Goal: Information Seeking & Learning: Understand process/instructions

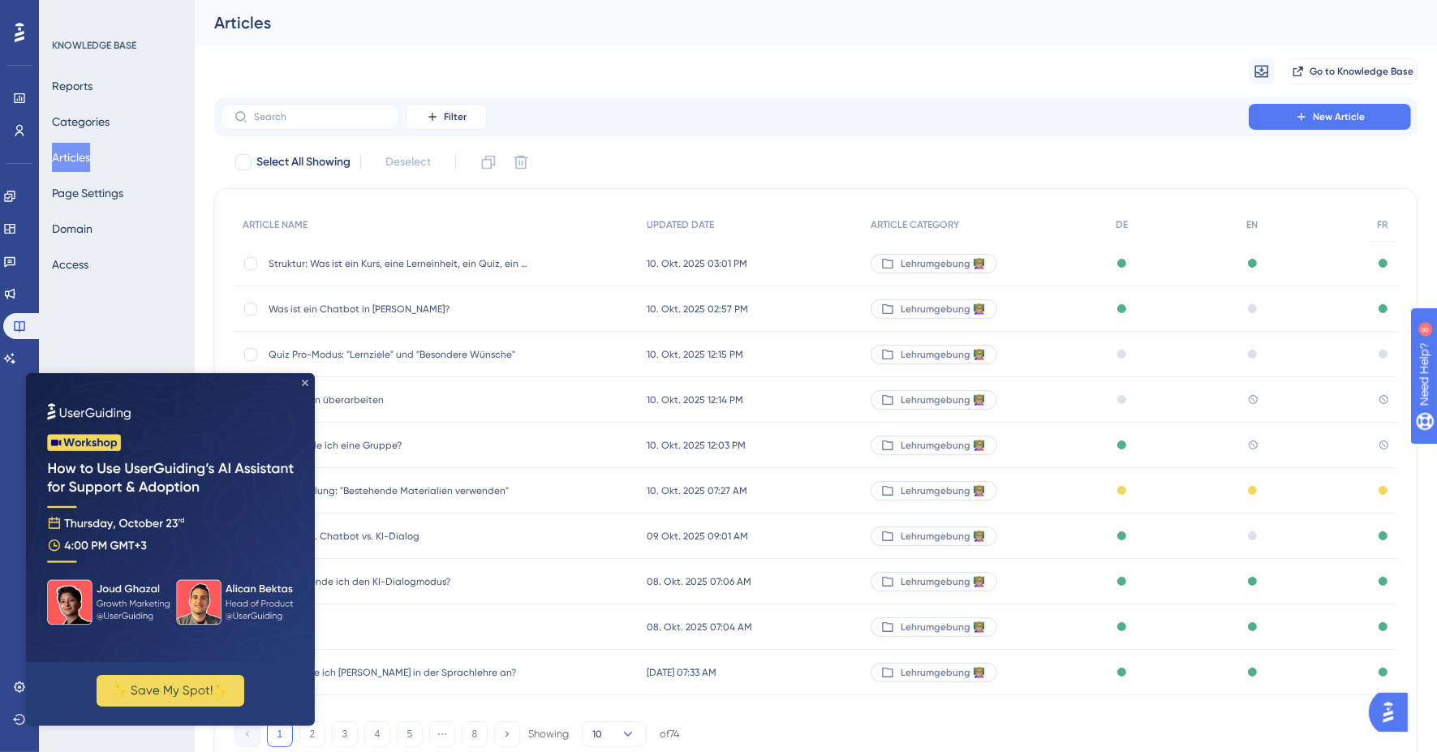
click at [305, 383] on icon "Close Preview" at bounding box center [305, 382] width 6 height 6
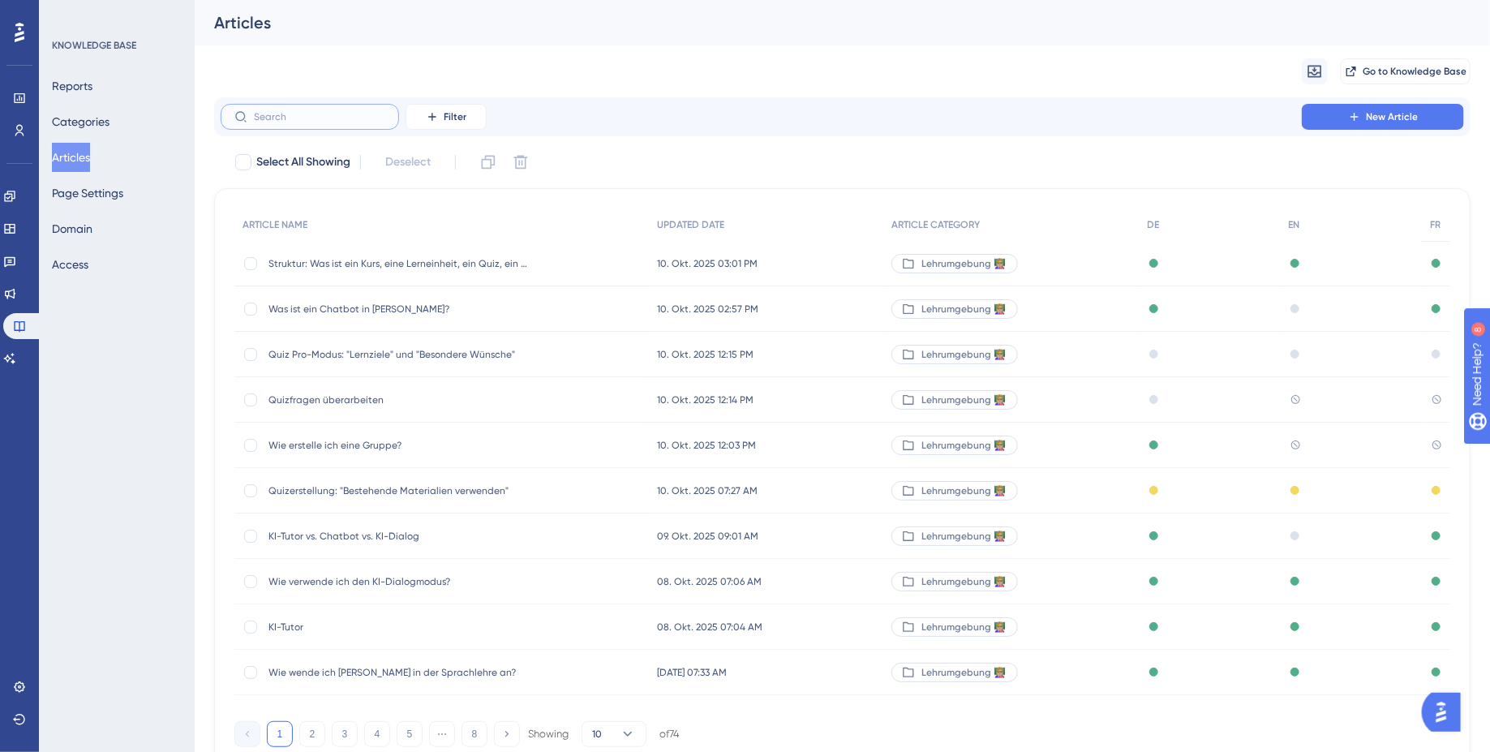
click at [298, 118] on input "text" at bounding box center [319, 116] width 131 height 11
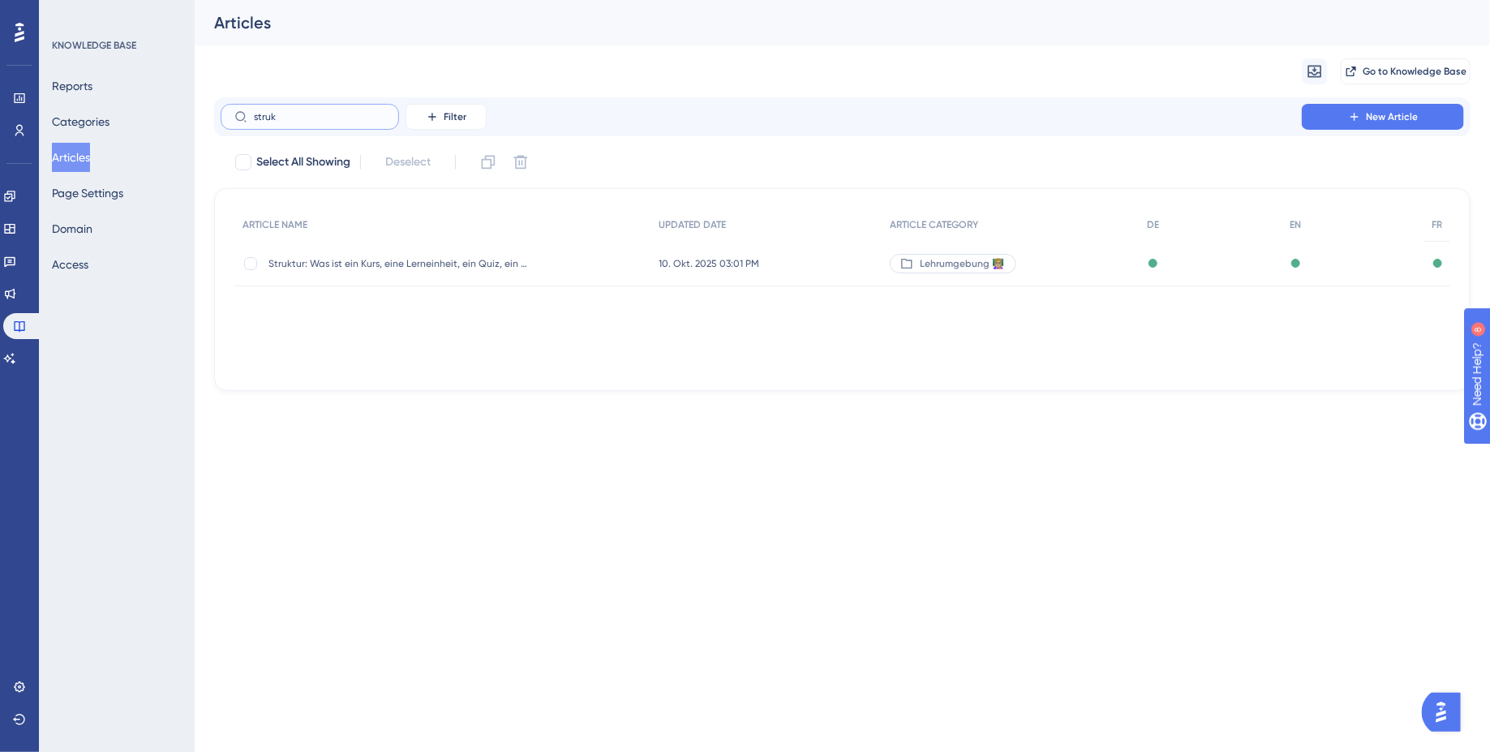
type input "struk"
click at [619, 272] on div "Struktur: Was ist ein Kurs, eine Lerneinheit, ein Quiz, ein KI-Dialog und ein C…" at bounding box center [442, 263] width 416 height 45
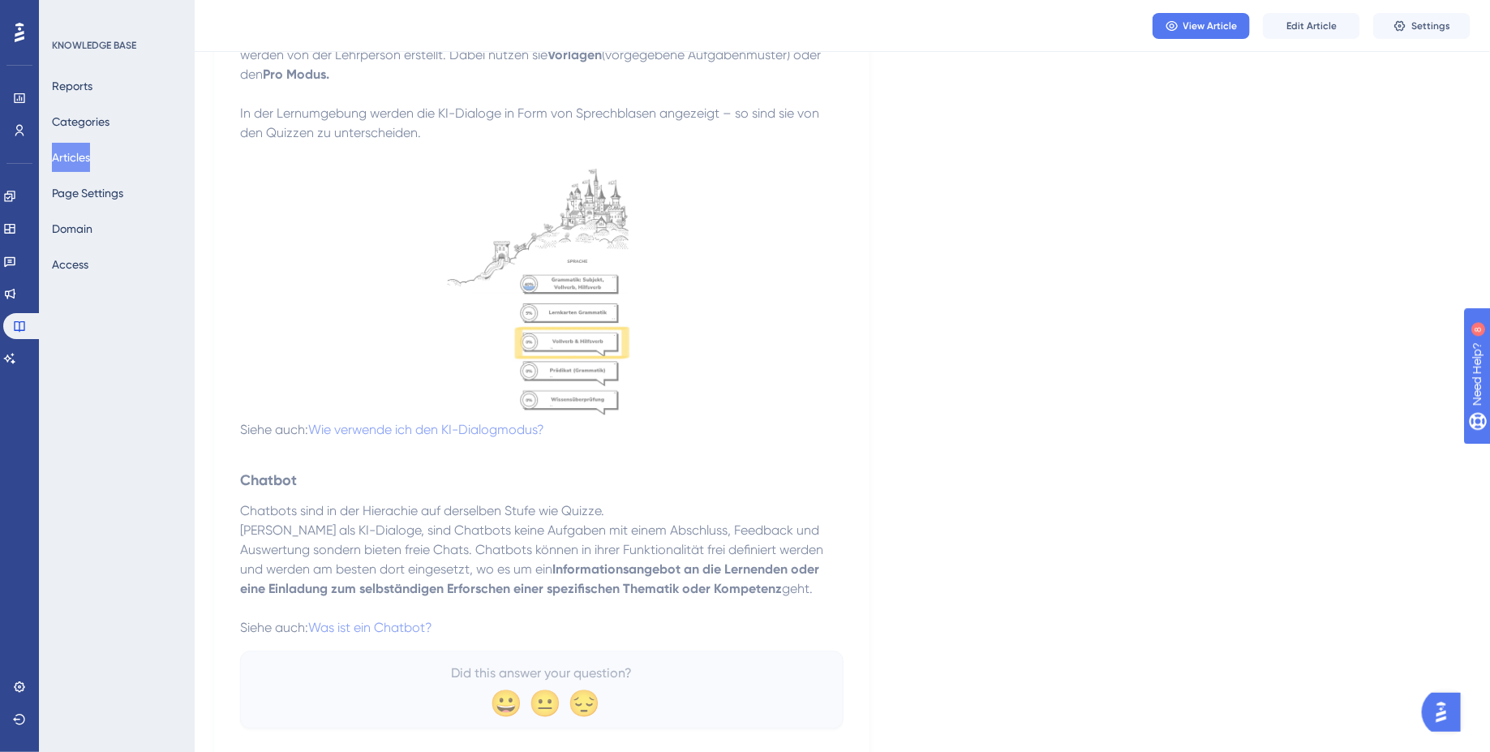
scroll to position [1760, 0]
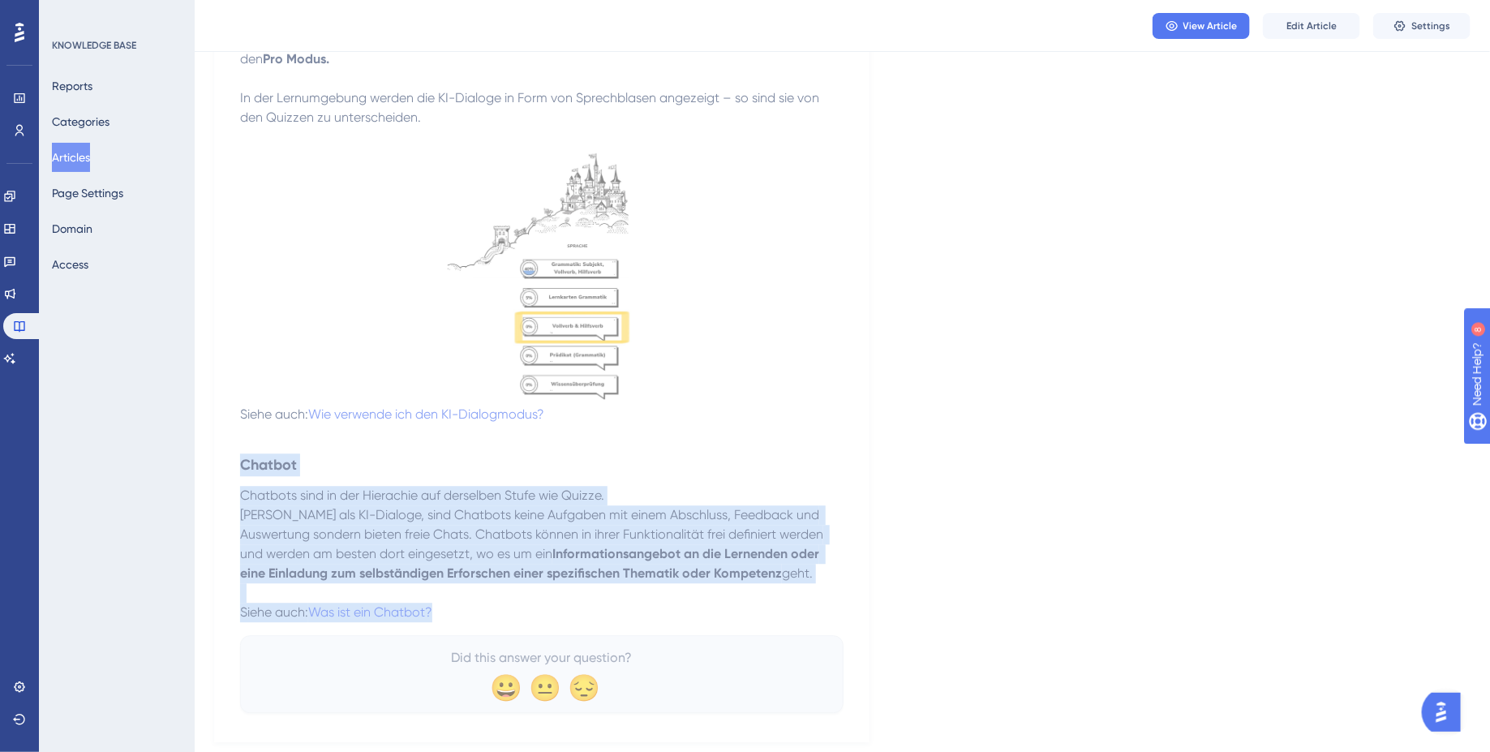
drag, startPoint x: 471, startPoint y: 585, endPoint x: 231, endPoint y: 425, distance: 288.4
copy div "Chatbot Chatbots sind in der Hierachie auf derselben Stufe wie Quizze. Anders a…"
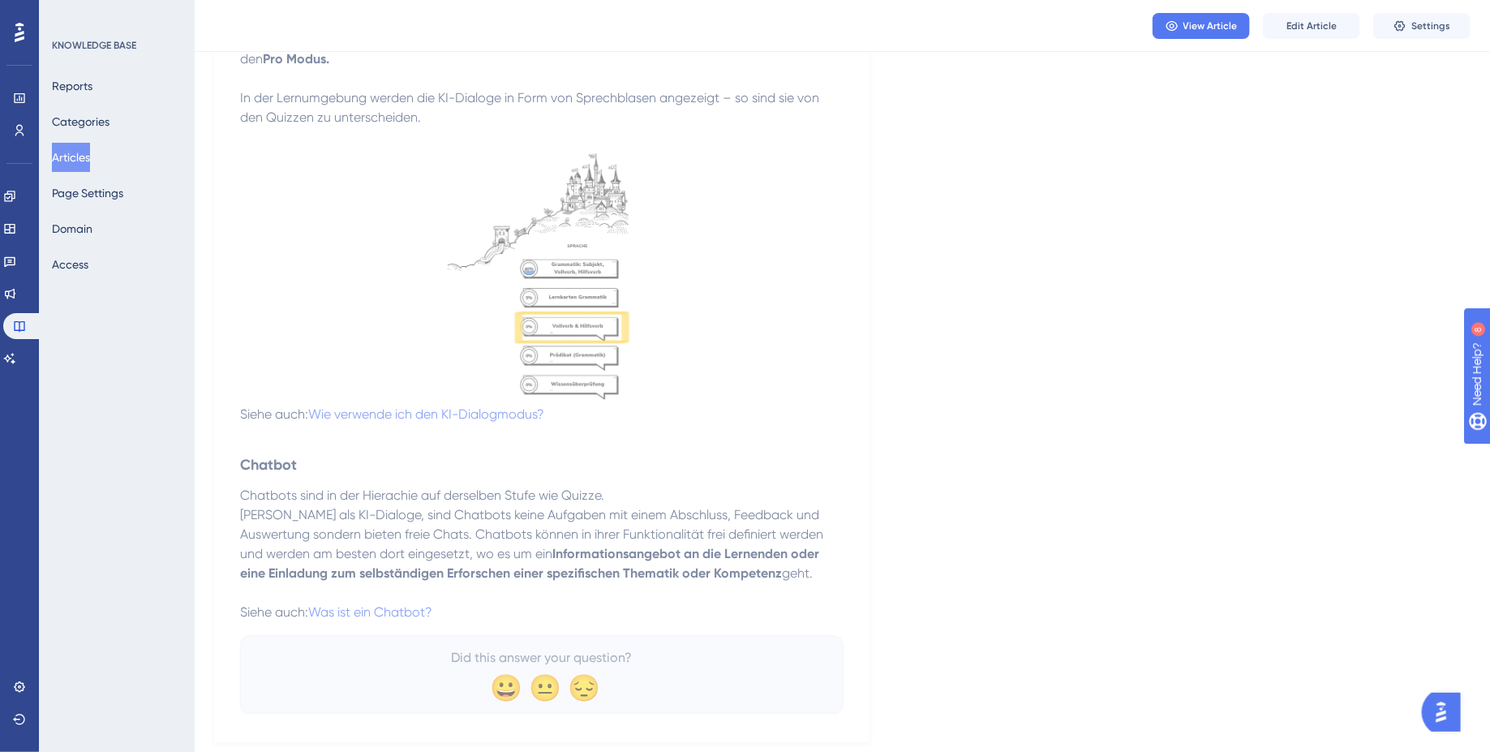
click at [508, 546] on strong "Informationsangebot an die Lernenden oder eine Einladung zum selbständigen Erfo…" at bounding box center [531, 563] width 582 height 35
click at [366, 604] on span "Was ist ein Chatbot?" at bounding box center [370, 611] width 124 height 15
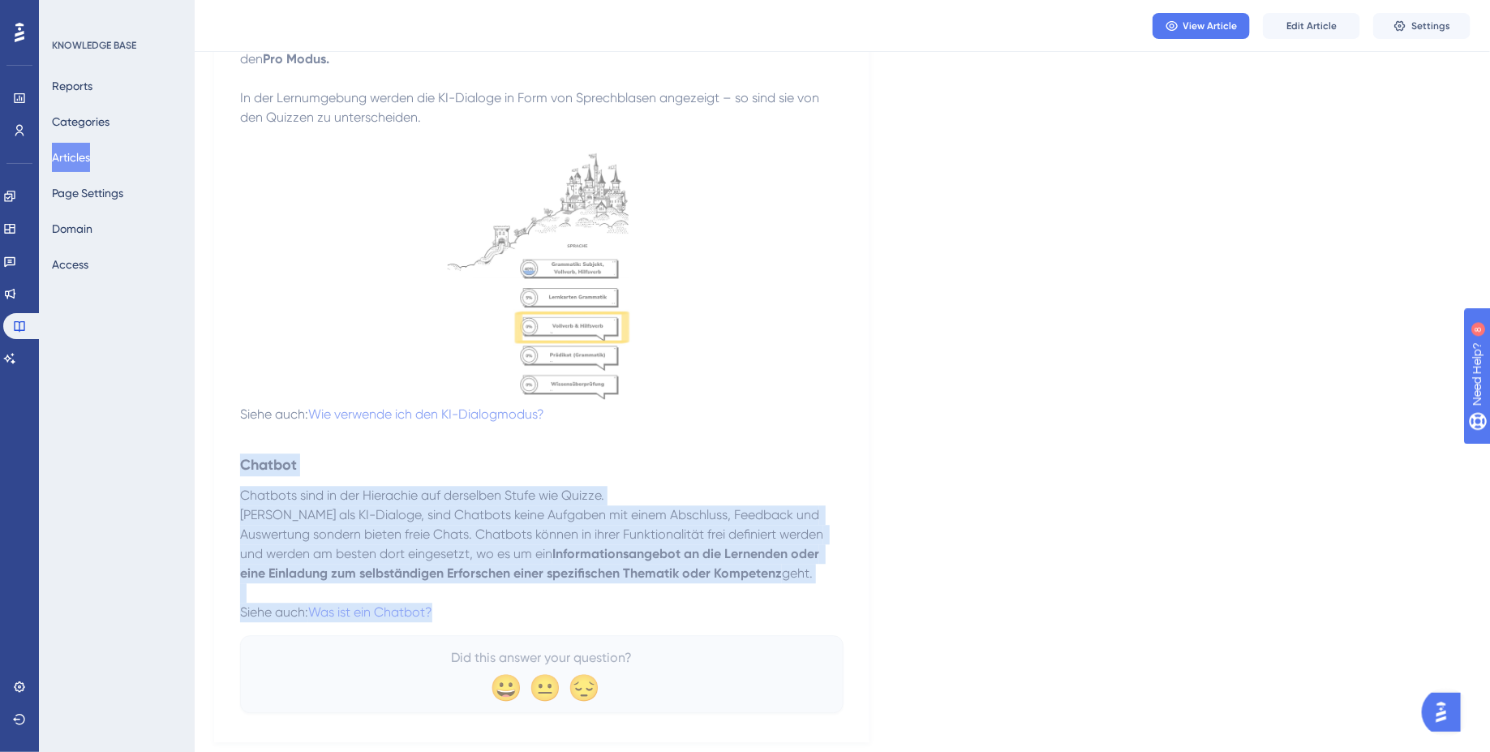
drag, startPoint x: 451, startPoint y: 582, endPoint x: 217, endPoint y: 427, distance: 280.3
copy div "Chatbot Chatbots sind in der Hierachie auf derselben Stufe wie Quizze. Anders a…"
click at [810, 316] on p at bounding box center [541, 276] width 603 height 258
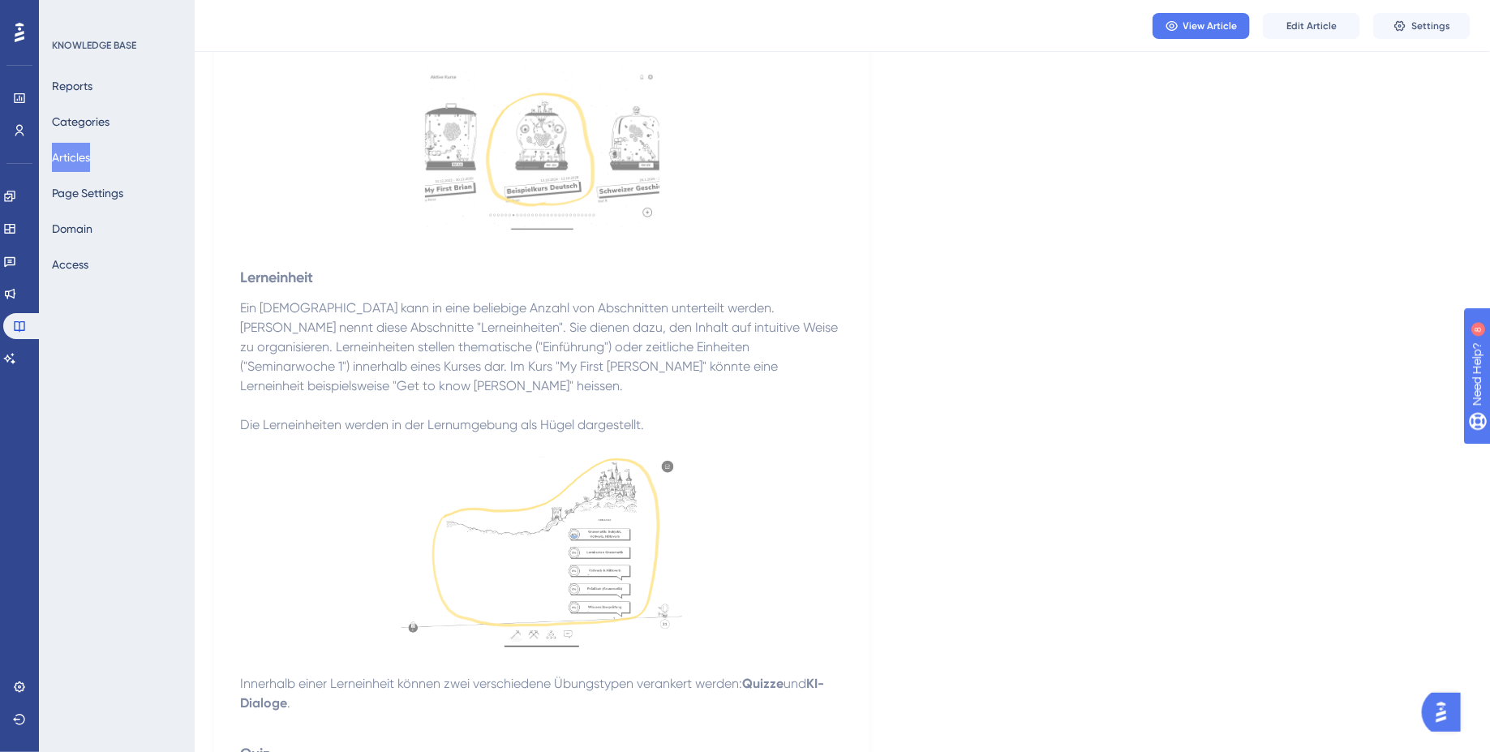
scroll to position [0, 0]
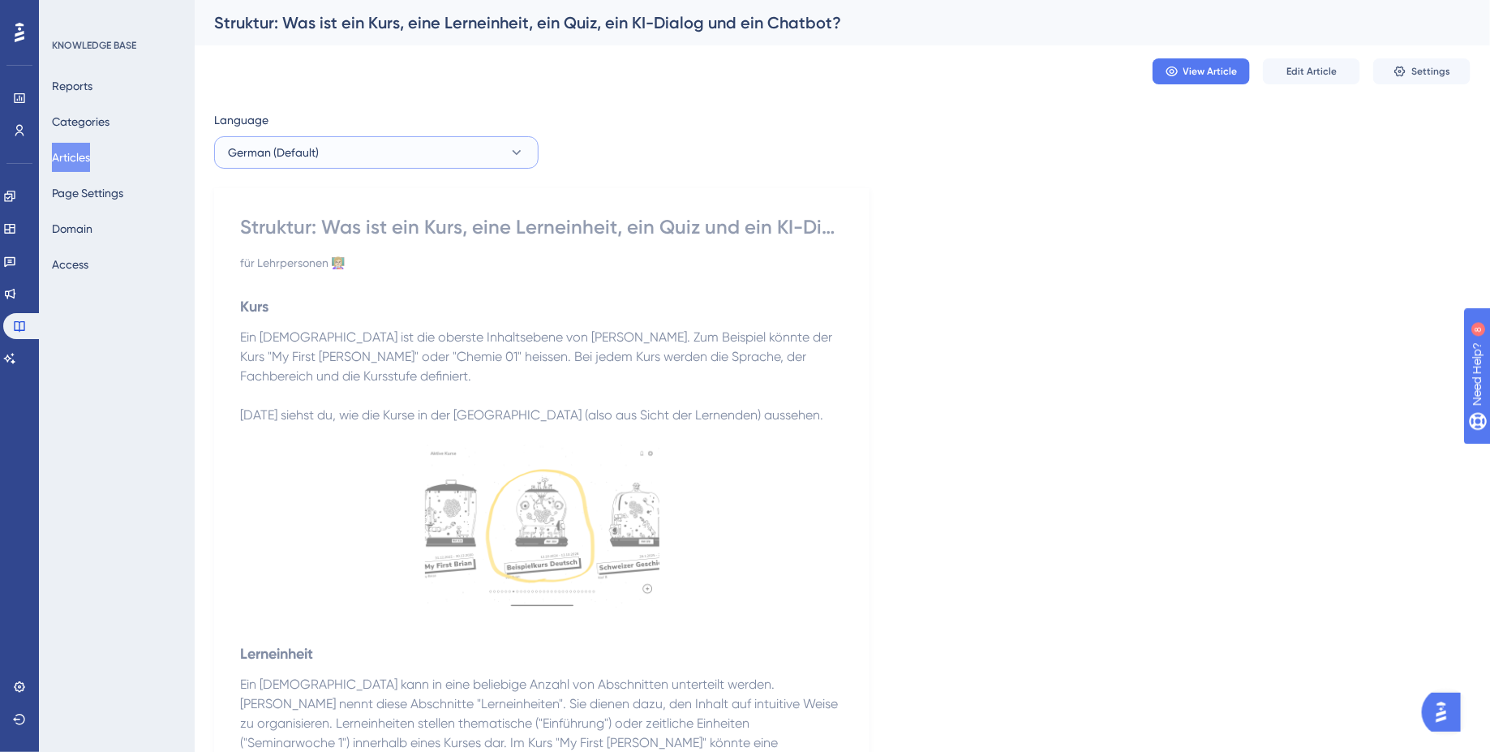
click at [396, 146] on button "German (Default)" at bounding box center [376, 152] width 324 height 32
click at [350, 239] on button "English English Published" at bounding box center [376, 234] width 303 height 32
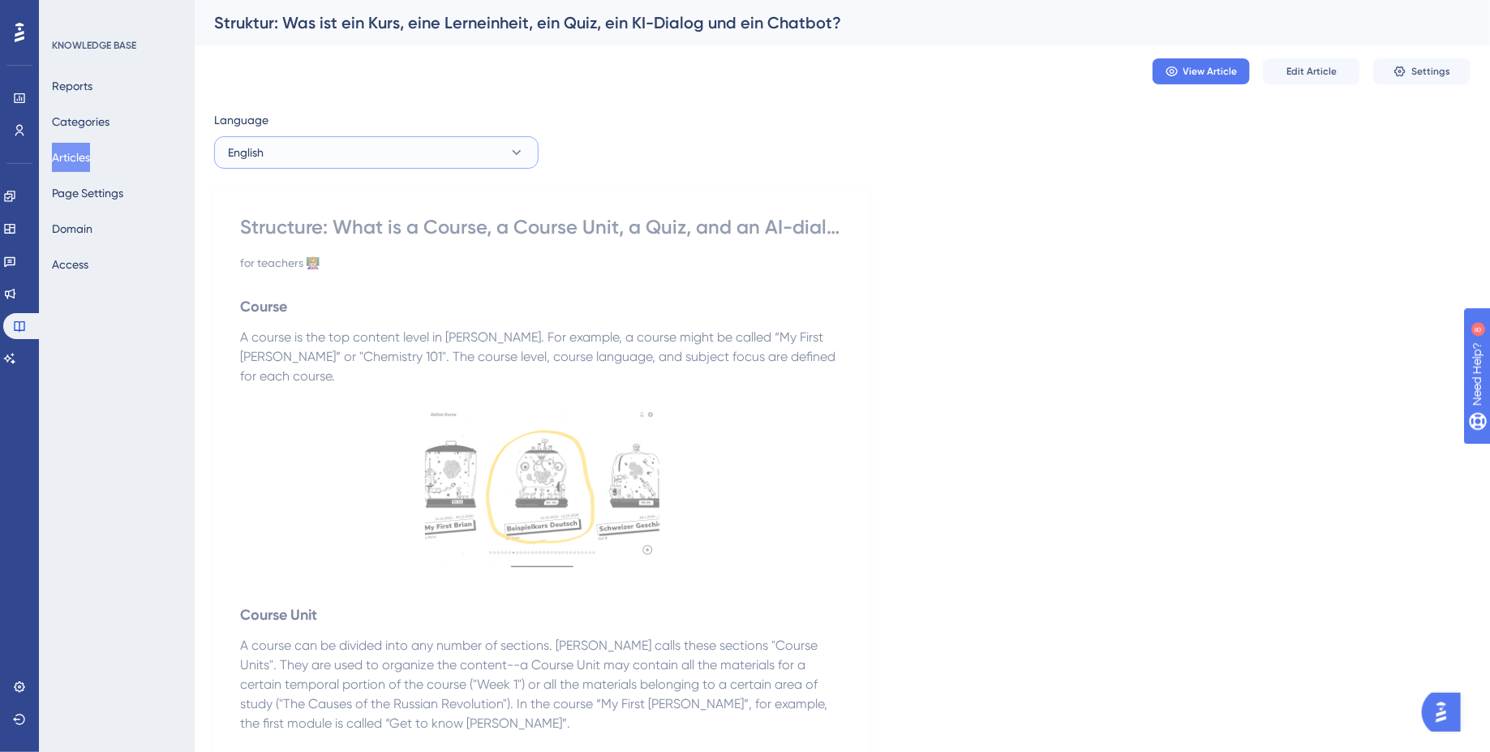
click at [415, 159] on button "English" at bounding box center [376, 152] width 324 height 32
click at [367, 192] on button "German (Default) German (Default) Published" at bounding box center [376, 202] width 303 height 32
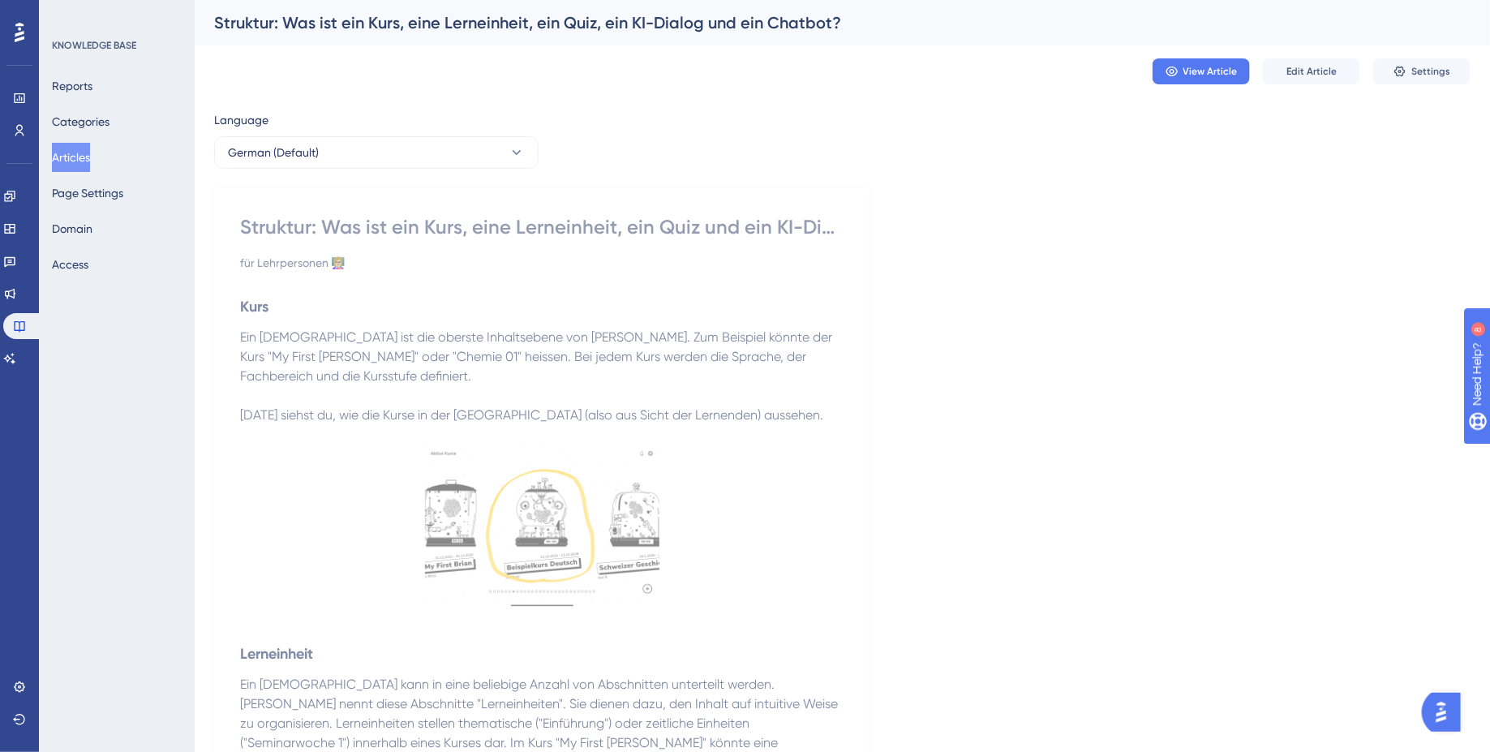
click at [316, 135] on div "Language" at bounding box center [376, 123] width 324 height 26
click at [317, 158] on button "German (Default)" at bounding box center [376, 152] width 324 height 32
click at [307, 234] on button "English English Published" at bounding box center [376, 234] width 303 height 32
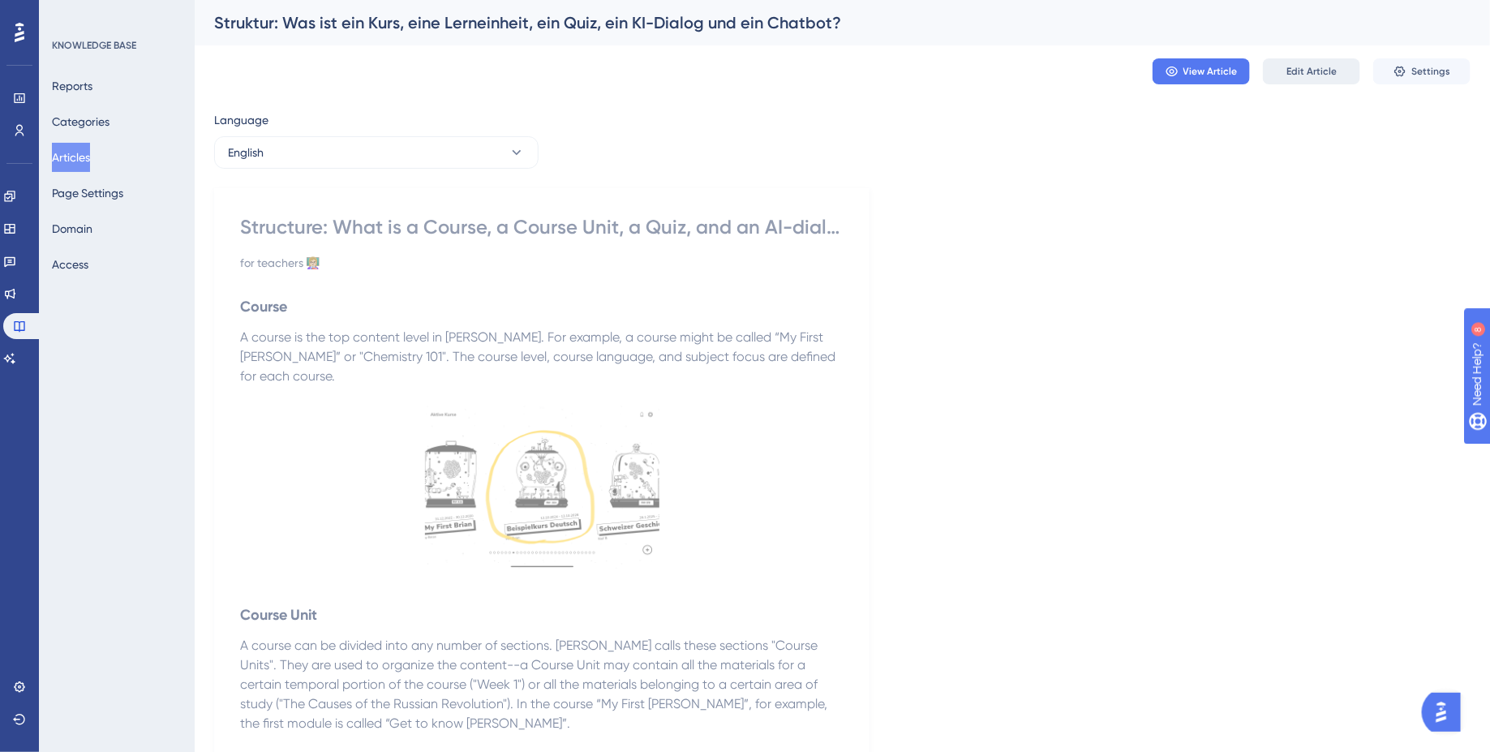
click at [1303, 65] on span "Edit Article" at bounding box center [1311, 71] width 50 height 13
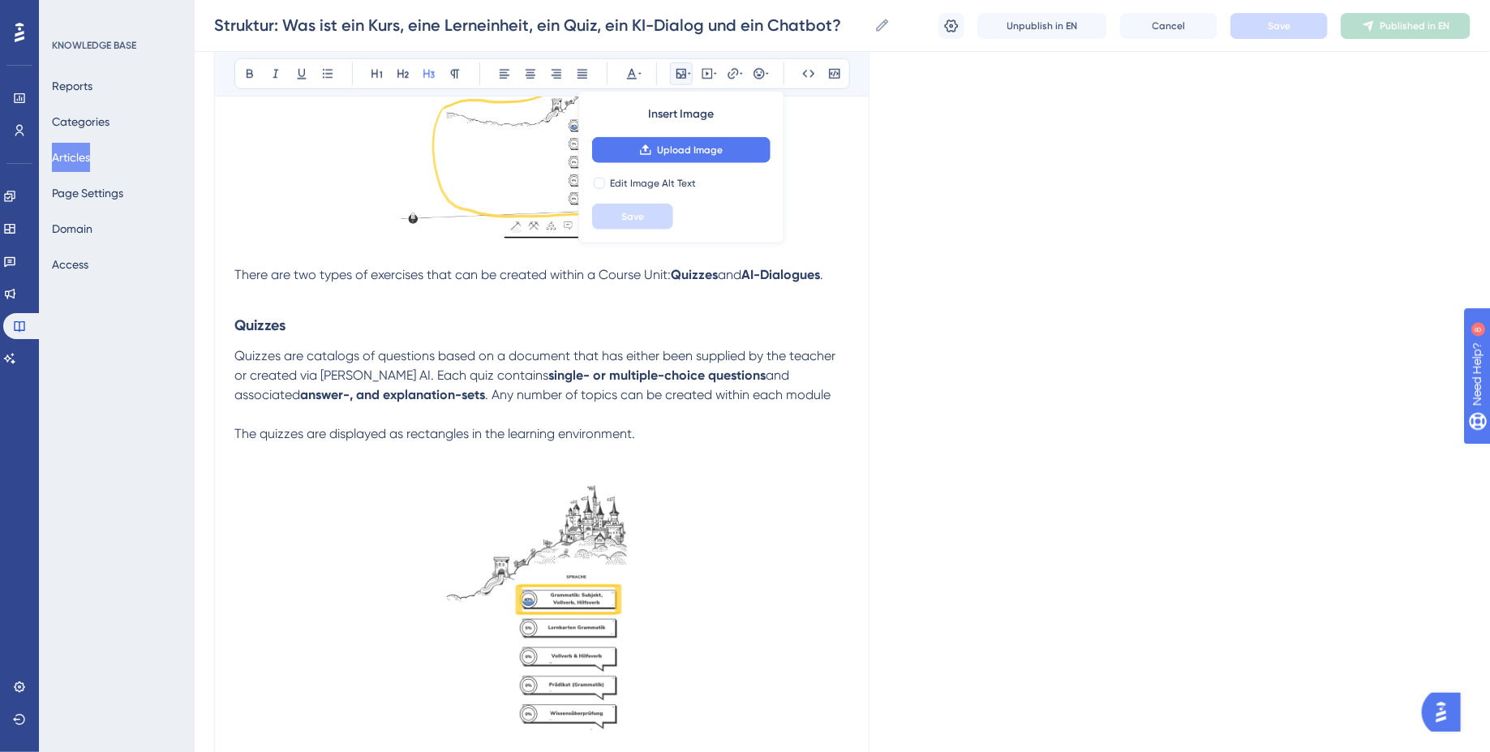
scroll to position [1662, 0]
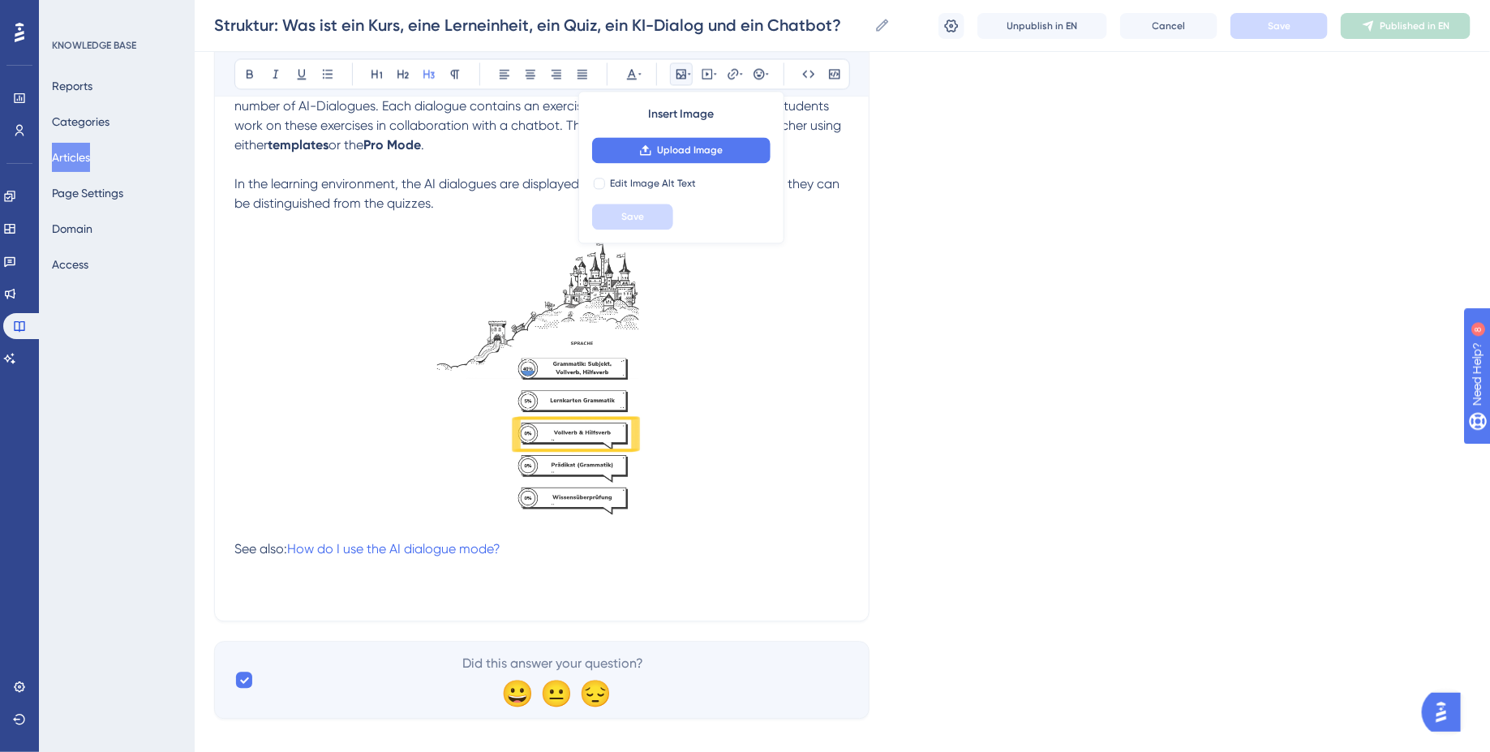
click at [520, 559] on h3 at bounding box center [541, 580] width 615 height 42
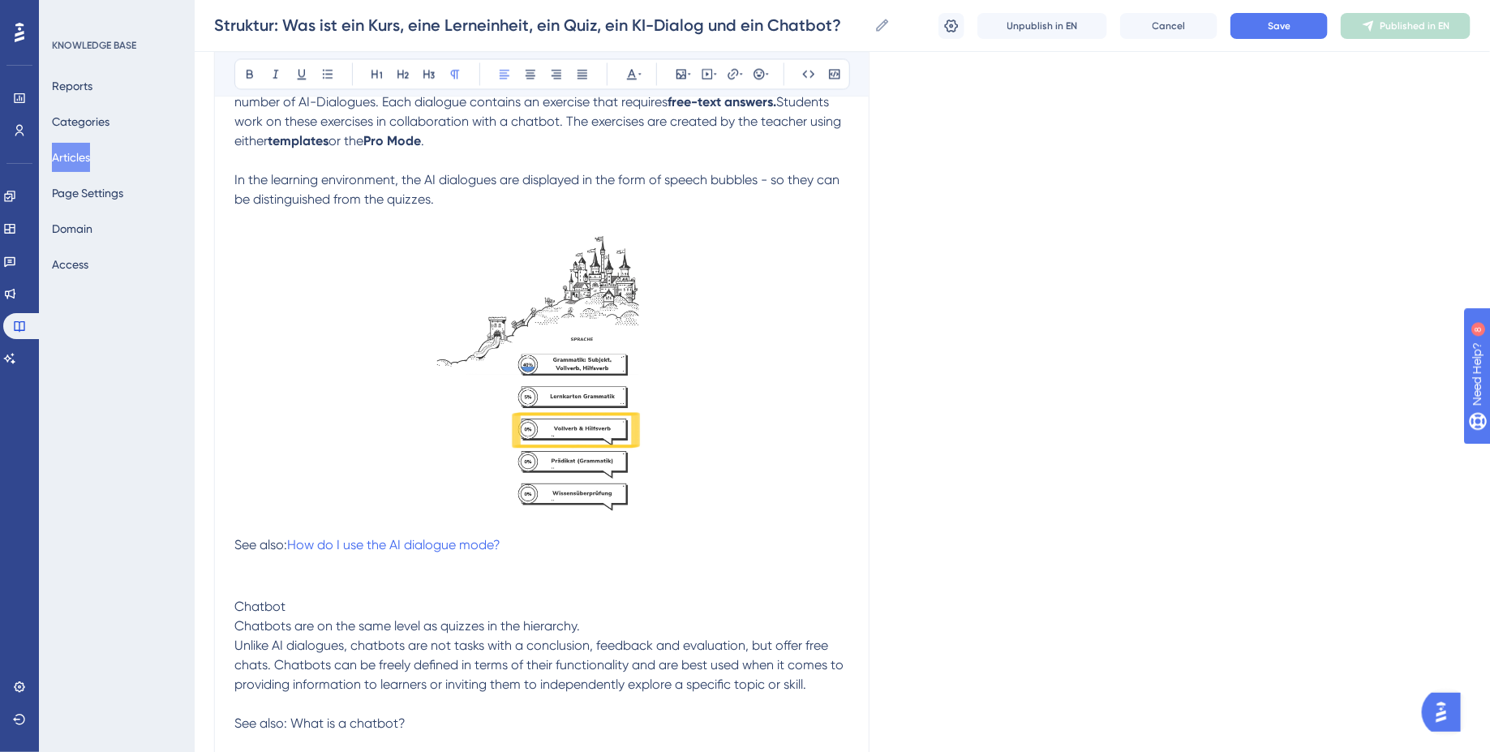
scroll to position [1837, 0]
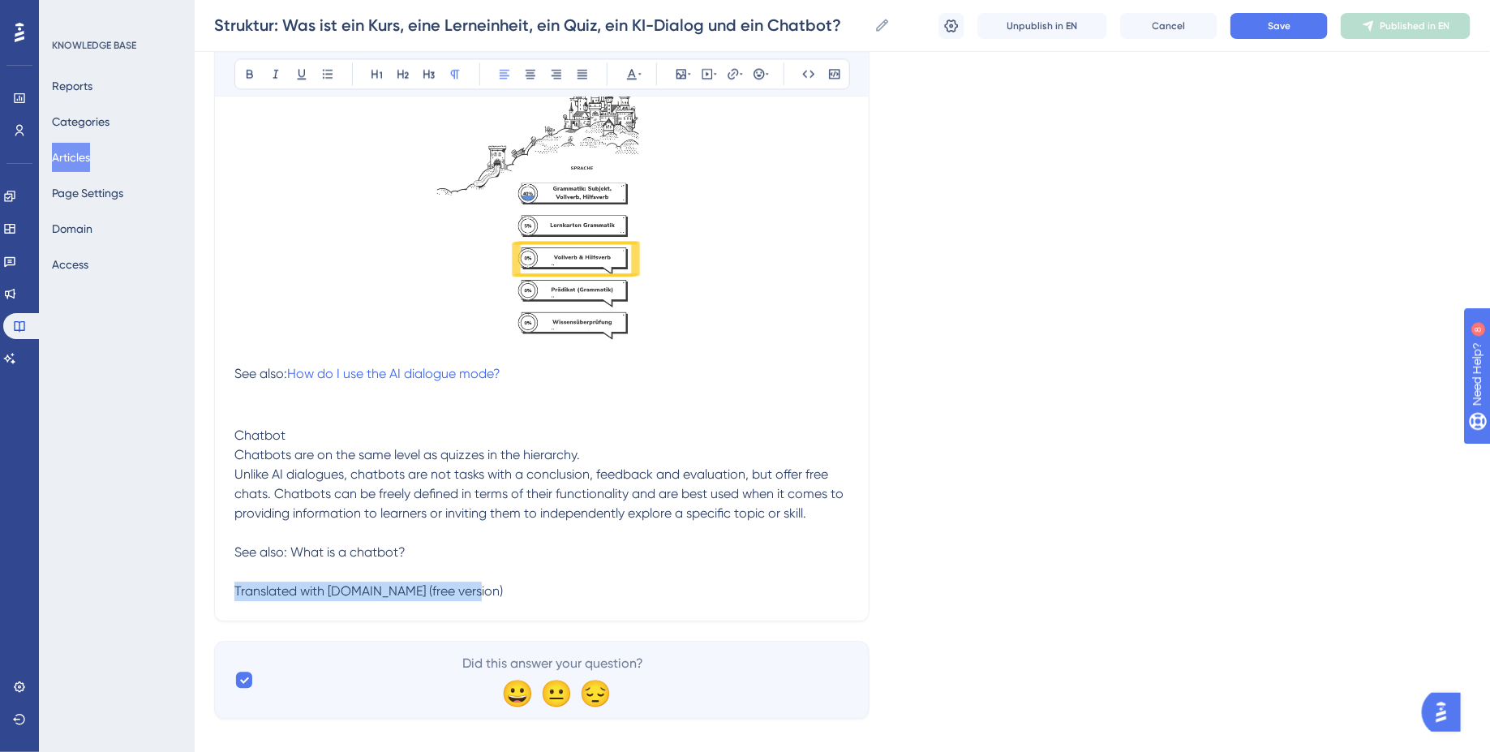
drag, startPoint x: 461, startPoint y: 582, endPoint x: 180, endPoint y: 579, distance: 280.7
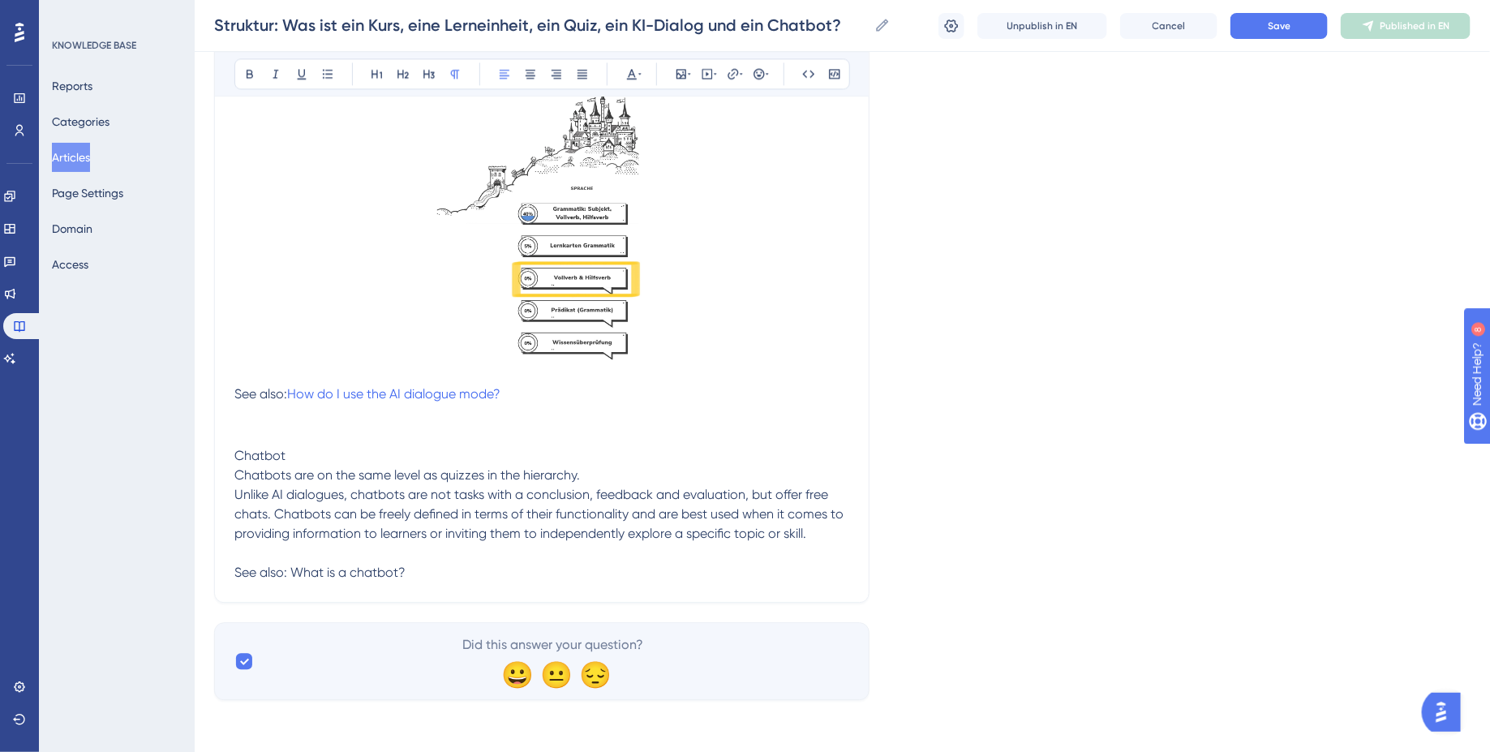
scroll to position [1798, 0]
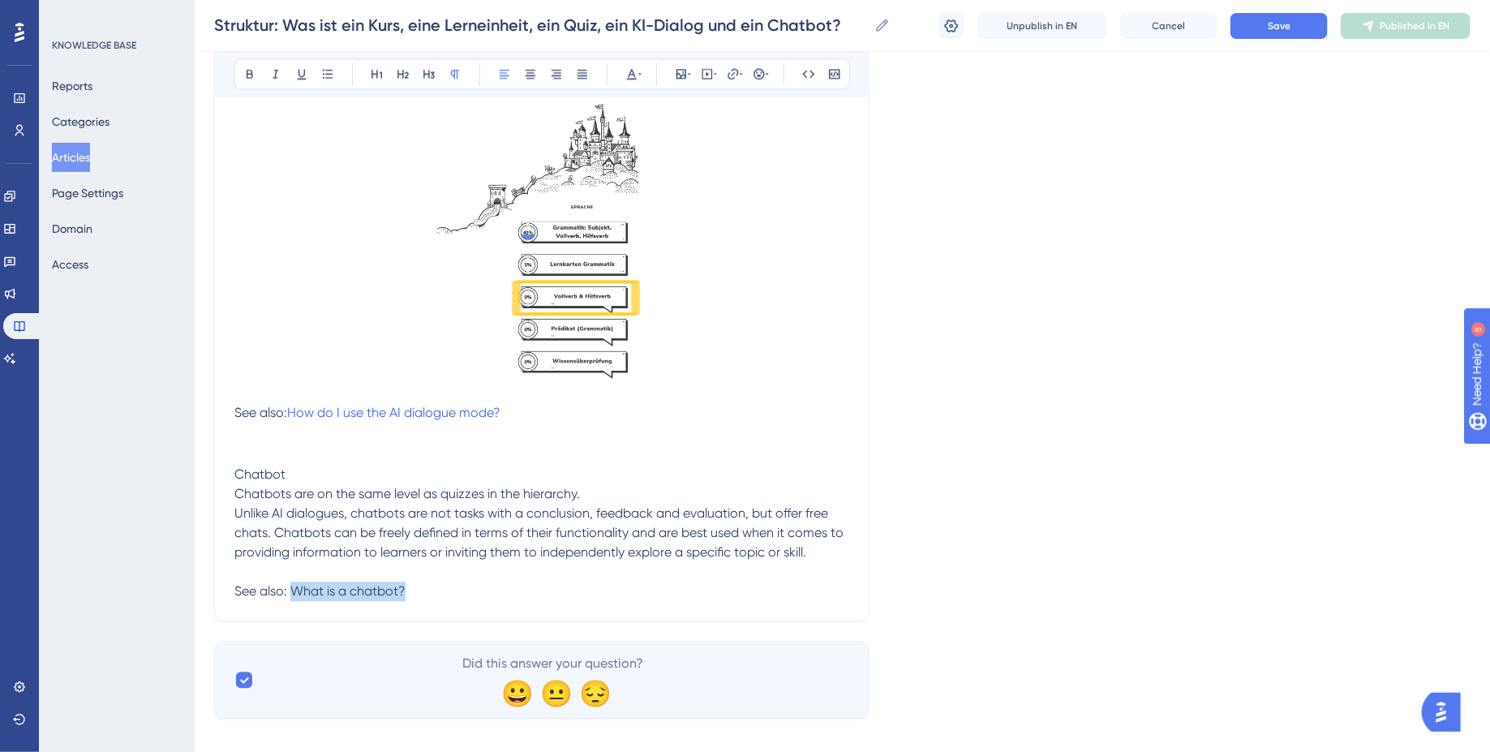
drag, startPoint x: 293, startPoint y: 569, endPoint x: 487, endPoint y: 569, distance: 194.7
click at [487, 569] on p "Chatbot Chatbots are on the same level as quizzes in the hierarchy. Unlike AI d…" at bounding box center [541, 533] width 615 height 136
click at [733, 77] on icon at bounding box center [733, 73] width 13 height 13
click at [686, 180] on input "https://" at bounding box center [733, 179] width 151 height 18
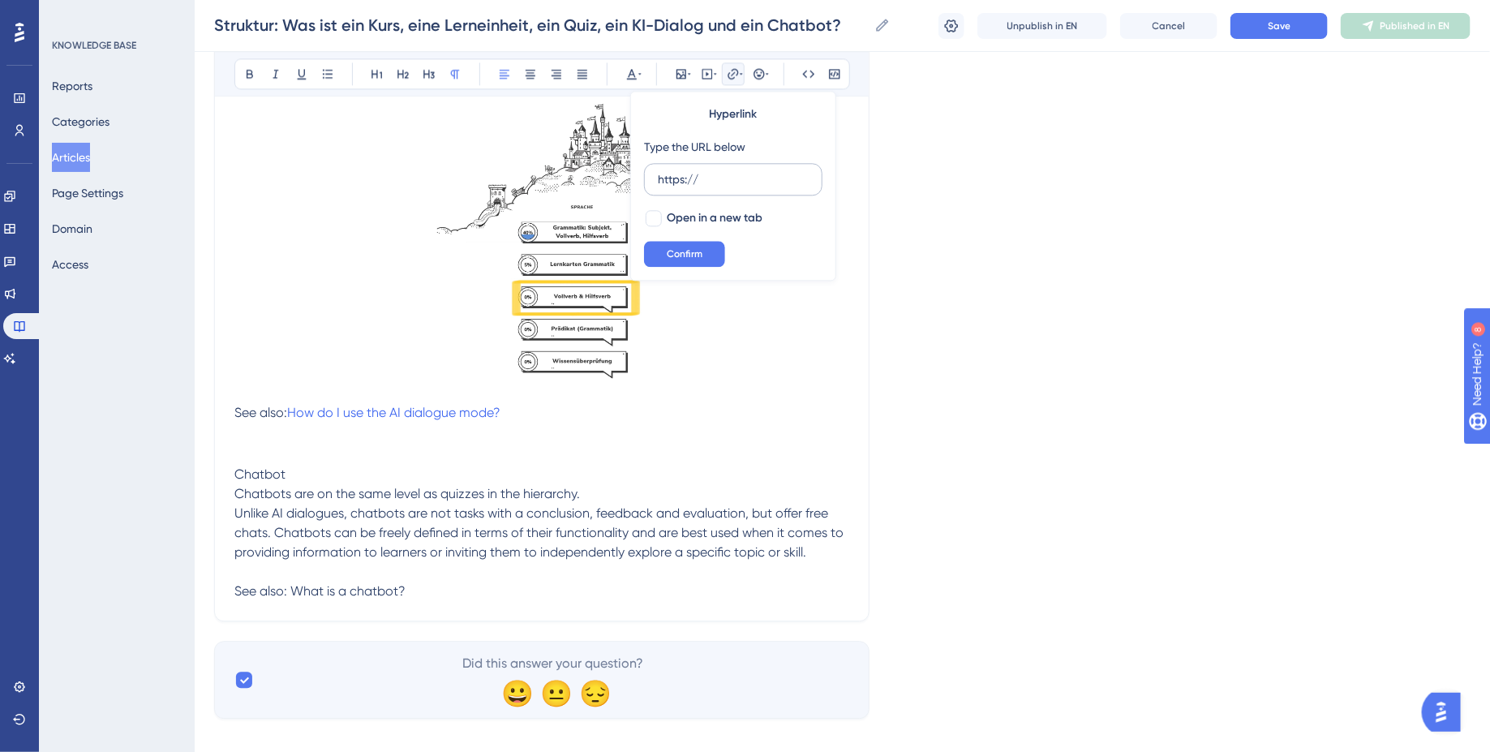
click at [667, 180] on input "https://" at bounding box center [733, 179] width 151 height 18
type input "https://help.brian.study/de/articles/16572-was-ist-ein-chatbot-in-brian"
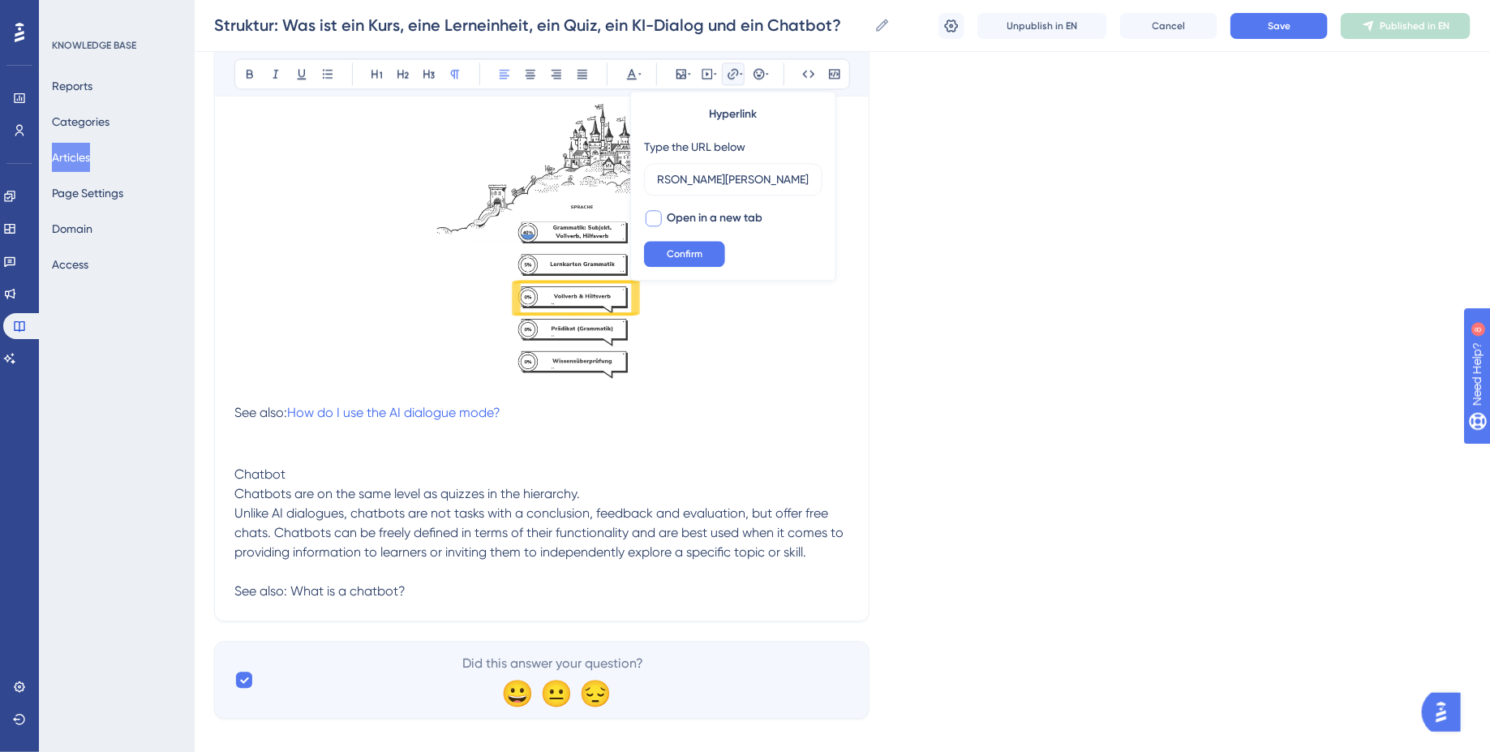
click at [655, 220] on div at bounding box center [654, 218] width 16 height 16
checkbox input "true"
click at [802, 177] on input "https://help.brian.study/de/articles/16572-was-ist-ein-chatbot-in-brian" at bounding box center [733, 179] width 151 height 18
type input "https://help.brian.study/en/articles/16572-was-ist-ein-chatbot-in-brian"
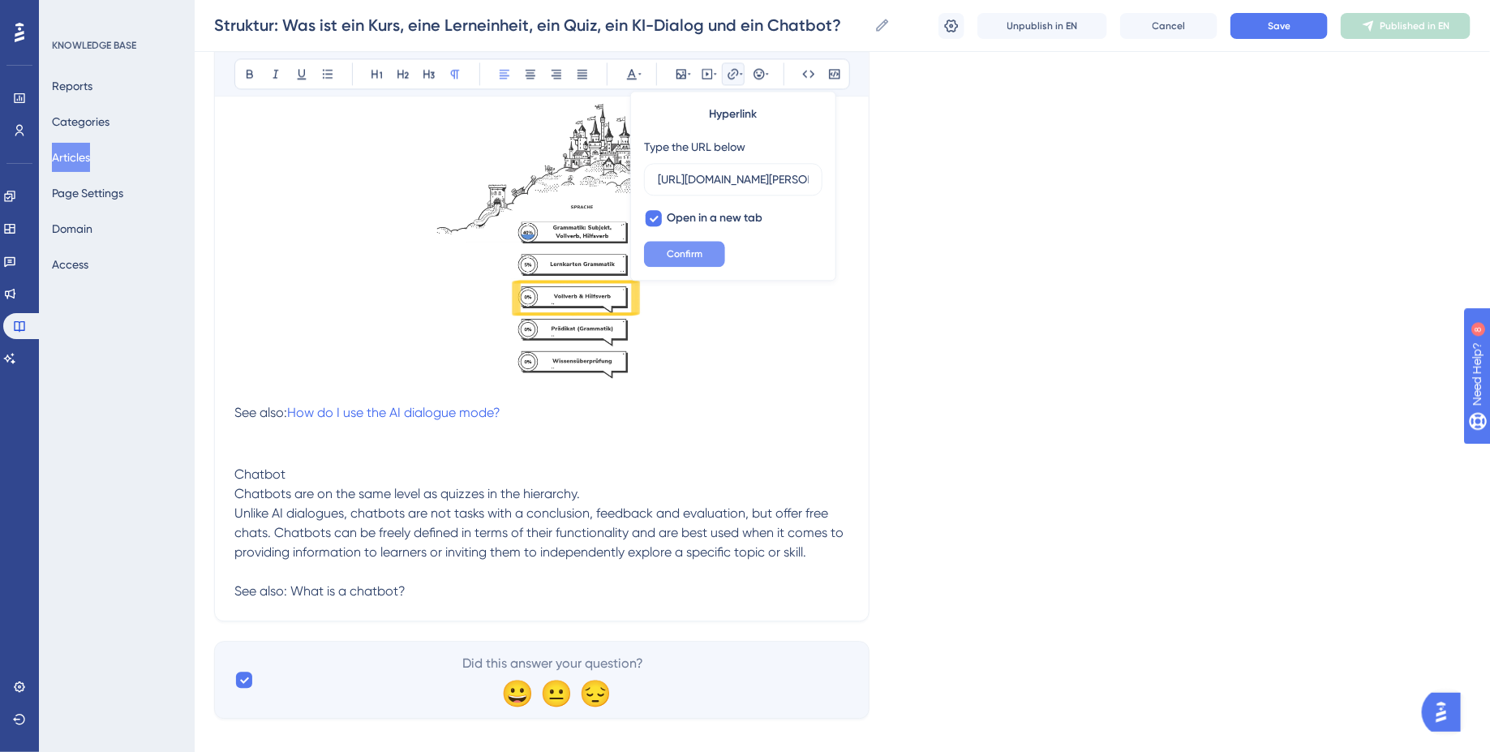
click at [681, 258] on span "Confirm" at bounding box center [685, 253] width 36 height 13
click at [475, 582] on p "Chatbot Chatbots are on the same level as quizzes in the hierarchy. Unlike AI d…" at bounding box center [541, 533] width 615 height 136
click at [260, 466] on span "Chatbot Chatbots are on the same level as quizzes in the hierarchy. Unlike AI d…" at bounding box center [540, 532] width 612 height 132
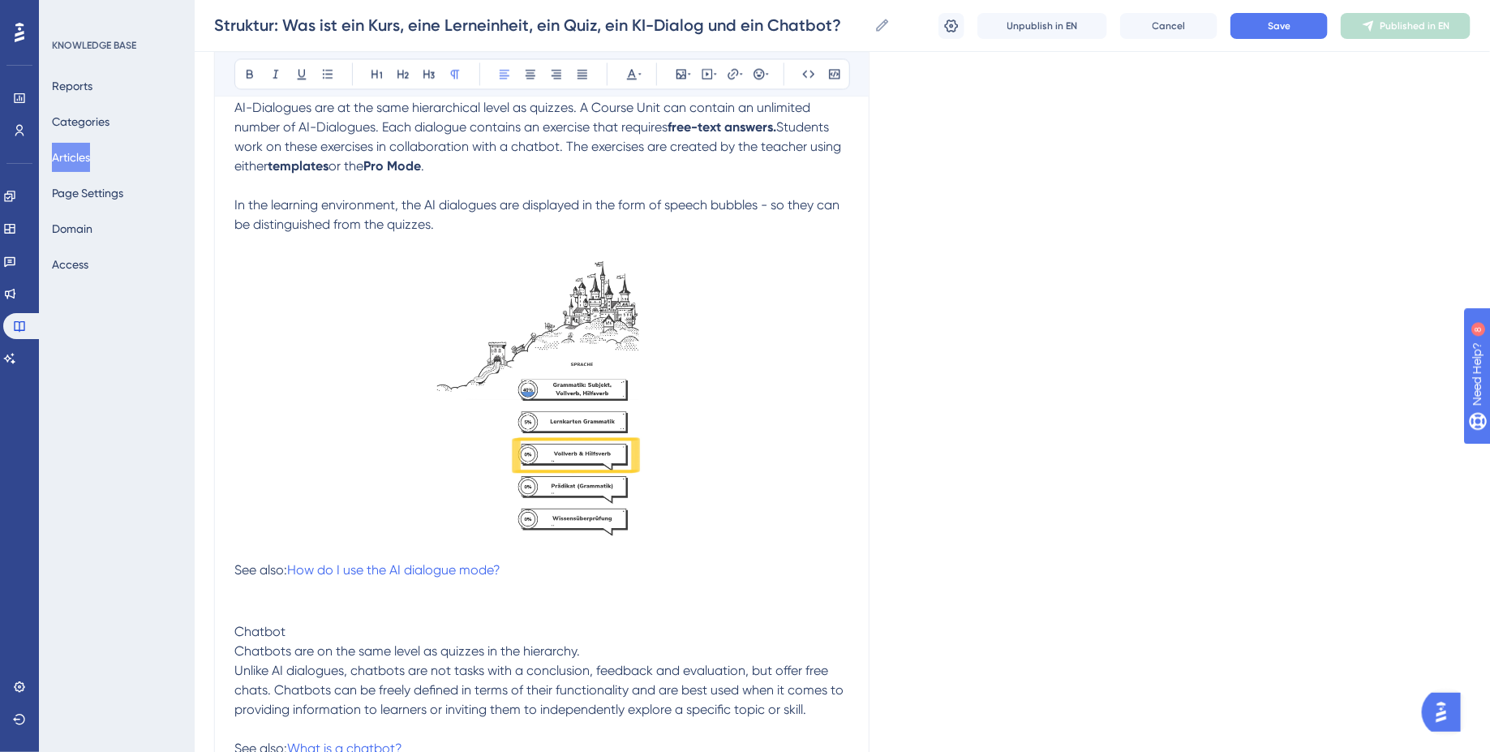
scroll to position [1638, 0]
click at [423, 70] on icon at bounding box center [429, 73] width 13 height 13
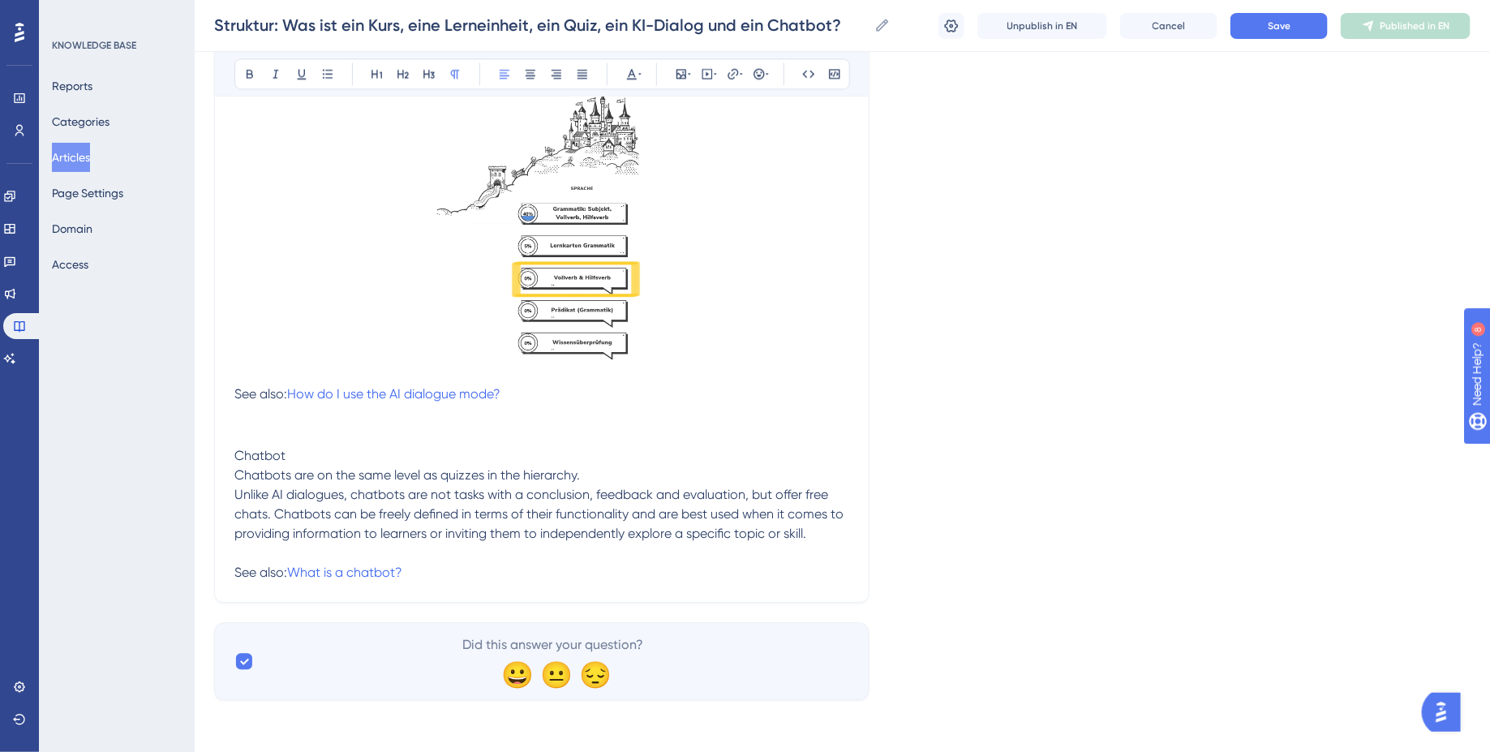
scroll to position [1798, 0]
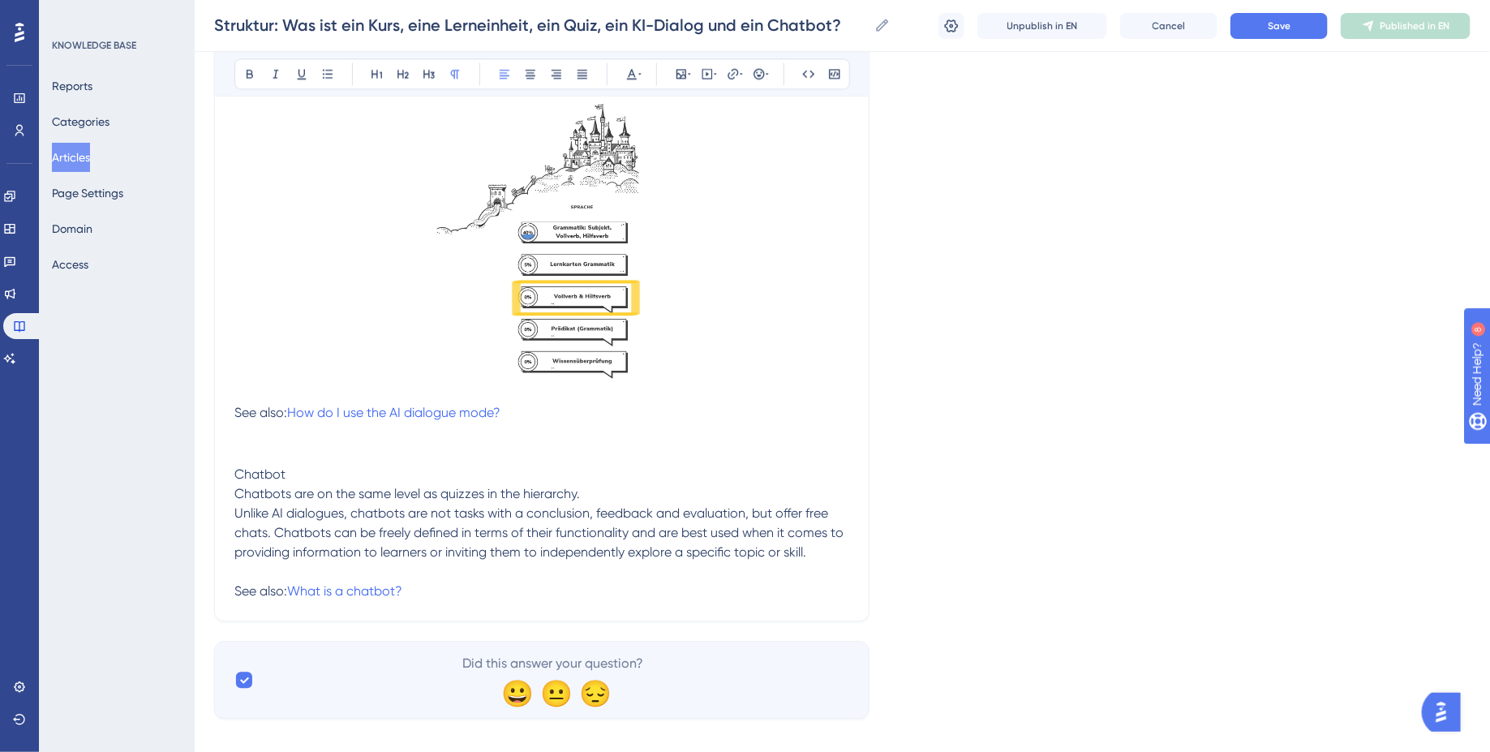
click at [237, 481] on span "Chatbot Chatbots are on the same level as quizzes in the hierarchy. Unlike AI d…" at bounding box center [540, 532] width 612 height 132
click at [255, 466] on span "Chatbot" at bounding box center [259, 473] width 51 height 15
click at [435, 75] on button at bounding box center [429, 73] width 23 height 23
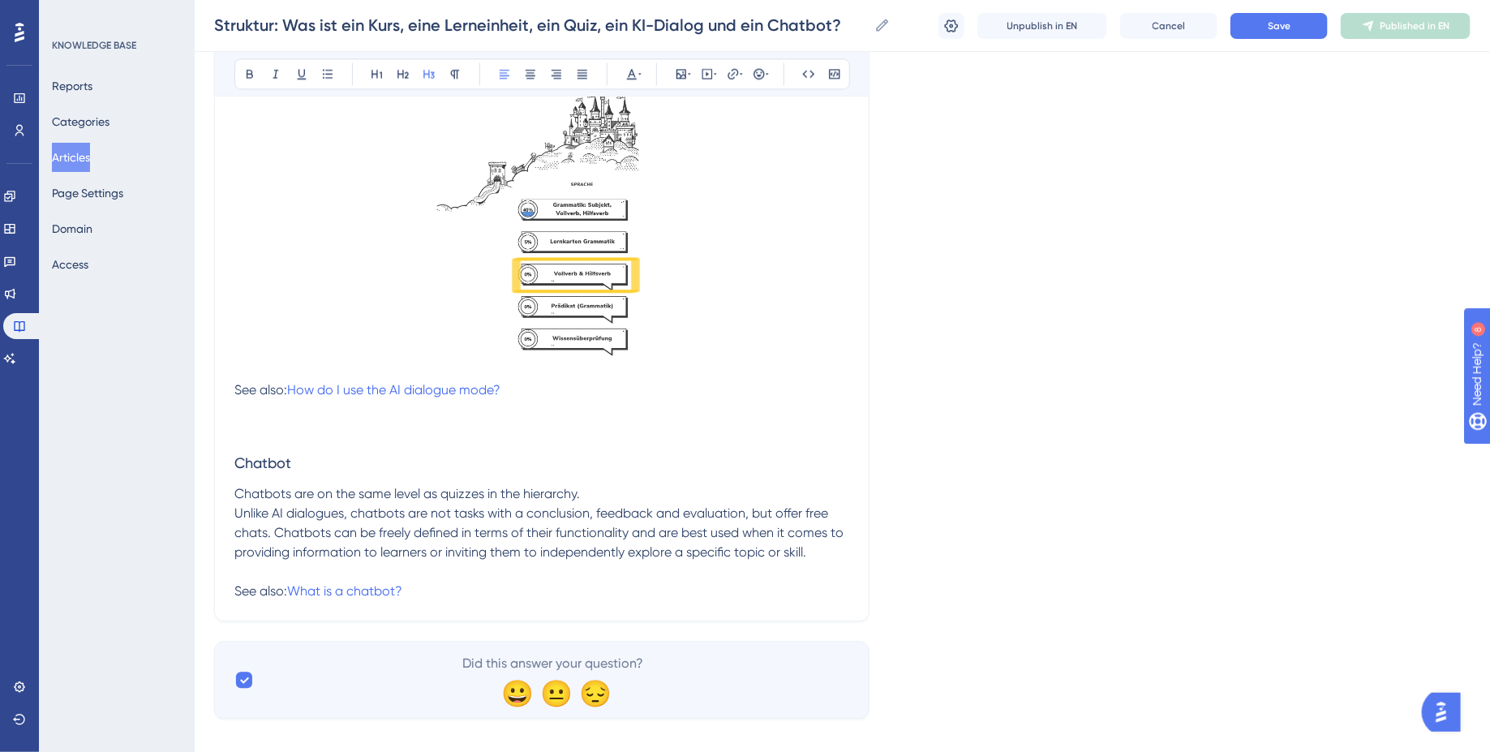
click at [409, 401] on h3 at bounding box center [541, 421] width 615 height 42
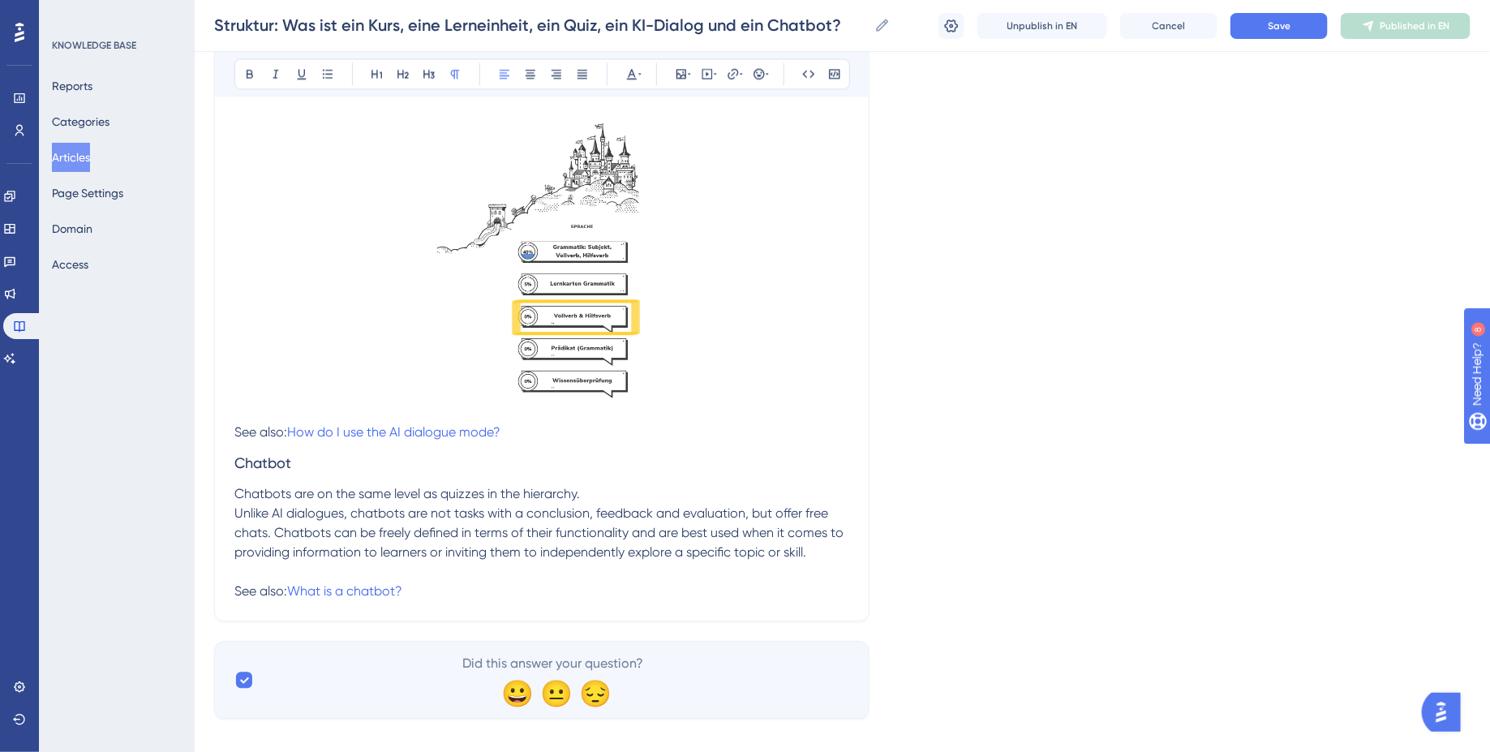
click at [595, 522] on span "Chatbots are on the same level as quizzes in the hierarchy. Unlike AI dialogues…" at bounding box center [540, 542] width 612 height 113
click at [479, 557] on p "Chatbots are on the same level as quizzes in the hierarchy. Unlike AI dialogues…" at bounding box center [541, 542] width 615 height 117
click at [397, 536] on span "Chatbots are on the same level as quizzes in the hierarchy. Unlike AI dialogues…" at bounding box center [540, 542] width 612 height 113
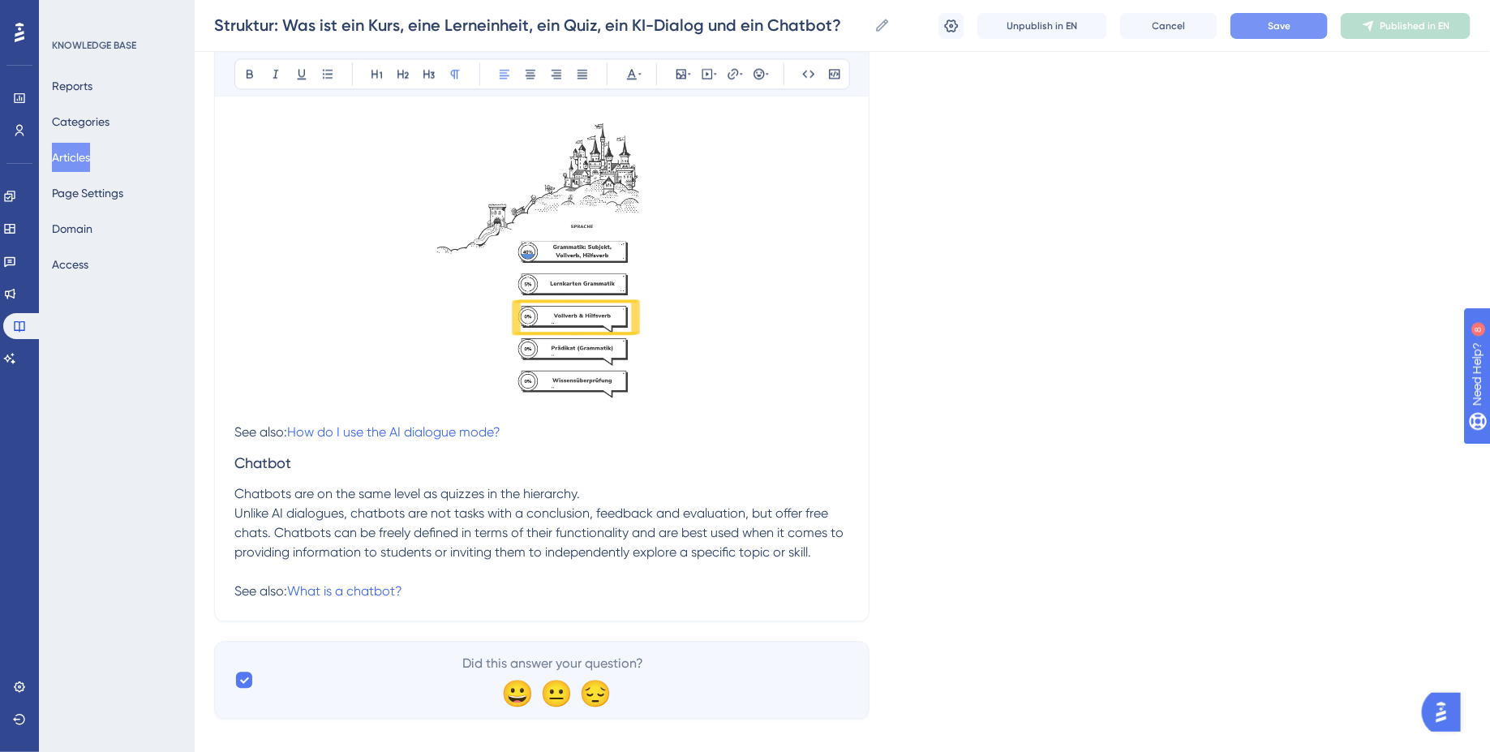
click at [1301, 15] on button "Save" at bounding box center [1278, 26] width 97 height 26
click at [597, 484] on p "Chatbots are on the same level as quizzes in the hierarchy. Unlike AI dialogues…" at bounding box center [541, 542] width 615 height 117
click at [572, 484] on p "Chatbots are on the same level as quizzes in the hierarchy." at bounding box center [541, 493] width 615 height 19
click at [234, 518] on span "Unlike AI dialogues, chatbots are not tasks with a conclusion, feedback and eva…" at bounding box center [540, 551] width 612 height 93
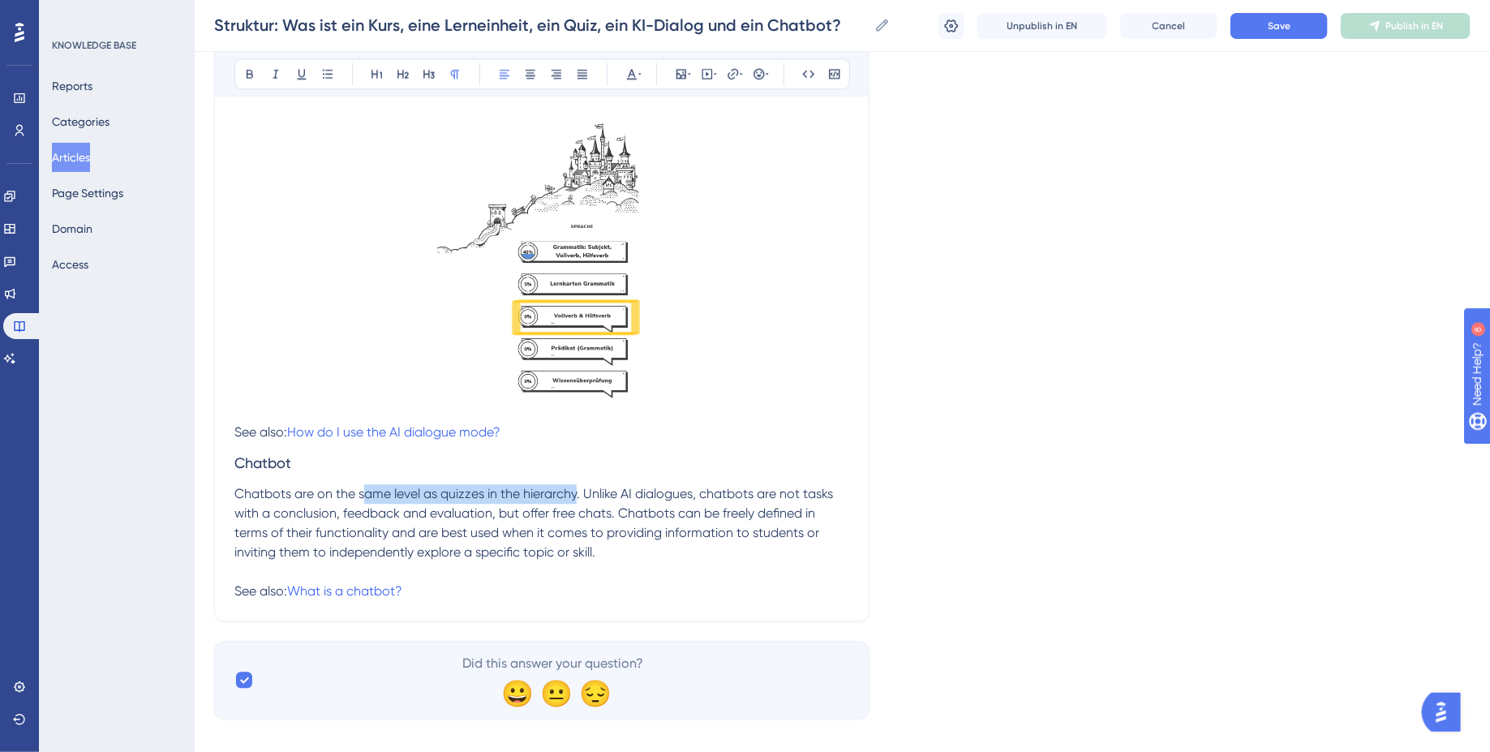
drag, startPoint x: 361, startPoint y: 475, endPoint x: 577, endPoint y: 478, distance: 215.8
click at [577, 486] on span "Chatbots are on the same level as quizzes in the hierarchy. Unlike AI dialogues…" at bounding box center [535, 542] width 602 height 113
click at [518, 486] on span "Chatbots are on the same level as quizzes in the hierarchy. Unlike AI dialogues…" at bounding box center [535, 542] width 602 height 113
drag, startPoint x: 358, startPoint y: 475, endPoint x: 577, endPoint y: 471, distance: 219.0
click at [577, 486] on span "Chatbots are on the same level as quizzes in the hierarchy. Unlike AI dialogues…" at bounding box center [535, 542] width 602 height 113
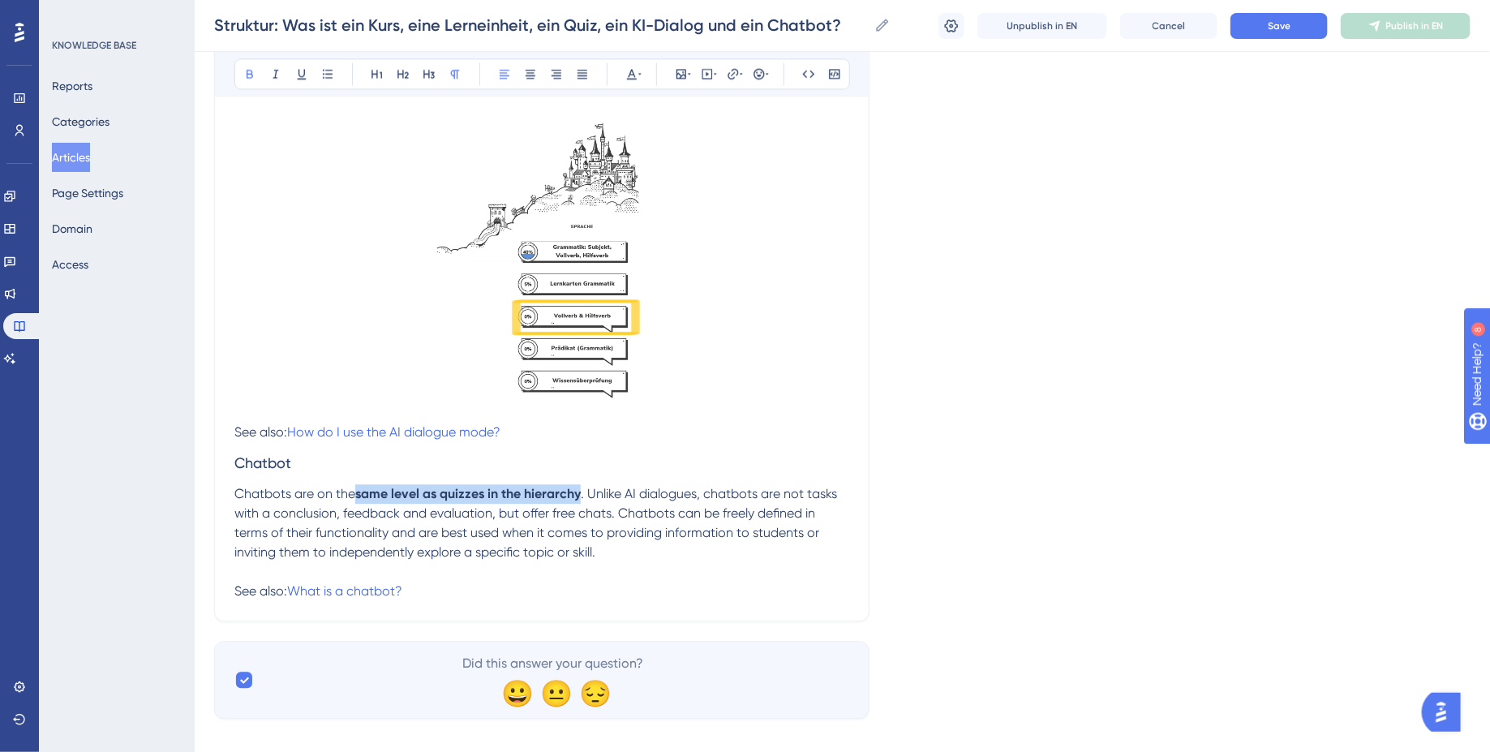
click at [649, 547] on p "Chatbots are on the same level as quizzes in the hierarchy . Unlike AI dialogue…" at bounding box center [541, 542] width 615 height 117
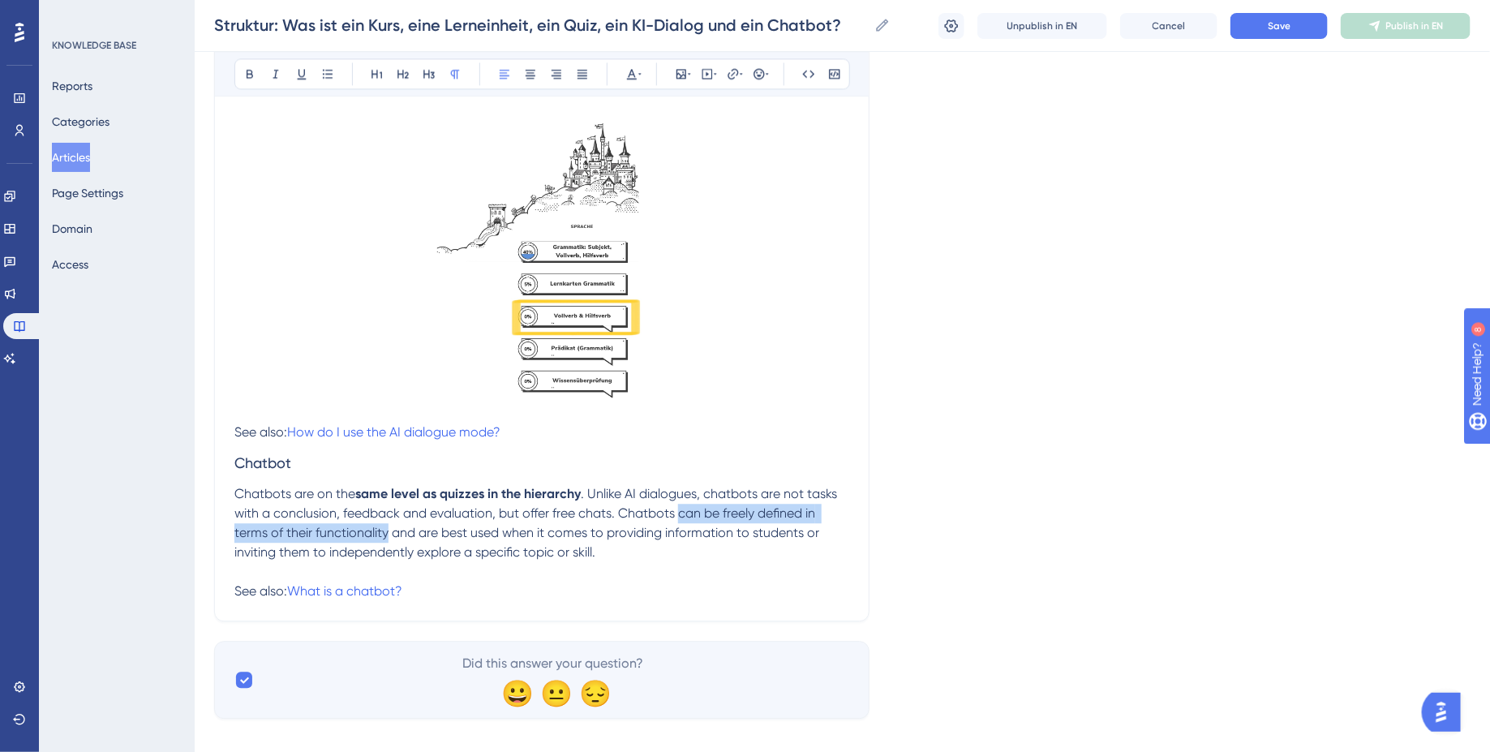
drag, startPoint x: 676, startPoint y: 495, endPoint x: 387, endPoint y: 512, distance: 290.1
click at [387, 512] on span ". Unlike AI dialogues, chatbots are not tasks with a conclusion, feedback and e…" at bounding box center [537, 542] width 606 height 113
click at [560, 525] on span "and are best used when it comes to providing information to students or invitin…" at bounding box center [529, 562] width 590 height 74
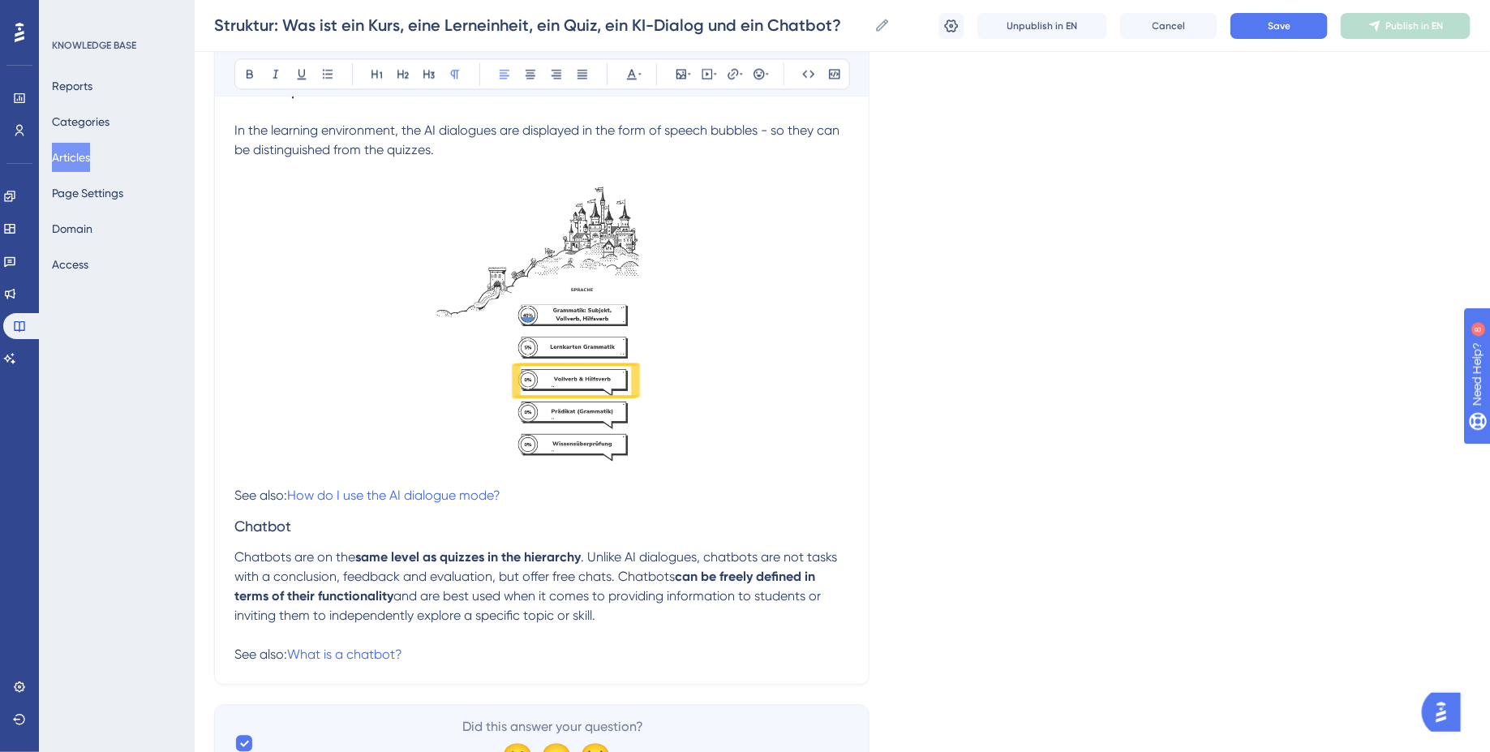
scroll to position [1780, 0]
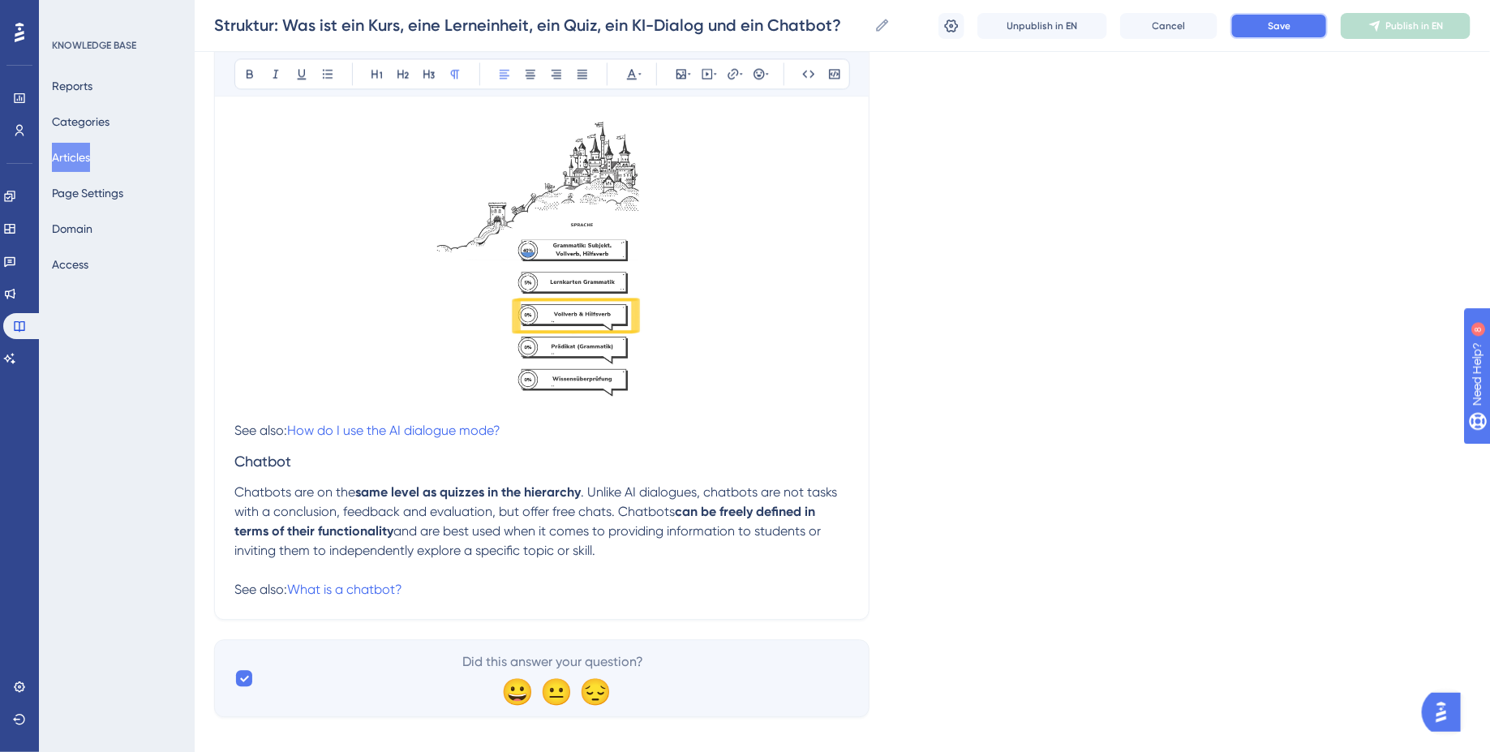
click at [1282, 31] on span "Save" at bounding box center [1279, 25] width 23 height 13
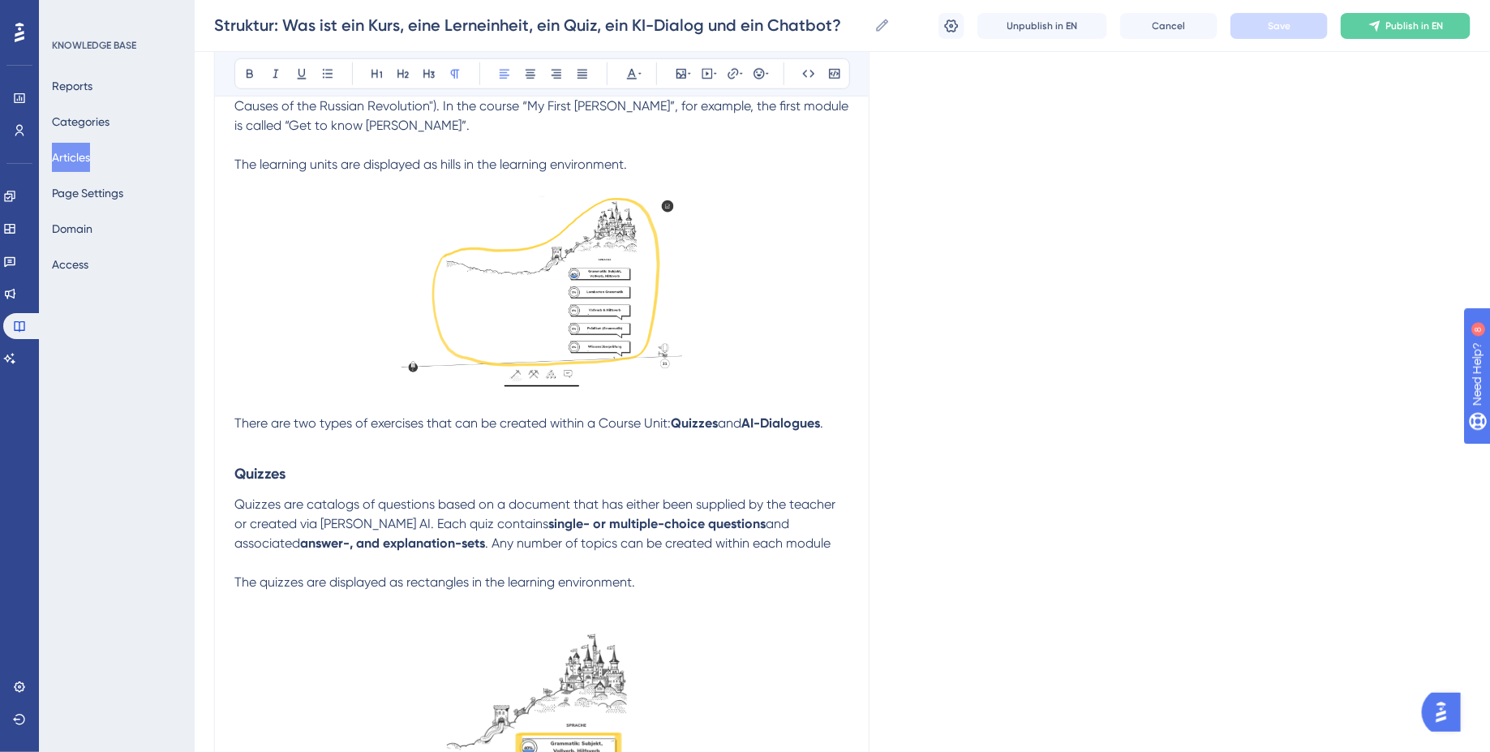
scroll to position [0, 0]
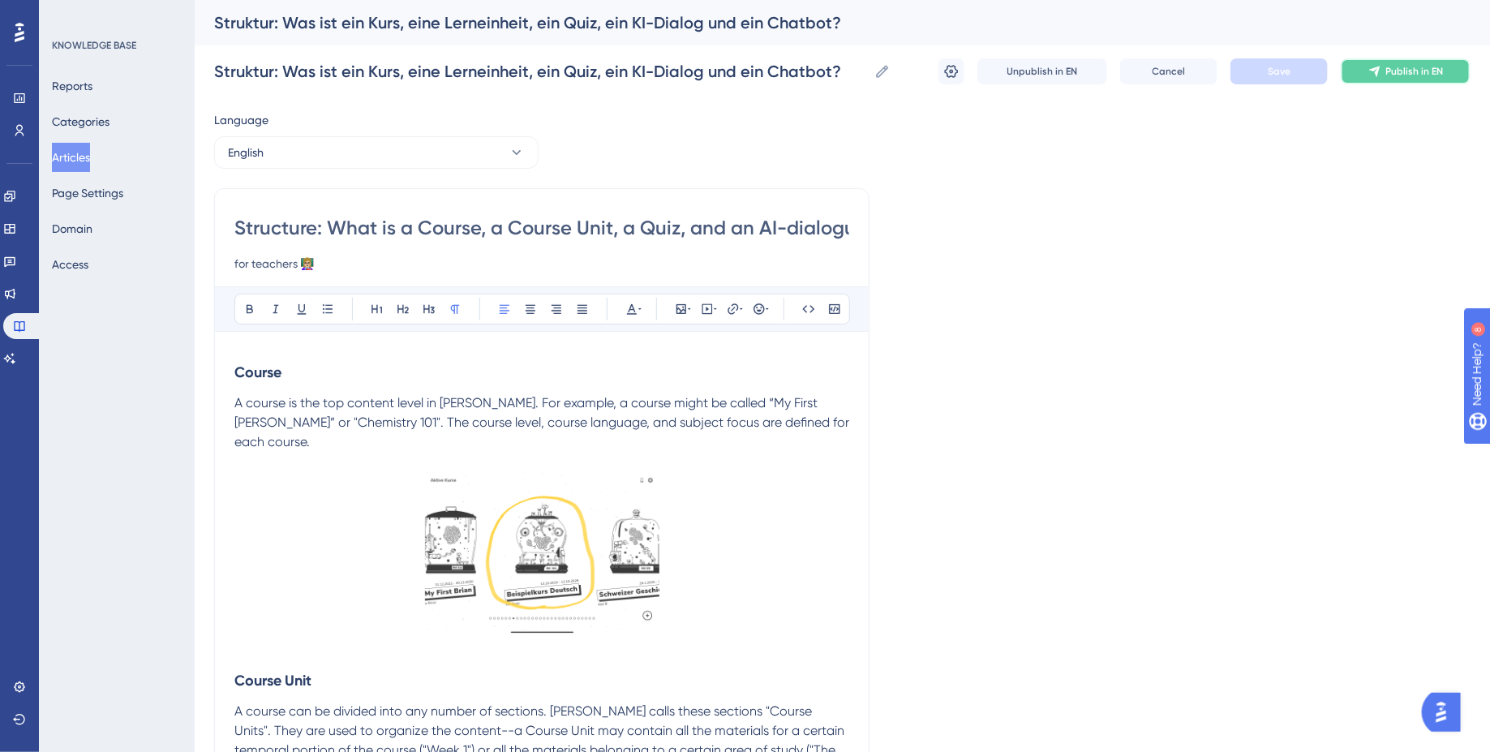
click at [1389, 62] on button "Publish in EN" at bounding box center [1406, 71] width 130 height 26
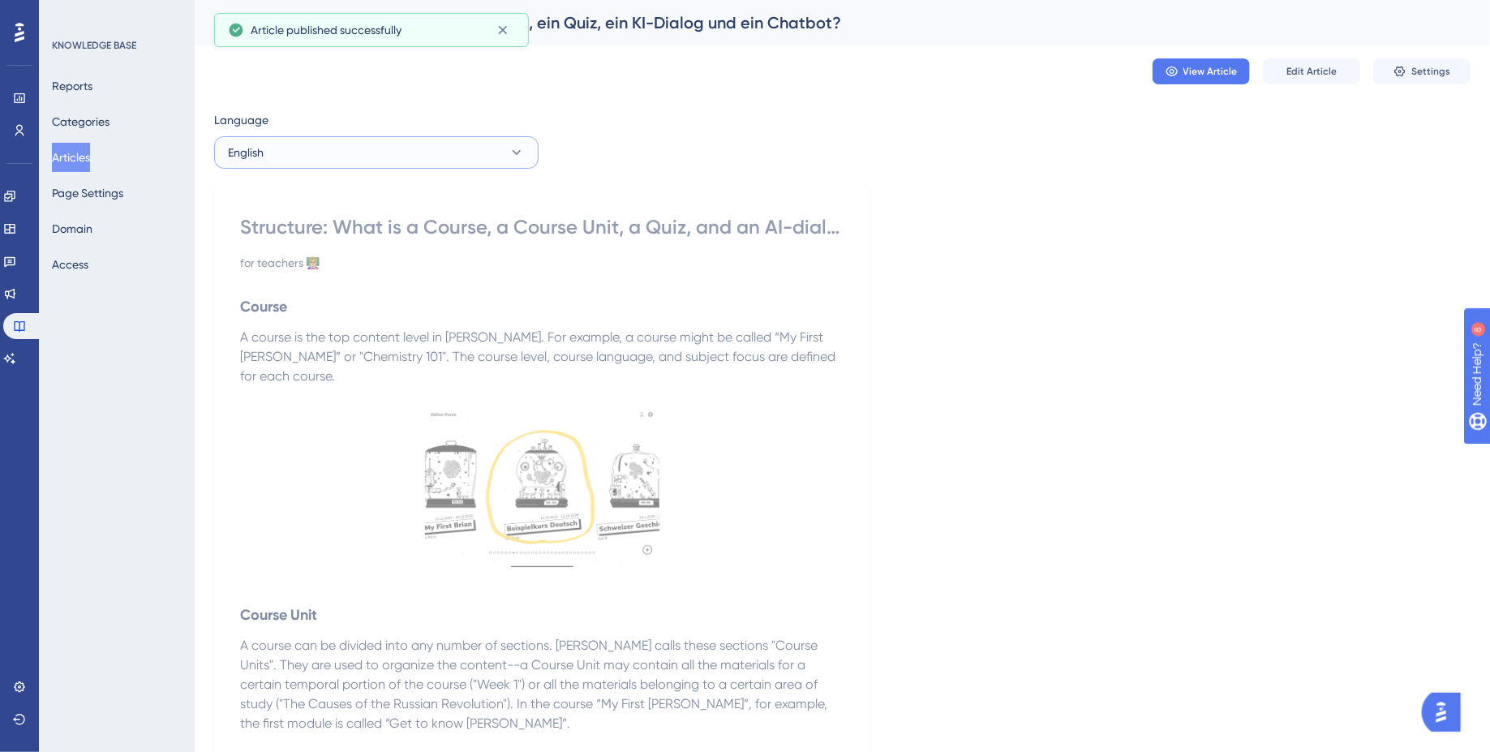
click at [433, 159] on button "English" at bounding box center [376, 152] width 324 height 32
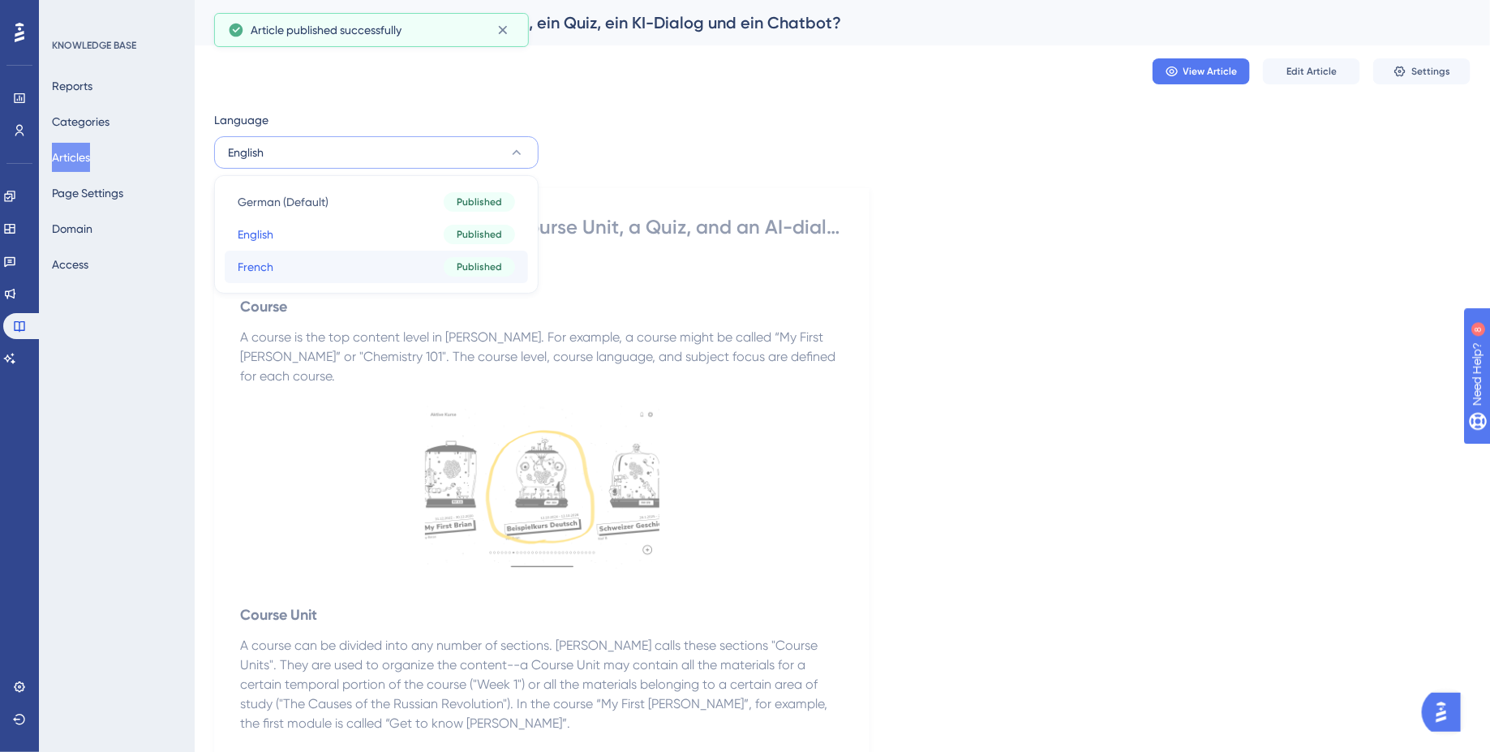
click at [373, 271] on button "French French Published" at bounding box center [376, 267] width 303 height 32
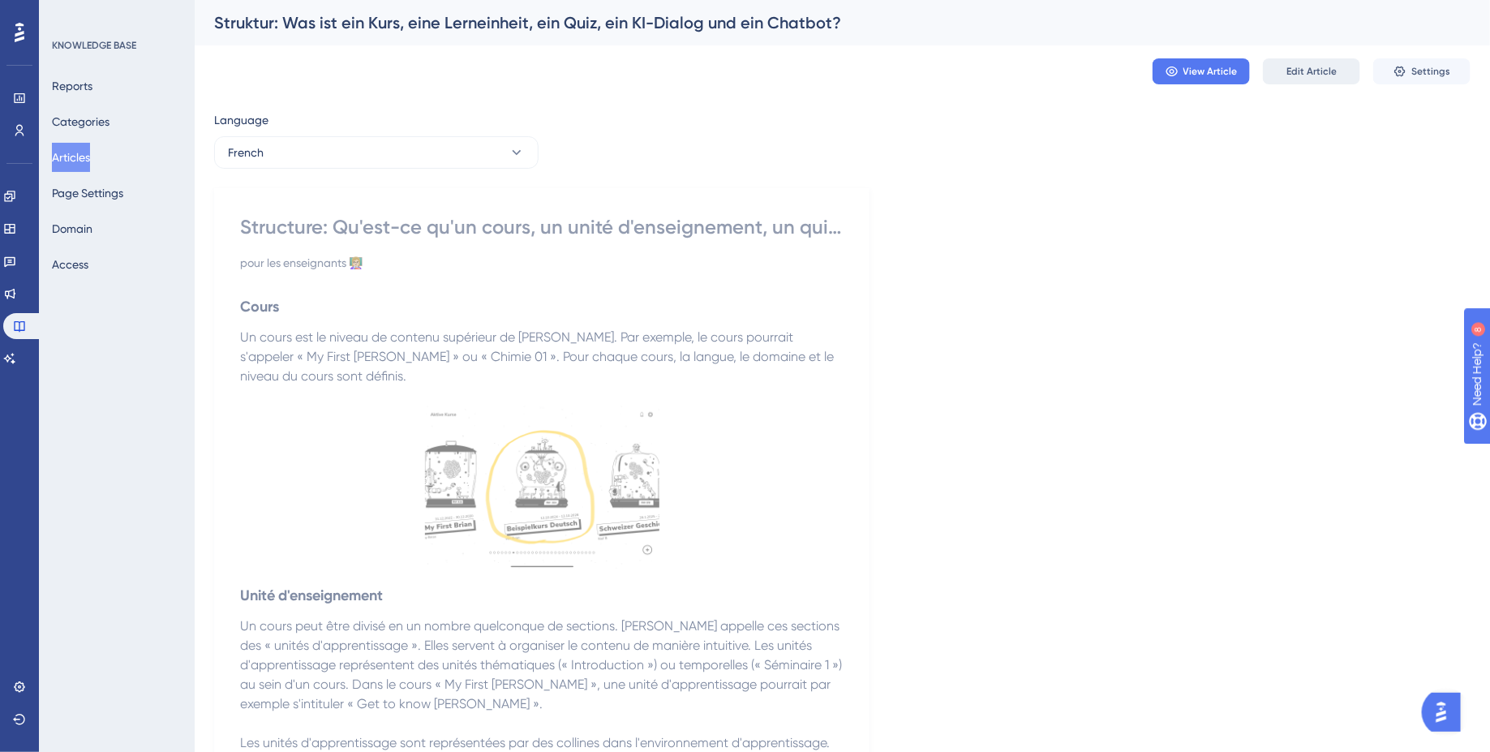
click at [1312, 64] on button "Edit Article" at bounding box center [1311, 71] width 97 height 26
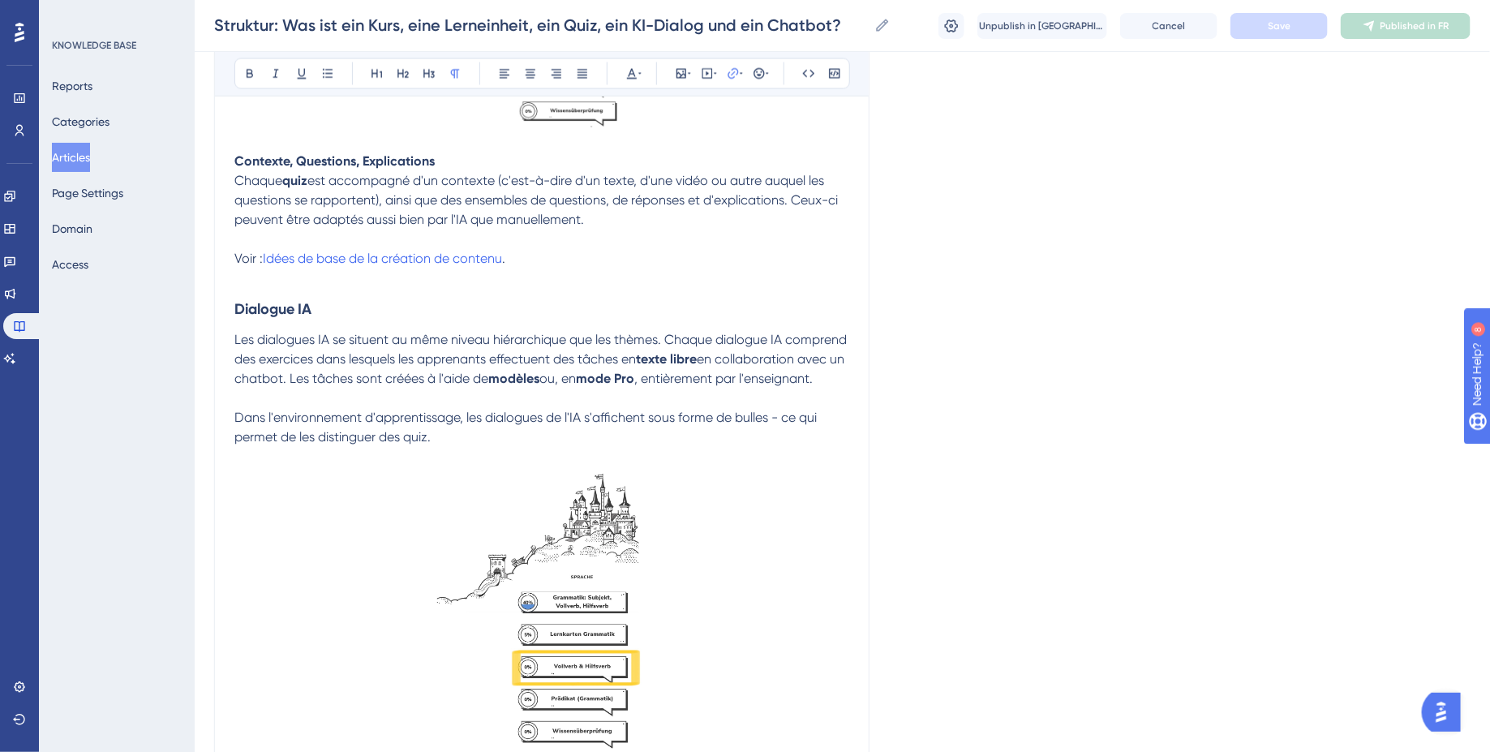
scroll to position [1600, 0]
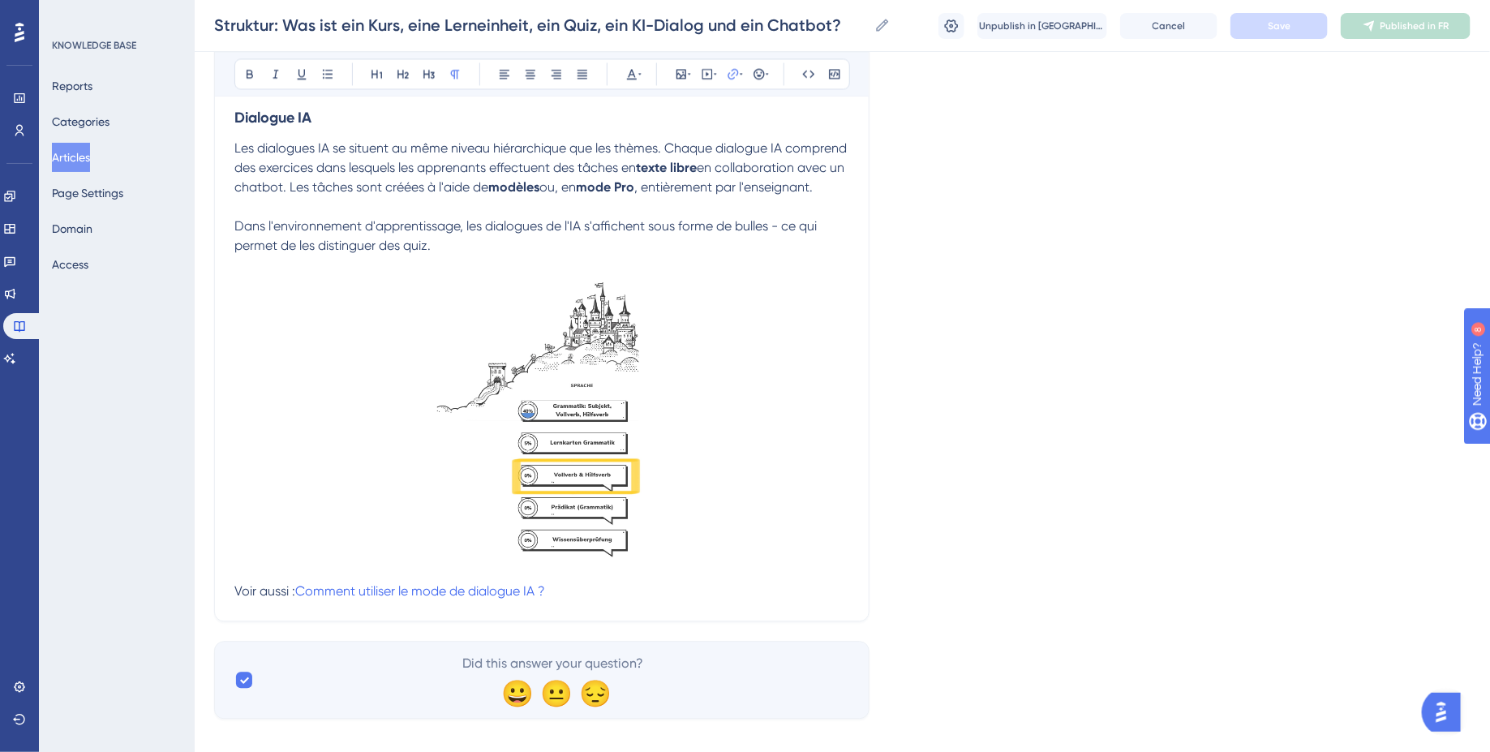
click at [602, 582] on p "Voir aussi : Comment utiliser le mode de dialogue IA ?" at bounding box center [541, 591] width 615 height 19
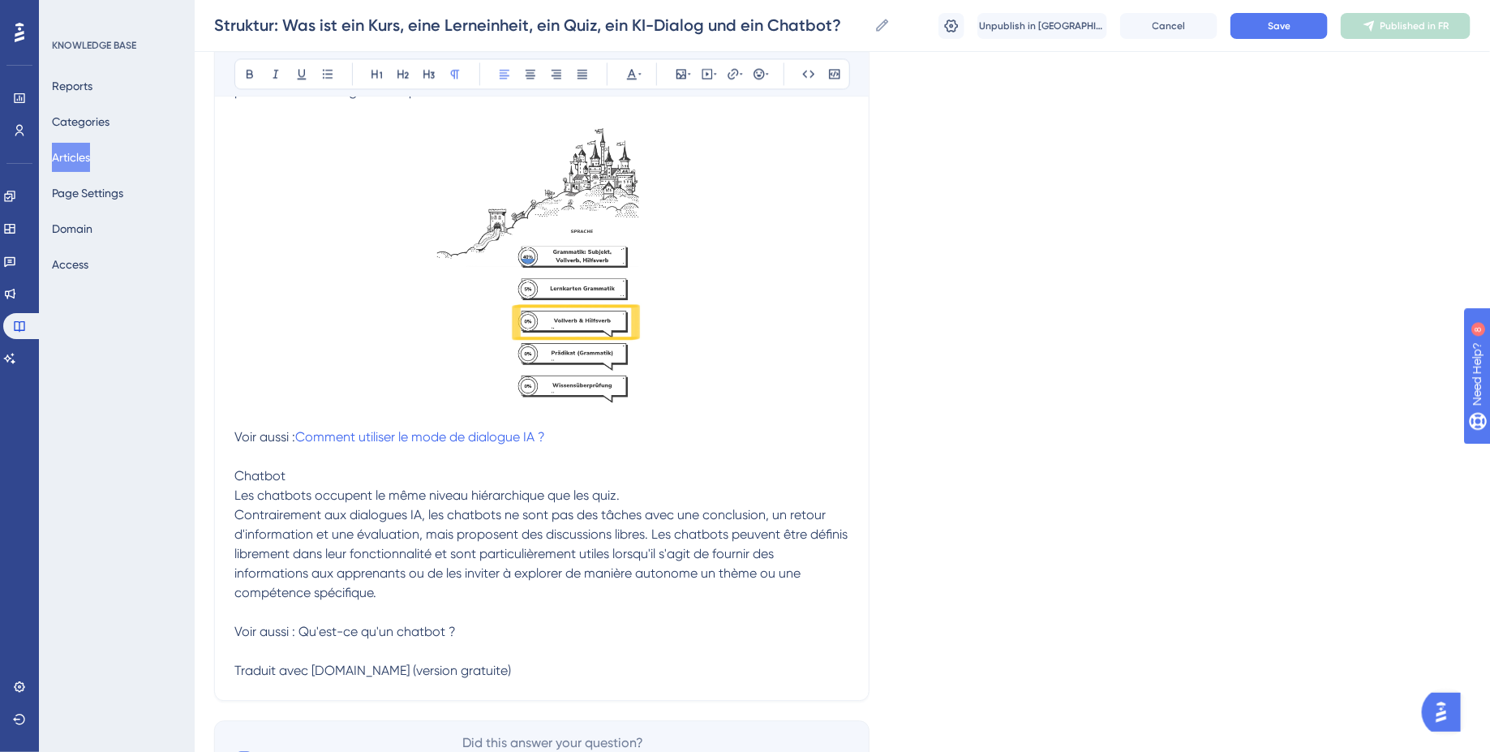
scroll to position [1834, 0]
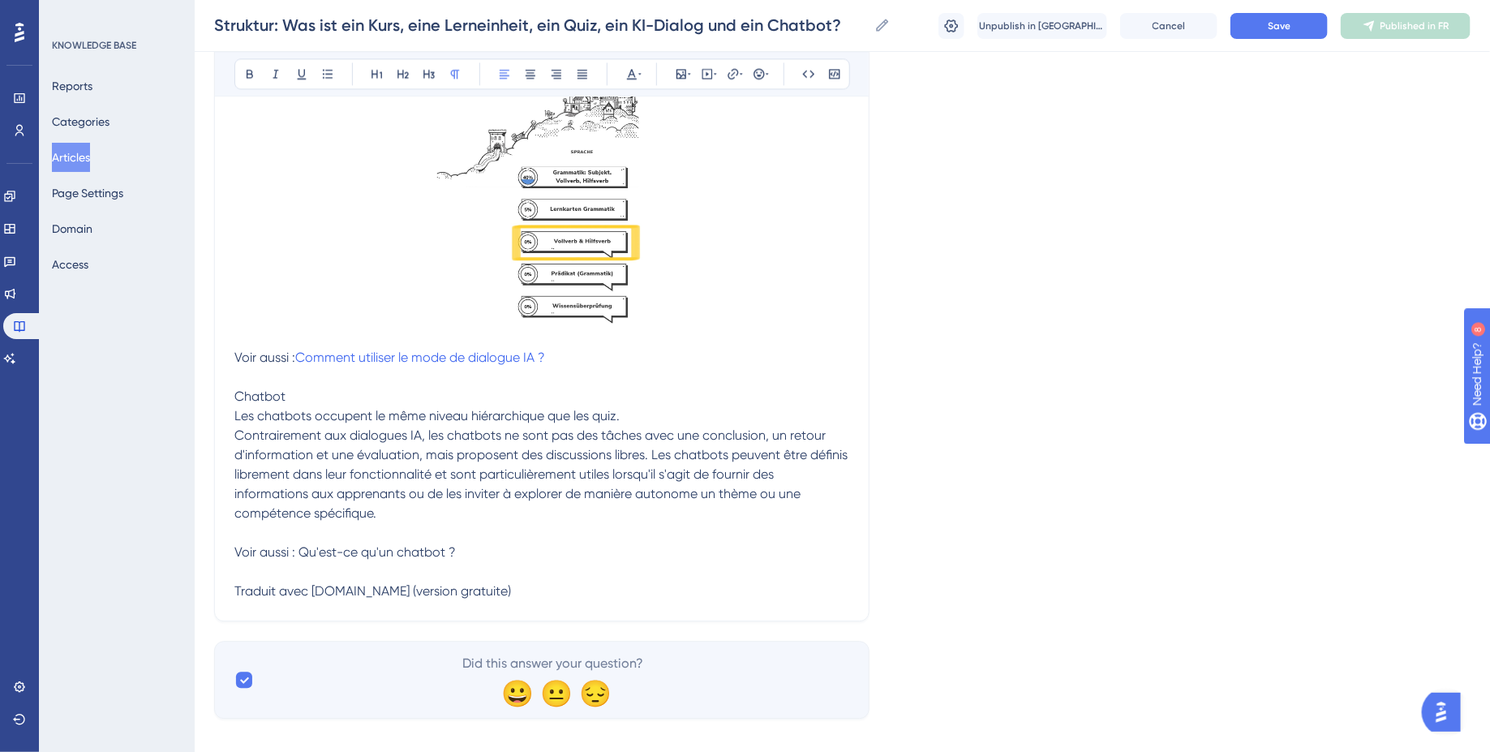
click at [236, 405] on span "Chatbot Les chatbots occupent le même niveau hiérarchique que les quiz. Contrai…" at bounding box center [542, 494] width 616 height 210
drag, startPoint x: 522, startPoint y: 574, endPoint x: 49, endPoint y: 565, distance: 472.2
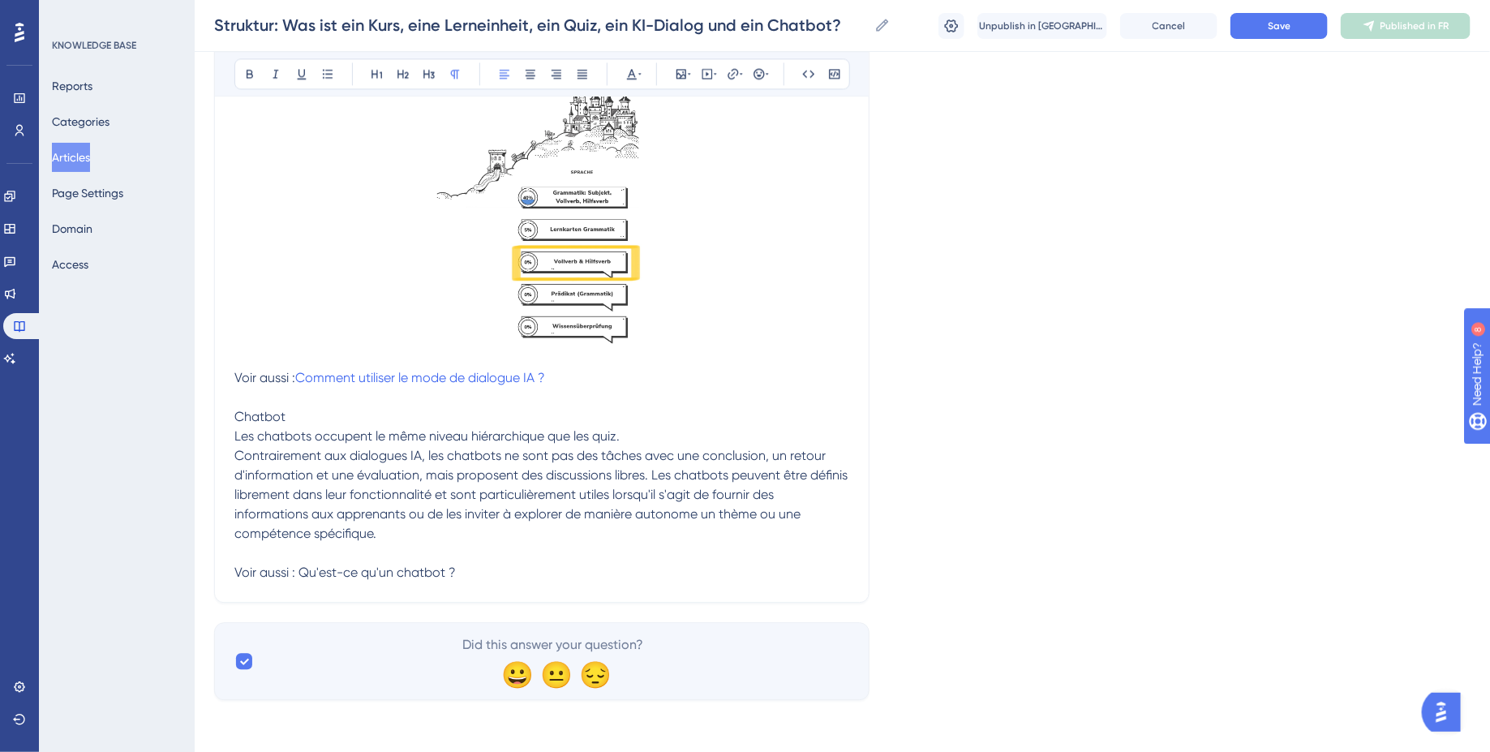
scroll to position [1795, 0]
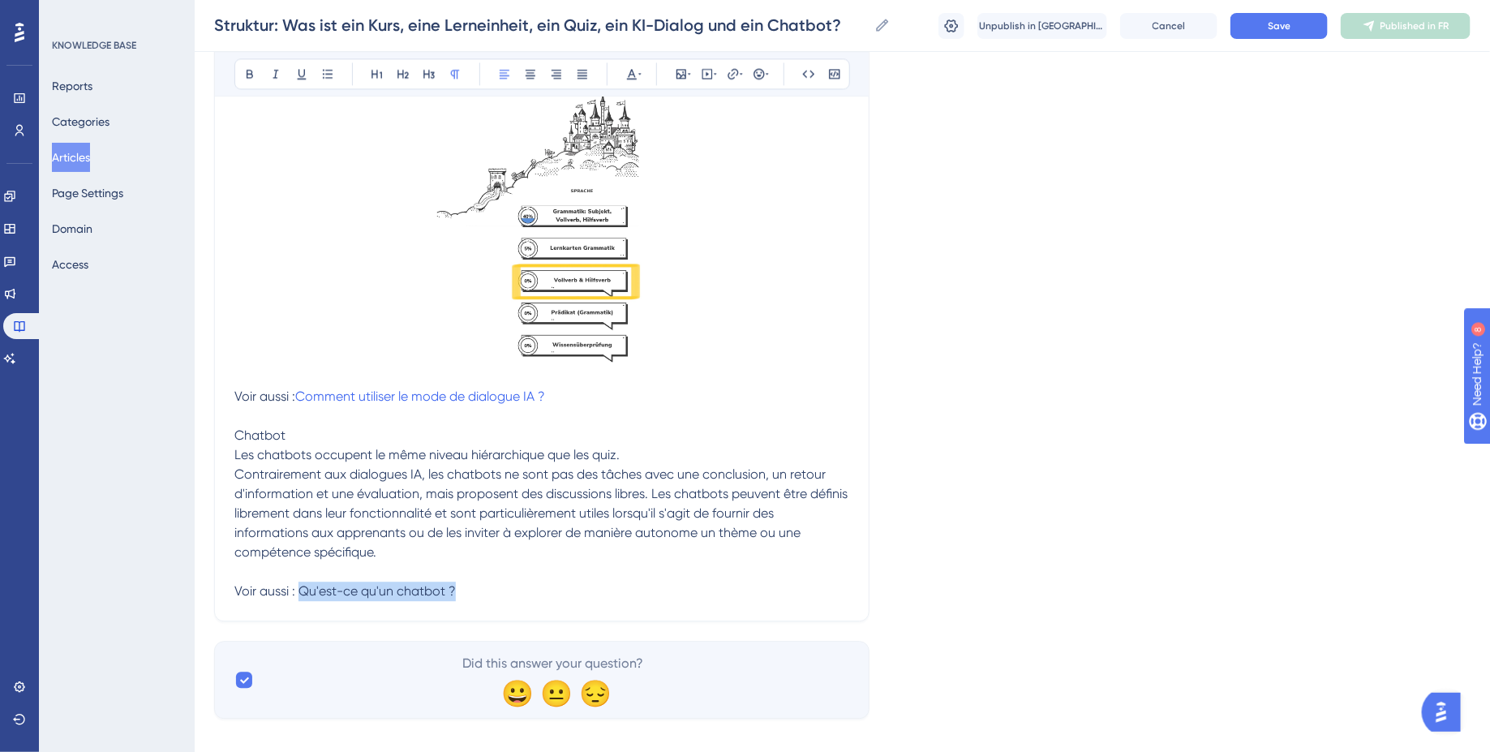
drag, startPoint x: 316, startPoint y: 573, endPoint x: 565, endPoint y: 573, distance: 248.2
click at [563, 573] on p "Les chatbots occupent le même niveau hiérarchique que les quiz. Contrairement a…" at bounding box center [541, 523] width 615 height 156
click at [735, 75] on icon at bounding box center [733, 73] width 13 height 13
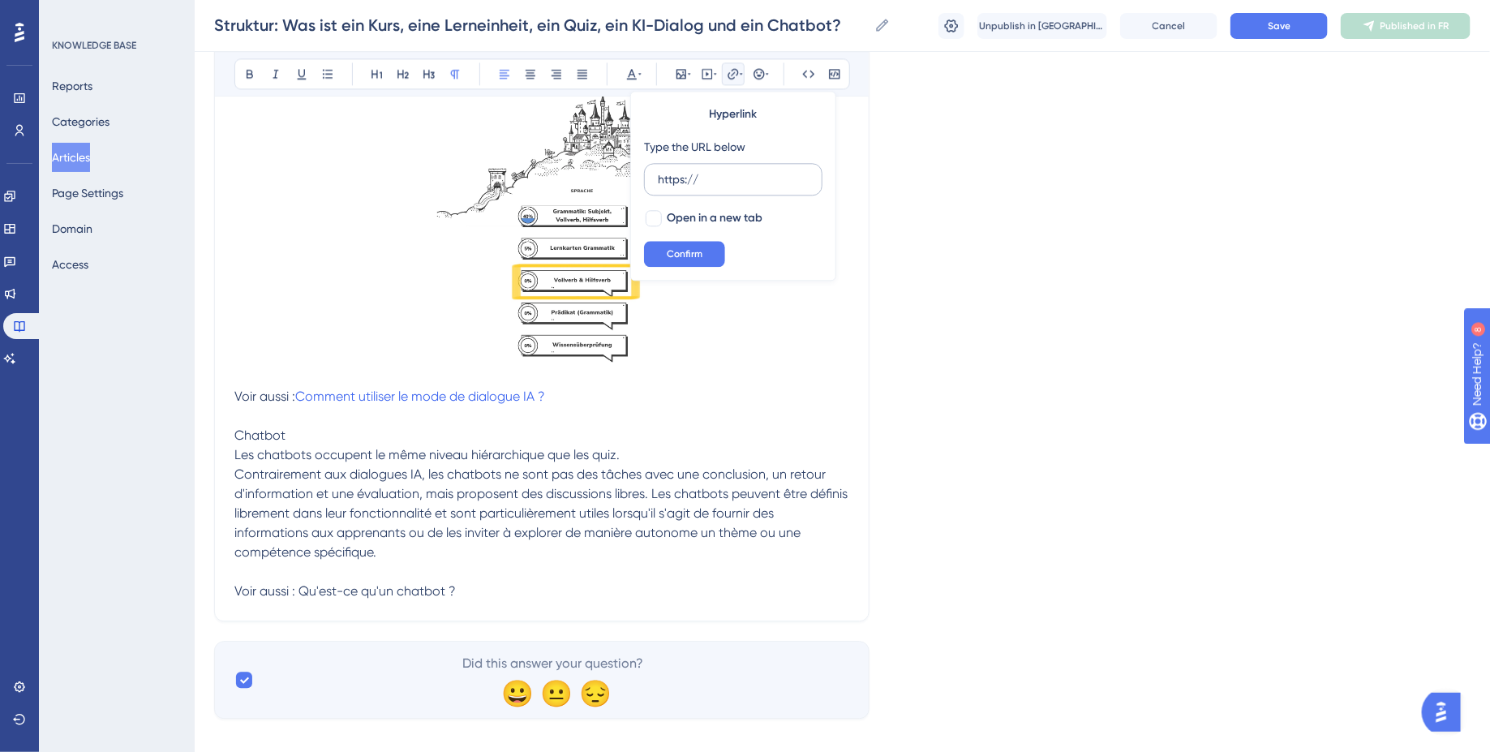
click at [676, 183] on input "https://" at bounding box center [733, 179] width 151 height 18
click at [679, 183] on input "https://" at bounding box center [733, 179] width 151 height 18
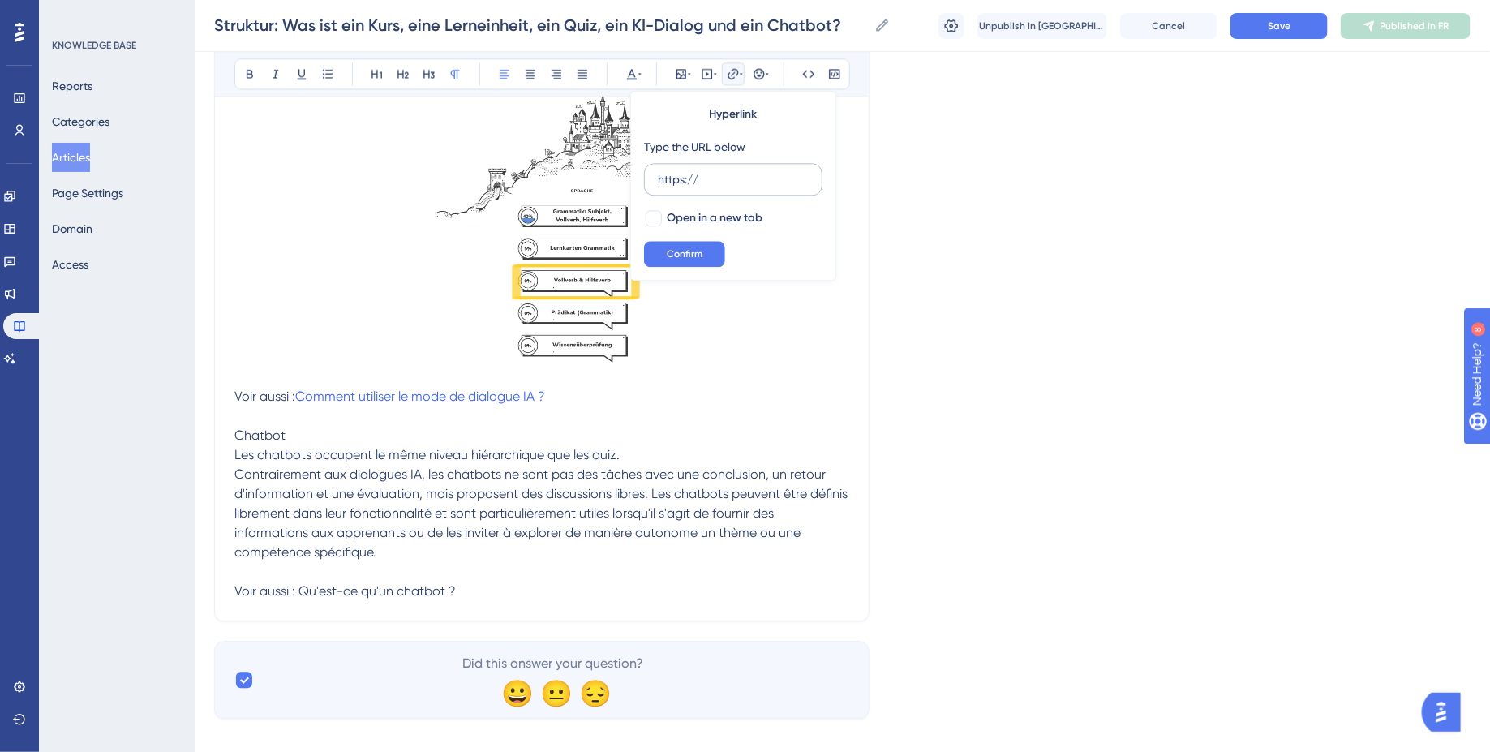
click at [679, 183] on input "https://" at bounding box center [733, 179] width 151 height 18
type input "https://help.brian.study/de/articles/16572-was-ist-ein-chatbot-in-brian"
click at [661, 213] on div at bounding box center [653, 217] width 19 height 19
checkbox input "true"
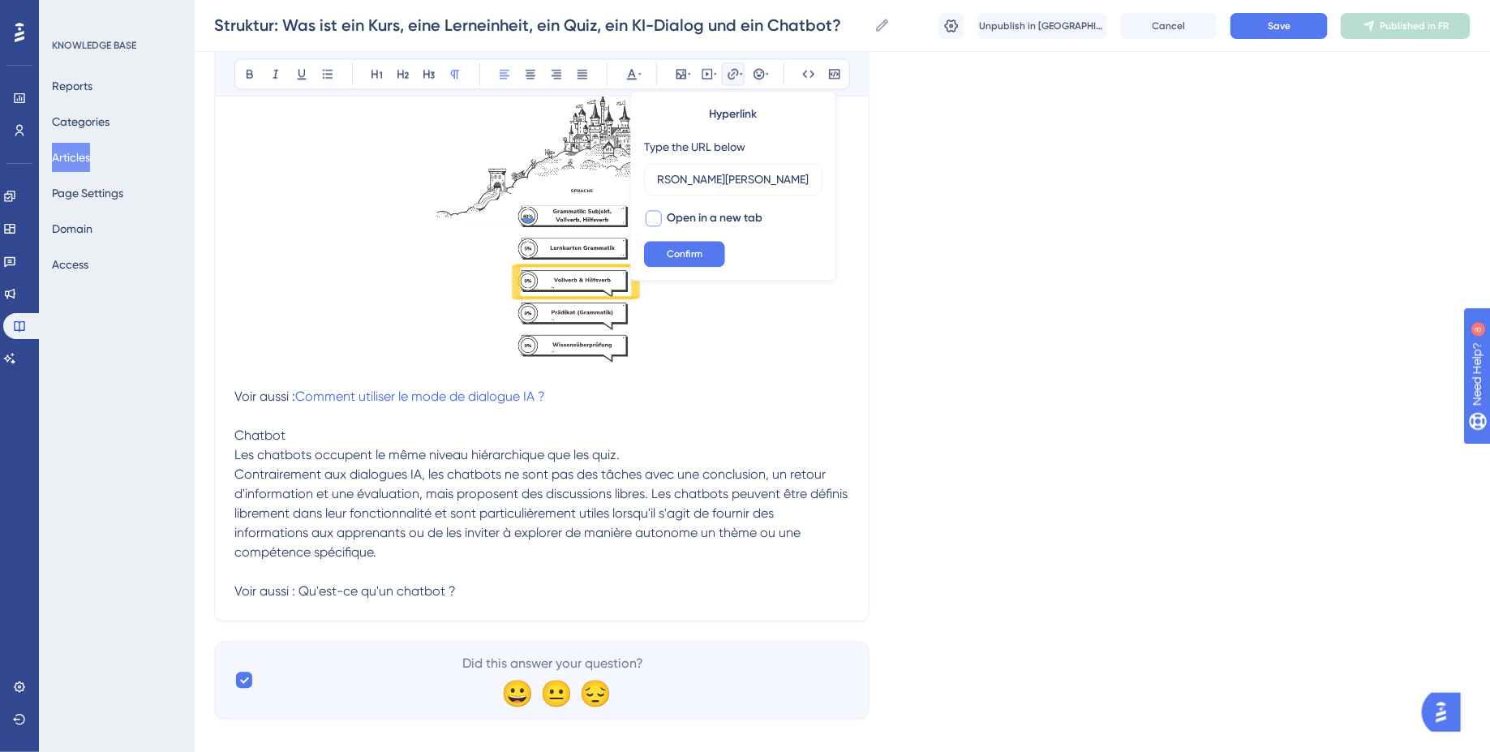
scroll to position [0, 0]
click at [796, 183] on input "https://help.brian.study/de/articles/16572-was-ist-ein-chatbot-in-brian" at bounding box center [733, 179] width 151 height 18
type input "https://help.brian.study/fr/articles/16572-was-ist-ein-chatbot-in-brian"
click at [690, 247] on span "Confirm" at bounding box center [685, 253] width 36 height 13
click at [517, 548] on p "Les chatbots occupent le même niveau hiérarchique que les quiz. Contrairement a…" at bounding box center [541, 523] width 615 height 156
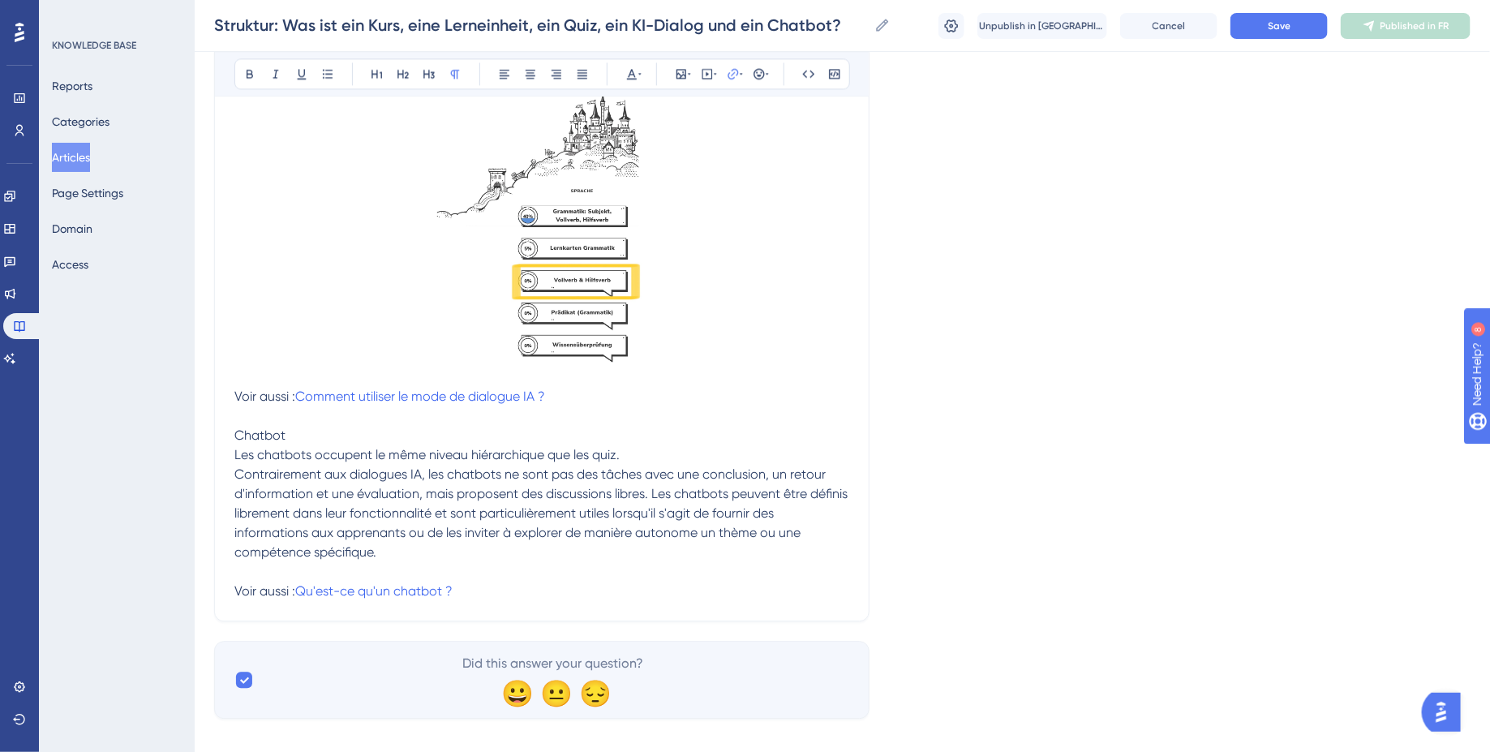
click at [262, 427] on span "Chatbot" at bounding box center [259, 434] width 51 height 15
click at [427, 64] on button at bounding box center [429, 73] width 23 height 23
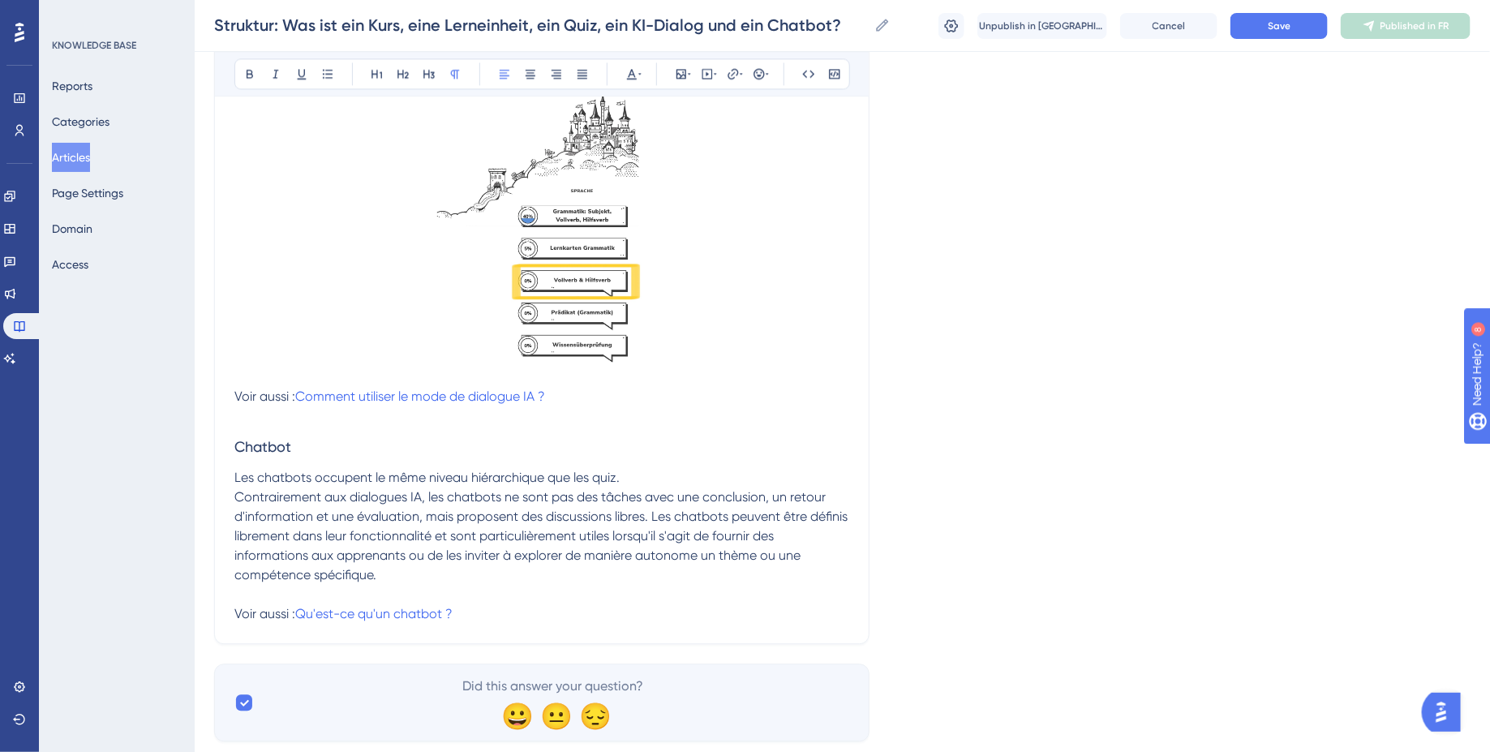
click at [362, 500] on span "Les chatbots occupent le même niveau hiérarchique que les quiz. Contrairement a…" at bounding box center [542, 546] width 616 height 152
click at [495, 389] on span "Comment utiliser le mode de dialogue IA ?" at bounding box center [420, 396] width 250 height 15
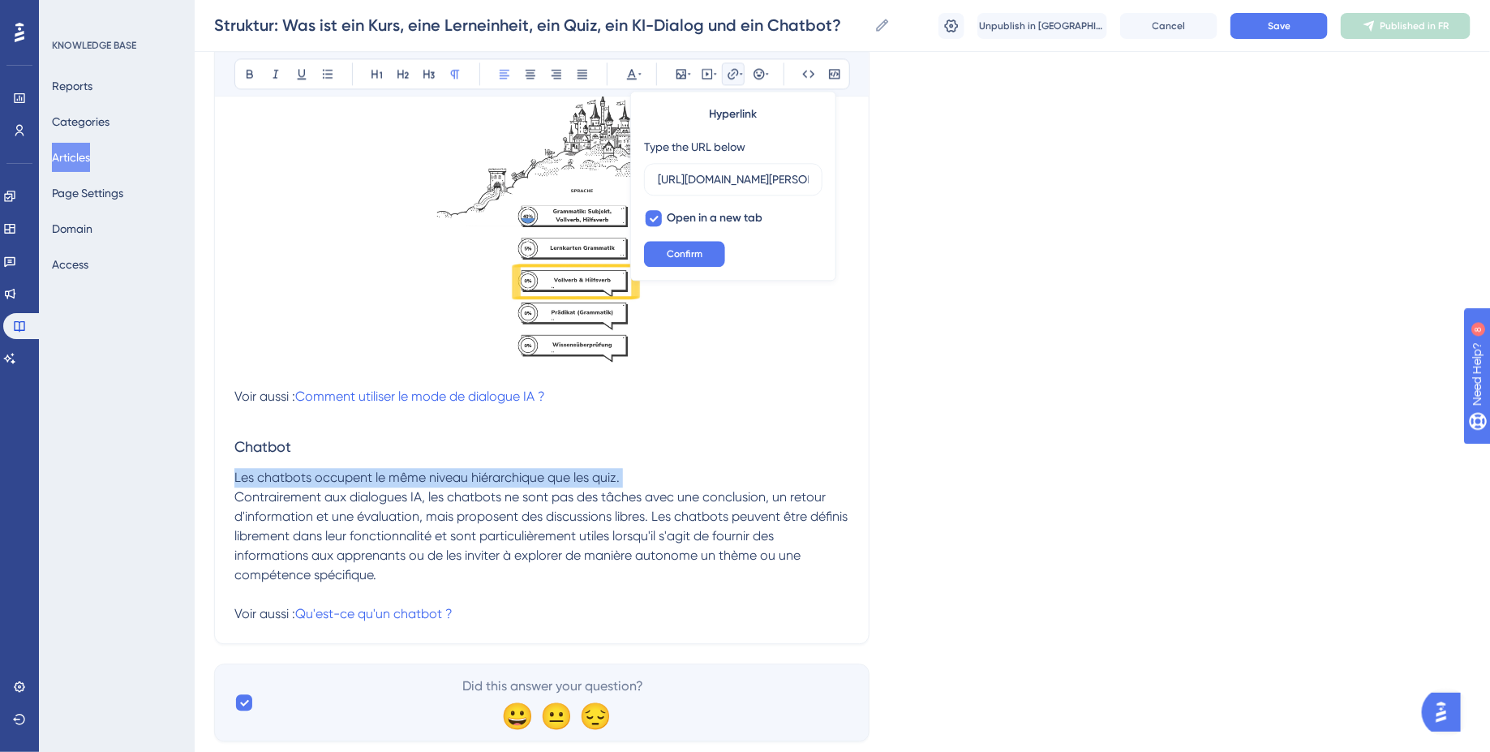
drag, startPoint x: 627, startPoint y: 455, endPoint x: 175, endPoint y: 455, distance: 451.8
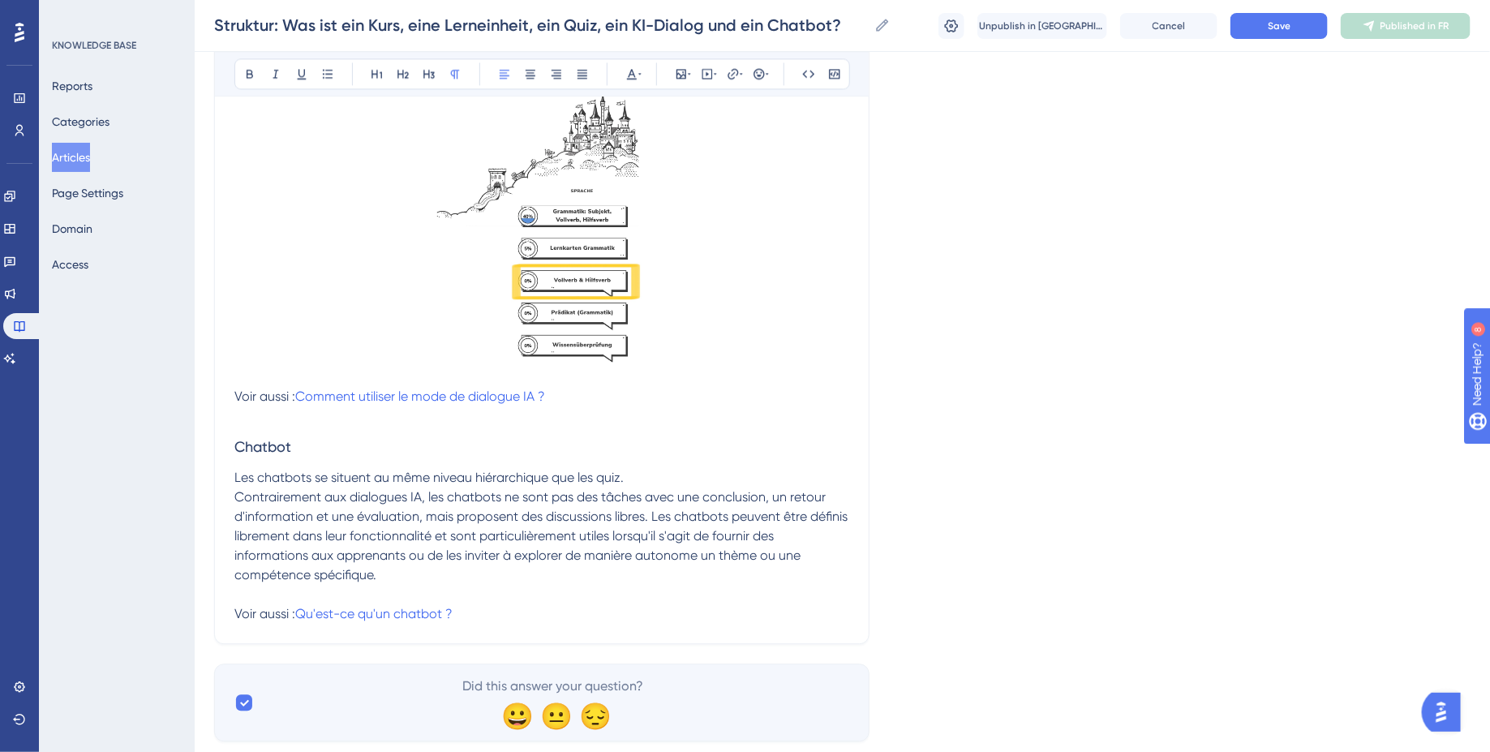
click at [526, 593] on p "Les chatbots se situent au même niveau hiérarchique que les quiz. Contrairement…" at bounding box center [541, 546] width 615 height 156
click at [466, 568] on p "Les chatbots se situent au même niveau hiérarchique que les quiz. Contrairement…" at bounding box center [541, 546] width 615 height 156
click at [482, 552] on p "Les chatbots se situent au même niveau hiérarchique que les quiz. Contrairement…" at bounding box center [541, 546] width 615 height 156
click at [522, 555] on p "Les chatbots se situent au même niveau hiérarchique que les quiz. Contrairement…" at bounding box center [541, 546] width 615 height 156
click at [1291, 23] on button "Save" at bounding box center [1278, 26] width 97 height 26
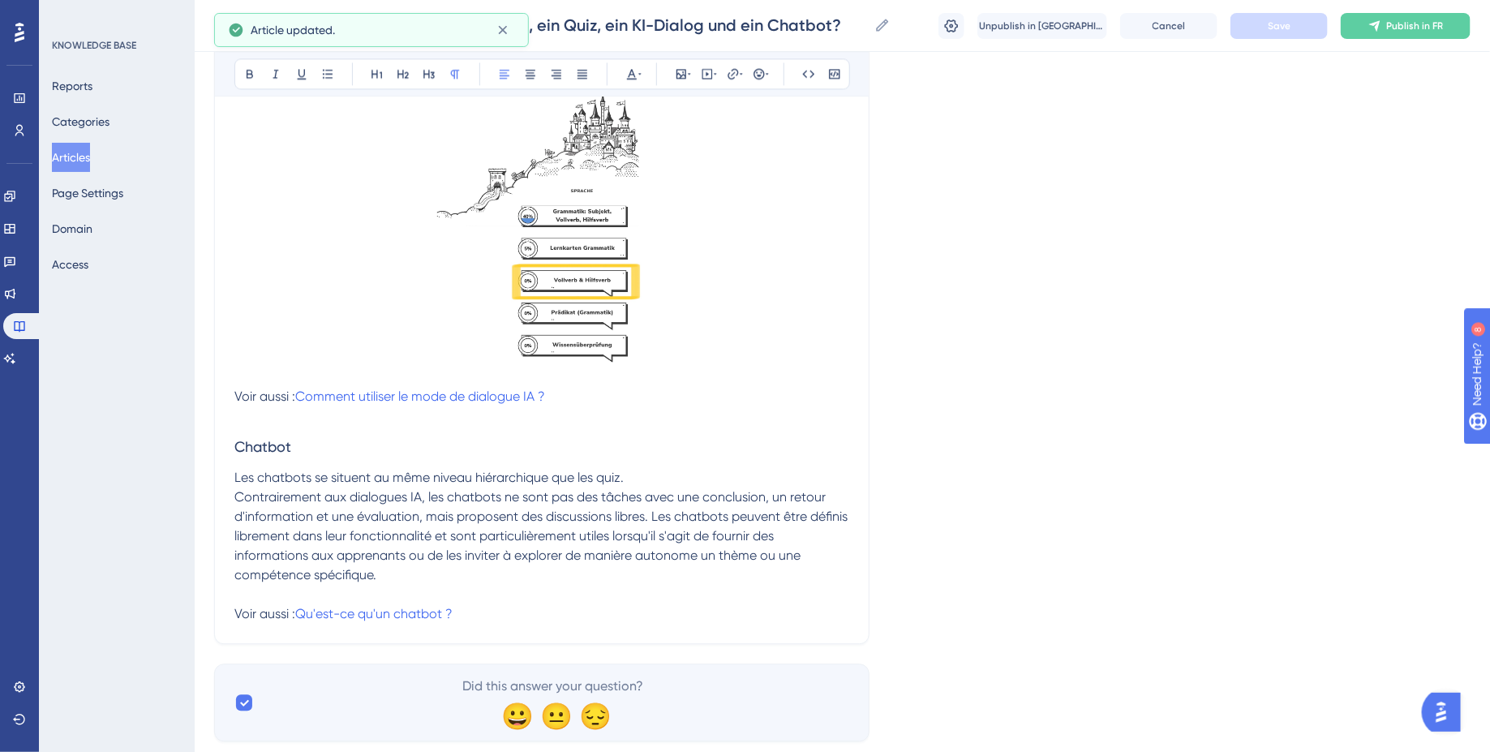
click at [644, 468] on p "Les chatbots se situent au même niveau hiérarchique que les quiz. Contrairement…" at bounding box center [541, 546] width 615 height 156
click at [234, 497] on span "Contrairement aux dialogues IA, les chatbots ne sont pas des tâches avec une co…" at bounding box center [542, 555] width 616 height 132
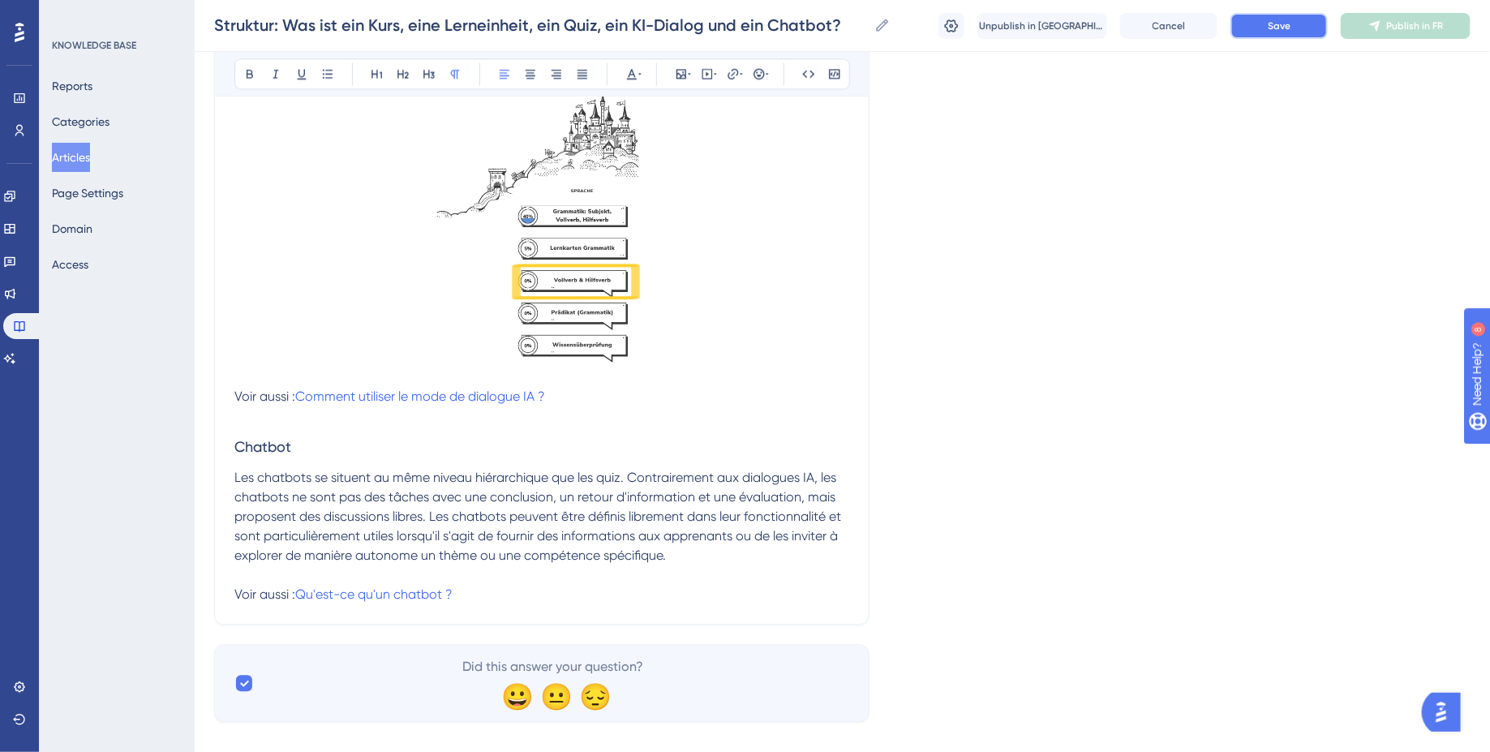
click at [1289, 30] on span "Save" at bounding box center [1279, 25] width 23 height 13
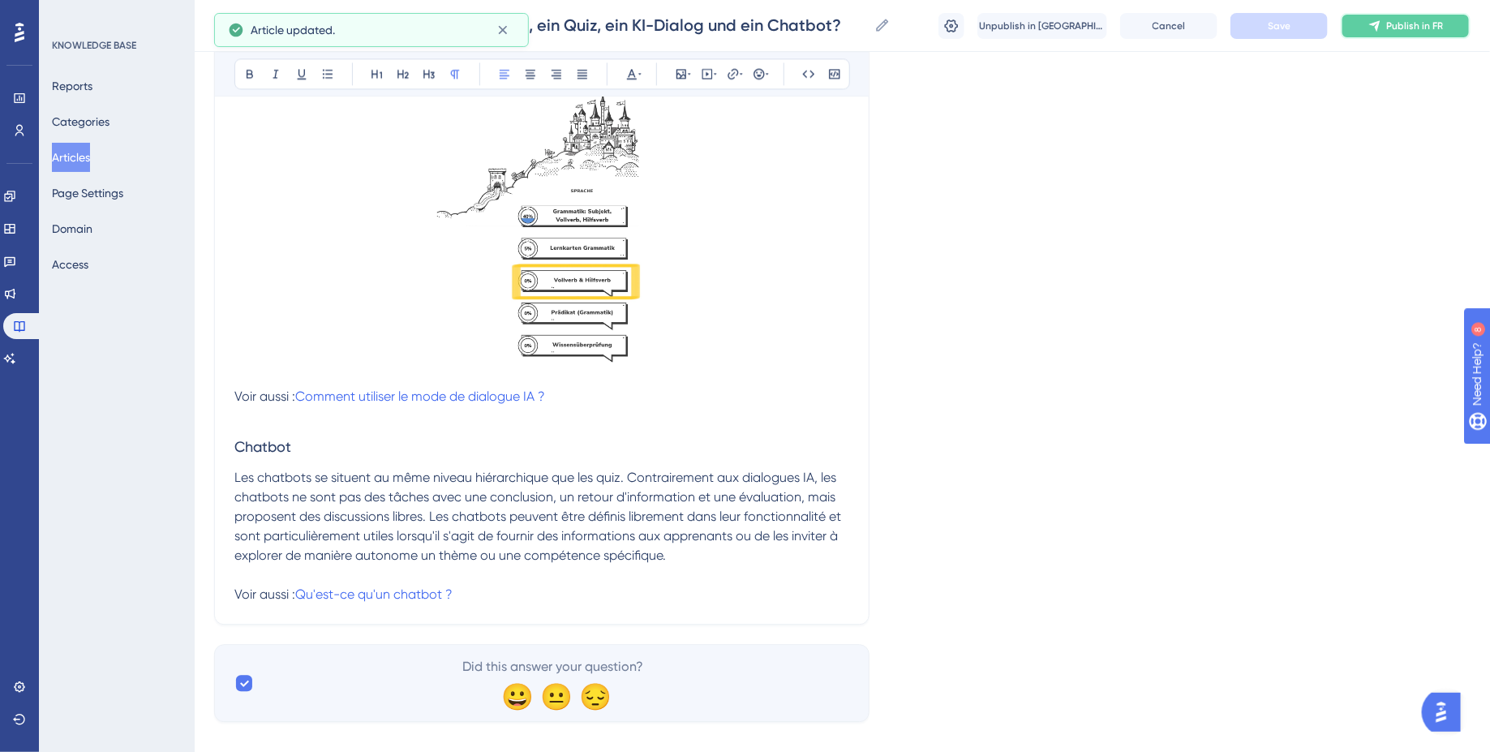
click at [1436, 26] on button "Publish in FR" at bounding box center [1406, 26] width 130 height 26
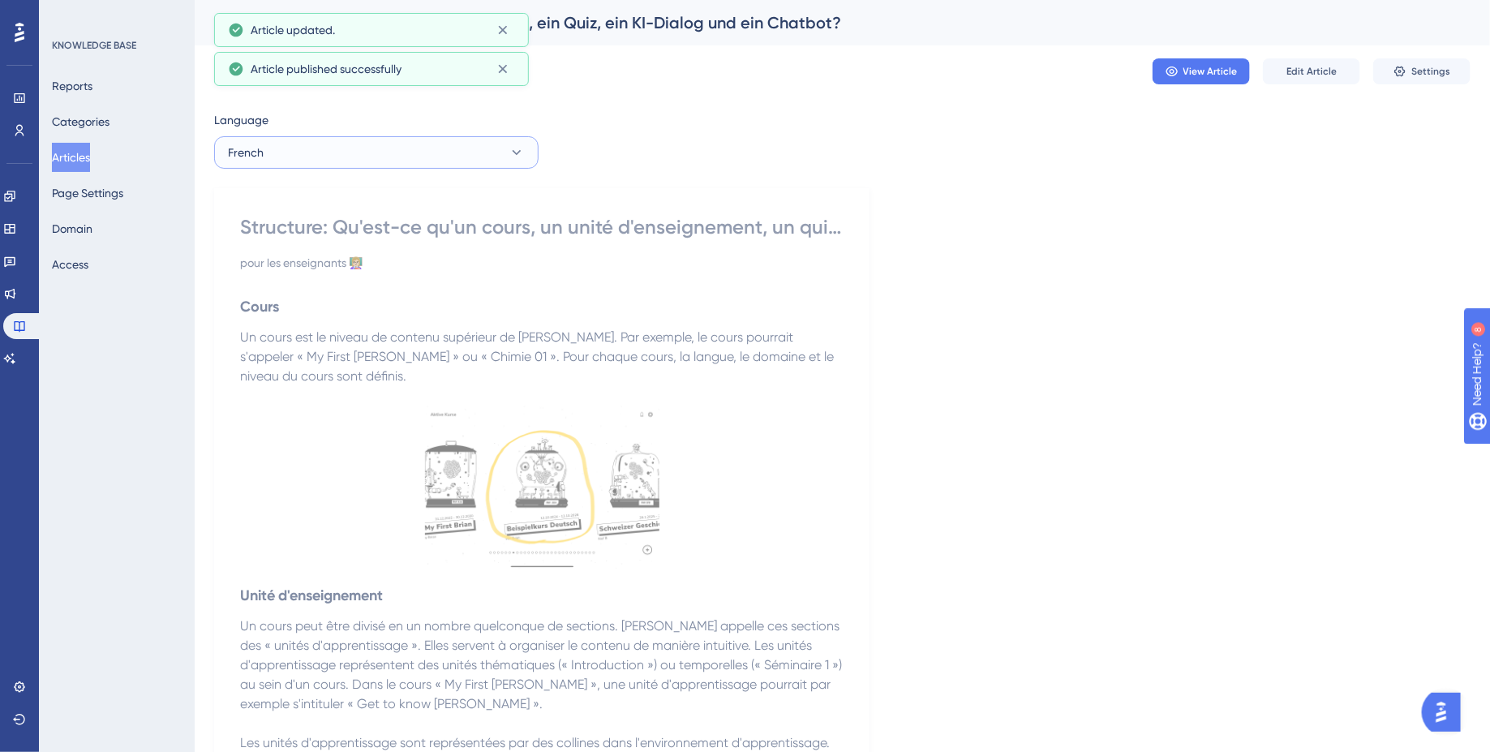
click at [442, 153] on button "French" at bounding box center [376, 152] width 324 height 32
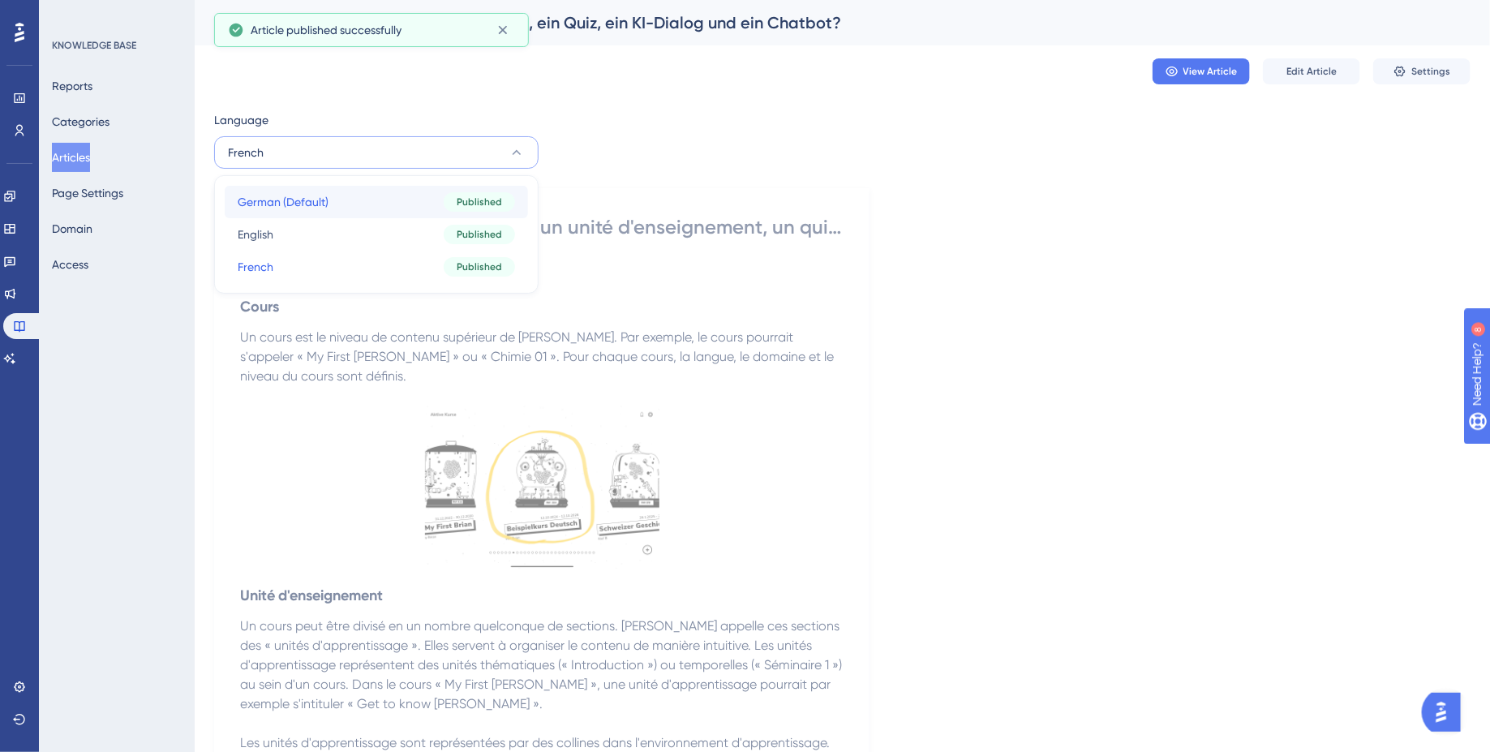
click at [403, 198] on button "German (Default) German (Default) Published" at bounding box center [376, 202] width 303 height 32
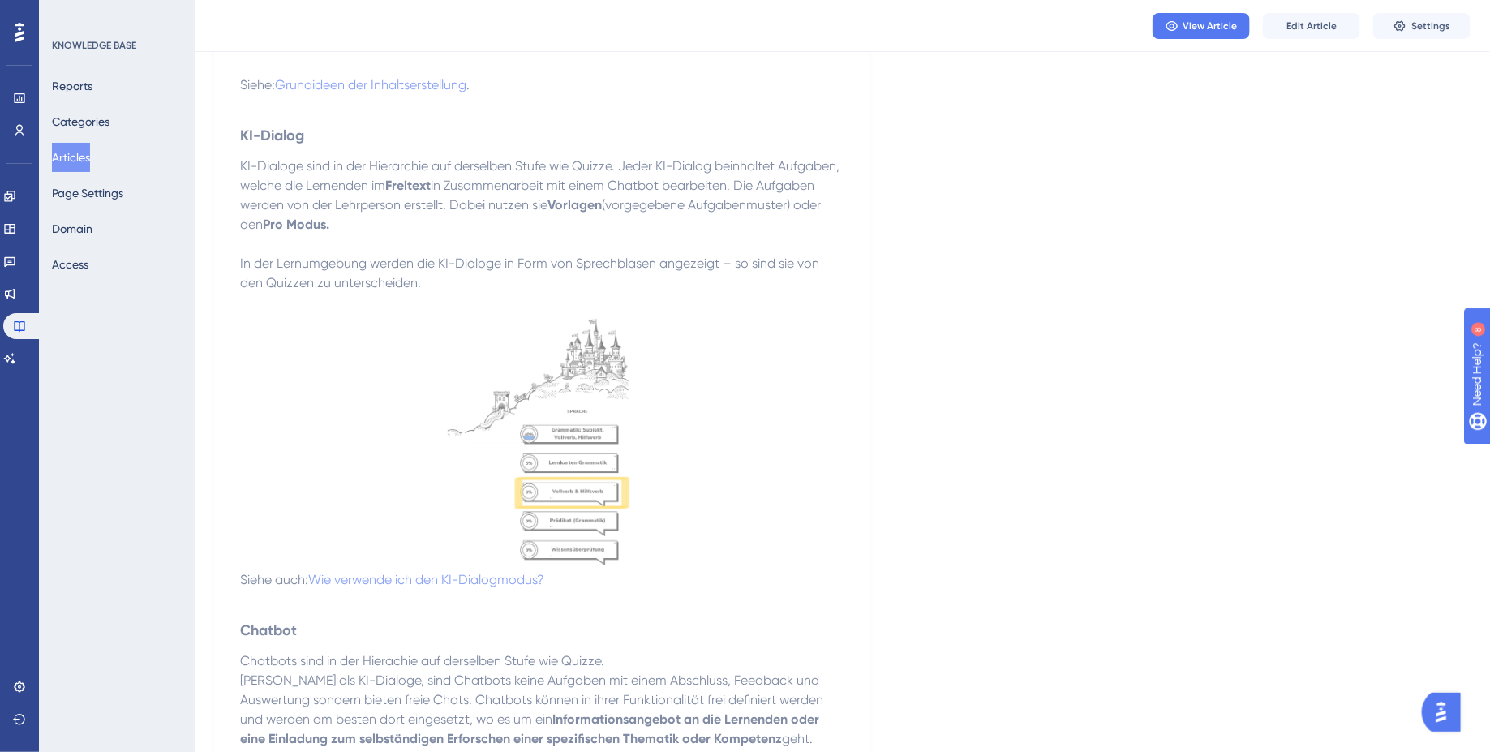
scroll to position [1769, 0]
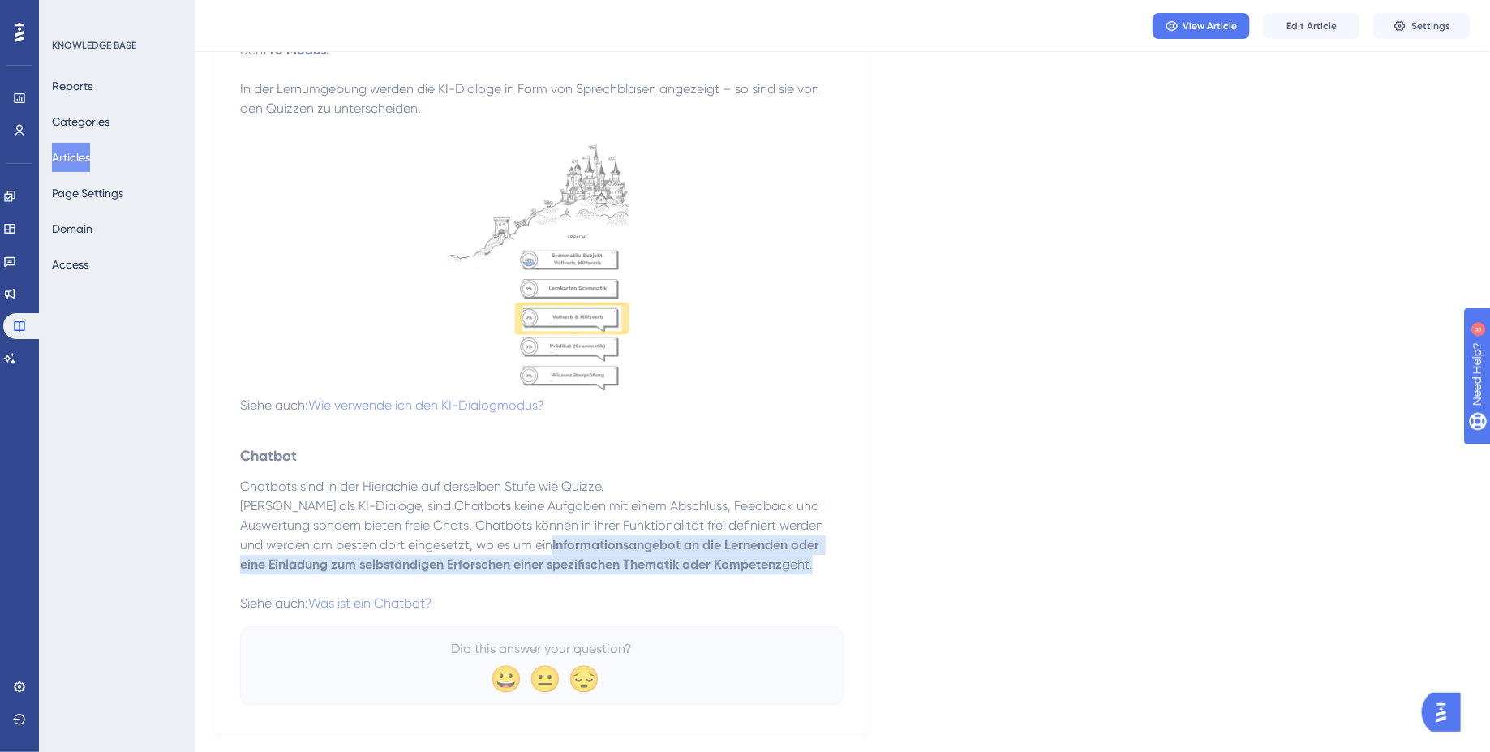
drag, startPoint x: 483, startPoint y: 508, endPoint x: 793, endPoint y: 536, distance: 312.0
click at [793, 536] on p "Anders als KI-Dialoge, sind Chatbots keine Aufgaben mit einem Abschluss, Feedba…" at bounding box center [541, 535] width 603 height 78
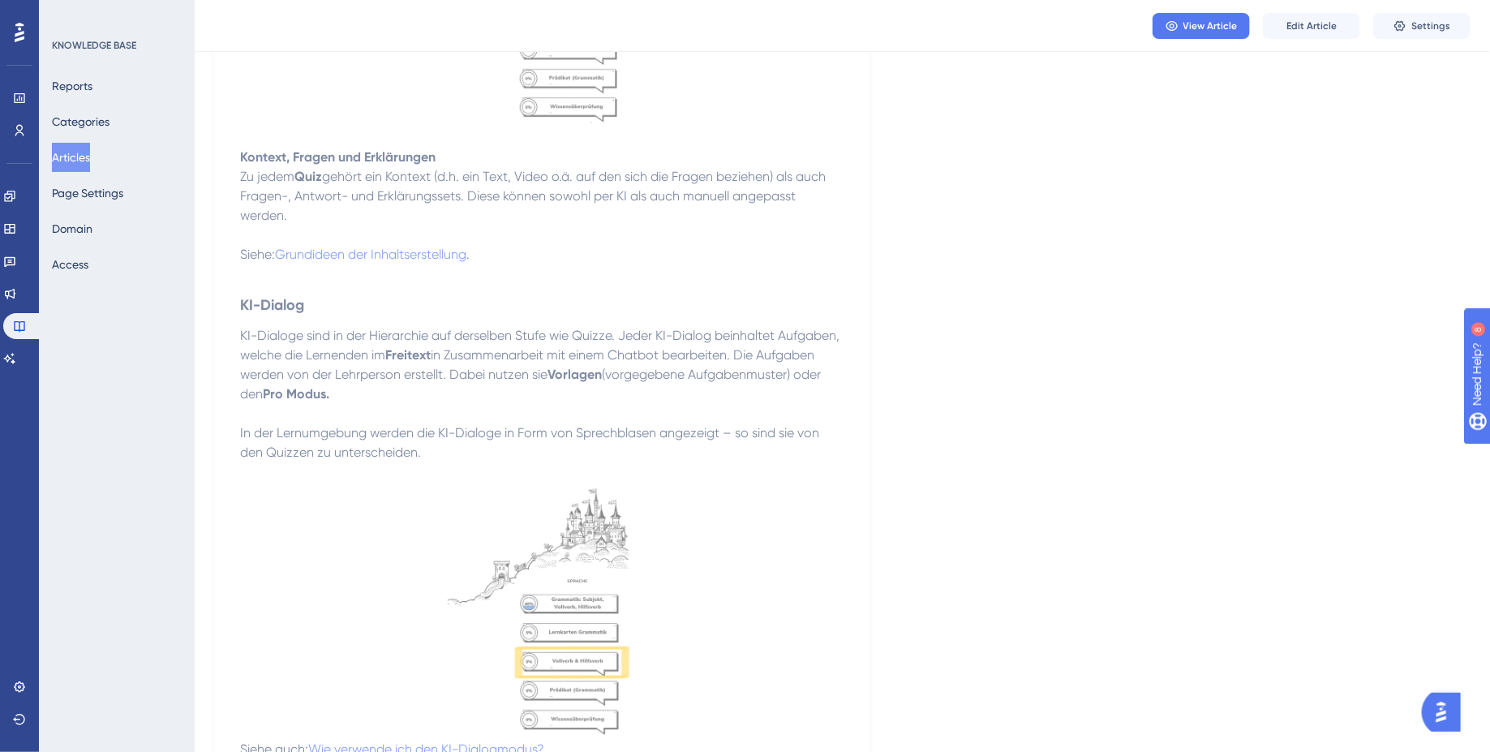
scroll to position [1320, 0]
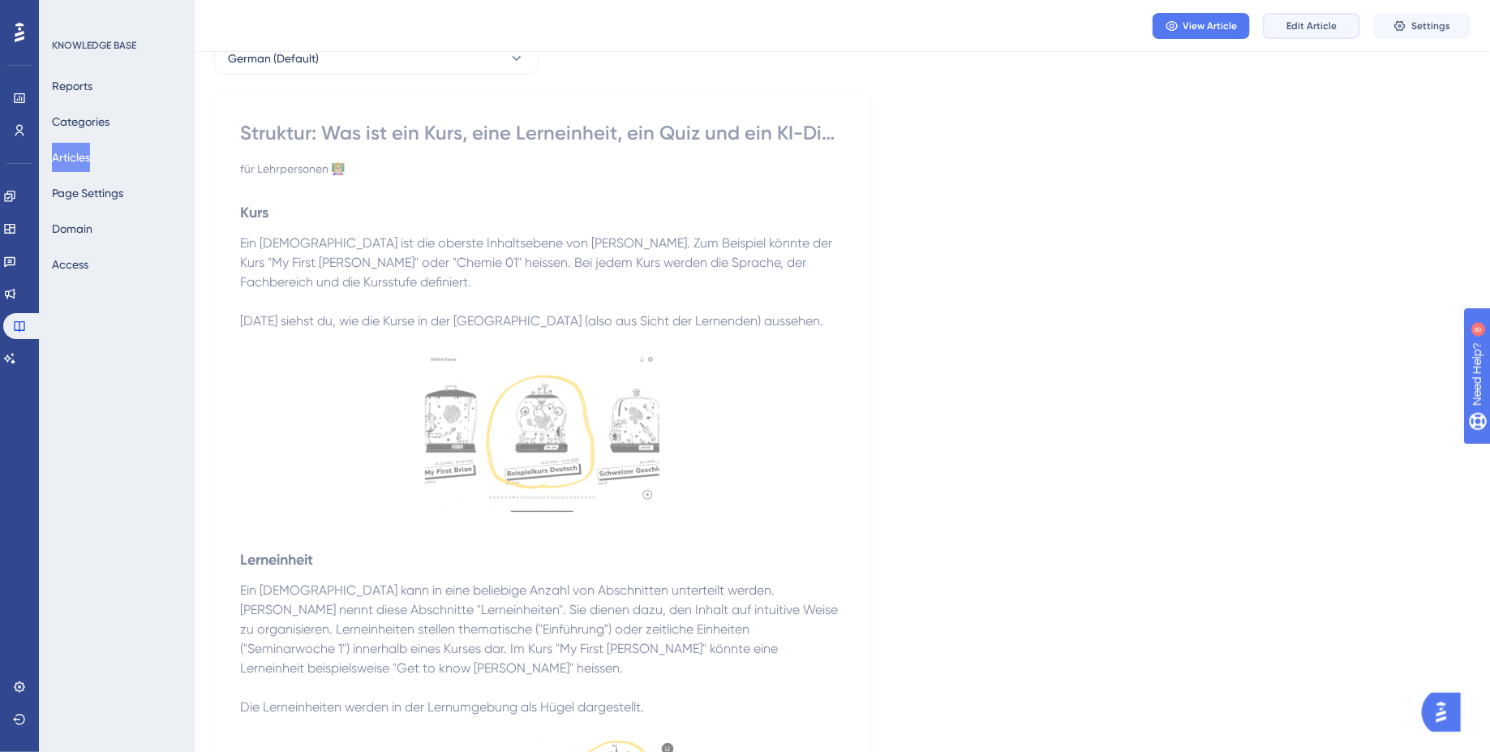
click at [1330, 25] on span "Edit Article" at bounding box center [1311, 25] width 50 height 13
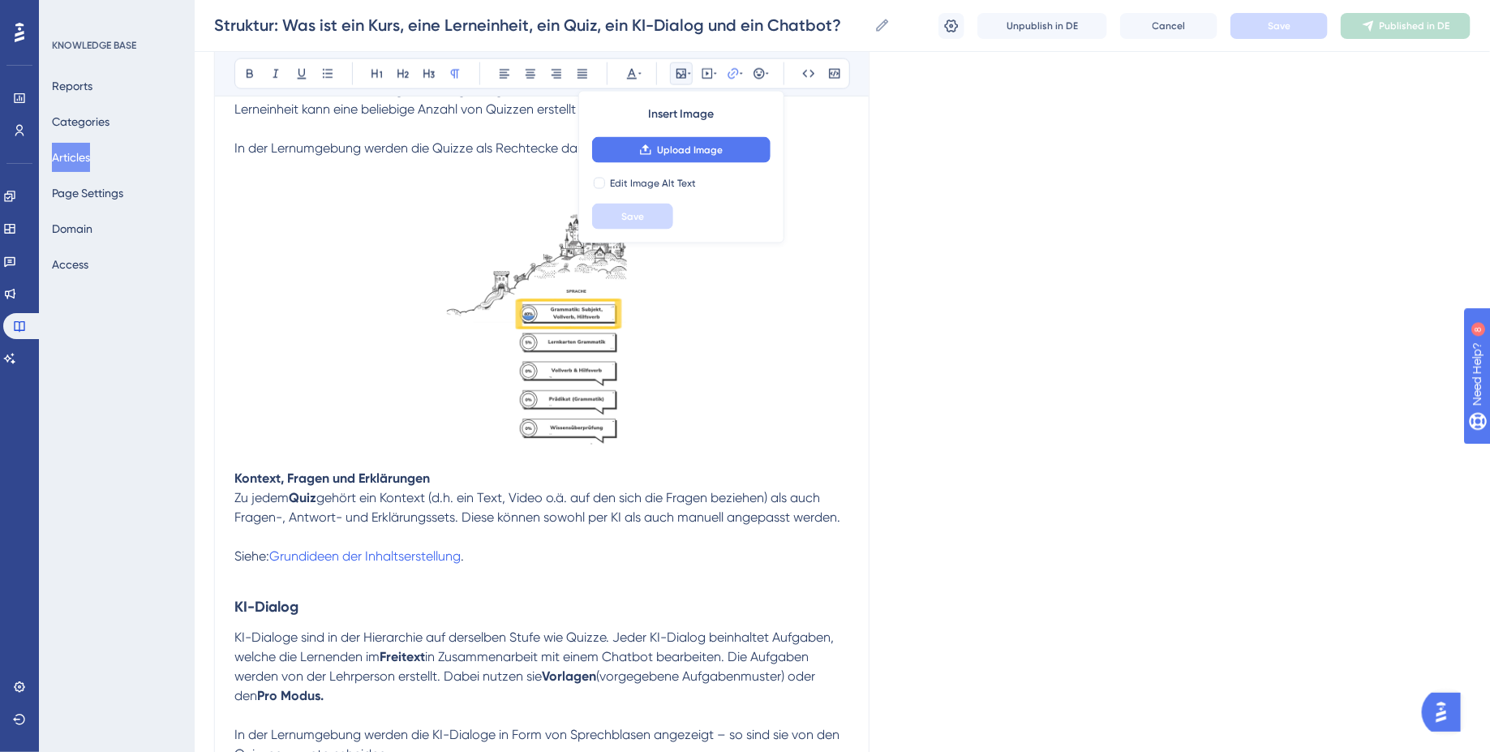
scroll to position [1811, 0]
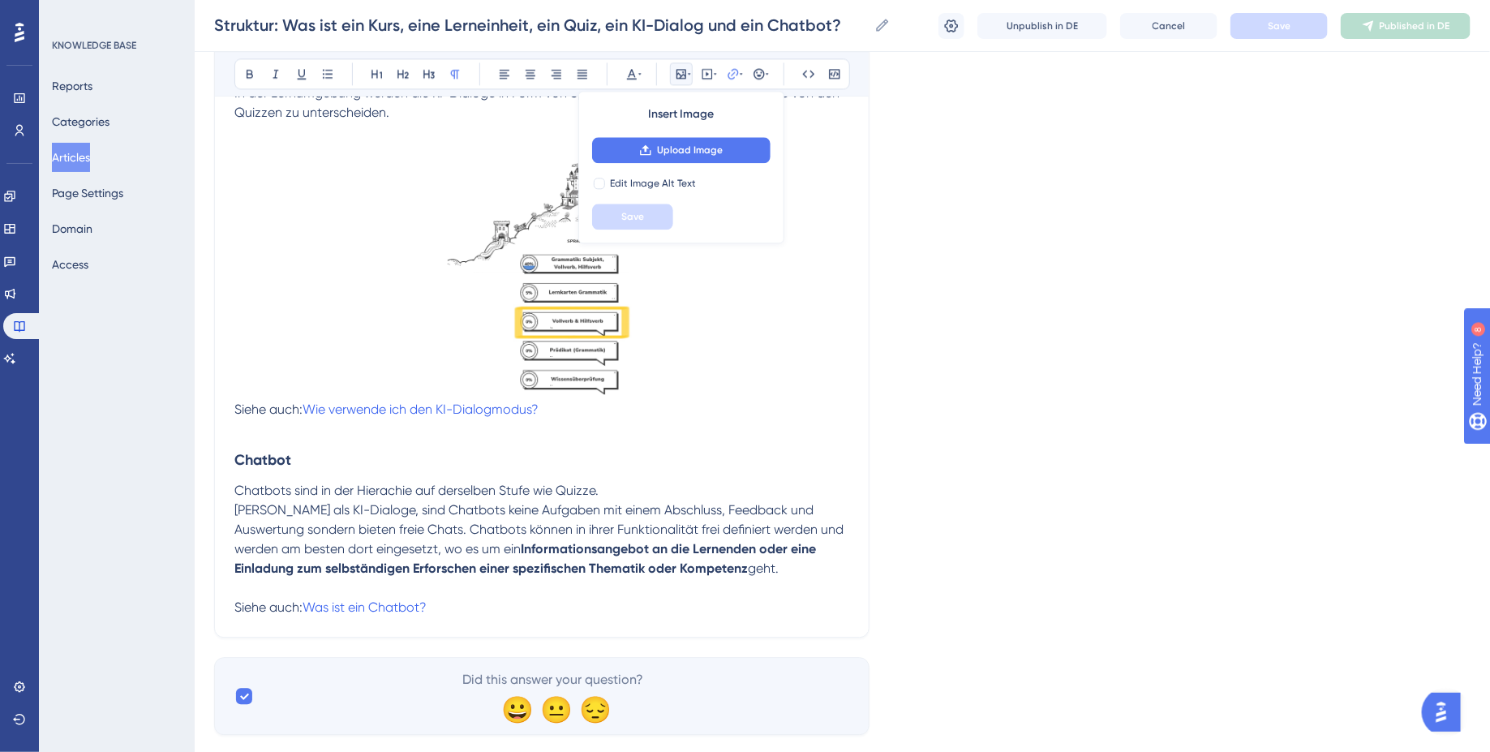
click at [234, 502] on span "Anders als KI-Dialoge, sind Chatbots keine Aufgaben mit einem Abschluss, Feedba…" at bounding box center [540, 529] width 612 height 54
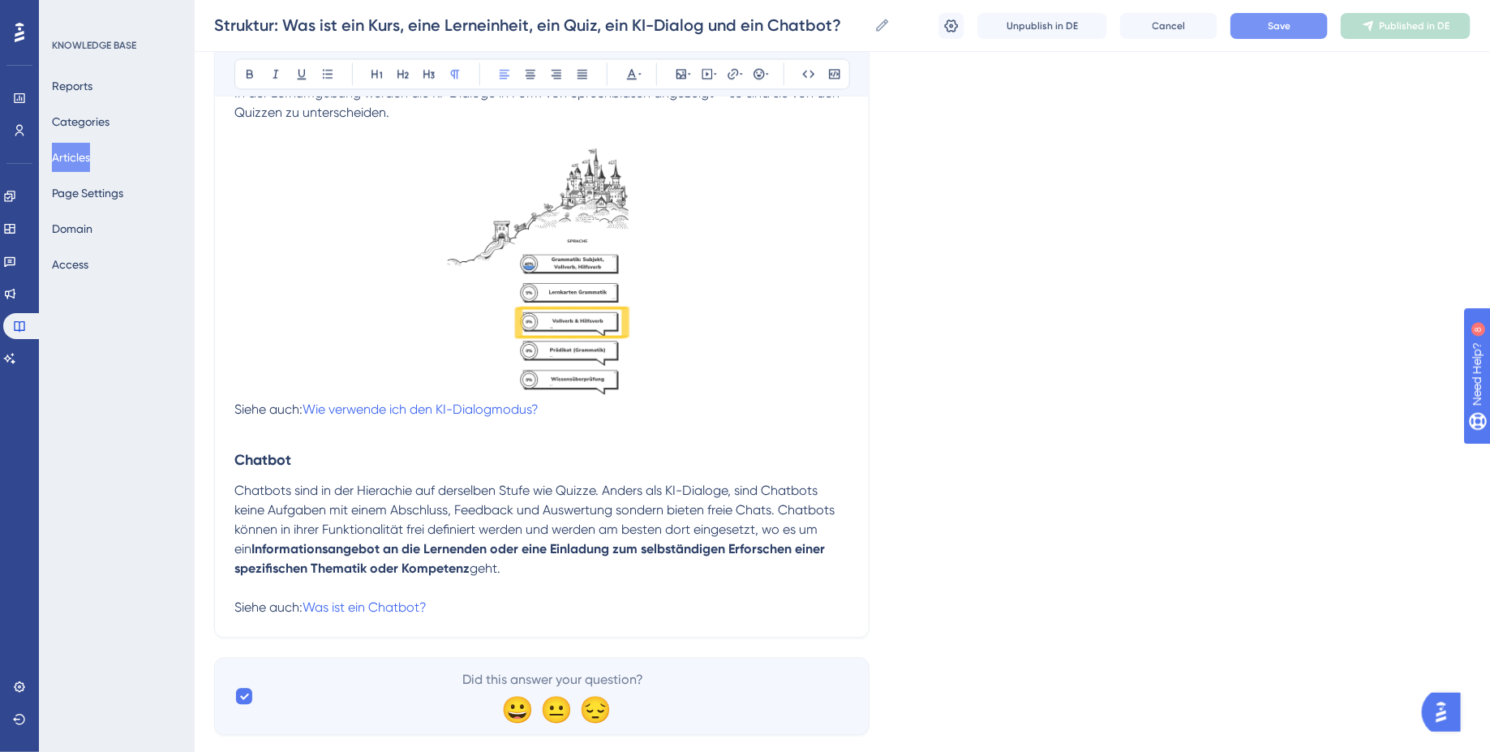
click at [1288, 22] on span "Save" at bounding box center [1279, 25] width 23 height 13
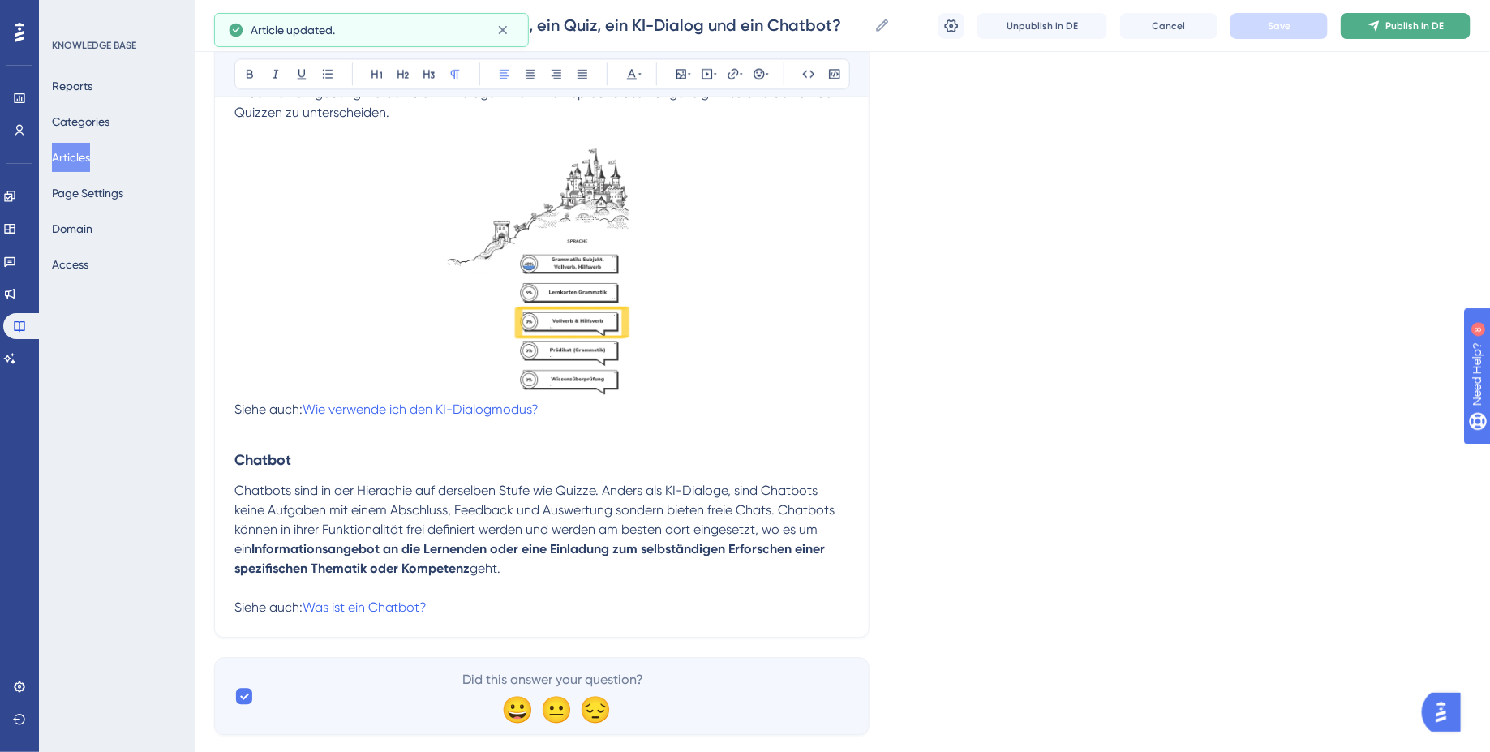
click at [1398, 16] on button "Publish in DE" at bounding box center [1406, 26] width 130 height 26
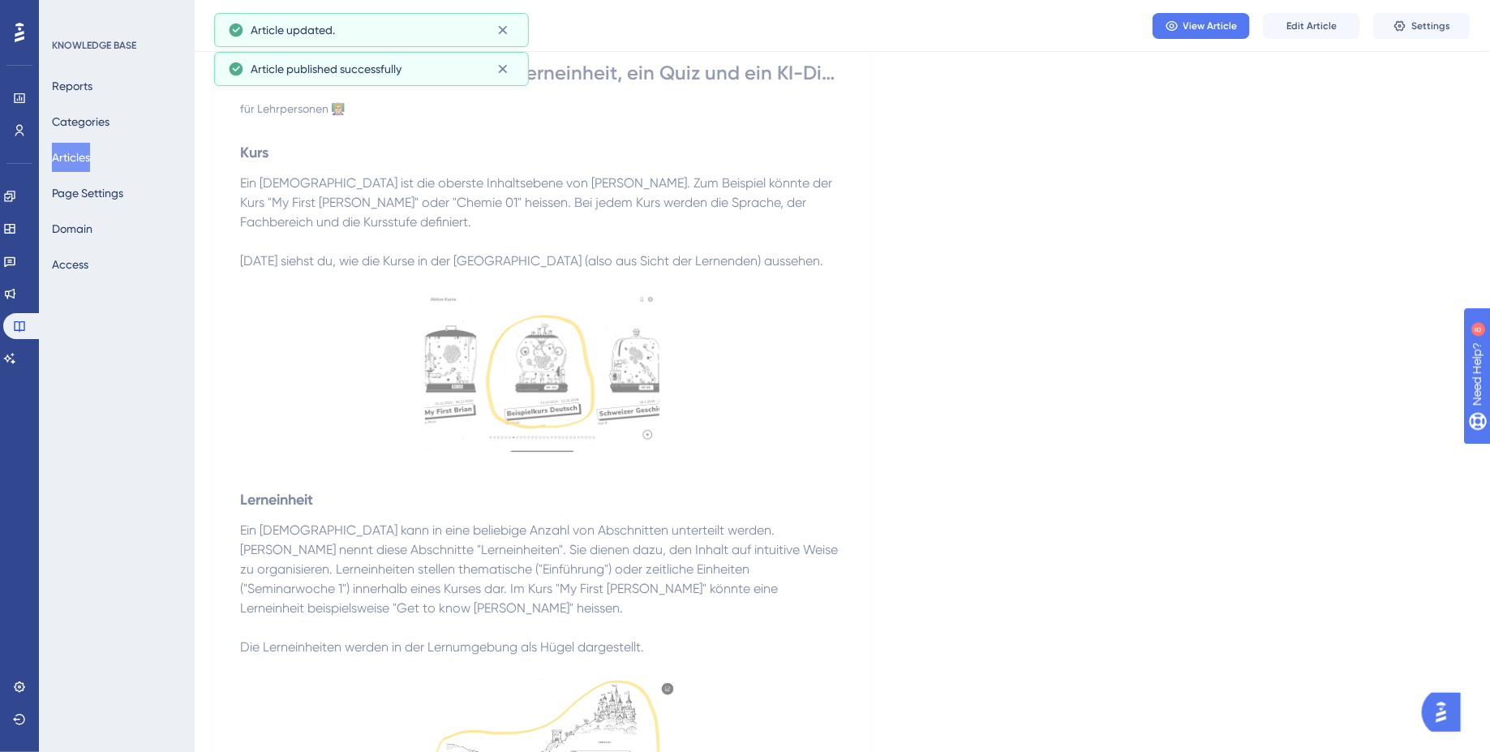
scroll to position [0, 0]
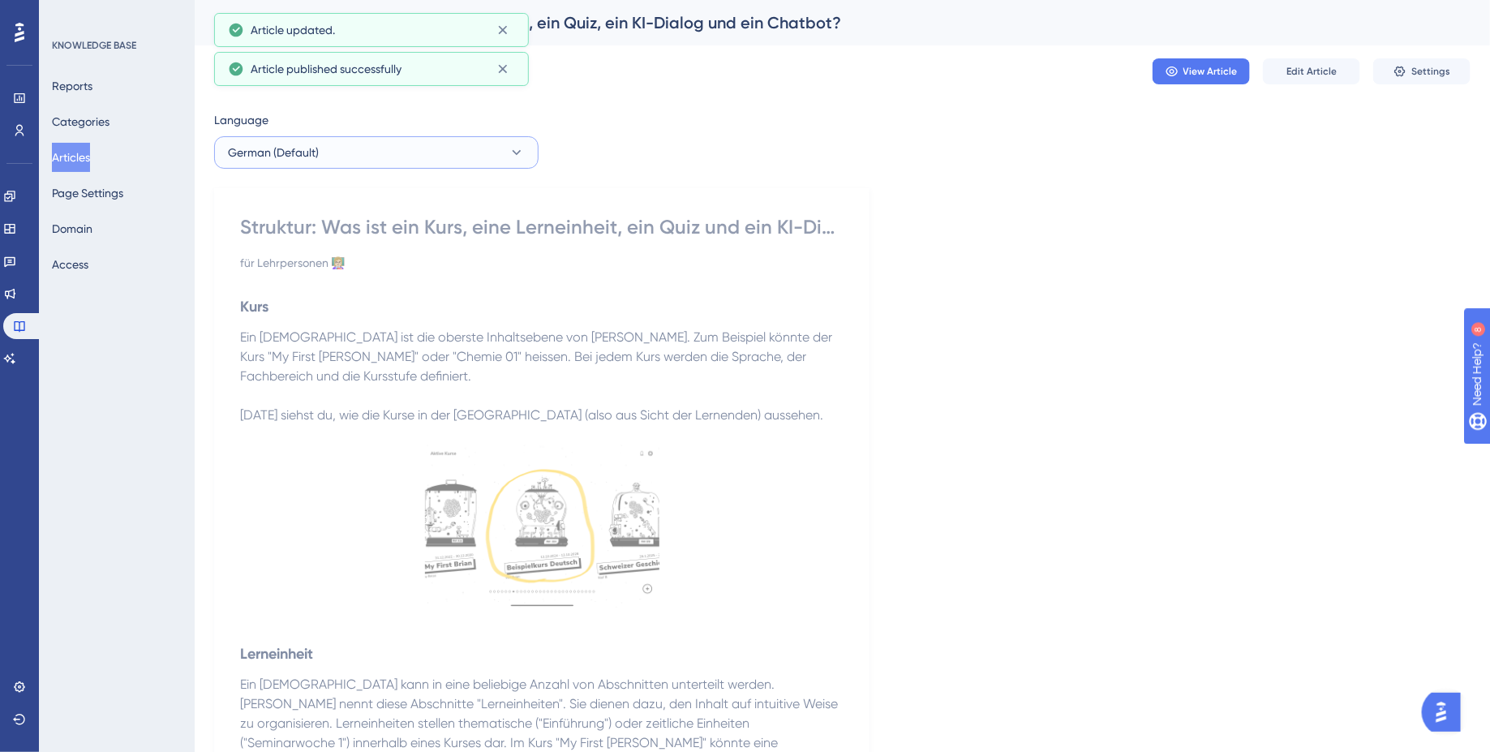
click at [419, 162] on button "German (Default)" at bounding box center [376, 152] width 324 height 32
click at [380, 239] on button "English English Published" at bounding box center [376, 234] width 303 height 32
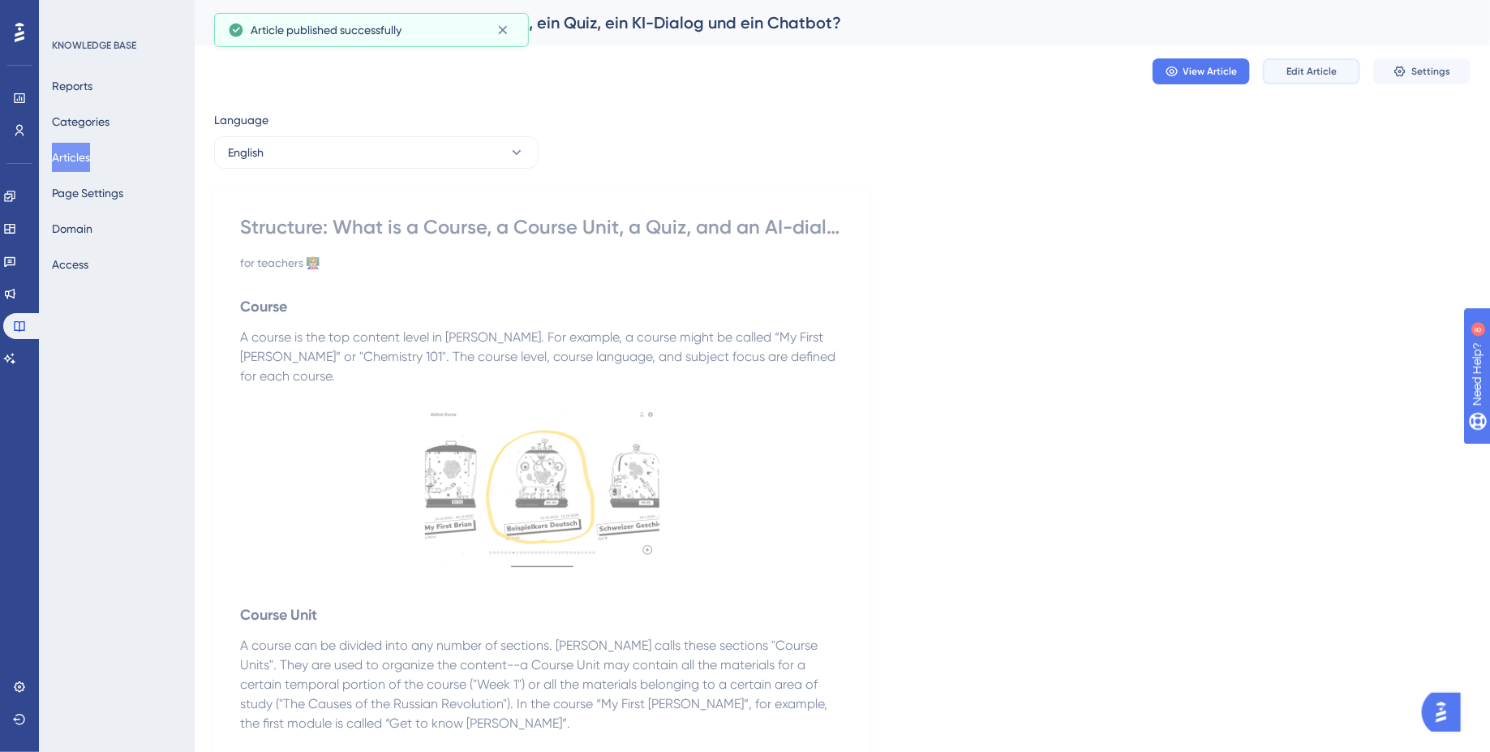
click at [1325, 66] on span "Edit Article" at bounding box center [1311, 71] width 50 height 13
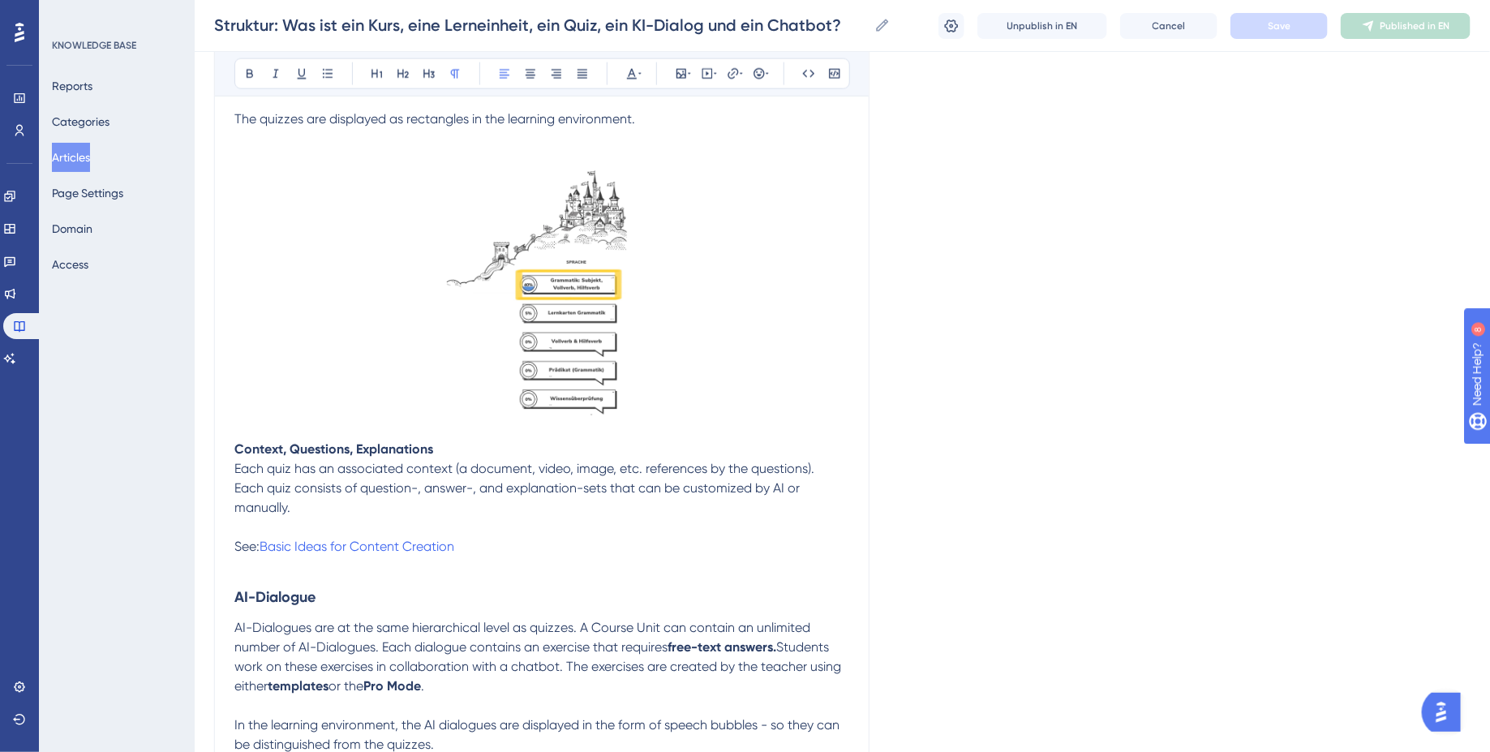
scroll to position [1780, 0]
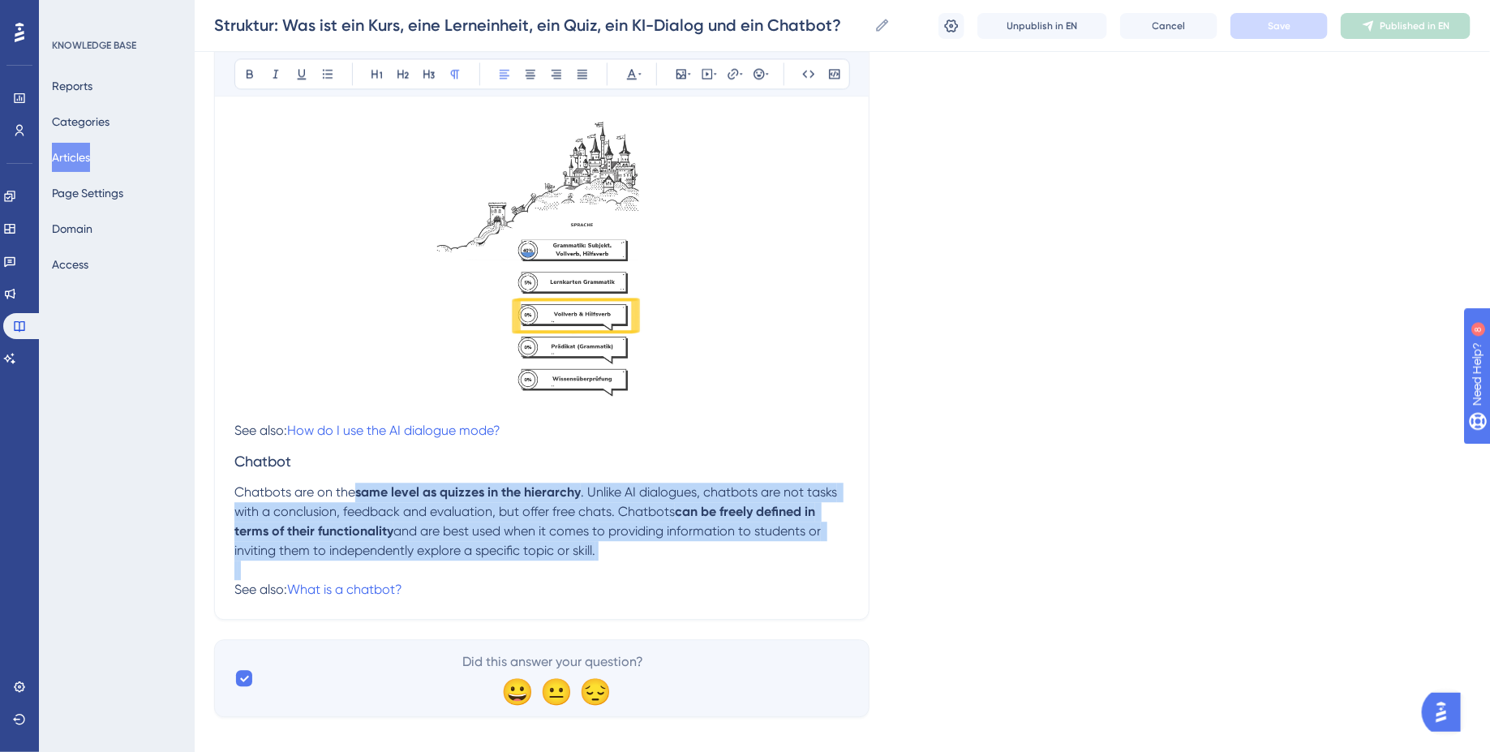
drag, startPoint x: 355, startPoint y: 477, endPoint x: 703, endPoint y: 548, distance: 355.2
click at [703, 548] on p "Chatbots are on the same level as quizzes in the hierarchy . Unlike AI dialogue…" at bounding box center [541, 541] width 615 height 117
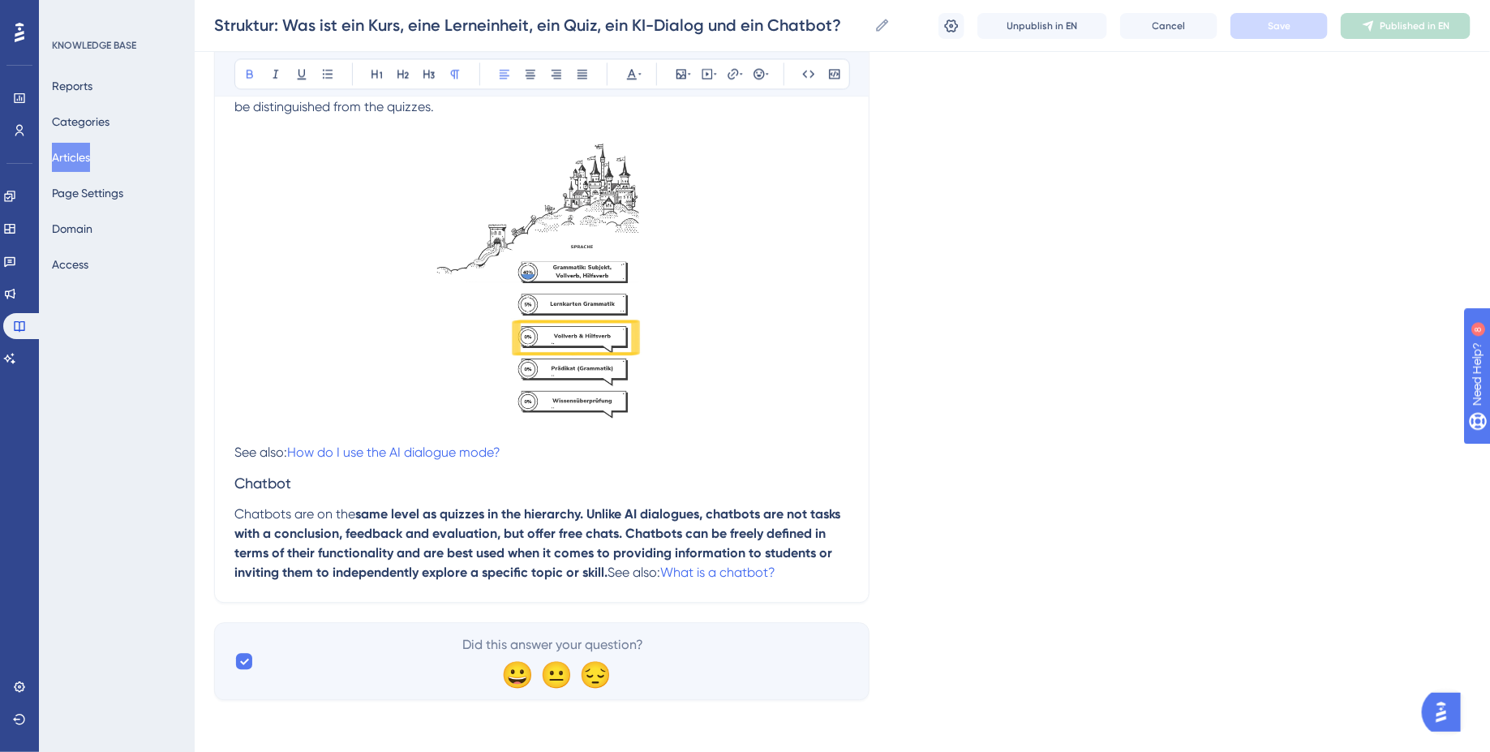
scroll to position [1779, 0]
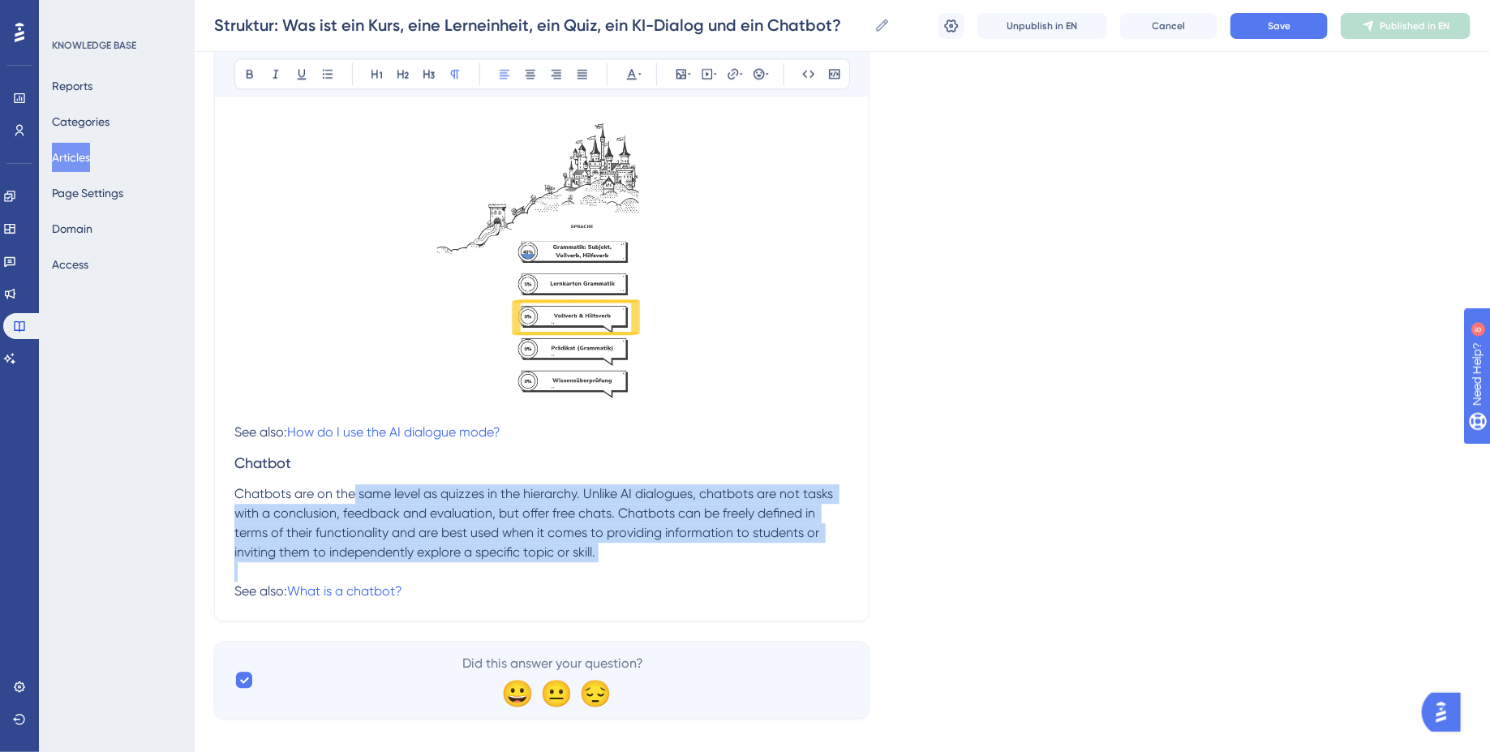
click at [686, 538] on p "Chatbots are on the same level as quizzes in the hierarchy. Unlike AI dialogues…" at bounding box center [541, 542] width 615 height 117
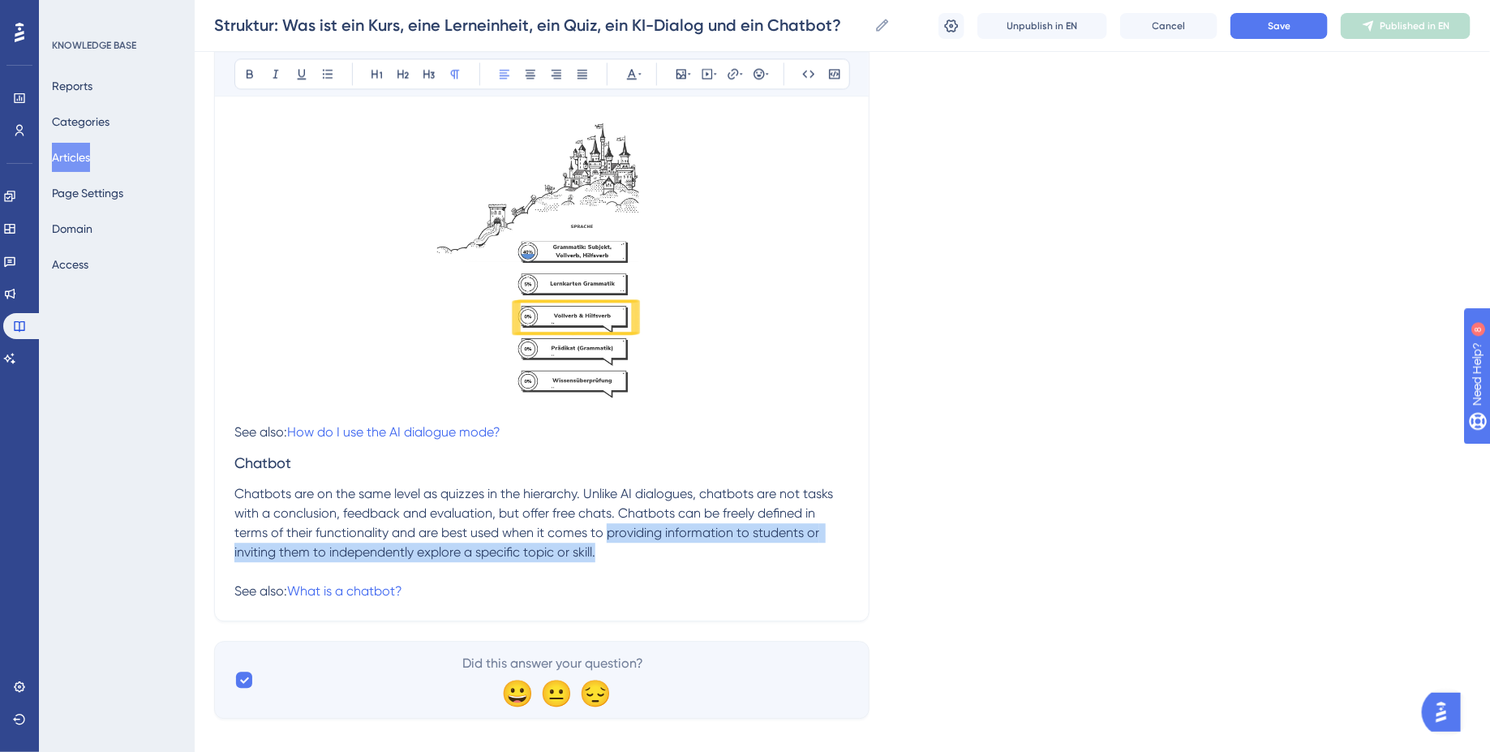
drag, startPoint x: 608, startPoint y: 511, endPoint x: 704, endPoint y: 535, distance: 98.6
click at [704, 535] on p "Chatbots are on the same level as quizzes in the hierarchy. Unlike AI dialogues…" at bounding box center [541, 542] width 615 height 117
drag, startPoint x: 440, startPoint y: 516, endPoint x: 595, endPoint y: 536, distance: 156.2
click at [595, 536] on span "Chatbots are on the same level as quizzes in the hierarchy. Unlike AI dialogues…" at bounding box center [535, 542] width 602 height 113
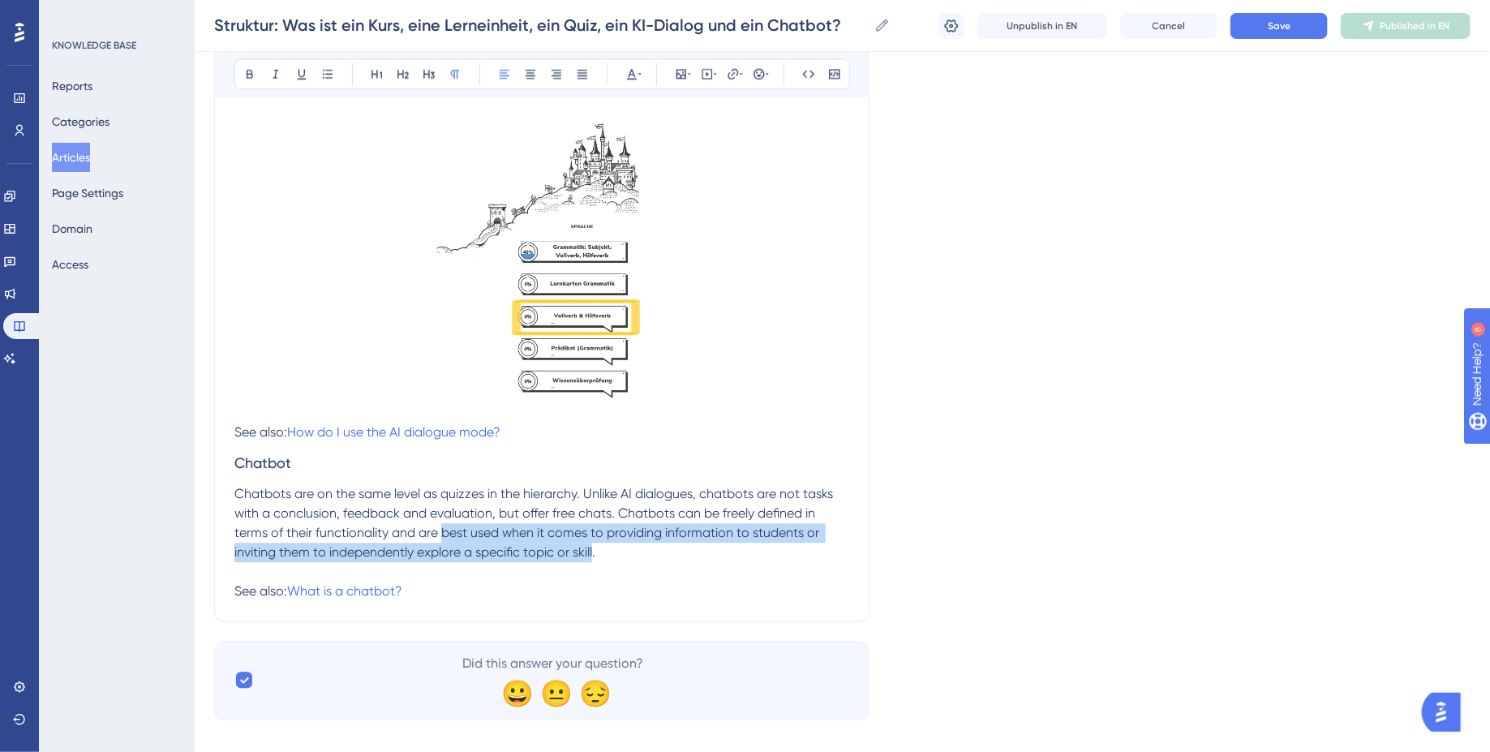
scroll to position [1780, 0]
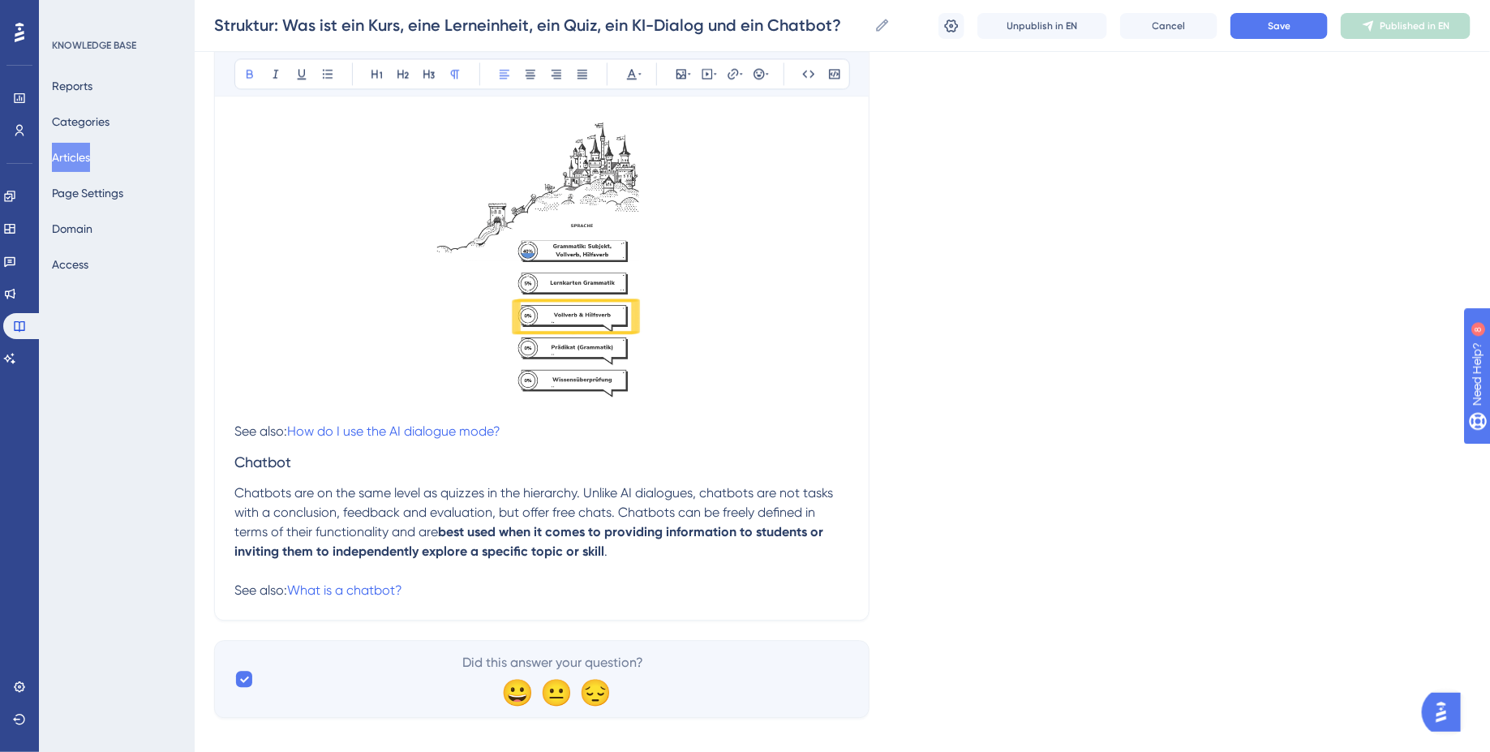
click at [746, 563] on p "Chatbots are on the same level as quizzes in the hierarchy. Unlike AI dialogues…" at bounding box center [541, 541] width 615 height 117
click at [1273, 28] on span "Save" at bounding box center [1279, 25] width 23 height 13
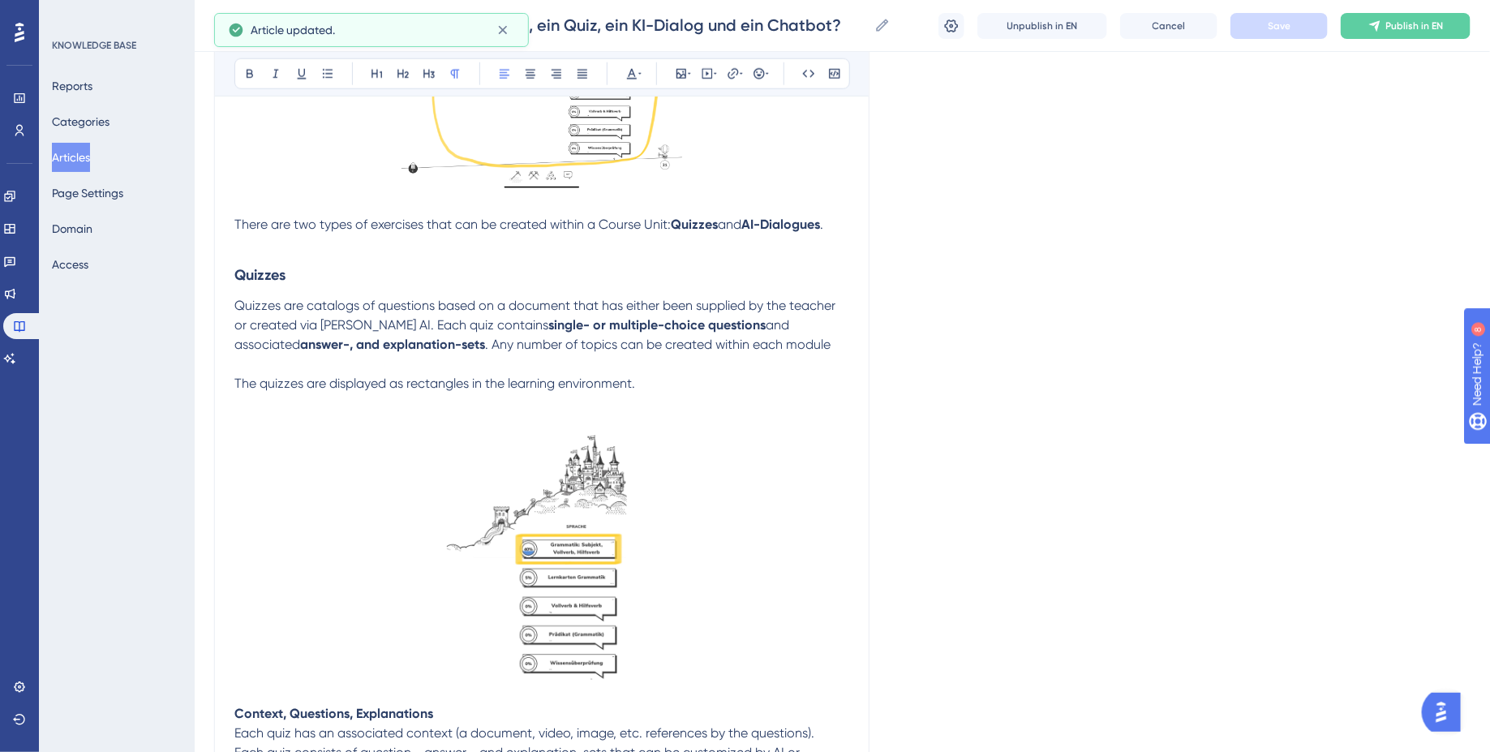
scroll to position [0, 0]
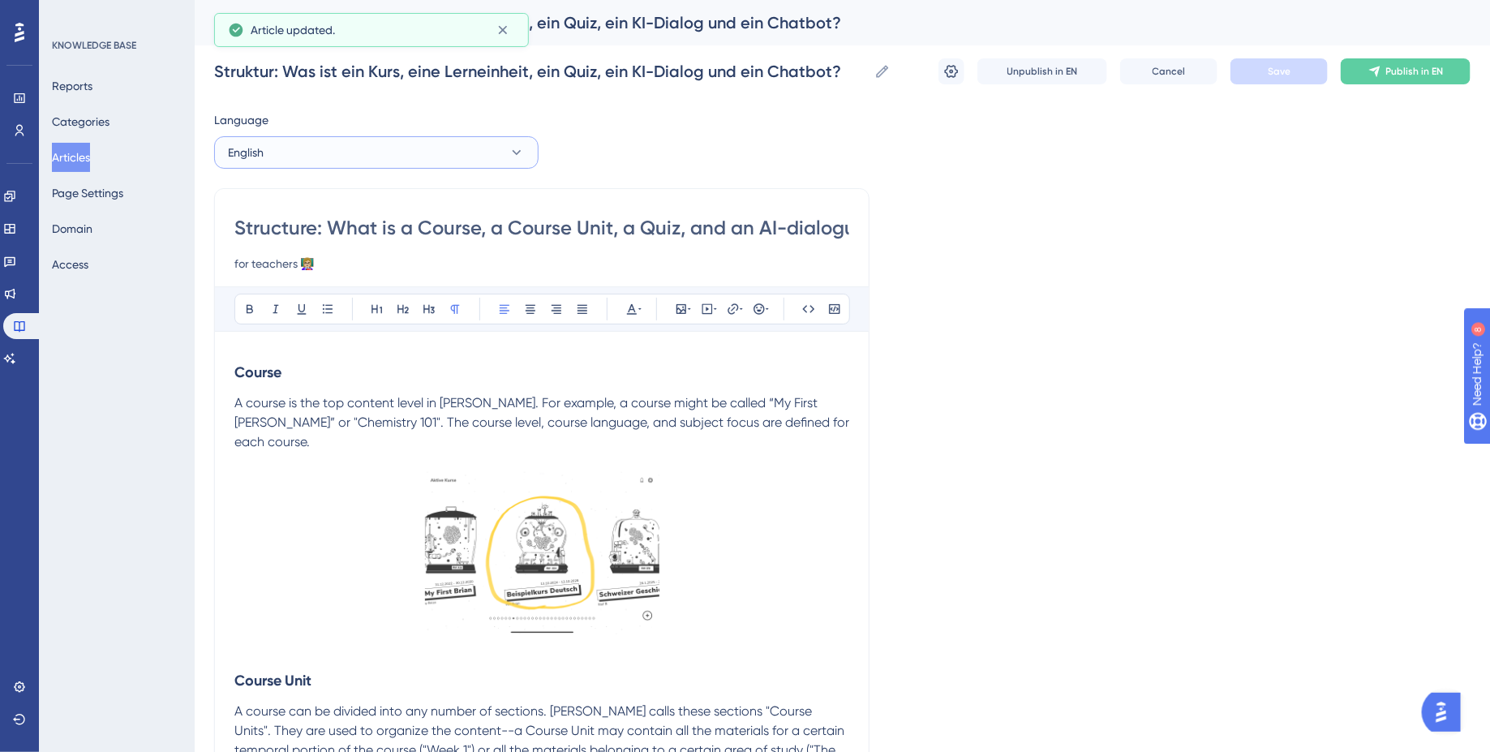
click at [404, 152] on button "English" at bounding box center [376, 152] width 324 height 32
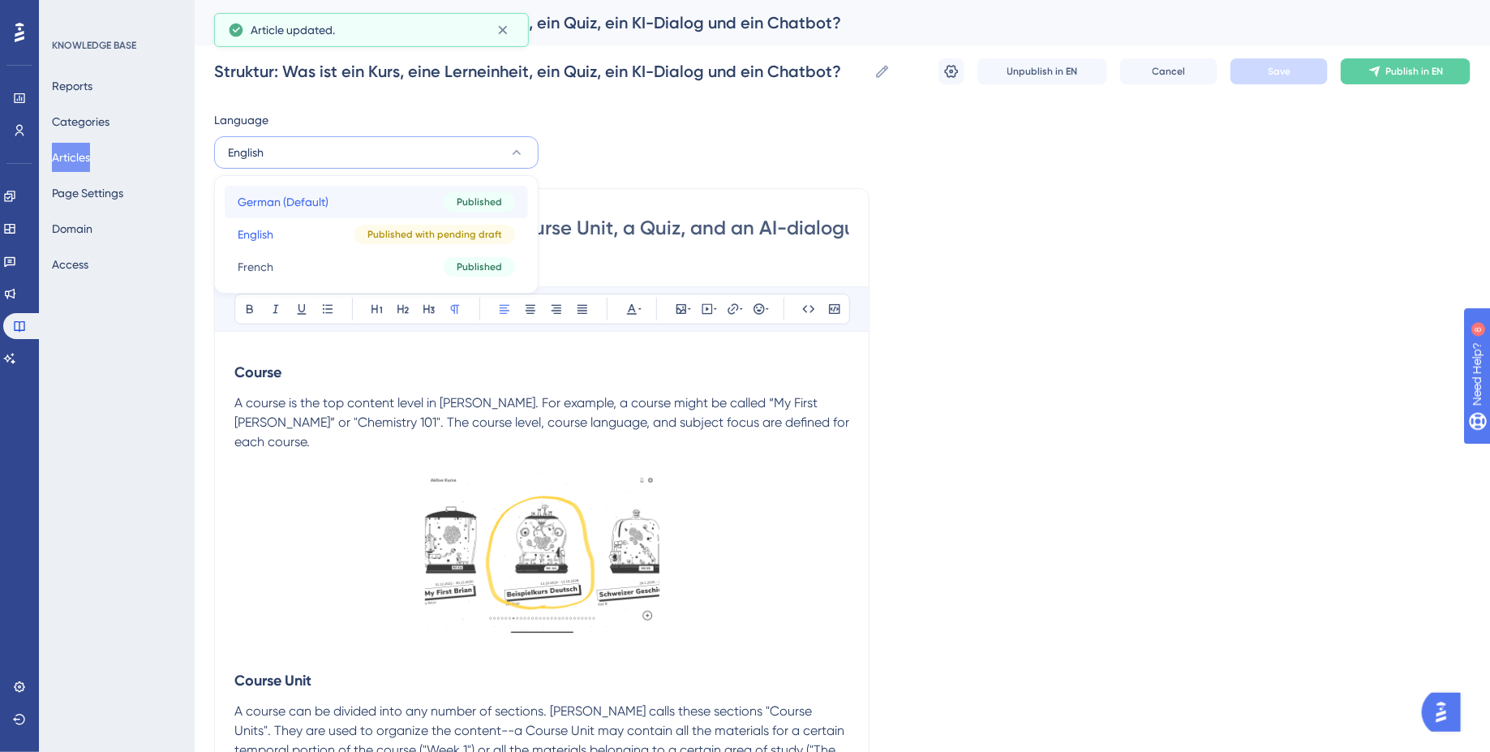
click at [363, 205] on button "German (Default) German (Default) Published" at bounding box center [376, 202] width 303 height 32
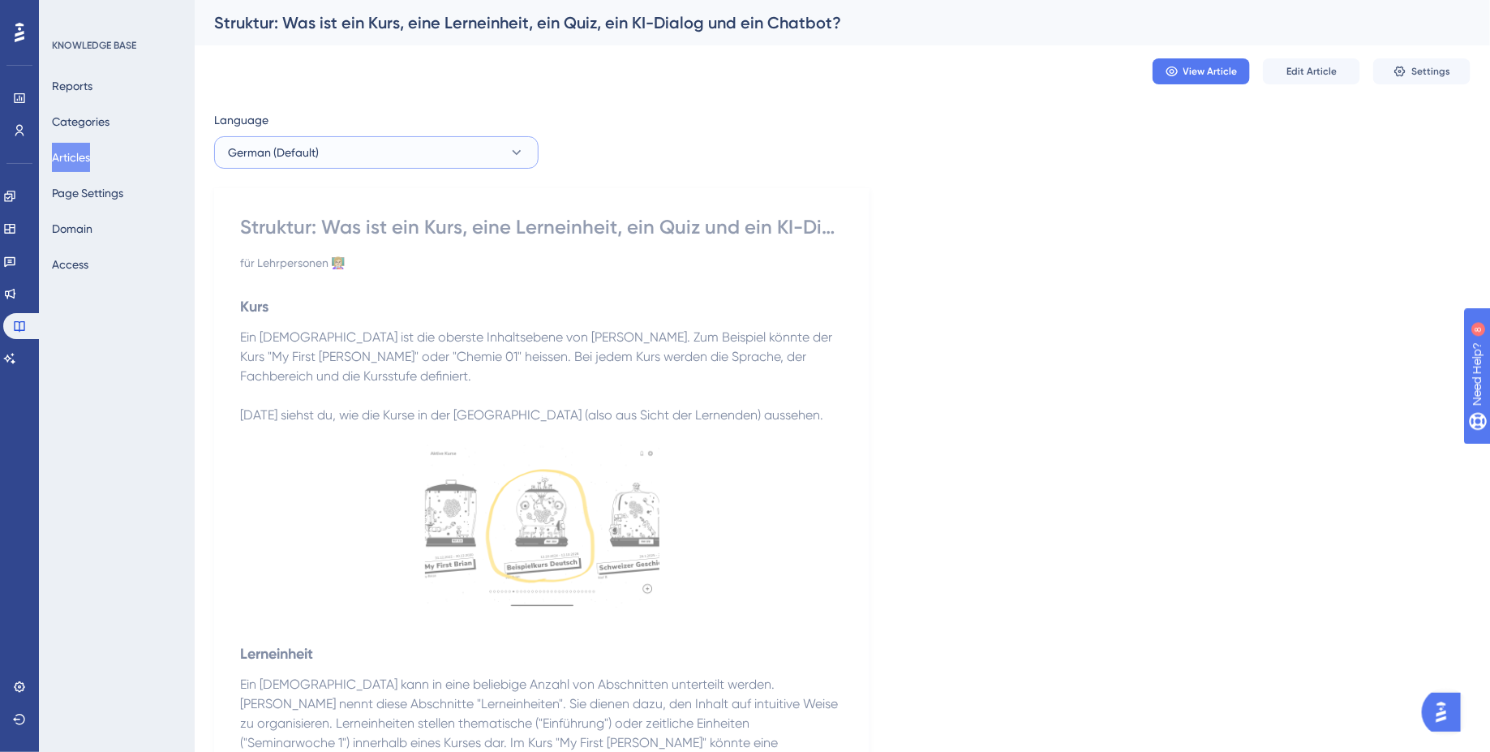
click at [449, 161] on button "German (Default)" at bounding box center [376, 152] width 324 height 32
click at [324, 243] on button "English English Published with pending draft" at bounding box center [376, 234] width 303 height 32
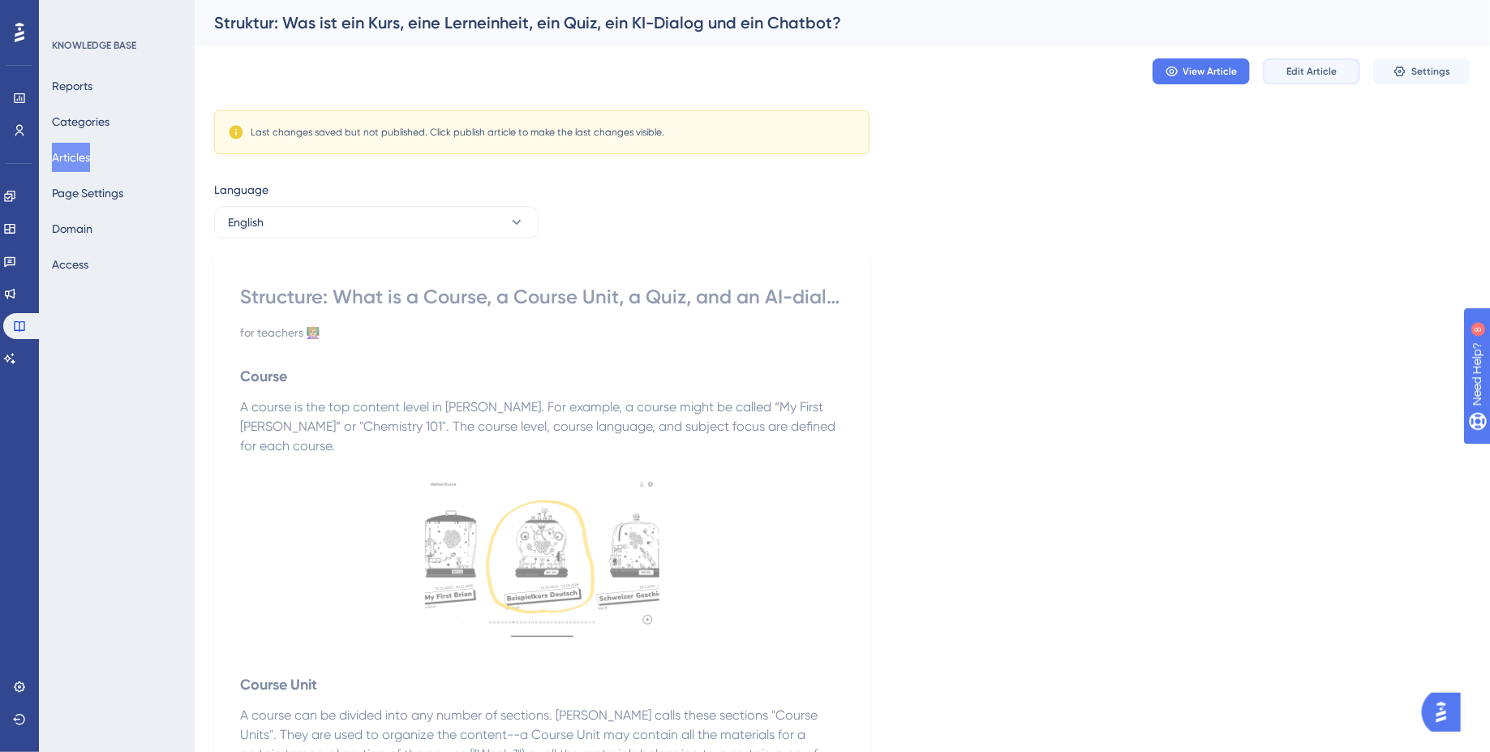
click at [1334, 75] on span "Edit Article" at bounding box center [1311, 71] width 50 height 13
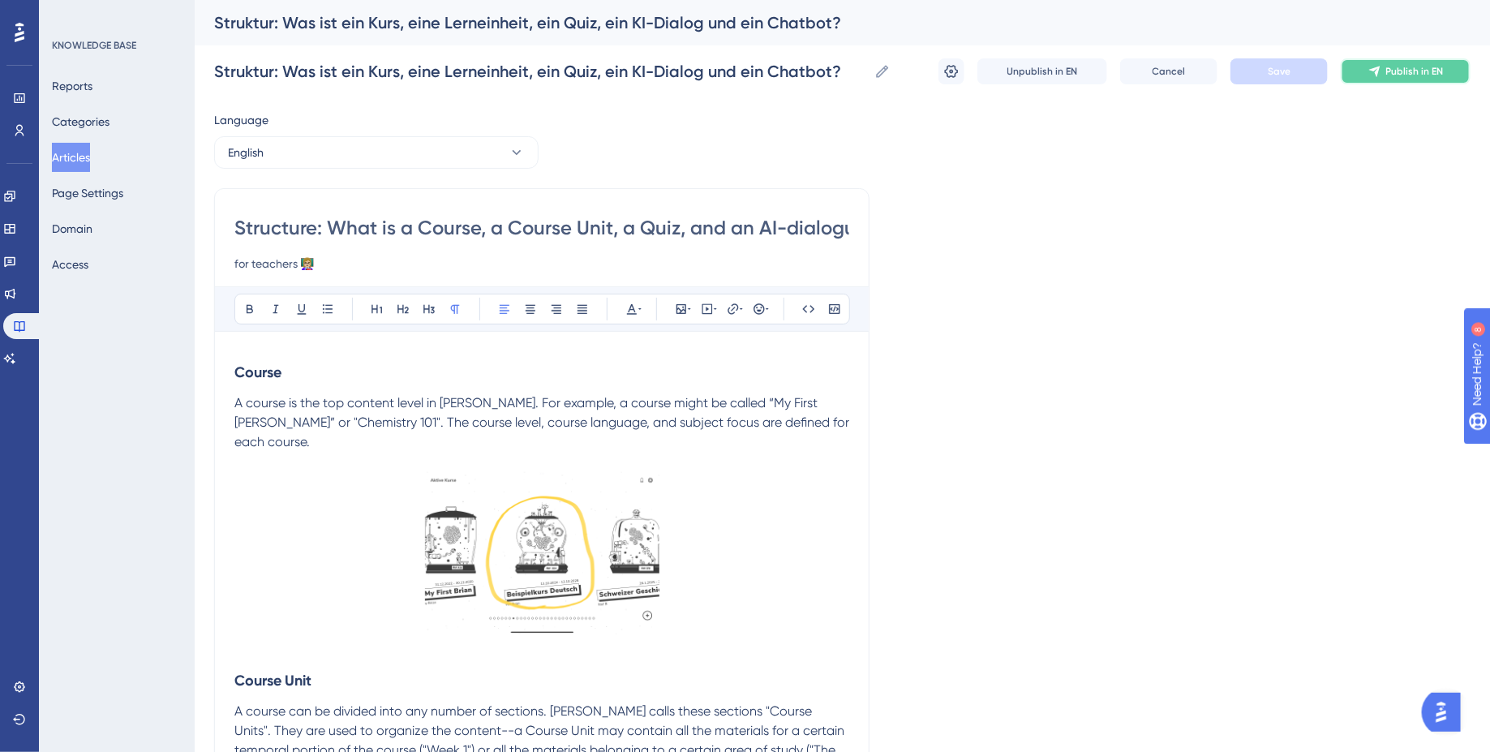
click at [1436, 70] on button "Publish in EN" at bounding box center [1406, 71] width 130 height 26
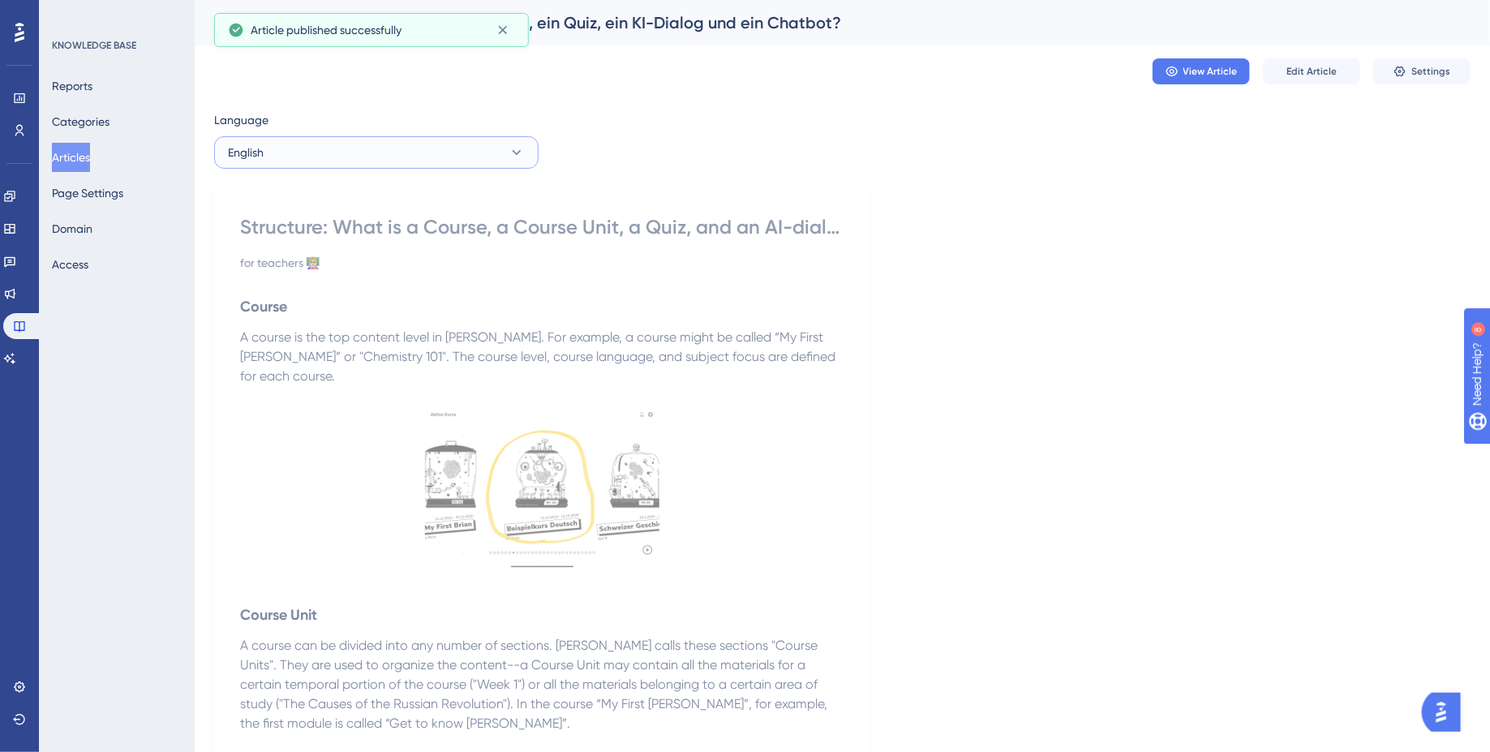
click at [495, 151] on button "English" at bounding box center [376, 152] width 324 height 32
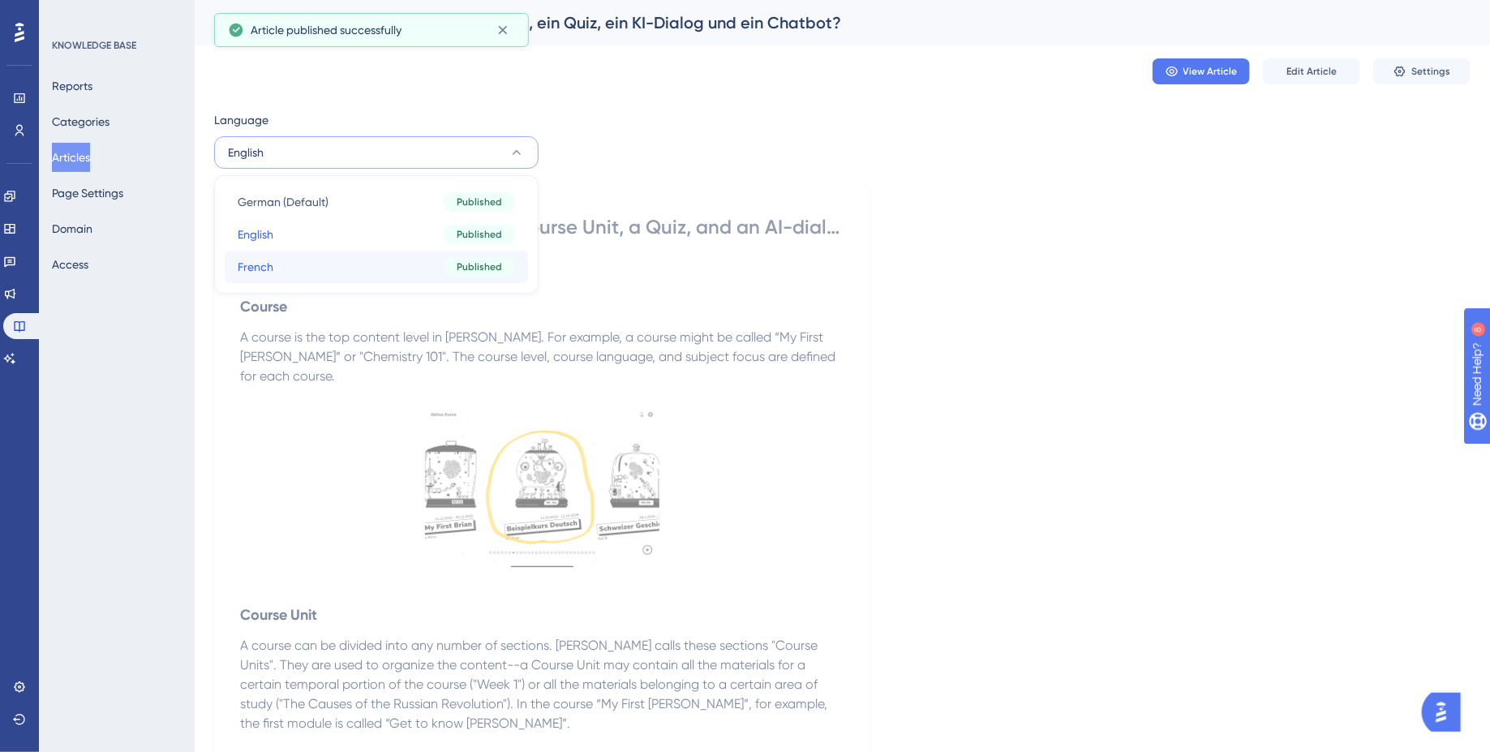
click at [376, 267] on button "French French Published" at bounding box center [376, 267] width 303 height 32
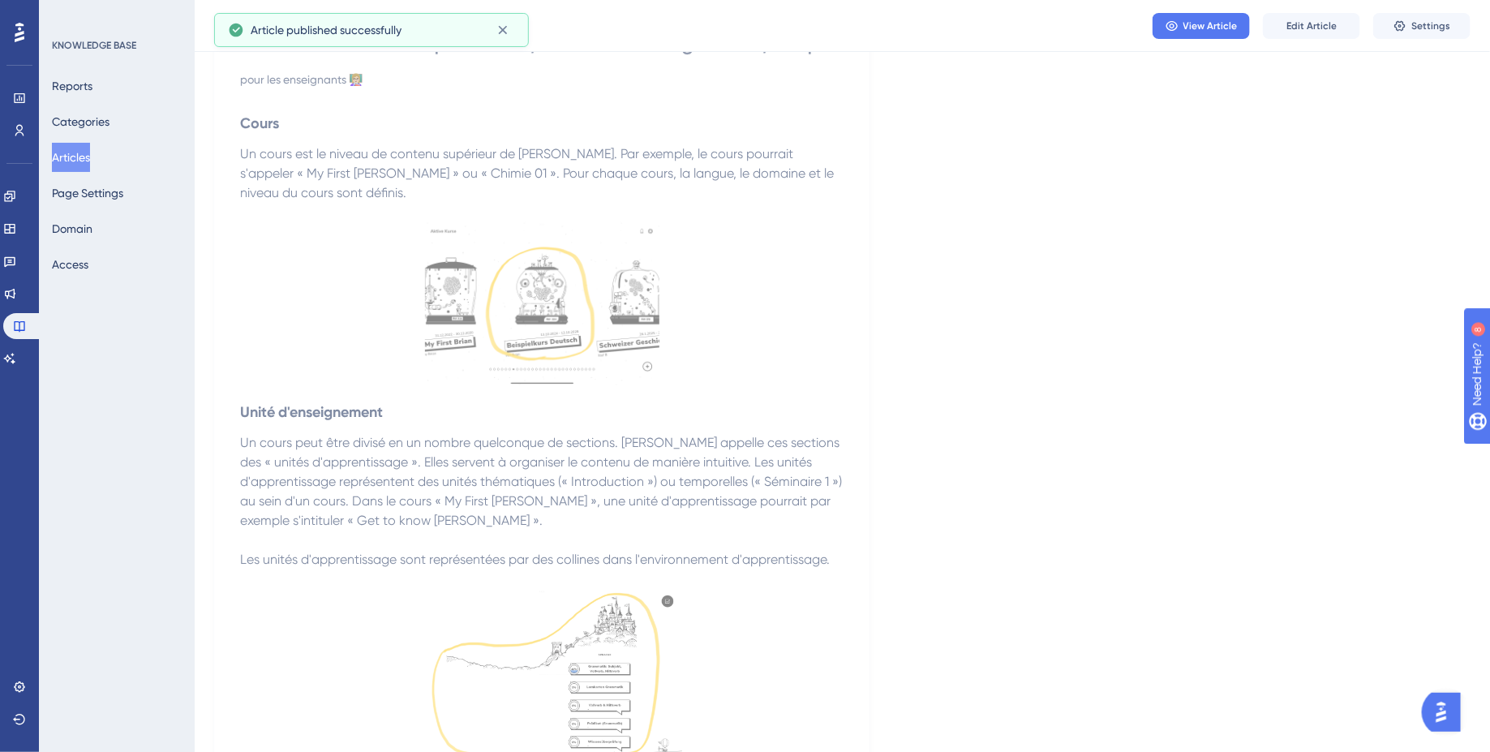
scroll to position [242, 0]
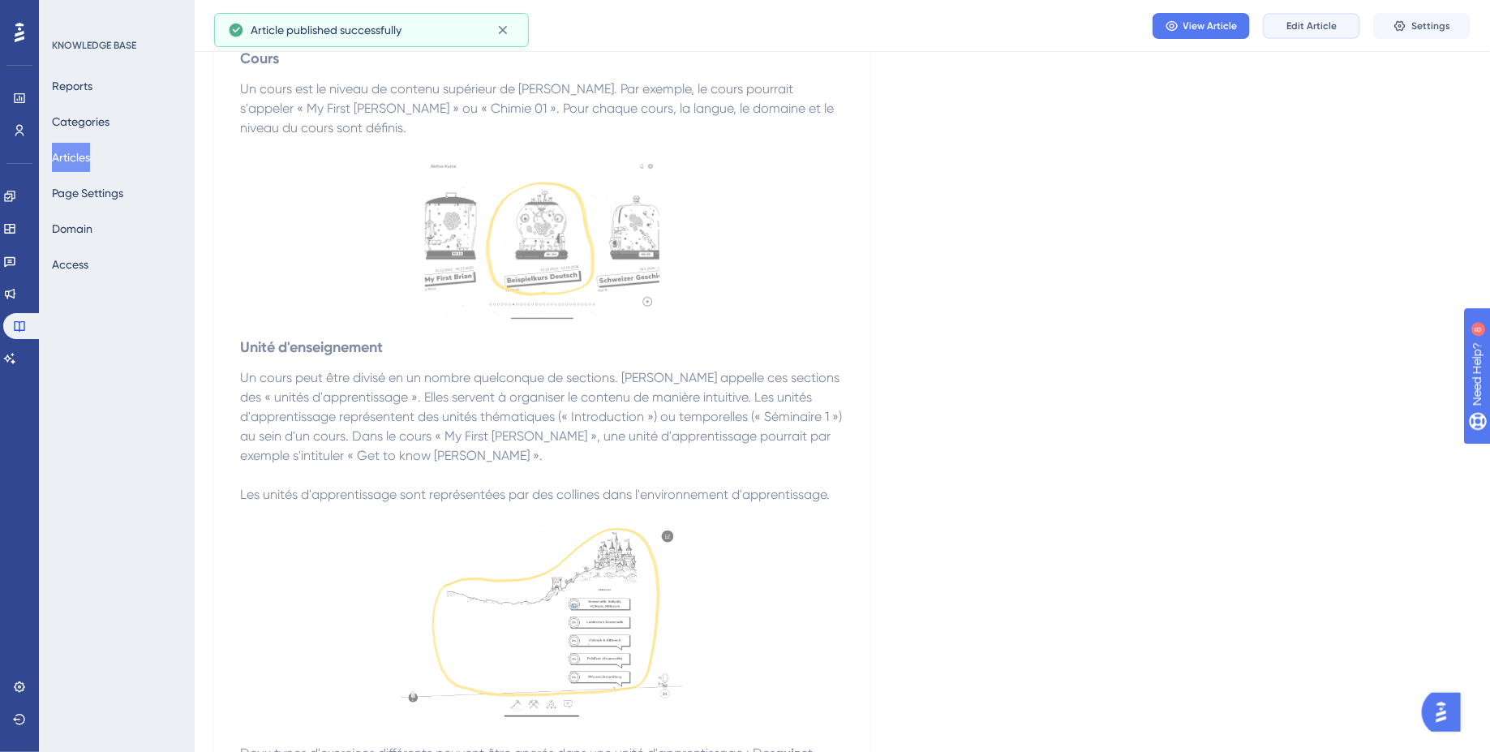
click at [1312, 28] on span "Edit Article" at bounding box center [1311, 25] width 50 height 13
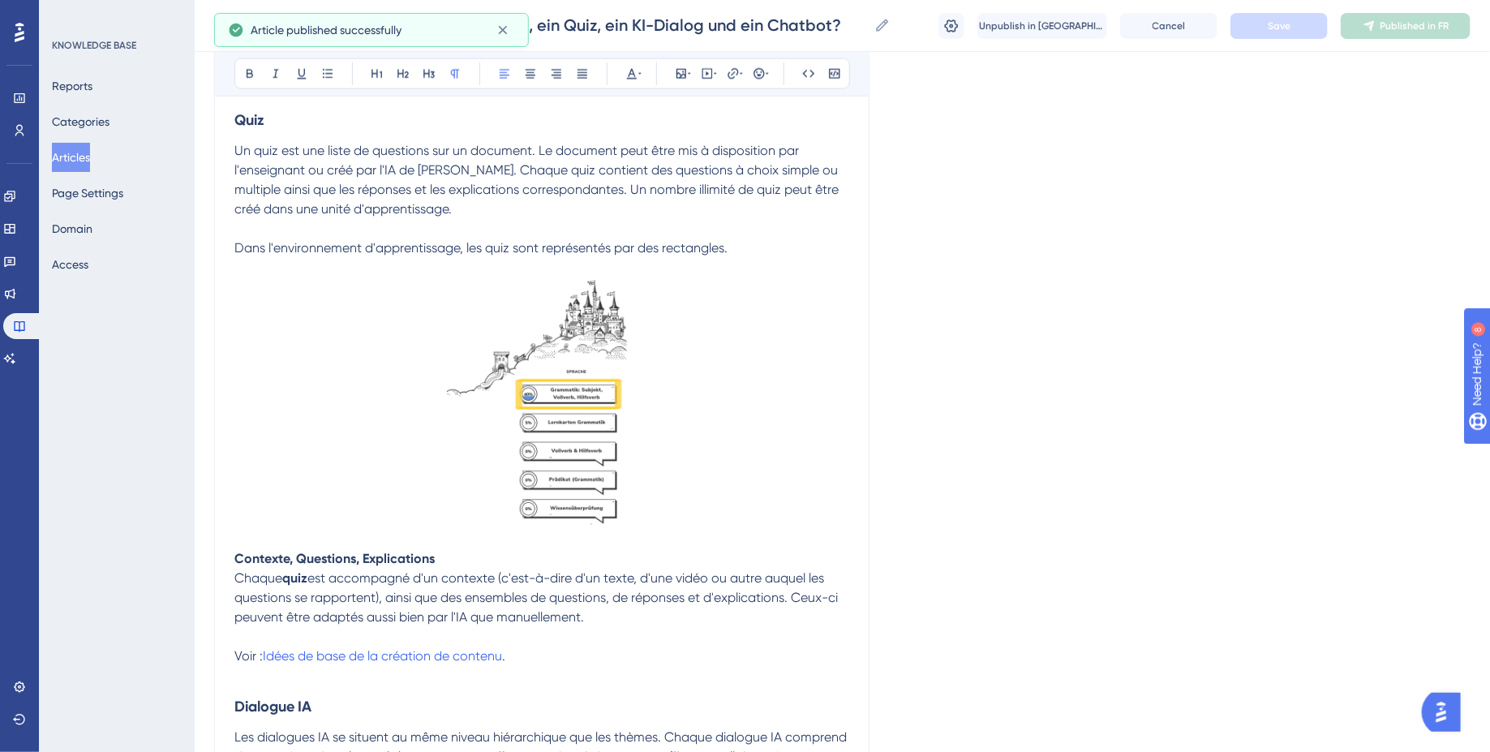
scroll to position [1798, 0]
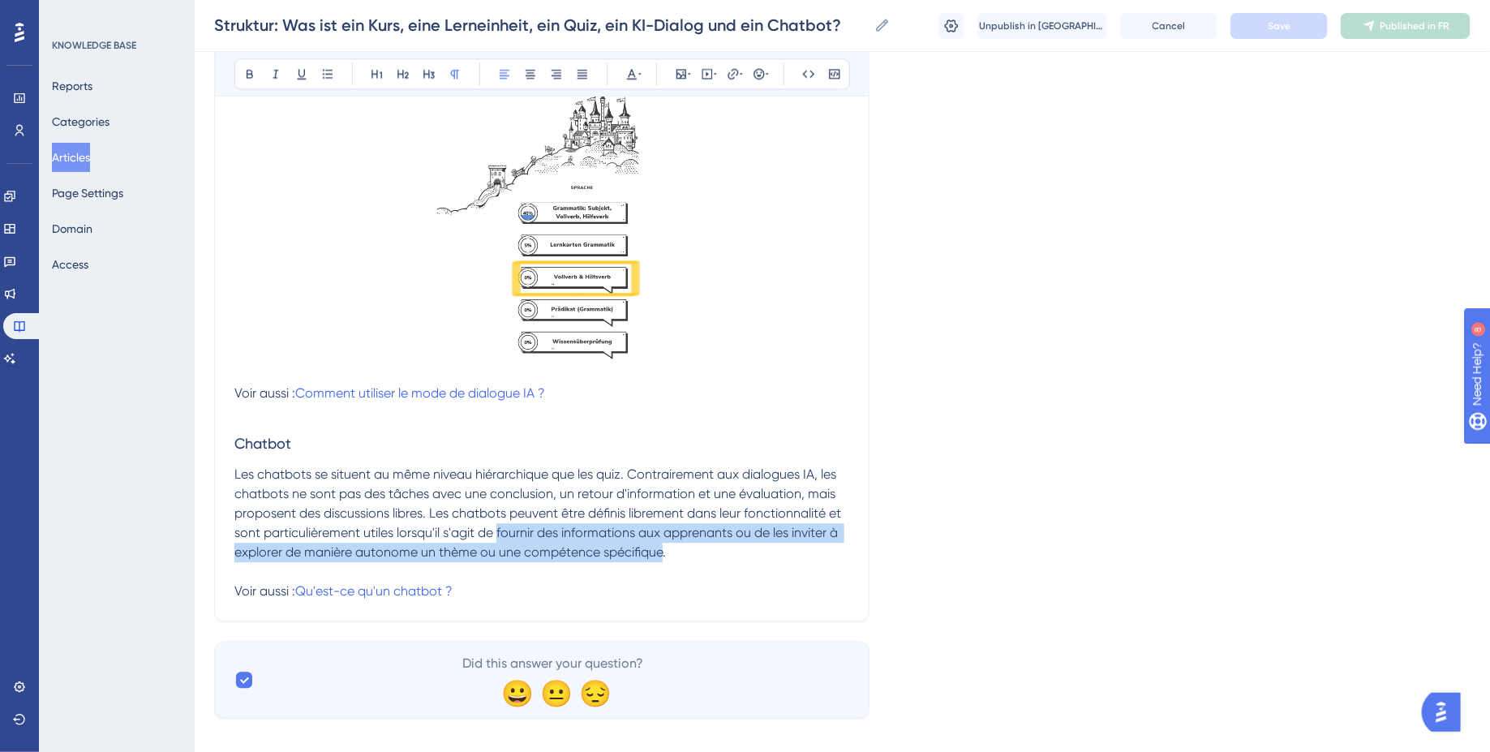
drag, startPoint x: 499, startPoint y: 514, endPoint x: 662, endPoint y: 534, distance: 164.2
click at [662, 534] on span "Les chatbots se situent au même niveau hiérarchique que les quiz. Contrairement…" at bounding box center [539, 532] width 610 height 132
click at [1297, 25] on button "Save" at bounding box center [1278, 26] width 97 height 26
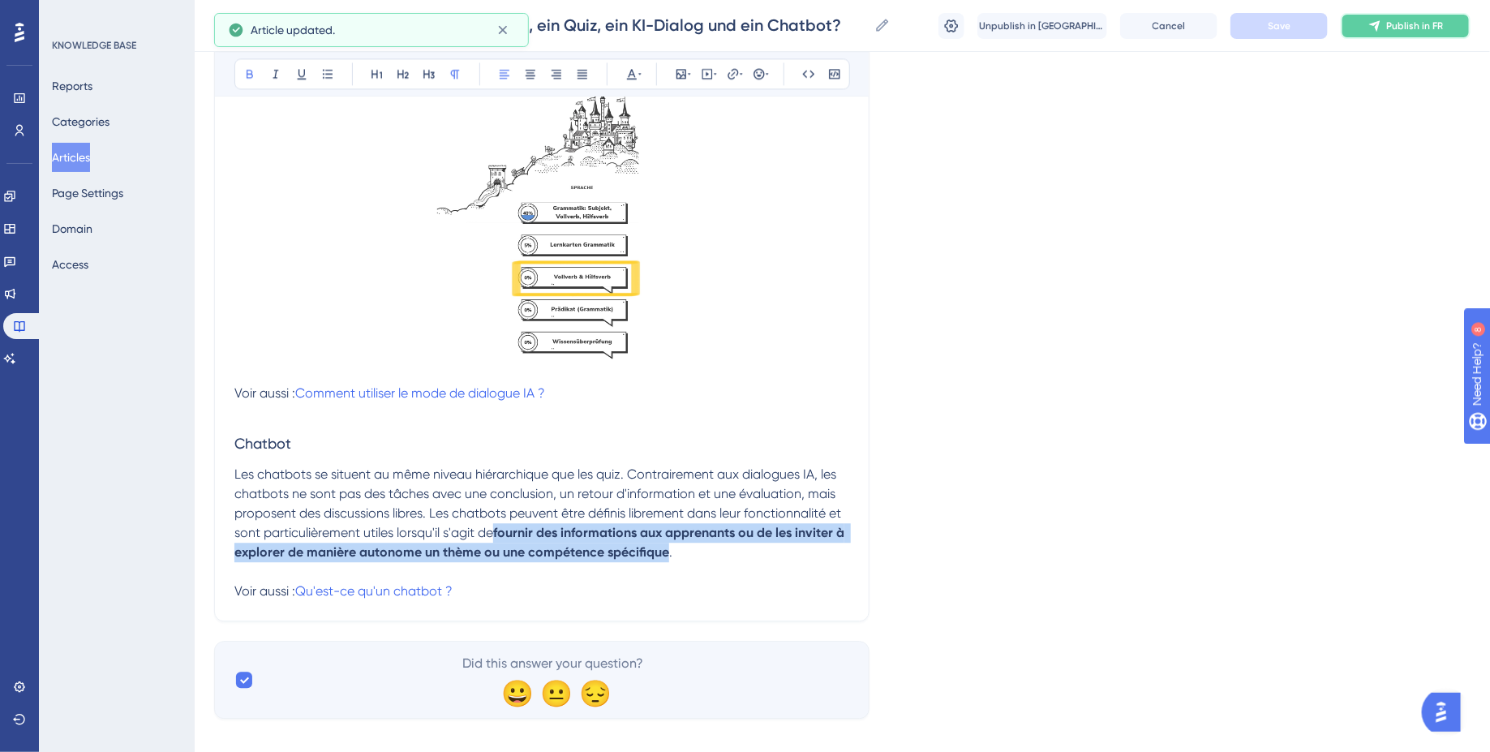
click at [1436, 23] on button "Publish in FR" at bounding box center [1406, 26] width 130 height 26
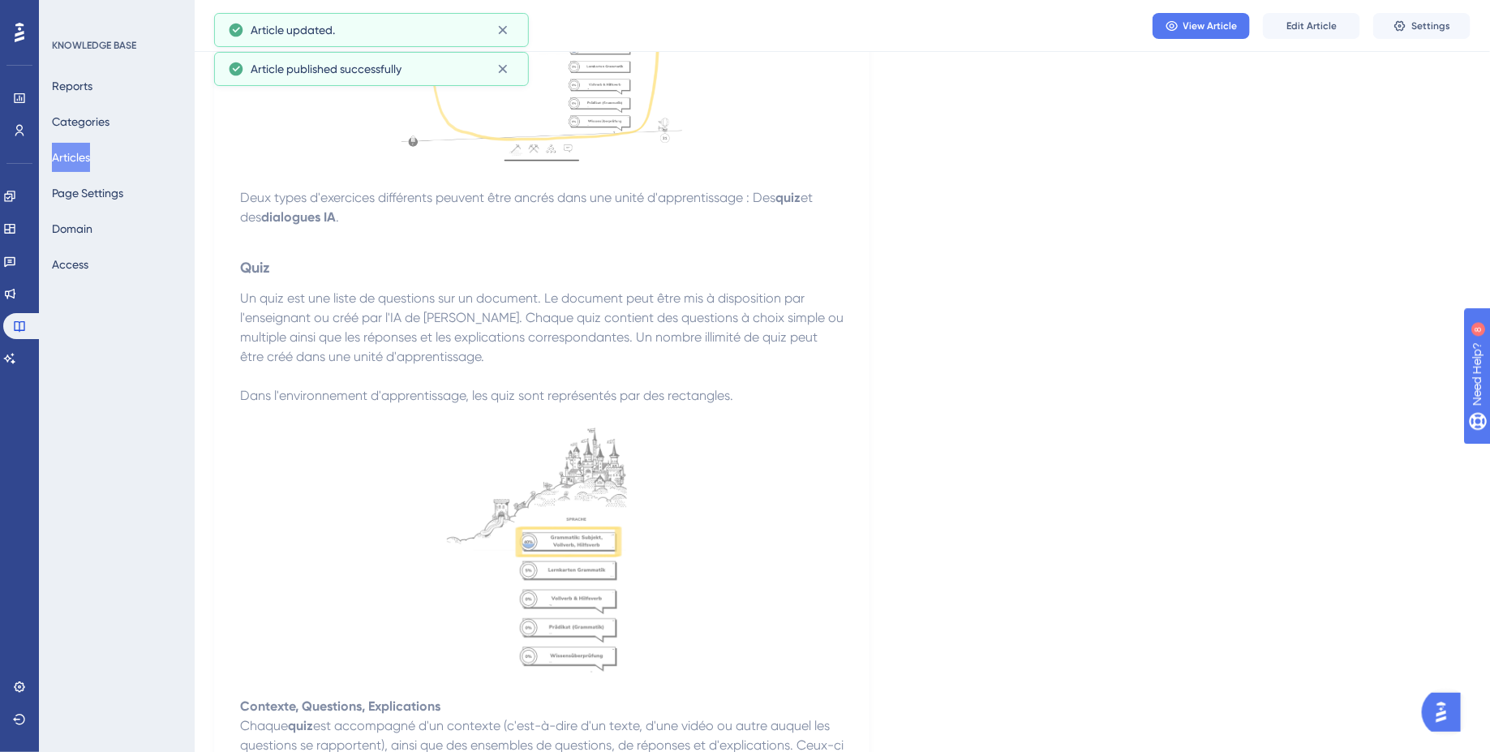
scroll to position [0, 0]
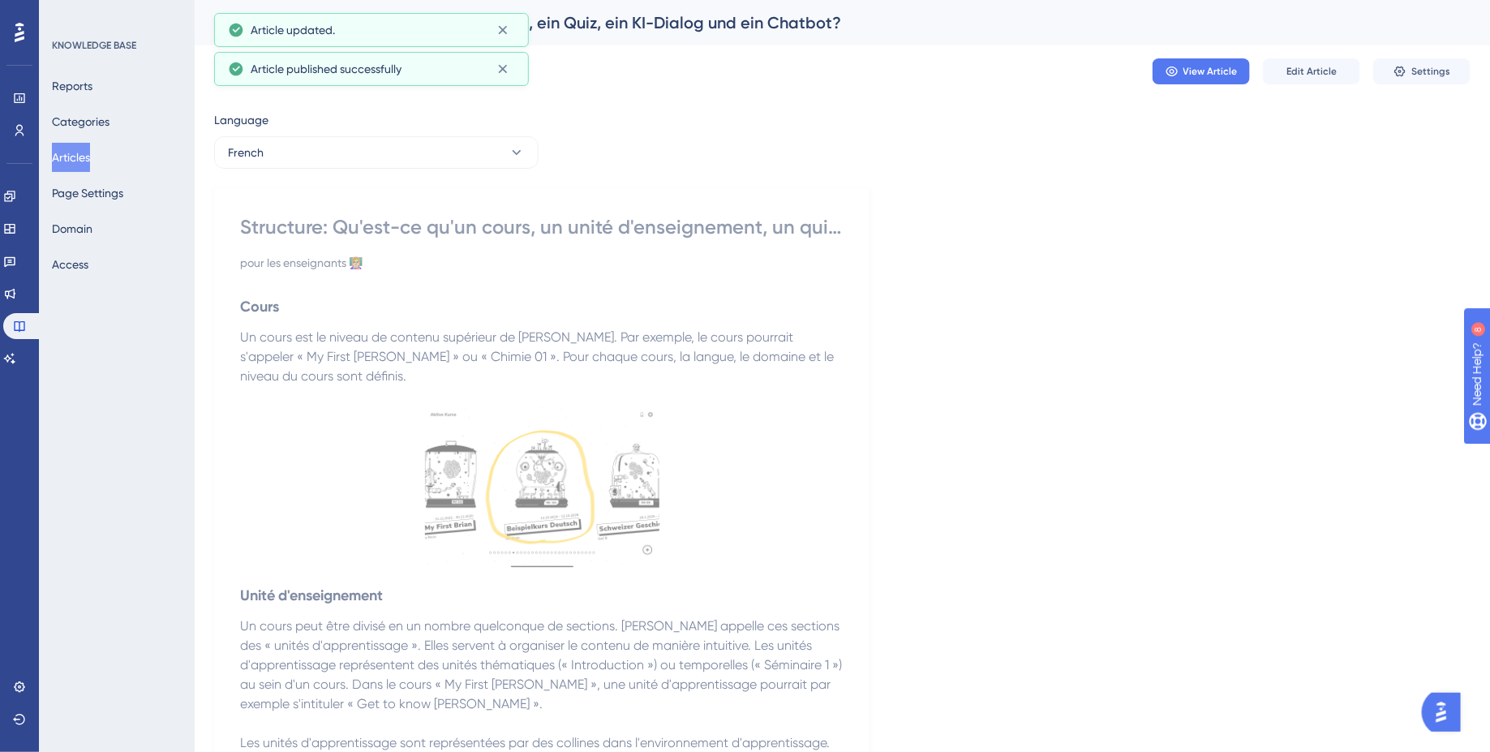
click at [90, 157] on button "Articles" at bounding box center [71, 157] width 38 height 29
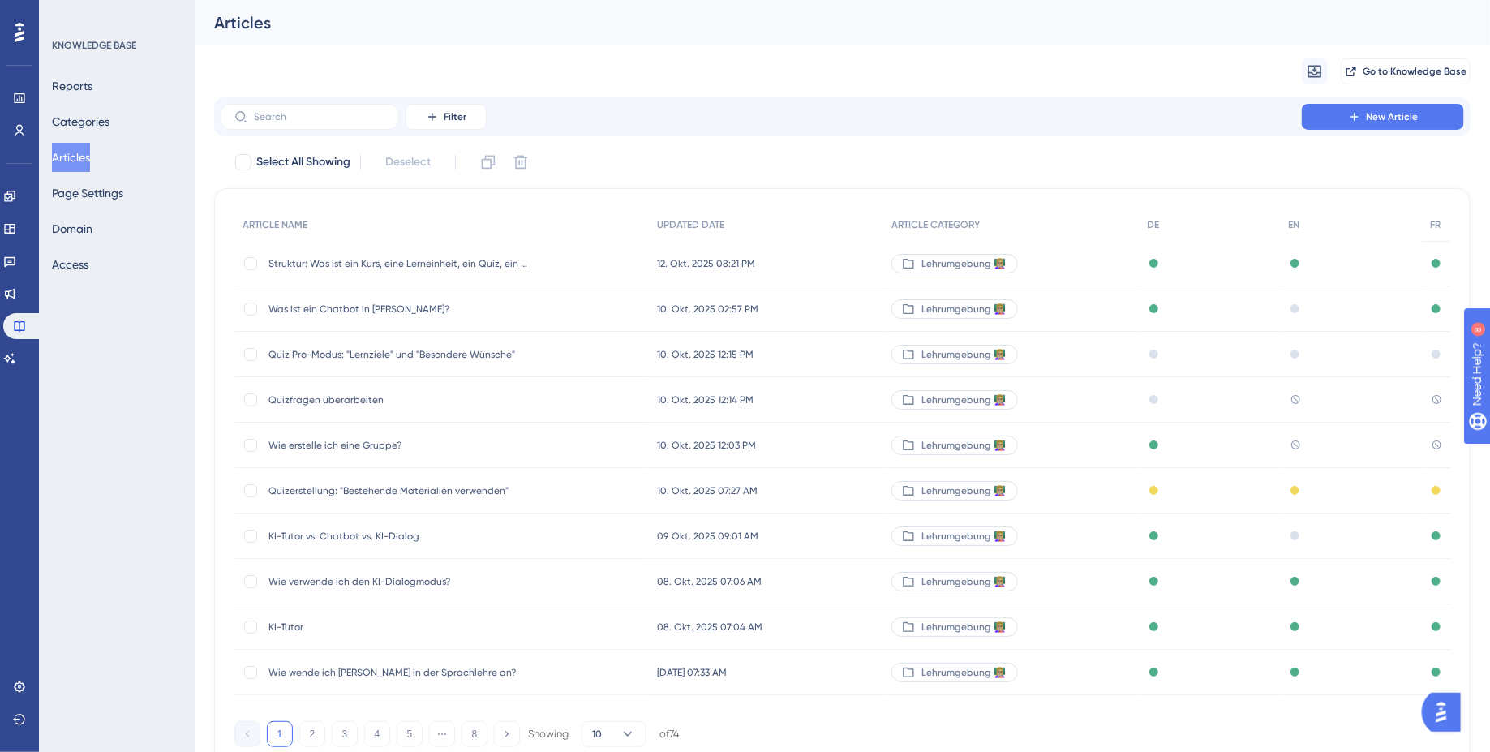
click at [425, 489] on span "Quizerstellung: "Bestehende Materialien verwenden"" at bounding box center [398, 490] width 260 height 13
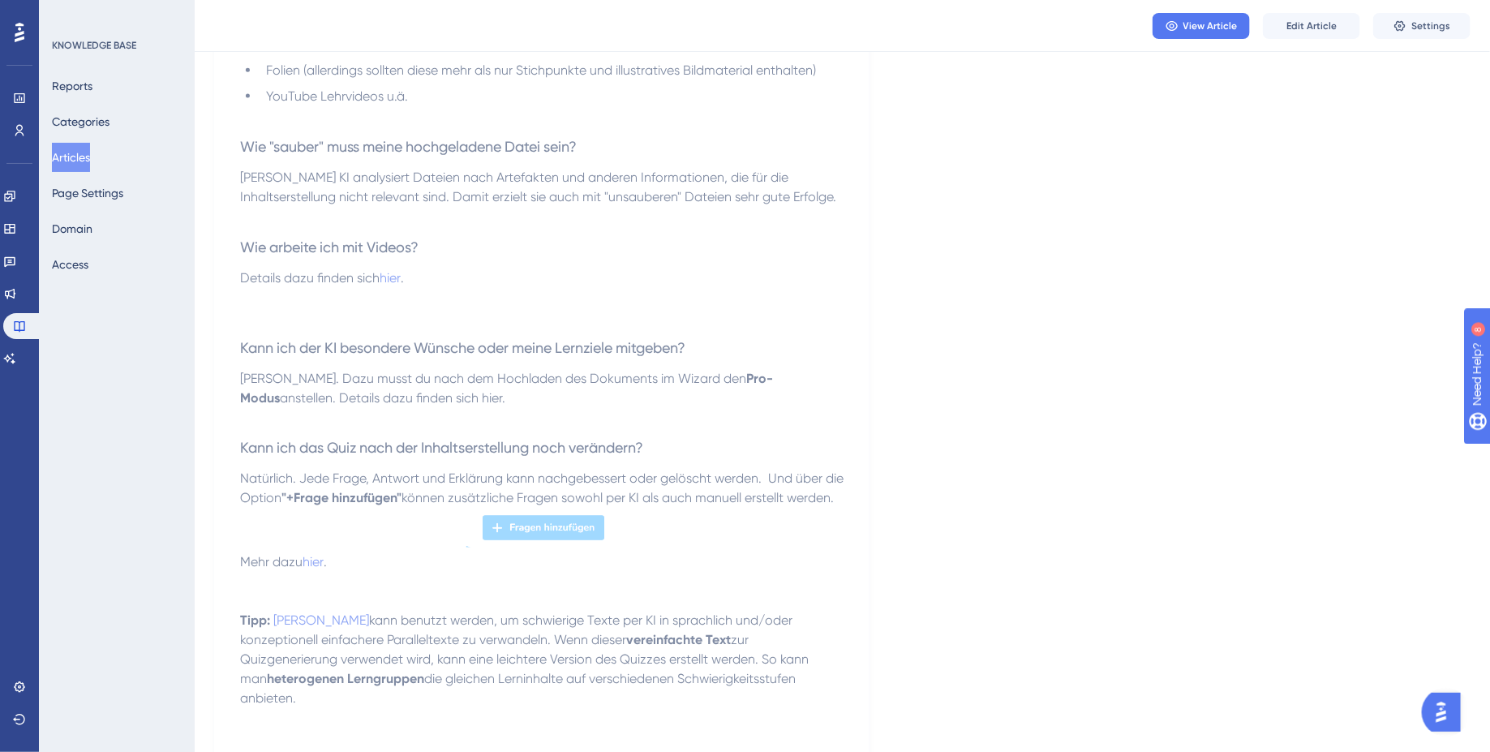
scroll to position [1022, 0]
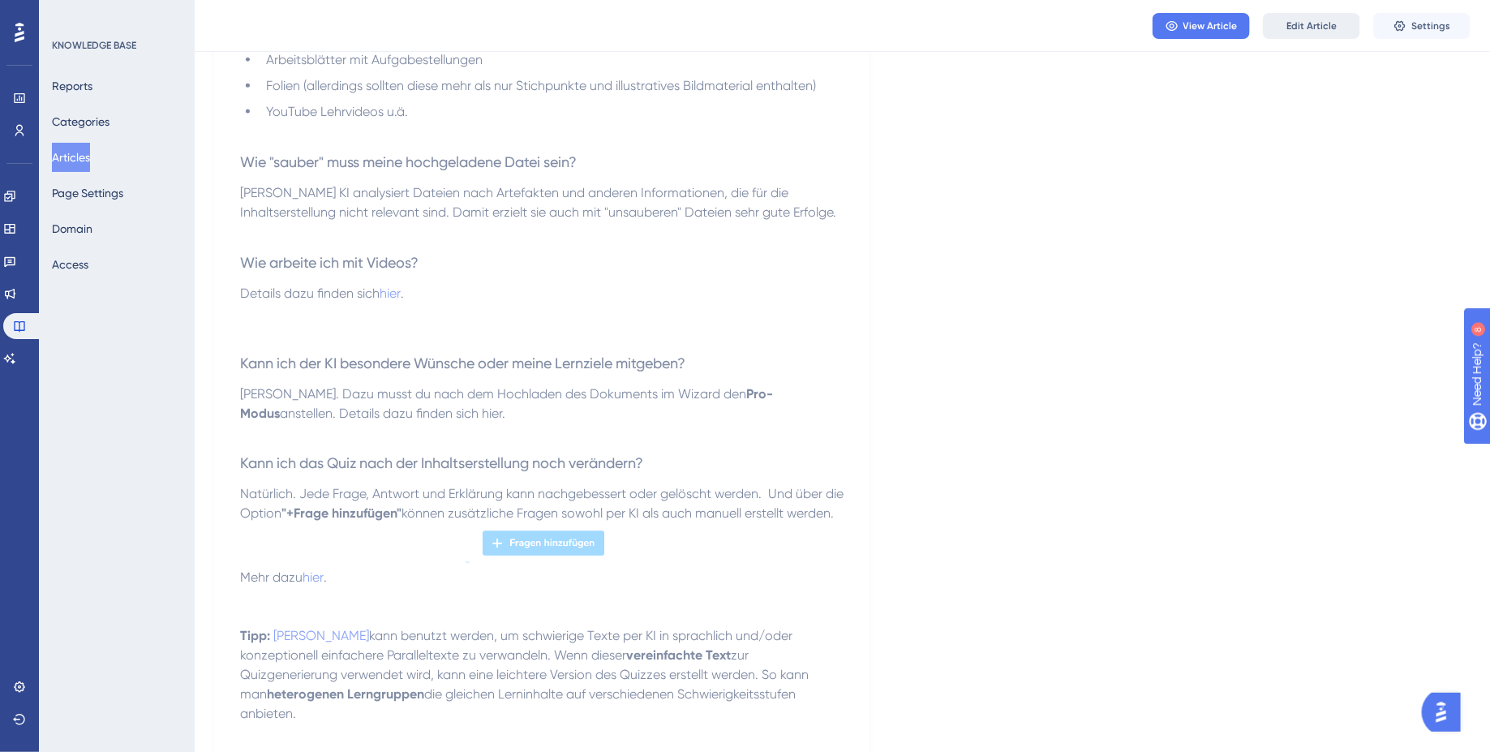
click at [1326, 35] on button "Edit Article" at bounding box center [1311, 26] width 97 height 26
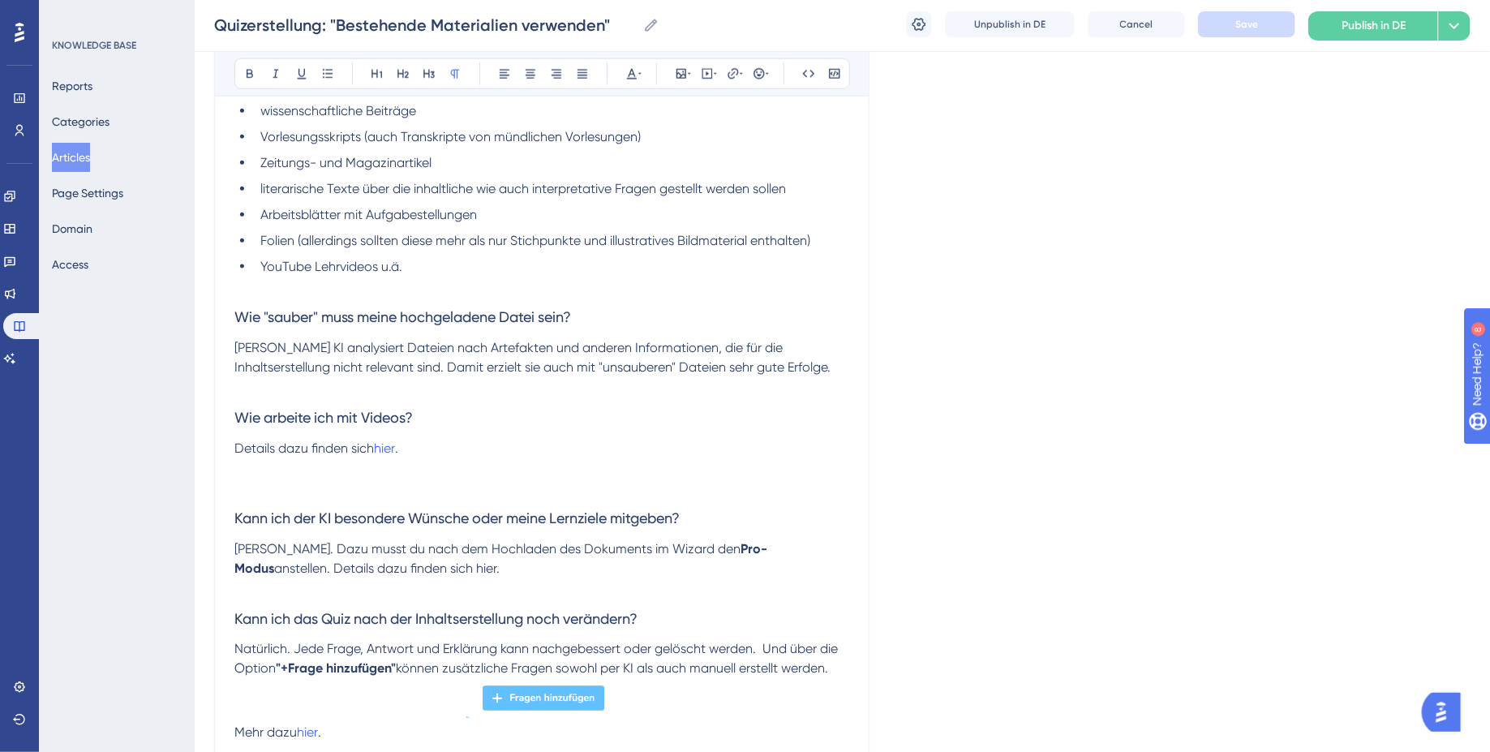
scroll to position [840, 0]
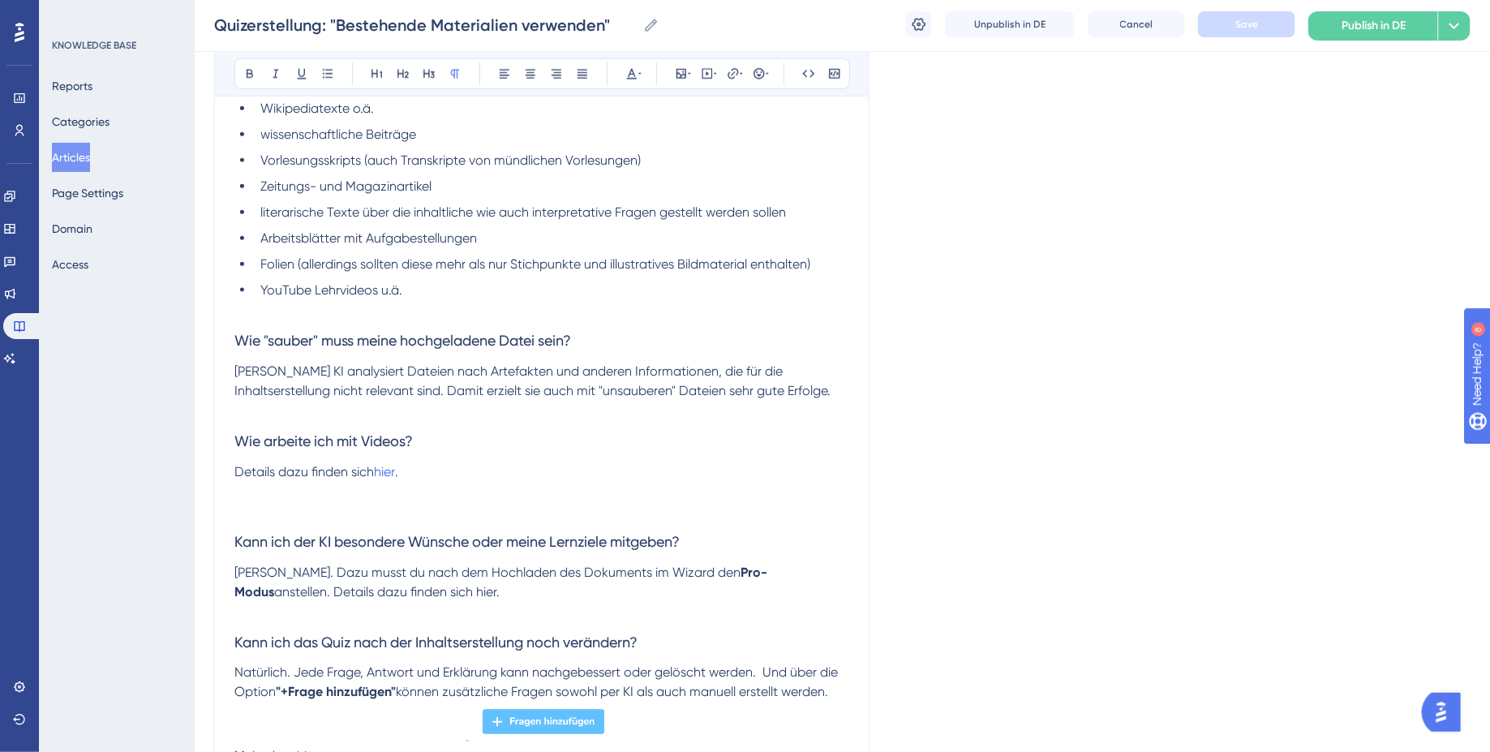
click at [300, 501] on p at bounding box center [541, 510] width 615 height 19
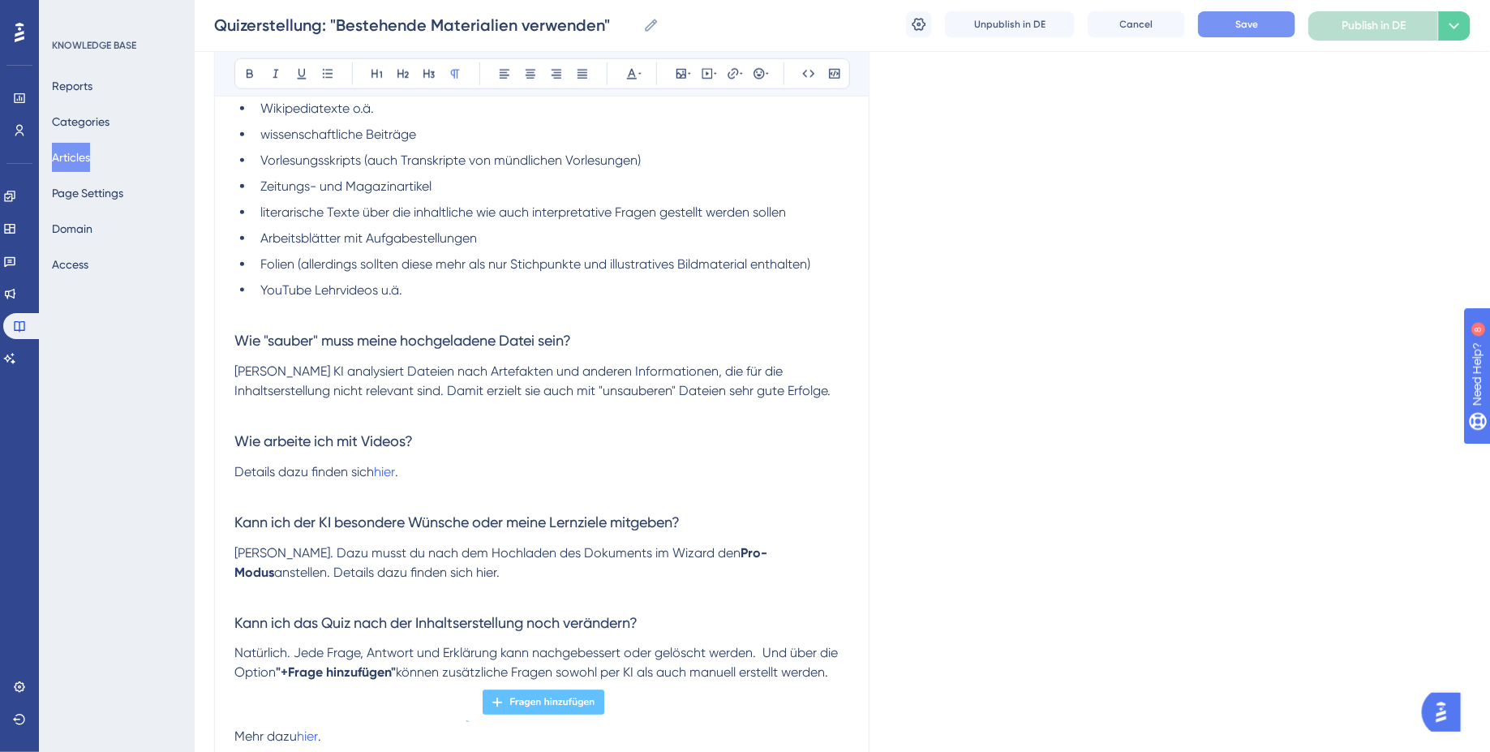
click at [1267, 24] on button "Save" at bounding box center [1246, 24] width 97 height 26
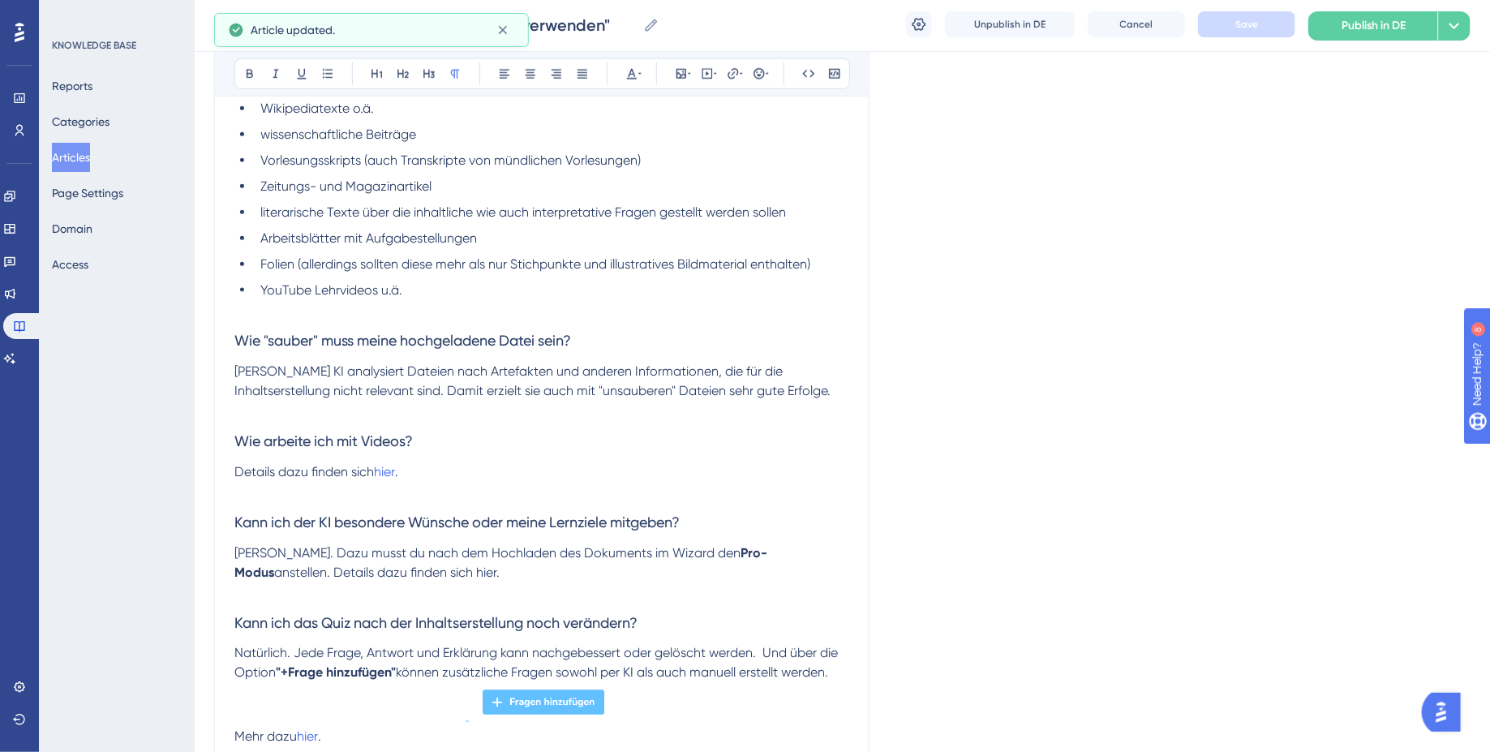
scroll to position [0, 0]
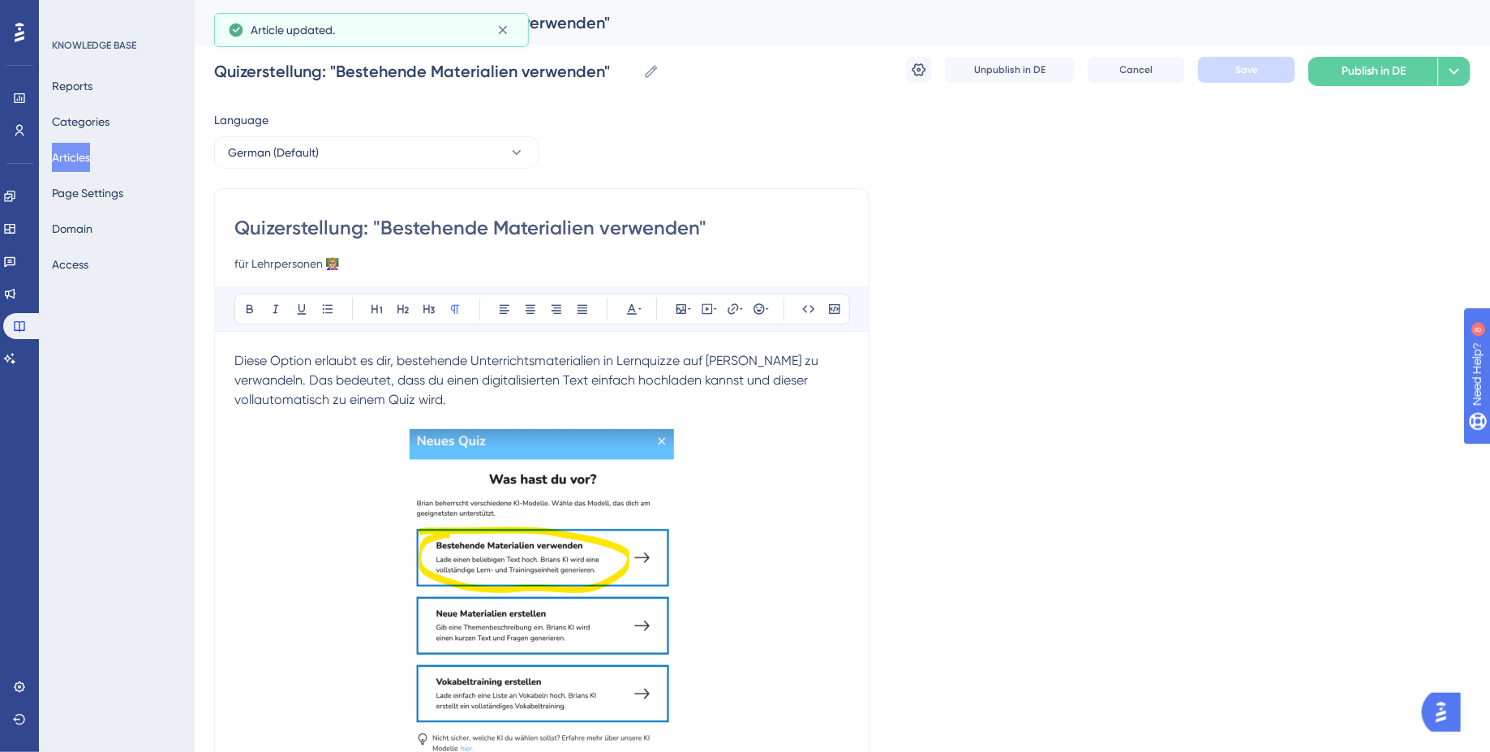
click at [78, 156] on button "Articles" at bounding box center [71, 157] width 38 height 29
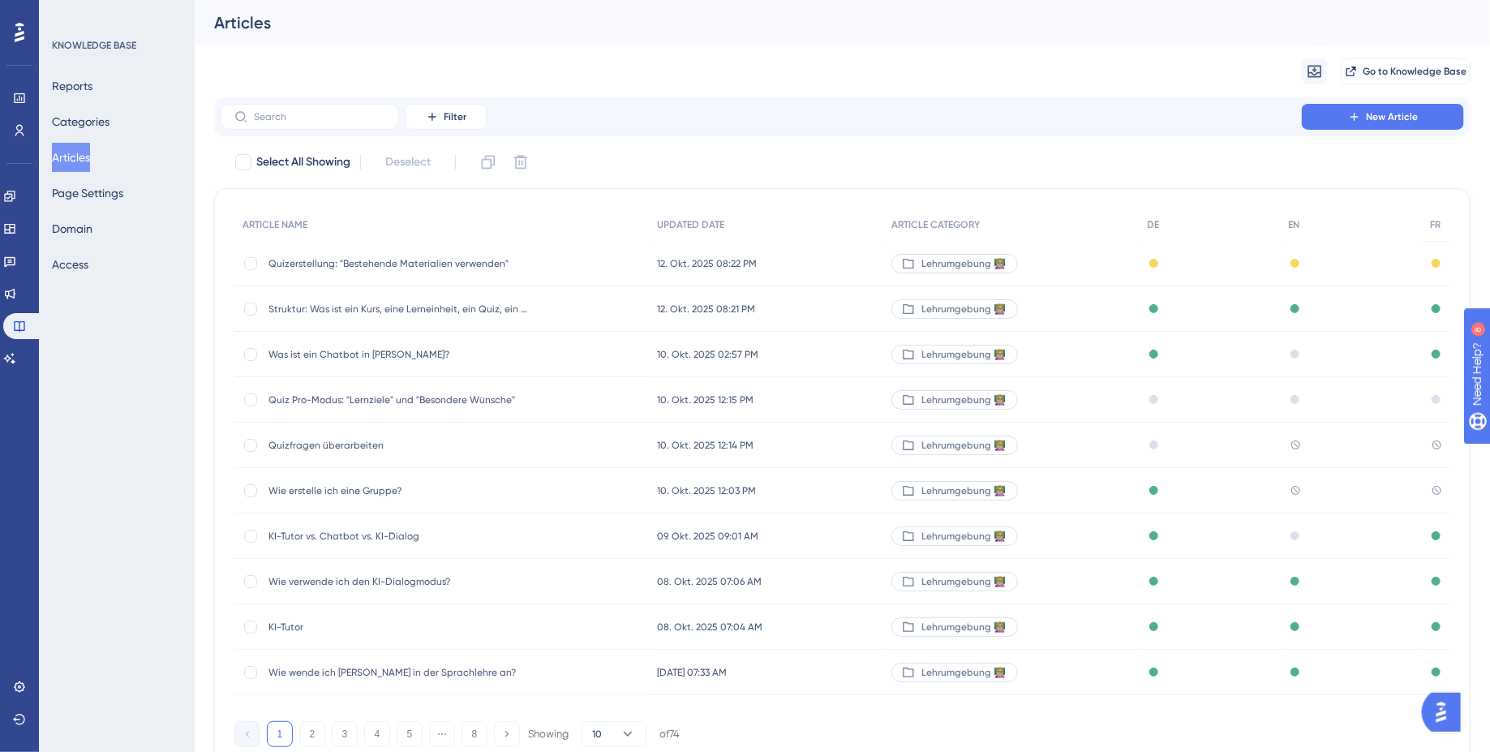
click at [1228, 535] on div "Published" at bounding box center [1210, 535] width 141 height 45
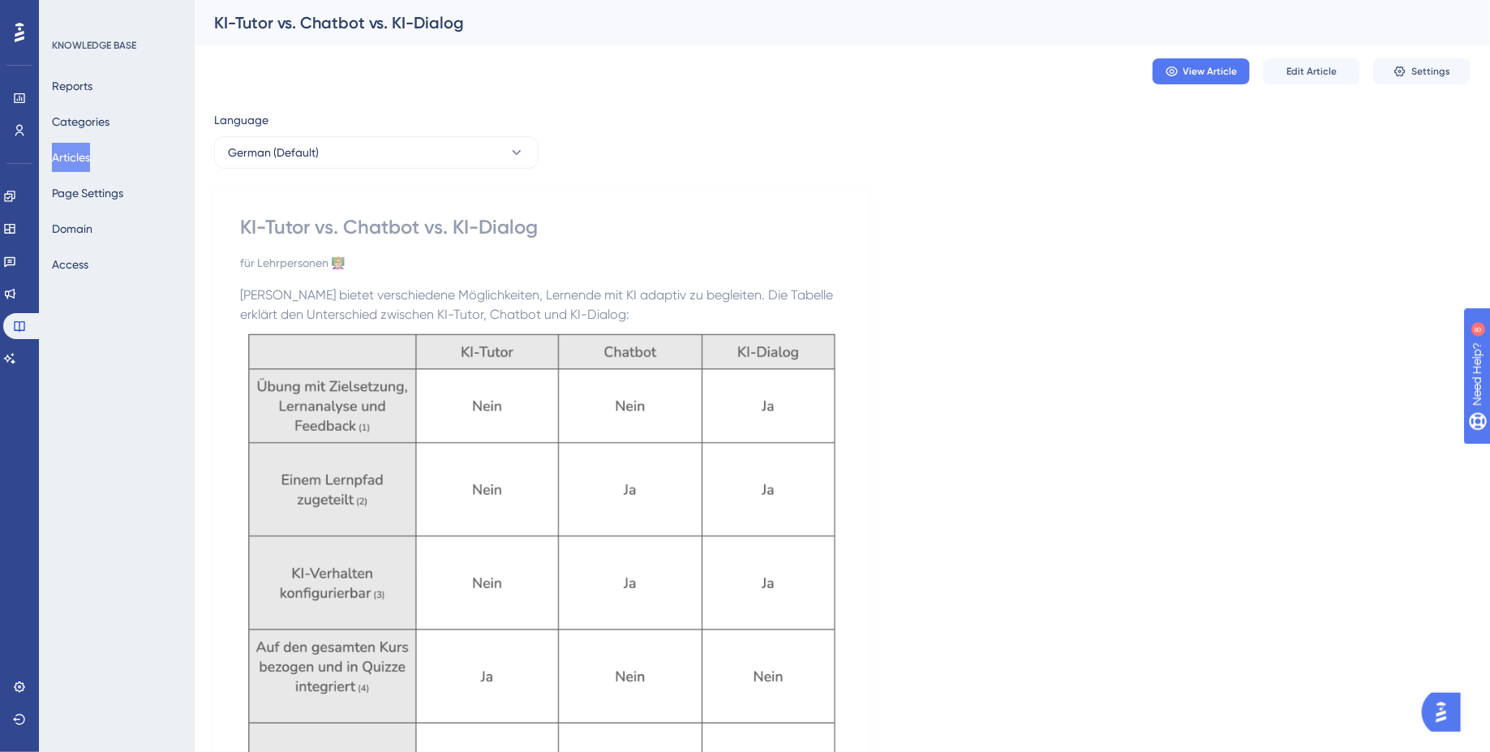
click at [90, 161] on button "Articles" at bounding box center [71, 157] width 38 height 29
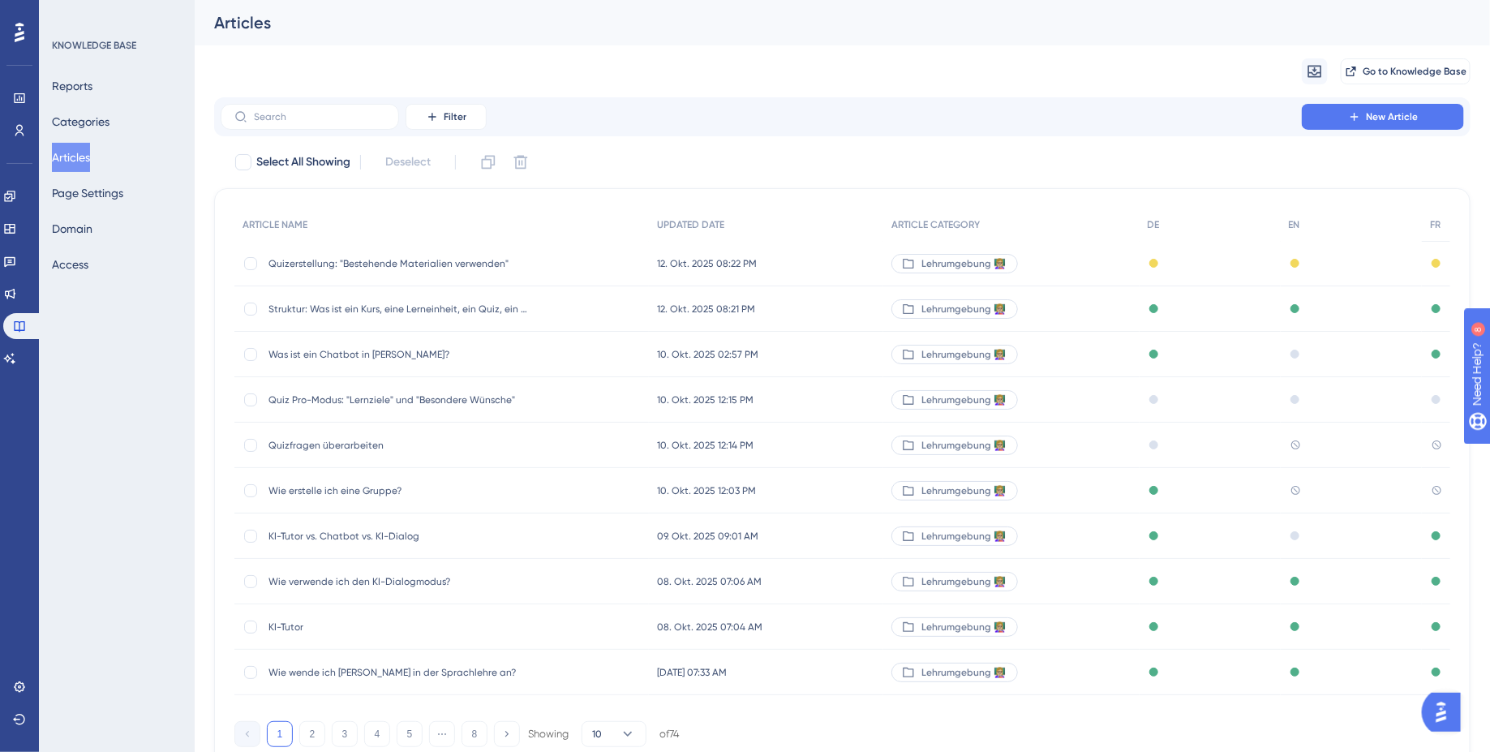
click at [454, 496] on span "Wie erstelle ich eine Gruppe?" at bounding box center [398, 490] width 260 height 13
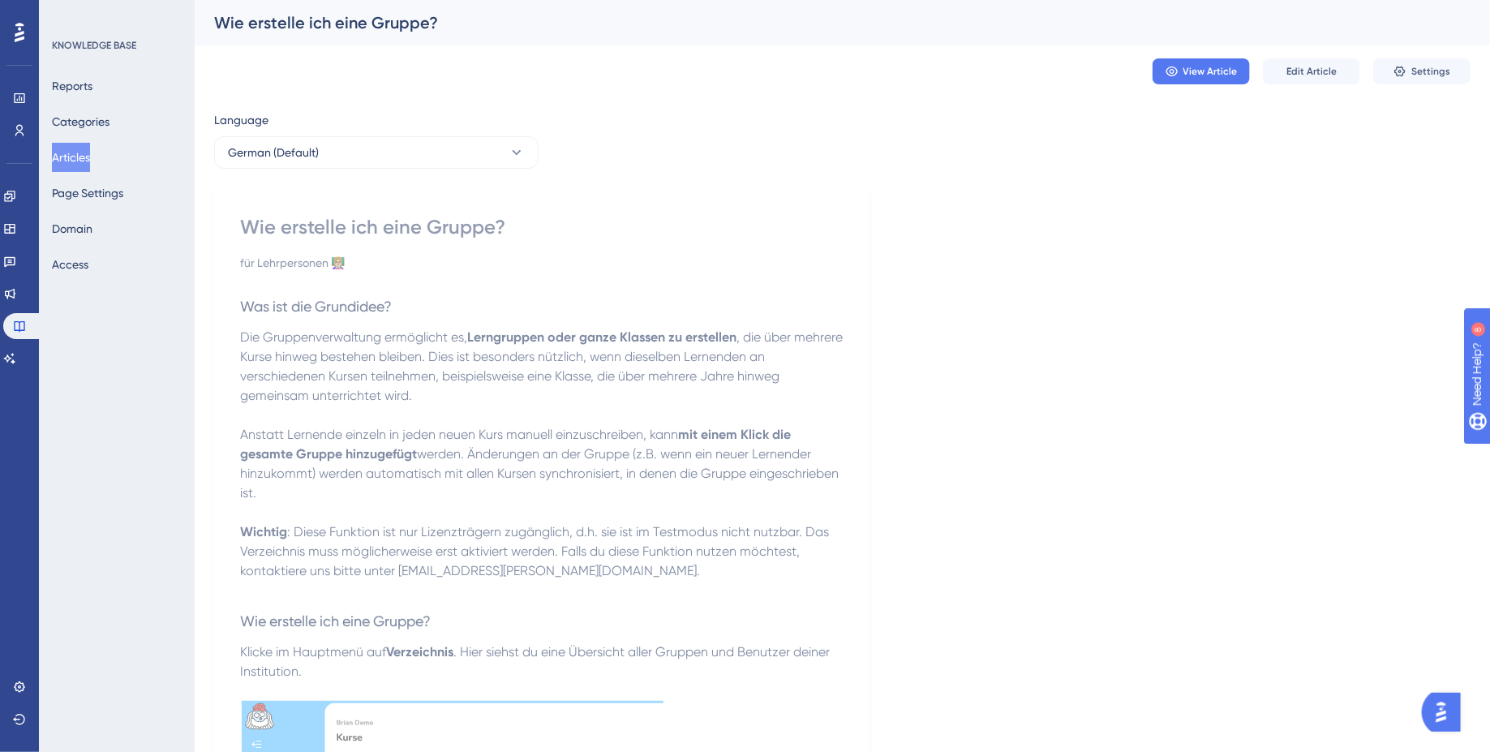
click at [84, 154] on button "Articles" at bounding box center [71, 157] width 38 height 29
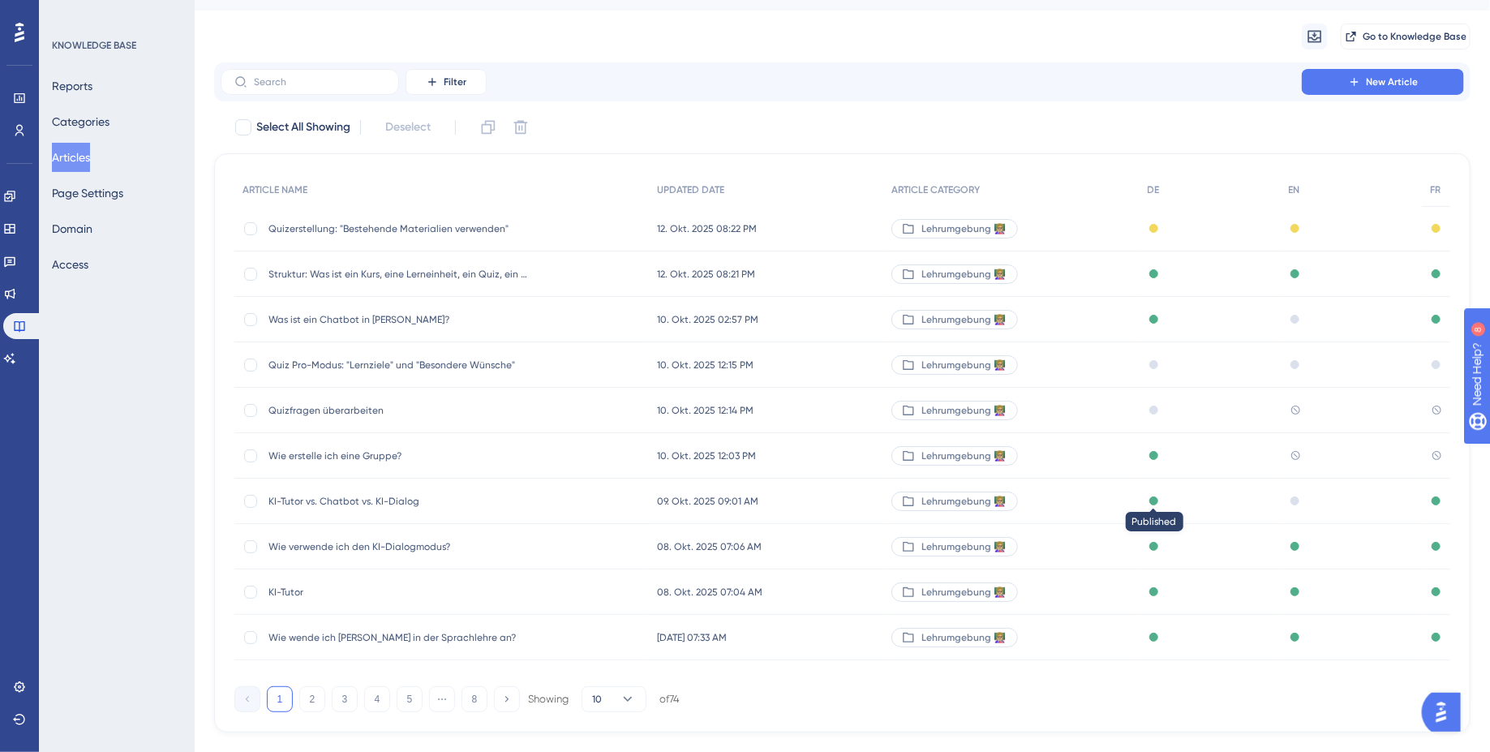
scroll to position [38, 0]
click at [445, 453] on span "Wie erstelle ich eine Gruppe?" at bounding box center [398, 452] width 260 height 13
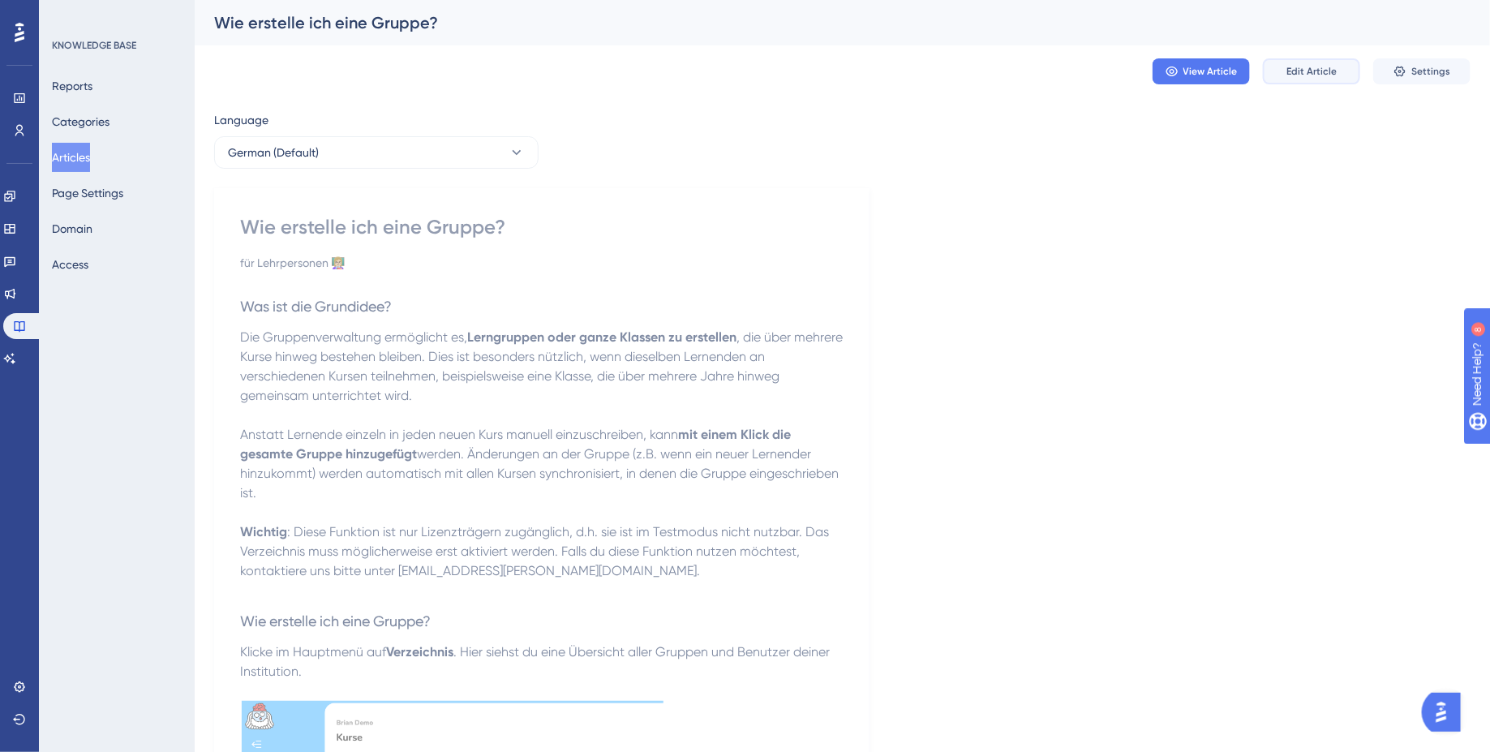
click at [1333, 75] on span "Edit Article" at bounding box center [1311, 71] width 50 height 13
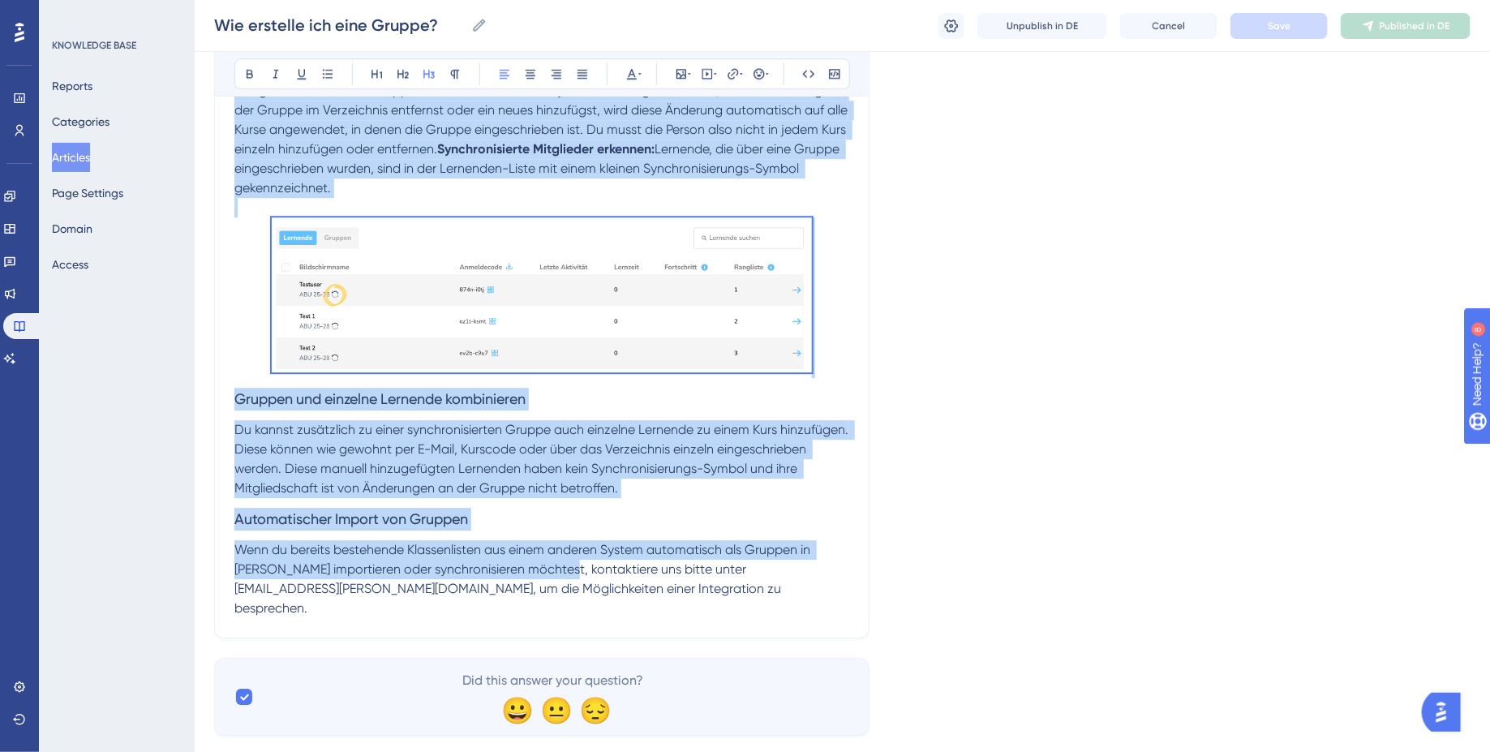
scroll to position [2284, 0]
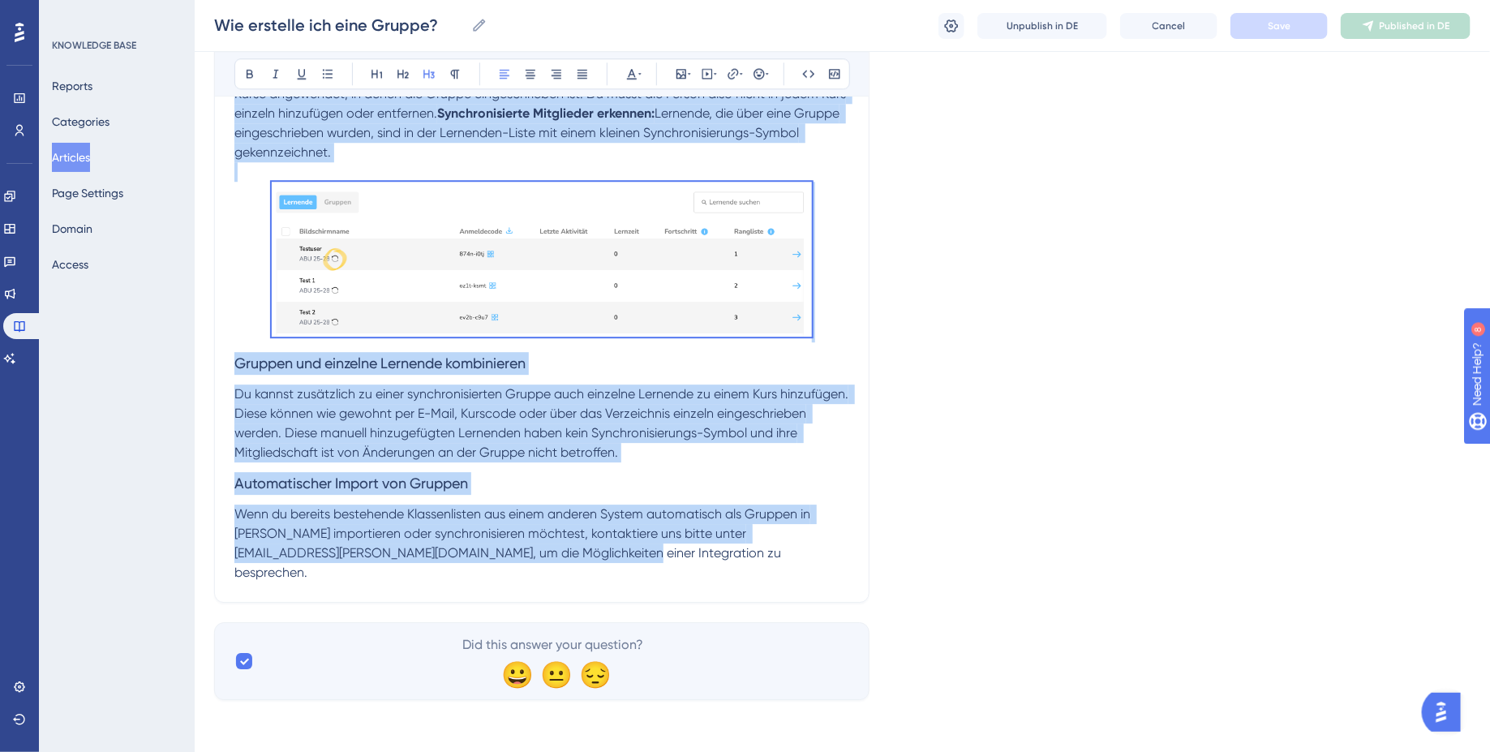
drag, startPoint x: 234, startPoint y: 225, endPoint x: 535, endPoint y: 571, distance: 458.2
copy div "Was ist die Grundidee? Die Gruppenverwaltung ermöglicht es, Lerngruppen oder ga…"
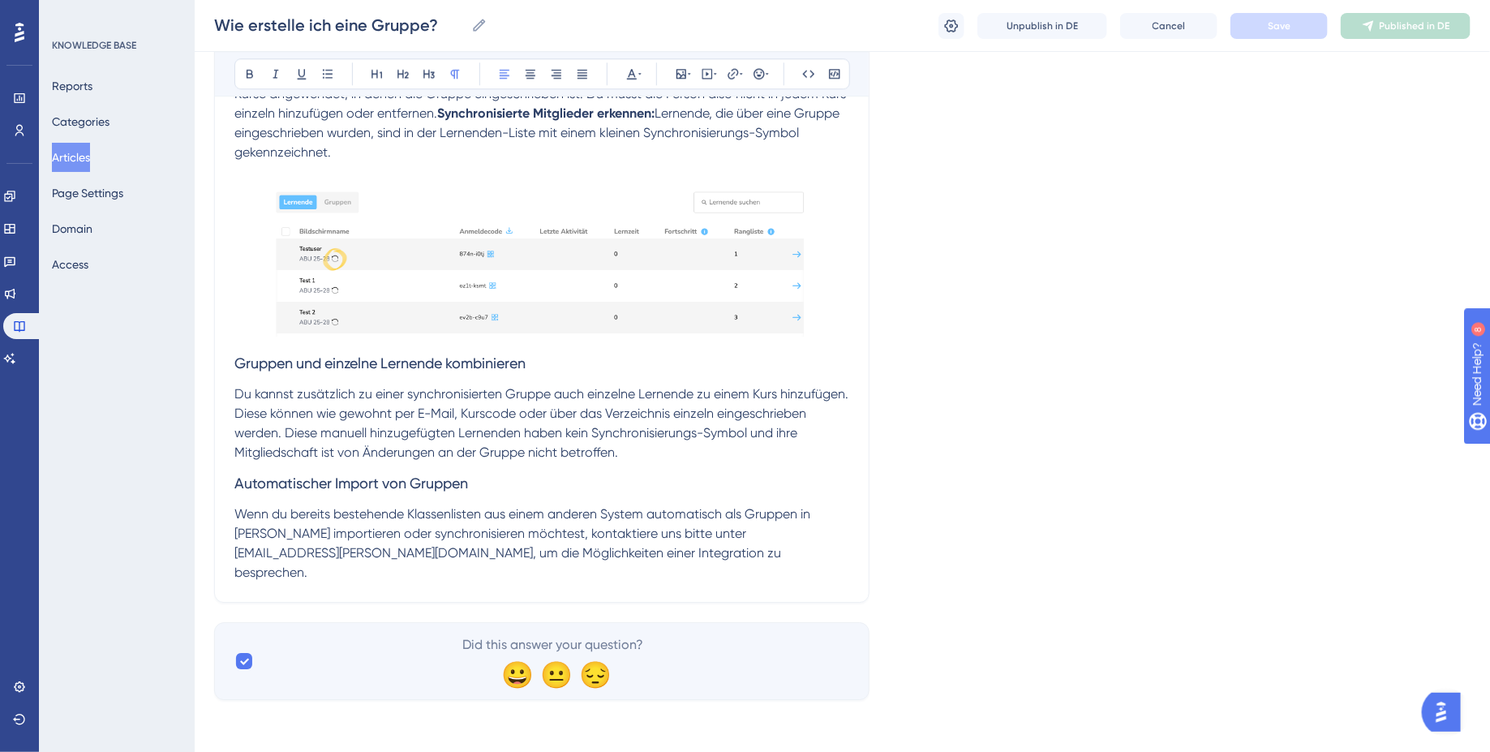
click at [565, 549] on span "Wenn du bereits bestehende Klassenlisten aus einem anderen System automatisch a…" at bounding box center [523, 543] width 579 height 74
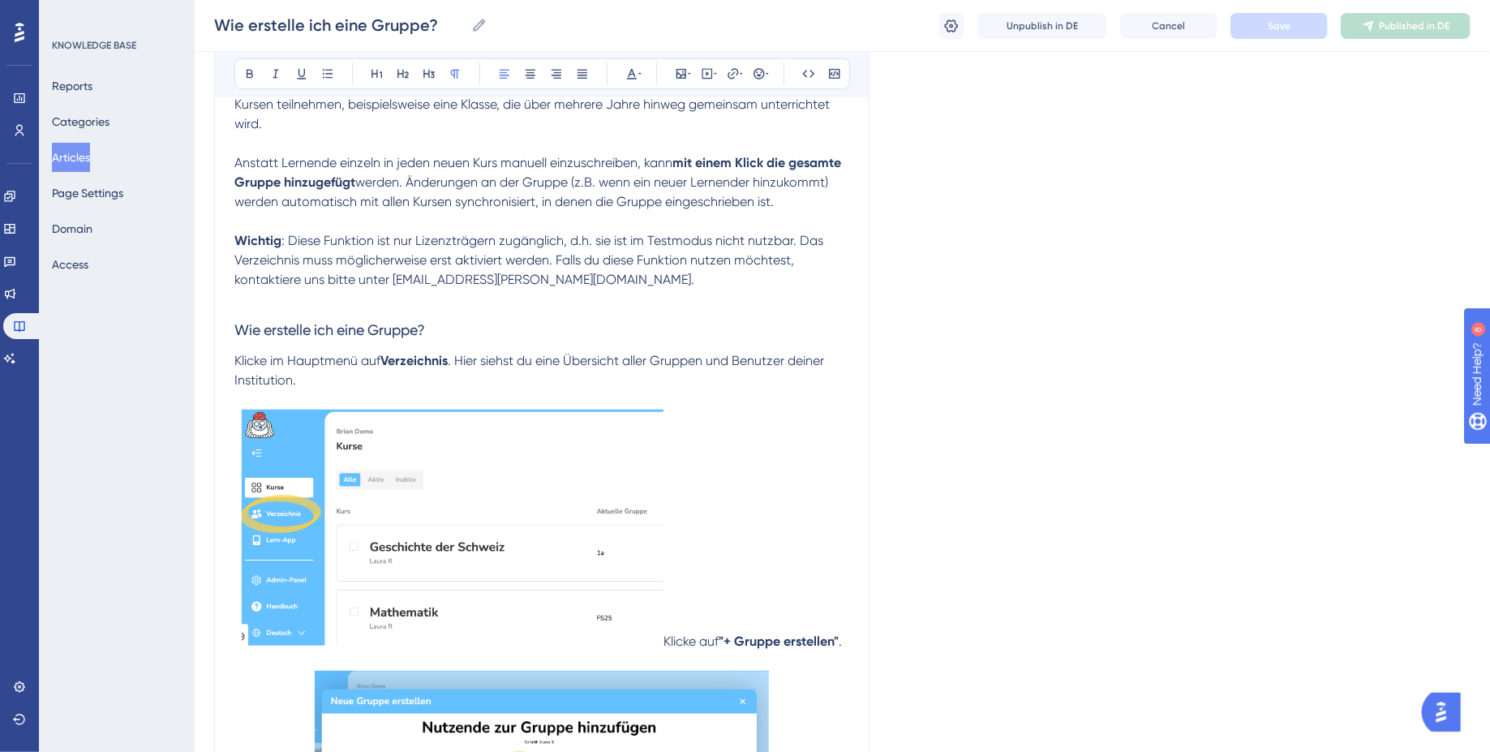
scroll to position [0, 0]
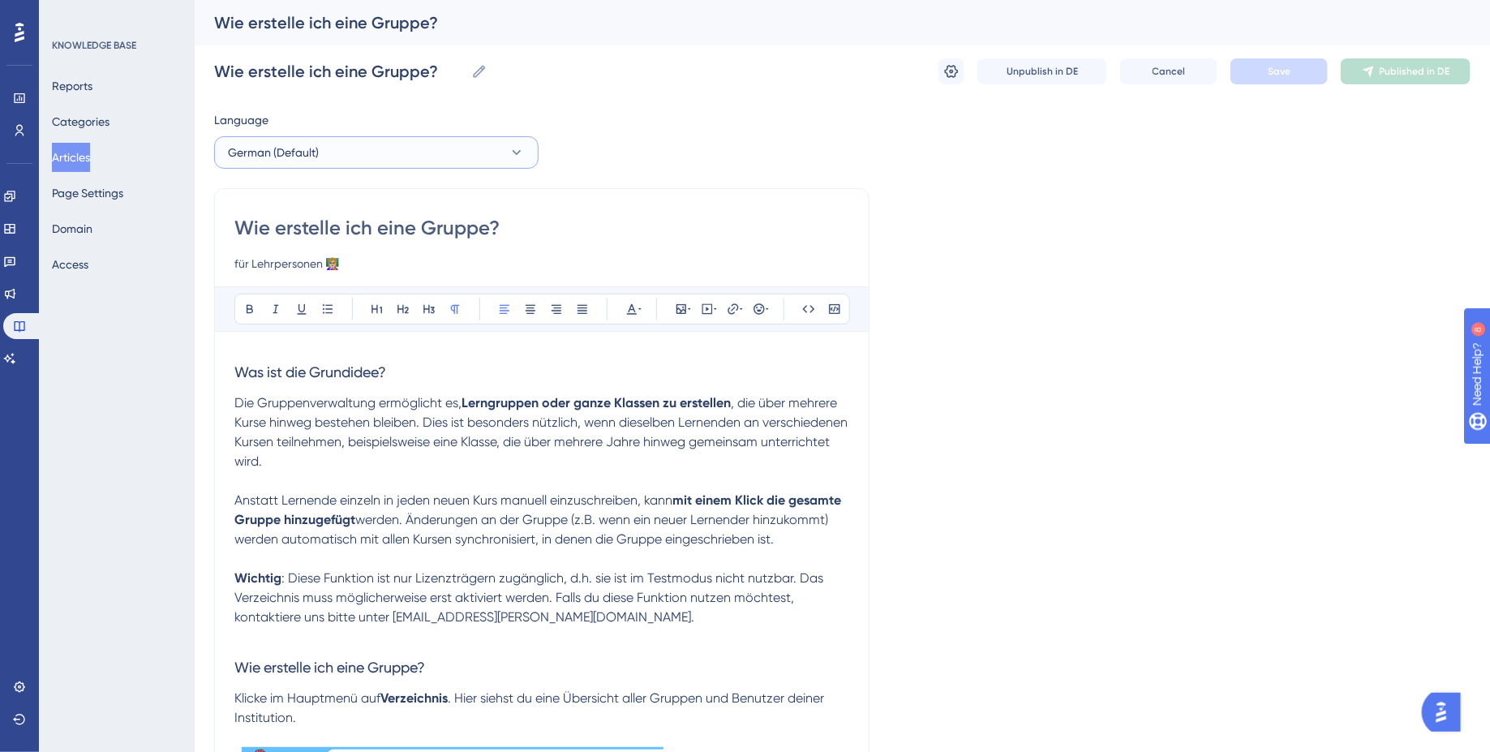
click at [329, 140] on button "German (Default)" at bounding box center [376, 152] width 324 height 32
click at [311, 230] on button "English English No translation" at bounding box center [376, 234] width 303 height 32
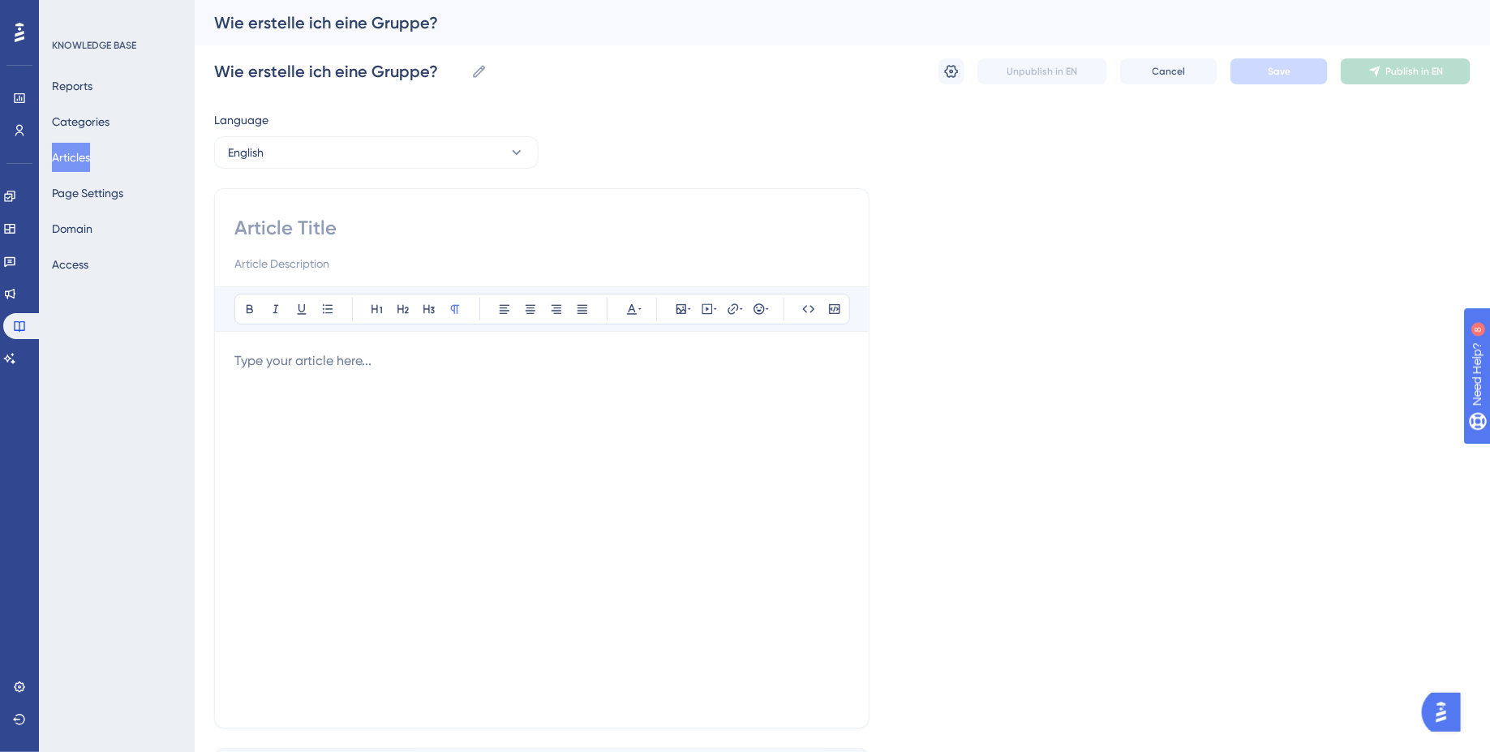
click at [311, 436] on div at bounding box center [541, 529] width 615 height 357
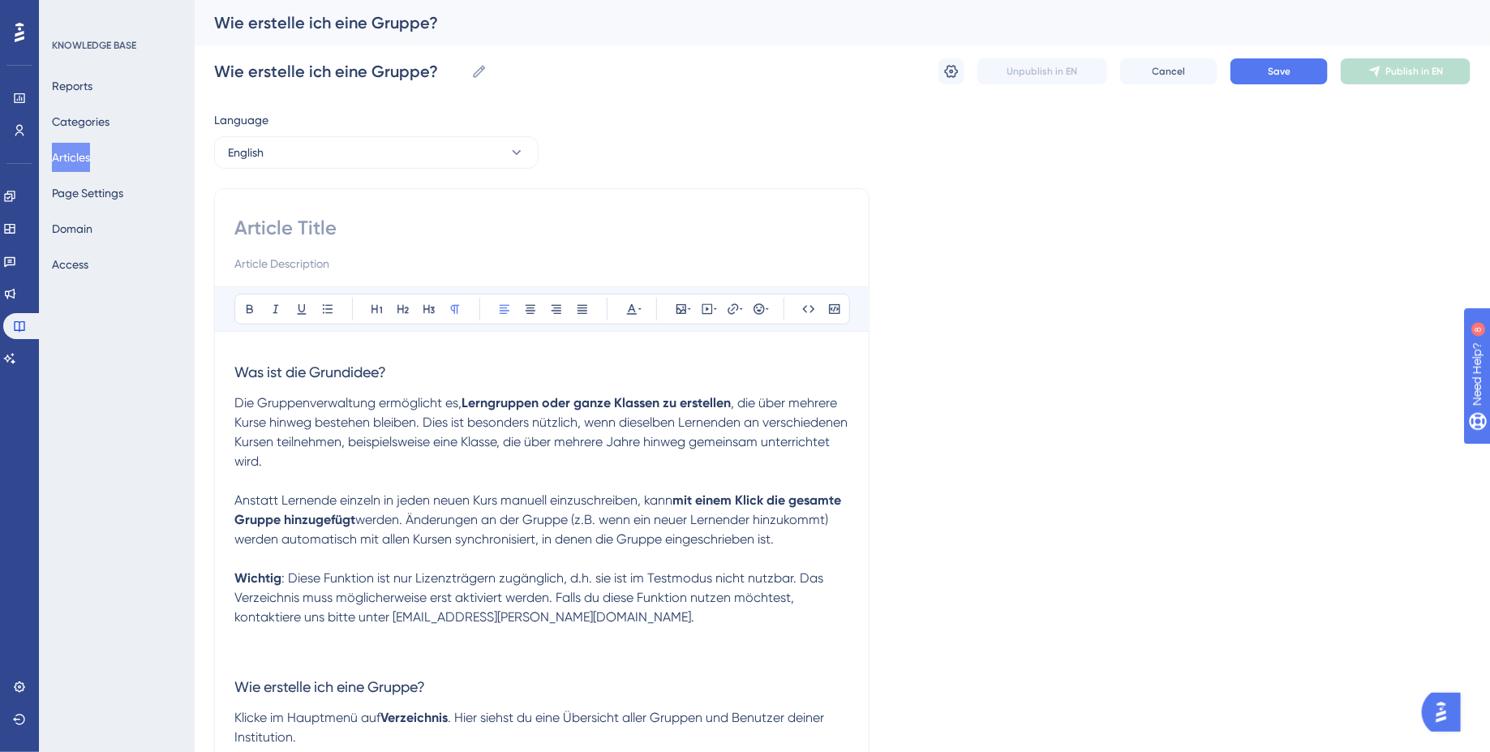
click at [332, 231] on input at bounding box center [541, 228] width 615 height 26
paste input "How do I create a group?"
type input "How do I create a group?"
click at [329, 271] on input at bounding box center [541, 263] width 615 height 19
click at [269, 269] on input at bounding box center [541, 263] width 615 height 19
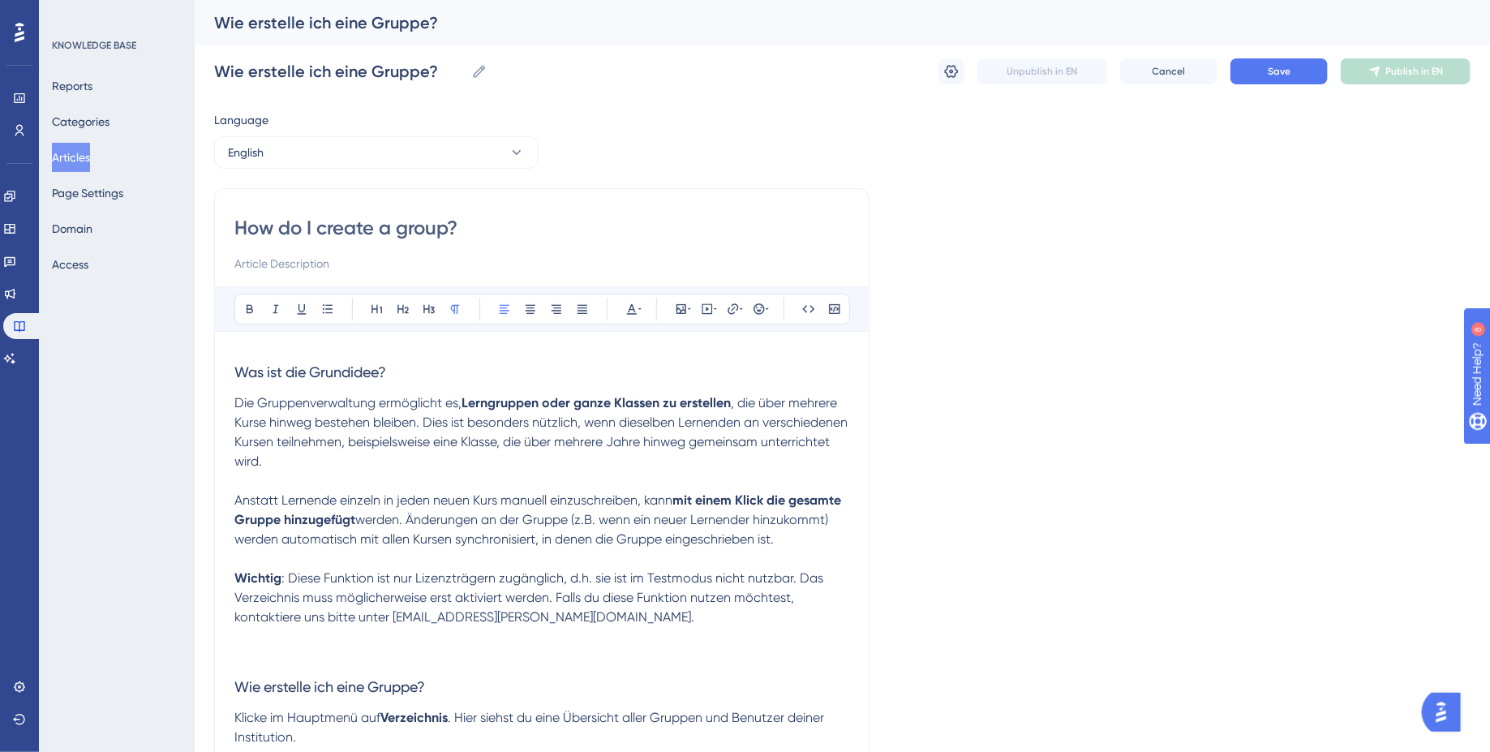
paste input "for teachers 👩🏼‍🏫"
type input "for teachers 👩🏼‍🏫"
click at [409, 430] on p "Die Gruppenverwaltung ermöglicht es, Lerngruppen oder ganze Klassen zu erstelle…" at bounding box center [541, 471] width 615 height 156
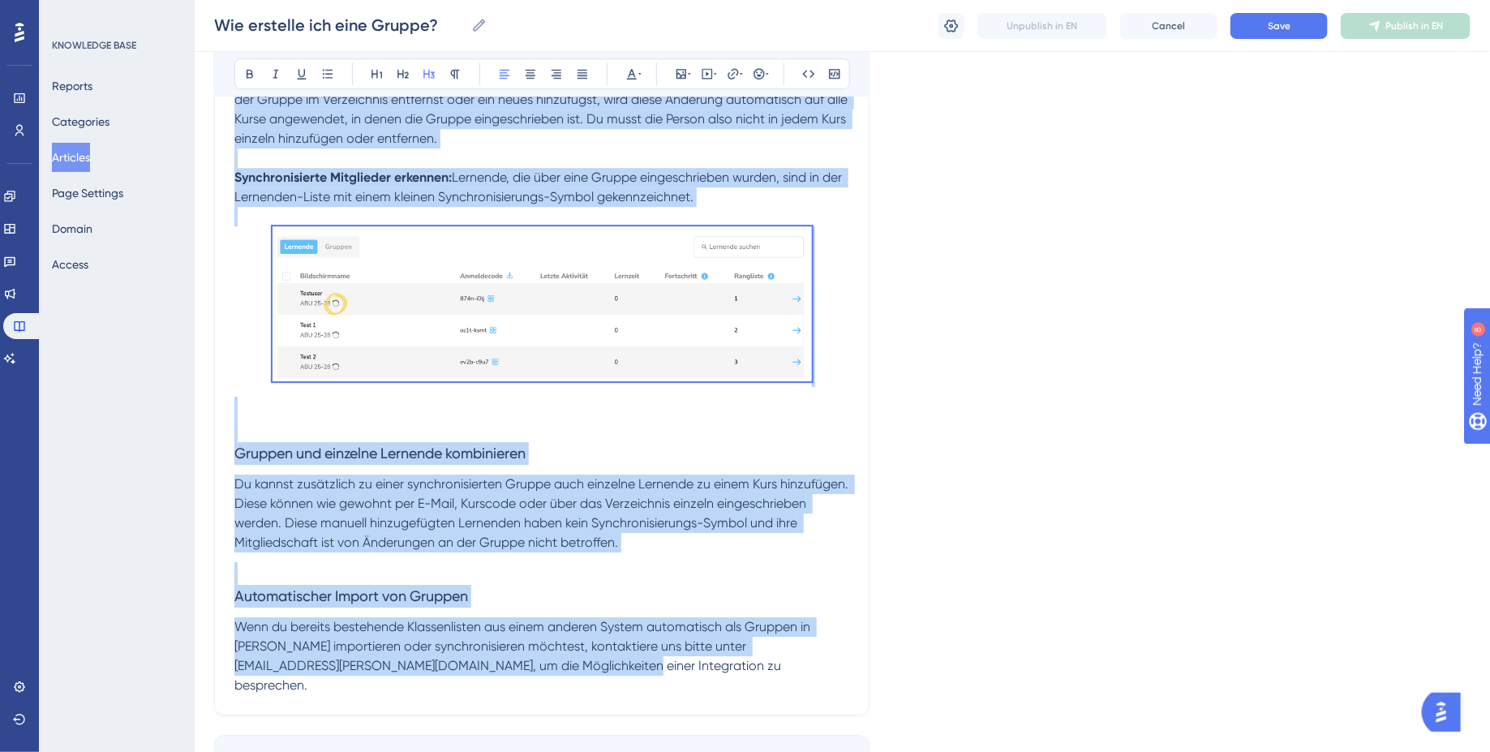
scroll to position [2341, 0]
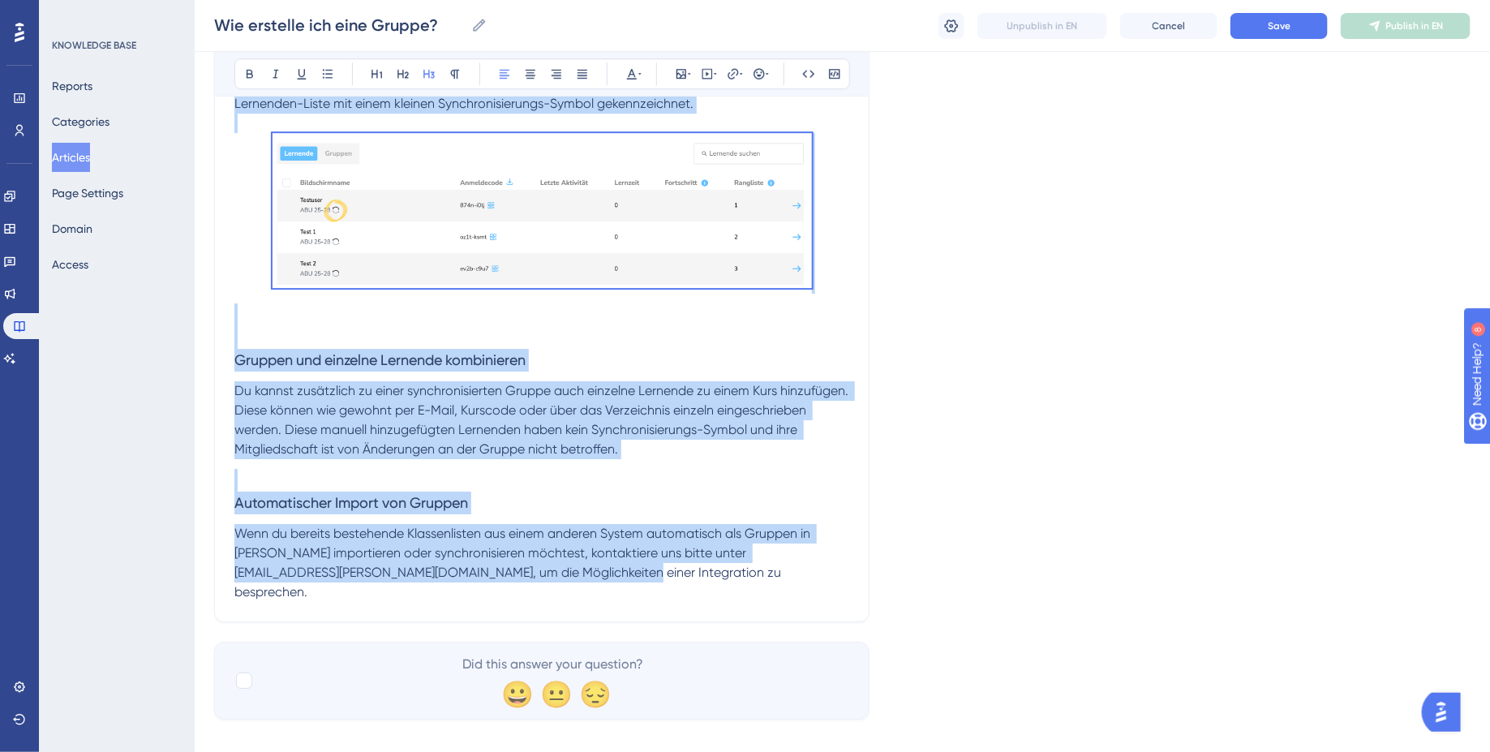
drag, startPoint x: 234, startPoint y: 166, endPoint x: 515, endPoint y: 583, distance: 502.6
copy div "Was ist die Grundidee? Die Gruppenverwaltung ermöglicht es, Lerngruppen oder ga…"
click at [628, 503] on h3 "Automatischer Import von Gruppen" at bounding box center [541, 491] width 615 height 65
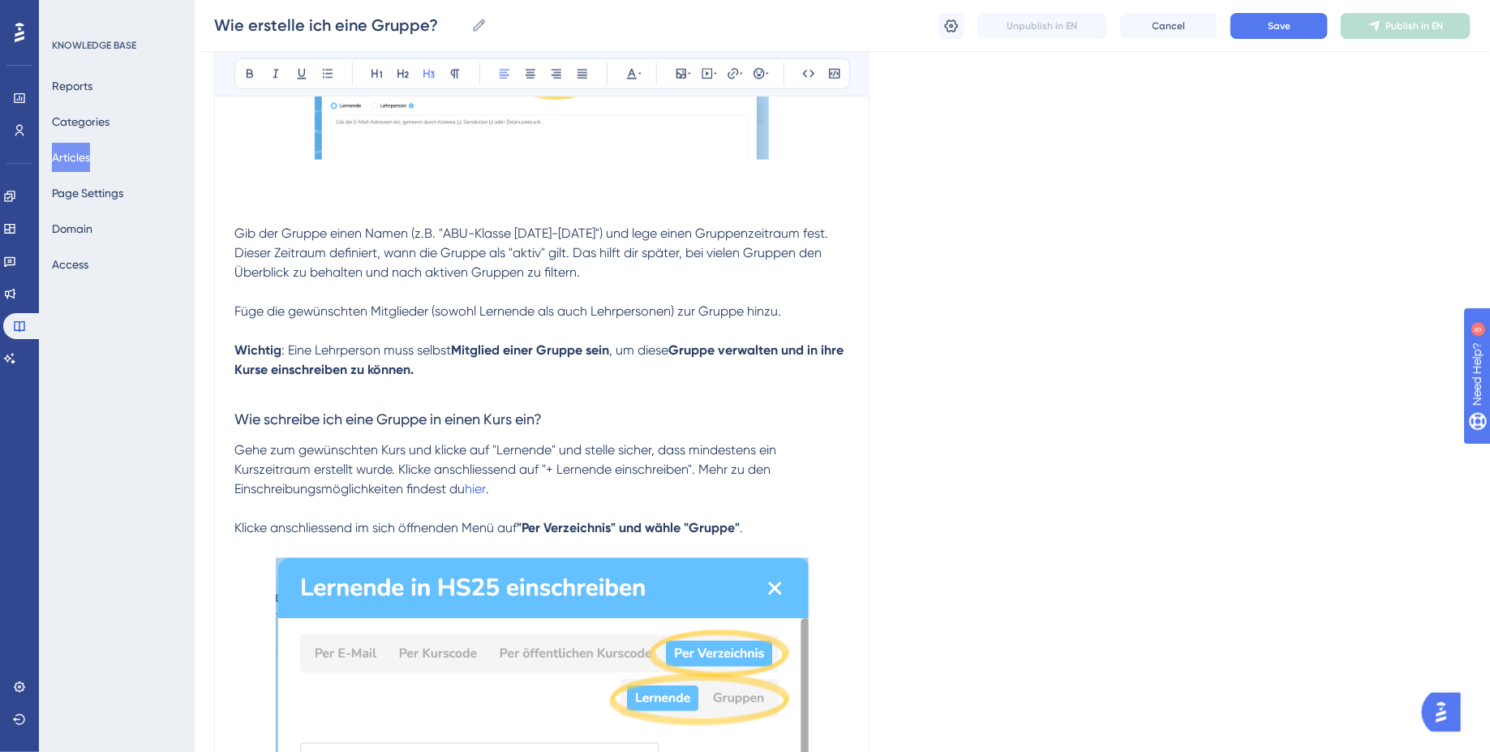
scroll to position [0, 0]
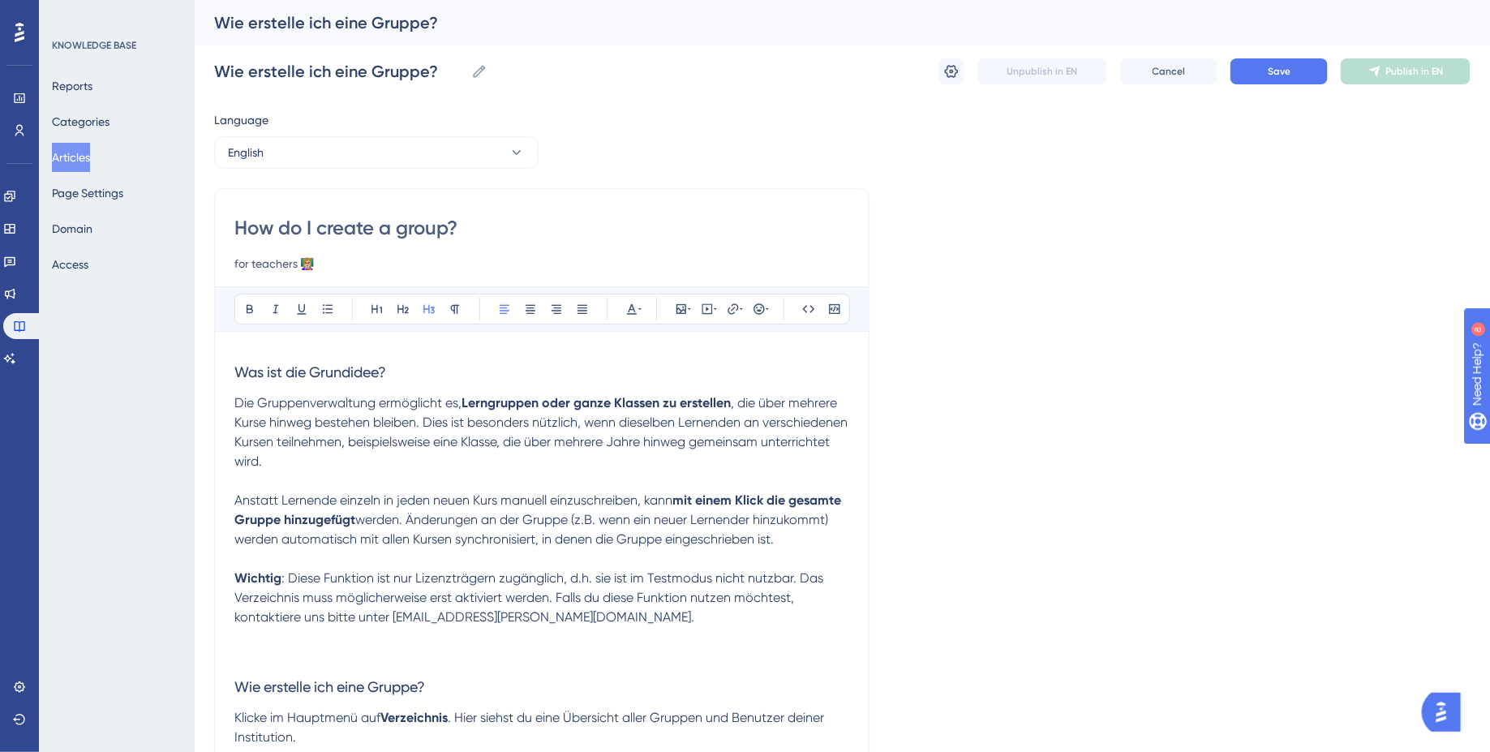
click at [237, 373] on span "Was ist die Grundidee?" at bounding box center [310, 371] width 152 height 17
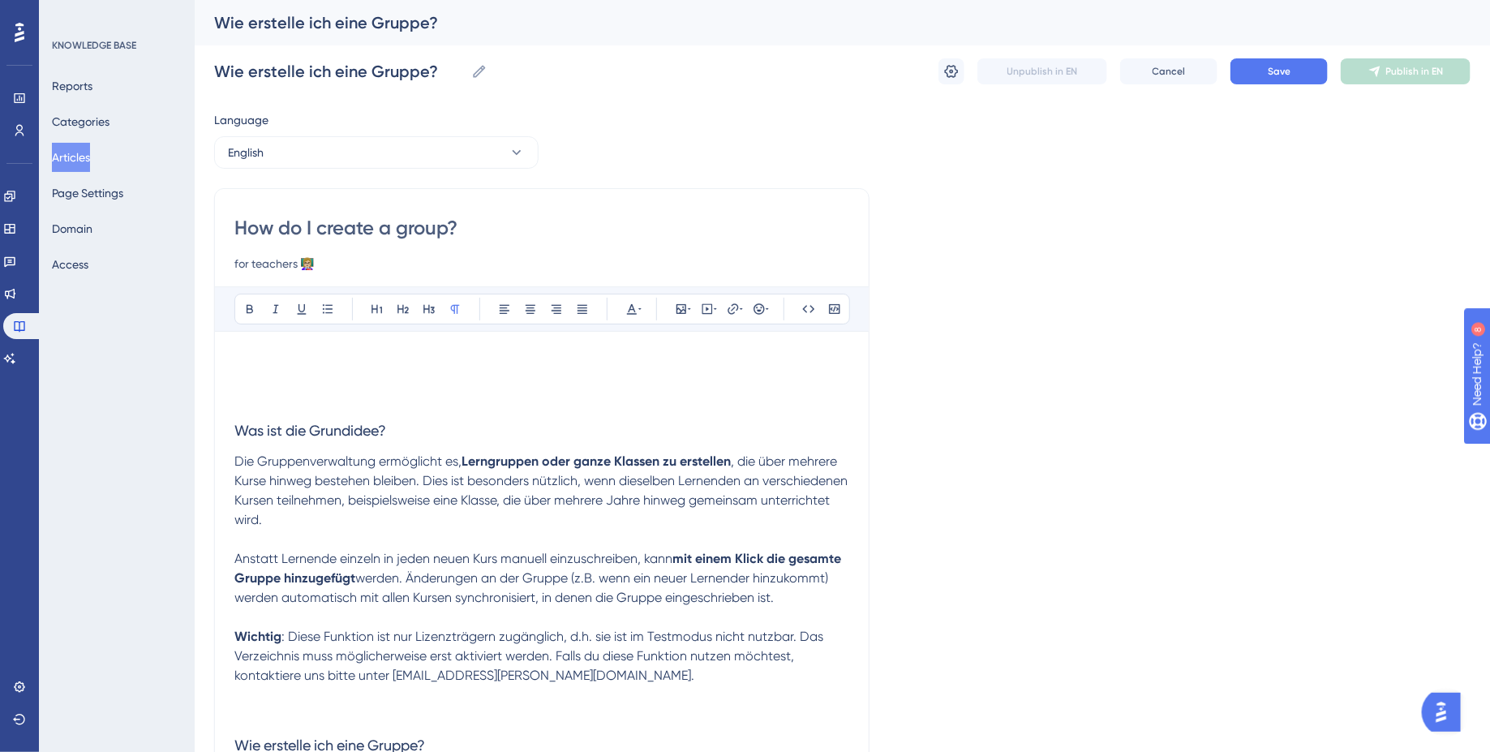
click at [263, 359] on p at bounding box center [541, 360] width 615 height 19
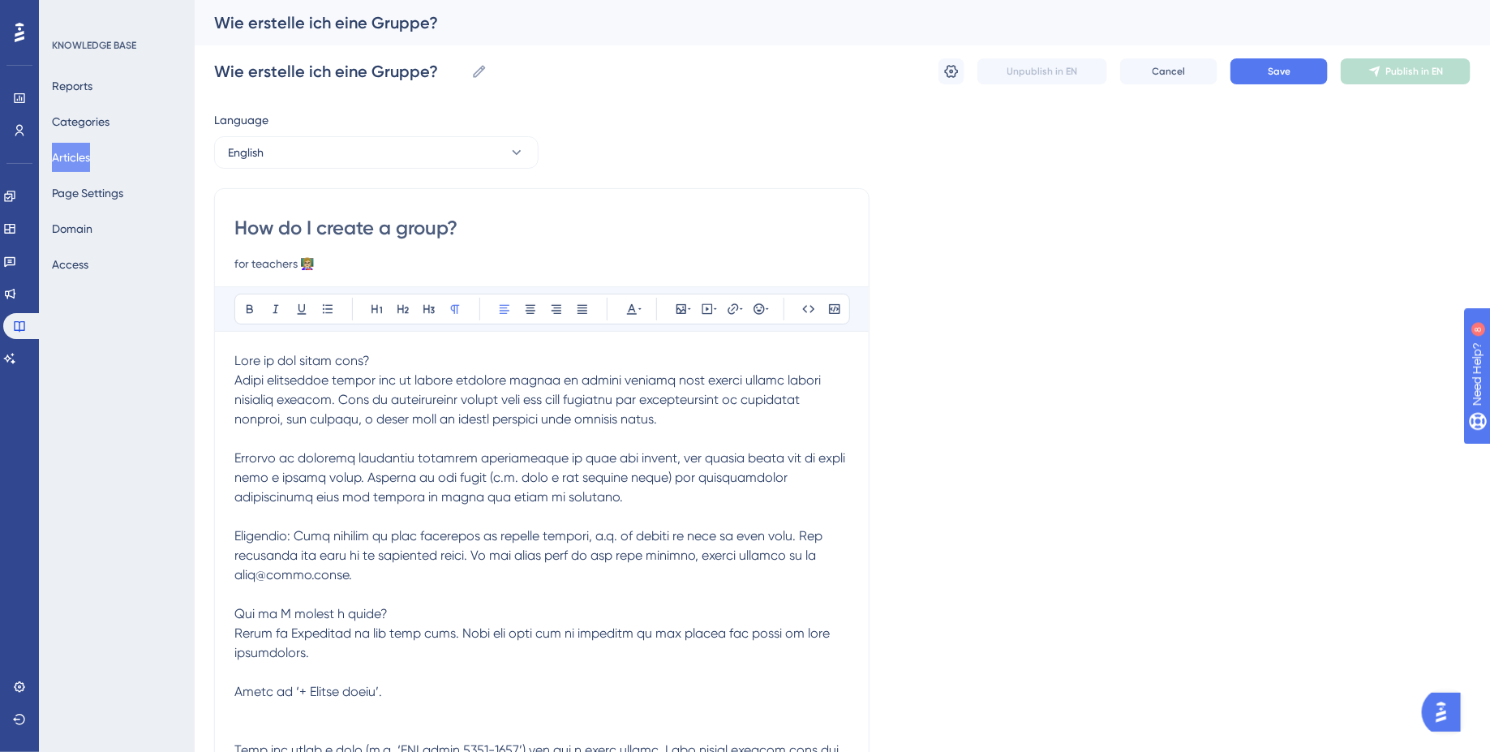
scroll to position [82, 0]
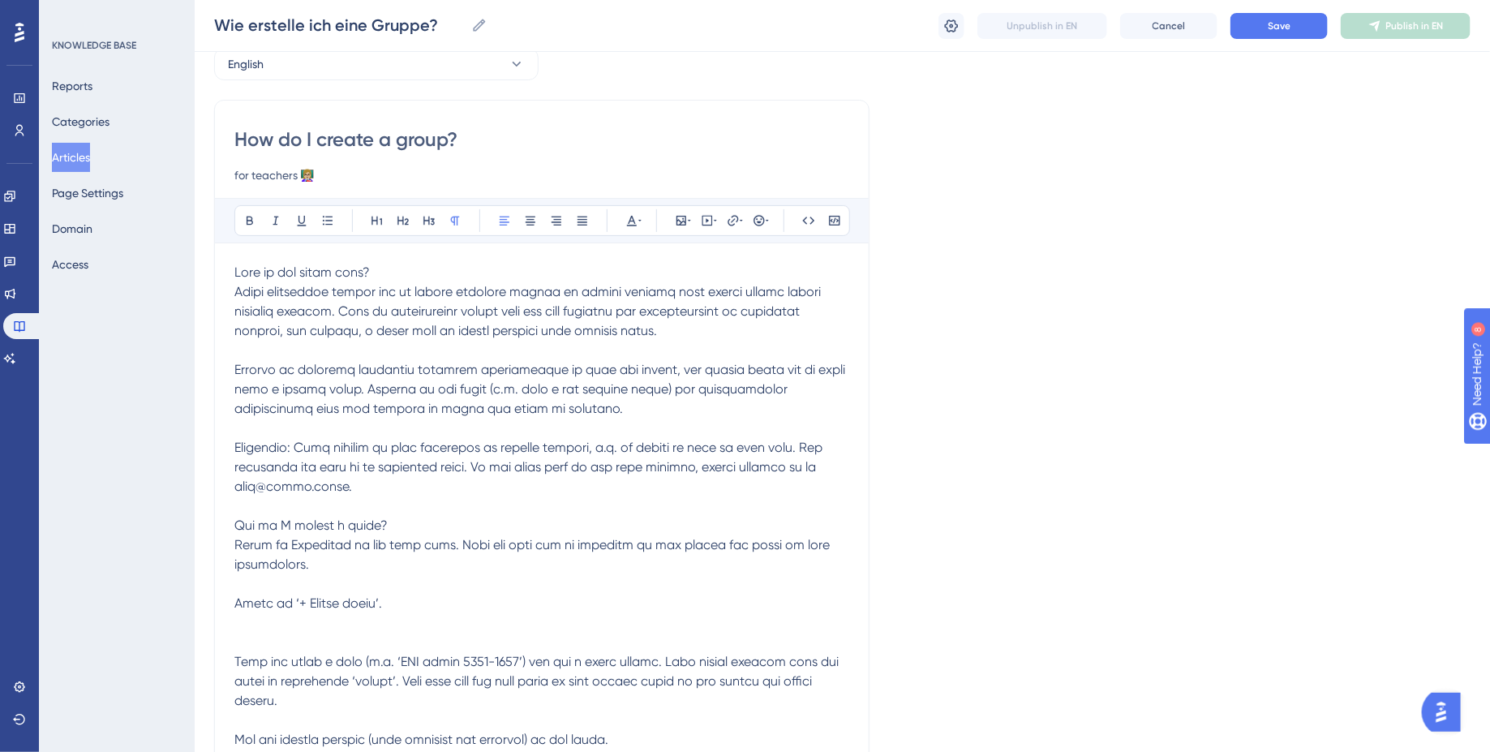
click at [239, 290] on span at bounding box center [541, 505] width 614 height 483
click at [286, 271] on span "What is the basic idea?" at bounding box center [303, 271] width 139 height 15
click at [425, 215] on div "Bold Italic Underline Bullet Point Heading 1 Heading 2 Heading 3 Normal Align L…" at bounding box center [542, 220] width 654 height 45
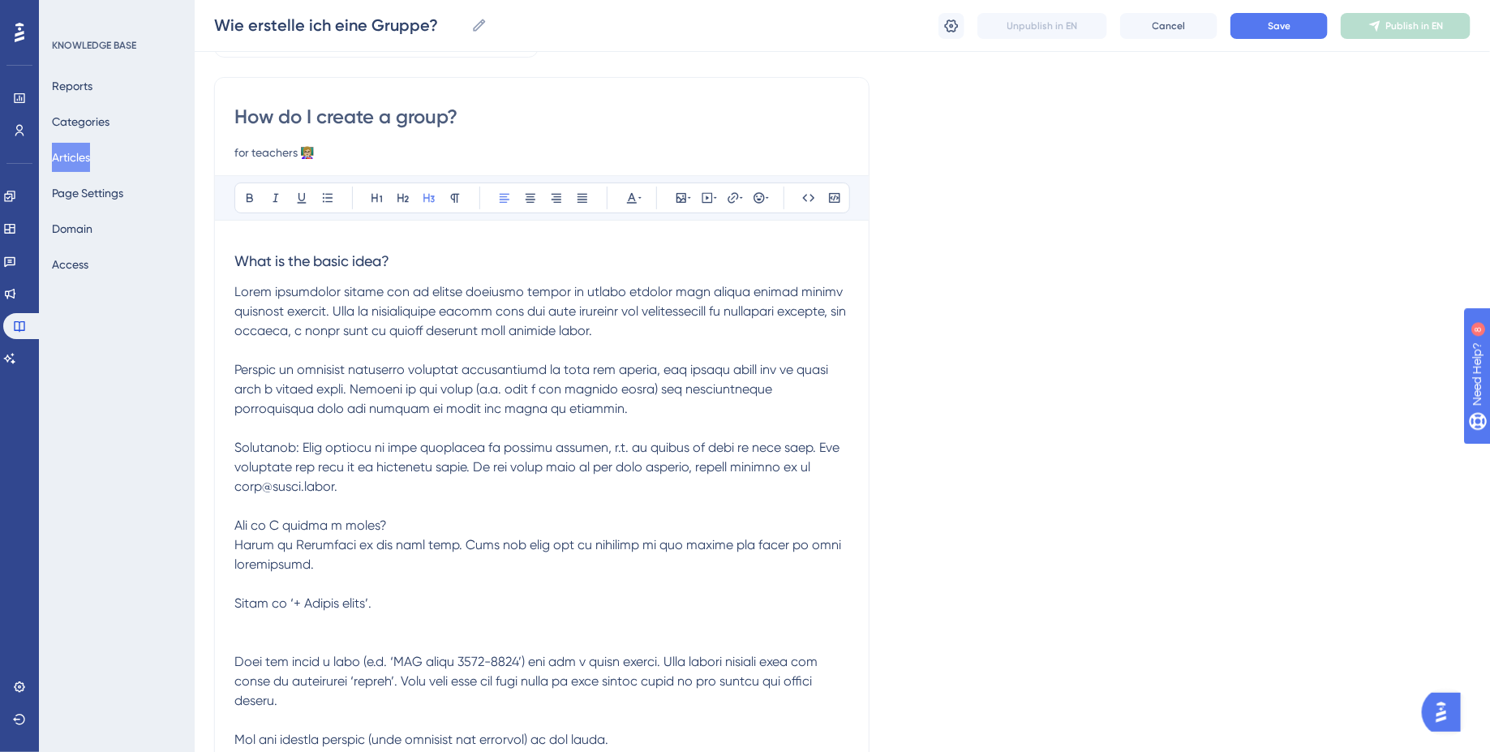
click at [389, 325] on span at bounding box center [541, 515] width 615 height 463
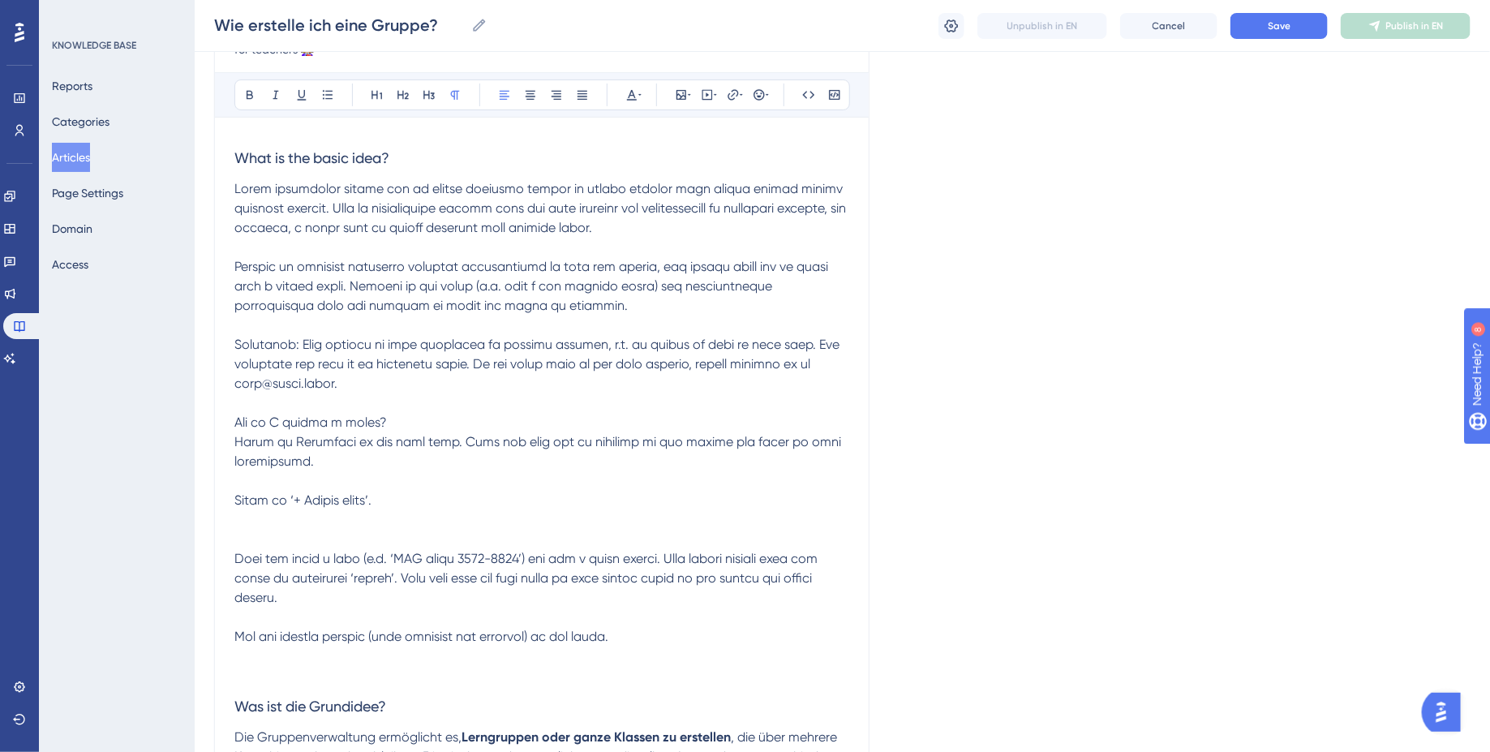
scroll to position [203, 0]
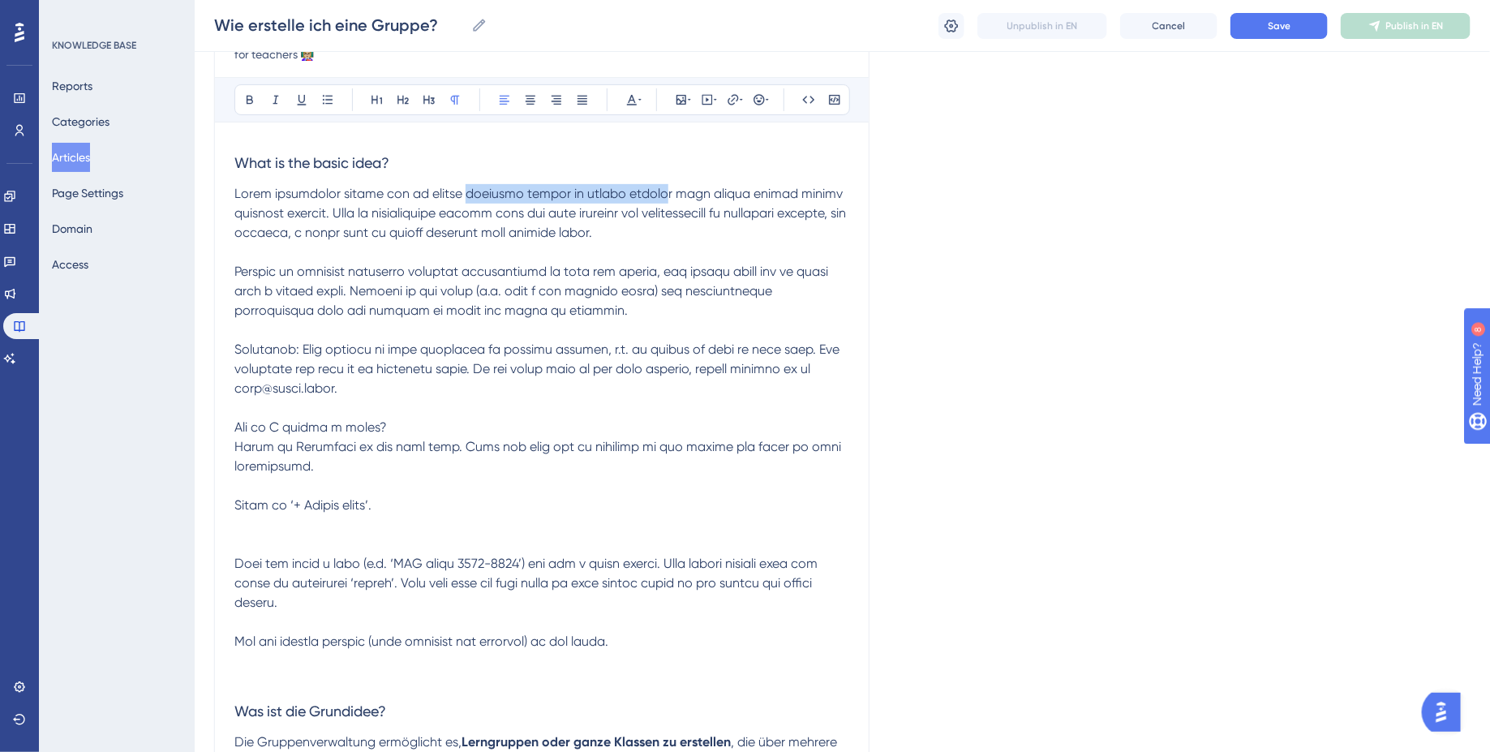
drag, startPoint x: 482, startPoint y: 192, endPoint x: 668, endPoint y: 192, distance: 185.8
click at [668, 192] on span at bounding box center [541, 417] width 615 height 463
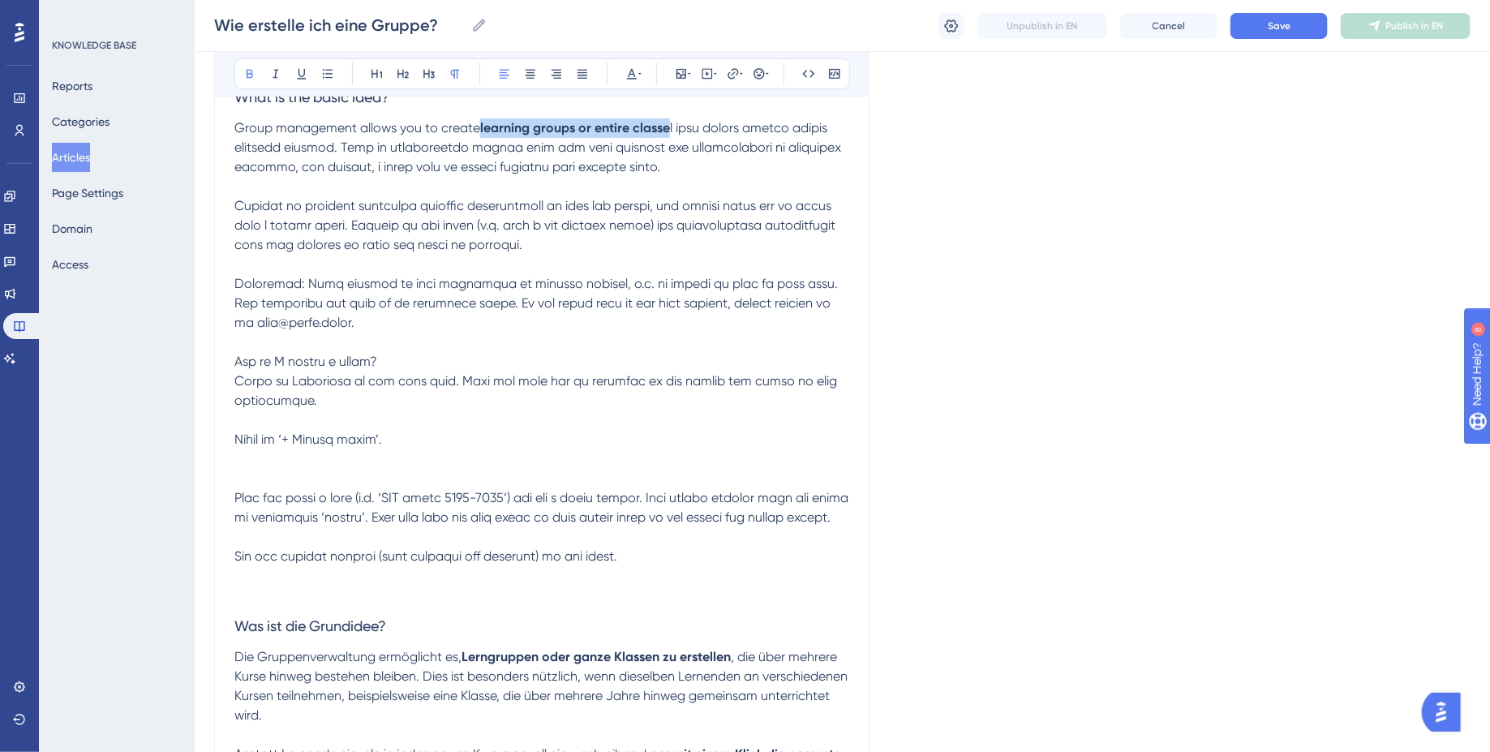
scroll to position [273, 0]
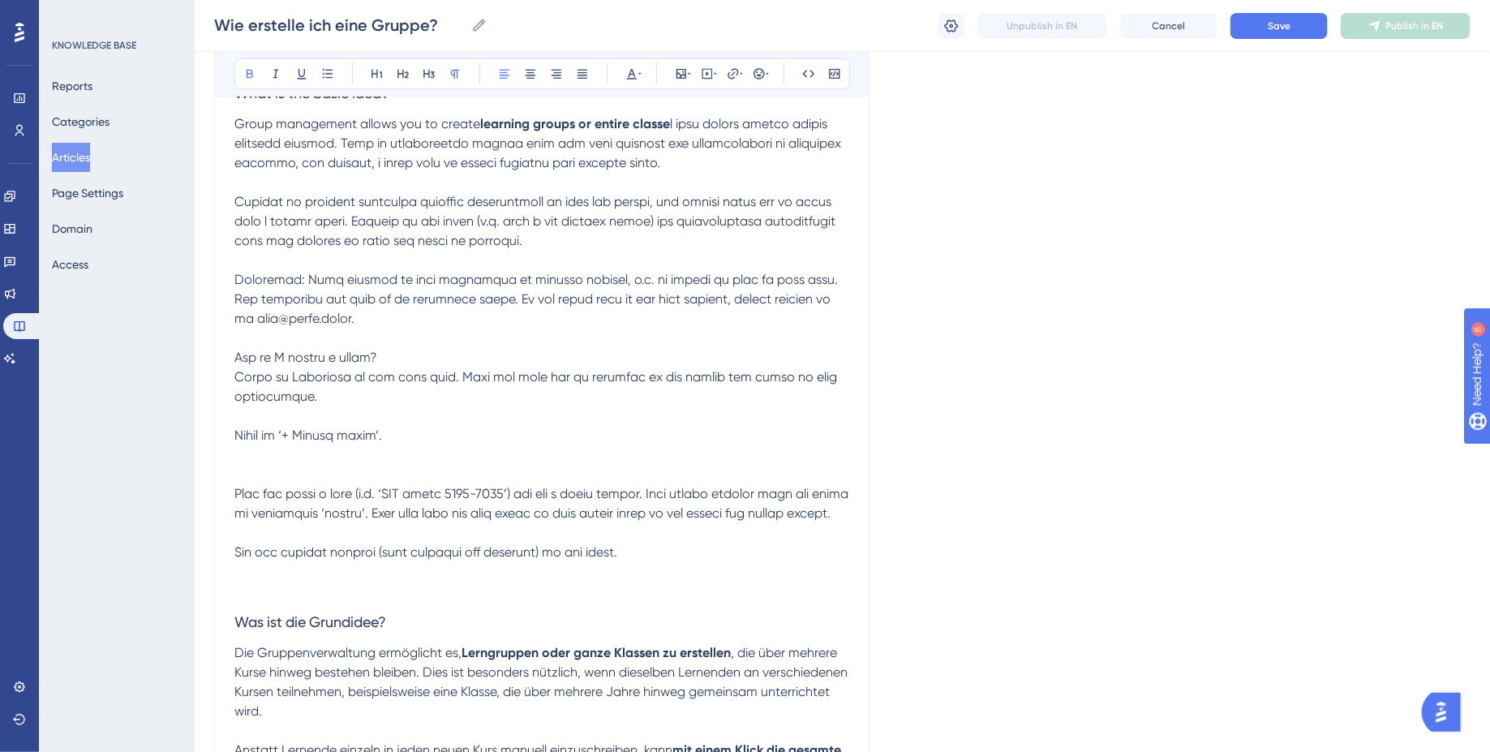
click at [595, 143] on span at bounding box center [542, 338] width 617 height 444
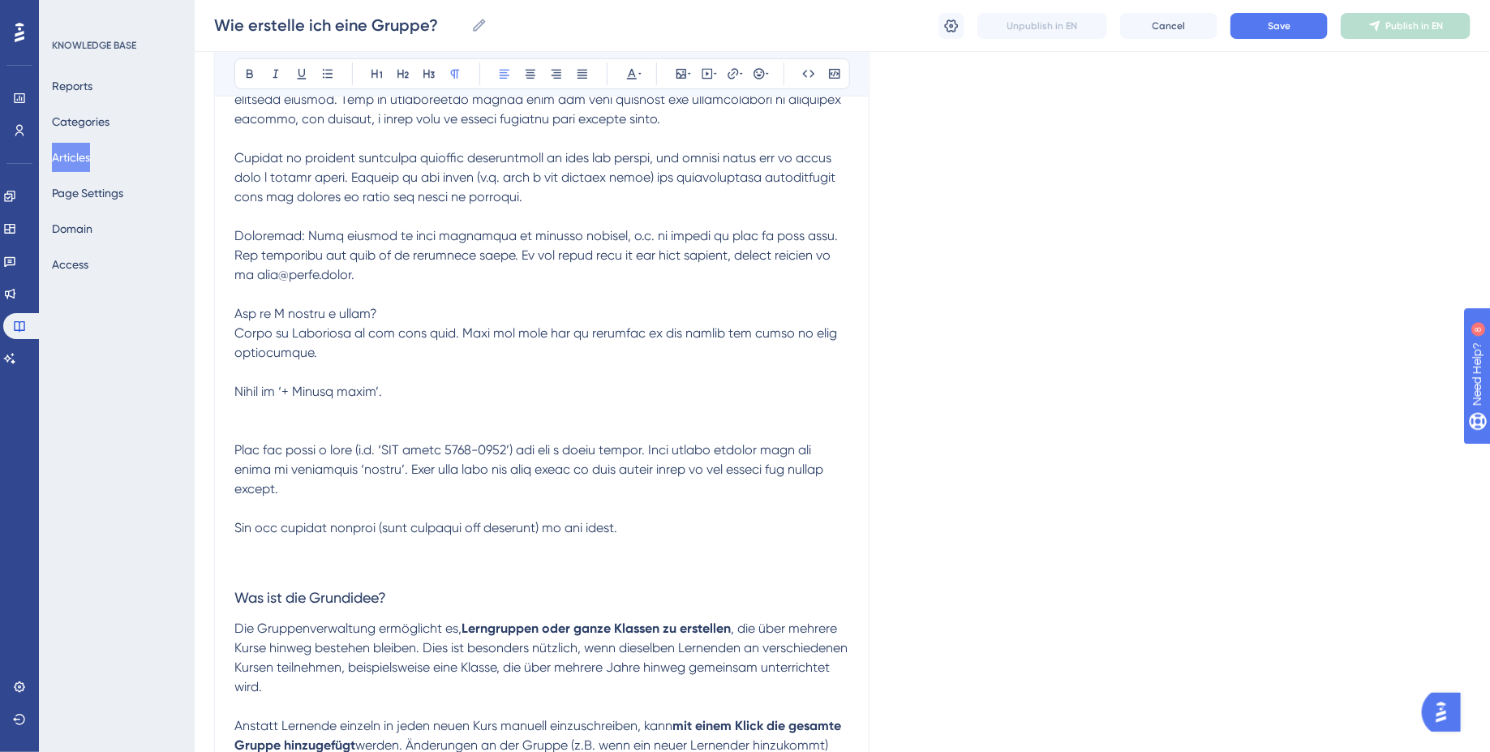
scroll to position [319, 0]
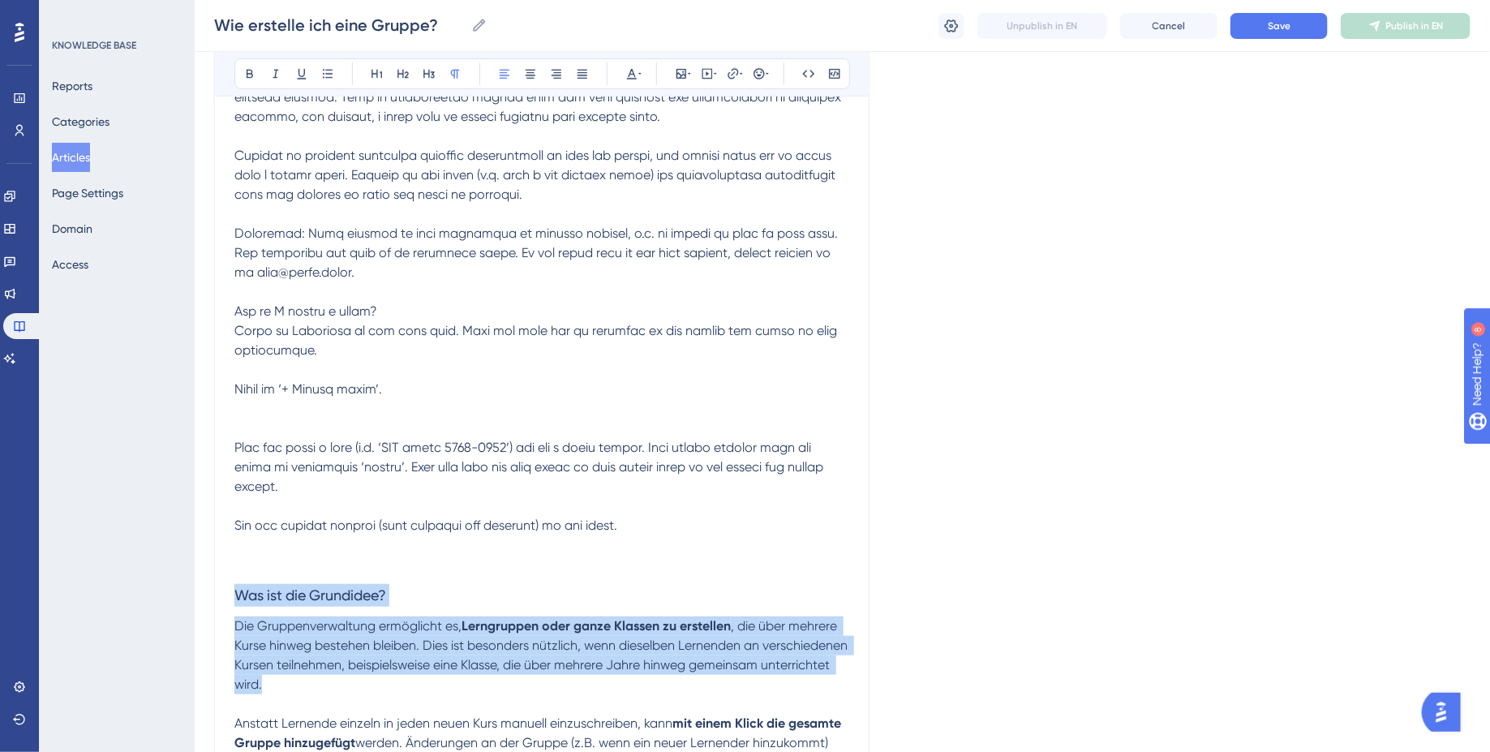
drag, startPoint x: 428, startPoint y: 686, endPoint x: 235, endPoint y: 595, distance: 213.4
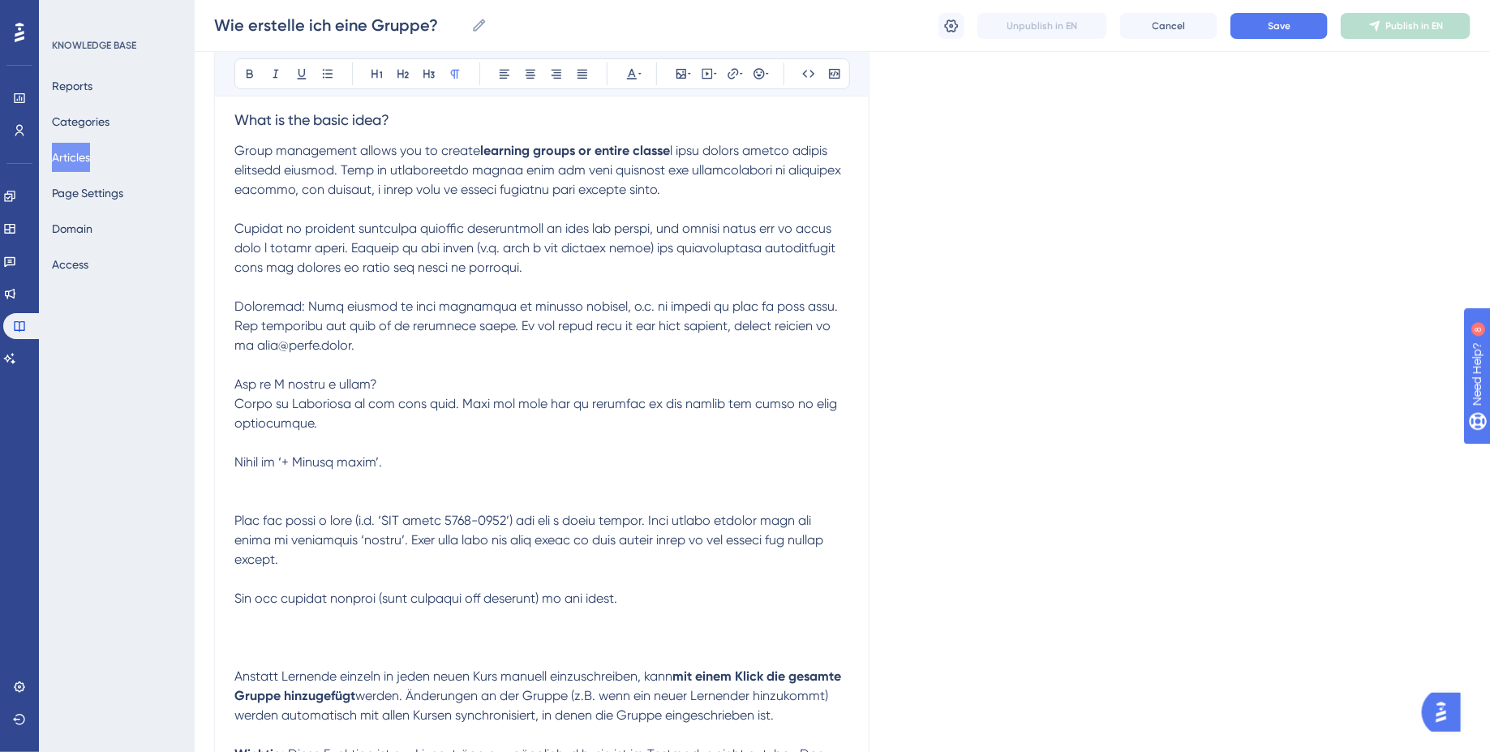
scroll to position [243, 0]
click at [436, 231] on span at bounding box center [539, 377] width 610 height 463
click at [597, 252] on span at bounding box center [539, 377] width 610 height 463
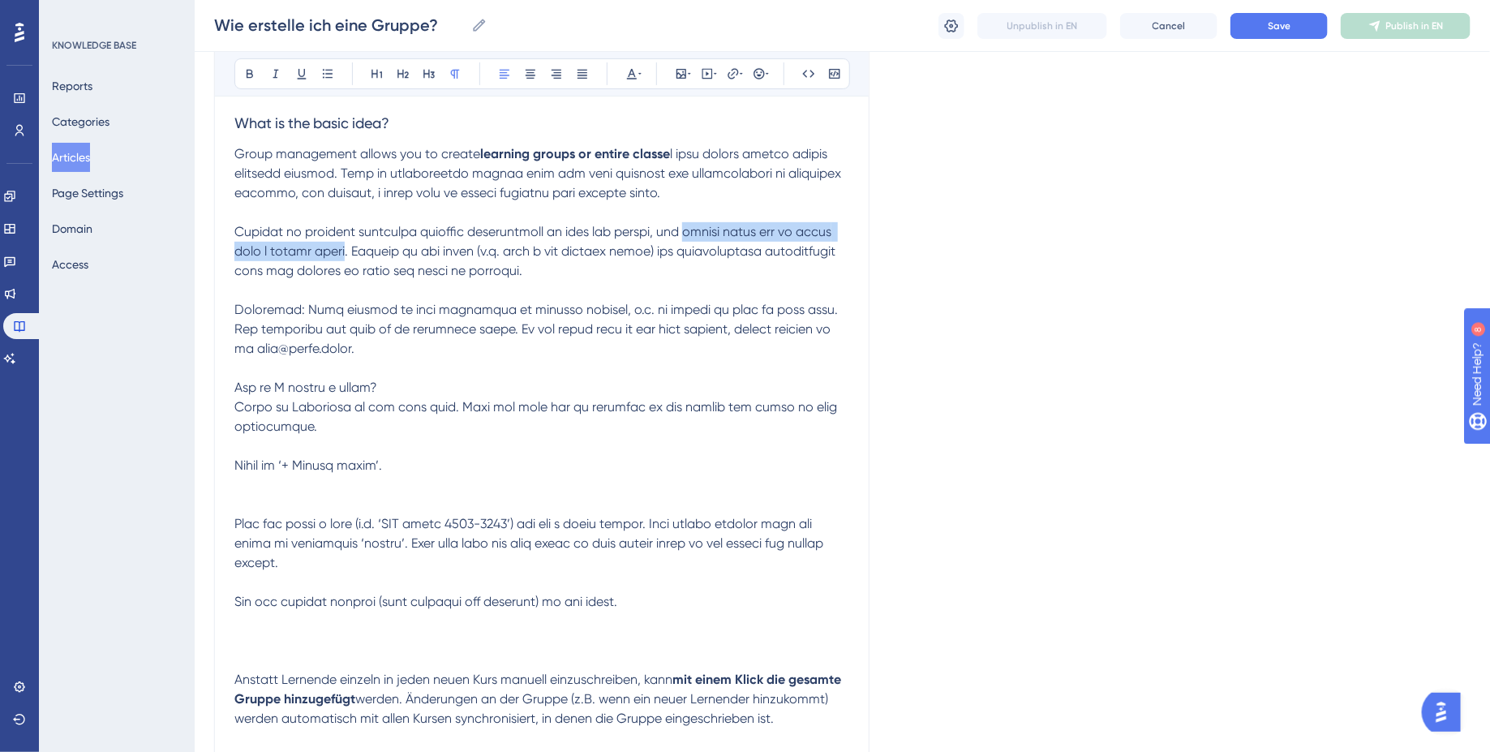
drag, startPoint x: 676, startPoint y: 229, endPoint x: 336, endPoint y: 254, distance: 340.8
click at [336, 254] on span at bounding box center [539, 377] width 610 height 463
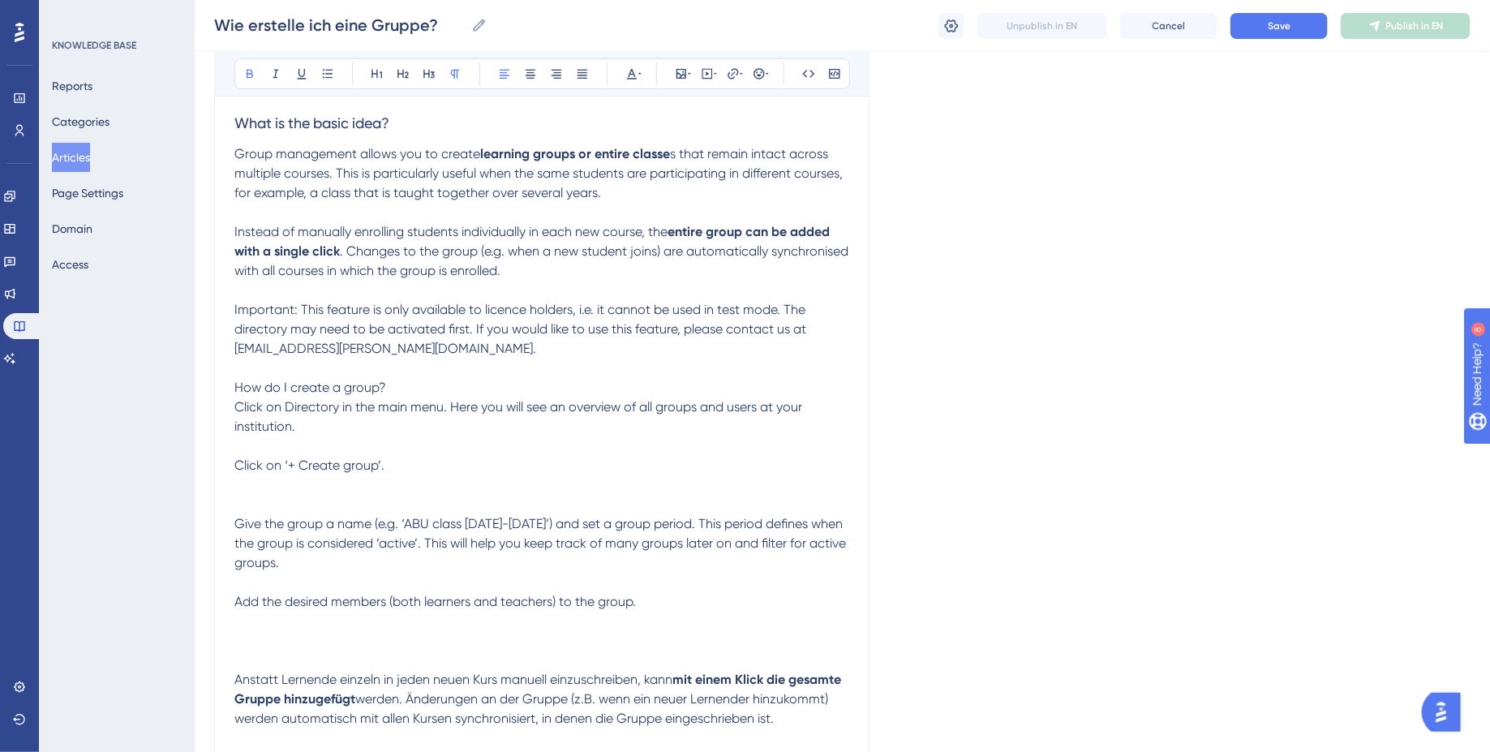
click at [397, 310] on span ". Changes to the group (e.g. when a new student joins) are automatically synchr…" at bounding box center [542, 426] width 617 height 366
click at [451, 381] on p "Group management allows you to create learning groups or entire classe s that r…" at bounding box center [541, 377] width 615 height 467
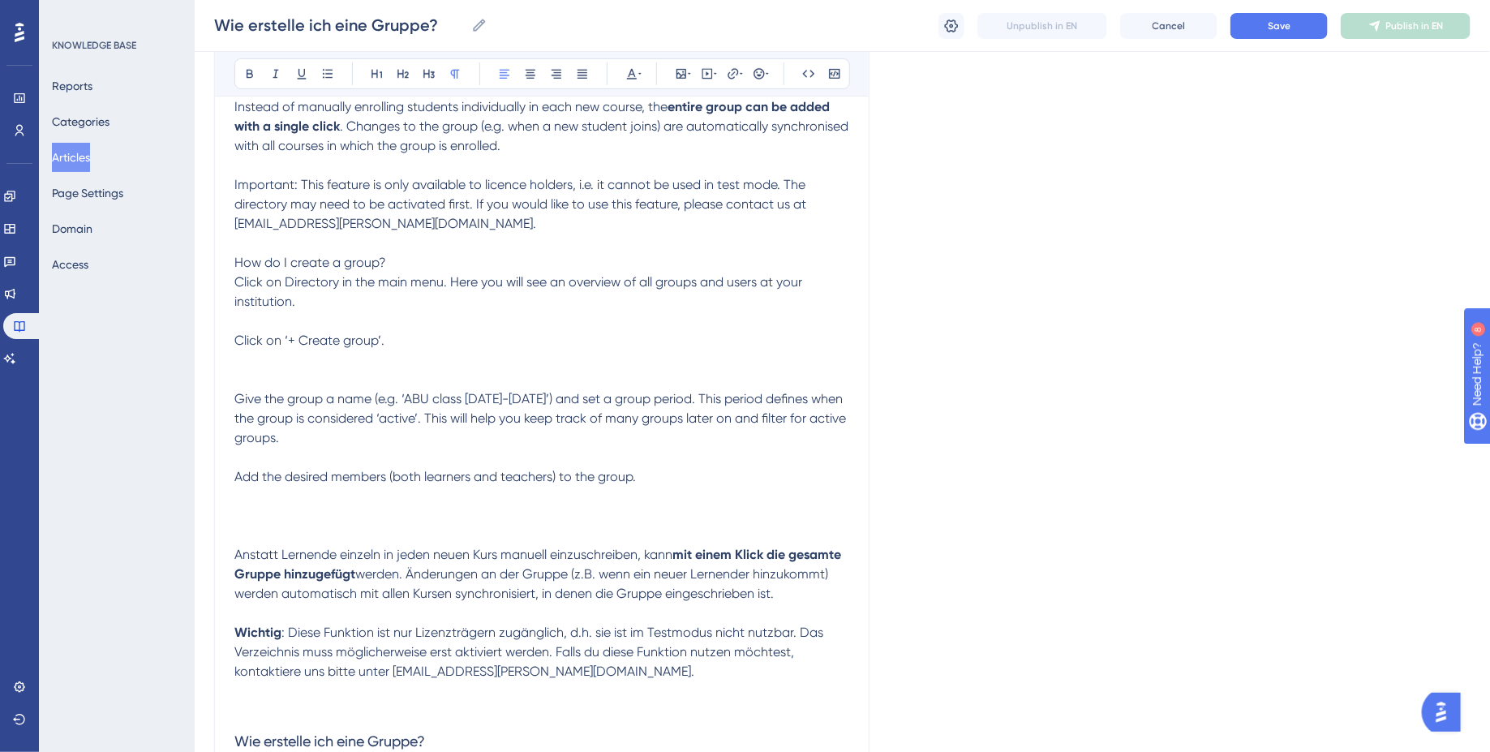
scroll to position [372, 0]
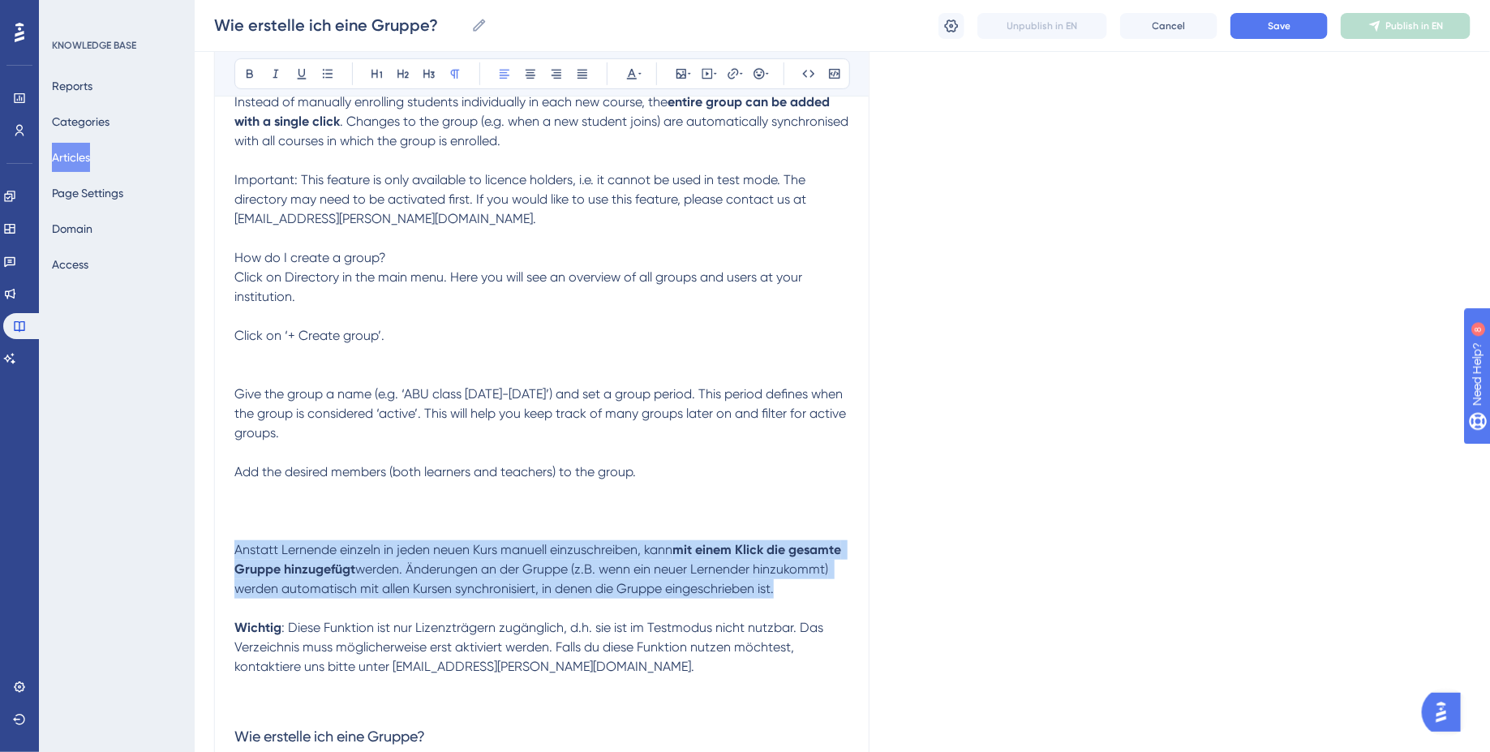
drag, startPoint x: 795, startPoint y: 594, endPoint x: 192, endPoint y: 543, distance: 604.8
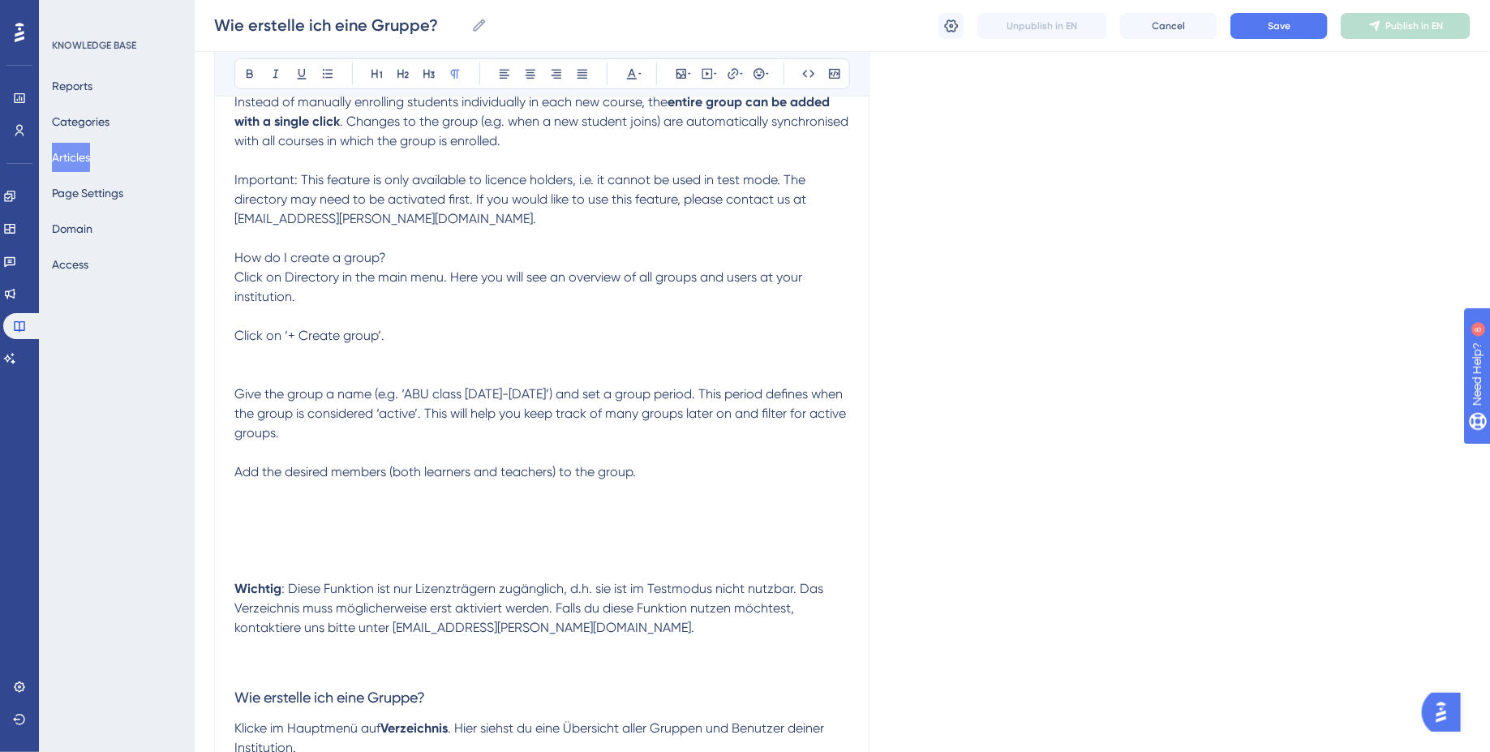
click at [256, 183] on span ". Changes to the group (e.g. when a new student joins) are automatically synchr…" at bounding box center [542, 297] width 617 height 366
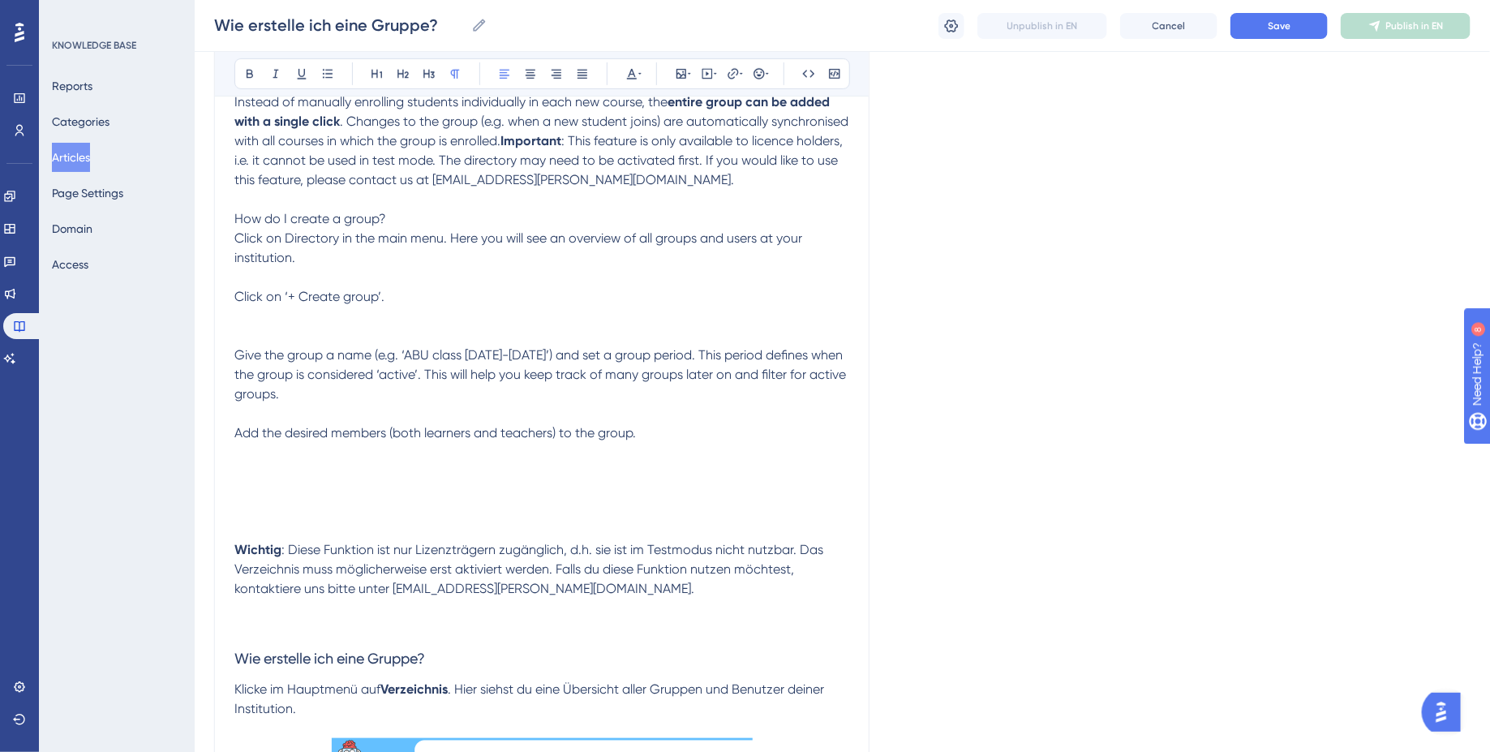
click at [414, 225] on p "Group management allows you to create learning groups or entire classe s that r…" at bounding box center [541, 229] width 615 height 428
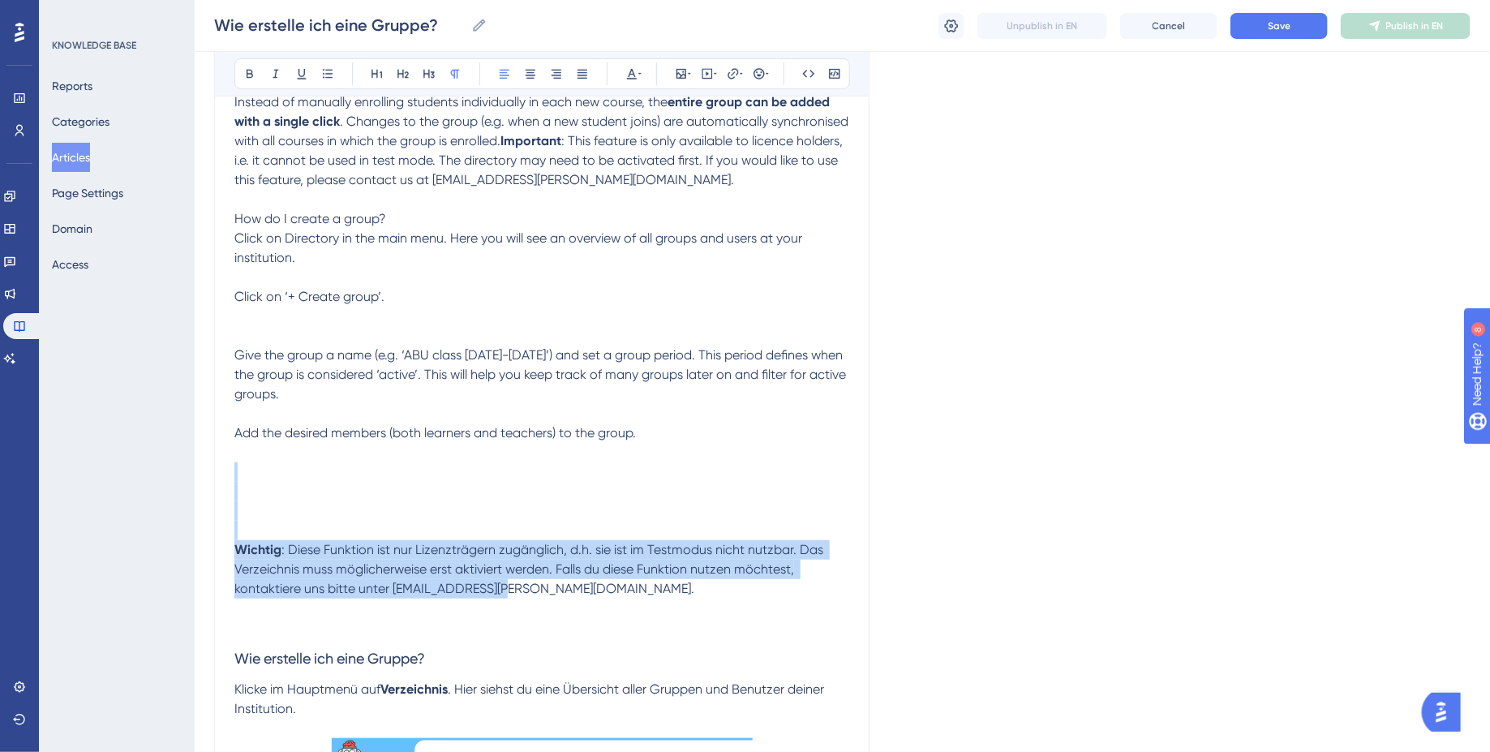
drag, startPoint x: 470, startPoint y: 631, endPoint x: 99, endPoint y: 515, distance: 388.4
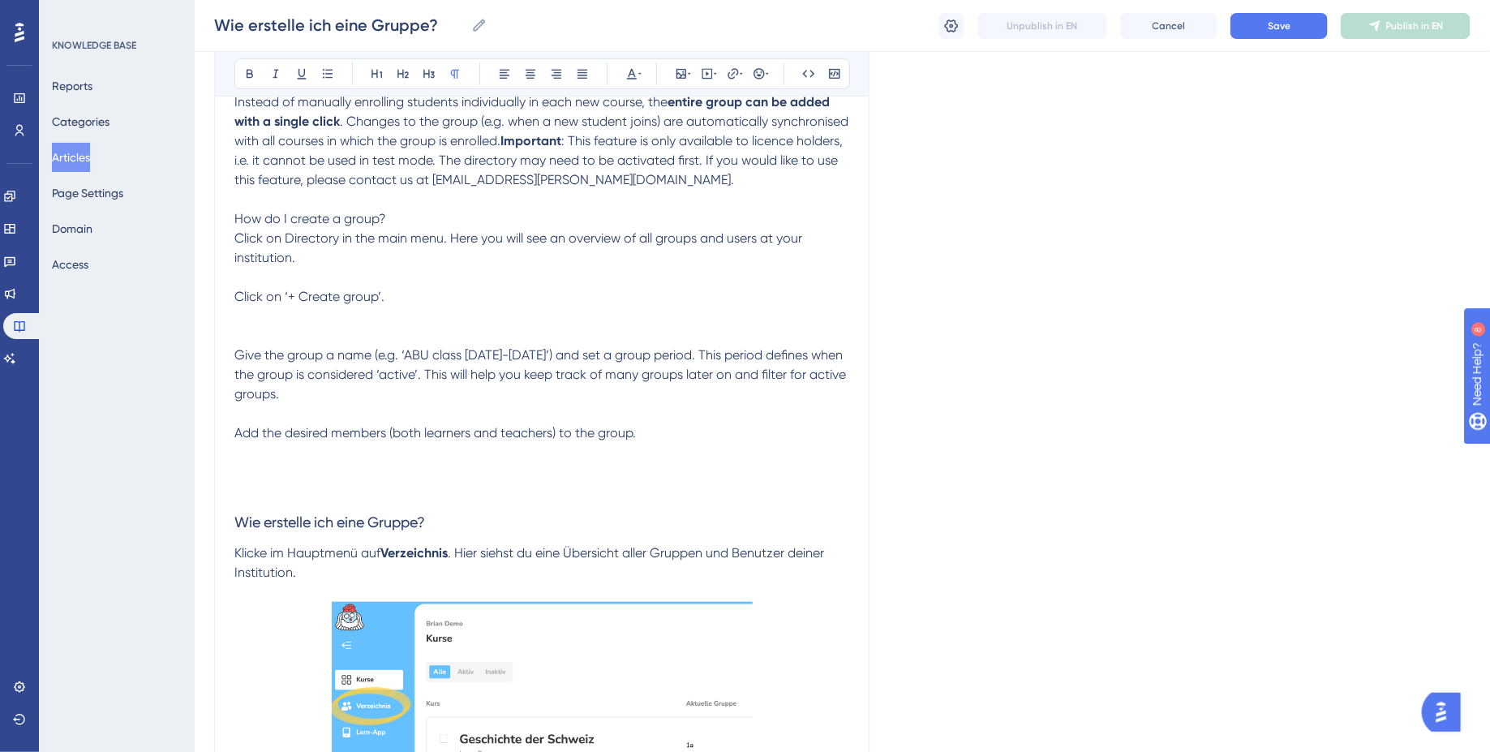
click at [253, 255] on span ": This feature is only available to licence holders, i.e. it cannot be used in …" at bounding box center [541, 286] width 615 height 307
click at [235, 275] on span ": This feature is only available to licence holders, i.e. it cannot be used in …" at bounding box center [541, 286] width 615 height 307
click at [305, 229] on p "Group management allows you to create learning groups or entire classe s that r…" at bounding box center [541, 122] width 615 height 214
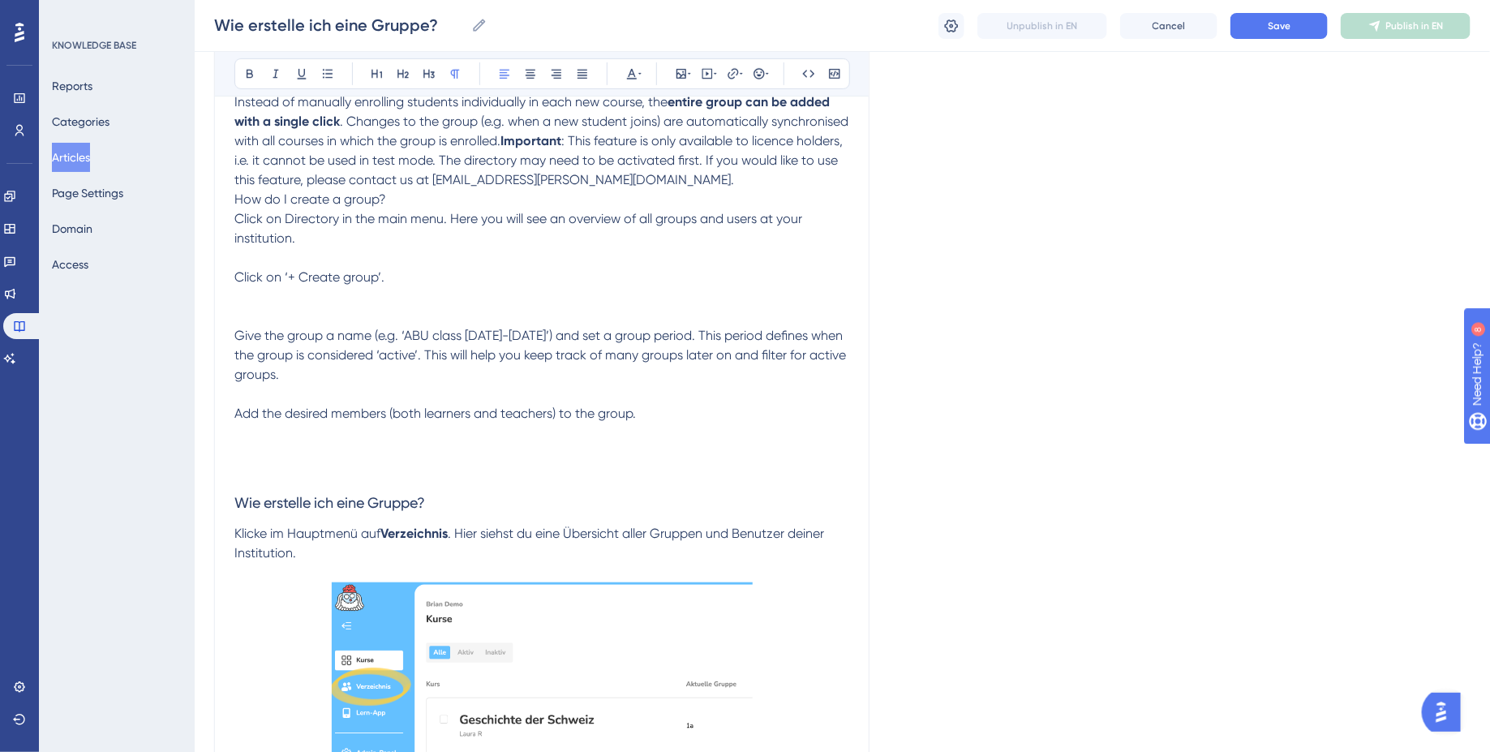
click at [301, 207] on span "How do I create a group?" at bounding box center [310, 198] width 152 height 15
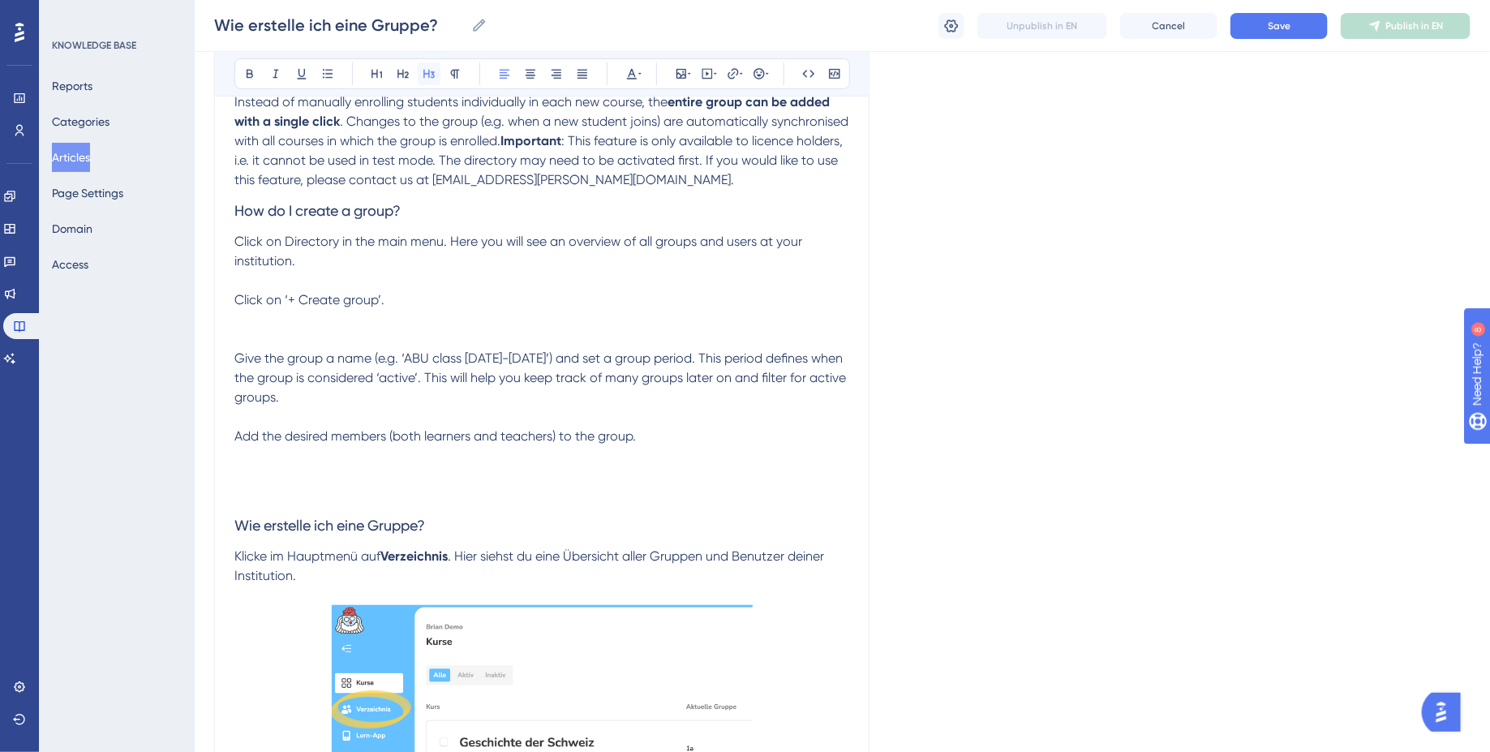
click at [432, 81] on button at bounding box center [429, 73] width 23 height 23
click at [400, 362] on p "Click on Directory in the main menu. Here you will see an overview of all group…" at bounding box center [541, 339] width 615 height 214
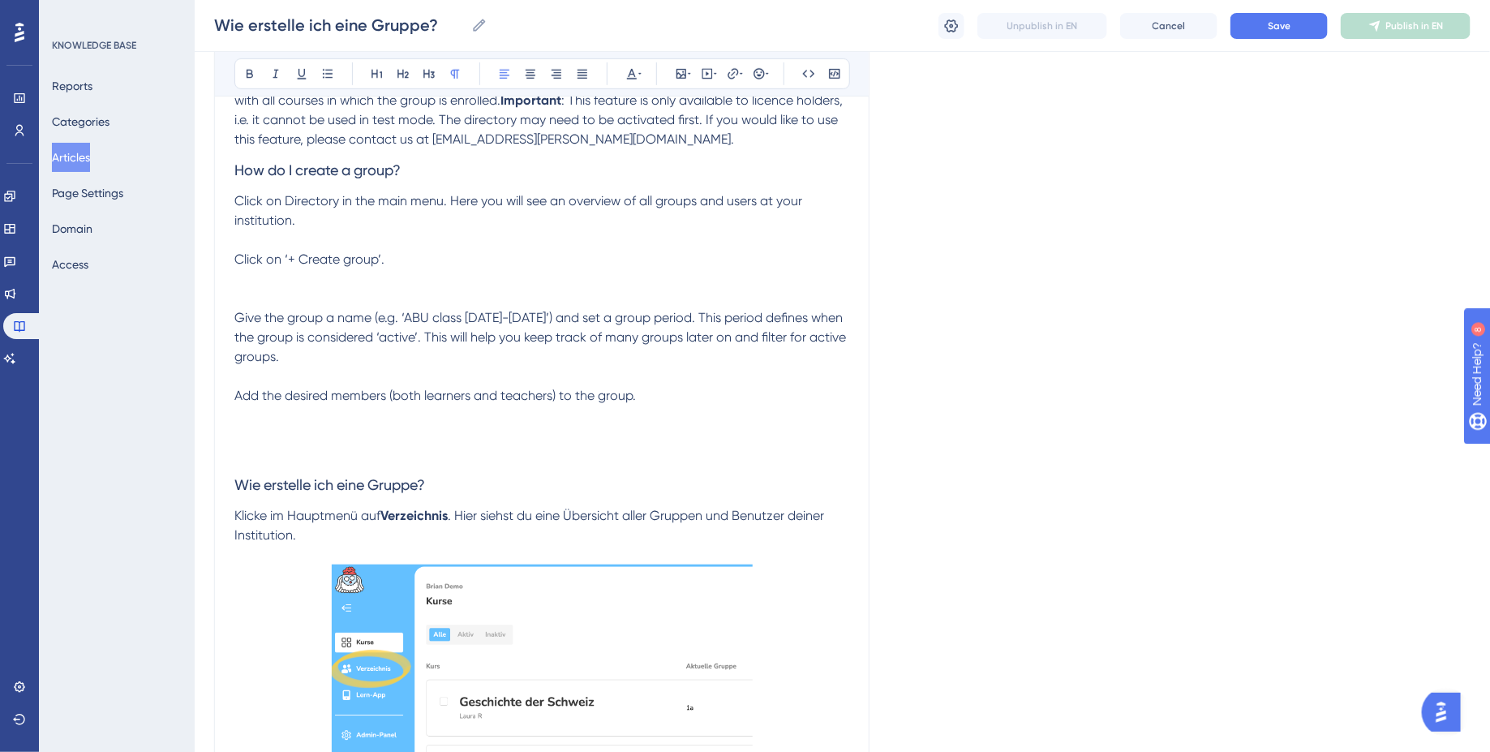
scroll to position [414, 0]
drag, startPoint x: 378, startPoint y: 265, endPoint x: 440, endPoint y: 264, distance: 62.5
click at [440, 264] on span "Click on Directory in the main menu. Here you will see an overview of all group…" at bounding box center [541, 297] width 615 height 210
click at [316, 266] on span "Click on Directory in the main menu. Here you will see an overview of all group…" at bounding box center [541, 297] width 615 height 210
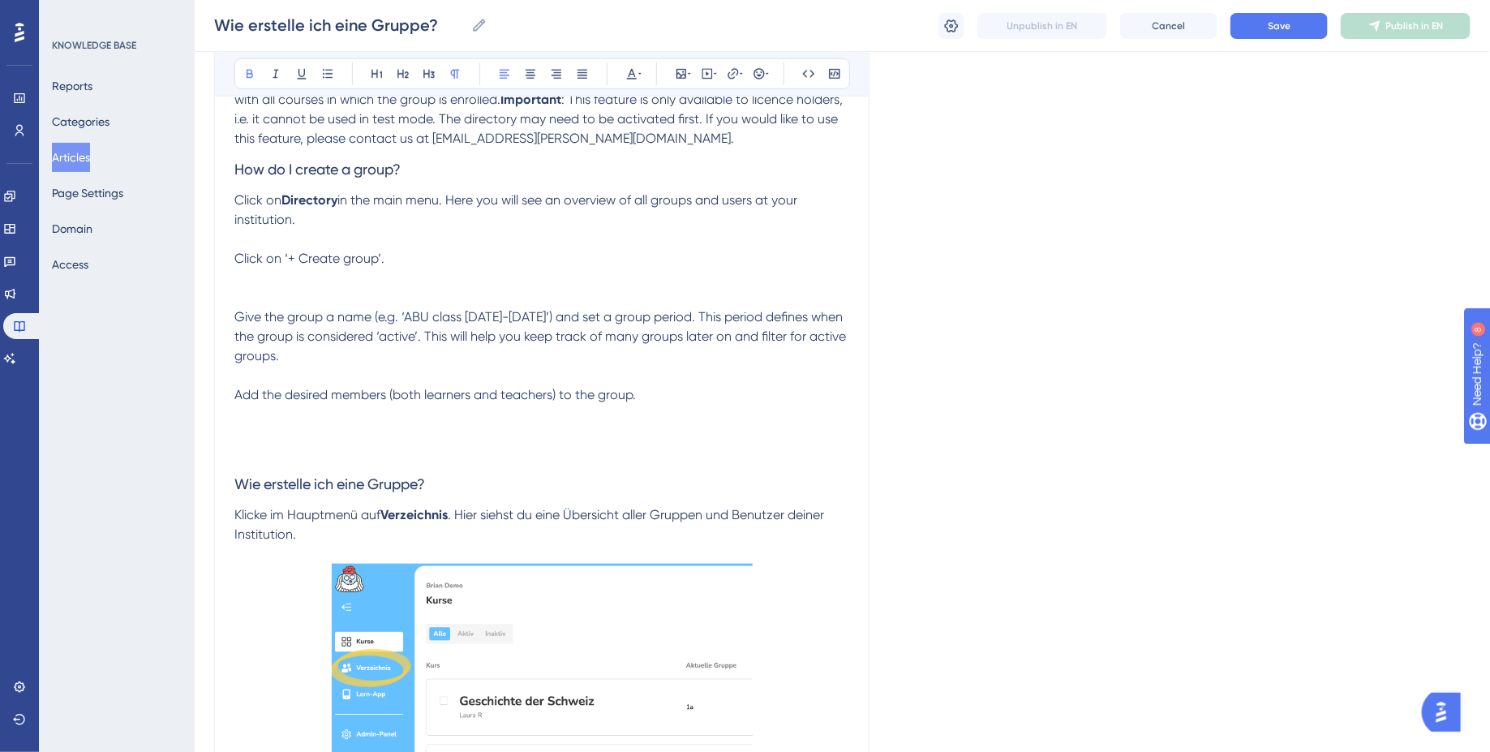
click at [383, 297] on p "Click on Directory in the main menu. Here you will see an overview of all group…" at bounding box center [541, 298] width 615 height 214
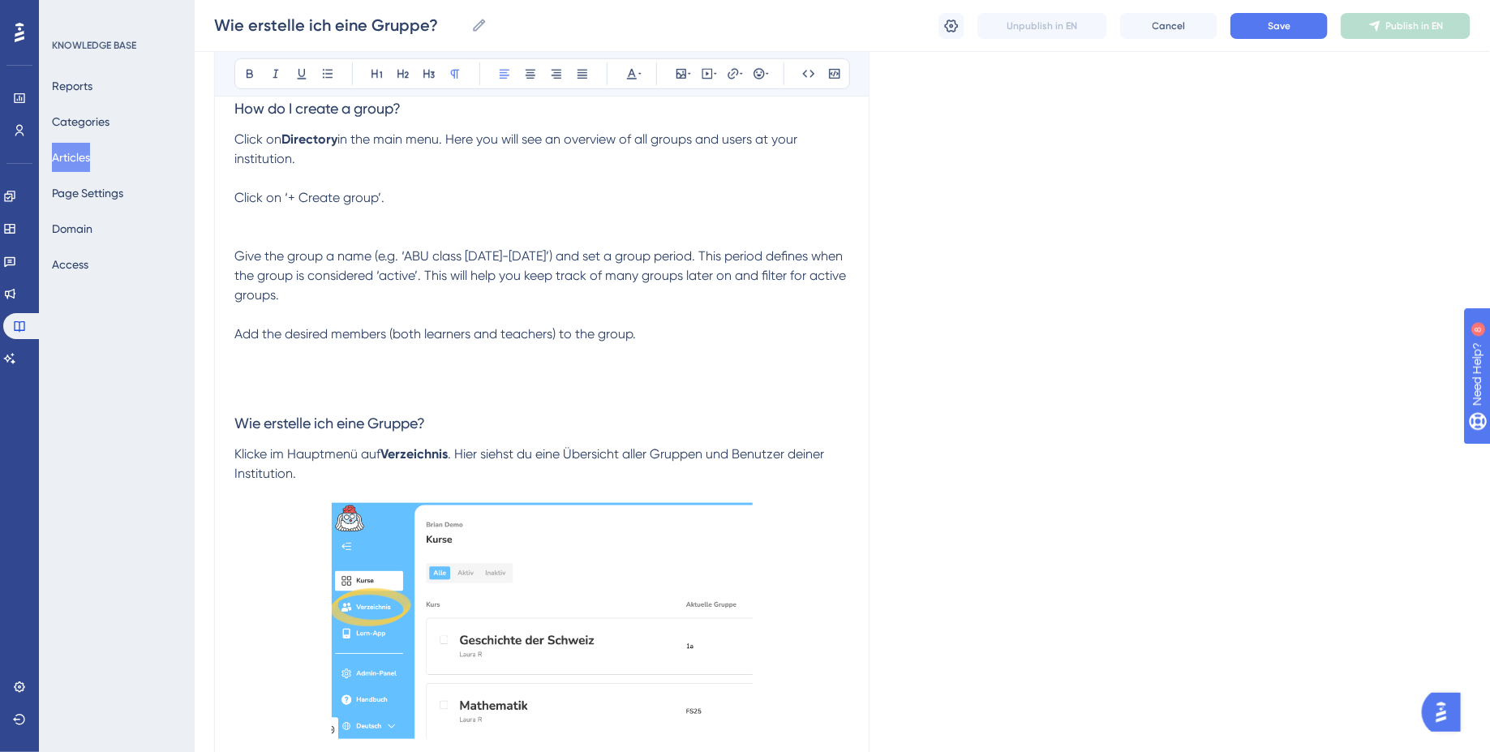
scroll to position [475, 0]
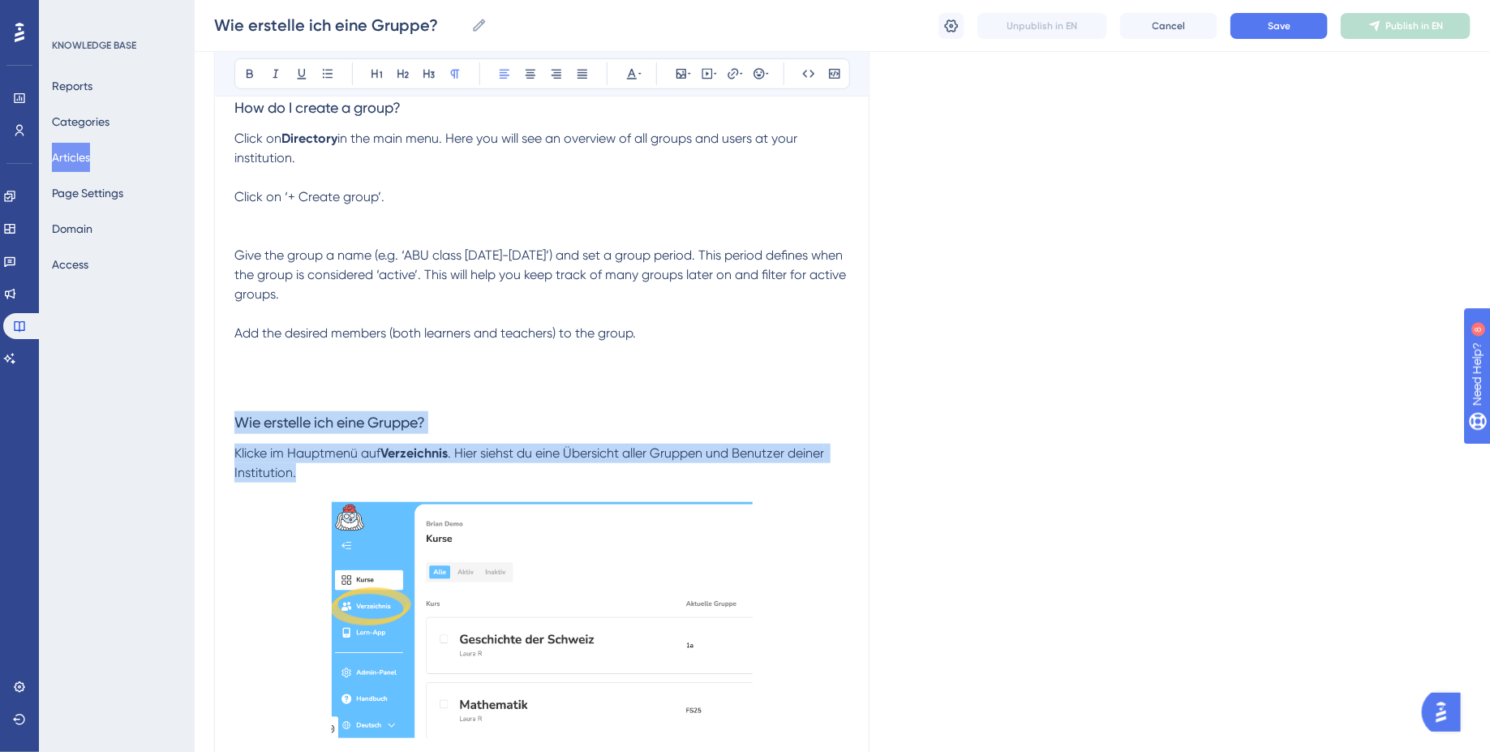
drag, startPoint x: 322, startPoint y: 531, endPoint x: 216, endPoint y: 483, distance: 116.9
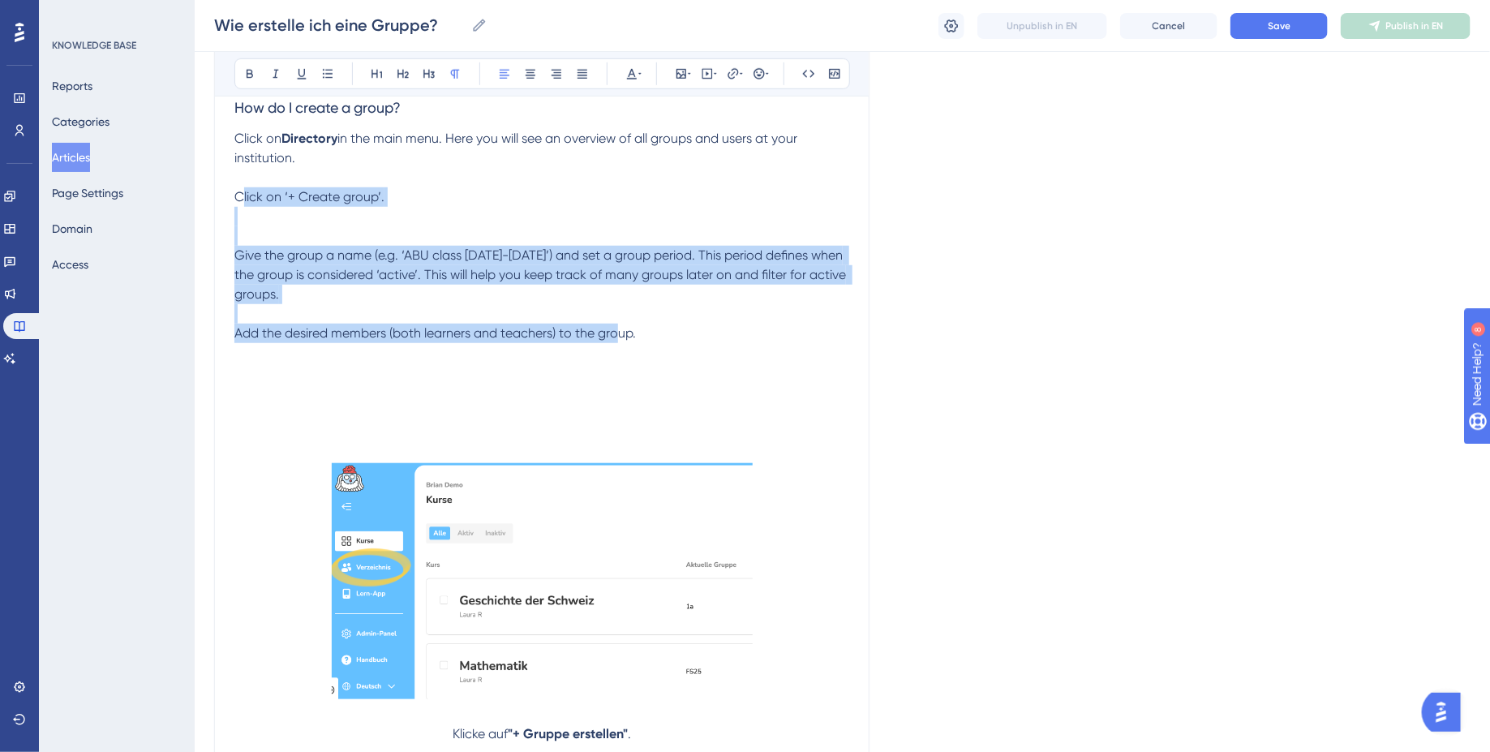
drag, startPoint x: 659, startPoint y: 397, endPoint x: 236, endPoint y: 256, distance: 446.6
click at [236, 256] on p "Click on Directory in the main menu. Here you will see an overview of all group…" at bounding box center [541, 236] width 615 height 214
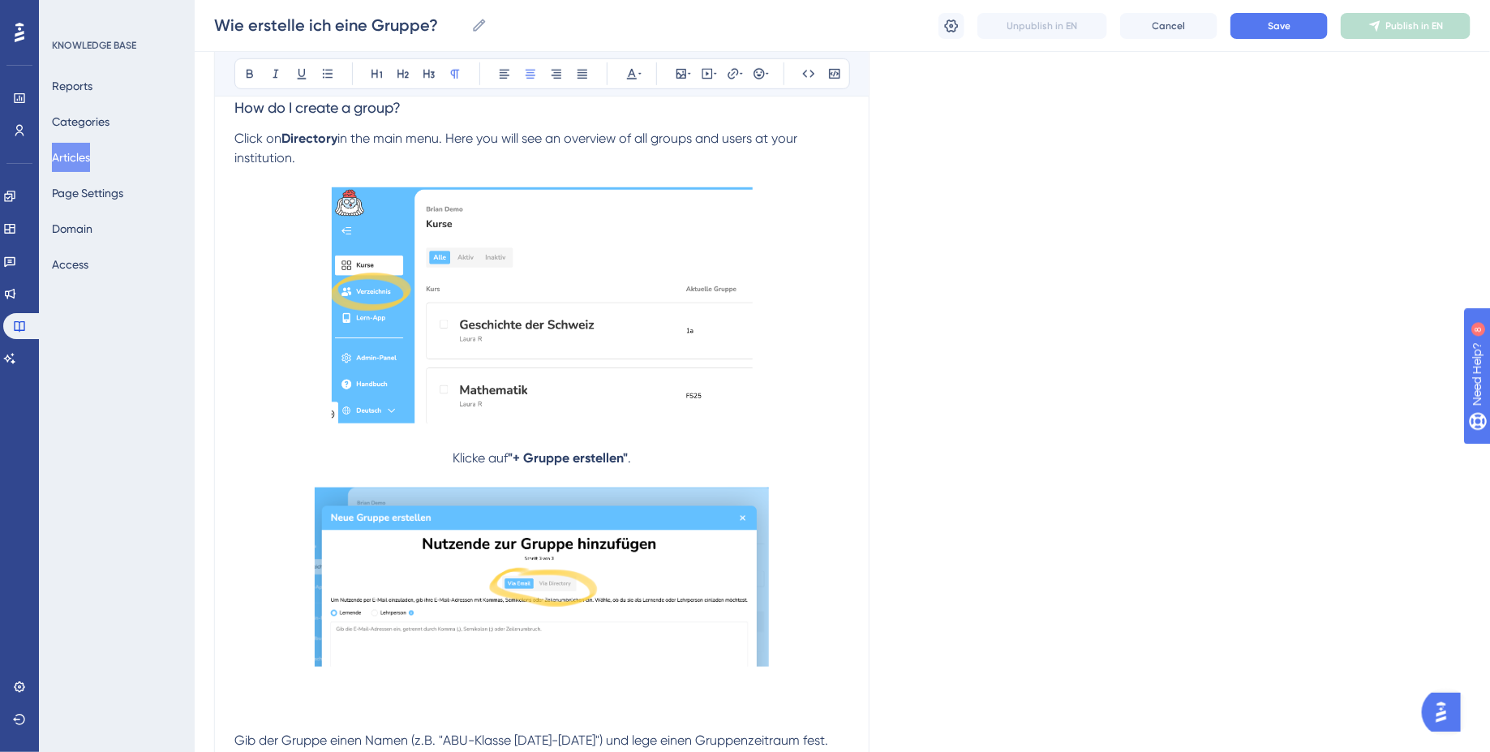
click at [453, 466] on span "Klicke auf" at bounding box center [480, 457] width 55 height 15
click at [507, 71] on icon at bounding box center [504, 73] width 13 height 13
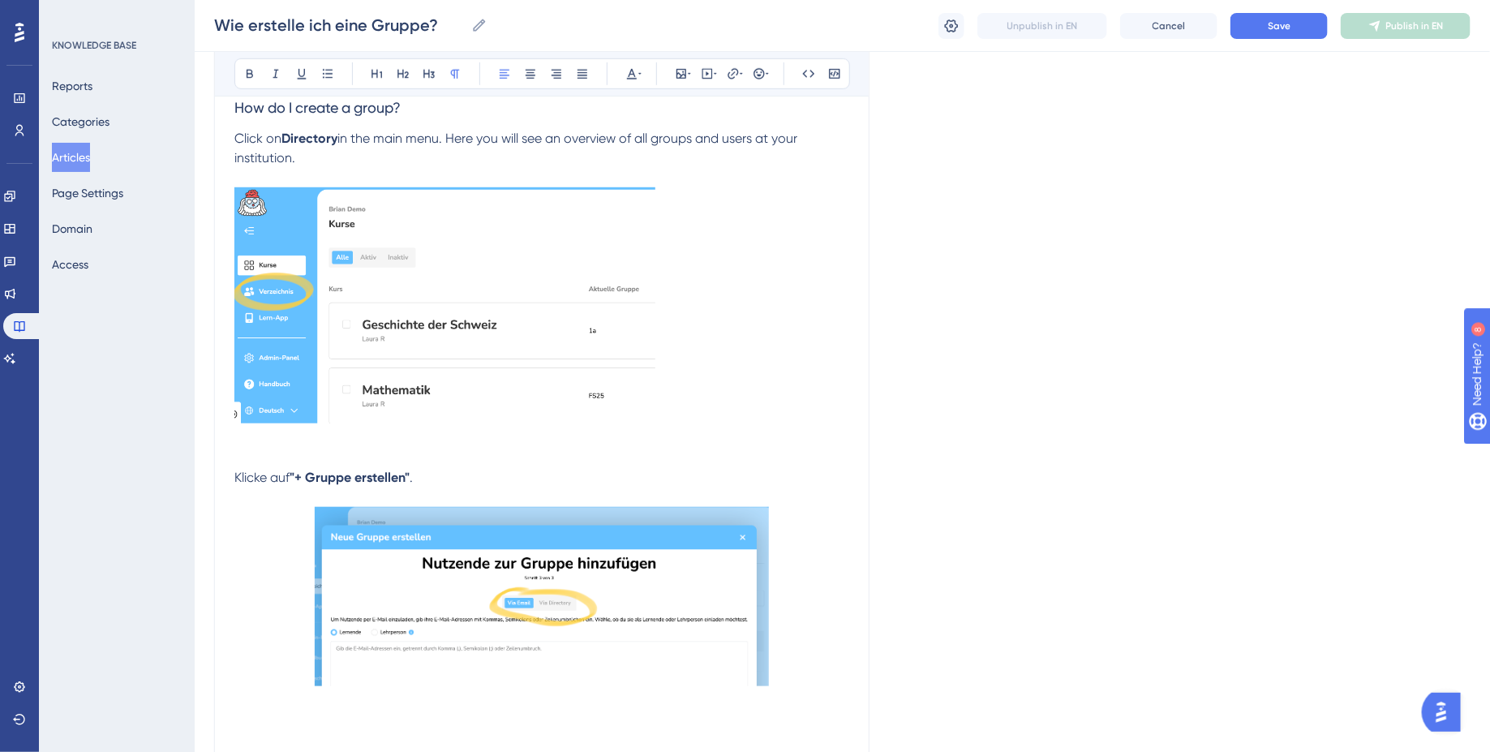
click at [348, 379] on img at bounding box center [444, 305] width 421 height 236
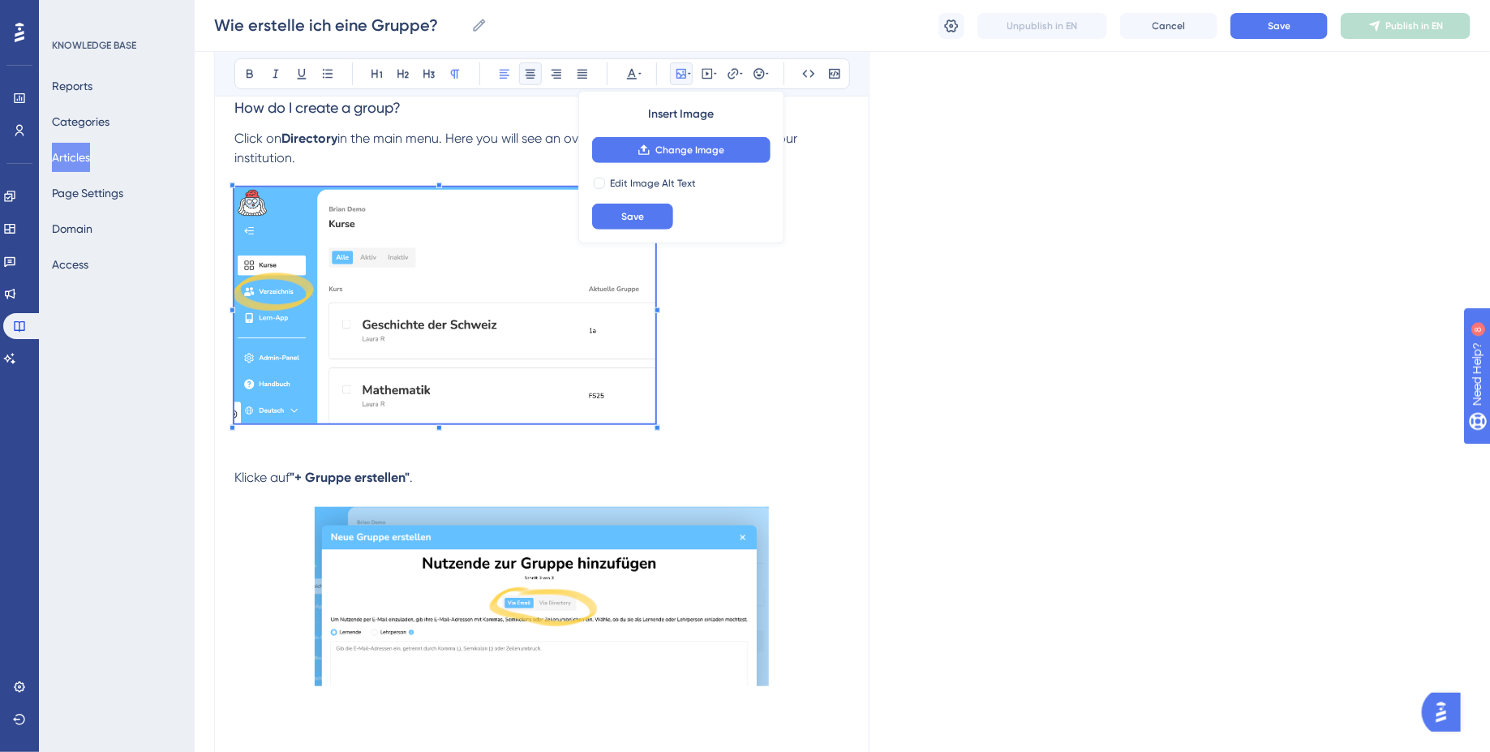
click at [535, 70] on icon at bounding box center [530, 73] width 13 height 13
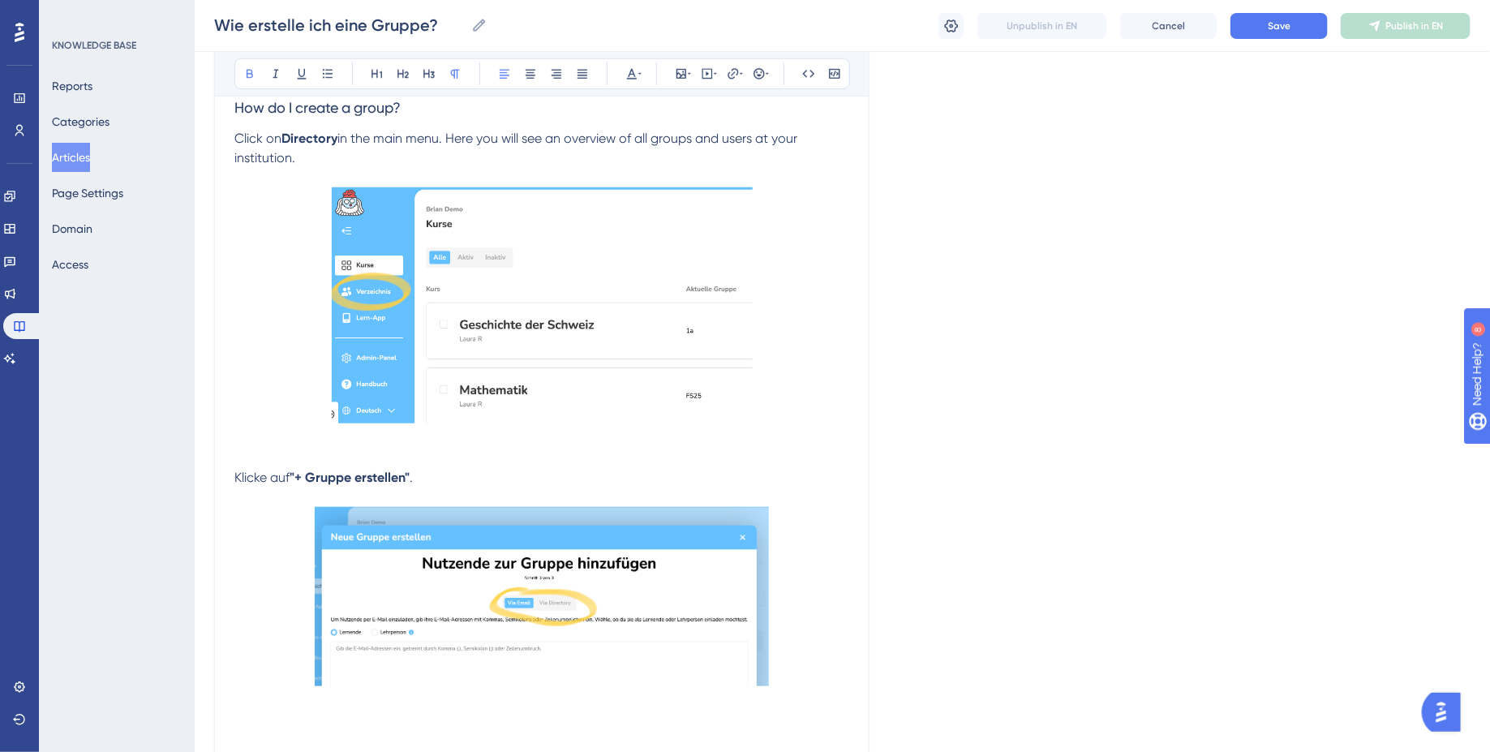
click at [389, 485] on strong ""+ Gruppe erstellen"" at bounding box center [350, 477] width 120 height 15
click at [423, 487] on p "Klicke auf "+ Gruppe erstellen" ." at bounding box center [541, 477] width 615 height 19
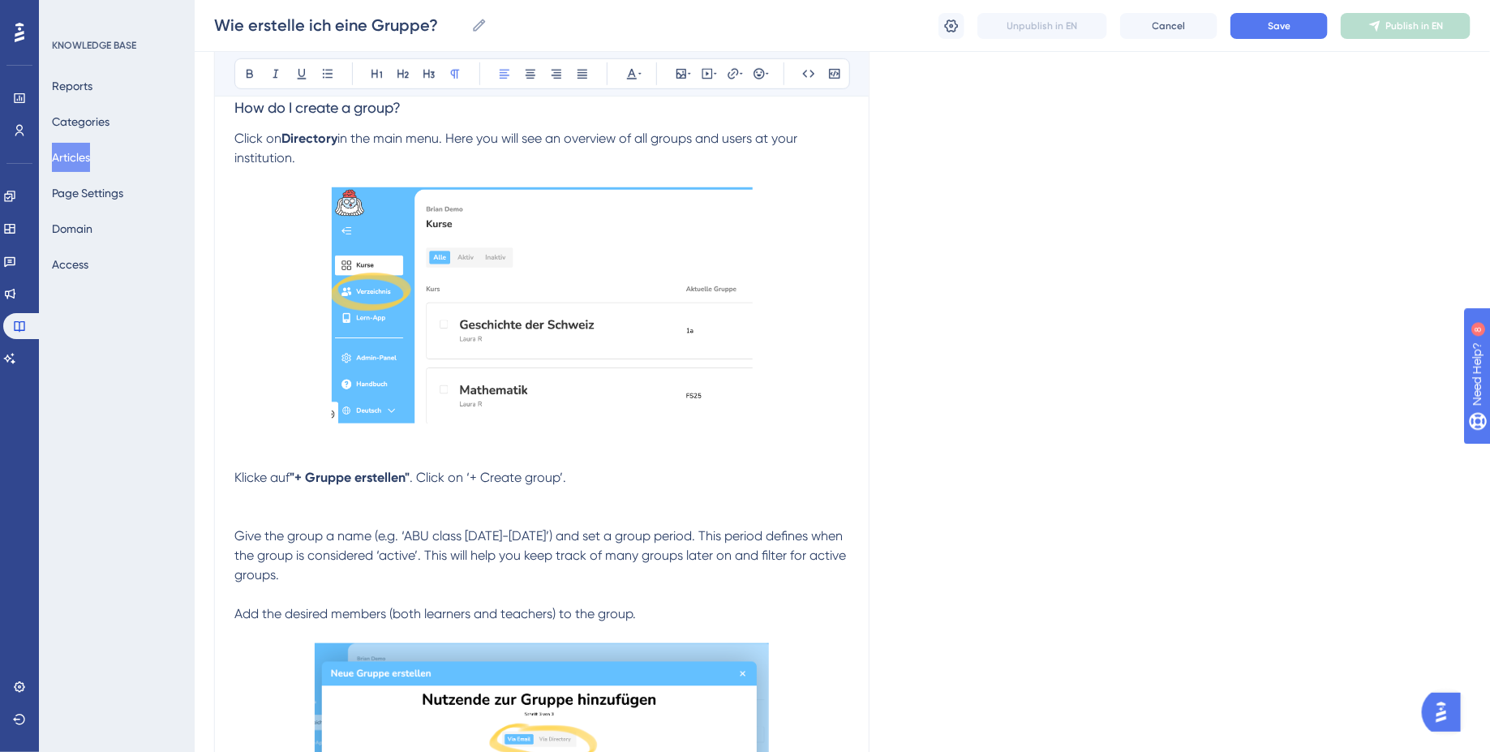
click at [475, 485] on span ". Click on ‘+ Create group’." at bounding box center [488, 477] width 157 height 15
click at [567, 485] on span ". Click on "+ Create group’." at bounding box center [488, 477] width 157 height 15
drag, startPoint x: 470, startPoint y: 543, endPoint x: 566, endPoint y: 543, distance: 95.7
click at [566, 485] on span ". Click on "+ Create group"." at bounding box center [489, 477] width 159 height 15
click at [565, 485] on strong ""+ Create group"" at bounding box center [514, 477] width 102 height 15
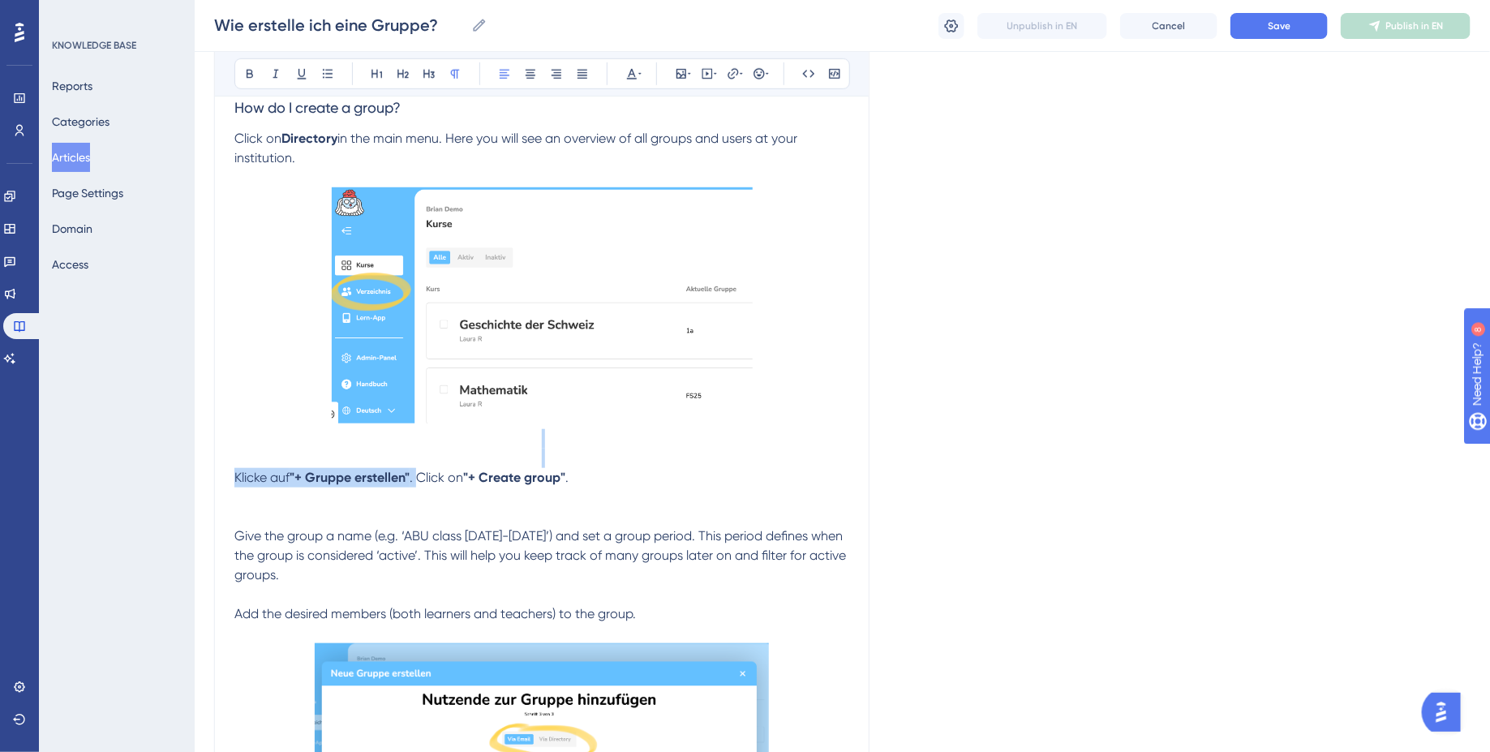
drag, startPoint x: 420, startPoint y: 539, endPoint x: 97, endPoint y: 523, distance: 324.1
click at [502, 70] on icon at bounding box center [504, 73] width 13 height 13
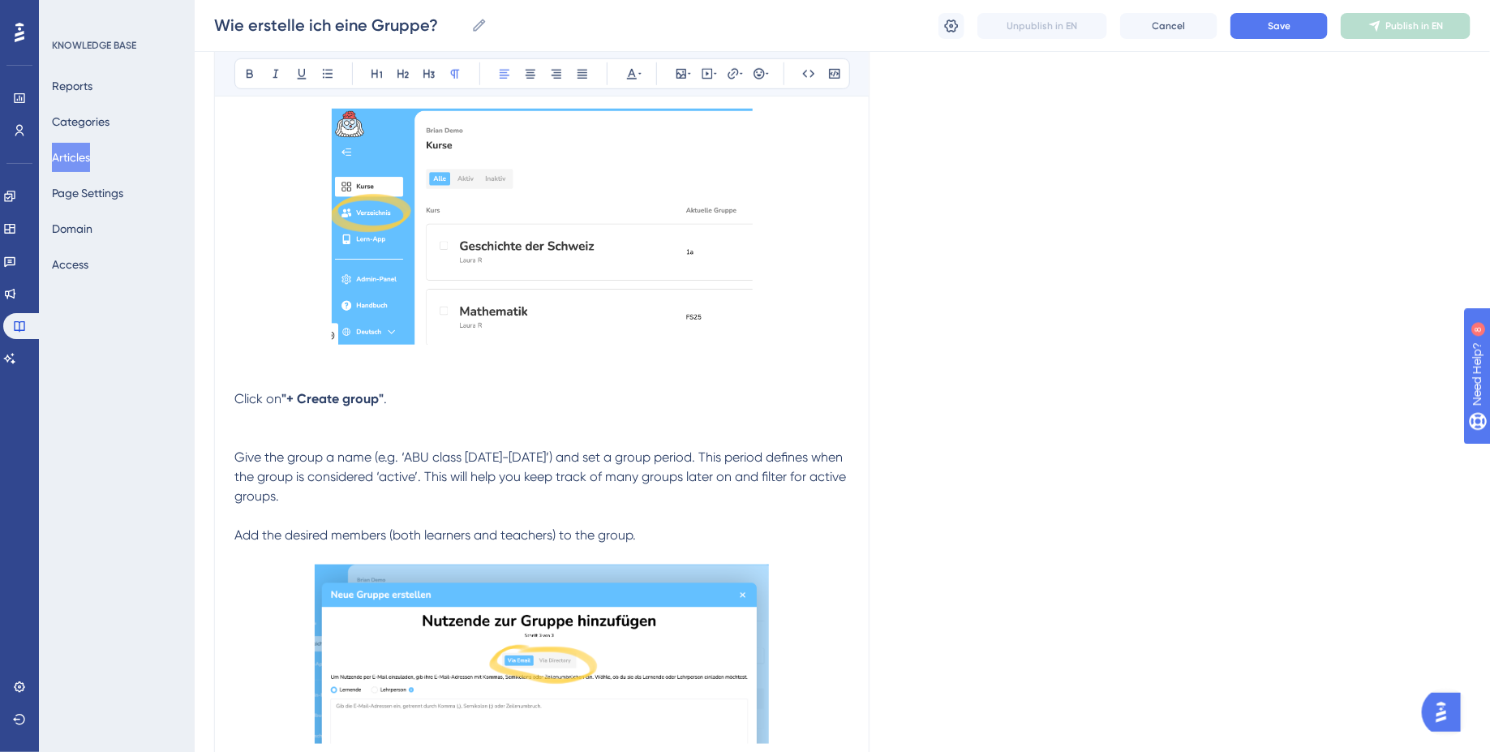
scroll to position [698, 0]
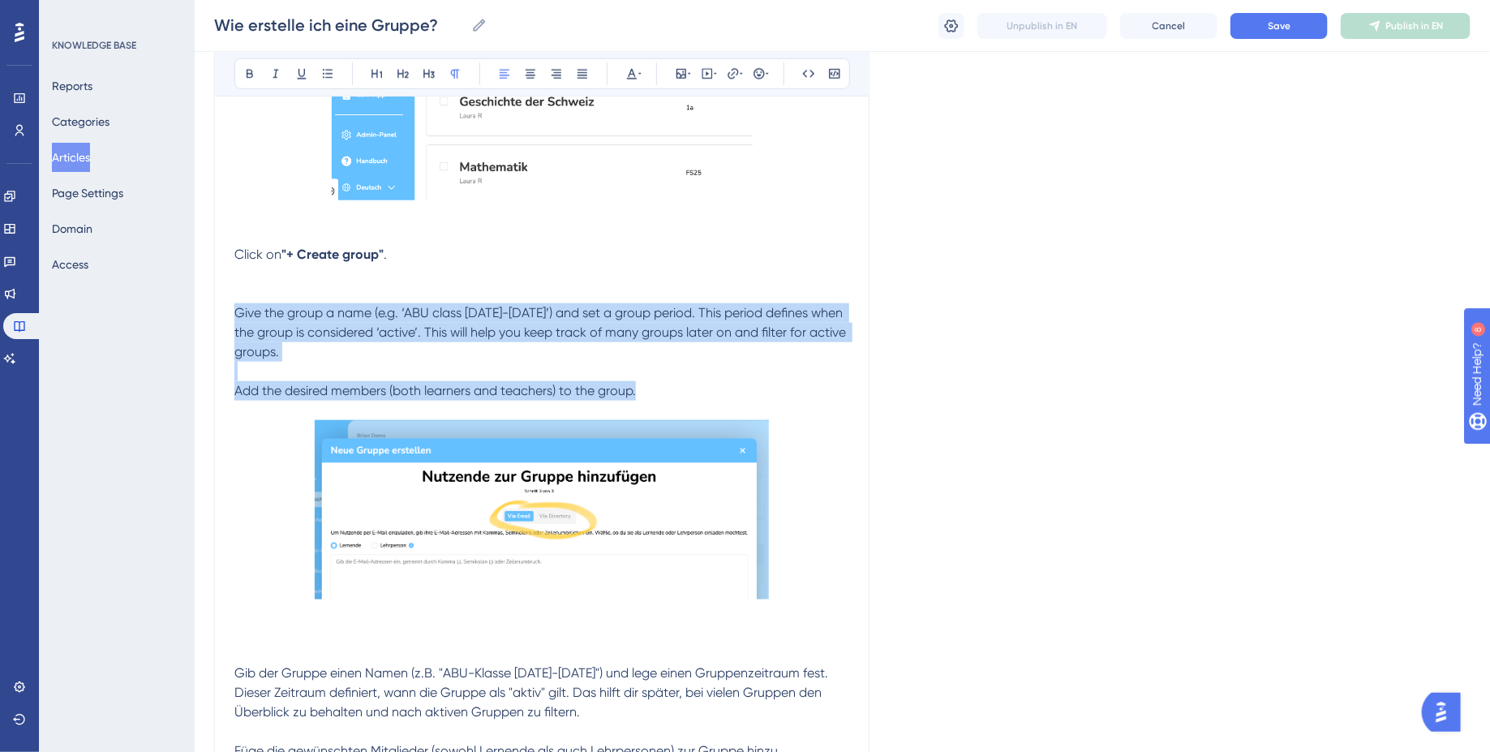
drag, startPoint x: 672, startPoint y: 453, endPoint x: 221, endPoint y: 371, distance: 457.7
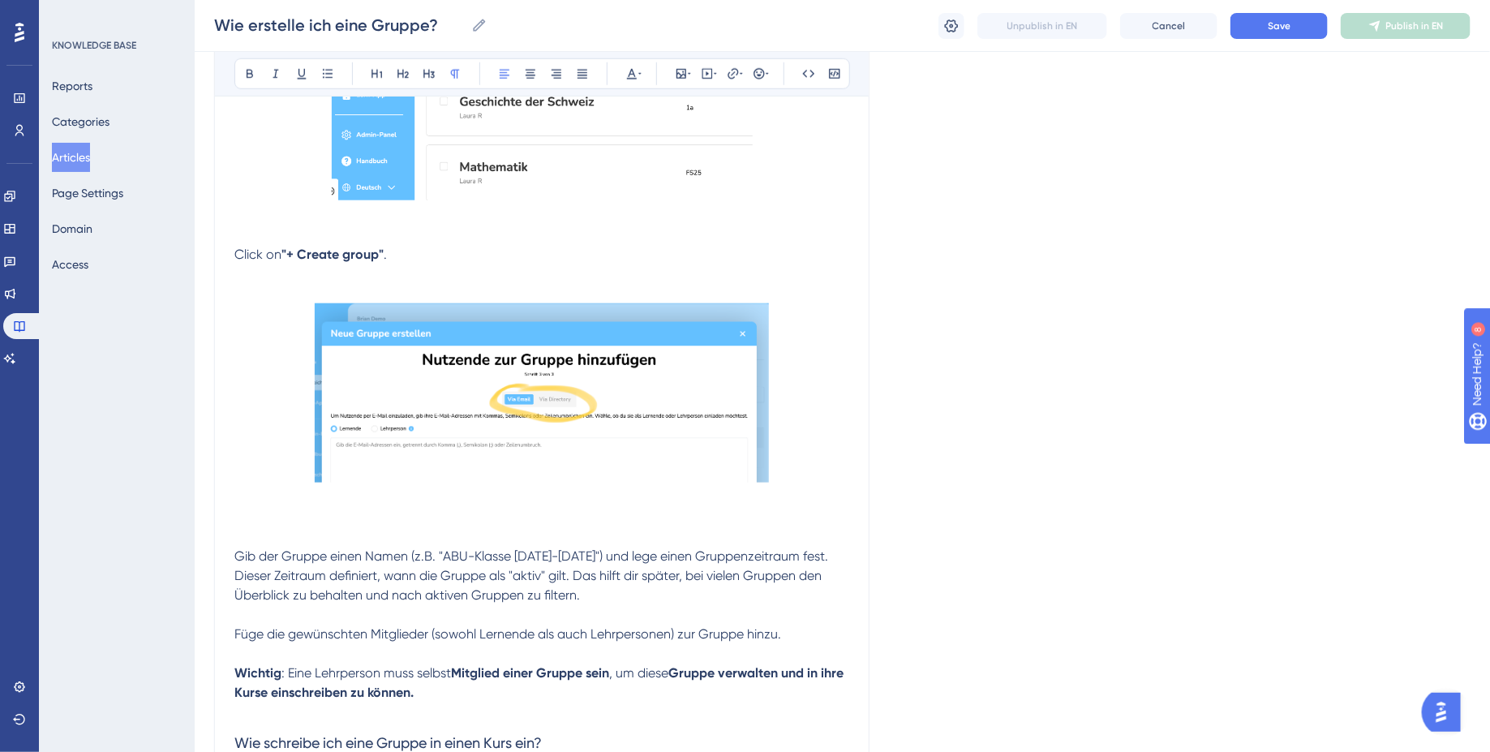
click at [239, 603] on span "Gib der Gruppe einen Namen (z.B. "ABU-Klasse 2025-2028") und lege einen Gruppen…" at bounding box center [532, 575] width 597 height 54
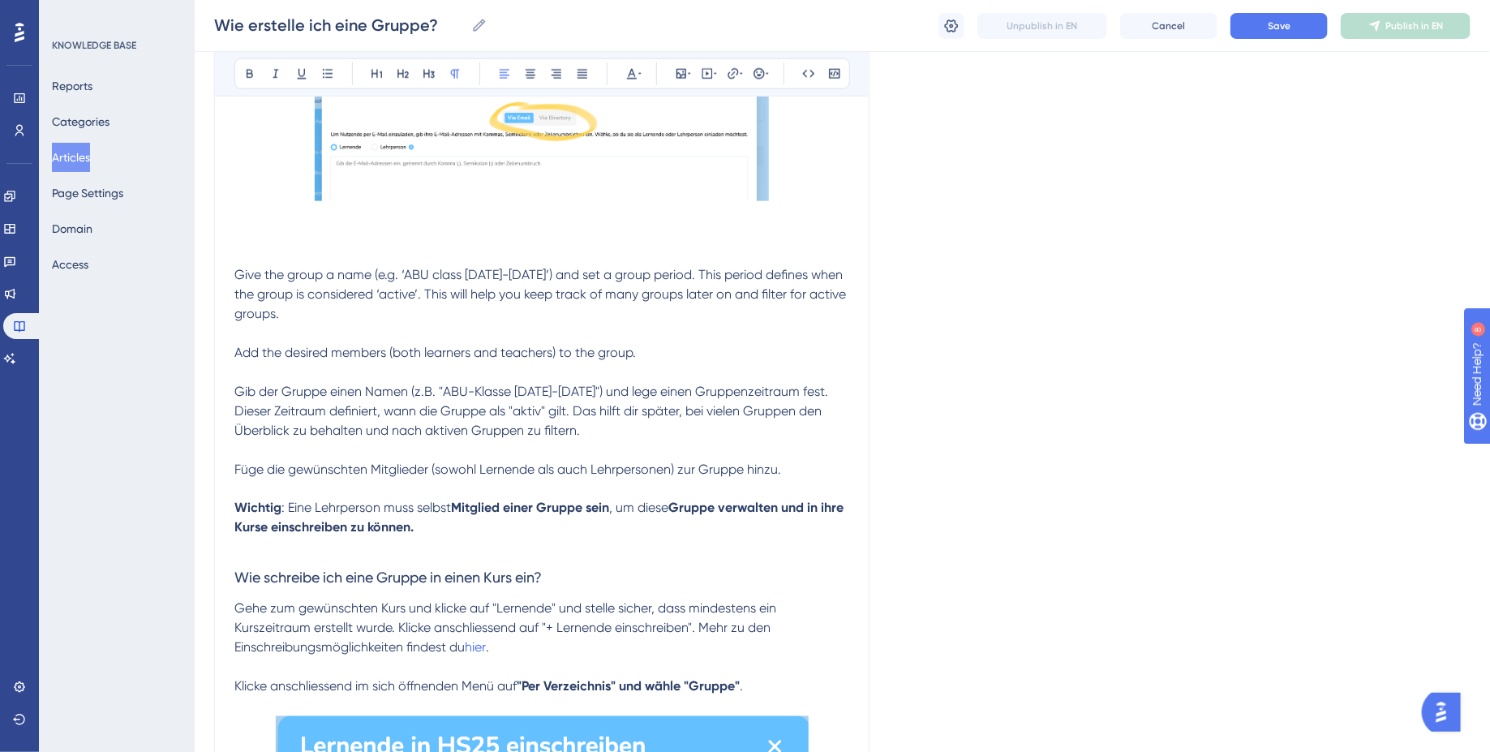
scroll to position [1011, 0]
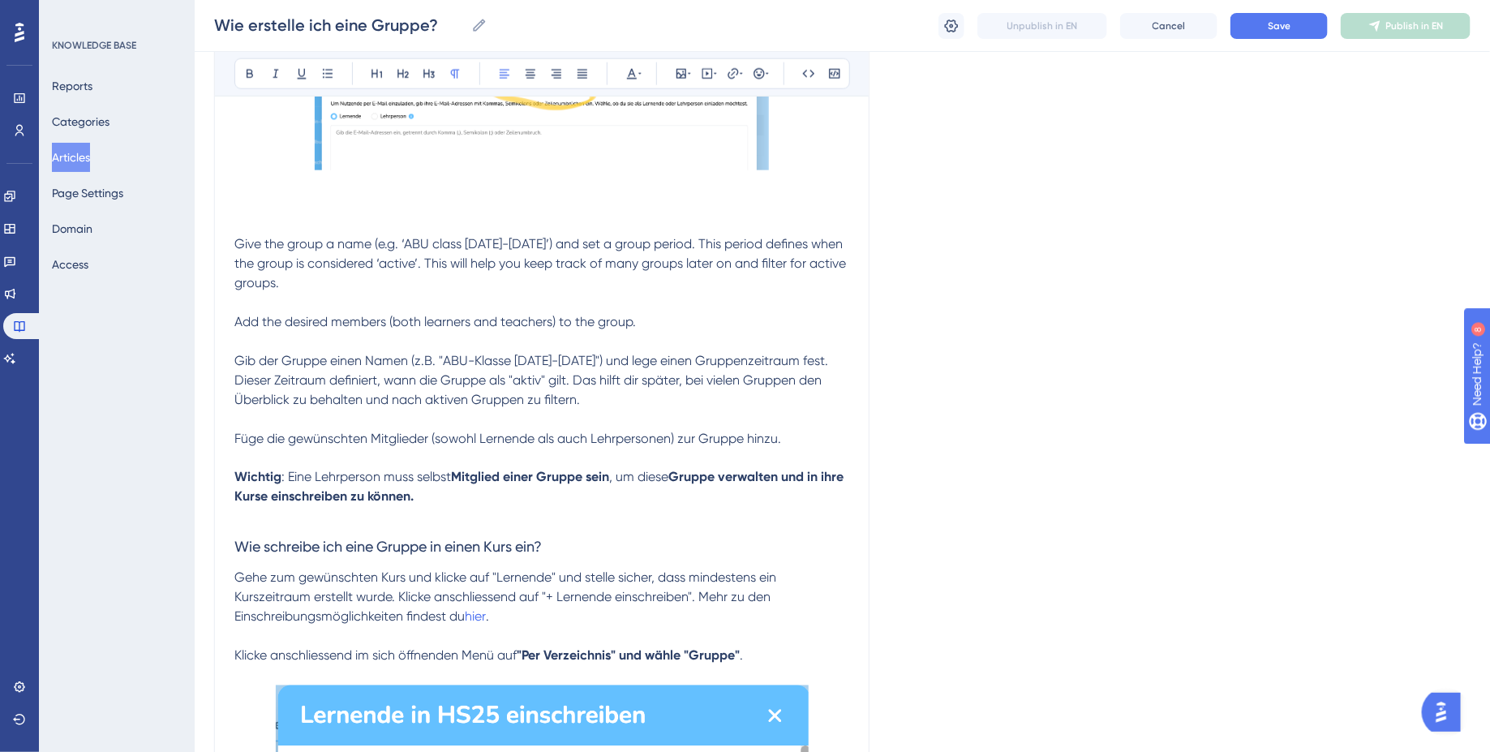
click at [405, 290] on span "Give the group a name (e.g. ‘ABU class 2025-2028’) and set a group period. This…" at bounding box center [541, 263] width 615 height 54
click at [535, 290] on span "Give the group a name (e.g. "ABU class 2025-2028’) and set a group period. This…" at bounding box center [541, 263] width 615 height 54
click at [609, 332] on p "Give the group a name (e.g. "ABU class 2025-2028") and set a group period. This…" at bounding box center [541, 282] width 615 height 97
click at [615, 332] on p "Give the group a name (e.g. "ABU class 2025-2028") and set a group period. This…" at bounding box center [541, 282] width 615 height 97
click at [385, 290] on span "Give the group a name (e.g. "ABU class 2025-2028") and set a group period. This…" at bounding box center [541, 263] width 615 height 54
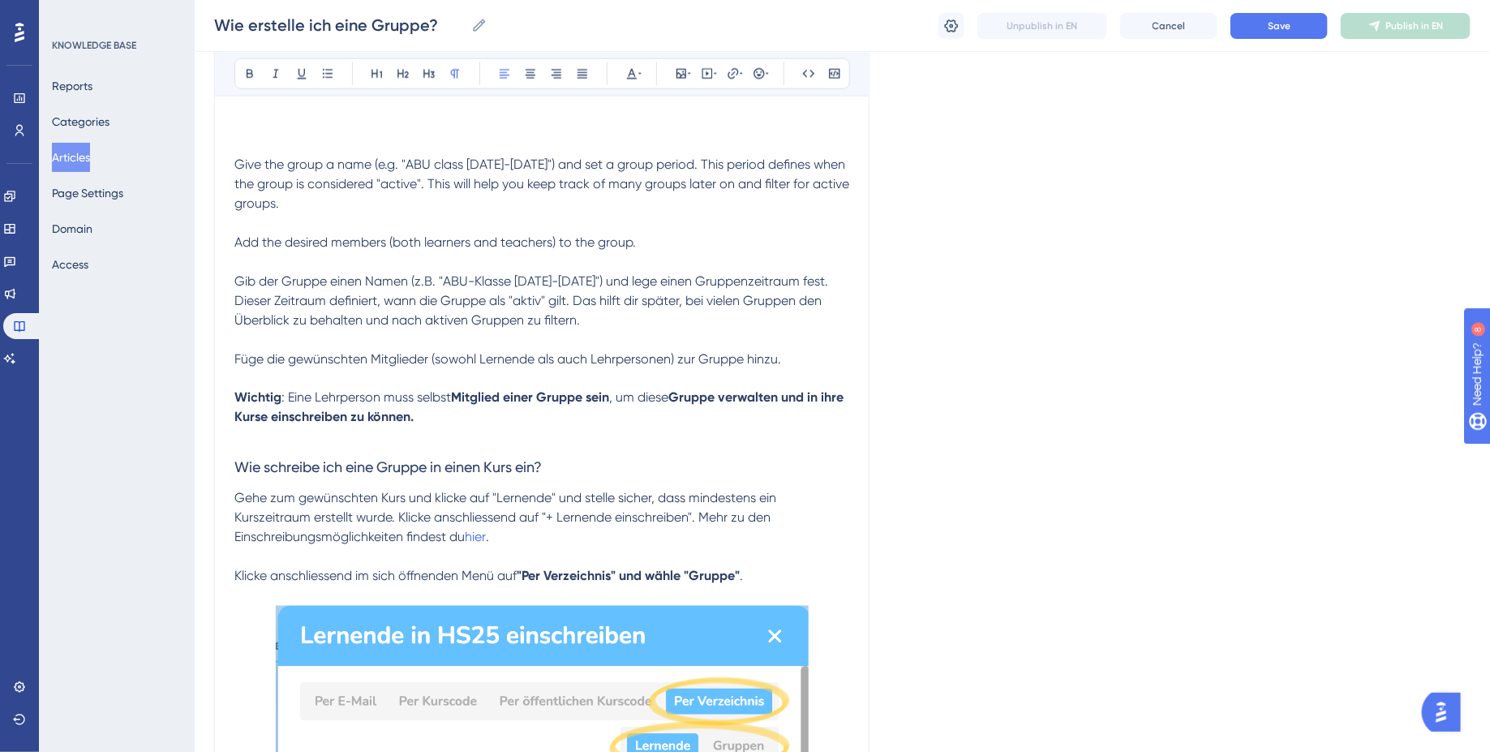
scroll to position [1093, 0]
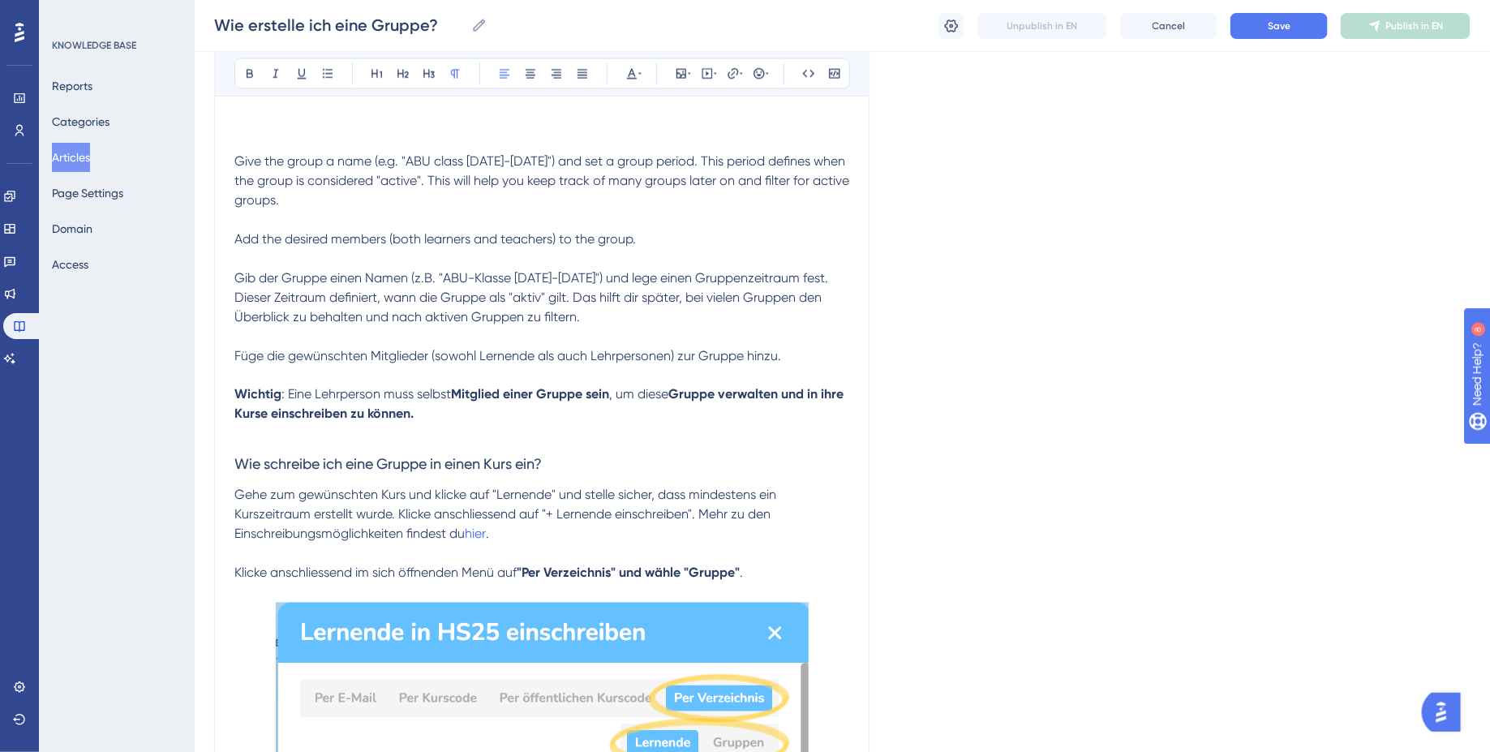
click at [531, 389] on p "Gib der Gruppe einen Namen (z.B. "ABU-Klasse 2025-2028") und lege einen Gruppen…" at bounding box center [541, 346] width 615 height 156
click at [445, 247] on span "Add the desired members (both learners and teachers) to the group." at bounding box center [435, 238] width 402 height 15
click at [645, 268] on p at bounding box center [541, 258] width 615 height 19
click at [749, 401] on p "Gib der Gruppe einen Namen (z.B. "ABU-Klasse 2025-2028") und lege einen Gruppen…" at bounding box center [541, 346] width 615 height 156
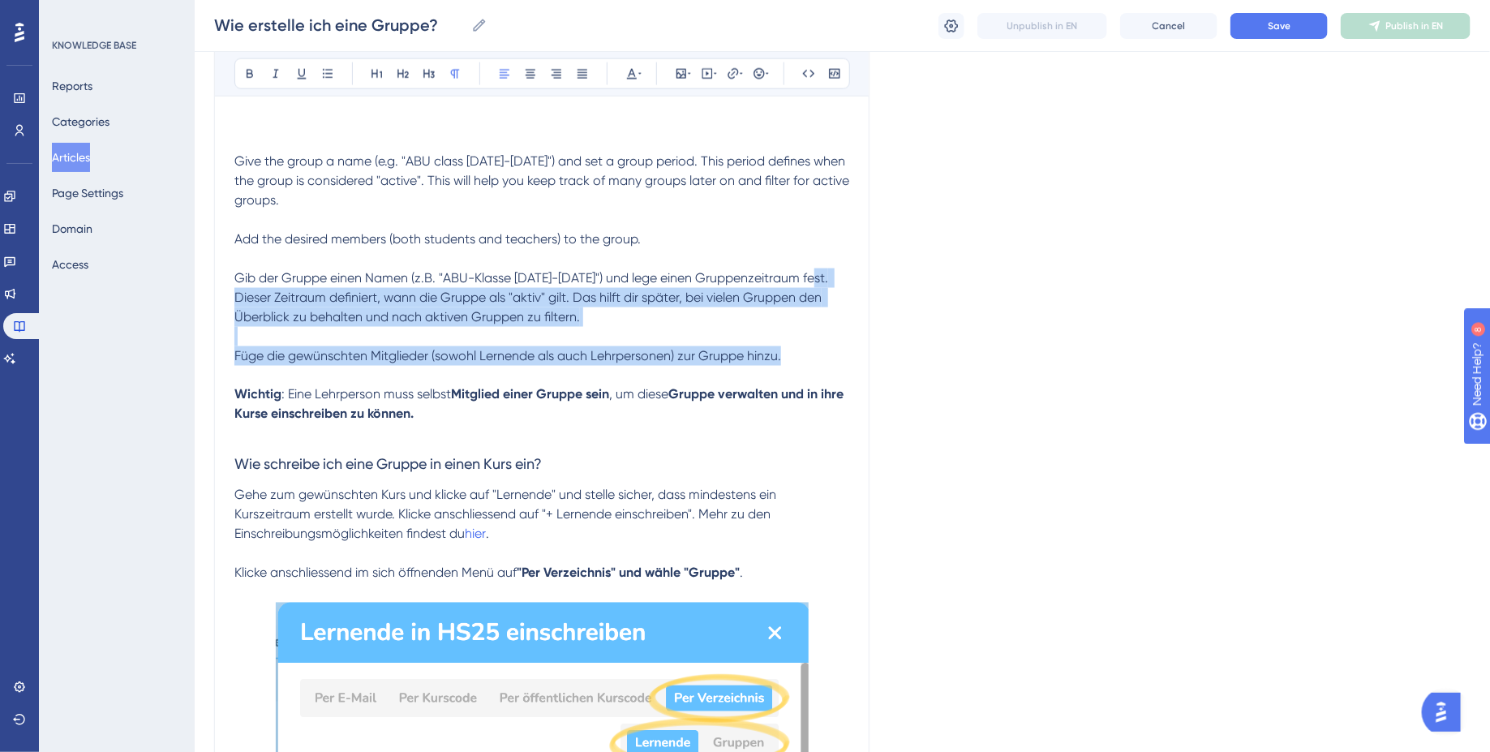
drag, startPoint x: 796, startPoint y: 419, endPoint x: 218, endPoint y: 345, distance: 582.3
click at [218, 345] on div "How do I create a group? for teachers 👩🏼‍🏫 Bold Italic Underline Bullet Point H…" at bounding box center [541, 508] width 655 height 2840
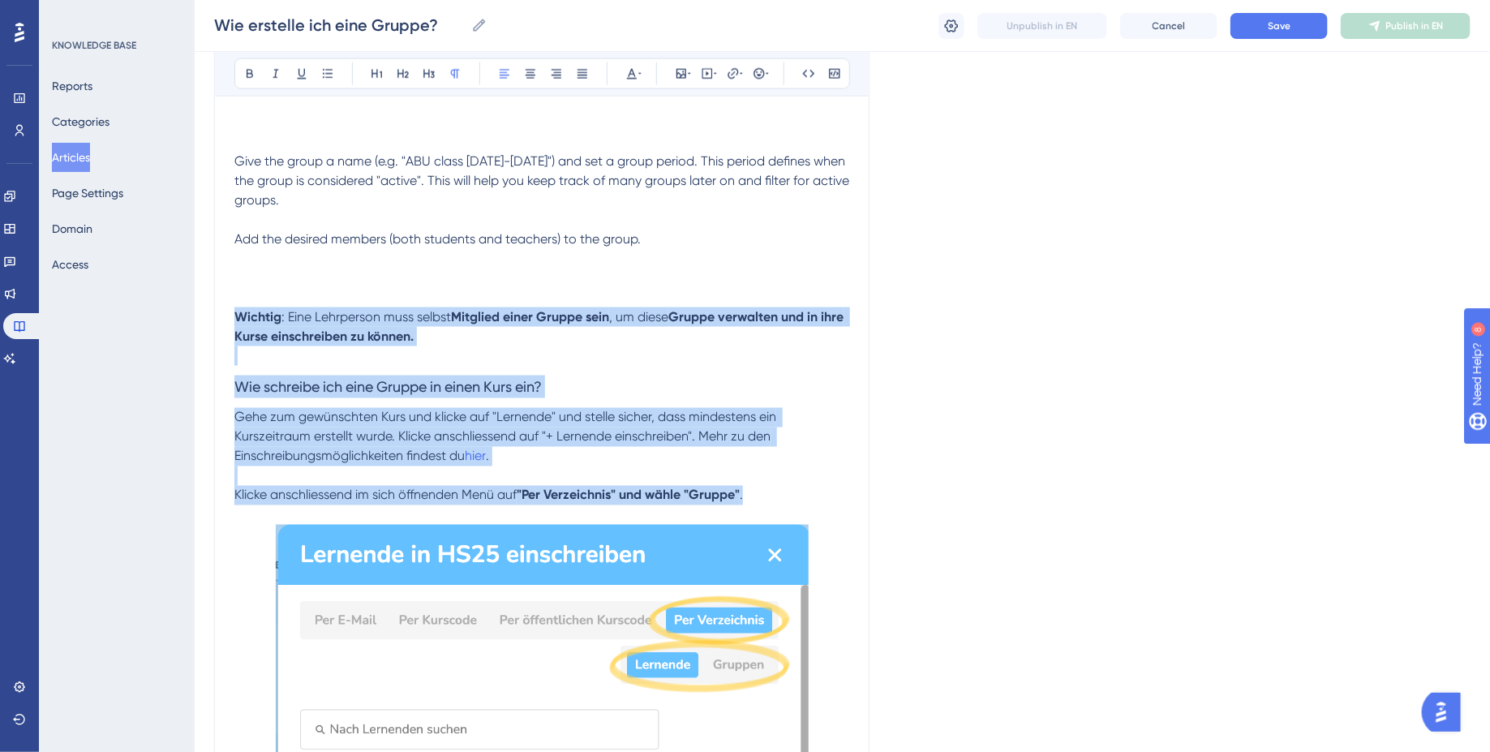
drag, startPoint x: 248, startPoint y: 384, endPoint x: 767, endPoint y: 556, distance: 546.1
click at [767, 556] on div "What is the basic idea? Group management allows you to create learning groups o…" at bounding box center [541, 540] width 615 height 2579
copy div "Wichtig : Eine Lehrperson muss selbst Mitglied einer Gruppe sein , um diese Gru…"
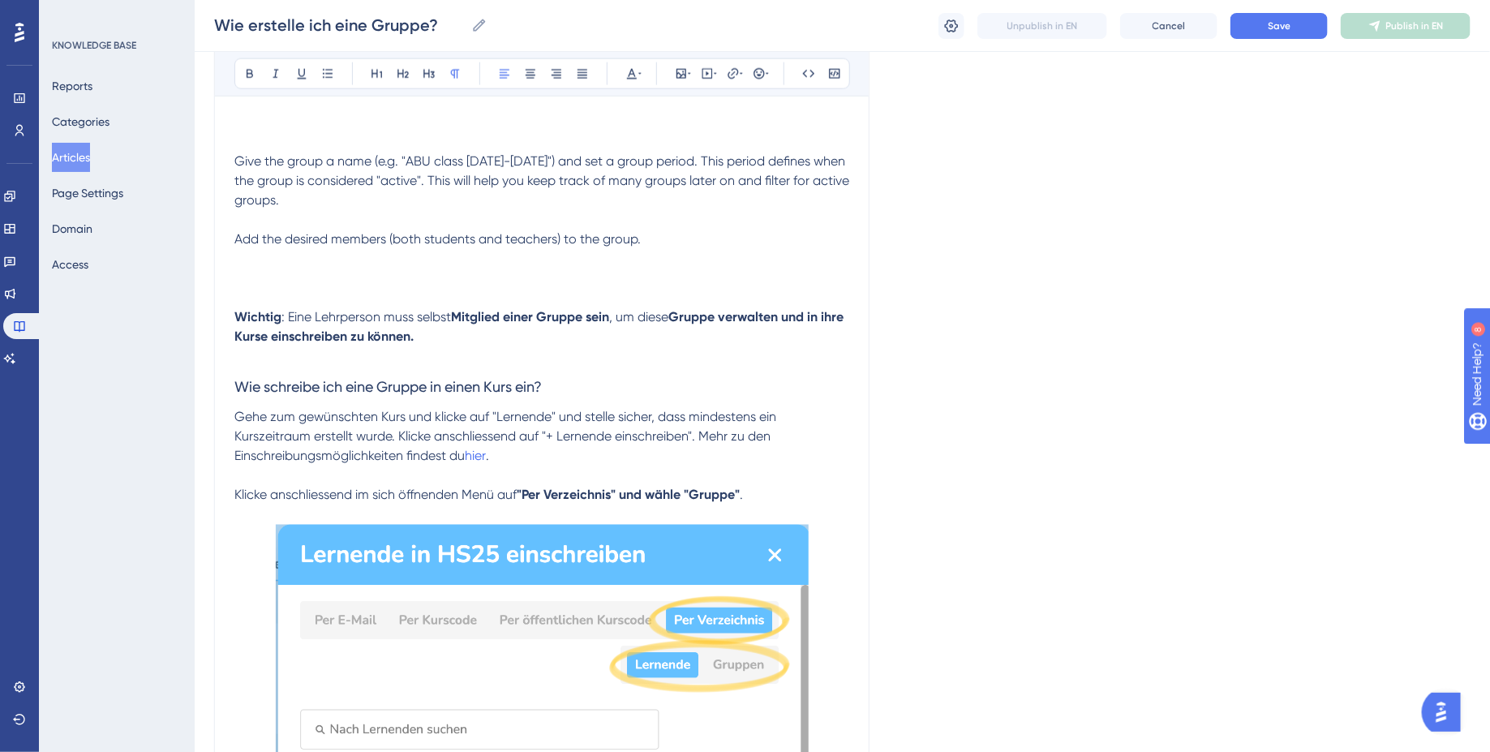
click at [304, 208] on span "Give the group a name (e.g. "ABU class 2025-2028") and set a group period. This…" at bounding box center [543, 180] width 618 height 54
click at [256, 332] on p "Wichtig : Eine Lehrperson muss selbst Mitglied einer Gruppe sein , um diese Gru…" at bounding box center [541, 307] width 615 height 78
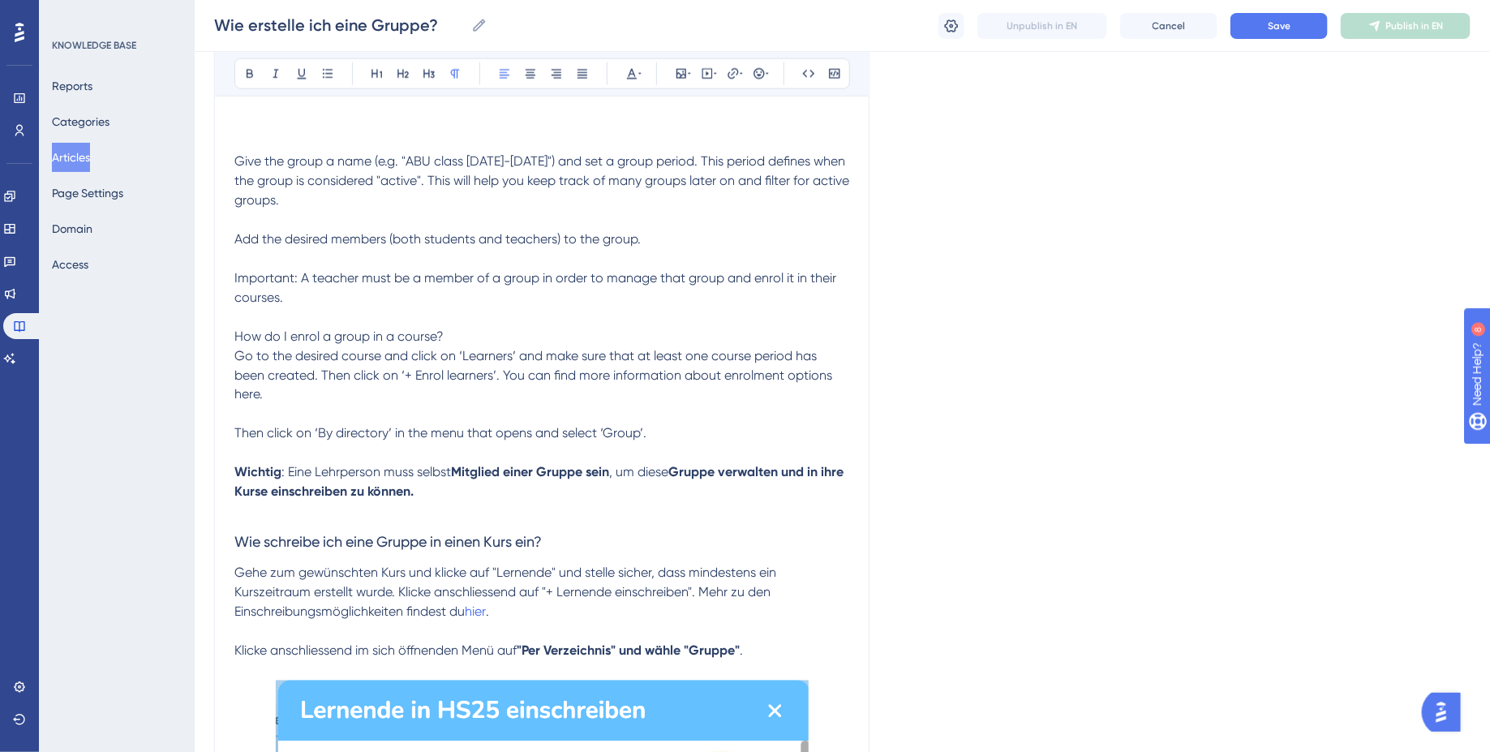
click at [250, 338] on span "Important: A teacher must be a member of a group in order to manage that group …" at bounding box center [536, 355] width 605 height 171
drag, startPoint x: 426, startPoint y: 343, endPoint x: 543, endPoint y: 339, distance: 116.9
click at [543, 339] on span ": A teacher must be a member of a group in order to manage that group and enrol…" at bounding box center [537, 355] width 606 height 171
drag, startPoint x: 608, startPoint y: 343, endPoint x: 277, endPoint y: 363, distance: 332.4
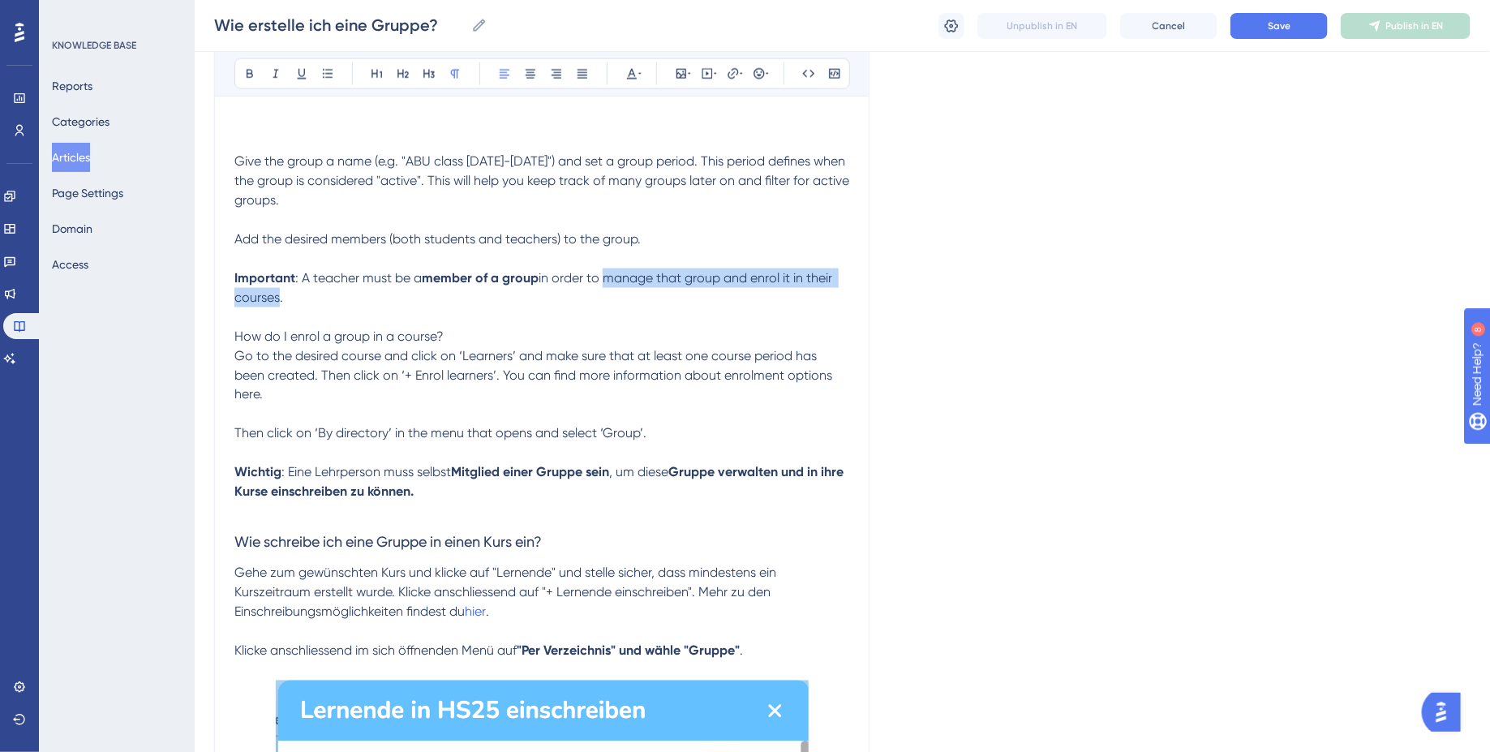
click at [277, 363] on span "in order to manage that group and enrol it in their courses. How do I enrol a g…" at bounding box center [534, 355] width 601 height 171
click at [835, 305] on strong "manage that group and enrol it in their courses" at bounding box center [535, 287] width 603 height 35
click at [765, 305] on strong "manage that group and enrol it in their courses" at bounding box center [535, 287] width 603 height 35
click at [814, 351] on p "Important : A teacher must be a member of a group in order to manage that group…" at bounding box center [541, 385] width 615 height 234
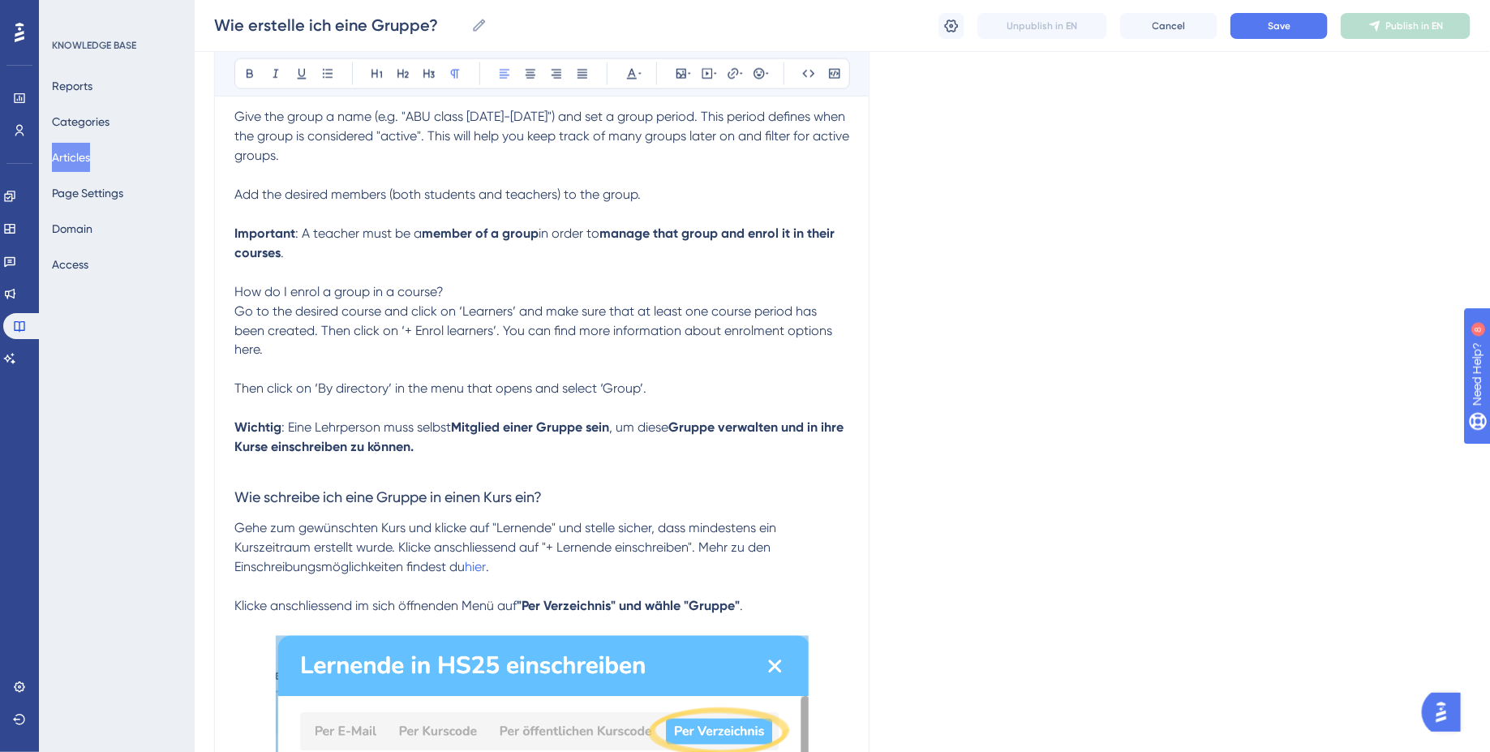
click at [309, 350] on span ". How do I enrol a group in a course? Go to the desired course and click on ‘Le…" at bounding box center [534, 321] width 601 height 152
click at [301, 357] on span ". How do I enrol a group in a course? Go to the desired course and click on ‘Le…" at bounding box center [534, 321] width 601 height 152
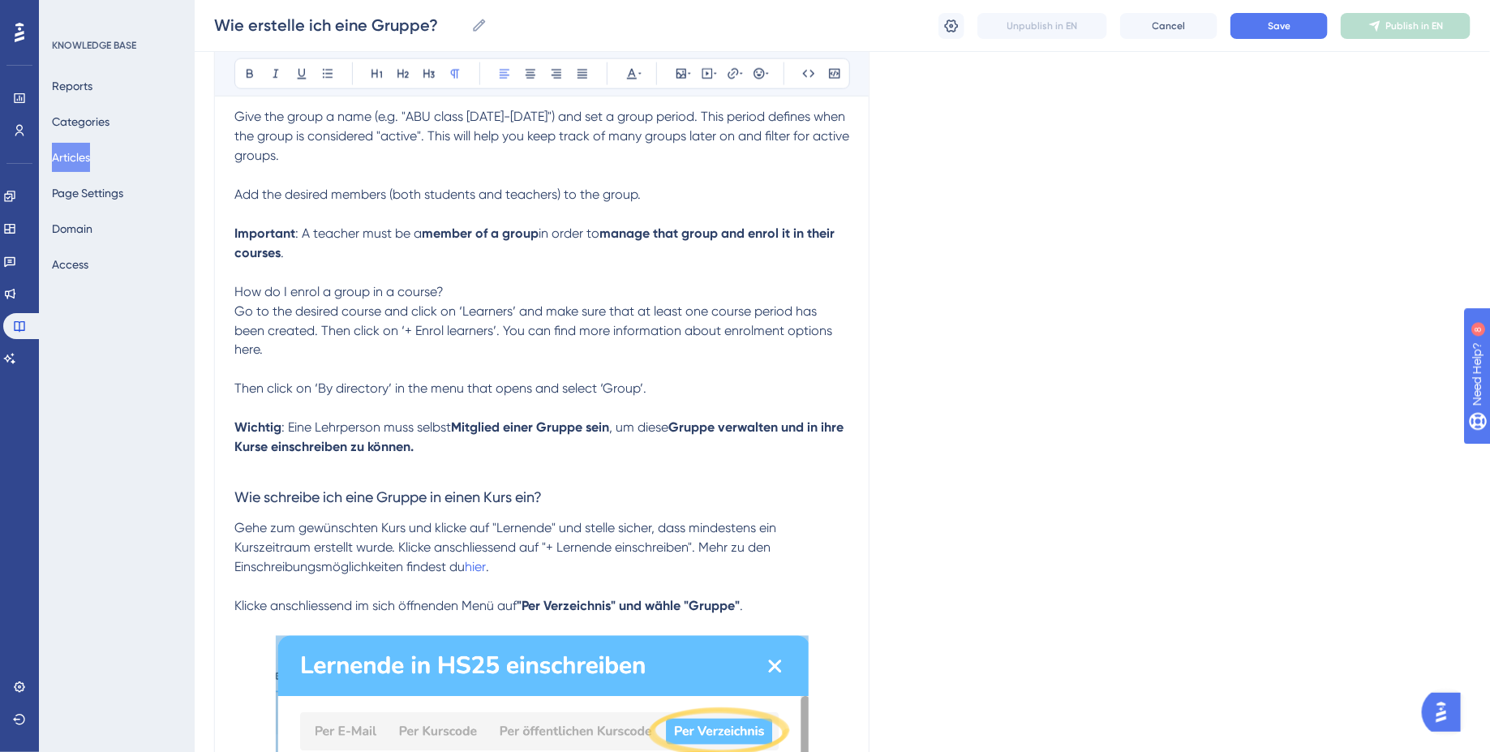
click at [395, 375] on span ". How do I enrol a group in a course? Go to the desired course and click on ‘Le…" at bounding box center [534, 321] width 601 height 152
click at [448, 417] on p "Important : A teacher must be a member of a group in order to manage that group…" at bounding box center [541, 341] width 615 height 234
click at [234, 370] on span ". How do I enrol a group in a course? Go to the desired course and click on ‘Le…" at bounding box center [534, 321] width 601 height 152
click at [243, 302] on p "Important : A teacher must be a member of a group in order to manage that group…" at bounding box center [541, 263] width 615 height 78
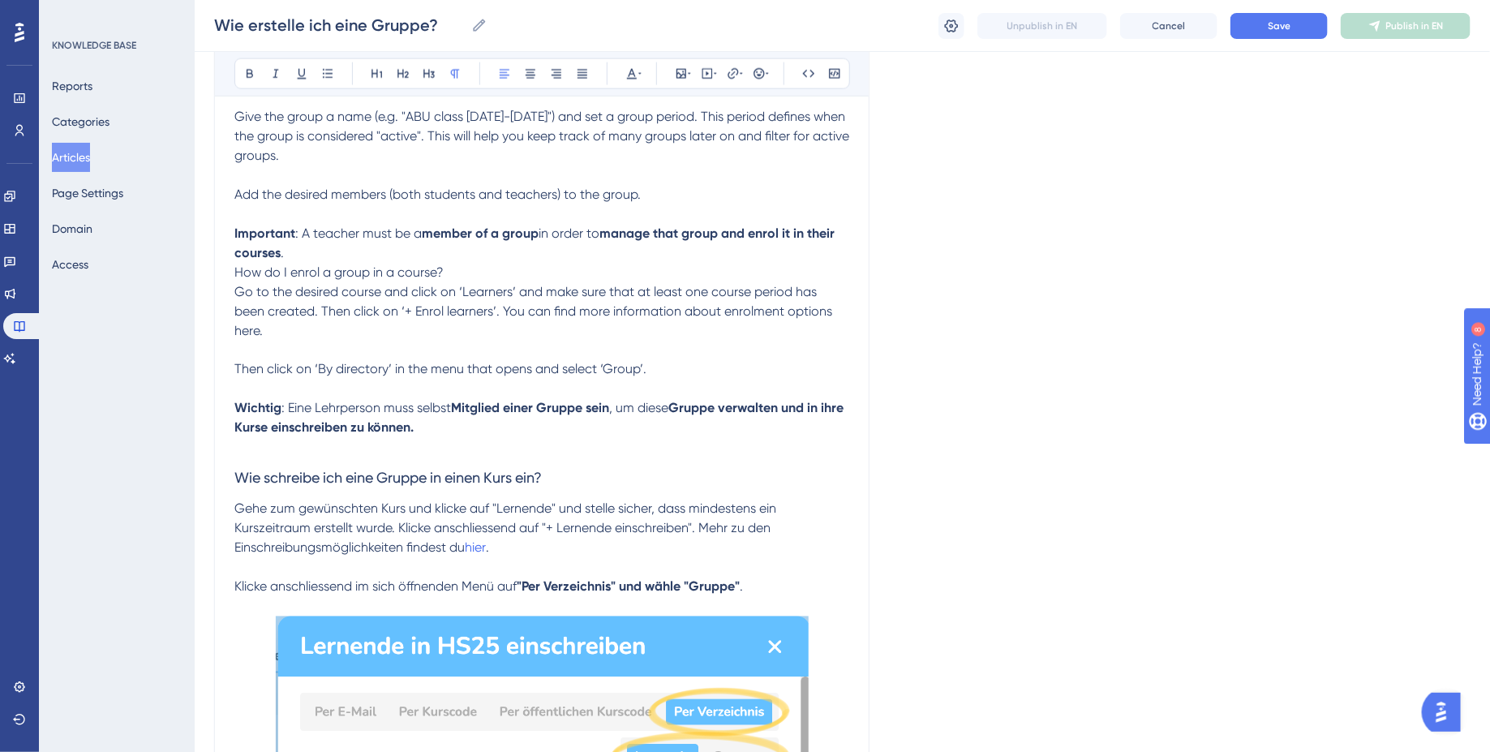
click at [265, 282] on p "How do I enrol a group in a course?" at bounding box center [541, 272] width 615 height 19
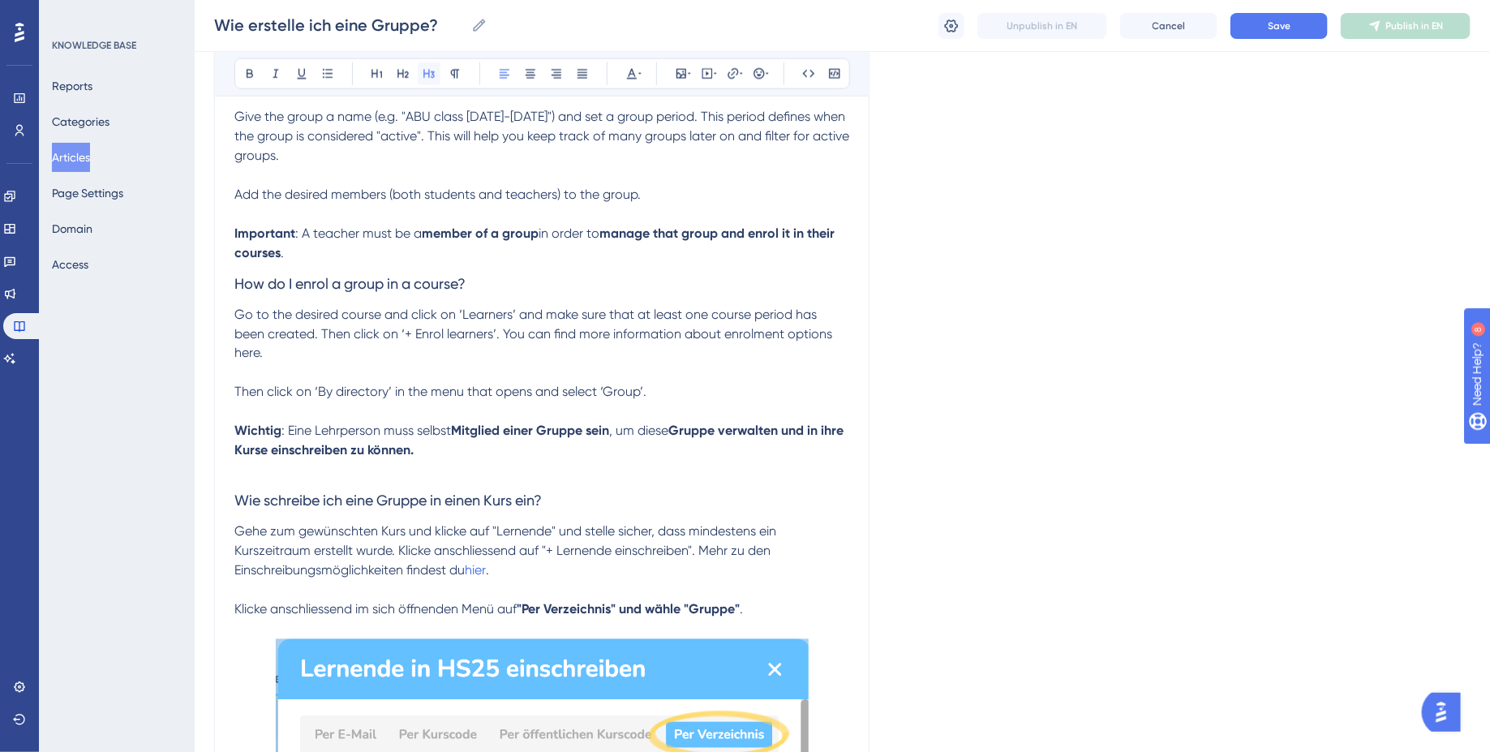
click at [429, 67] on icon at bounding box center [429, 73] width 13 height 13
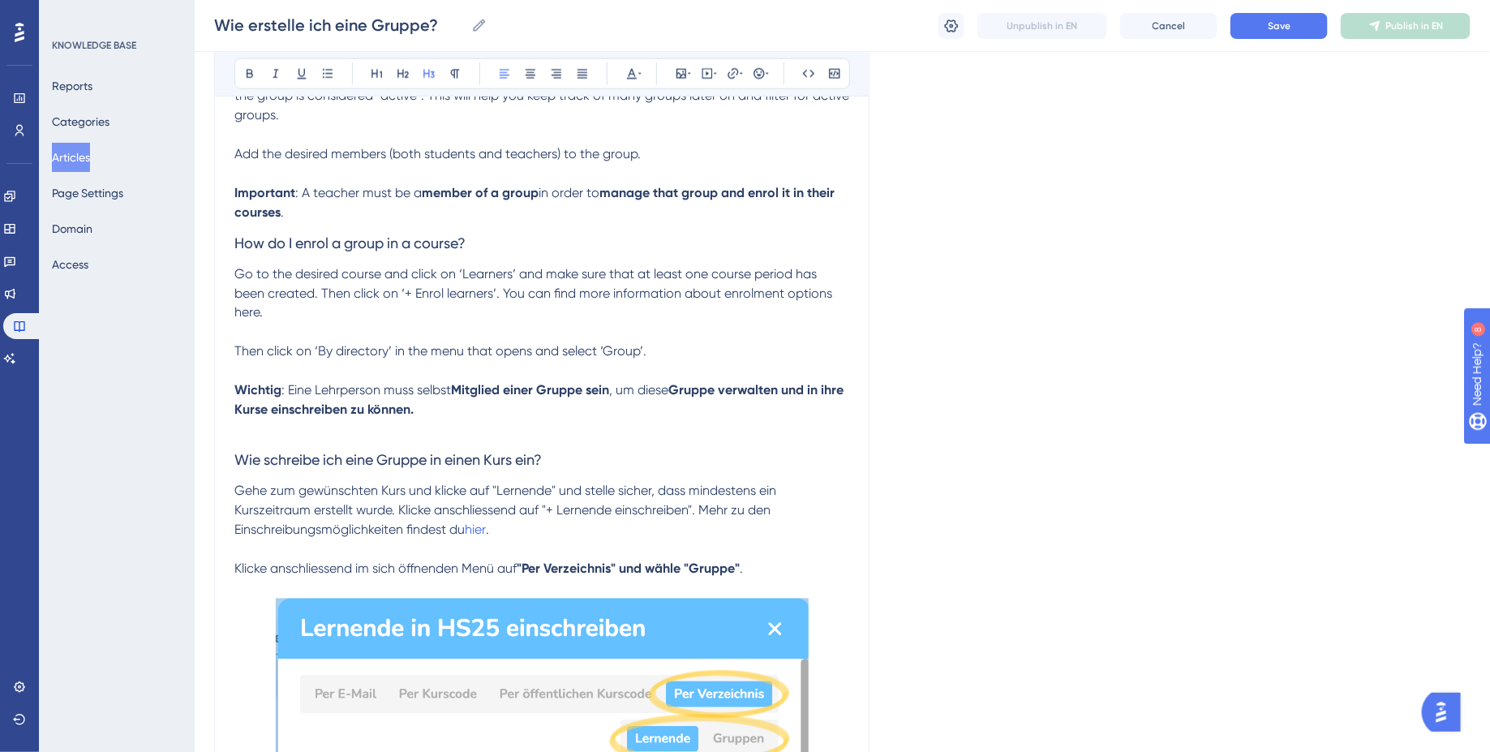
scroll to position [1188, 0]
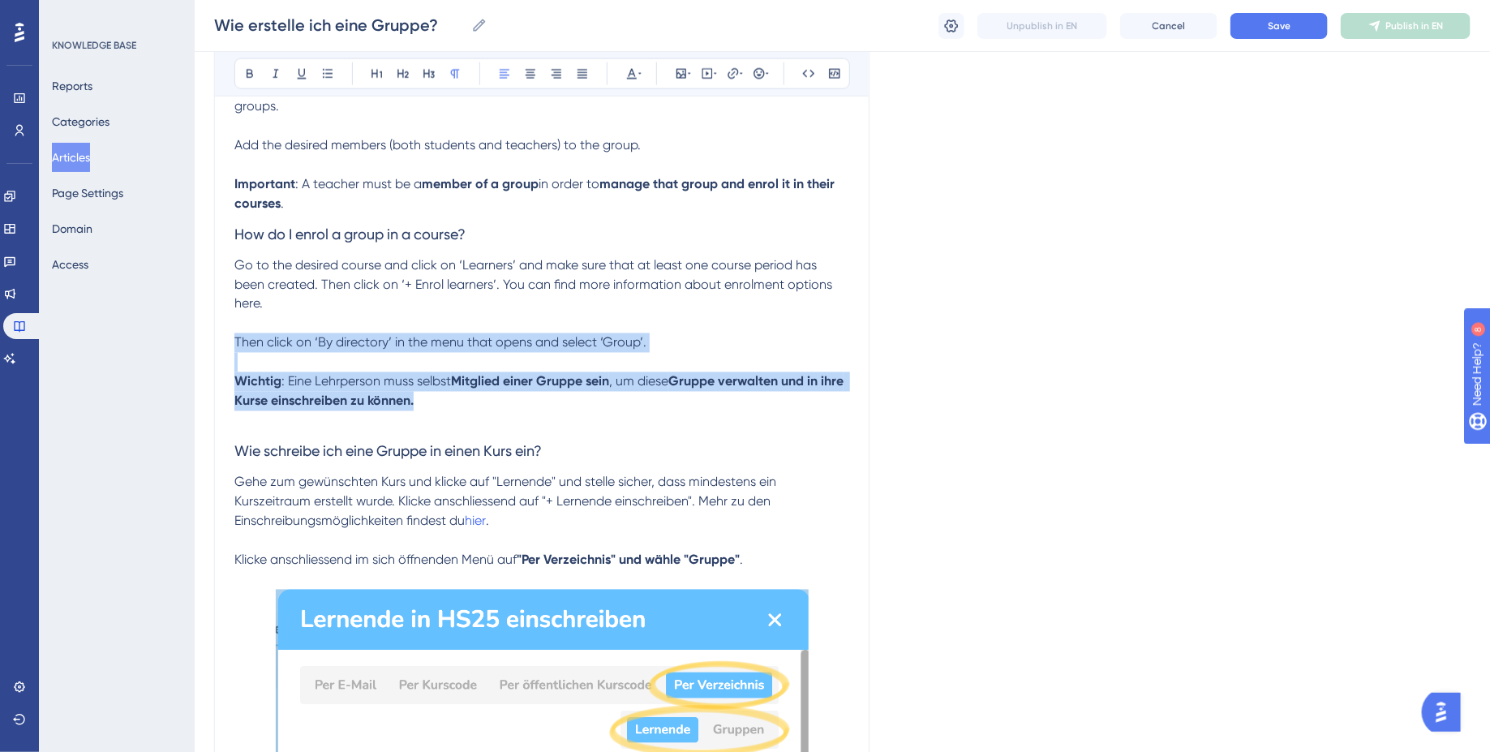
drag, startPoint x: 479, startPoint y: 495, endPoint x: 194, endPoint y: 438, distance: 290.3
click at [195, 438] on div "Performance Users Engagement Widgets Feedback Product Updates Knowledge Base AI…" at bounding box center [842, 425] width 1295 height 3226
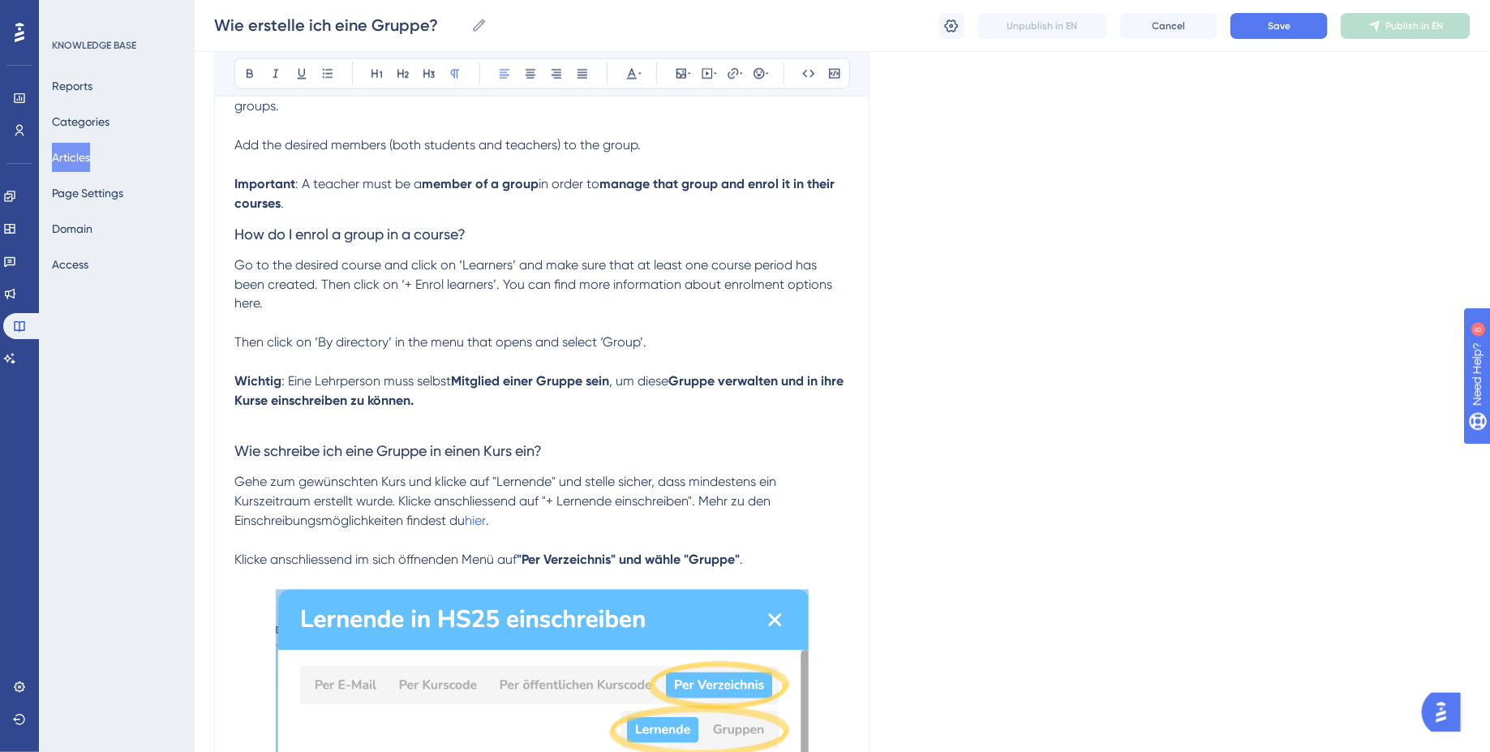
click at [449, 389] on span ": Eine Lehrperson muss selbst" at bounding box center [366, 381] width 170 height 15
click at [427, 389] on html "Performance Users Engagement Widgets Feedback Product Updates Knowledge Base AI…" at bounding box center [745, 438] width 1490 height 3252
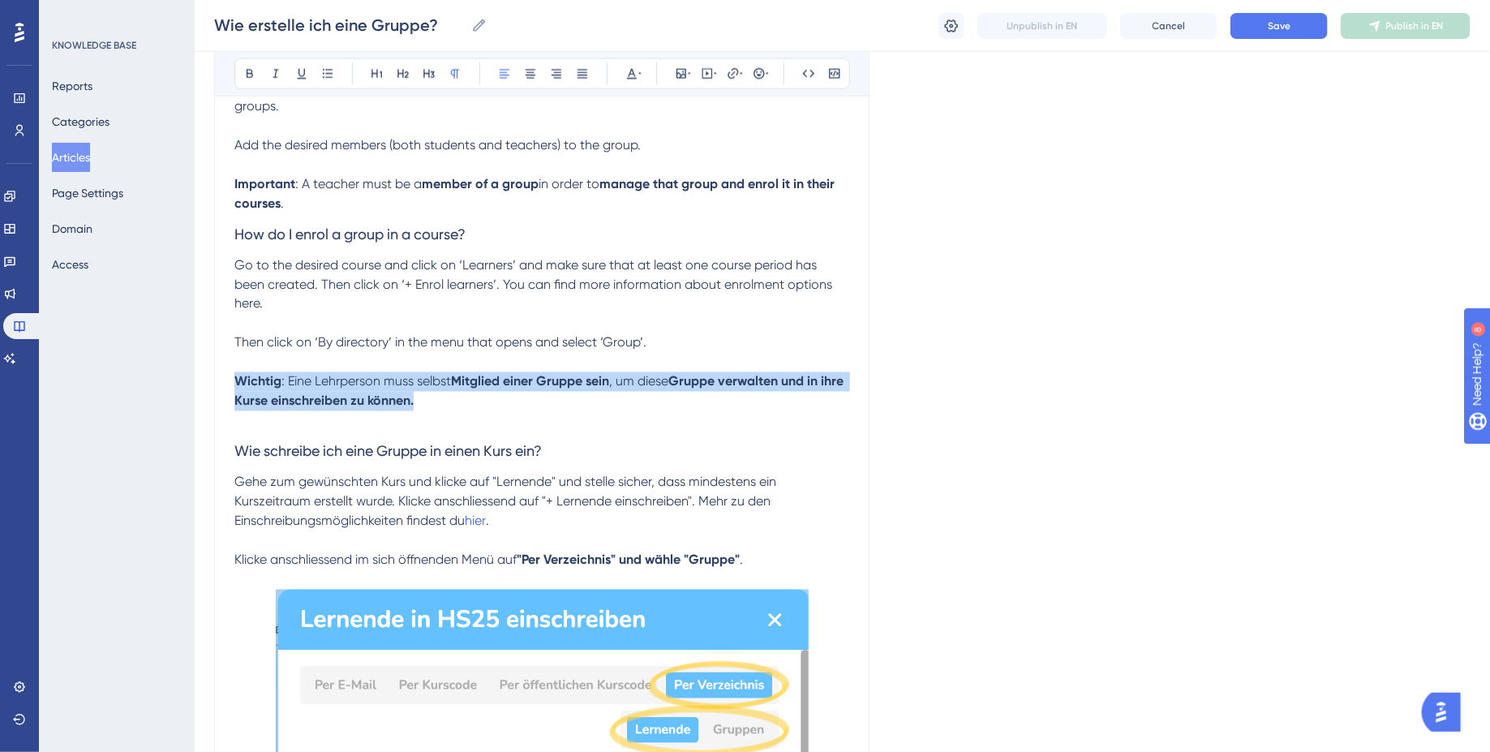
drag, startPoint x: 435, startPoint y: 493, endPoint x: 212, endPoint y: 475, distance: 223.8
click at [212, 475] on div "Performance Users Engagement Widgets Feedback Product Updates Knowledge Base AI…" at bounding box center [842, 425] width 1295 height 3226
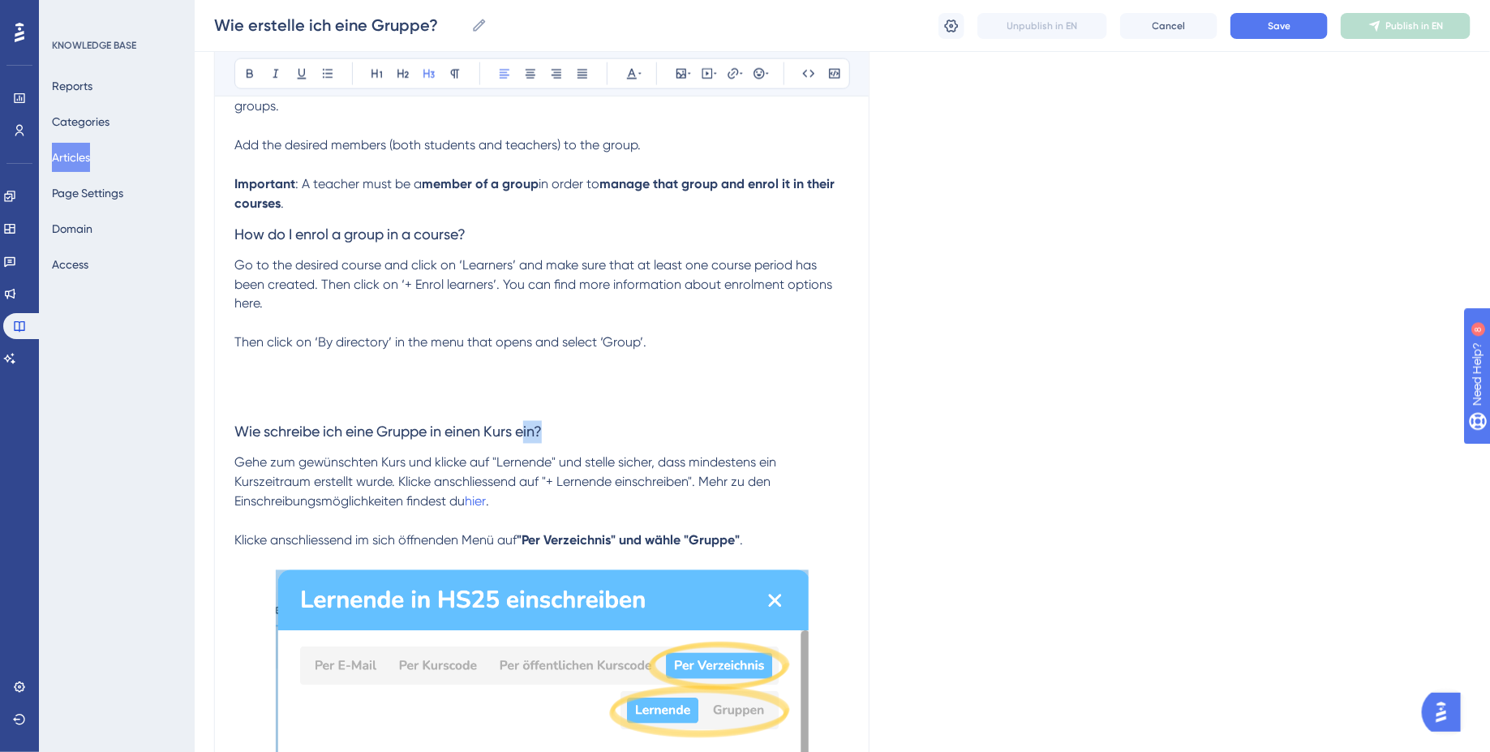
drag, startPoint x: 569, startPoint y: 512, endPoint x: 216, endPoint y: 512, distance: 352.8
click at [217, 512] on div "How do I create a group? for teachers 👩🏼‍🏫 Bold Italic Underline Bullet Point H…" at bounding box center [541, 444] width 655 height 2901
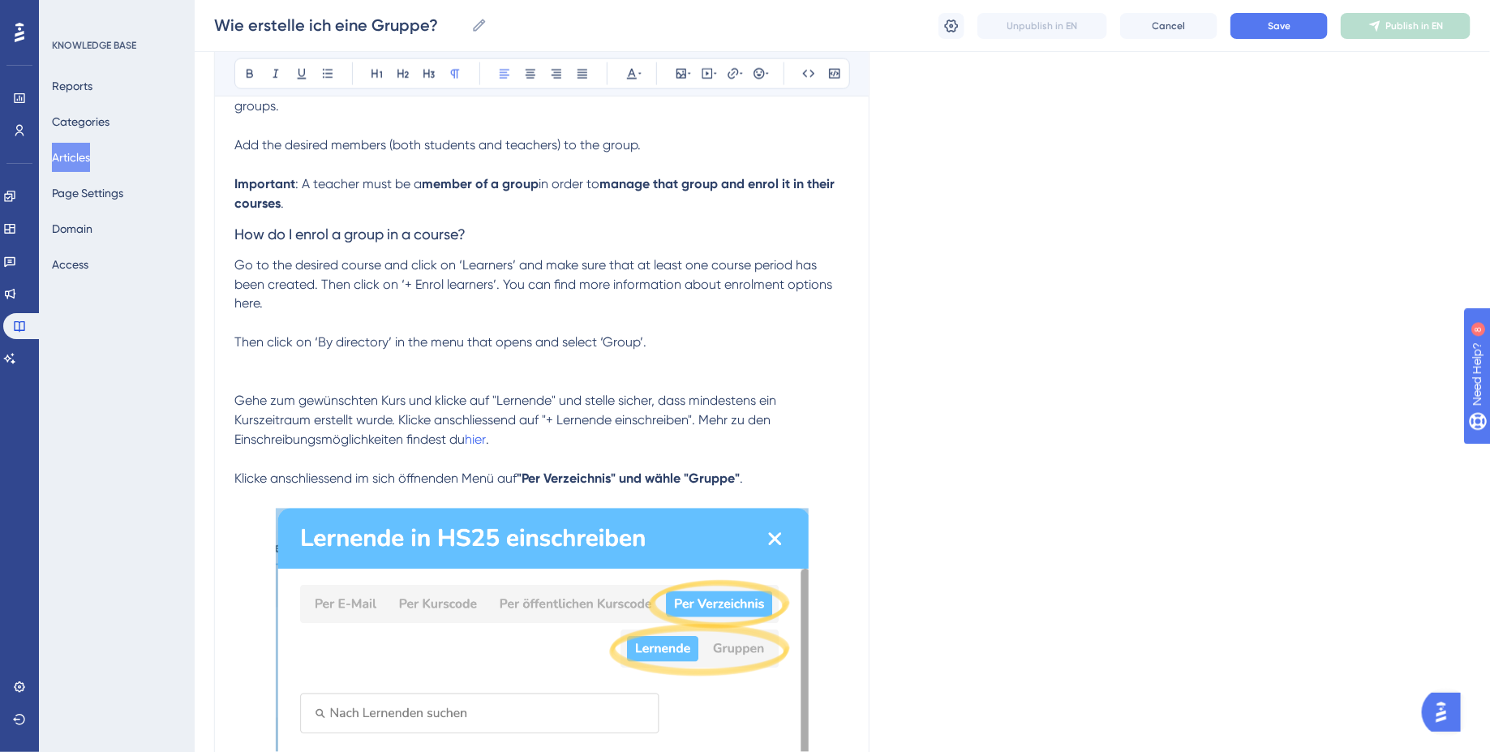
click at [319, 350] on span "Go to the desired course and click on ‘Learners’ and make sure that at least on…" at bounding box center [534, 303] width 601 height 93
click at [392, 350] on span "Go to the desired course and click on ‘Learners’ and make sure that at least on…" at bounding box center [534, 303] width 601 height 93
click at [607, 350] on span "Go to the desired course and click on ‘Learners’ and make sure that at least on…" at bounding box center [534, 303] width 601 height 93
click at [646, 350] on span "Go to the desired course and click on ‘Learners’ and make sure that at least on…" at bounding box center [534, 303] width 601 height 93
drag, startPoint x: 662, startPoint y: 427, endPoint x: 317, endPoint y: 427, distance: 344.7
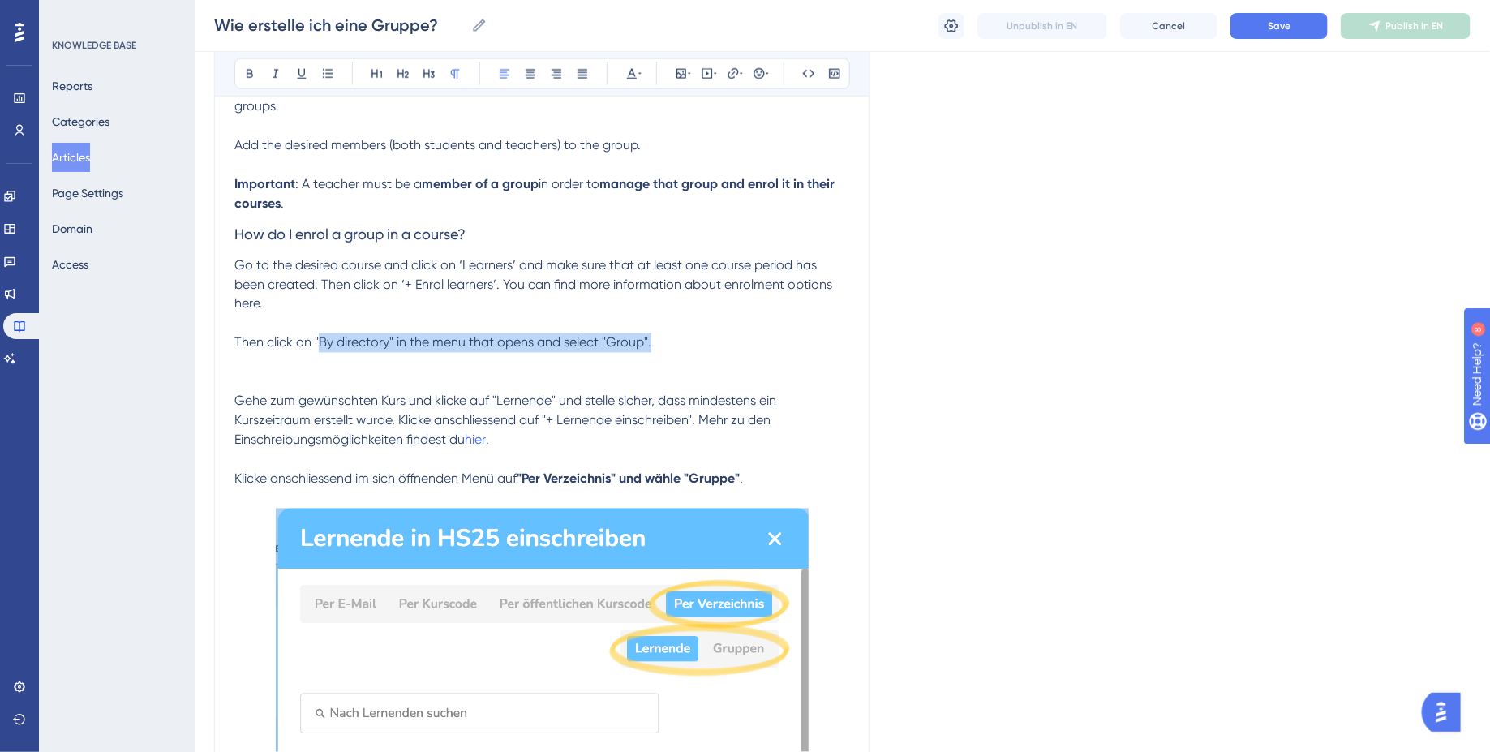
click at [317, 392] on p "Go to the desired course and click on ‘Learners’ and make sure that at least on…" at bounding box center [541, 324] width 615 height 136
click at [439, 392] on p "Go to the desired course and click on ‘Learners’ and make sure that at least on…" at bounding box center [541, 324] width 615 height 136
drag, startPoint x: 312, startPoint y: 426, endPoint x: 394, endPoint y: 424, distance: 81.9
click at [394, 350] on span "Go to the desired course and click on ‘Learners’ and make sure that at least on…" at bounding box center [534, 303] width 601 height 93
drag, startPoint x: 604, startPoint y: 423, endPoint x: 663, endPoint y: 422, distance: 58.4
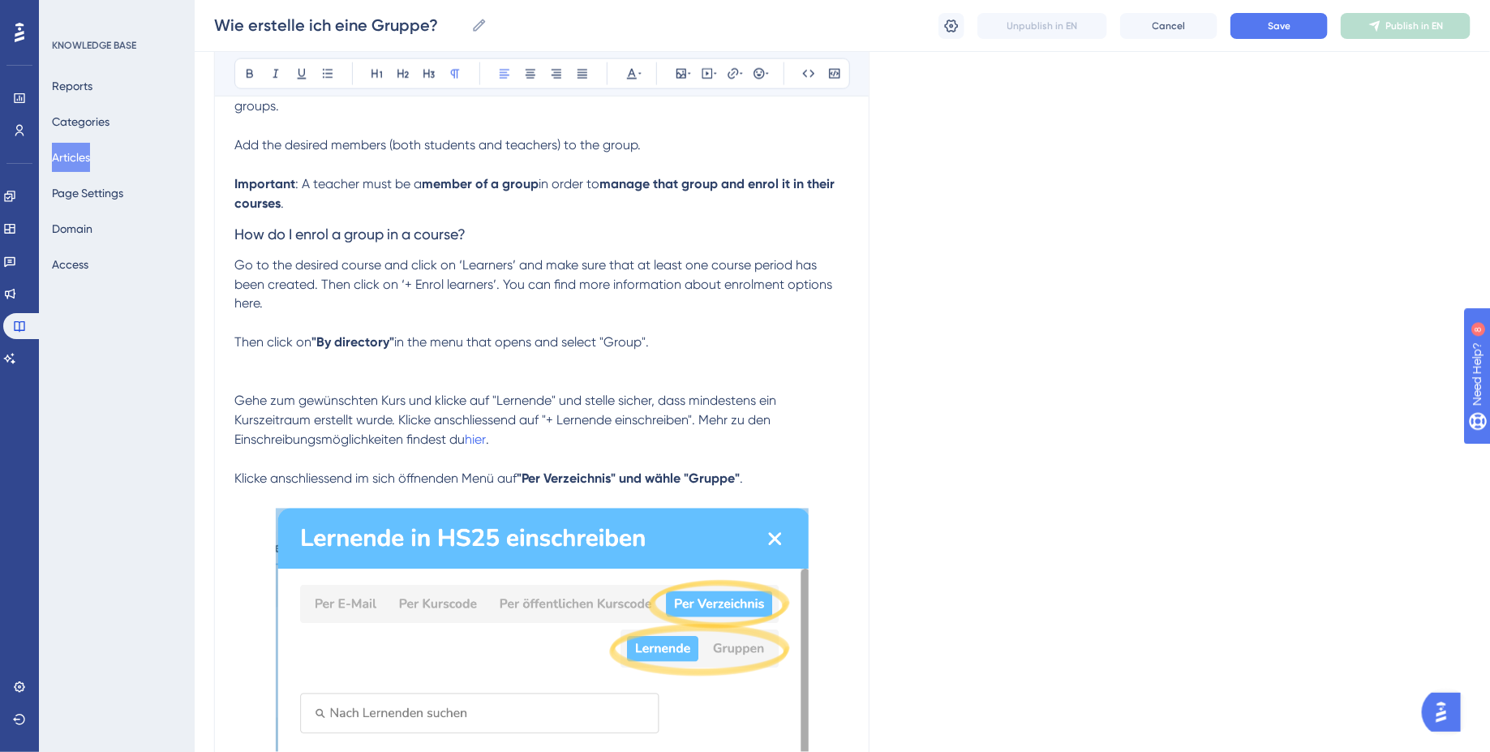
click at [663, 392] on p "Go to the desired course and click on ‘Learners’ and make sure that at least on…" at bounding box center [541, 324] width 615 height 136
click at [789, 489] on p "Gehe zum gewünschten Kurs und klicke auf "Lernende" und stelle sicher, dass min…" at bounding box center [541, 440] width 615 height 97
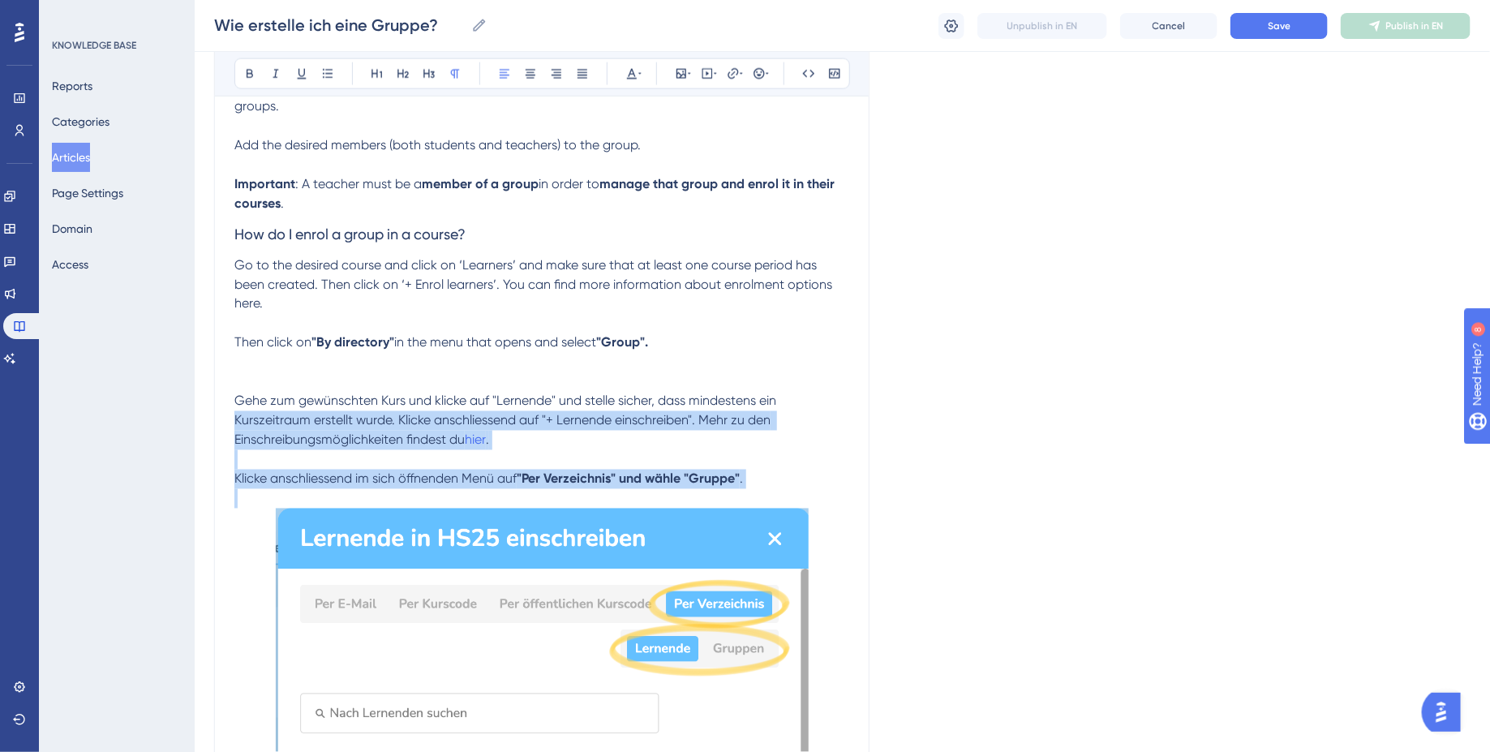
drag, startPoint x: 789, startPoint y: 565, endPoint x: 217, endPoint y: 491, distance: 577.4
click at [214, 494] on div "How do I create a group? for teachers 👩🏼‍🏫 Bold Italic Underline Bullet Point H…" at bounding box center [541, 414] width 655 height 2840
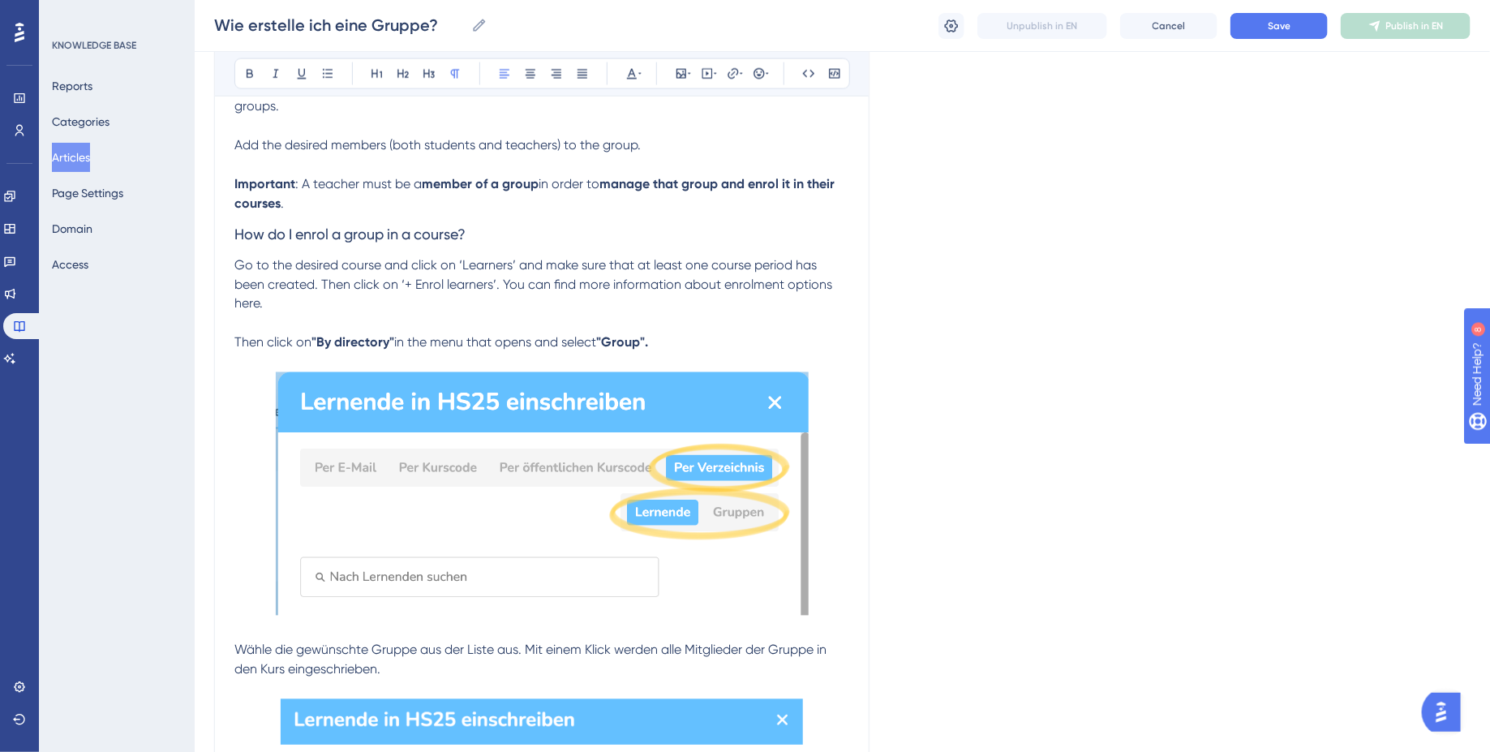
click at [494, 350] on span "Go to the desired course and click on ‘Learners’ and make sure that at least on…" at bounding box center [534, 303] width 601 height 93
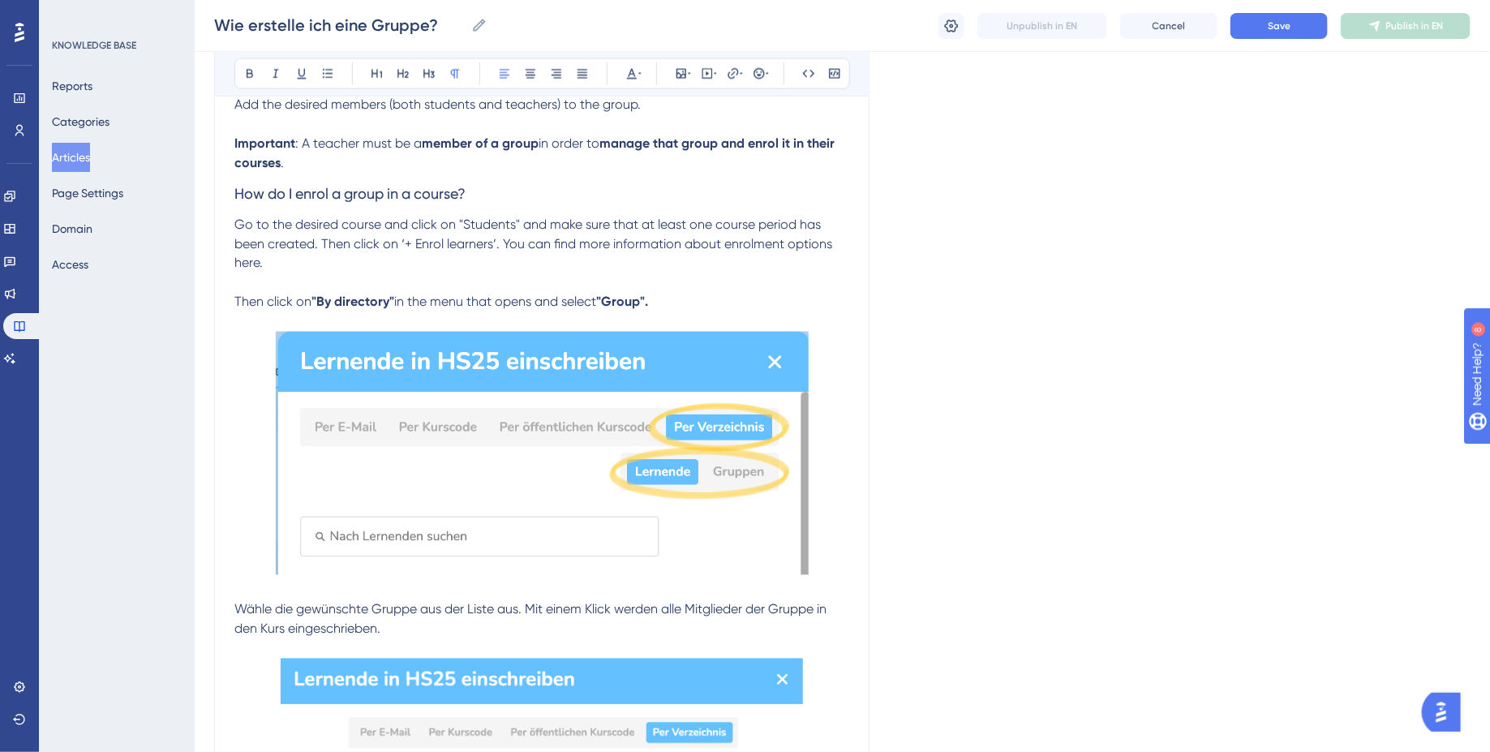
scroll to position [1229, 0]
drag, startPoint x: 401, startPoint y: 327, endPoint x: 496, endPoint y: 328, distance: 94.9
click at [496, 309] on span "Go to the desired course and click on "Students" and make sure that at least on…" at bounding box center [534, 262] width 601 height 93
click at [324, 201] on span "How do I enrol a group in a course?" at bounding box center [349, 192] width 231 height 17
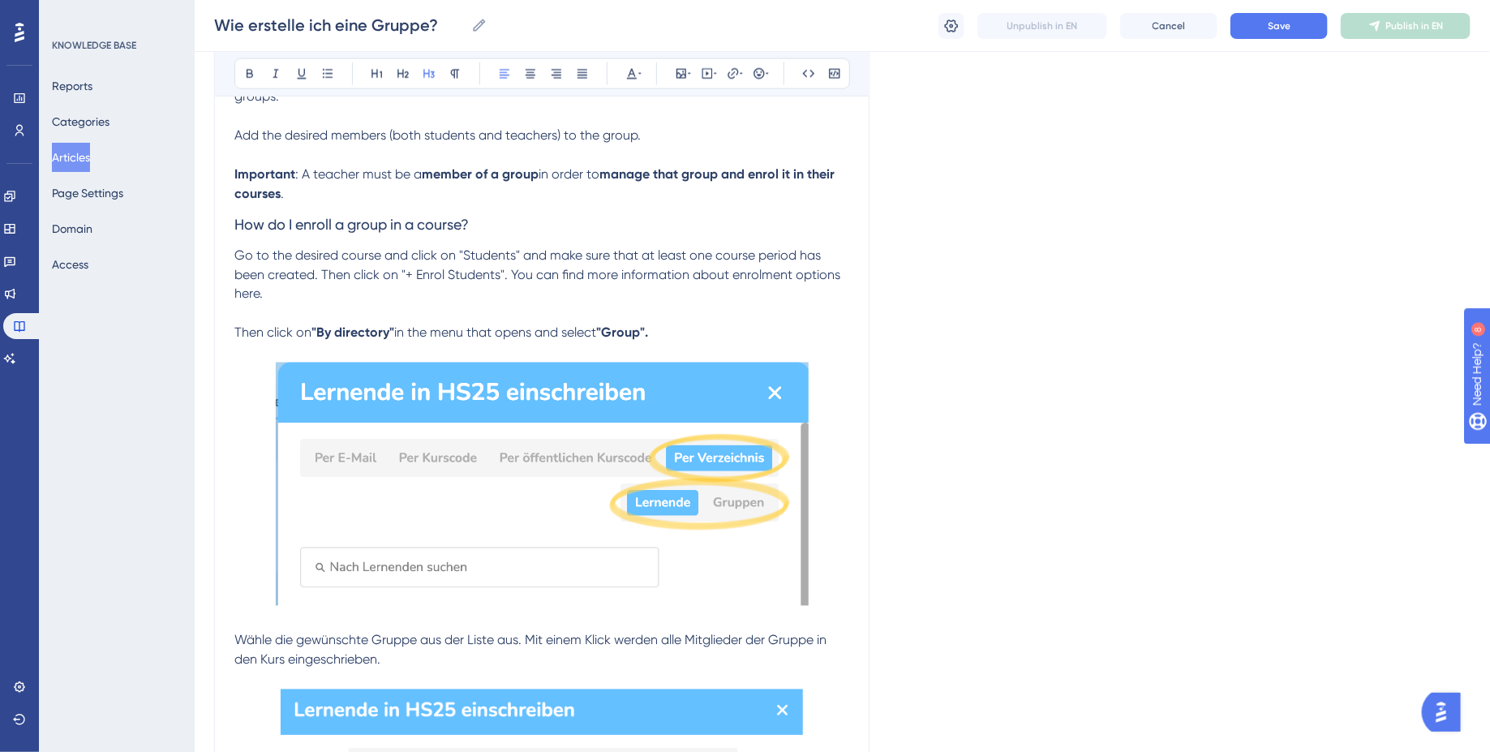
scroll to position [1162, 0]
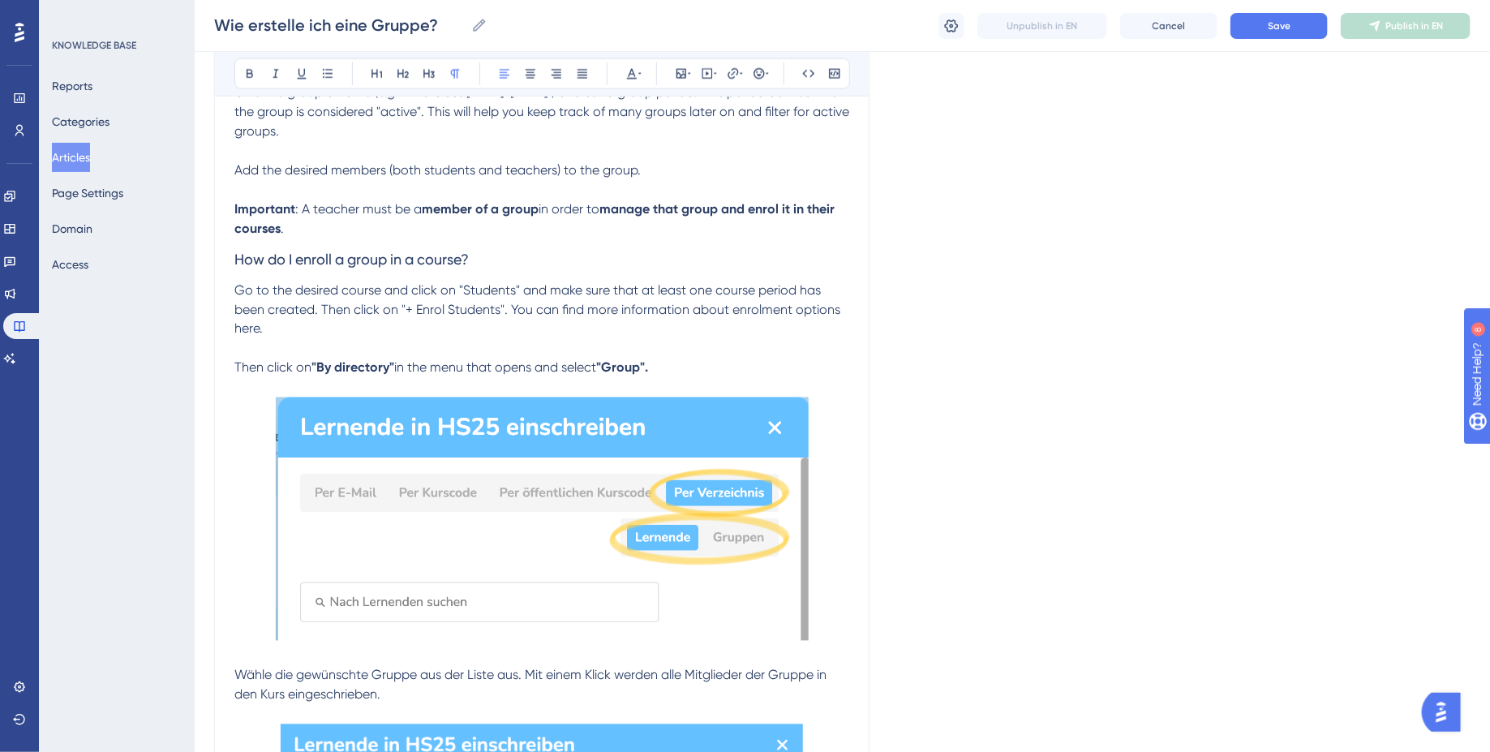
click at [429, 397] on p "Go to the desired course and click on "Students" and make sure that at least on…" at bounding box center [541, 339] width 615 height 117
click at [316, 268] on span "How do I enroll a group in a course?" at bounding box center [351, 259] width 234 height 17
click at [329, 268] on span "How do I enroll a group in a course?" at bounding box center [351, 259] width 234 height 17
click at [432, 376] on span "Go to the desired course and click on "Students" and make sure that at least on…" at bounding box center [538, 328] width 609 height 93
click at [463, 397] on p "Go to the desired course and click on "Students" and make sure that at least on…" at bounding box center [541, 339] width 615 height 117
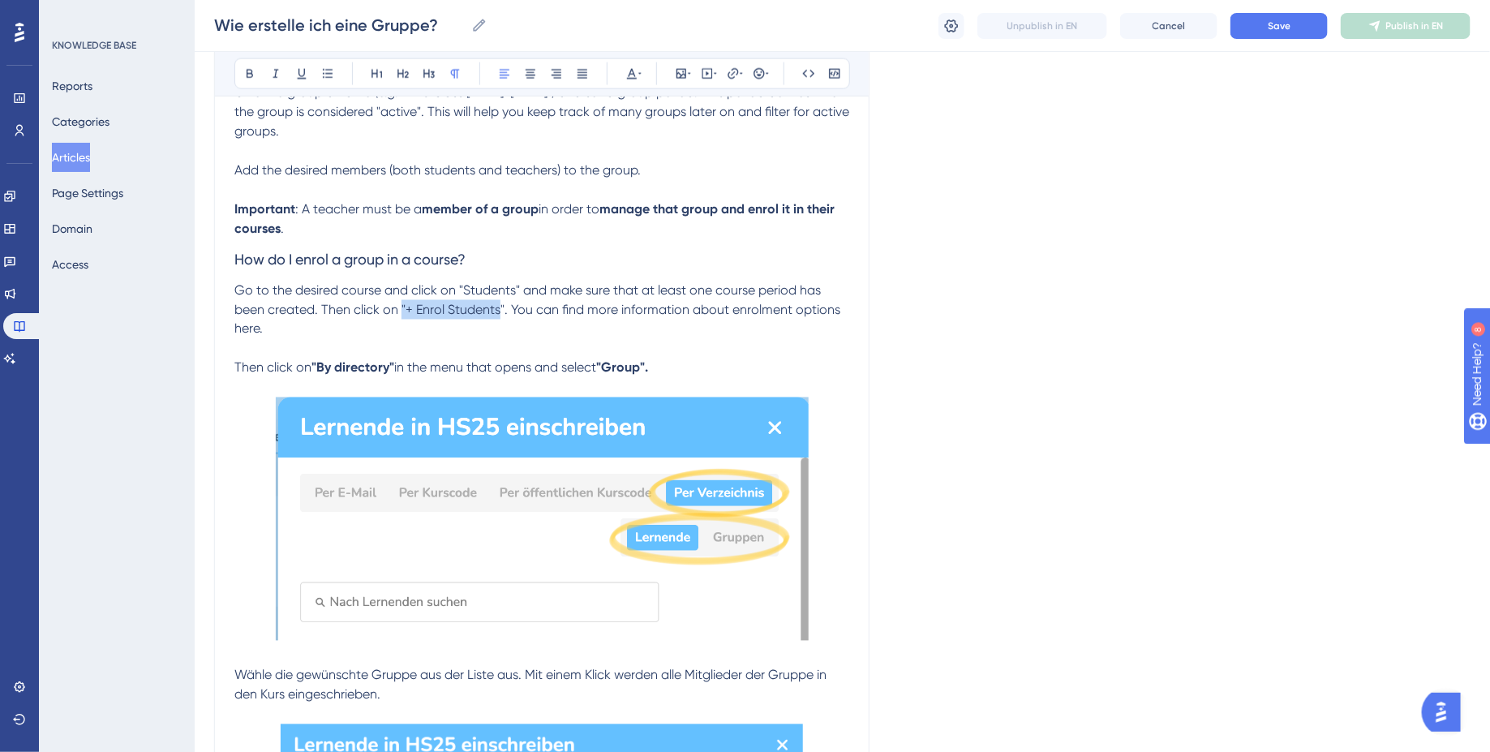
drag, startPoint x: 402, startPoint y: 395, endPoint x: 501, endPoint y: 397, distance: 99.8
click at [501, 376] on span "Go to the desired course and click on "Students" and make sure that at least on…" at bounding box center [538, 328] width 609 height 93
click at [511, 376] on span "Go to the desired course and click on "Students" and make sure that at least on…" at bounding box center [538, 328] width 609 height 93
drag, startPoint x: 500, startPoint y: 396, endPoint x: 397, endPoint y: 393, distance: 103.1
click at [397, 376] on span "Go to the desired course and click on "Students" and make sure that at least on…" at bounding box center [538, 328] width 609 height 93
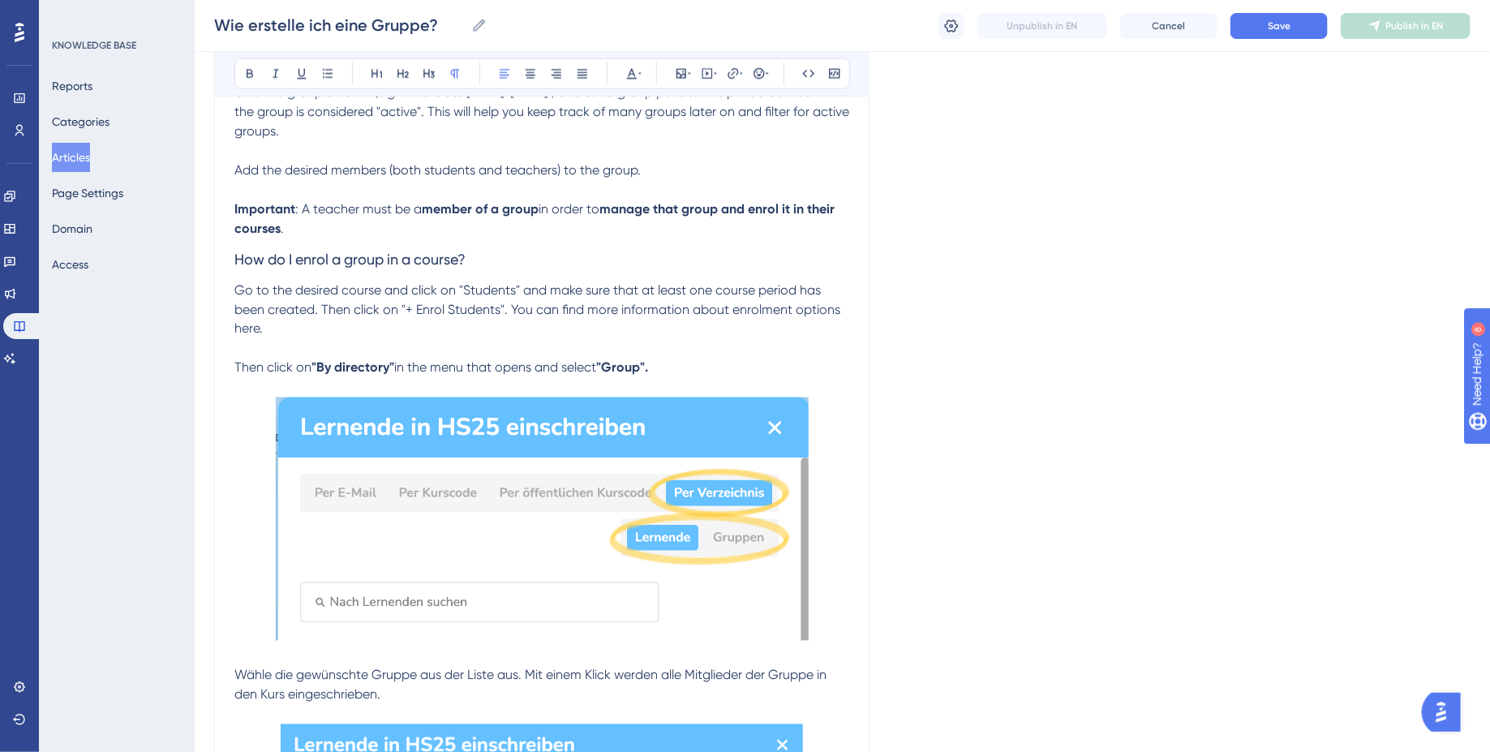
click at [504, 376] on span "Go to the desired course and click on "Students" and make sure that at least on…" at bounding box center [538, 328] width 609 height 93
drag, startPoint x: 504, startPoint y: 396, endPoint x: 400, endPoint y: 396, distance: 103.8
click at [400, 376] on span "Go to the desired course and click on "Students" and make sure that at least on…" at bounding box center [538, 328] width 609 height 93
click at [498, 397] on p "Go to the desired course and click on "Students" and make sure that at least on…" at bounding box center [541, 339] width 615 height 117
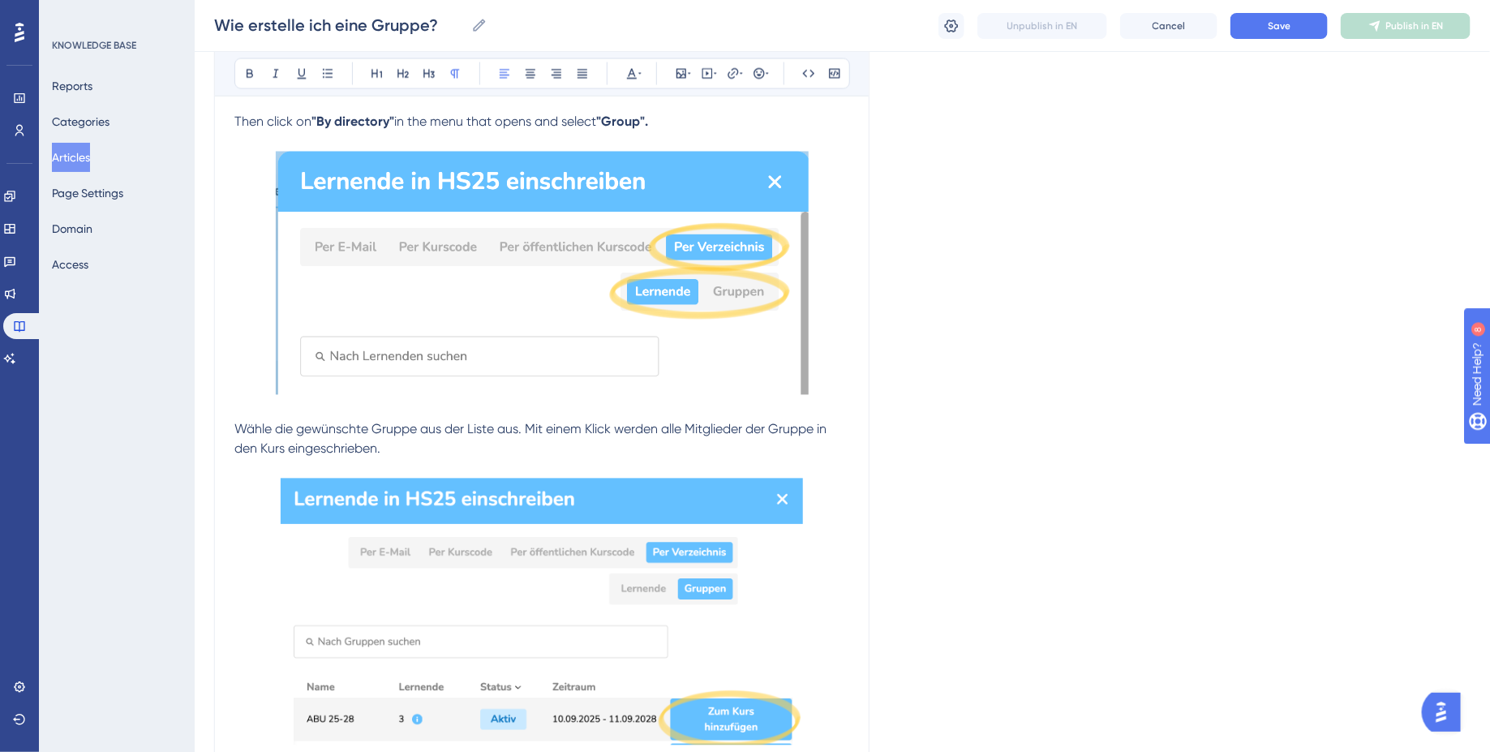
scroll to position [1391, 0]
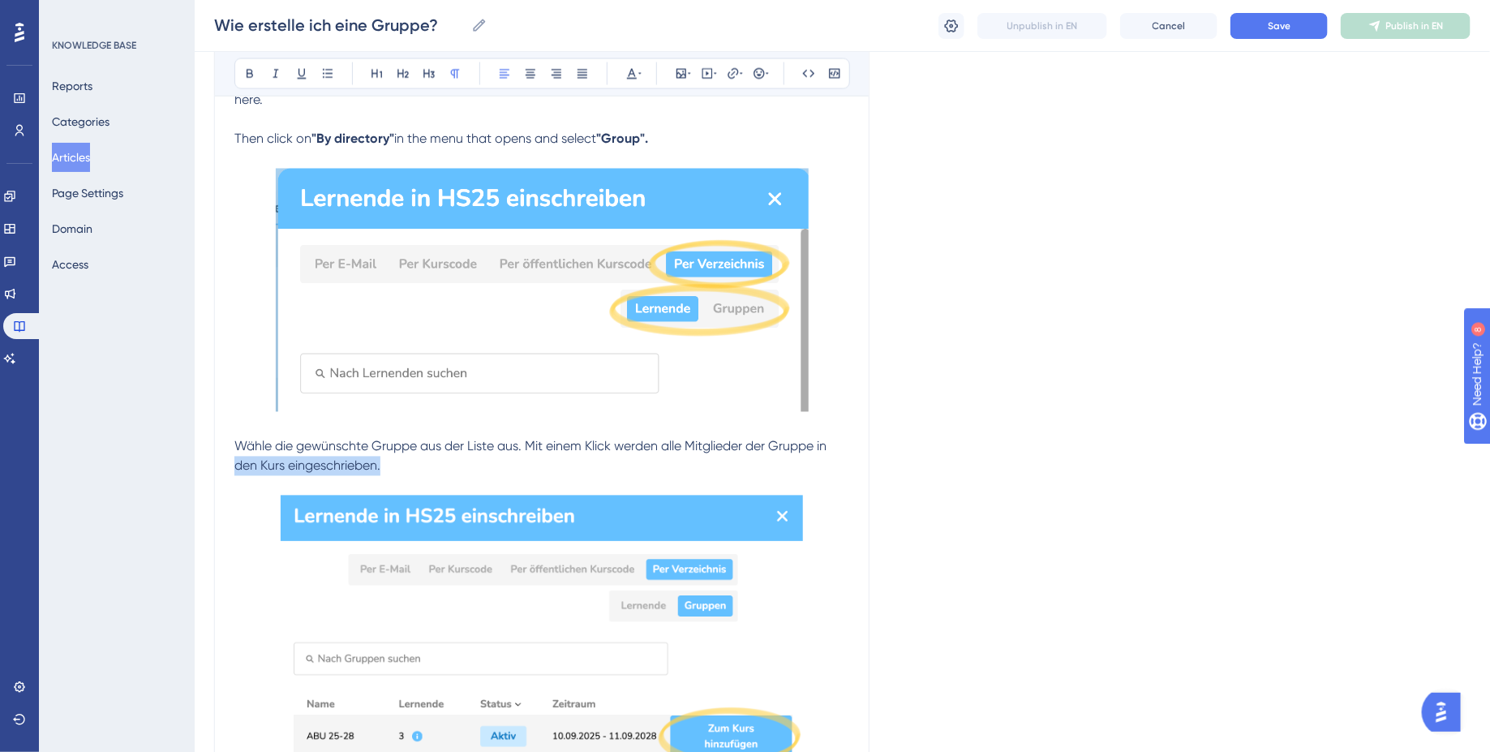
drag, startPoint x: 461, startPoint y: 551, endPoint x: 171, endPoint y: 544, distance: 289.6
click at [195, 544] on div "Performance Users Engagement Widgets Feedback Product Updates Knowledge Base AI…" at bounding box center [842, 113] width 1295 height 3009
click at [453, 476] on p "Wähle die gewünschte Gruppe aus der Liste aus. Mit einem Klick werden alle Mitg…" at bounding box center [541, 447] width 615 height 58
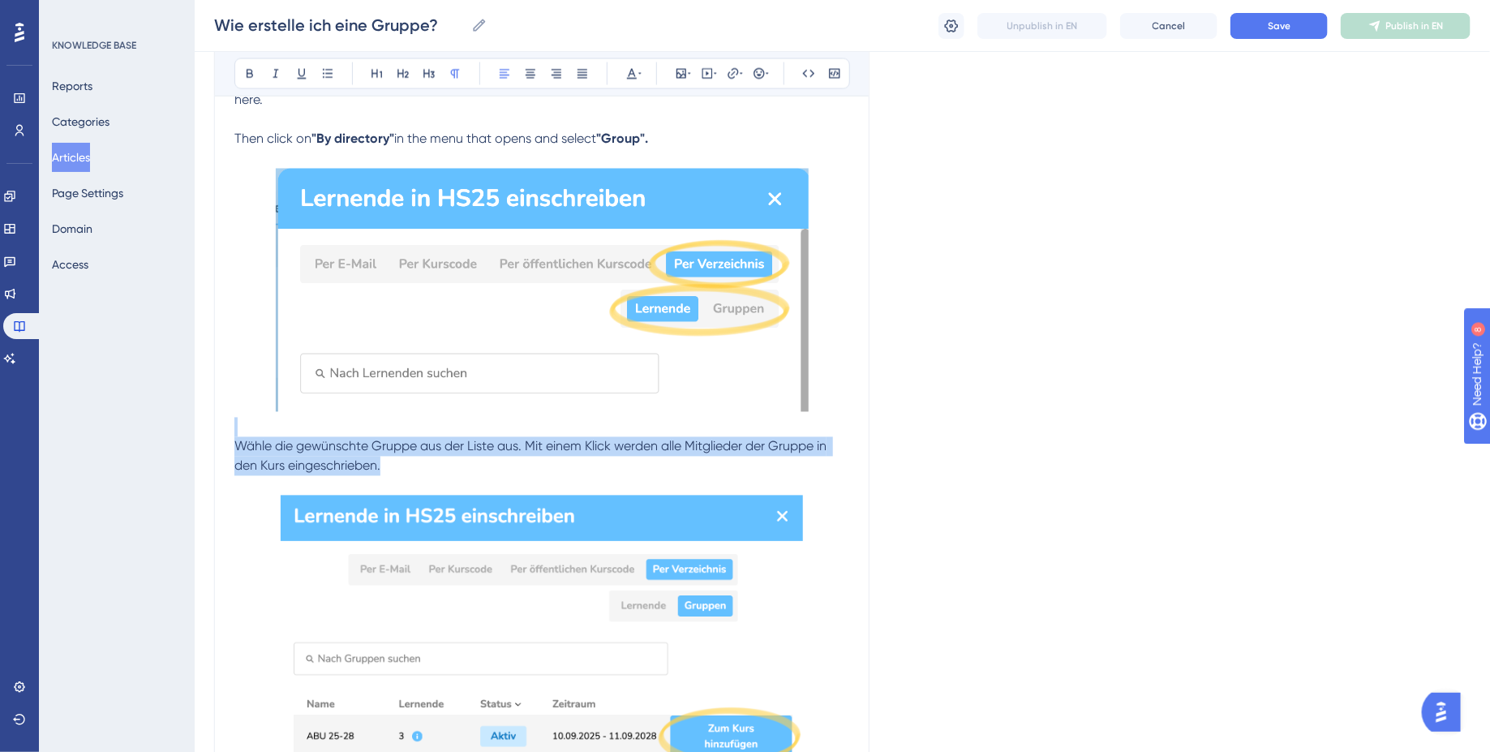
drag, startPoint x: 420, startPoint y: 561, endPoint x: 144, endPoint y: 505, distance: 282.2
click at [195, 506] on div "Performance Users Engagement Widgets Feedback Product Updates Knowledge Base AI…" at bounding box center [842, 113] width 1295 height 3009
copy p "Wähle die gewünschte Gruppe aus der Liste aus. Mit einem Klick werden alle Mitg…"
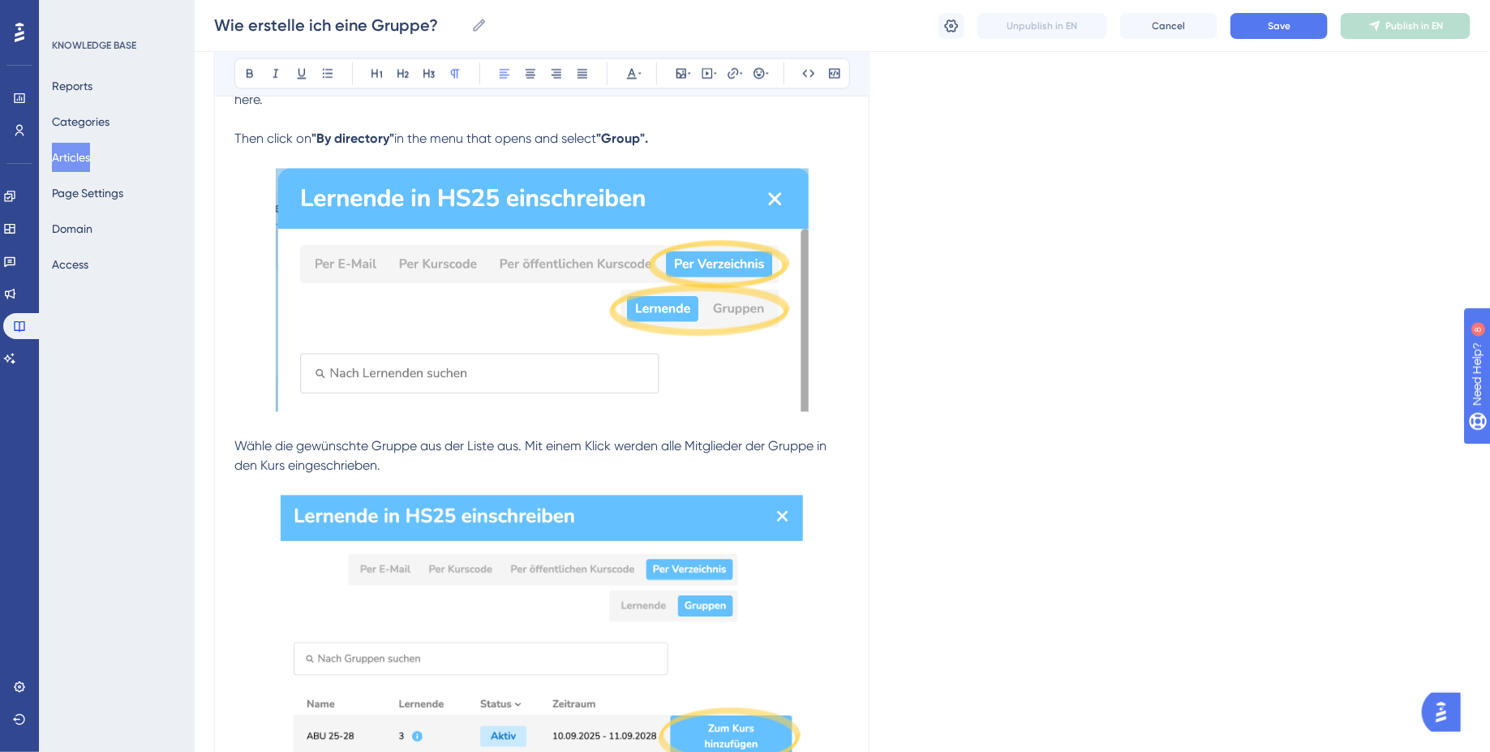
click at [389, 474] on span "Wähle die gewünschte Gruppe aus der Liste aus. Mit einem Klick werden alle Mitg…" at bounding box center [531, 456] width 595 height 35
click at [243, 474] on span "Wähle die gewünschte Gruppe aus der Liste aus. Mit einem Klick werden alle Mitg…" at bounding box center [531, 456] width 595 height 35
click at [231, 533] on div "How do I create a group? for teachers 👩🏼‍🏫 Bold Italic Underline Bullet Point H…" at bounding box center [541, 143] width 655 height 2704
click at [234, 474] on span "Wähle die gewünschte Gruppe aus der Liste aus. Mit einem Klick werden alle Mitg…" at bounding box center [531, 456] width 595 height 35
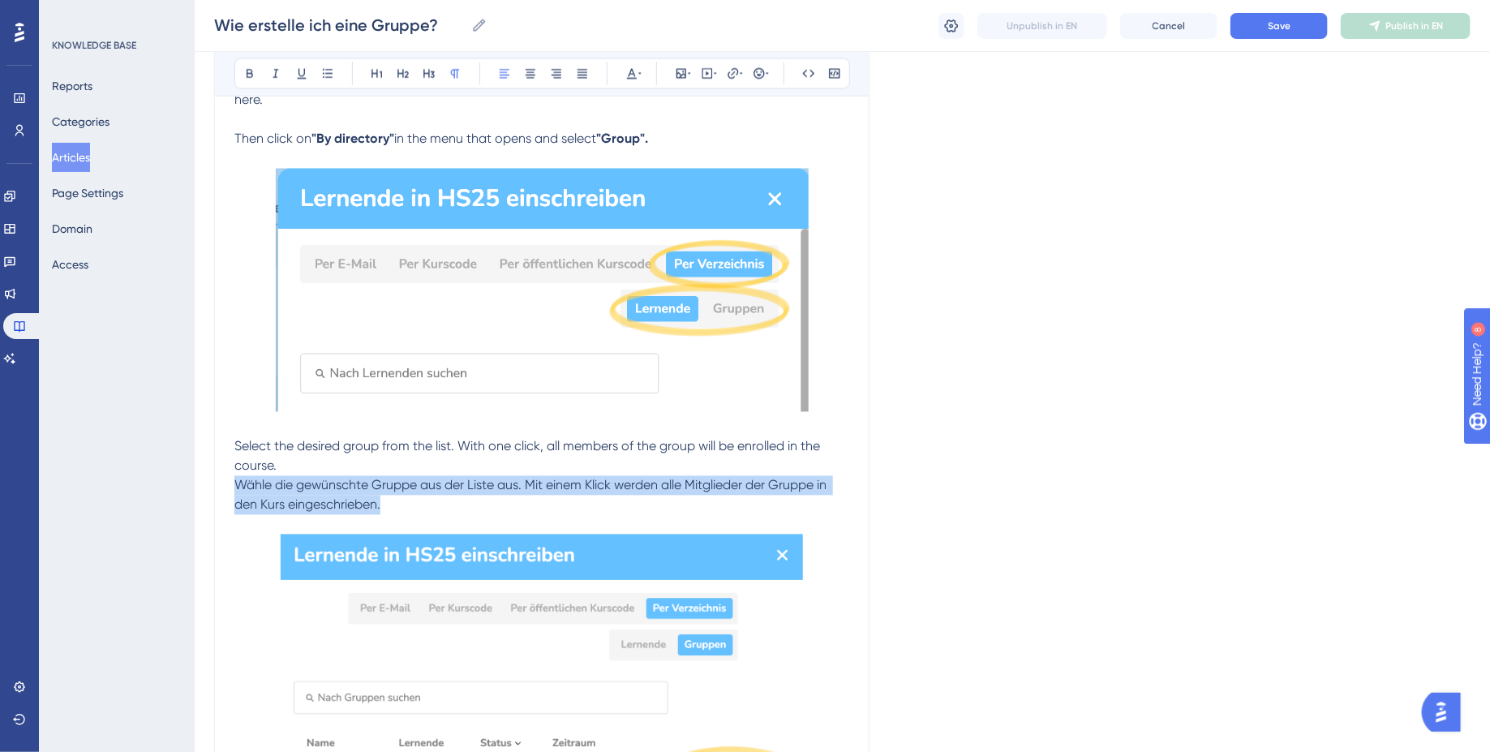
drag, startPoint x: 377, startPoint y: 600, endPoint x: 222, endPoint y: 569, distance: 158.1
click at [222, 569] on div "How do I create a group? for teachers 👩🏼‍🏫 Bold Italic Underline Bullet Point H…" at bounding box center [541, 162] width 655 height 2742
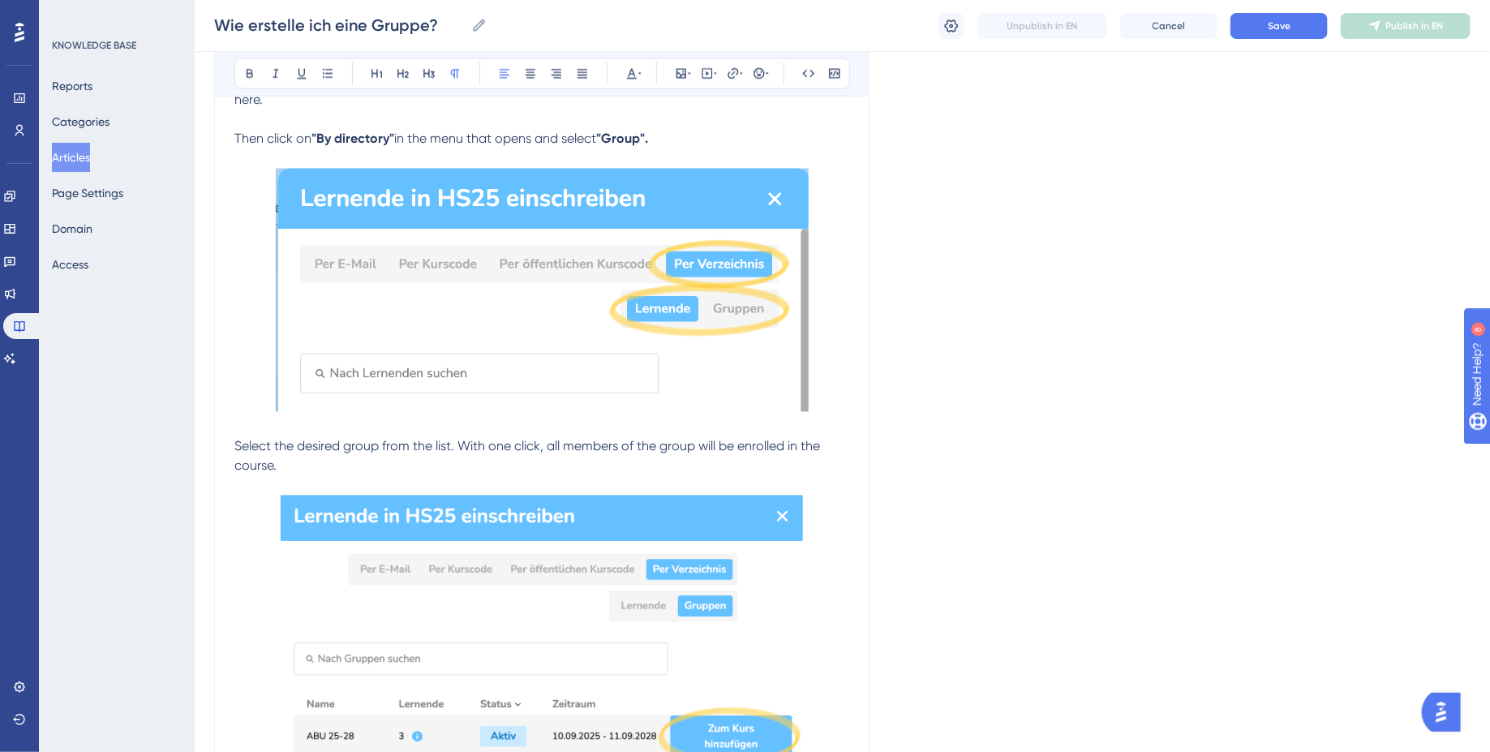
click at [236, 474] on span "Select the desired group from the list. With one click, all members of the grou…" at bounding box center [528, 456] width 589 height 35
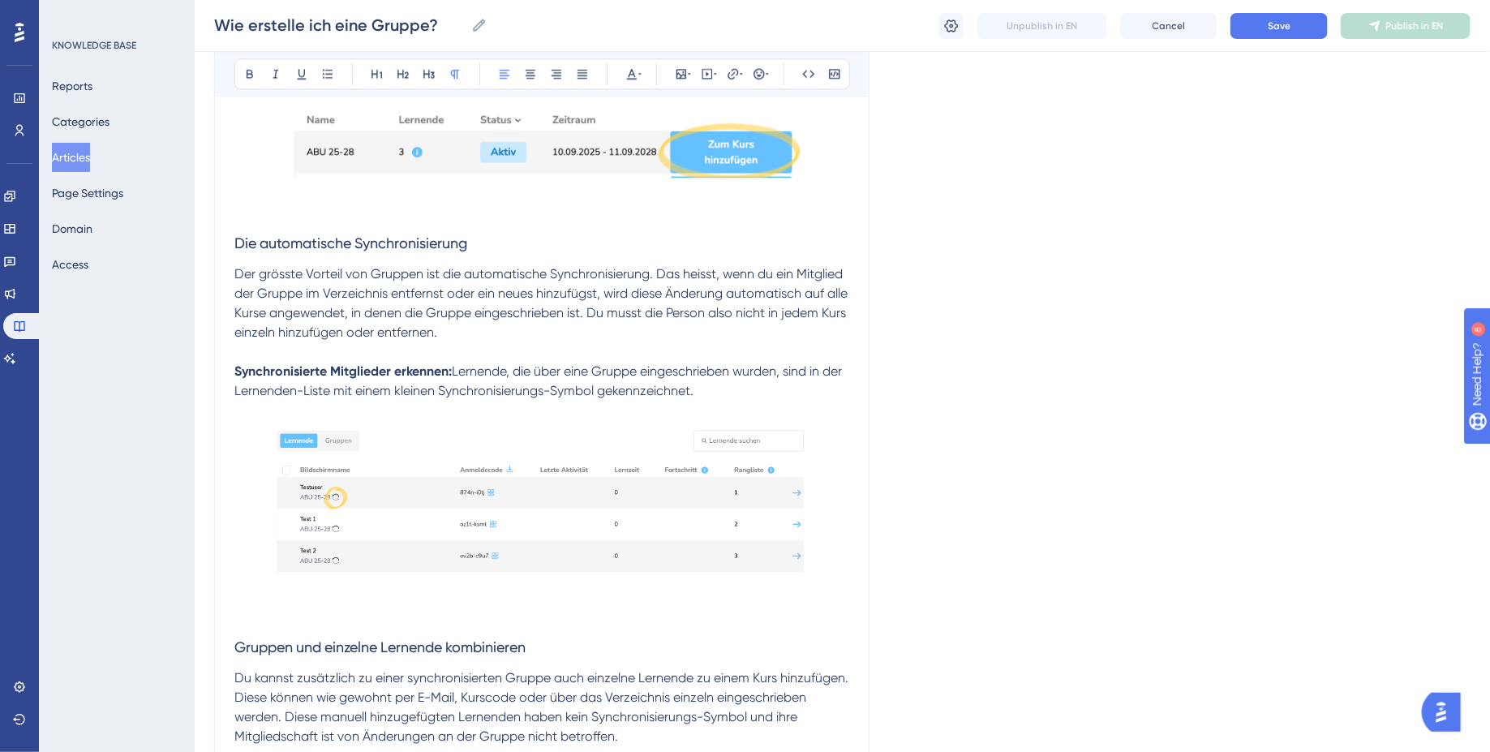
scroll to position [1998, 0]
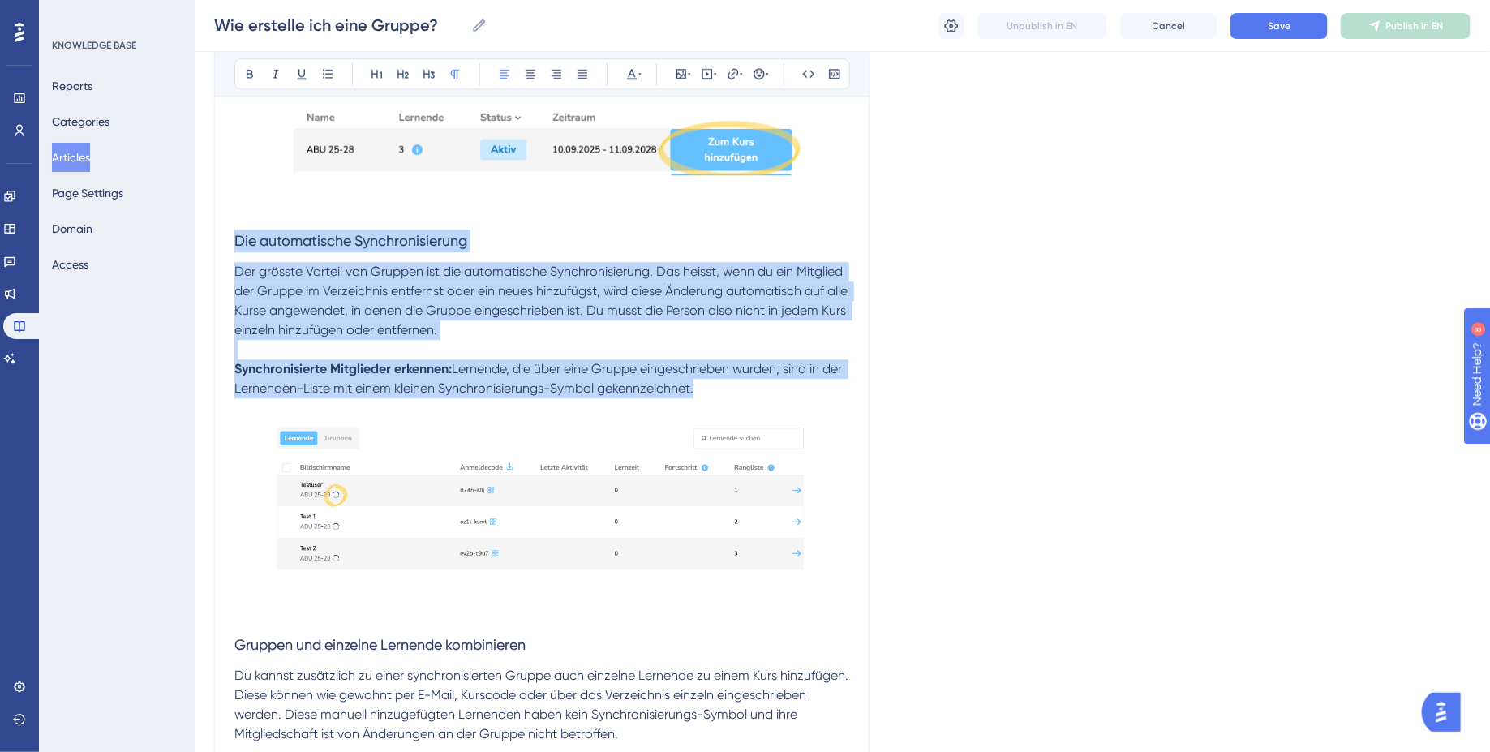
drag, startPoint x: 755, startPoint y: 482, endPoint x: 215, endPoint y: 329, distance: 561.5
copy div "Die automatische Synchronisierung Der grösste Vorteil von Gruppen ist die autom…"
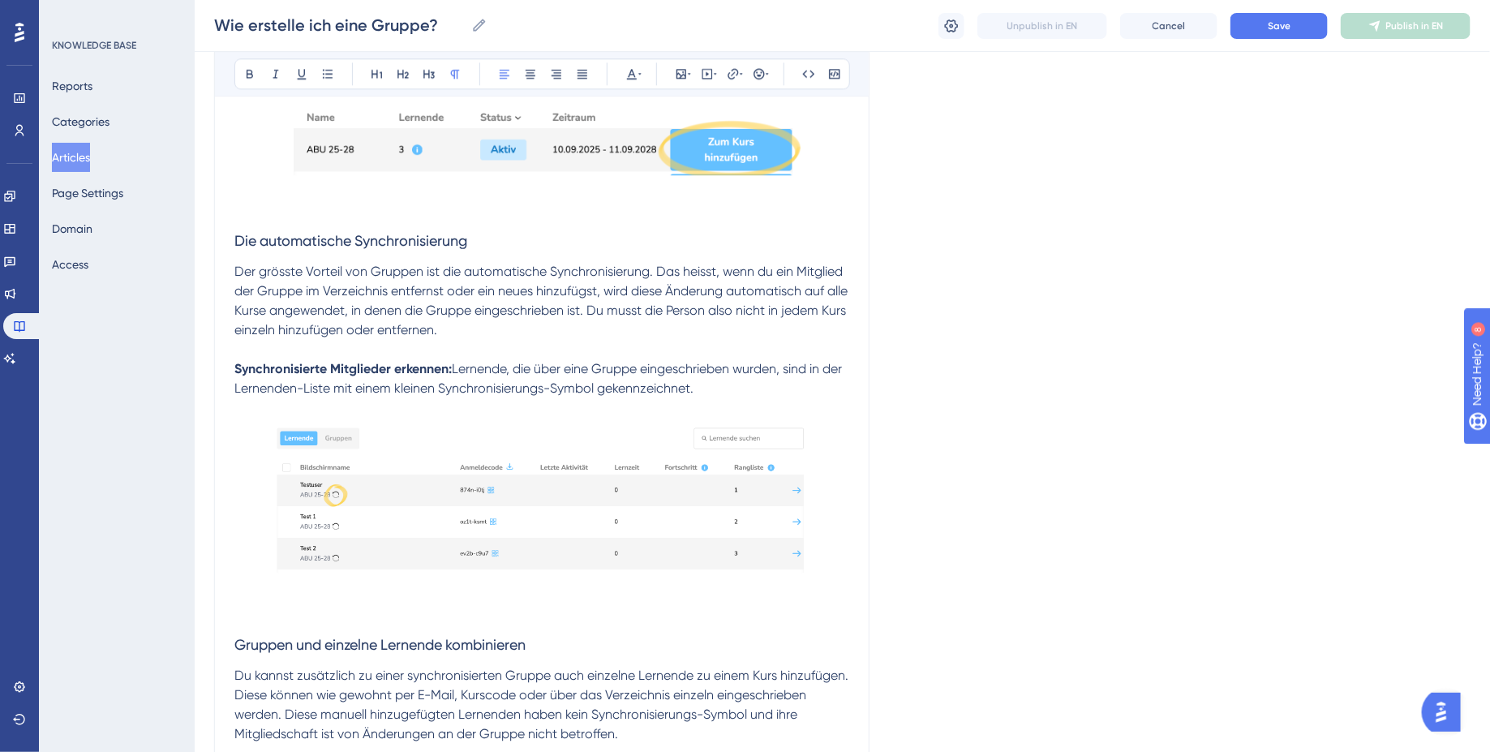
click at [245, 337] on span "Der grösste Vorteil von Gruppen ist die automatische Synchronisierung. Das heis…" at bounding box center [542, 301] width 616 height 74
click at [238, 249] on span "Die automatische Synchronisierung" at bounding box center [350, 240] width 233 height 17
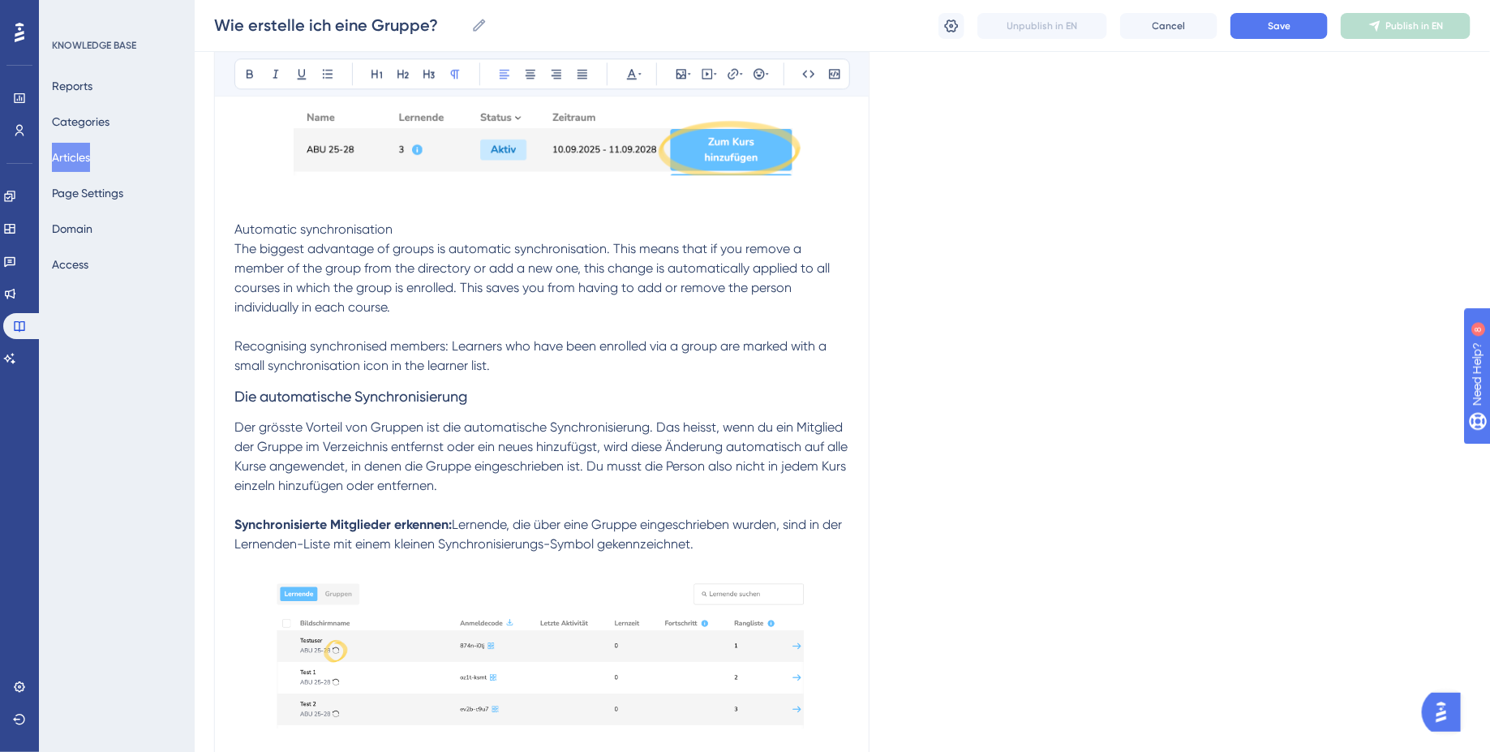
click at [239, 337] on span "Automatic synchronisation The biggest advantage of groups is automatic synchron…" at bounding box center [533, 297] width 599 height 152
click at [241, 237] on span "Automatic synchronisation" at bounding box center [313, 228] width 158 height 15
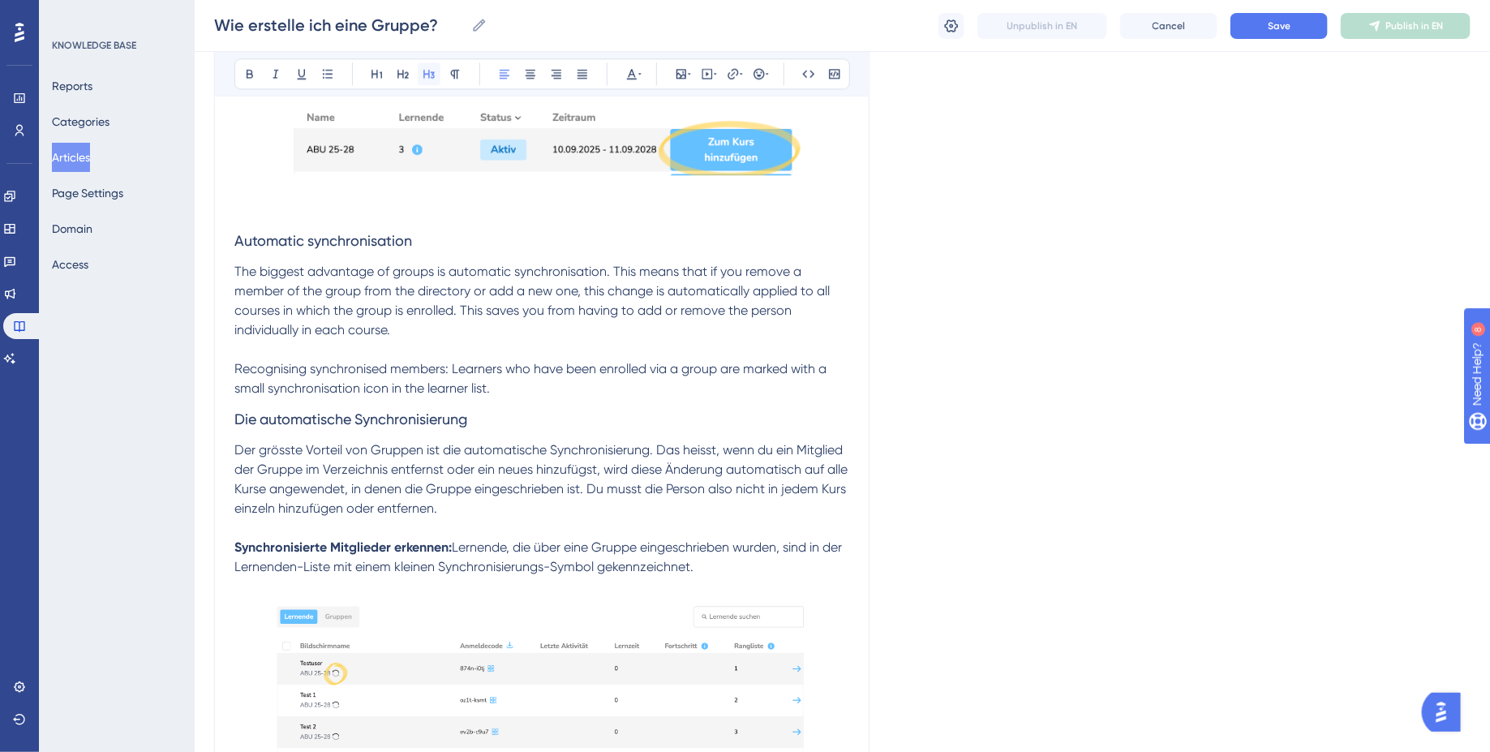
click at [433, 71] on icon at bounding box center [428, 74] width 11 height 9
drag, startPoint x: 446, startPoint y: 451, endPoint x: 58, endPoint y: 451, distance: 387.7
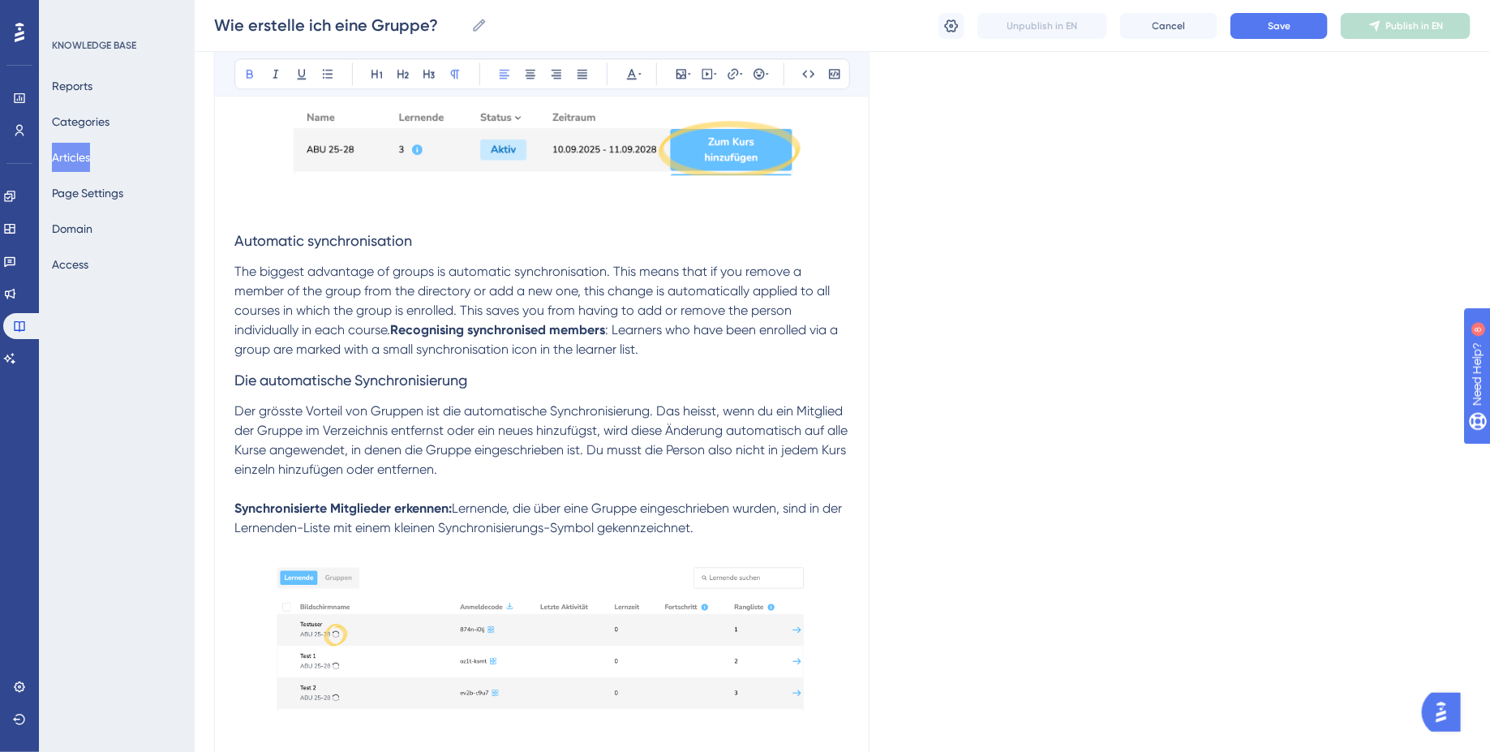
click at [476, 357] on span ": Learners who have been enrolled via a group are marked with a small synchroni…" at bounding box center [537, 339] width 607 height 35
click at [600, 359] on p "The biggest advantage of groups is automatic synchronisation. This means that i…" at bounding box center [541, 310] width 615 height 97
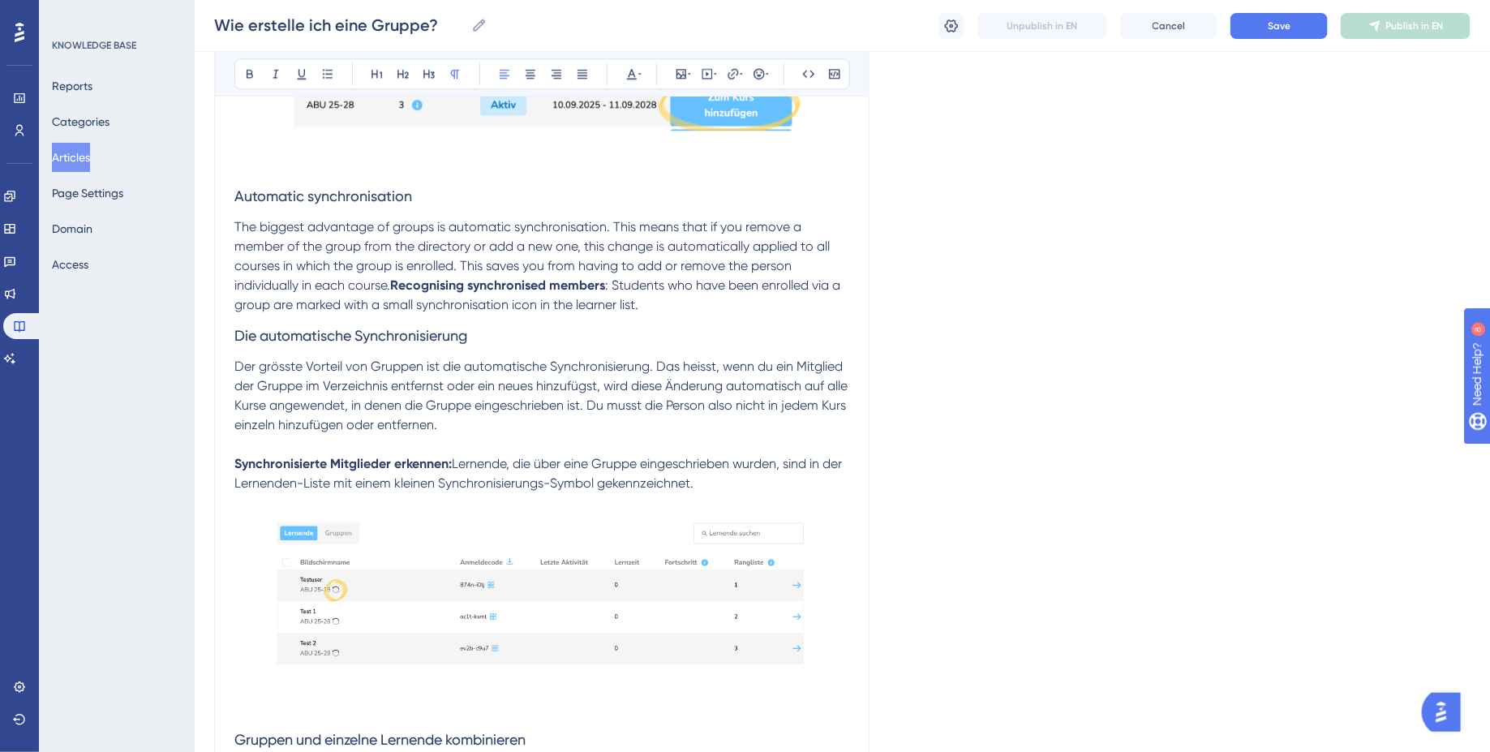
scroll to position [2044, 0]
click at [452, 311] on span ": Students who have been enrolled via a group are marked with a small synchroni…" at bounding box center [538, 293] width 609 height 35
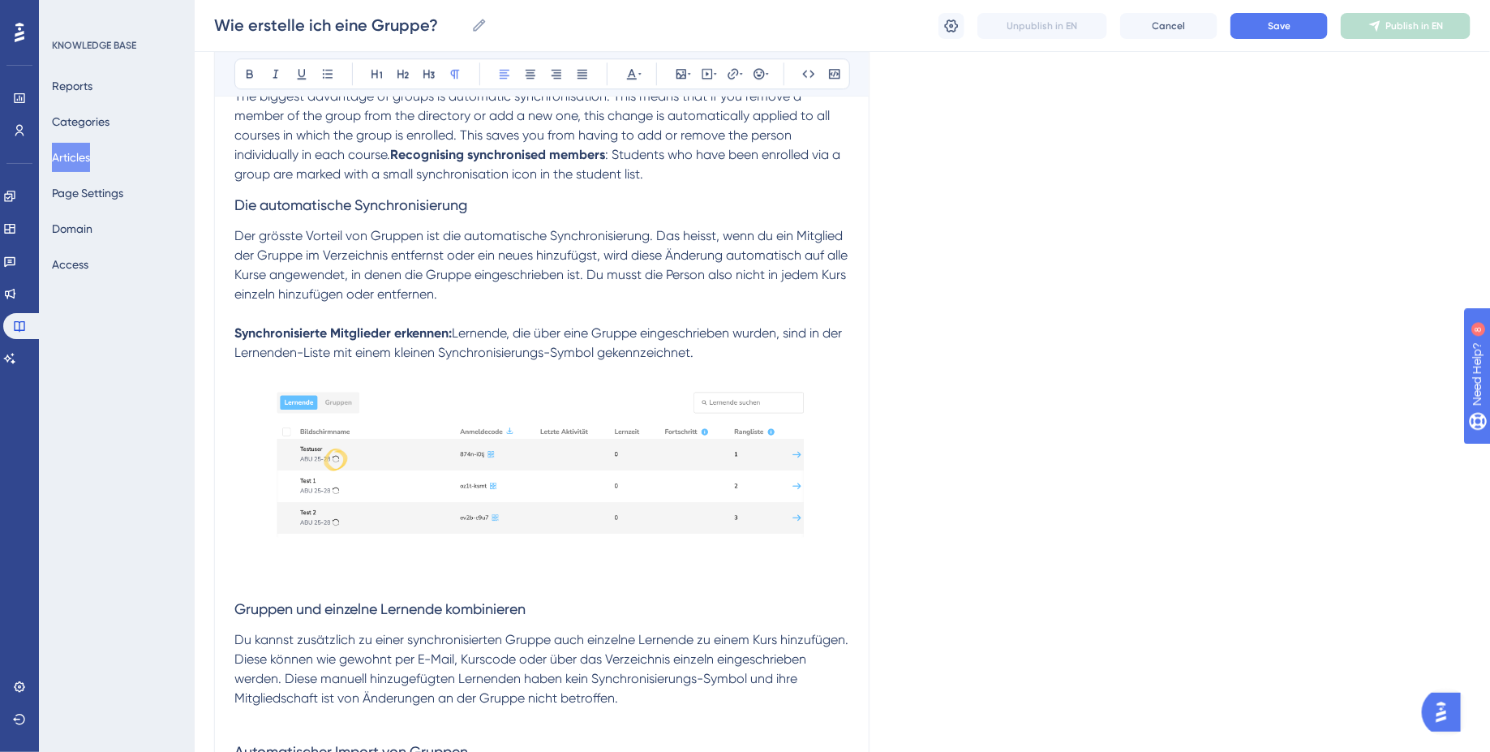
scroll to position [2198, 0]
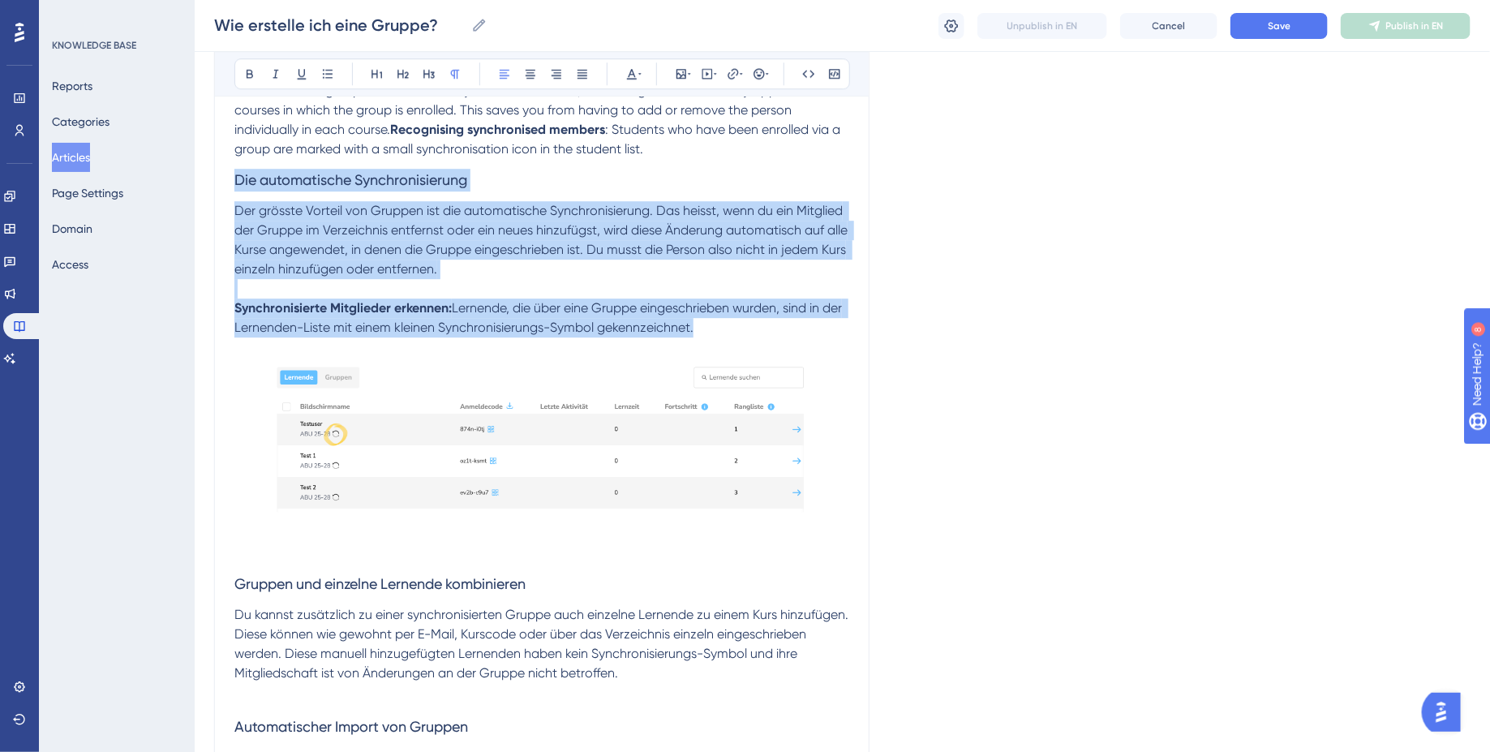
drag, startPoint x: 737, startPoint y: 448, endPoint x: 227, endPoint y: 302, distance: 529.9
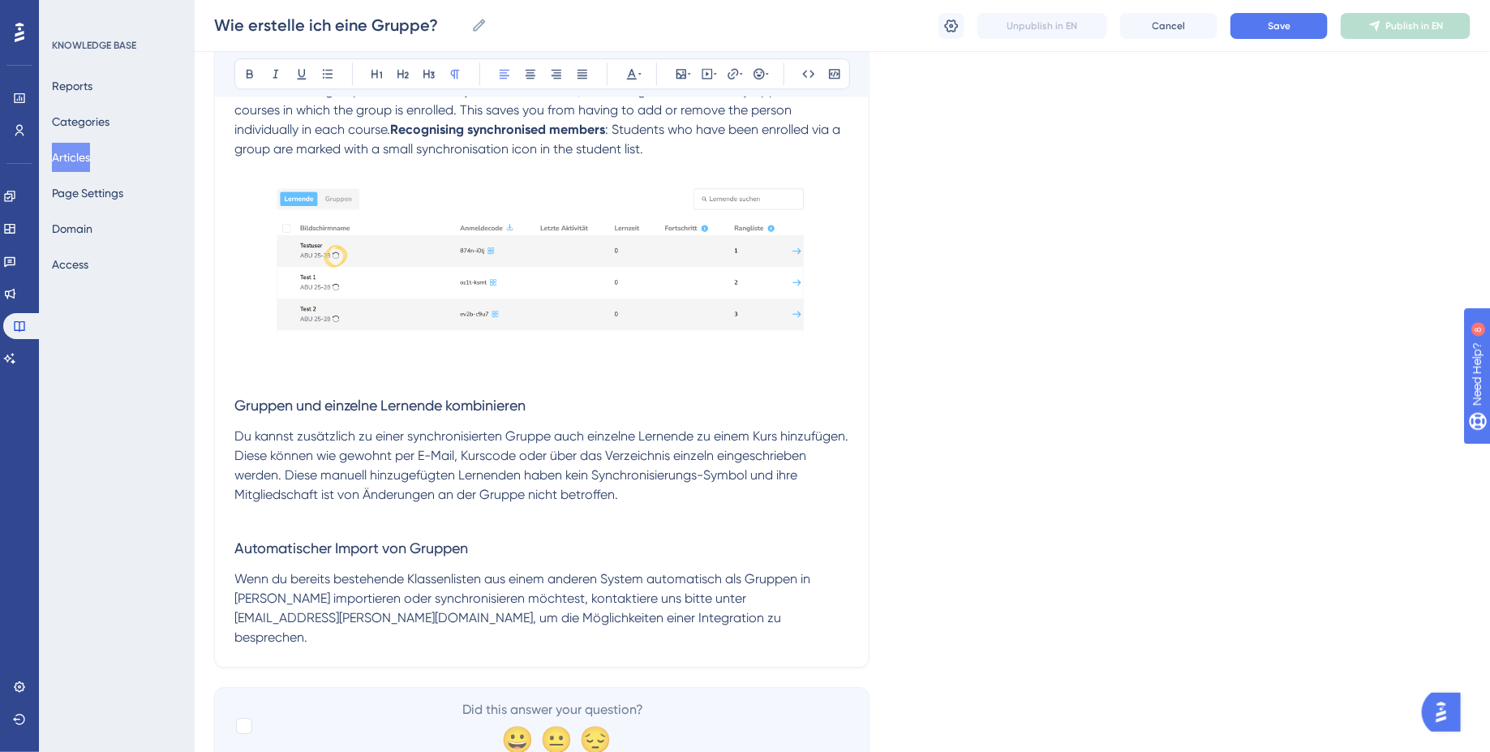
scroll to position [2368, 0]
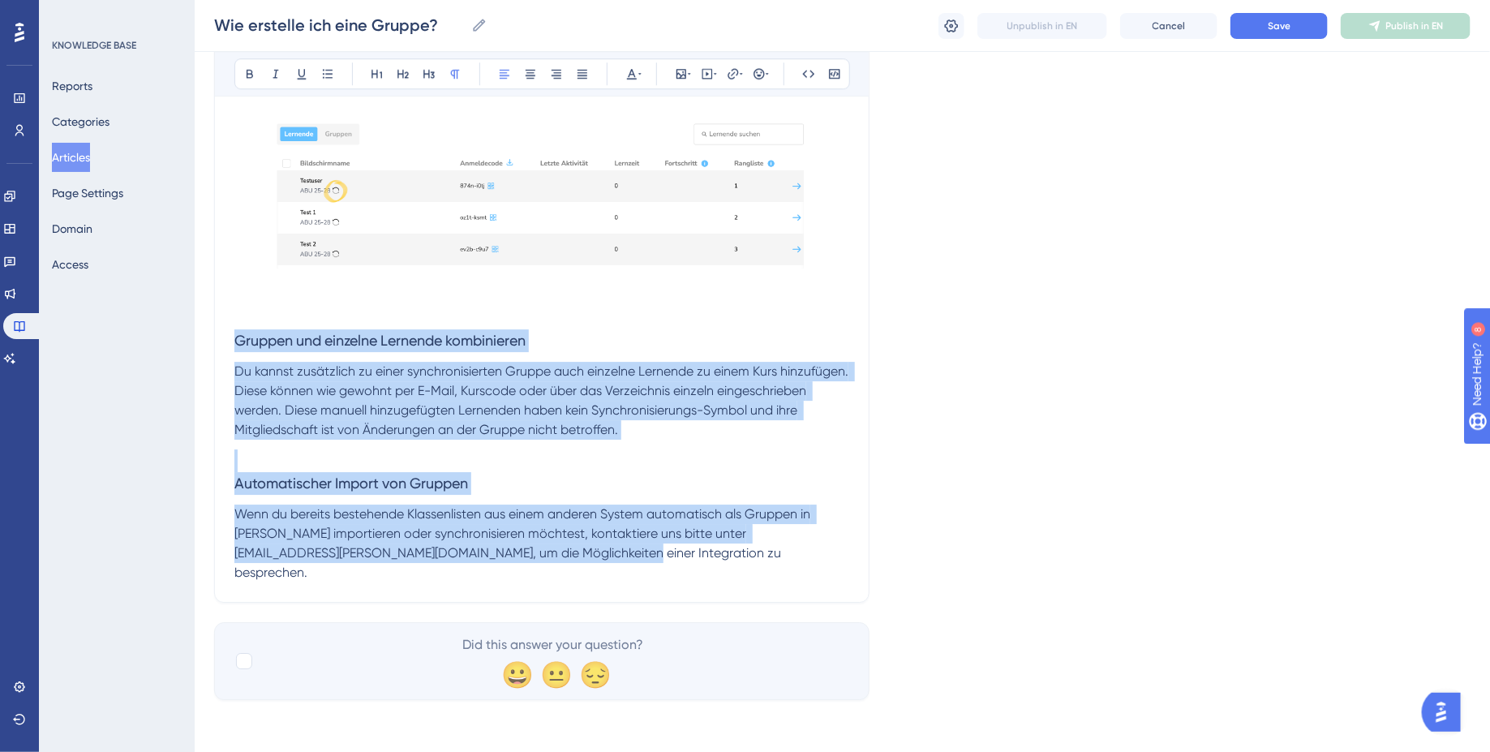
drag, startPoint x: 633, startPoint y: 582, endPoint x: 153, endPoint y: 364, distance: 527.1
copy div "Gruppen und einzelne Lernende kombinieren Du kannst zusätzlich zu einer synchro…"
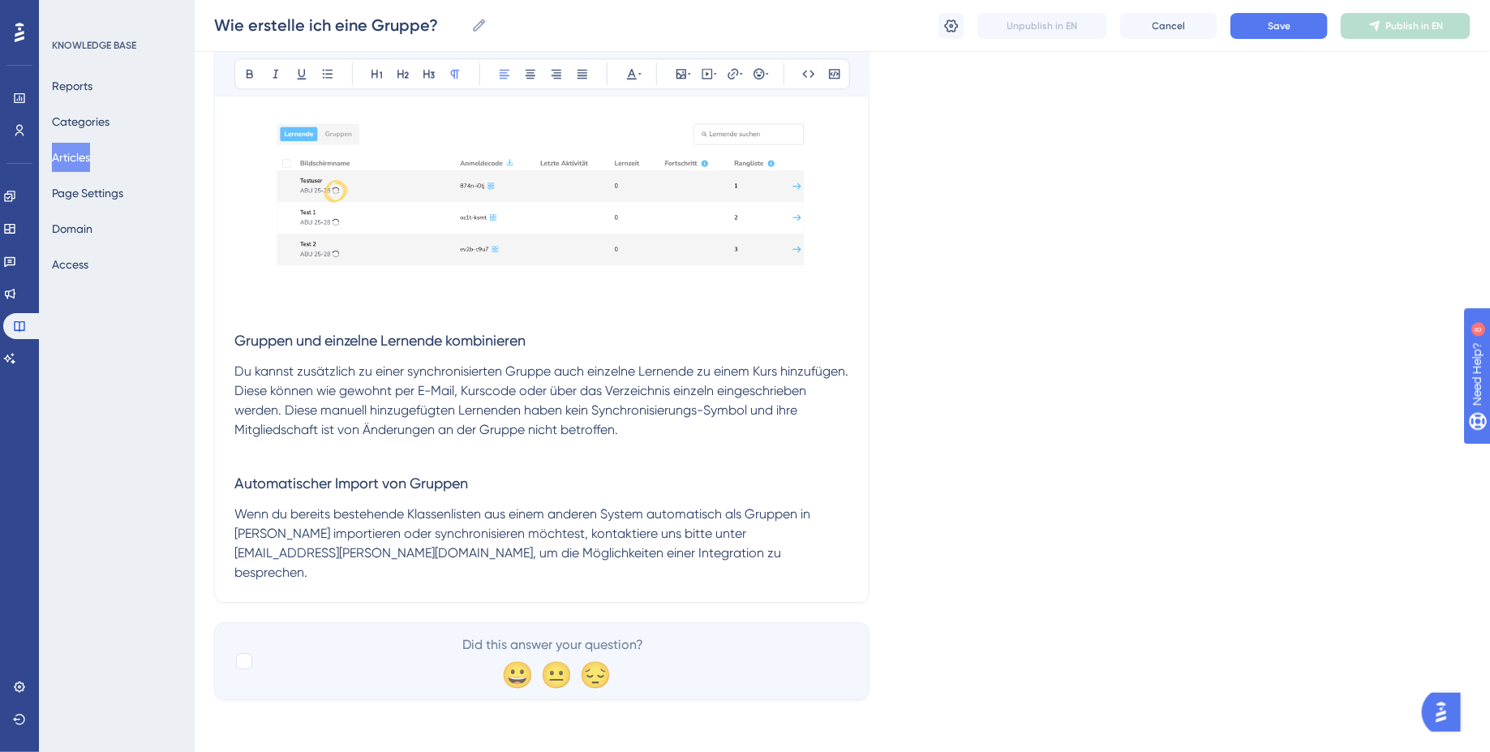
click at [395, 542] on p "Wenn du bereits bestehende Klassenlisten aus einem anderen System automatisch a…" at bounding box center [541, 544] width 615 height 78
click at [235, 349] on span "Gruppen und einzelne Lernende kombinieren" at bounding box center [379, 340] width 291 height 17
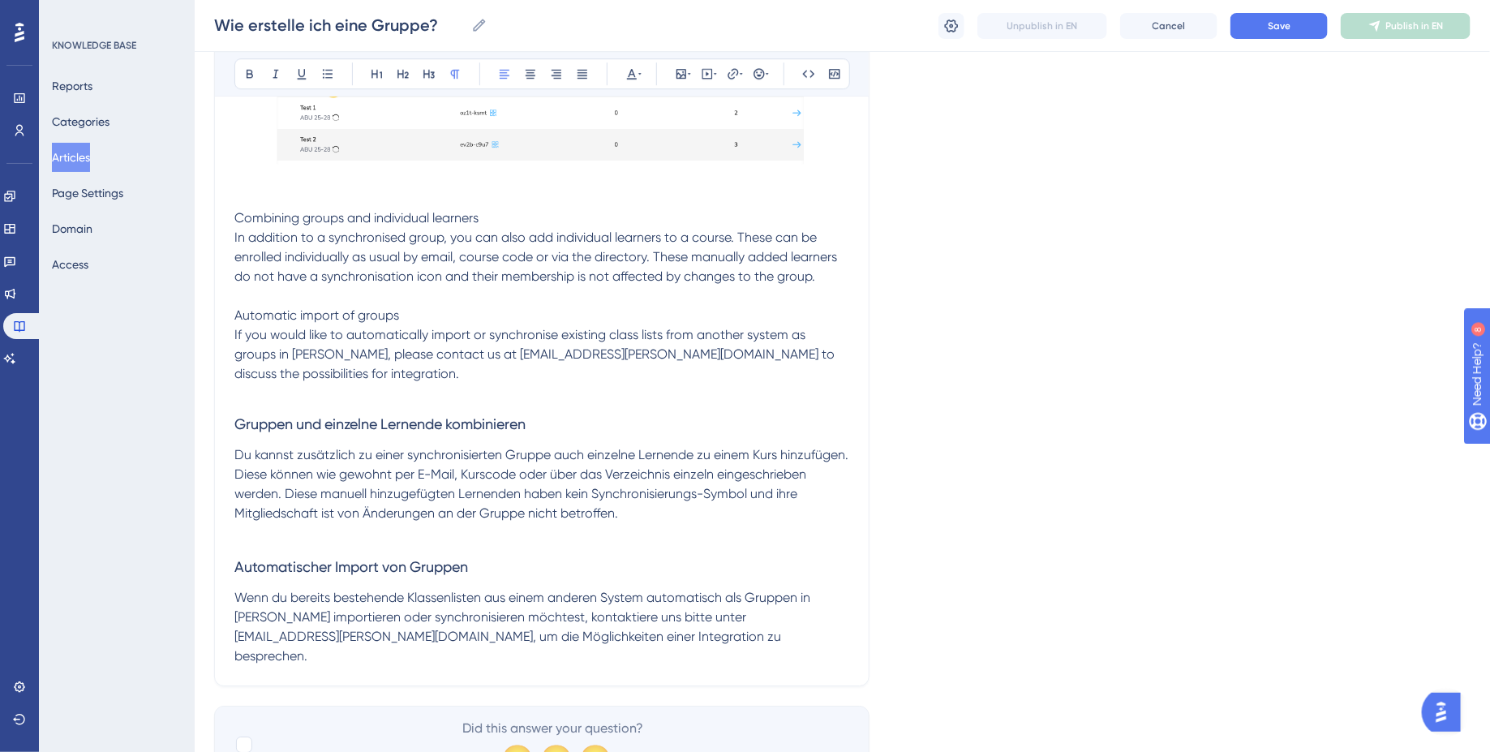
click at [236, 359] on span "Combining groups and individual learners In addition to a synchronised group, y…" at bounding box center [537, 295] width 606 height 171
click at [462, 225] on span "Combining groups and individual learners" at bounding box center [356, 217] width 244 height 15
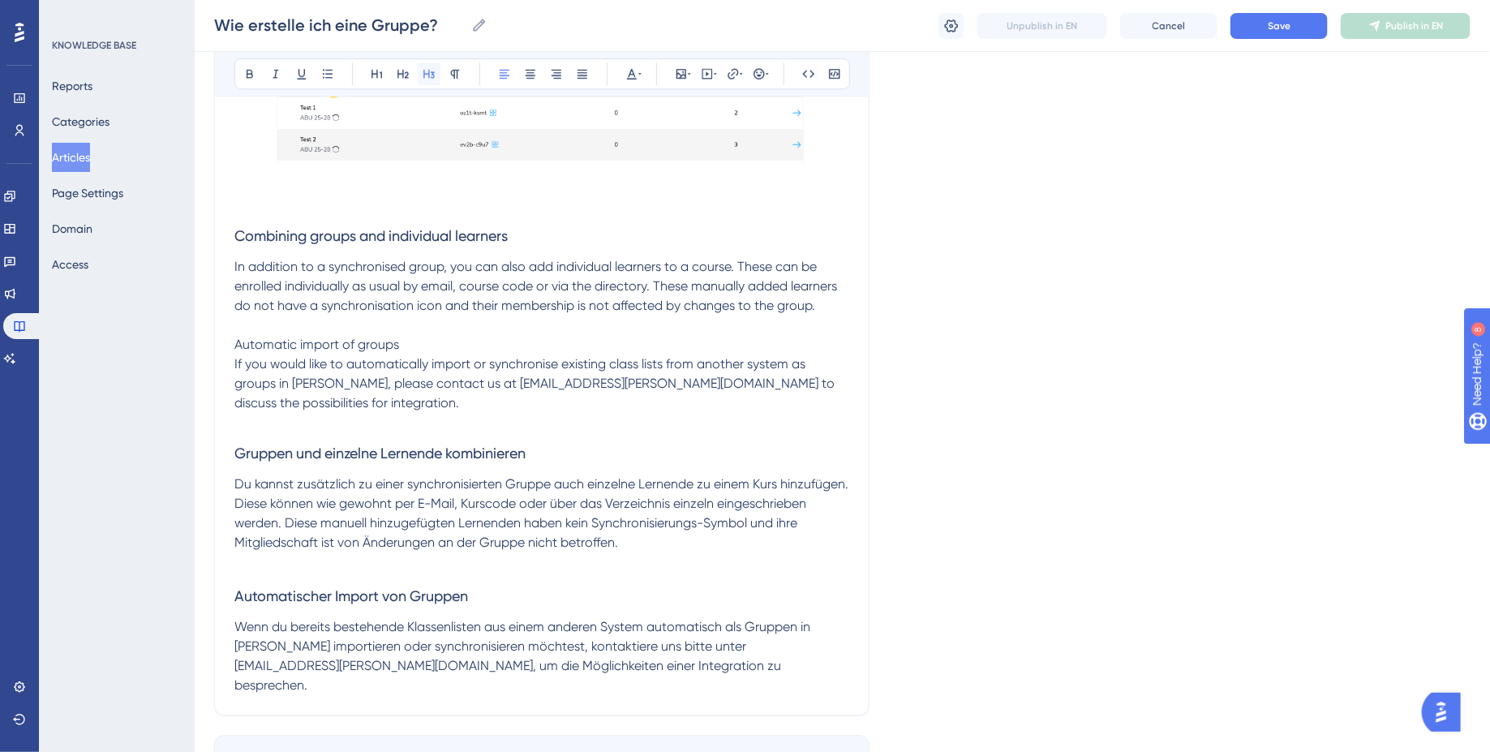
click at [423, 72] on icon at bounding box center [428, 74] width 11 height 9
click at [477, 244] on span "Combining groups and individual learners" at bounding box center [370, 235] width 273 height 17
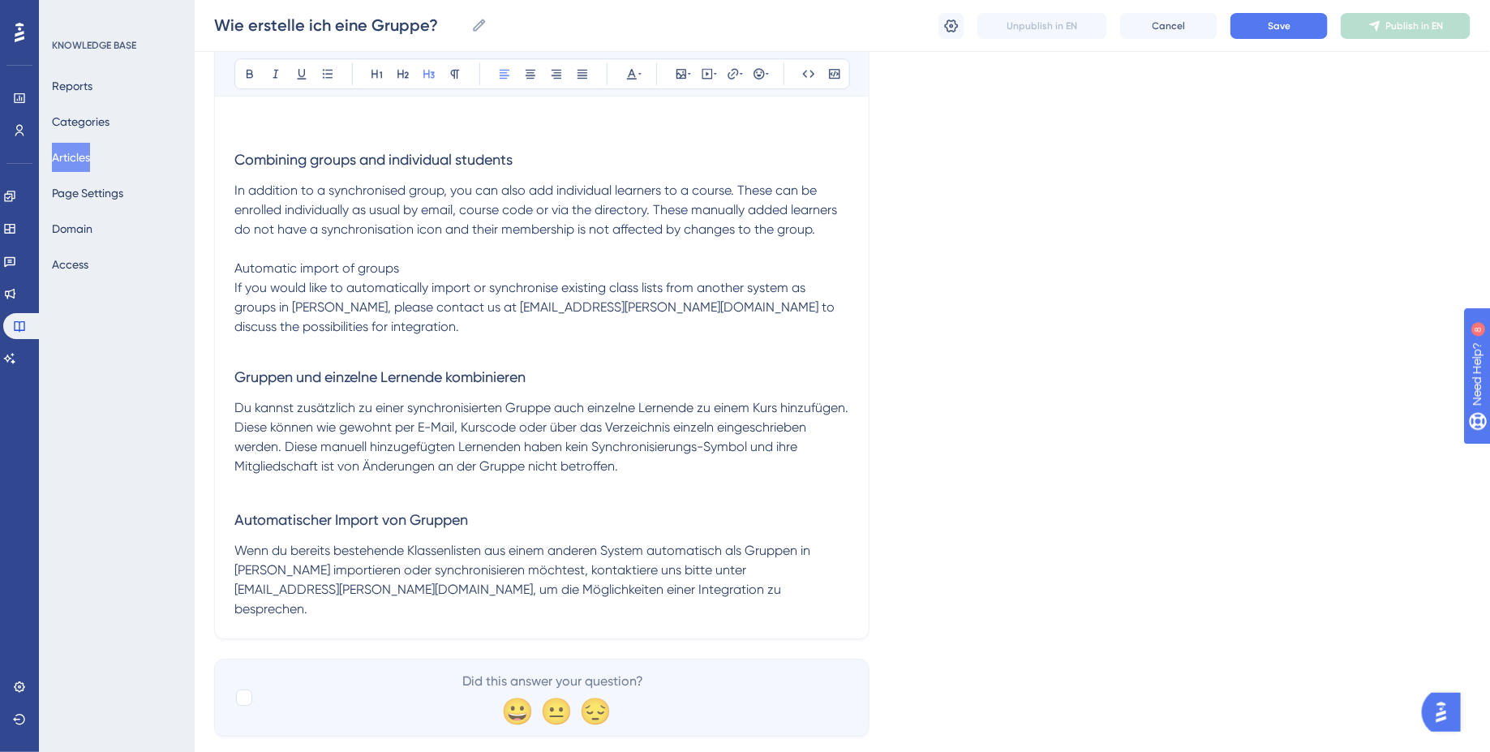
scroll to position [2446, 0]
click at [622, 320] on span "In addition to a synchronised group, you can also add individual learners to a …" at bounding box center [537, 257] width 606 height 152
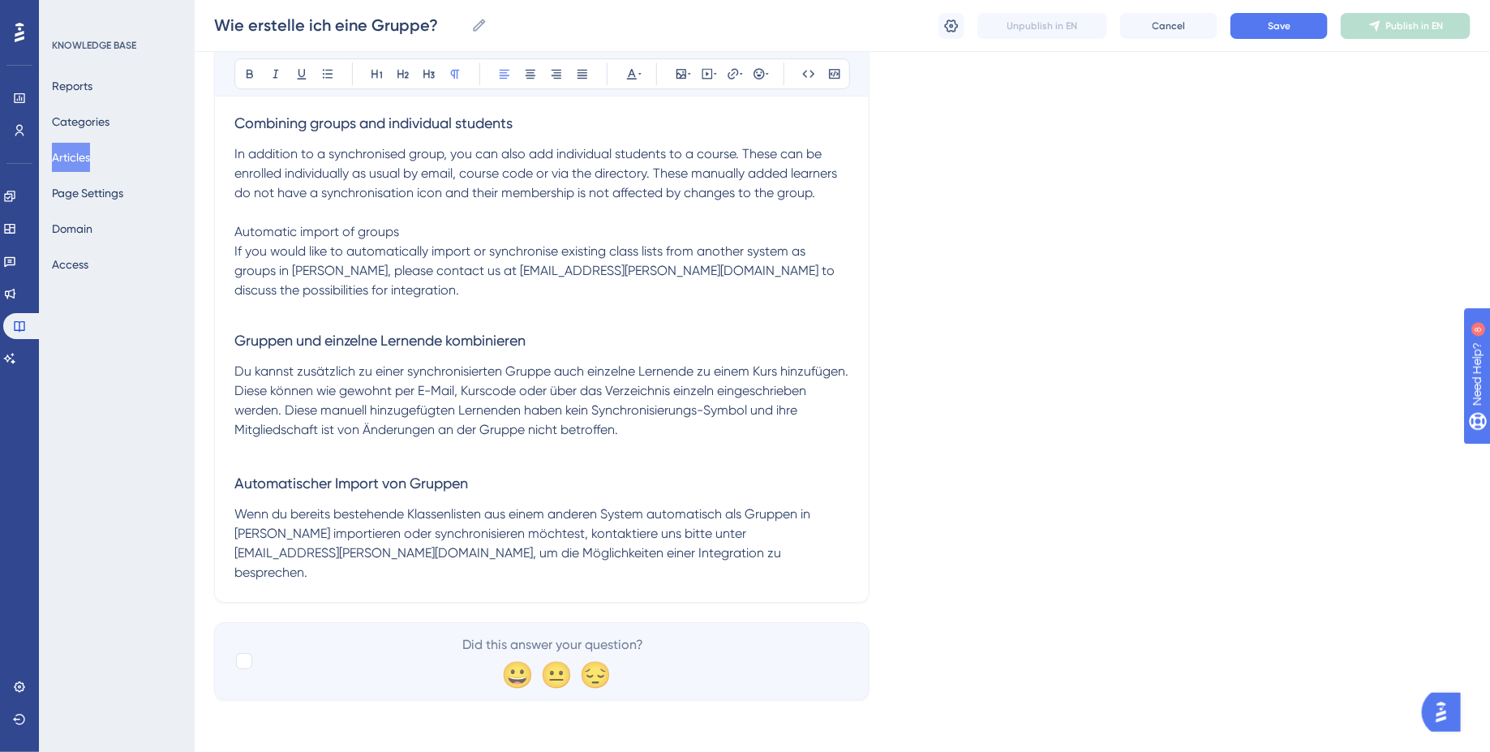
scroll to position [2499, 0]
click at [809, 286] on span "In addition to a synchronised group, you can also add individual students to a …" at bounding box center [537, 222] width 606 height 152
click at [545, 298] on span "In addition to a synchronised group, you can also add individual students to a …" at bounding box center [539, 222] width 611 height 152
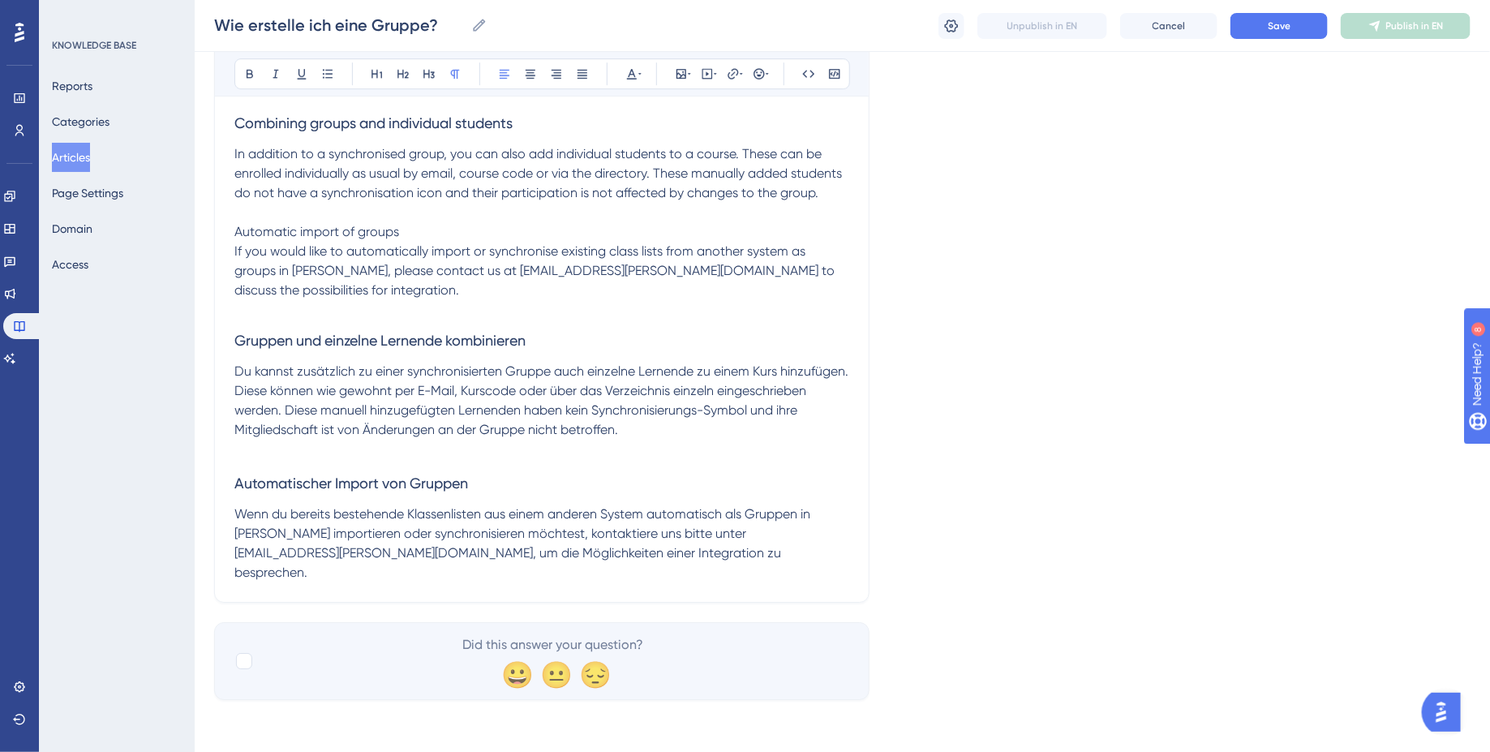
click at [742, 300] on p "In addition to a synchronised group, you can also add individual students to a …" at bounding box center [541, 222] width 615 height 156
click at [235, 298] on span "In addition to a synchronised group, you can also add individual students to a …" at bounding box center [539, 222] width 611 height 152
click at [251, 242] on p "In addition to a synchronised group, you can also add individual students to a …" at bounding box center [541, 192] width 615 height 97
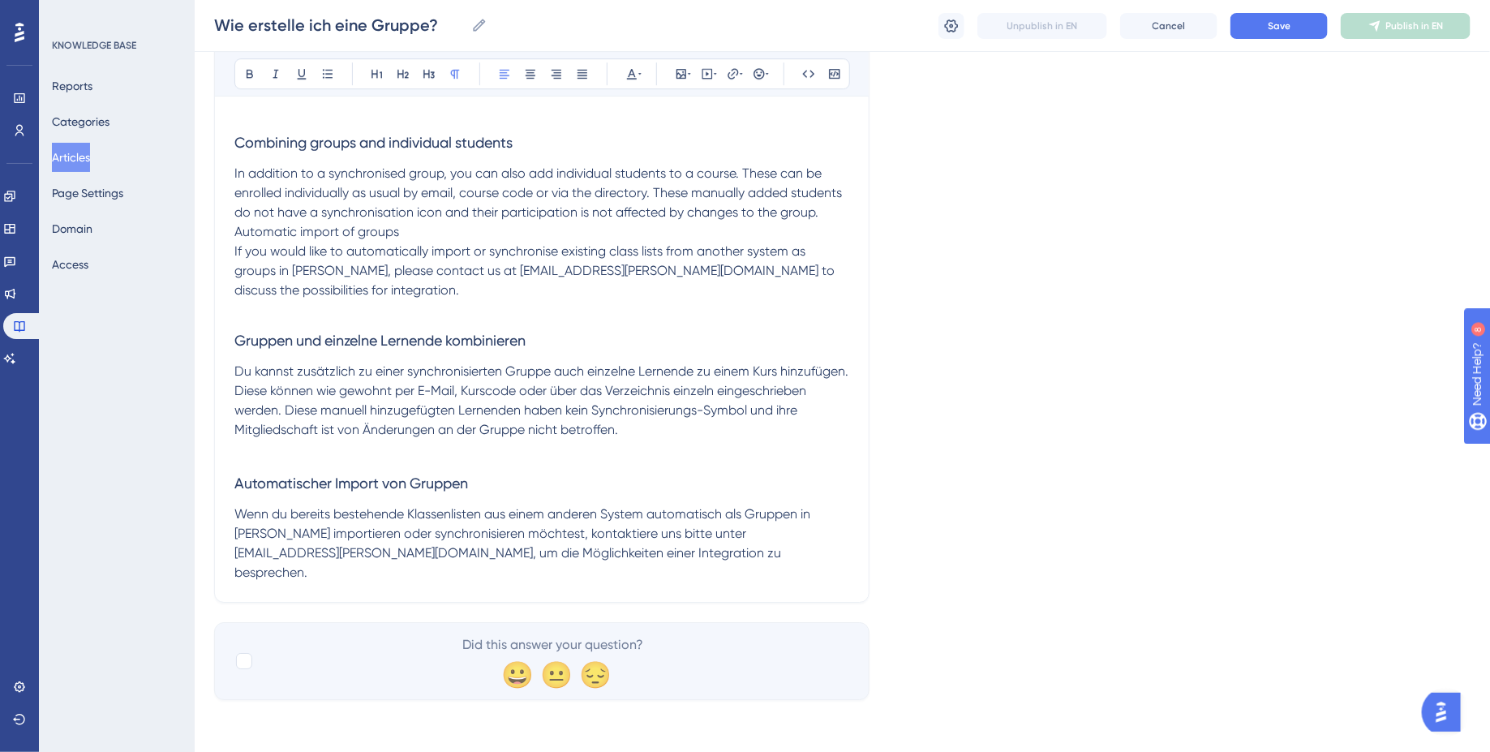
click at [277, 239] on span "Automatic import of groups" at bounding box center [316, 231] width 165 height 15
click at [432, 72] on icon at bounding box center [428, 74] width 11 height 9
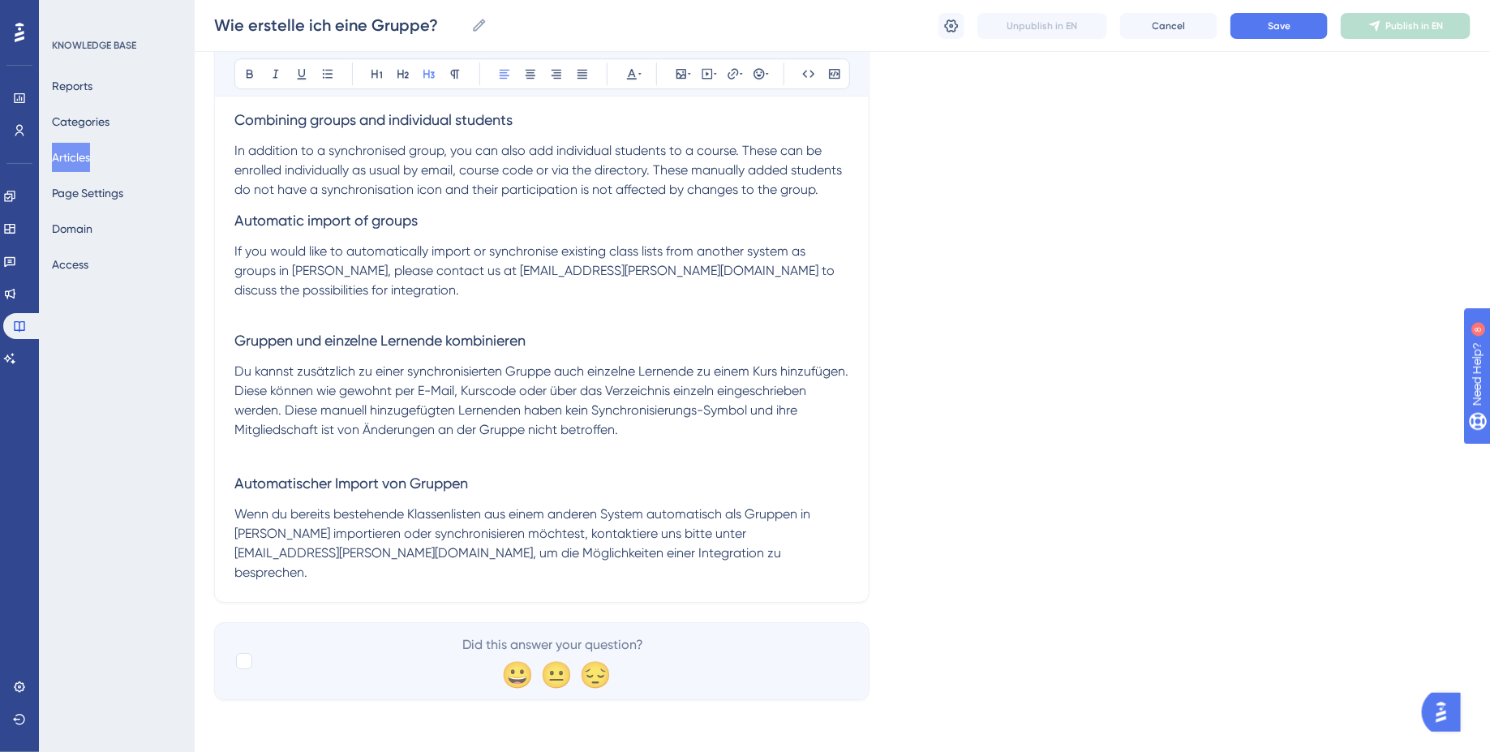
click at [457, 242] on h3 "Automatic import of groups" at bounding box center [541, 221] width 615 height 42
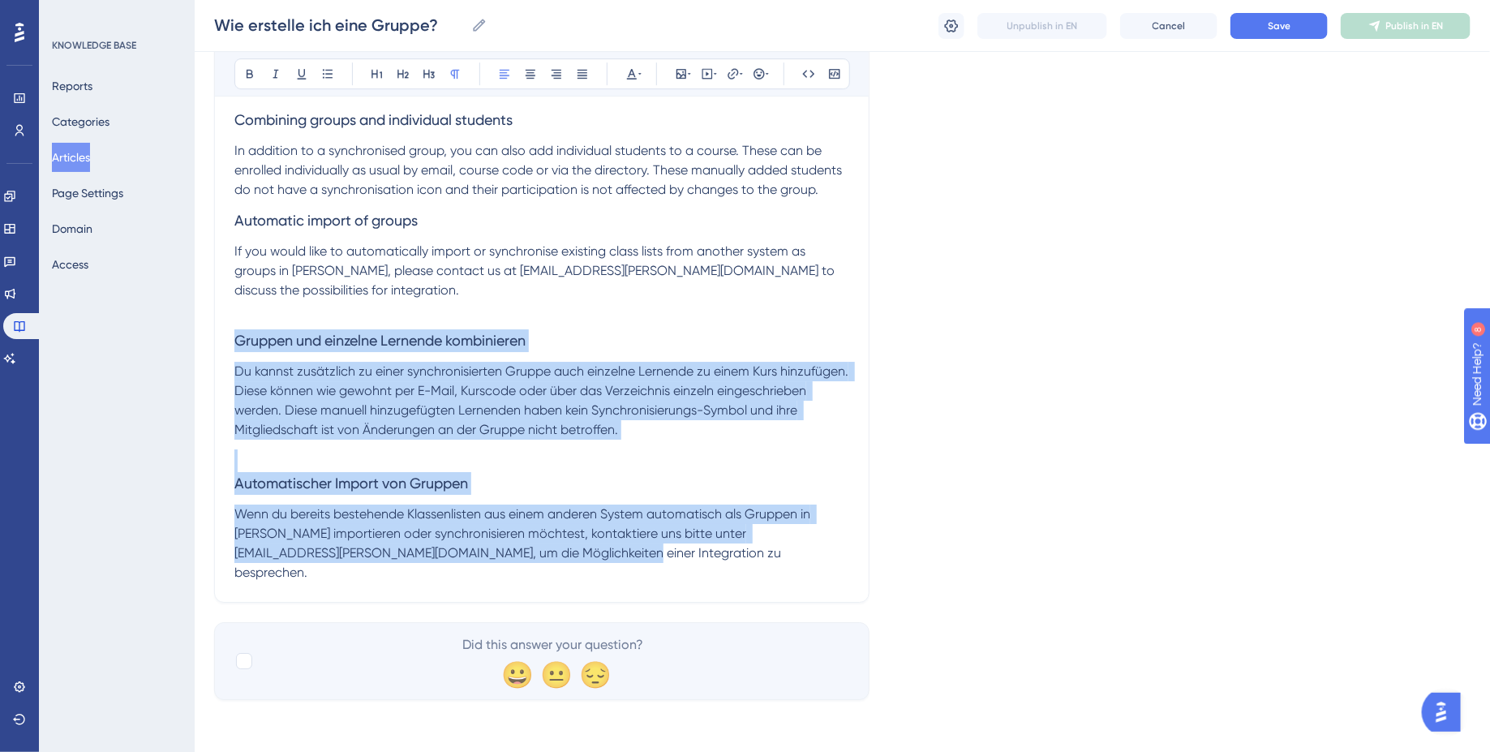
drag, startPoint x: 561, startPoint y: 568, endPoint x: 223, endPoint y: 355, distance: 399.5
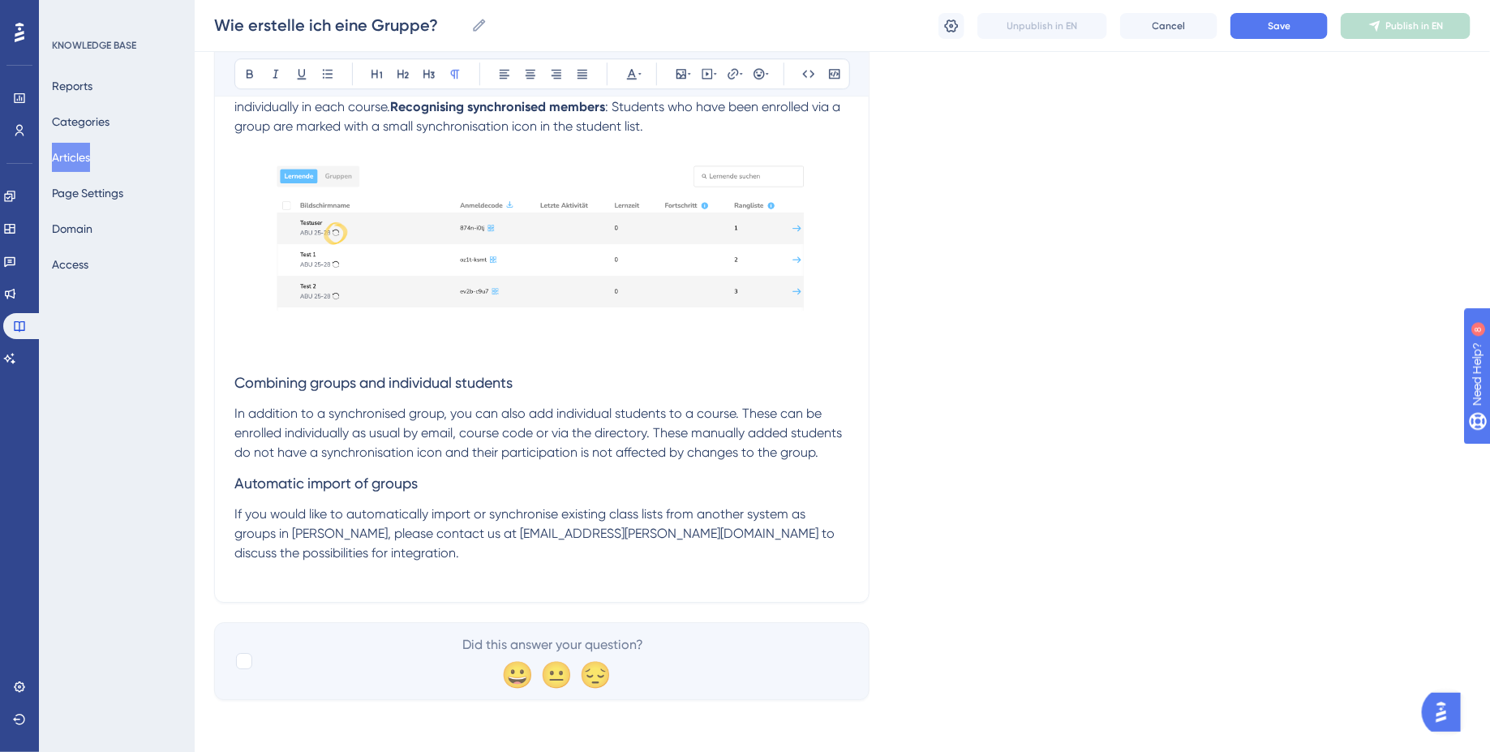
scroll to position [2329, 0]
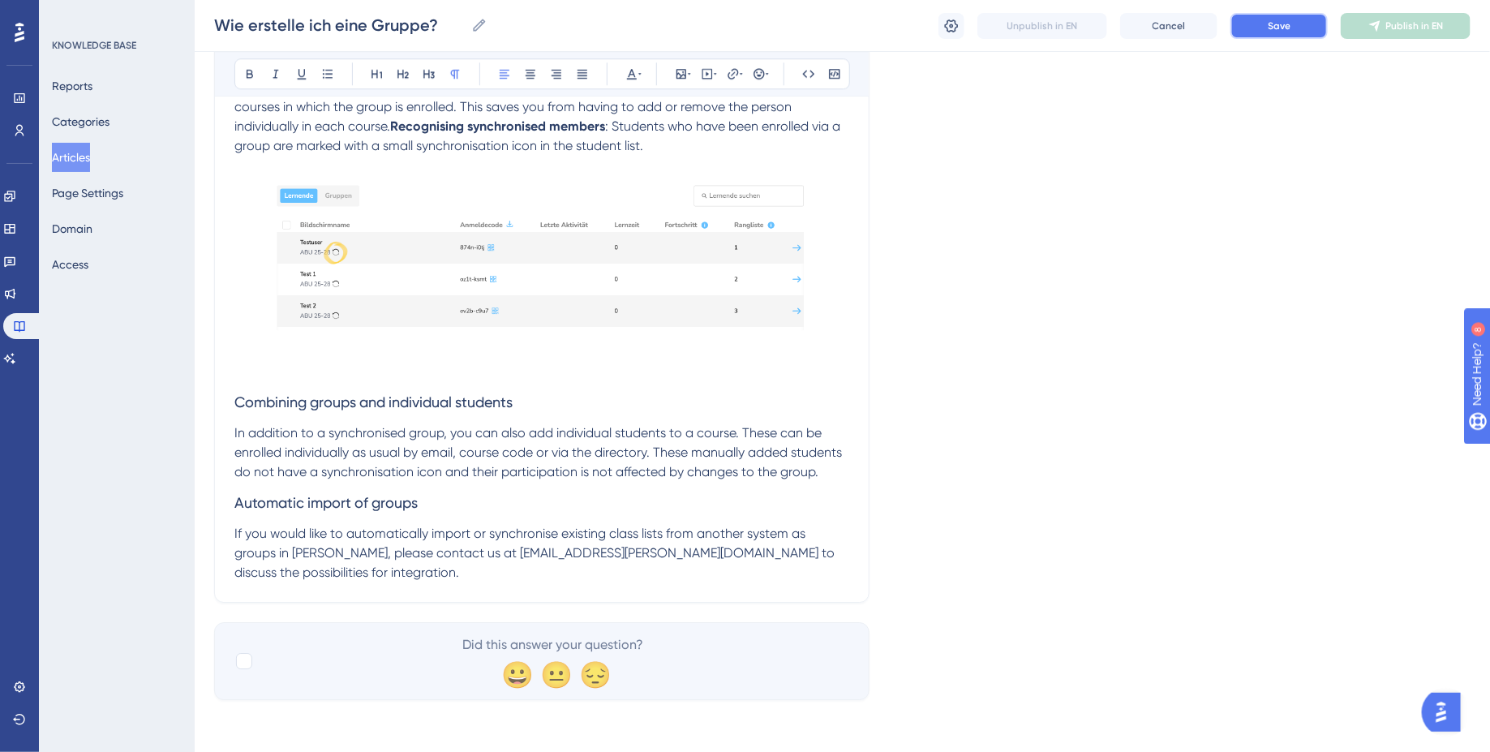
click at [1278, 29] on span "Save" at bounding box center [1279, 25] width 23 height 13
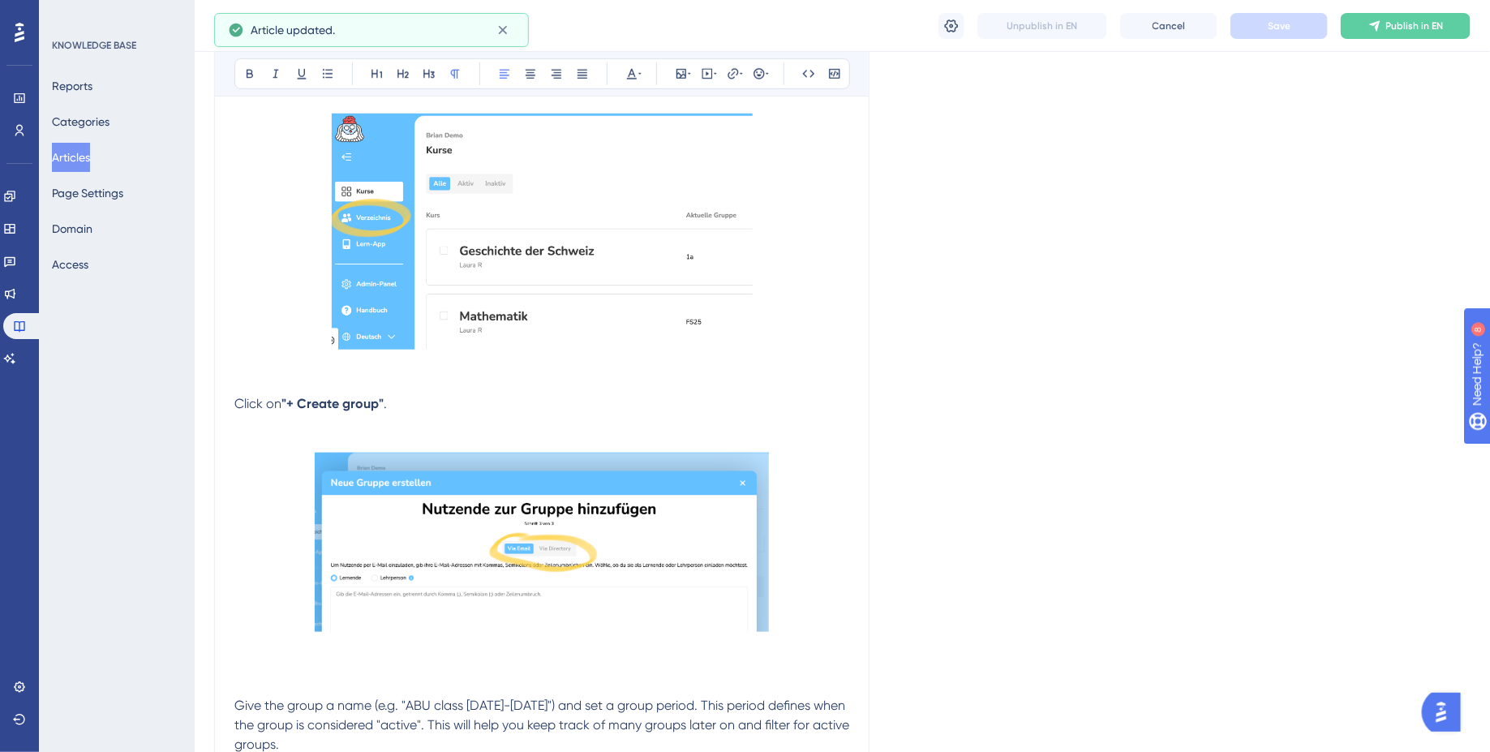
scroll to position [0, 0]
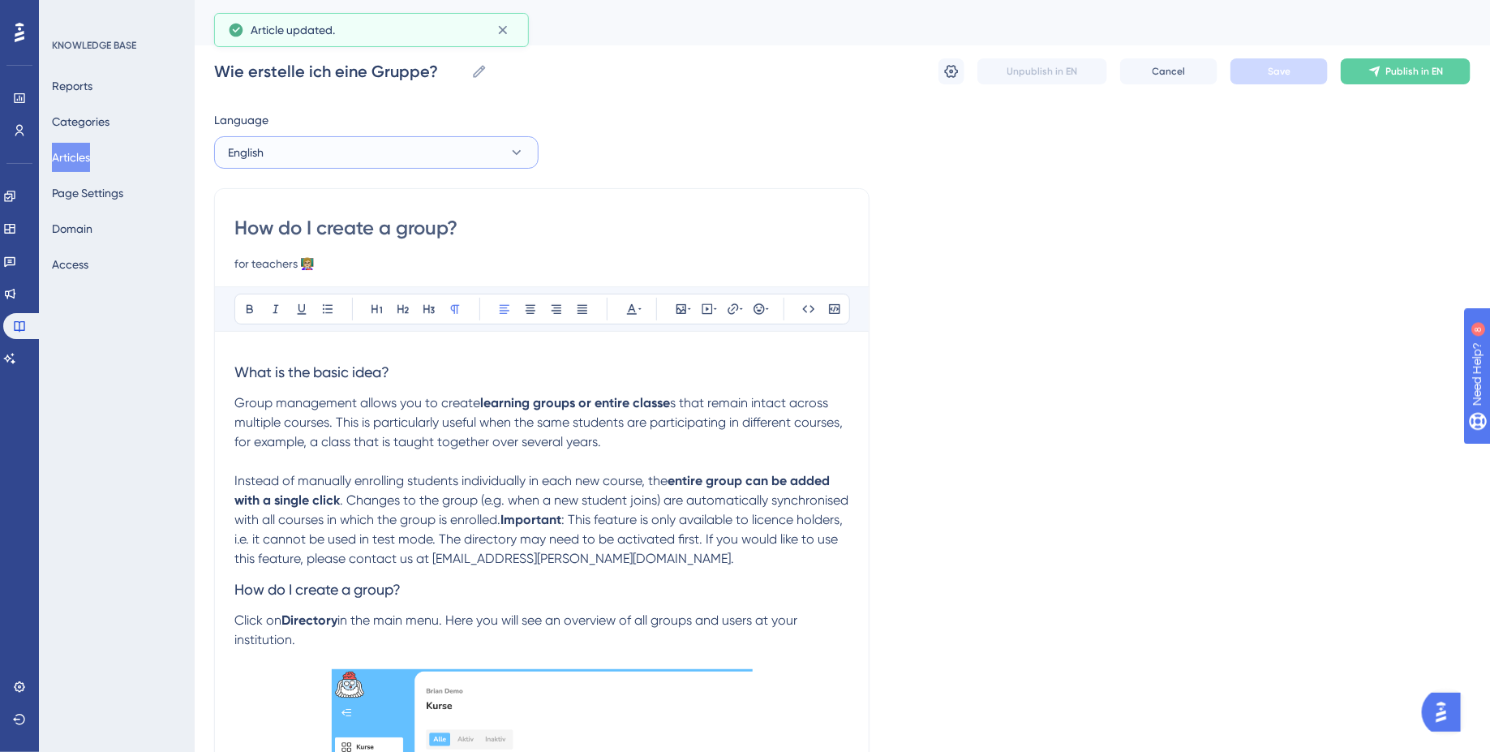
click at [420, 151] on button "English" at bounding box center [376, 152] width 324 height 32
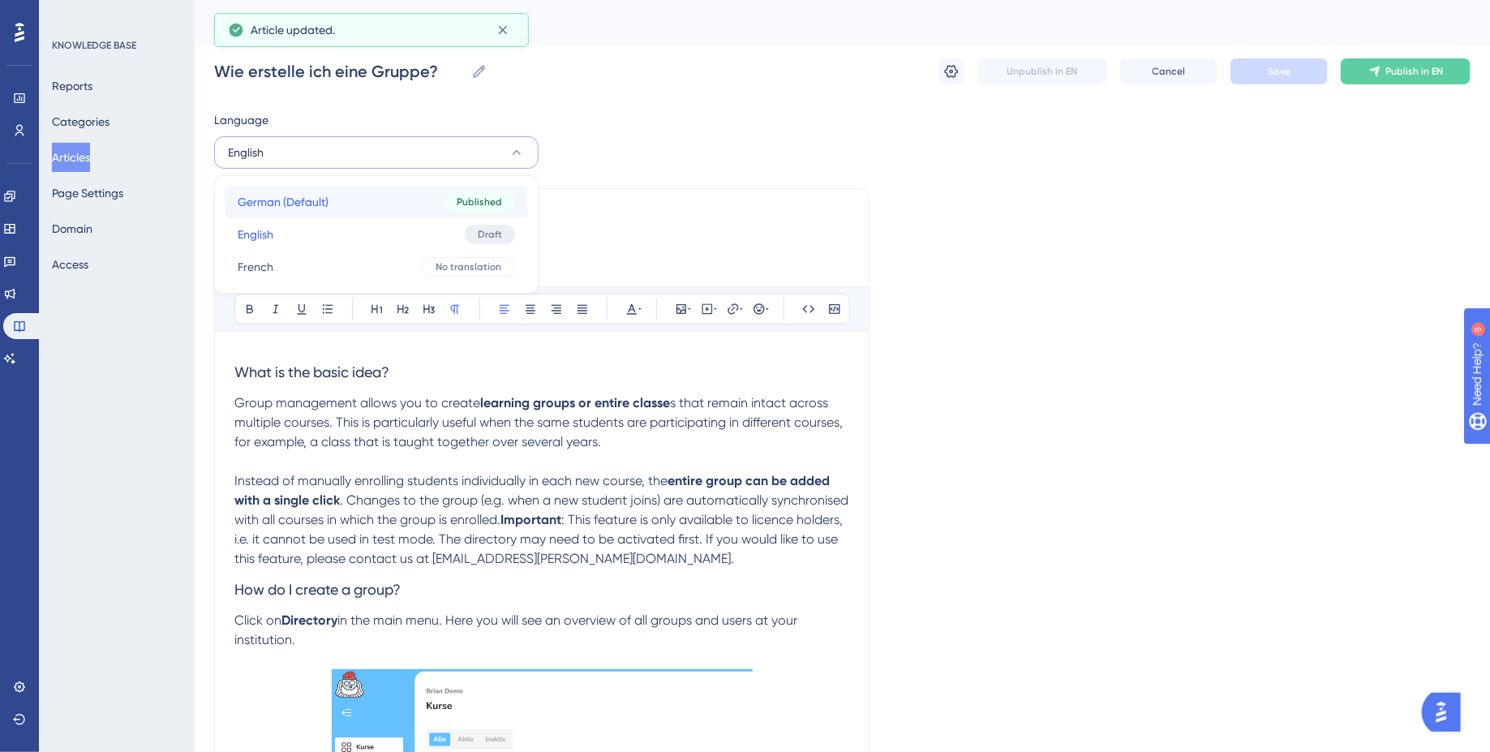
click at [369, 204] on button "German (Default) German (Default) Published" at bounding box center [376, 202] width 303 height 32
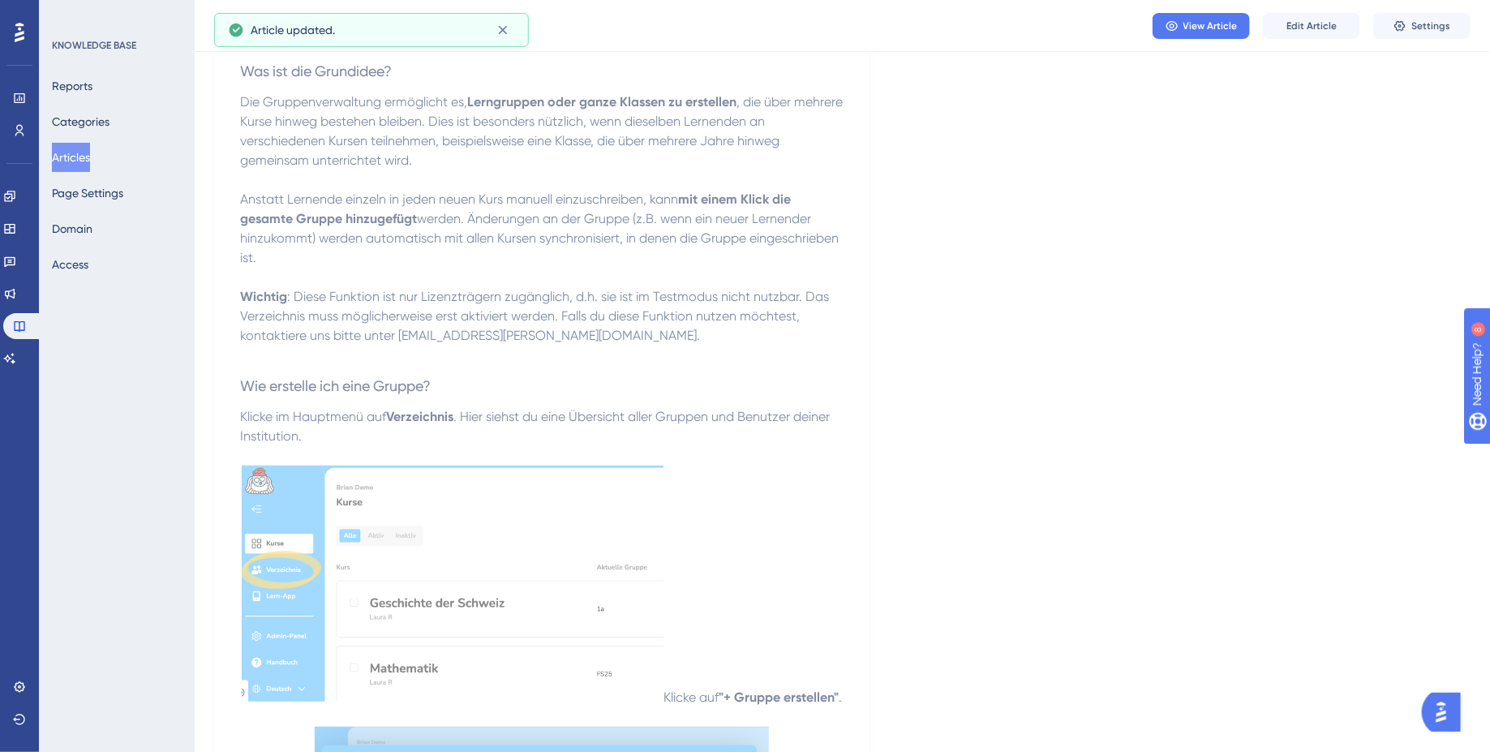
scroll to position [232, 0]
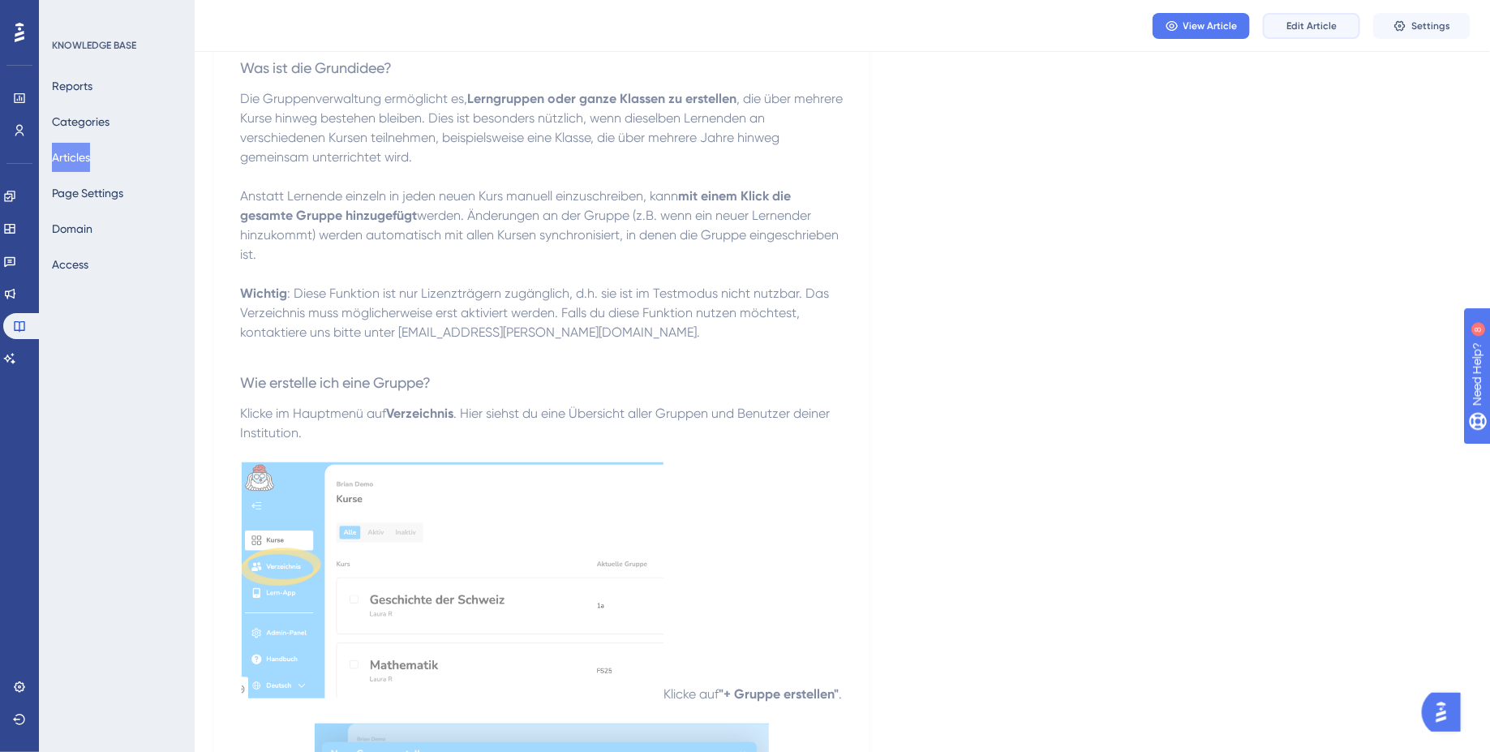
click at [1321, 20] on span "Edit Article" at bounding box center [1311, 25] width 50 height 13
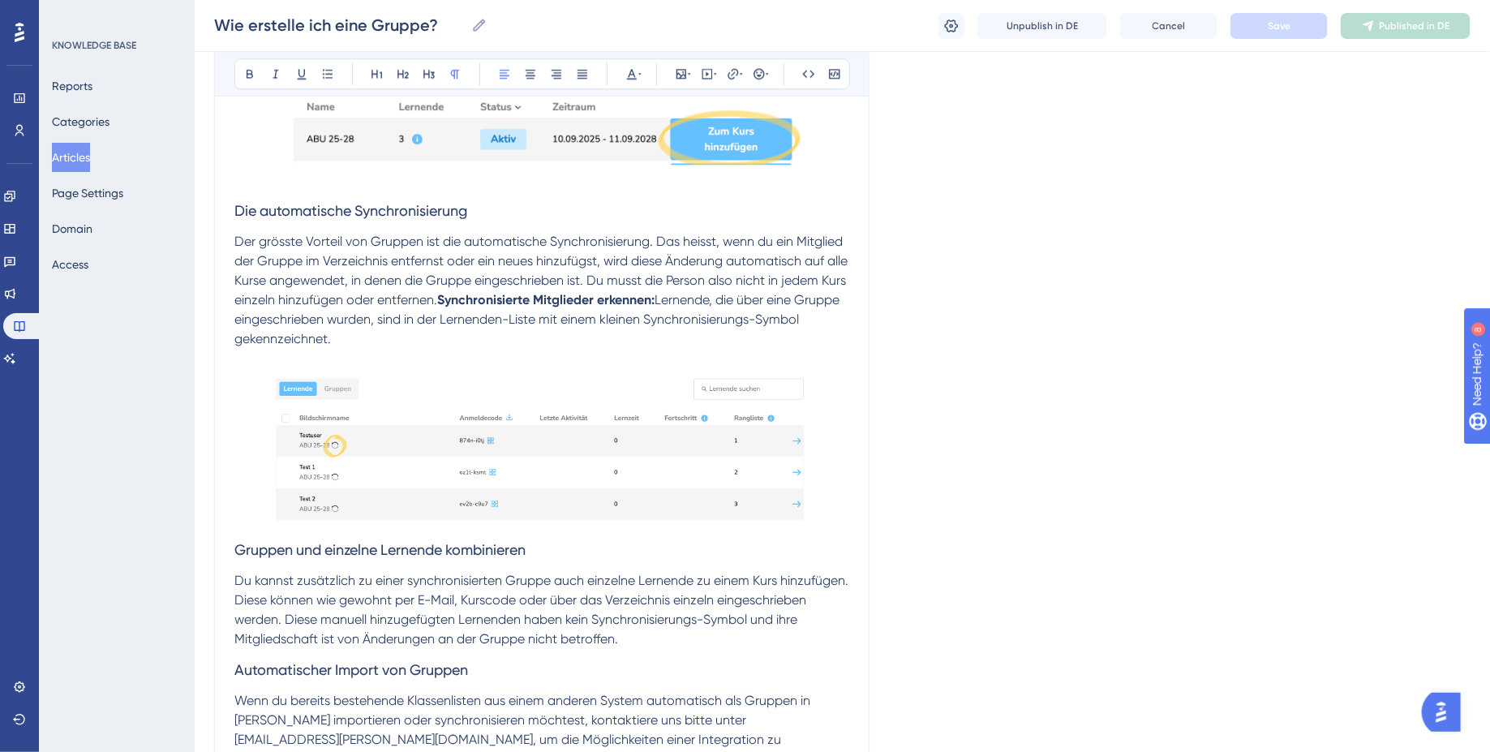
scroll to position [2284, 0]
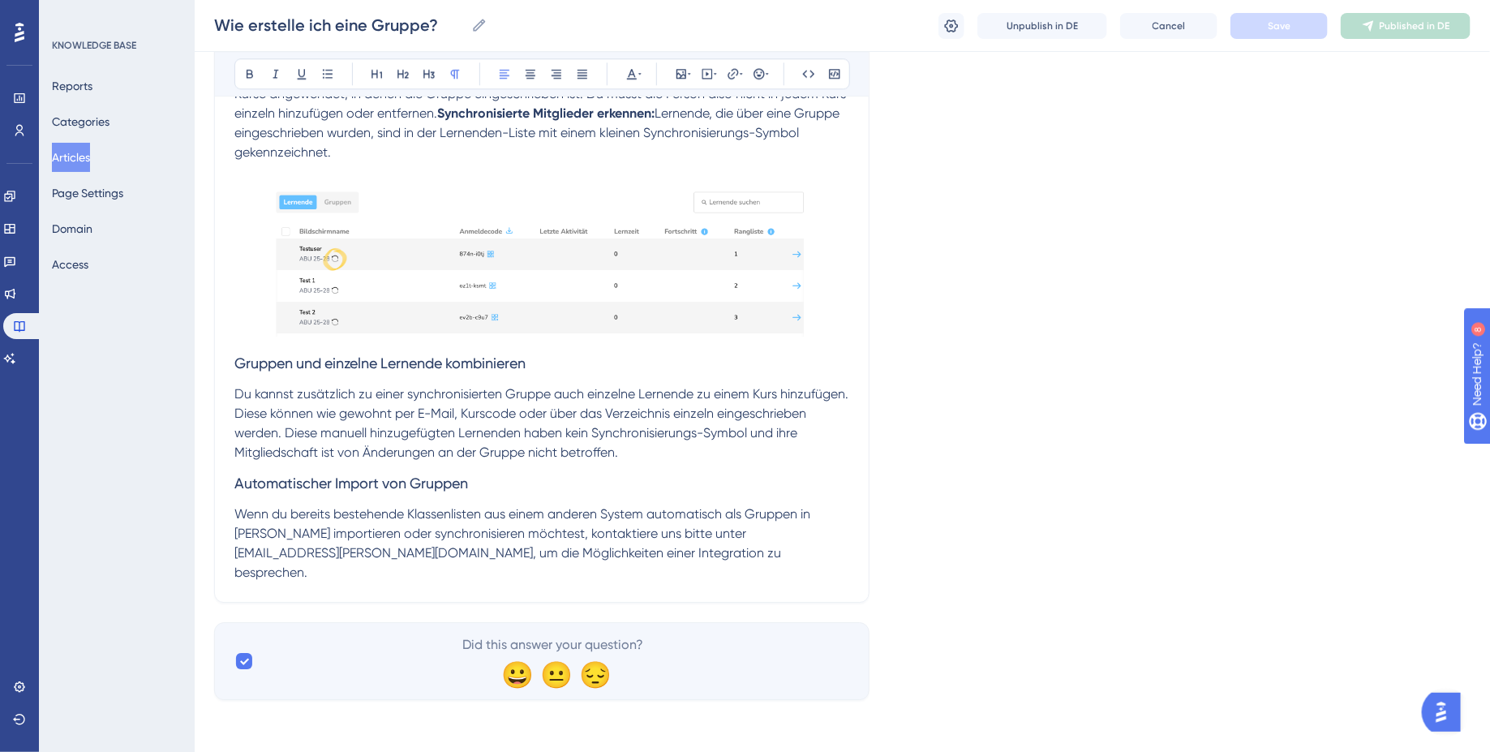
click at [281, 447] on span "Du kannst zusätzlich zu einer synchronisierten Gruppe auch einzelne Lernende zu…" at bounding box center [542, 423] width 617 height 74
click at [1268, 21] on span "Save" at bounding box center [1279, 25] width 23 height 13
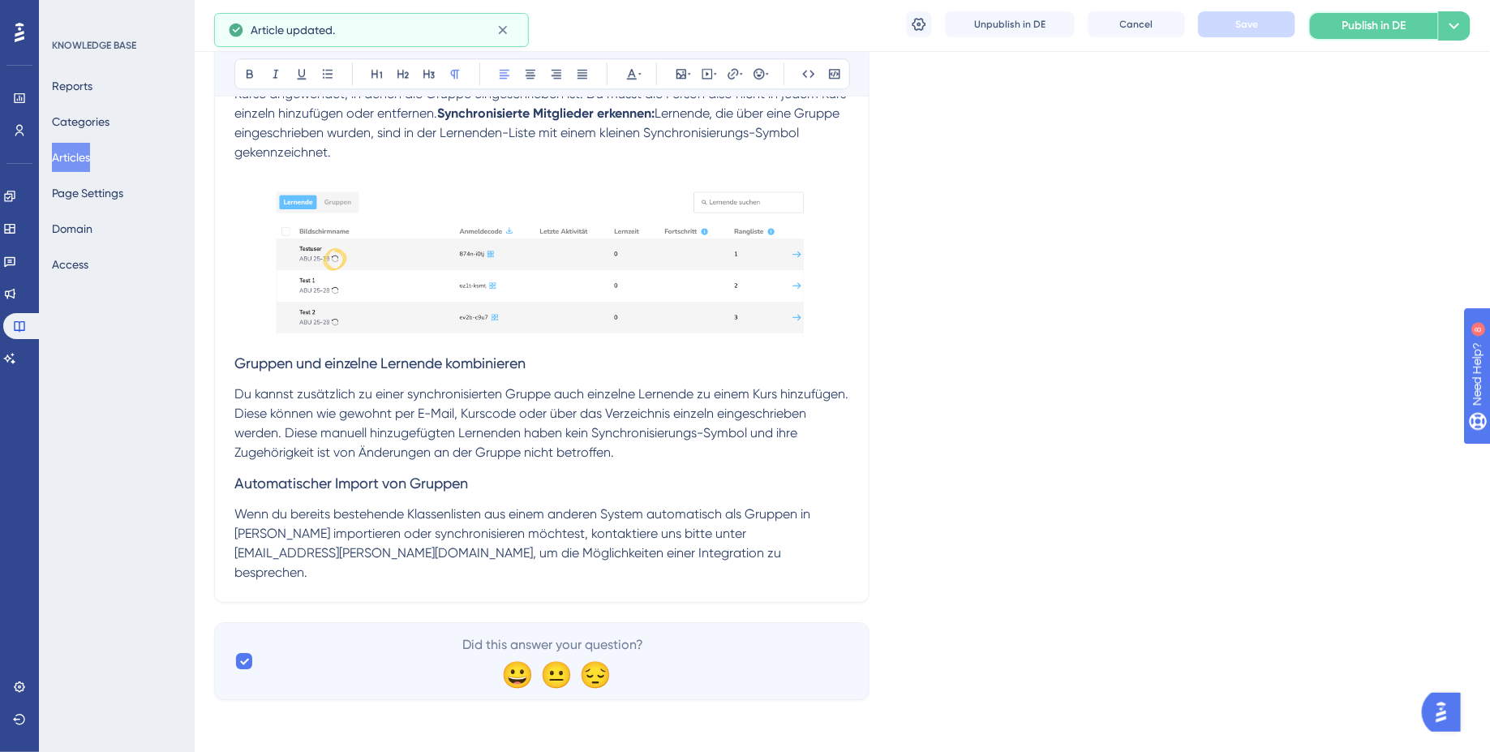
click at [1374, 27] on span "Publish in DE" at bounding box center [1374, 25] width 64 height 19
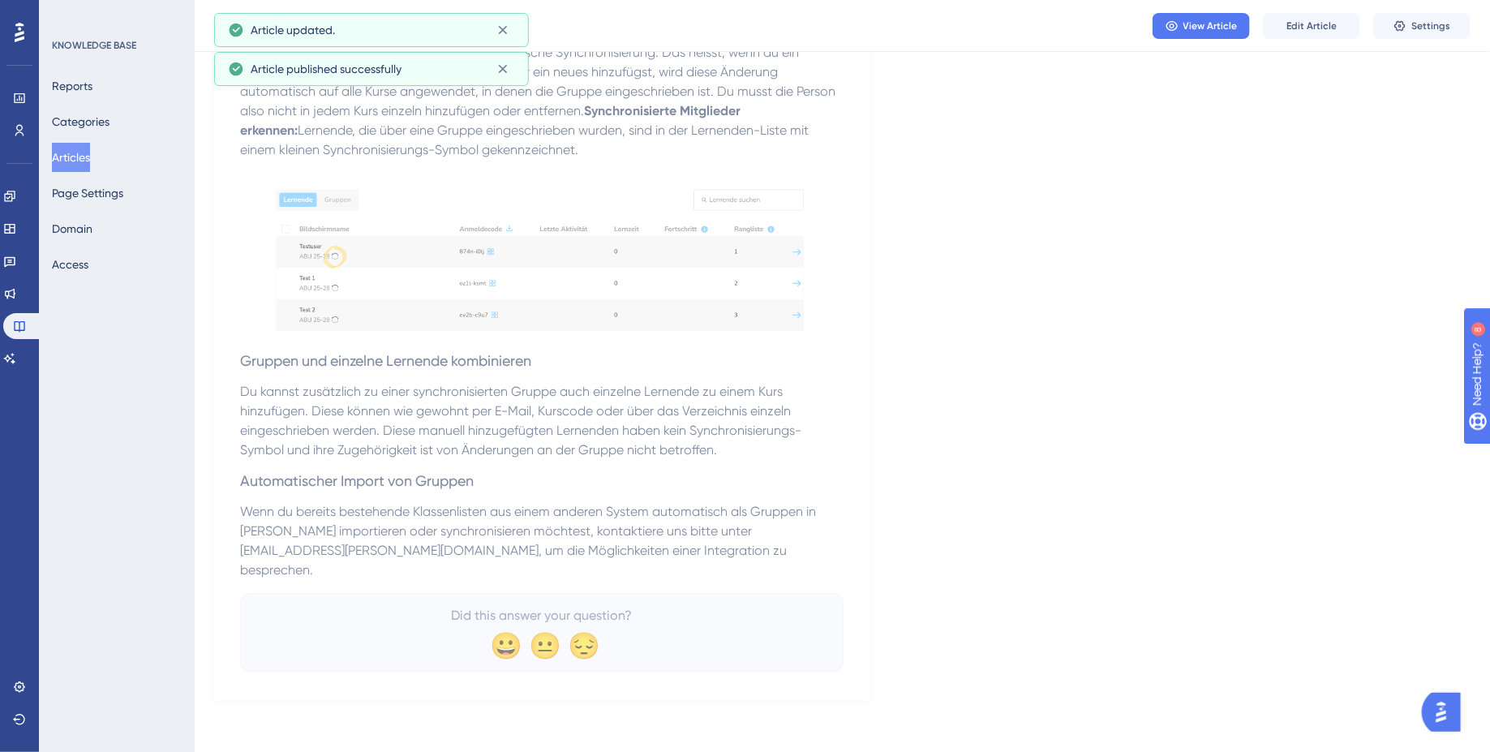
scroll to position [2243, 0]
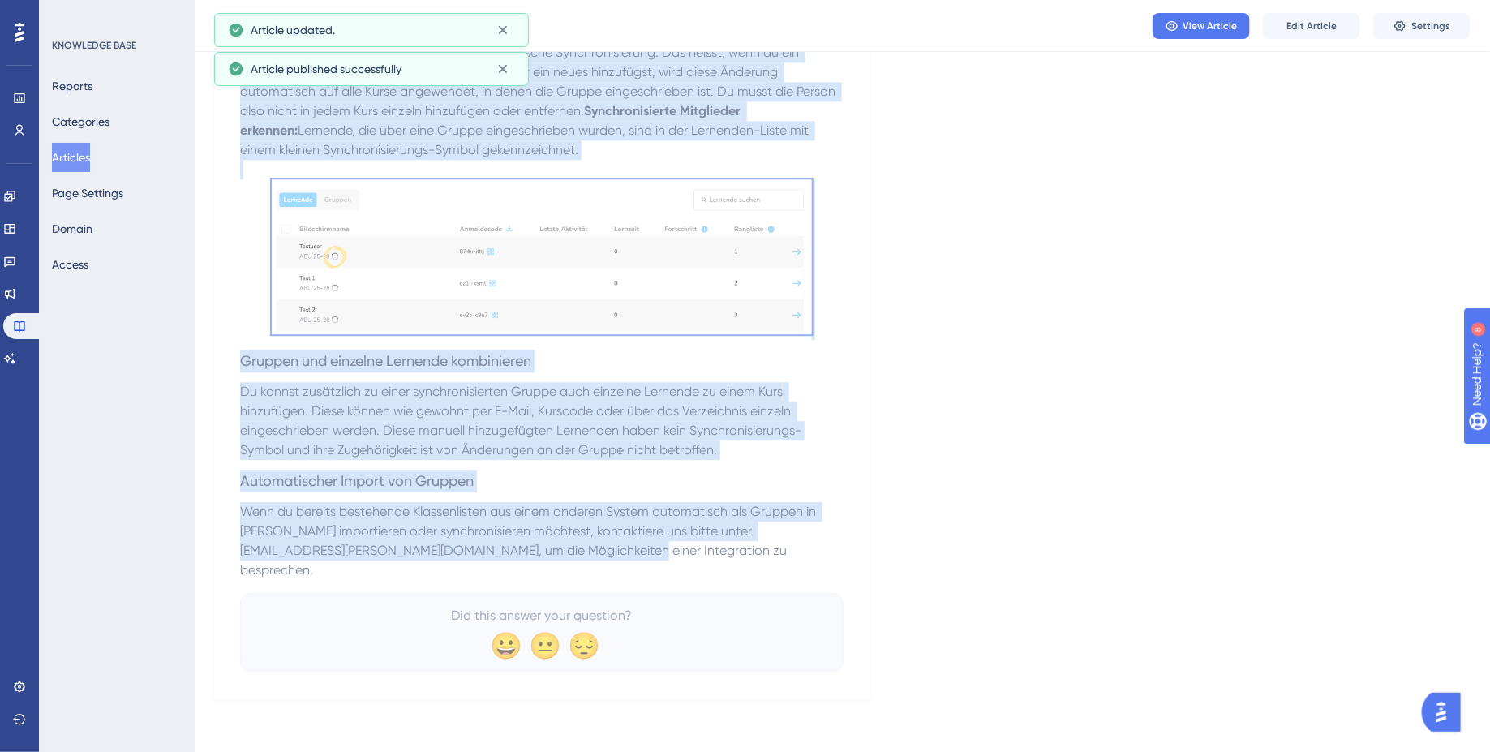
drag, startPoint x: 522, startPoint y: 569, endPoint x: 273, endPoint y: 50, distance: 575.8
click at [682, 388] on span "Du kannst zusätzlich zu einer synchronisierten Gruppe auch einzelne Lernende zu…" at bounding box center [520, 421] width 561 height 74
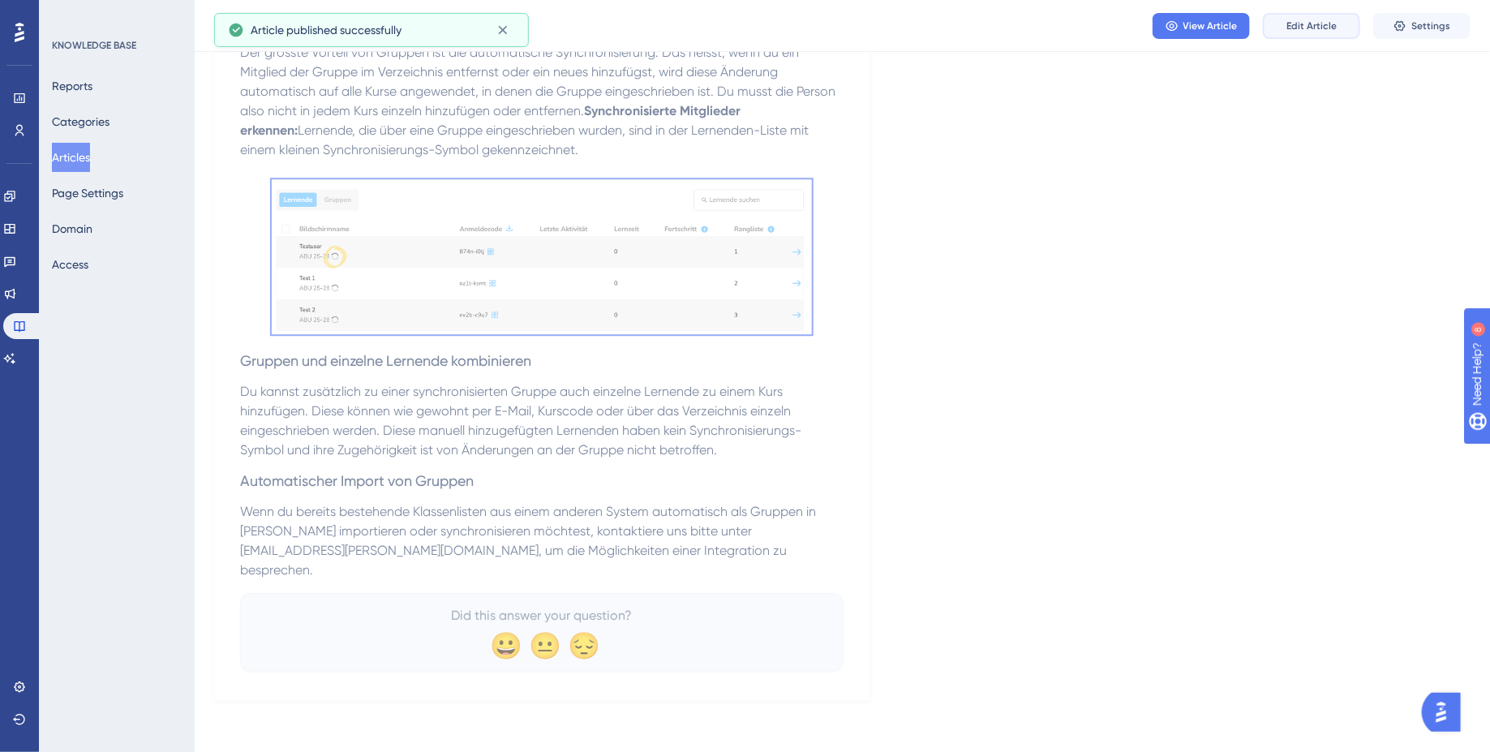
click at [1306, 22] on span "Edit Article" at bounding box center [1311, 25] width 50 height 13
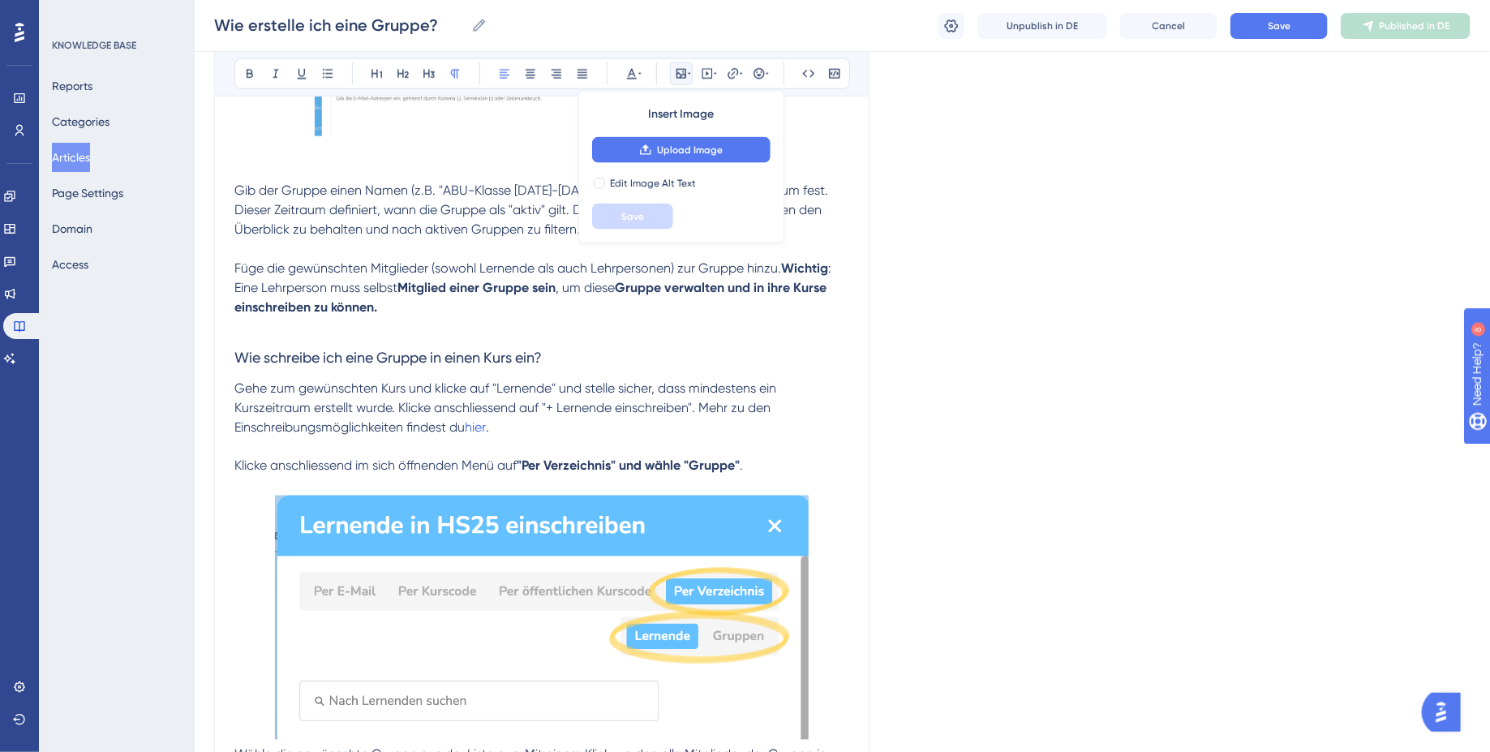
scroll to position [0, 0]
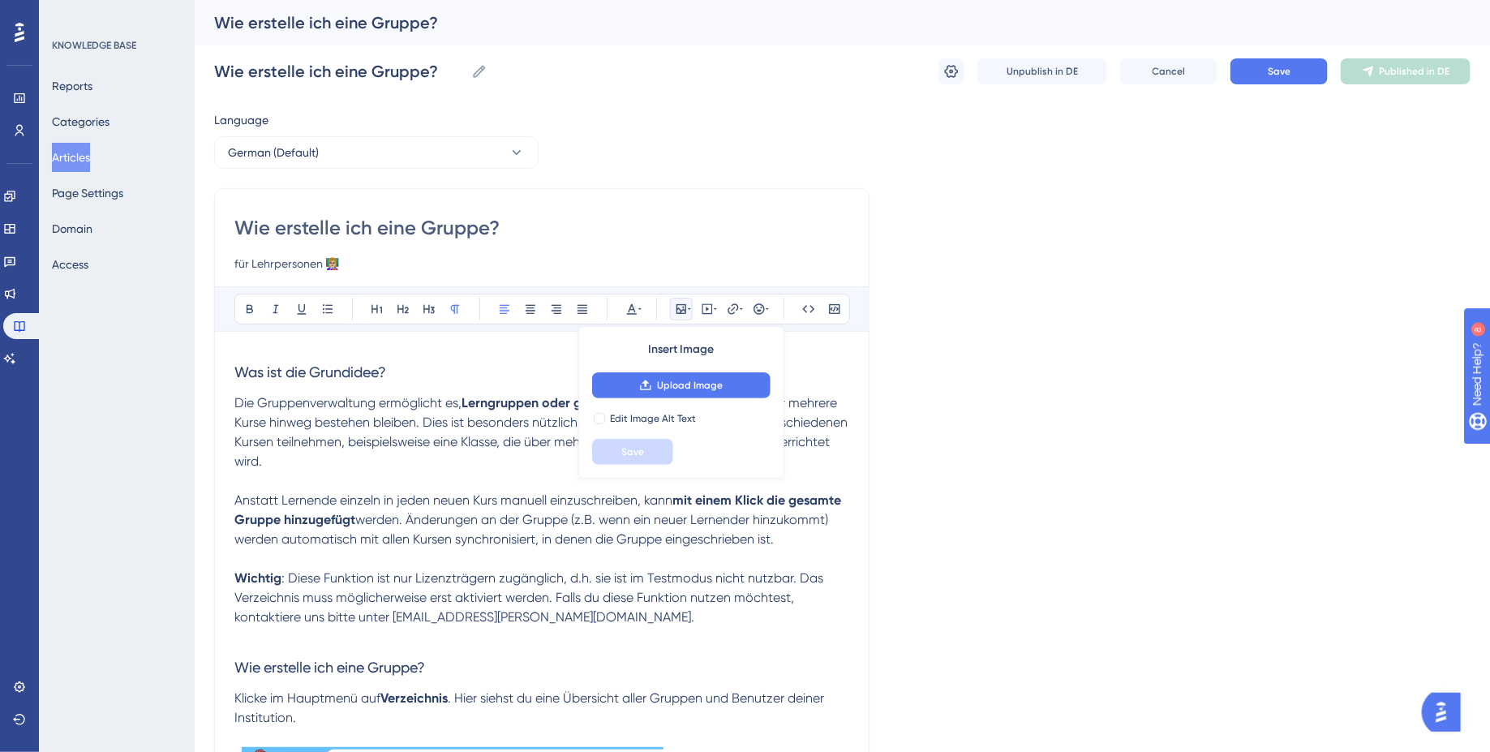
click at [316, 400] on span "Die Gruppenverwaltung ermöglicht es," at bounding box center [347, 402] width 227 height 15
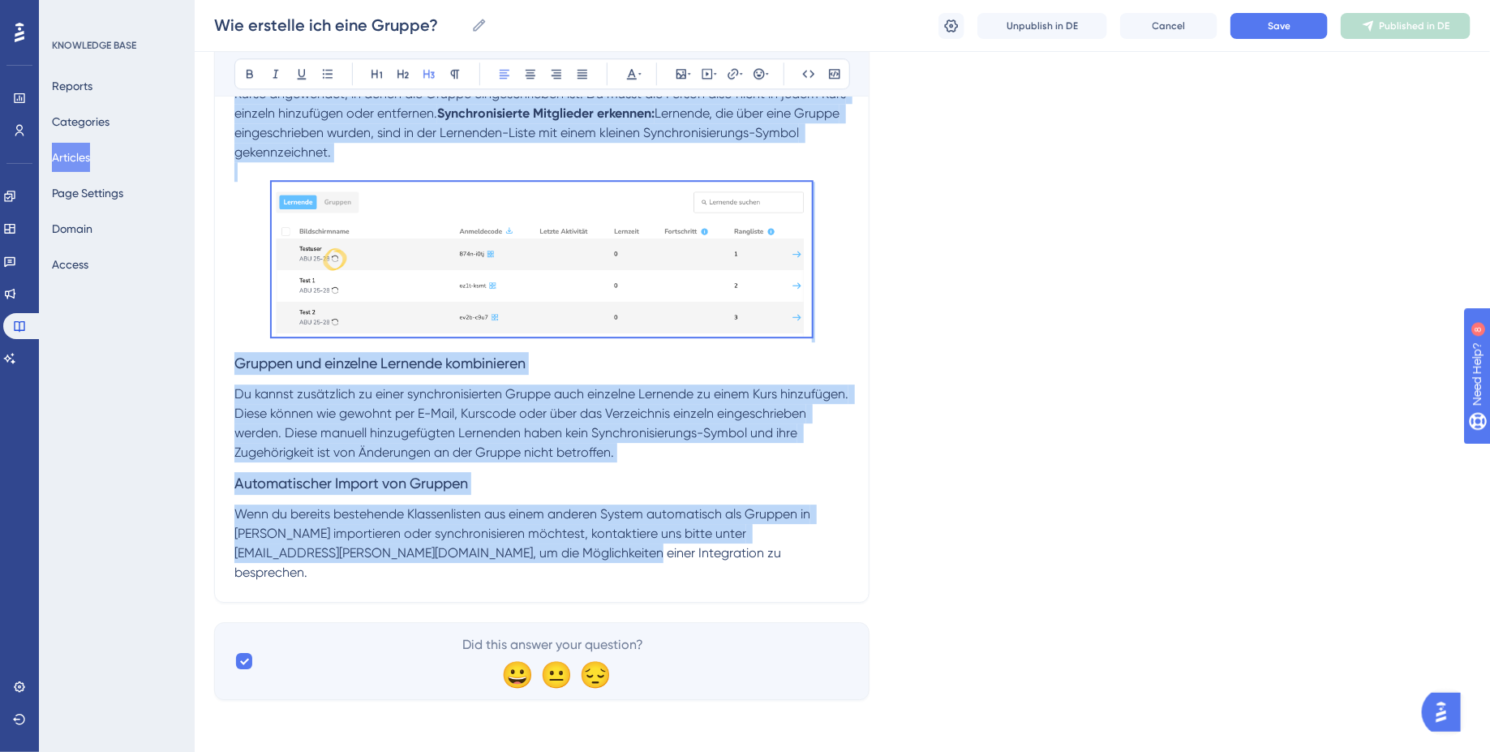
scroll to position [2284, 0]
drag, startPoint x: 236, startPoint y: 370, endPoint x: 509, endPoint y: 575, distance: 341.8
copy div "Was ist die Grundidee? Die Gruppenverwaltung ermöglicht es, Lerngruppen oder ga…"
click at [614, 581] on p "Wenn du bereits bestehende Klassenlisten aus einem anderen System automatisch a…" at bounding box center [541, 544] width 615 height 78
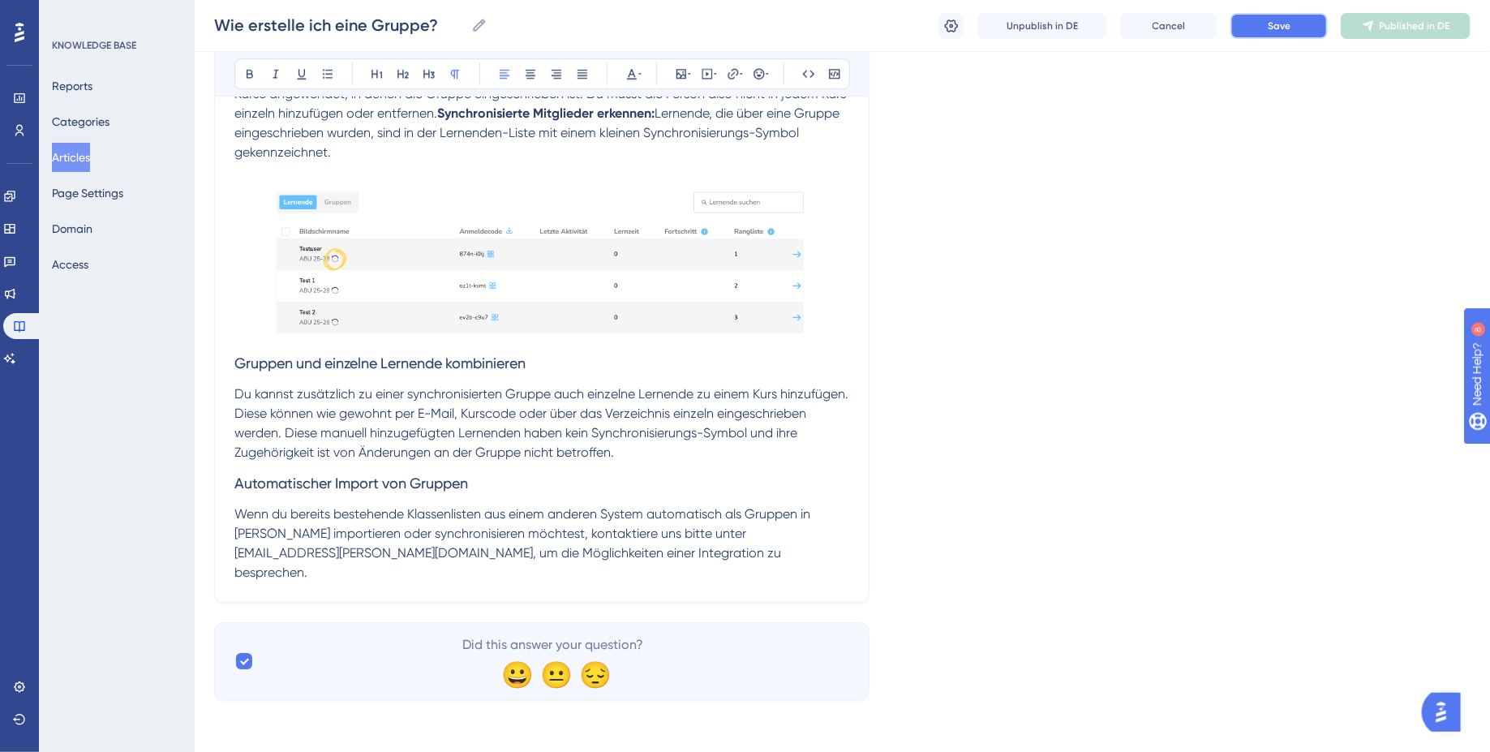
click at [1275, 32] on button "Save" at bounding box center [1278, 26] width 97 height 26
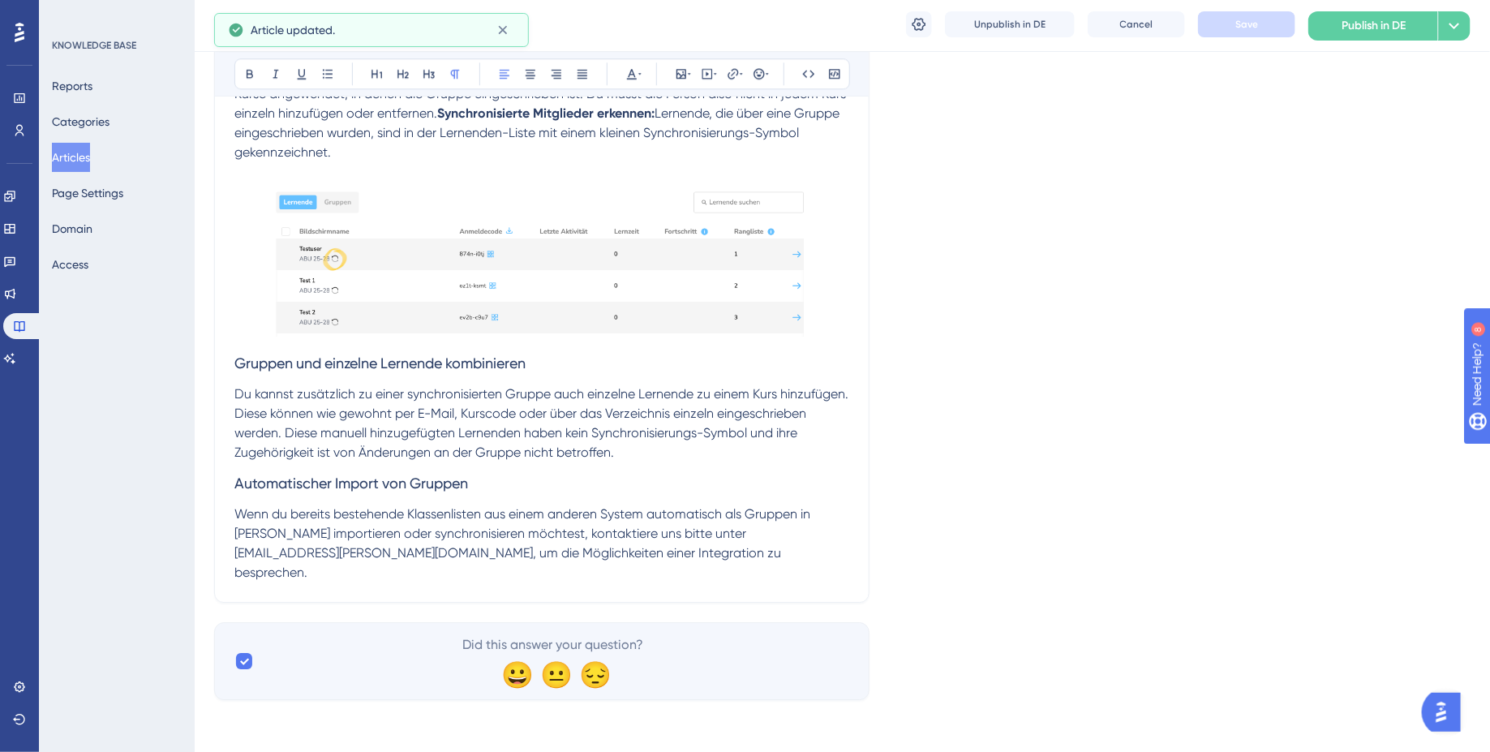
click at [625, 427] on span "Du kannst zusätzlich zu einer synchronisierten Gruppe auch einzelne Lernende zu…" at bounding box center [542, 423] width 617 height 74
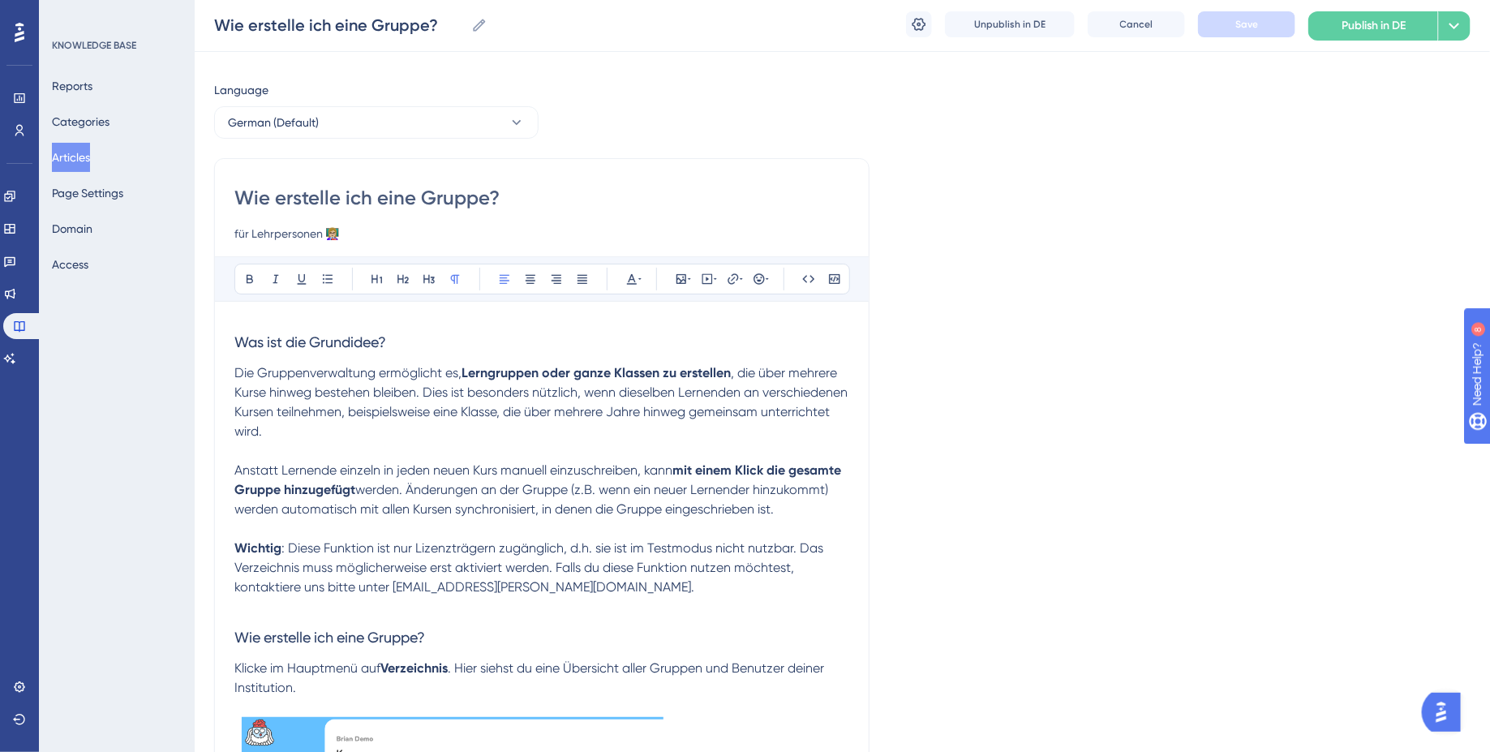
scroll to position [0, 0]
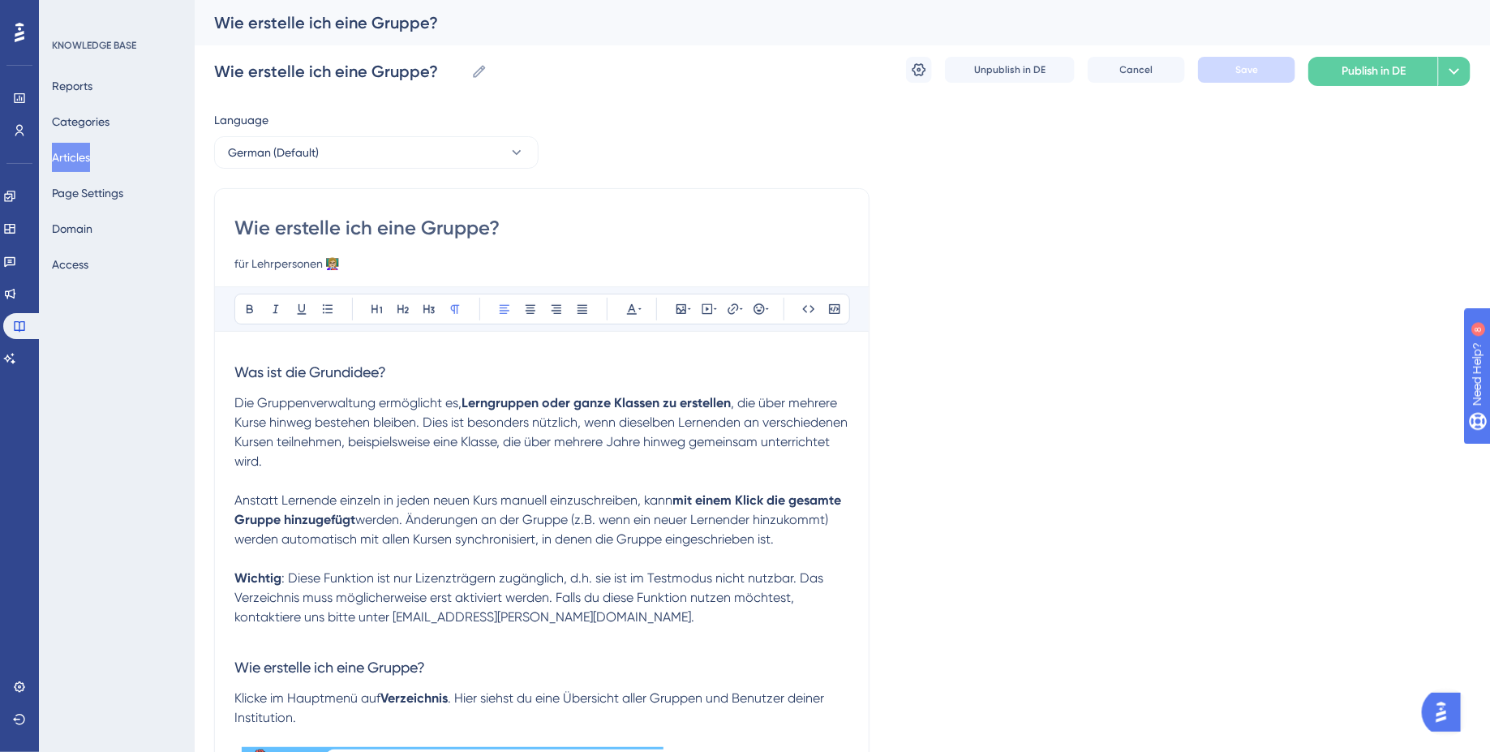
click at [239, 363] on span "Was ist die Grundidee?" at bounding box center [310, 371] width 152 height 17
drag, startPoint x: 231, startPoint y: 365, endPoint x: 497, endPoint y: 473, distance: 287.1
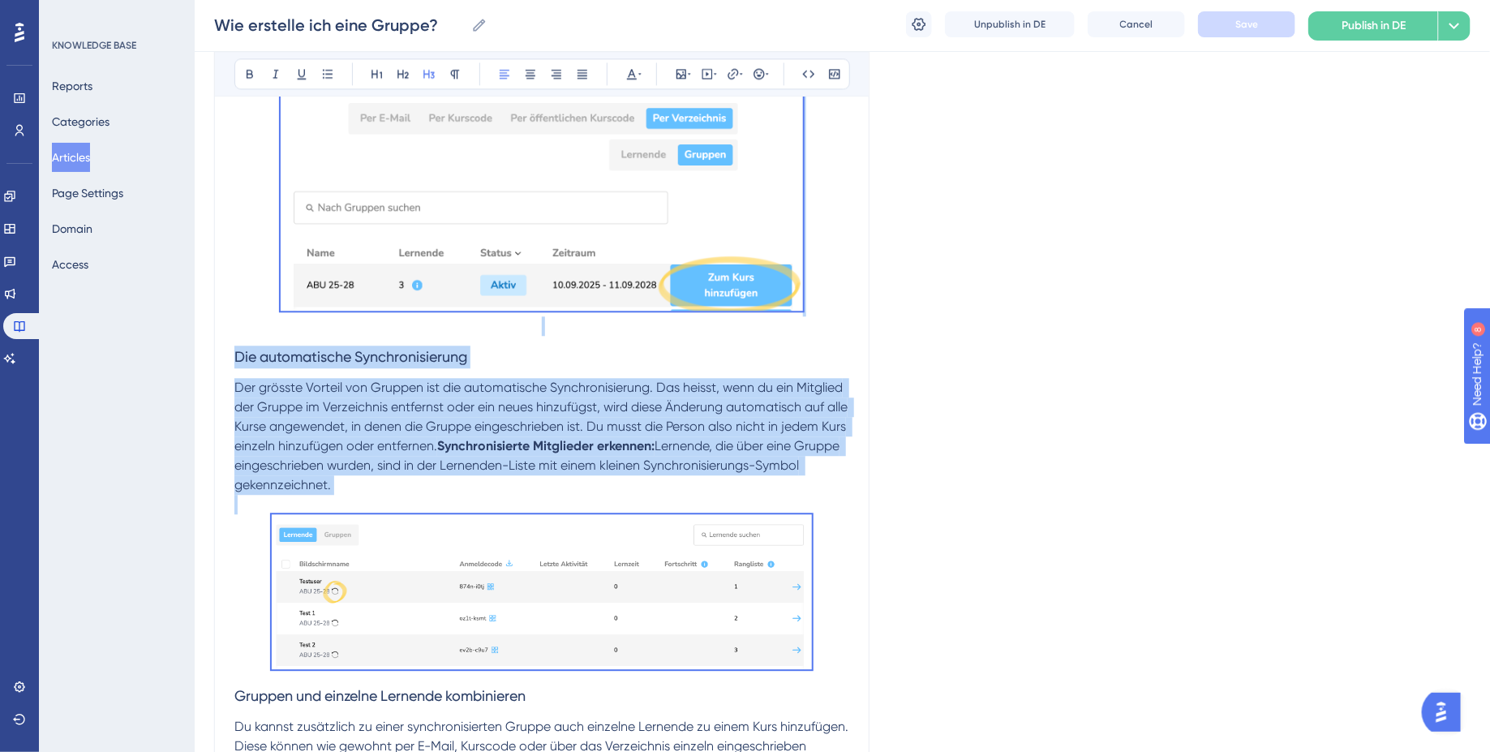
scroll to position [2284, 0]
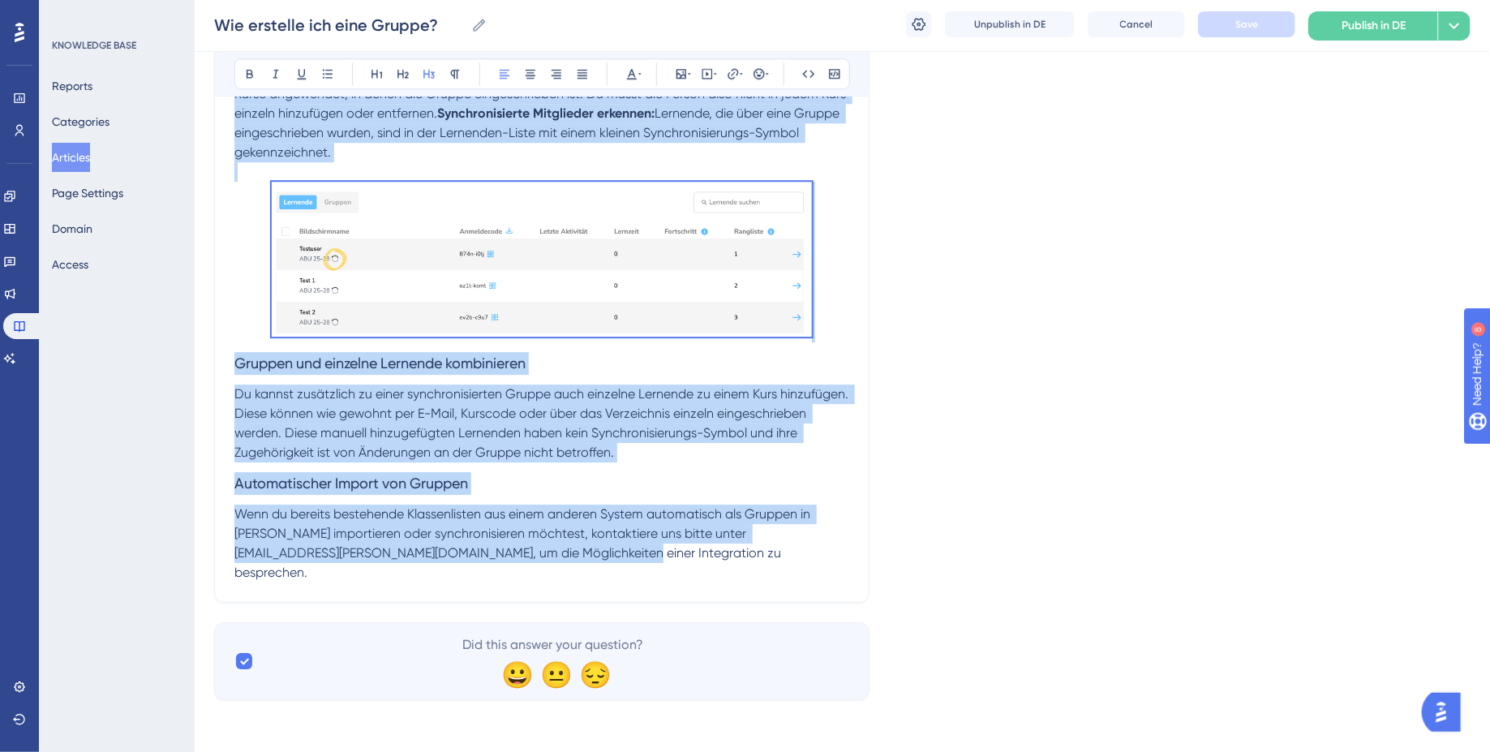
drag, startPoint x: 235, startPoint y: 372, endPoint x: 529, endPoint y: 568, distance: 353.2
copy div "Was ist die Grundidee? Die Gruppenverwaltung ermöglicht es, Lerngruppen oder ga…"
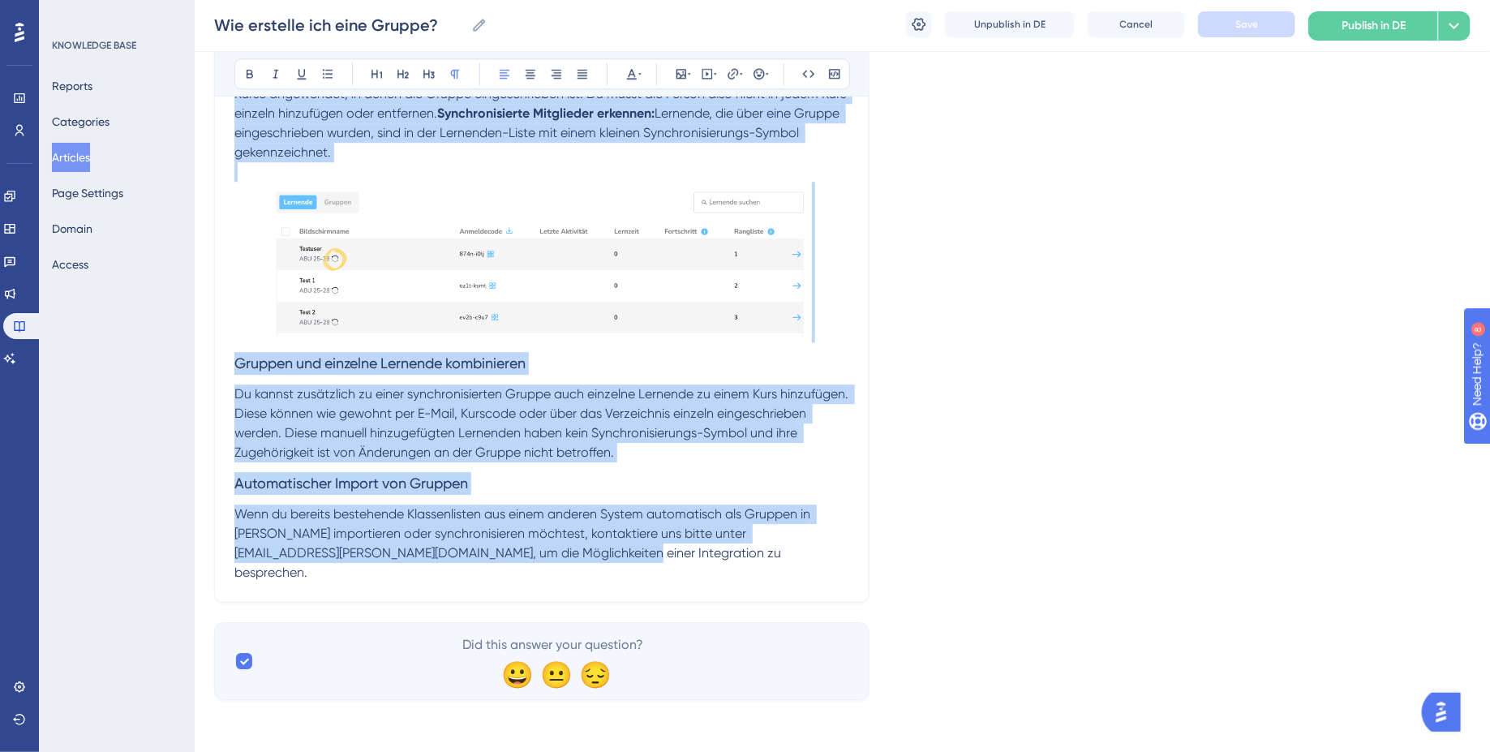
click at [546, 578] on p "Wenn du bereits bestehende Klassenlisten aus einem anderen System automatisch a…" at bounding box center [541, 544] width 615 height 78
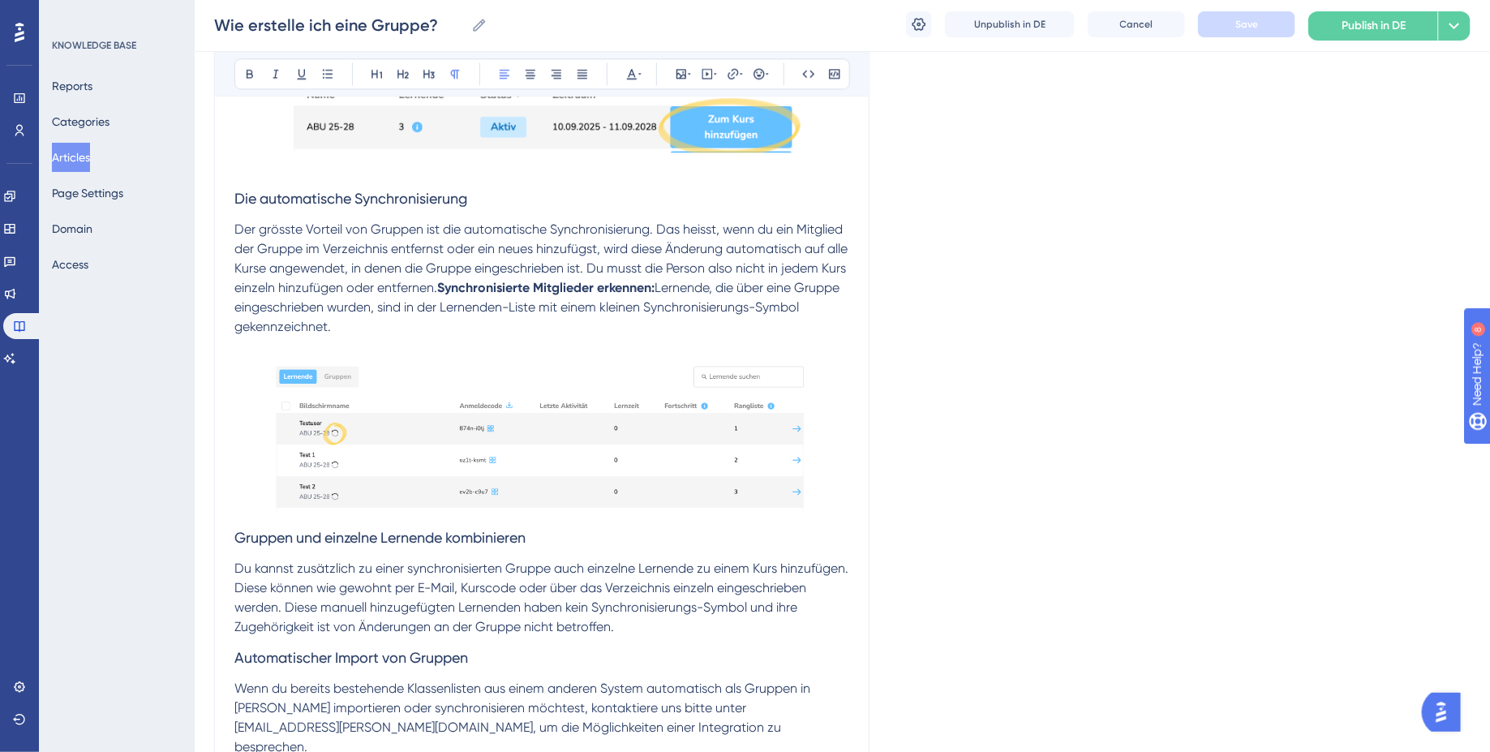
scroll to position [1959, 0]
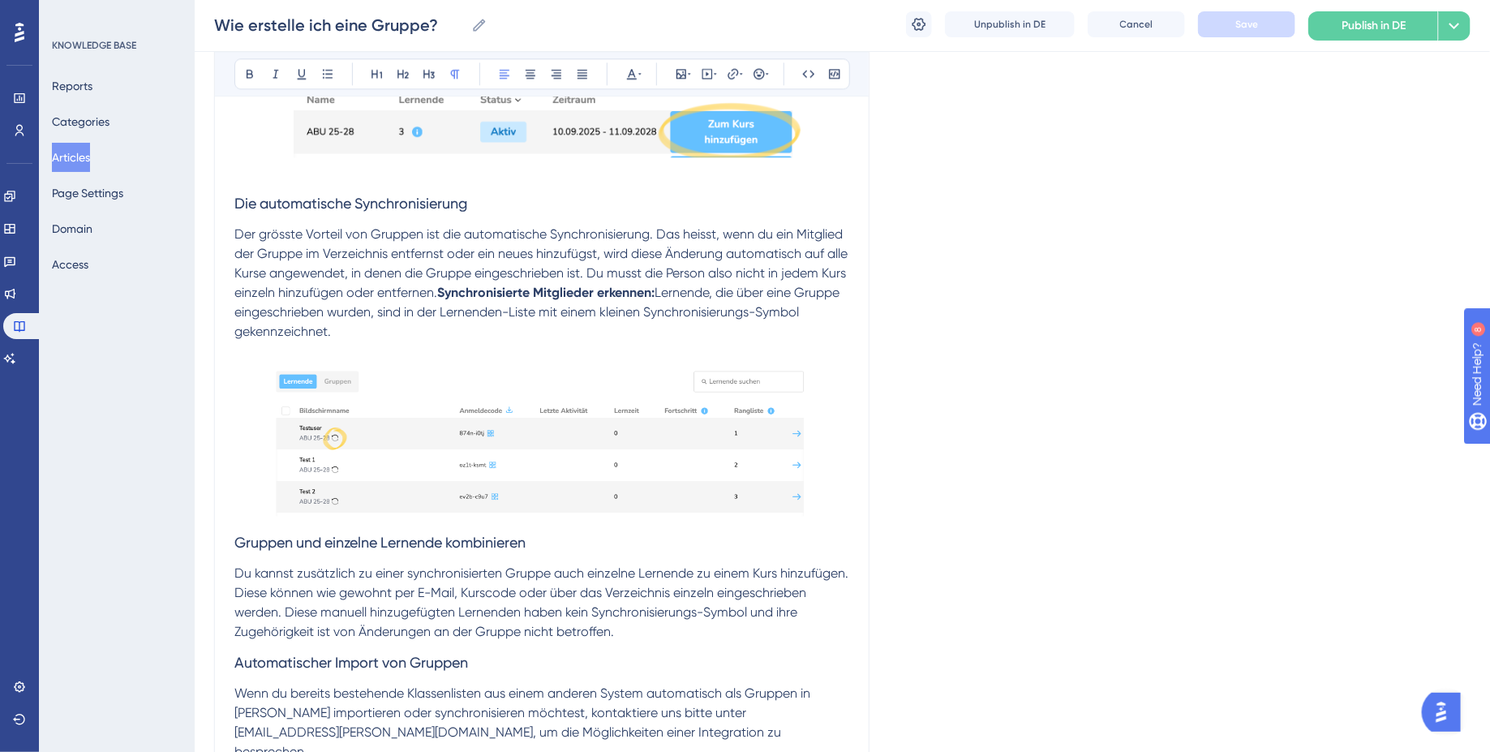
click at [743, 341] on p "Der grösste Vorteil von Gruppen ist die automatische Synchronisierung. Das heis…" at bounding box center [541, 283] width 615 height 117
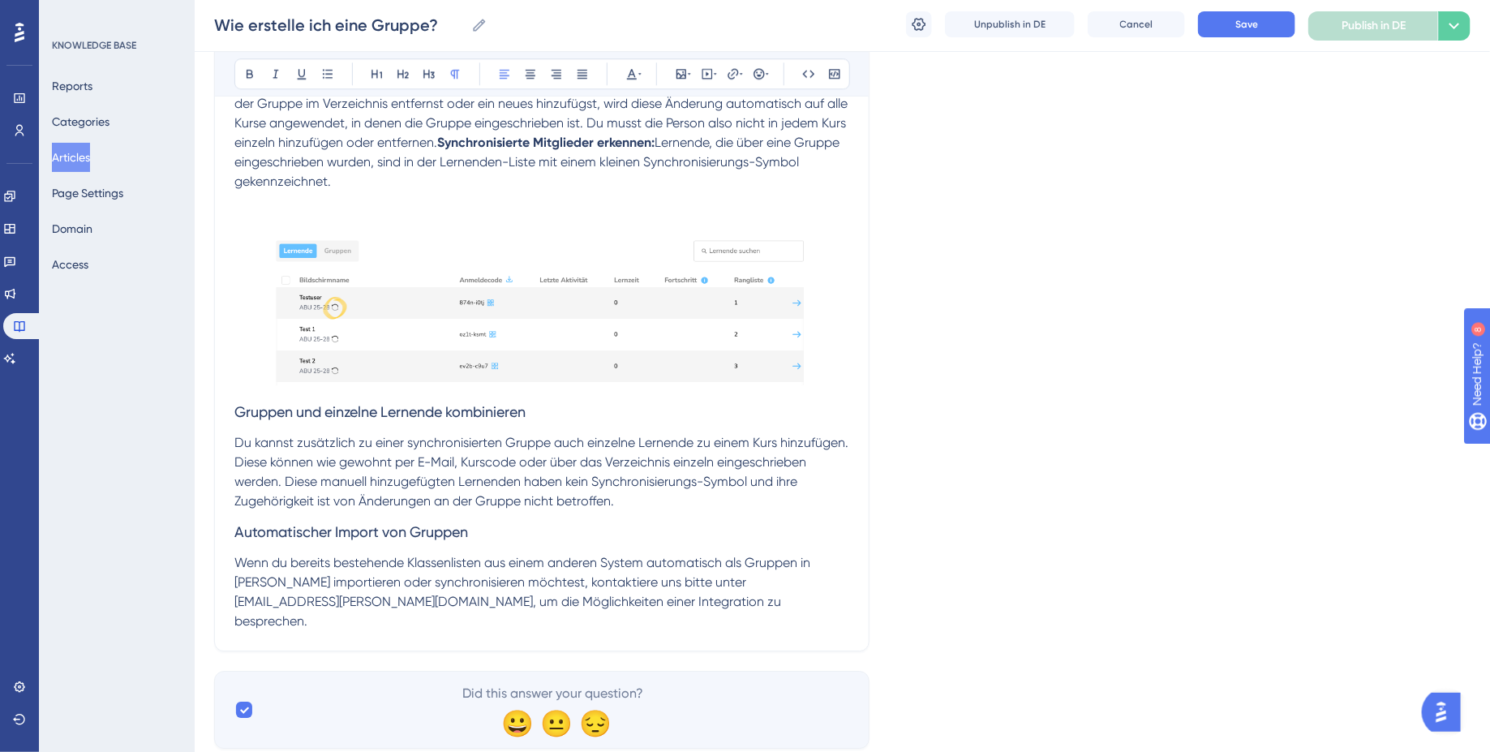
scroll to position [2169, 0]
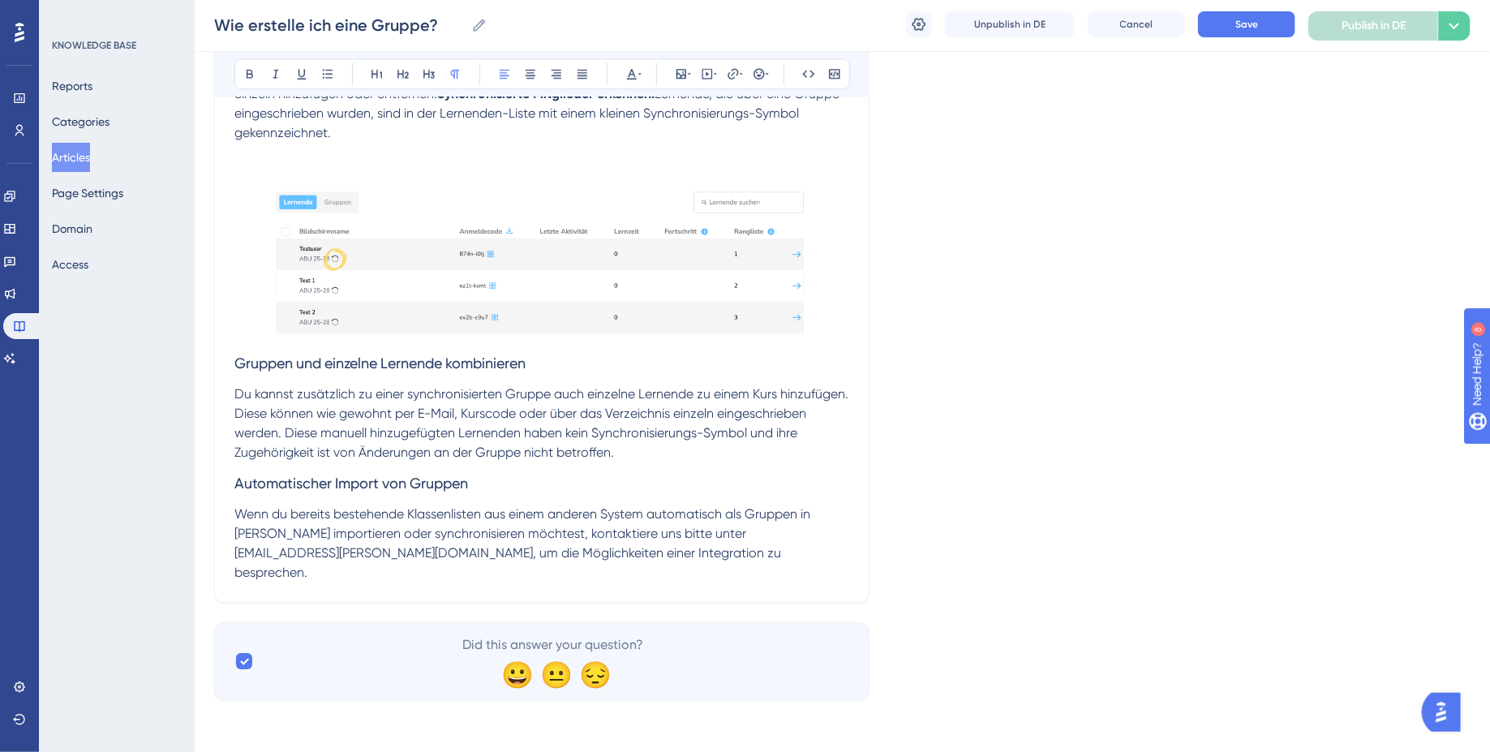
click at [346, 384] on h3 "Gruppen und einzelne Lernende kombinieren" at bounding box center [541, 363] width 615 height 42
click at [390, 384] on h3 "Gruppen und einzelne Lernende kombinieren" at bounding box center [541, 363] width 615 height 42
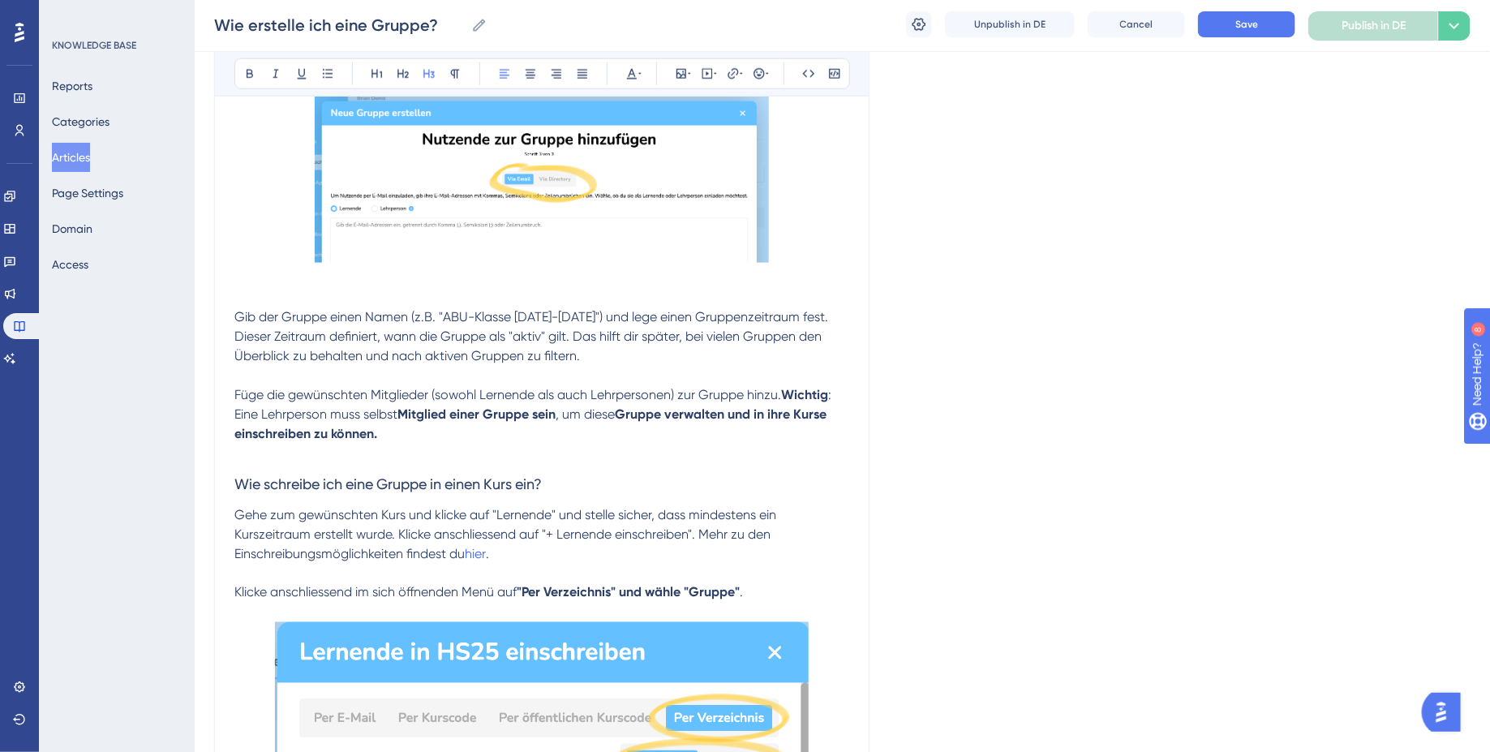
scroll to position [0, 0]
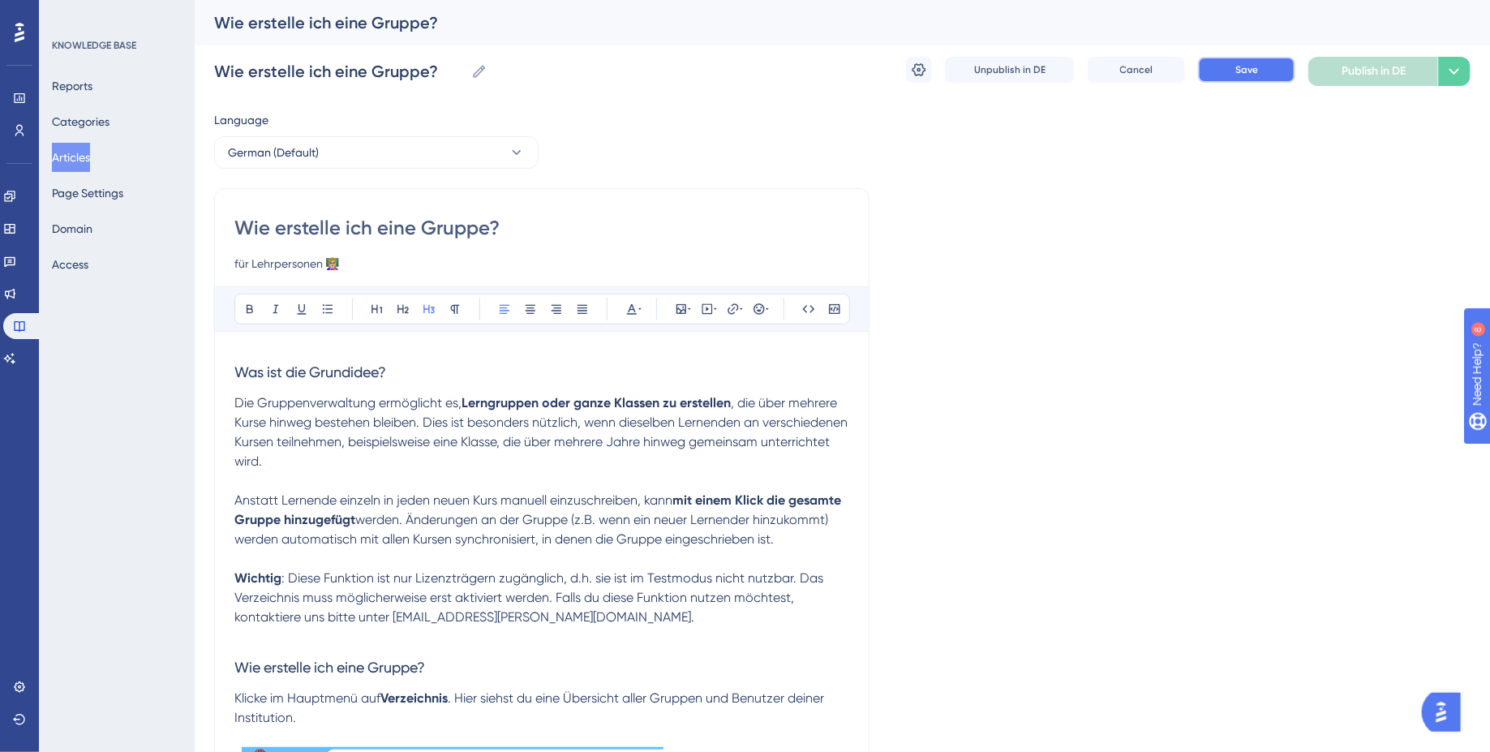
click at [1236, 63] on span "Save" at bounding box center [1246, 69] width 23 height 13
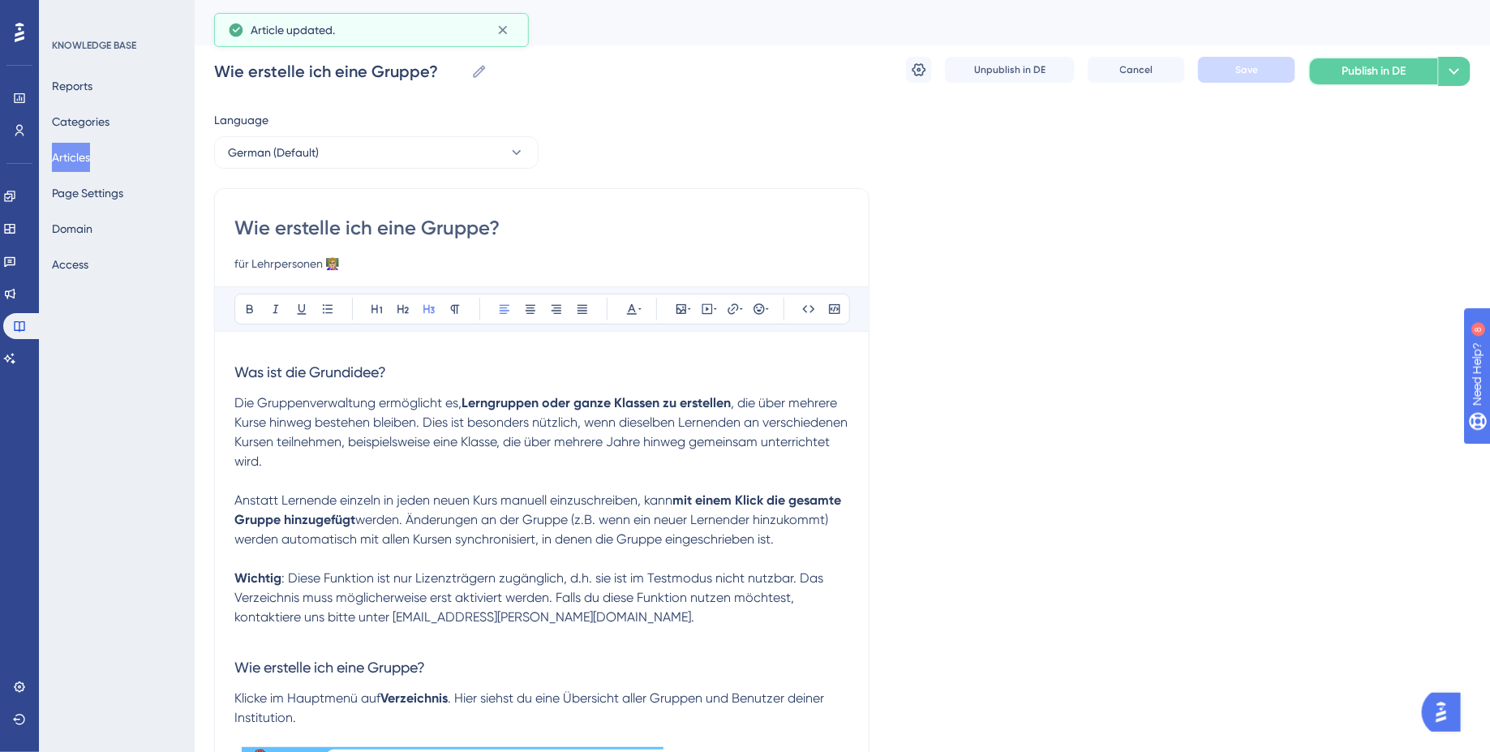
click at [1359, 66] on span "Publish in DE" at bounding box center [1374, 71] width 64 height 19
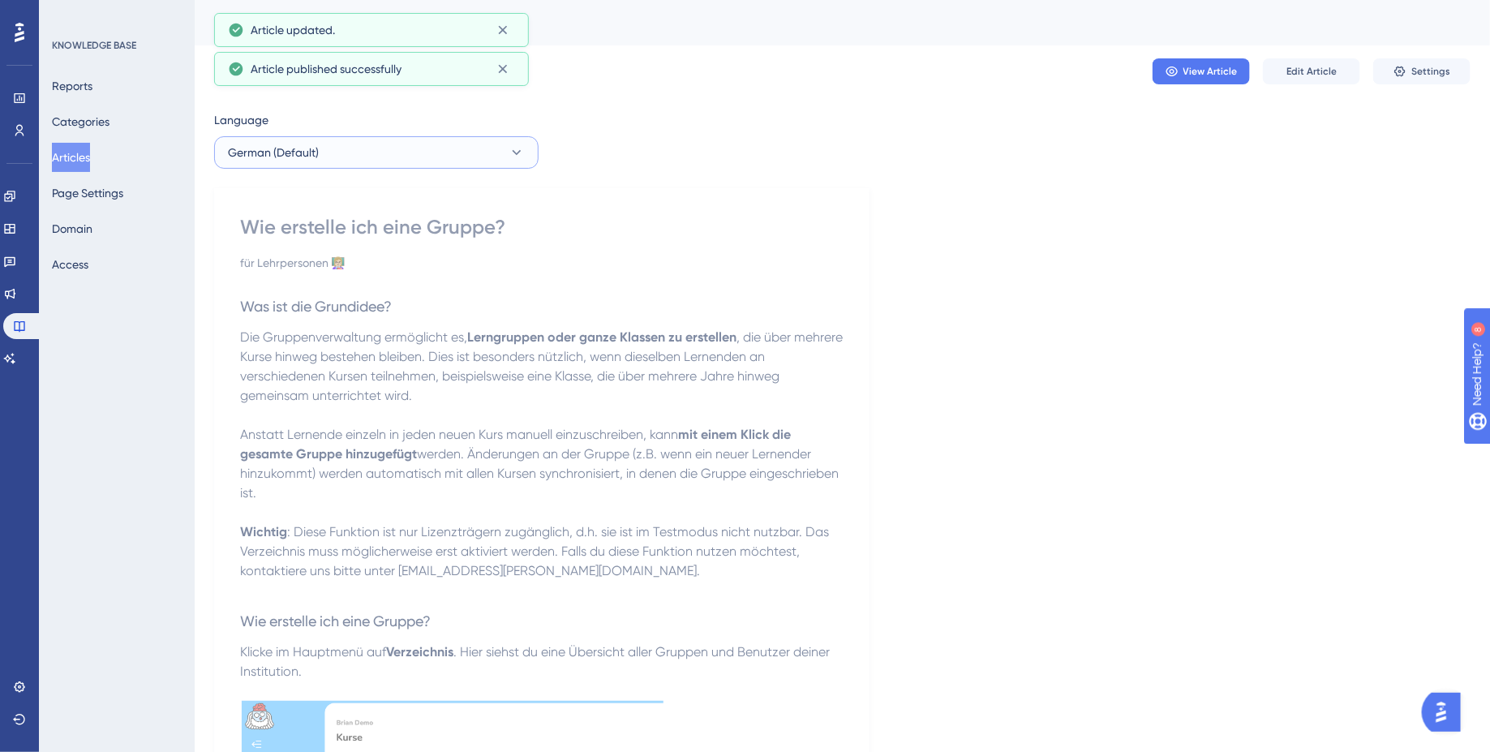
click at [479, 161] on button "German (Default)" at bounding box center [376, 152] width 324 height 32
click at [360, 263] on button "French French No translation" at bounding box center [376, 267] width 303 height 32
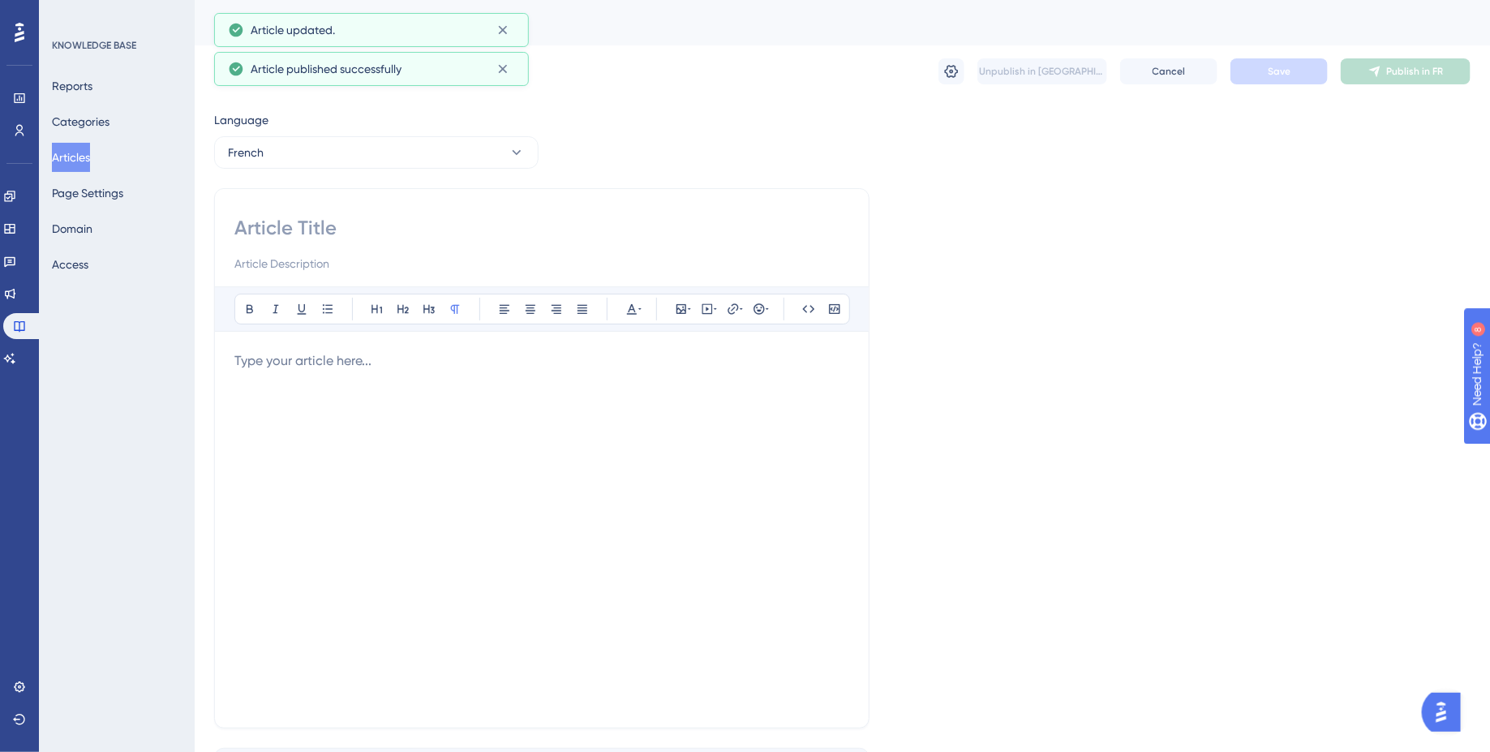
click at [320, 371] on div at bounding box center [541, 529] width 615 height 357
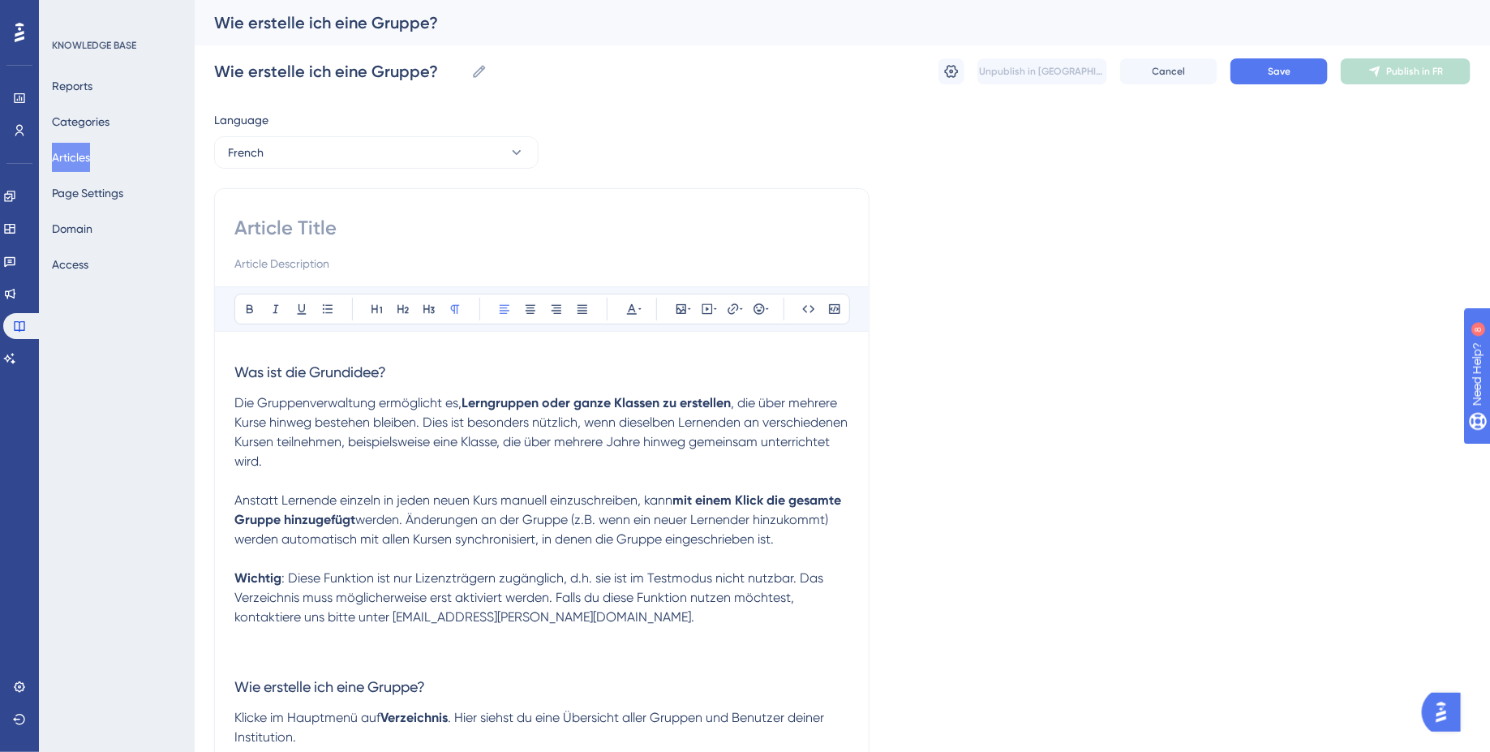
click at [322, 264] on input at bounding box center [541, 263] width 615 height 19
paste input "pour les enseignants 👩🏼‍🏫"
type input "pour les enseignants 👩🏼‍🏫"
click at [324, 223] on input at bounding box center [541, 228] width 615 height 26
paste input "Comment créer un groupe ?"
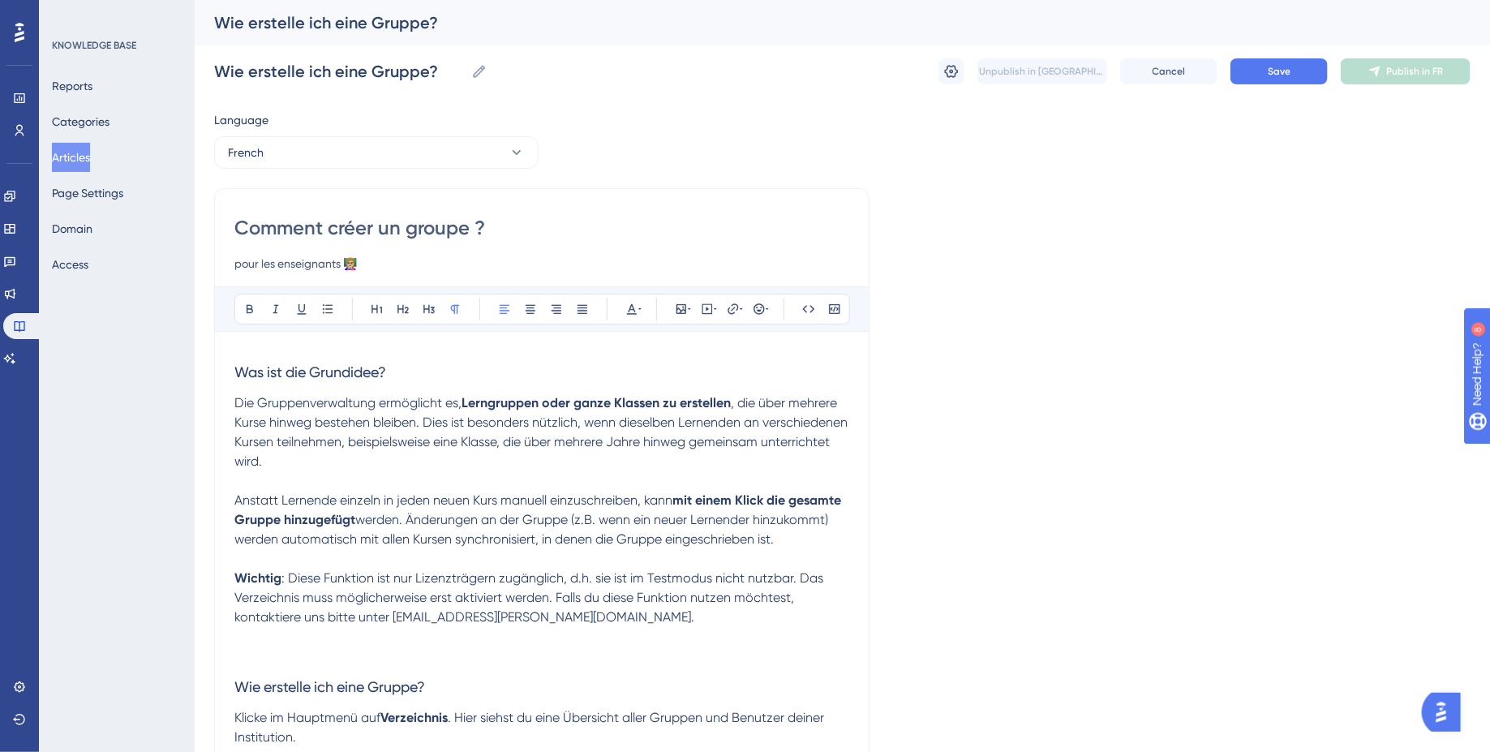
type input "Comment créer un groupe ?"
click at [384, 384] on h3 "Was ist die Grundidee?" at bounding box center [541, 372] width 615 height 42
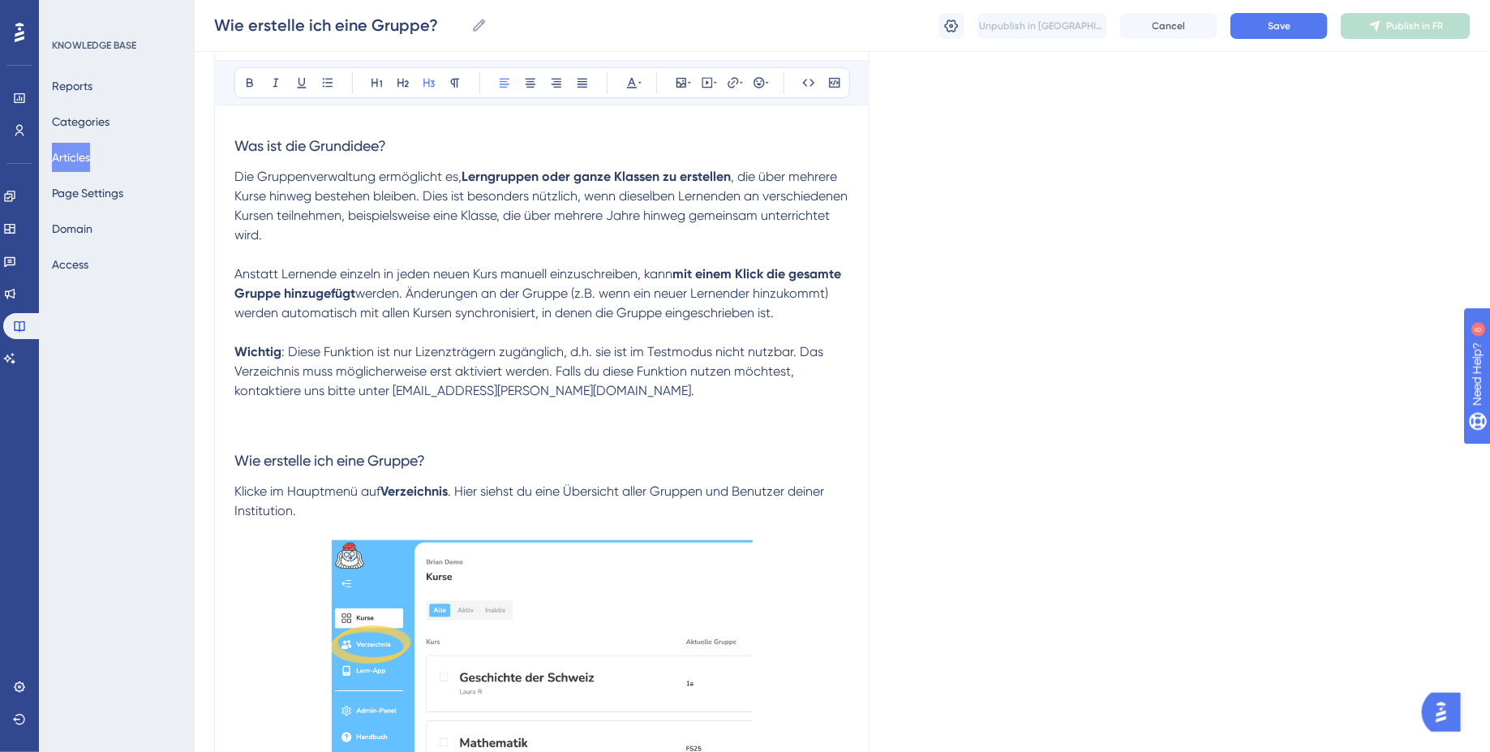
scroll to position [187, 0]
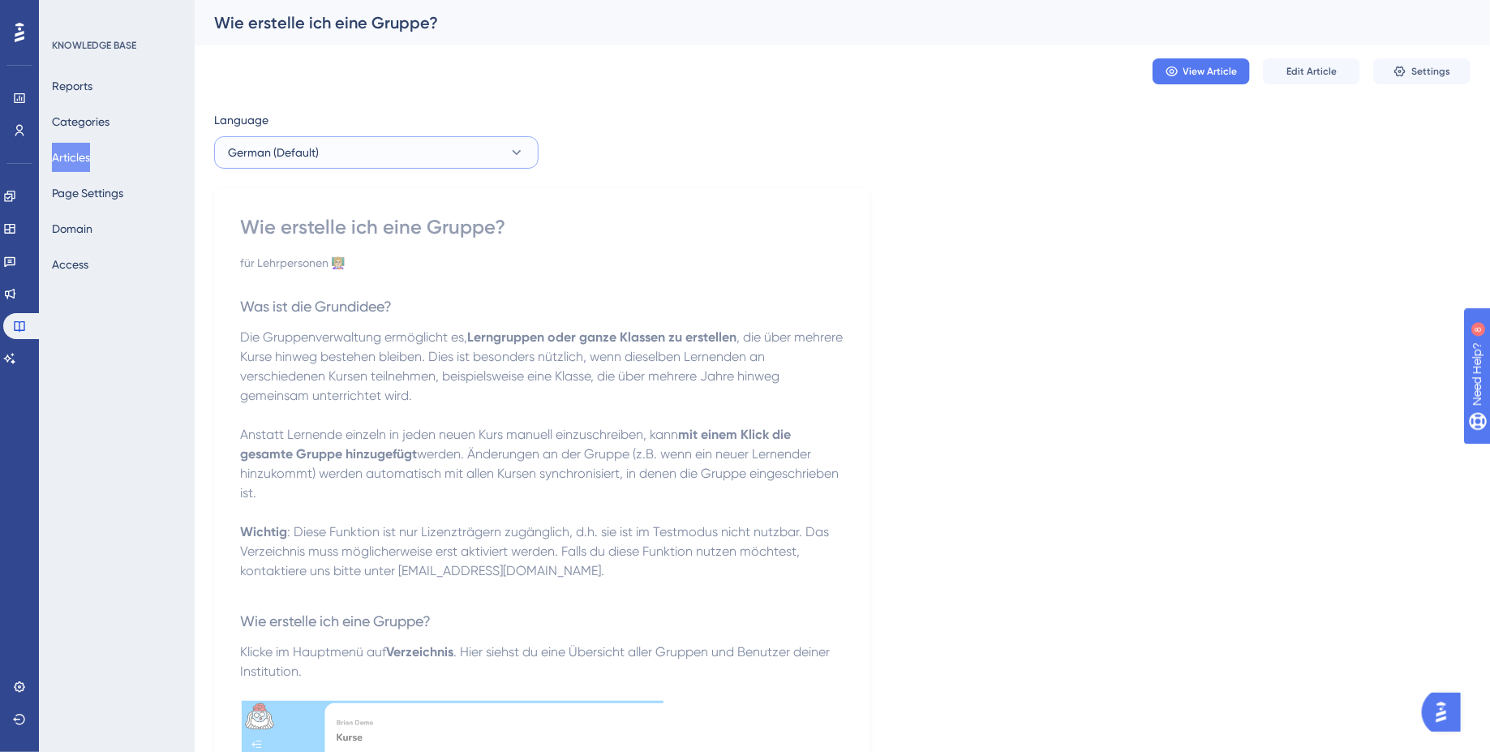
click at [298, 148] on span "German (Default)" at bounding box center [273, 152] width 91 height 19
click at [319, 314] on span "Was ist die Grundidee?" at bounding box center [316, 306] width 152 height 17
click at [387, 147] on button "German (Default)" at bounding box center [376, 152] width 324 height 32
click at [359, 489] on p "Die Gruppenverwaltung ermöglicht es, Lerngruppen oder ganze Klassen zu erstelle…" at bounding box center [541, 415] width 603 height 175
click at [1308, 72] on span "Edit Article" at bounding box center [1311, 71] width 50 height 13
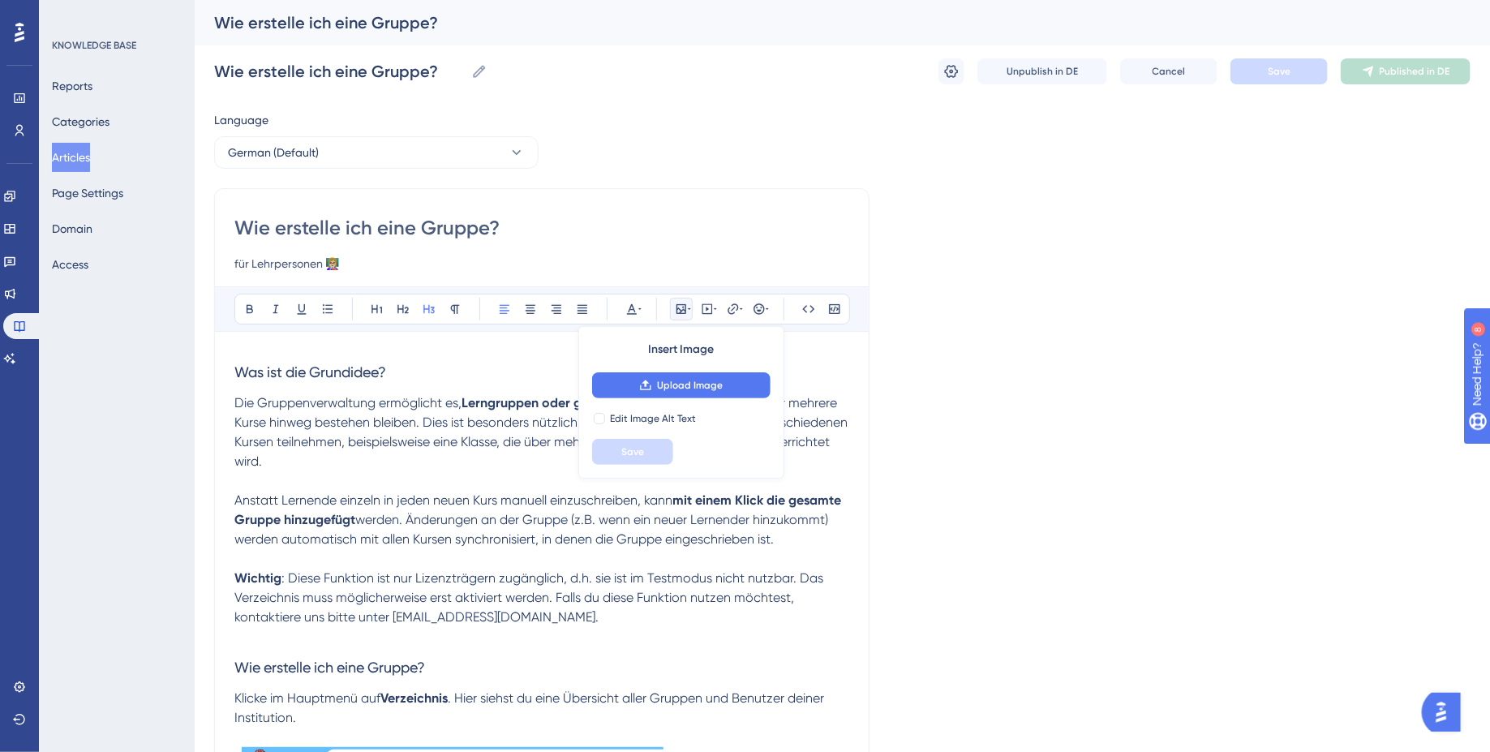
click at [257, 380] on h3 "Was ist die Grundidee?" at bounding box center [541, 372] width 615 height 42
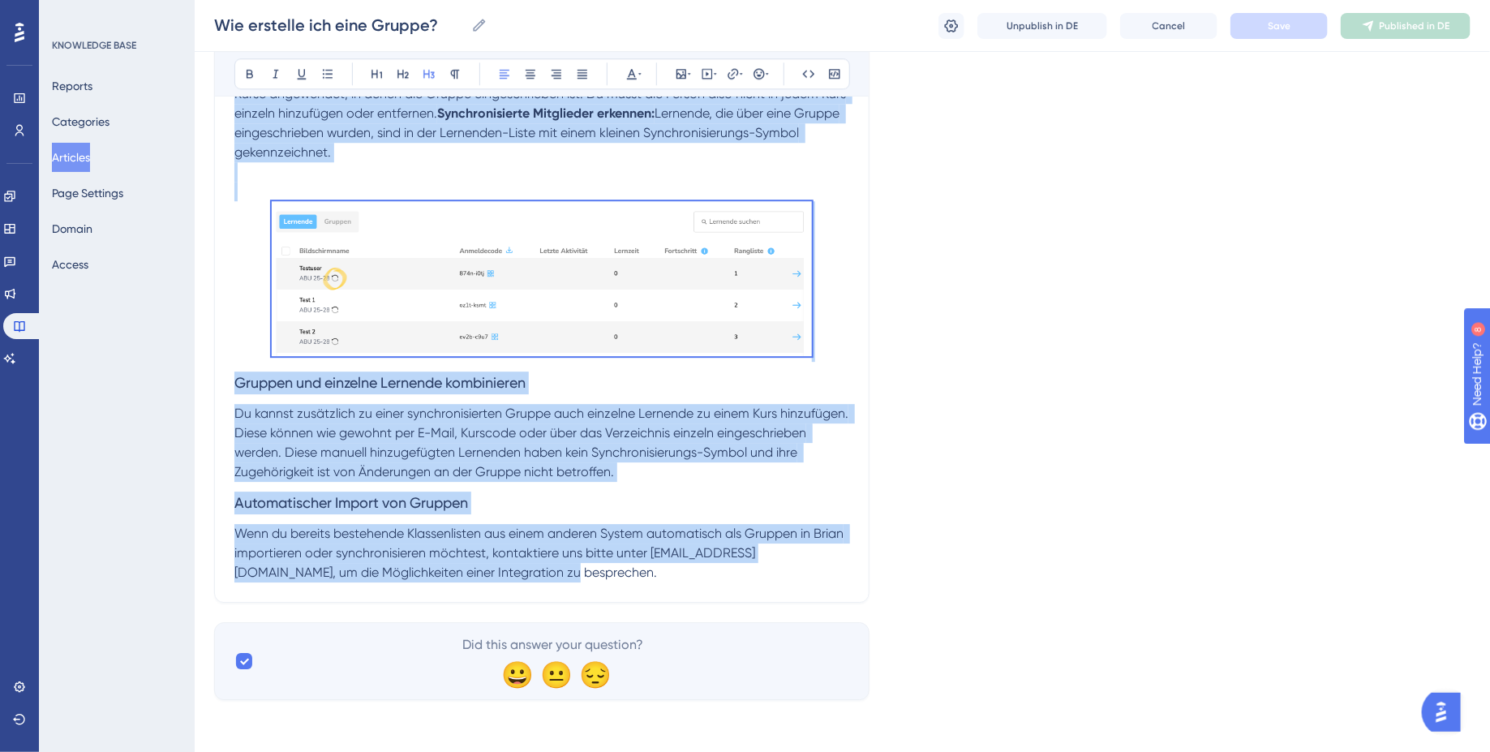
scroll to position [2282, 0]
drag, startPoint x: 238, startPoint y: 370, endPoint x: 523, endPoint y: 583, distance: 355.8
copy div "Was ist die Grundidee? Die Gruppenverwaltung ermöglicht es, Lerngruppen oder ga…"
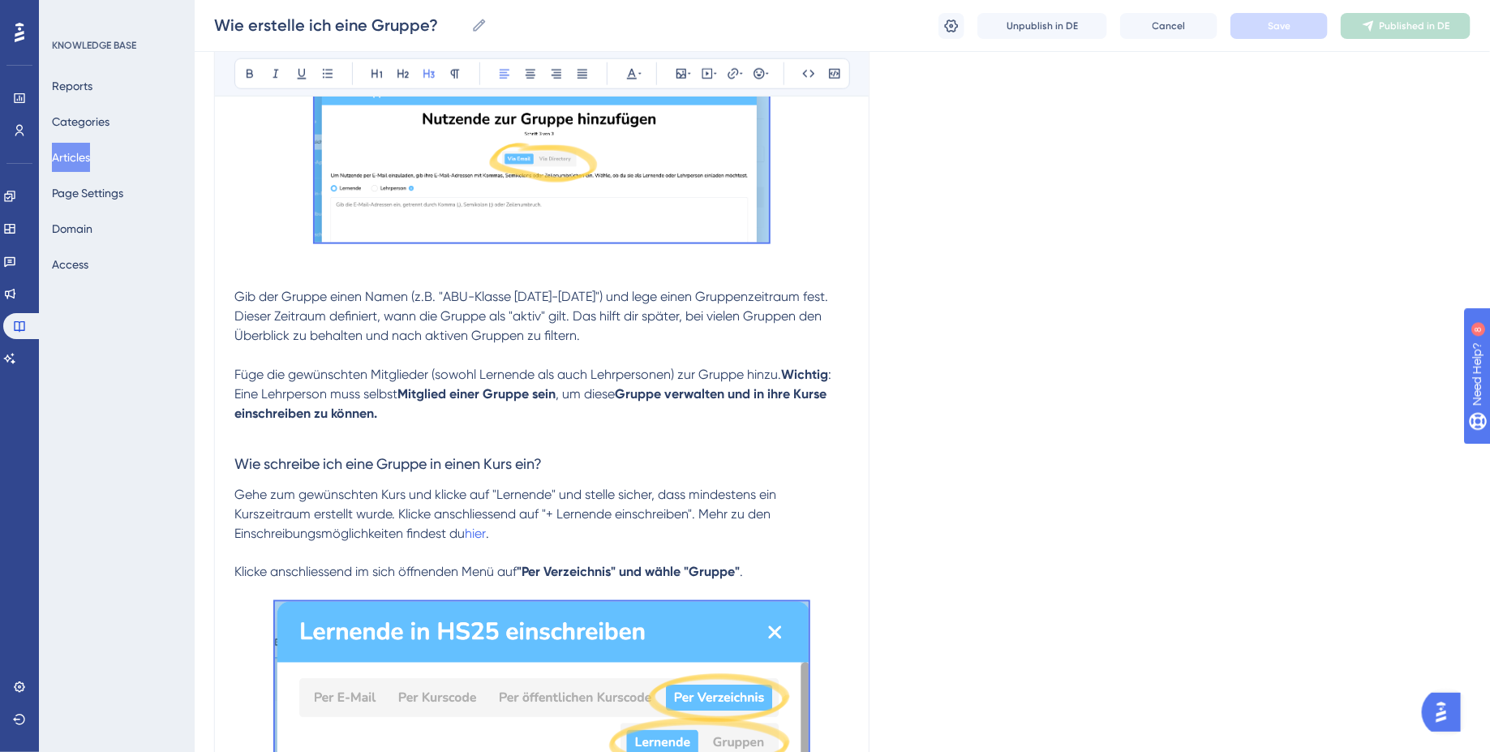
scroll to position [0, 0]
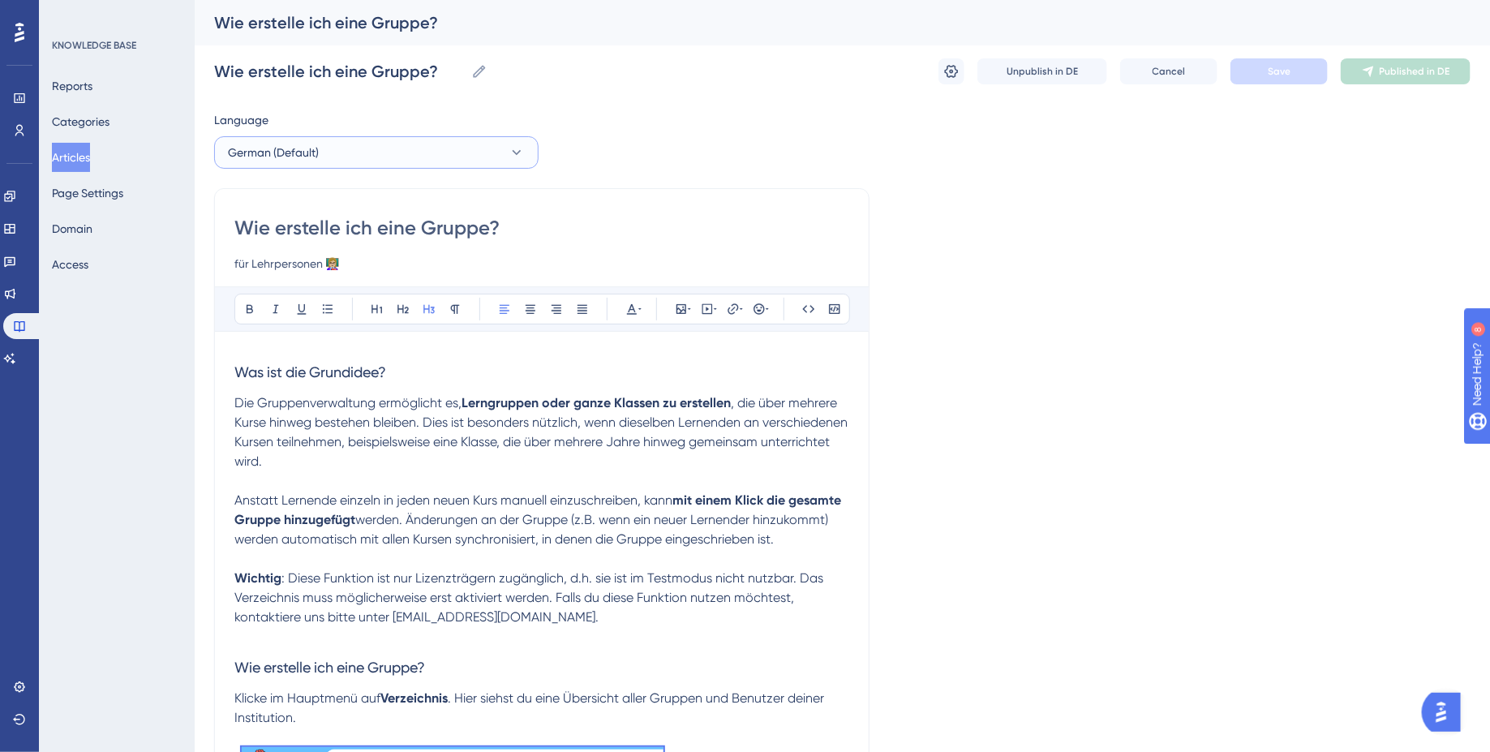
click at [482, 145] on button "German (Default)" at bounding box center [376, 152] width 324 height 32
click at [392, 258] on button "French French No translation" at bounding box center [376, 267] width 303 height 32
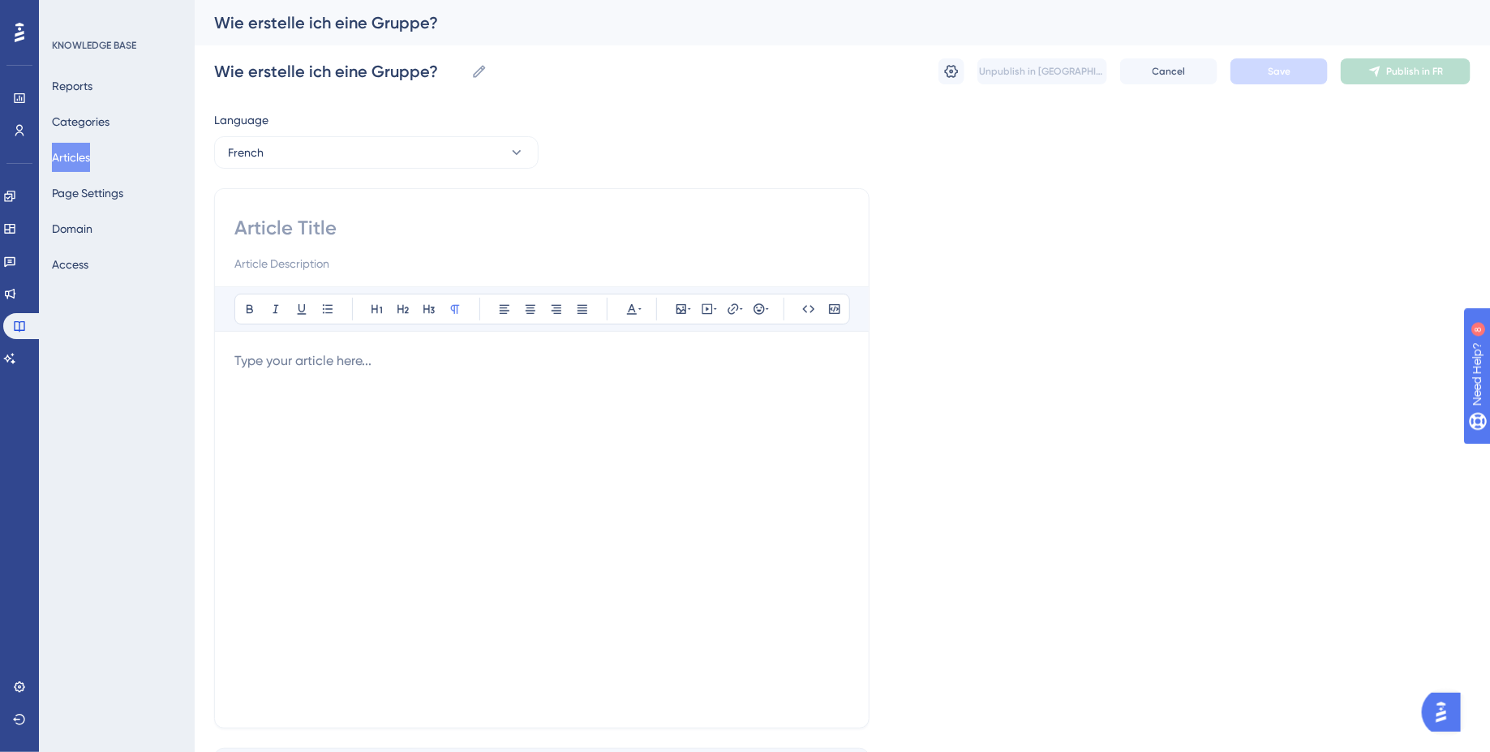
click at [344, 354] on p at bounding box center [541, 360] width 615 height 19
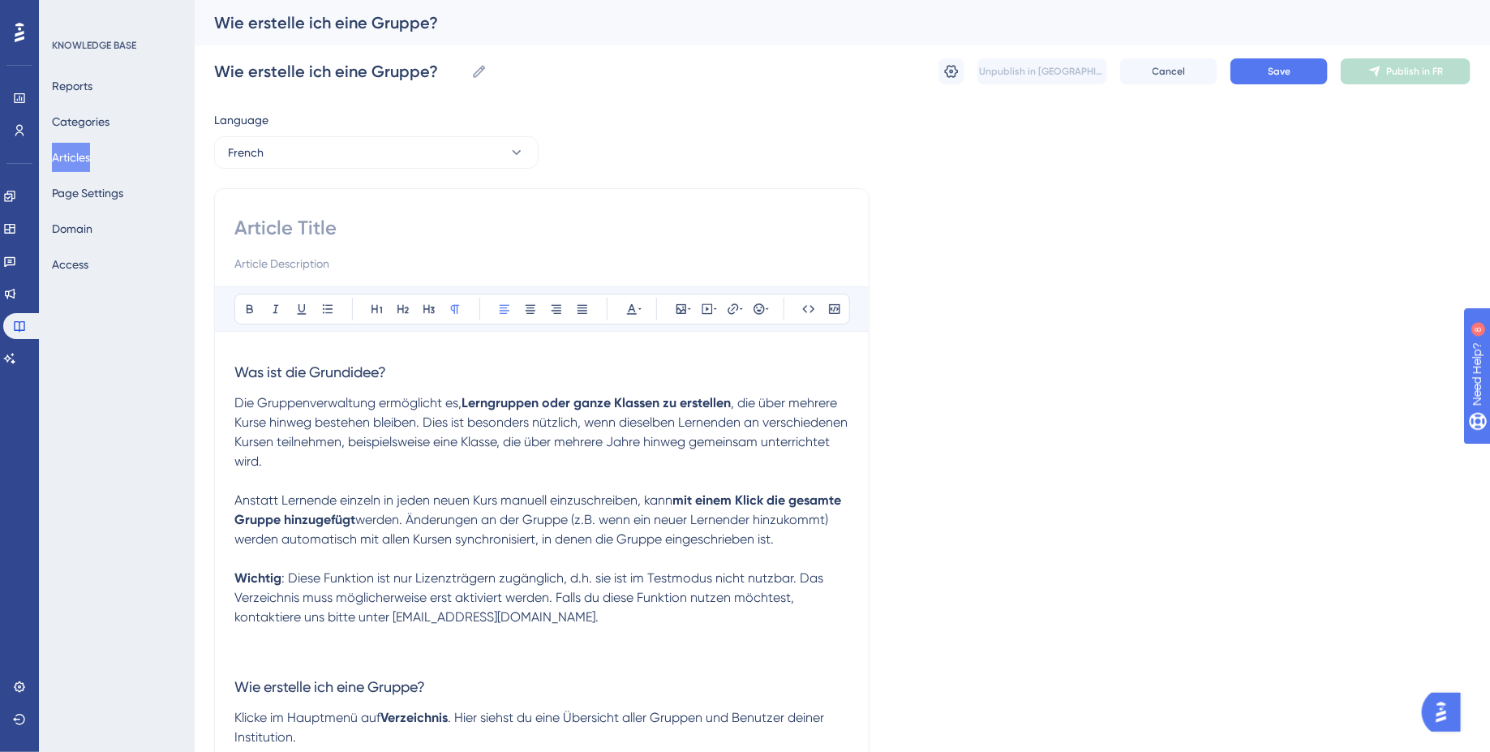
click at [307, 228] on input at bounding box center [541, 228] width 615 height 26
paste input "Comment créer un groupe ?"
type input "Comment créer un groupe ?"
click at [318, 267] on input at bounding box center [541, 263] width 615 height 19
paste input "pour les enseignants 👩🏼‍🏫"
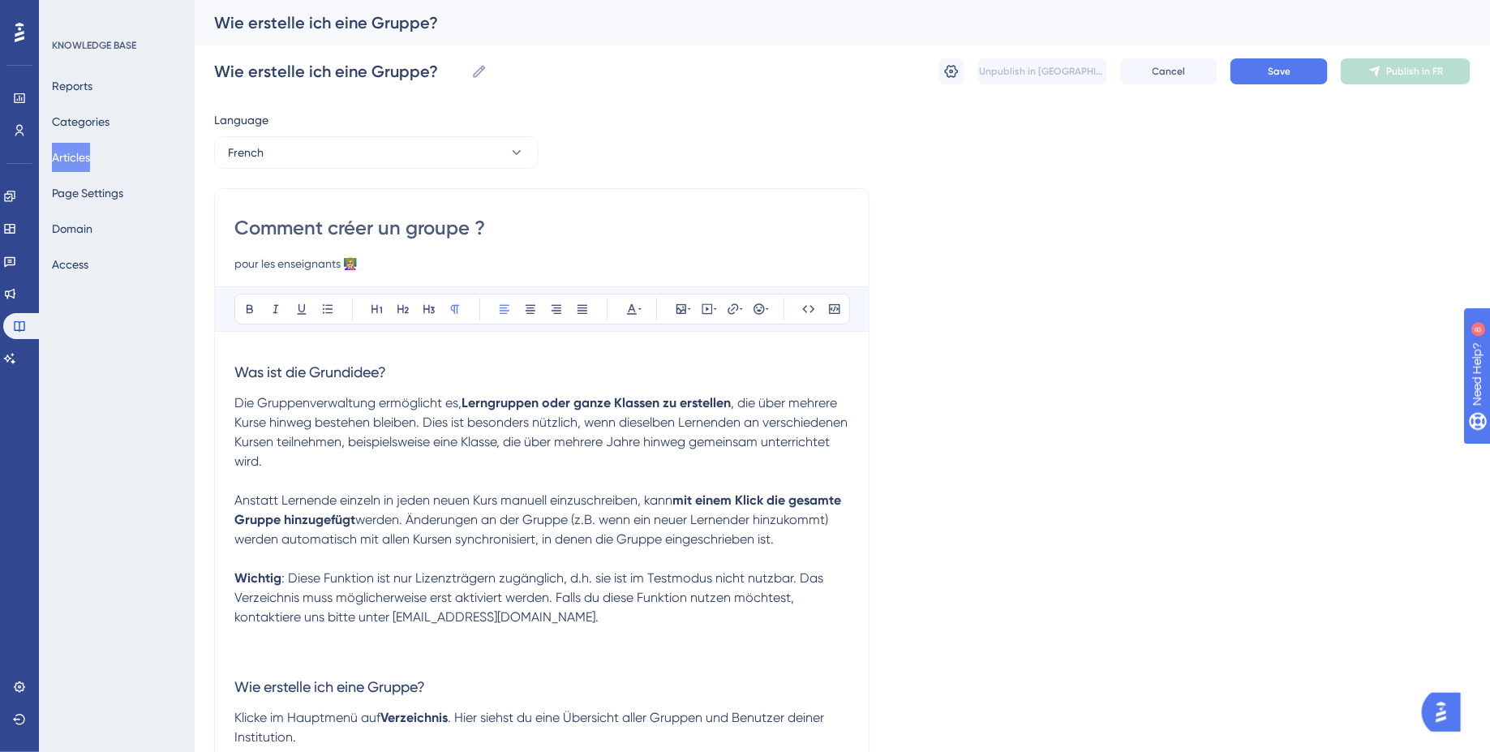
type input "pour les enseignants 👩🏼‍🏫"
click at [366, 379] on h3 "Was ist die Grundidee?" at bounding box center [541, 372] width 615 height 42
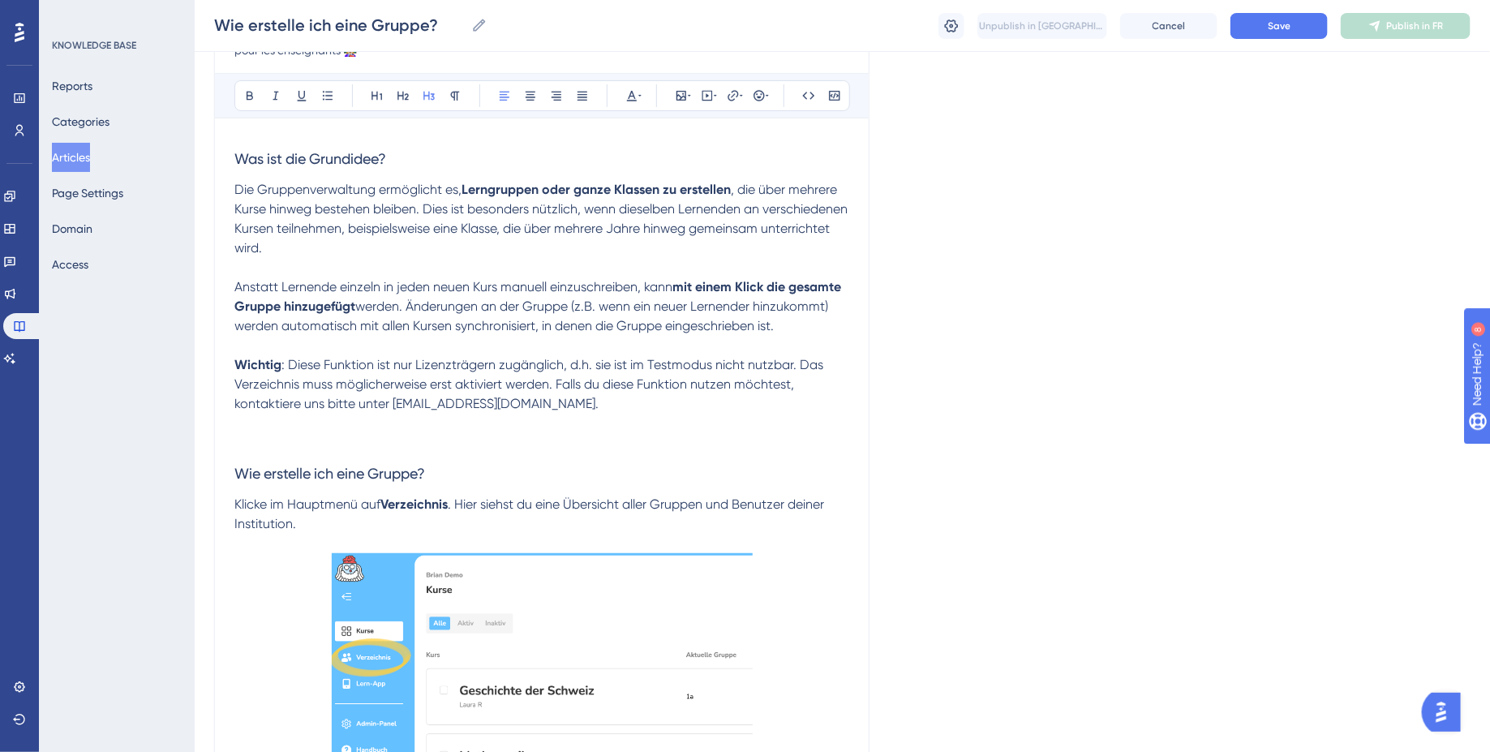
scroll to position [208, 0]
click at [1282, 19] on span "Save" at bounding box center [1279, 25] width 23 height 13
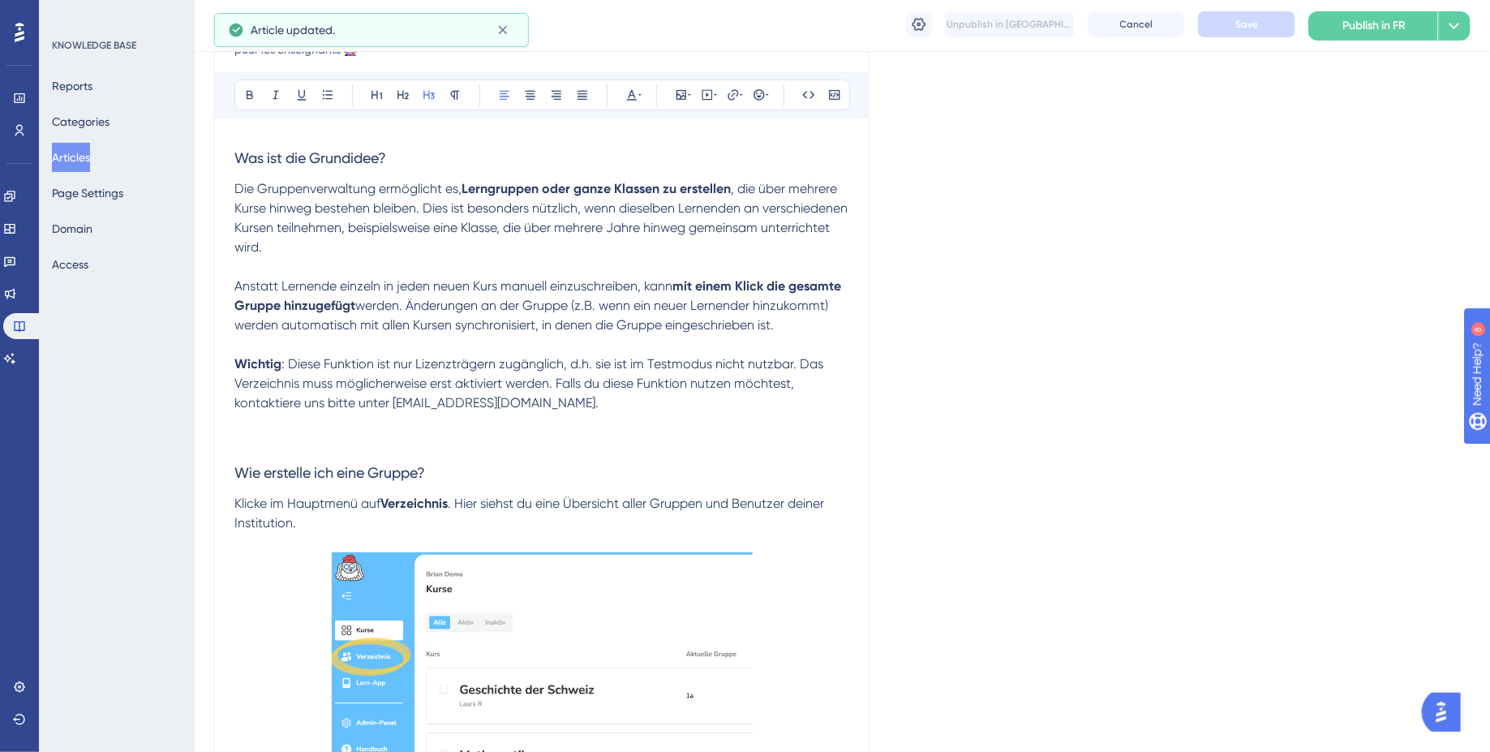
scroll to position [118, 0]
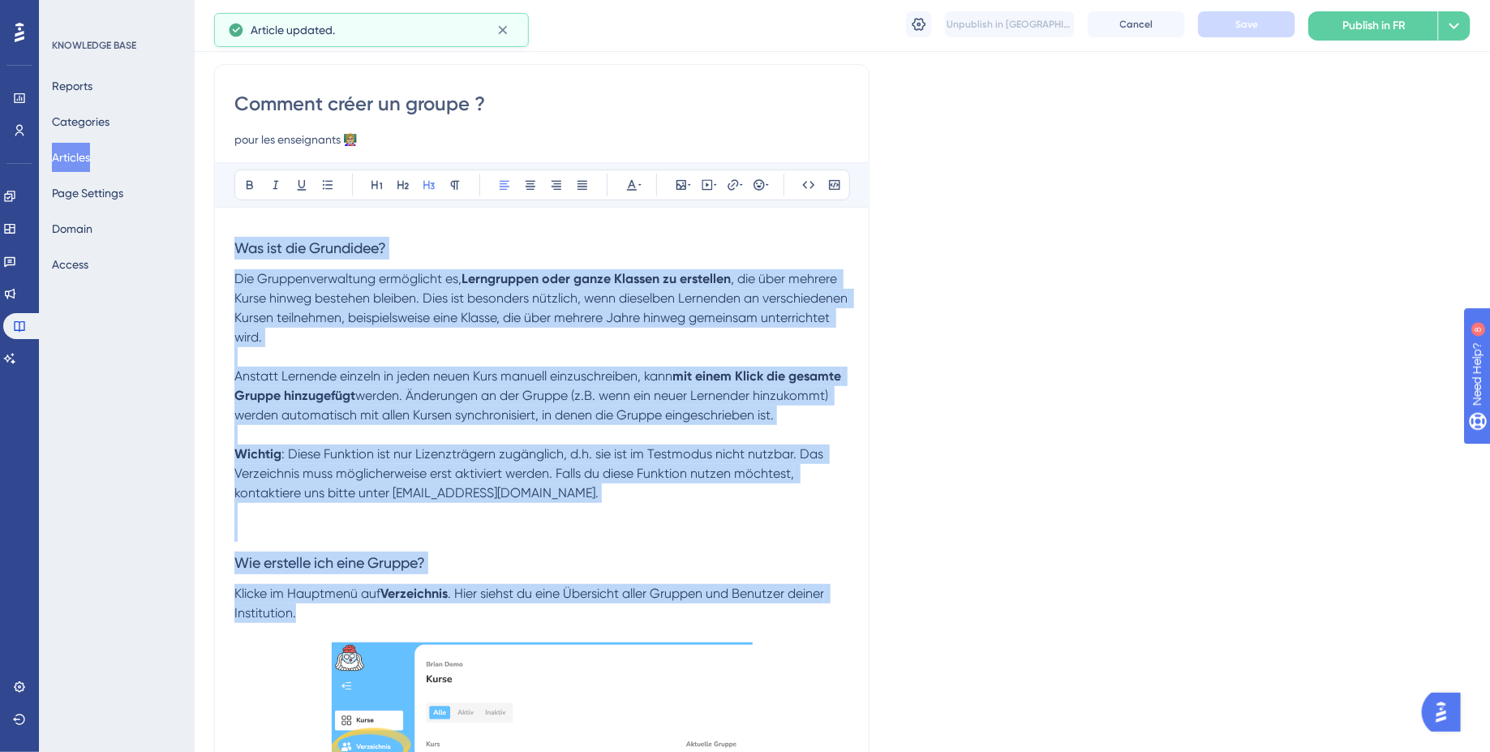
drag, startPoint x: 237, startPoint y: 247, endPoint x: 307, endPoint y: 616, distance: 376.6
copy div "Was ist die Grundidee? Die Gruppenverwaltung ermöglicht es, Lerngruppen oder ga…"
click at [494, 527] on p at bounding box center [541, 531] width 615 height 19
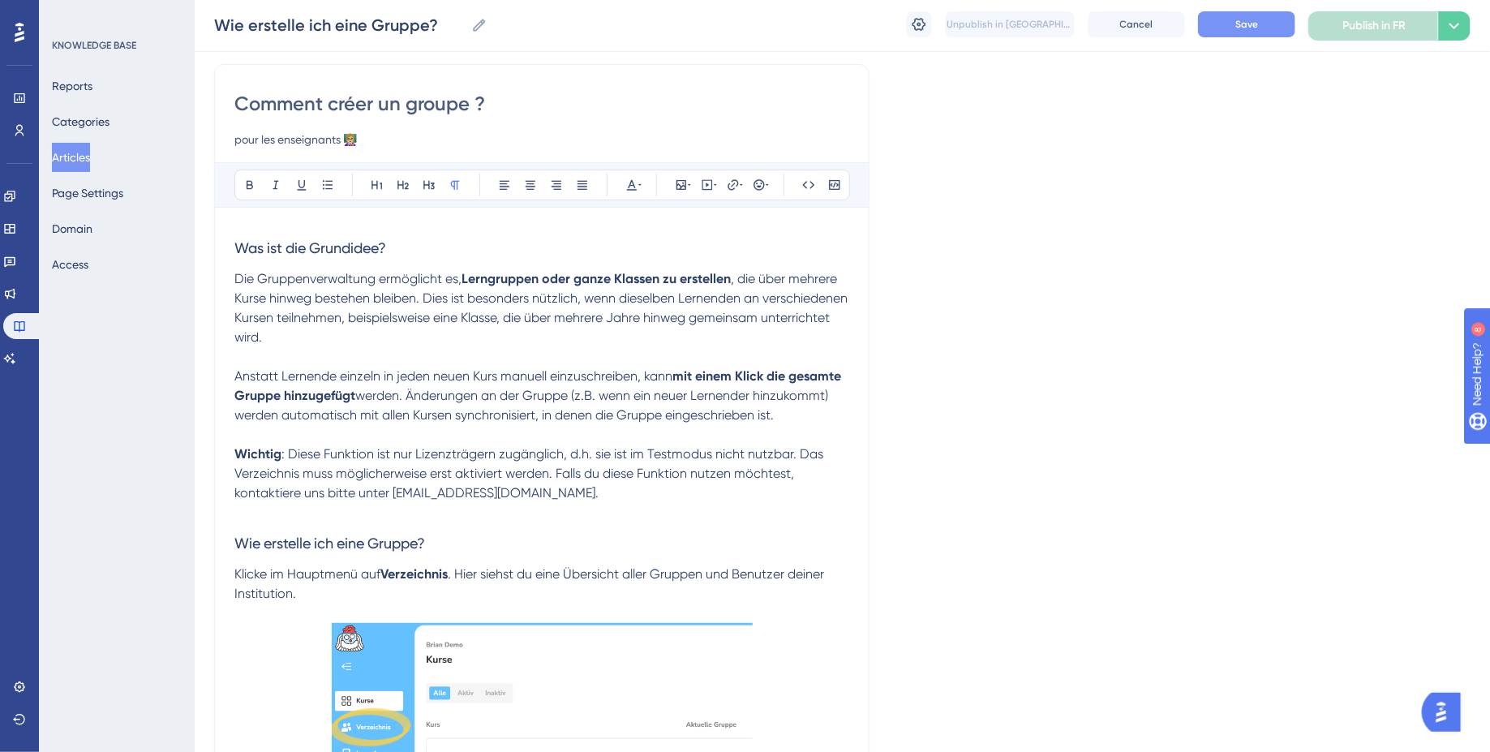
click at [236, 246] on span "Was ist die Grundidee?" at bounding box center [310, 247] width 152 height 17
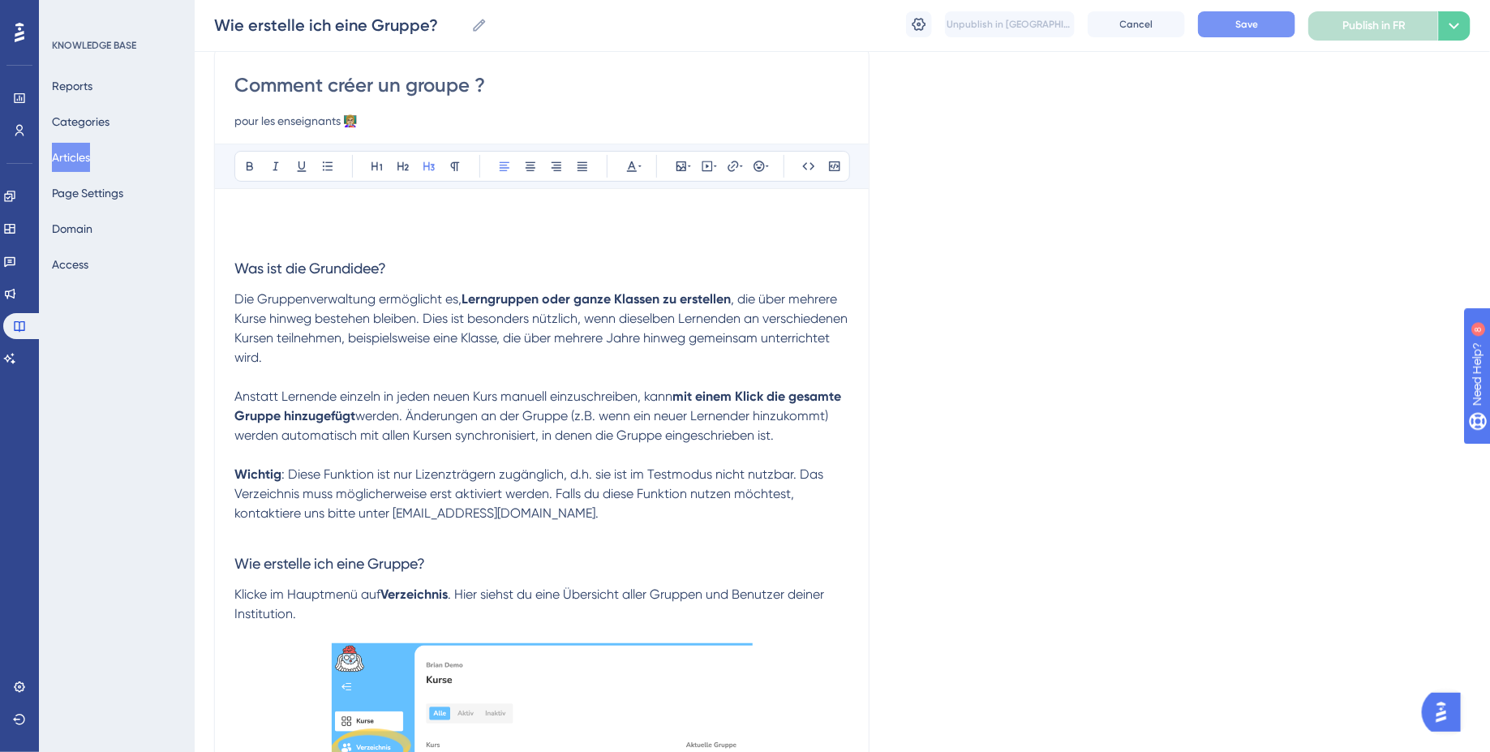
scroll to position [157, 0]
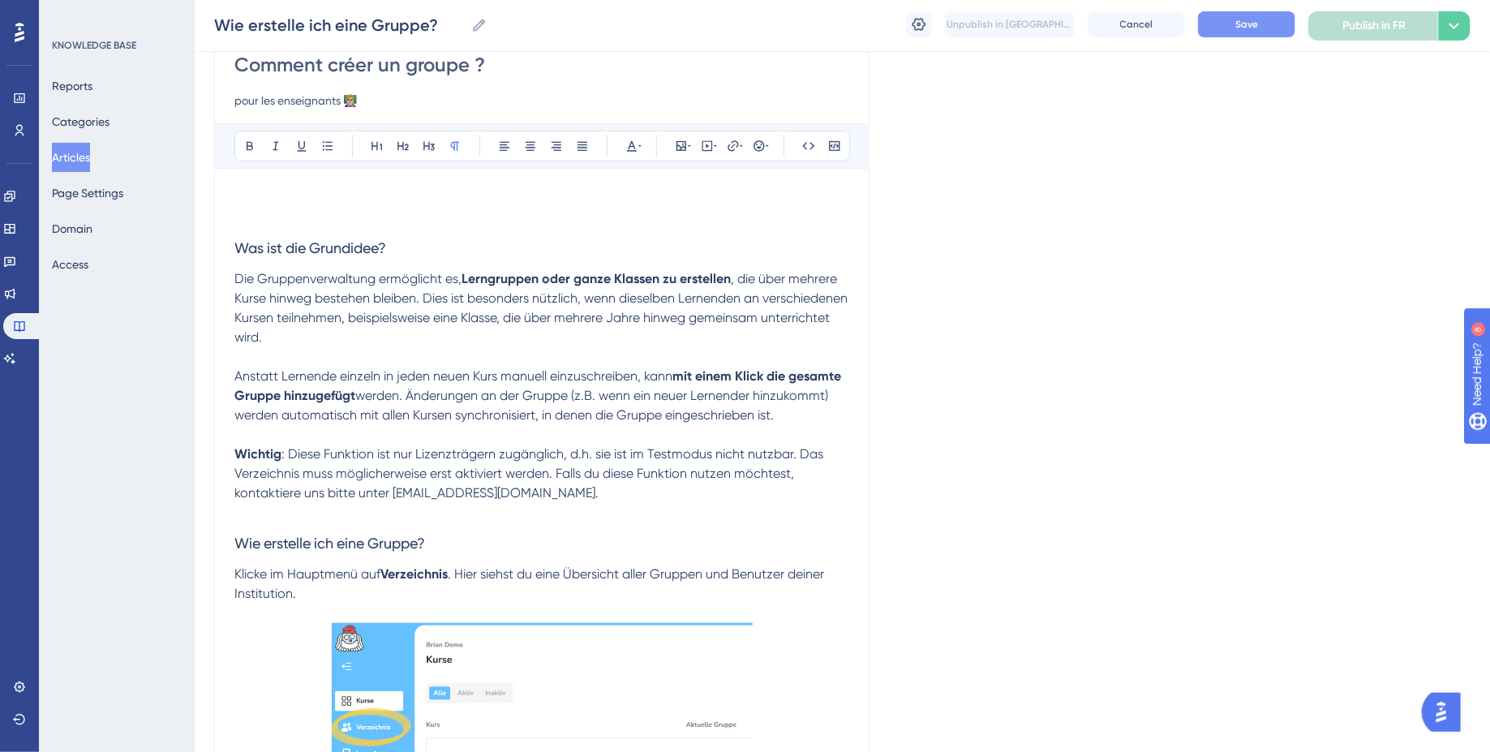
click at [275, 203] on p at bounding box center [541, 197] width 615 height 19
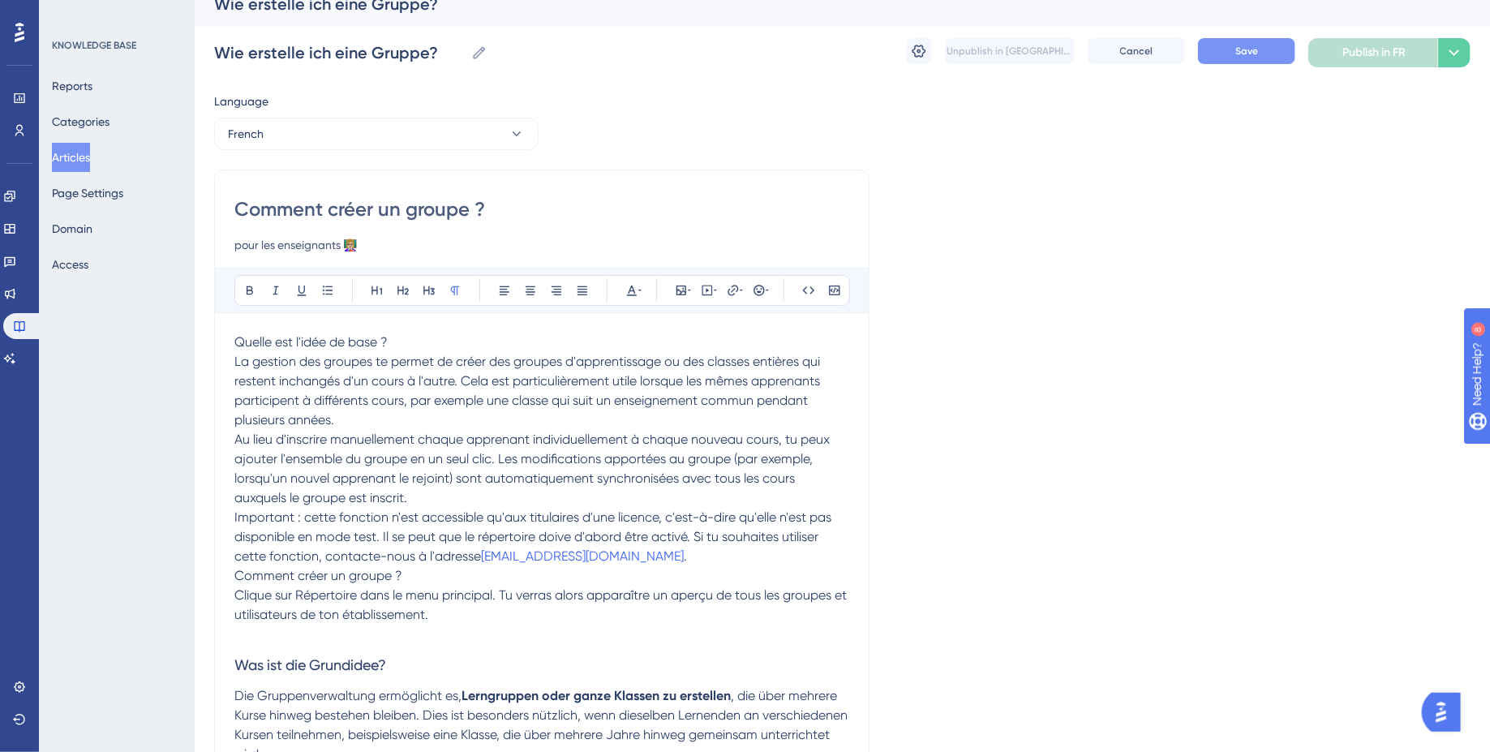
scroll to position [0, 0]
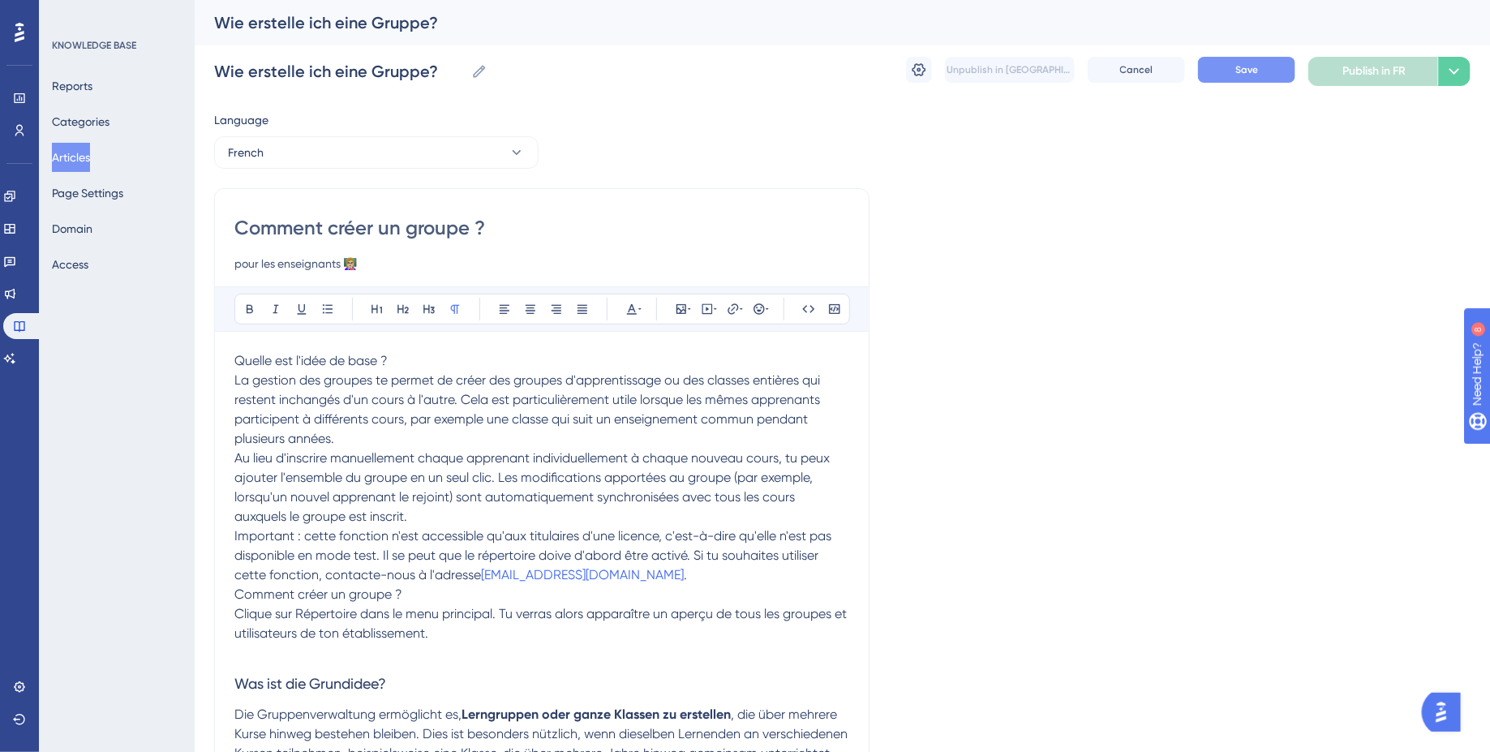
click at [234, 376] on span "La gestion des groupes te permet de créer des groupes d'apprentissage ou des cl…" at bounding box center [528, 409] width 589 height 74
click at [303, 359] on span "Quelle est l'idée de base ?" at bounding box center [310, 360] width 153 height 15
click at [423, 310] on icon at bounding box center [429, 309] width 13 height 13
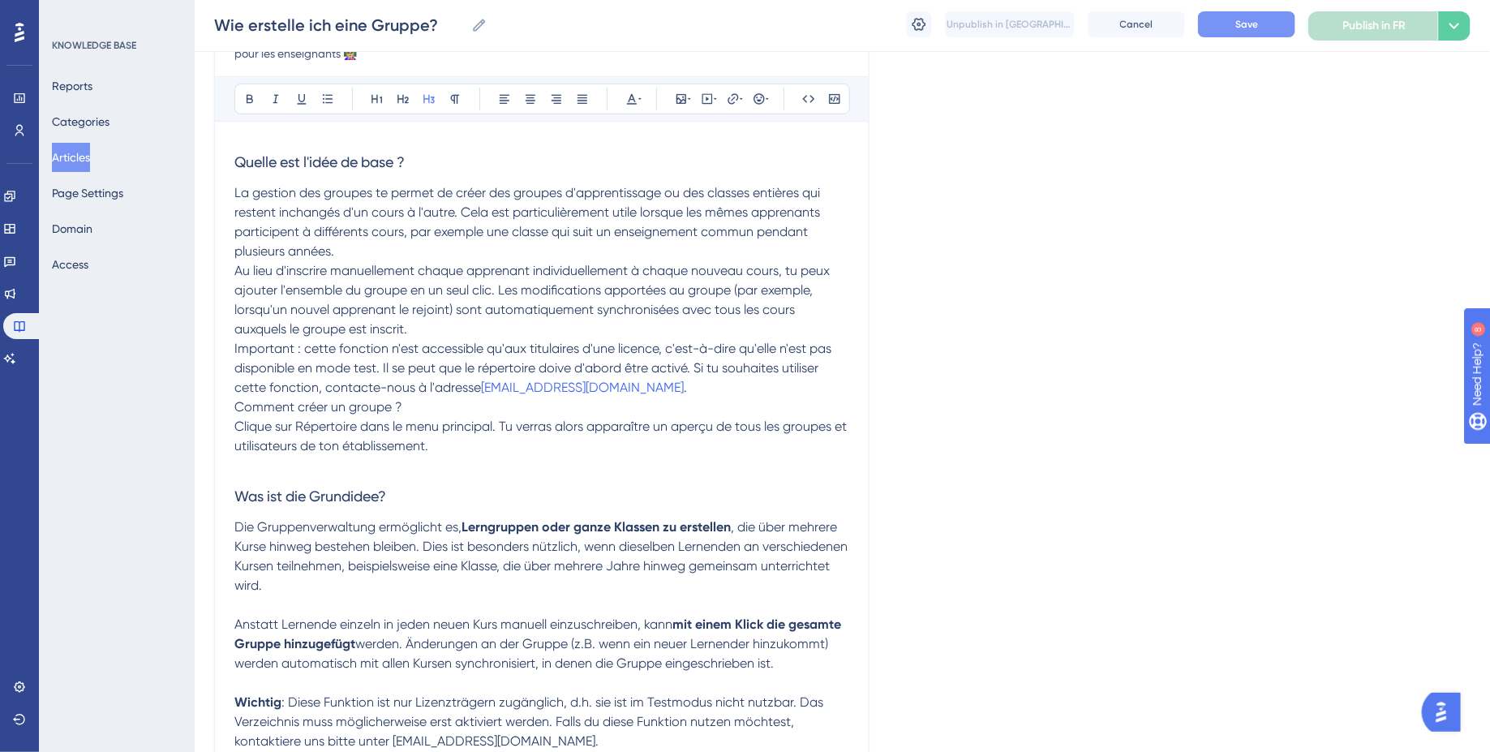
scroll to position [205, 0]
click at [363, 244] on p "La gestion des groupes te permet de créer des groupes d'apprentissage ou des cl…" at bounding box center [541, 221] width 615 height 78
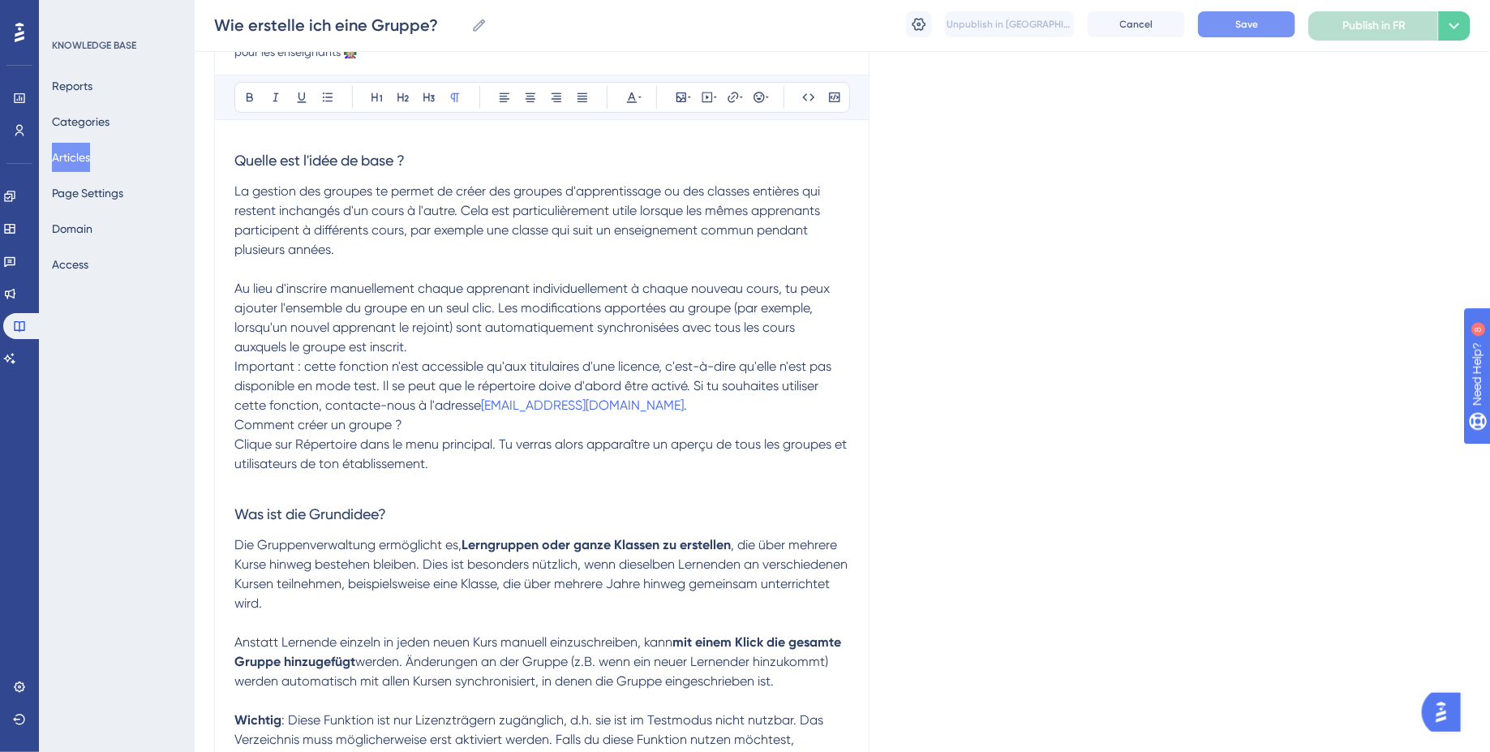
click at [421, 352] on p "Au lieu d'inscrire manuellement chaque apprenant individuellement à chaque nouv…" at bounding box center [541, 318] width 615 height 78
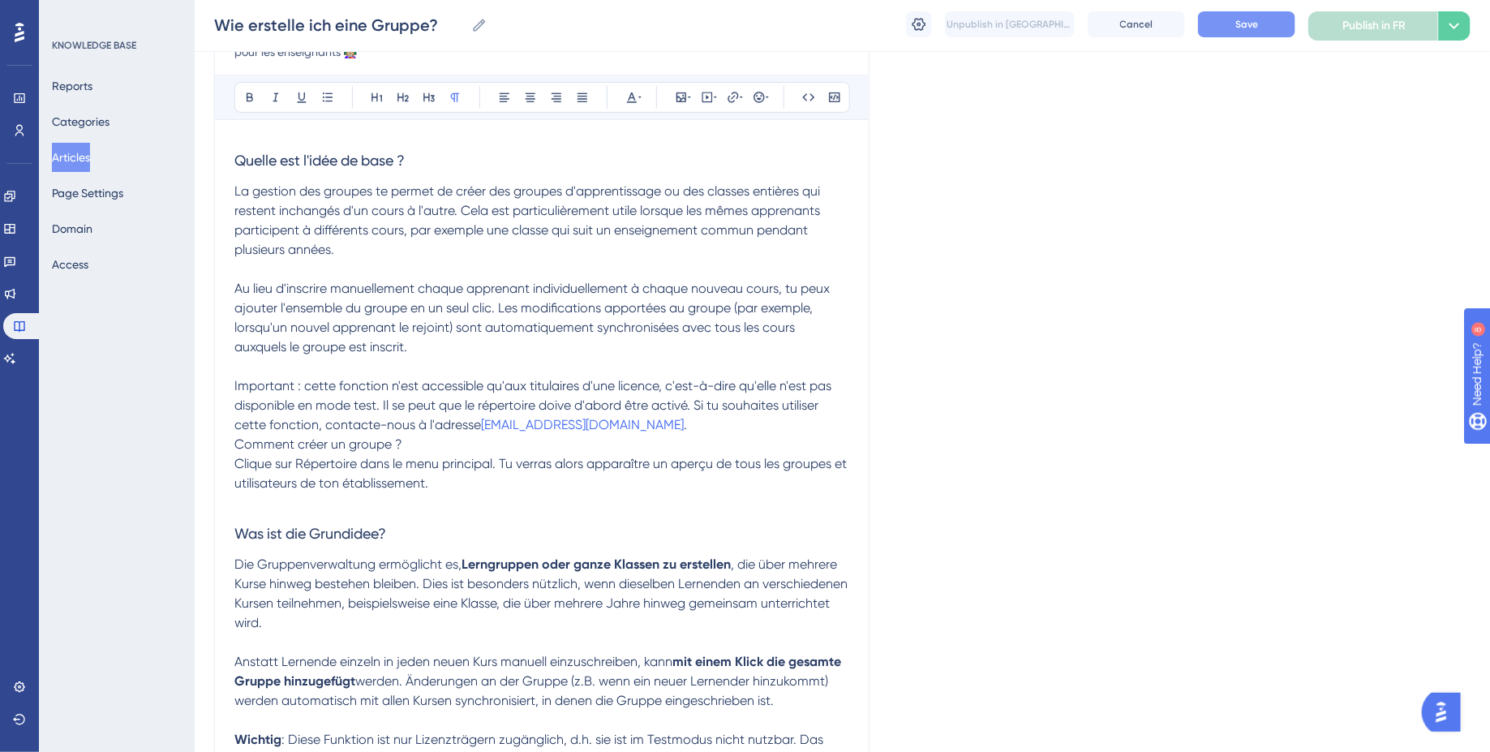
click at [514, 195] on span "La gestion des groupes te permet de créer des groupes d'apprentissage ou des cl…" at bounding box center [528, 220] width 589 height 74
drag, startPoint x: 514, startPoint y: 195, endPoint x: 790, endPoint y: 189, distance: 275.8
click at [790, 189] on span "La gestion des groupes te permet de créer des groupes d'apprentissage ou des cl…" at bounding box center [528, 220] width 589 height 74
click at [660, 248] on p "La gestion des groupes te permet de créer des groupes d'apprentissage ou des cl…" at bounding box center [541, 221] width 615 height 78
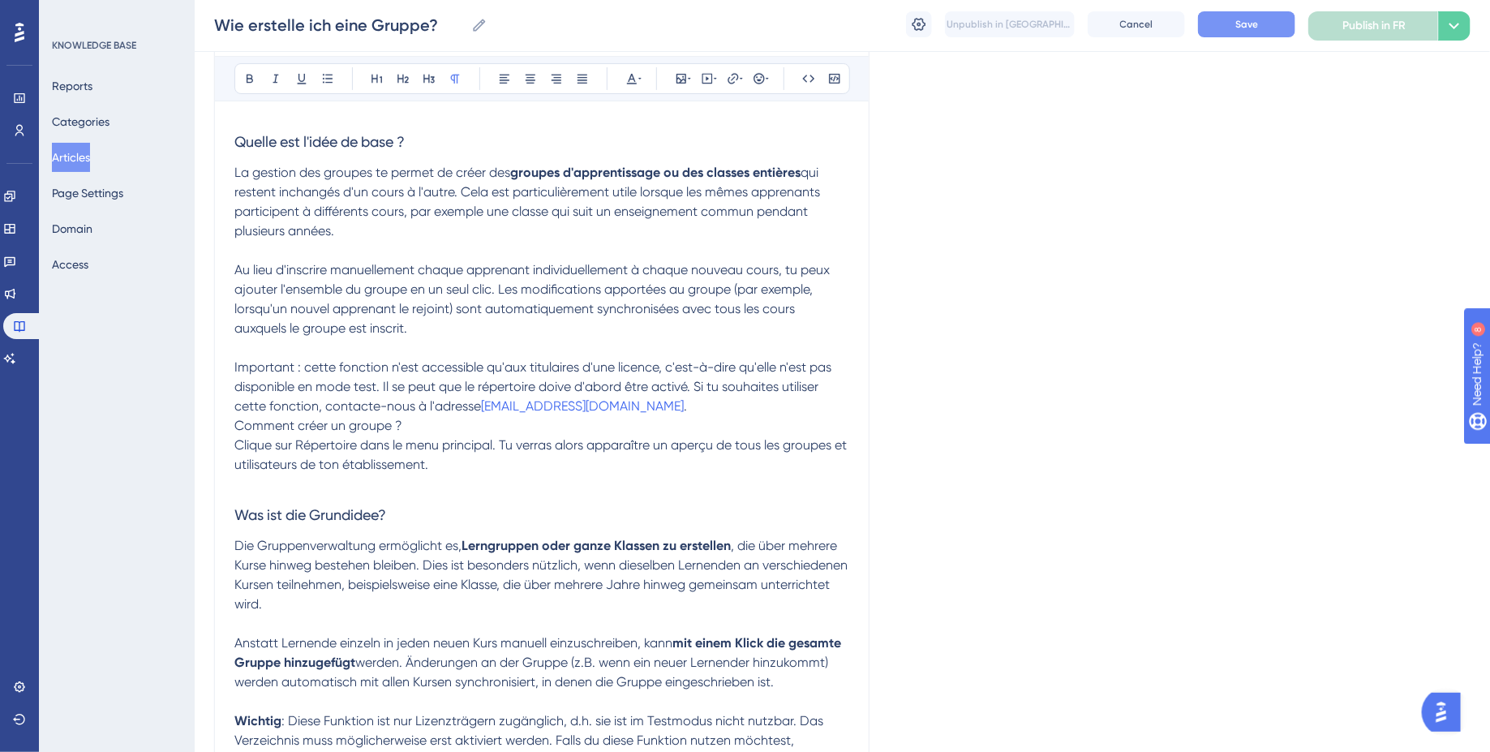
scroll to position [231, 0]
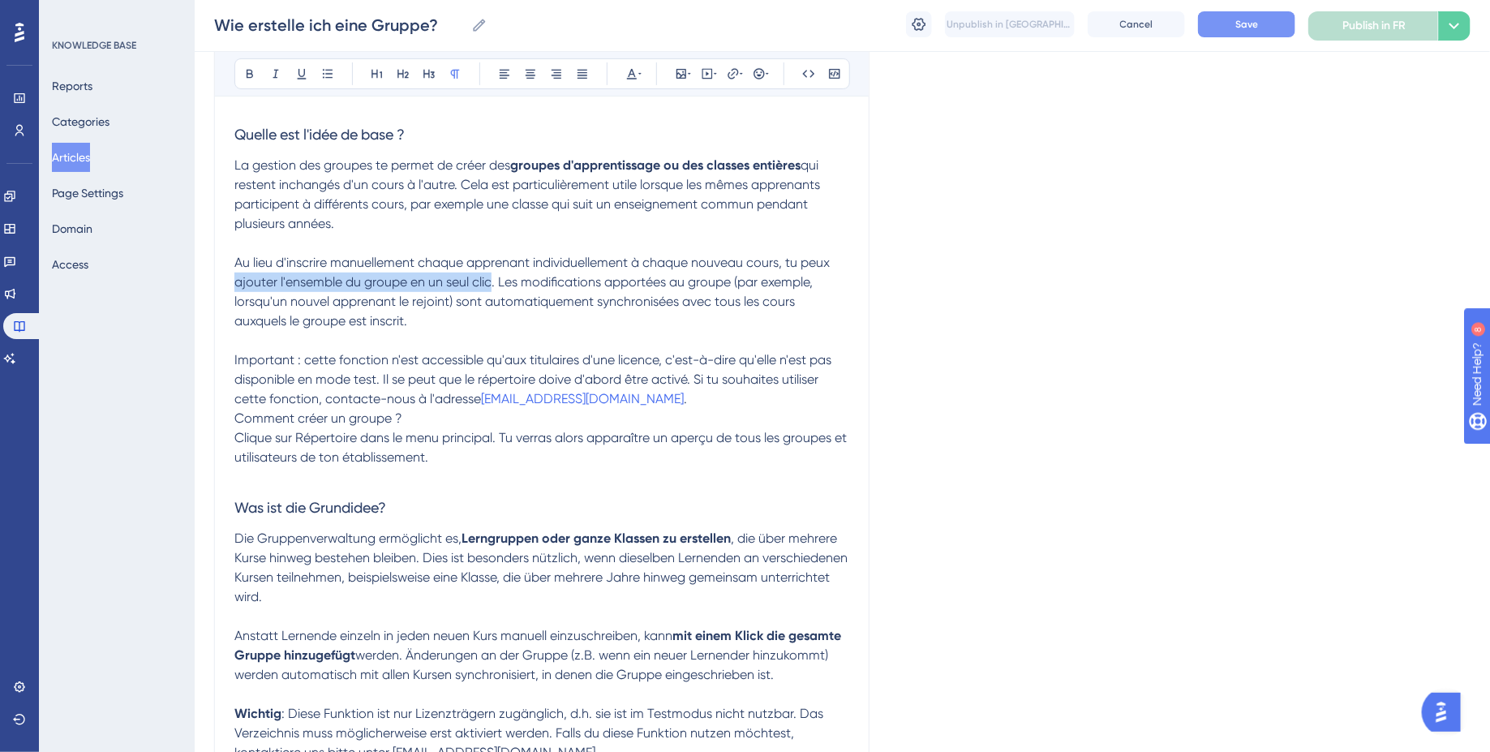
drag, startPoint x: 234, startPoint y: 285, endPoint x: 492, endPoint y: 285, distance: 257.9
click at [492, 285] on span "Au lieu d'inscrire manuellement chaque apprenant individuellement à chaque nouv…" at bounding box center [533, 292] width 599 height 74
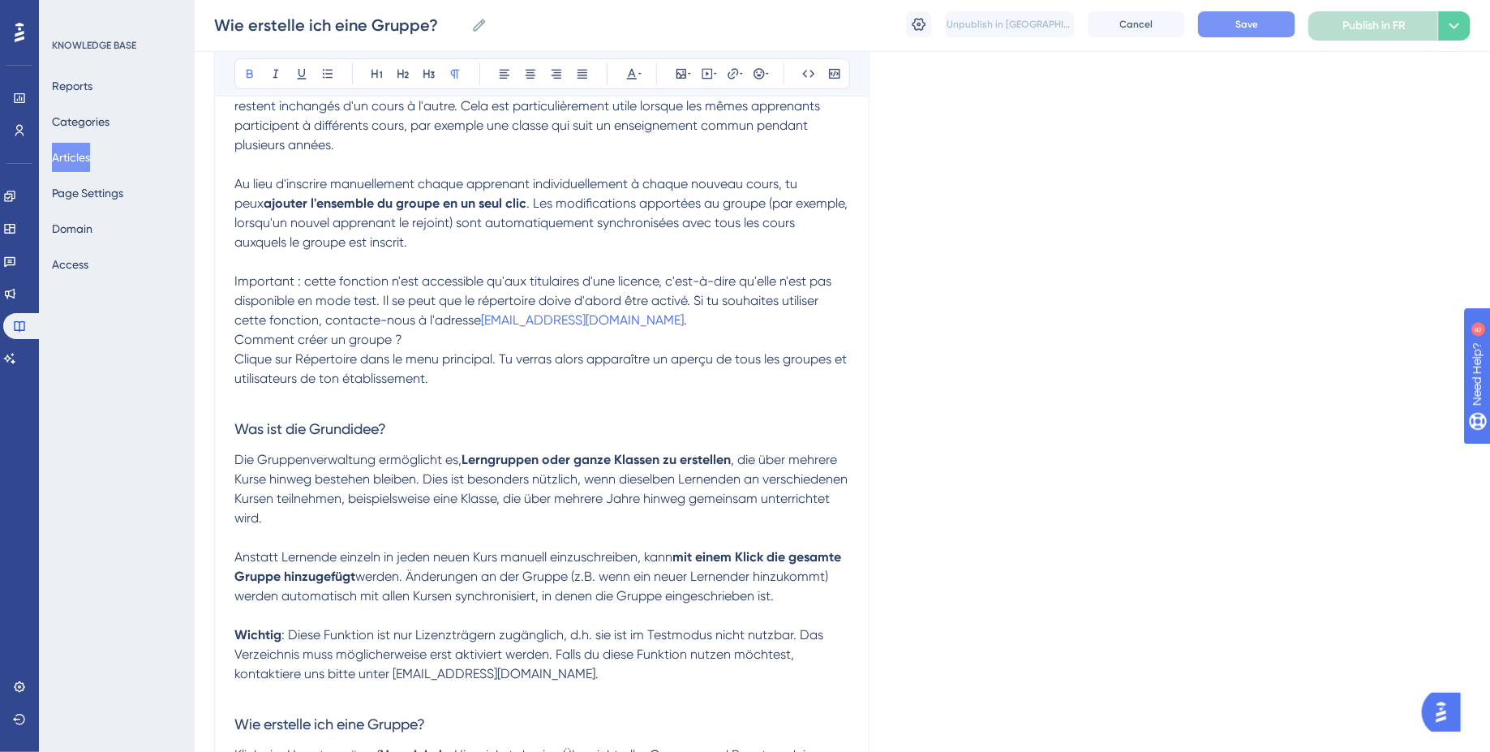
scroll to position [311, 0]
click at [268, 275] on span "Important : cette fonction n'est accessible qu'aux titulaires d'une licence, c'…" at bounding box center [534, 300] width 600 height 54
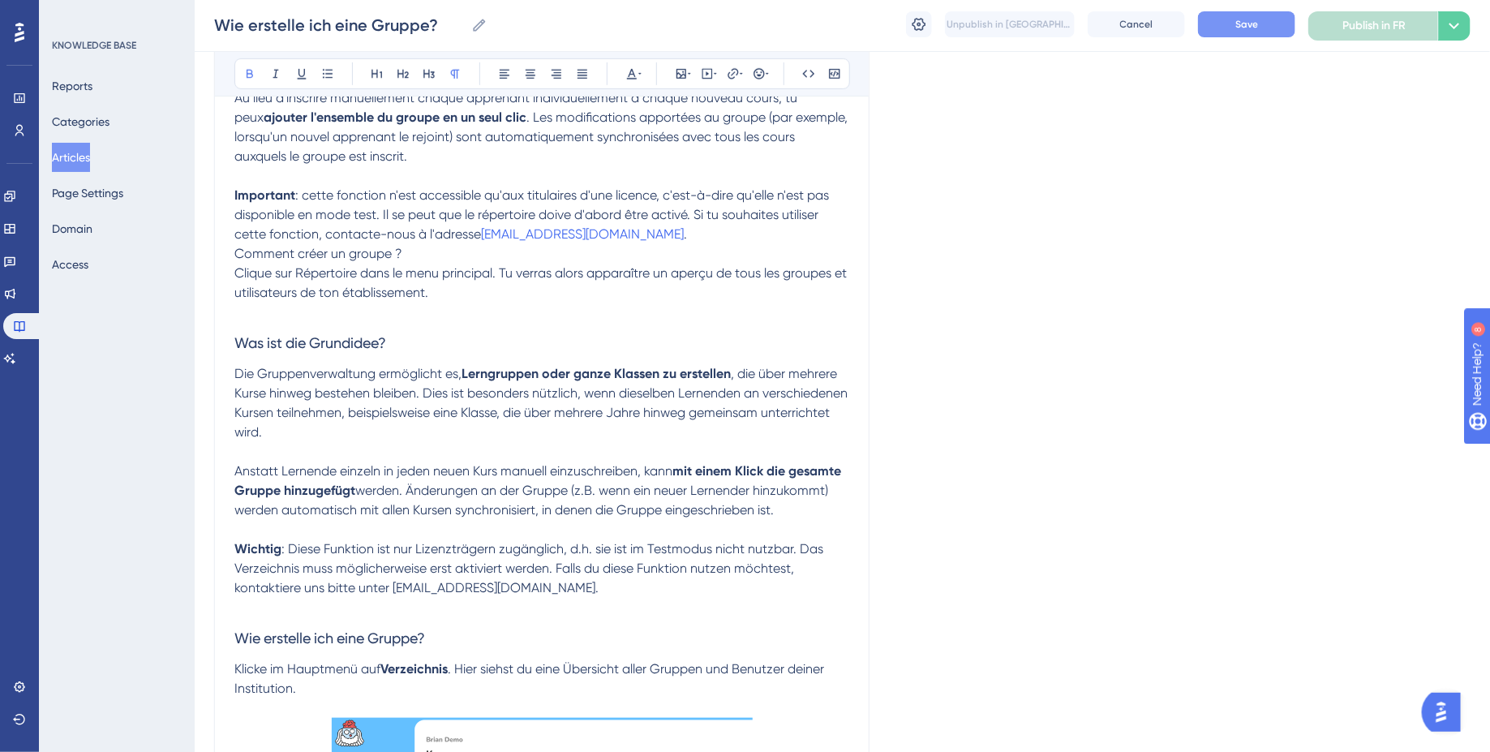
scroll to position [399, 0]
click at [234, 247] on span "Comment créer un groupe ?" at bounding box center [318, 250] width 168 height 15
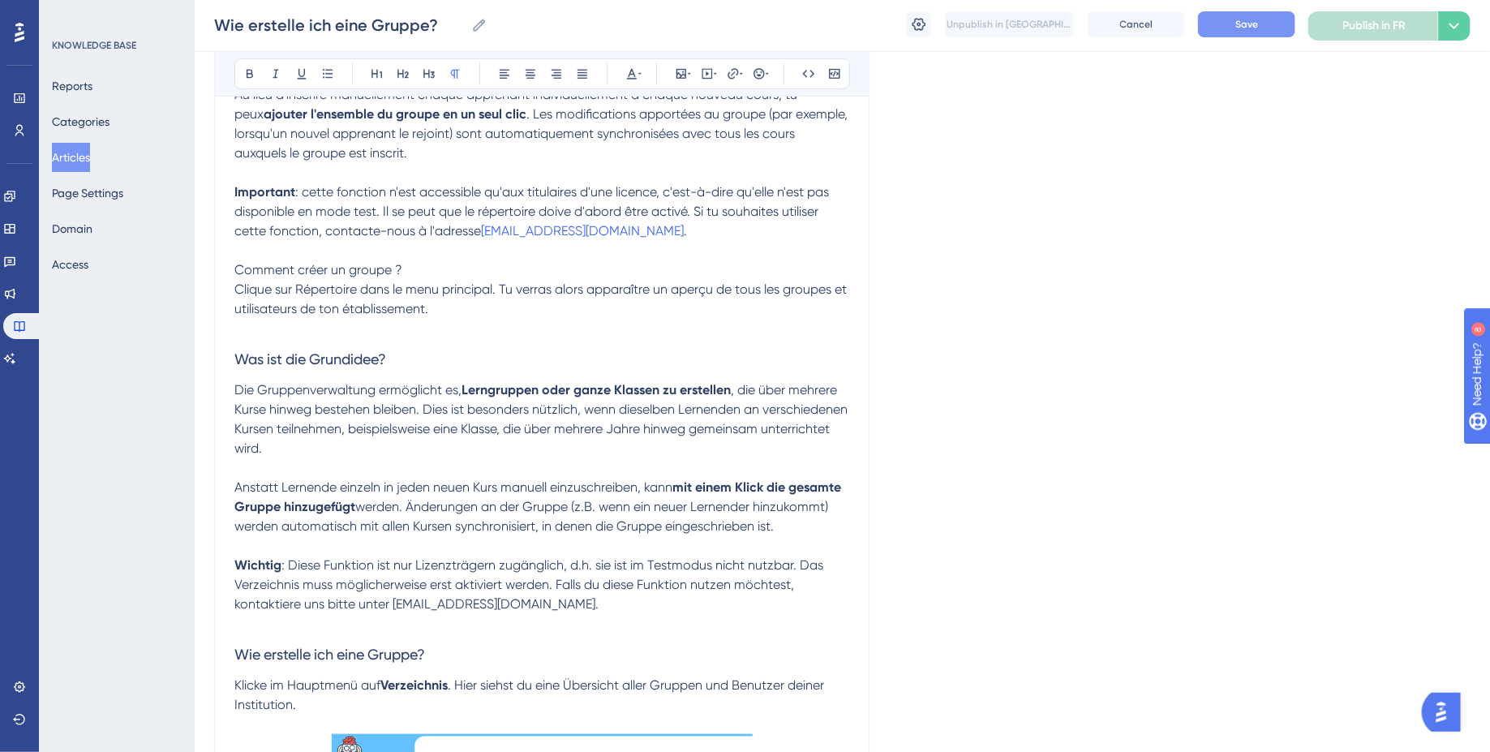
click at [236, 289] on span "Clique sur Répertoire dans le menu principal. Tu verras alors apparaître un ape…" at bounding box center [542, 298] width 616 height 35
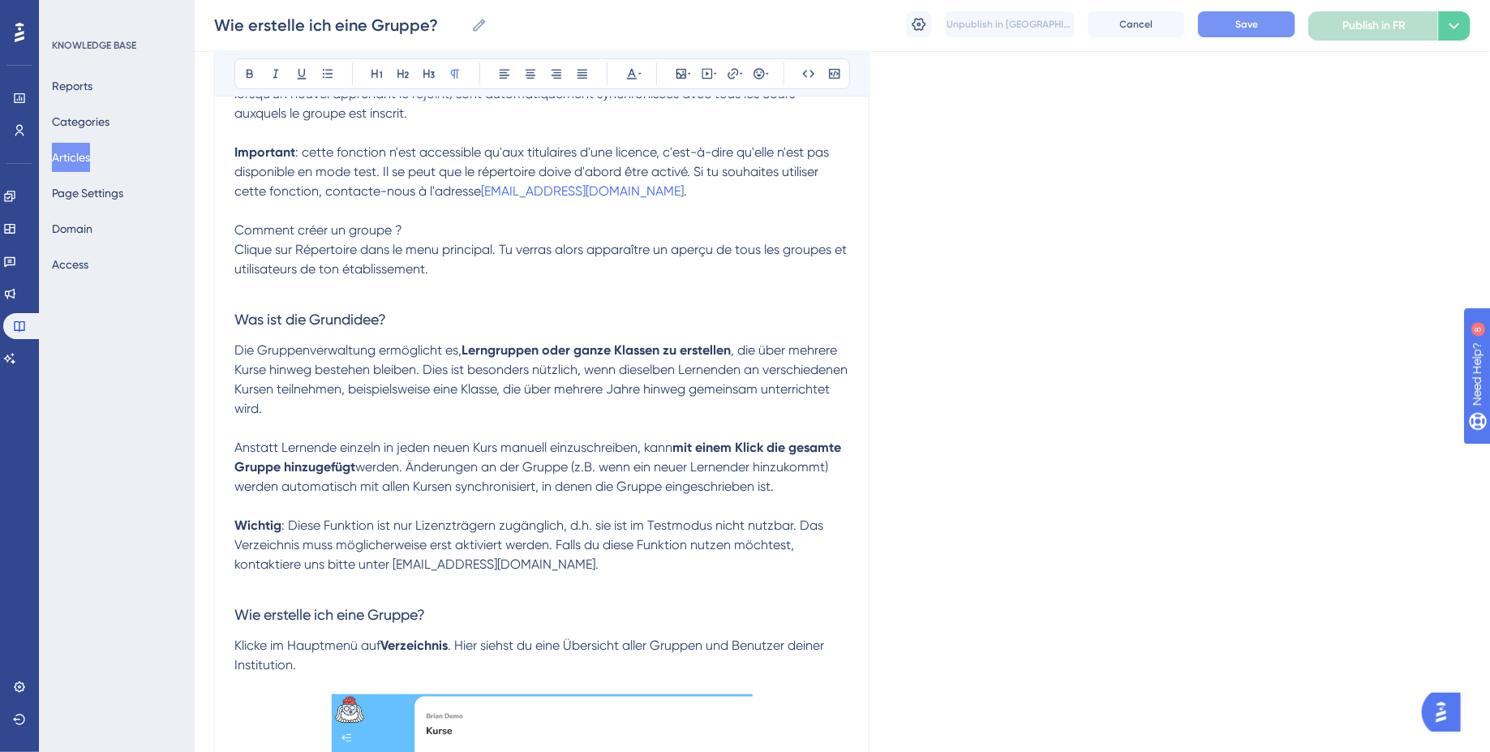
scroll to position [443, 0]
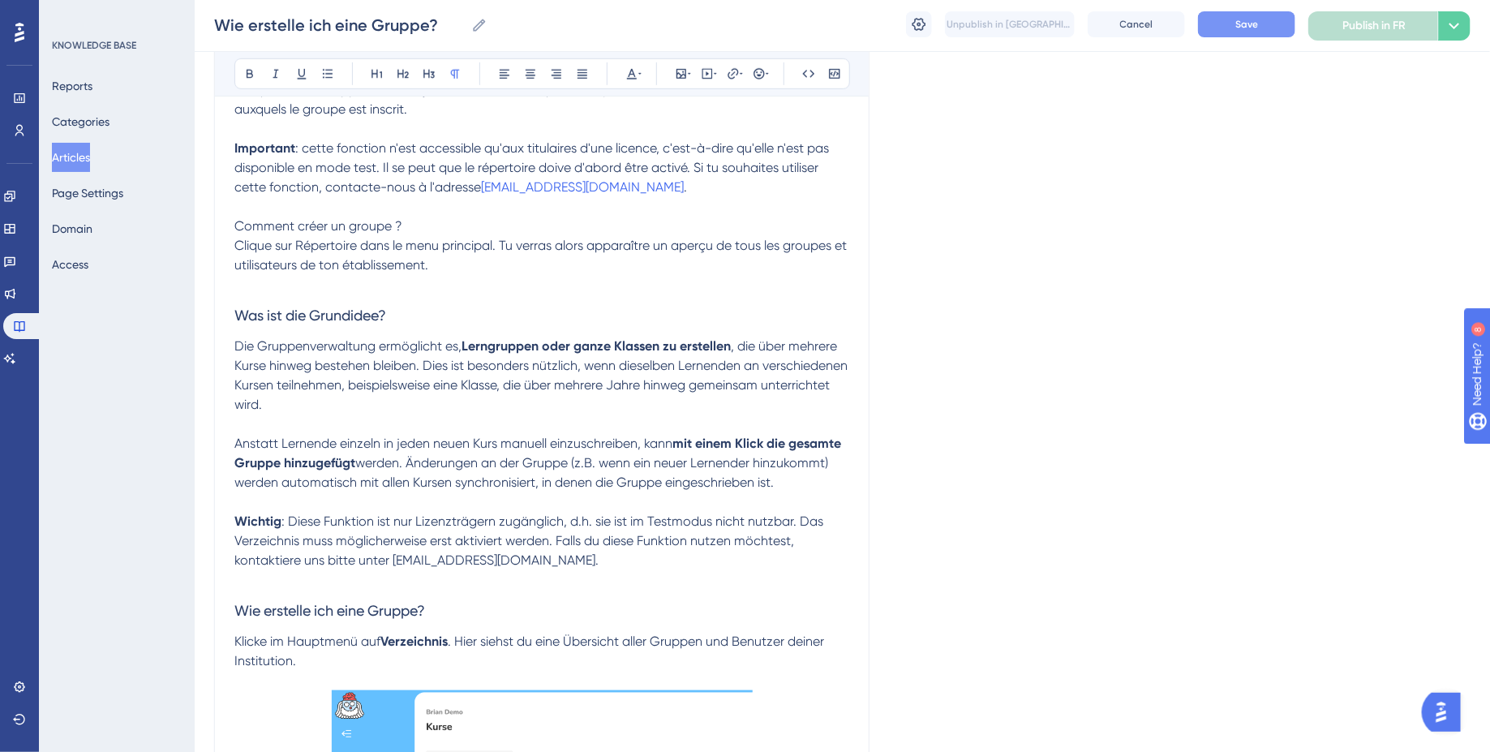
click at [316, 218] on span "Comment créer un groupe ?" at bounding box center [318, 225] width 168 height 15
click at [430, 75] on icon at bounding box center [429, 73] width 13 height 13
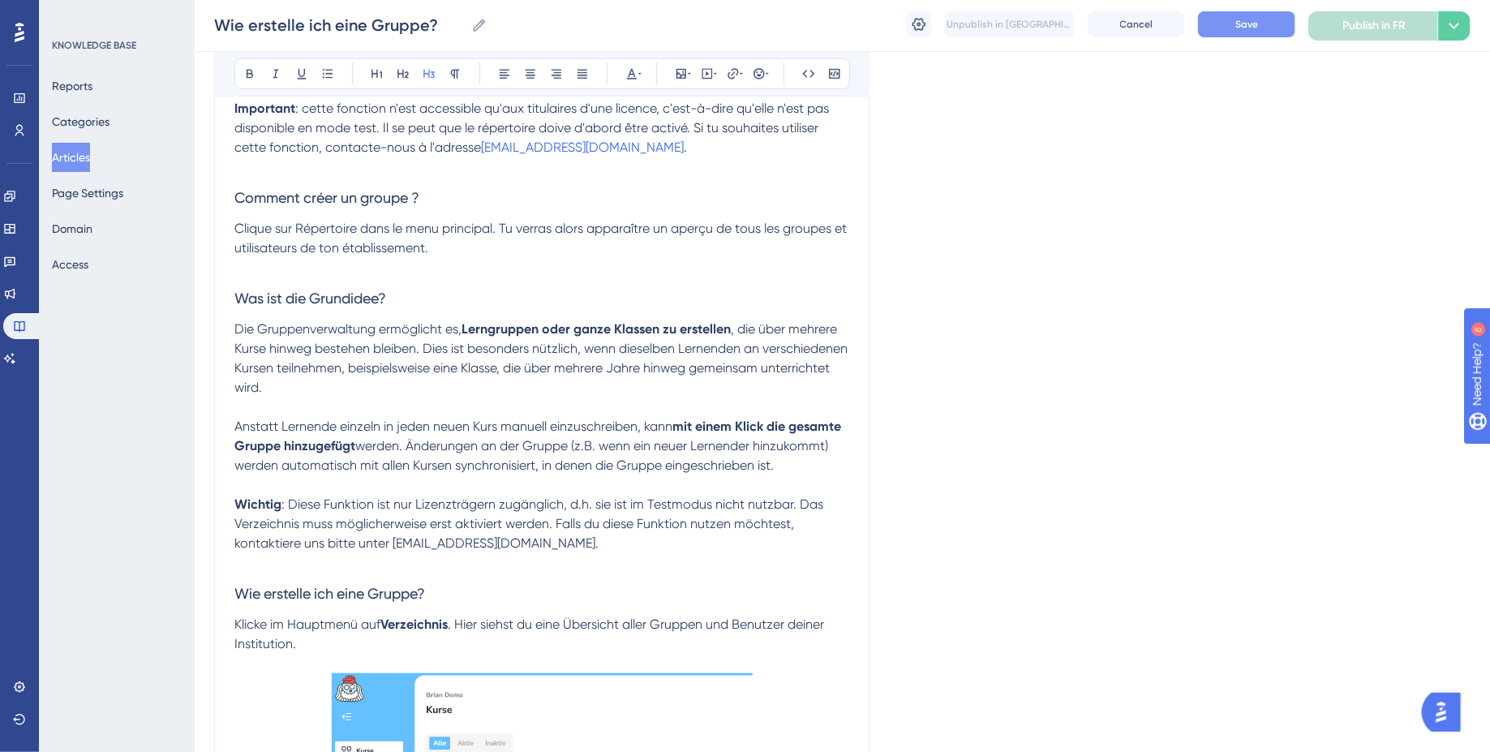
scroll to position [487, 0]
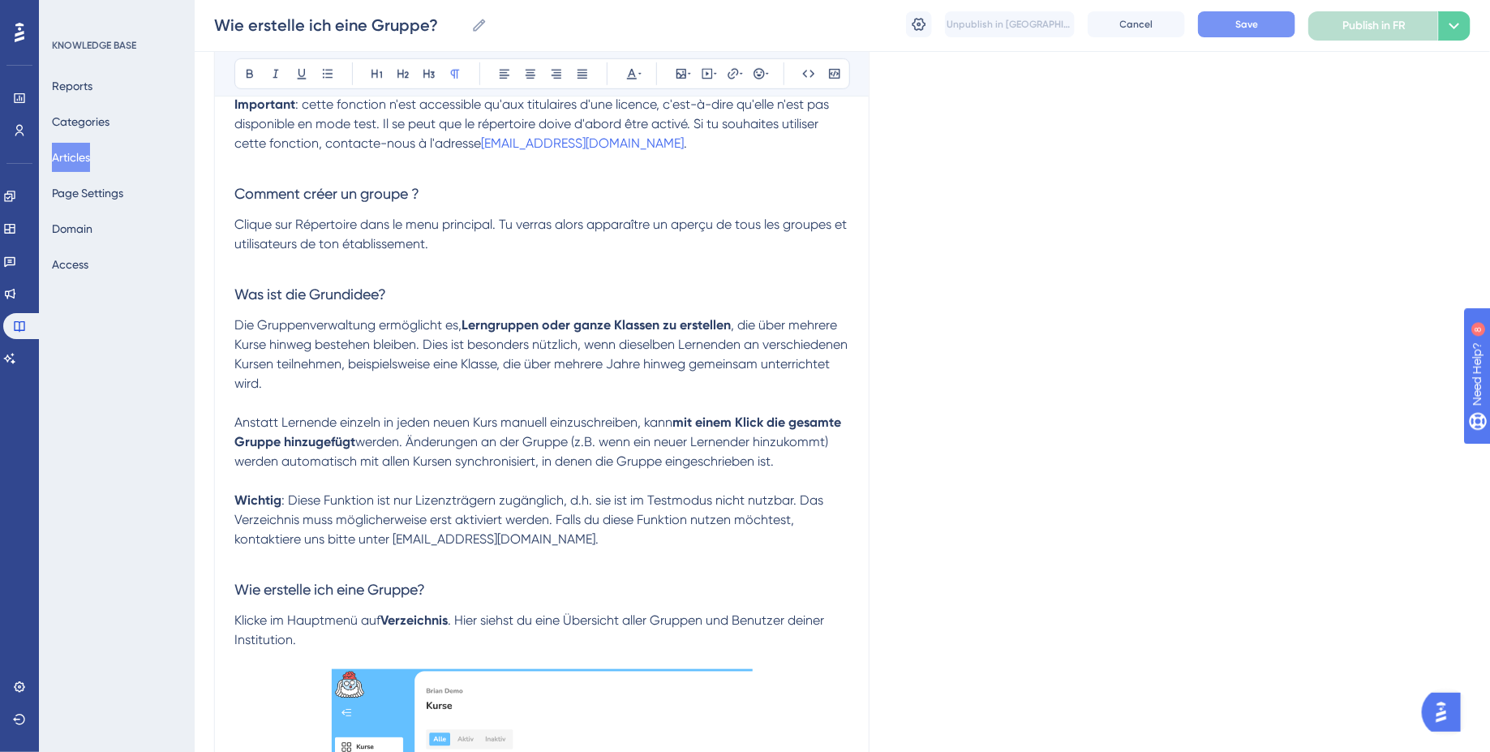
click at [320, 218] on span "Clique sur Répertoire dans le menu principal. Tu verras alors apparaître un ape…" at bounding box center [542, 234] width 616 height 35
click at [375, 329] on span "Die Gruppenverwaltung ermöglicht es," at bounding box center [347, 324] width 227 height 15
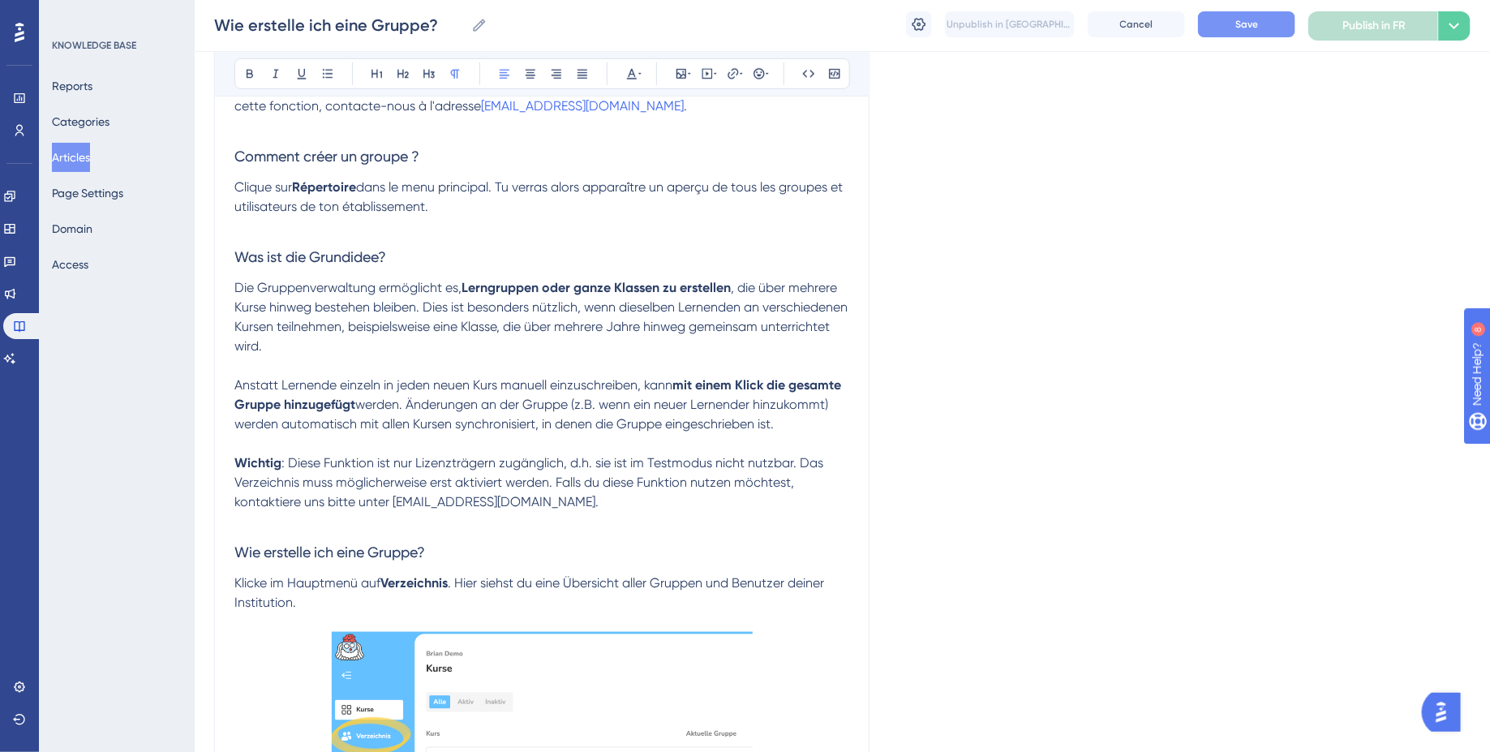
scroll to position [536, 0]
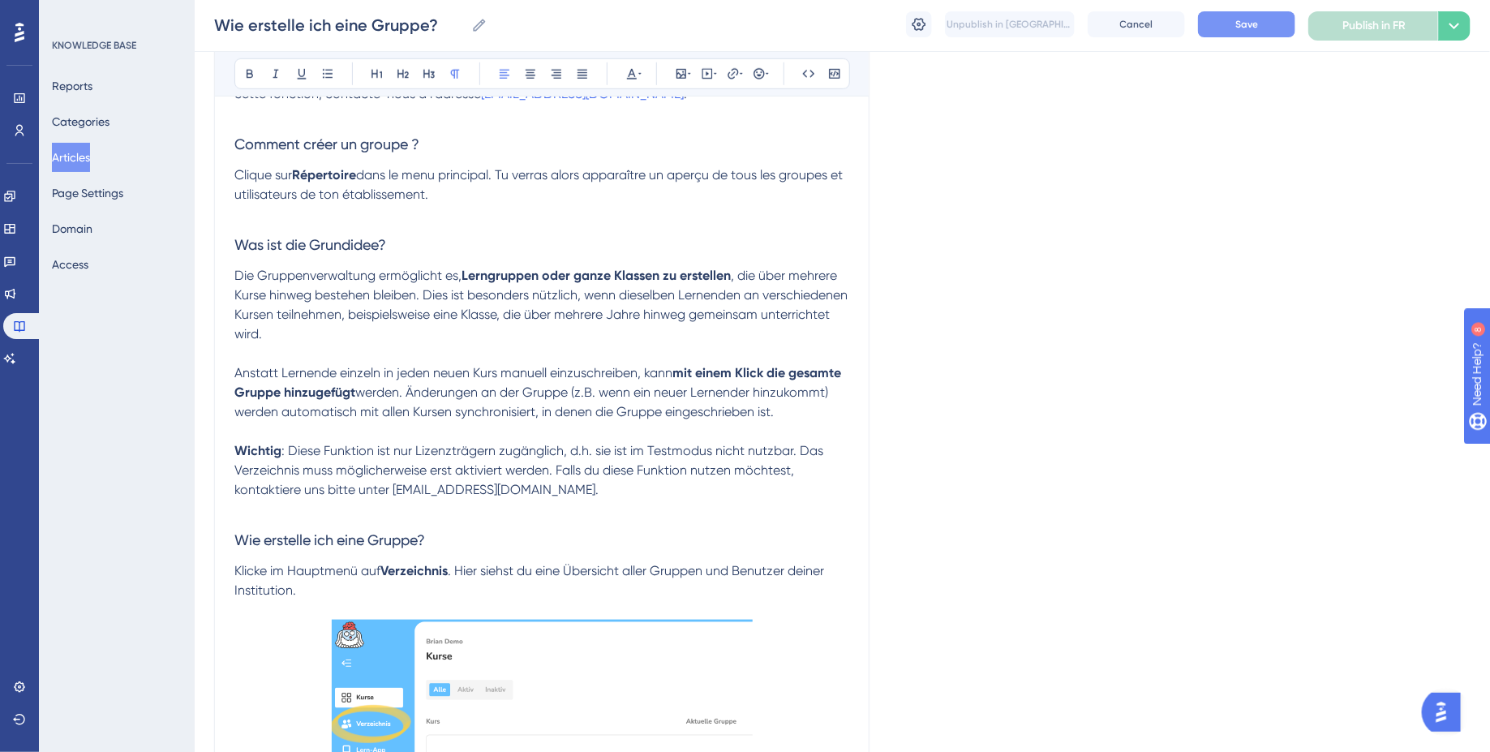
click at [535, 217] on p at bounding box center [541, 213] width 615 height 19
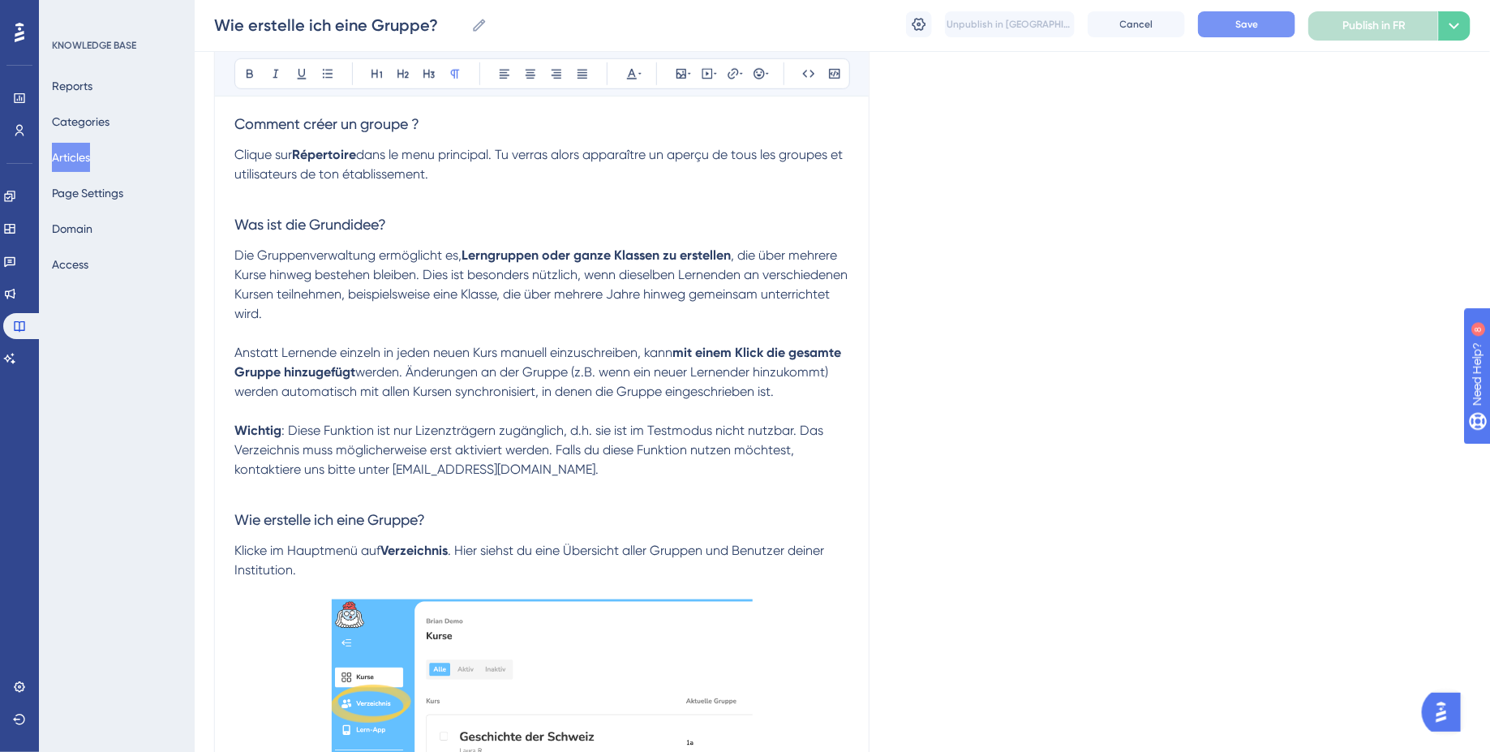
scroll to position [557, 0]
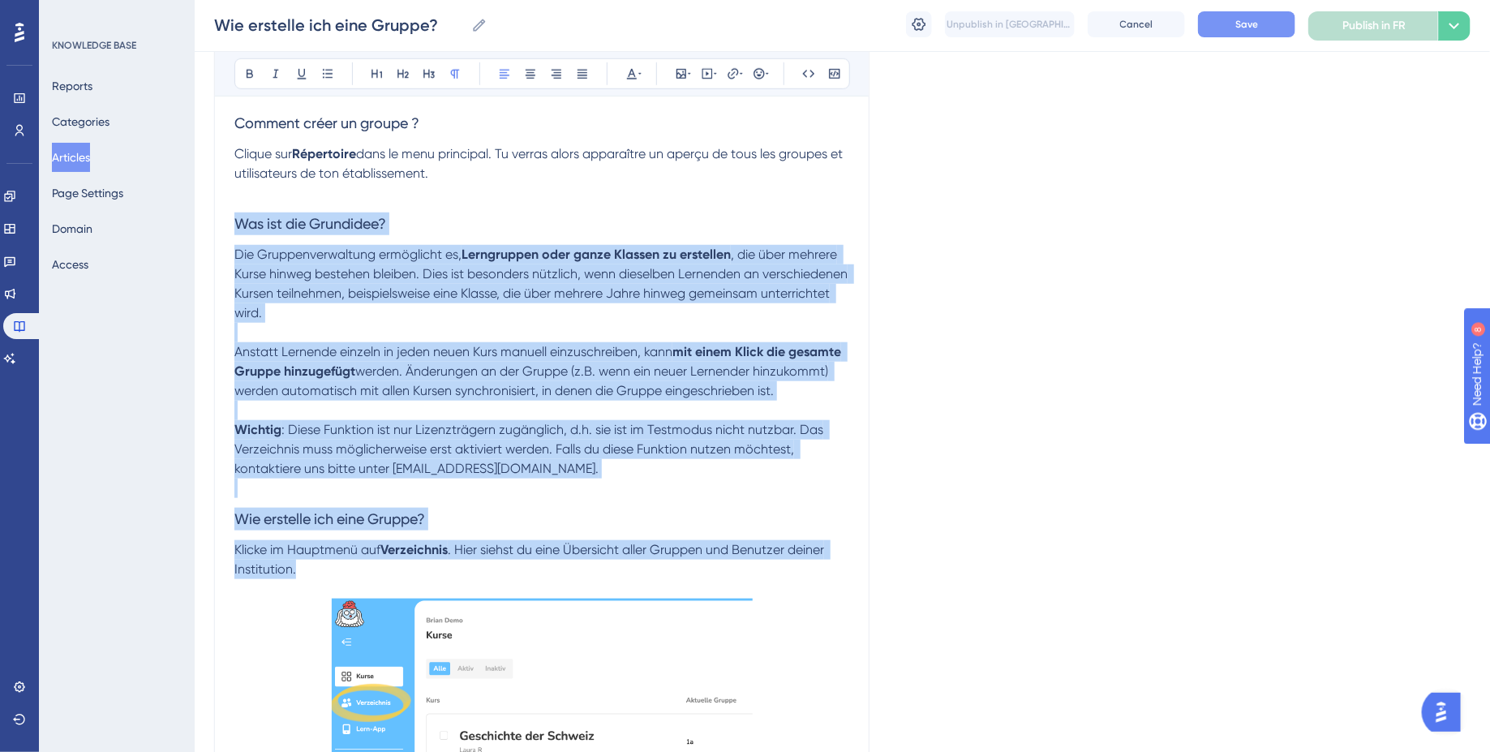
drag, startPoint x: 311, startPoint y: 572, endPoint x: 190, endPoint y: 221, distance: 370.9
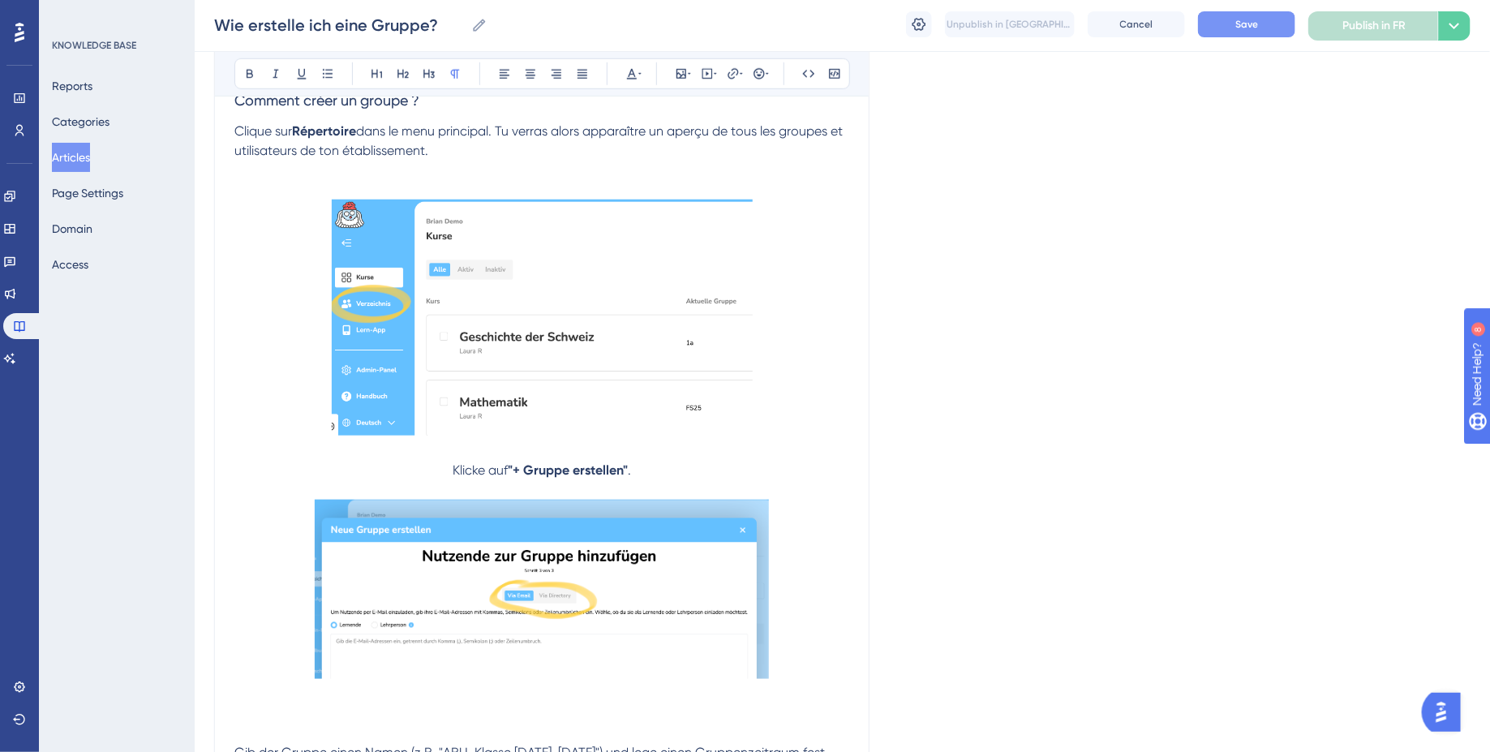
scroll to position [584, 0]
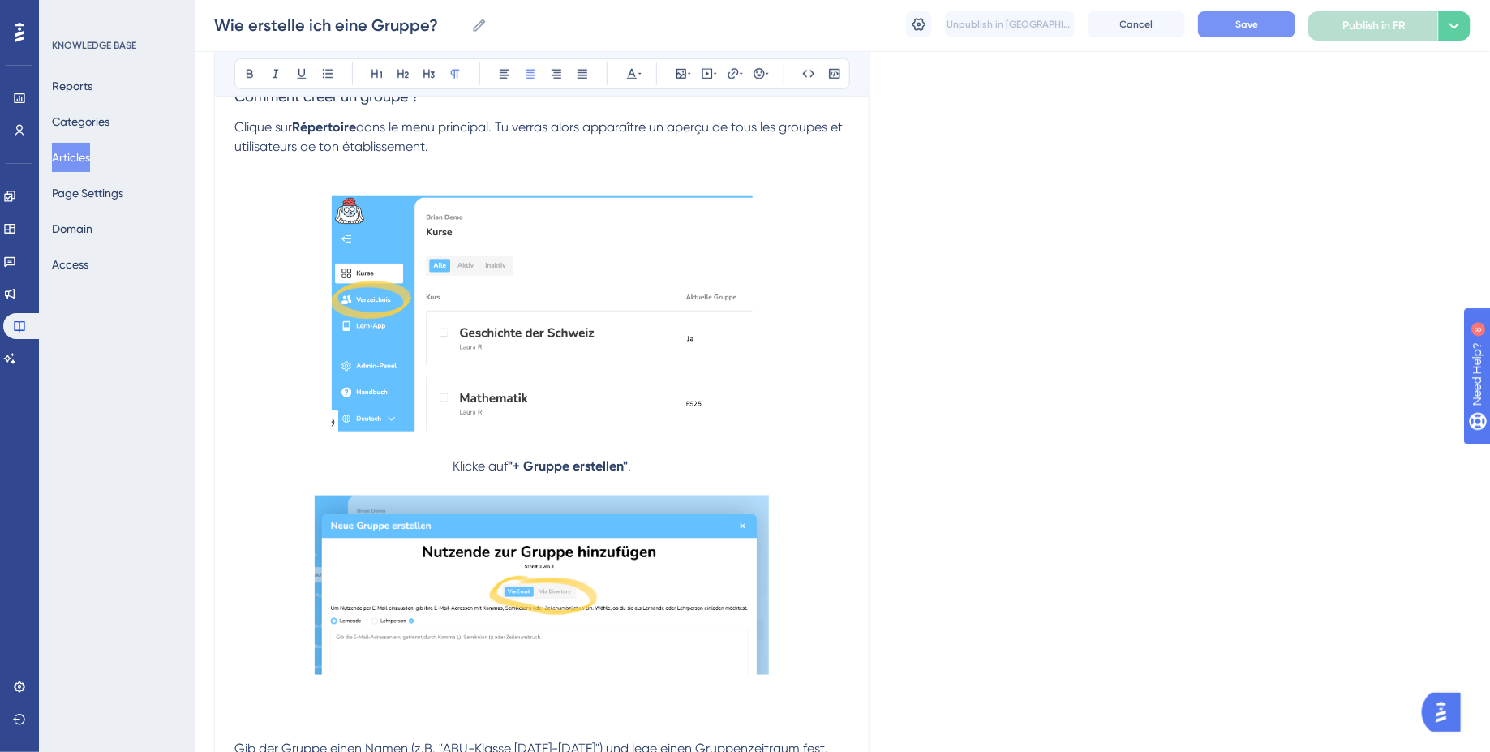
click at [453, 472] on span "Klicke auf" at bounding box center [480, 465] width 55 height 15
click at [512, 77] on button at bounding box center [504, 73] width 23 height 23
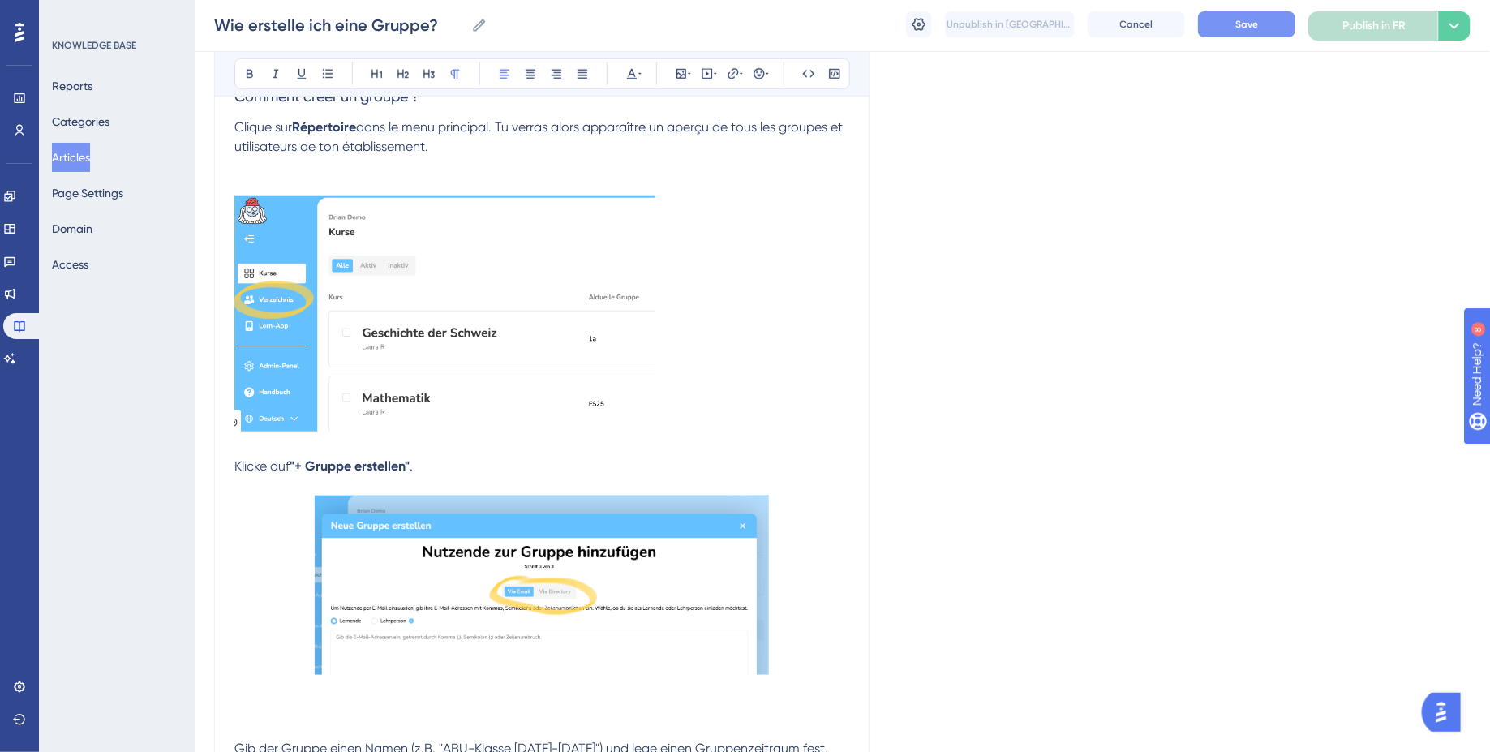
click at [414, 269] on img at bounding box center [444, 313] width 421 height 236
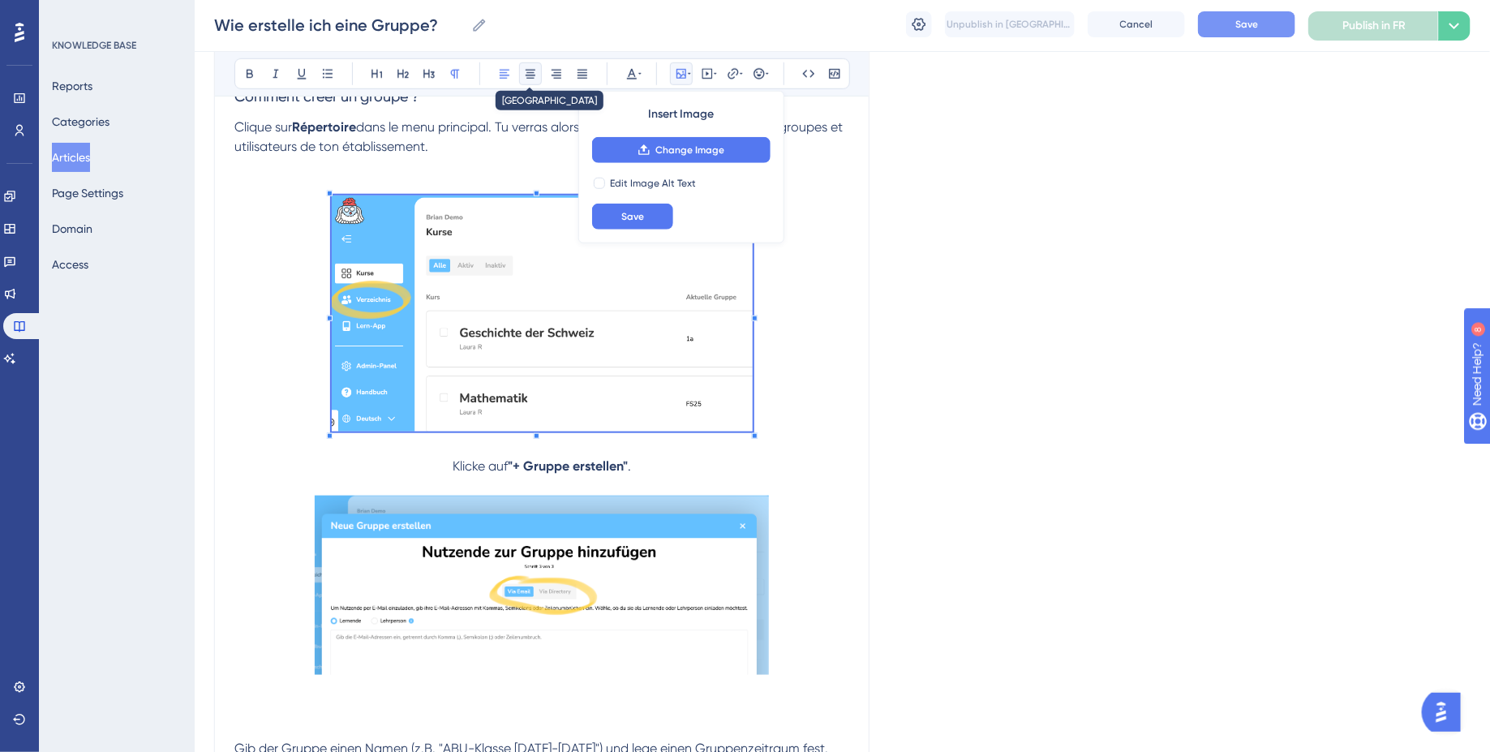
click at [522, 67] on button at bounding box center [530, 73] width 23 height 23
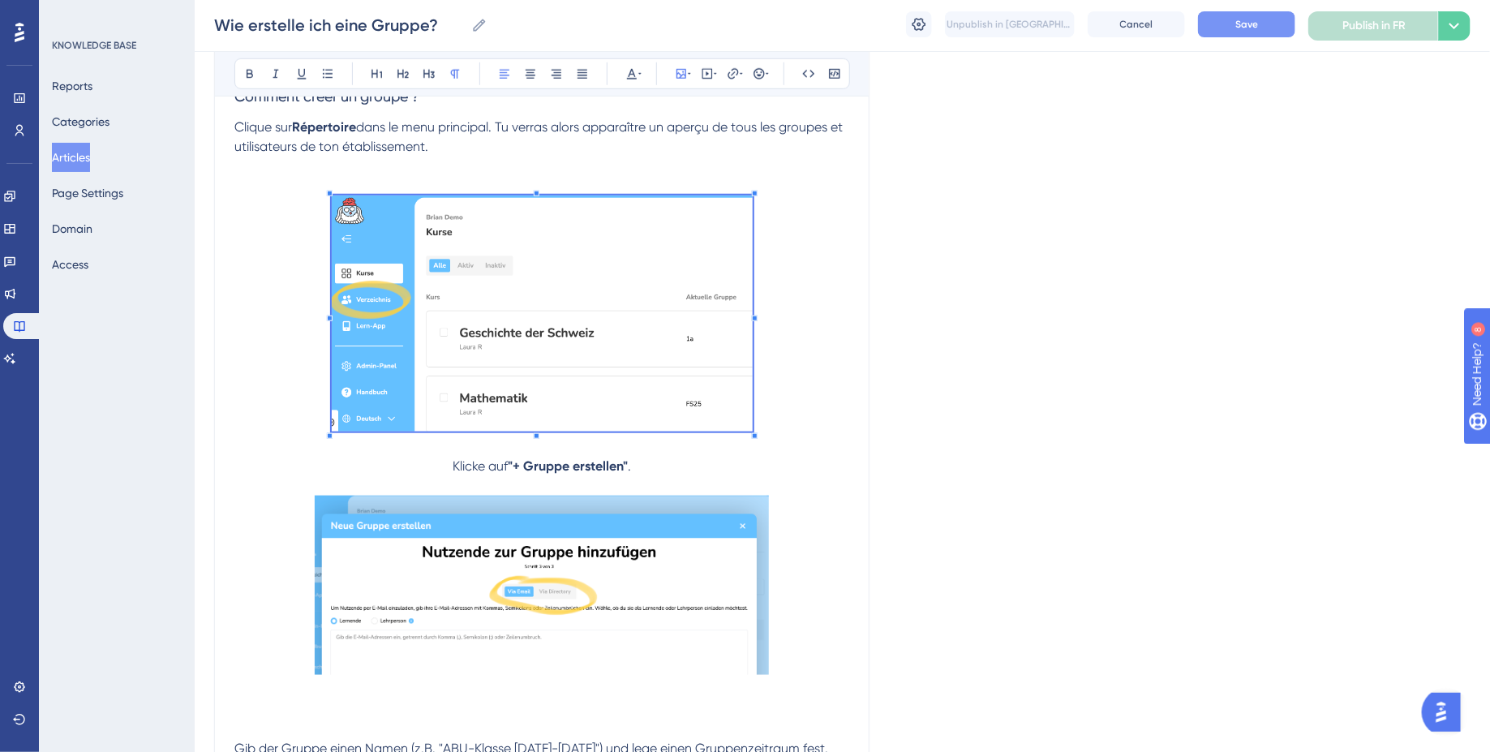
click at [453, 469] on span "Klicke auf" at bounding box center [480, 465] width 55 height 15
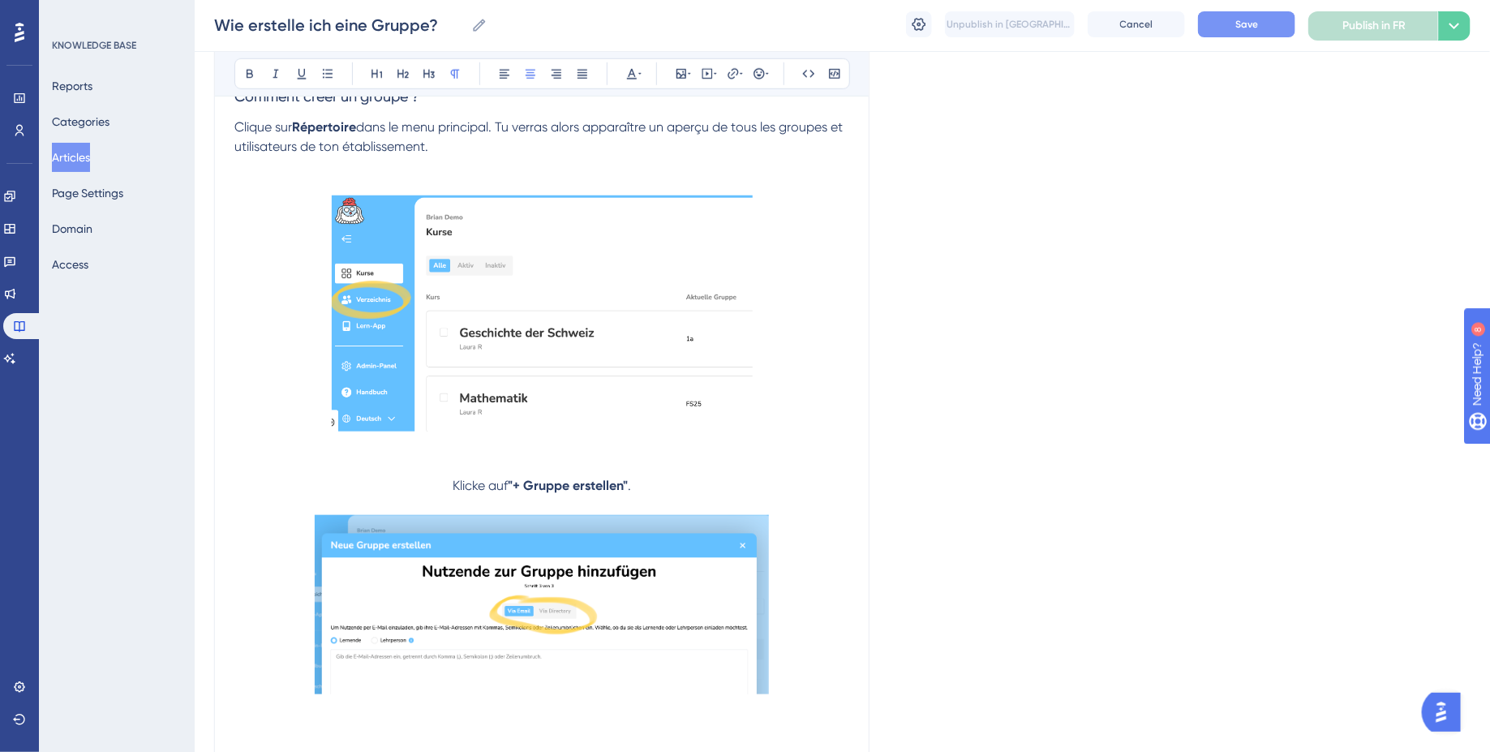
click at [526, 308] on img at bounding box center [542, 313] width 421 height 236
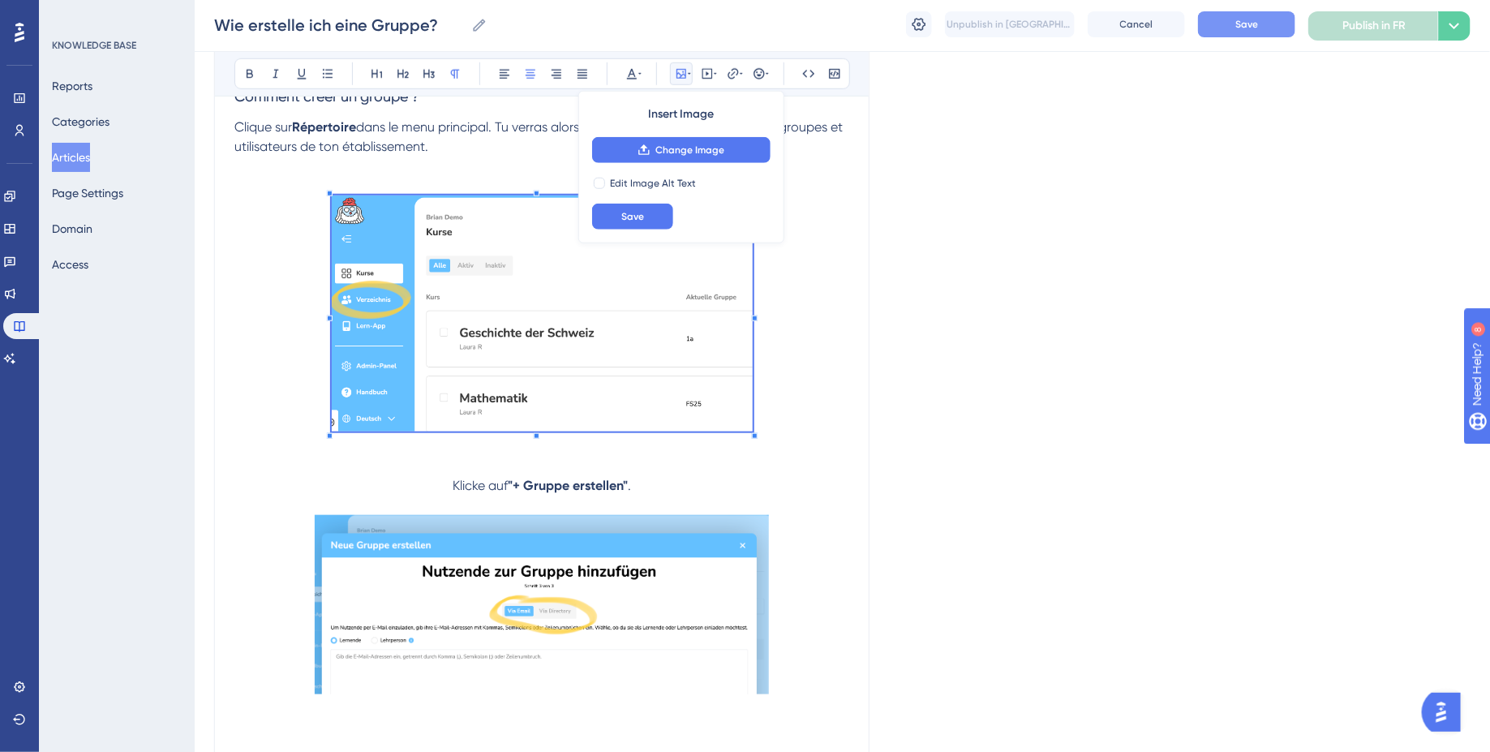
click at [455, 503] on p at bounding box center [541, 505] width 615 height 19
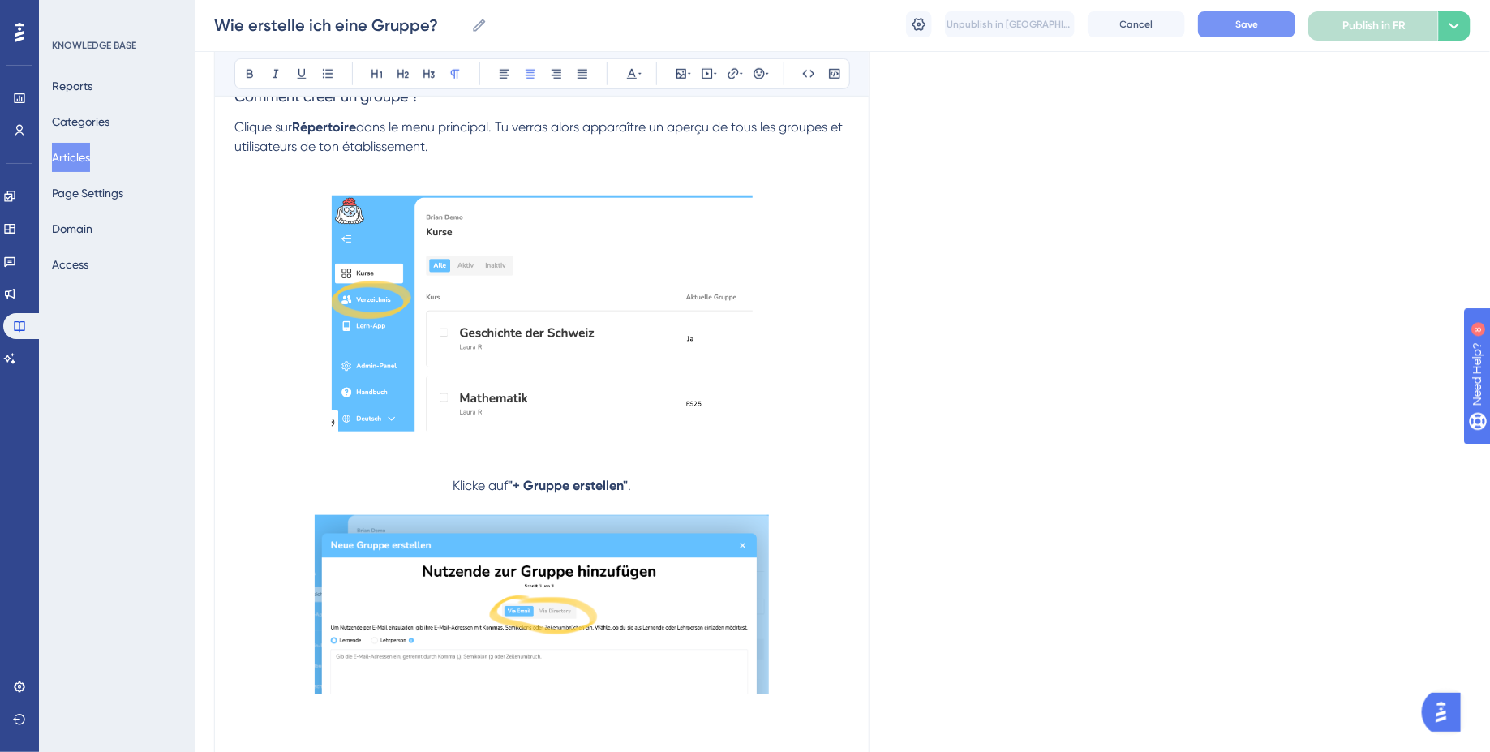
click at [455, 483] on span "Klicke auf" at bounding box center [480, 485] width 55 height 15
click at [500, 67] on icon at bounding box center [504, 73] width 13 height 13
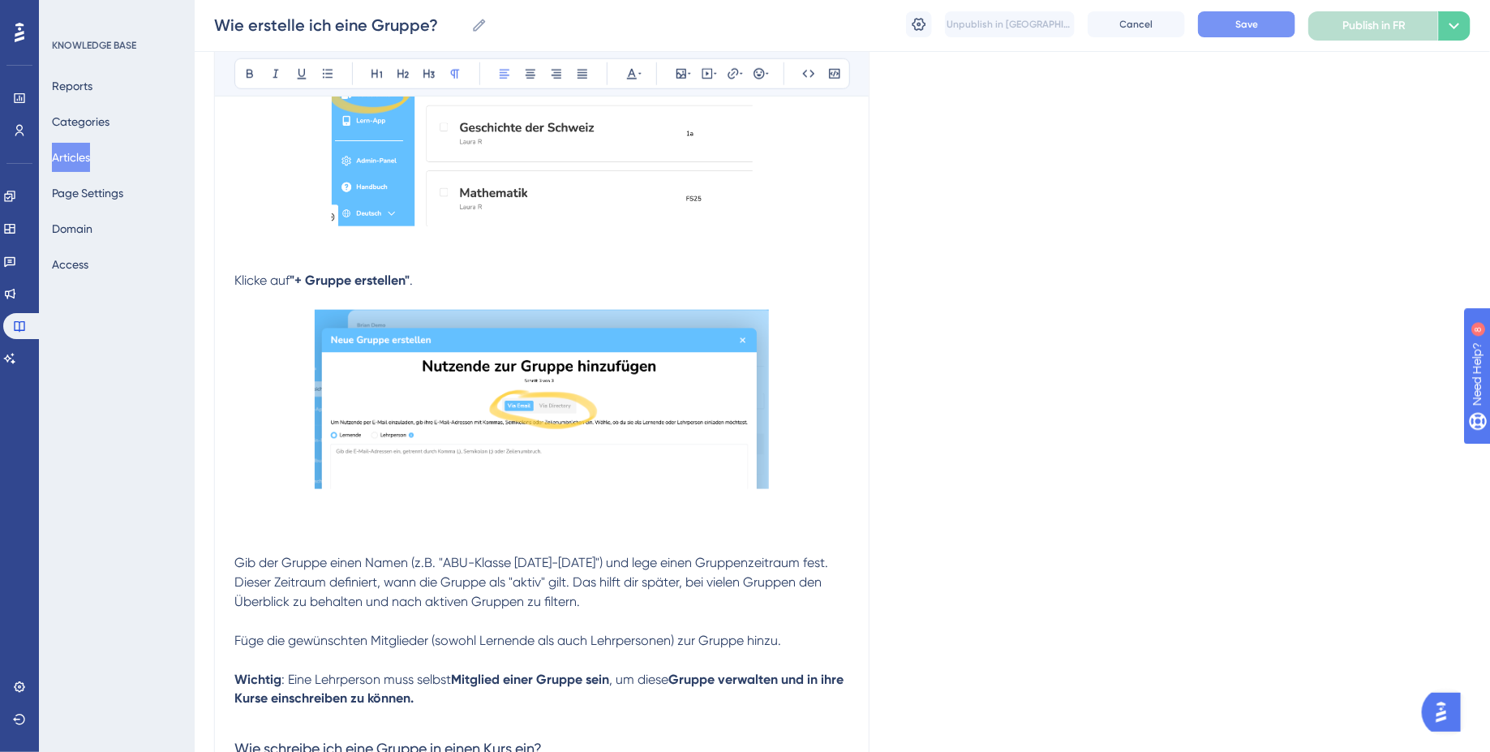
scroll to position [837, 0]
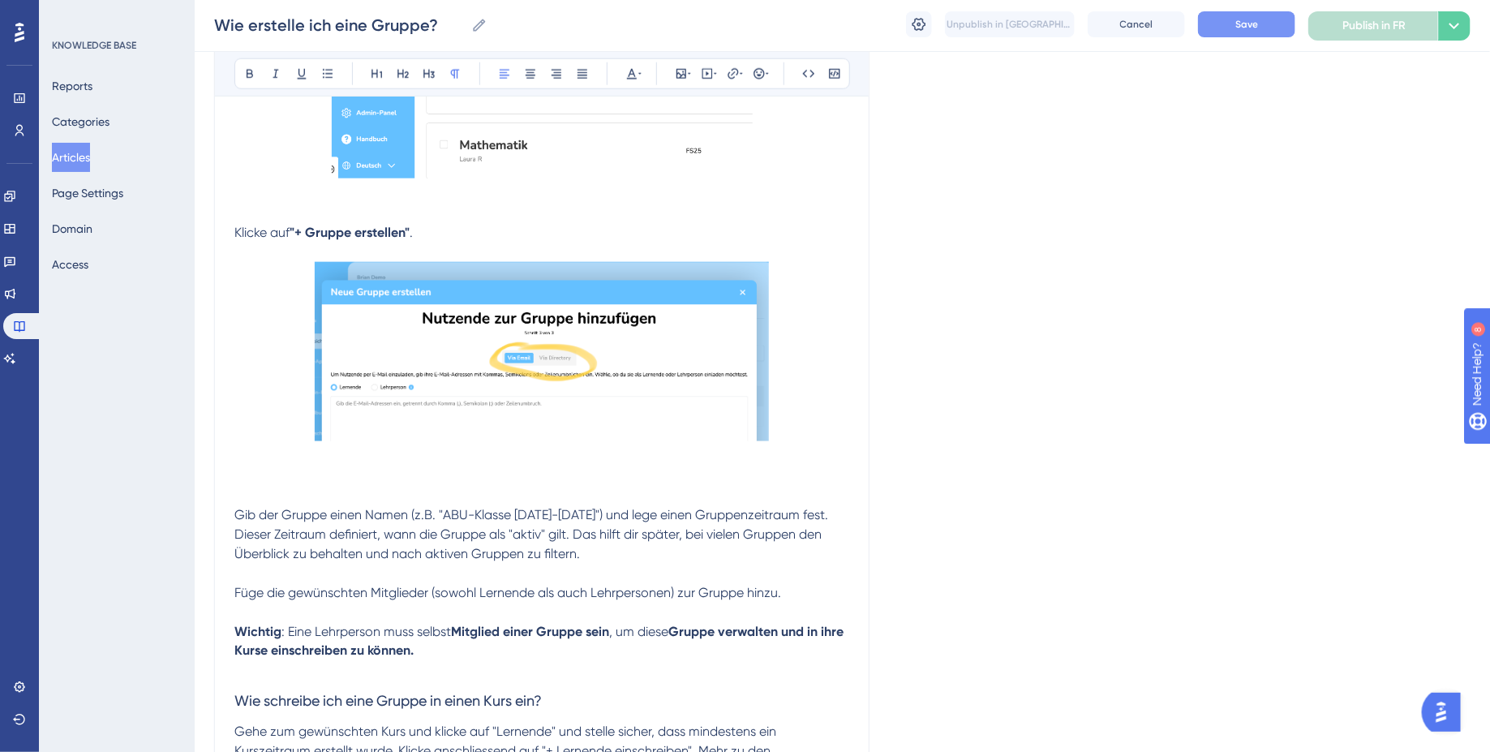
click at [375, 392] on img at bounding box center [542, 351] width 454 height 179
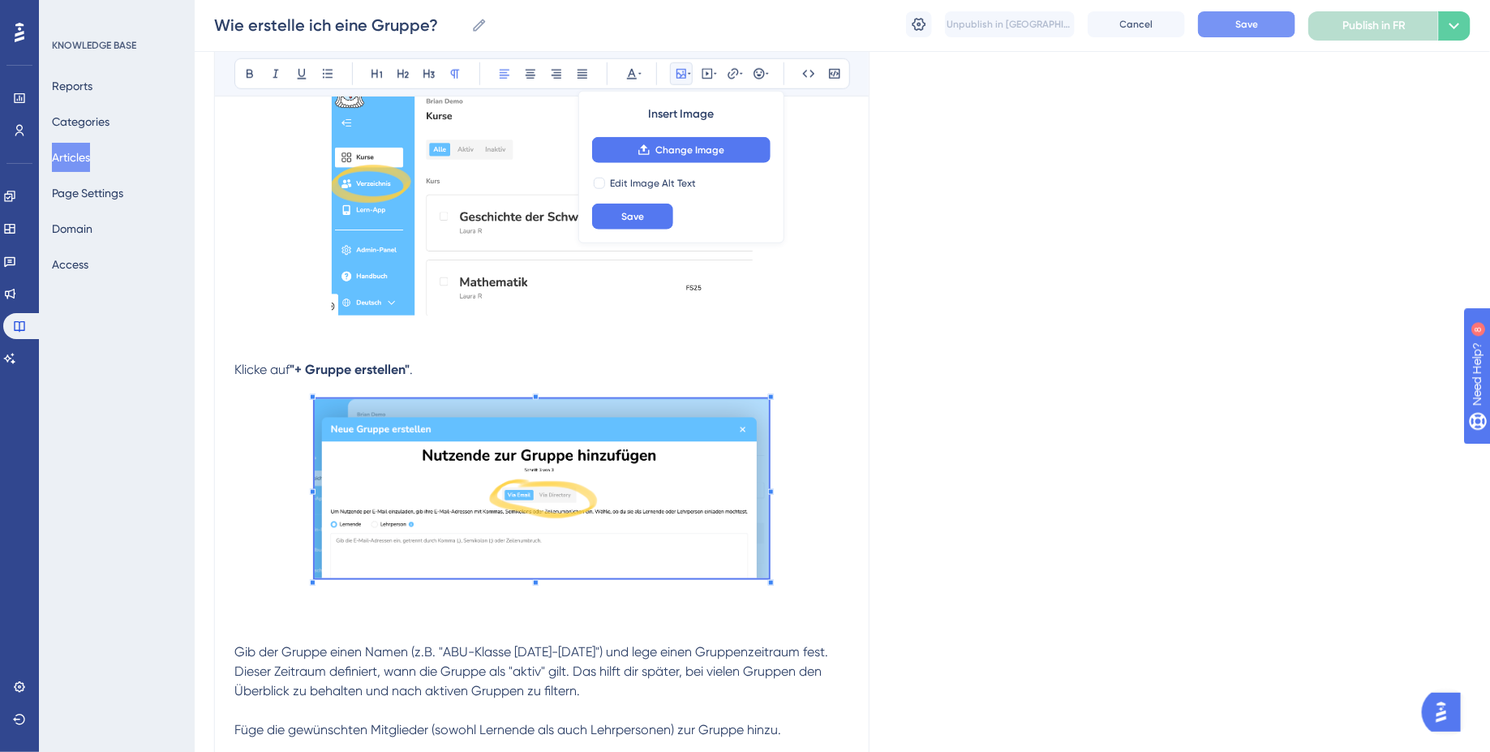
scroll to position [698, 0]
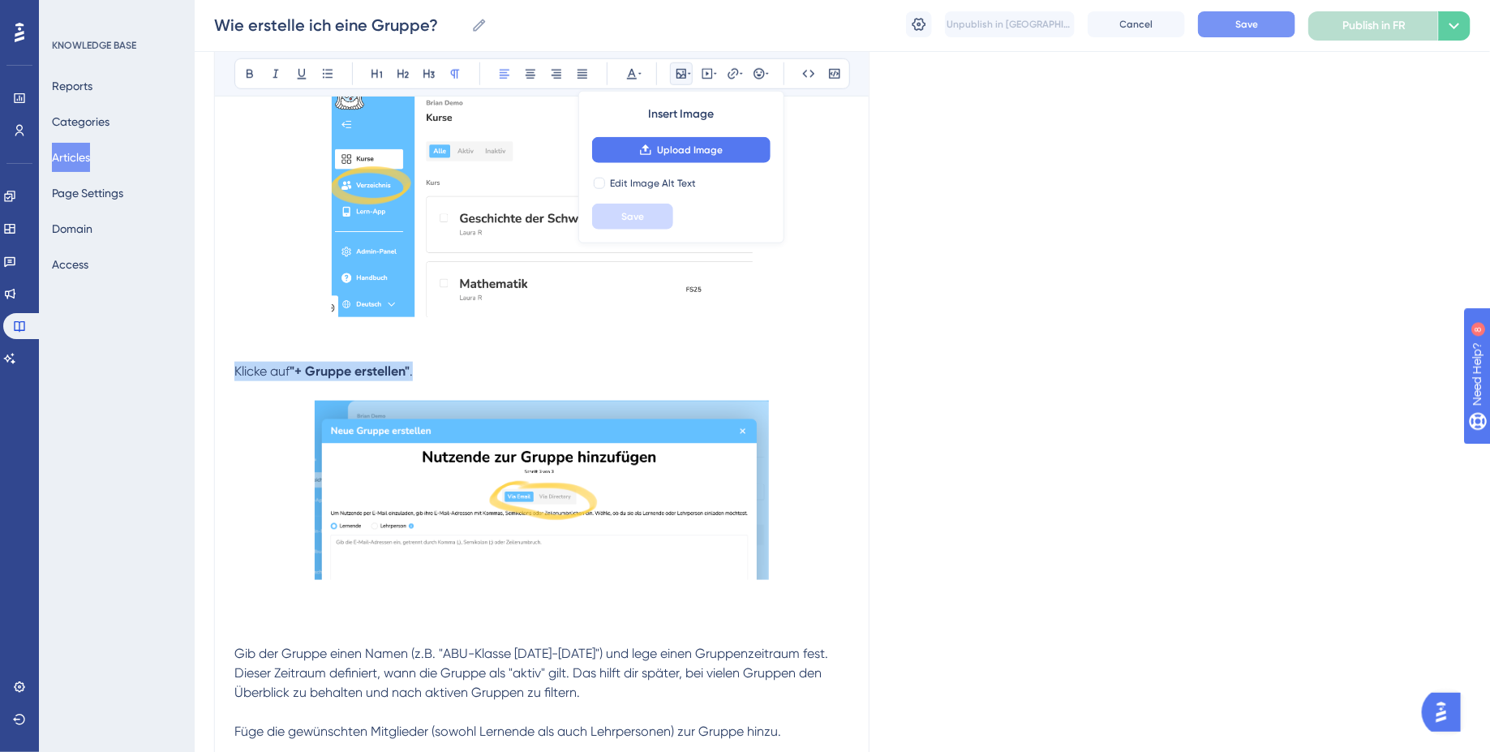
drag, startPoint x: 436, startPoint y: 363, endPoint x: 152, endPoint y: 363, distance: 283.1
copy p "Klicke auf "+ Gruppe erstellen" ."
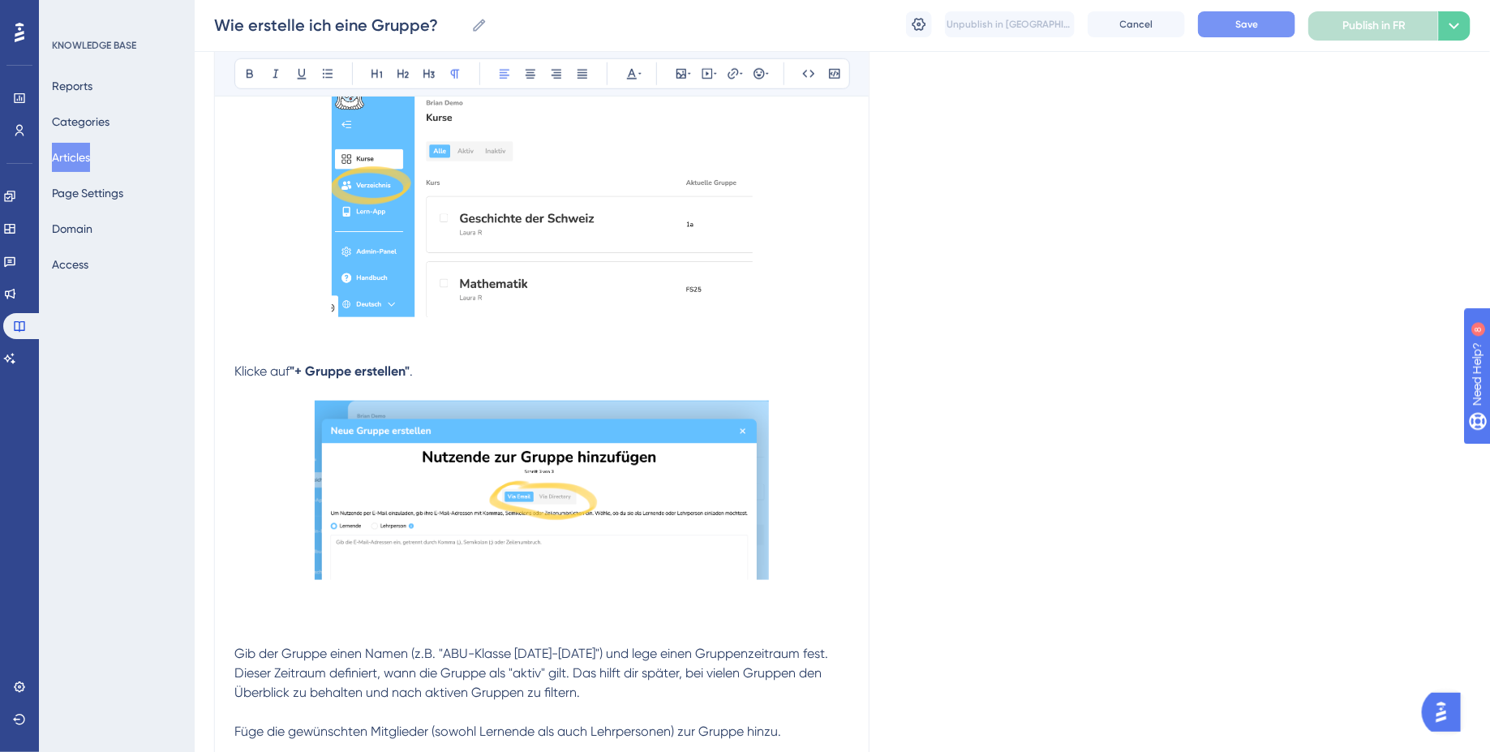
click at [433, 374] on p "Klicke auf "+ Gruppe erstellen" ." at bounding box center [541, 371] width 615 height 19
drag, startPoint x: 433, startPoint y: 374, endPoint x: 154, endPoint y: 374, distance: 279.0
drag, startPoint x: 298, startPoint y: 375, endPoint x: 421, endPoint y: 365, distance: 123.7
click at [421, 365] on span "Clique sur « + Créer un groupe »." at bounding box center [329, 370] width 191 height 15
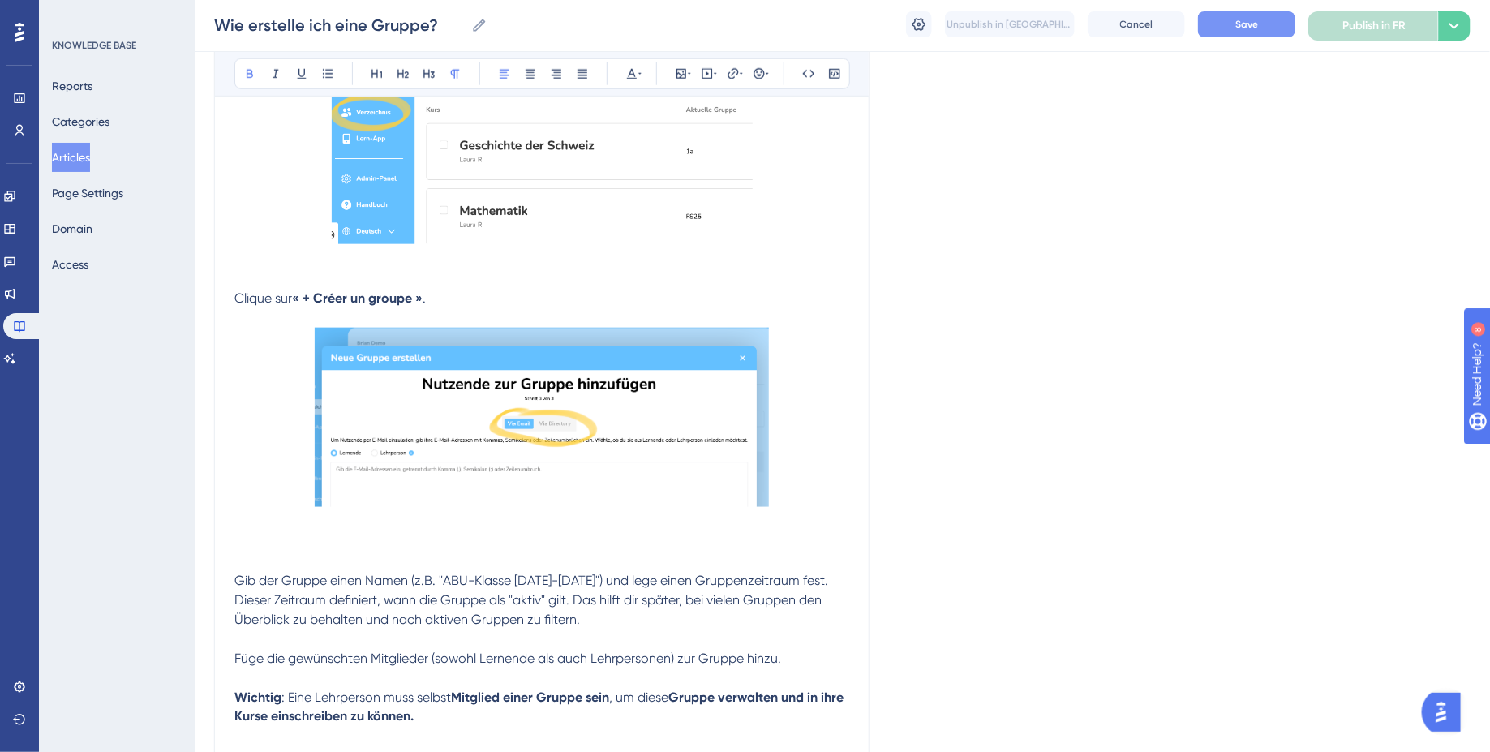
scroll to position [779, 0]
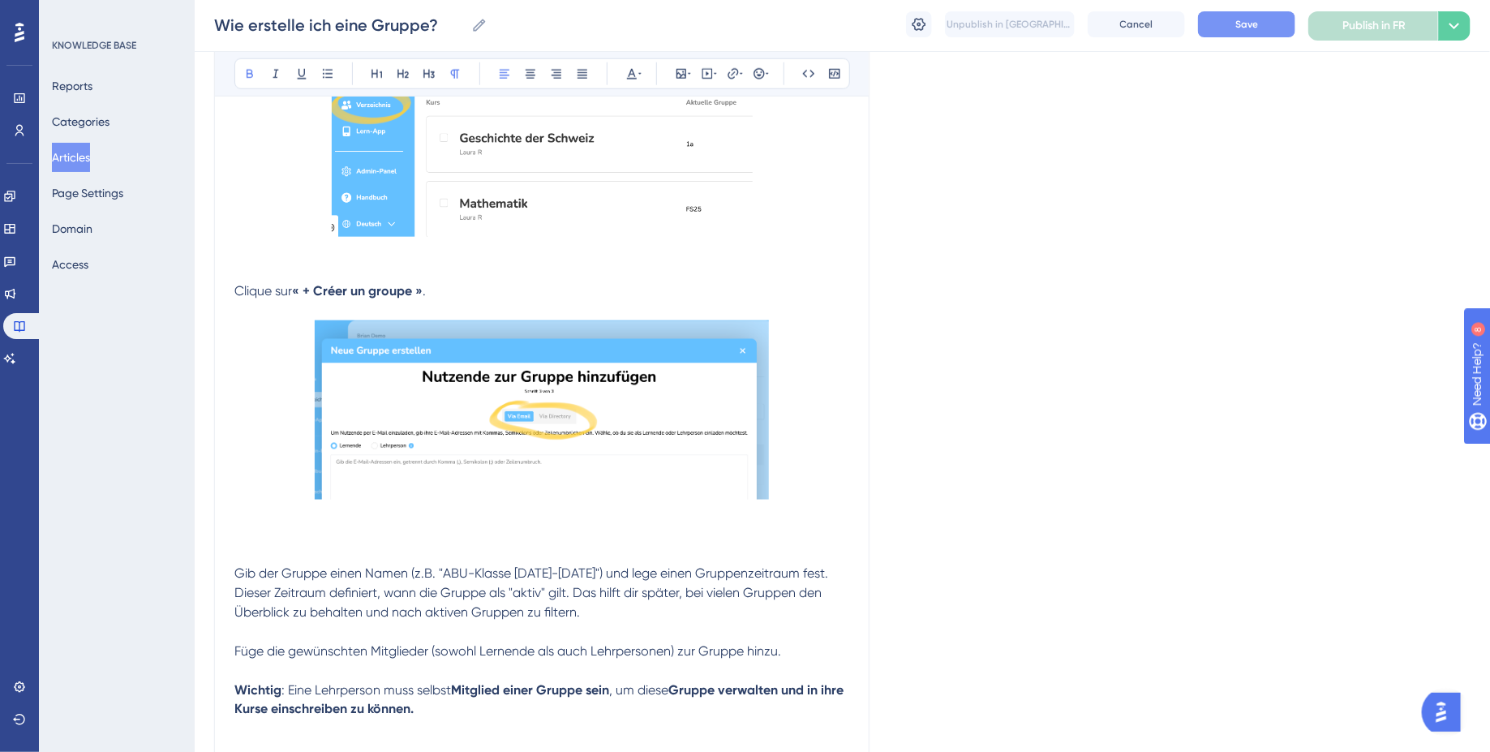
click at [307, 291] on strong "« + Créer un groupe »" at bounding box center [357, 290] width 131 height 15
click at [416, 291] on strong "+ Créer un groupe »" at bounding box center [359, 290] width 120 height 15
drag, startPoint x: 301, startPoint y: 294, endPoint x: 410, endPoint y: 294, distance: 109.5
click at [410, 294] on p "Clique sur " + Créer un groupe" ." at bounding box center [541, 290] width 615 height 19
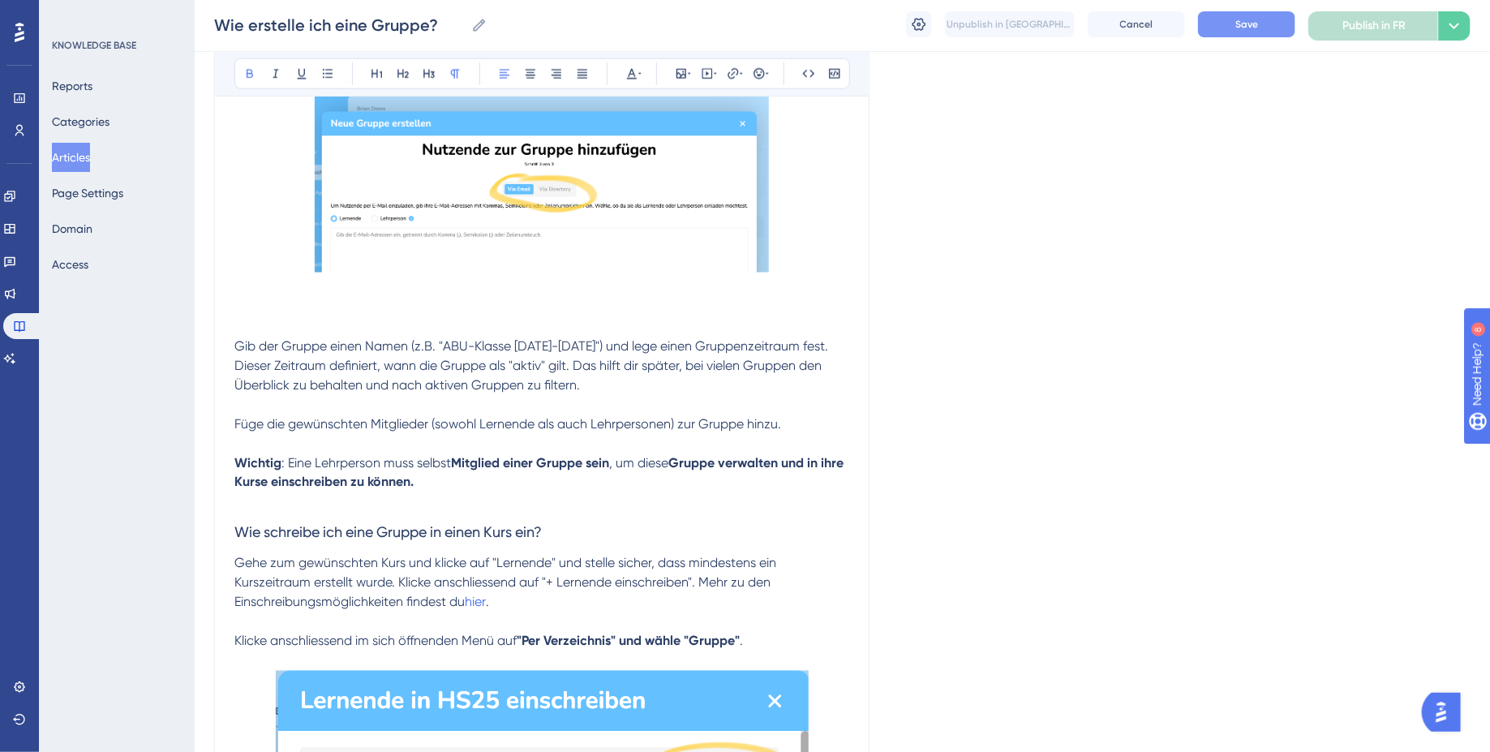
click at [499, 465] on strong "Mitglied einer Gruppe sein" at bounding box center [530, 462] width 158 height 15
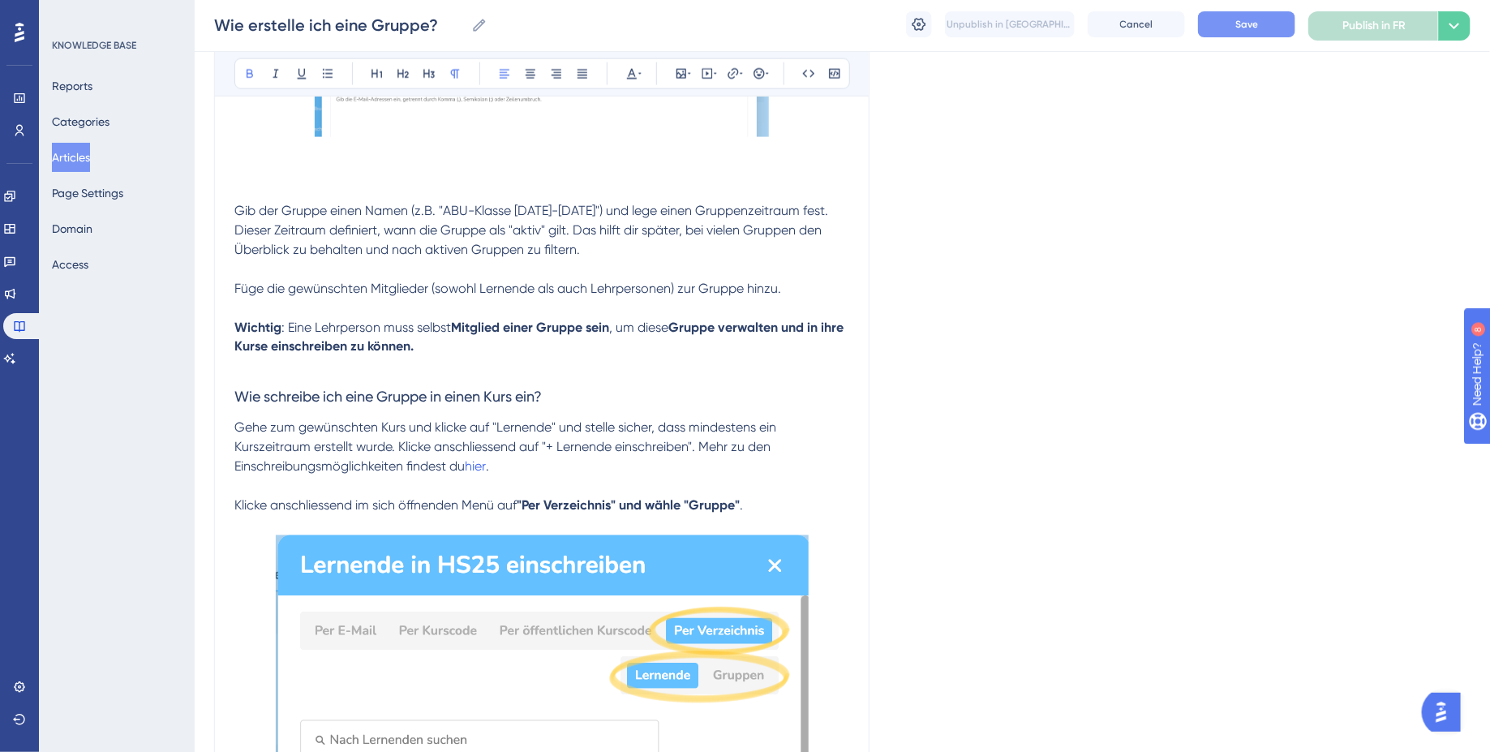
click at [777, 495] on p "Gehe zum gewünschten Kurs und klicke auf "Lernende" und stelle sicher, dass min…" at bounding box center [541, 467] width 615 height 97
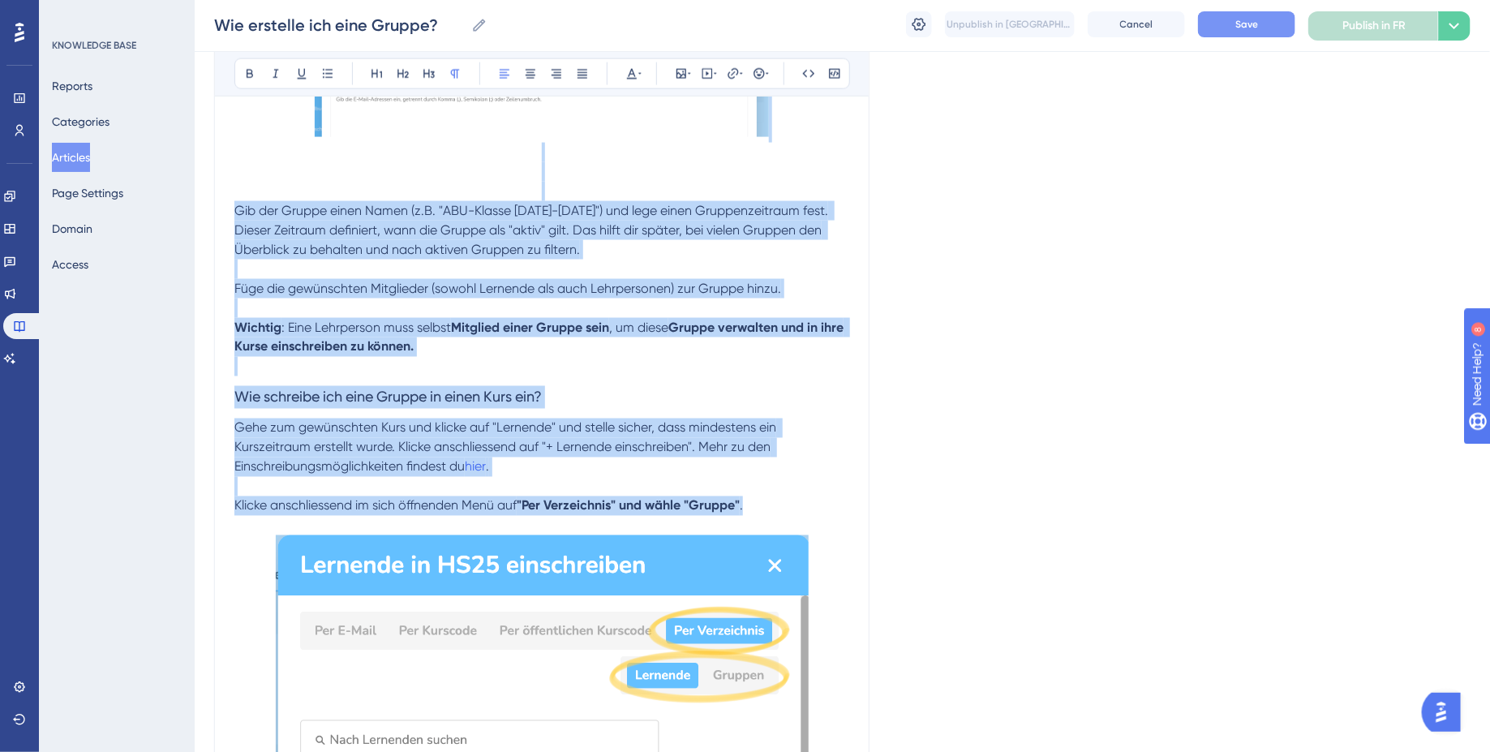
drag, startPoint x: 758, startPoint y: 505, endPoint x: 140, endPoint y: 152, distance: 711.7
click at [195, 152] on div "Performance Users Engagement Widgets Feedback Product Updates Knowledge Base AI…" at bounding box center [842, 456] width 1295 height 3194
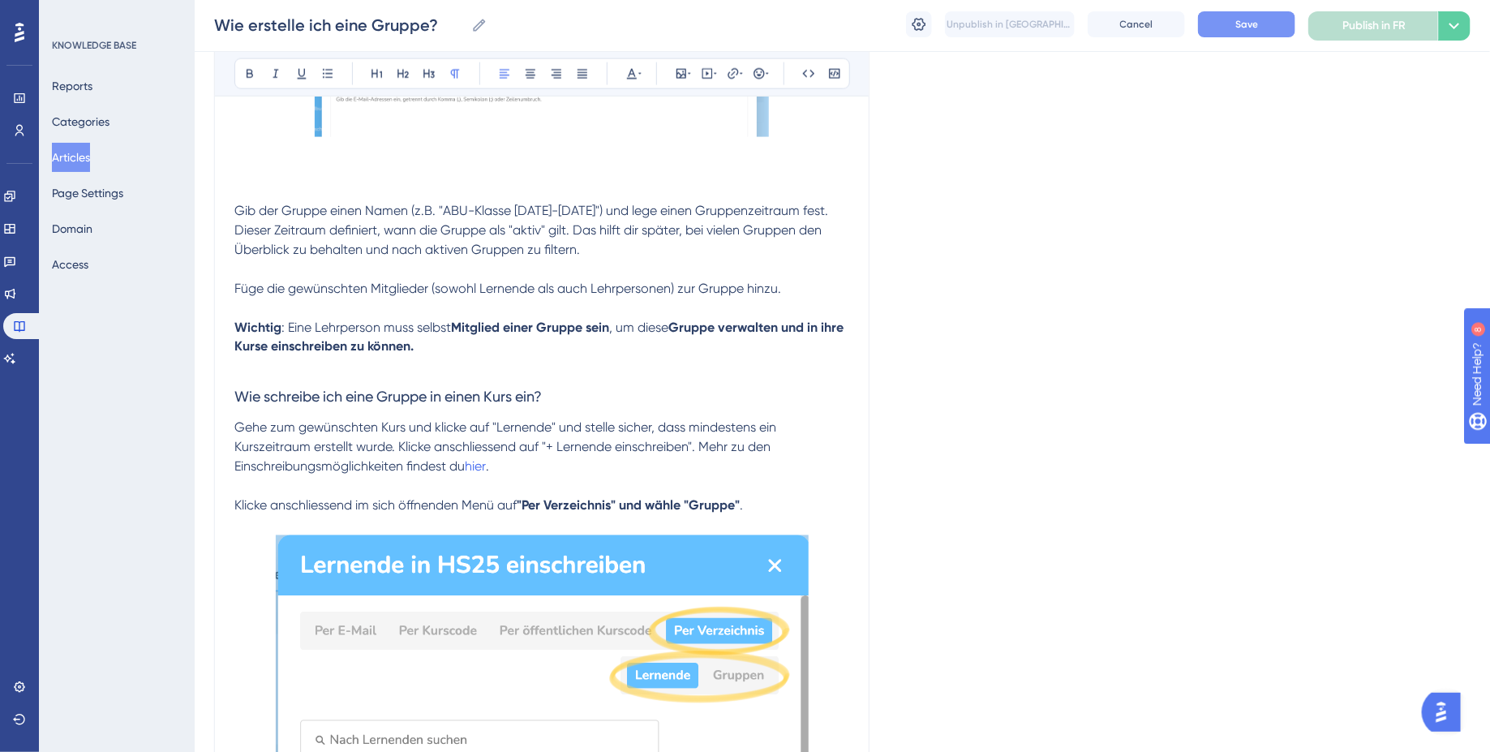
click at [538, 304] on p "Gib der Gruppe einen Namen (z.B. "ABU-Klasse 2025-2028") und lege einen Gruppen…" at bounding box center [541, 279] width 615 height 156
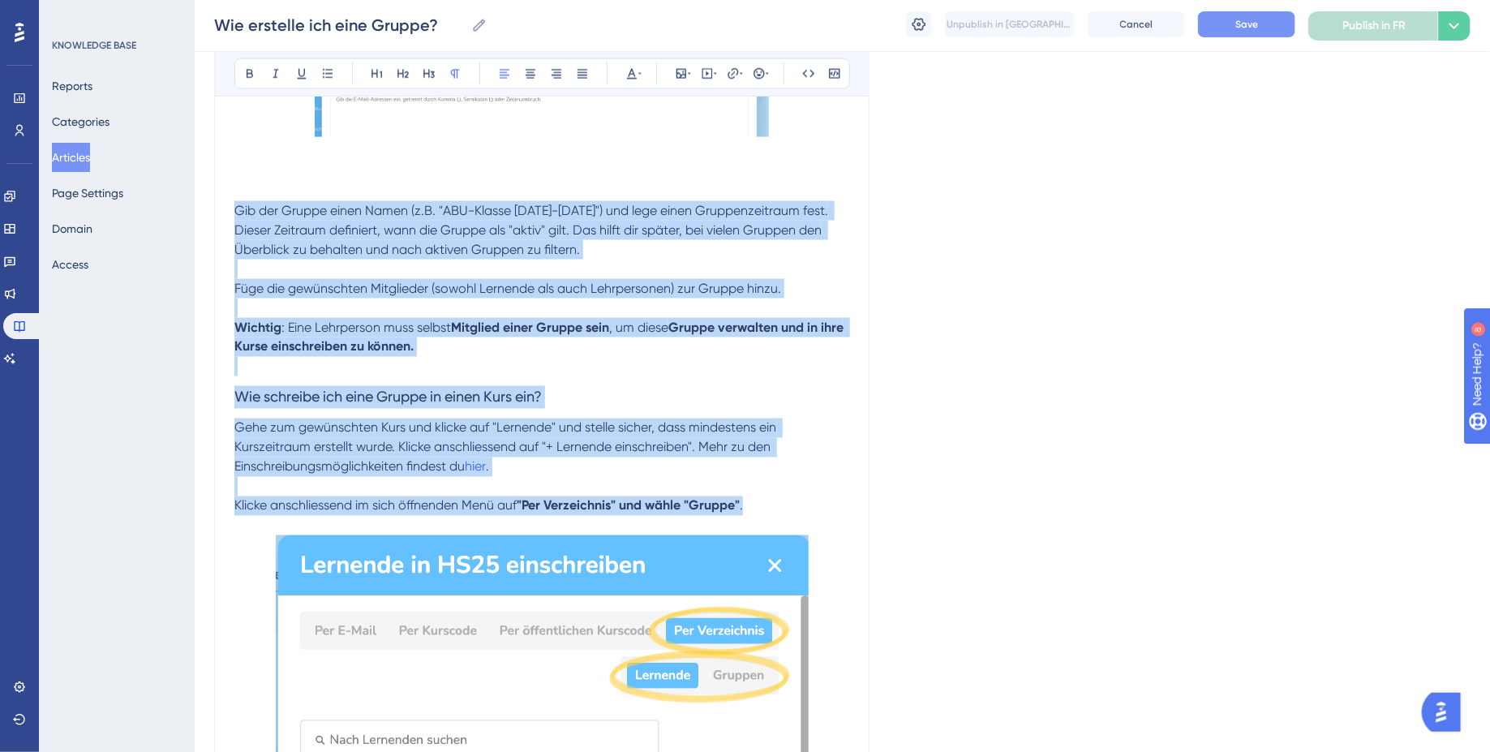
drag, startPoint x: 761, startPoint y: 505, endPoint x: 230, endPoint y: 201, distance: 612.2
click at [230, 201] on div "Comment créer un groupe ? pour les enseignants 👩🏼‍🏫 Bold Italic Underline Bulle…" at bounding box center [541, 484] width 655 height 2889
copy div "Gib der Gruppe einen Namen (z.B. "ABU-Klasse 2025-2028") und lege einen Gruppen…"
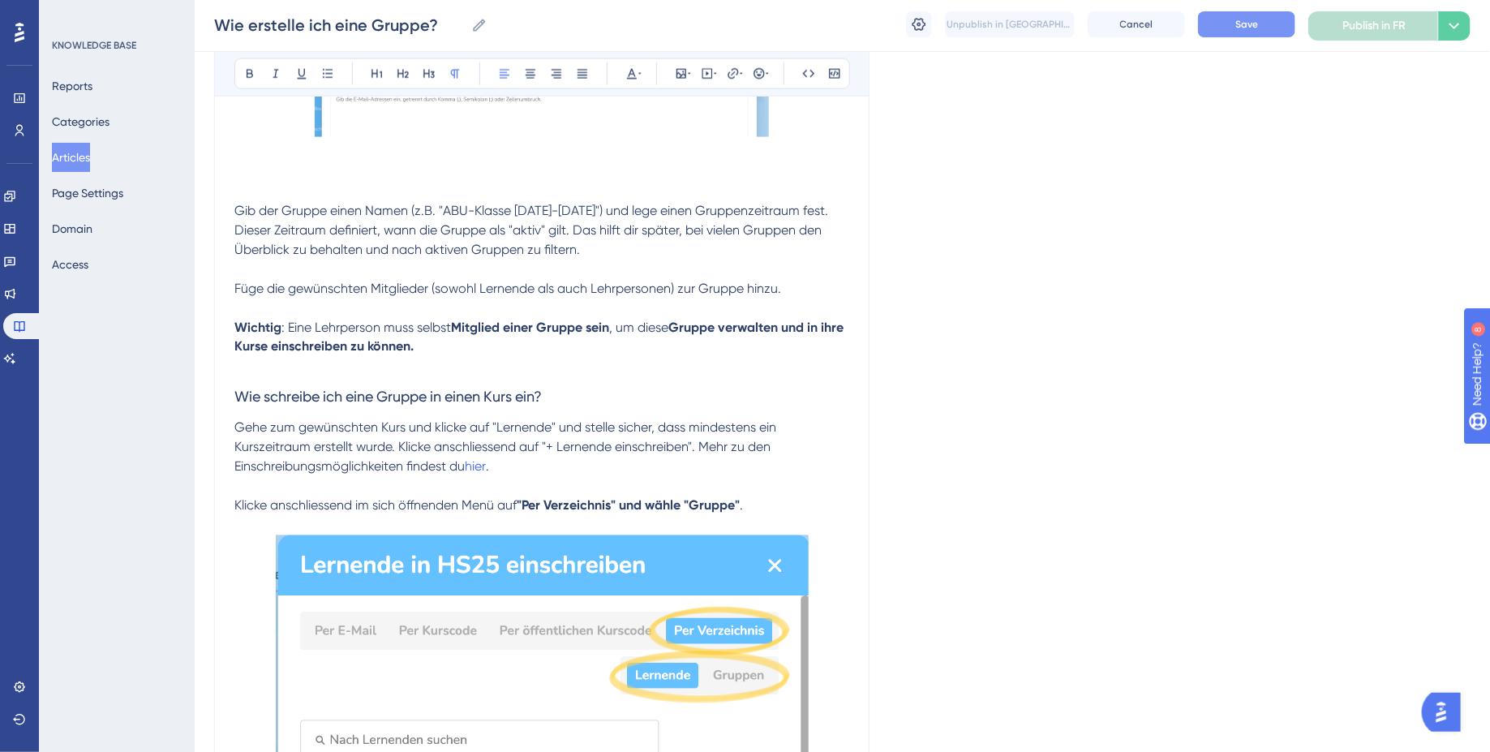
click at [444, 297] on p "Gib der Gruppe einen Namen (z.B. "ABU-Klasse 2025-2028") und lege einen Gruppen…" at bounding box center [541, 279] width 615 height 156
click at [233, 210] on div "Comment créer un groupe ? pour les enseignants 👩🏼‍🏫 Bold Italic Underline Bulle…" at bounding box center [541, 484] width 655 height 2889
click at [236, 211] on span "Gib der Gruppe einen Namen (z.B. "ABU-Klasse 2025-2028") und lege einen Gruppen…" at bounding box center [532, 230] width 597 height 54
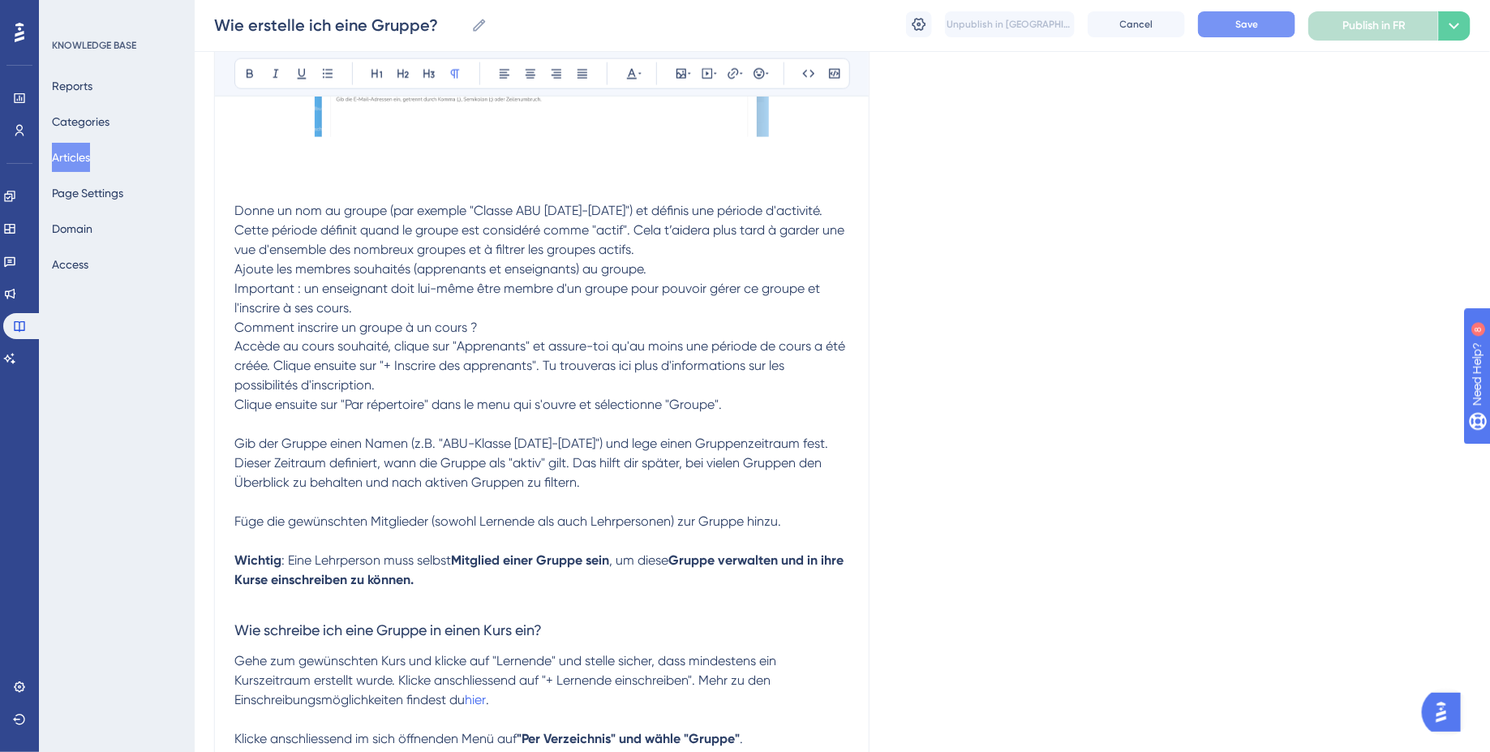
click at [652, 246] on p "Donne un nom au groupe (par exemple "Classe ABU [DATE]-[DATE]") et définis une …" at bounding box center [541, 230] width 615 height 58
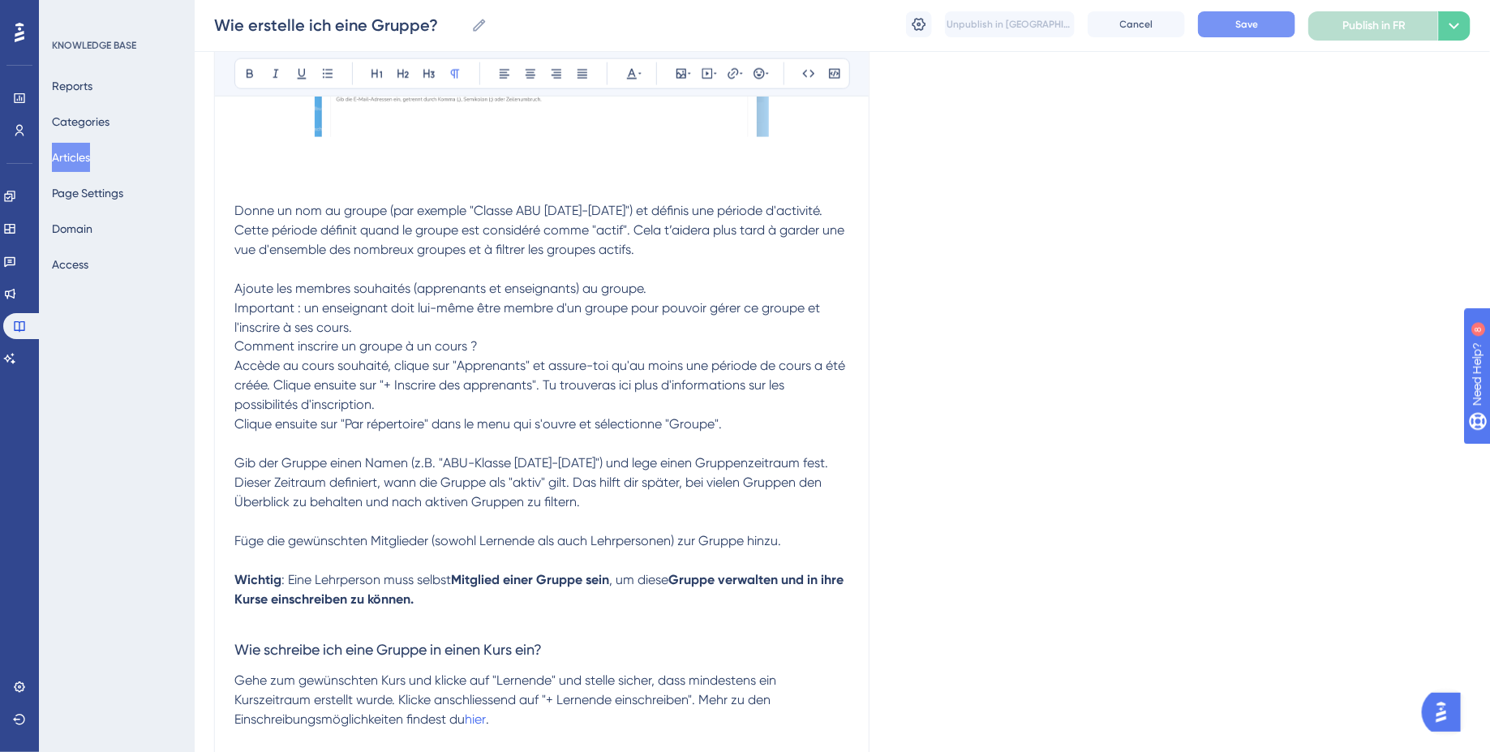
click at [684, 277] on p at bounding box center [541, 269] width 615 height 19
click at [671, 287] on p "Ajoute les membres souhaités (apprenants et enseignants) au groupe." at bounding box center [541, 288] width 615 height 19
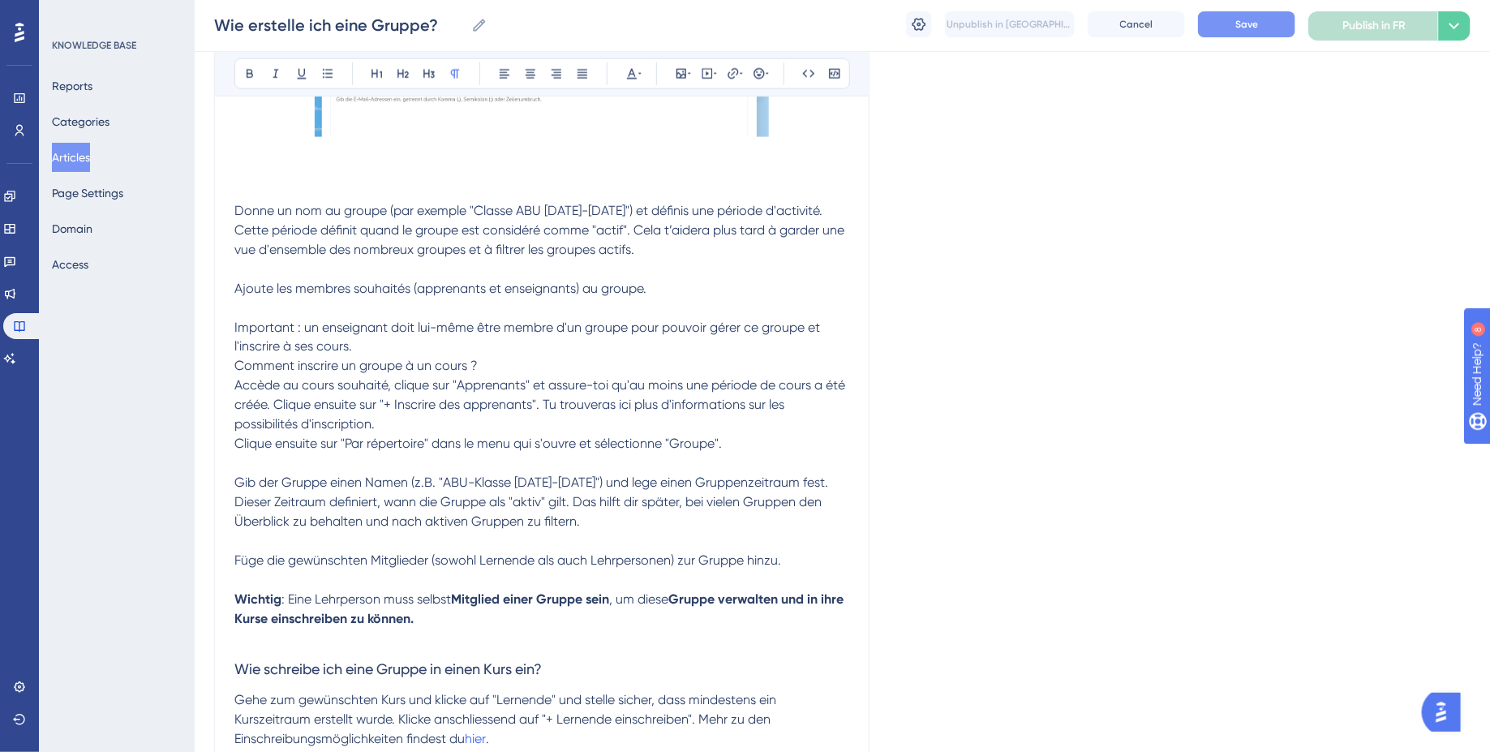
click at [456, 291] on span "Ajoute les membres souhaités (apprenants et enseignants) au groupe." at bounding box center [440, 288] width 412 height 15
click at [262, 329] on span "Important : un enseignant doit lui-même être membre d'un groupe pour pouvoir gé…" at bounding box center [528, 337] width 589 height 35
click at [371, 348] on p "Important : un enseignant doit lui-même être membre d'un groupe pour pouvoir gé…" at bounding box center [541, 337] width 615 height 39
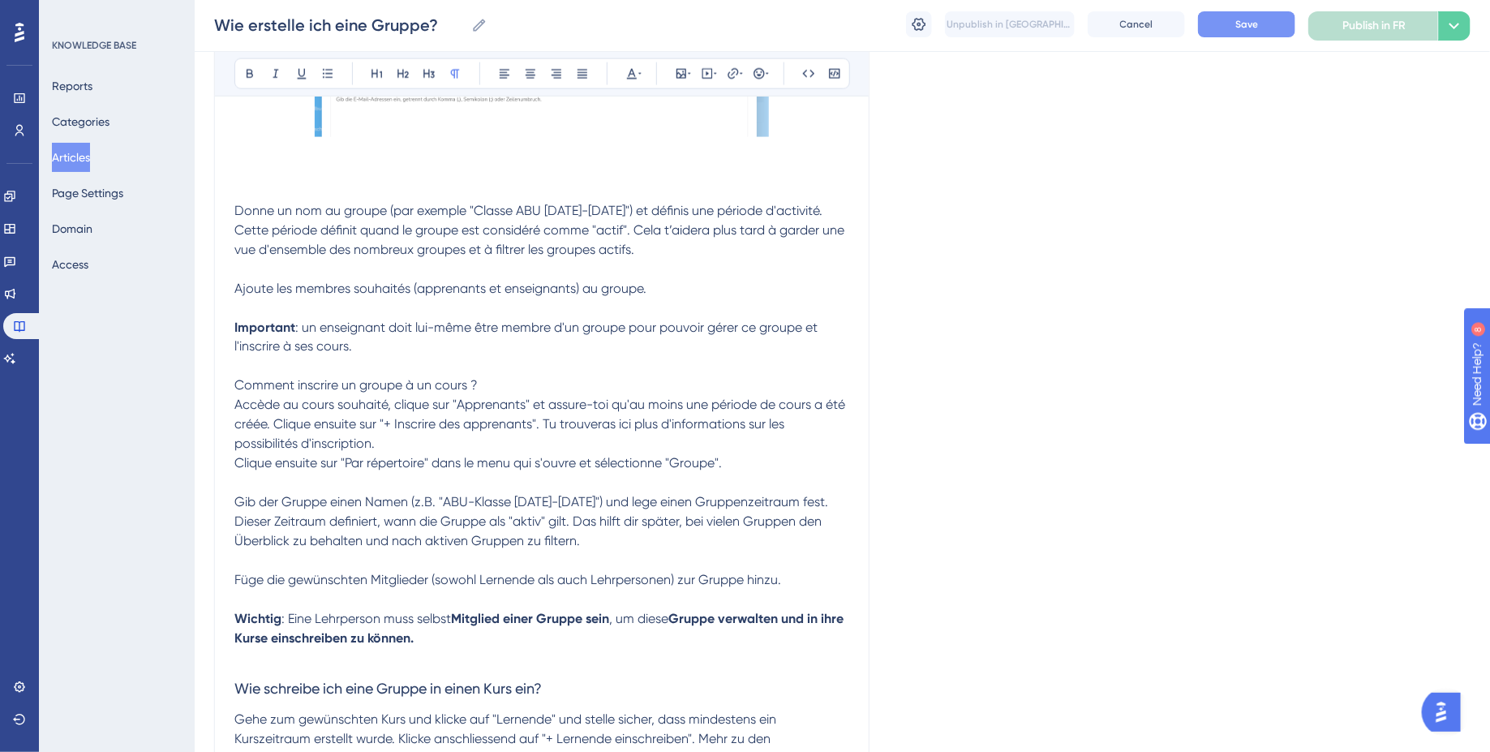
click at [235, 406] on span "Accède au cours souhaité, clique sur "Apprenants" et assure-toi qu'au moins une…" at bounding box center [541, 424] width 614 height 54
click at [276, 389] on span "Comment inscrire un groupe à un cours ?" at bounding box center [355, 385] width 243 height 15
click at [430, 67] on icon at bounding box center [429, 73] width 13 height 13
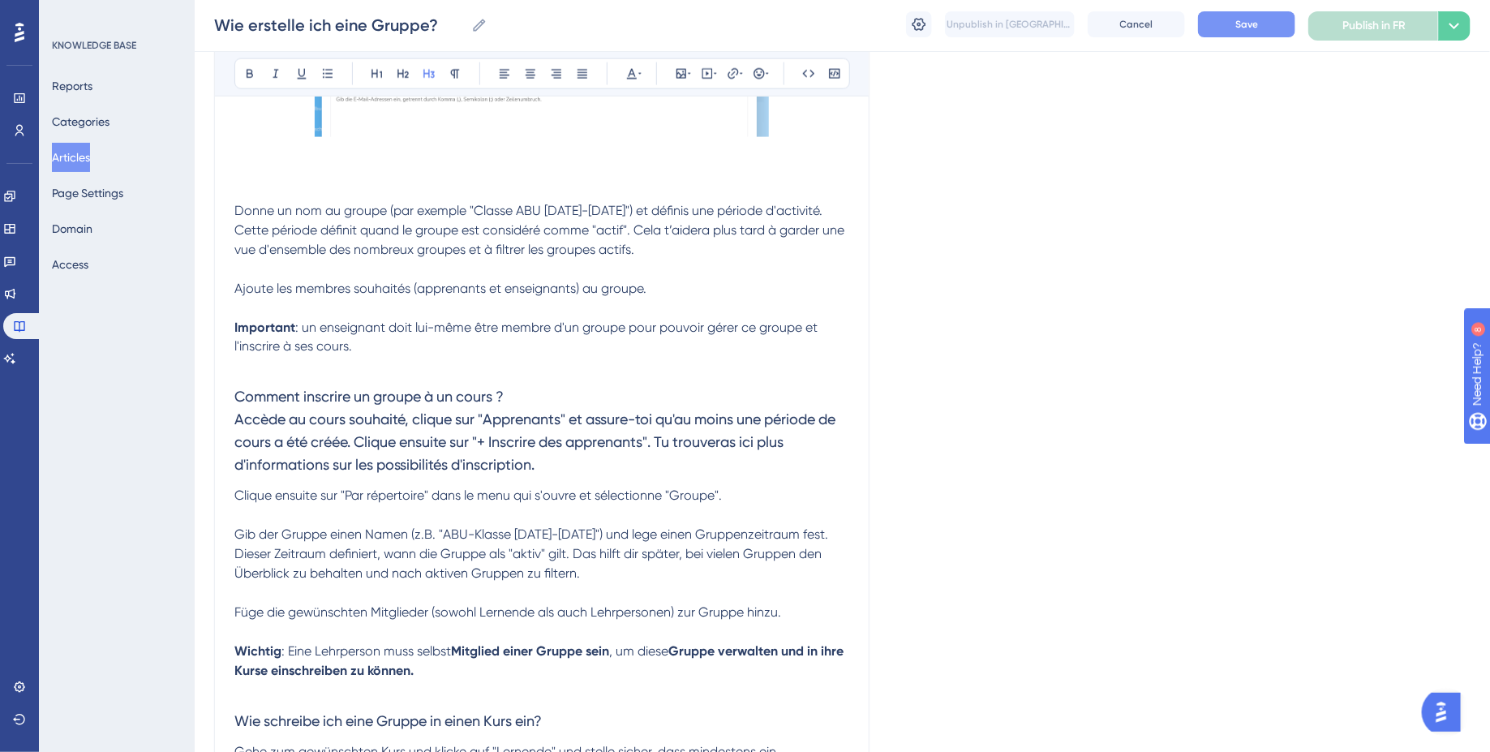
click at [234, 426] on span "Accède au cours souhaité, clique sur "Apprenants" et assure-toi qu'au moins une…" at bounding box center [536, 442] width 604 height 62
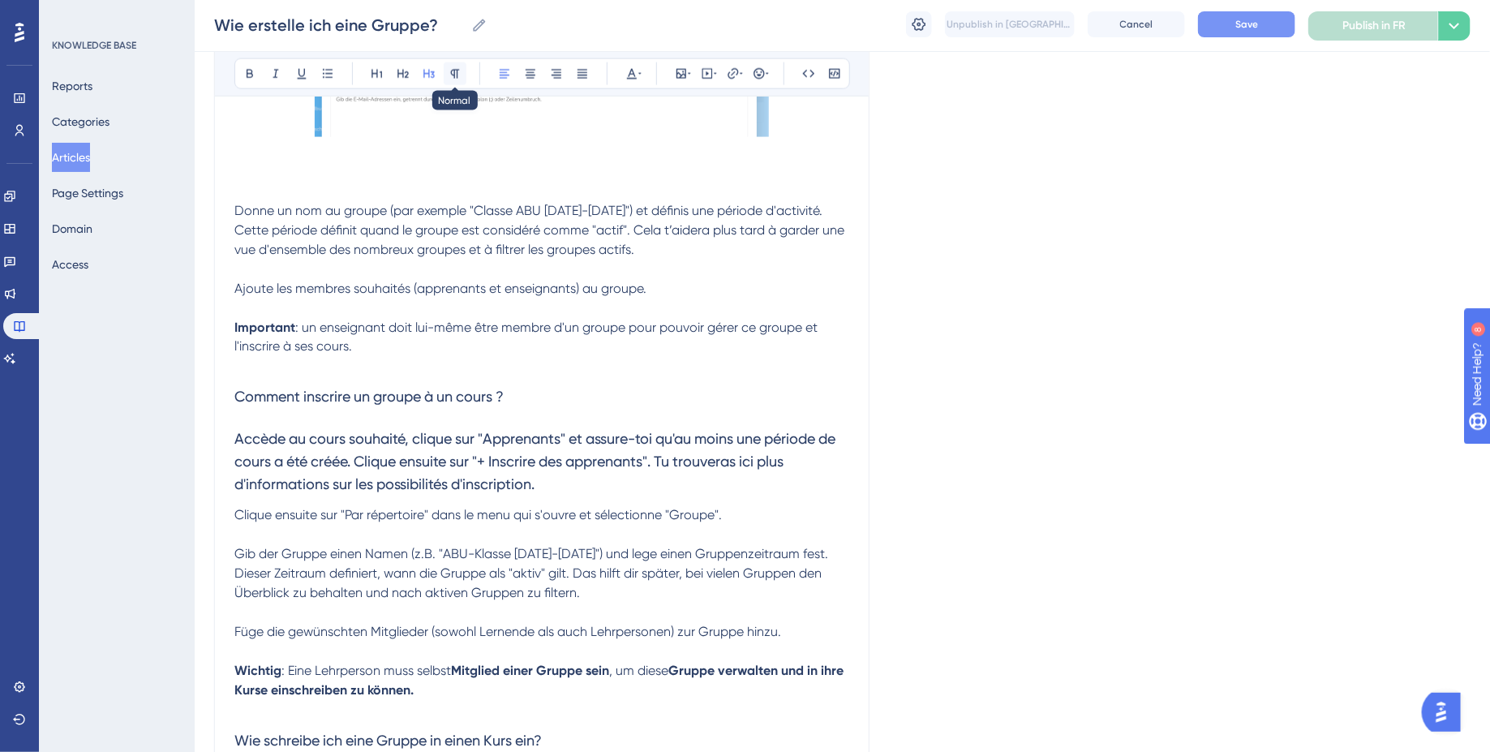
click at [449, 69] on icon at bounding box center [455, 73] width 13 height 13
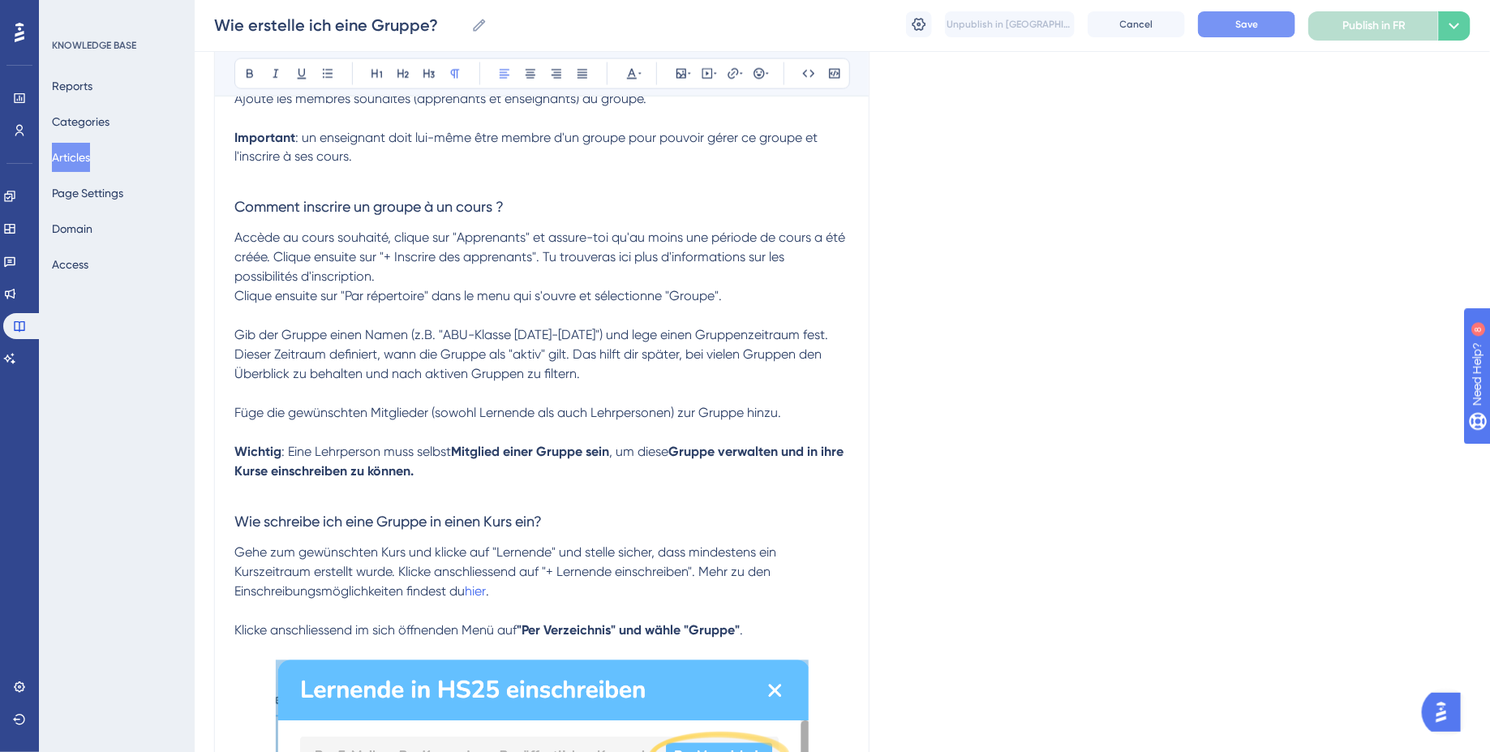
scroll to position [1299, 0]
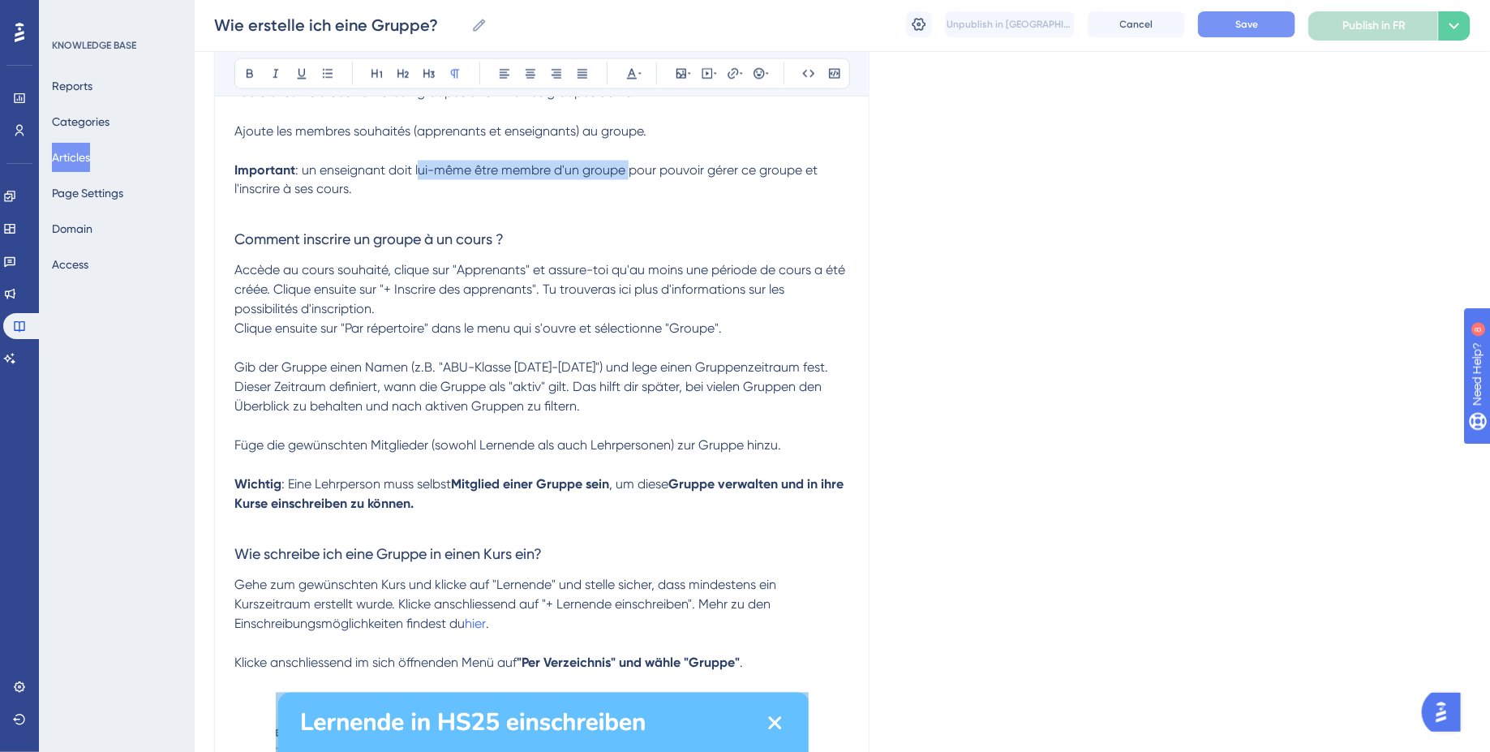
drag, startPoint x: 418, startPoint y: 170, endPoint x: 628, endPoint y: 165, distance: 210.2
click at [628, 165] on span ": un enseignant doit lui-même être membre d'un groupe pour pouvoir gérer ce gro…" at bounding box center [527, 179] width 586 height 35
click at [735, 174] on span "pour pouvoir gérer ce groupe et l'inscrire à ses cours." at bounding box center [526, 179] width 584 height 35
drag, startPoint x: 714, startPoint y: 174, endPoint x: 347, endPoint y: 188, distance: 366.9
click at [347, 188] on span "pour pouvoir gérer ce groupe et l'inscrire à ses cours." at bounding box center [526, 179] width 584 height 35
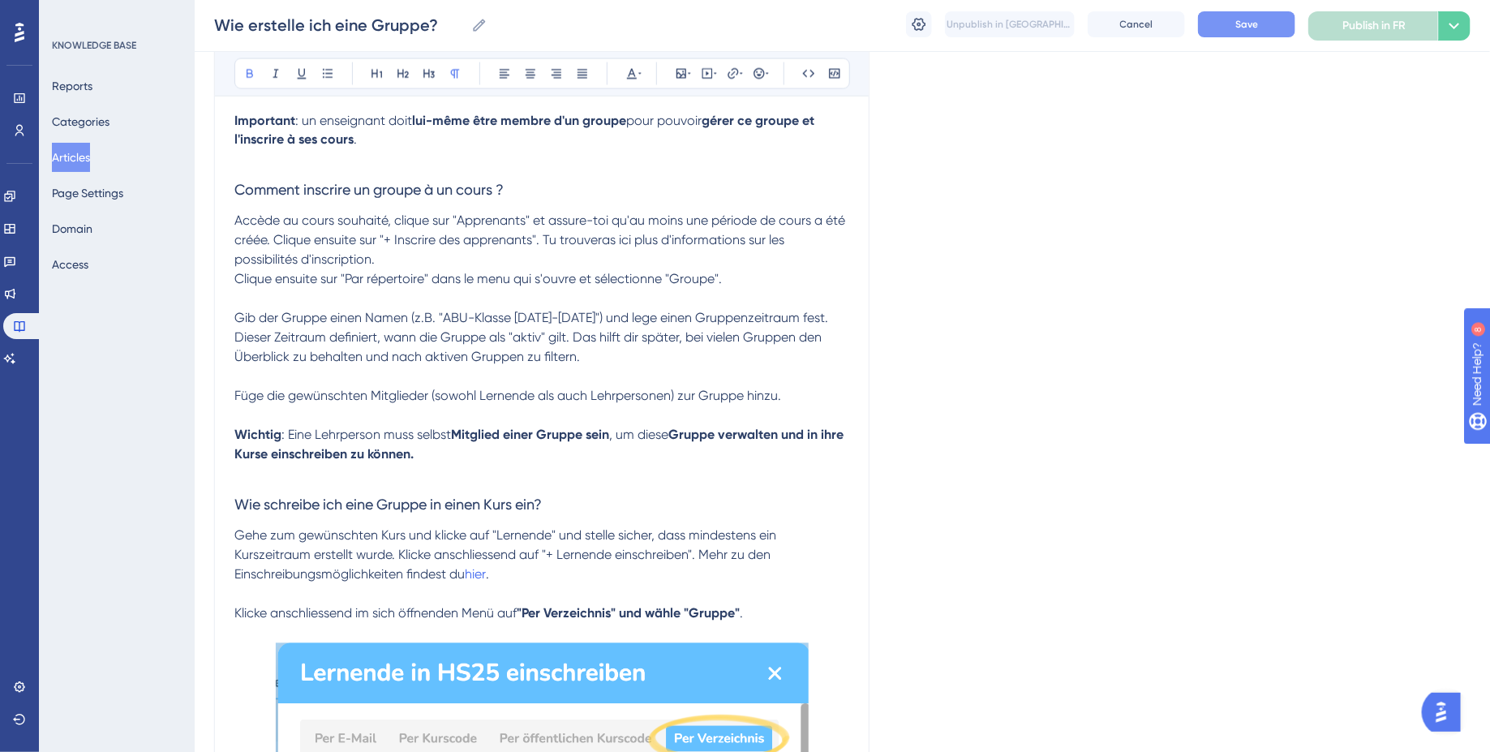
click at [388, 254] on p "Accède au cours souhaité, clique sur "Apprenants" et assure-toi qu'au moins une…" at bounding box center [541, 241] width 615 height 58
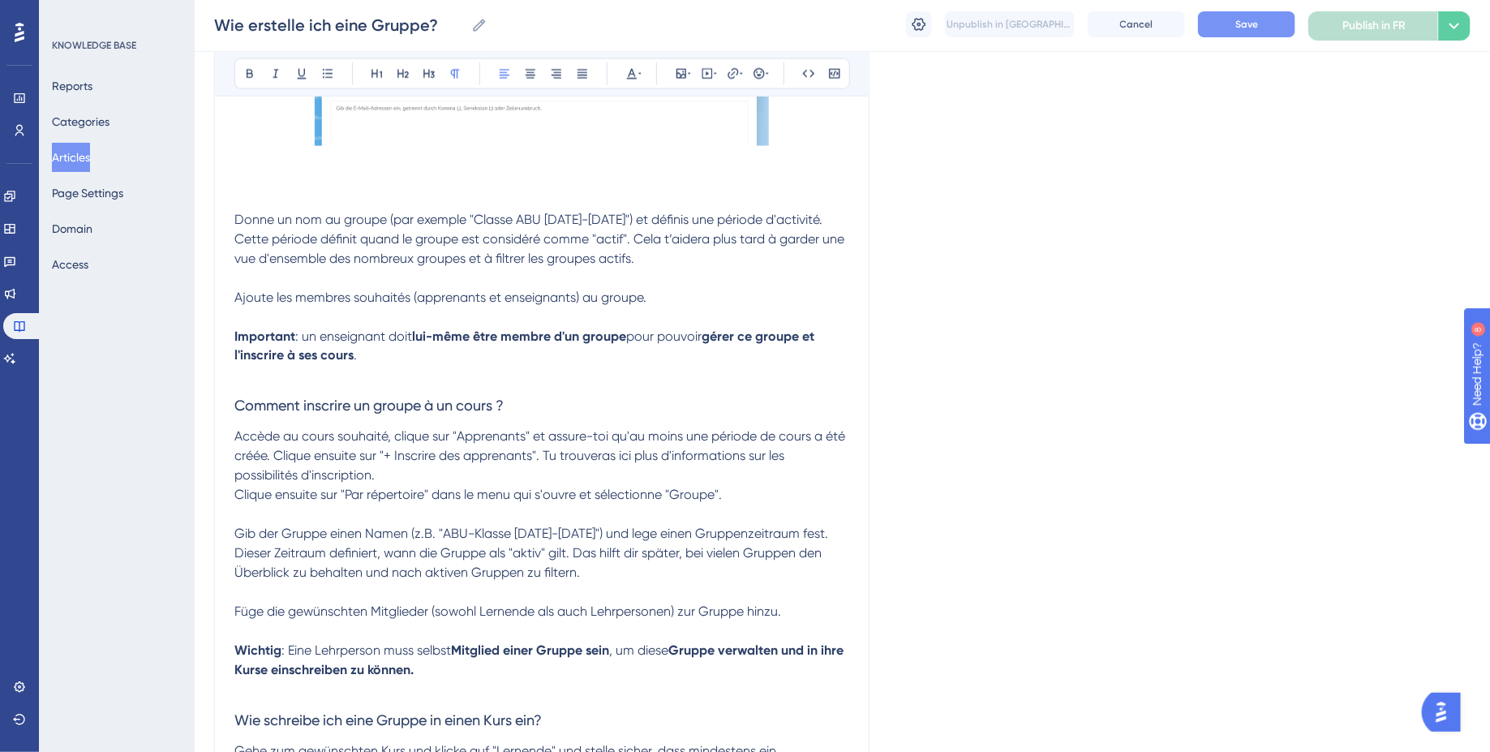
scroll to position [1137, 0]
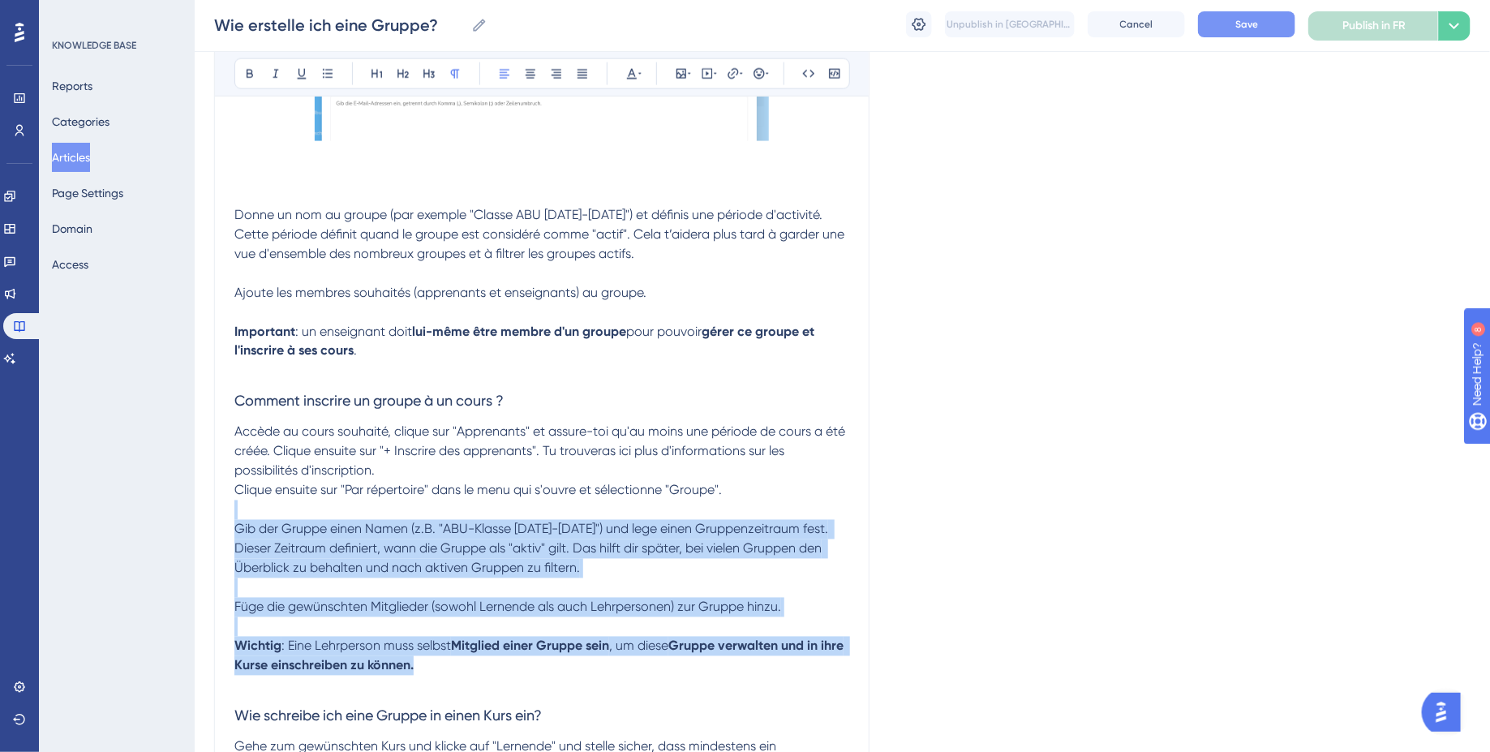
drag, startPoint x: 449, startPoint y: 673, endPoint x: 235, endPoint y: 513, distance: 266.5
click at [235, 513] on div "Quelle est l'idée de base ? La gestion des groupes te permet de créer des group…" at bounding box center [541, 718] width 615 height 3021
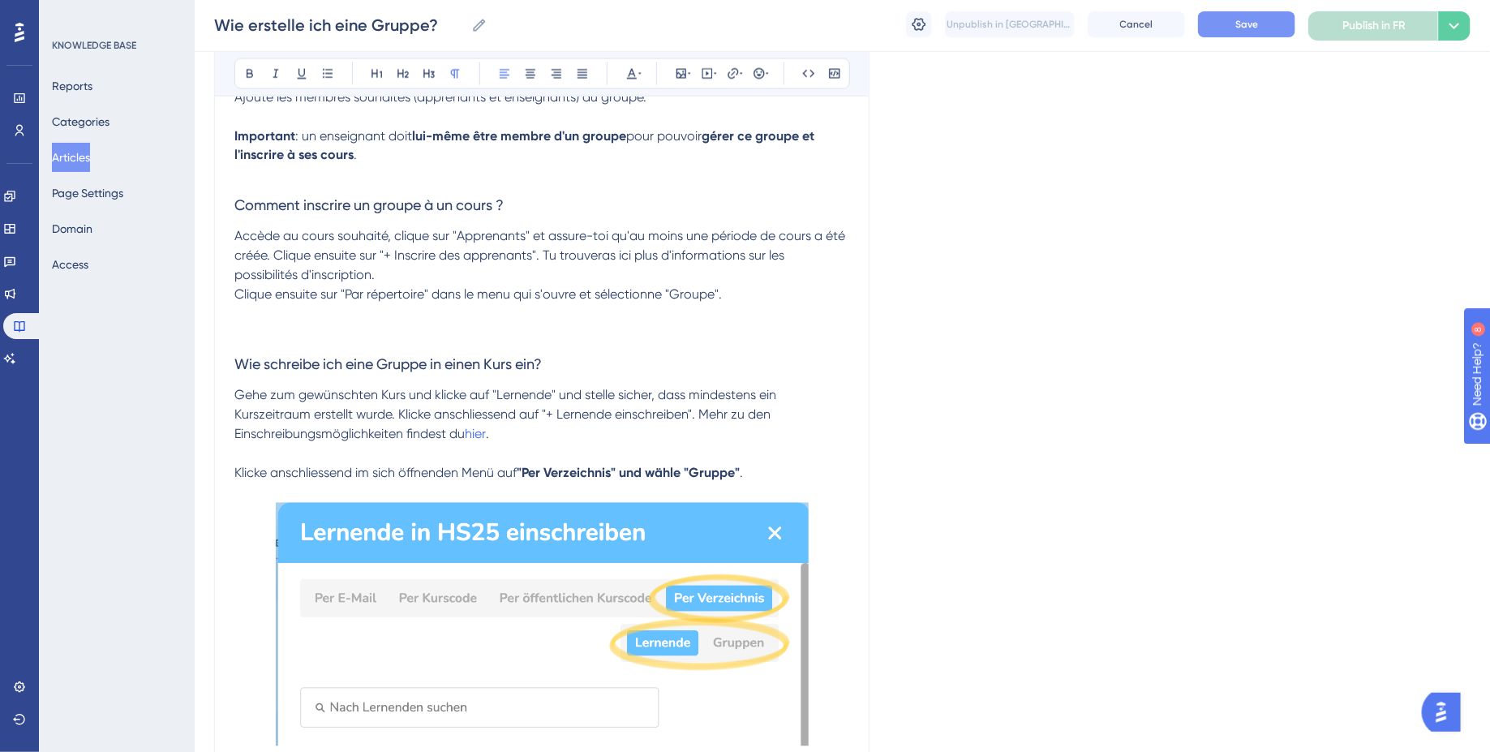
scroll to position [1348, 0]
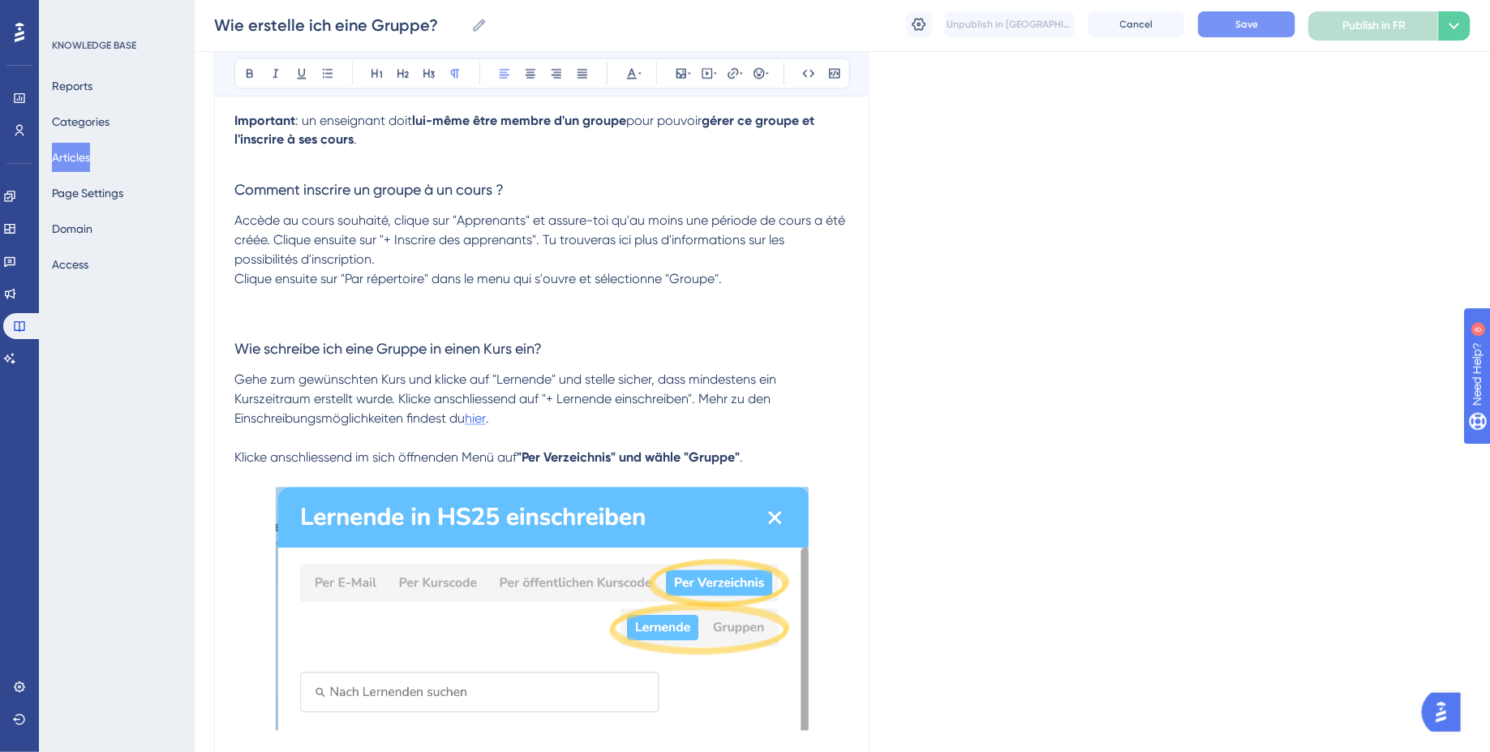
click at [480, 421] on span "hier" at bounding box center [475, 418] width 21 height 15
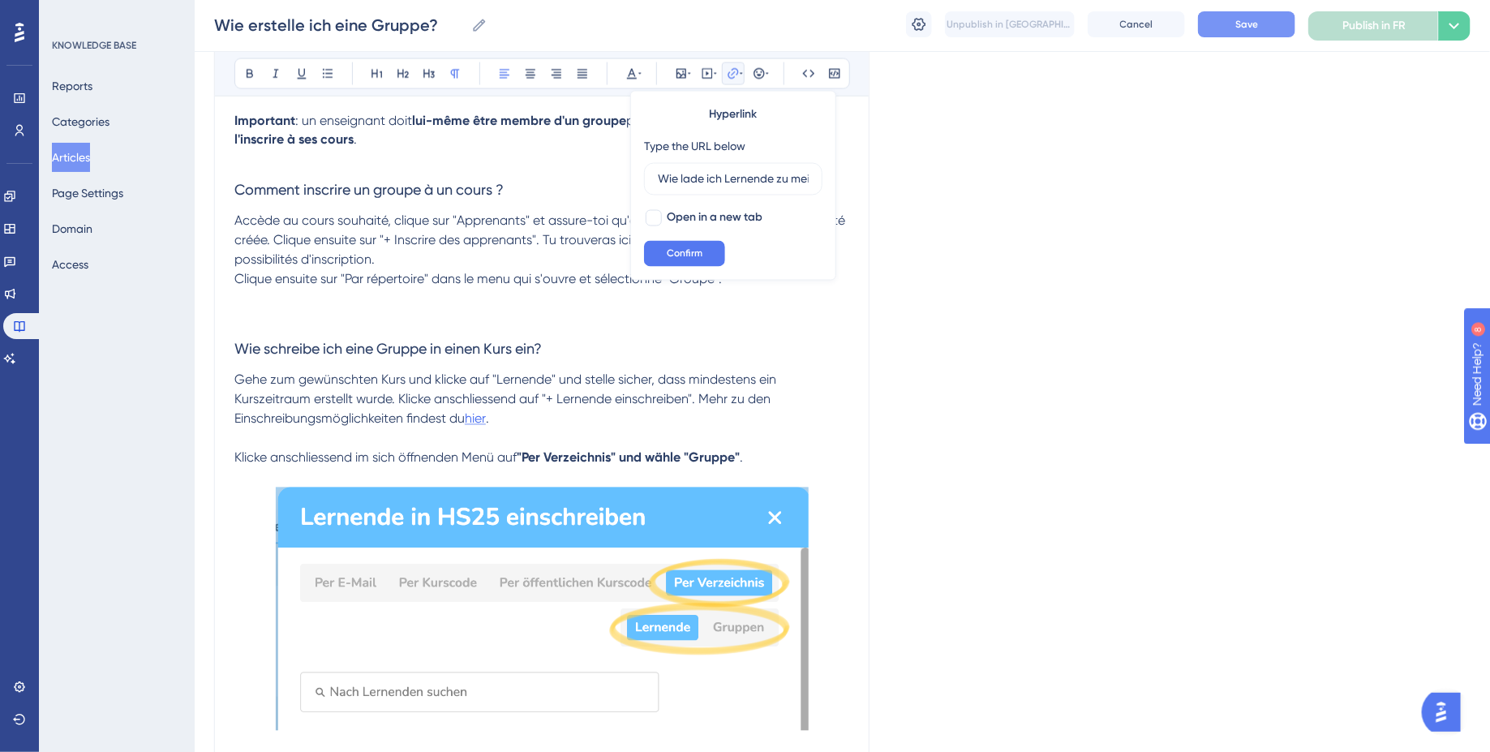
scroll to position [0, 71]
click at [719, 178] on input "Wie lade ich Lernende zu meinem Kurs ein?" at bounding box center [733, 179] width 151 height 18
click at [563, 235] on span "Accède au cours souhaité, clique sur "Apprenants" et assure-toi qu'au moins une…" at bounding box center [541, 240] width 614 height 54
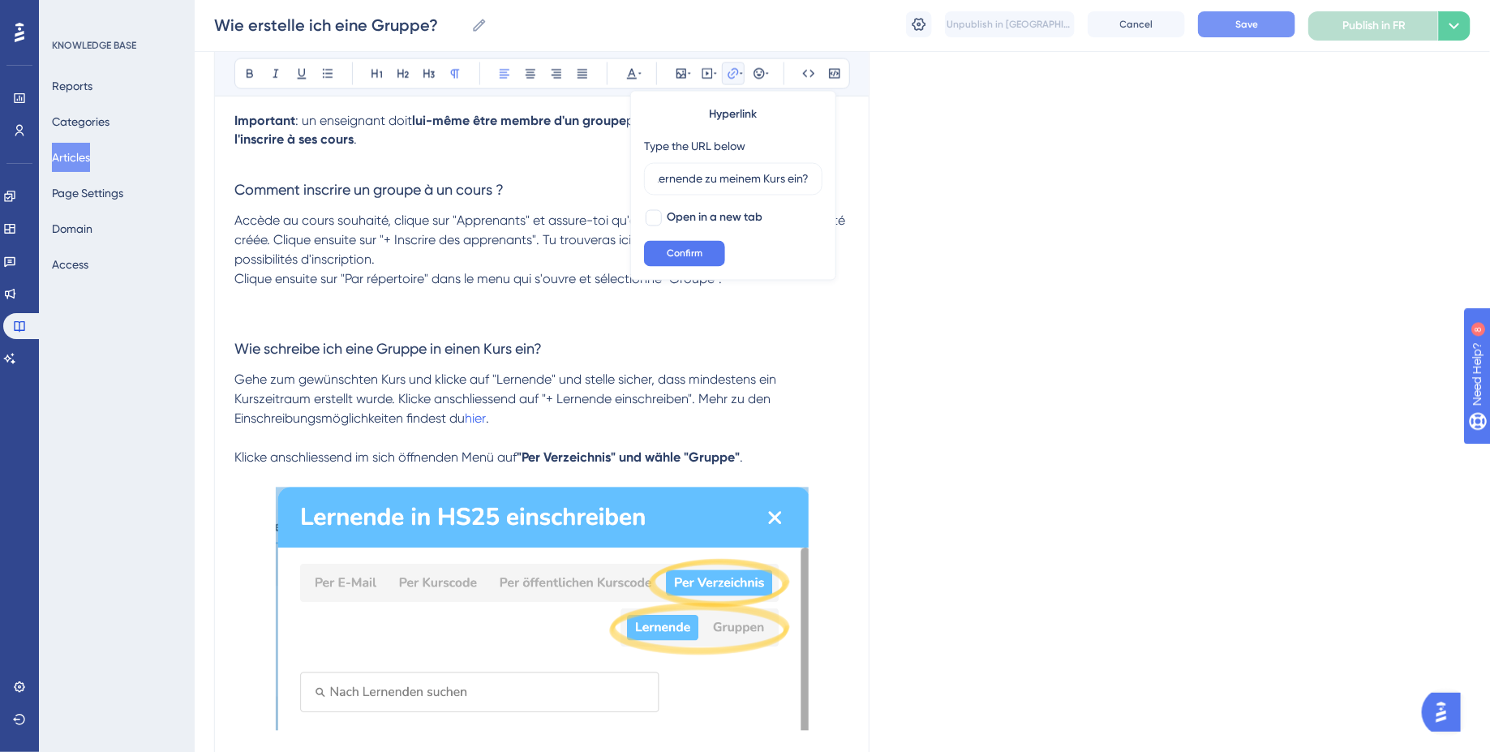
scroll to position [0, 0]
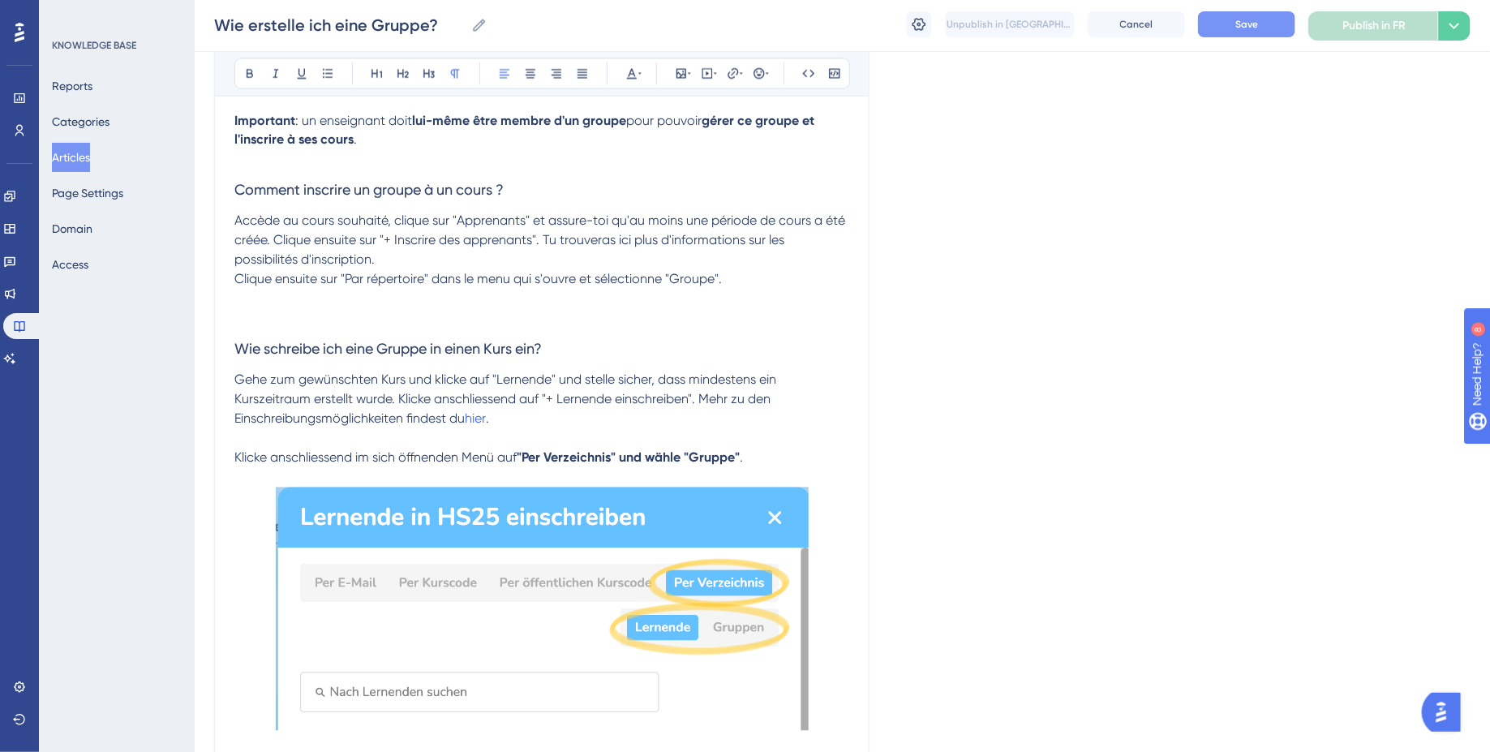
click at [622, 239] on span "Accède au cours souhaité, clique sur "Apprenants" et assure-toi qu'au moins une…" at bounding box center [541, 240] width 614 height 54
click at [736, 71] on icon at bounding box center [733, 73] width 13 height 13
click at [668, 178] on input "https://" at bounding box center [733, 179] width 151 height 18
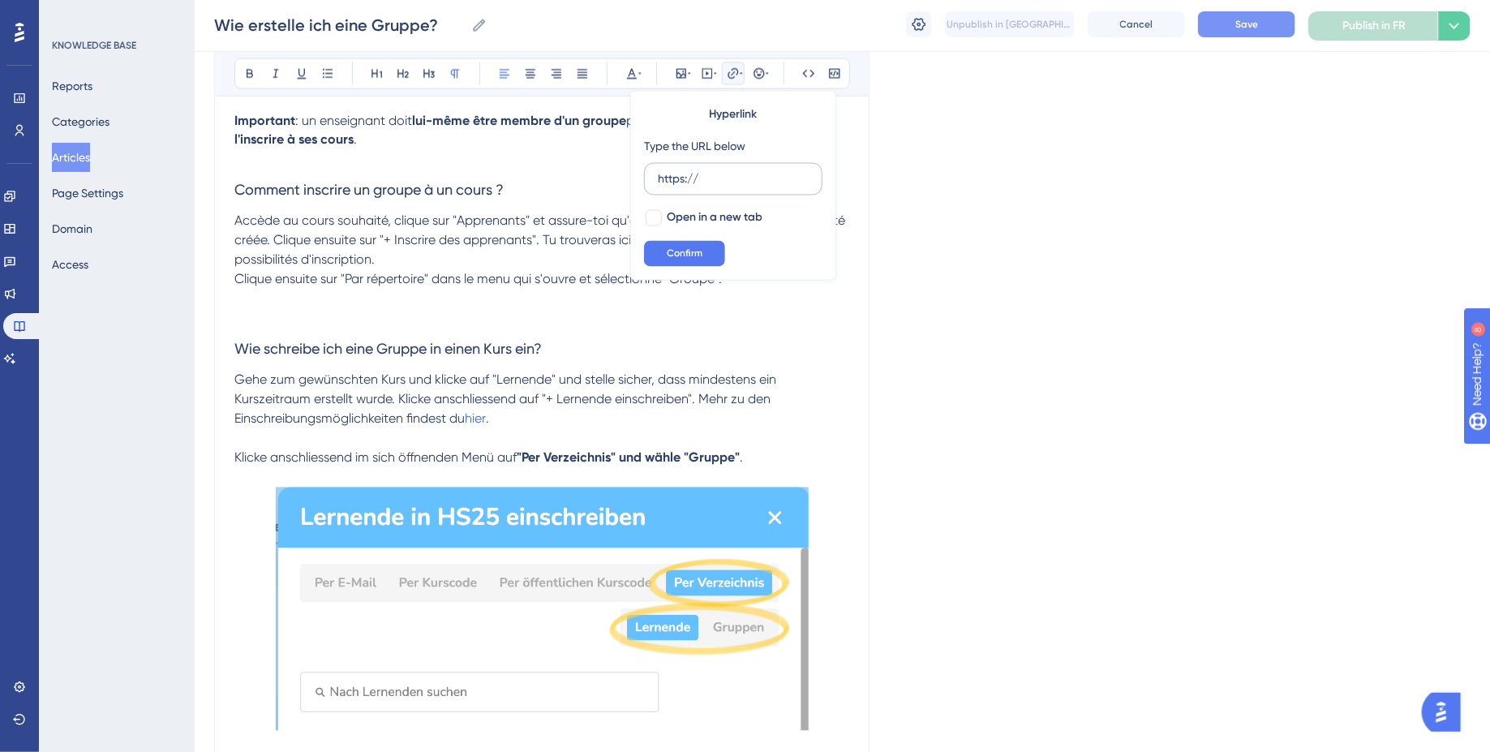
click at [668, 178] on input "https://" at bounding box center [733, 179] width 151 height 18
type input "Wie lade ich Lernende zu meinem Kurs ein?"
click at [689, 182] on input "Wie lade ich Lernende zu meinem Kurs ein?" at bounding box center [733, 179] width 151 height 18
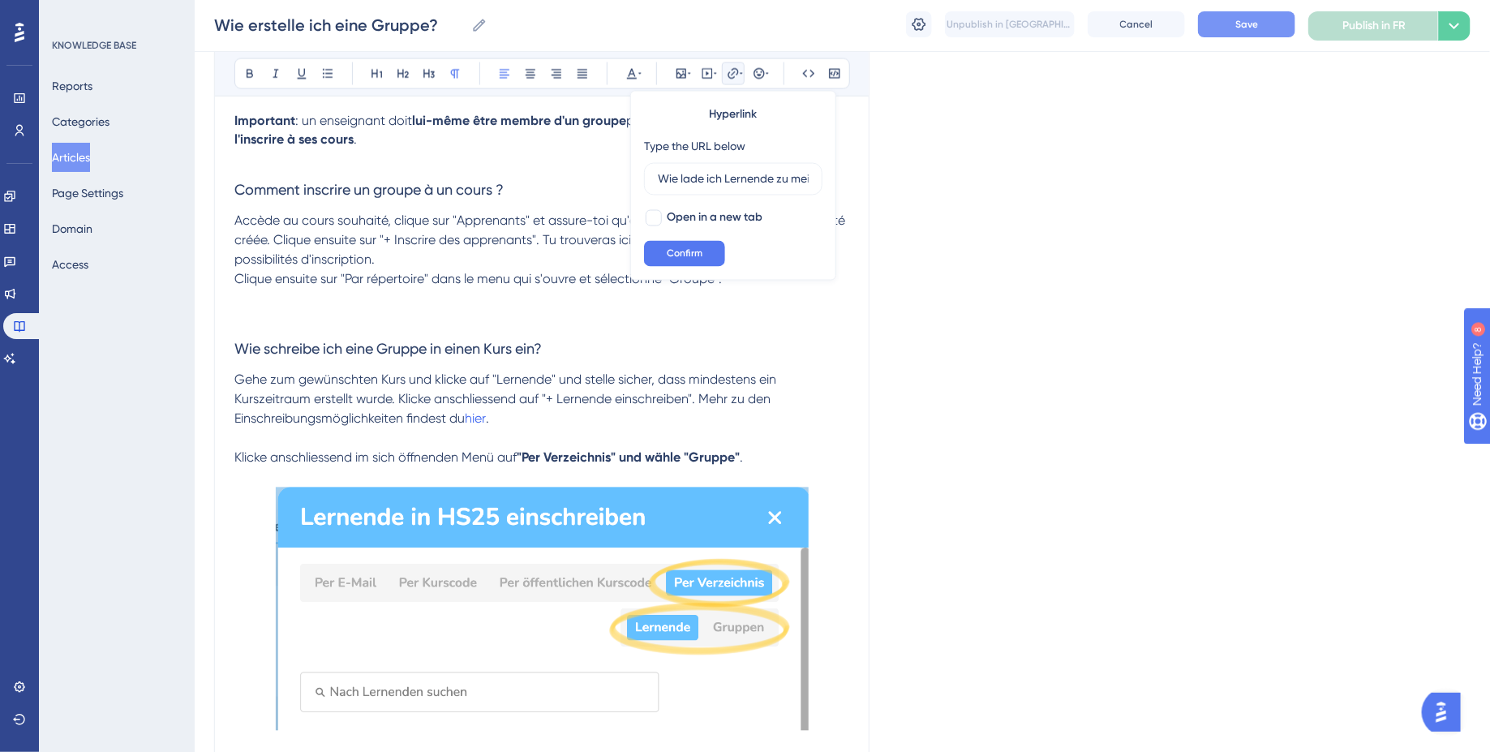
drag, startPoint x: 662, startPoint y: 182, endPoint x: 629, endPoint y: 182, distance: 33.3
click at [629, 182] on div "Bold Italic Underline Bullet Point Heading 1 Heading 2 Heading 3 Normal Align L…" at bounding box center [541, 397] width 615 height 2930
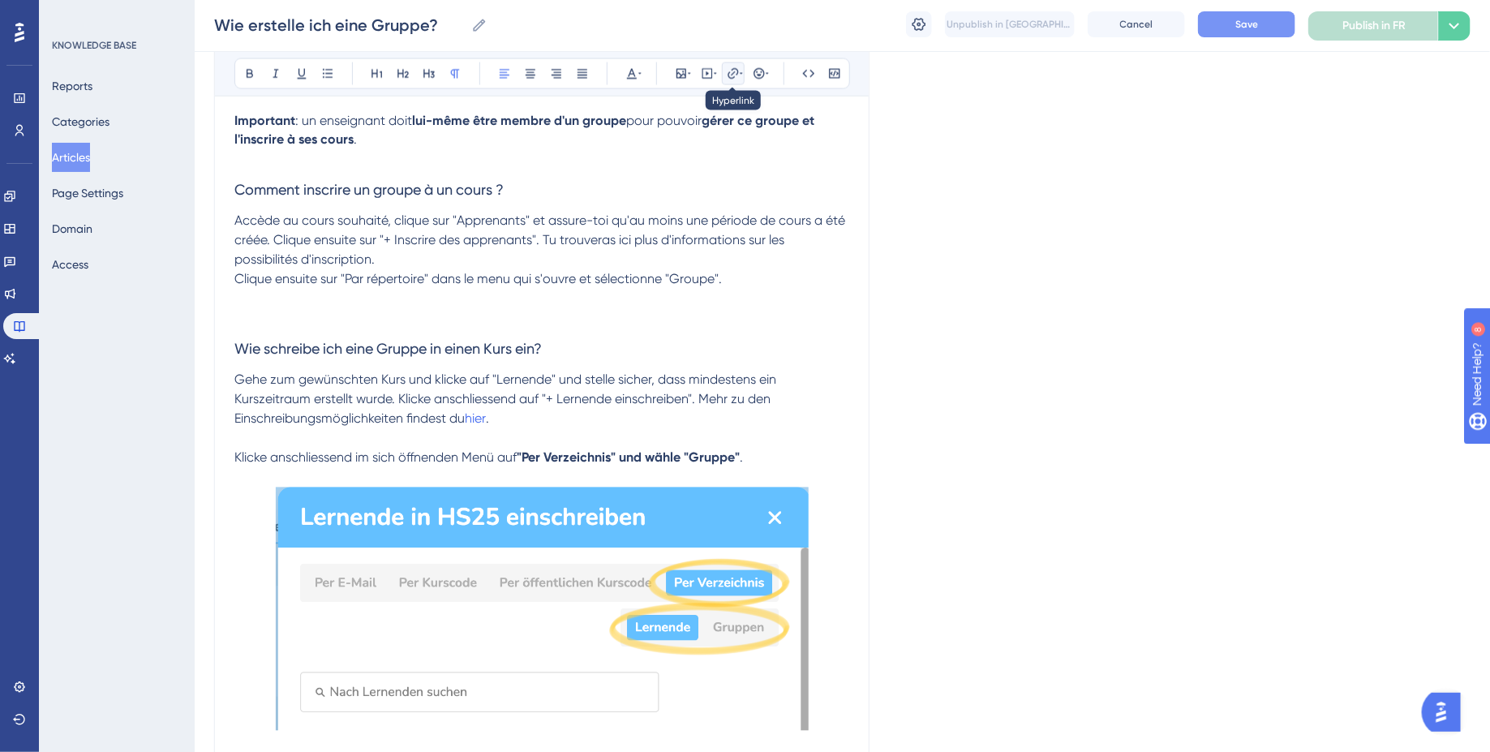
click at [740, 75] on icon at bounding box center [741, 73] width 3 height 13
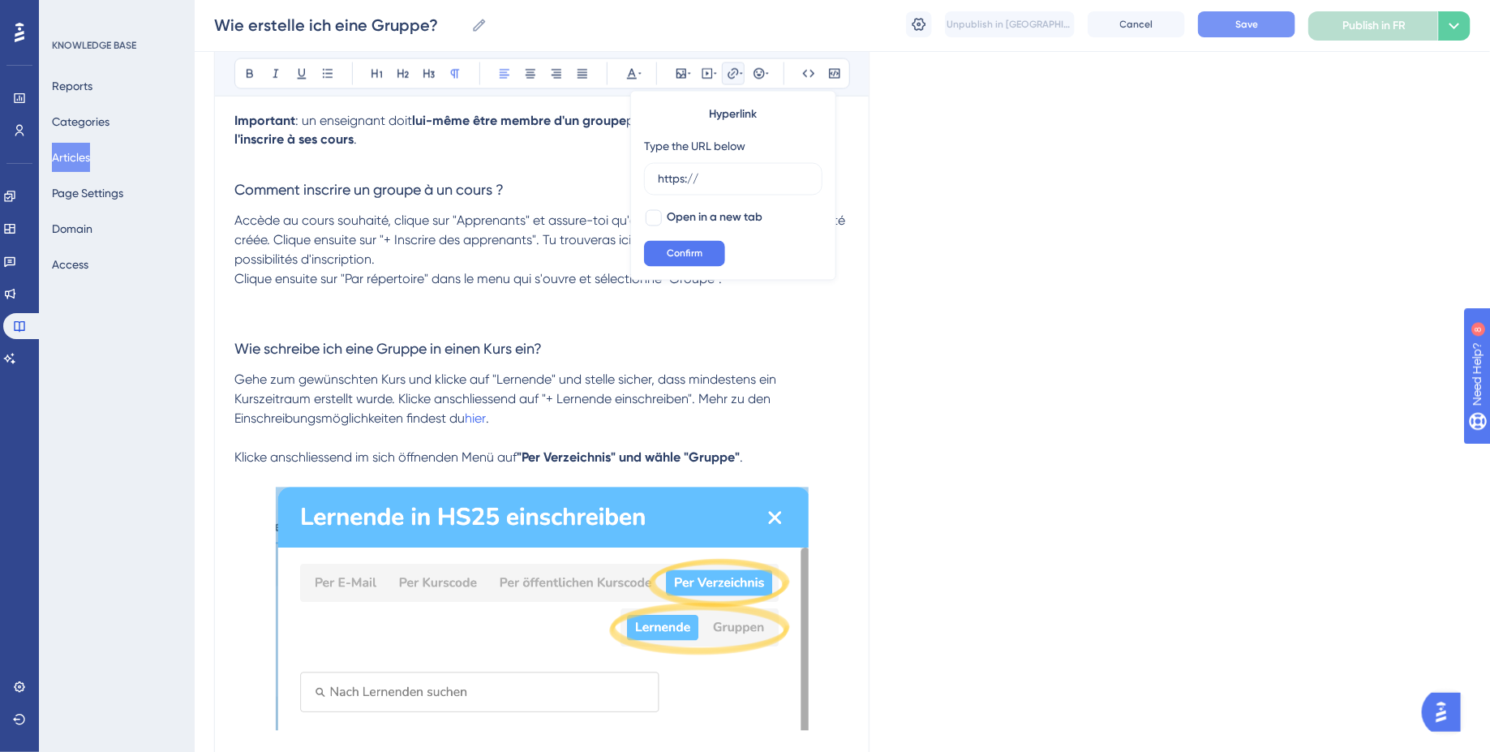
click at [722, 299] on p at bounding box center [541, 299] width 615 height 19
click at [475, 428] on p "Gehe zum gewünschten Kurs und klicke auf "Lernende" und stelle sicher, dass min…" at bounding box center [541, 419] width 615 height 97
click at [719, 174] on input "Wie lade ich Lernende zu meinem Kurs ein?" at bounding box center [733, 179] width 151 height 18
click at [711, 178] on input "Wie lade ich Lernende zu meinem Kurs ein?" at bounding box center [733, 179] width 151 height 18
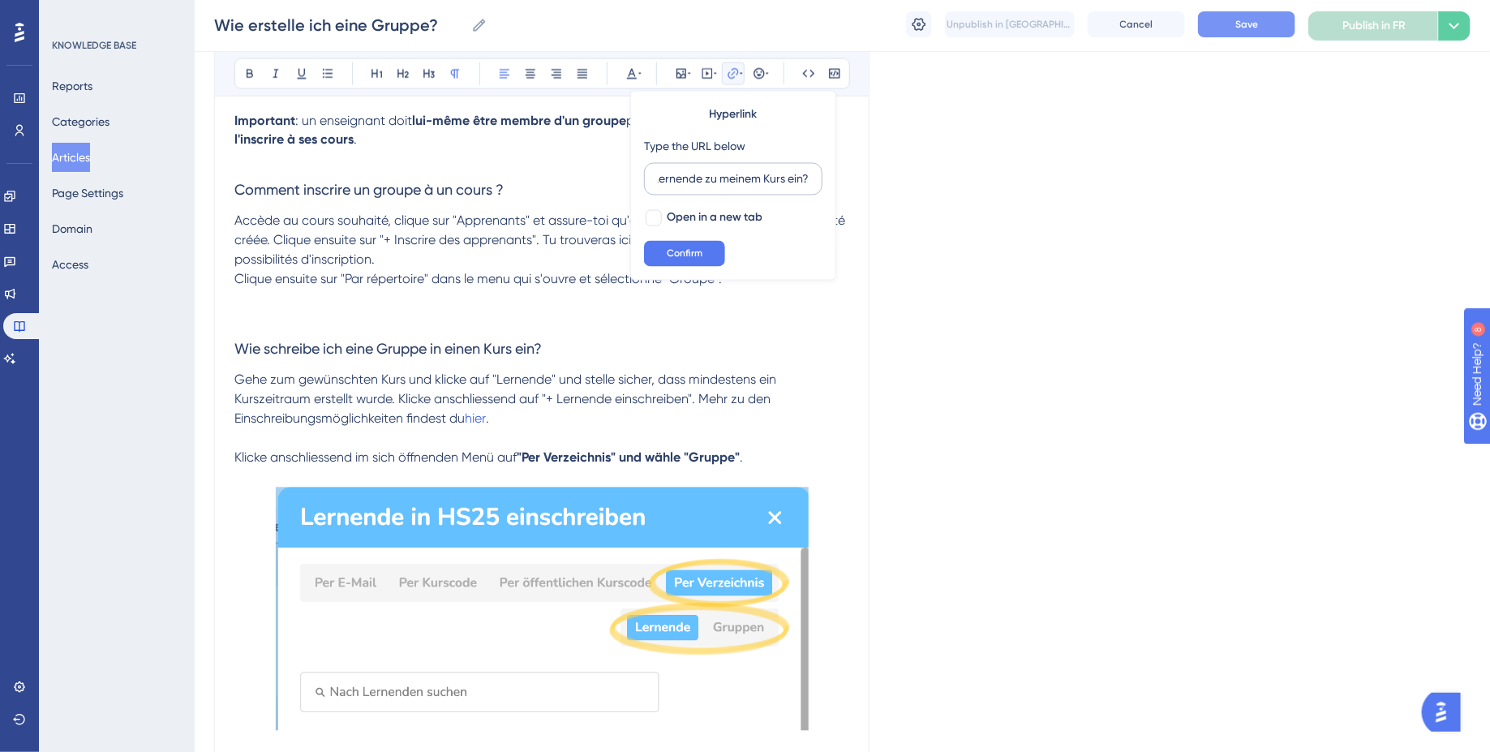
click at [711, 178] on input "Wie lade ich Lernende zu meinem Kurs ein?" at bounding box center [733, 179] width 151 height 18
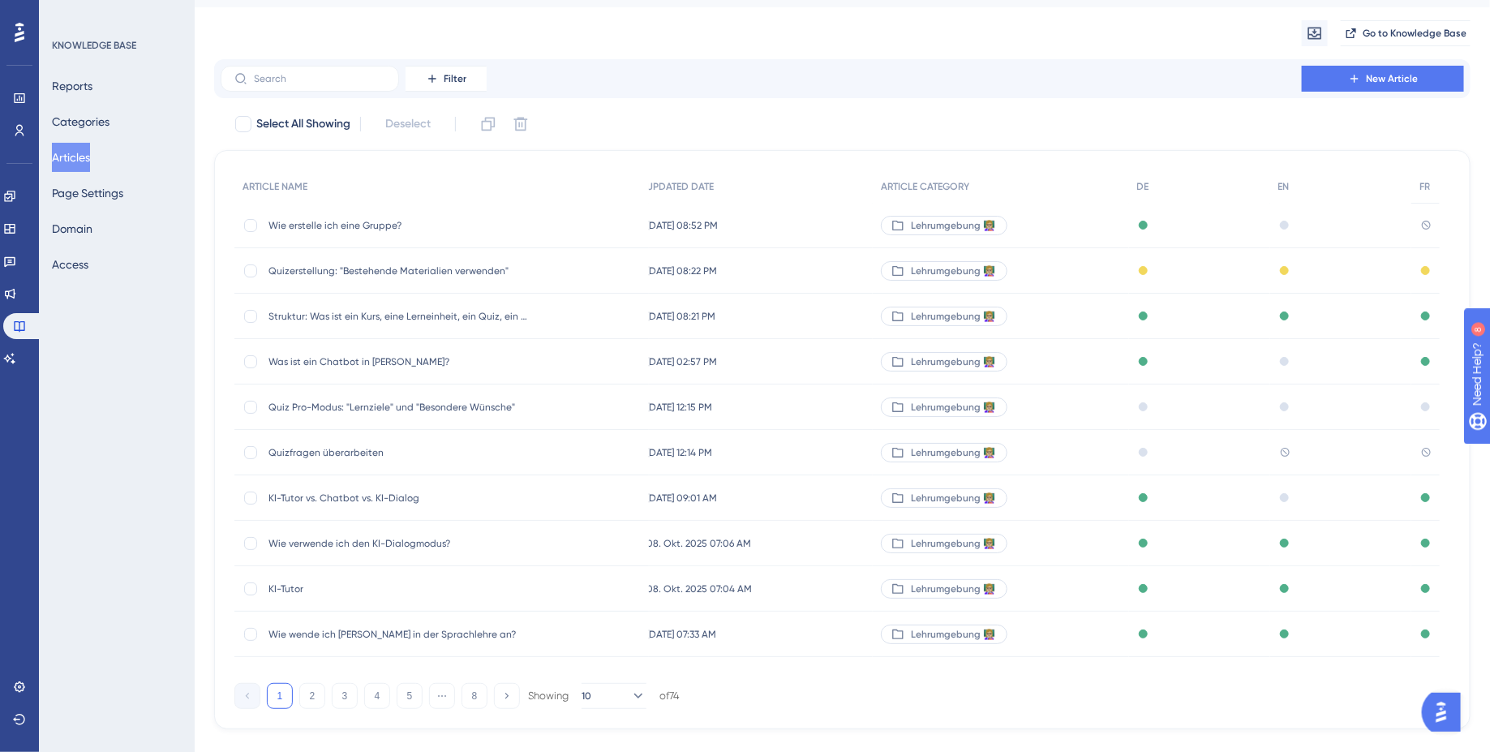
scroll to position [0, 11]
click at [423, 216] on div "Wie erstelle ich eine Gruppe? Wie erstelle ich eine Gruppe?" at bounding box center [398, 225] width 260 height 45
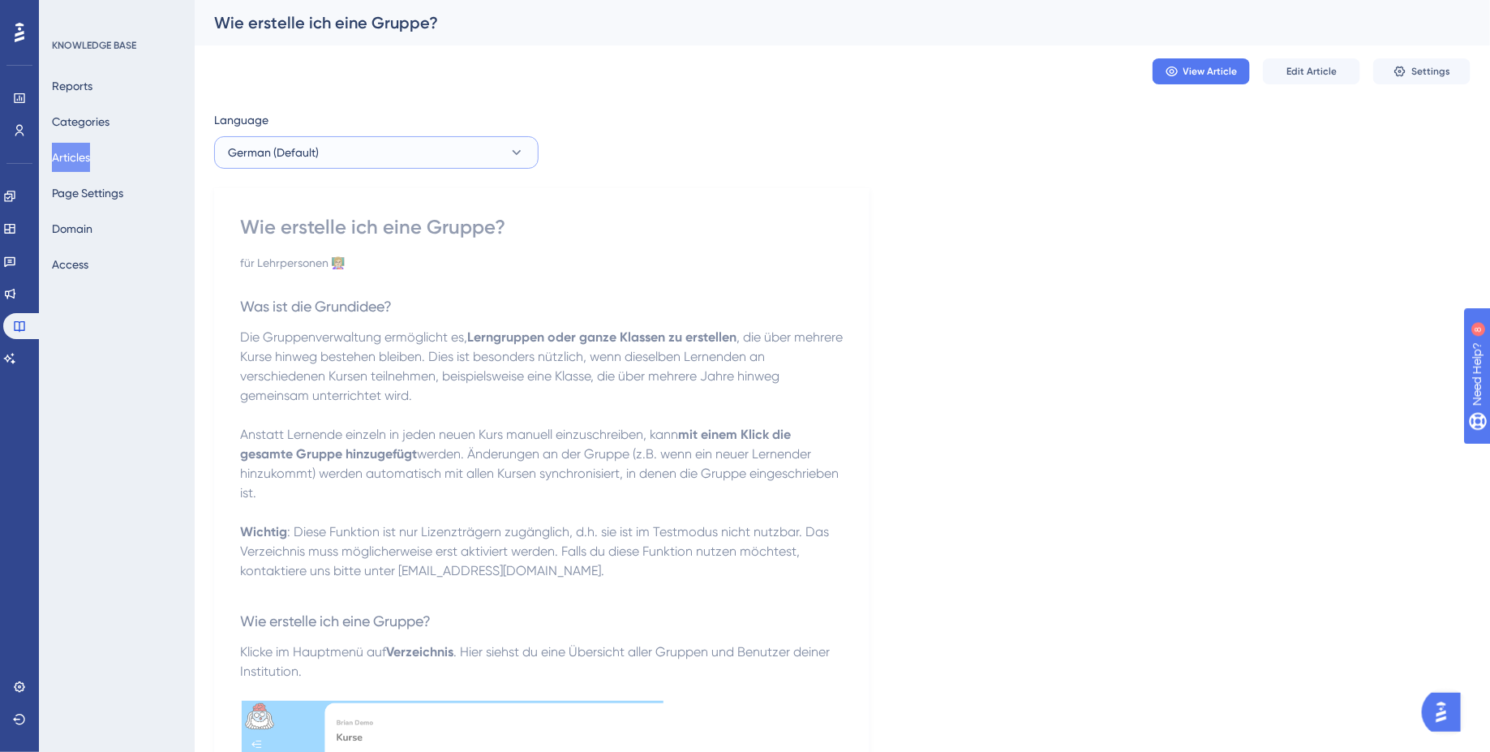
click at [458, 162] on button "German (Default)" at bounding box center [376, 152] width 324 height 32
click at [409, 268] on button "French French No translation" at bounding box center [376, 267] width 303 height 32
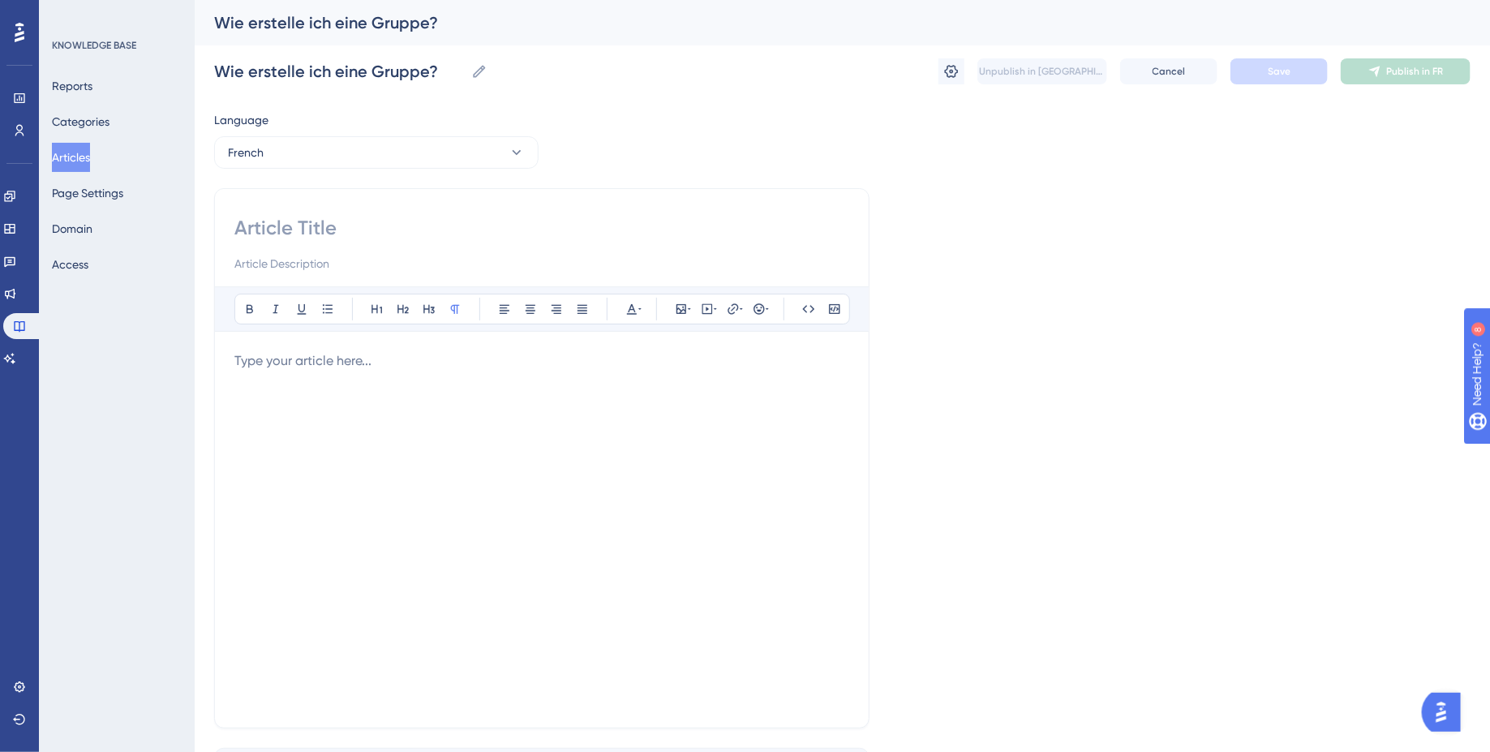
scroll to position [19, 0]
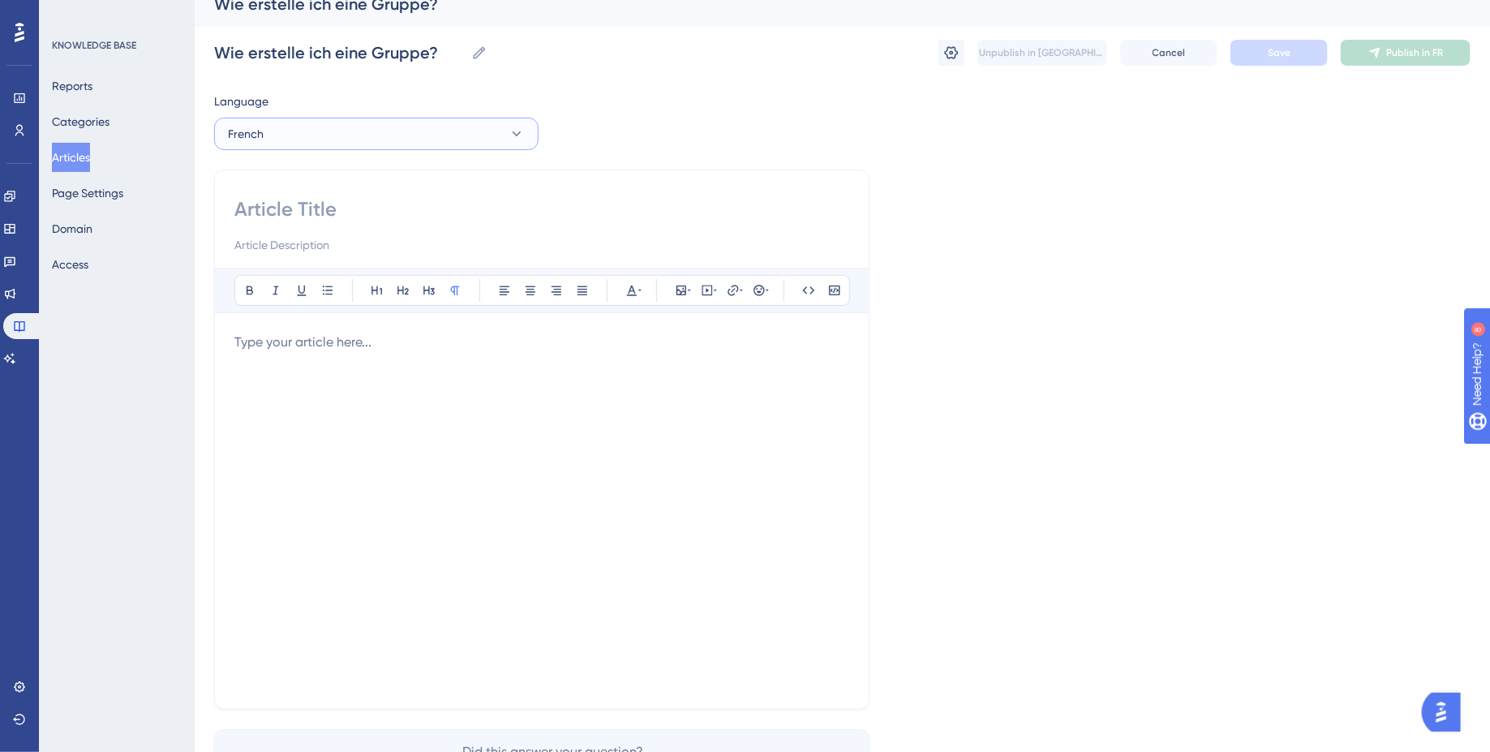
click at [454, 141] on button "French" at bounding box center [376, 134] width 324 height 32
click at [406, 223] on button "English English Draft" at bounding box center [376, 216] width 303 height 32
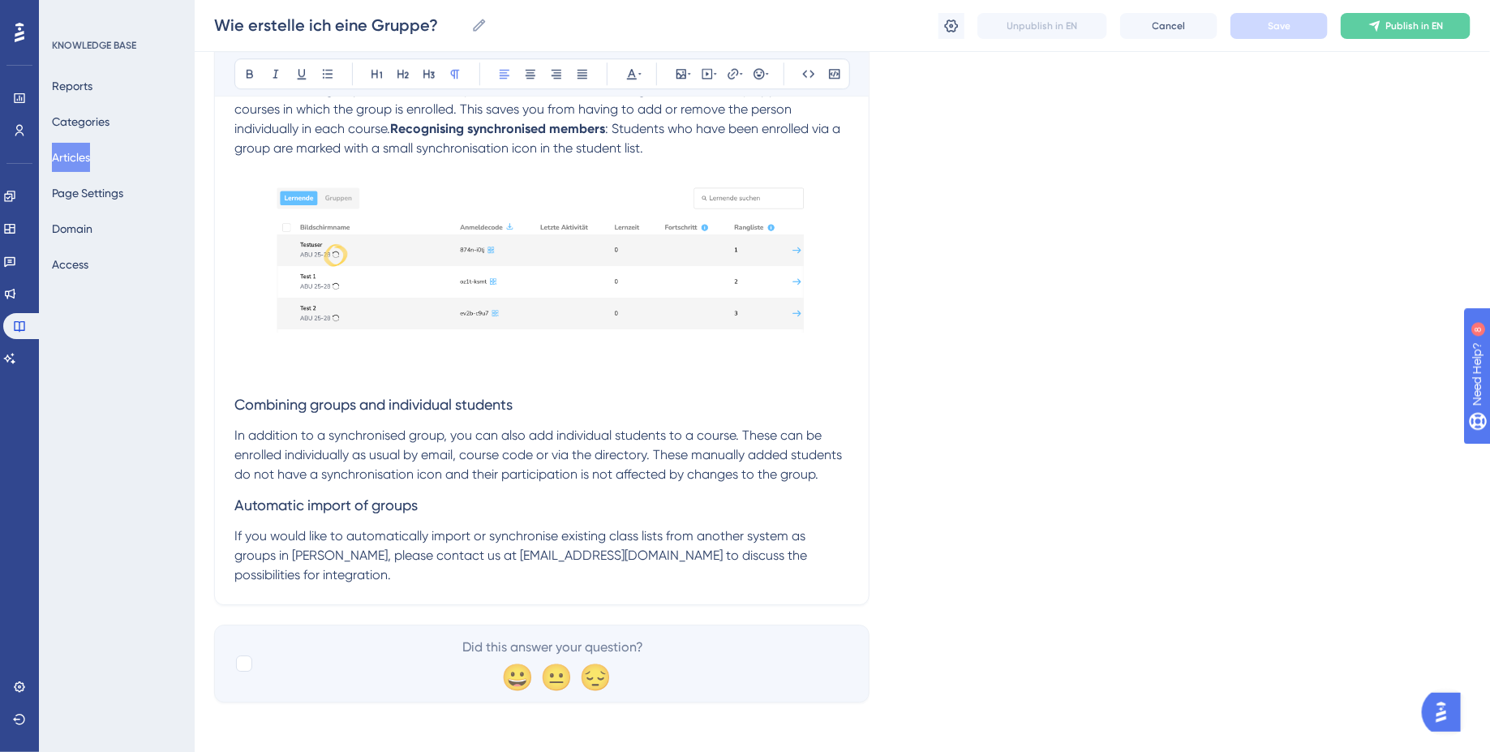
scroll to position [2329, 0]
click at [70, 163] on button "Articles" at bounding box center [71, 157] width 38 height 29
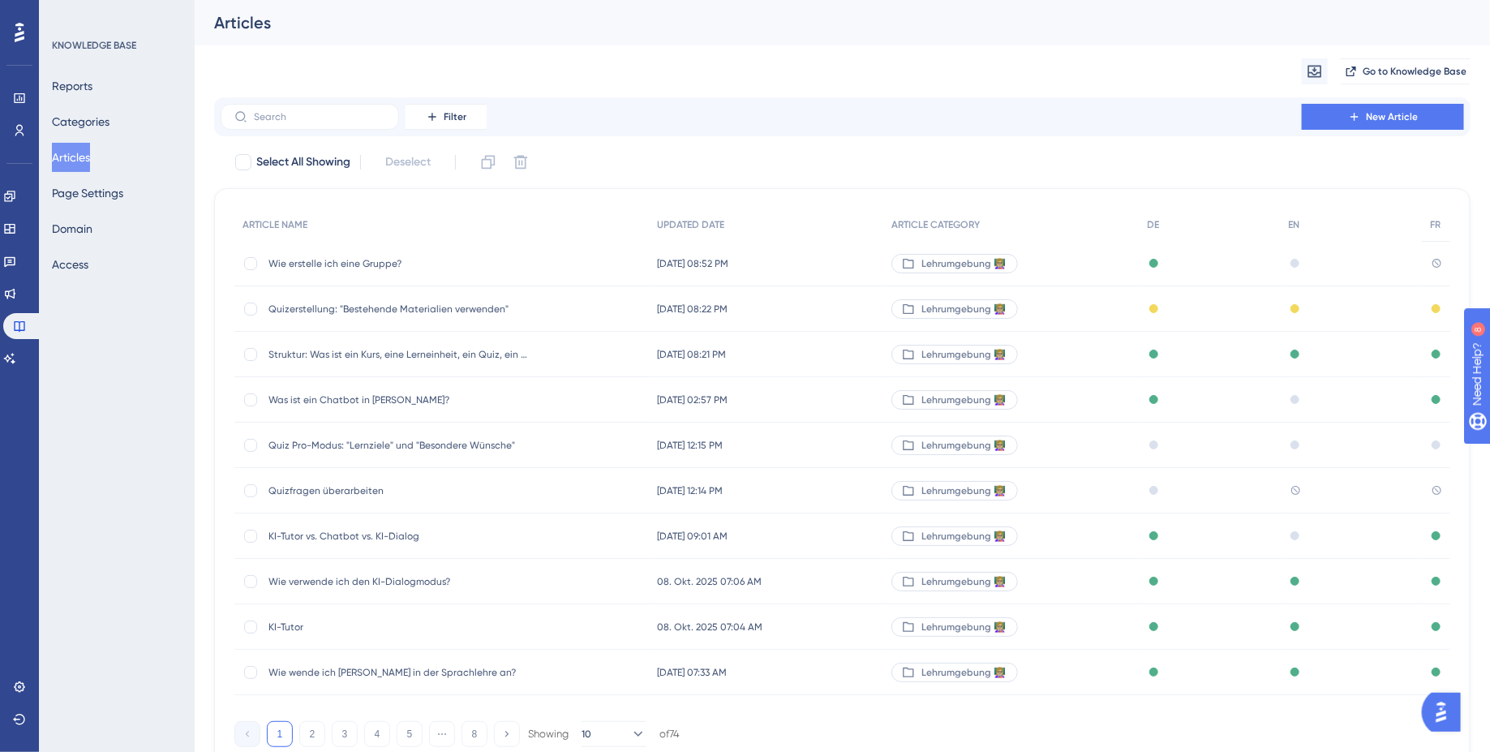
scroll to position [66, 0]
click at [464, 245] on div "Wie erstelle ich eine Gruppe? Wie erstelle ich eine Gruppe?" at bounding box center [398, 263] width 260 height 45
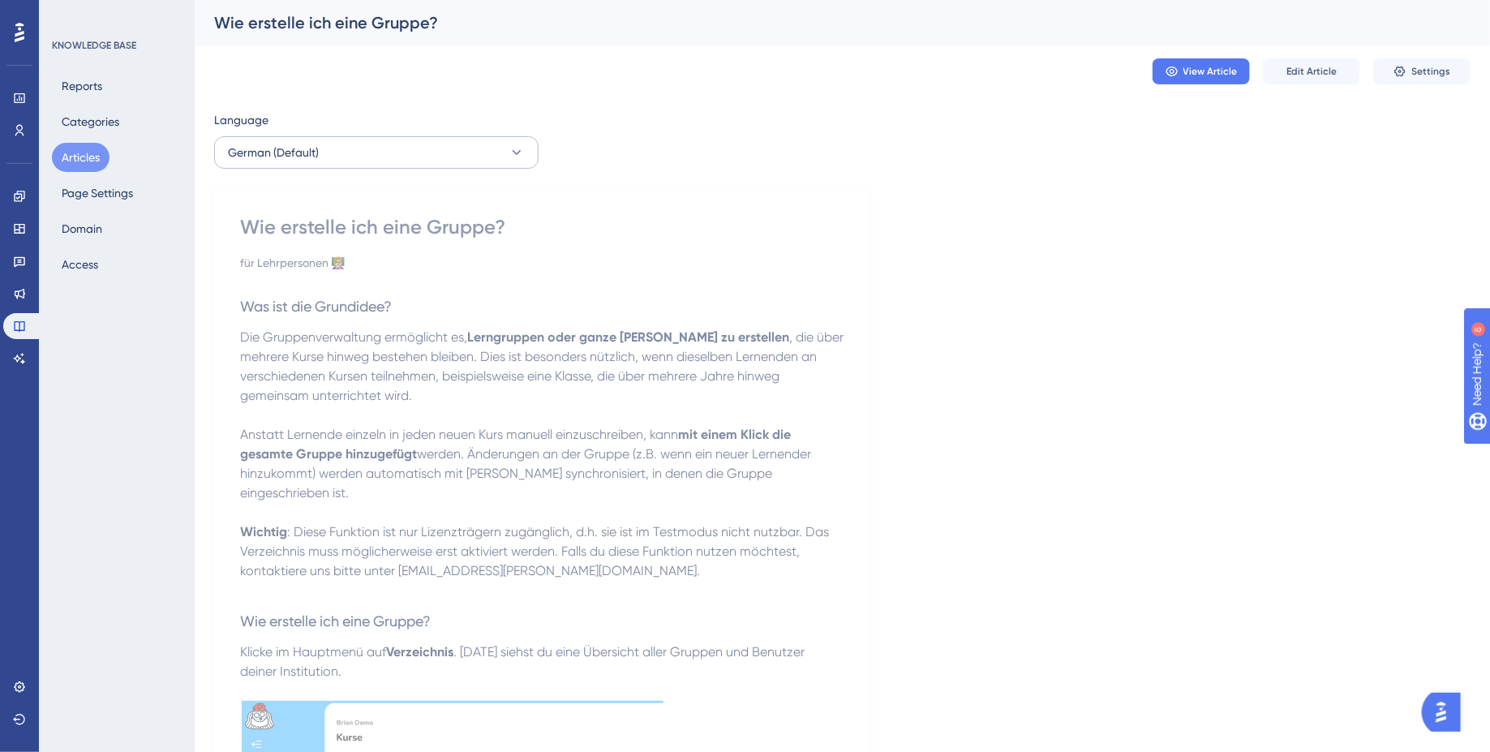
click at [460, 160] on button "German (Default)" at bounding box center [376, 152] width 324 height 32
click at [416, 276] on button "French French Draft" at bounding box center [376, 267] width 303 height 32
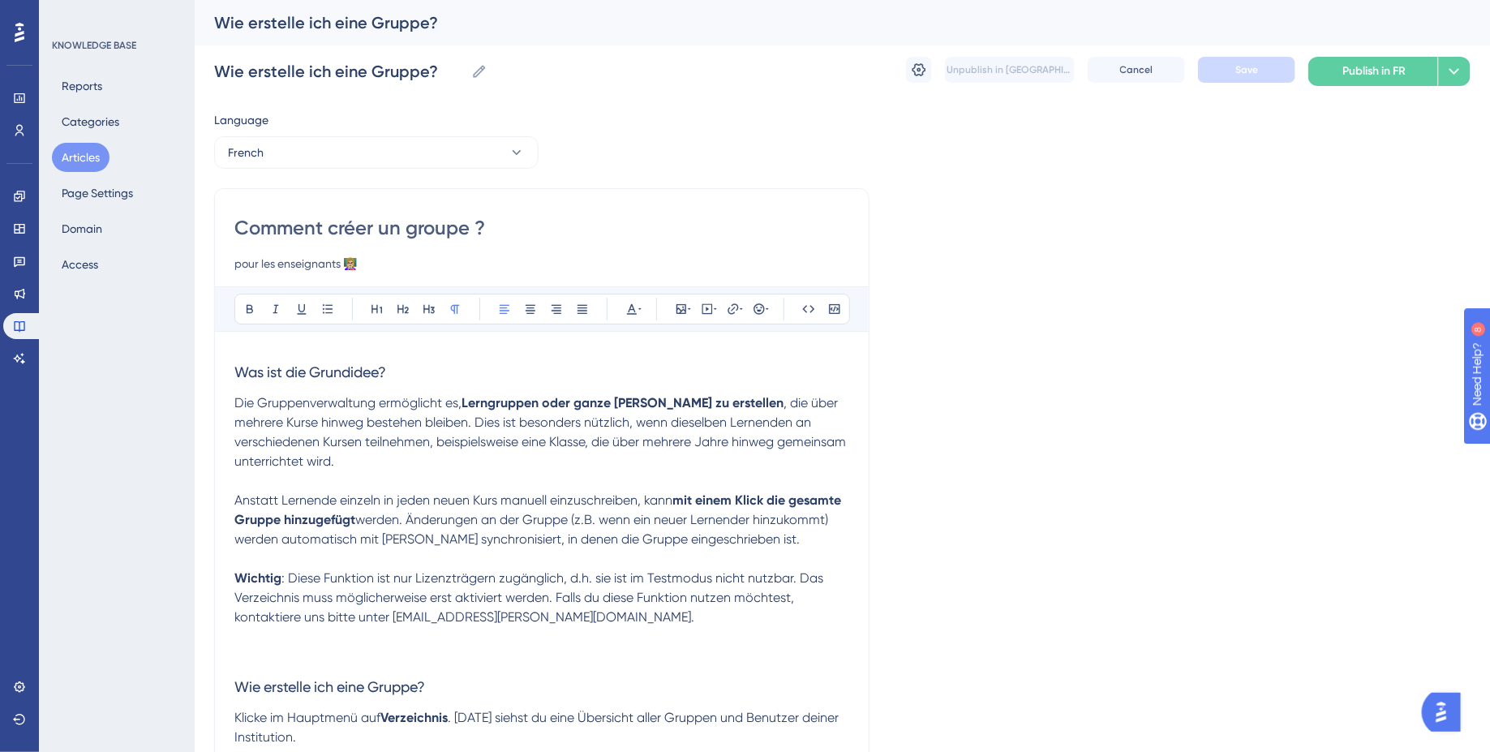
click at [483, 603] on span ": Diese Funktion ist nur Lizenzträgern zugänglich, d.h. sie ist im Testmodus ni…" at bounding box center [530, 597] width 592 height 54
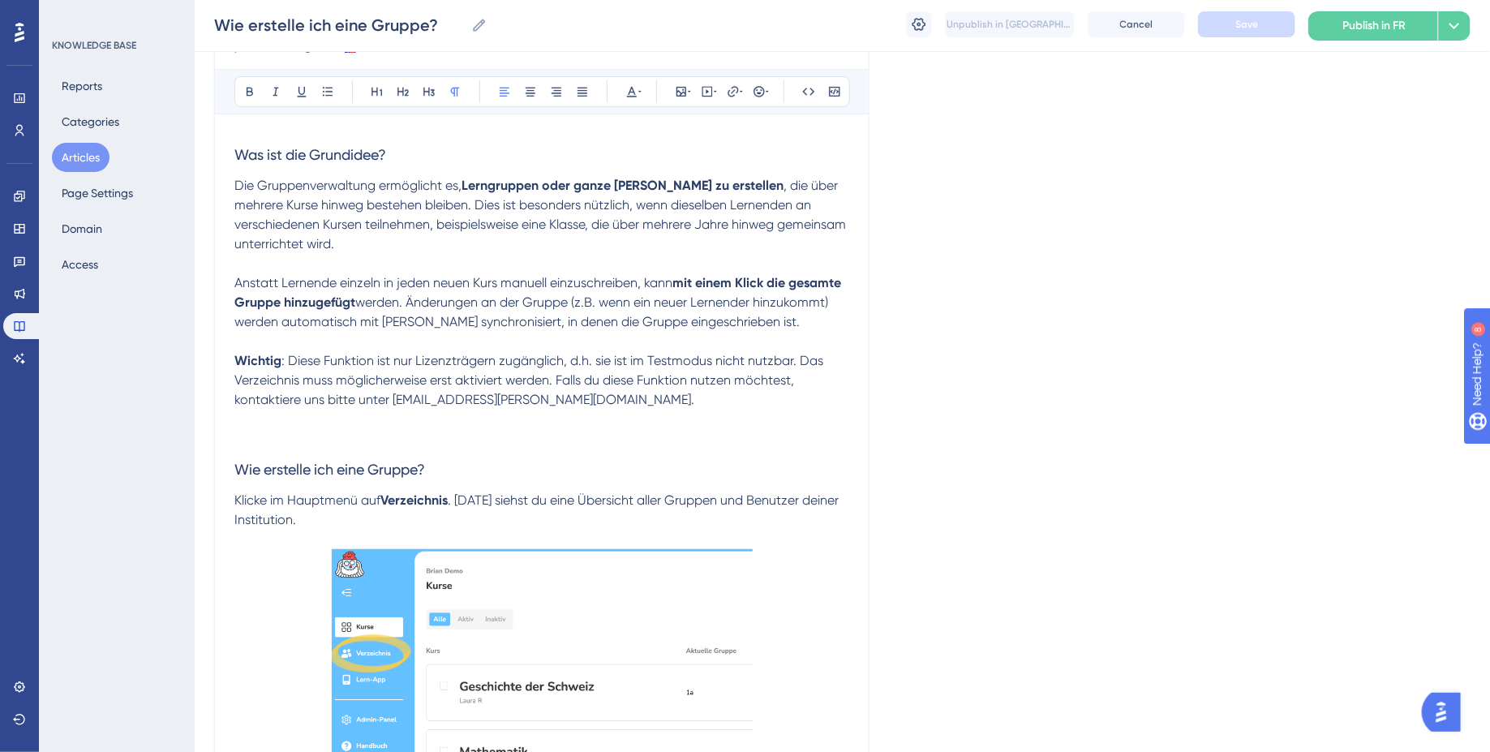
scroll to position [195, 0]
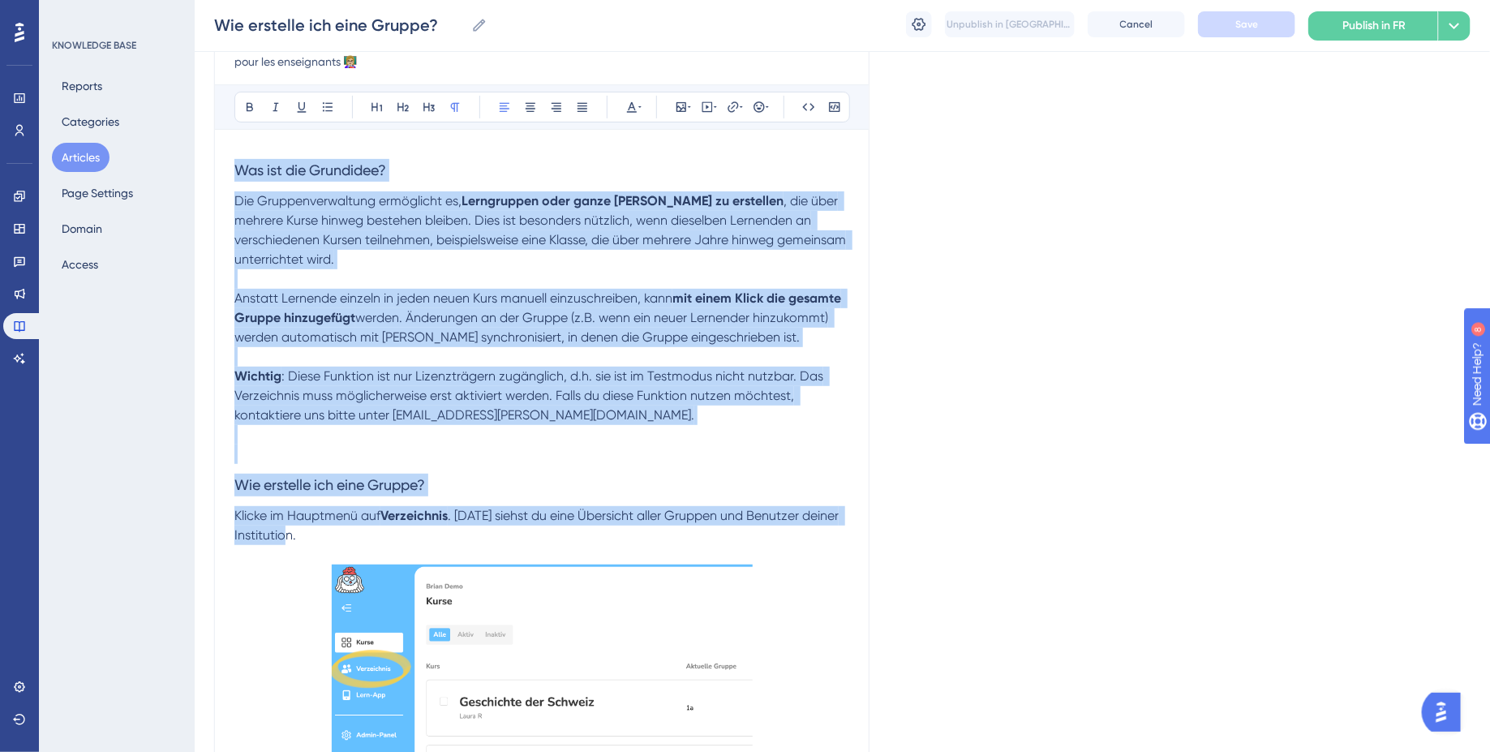
drag, startPoint x: 301, startPoint y: 531, endPoint x: 224, endPoint y: 132, distance: 406.5
copy div "Was ist die Grundidee? Die Gruppenverwaltung ermöglicht es, Lerngruppen oder ga…"
click at [702, 222] on span ", die über mehrere Kurse hinweg bestehen bleiben. Dies ist besonders nützlich, …" at bounding box center [541, 230] width 615 height 74
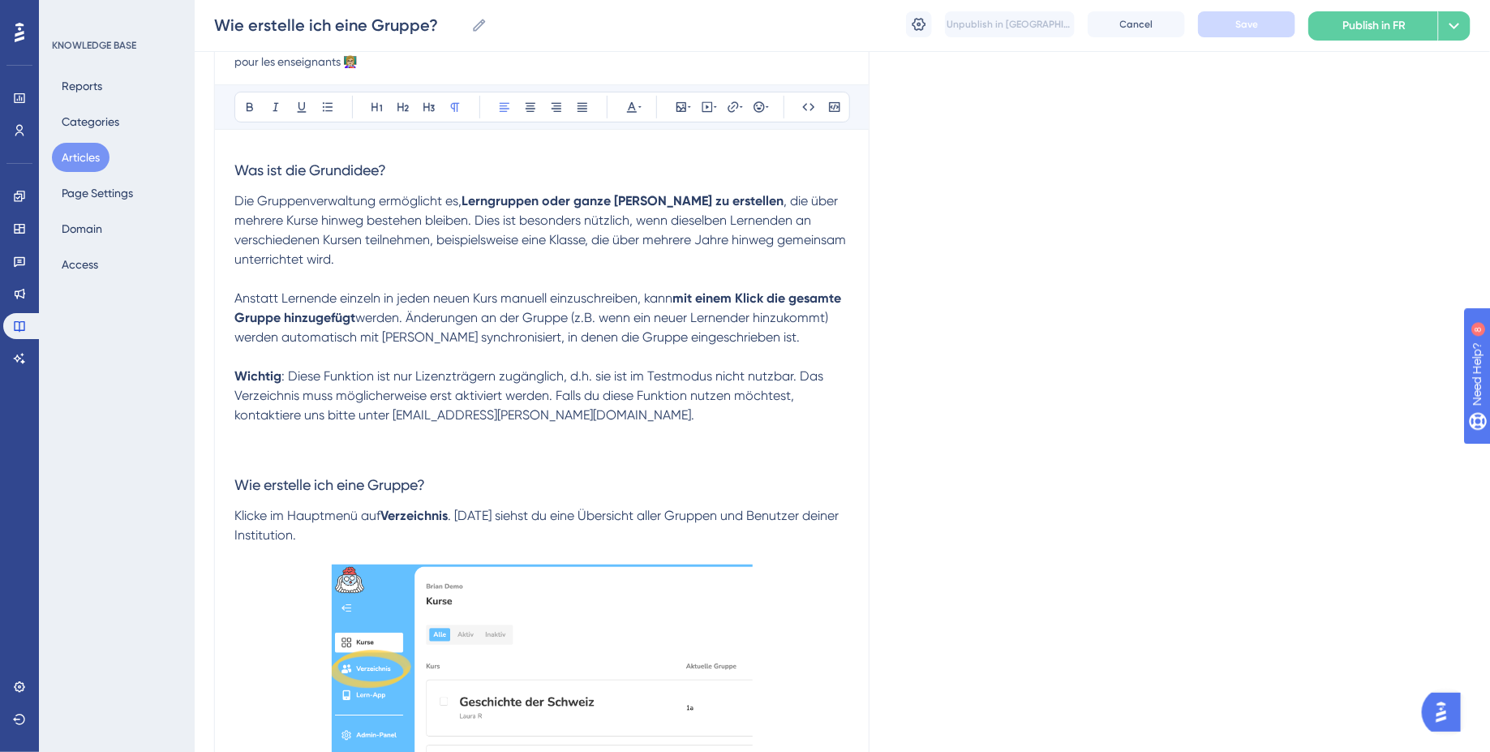
click at [379, 202] on span "Die Gruppenverwaltung ermöglicht es," at bounding box center [347, 200] width 227 height 15
click at [236, 169] on span "Was ist die Grundidee?" at bounding box center [310, 169] width 152 height 17
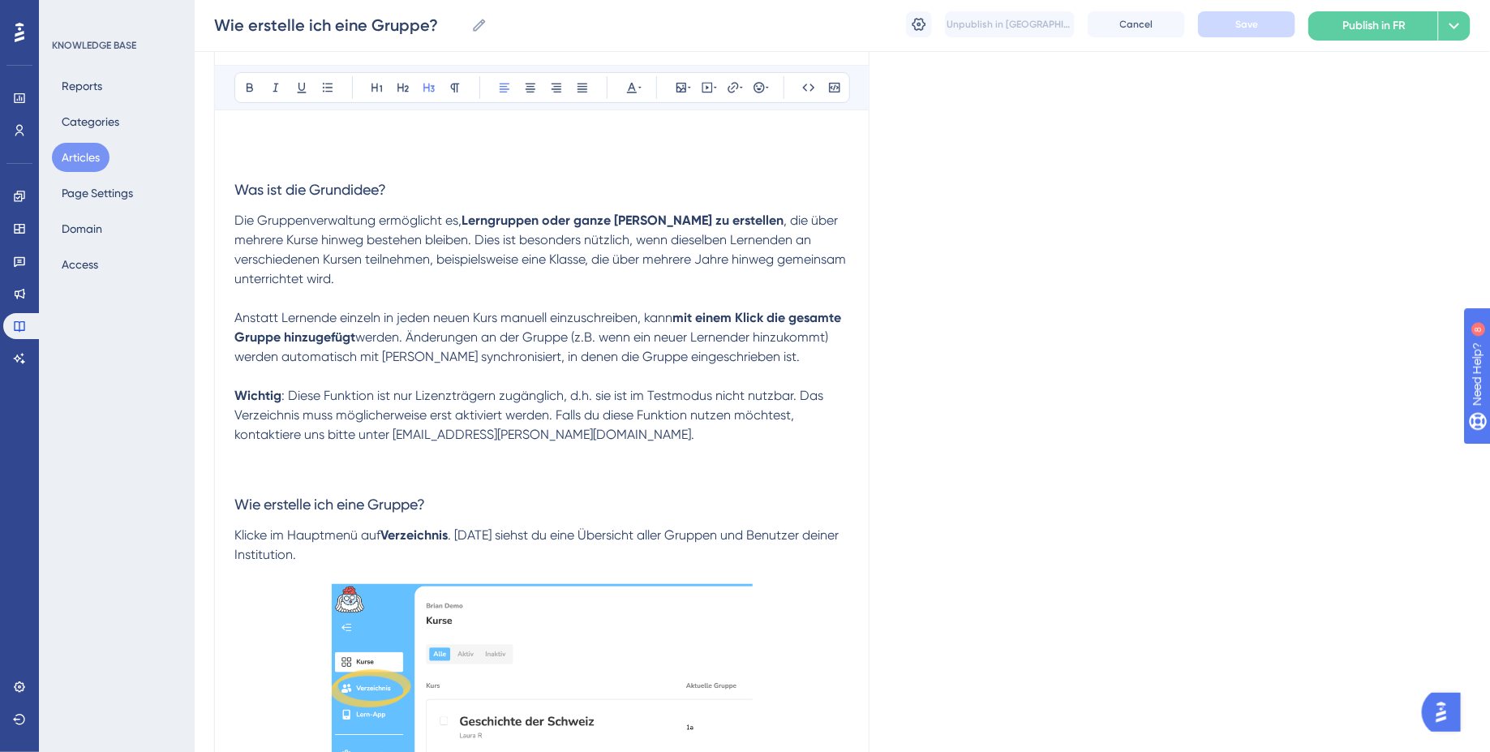
scroll to position [234, 0]
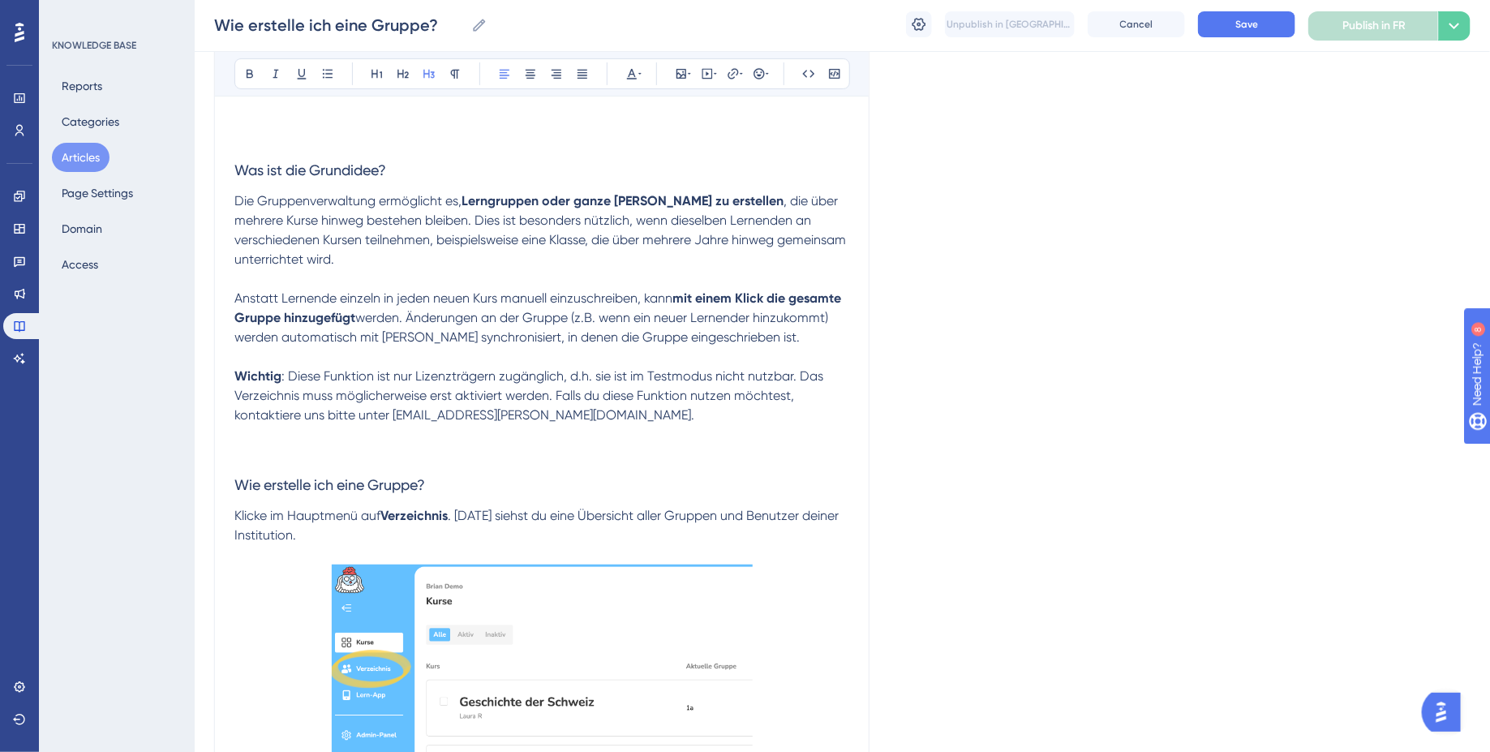
click at [256, 130] on p at bounding box center [541, 139] width 615 height 19
click at [256, 117] on p at bounding box center [541, 119] width 615 height 19
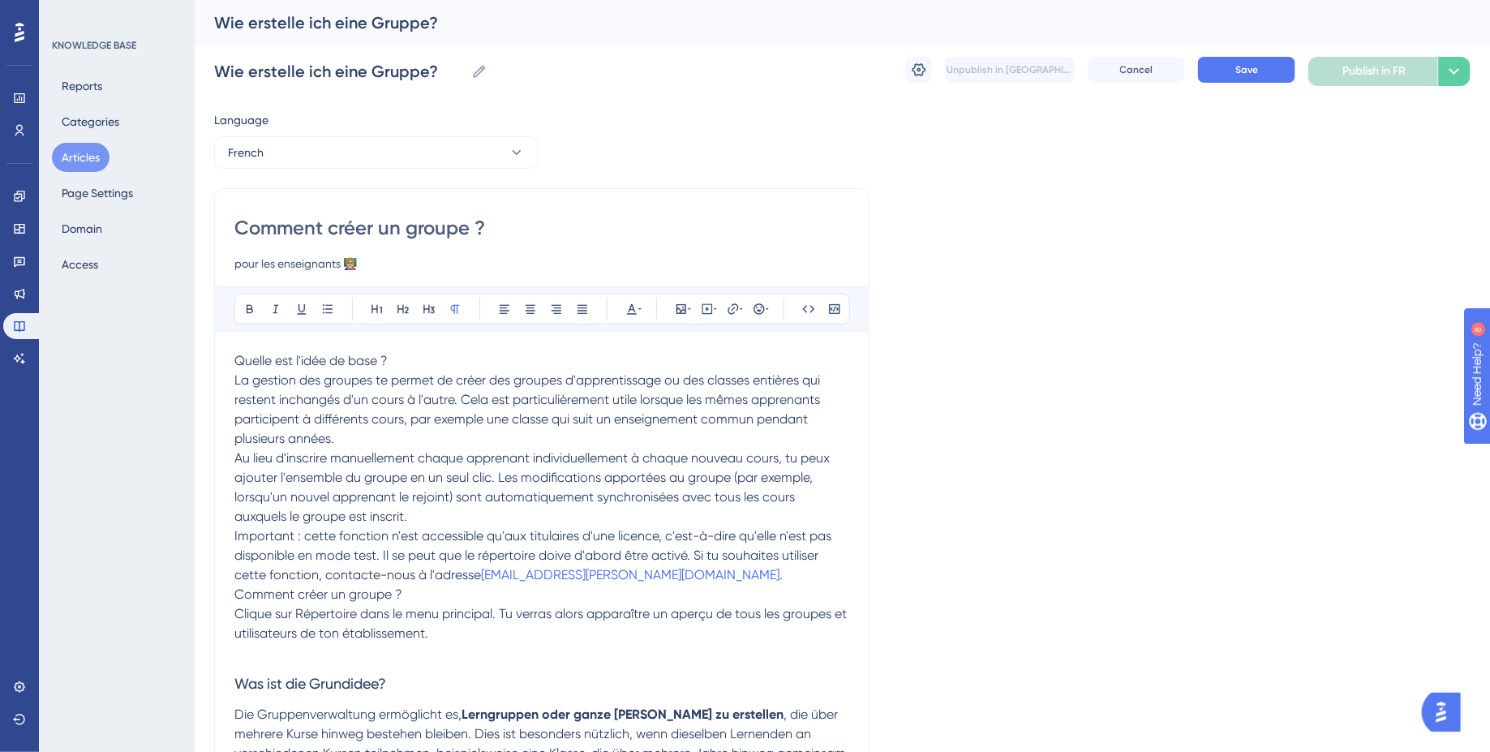
click at [234, 380] on span "La gestion des groupes te permet de créer des groupes d'apprentissage ou des cl…" at bounding box center [528, 409] width 589 height 74
click at [334, 359] on span "Quelle est l'idée de base ?" at bounding box center [310, 360] width 153 height 15
click at [429, 304] on icon at bounding box center [429, 309] width 13 height 13
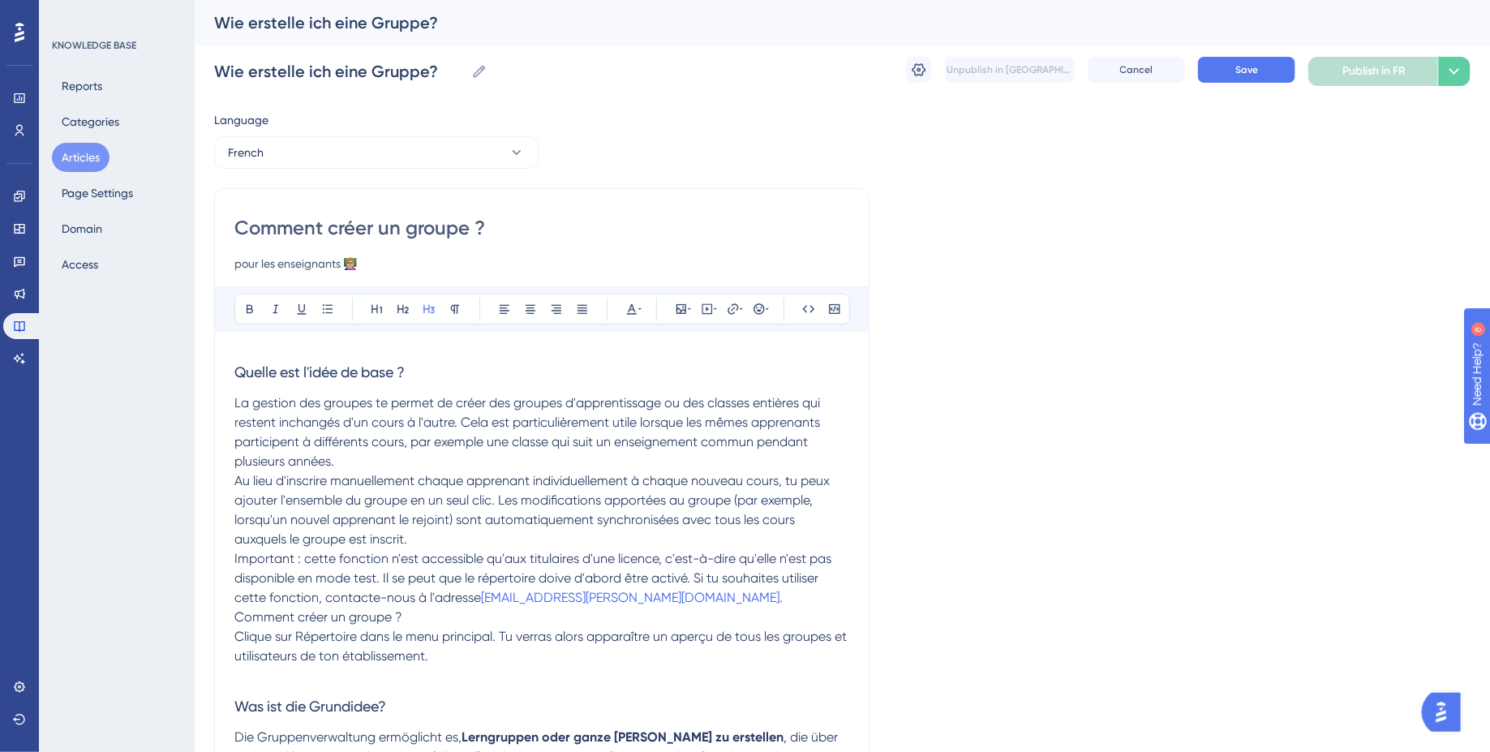
click at [235, 484] on span "Au lieu d'inscrire manuellement chaque apprenant individuellement à chaque nouv…" at bounding box center [533, 510] width 599 height 74
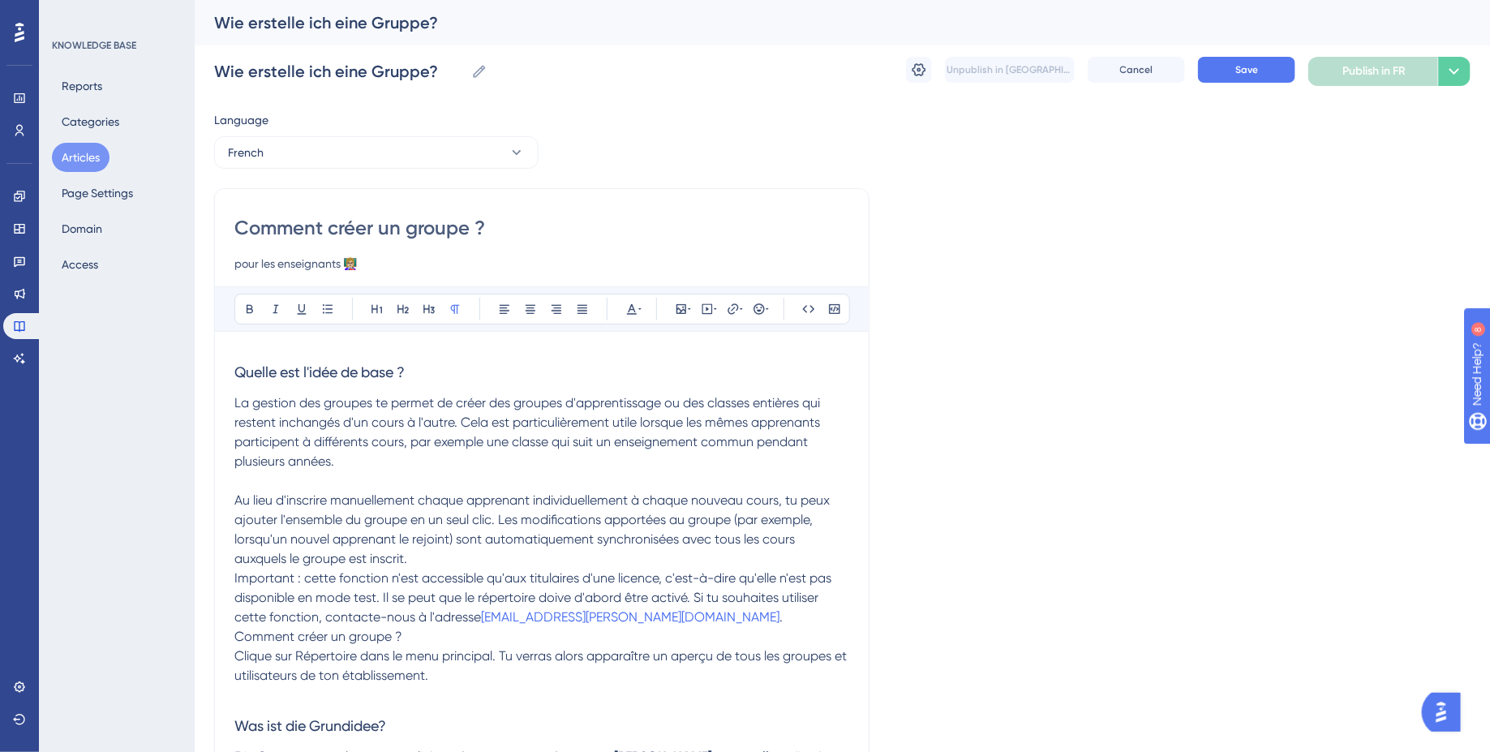
scroll to position [71, 0]
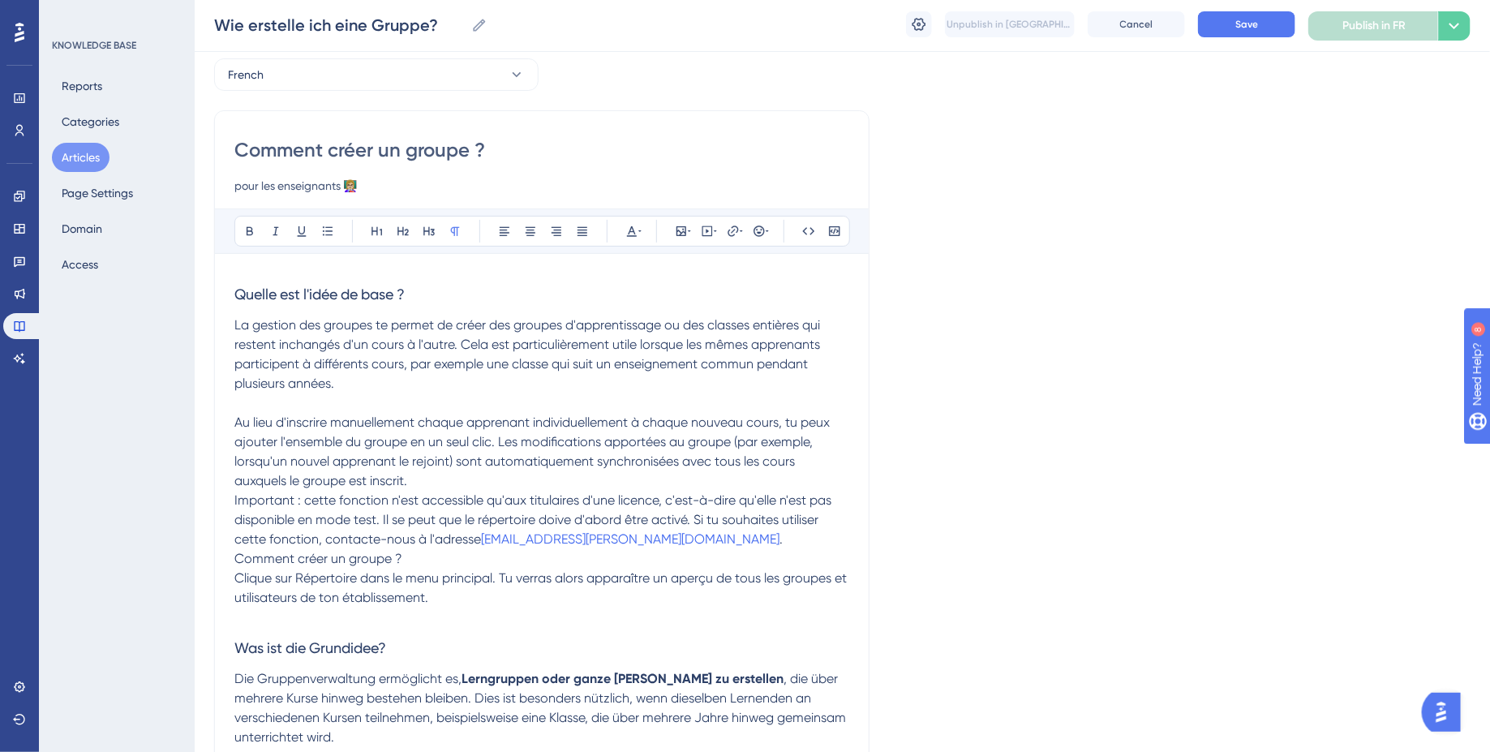
click at [238, 498] on span "Important : cette fonction n'est accessible qu'aux titulaires d'une licence, c'…" at bounding box center [534, 519] width 600 height 54
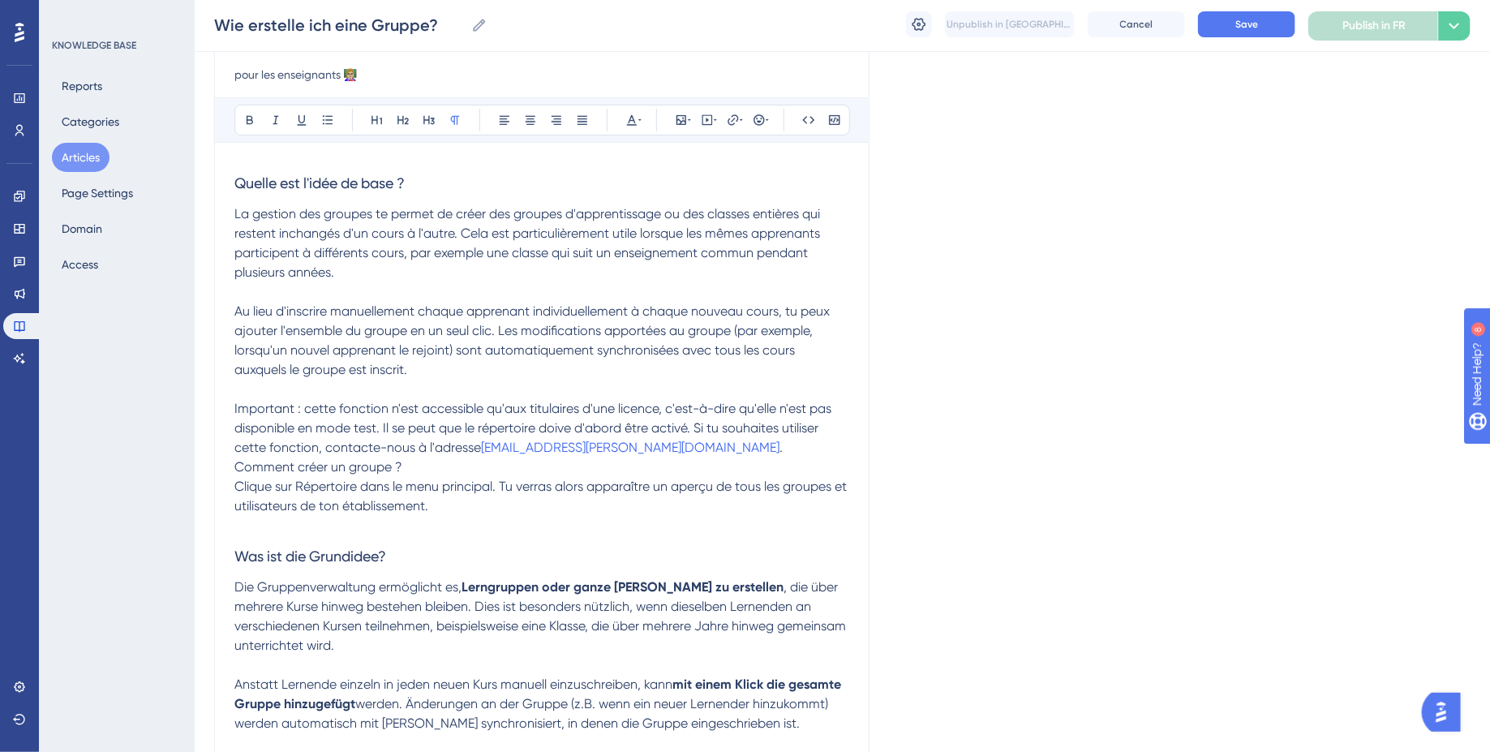
scroll to position [203, 0]
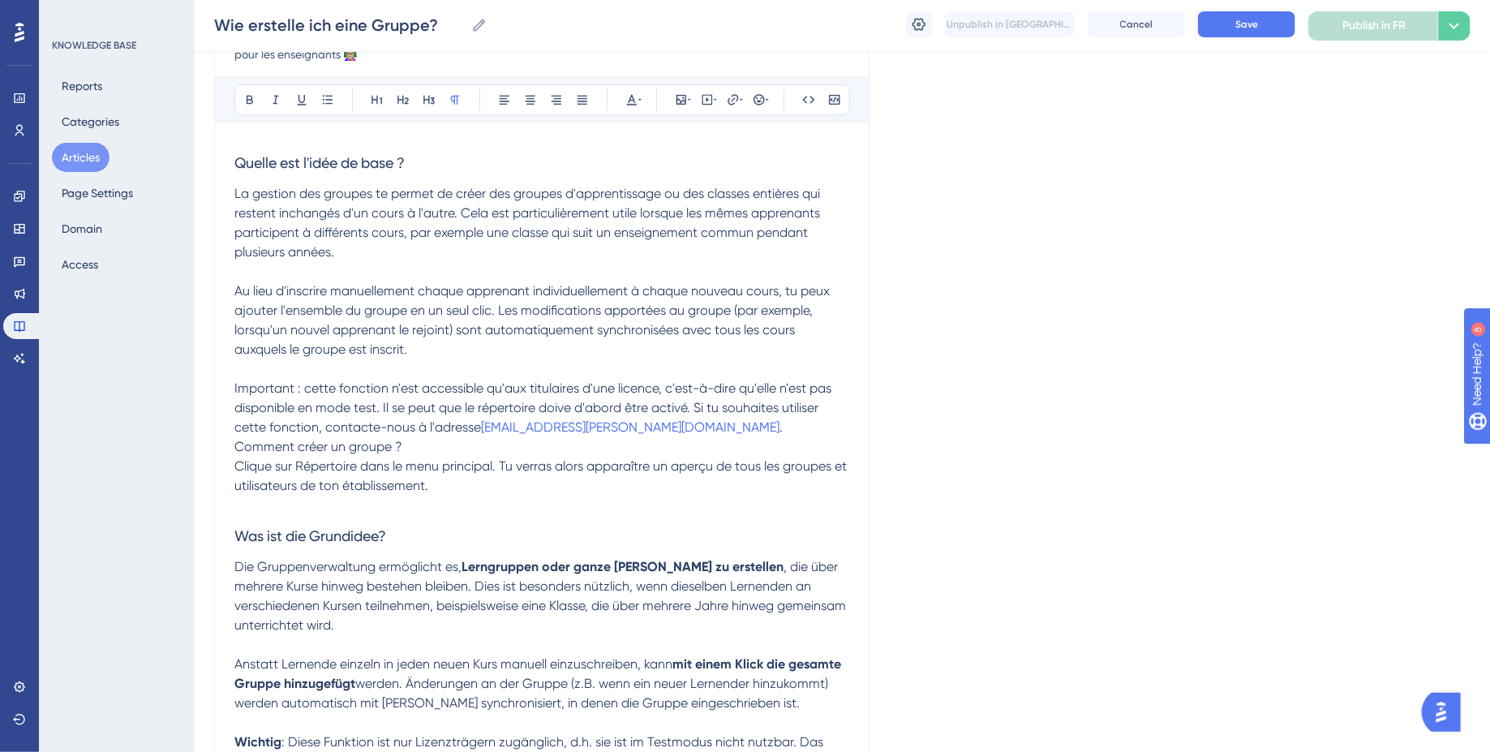
click at [237, 445] on span "Comment créer un groupe ?" at bounding box center [318, 446] width 168 height 15
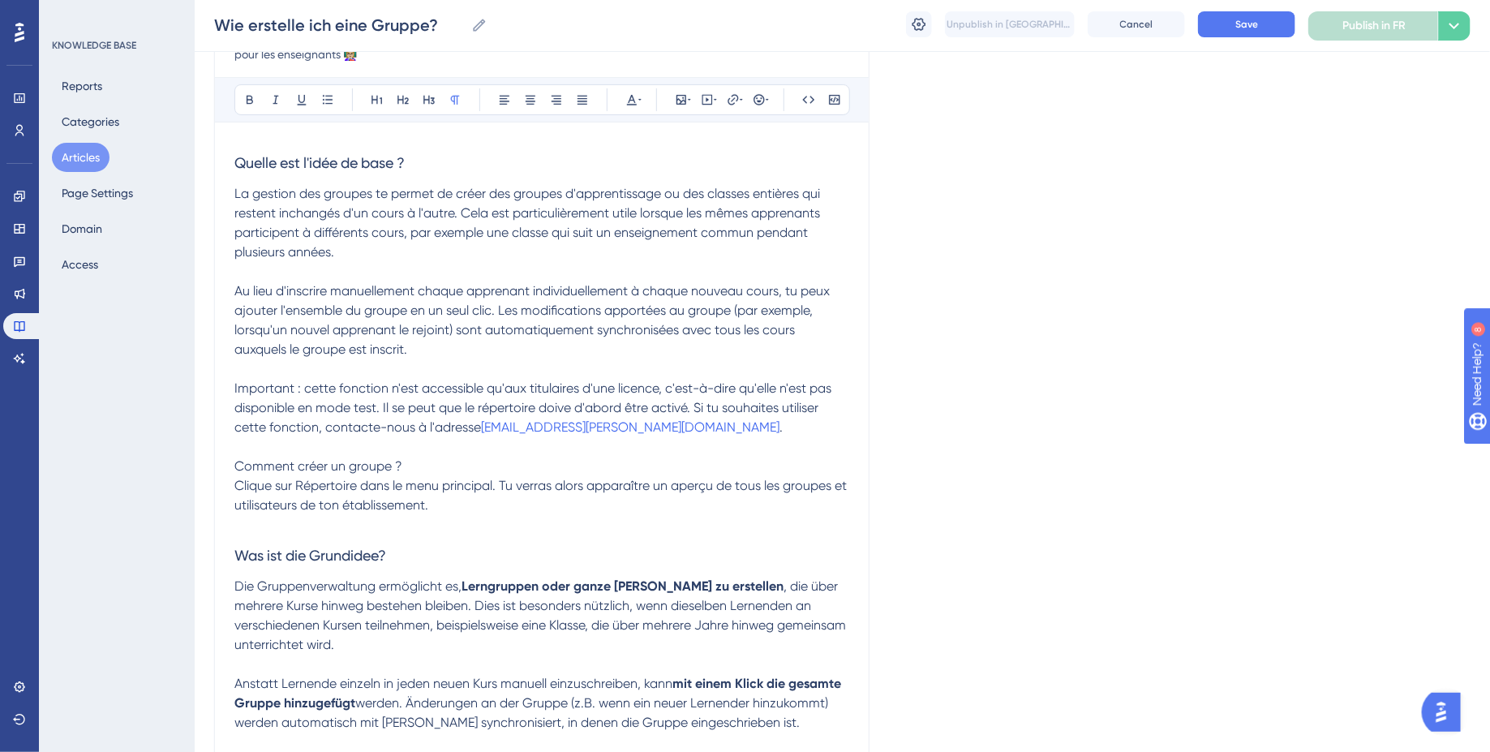
click at [234, 479] on span "Clique sur Répertoire dans le menu principal. Tu verras alors apparaître un ape…" at bounding box center [542, 495] width 616 height 35
click at [289, 468] on span "Comment créer un groupe ?" at bounding box center [318, 465] width 168 height 15
click at [436, 92] on button at bounding box center [429, 99] width 23 height 23
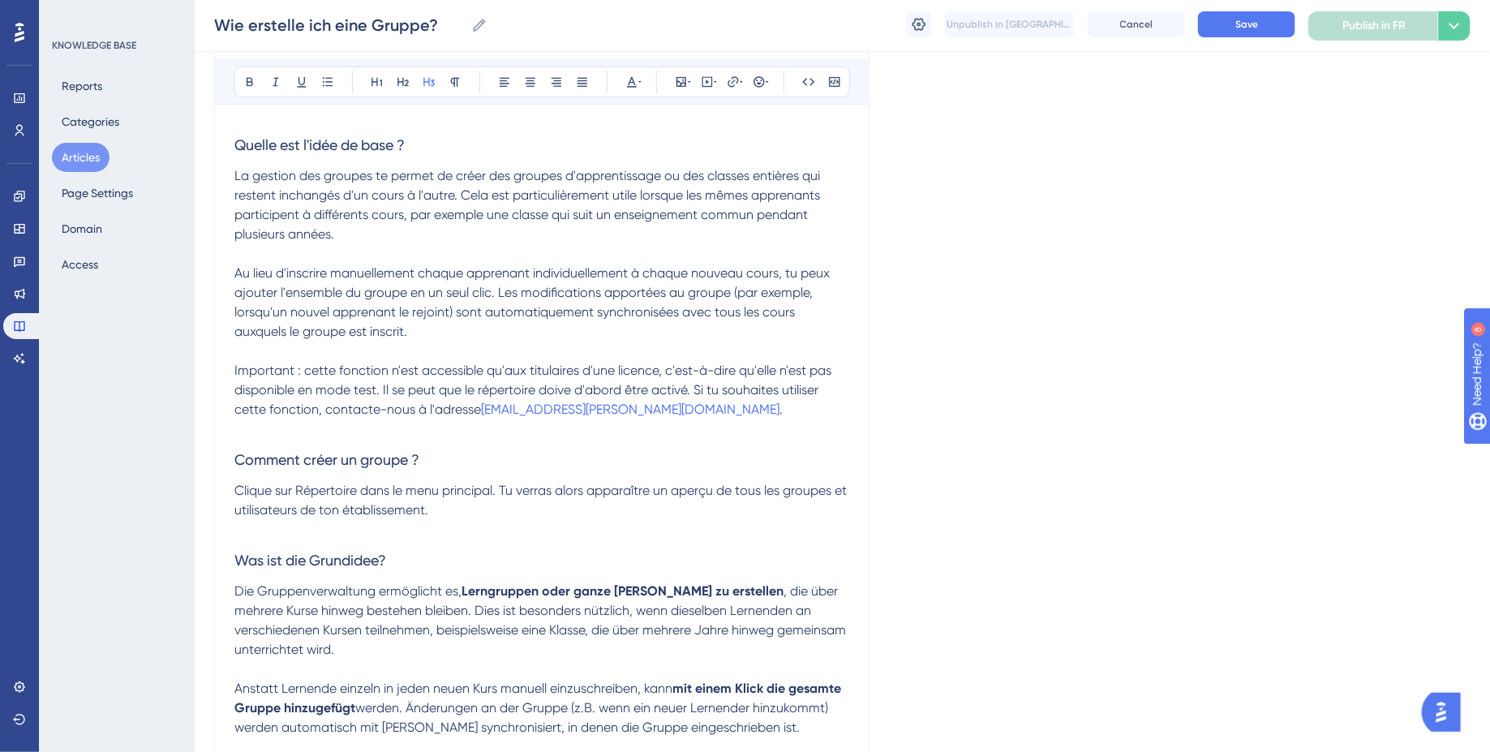
scroll to position [196, 0]
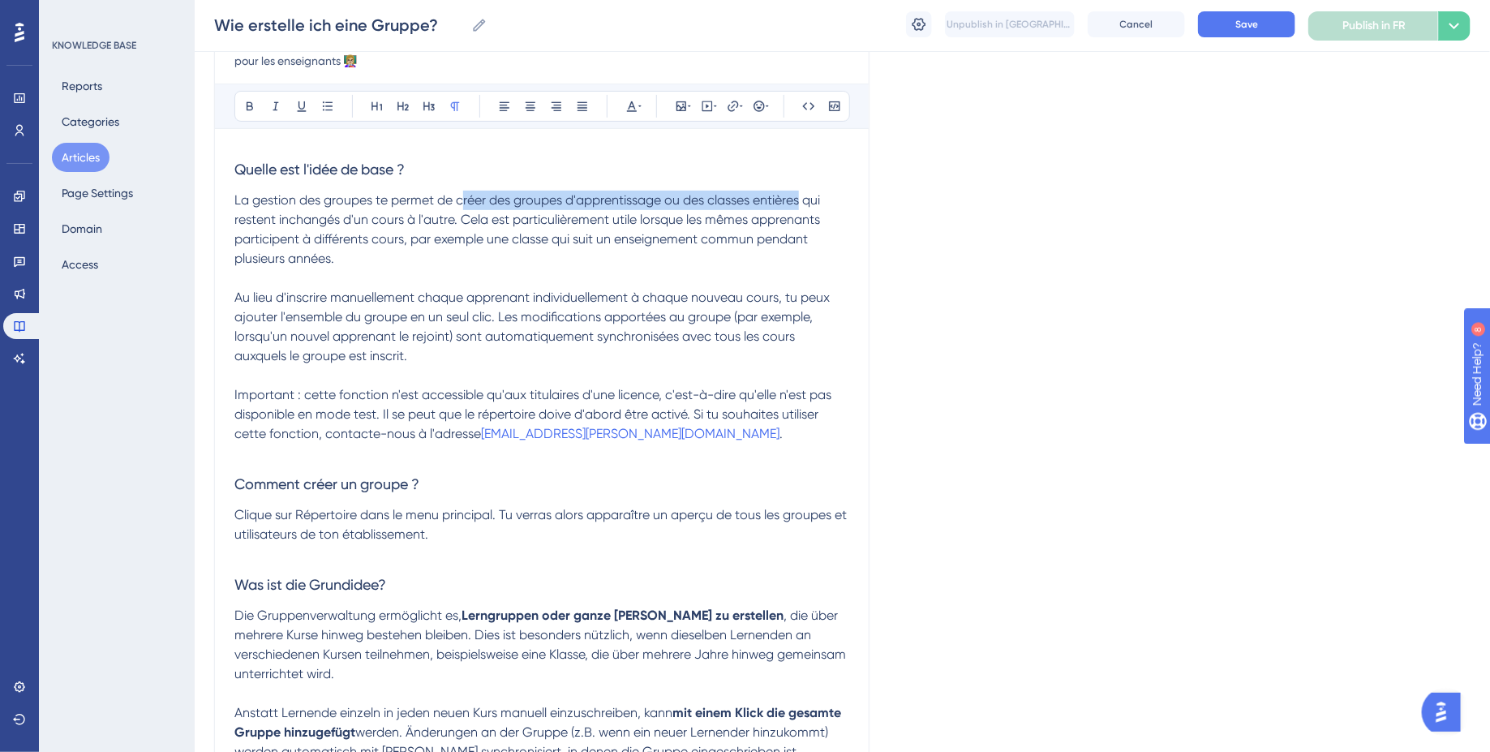
drag, startPoint x: 459, startPoint y: 196, endPoint x: 800, endPoint y: 194, distance: 340.7
click at [800, 194] on span "La gestion des groupes te permet de créer des groupes d'apprentissage ou des cl…" at bounding box center [528, 229] width 589 height 74
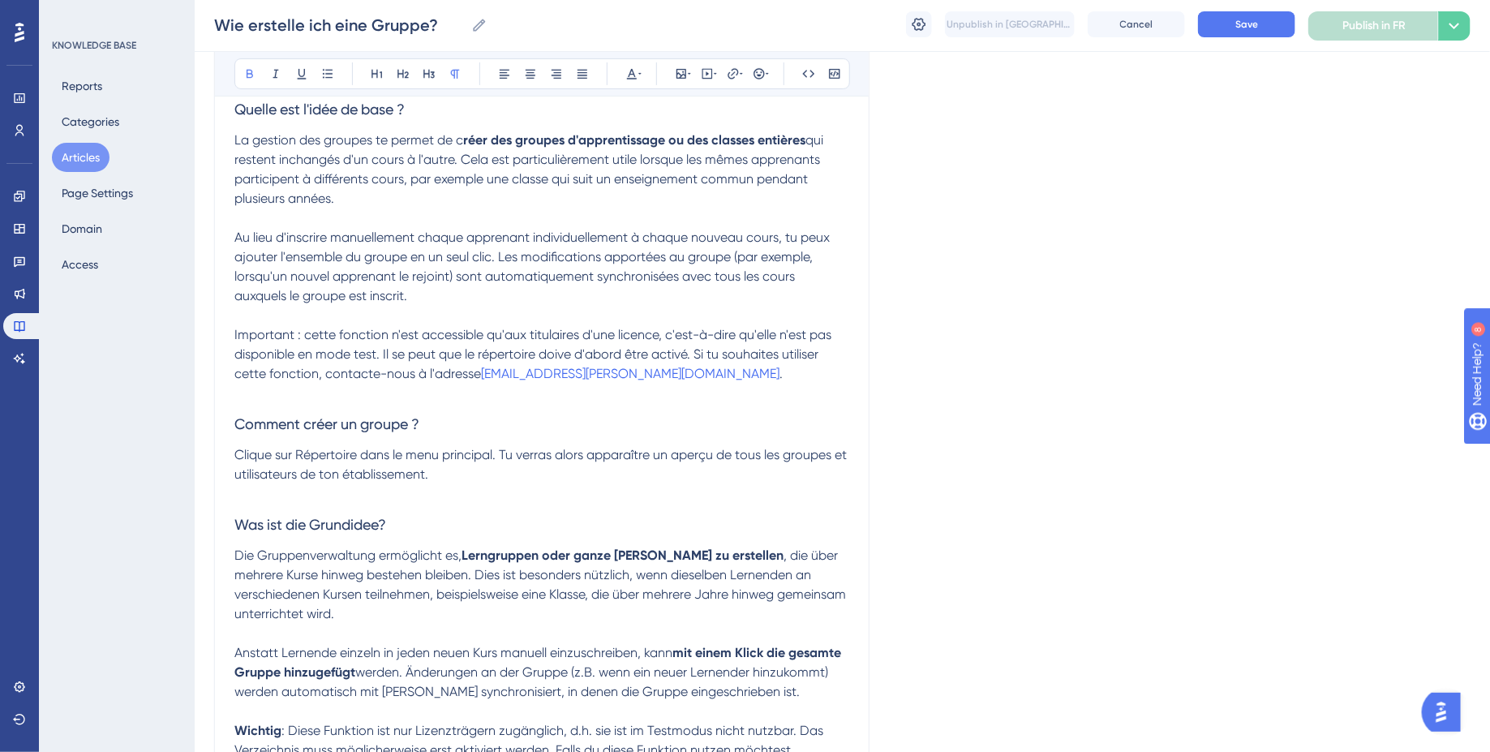
scroll to position [256, 0]
drag, startPoint x: 234, startPoint y: 261, endPoint x: 490, endPoint y: 264, distance: 255.5
click at [490, 264] on span "Au lieu d'inscrire manuellement chaque apprenant individuellement à chaque nouv…" at bounding box center [533, 267] width 599 height 74
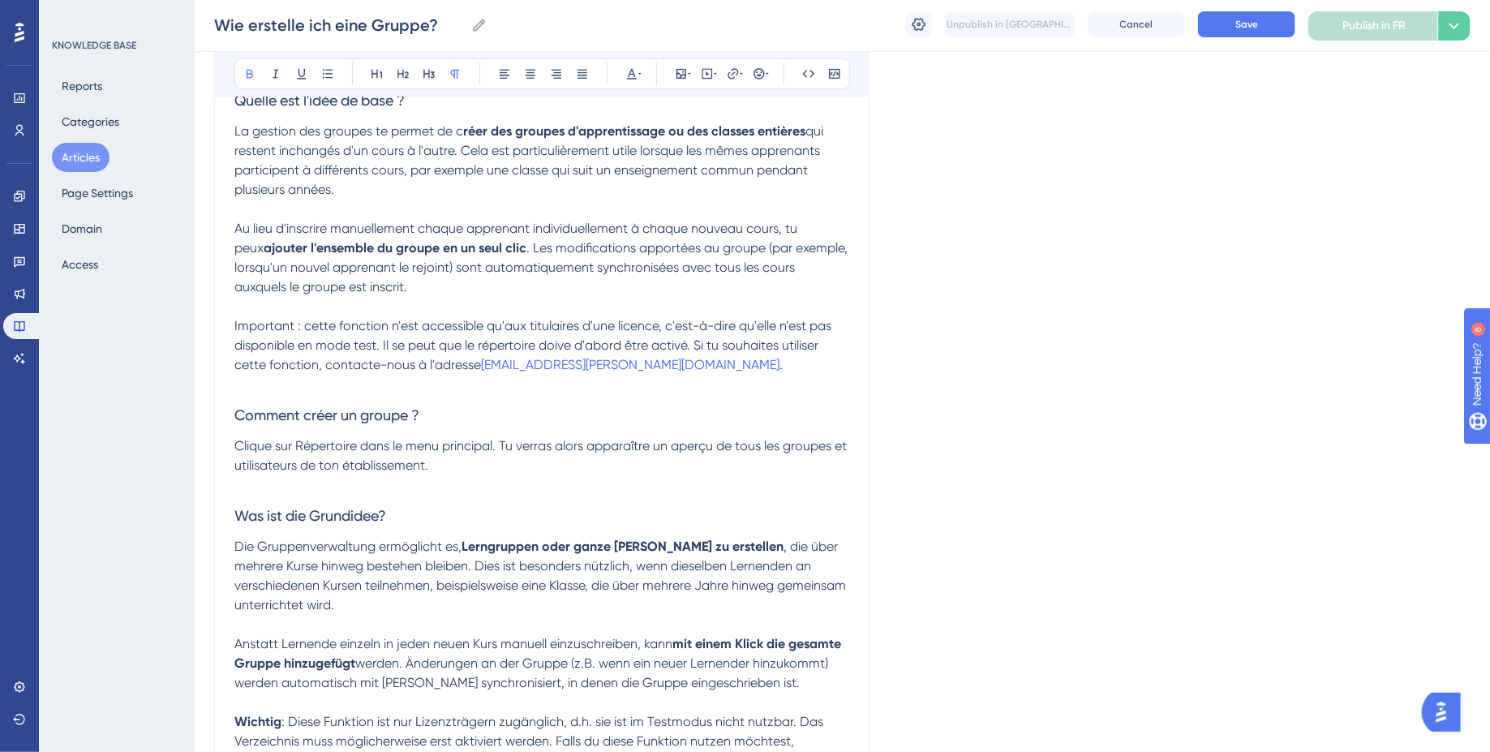
scroll to position [252, 0]
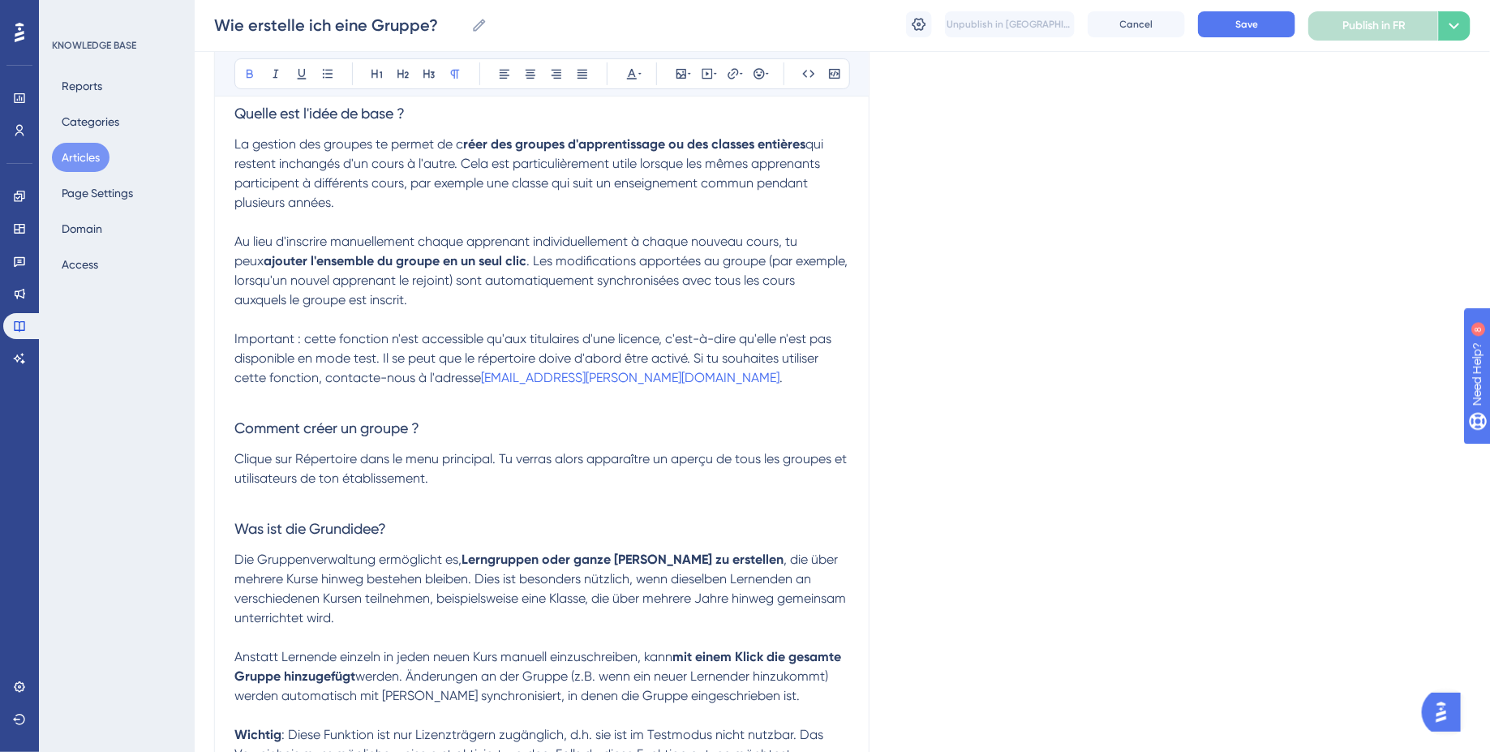
click at [271, 336] on span "Important : cette fonction n'est accessible qu'aux titulaires d'une licence, c'…" at bounding box center [534, 358] width 600 height 54
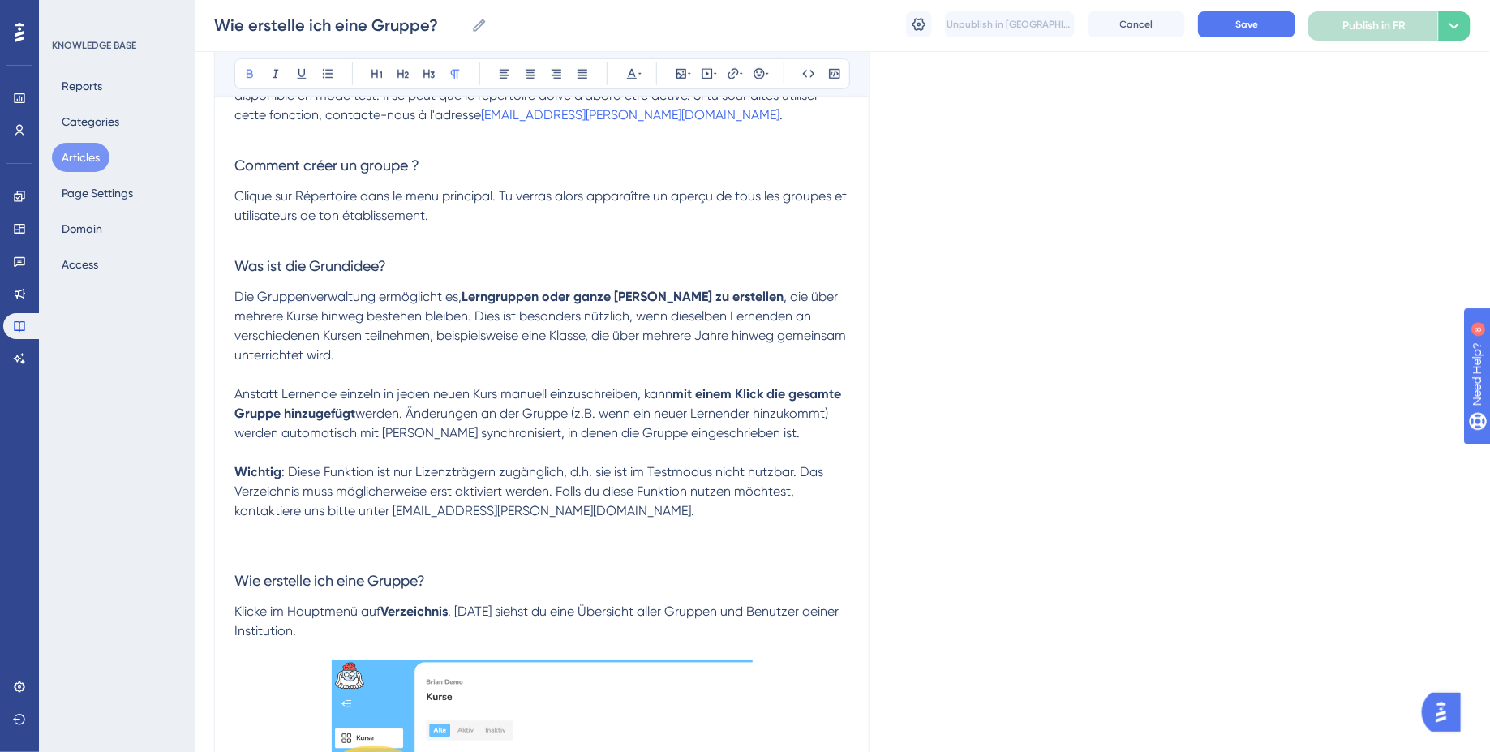
scroll to position [523, 0]
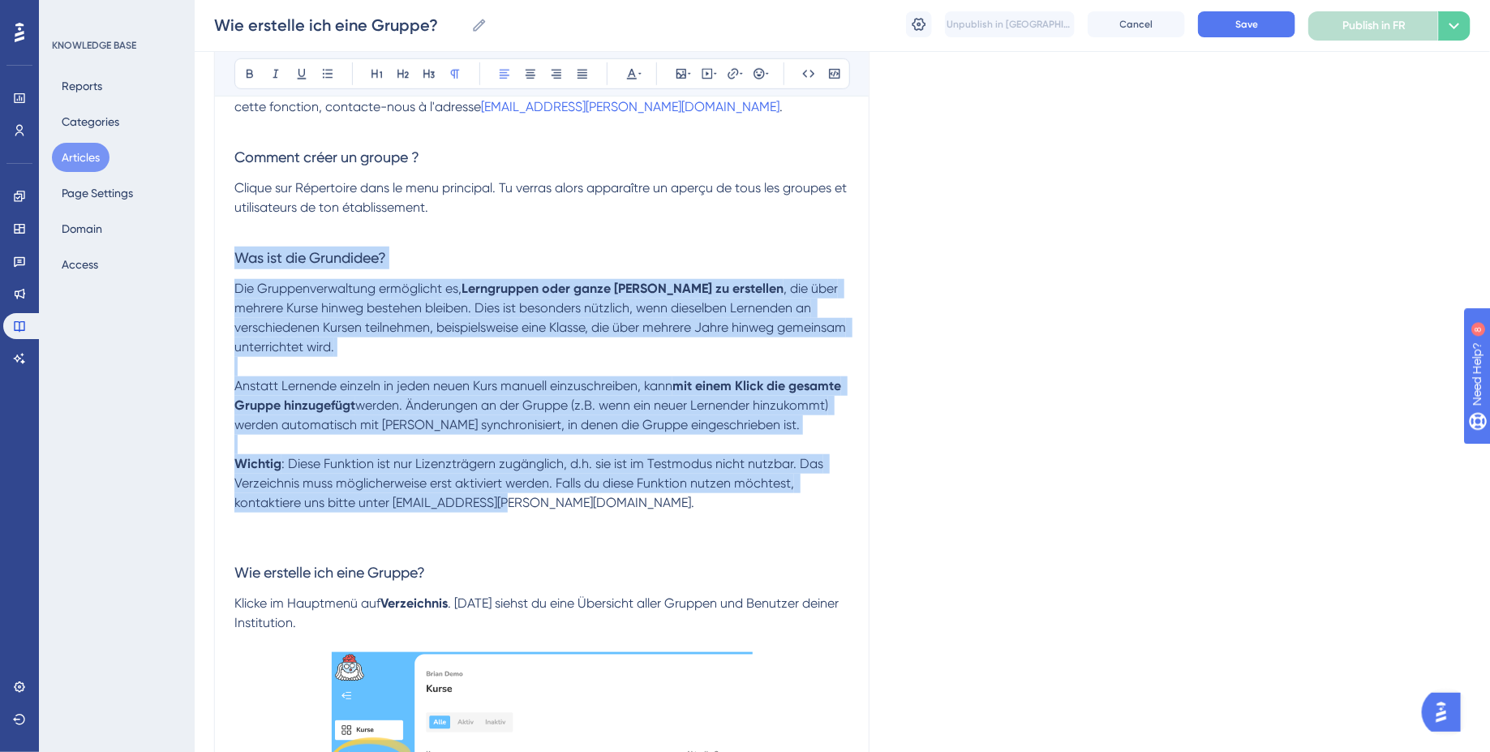
drag, startPoint x: 526, startPoint y: 503, endPoint x: 203, endPoint y: 260, distance: 404.3
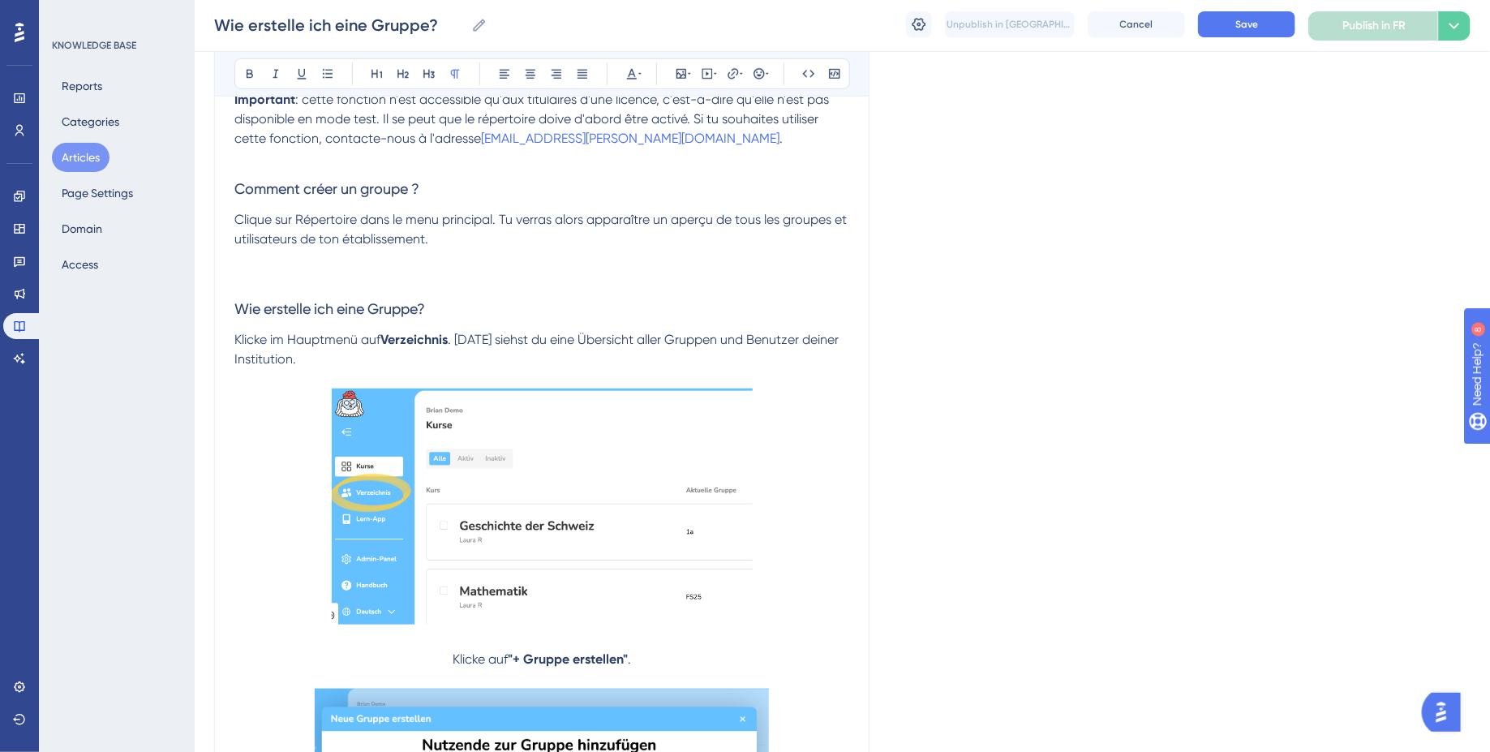
scroll to position [479, 0]
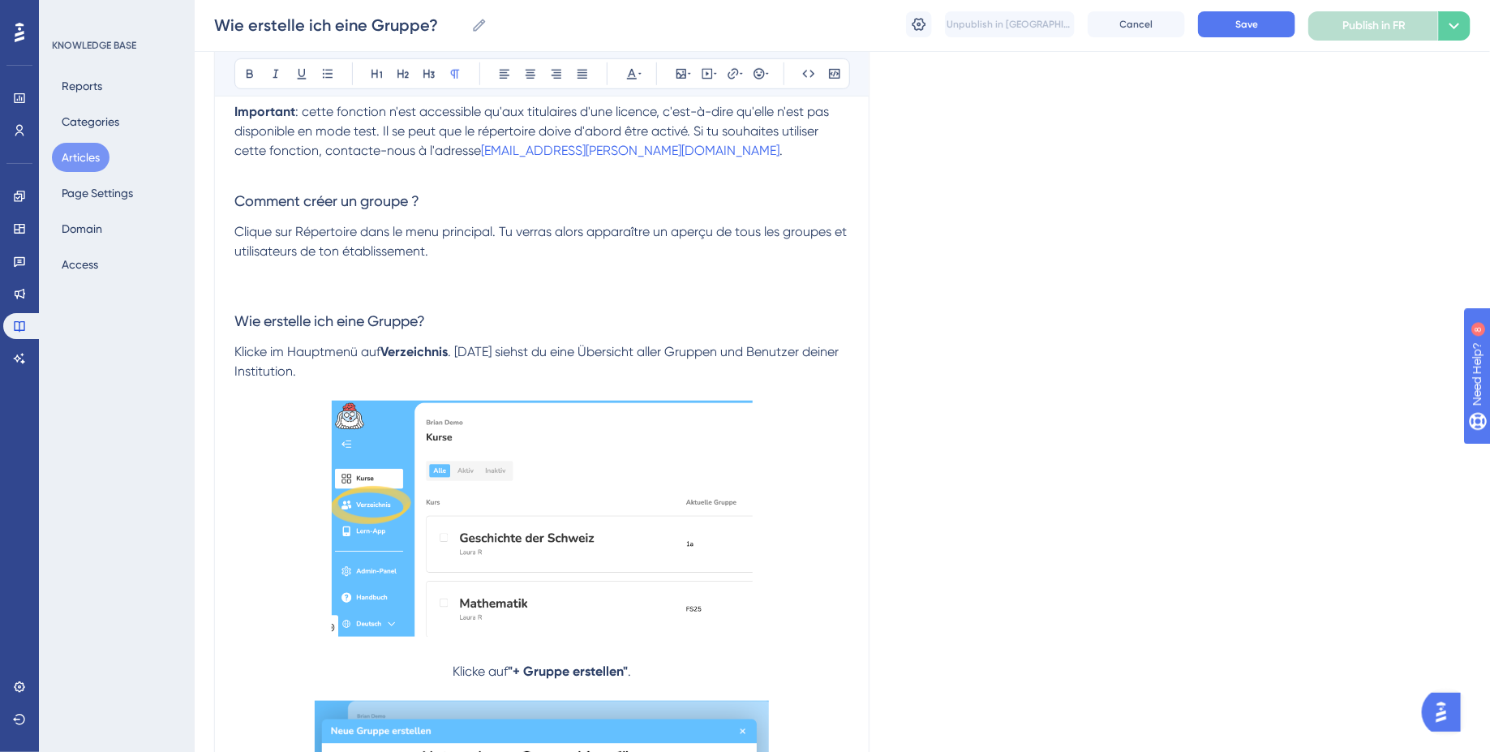
click at [315, 232] on span "Clique sur Répertoire dans le menu principal. Tu verras alors apparaître un ape…" at bounding box center [542, 241] width 616 height 35
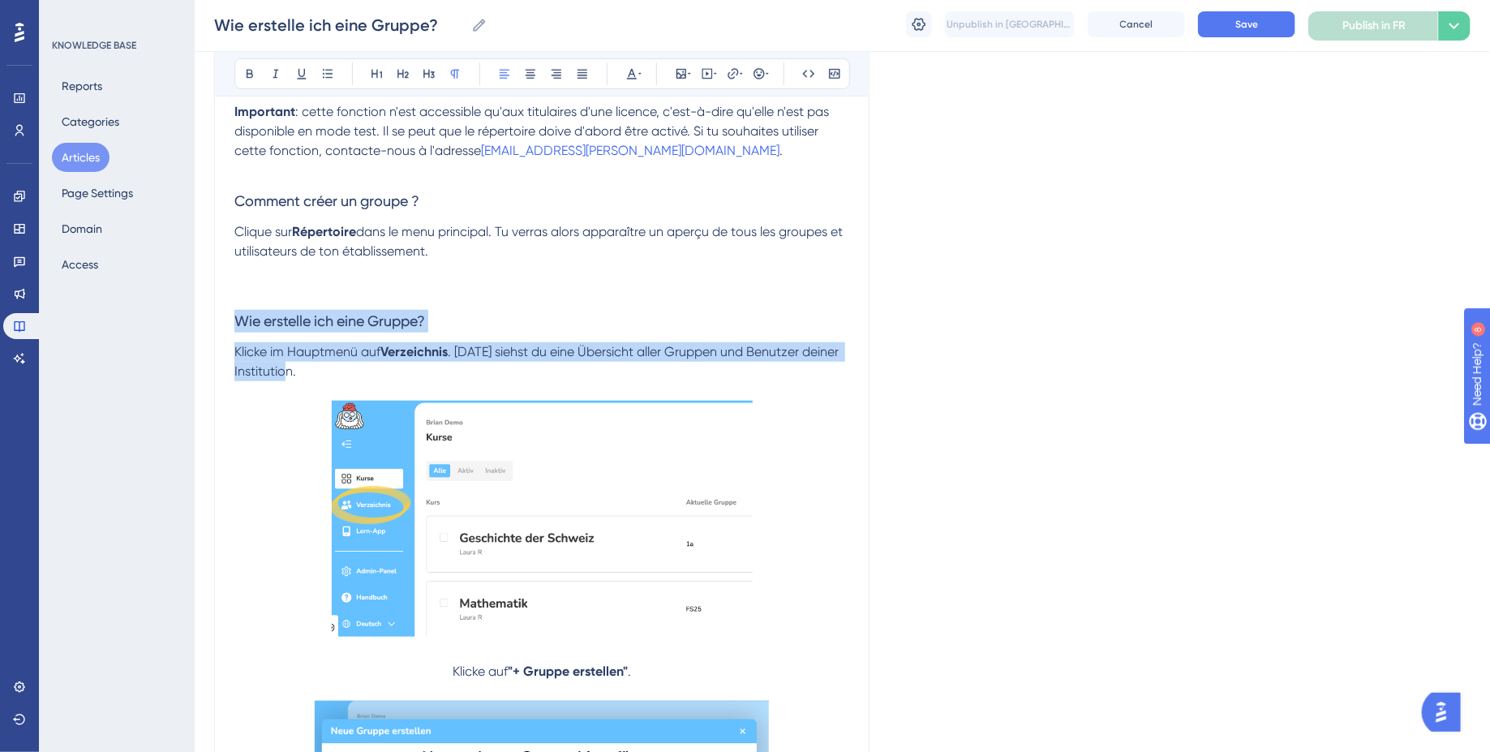
drag, startPoint x: 448, startPoint y: 375, endPoint x: 230, endPoint y: 307, distance: 227.8
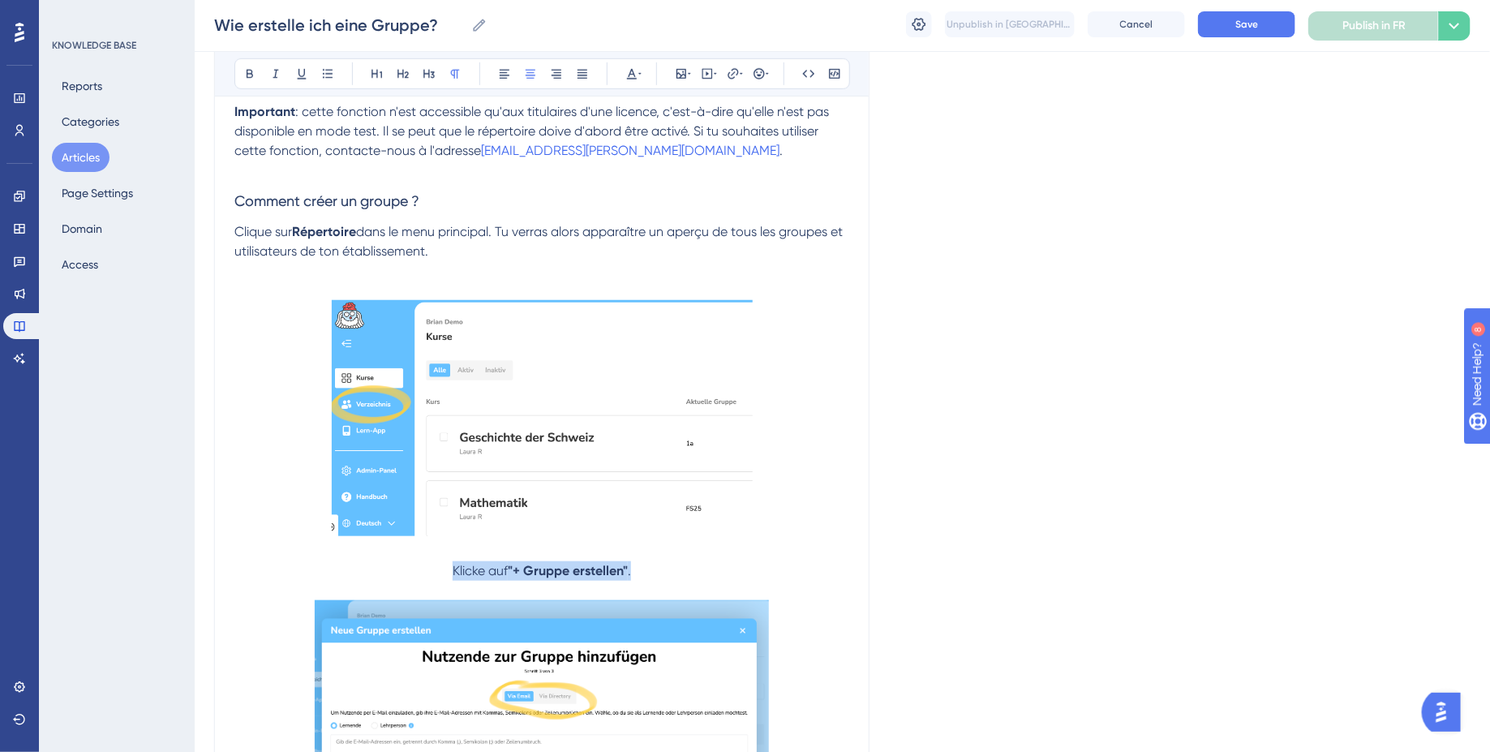
drag, startPoint x: 666, startPoint y: 570, endPoint x: 436, endPoint y: 570, distance: 230.4
click at [438, 570] on p "Klicke auf "+ Gruppe erstellen" ." at bounding box center [541, 440] width 615 height 281
copy p "Klicke auf "+ Gruppe erstellen" ."
click at [448, 569] on p "Klicke auf "+ Gruppe erstellen" ." at bounding box center [541, 440] width 615 height 281
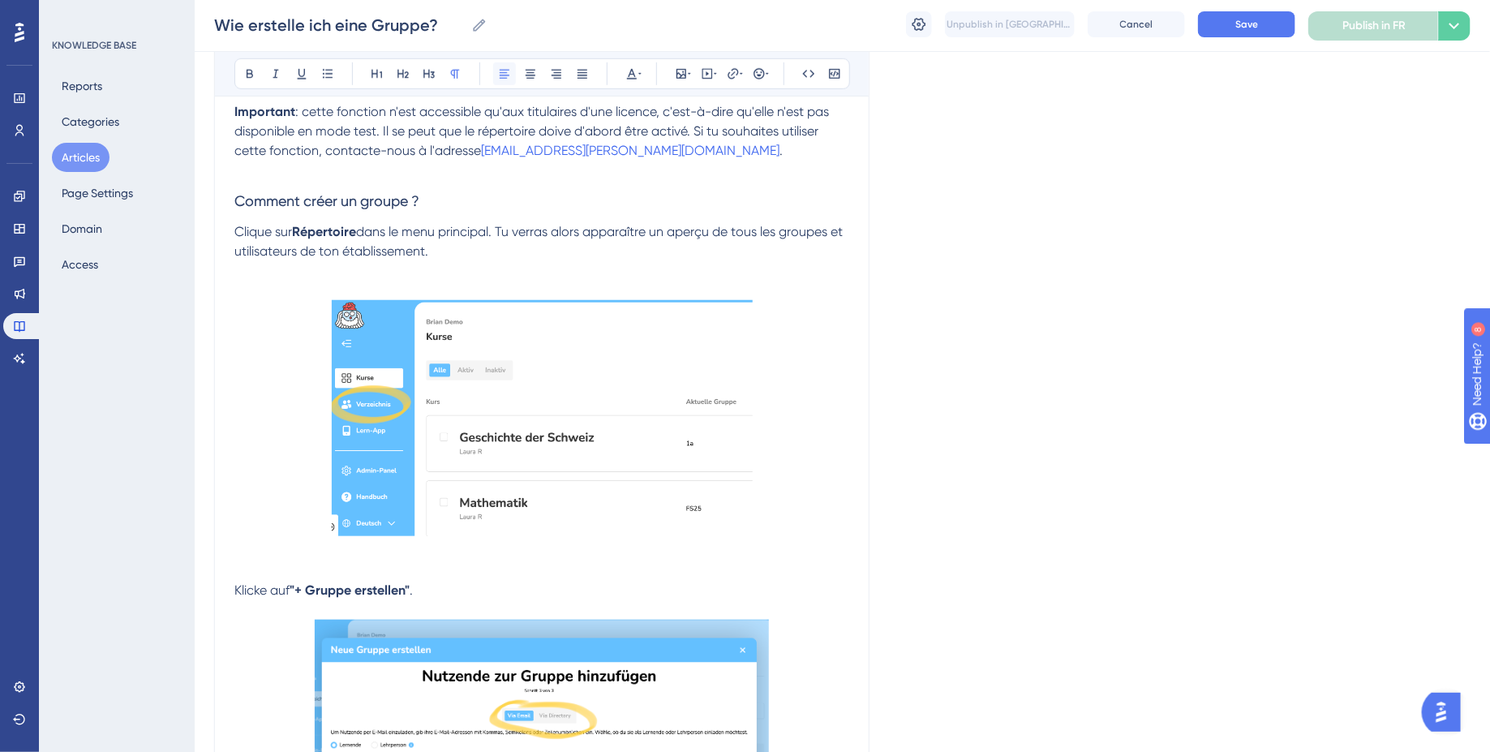
click at [505, 75] on icon at bounding box center [504, 73] width 13 height 13
drag, startPoint x: 447, startPoint y: 589, endPoint x: 194, endPoint y: 590, distance: 253.1
click at [307, 593] on span "Clique sur « + Créer un groupe »." at bounding box center [329, 589] width 191 height 15
click at [417, 590] on span "Clique sur "+ Créer un groupe »." at bounding box center [326, 589] width 185 height 15
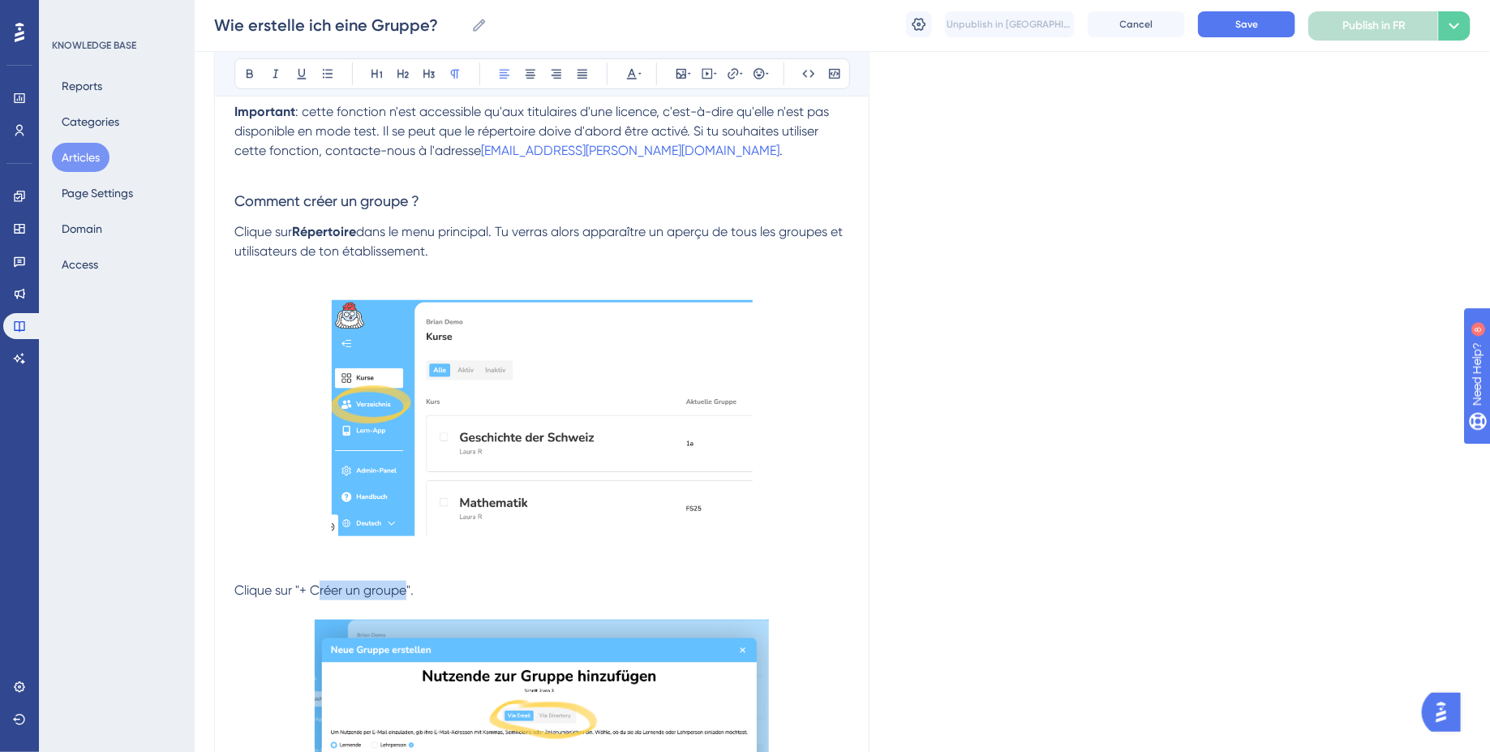
drag, startPoint x: 408, startPoint y: 586, endPoint x: 317, endPoint y: 586, distance: 90.8
click at [317, 586] on span "Clique sur "+ Créer un groupe"." at bounding box center [323, 589] width 179 height 15
drag, startPoint x: 294, startPoint y: 587, endPoint x: 410, endPoint y: 586, distance: 115.2
click at [410, 586] on span "Clique sur "+ Créer un groupe"." at bounding box center [323, 589] width 179 height 15
click at [452, 588] on p "Clique sur "+ Créer un groupe" ." at bounding box center [541, 590] width 615 height 19
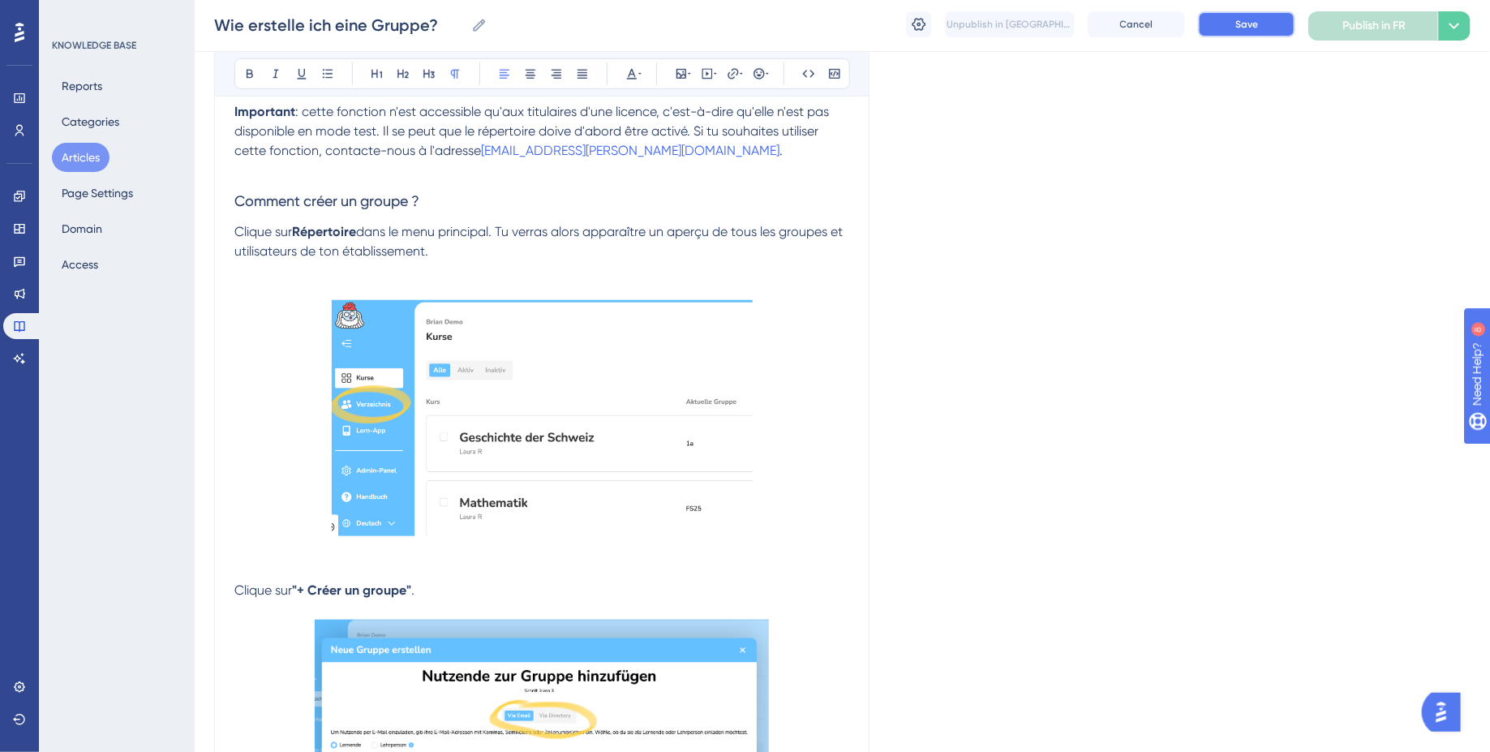
click at [1218, 21] on button "Save" at bounding box center [1246, 24] width 97 height 26
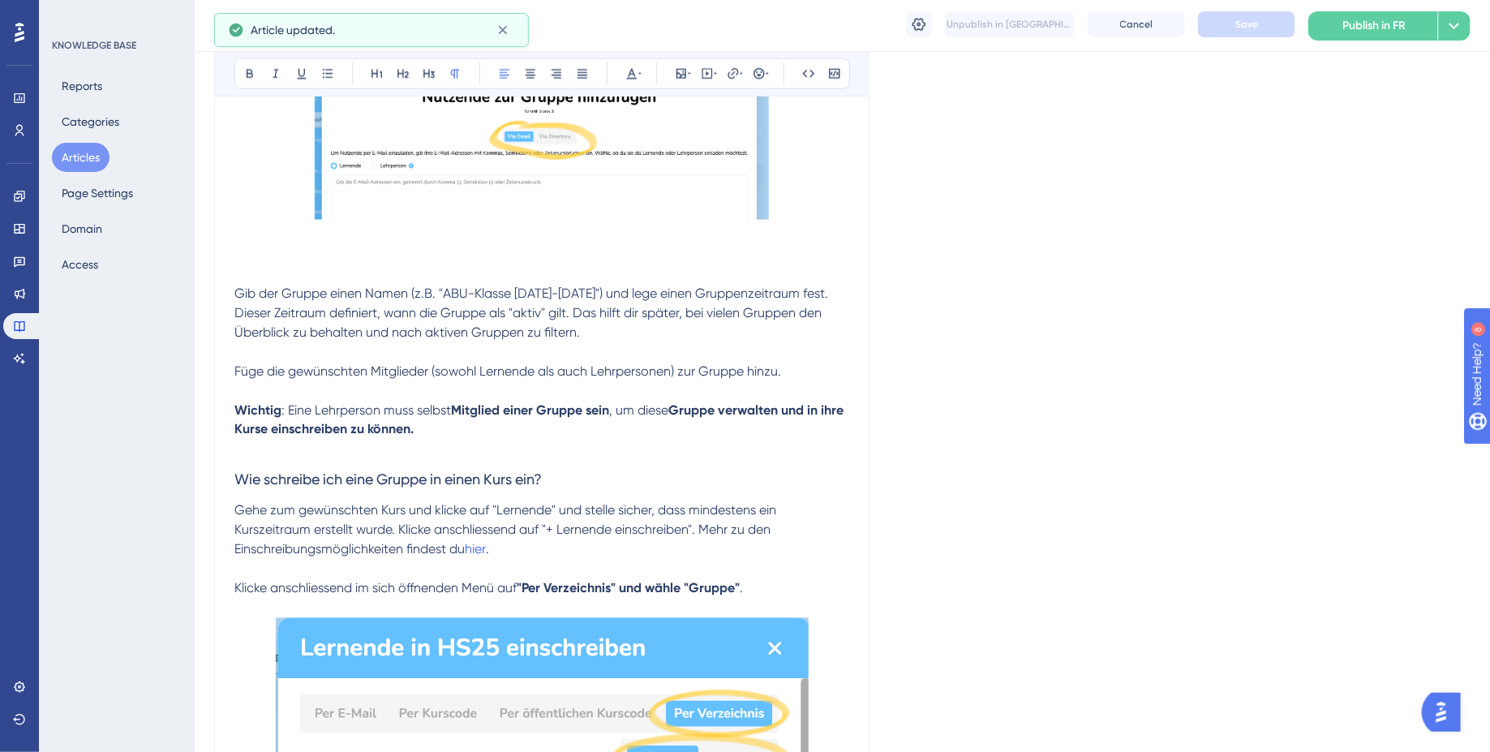
scroll to position [1059, 0]
click at [465, 441] on p at bounding box center [541, 448] width 615 height 19
click at [238, 290] on span "Gib der Gruppe einen Namen (z.B. "ABU-Klasse 2025-2028") und lege einen Gruppen…" at bounding box center [532, 312] width 597 height 54
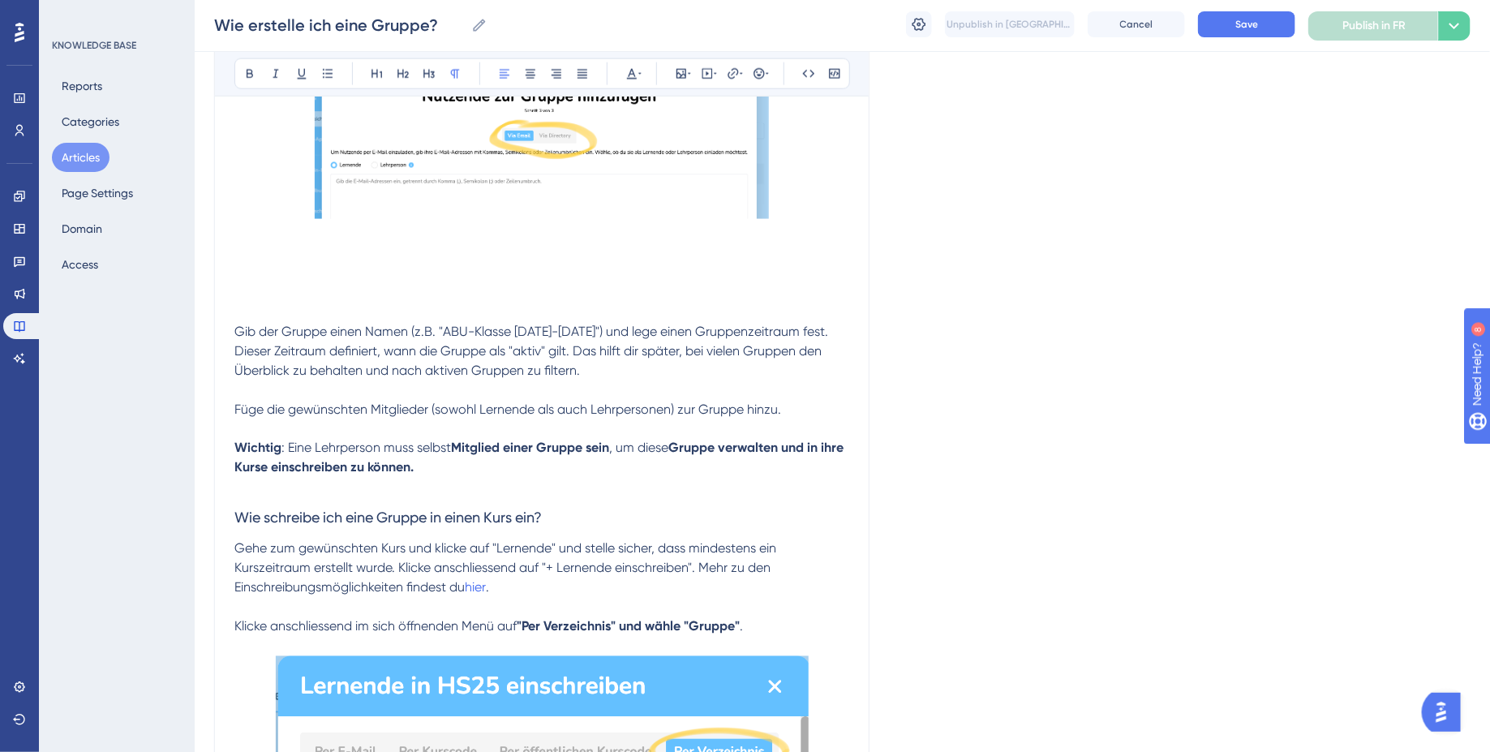
click at [248, 277] on p at bounding box center [541, 273] width 615 height 19
click at [230, 300] on div "Comment créer un groupe ? pour les enseignants 👩🏼‍🏫 Bold Italic Underline Bulle…" at bounding box center [541, 596] width 655 height 2948
click at [261, 296] on p at bounding box center [541, 292] width 615 height 19
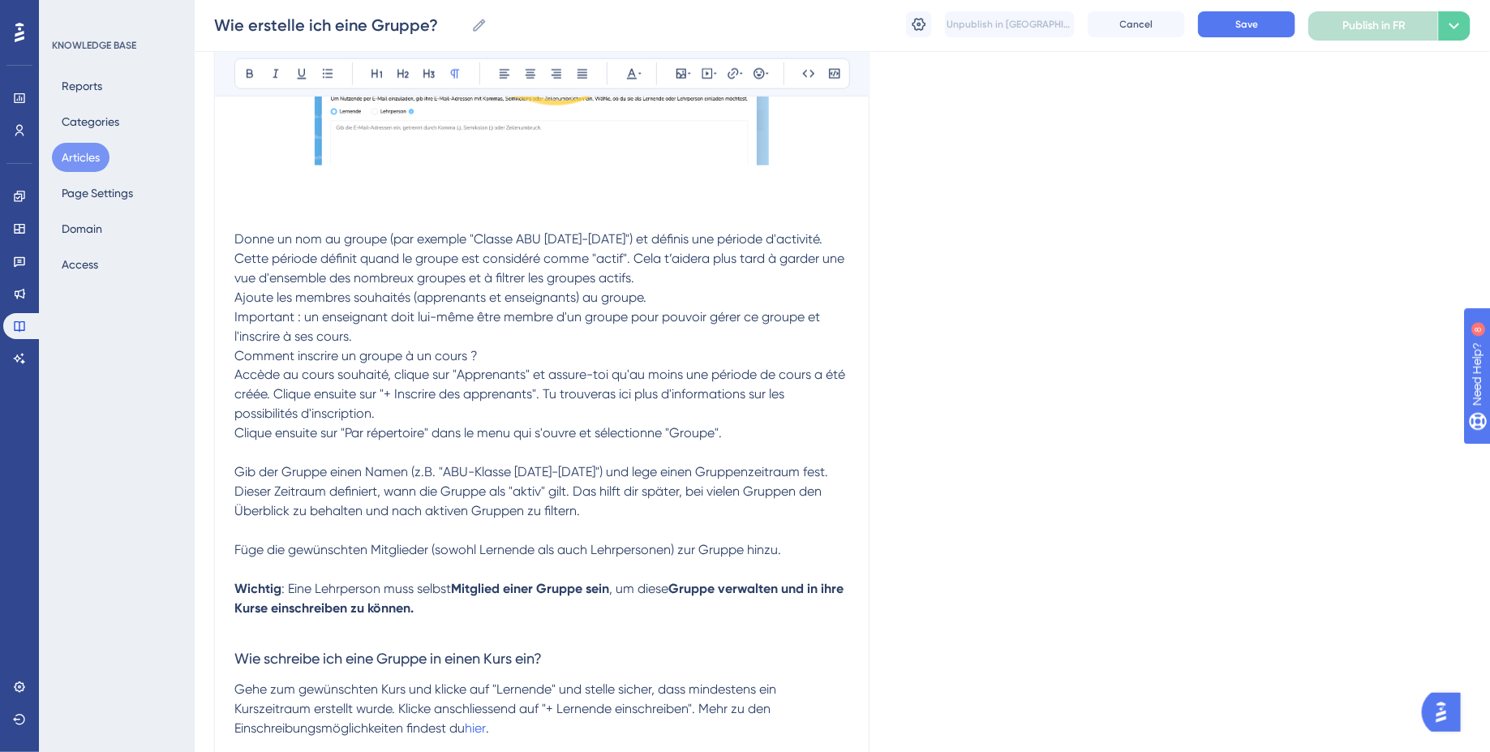
scroll to position [1119, 0]
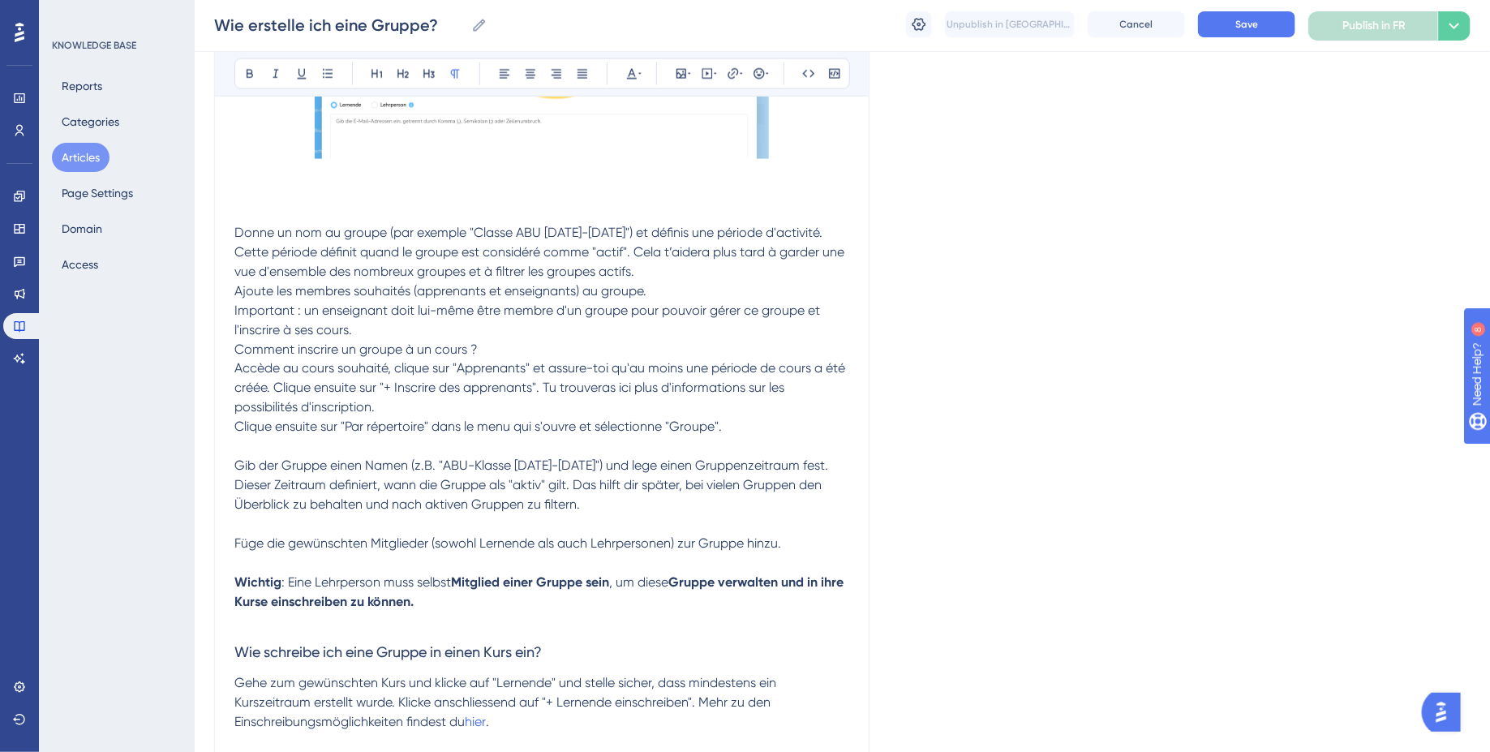
click at [644, 268] on p "Donne un nom au groupe (par exemple "Classe ABU 2025-2028") et définis une péri…" at bounding box center [541, 252] width 615 height 58
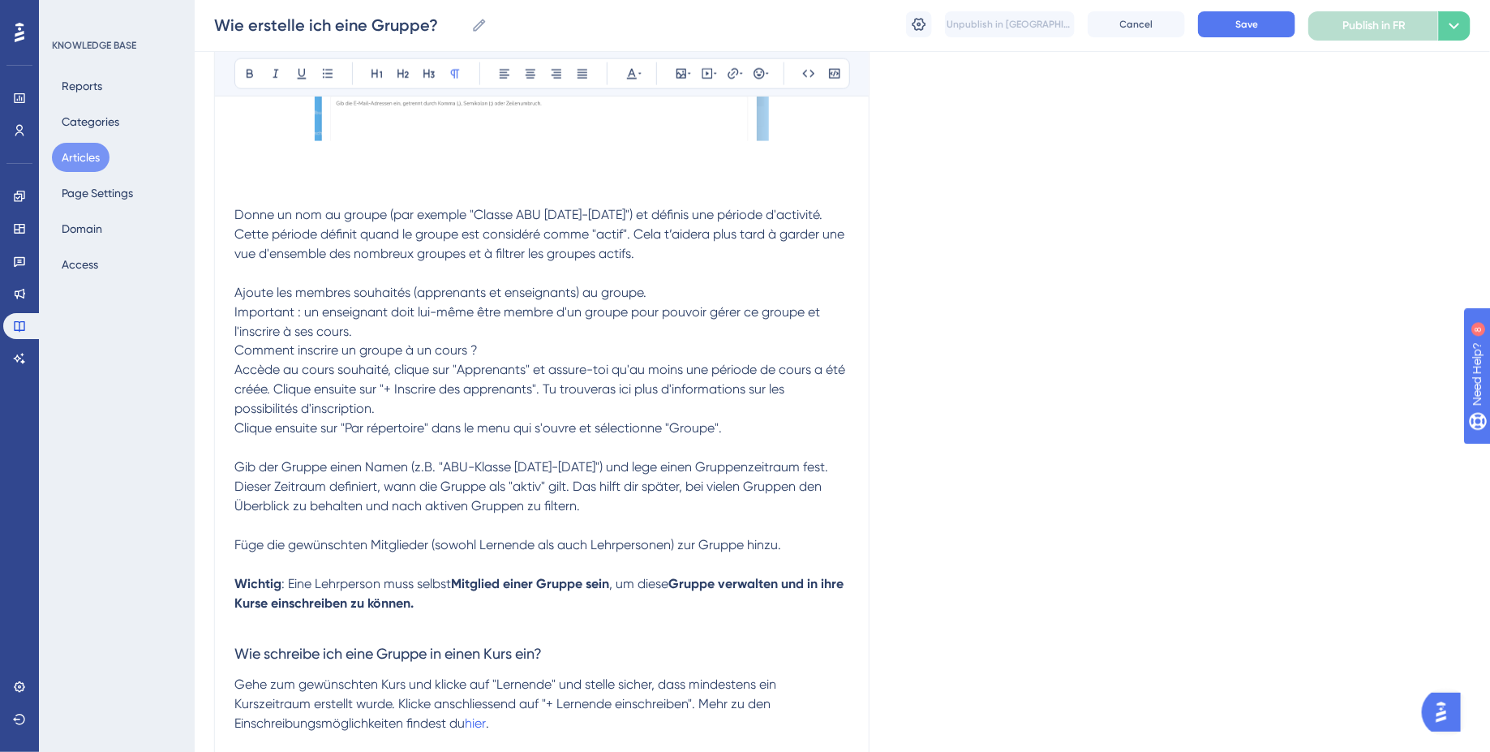
scroll to position [1145, 0]
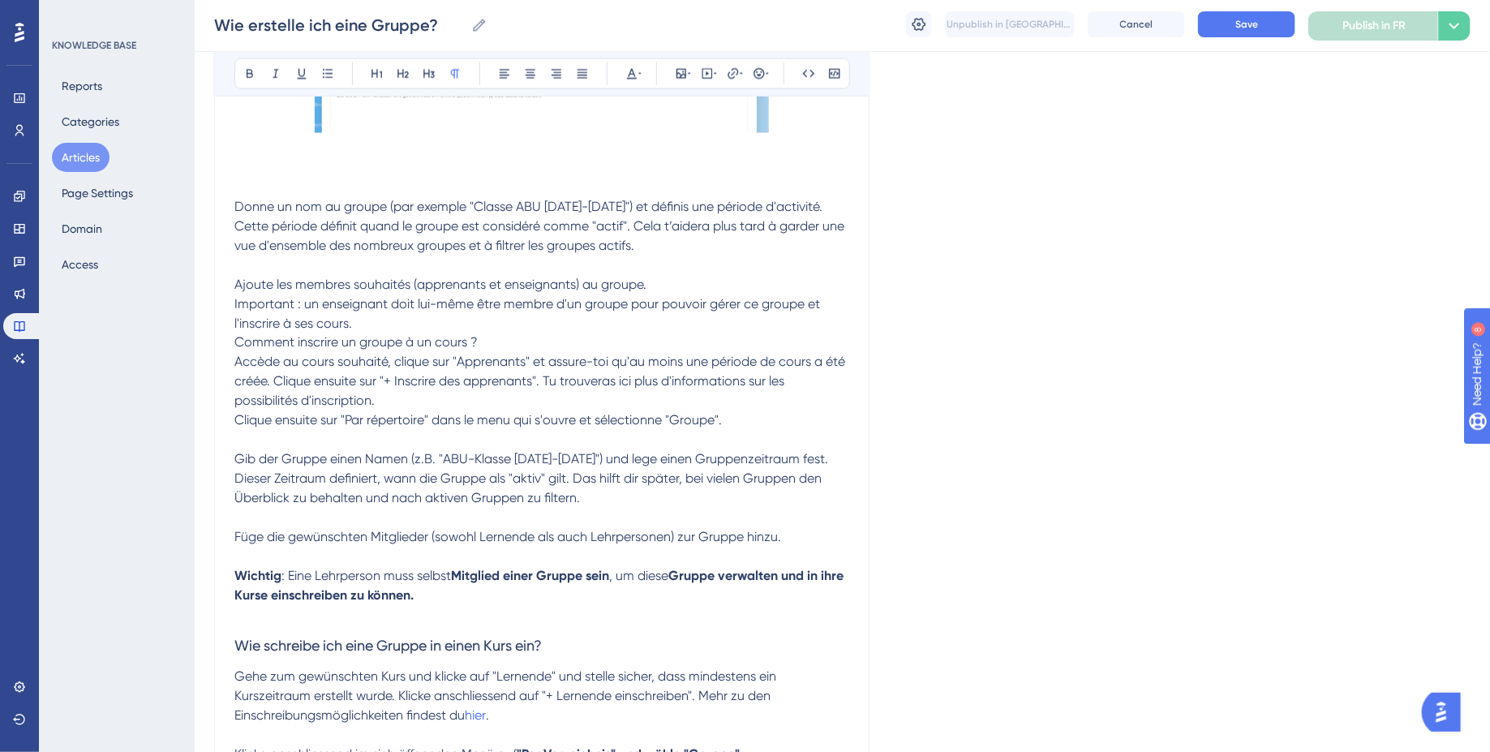
click at [663, 285] on p "Ajoute les membres souhaités (apprenants et enseignants) au groupe." at bounding box center [541, 284] width 615 height 19
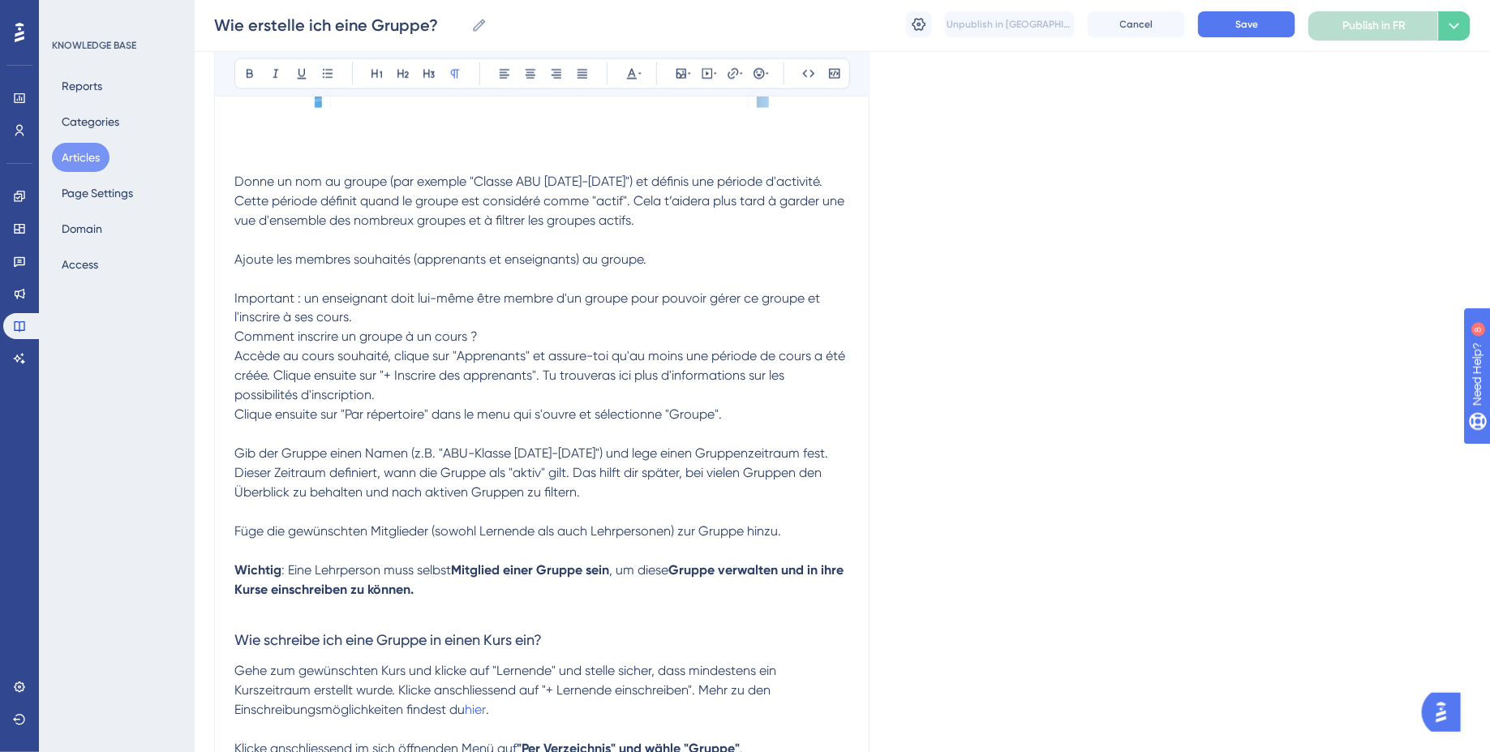
scroll to position [1172, 0]
click at [393, 321] on p "Important : un enseignant doit lui-même être membre d'un groupe pour pouvoir gé…" at bounding box center [541, 306] width 615 height 39
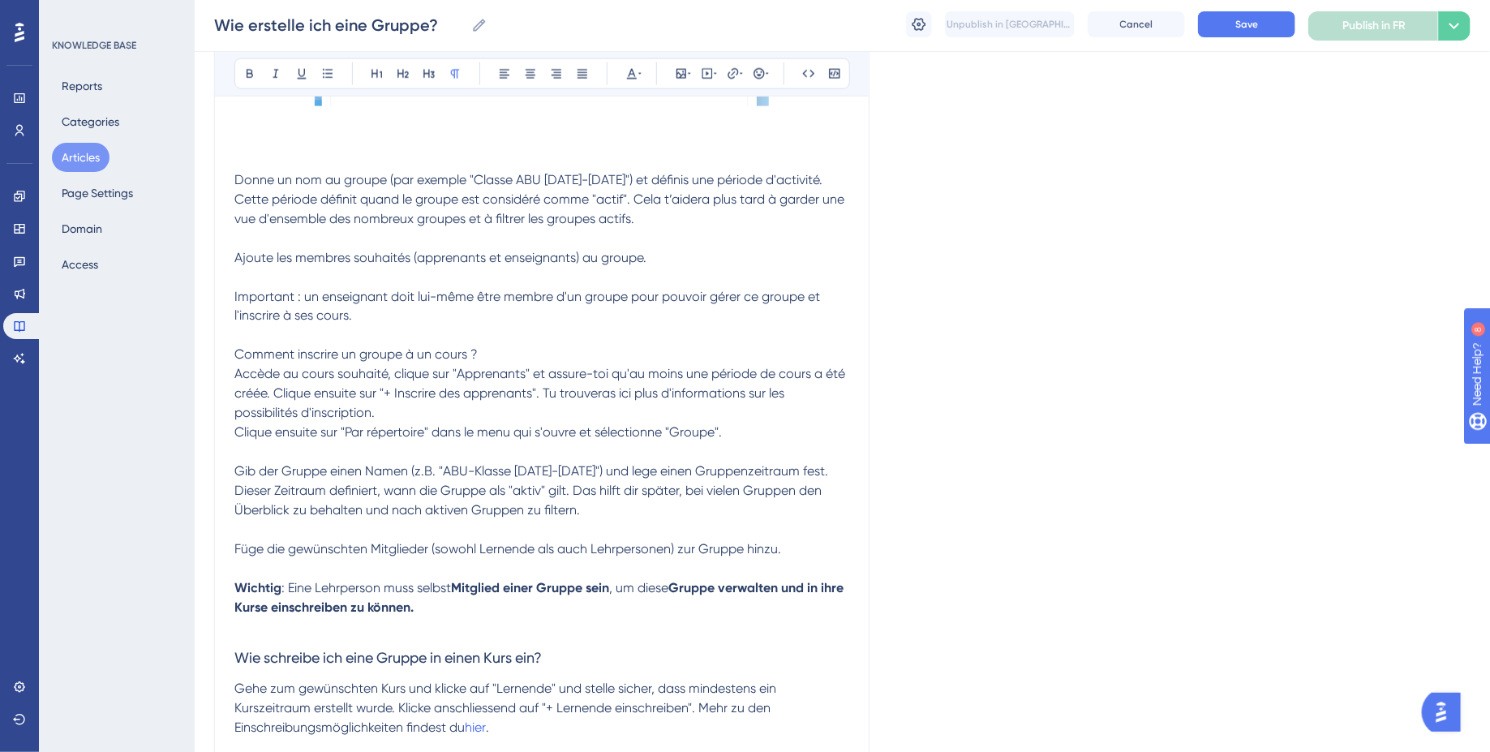
click at [264, 294] on span "Important : un enseignant doit lui-même être membre d'un groupe pour pouvoir gé…" at bounding box center [528, 306] width 589 height 35
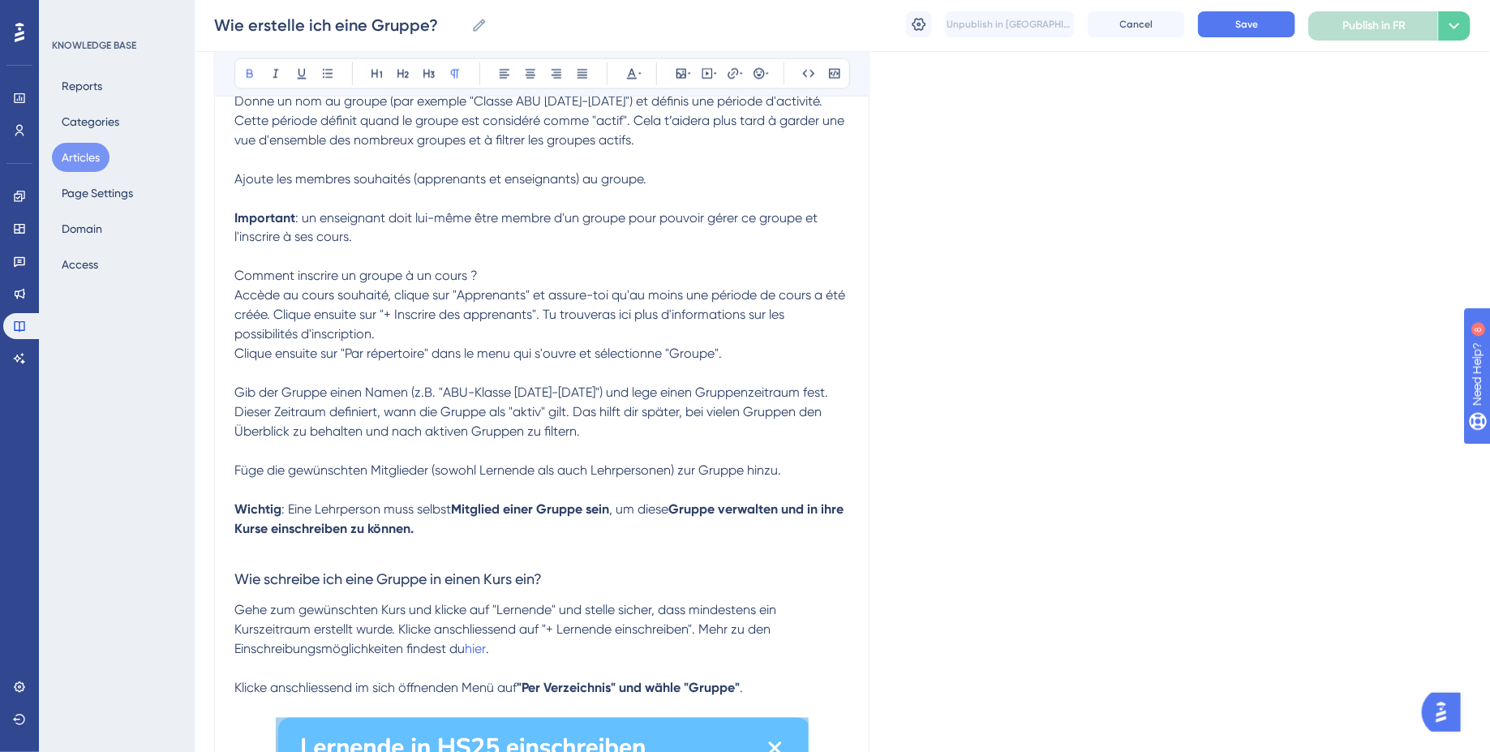
scroll to position [1254, 0]
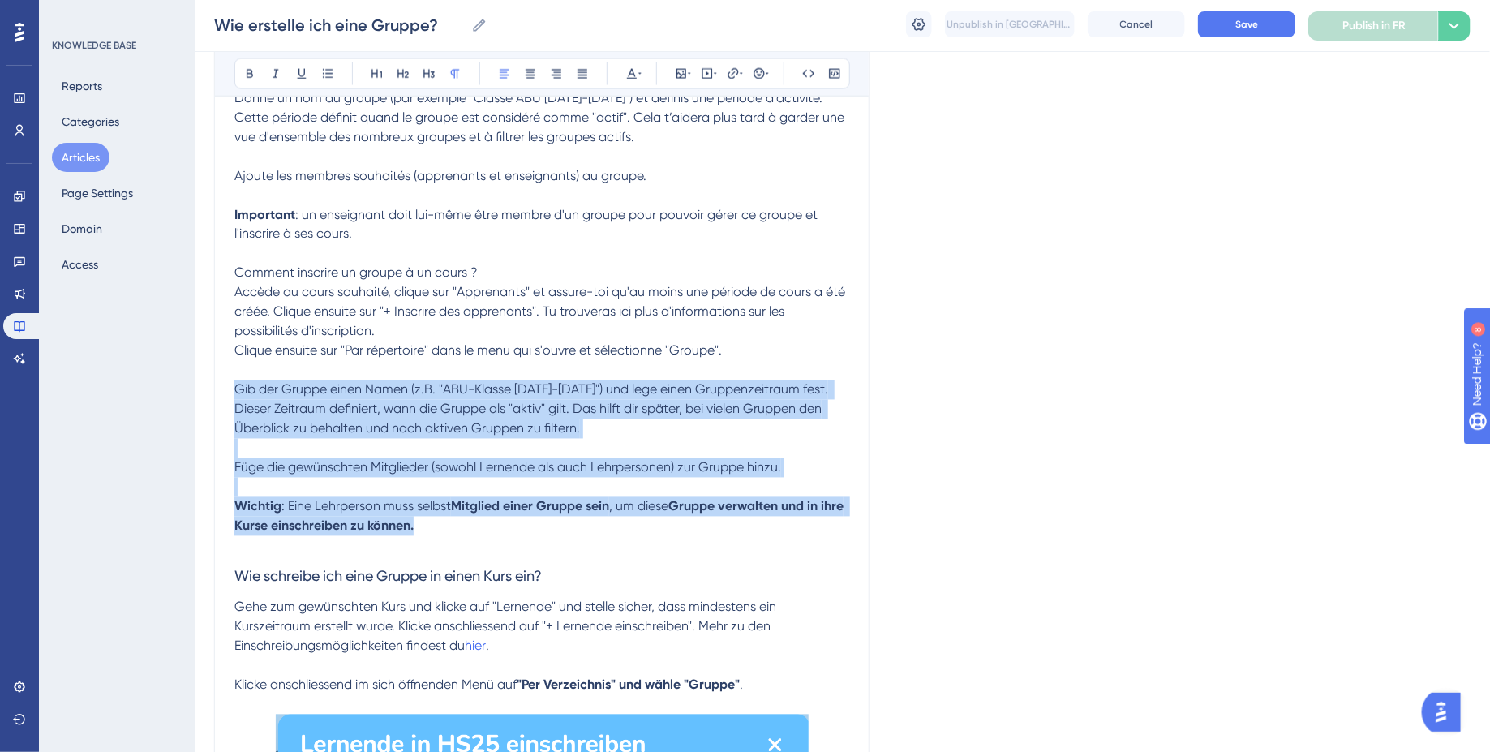
drag, startPoint x: 449, startPoint y: 535, endPoint x: 213, endPoint y: 391, distance: 276.7
click at [213, 391] on div "Performance Users Engagement Widgets Feedback Product Updates Knowledge Base AI…" at bounding box center [842, 499] width 1295 height 3506
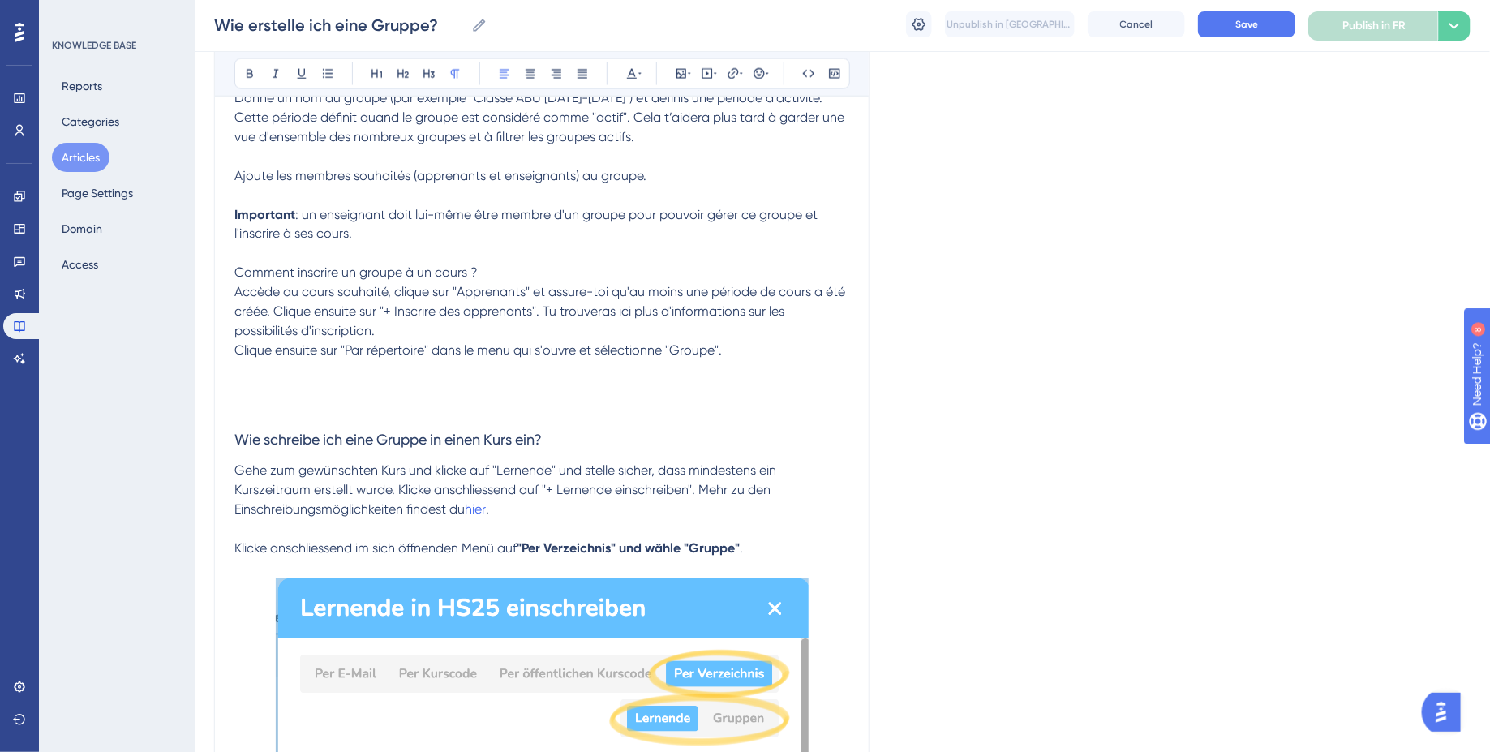
click at [237, 295] on span "Accède au cours souhaité, clique sur "Apprenants" et assure-toi qu'au moins une…" at bounding box center [541, 312] width 614 height 54
click at [260, 254] on p at bounding box center [541, 253] width 615 height 19
click at [284, 274] on span "Comment inscrire un groupe à un cours ?" at bounding box center [355, 272] width 243 height 15
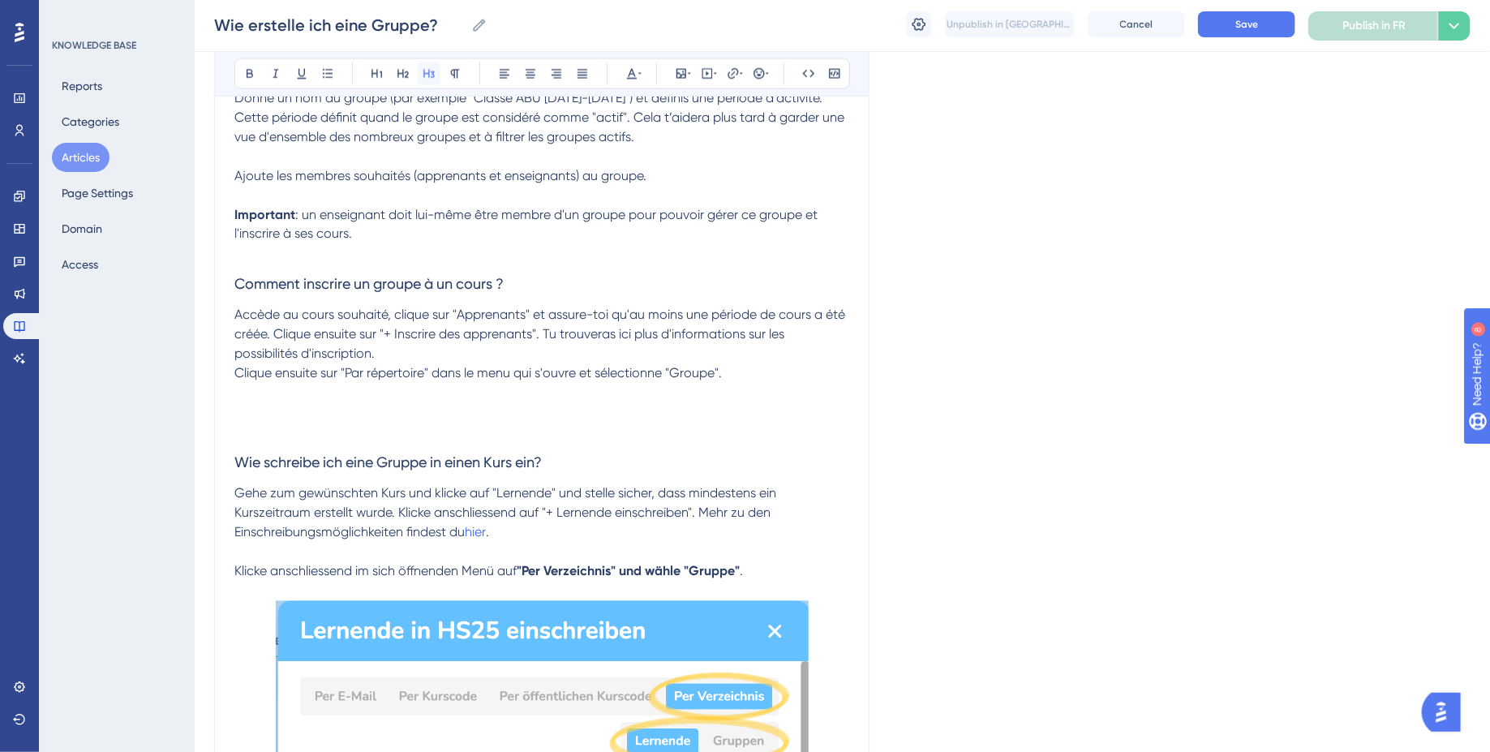
click at [436, 78] on button at bounding box center [429, 73] width 23 height 23
click at [238, 378] on span "Clique ensuite sur "Par répertoire" dans le menu qui s'ouvre et sélectionne "Gr…" at bounding box center [477, 373] width 487 height 15
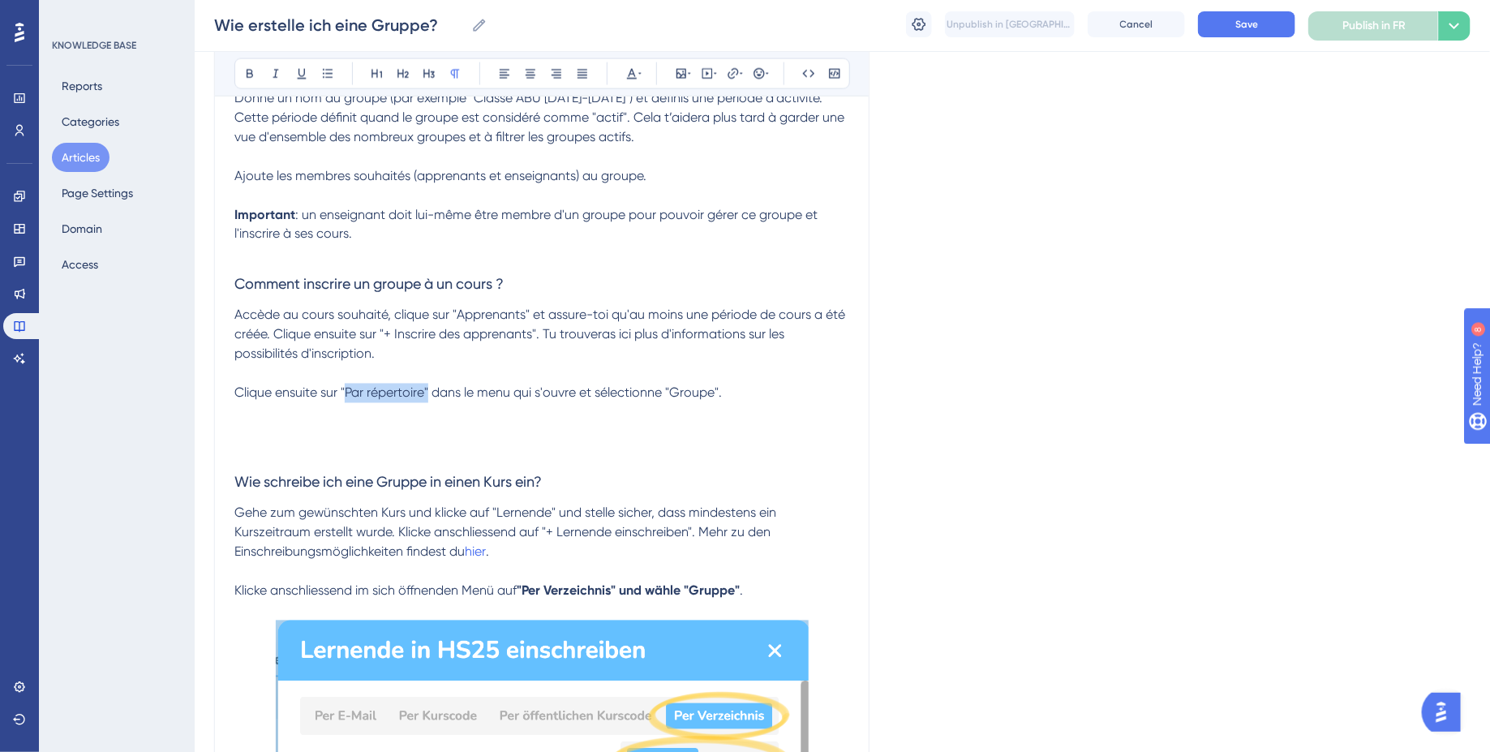
drag, startPoint x: 344, startPoint y: 398, endPoint x: 431, endPoint y: 396, distance: 86.8
click at [431, 396] on span "Clique ensuite sur "Par répertoire" dans le menu qui s'ouvre et sélectionne "Gr…" at bounding box center [477, 392] width 487 height 15
click at [375, 396] on span "Clique ensuite sur "Par répertoire" dans le menu qui s'ouvre et sélectionne "Gr…" at bounding box center [477, 392] width 487 height 15
drag, startPoint x: 338, startPoint y: 396, endPoint x: 428, endPoint y: 396, distance: 90.0
click at [428, 396] on span "Clique ensuite sur "Par répertoire" dans le menu qui s'ouvre et sélectionne "Gr…" at bounding box center [477, 392] width 487 height 15
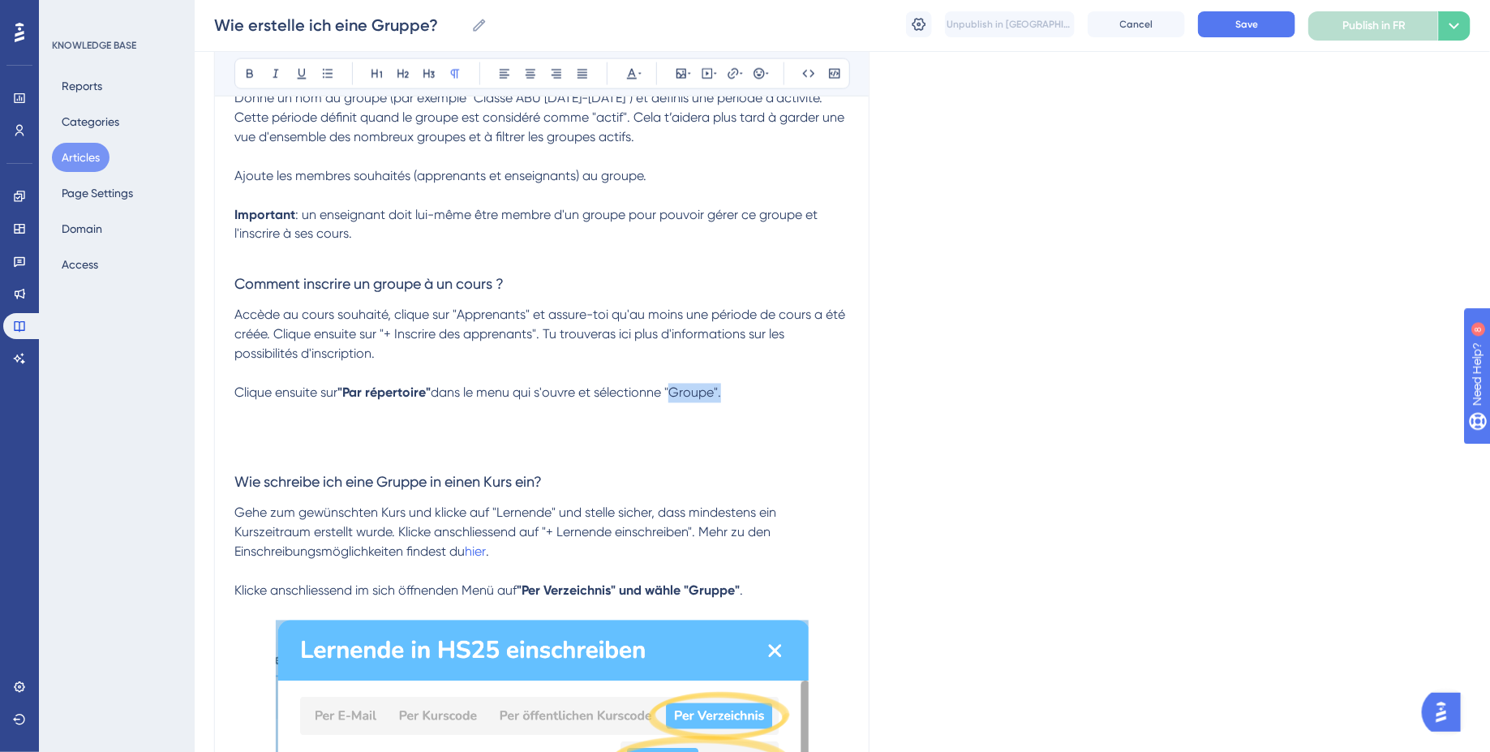
drag, startPoint x: 672, startPoint y: 395, endPoint x: 725, endPoint y: 395, distance: 53.5
click at [721, 395] on span "dans le menu qui s'ouvre et sélectionne "Groupe"." at bounding box center [576, 392] width 290 height 15
click at [535, 474] on h3 "Wie schreibe ich eine Gruppe in einen Kurs ein?" at bounding box center [541, 483] width 615 height 42
click at [476, 558] on span "hier" at bounding box center [475, 551] width 21 height 15
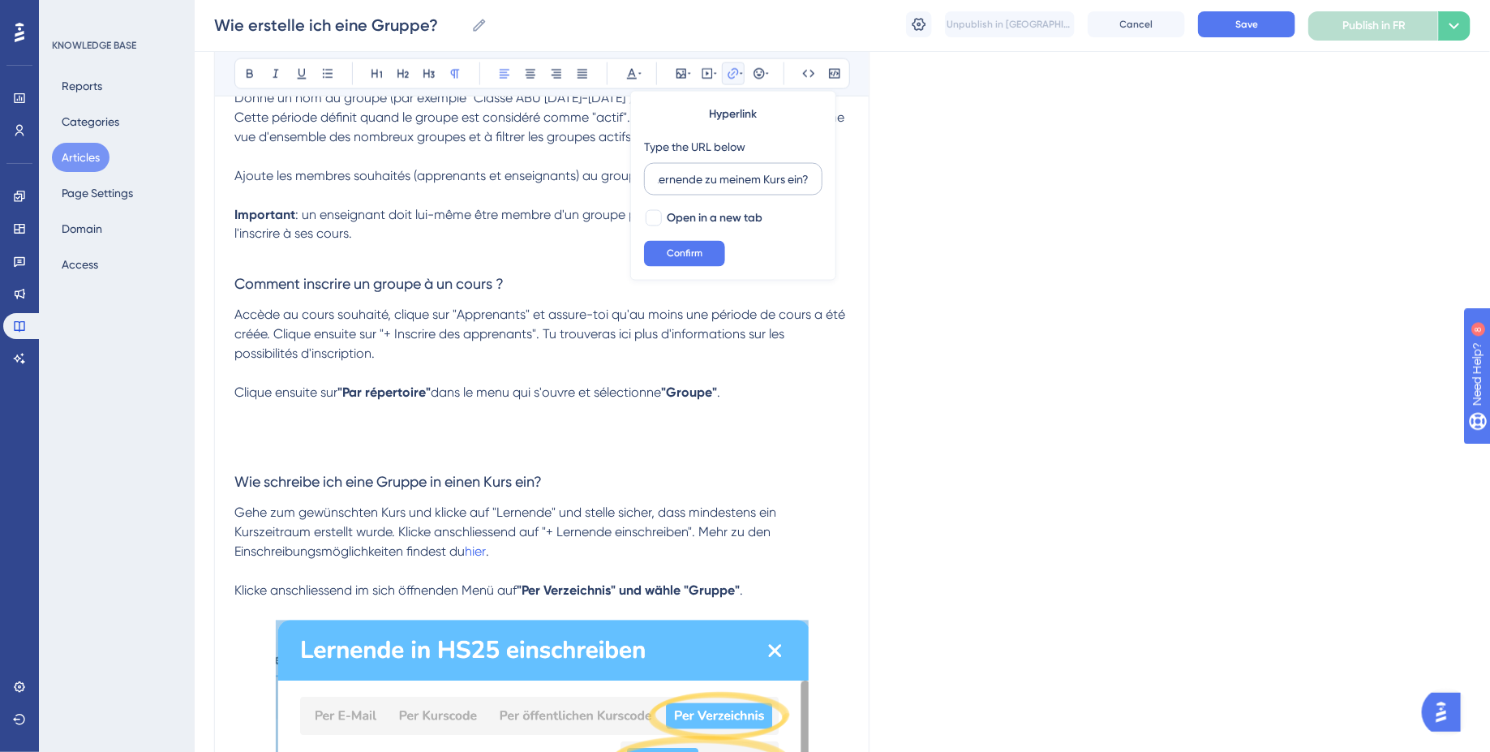
click at [686, 169] on label "Wie lade ich Lernende zu meinem Kurs ein?" at bounding box center [733, 179] width 178 height 32
click at [686, 170] on input "Wie lade ich Lernende zu meinem Kurs ein?" at bounding box center [733, 179] width 151 height 18
click at [686, 169] on label "Wie lade ich Lernende zu meinem Kurs ein?" at bounding box center [733, 179] width 178 height 32
click at [686, 170] on input "Wie lade ich Lernende zu meinem Kurs ein?" at bounding box center [733, 179] width 151 height 18
click at [686, 169] on label "Wie lade ich Lernende zu meinem Kurs ein?" at bounding box center [733, 179] width 178 height 32
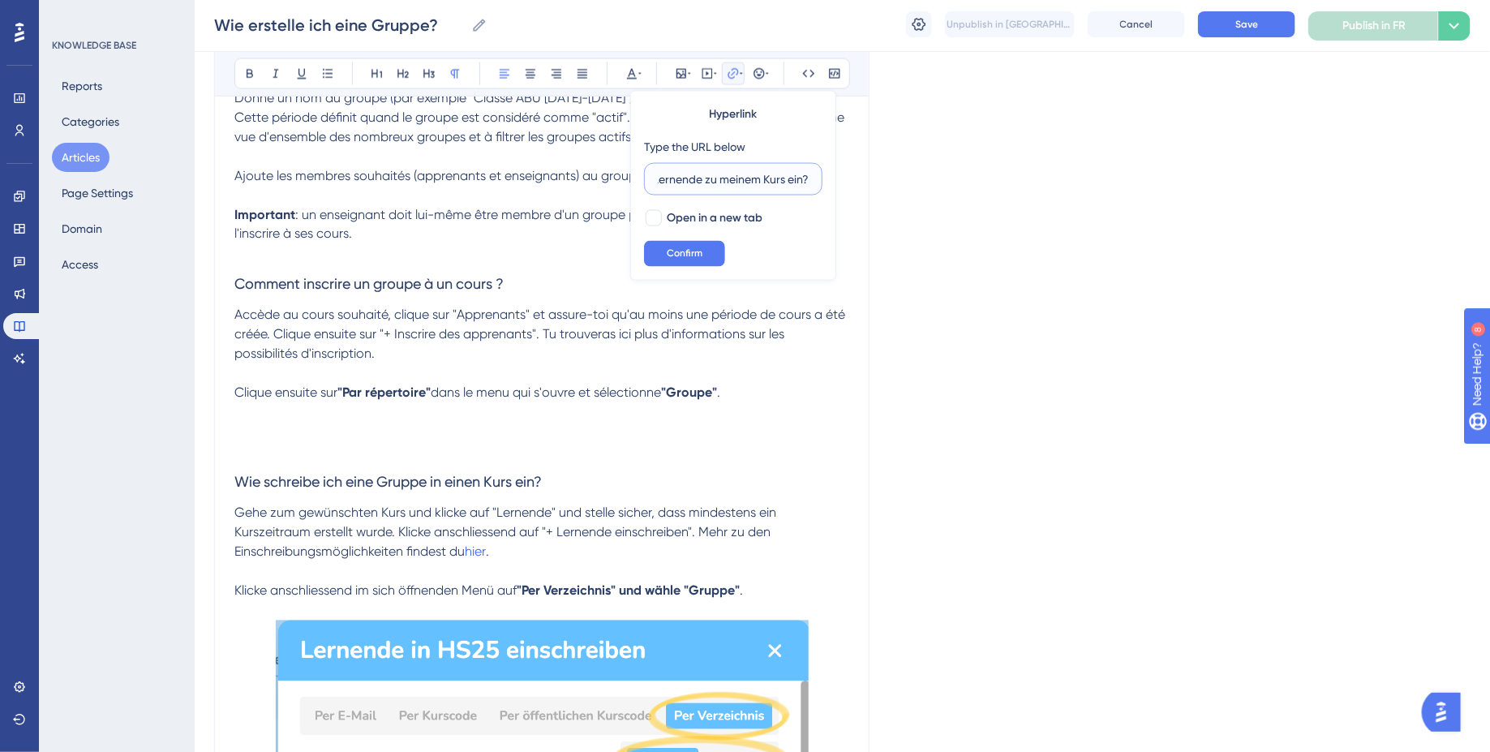
click at [686, 170] on input "Wie lade ich Lernende zu meinem Kurs ein?" at bounding box center [733, 179] width 151 height 18
click at [686, 169] on label "Wie lade ich Lernende zu meinem Kurs ein?" at bounding box center [733, 179] width 178 height 32
click at [686, 170] on input "Wie lade ich Lernende zu meinem Kurs ein?" at bounding box center [733, 179] width 151 height 18
click at [686, 178] on input "Wie lade ich Lernende zu meinem Kurs ein?" at bounding box center [733, 179] width 151 height 18
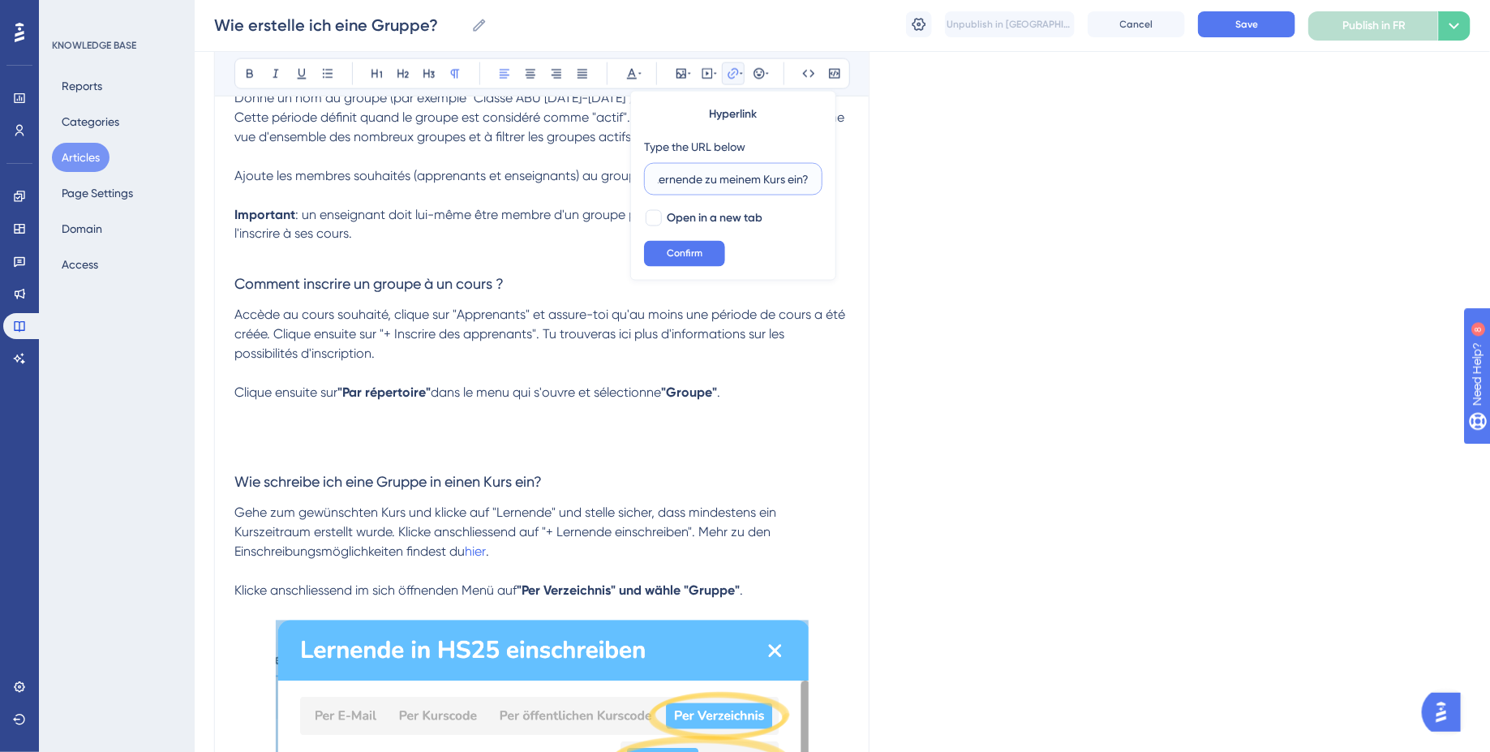
click at [686, 178] on input "Wie lade ich Lernende zu meinem Kurs ein?" at bounding box center [733, 179] width 151 height 18
click at [581, 475] on h3 "Wie schreibe ich eine Gruppe in einen Kurs ein?" at bounding box center [541, 483] width 615 height 42
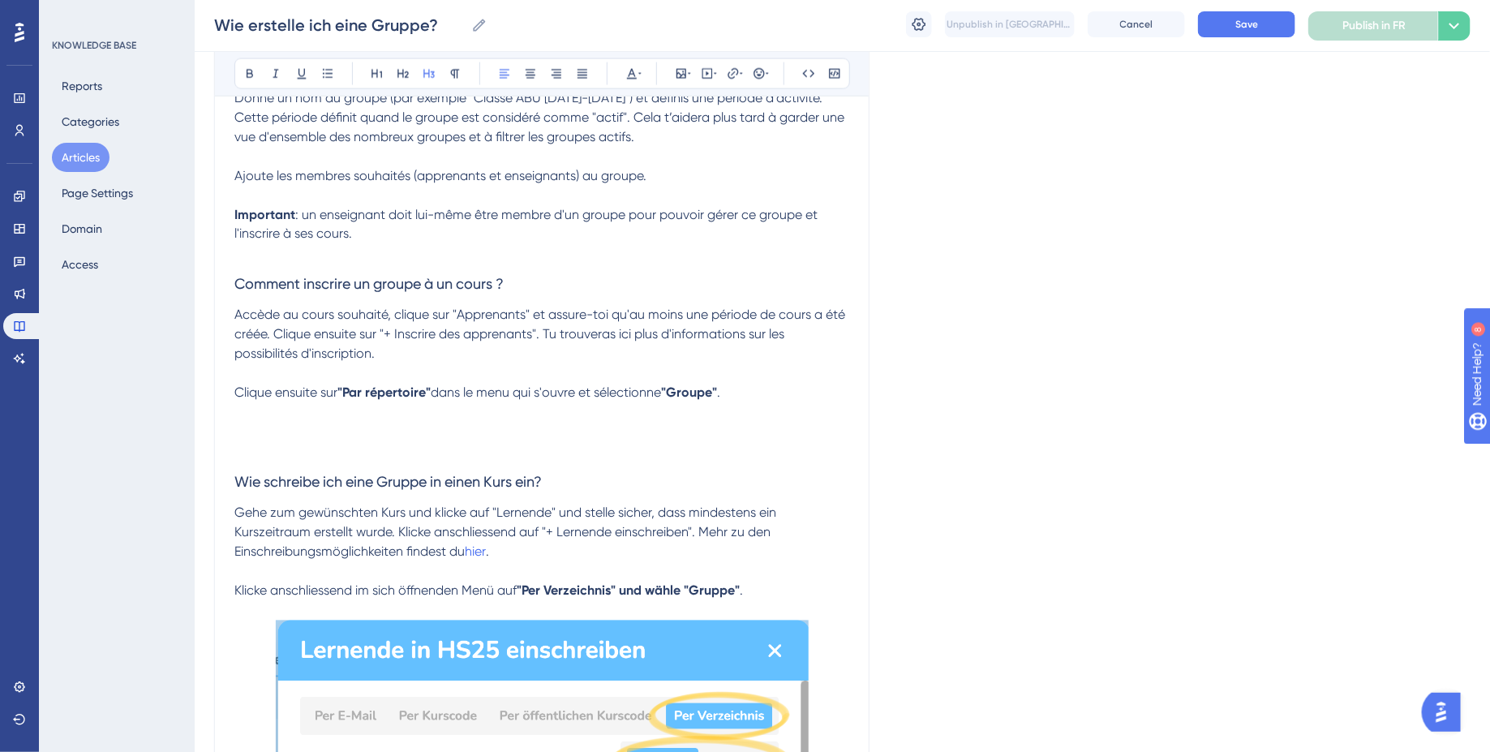
click at [624, 339] on span "Accède au cours souhaité, clique sur "Apprenants" et assure-toi qu'au moins une…" at bounding box center [541, 334] width 614 height 54
click at [734, 68] on icon at bounding box center [733, 73] width 11 height 11
click at [675, 178] on input "https://" at bounding box center [733, 179] width 151 height 18
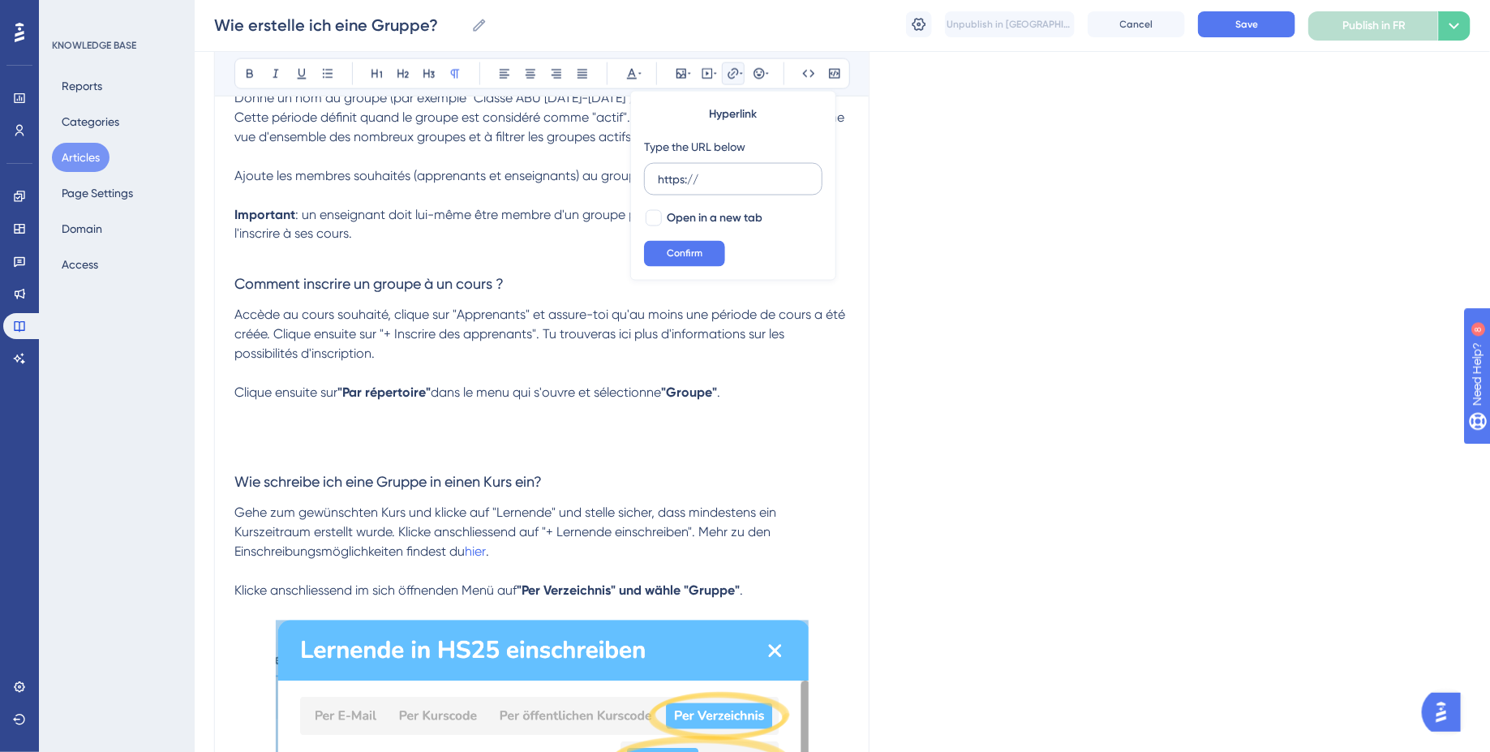
click at [675, 178] on input "https://" at bounding box center [733, 179] width 151 height 18
type input "https://help.brian.study/de/articles/63-wie-lade-ich-lernende-zu-meinem-kurs-ein"
click at [656, 221] on div at bounding box center [654, 218] width 16 height 16
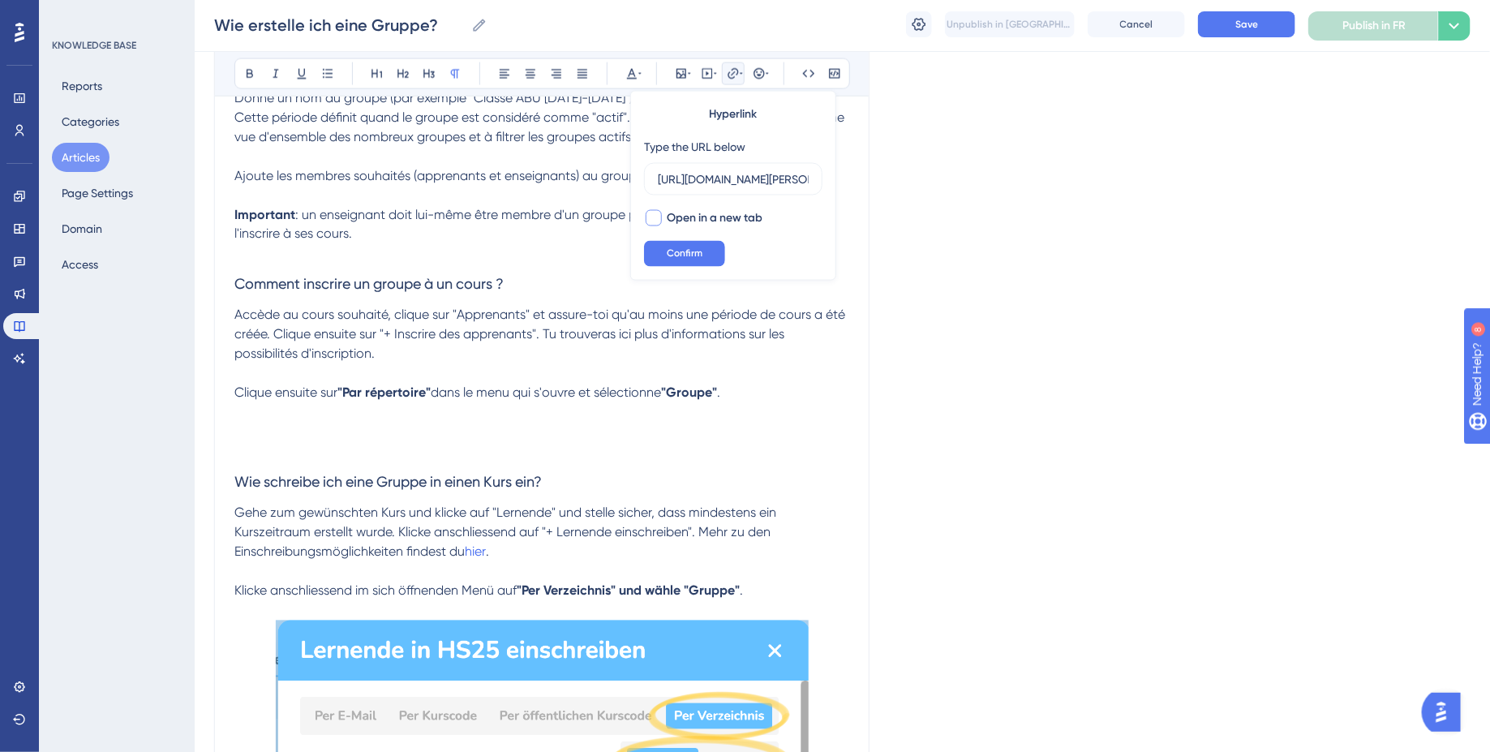
checkbox input "true"
click at [794, 176] on input "https://help.brian.study/de/articles/63-wie-lade-ich-lernende-zu-meinem-kurs-ein" at bounding box center [733, 179] width 151 height 18
type input "https://help.brian.study/fr/articles/63-wie-lade-ich-lernende-zu-meinem-kurs-ein"
click at [694, 253] on span "Confirm" at bounding box center [685, 253] width 36 height 13
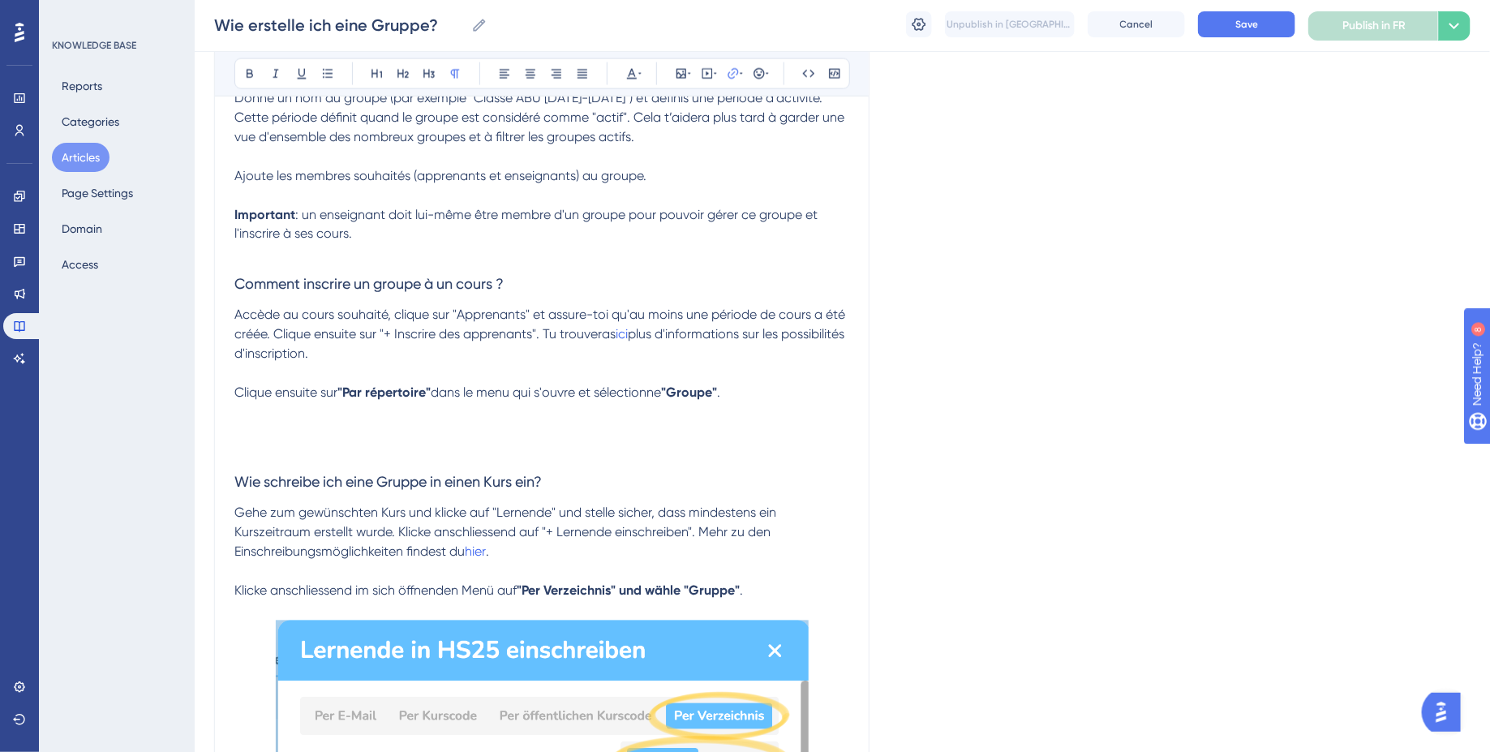
click at [682, 379] on p at bounding box center [541, 373] width 615 height 19
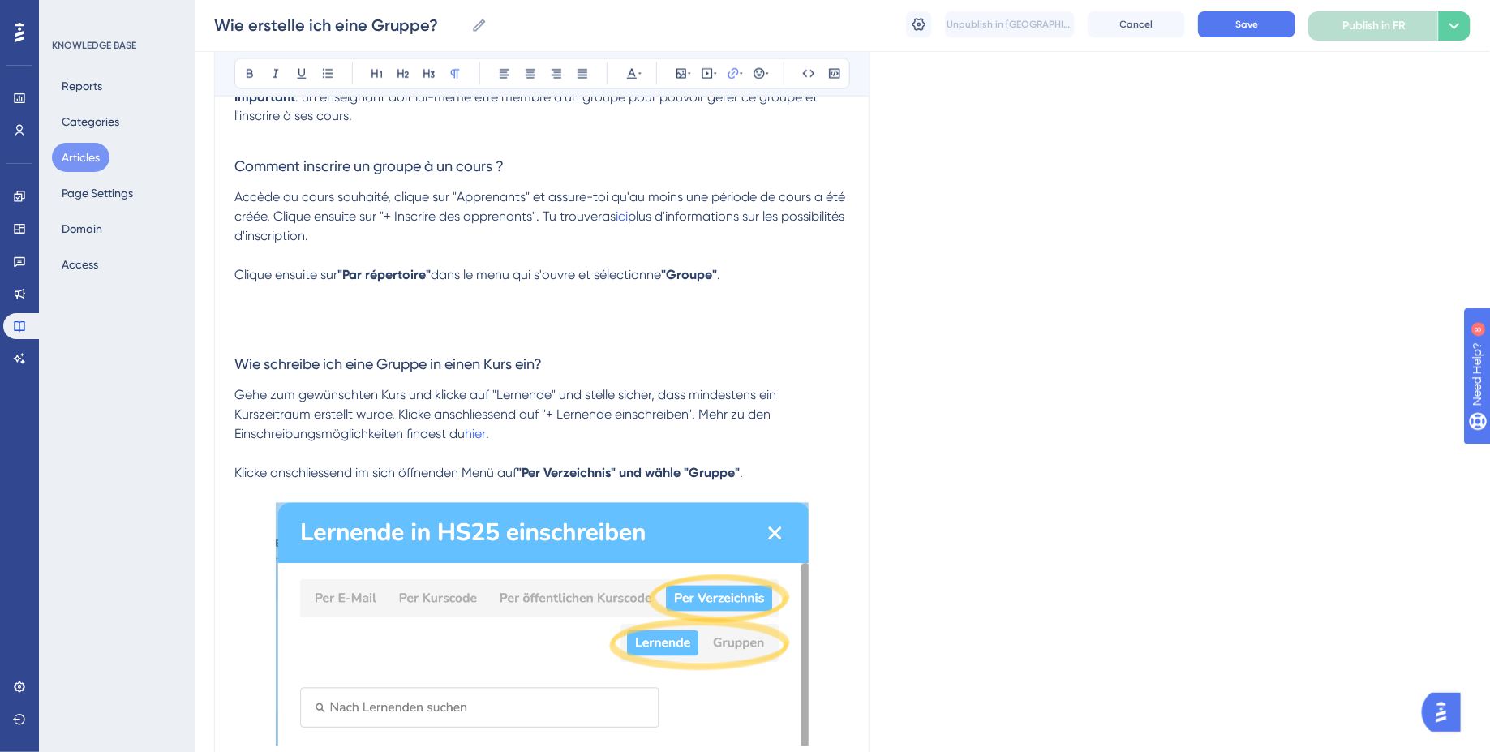
scroll to position [1377, 0]
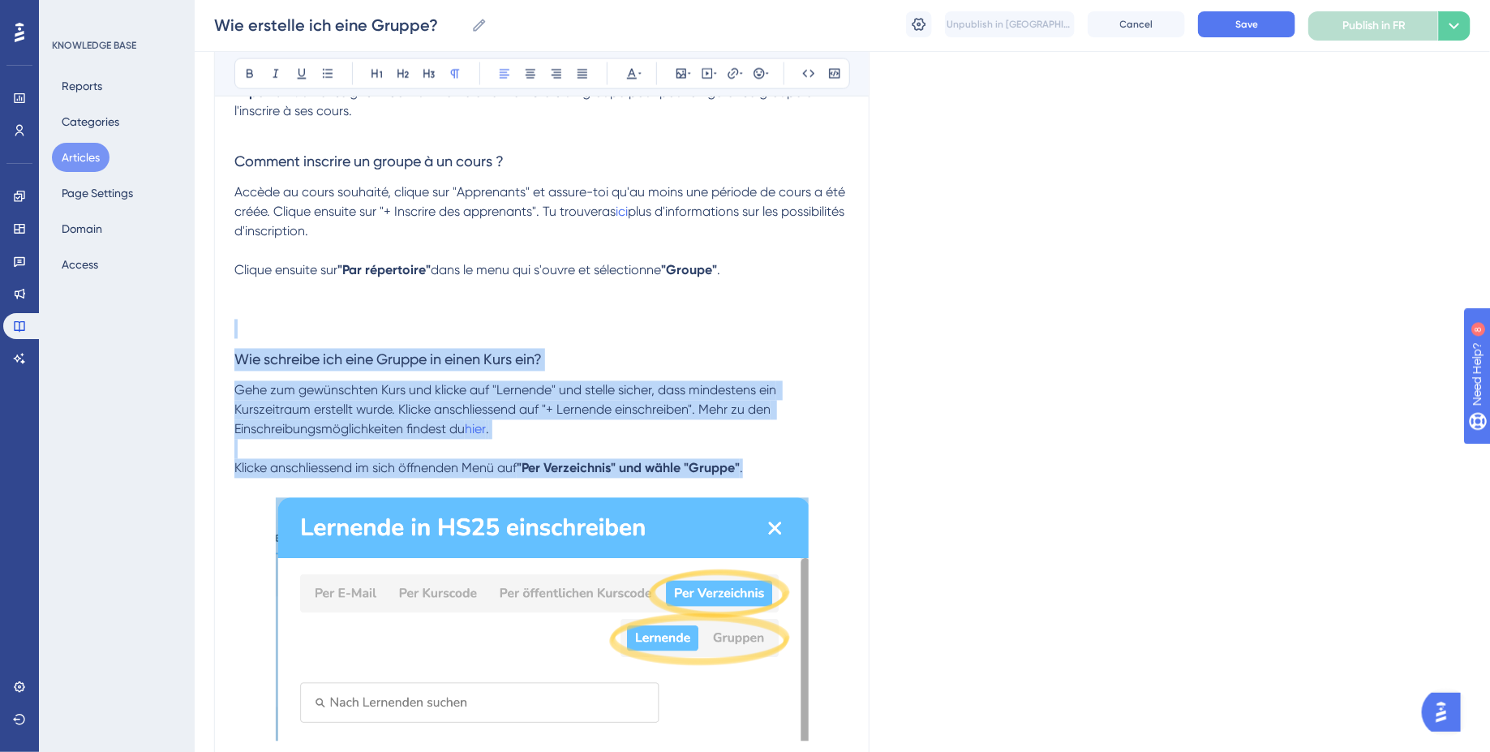
drag, startPoint x: 772, startPoint y: 475, endPoint x: 201, endPoint y: 337, distance: 587.3
click at [201, 337] on div "Performance Users Engagement Widgets Feedback Product Updates Knowledge Base AI…" at bounding box center [842, 329] width 1295 height 3412
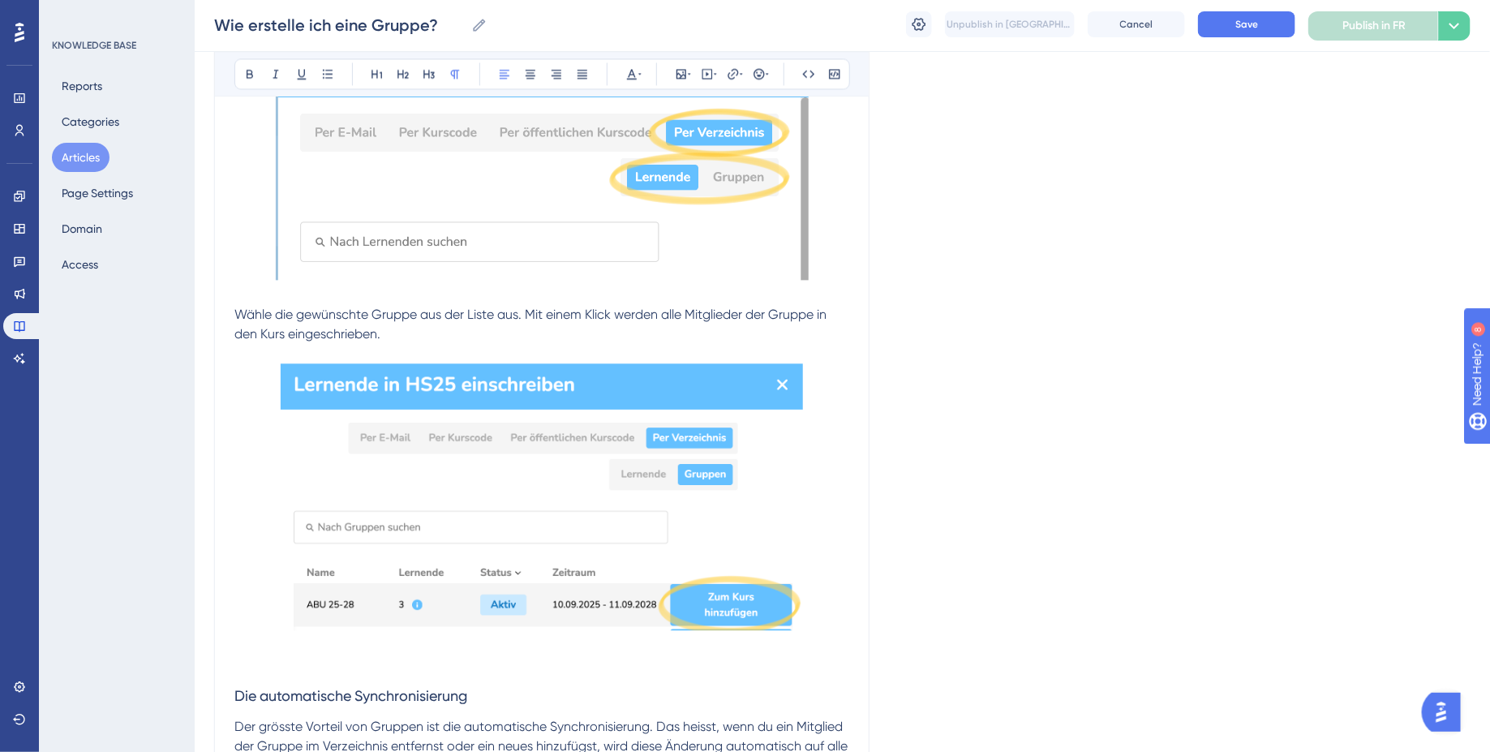
scroll to position [1667, 0]
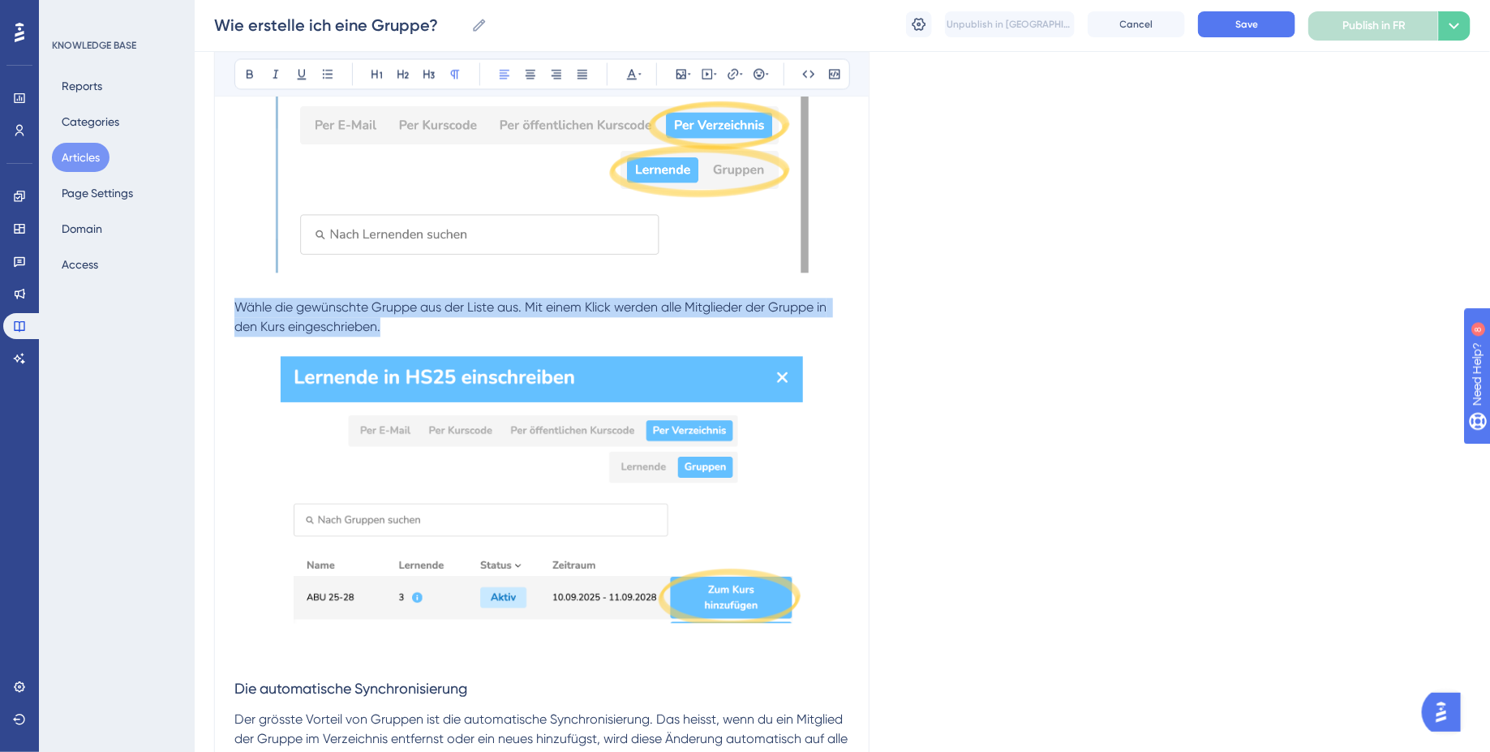
drag, startPoint x: 393, startPoint y: 324, endPoint x: 185, endPoint y: 311, distance: 208.9
copy span "Wähle die gewünschte Gruppe aus der Liste aus. Mit einem Klick werden alle Mitg…"
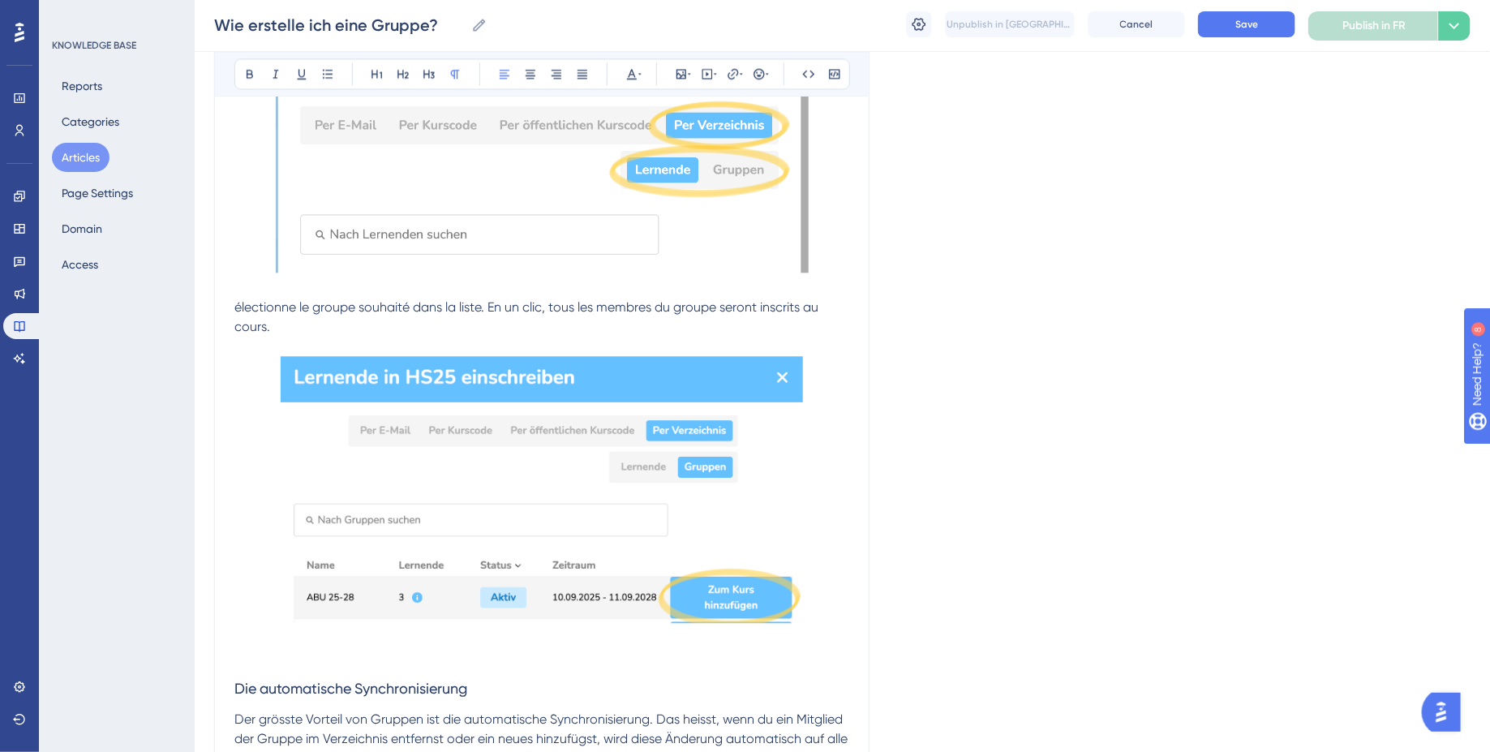
click at [235, 313] on span "électionne le groupe souhaité dans la liste. En un clic, tous les membres du gr…" at bounding box center [527, 316] width 587 height 35
click at [329, 324] on p "Sélectionne le groupe souhaité dans la liste. En un clic, tous les membres du g…" at bounding box center [541, 307] width 615 height 58
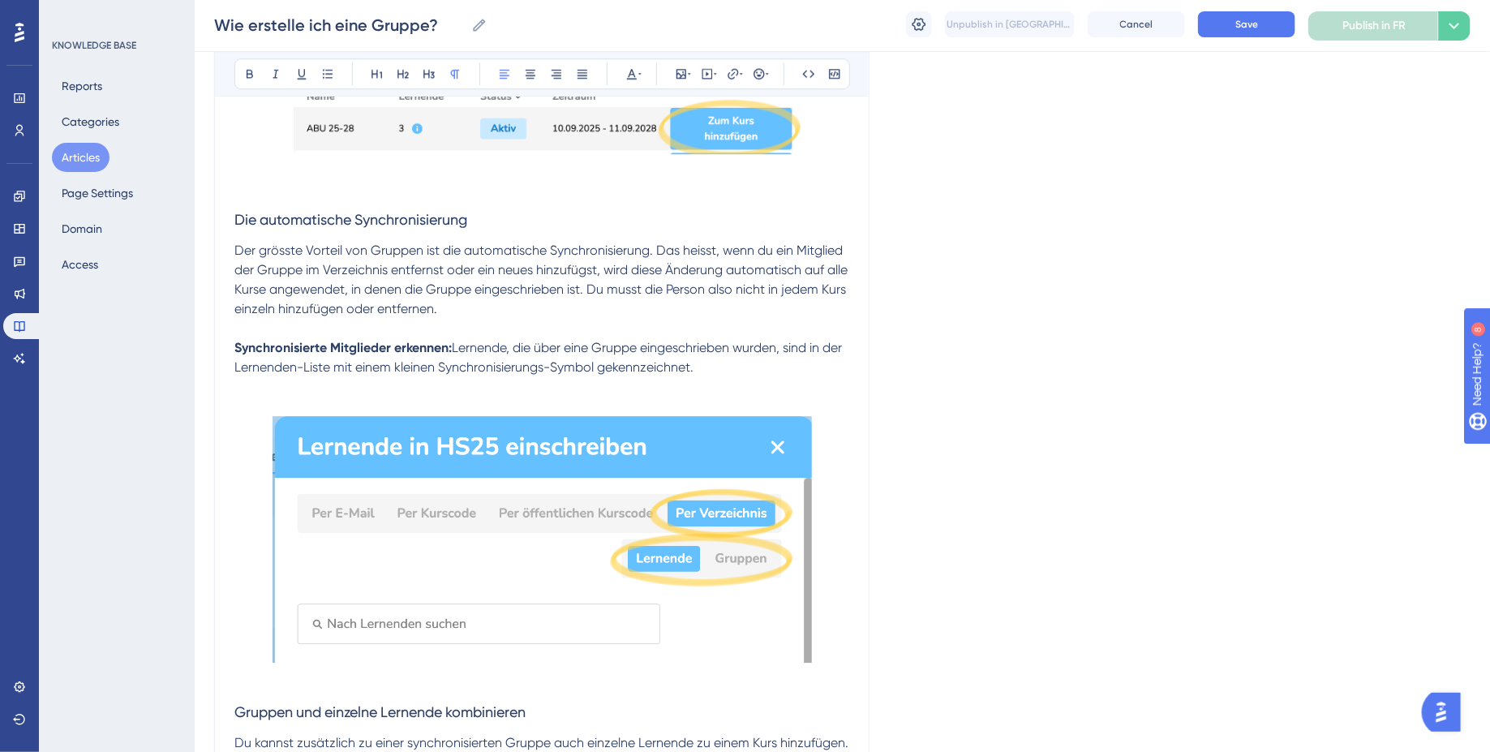
scroll to position [2125, 0]
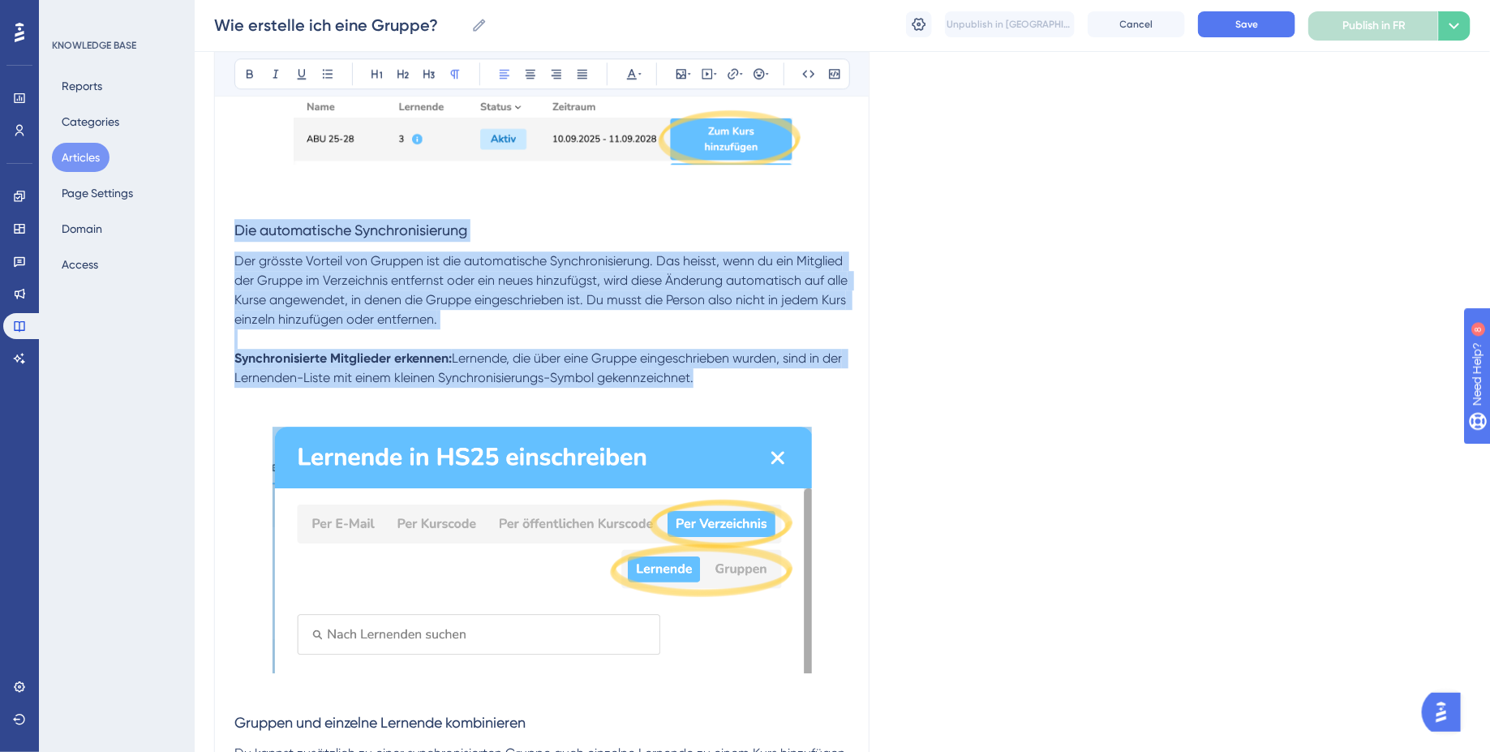
drag, startPoint x: 727, startPoint y: 383, endPoint x: 221, endPoint y: 225, distance: 529.3
copy div "Die automatische Synchronisierung Der grösste Vorteil von Gruppen ist die autom…"
click at [1252, 28] on span "Save" at bounding box center [1246, 24] width 23 height 13
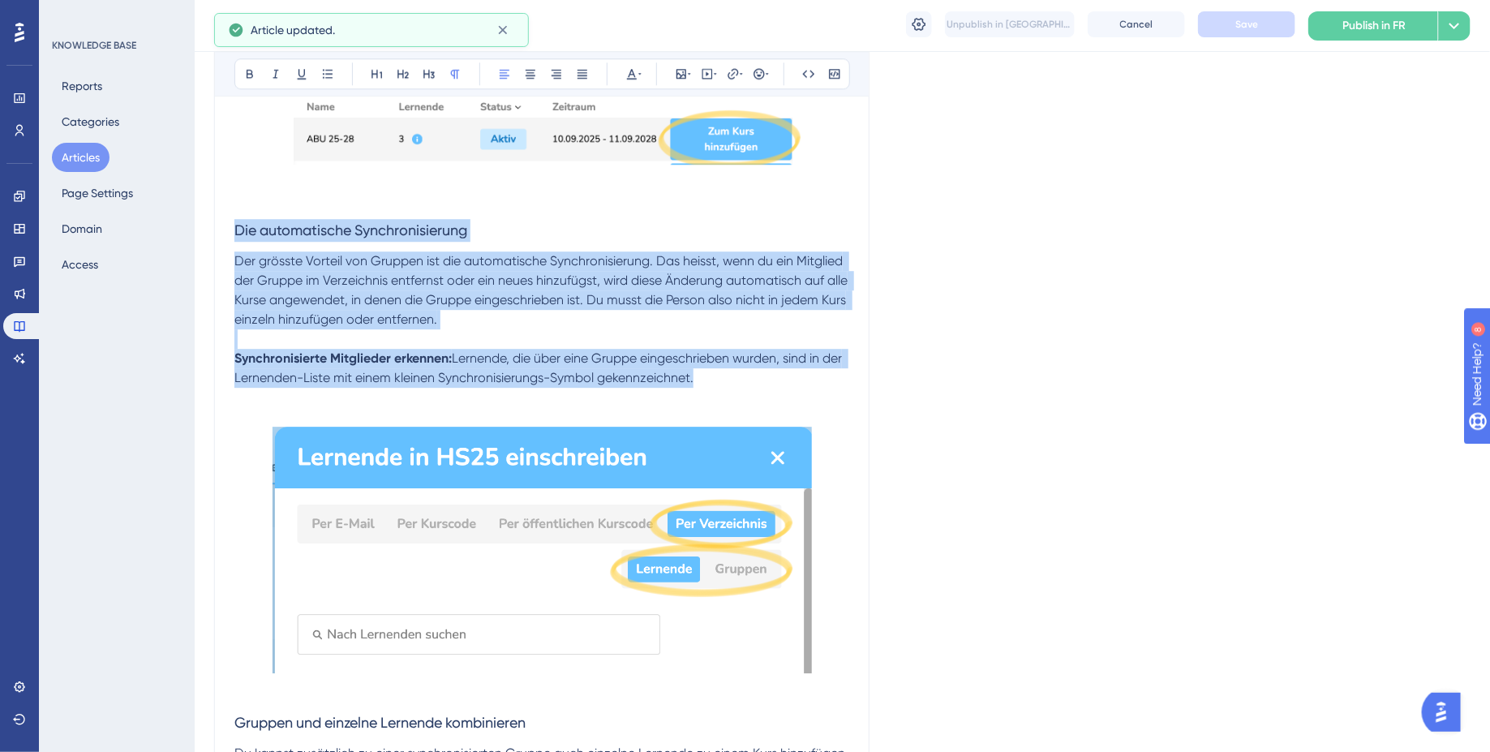
click at [384, 317] on span "Der grösste Vorteil von Gruppen ist die automatische Synchronisierung. Das heis…" at bounding box center [542, 290] width 616 height 74
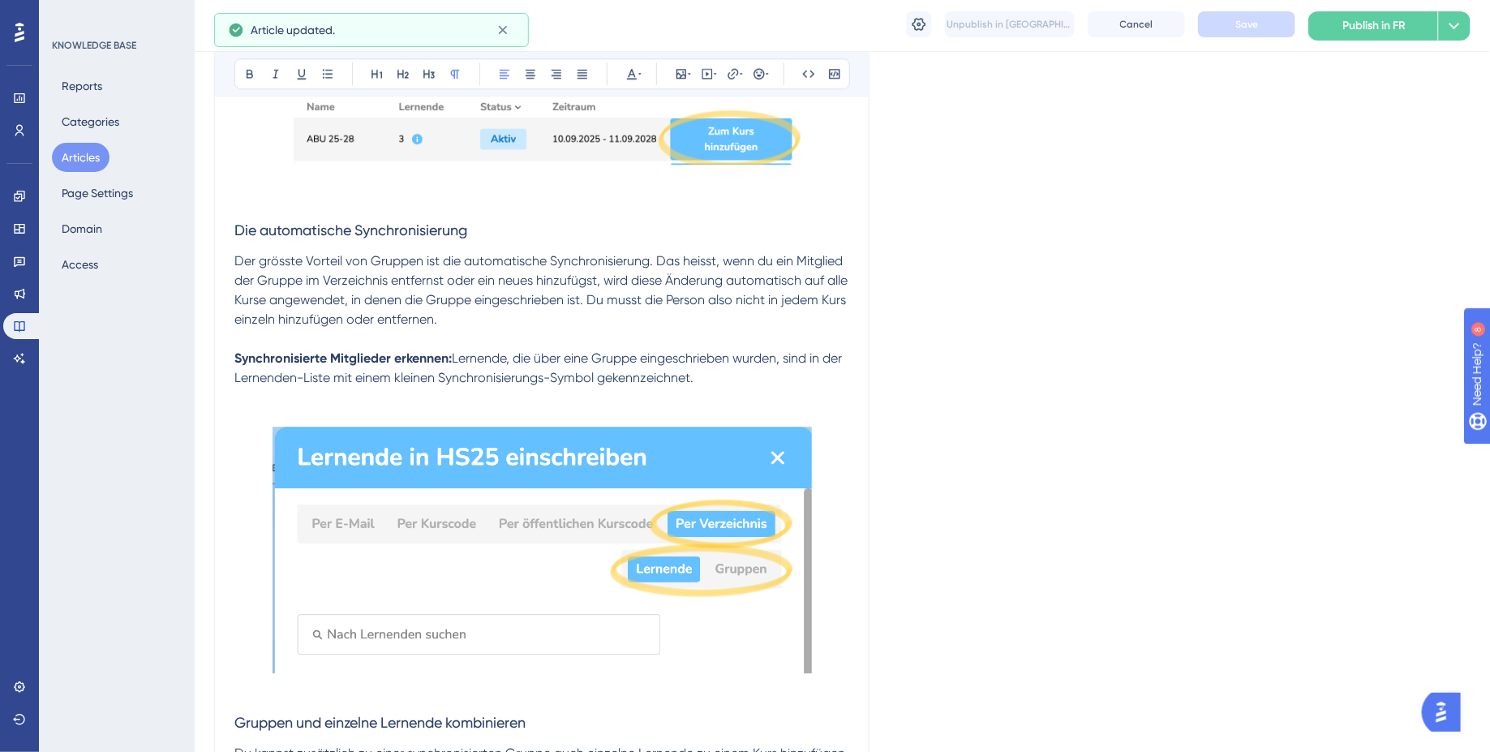
click at [238, 234] on span "Die automatische Synchronisierung" at bounding box center [350, 229] width 233 height 17
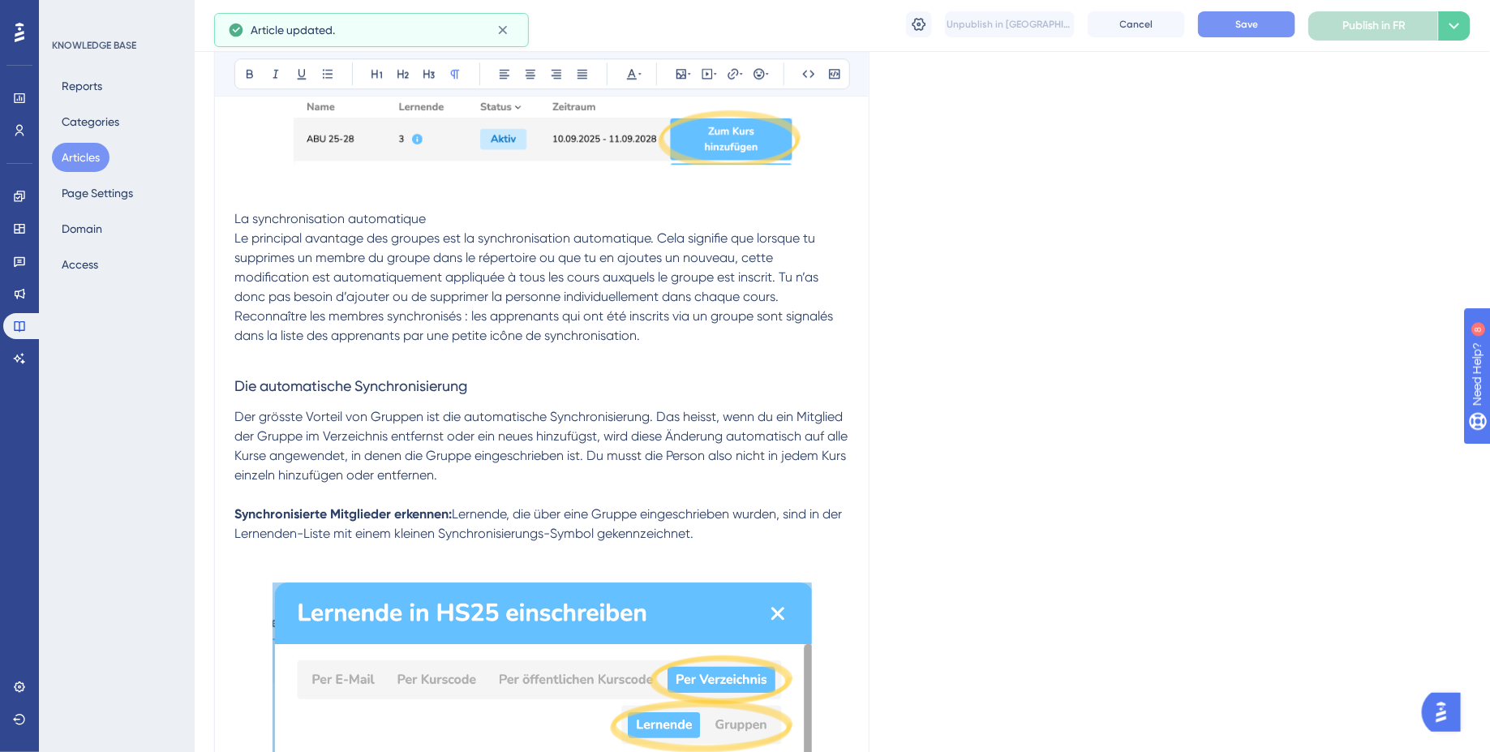
click at [235, 238] on span "Le principal avantage des groupes est la synchronisation automatique. Cela sign…" at bounding box center [527, 267] width 587 height 74
click at [274, 225] on span "La synchronisation automatique" at bounding box center [329, 218] width 191 height 15
click at [430, 71] on icon at bounding box center [428, 74] width 11 height 9
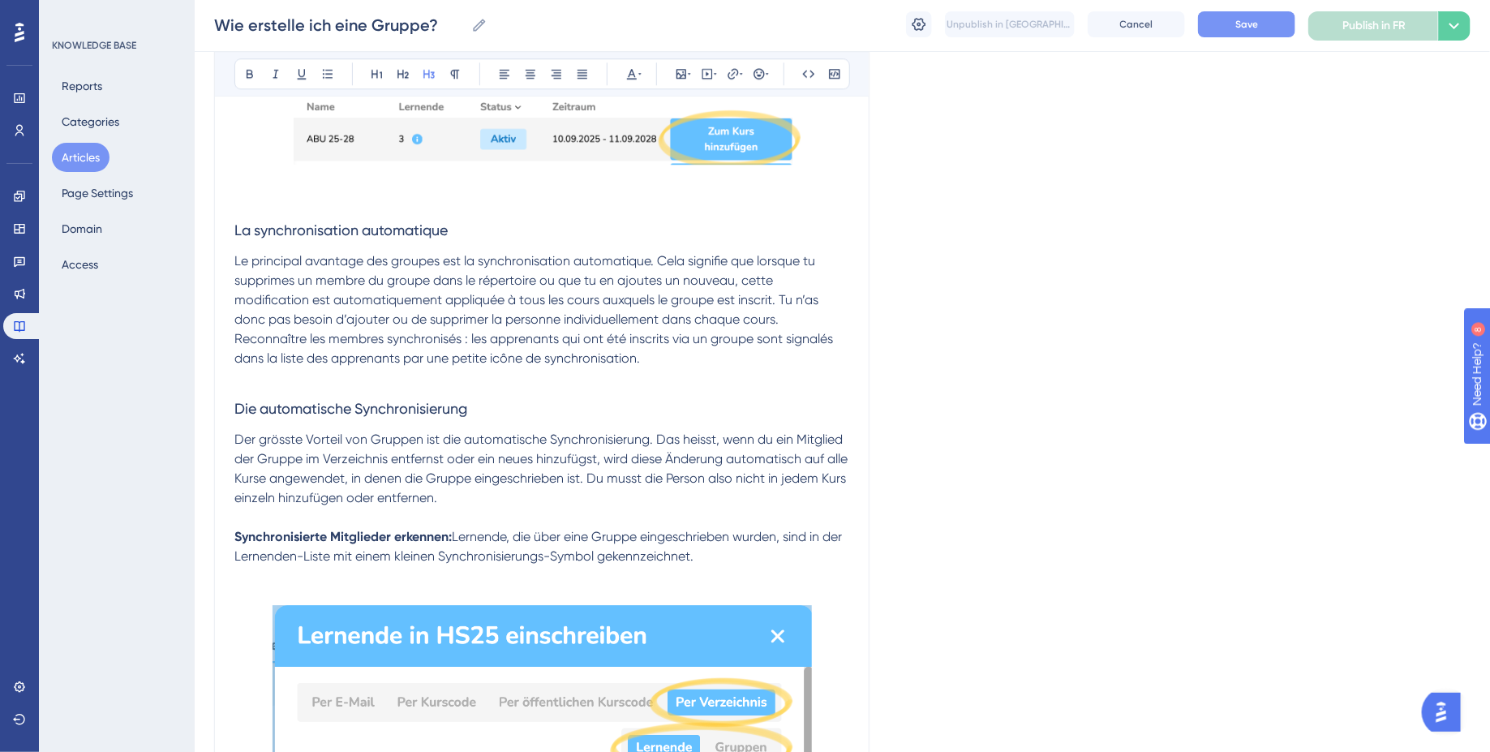
click at [235, 341] on span "Reconnaître les membres synchronisés : les apprenants qui ont été inscrits via …" at bounding box center [535, 348] width 602 height 35
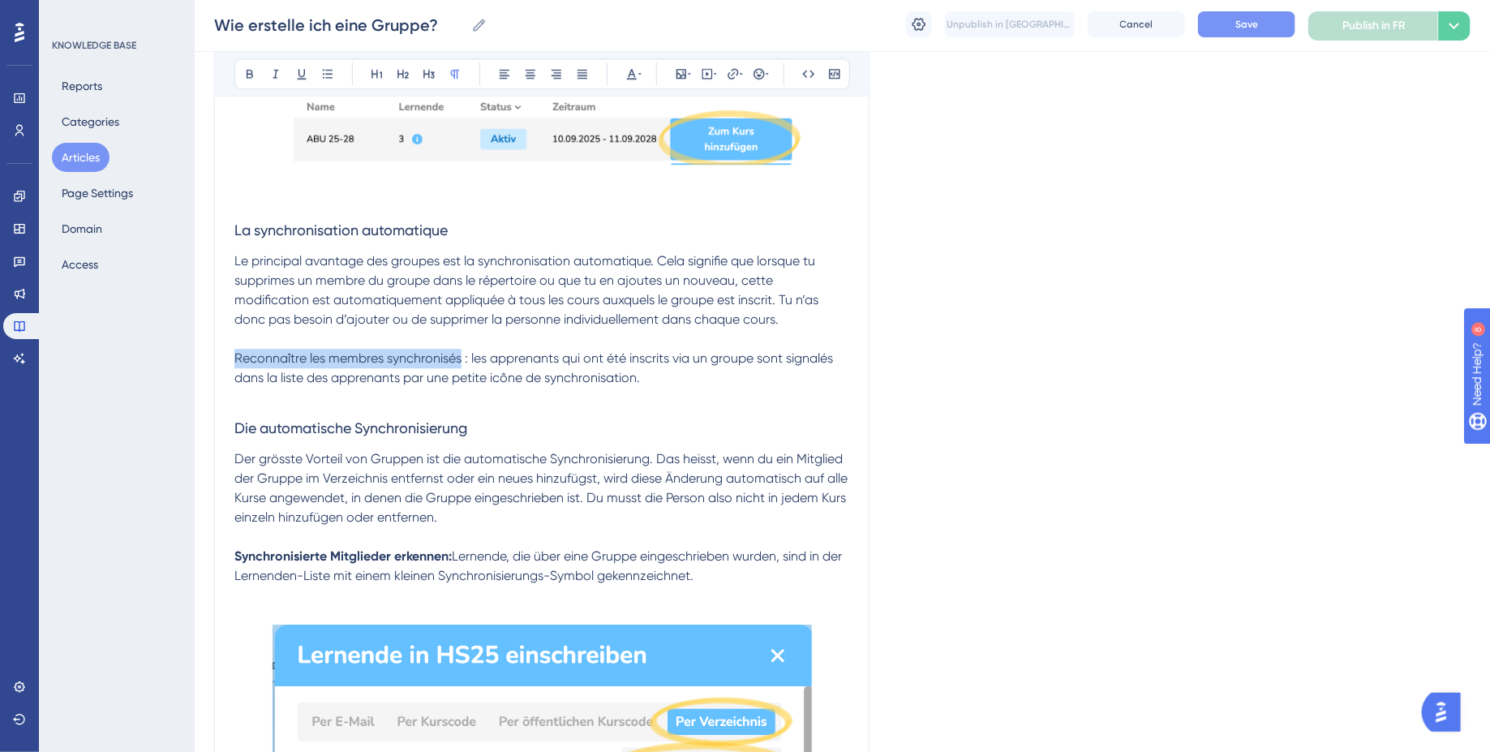
drag, startPoint x: 461, startPoint y: 360, endPoint x: 141, endPoint y: 360, distance: 319.6
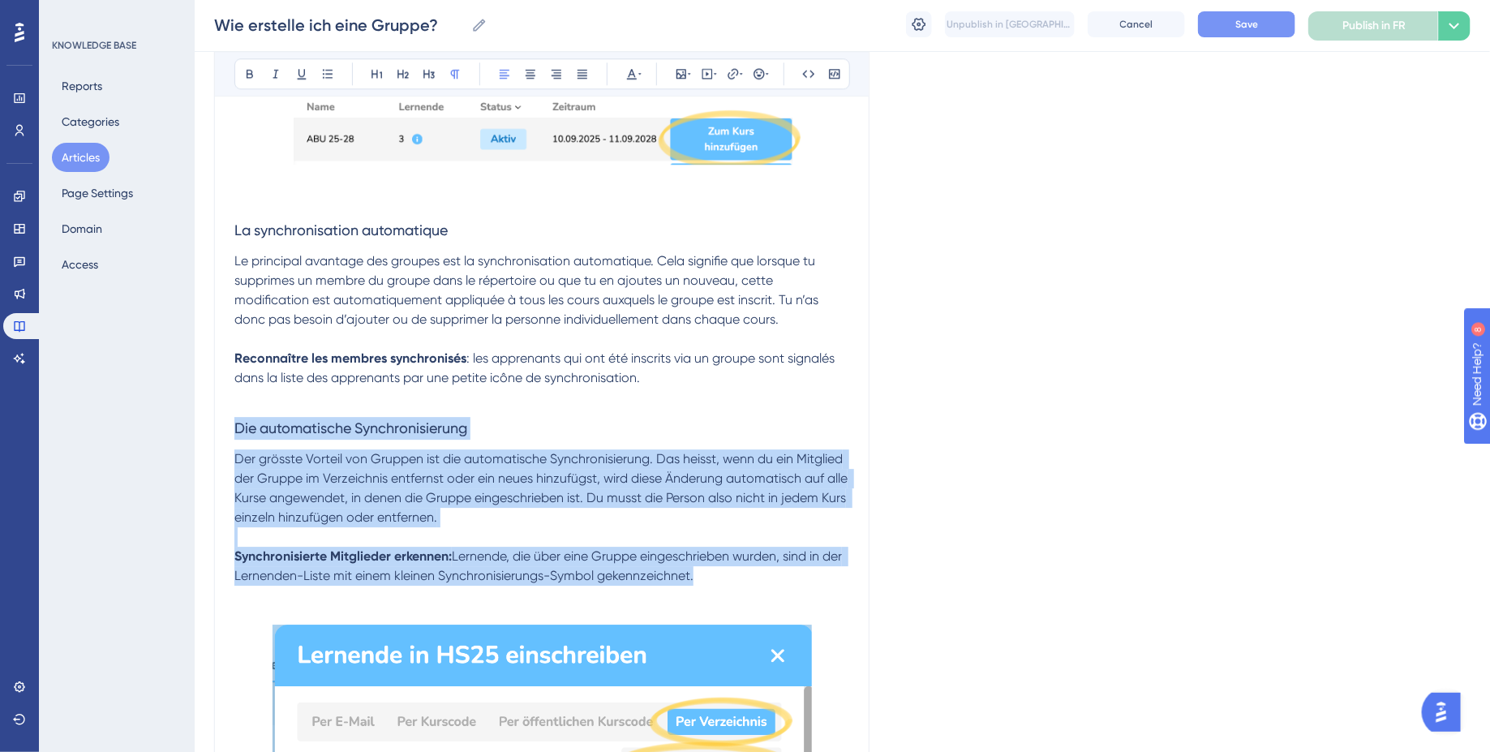
drag, startPoint x: 728, startPoint y: 579, endPoint x: 164, endPoint y: 419, distance: 586.2
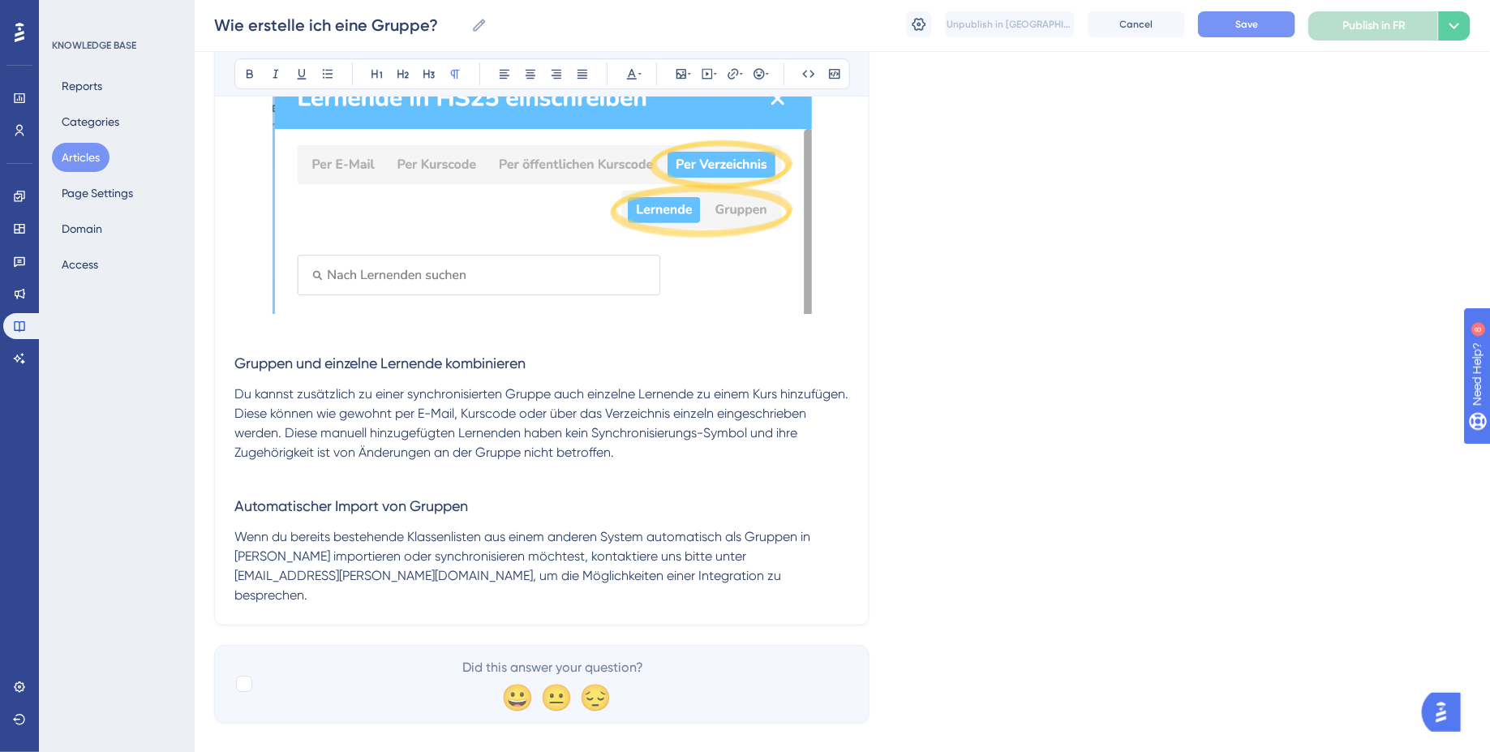
scroll to position [2487, 0]
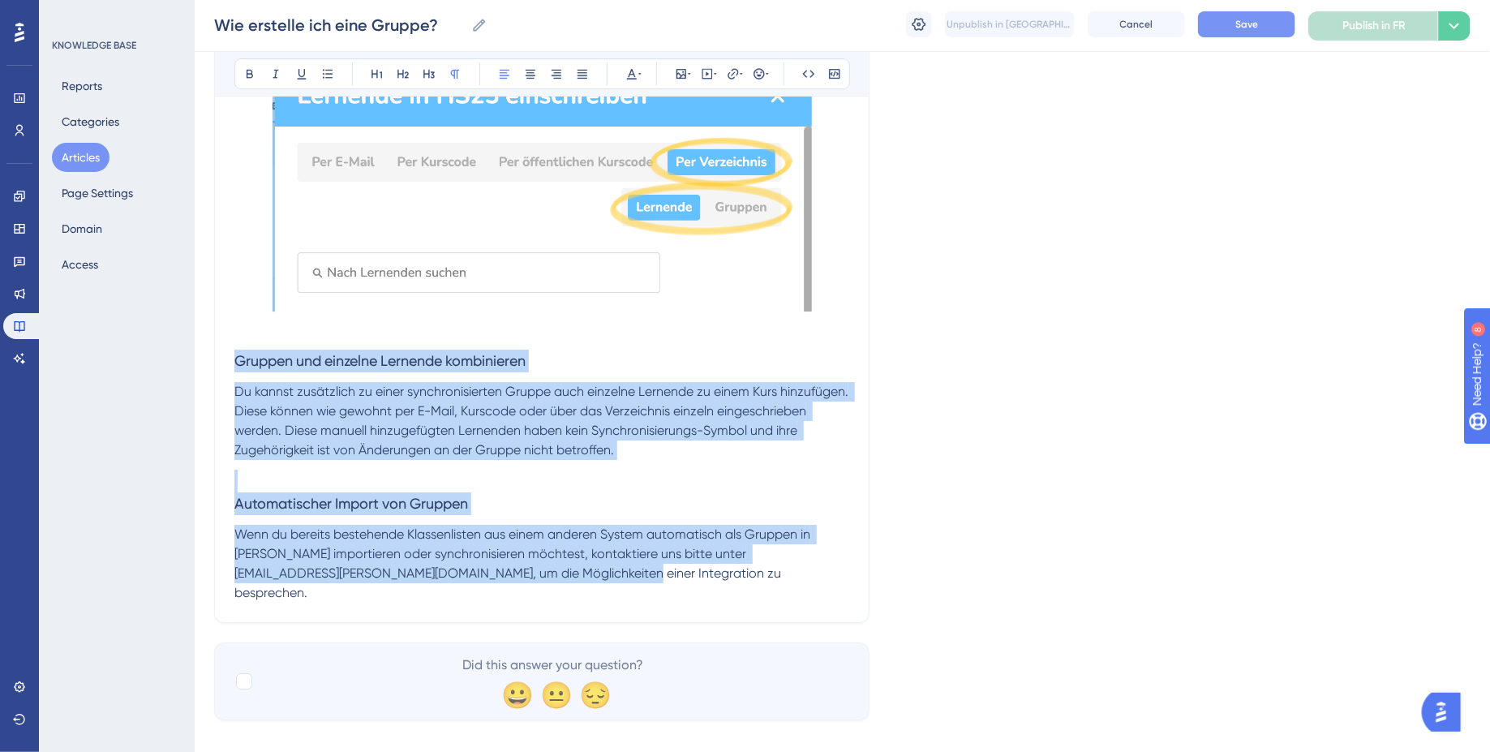
drag, startPoint x: 518, startPoint y: 578, endPoint x: 224, endPoint y: 358, distance: 366.8
copy div "Gruppen und einzelne Lernende kombinieren Du kannst zusätzlich zu einer synchro…"
click at [458, 494] on h3 "Automatischer Import von Gruppen" at bounding box center [541, 492] width 615 height 65
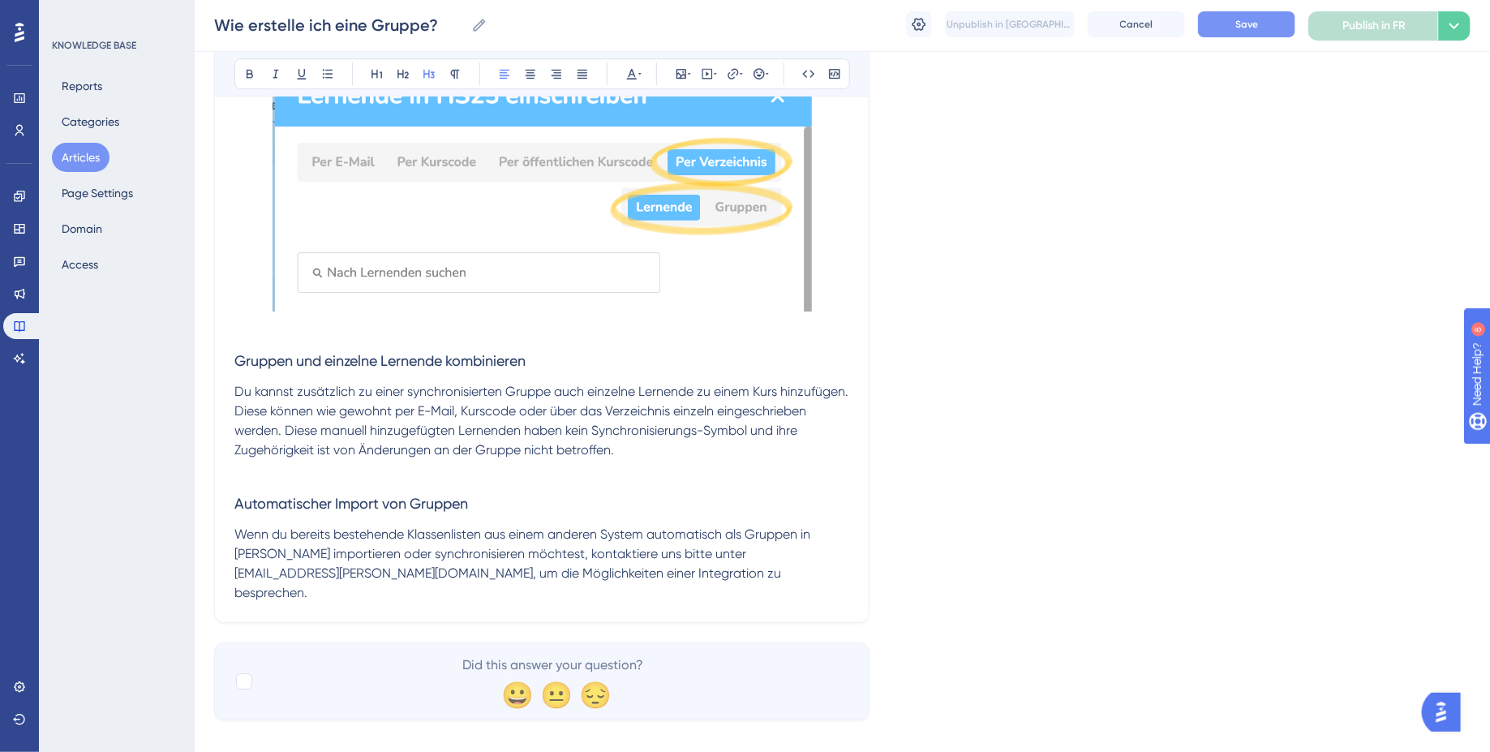
click at [238, 367] on span "Gruppen und einzelne Lernende kombinieren" at bounding box center [379, 360] width 291 height 17
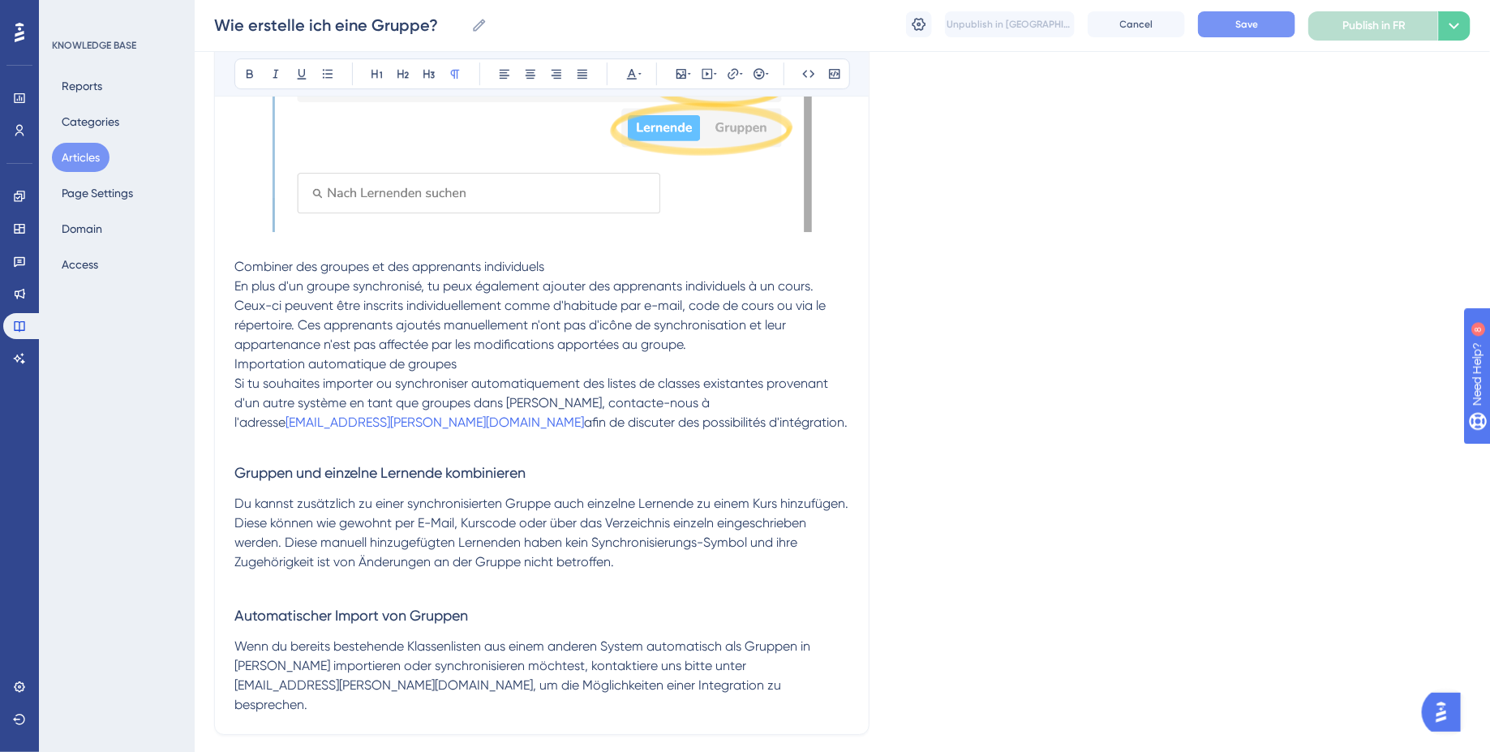
scroll to position [2599, 0]
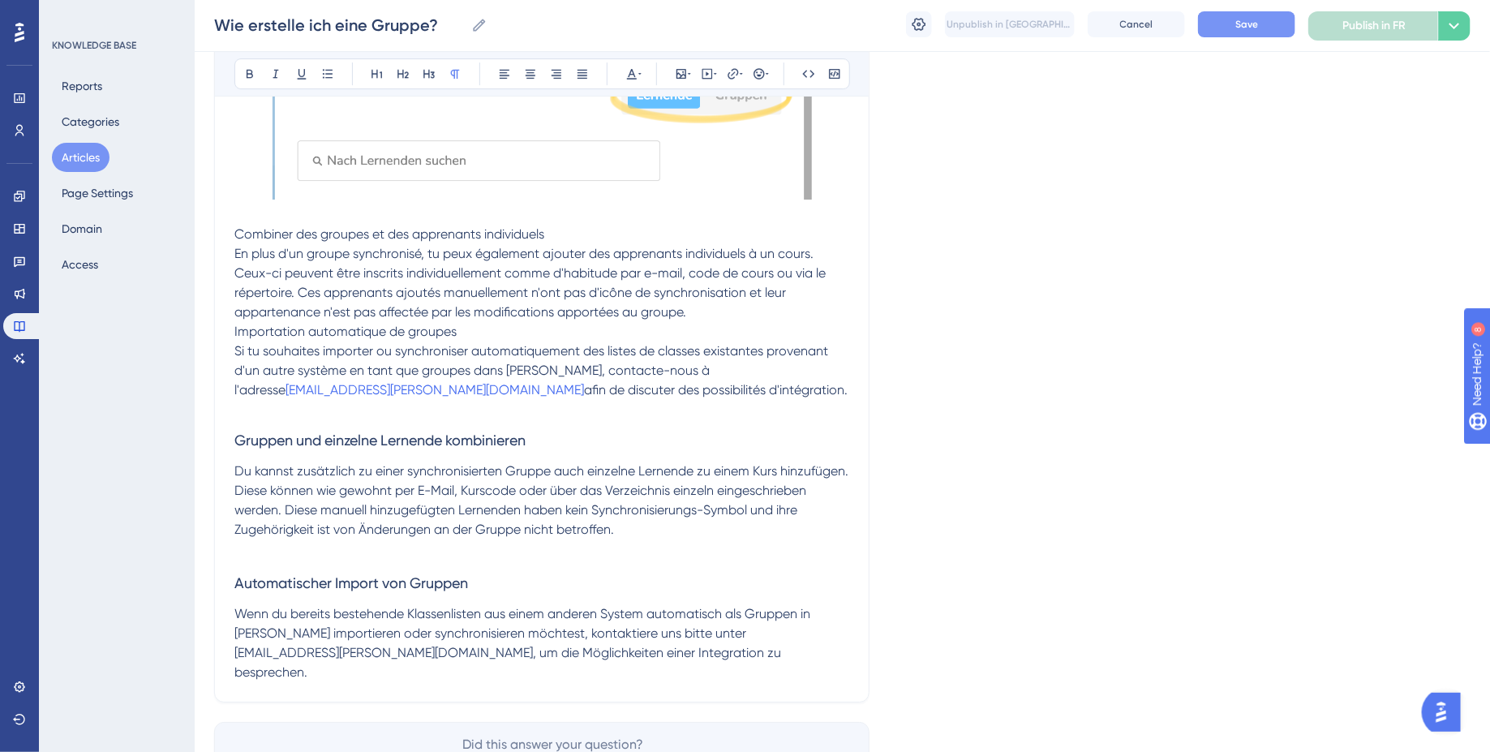
click at [235, 257] on span "En plus d'un groupe synchronisé, tu peux également ajouter des apprenants indiv…" at bounding box center [531, 283] width 595 height 74
click at [276, 238] on span "Combiner des groupes et des apprenants individuels" at bounding box center [389, 233] width 310 height 15
click at [427, 67] on icon at bounding box center [429, 73] width 13 height 13
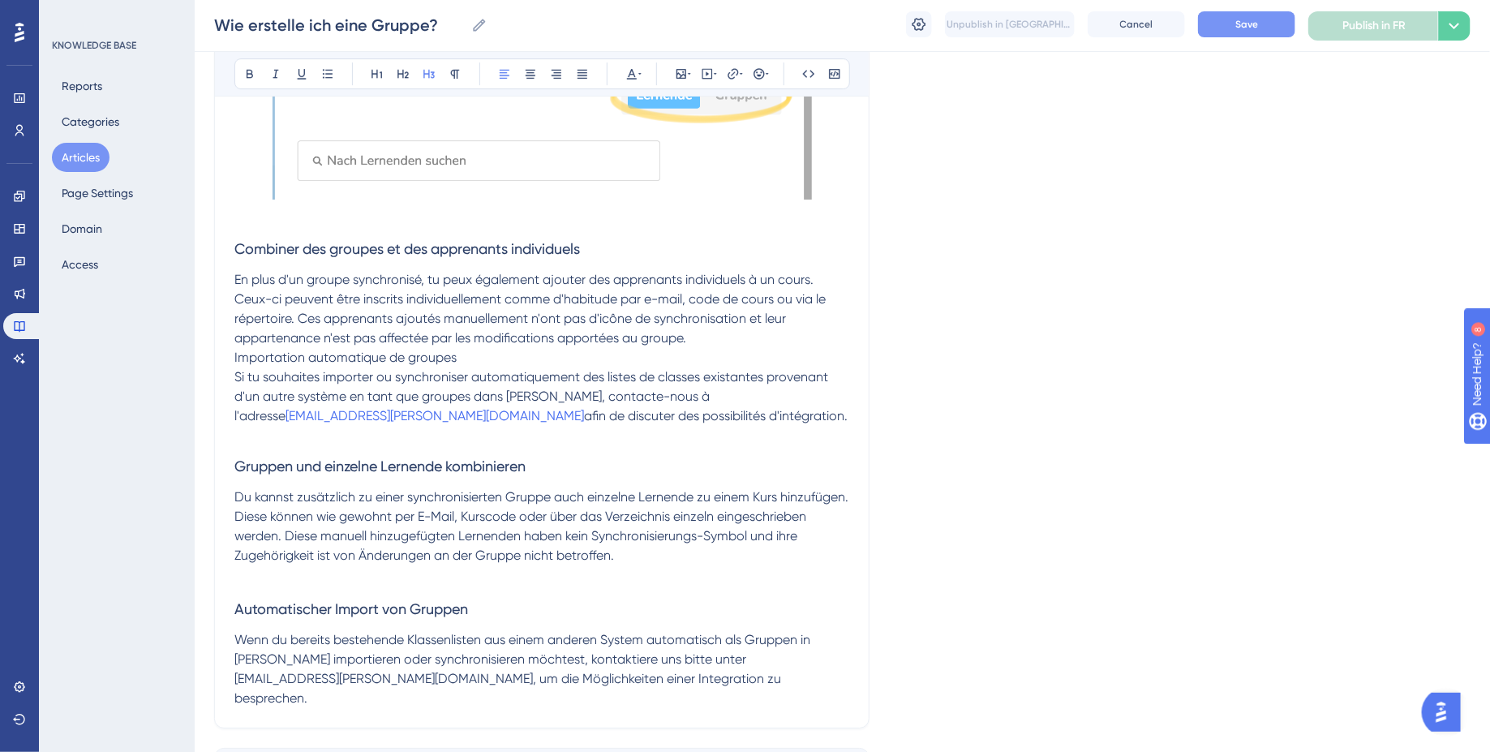
click at [716, 341] on p "En plus d'un groupe synchronisé, tu peux également ajouter des apprenants indiv…" at bounding box center [541, 309] width 615 height 78
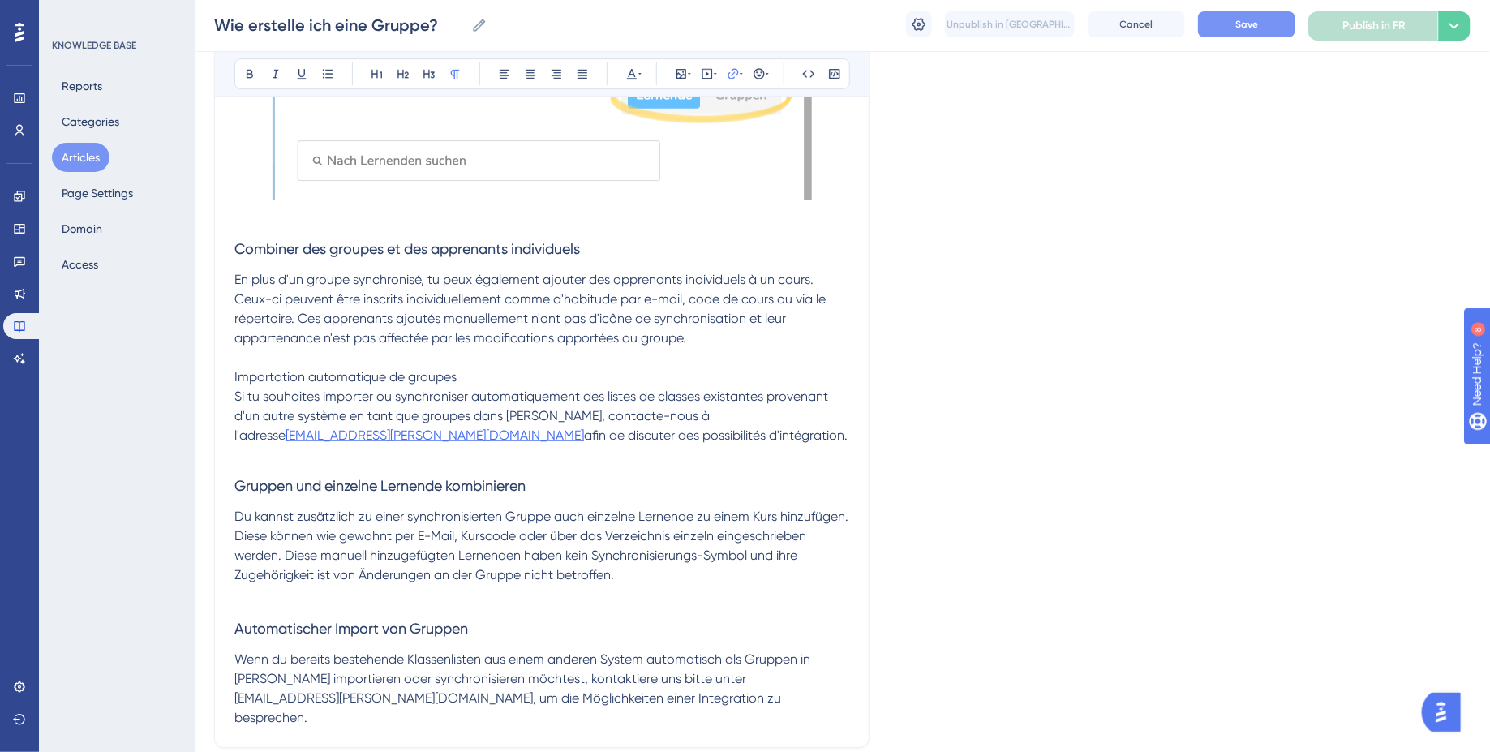
click at [584, 427] on span "info@brian.study" at bounding box center [435, 434] width 298 height 15
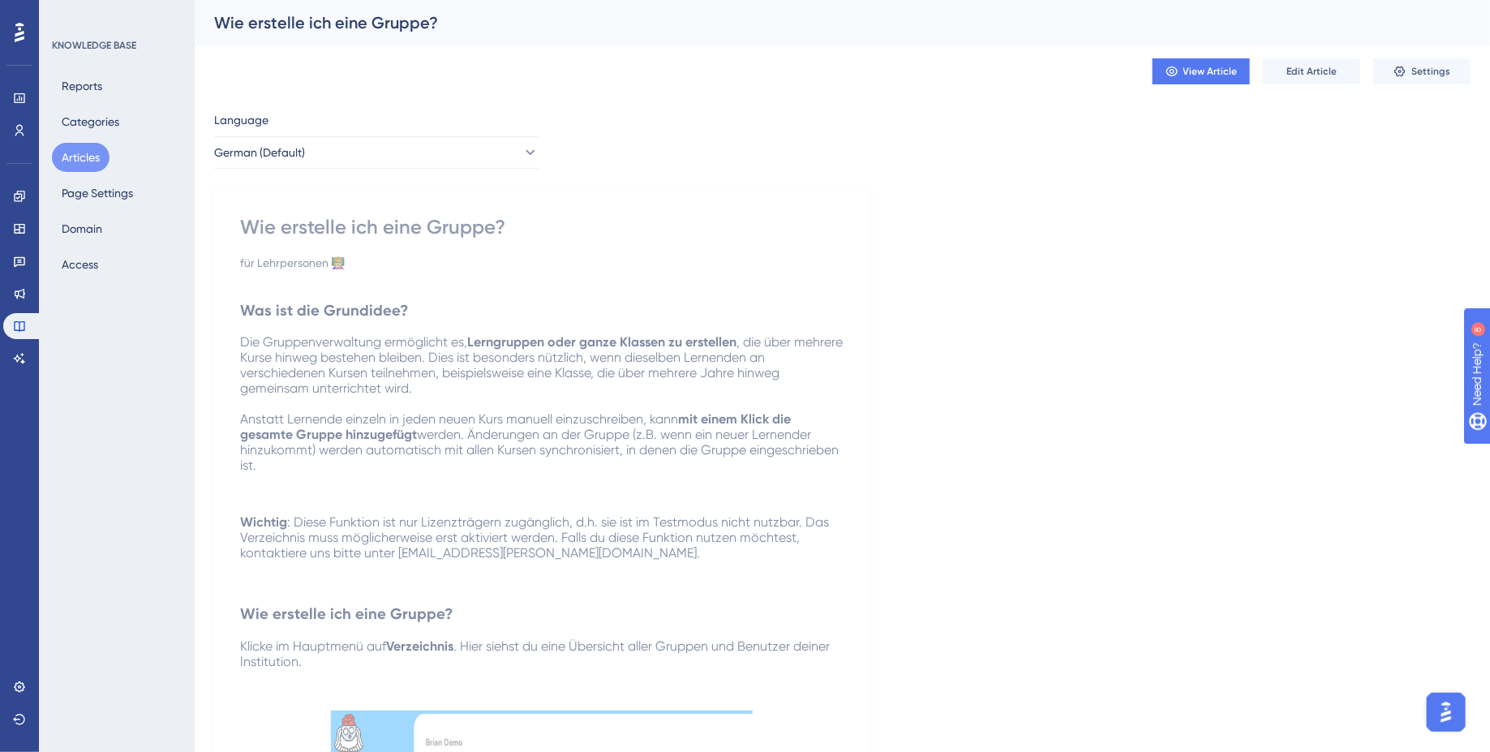
scroll to position [66, 0]
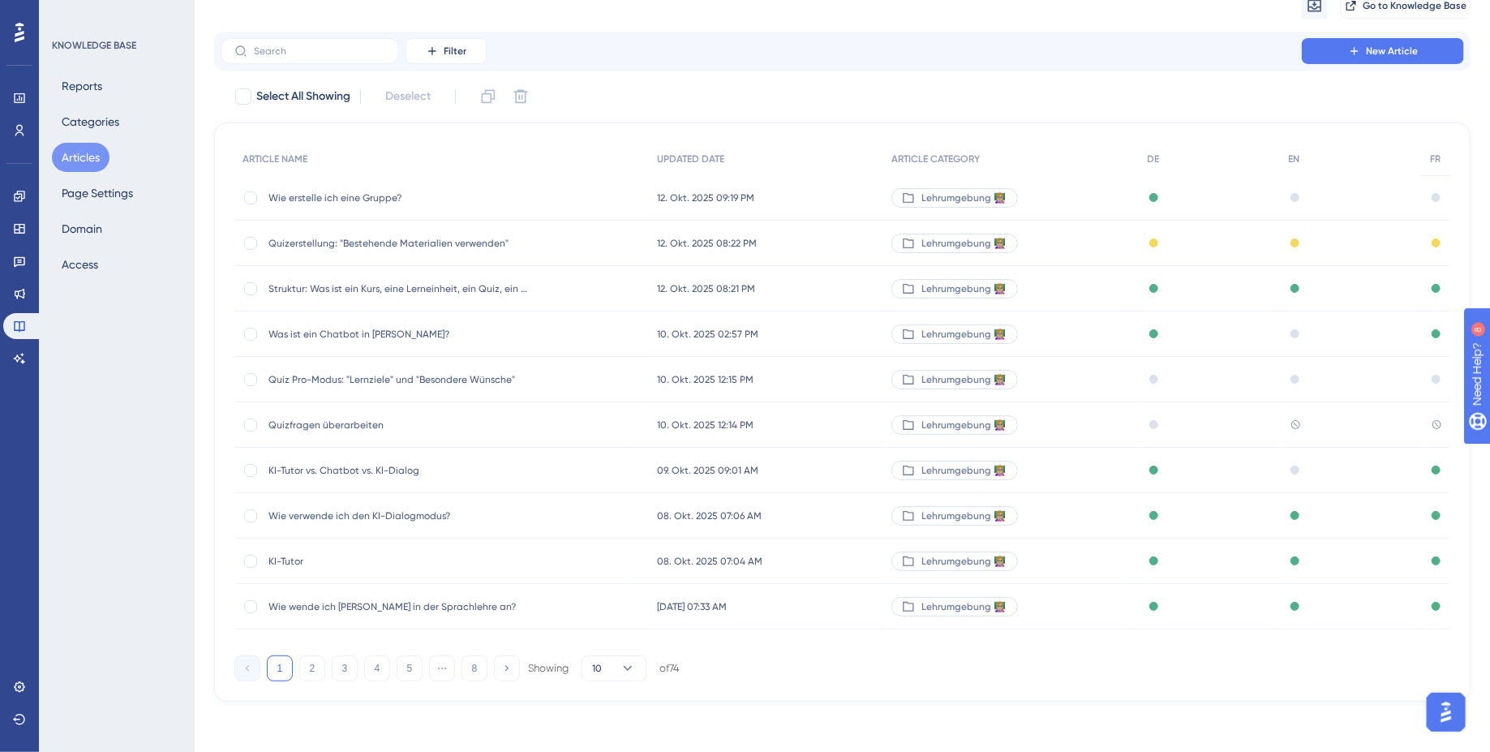
click at [444, 194] on span "Wie erstelle ich eine Gruppe?" at bounding box center [398, 197] width 260 height 13
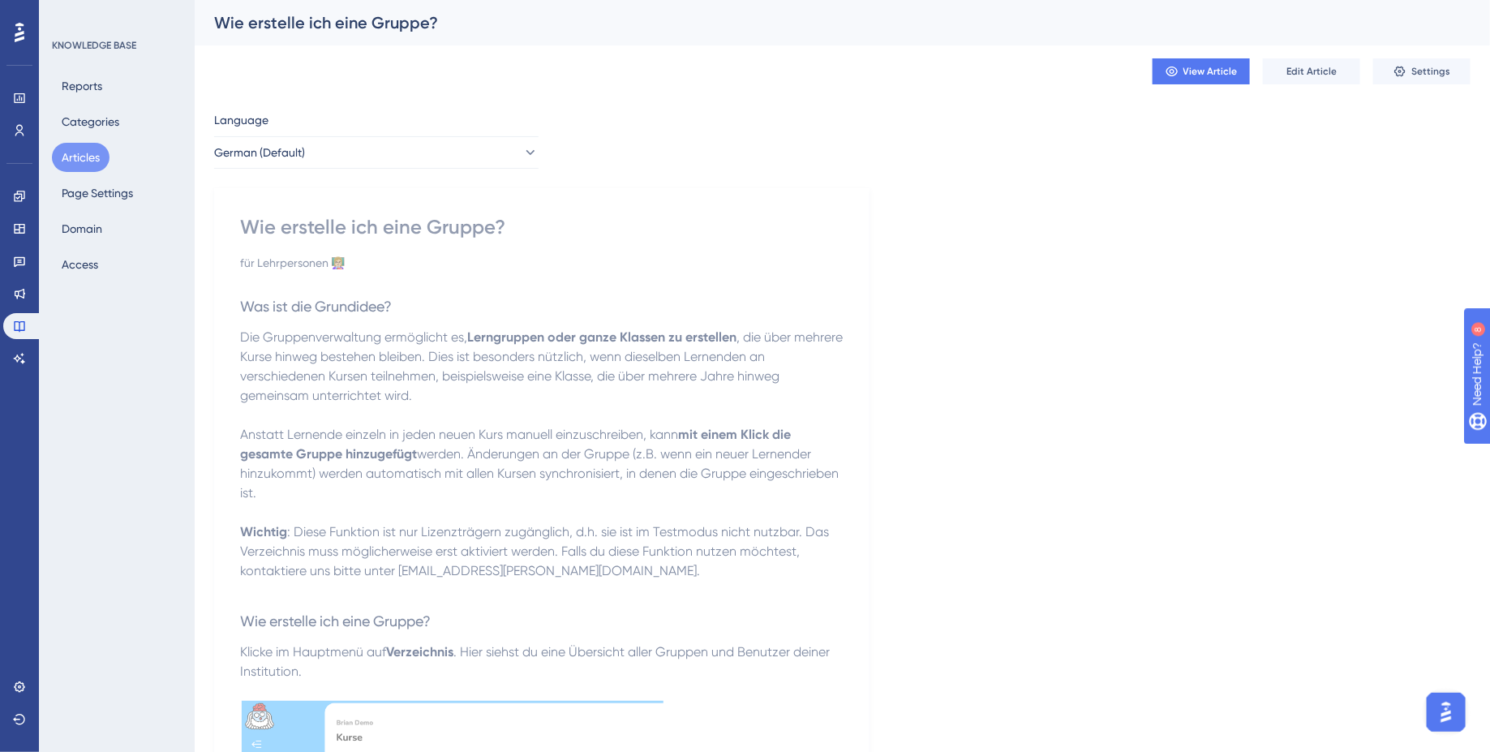
scroll to position [8, 0]
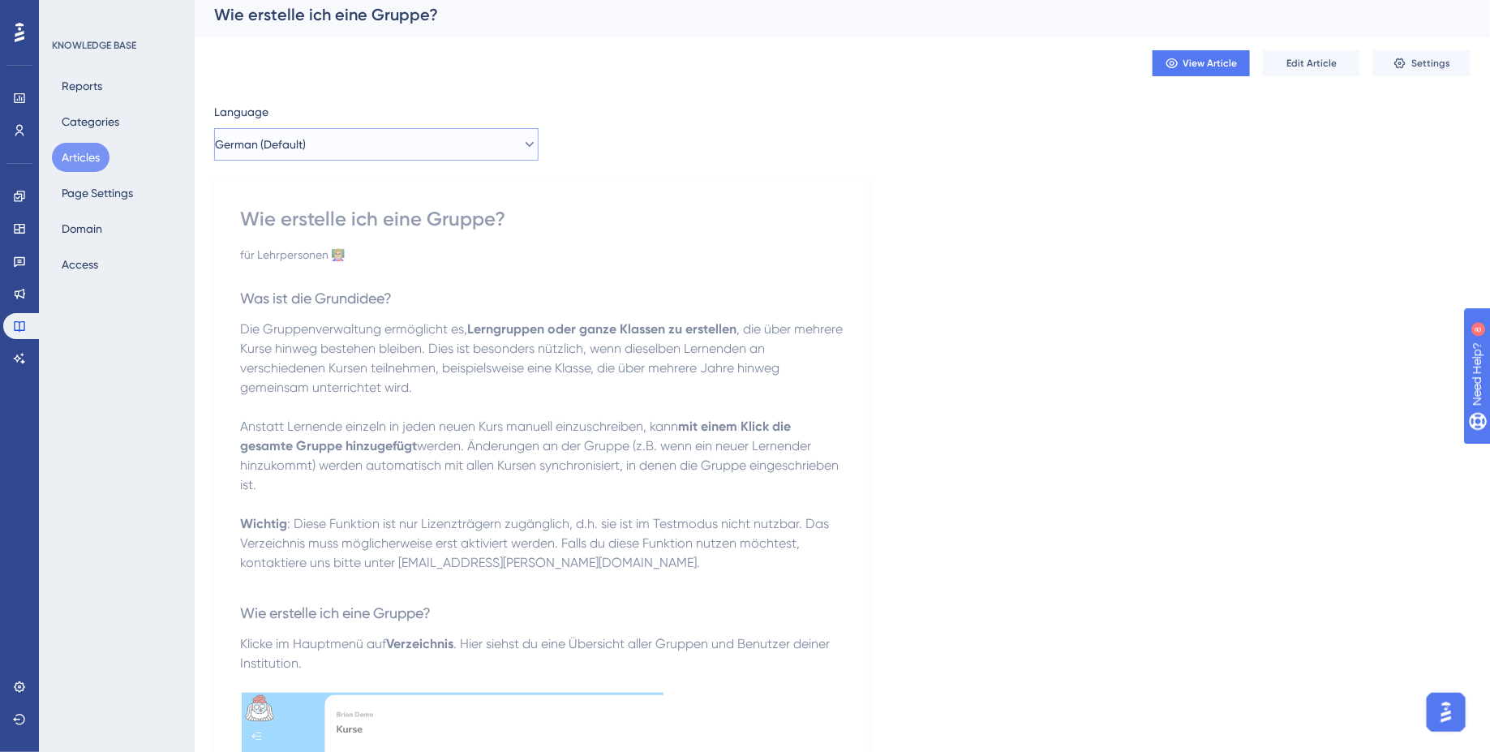
click at [432, 140] on button "German (Default)" at bounding box center [376, 144] width 324 height 32
click at [376, 268] on button "French French Draft" at bounding box center [376, 259] width 303 height 32
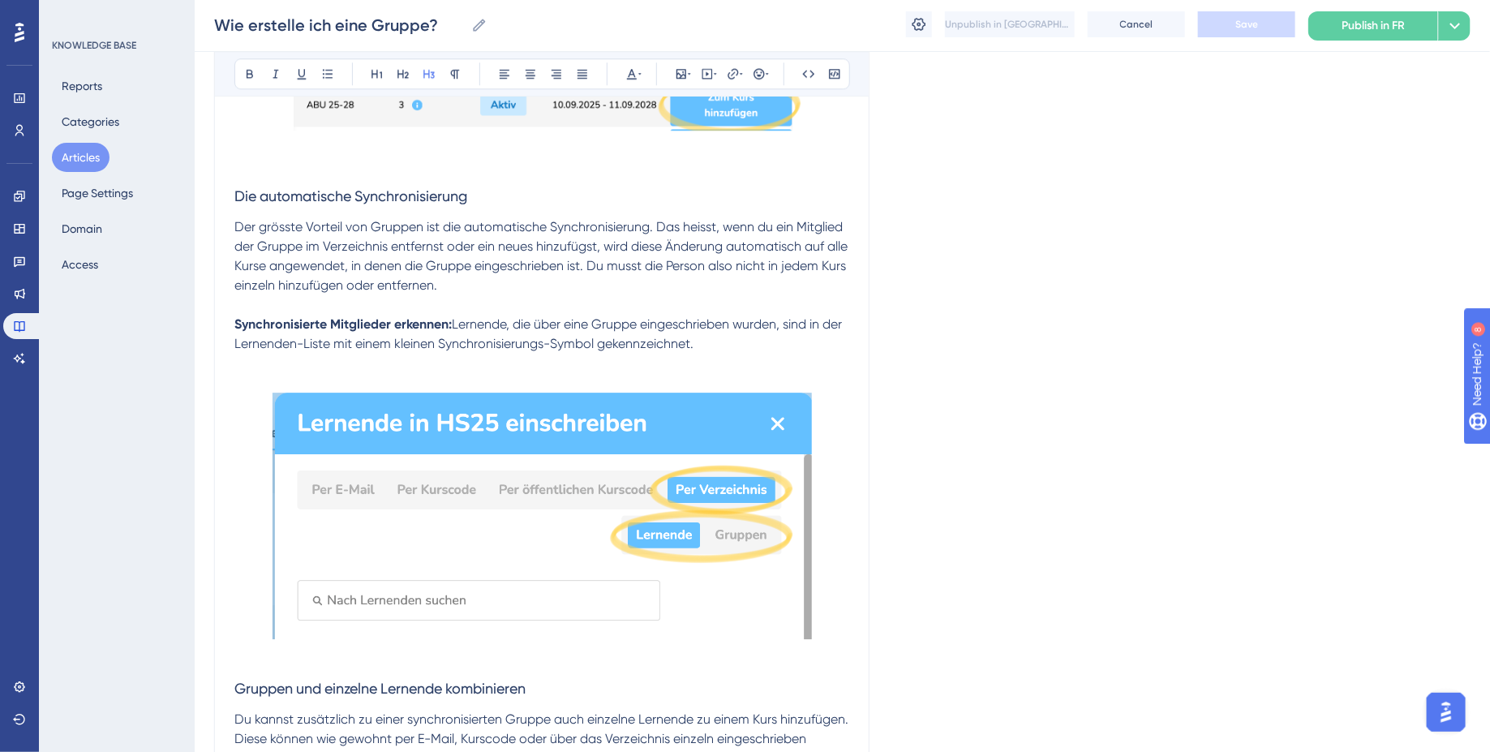
scroll to position [2171, 0]
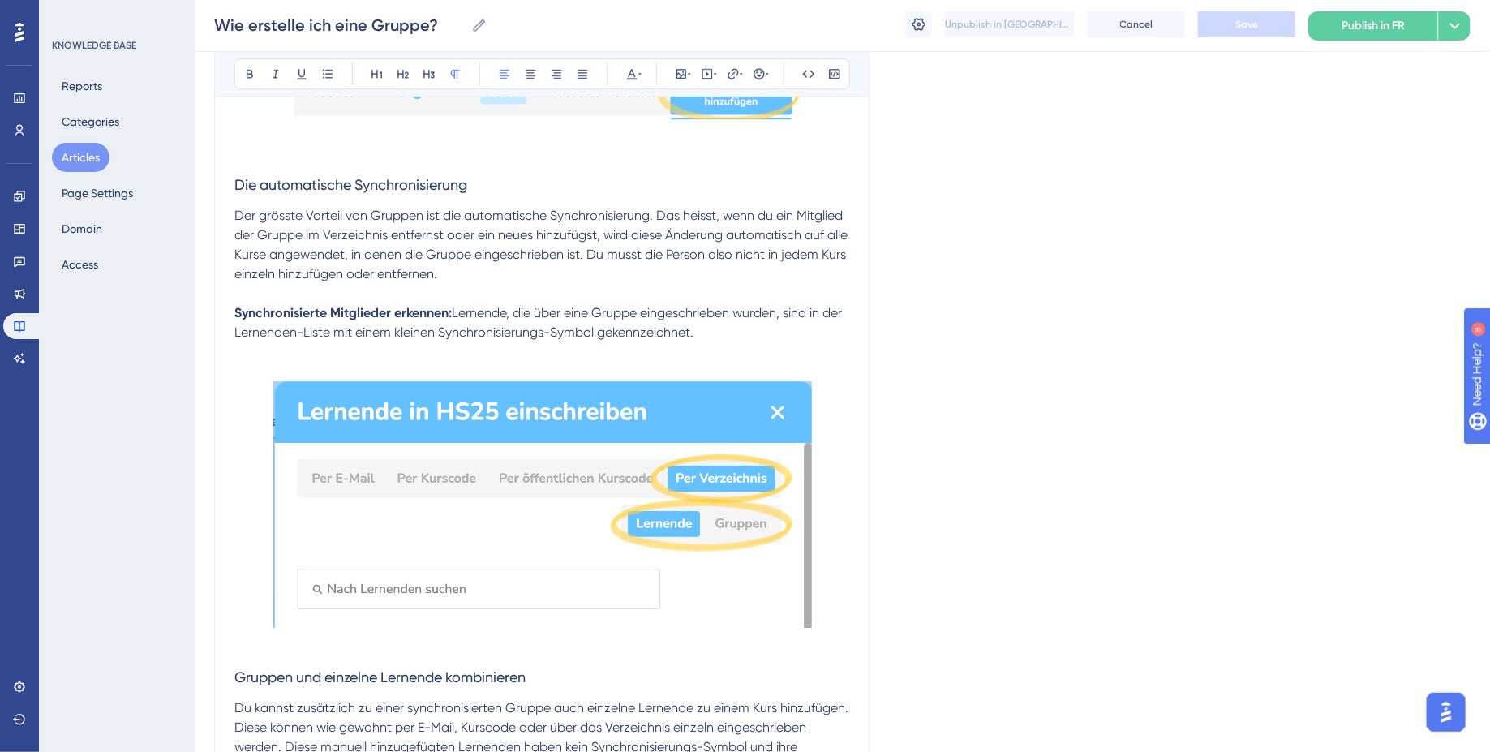
click at [524, 332] on span "Lernende, die über eine Gruppe eingeschrieben wurden, sind in der Lernenden-Lis…" at bounding box center [539, 322] width 611 height 35
click at [236, 186] on span "Die automatische Synchronisierung" at bounding box center [350, 184] width 233 height 17
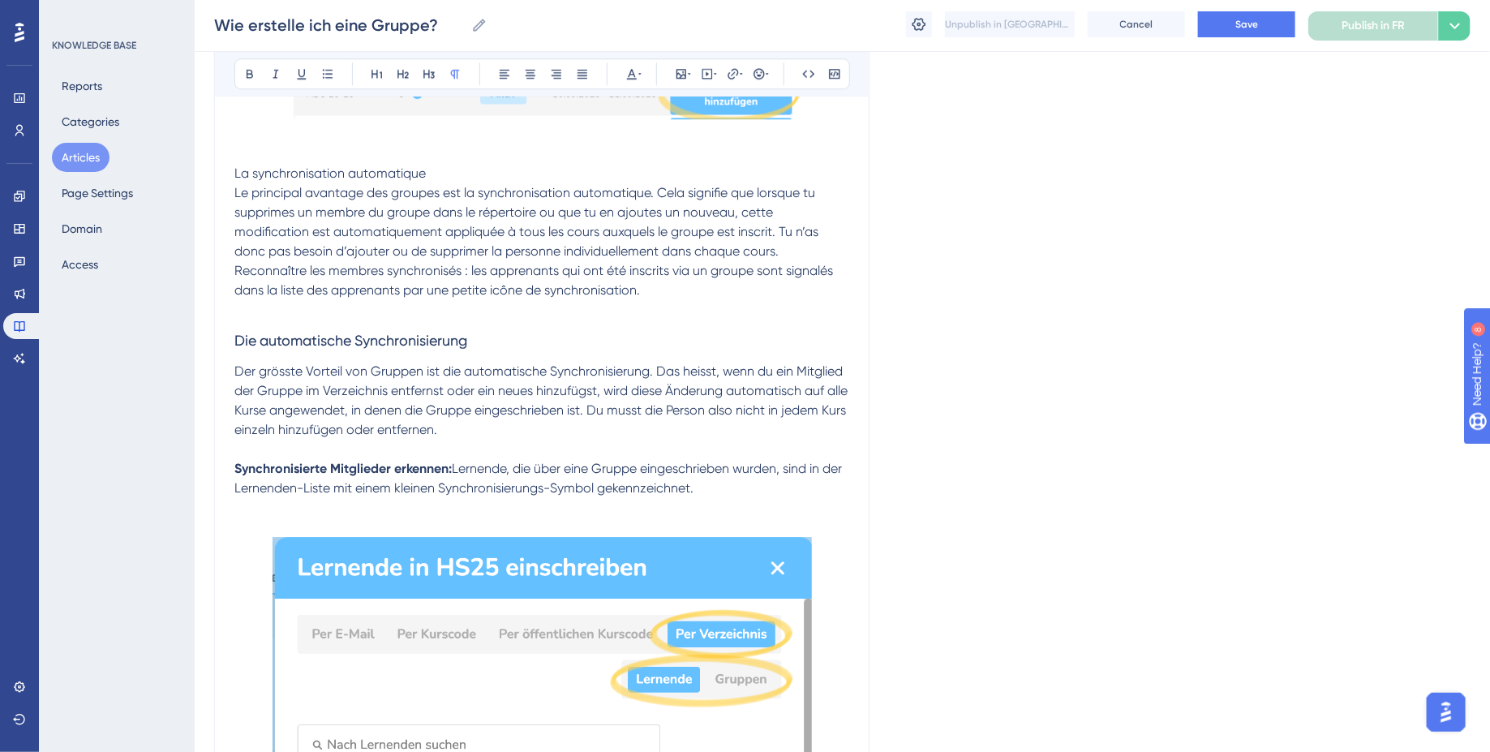
click at [324, 174] on span "La synchronisation automatique" at bounding box center [329, 172] width 191 height 15
click at [234, 193] on span "Le principal avantage des groupes est la synchronisation automatique. Cela sign…" at bounding box center [527, 222] width 587 height 74
click at [299, 175] on span "La synchronisation automatique" at bounding box center [329, 172] width 191 height 15
click at [426, 74] on icon at bounding box center [429, 73] width 13 height 13
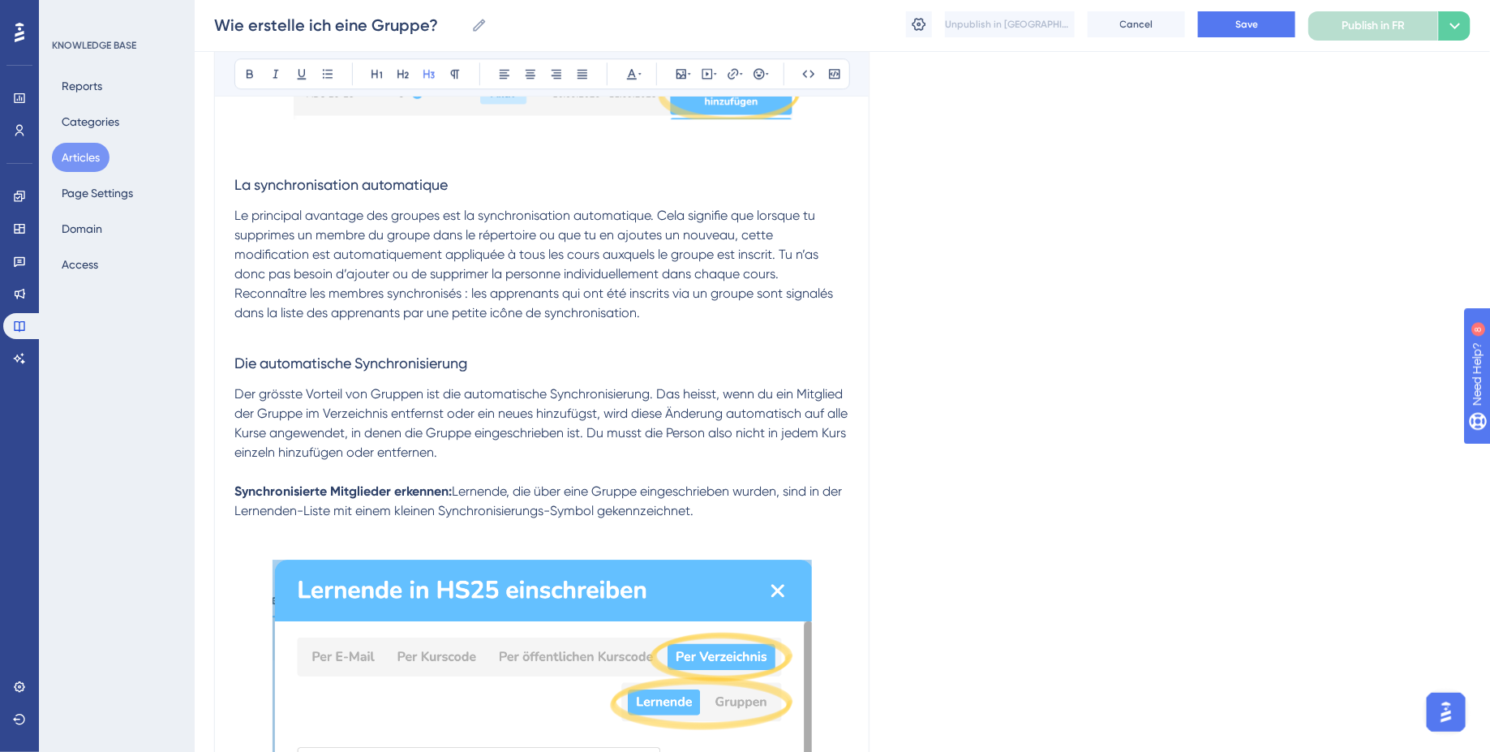
click at [795, 273] on p "Le principal avantage des groupes est la synchronisation automatique. Cela sign…" at bounding box center [541, 245] width 615 height 78
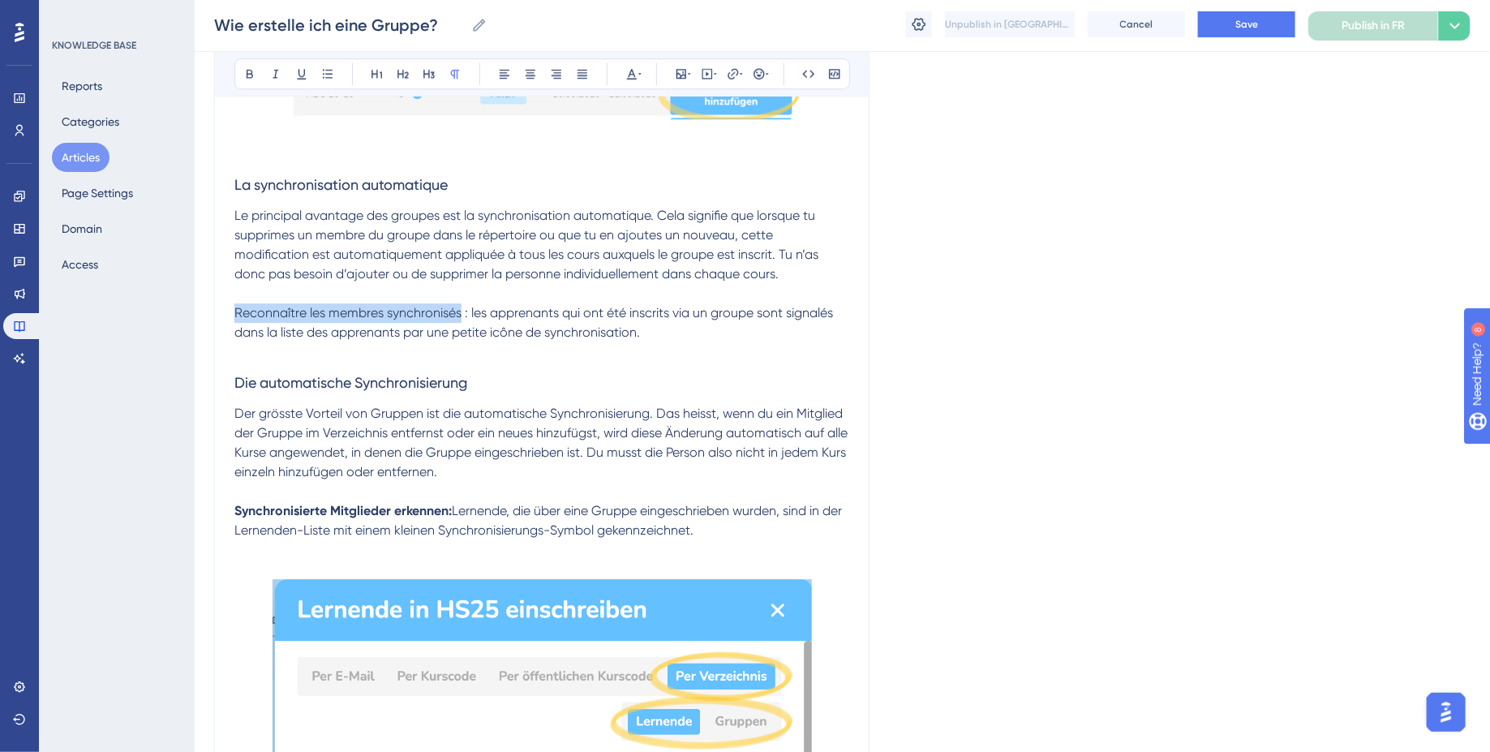
drag, startPoint x: 459, startPoint y: 313, endPoint x: 203, endPoint y: 313, distance: 256.3
click at [564, 436] on span "Der grösste Vorteil von Gruppen ist die automatische Synchronisierung. Das heis…" at bounding box center [542, 443] width 616 height 74
click at [807, 545] on p at bounding box center [541, 549] width 615 height 19
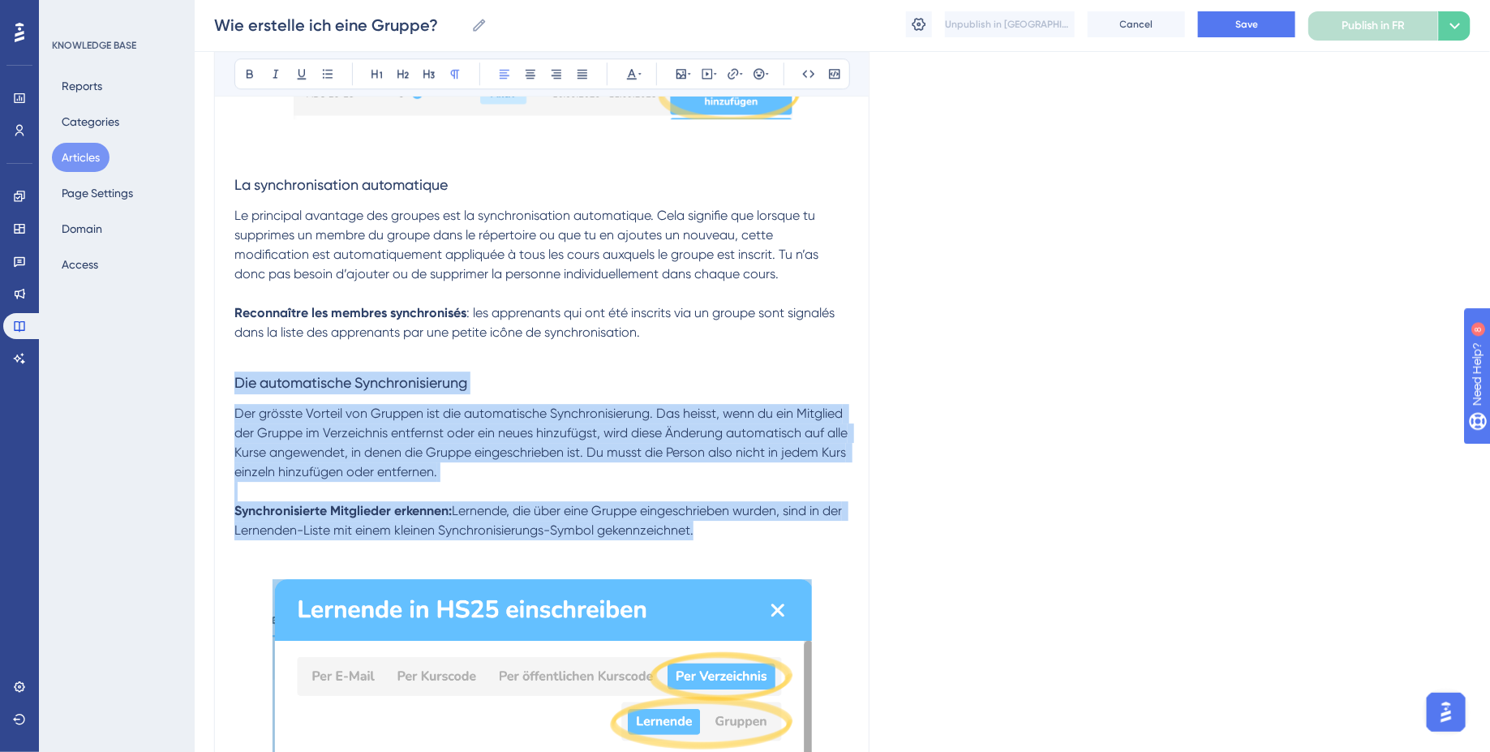
drag, startPoint x: 738, startPoint y: 537, endPoint x: 203, endPoint y: 370, distance: 560.8
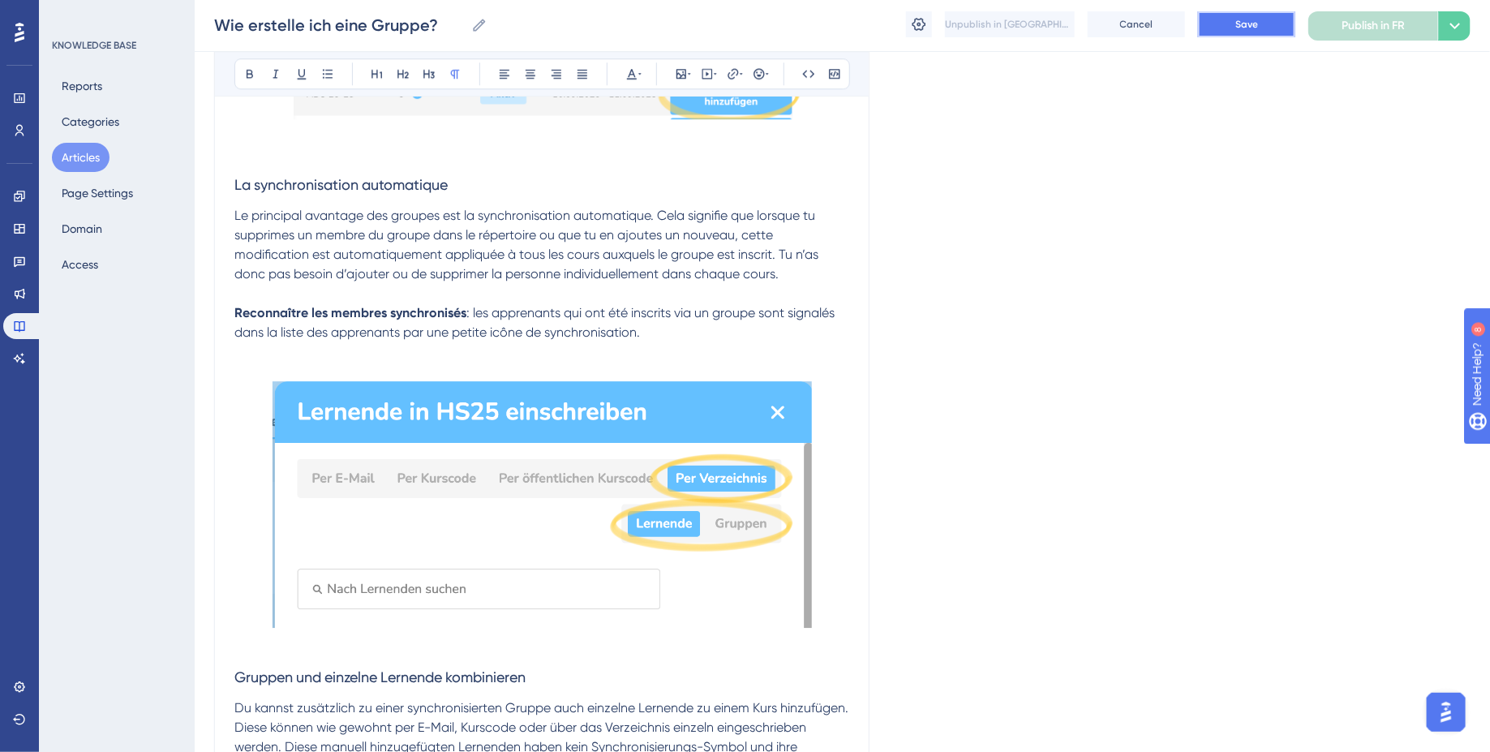
click at [1219, 31] on button "Save" at bounding box center [1246, 24] width 97 height 26
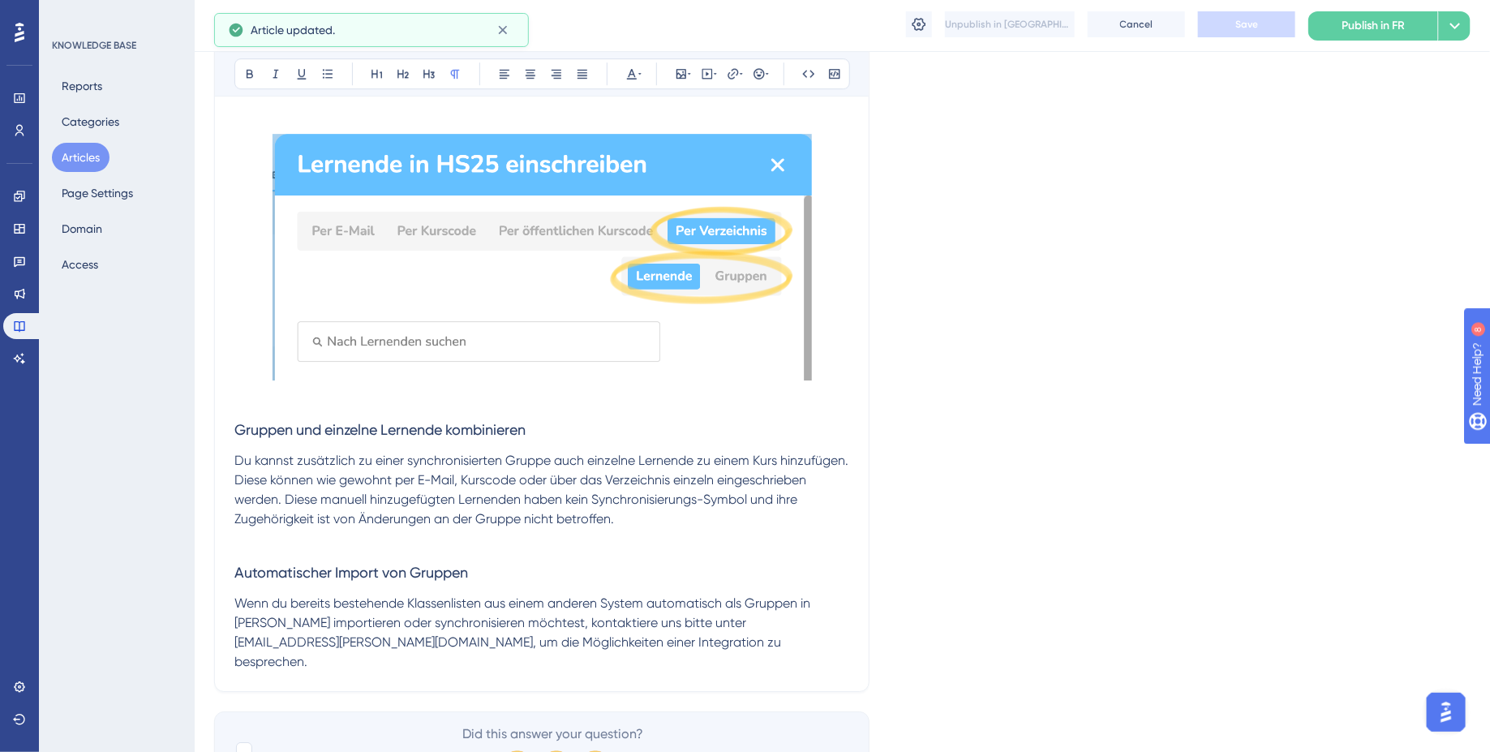
scroll to position [2447, 0]
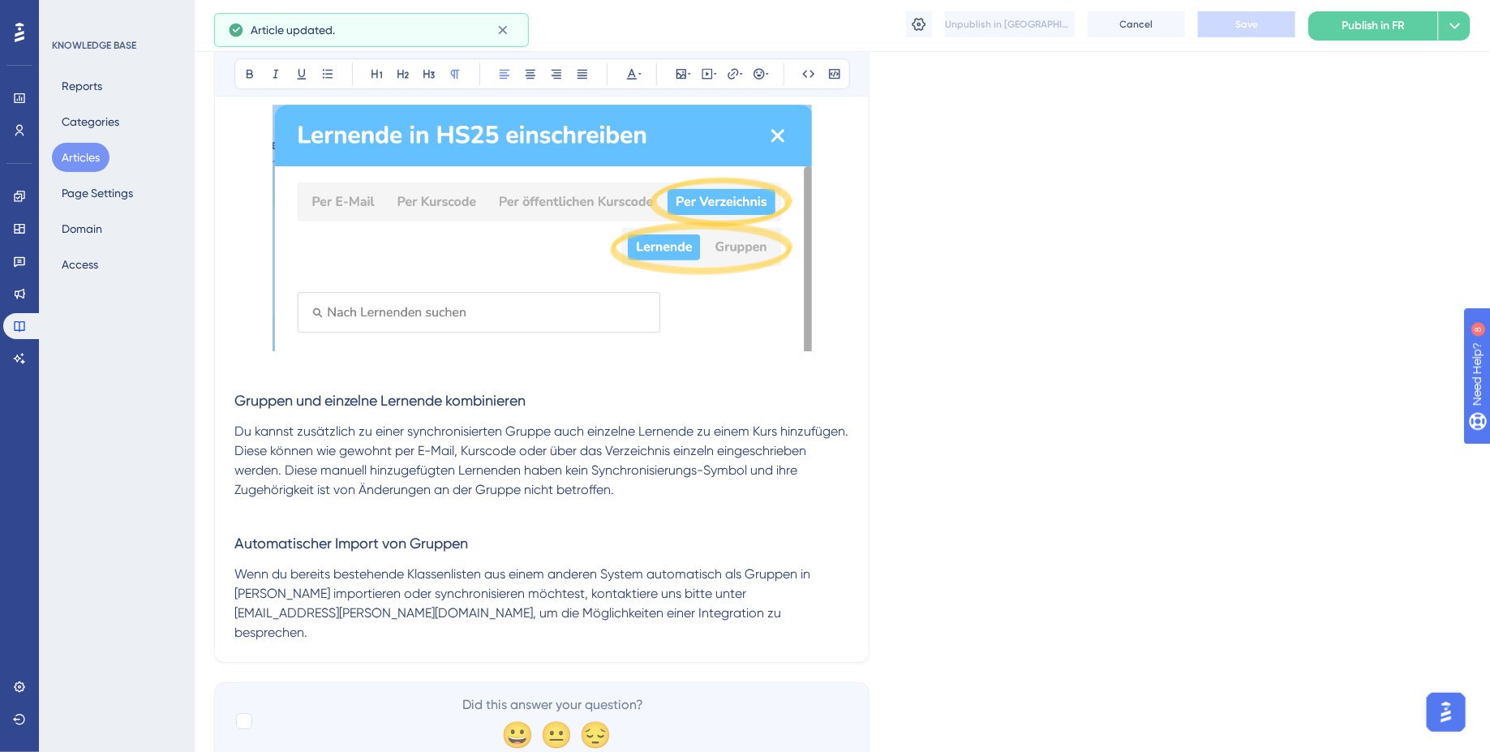
click at [487, 498] on p "Du kannst zusätzlich zu einer synchronisierten Gruppe auch einzelne Lernende zu…" at bounding box center [541, 461] width 615 height 78
click at [451, 514] on h3 "Automatischer Import von Gruppen" at bounding box center [541, 532] width 615 height 65
click at [236, 402] on span "Gruppen und einzelne Lernende kombinieren" at bounding box center [379, 400] width 291 height 17
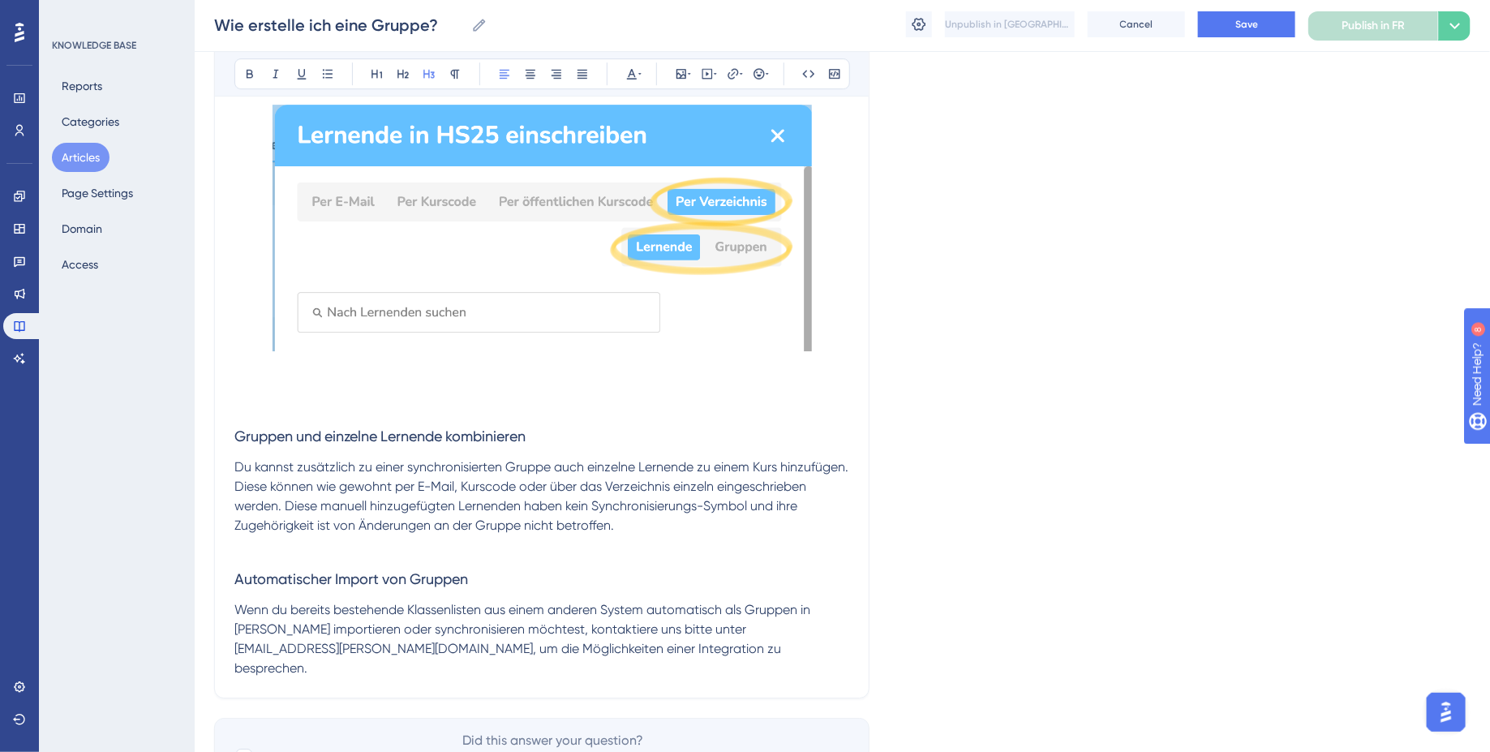
click at [254, 397] on p at bounding box center [541, 405] width 615 height 19
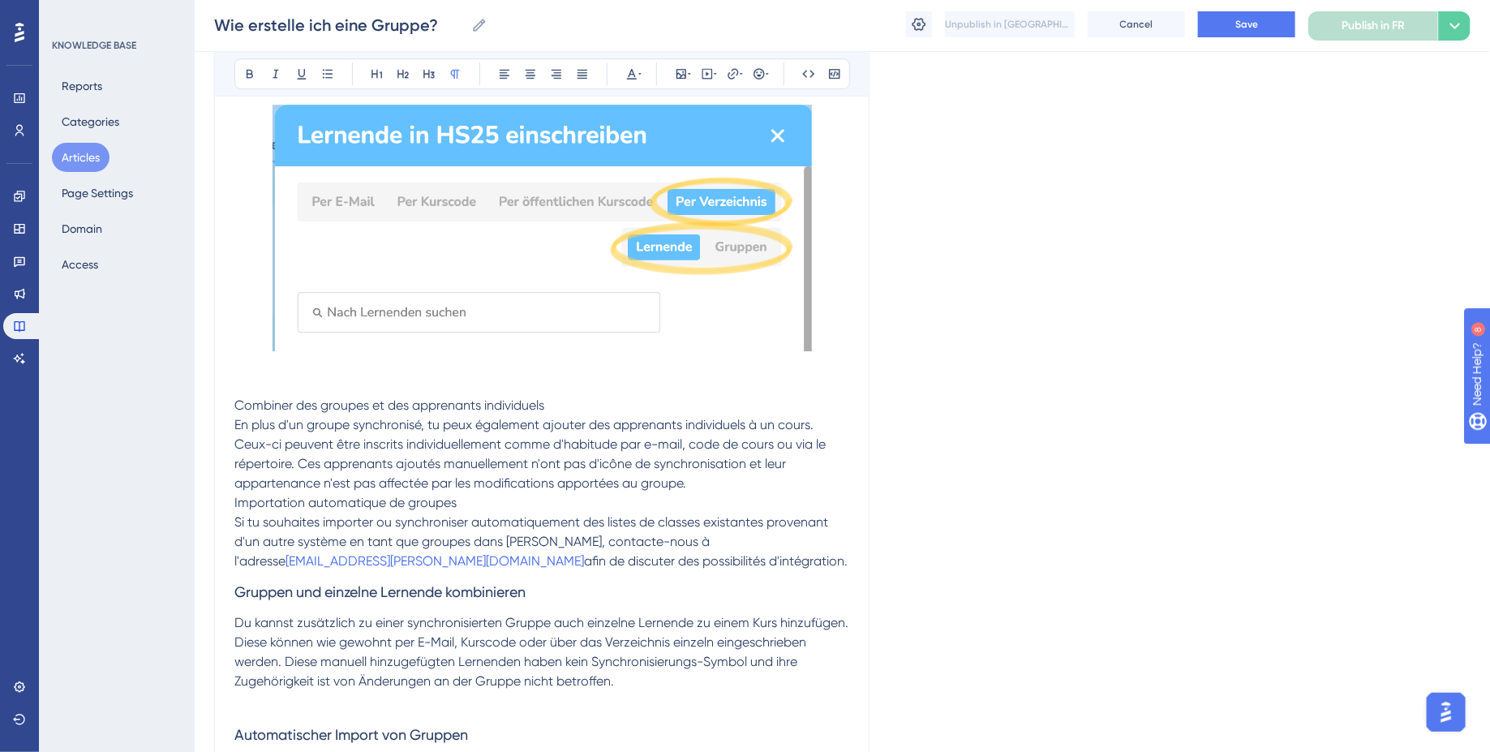
click at [236, 425] on span "En plus d'un groupe synchronisé, tu peux également ajouter des apprenants indiv…" at bounding box center [531, 454] width 595 height 74
click at [272, 406] on span "Combiner des groupes et des apprenants individuels" at bounding box center [389, 404] width 310 height 15
click at [435, 76] on button at bounding box center [429, 73] width 23 height 23
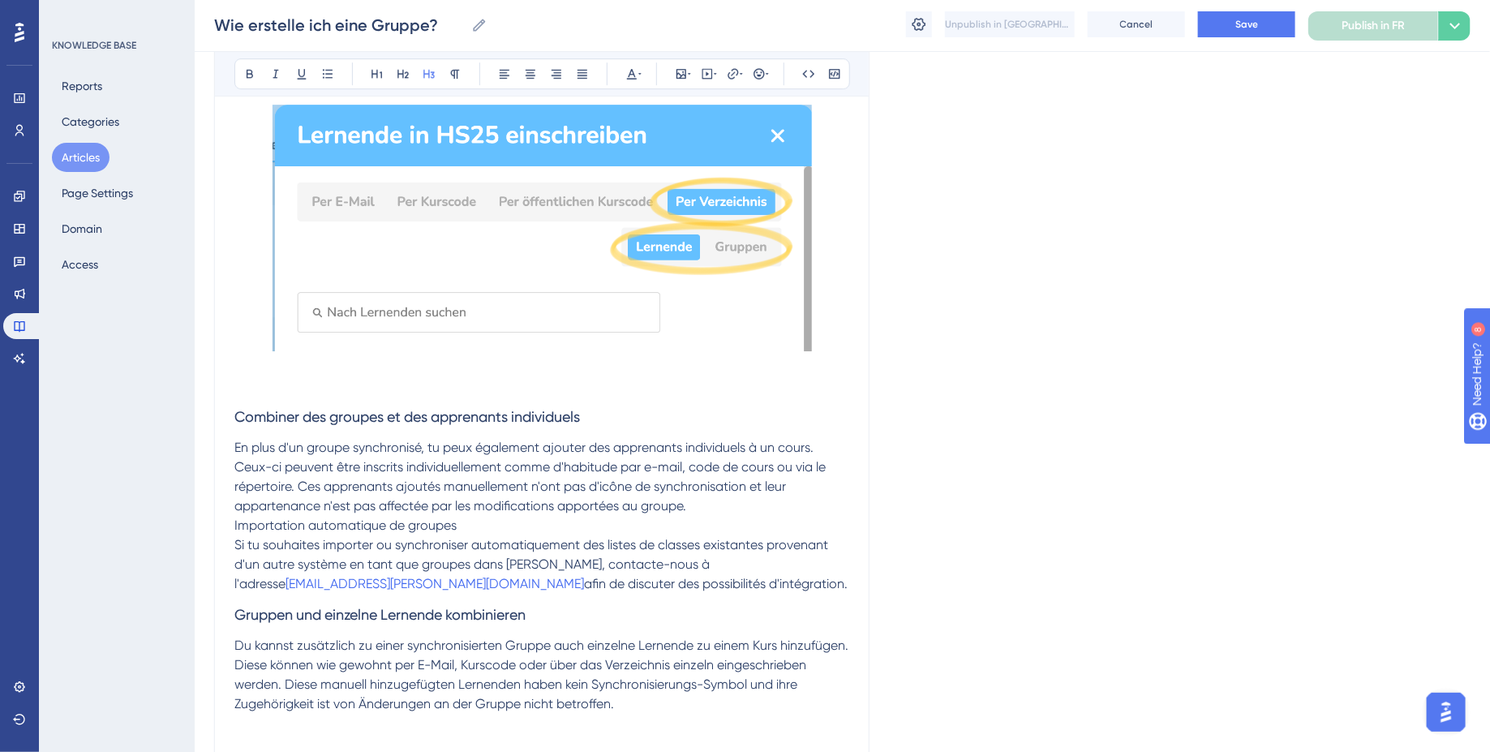
click at [698, 510] on p "En plus d'un groupe synchronisé, tu peux également ajouter des apprenants indiv…" at bounding box center [541, 477] width 615 height 78
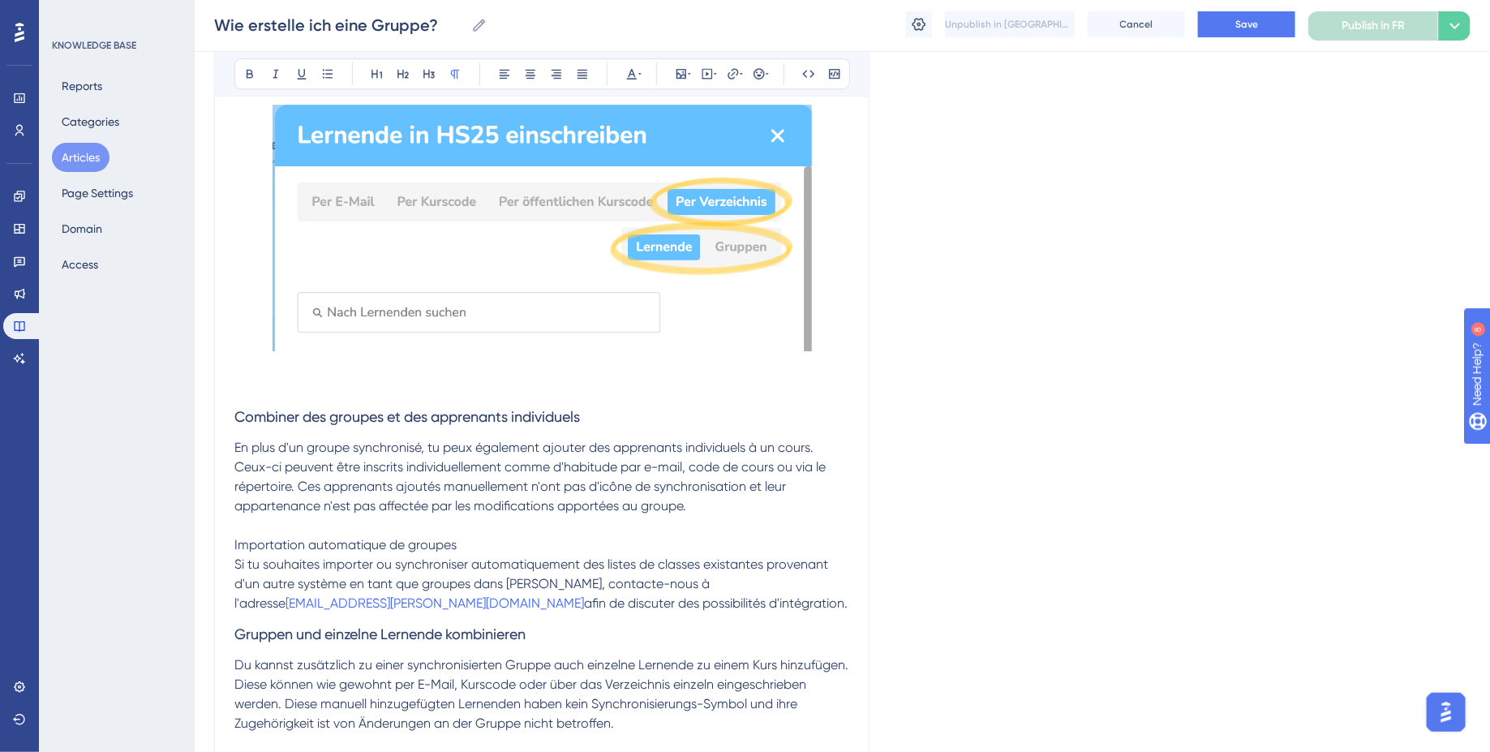
click at [234, 567] on span "Si tu souhaites importer ou synchroniser automatiquement des listes de classes …" at bounding box center [532, 583] width 597 height 54
drag, startPoint x: 501, startPoint y: 543, endPoint x: 131, endPoint y: 543, distance: 370.7
click at [430, 84] on button at bounding box center [429, 73] width 23 height 23
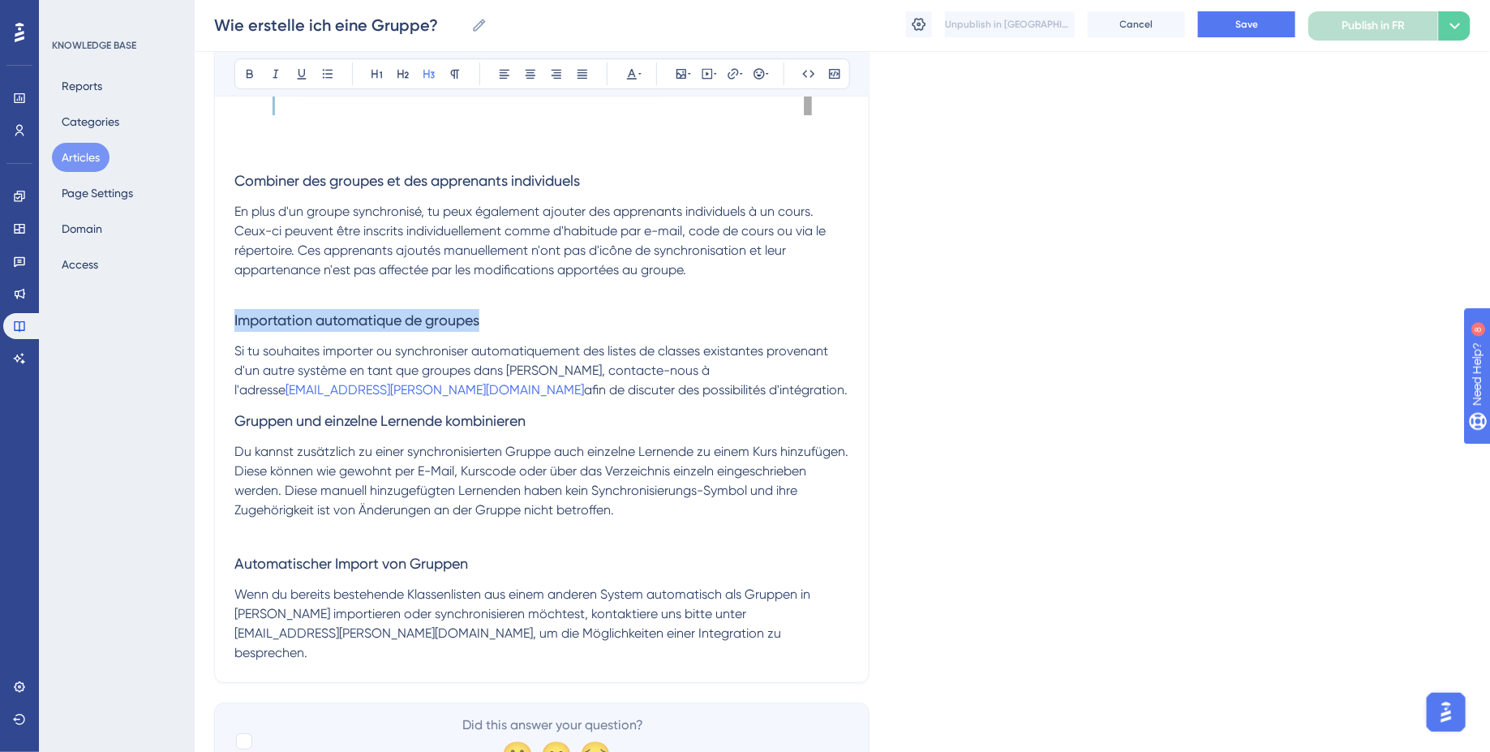
scroll to position [2744, 0]
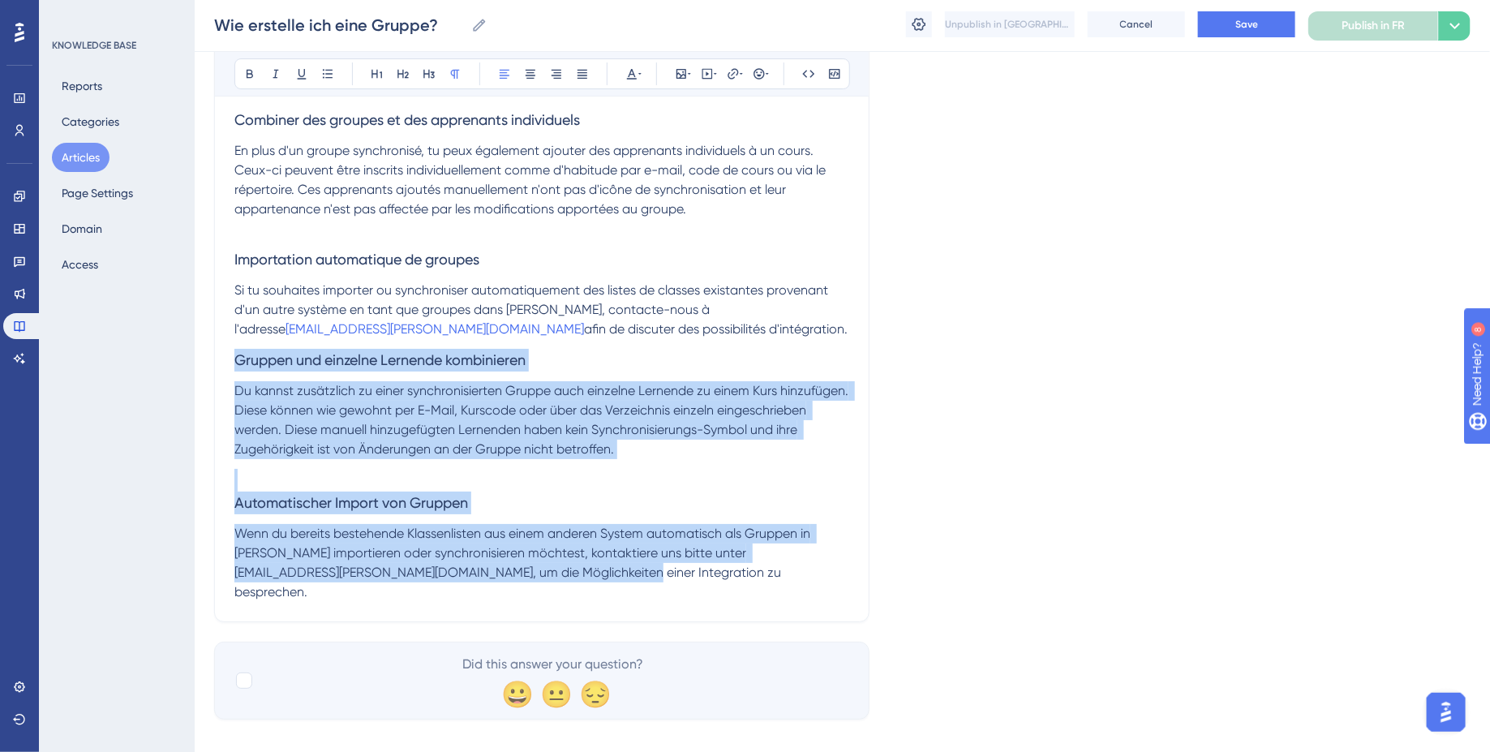
drag, startPoint x: 523, startPoint y: 581, endPoint x: 208, endPoint y: 363, distance: 383.0
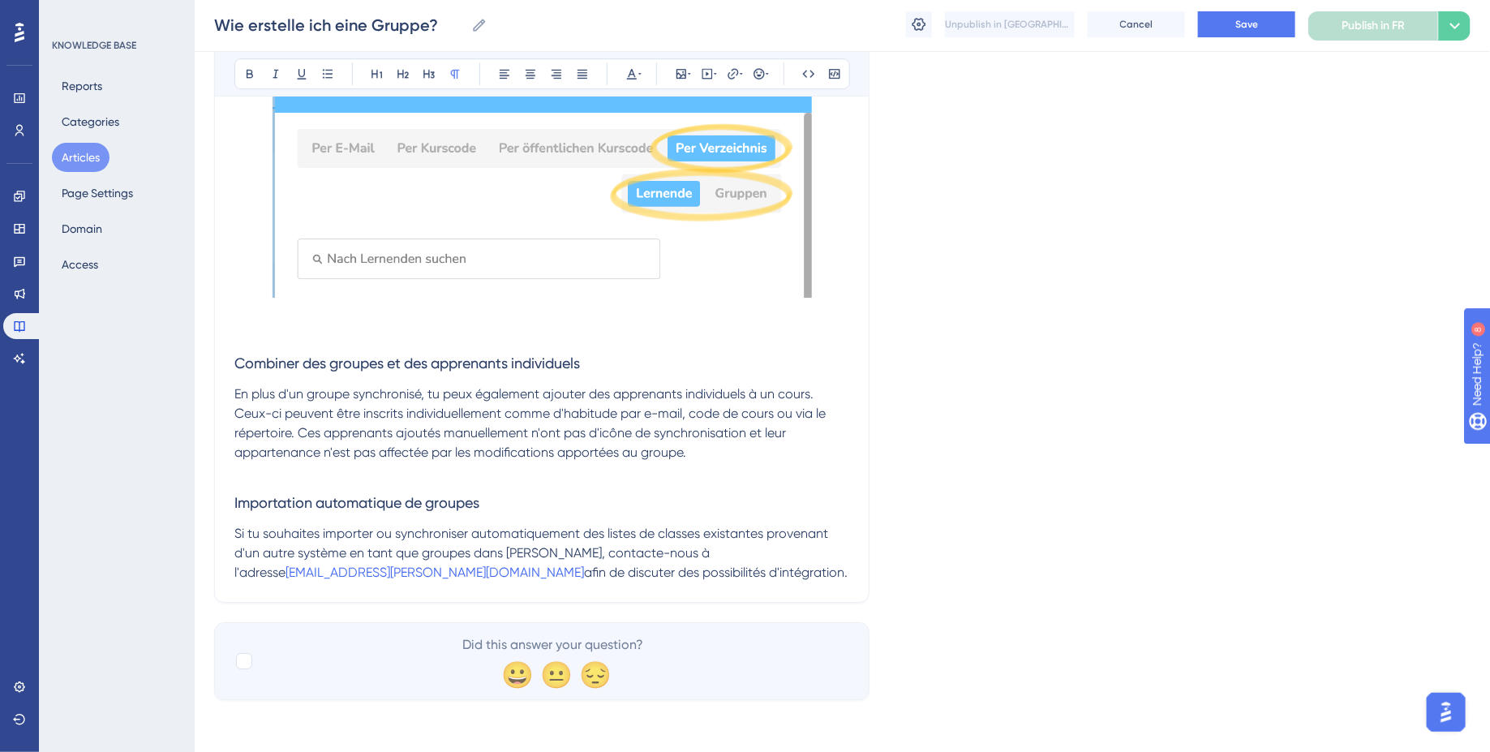
scroll to position [2501, 0]
click at [584, 565] on span "[EMAIL_ADDRESS][PERSON_NAME][DOMAIN_NAME]" at bounding box center [435, 572] width 298 height 15
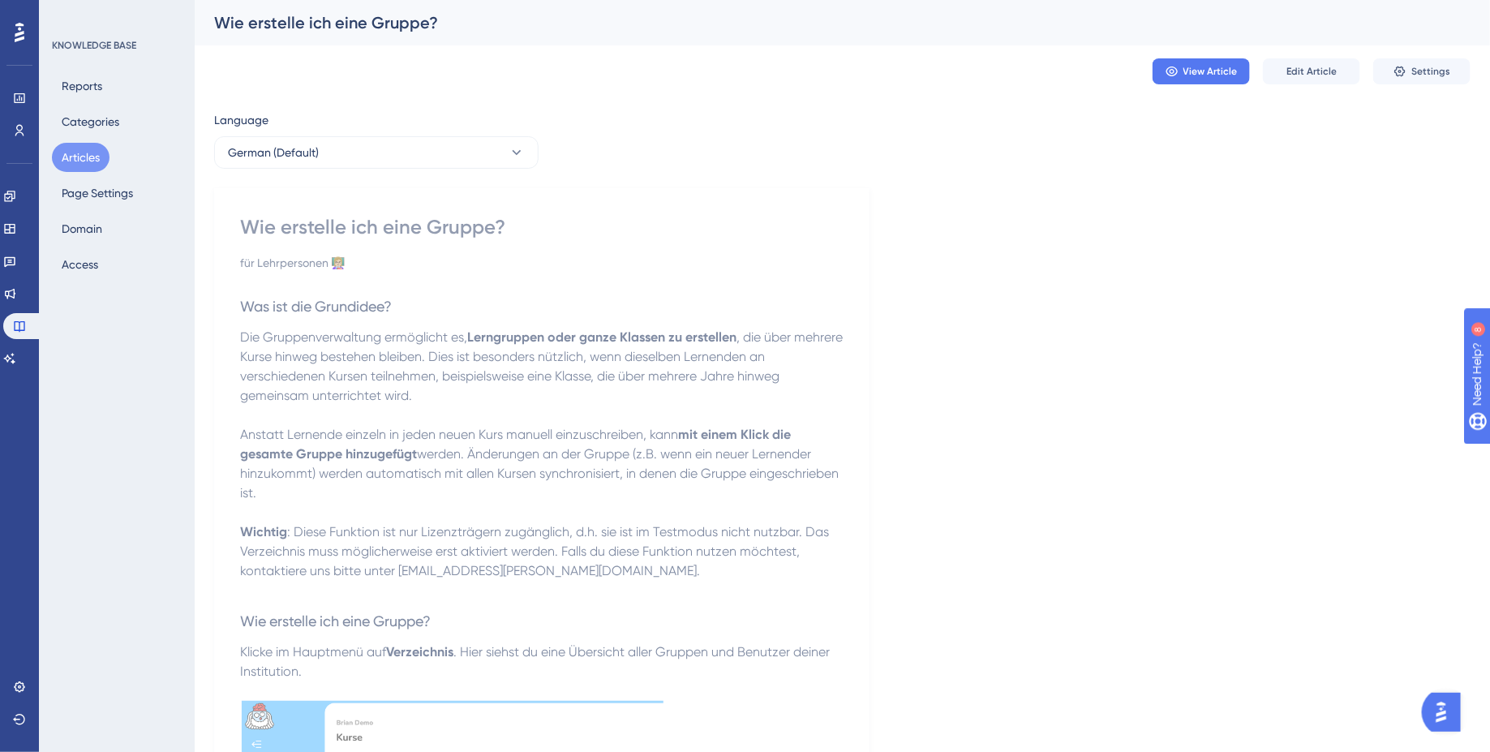
click at [403, 152] on button "German (Default)" at bounding box center [376, 152] width 324 height 32
click at [363, 267] on button "French French Draft" at bounding box center [376, 267] width 303 height 32
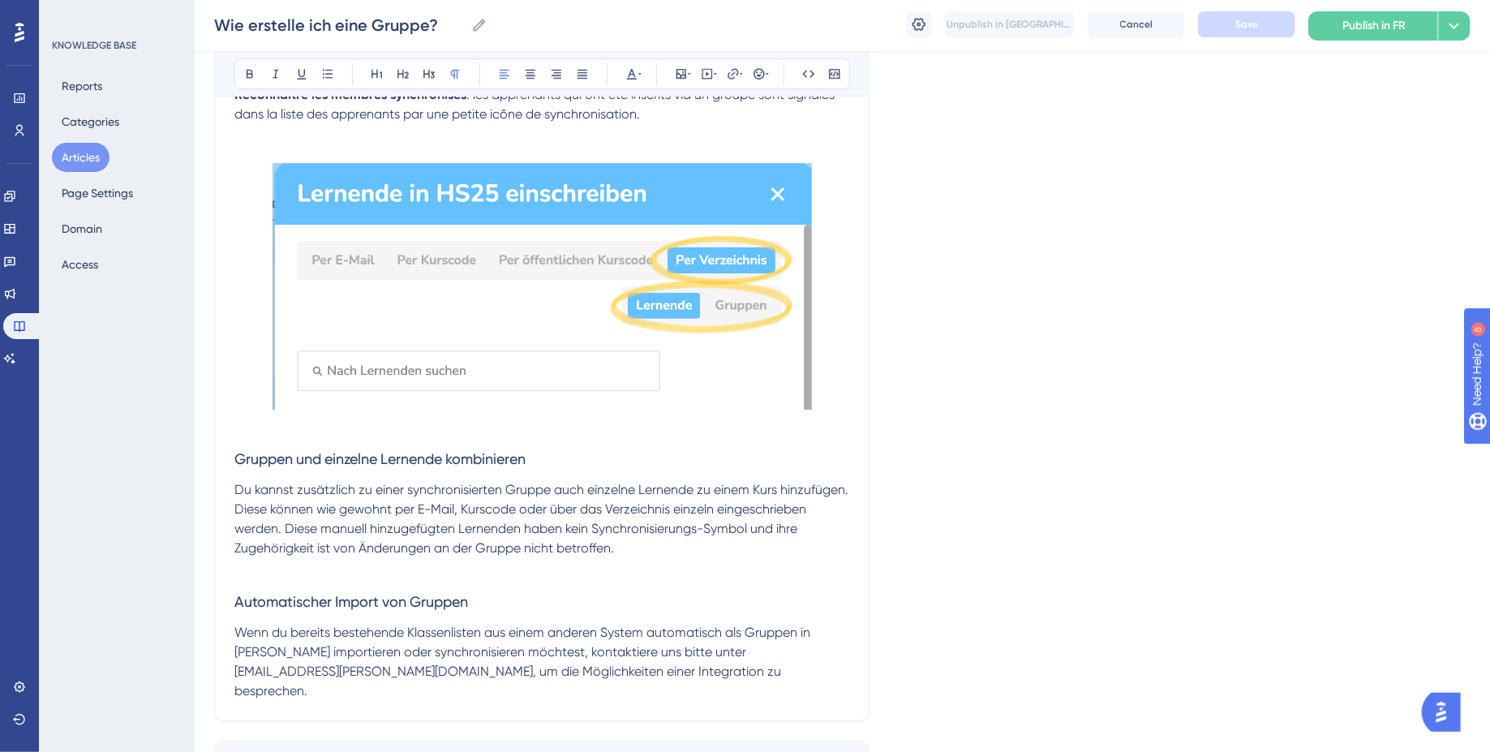
scroll to position [2487, 0]
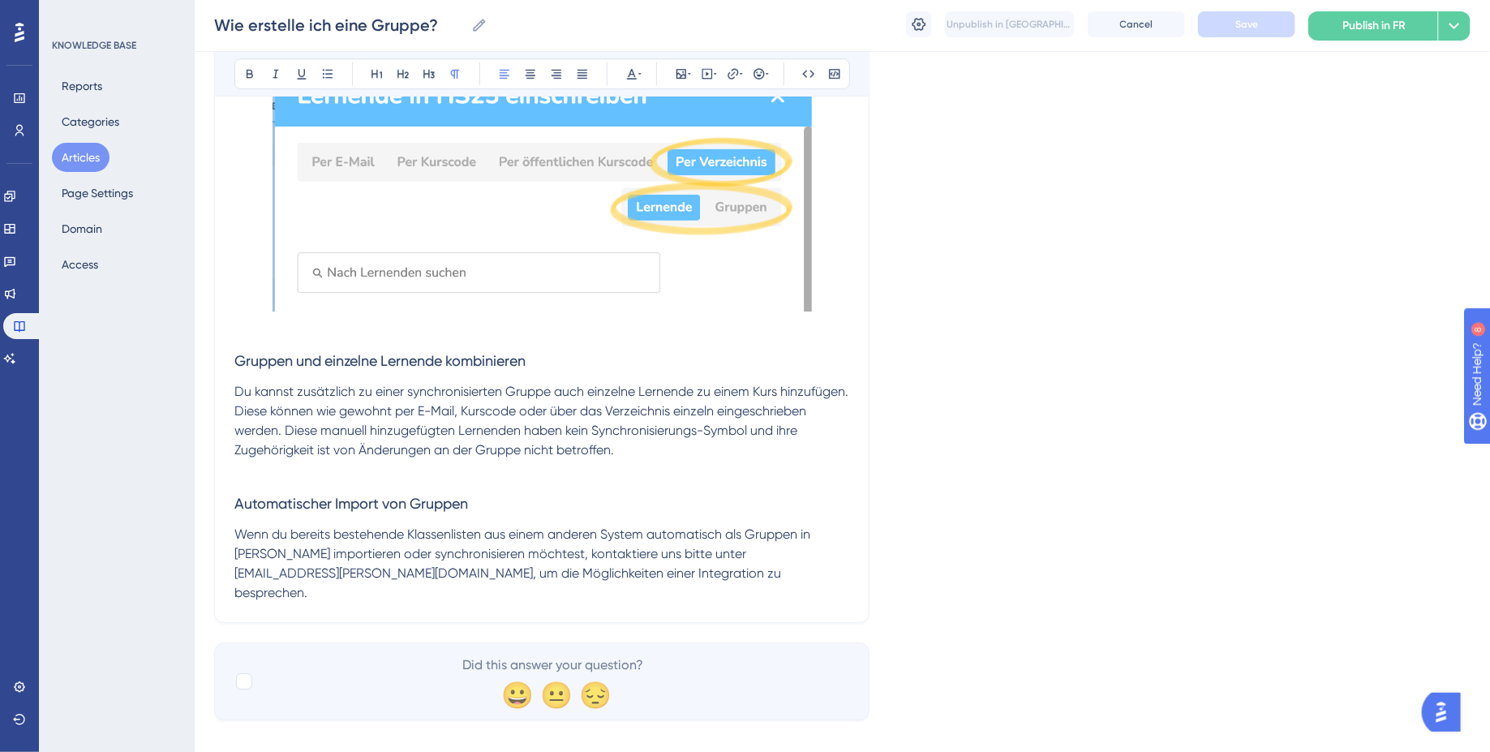
click at [524, 540] on span "Wenn du bereits bestehende Klassenlisten aus einem anderen System automatisch a…" at bounding box center [523, 563] width 579 height 74
click at [376, 451] on span "Du kannst zusätzlich zu einer synchronisierten Gruppe auch einzelne Lernende zu…" at bounding box center [542, 421] width 617 height 74
click at [676, 557] on span "Wenn du bereits bestehende Klassenlisten aus einem anderen System automatisch a…" at bounding box center [523, 563] width 579 height 74
click at [234, 360] on span "Gruppen und einzelne Lernende kombinieren" at bounding box center [379, 360] width 291 height 17
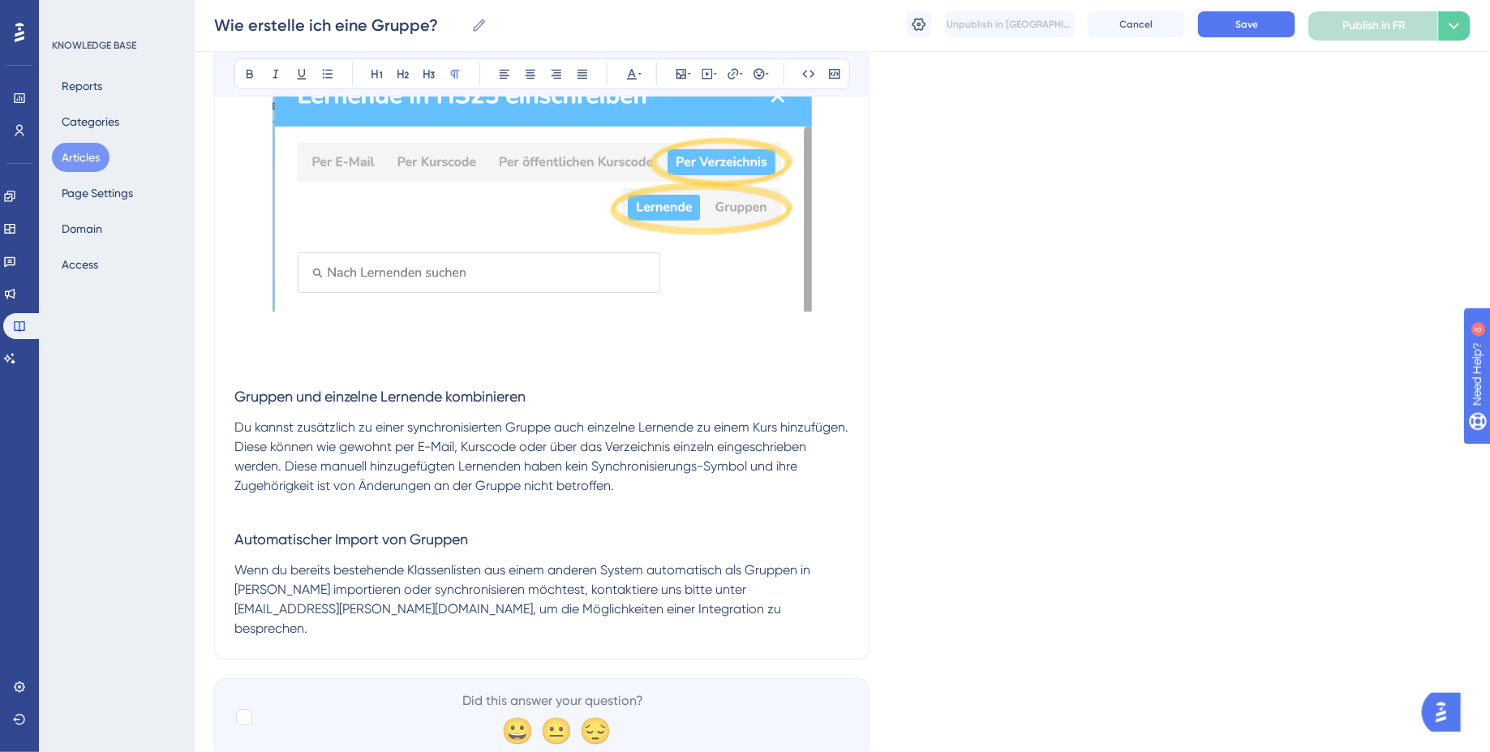
click at [263, 355] on p at bounding box center [541, 336] width 615 height 39
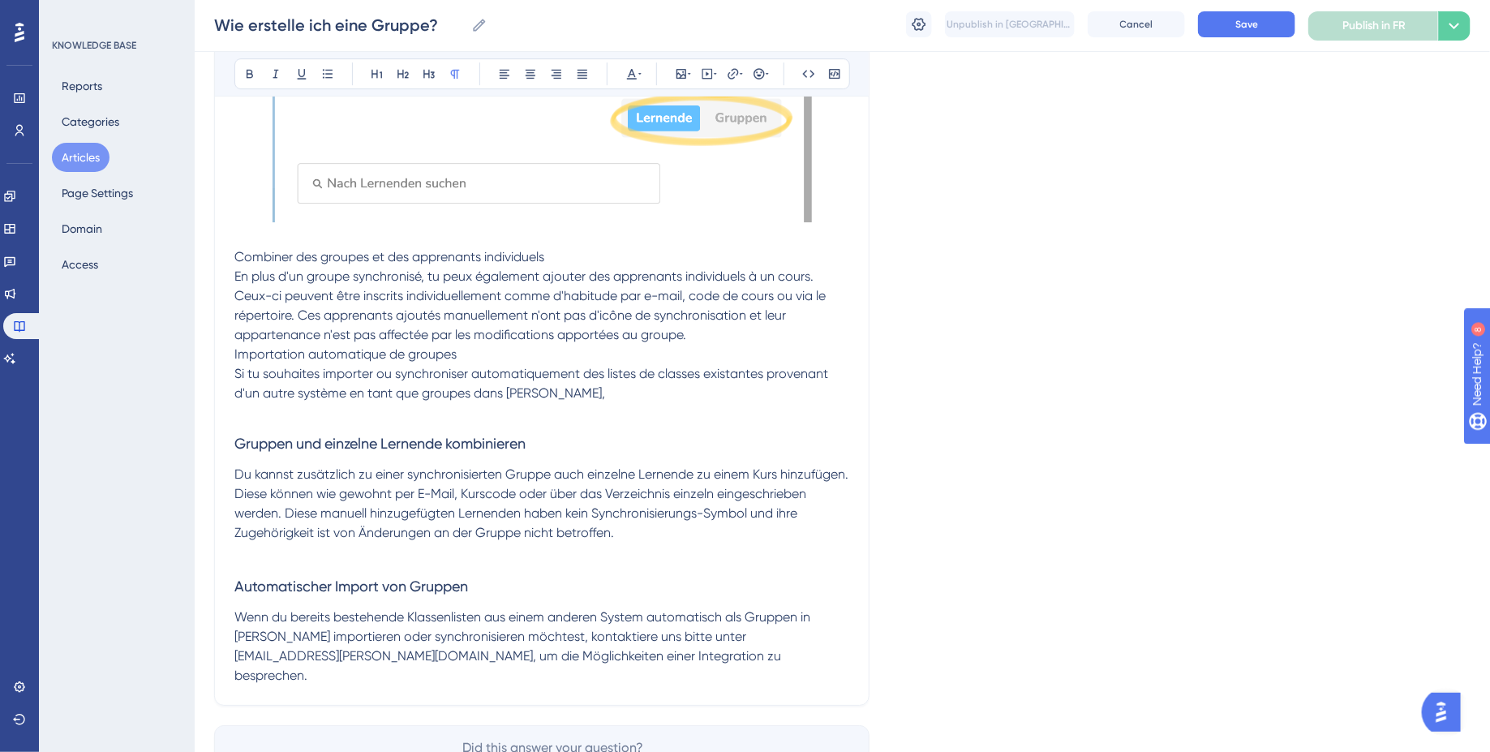
scroll to position [2582, 0]
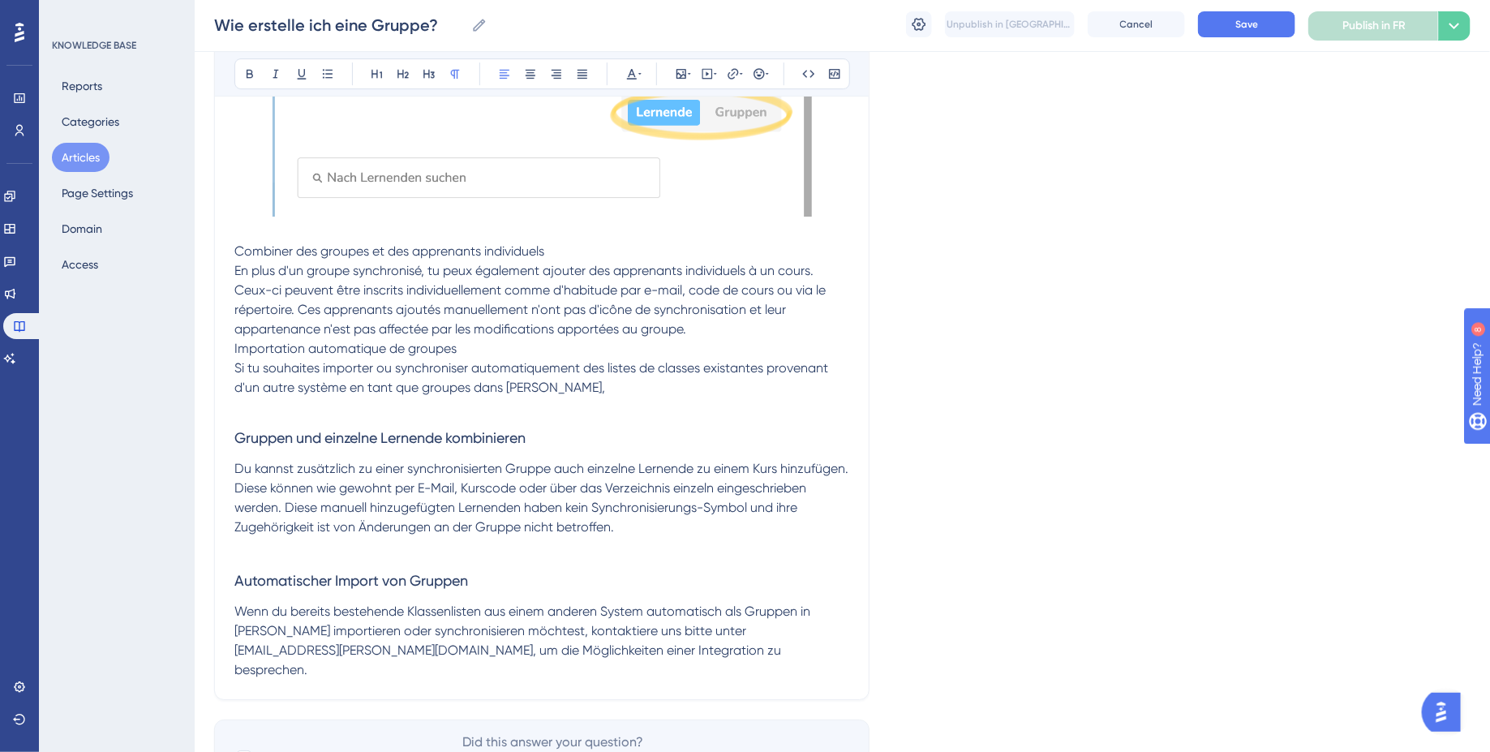
click at [643, 534] on p "Du kannst zusätzlich zu einer synchronisierten Gruppe auch einzelne Lernende zu…" at bounding box center [541, 498] width 615 height 78
click at [575, 393] on p "Importation automatique de groupes Si tu souhaites importer ou synchroniser aut…" at bounding box center [541, 368] width 615 height 58
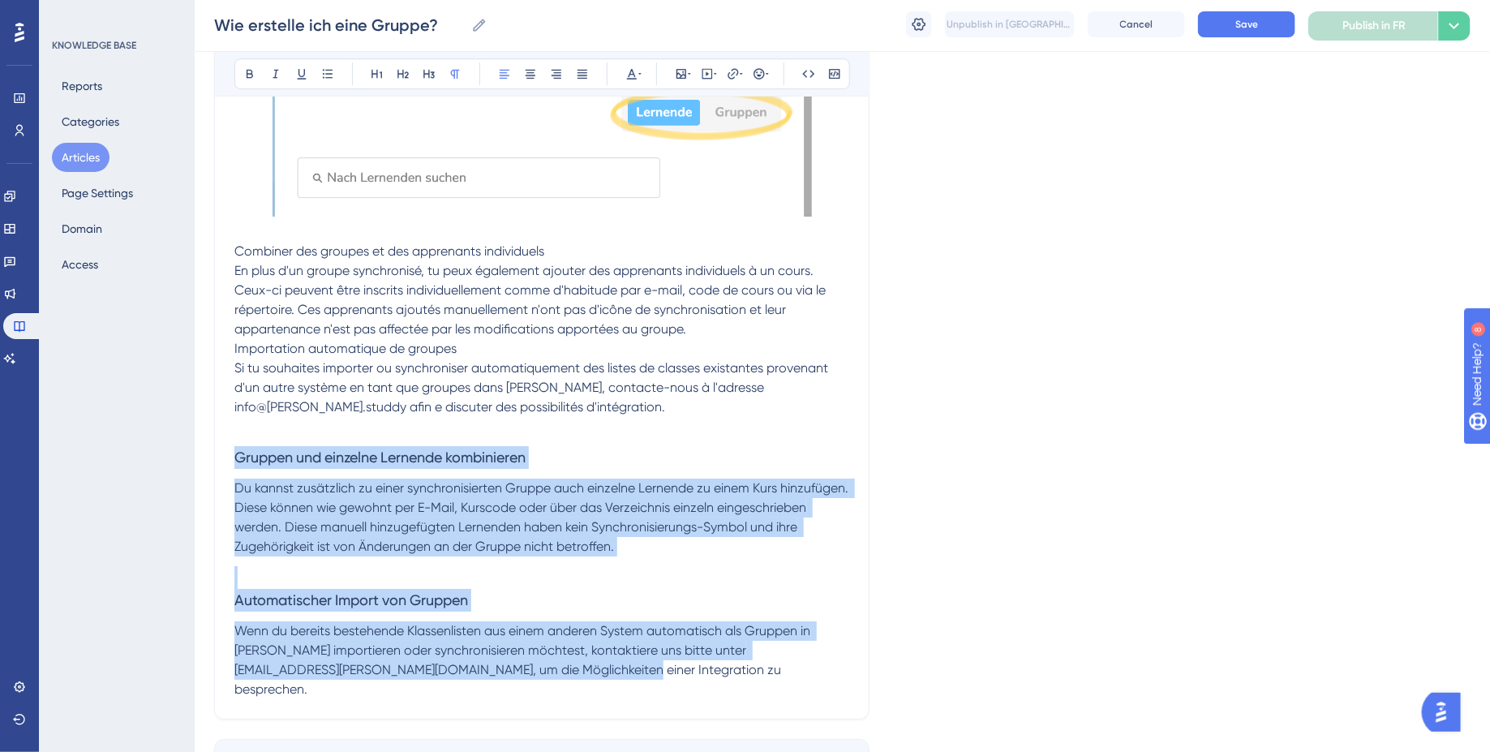
drag, startPoint x: 546, startPoint y: 669, endPoint x: 225, endPoint y: 446, distance: 390.4
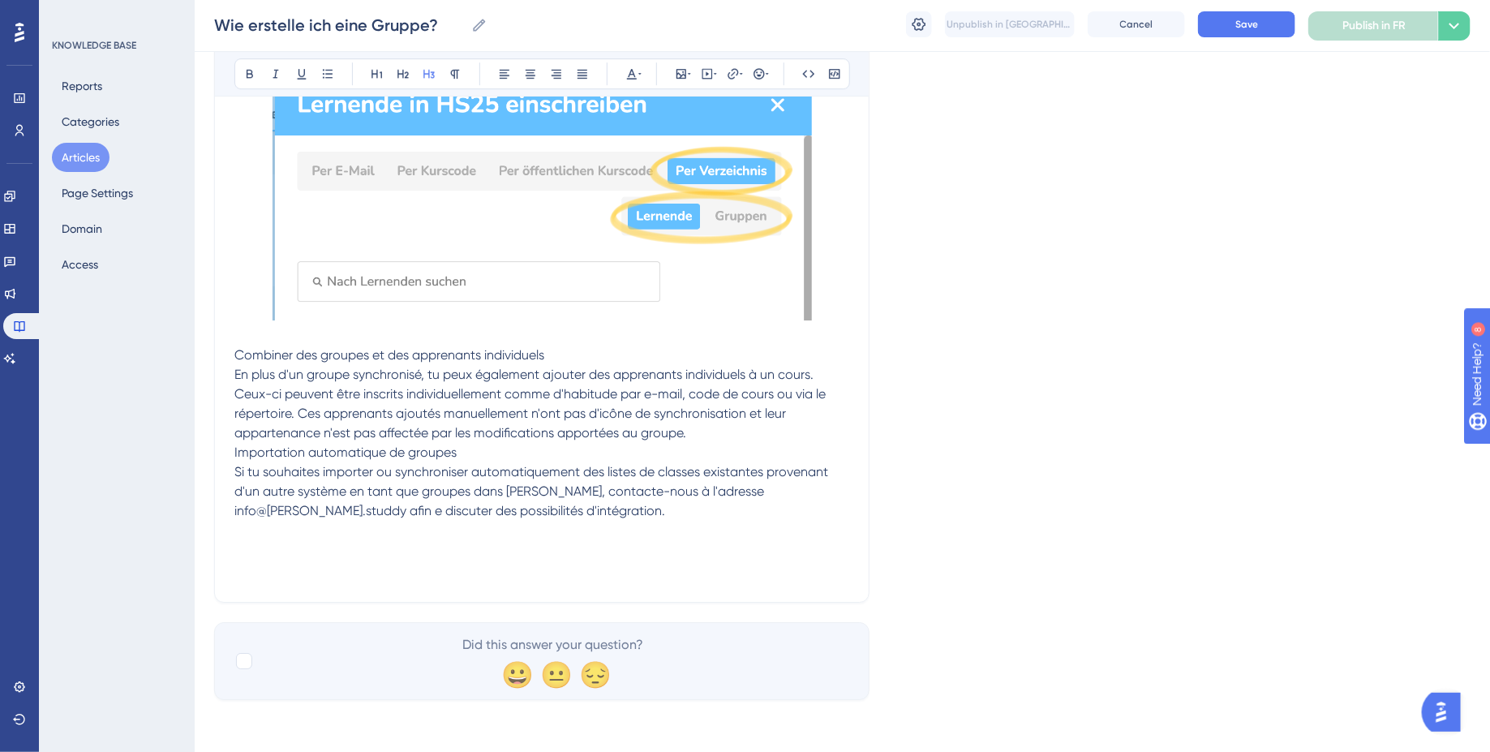
scroll to position [2436, 0]
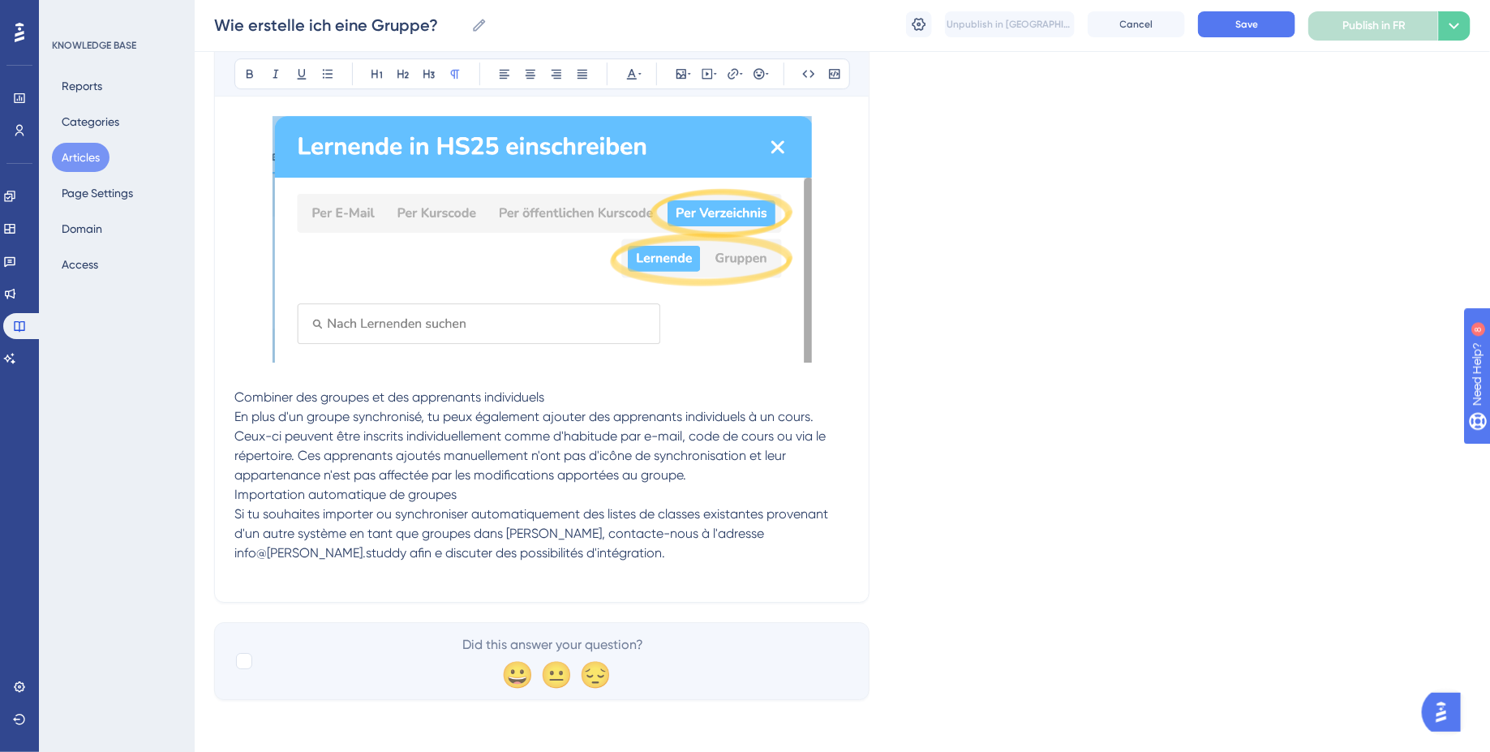
click at [238, 493] on span "Importation automatique de groupes" at bounding box center [345, 494] width 222 height 15
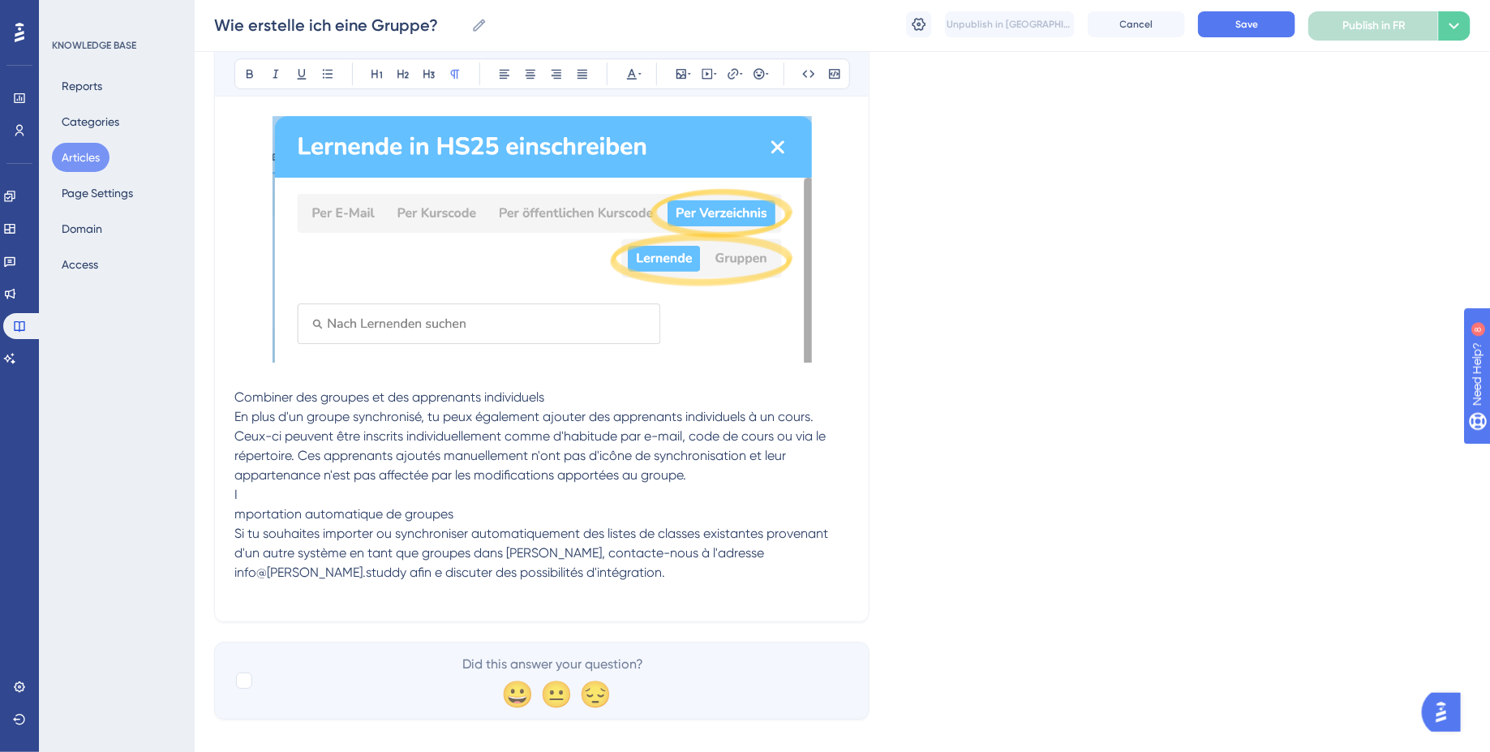
scroll to position [2455, 0]
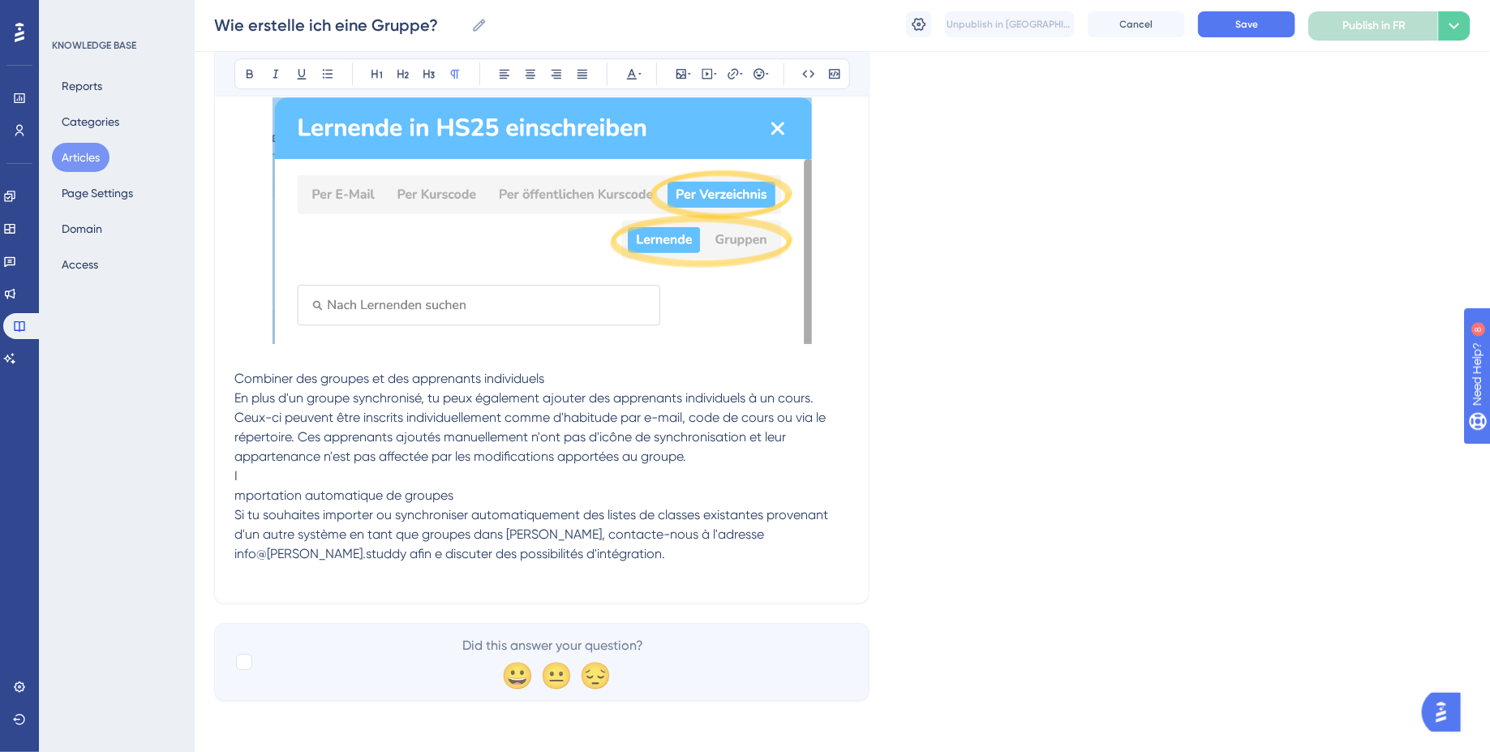
click at [234, 396] on span "En plus d'un groupe synchronisé, tu peux également ajouter des apprenants indiv…" at bounding box center [531, 427] width 595 height 74
click at [277, 377] on span "Combiner des groupes et des apprenants individuels" at bounding box center [389, 378] width 310 height 15
click at [430, 77] on icon at bounding box center [429, 73] width 13 height 13
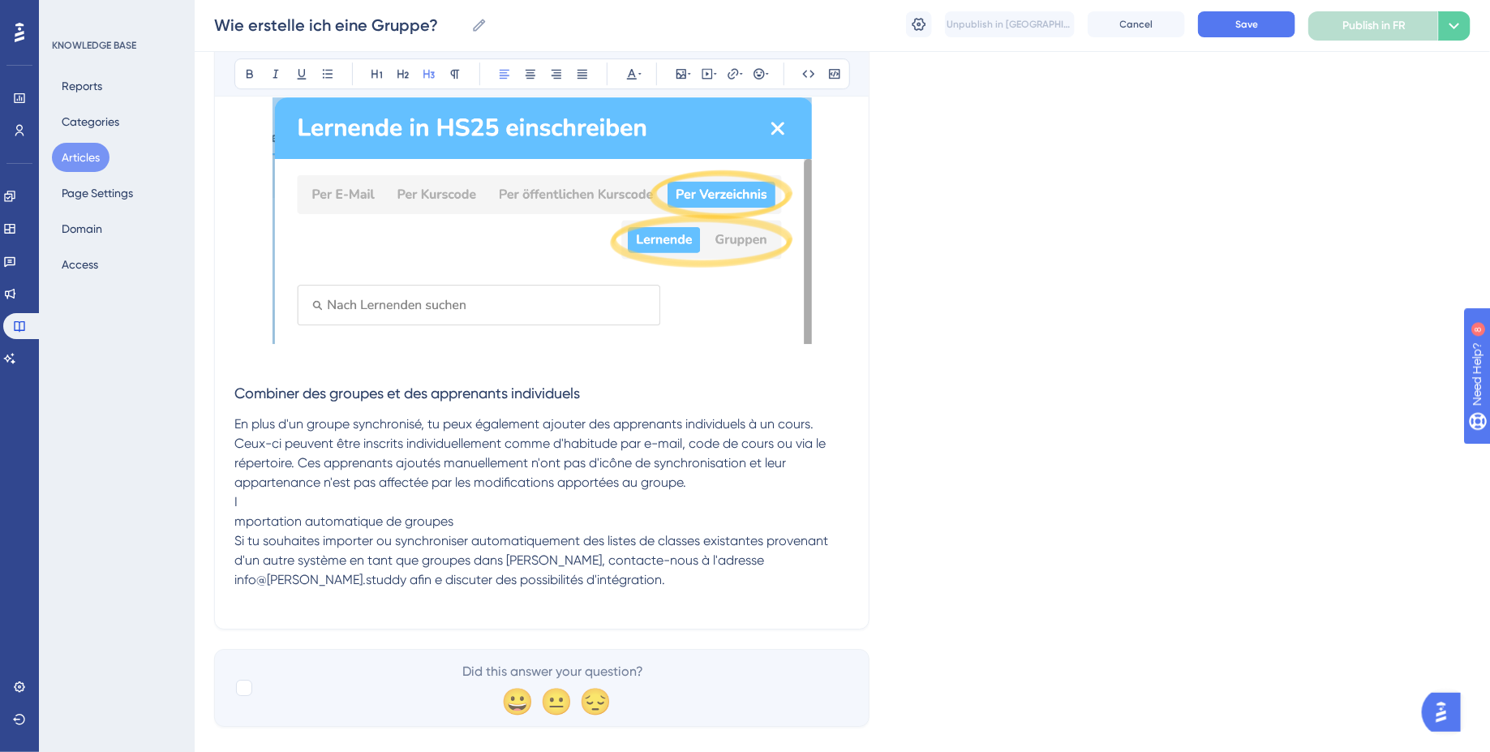
click at [234, 524] on span "mportation automatique de groupes" at bounding box center [343, 520] width 219 height 15
click at [311, 518] on span "Importation automatique de groupes" at bounding box center [345, 520] width 222 height 15
click at [427, 67] on icon at bounding box center [429, 73] width 13 height 13
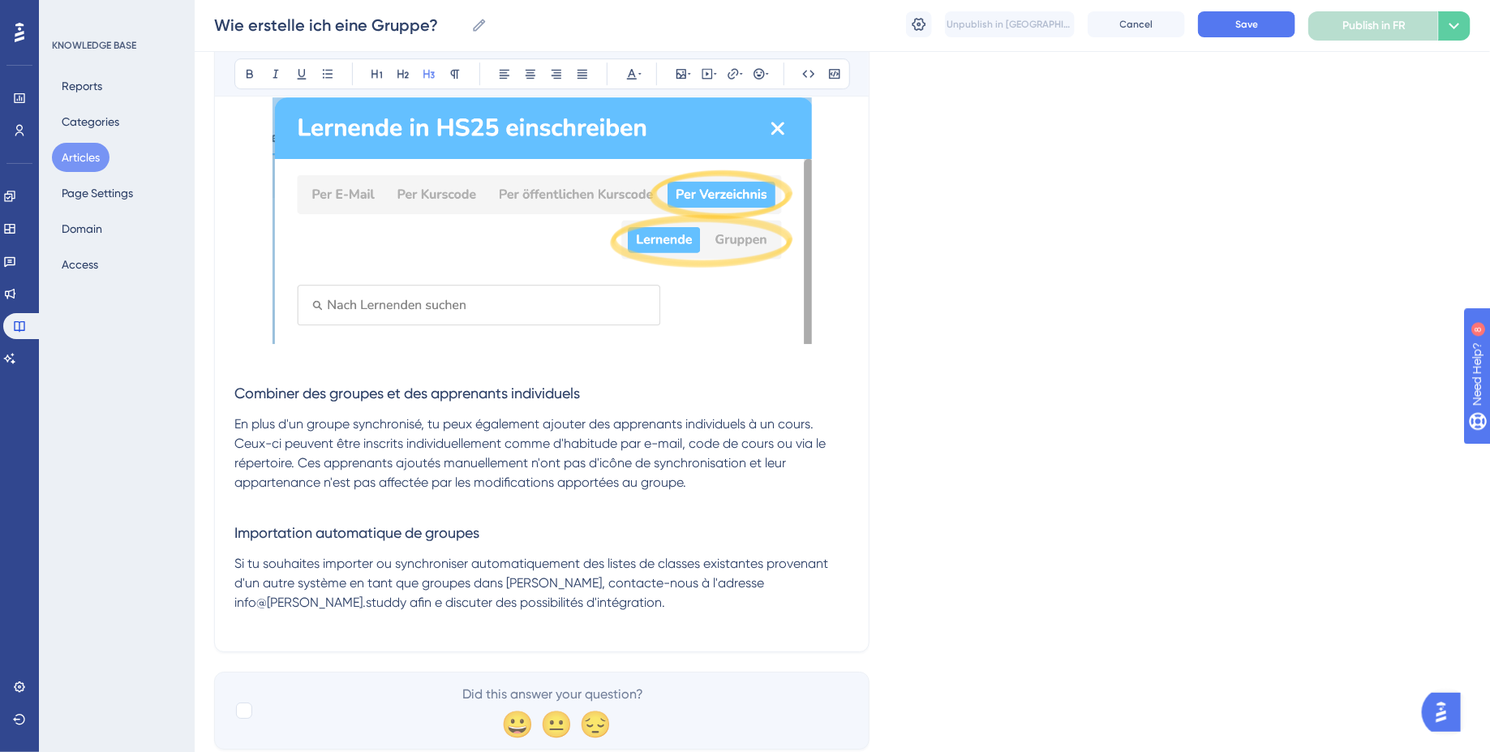
click at [479, 624] on p at bounding box center [541, 621] width 615 height 19
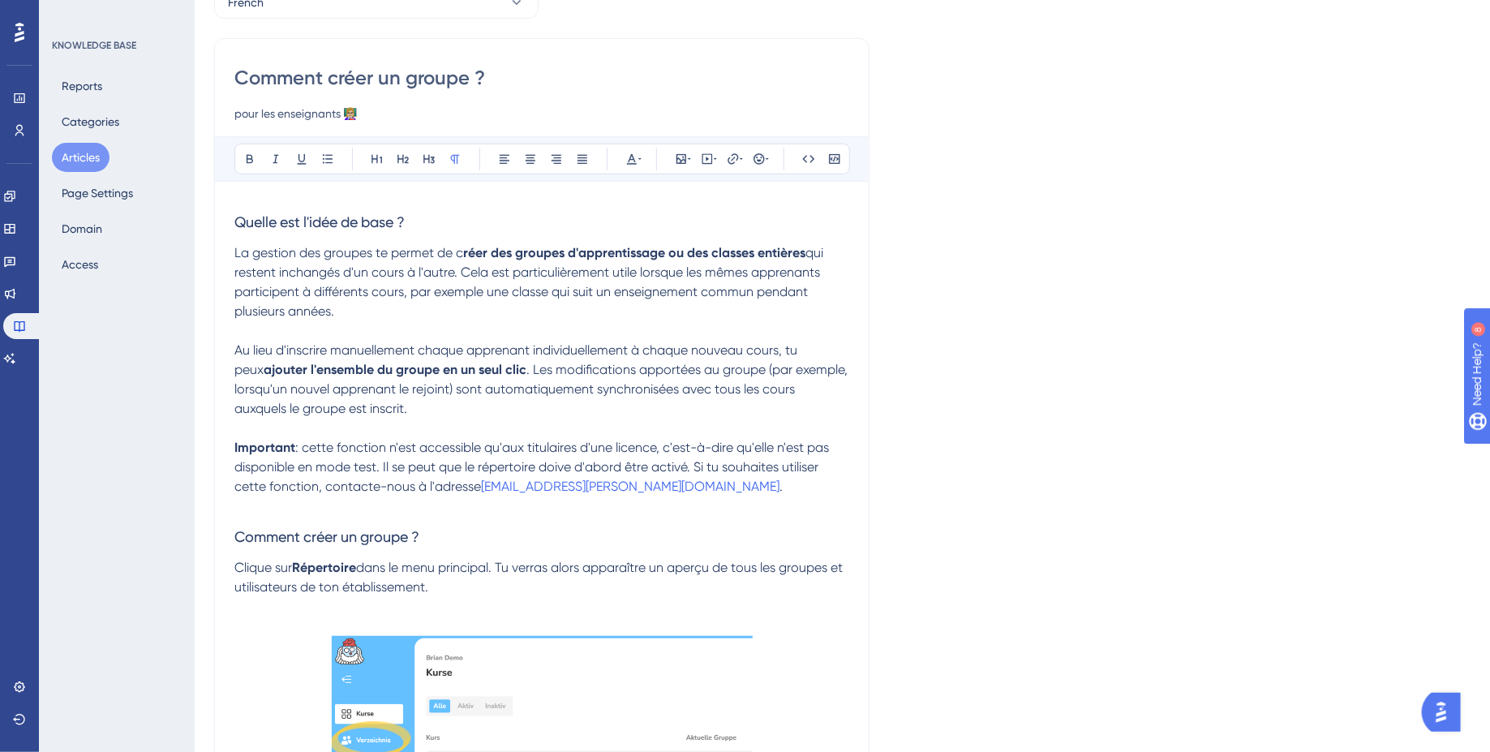
scroll to position [0, 0]
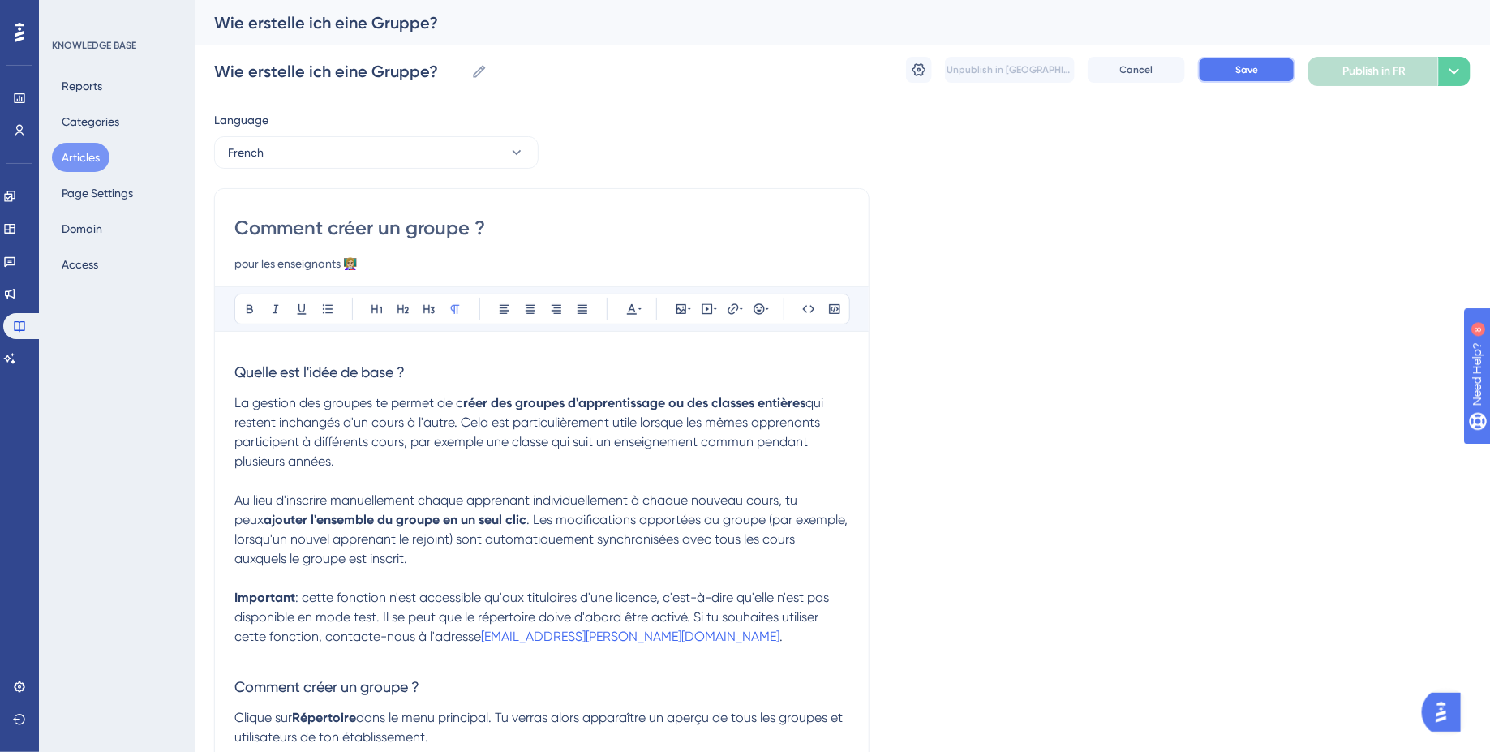
click at [1241, 67] on span "Save" at bounding box center [1246, 69] width 23 height 13
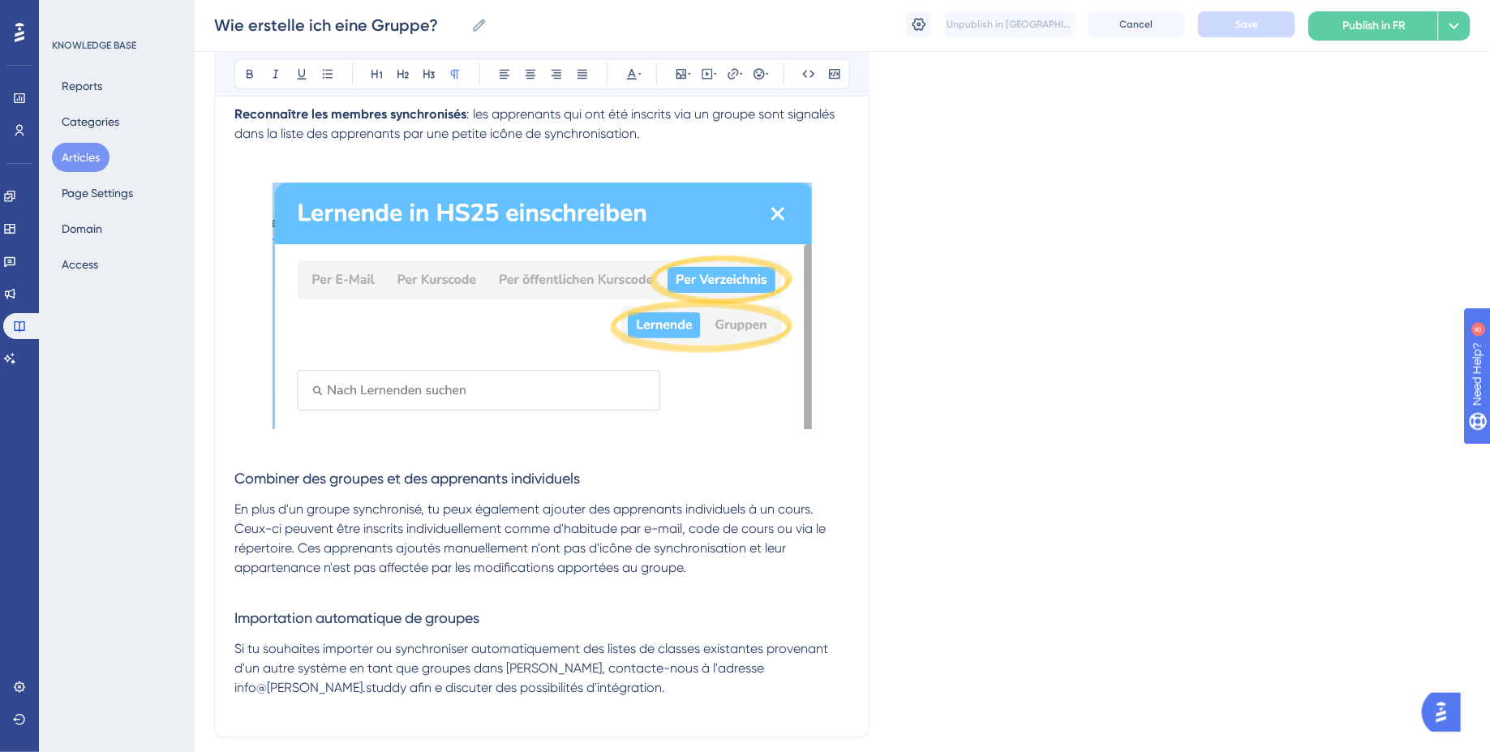
scroll to position [2503, 0]
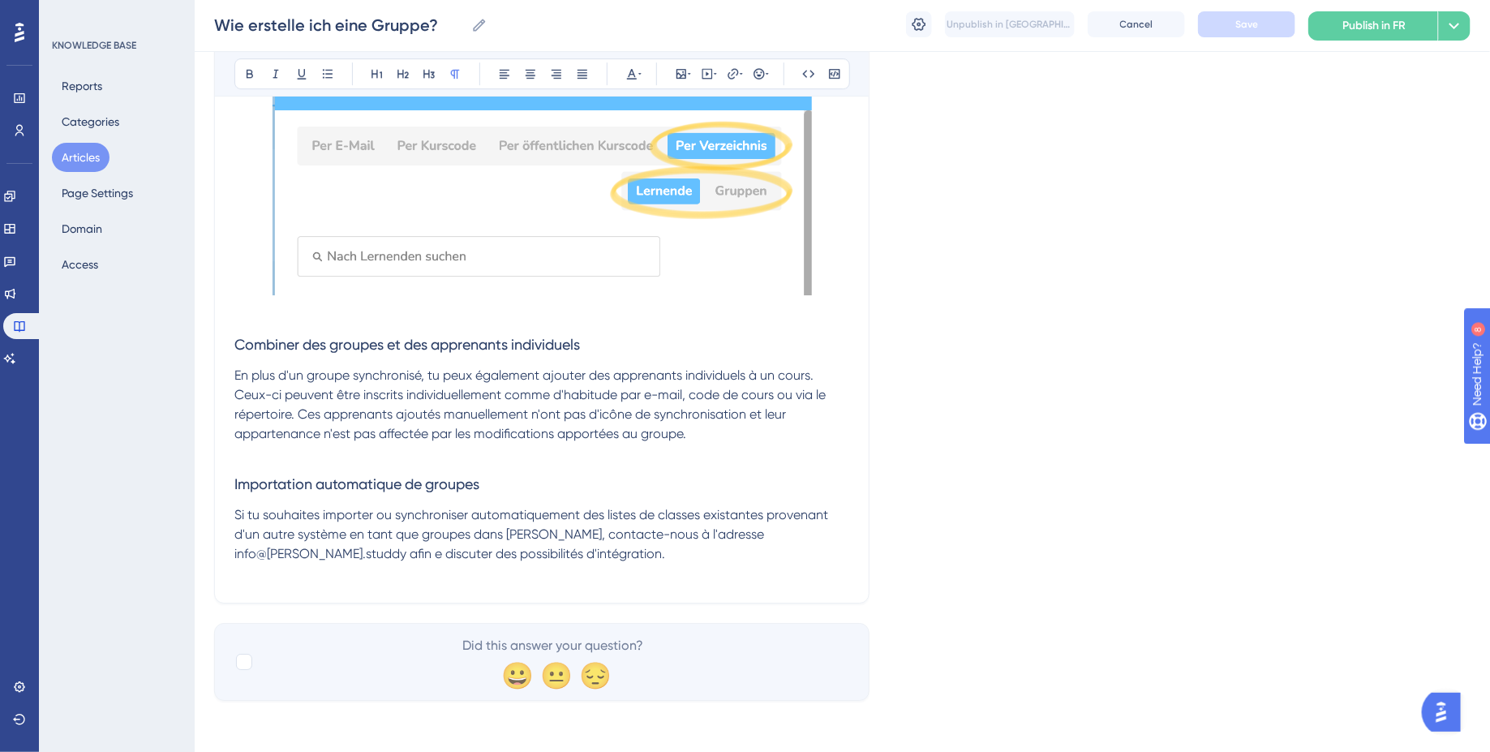
click at [578, 542] on p "Si tu souhaites importer ou synchroniser automatiquement des listes de classes …" at bounding box center [541, 534] width 615 height 58
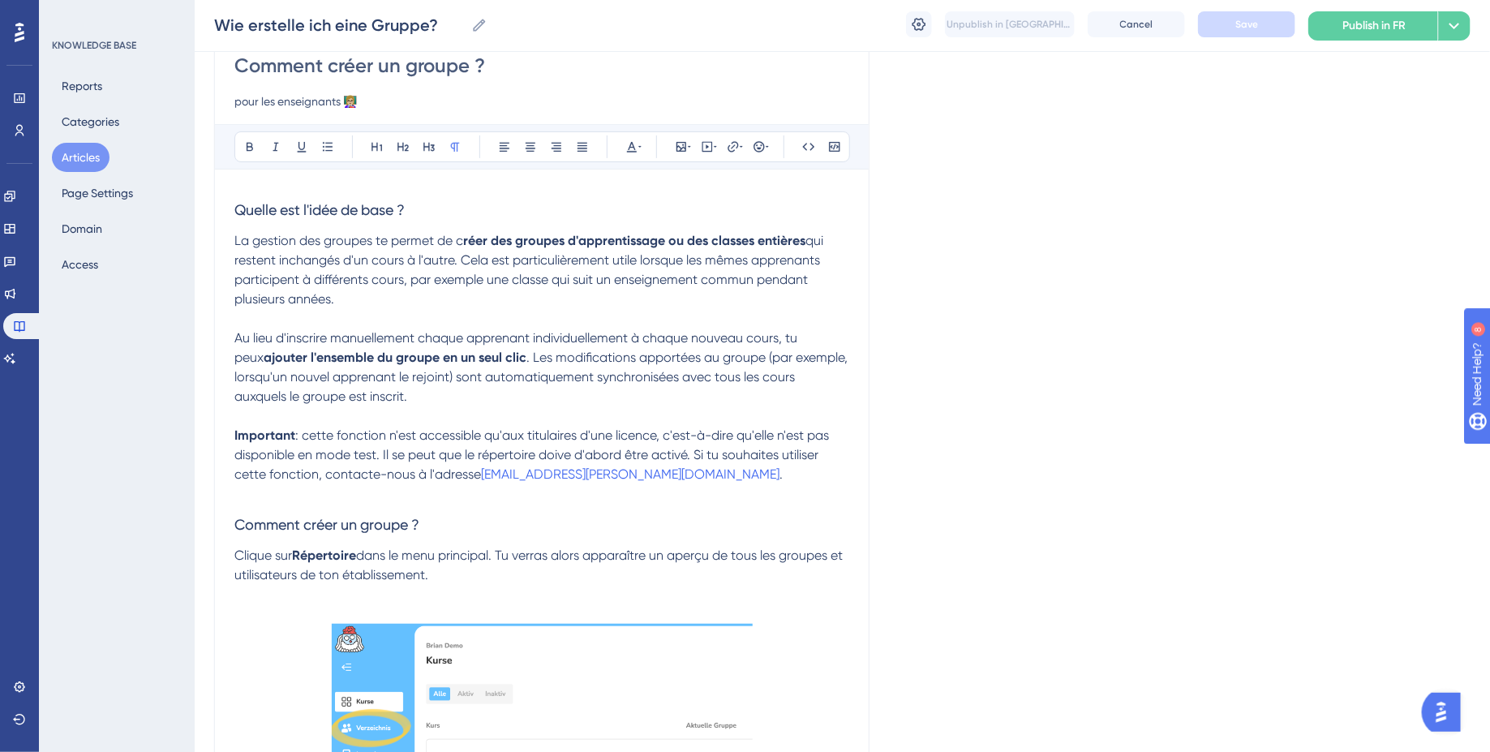
scroll to position [0, 0]
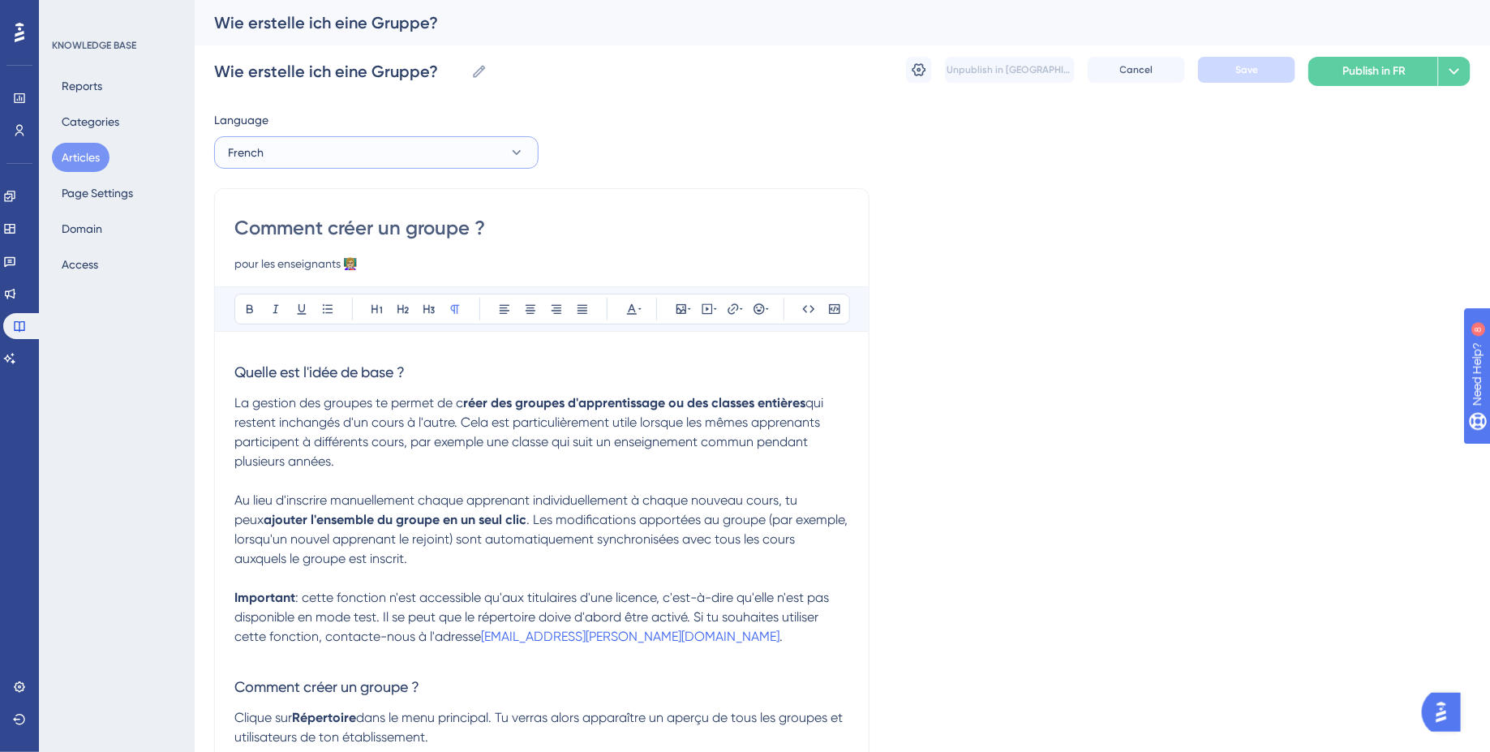
click at [352, 157] on button "French" at bounding box center [376, 152] width 324 height 32
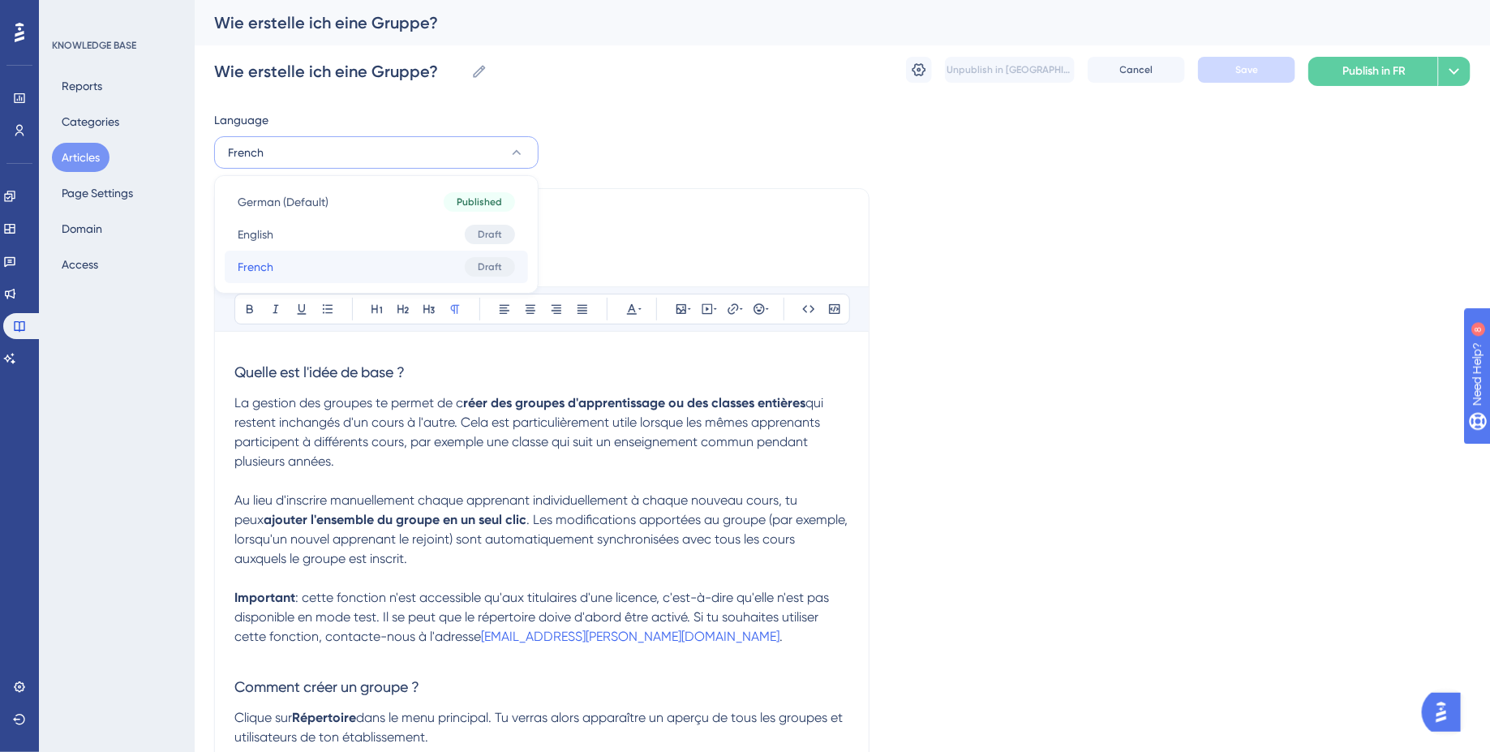
click at [350, 260] on button "French French Draft" at bounding box center [376, 267] width 303 height 32
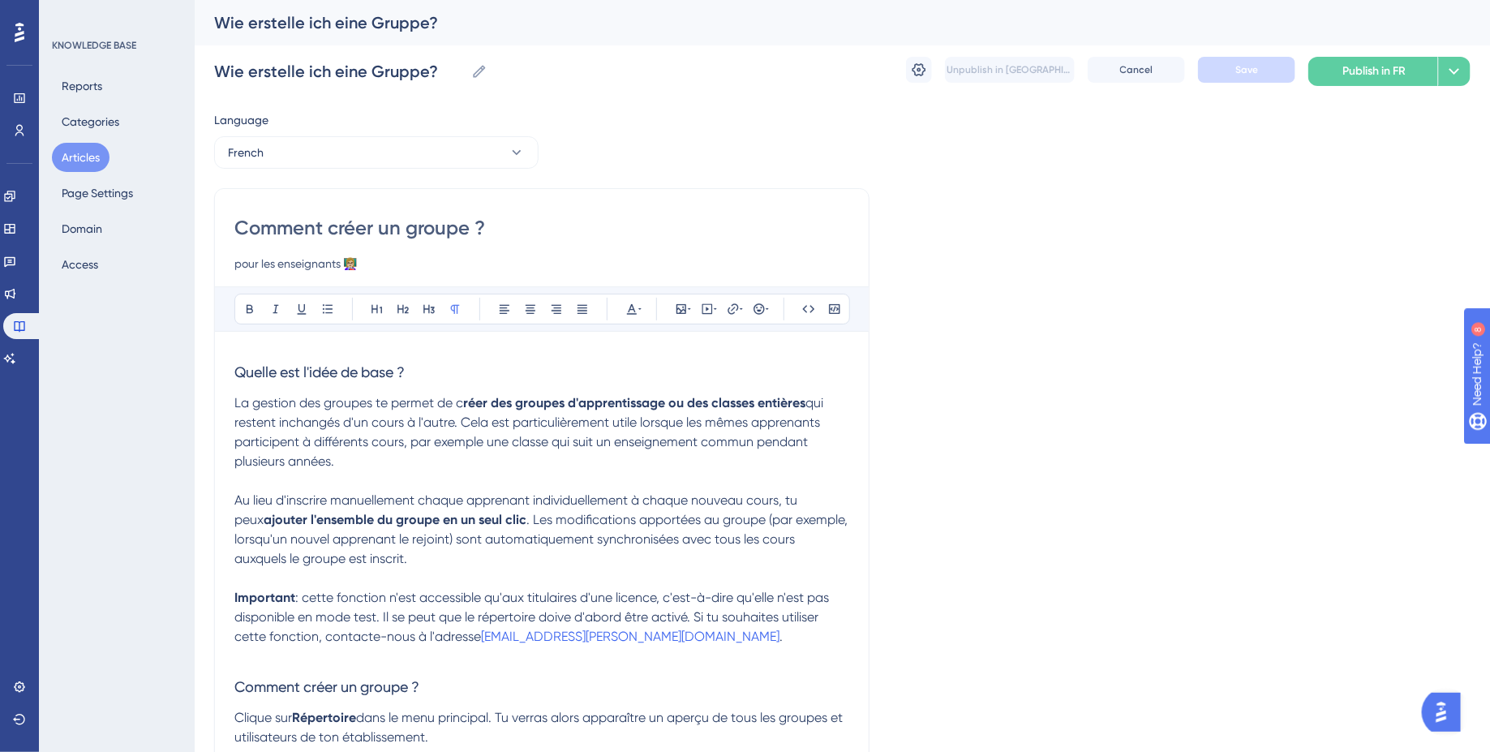
click at [462, 651] on p at bounding box center [541, 655] width 615 height 19
click at [462, 636] on span ": cette fonction n'est accessible qu'aux titulaires d'une licence, c'est-à-dire…" at bounding box center [533, 617] width 598 height 54
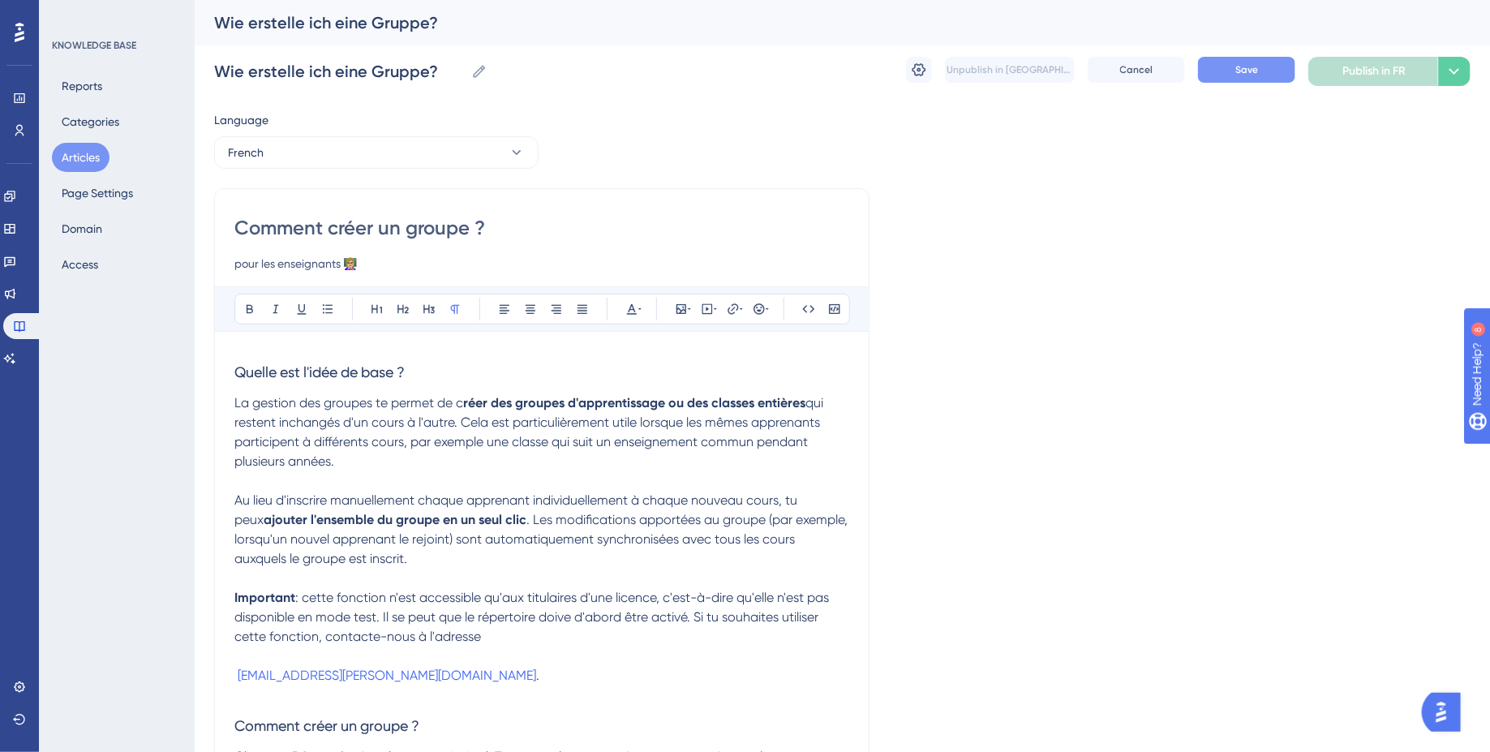
click at [522, 634] on p "Important : cette fonction n'est accessible qu'aux titulaires d'une licence, c'…" at bounding box center [541, 617] width 615 height 58
drag, startPoint x: 359, startPoint y: 682, endPoint x: 144, endPoint y: 673, distance: 215.9
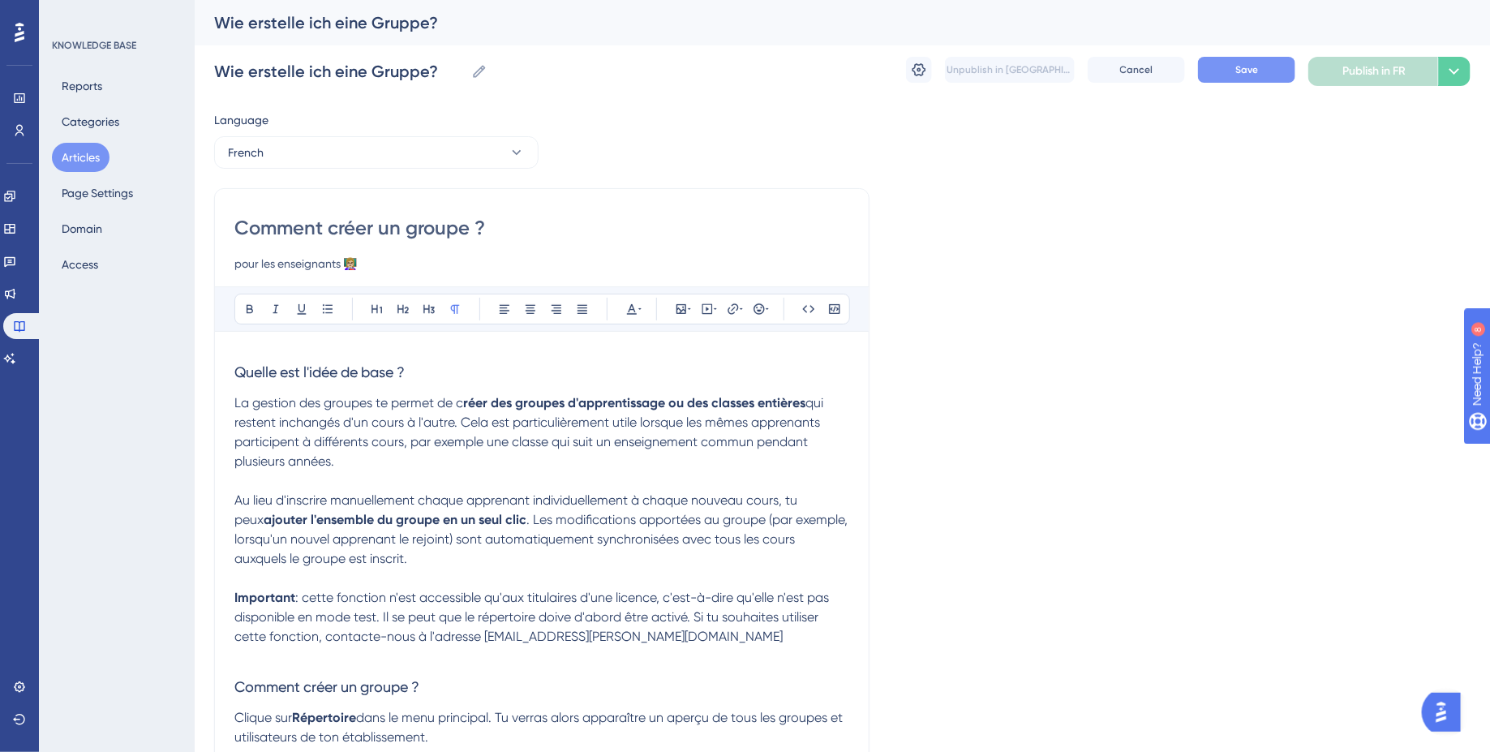
click at [1265, 82] on div "Unpublish in [GEOGRAPHIC_DATA] Cancel Save Publish in FR Options" at bounding box center [1188, 71] width 565 height 29
click at [1257, 71] on span "Save" at bounding box center [1246, 69] width 23 height 13
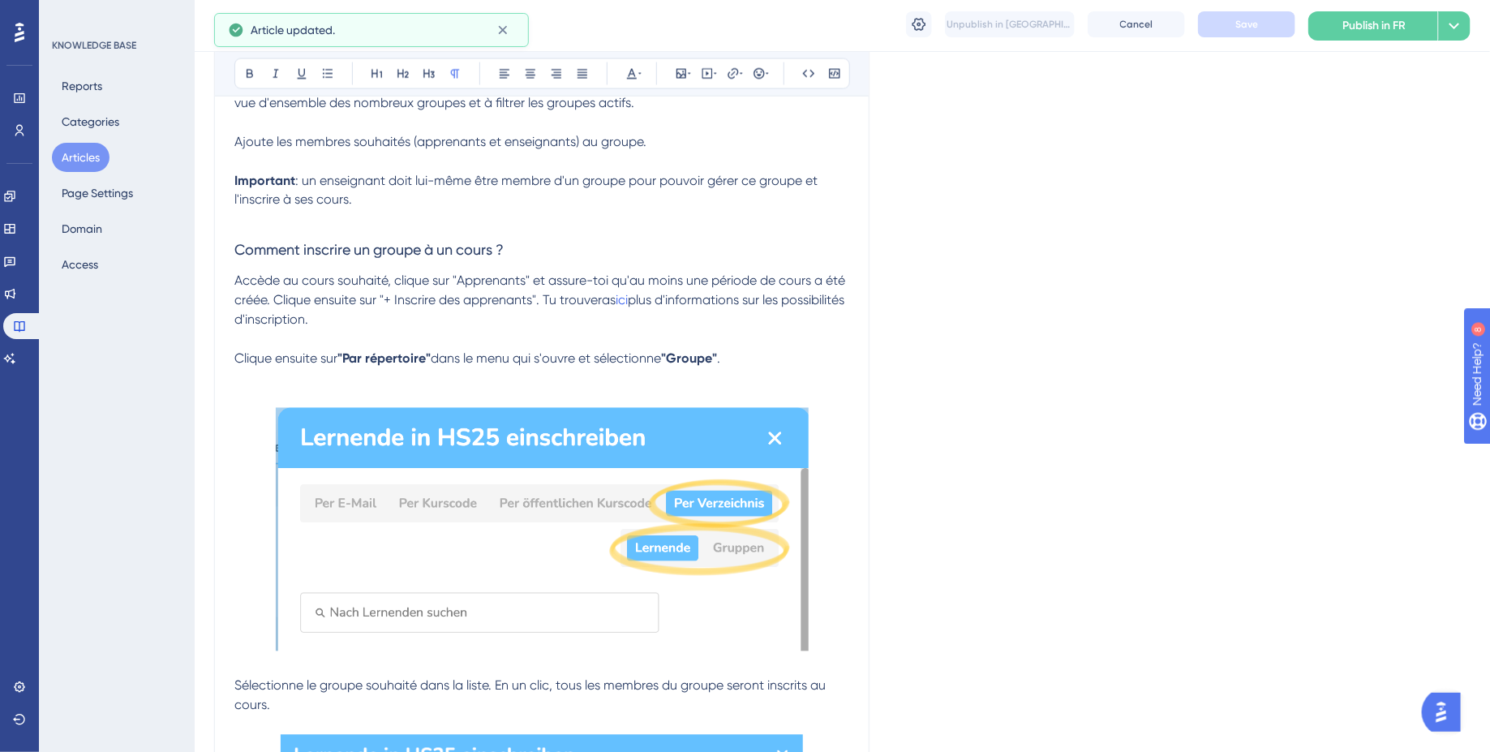
scroll to position [1286, 0]
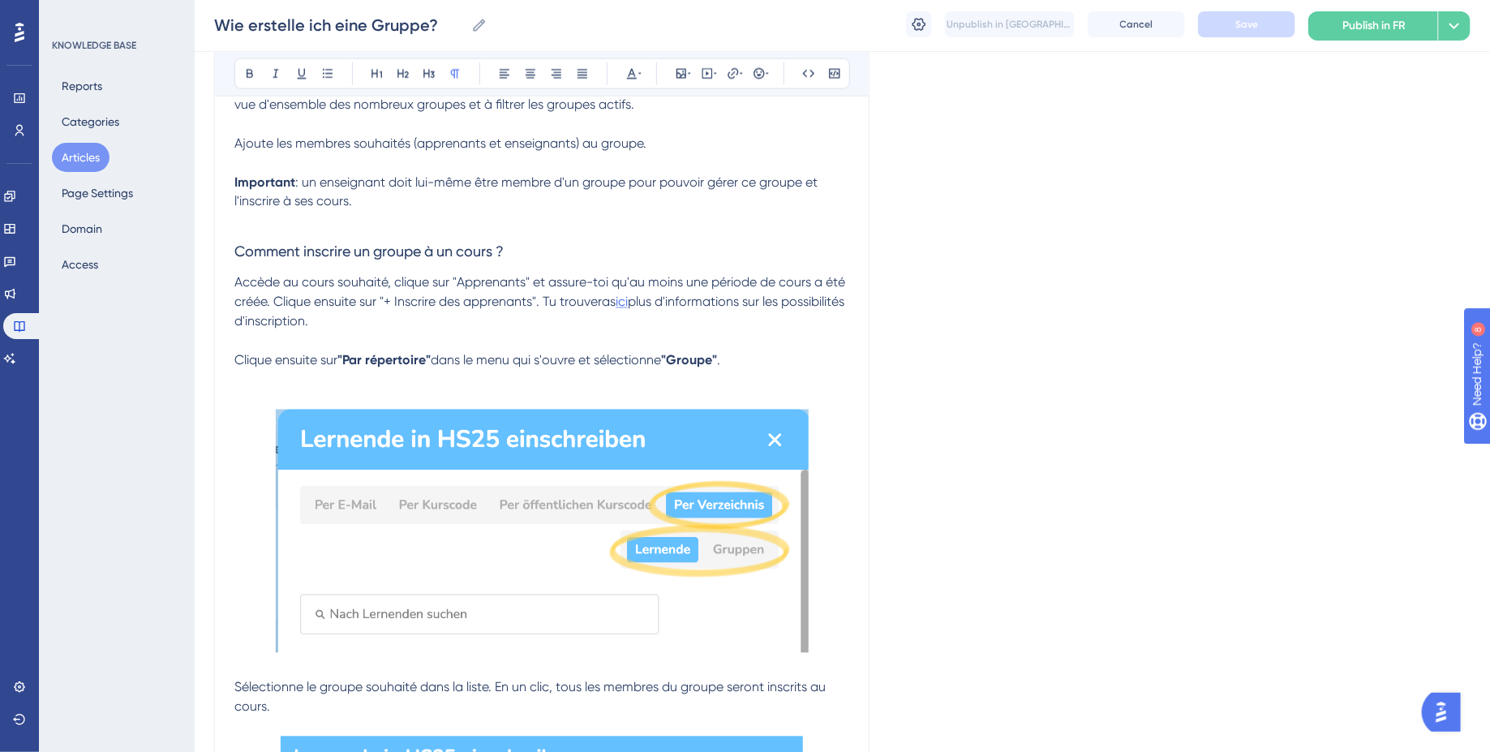
click at [625, 305] on span "ici" at bounding box center [622, 301] width 12 height 15
click at [625, 335] on p at bounding box center [541, 341] width 615 height 19
click at [1371, 31] on span "Publish in FR" at bounding box center [1373, 25] width 63 height 19
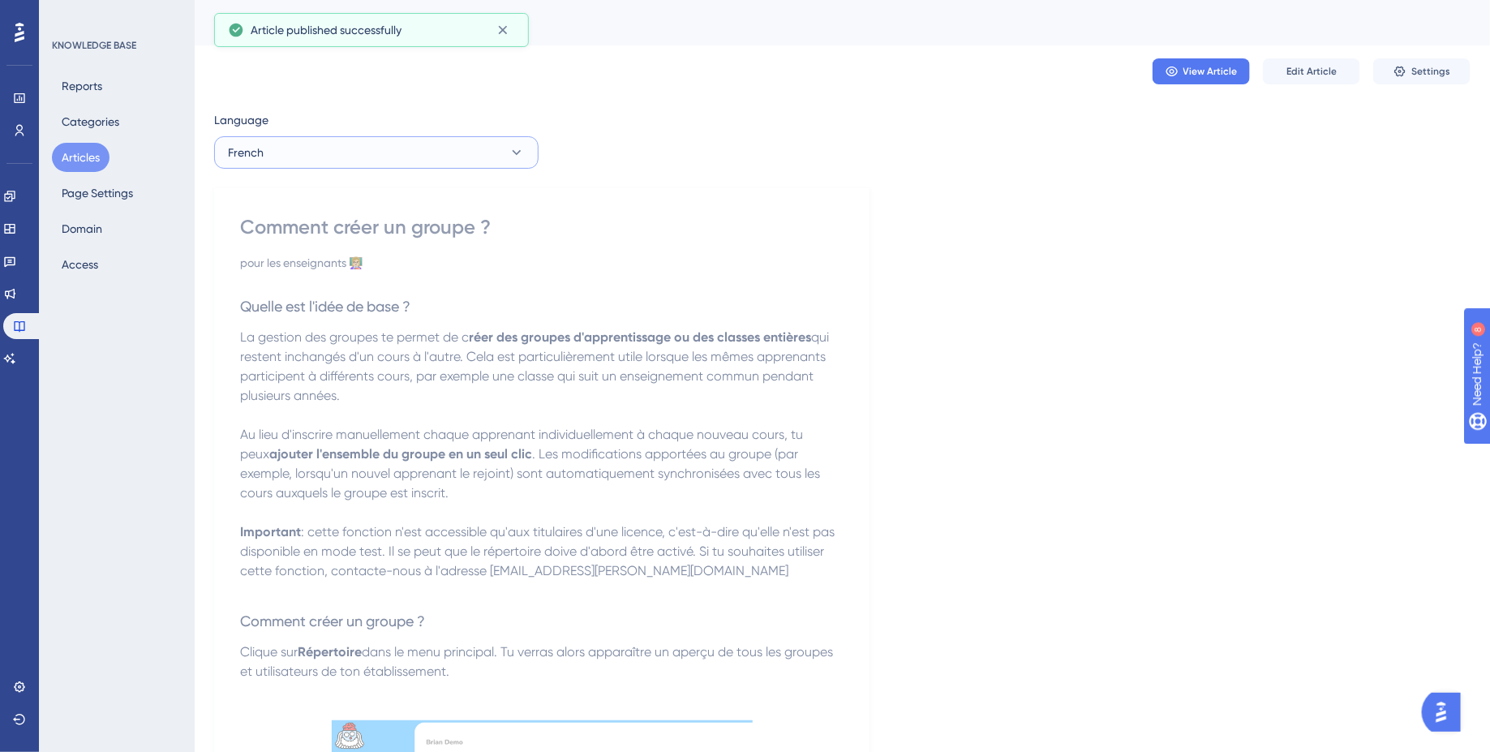
click at [459, 157] on button "French" at bounding box center [376, 152] width 324 height 32
click at [395, 230] on button "English English Draft" at bounding box center [376, 234] width 303 height 32
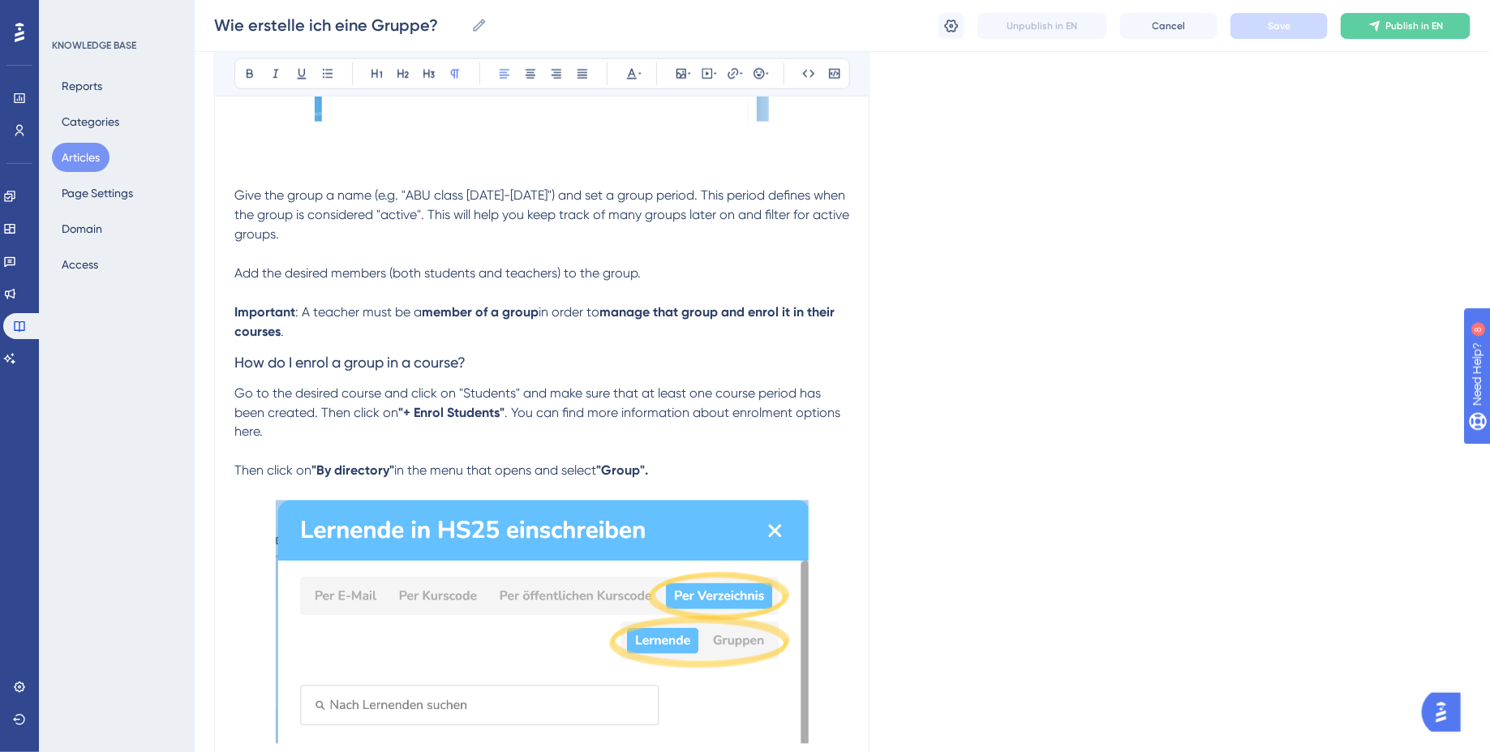
scroll to position [1073, 0]
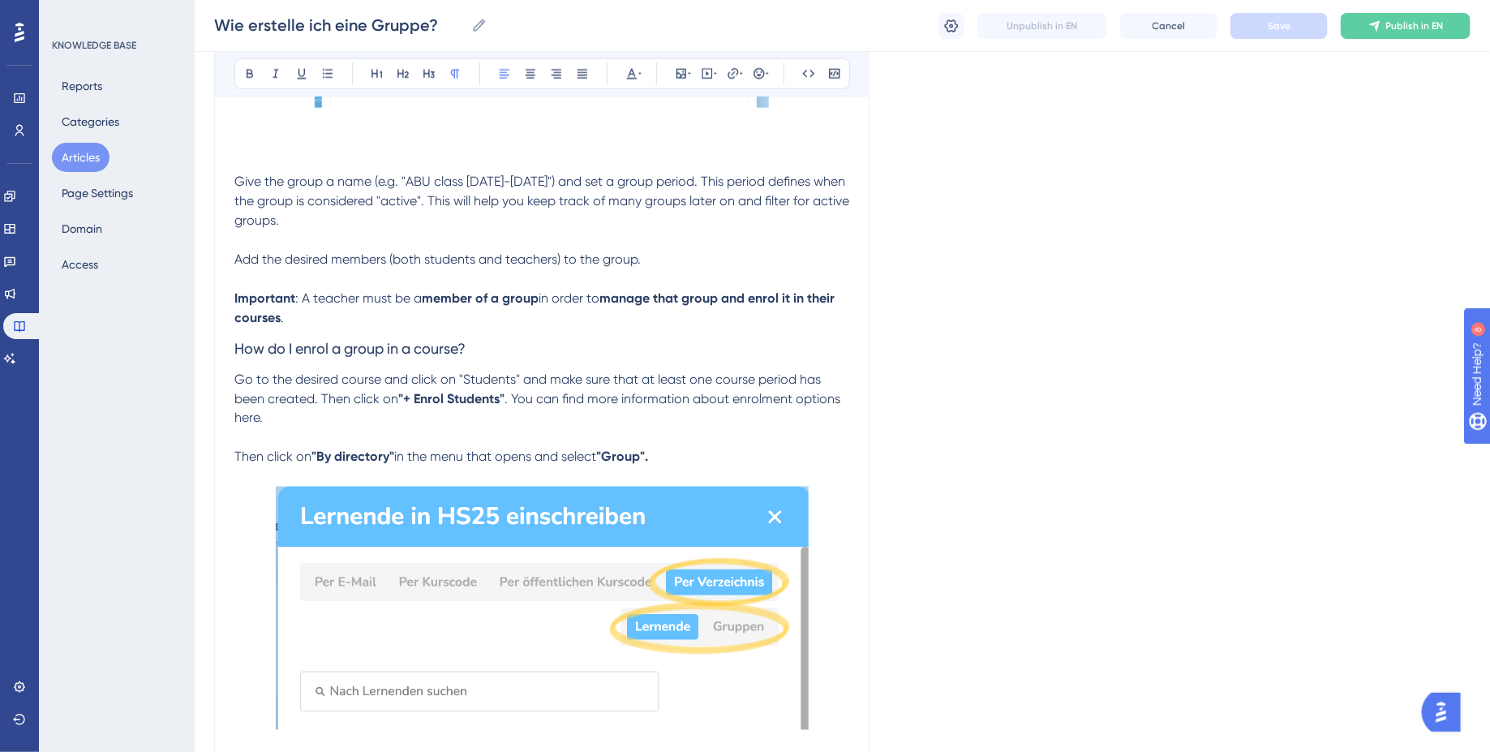
click at [247, 487] on p "Go to the desired course and click on "Students" and make sure that at least on…" at bounding box center [541, 428] width 615 height 117
click at [242, 465] on span ". You can find more information about enrolment options here. Then click on" at bounding box center [538, 428] width 609 height 74
click at [728, 71] on icon at bounding box center [733, 73] width 11 height 11
click at [626, 187] on div "Bold Italic Underline Bullet Point Heading 1 Heading 2 Heading 3 Normal Align L…" at bounding box center [541, 459] width 615 height 2504
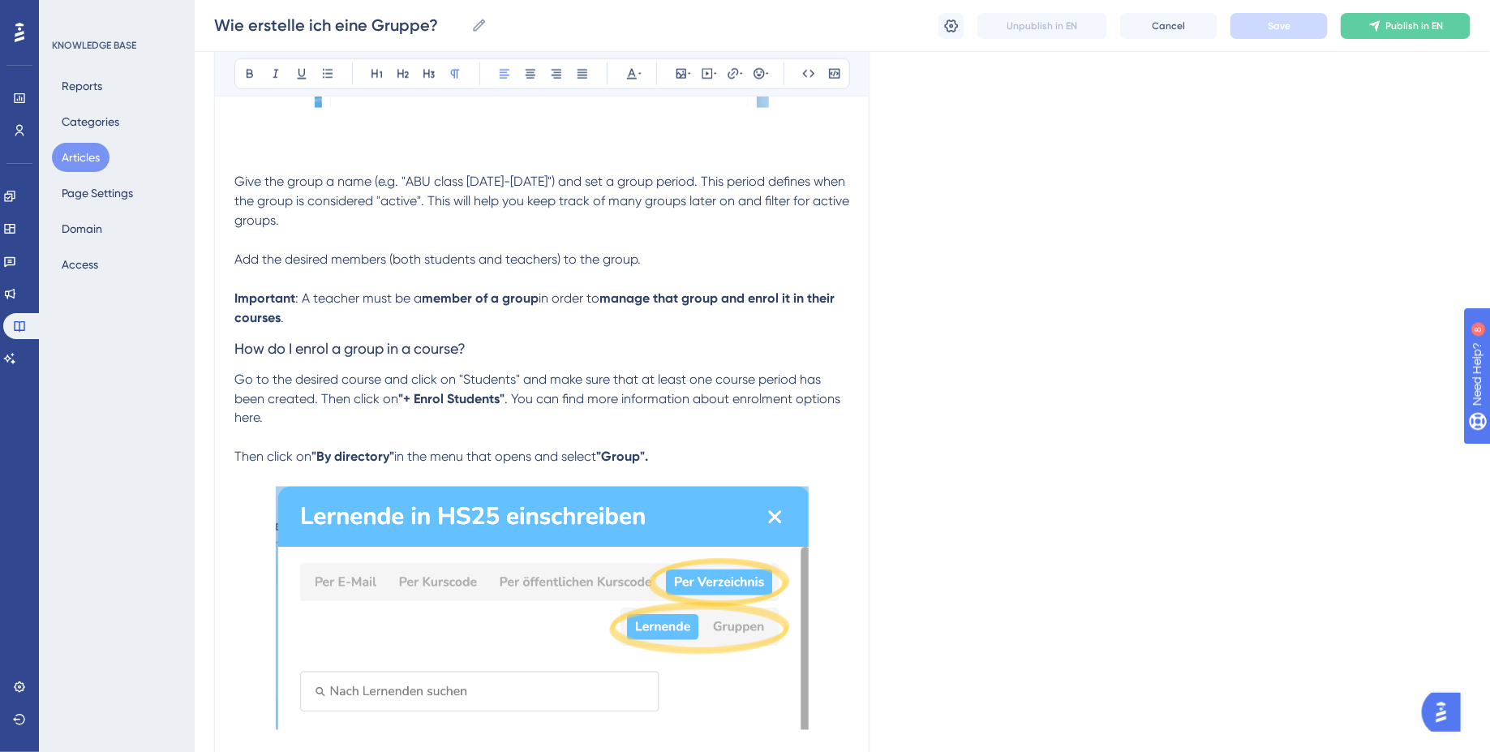
click at [239, 465] on span ". You can find more information about enrolment options here. Then click on" at bounding box center [538, 428] width 609 height 74
click at [731, 64] on button at bounding box center [733, 73] width 23 height 23
click at [674, 178] on input "https://" at bounding box center [733, 179] width 151 height 18
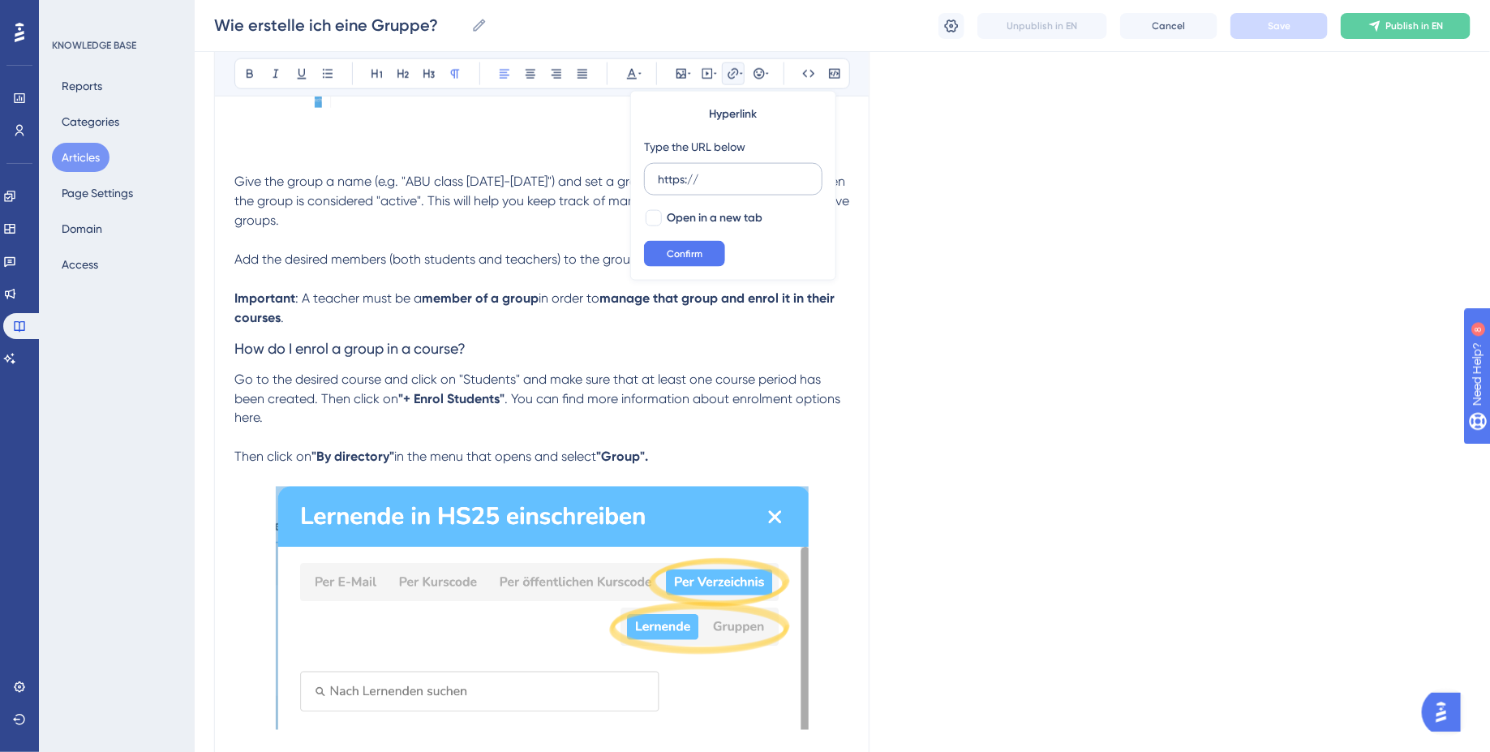
click at [674, 178] on input "https://" at bounding box center [733, 179] width 151 height 18
type input "https://help.brian.study/de/articles/63-wie-lade-ich-lernende-zu-meinem-kurs-ein"
click at [656, 216] on div at bounding box center [654, 218] width 16 height 16
checkbox input "true"
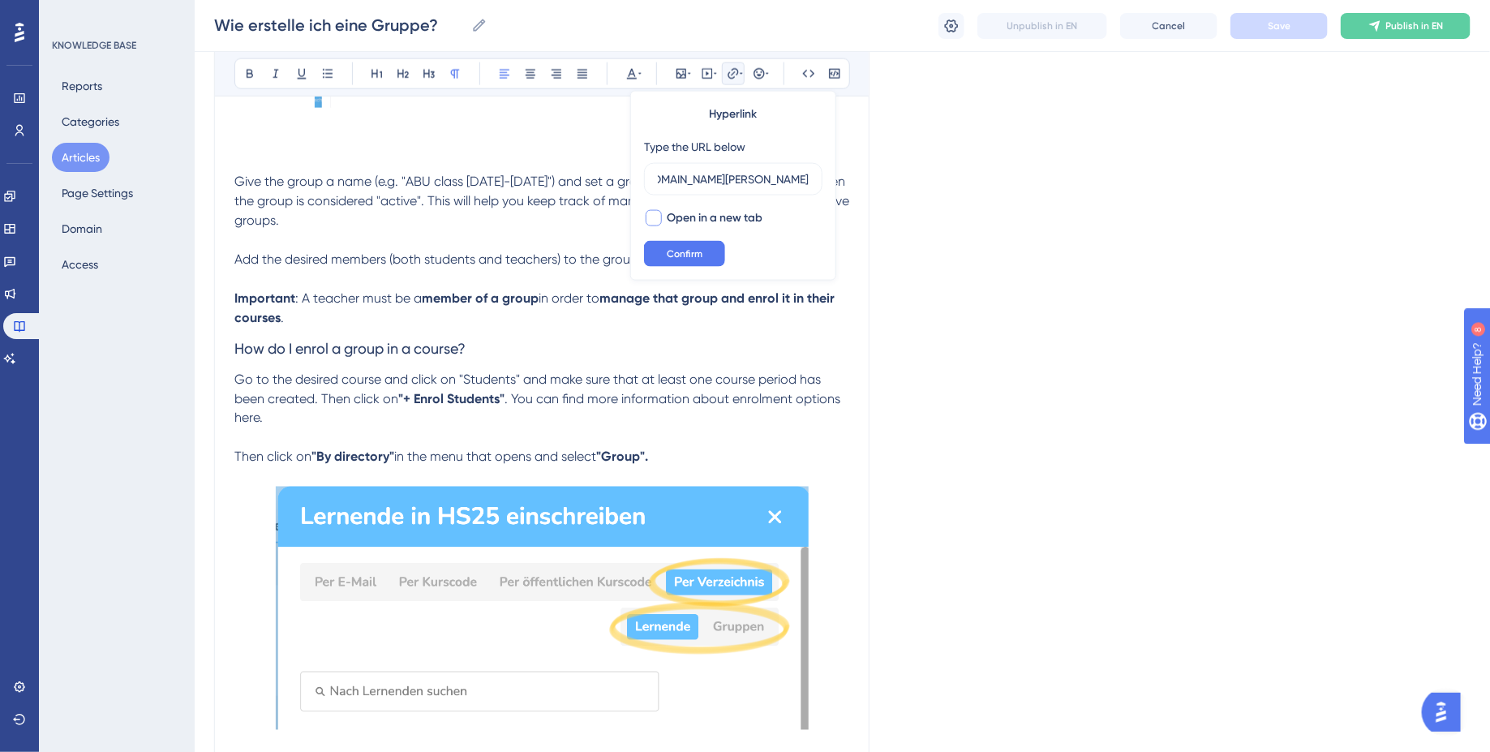
scroll to position [0, 0]
click at [798, 183] on input "https://help.brian.study/de/articles/63-wie-lade-ich-lernende-zu-meinem-kurs-ein" at bounding box center [733, 179] width 151 height 18
type input "https://help.brian.study/en/articles/63-wie-lade-ich-lernende-zu-meinem-kurs-ein"
click at [715, 248] on button "Confirm" at bounding box center [684, 254] width 81 height 26
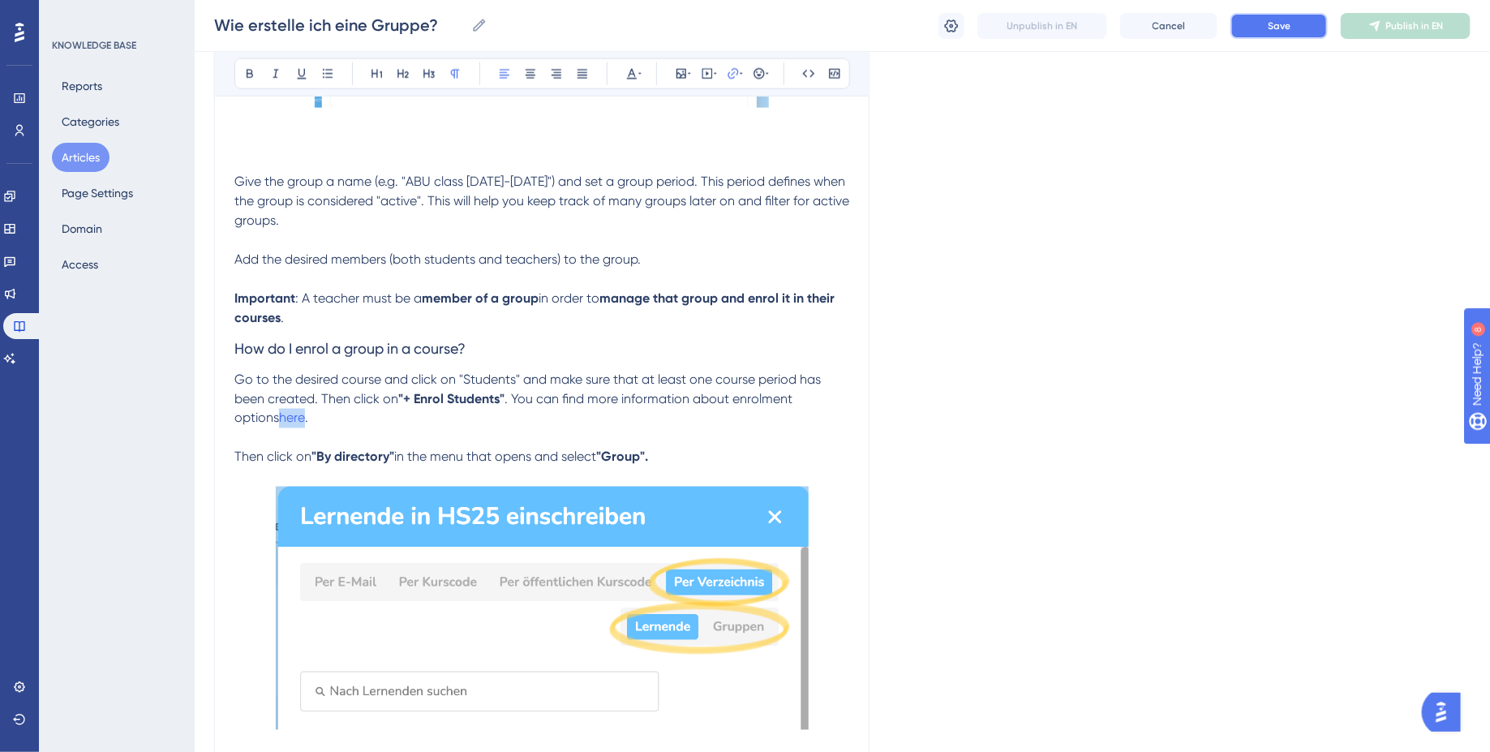
click at [1299, 24] on button "Save" at bounding box center [1278, 26] width 97 height 26
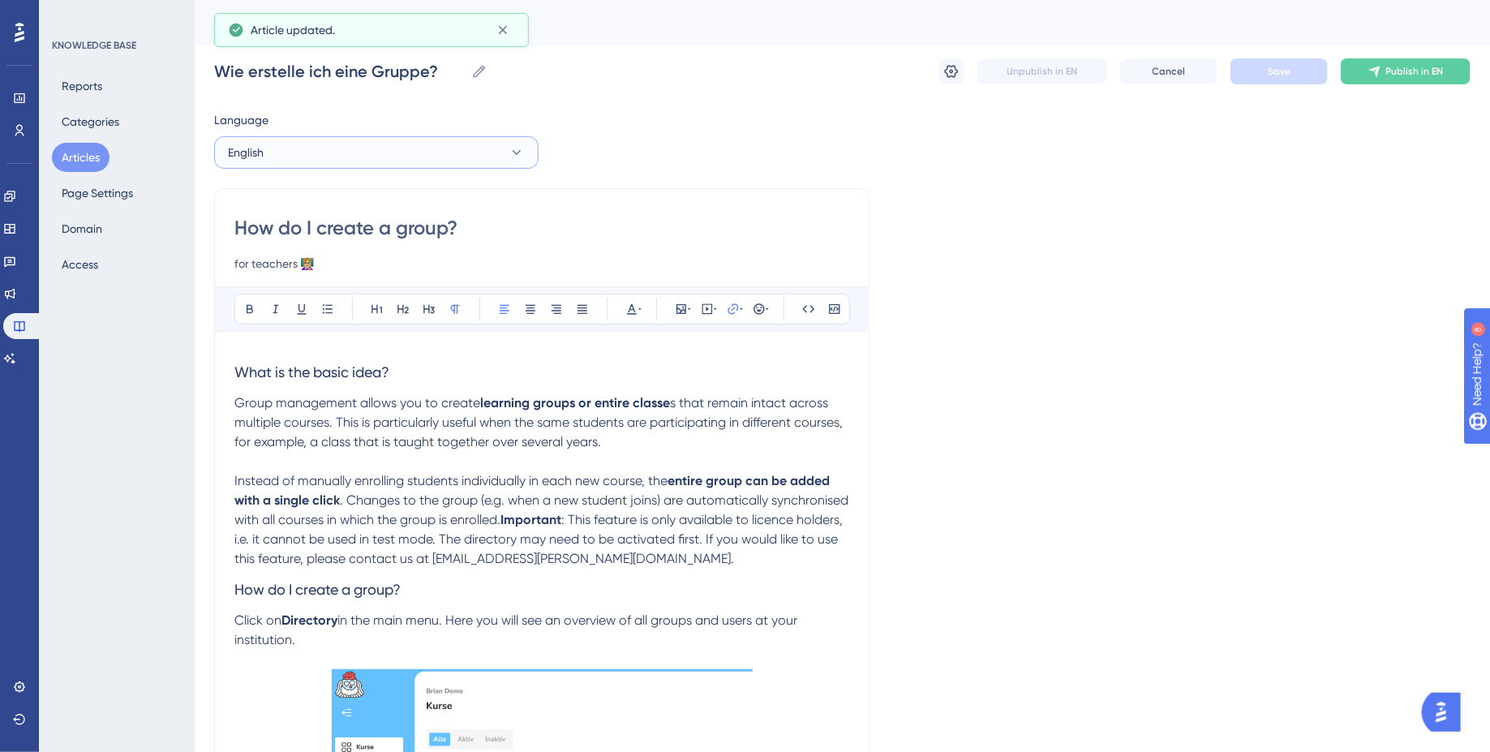
click at [401, 144] on button "English" at bounding box center [376, 152] width 324 height 32
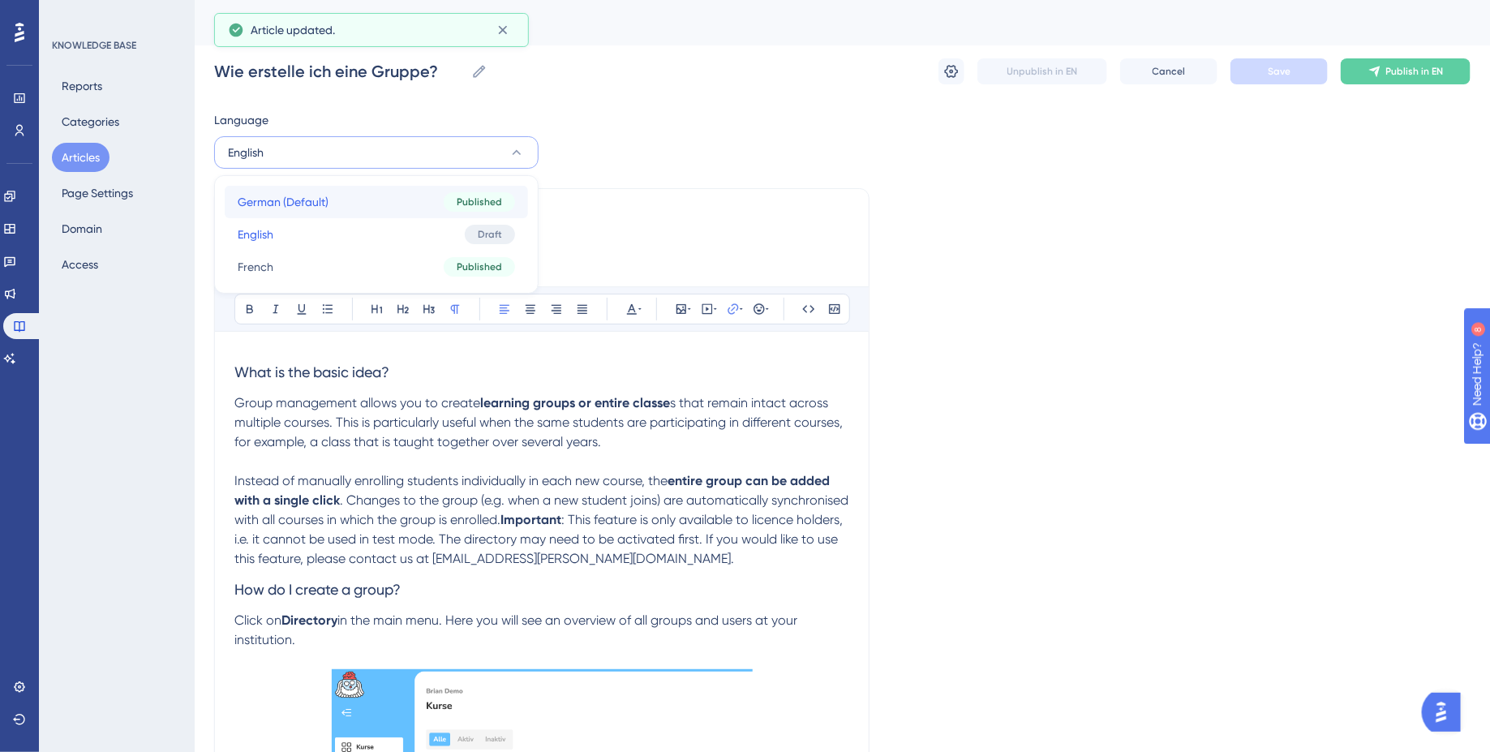
click at [379, 193] on button "German (Default) German (Default) Published" at bounding box center [376, 202] width 303 height 32
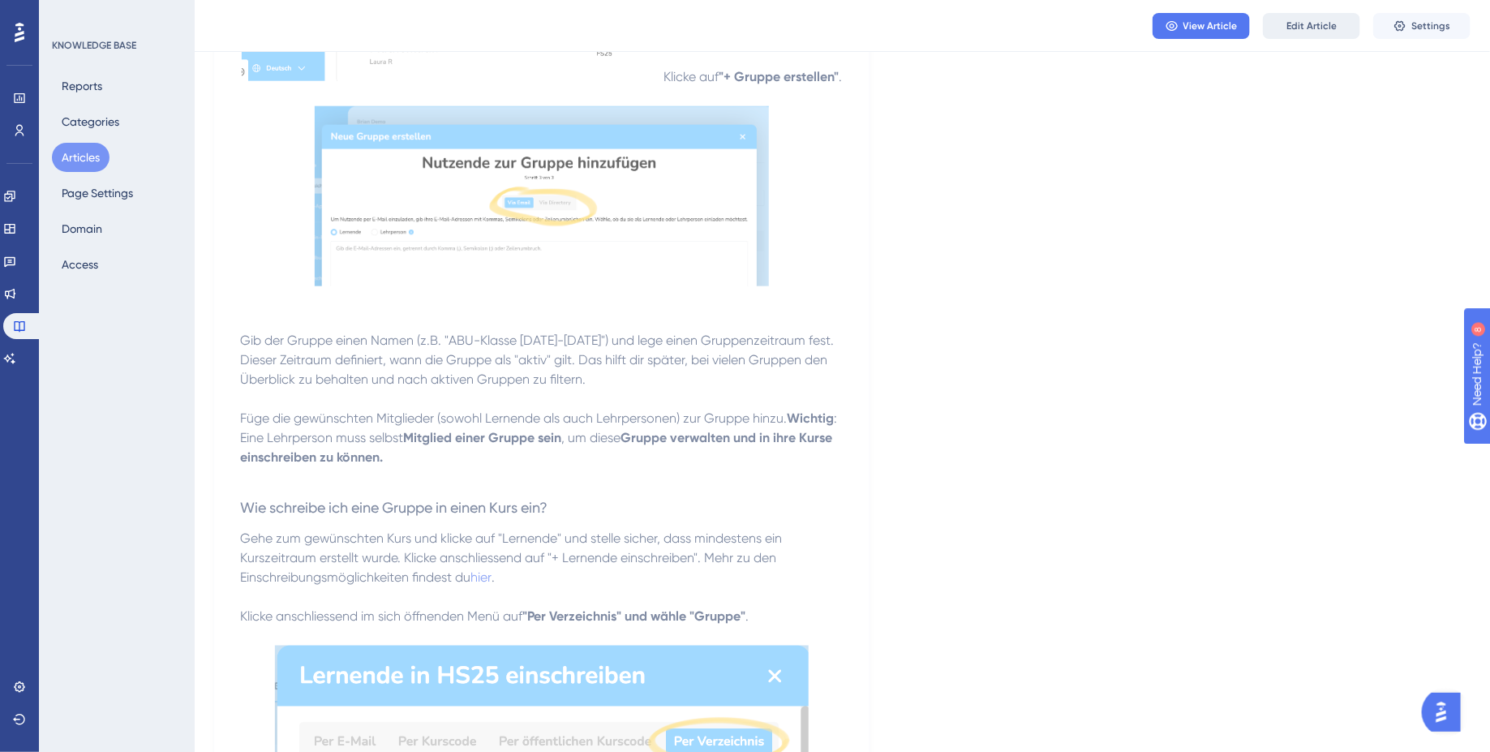
click at [1314, 28] on span "Edit Article" at bounding box center [1311, 25] width 50 height 13
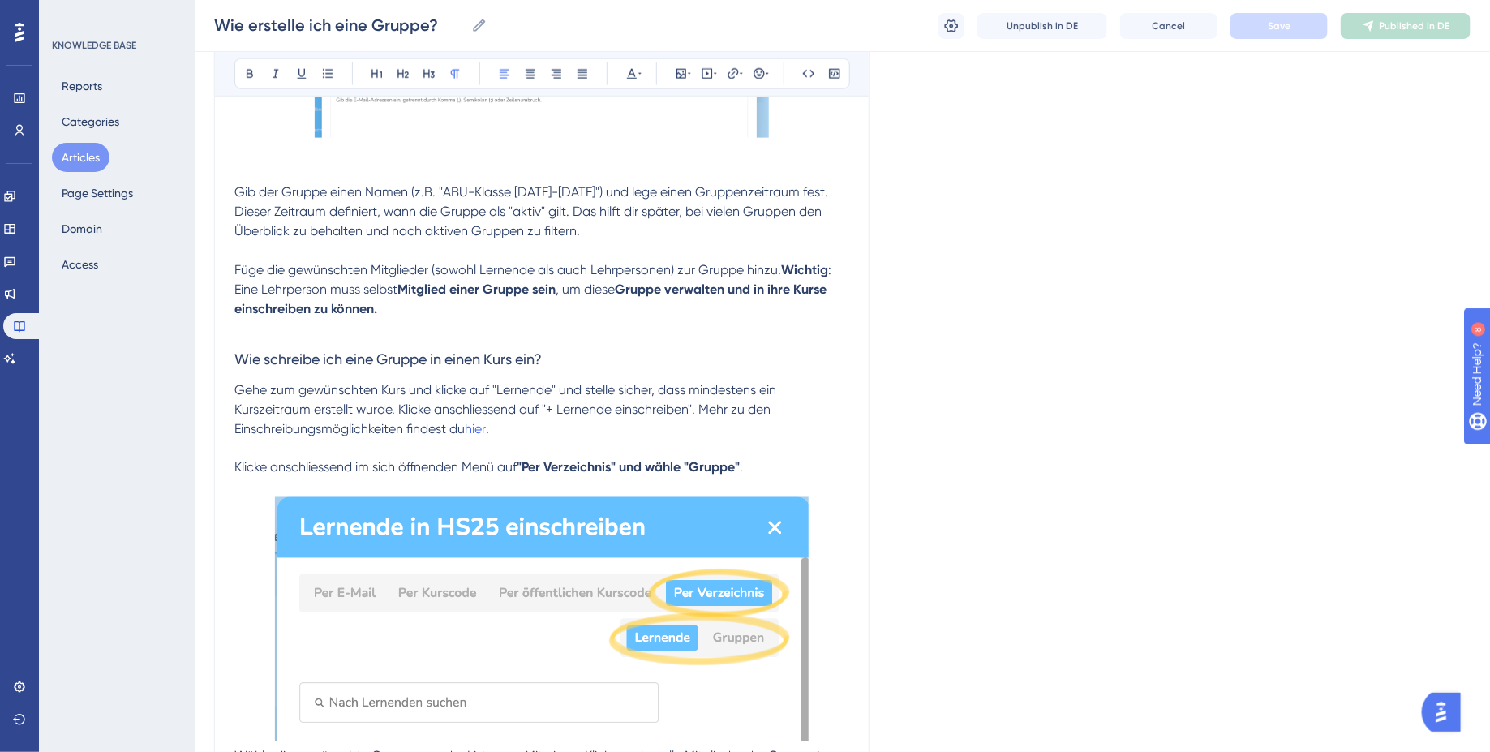
scroll to position [1038, 0]
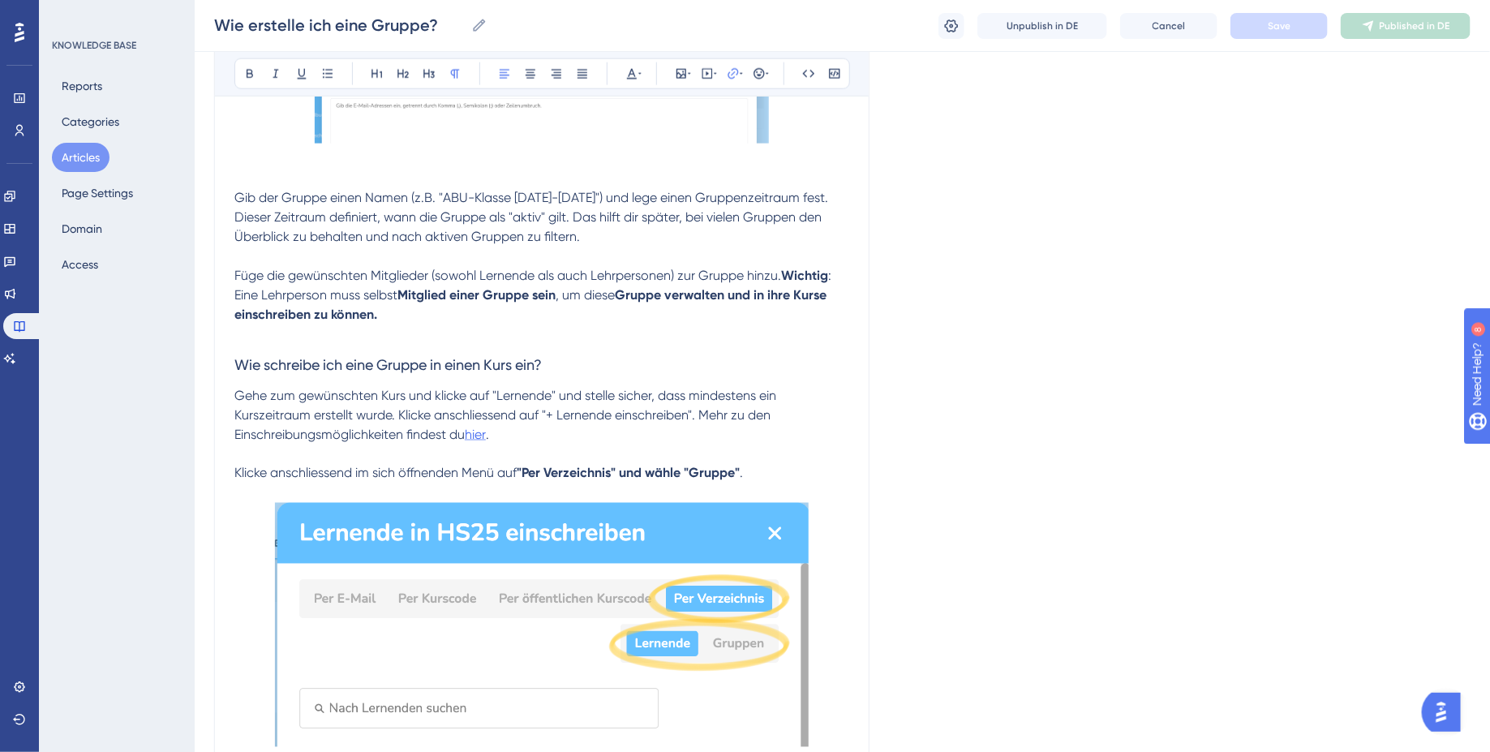
click at [482, 442] on span "hier" at bounding box center [475, 434] width 21 height 15
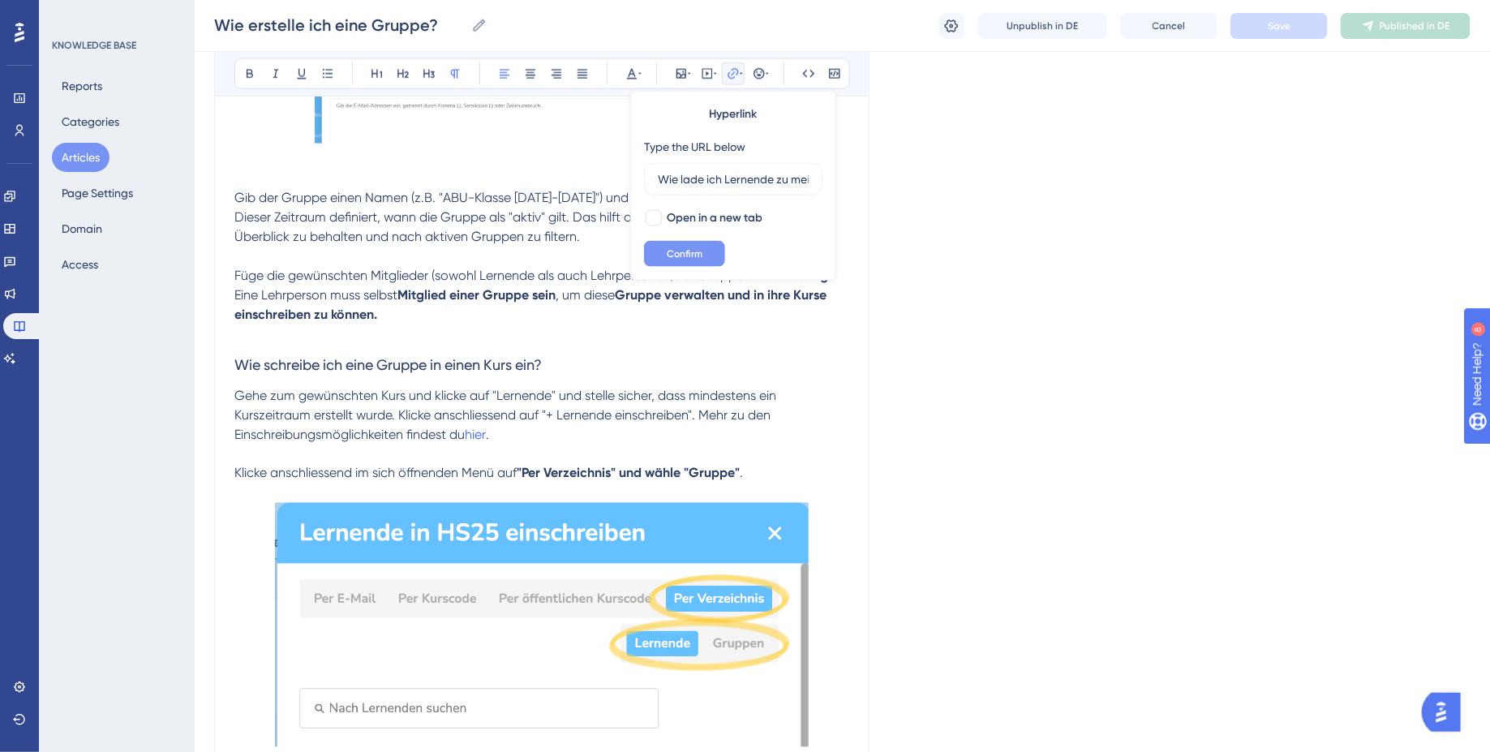
scroll to position [0, 71]
click at [730, 171] on input "Wie lade ich Lernende zu meinem Kurs ein?" at bounding box center [733, 179] width 151 height 18
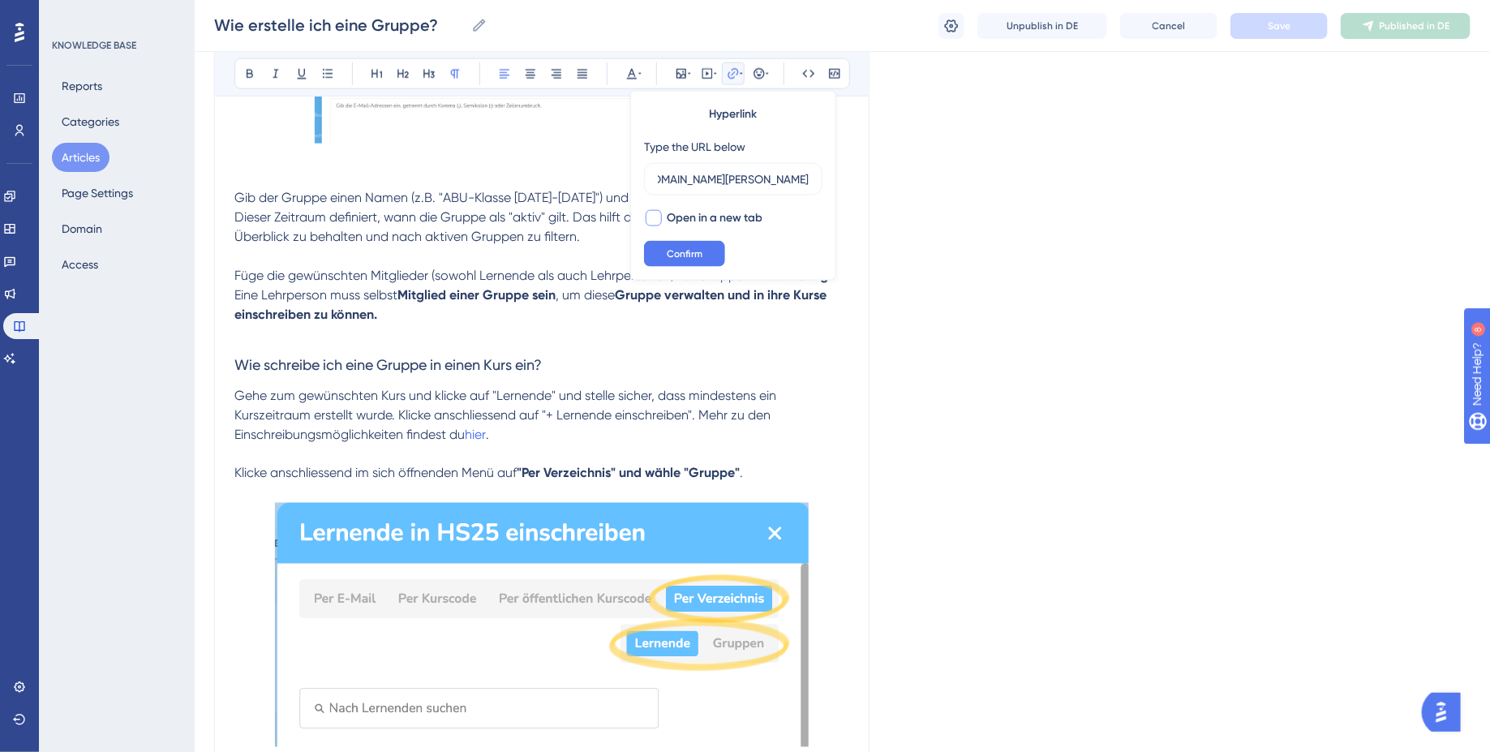
type input "https://help.brian.study/de/articles/63-wie-lade-ich-lernende-zu-meinem-kurs-ein"
click at [656, 219] on div at bounding box center [654, 218] width 16 height 16
checkbox input "true"
click at [689, 249] on span "Confirm" at bounding box center [685, 253] width 36 height 13
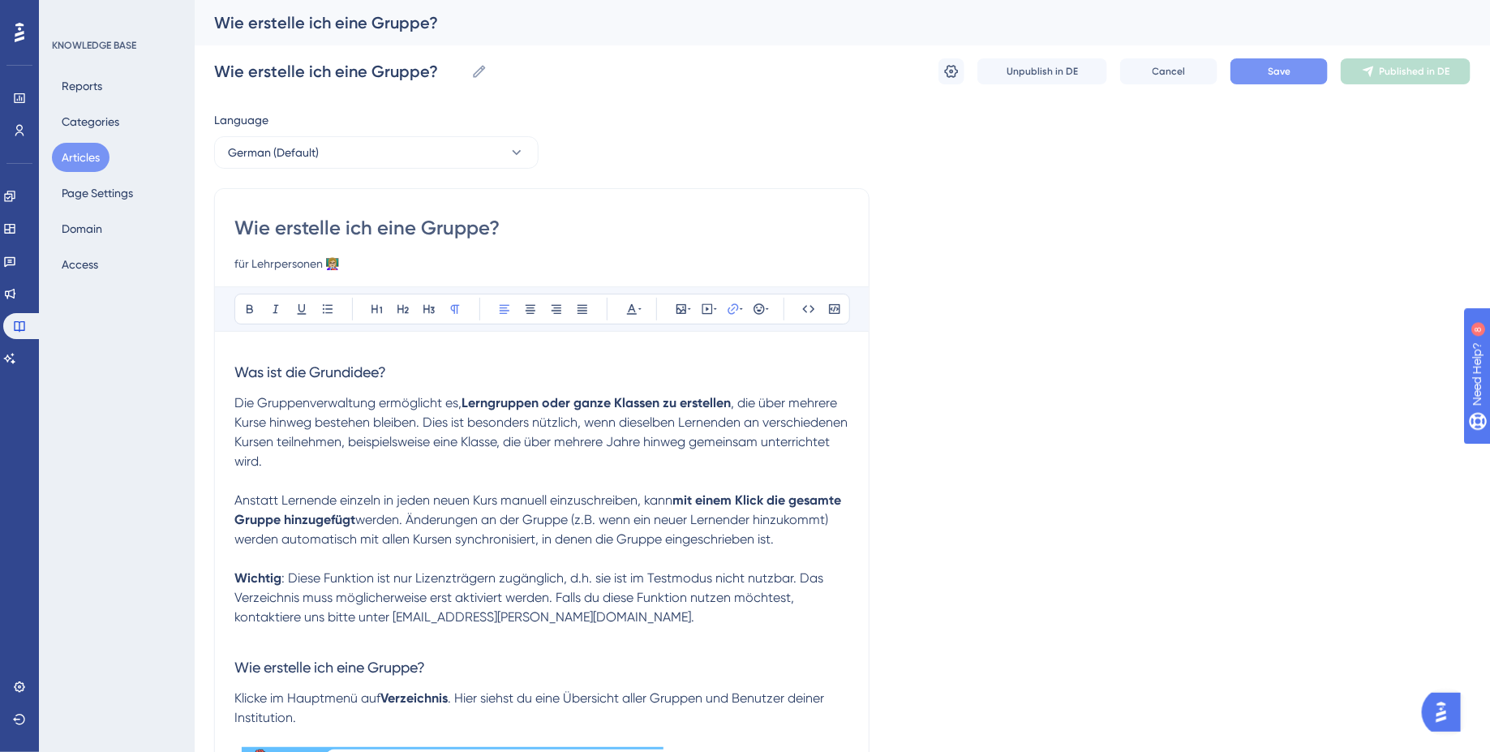
click at [1304, 79] on button "Save" at bounding box center [1278, 71] width 97 height 26
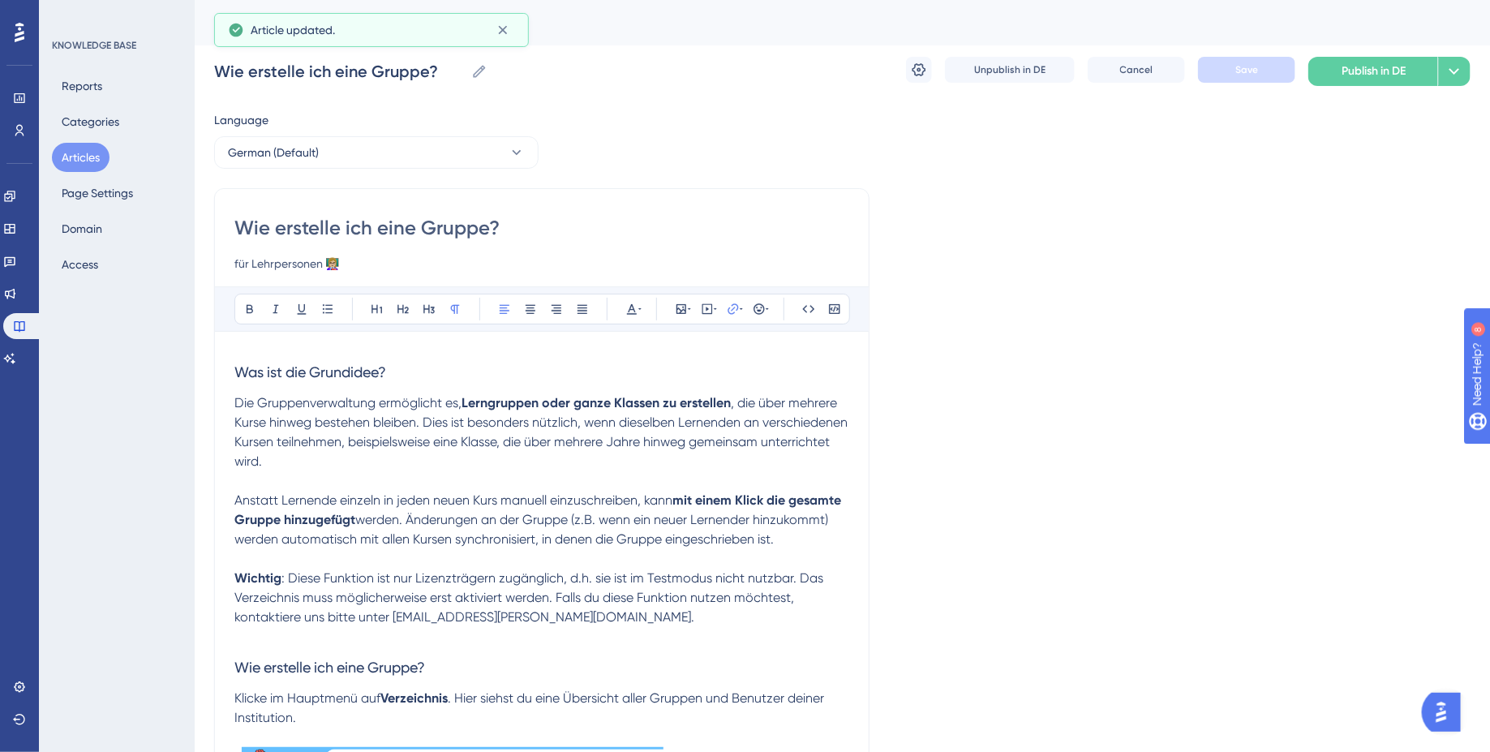
click at [1418, 66] on button "Publish in DE" at bounding box center [1373, 71] width 130 height 29
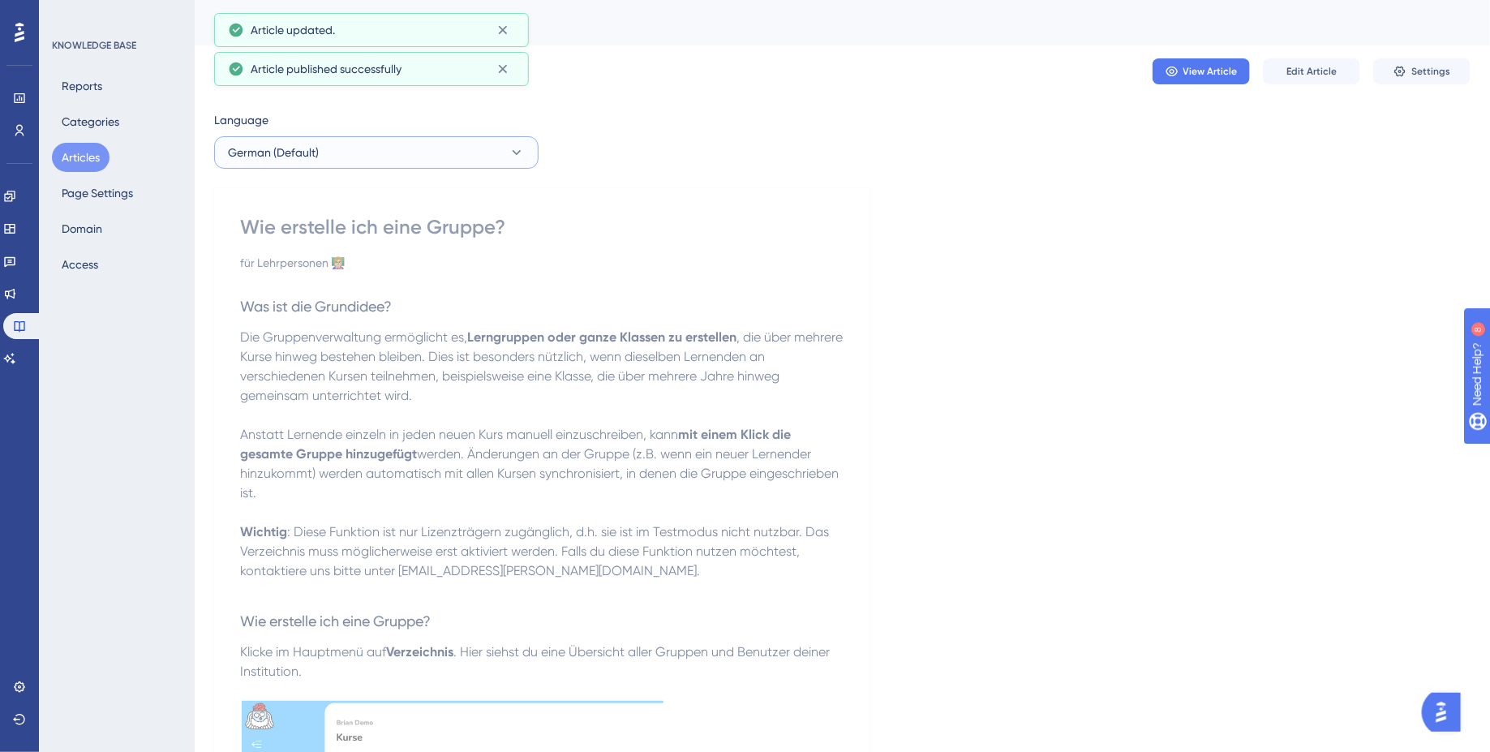
click at [323, 153] on button "German (Default)" at bounding box center [376, 152] width 324 height 32
click at [101, 160] on button "Articles" at bounding box center [81, 157] width 58 height 29
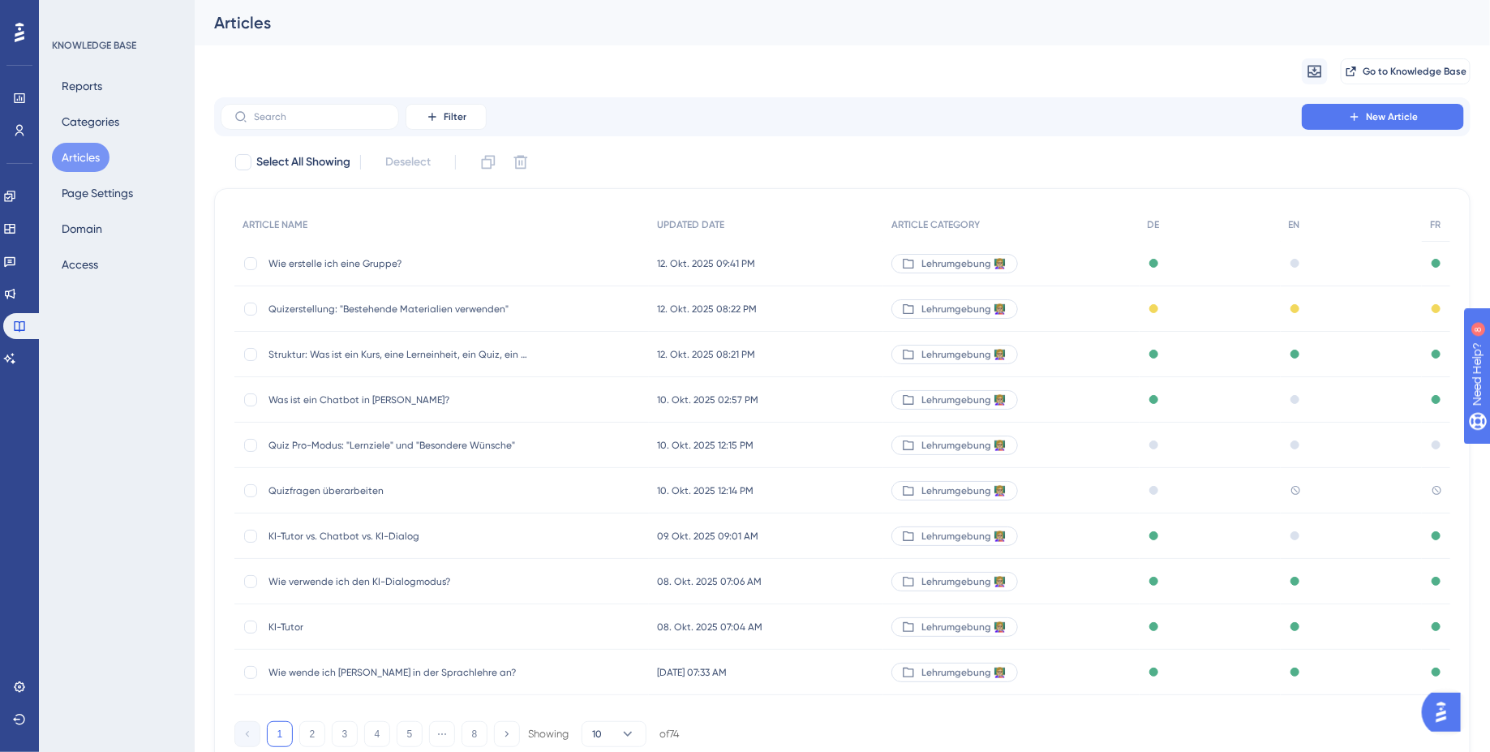
click at [525, 449] on span "Quiz Pro-Modus: "Lernziele" und "Besondere Wünsche"" at bounding box center [398, 445] width 260 height 13
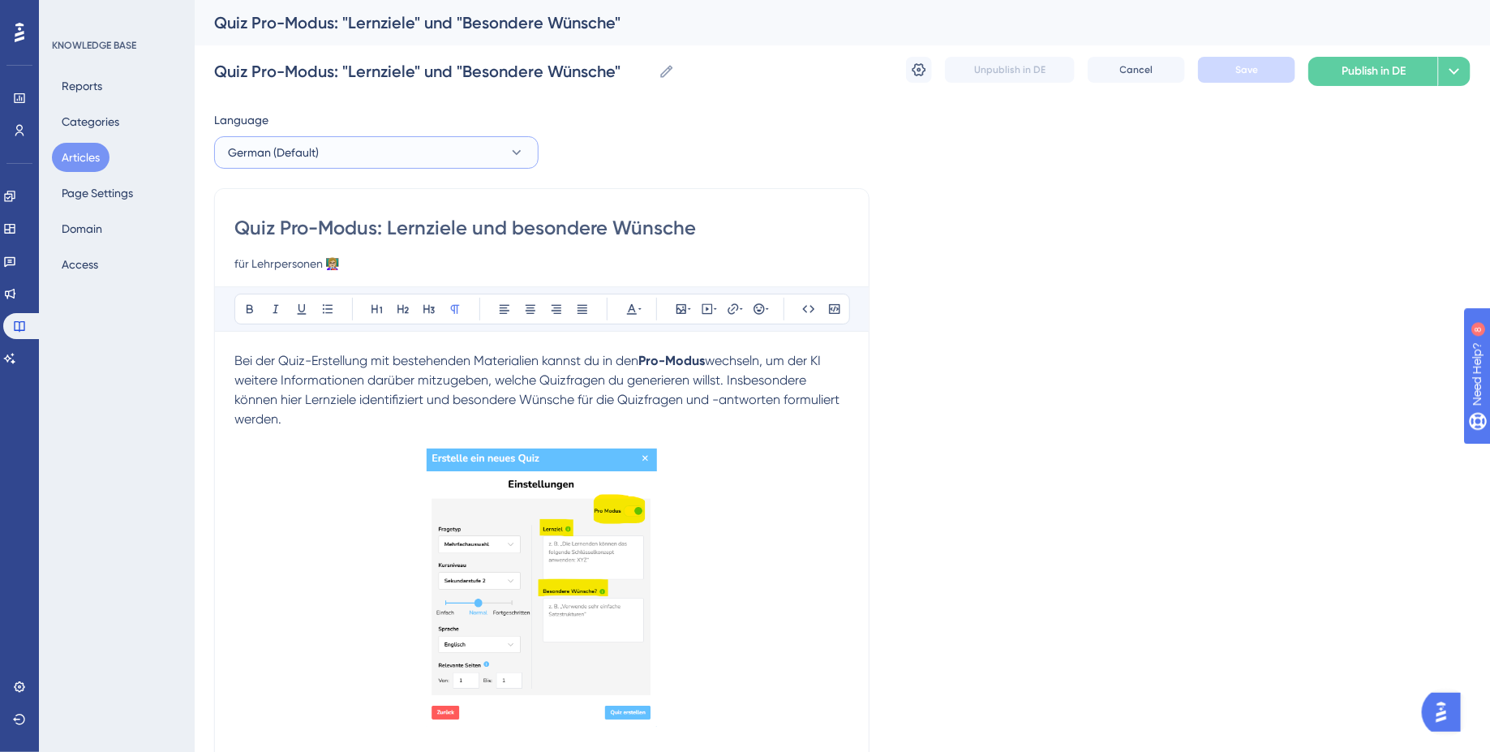
click at [380, 144] on button "German (Default)" at bounding box center [376, 152] width 324 height 32
click at [350, 235] on button "English English Draft" at bounding box center [376, 234] width 303 height 32
checkbox input "false"
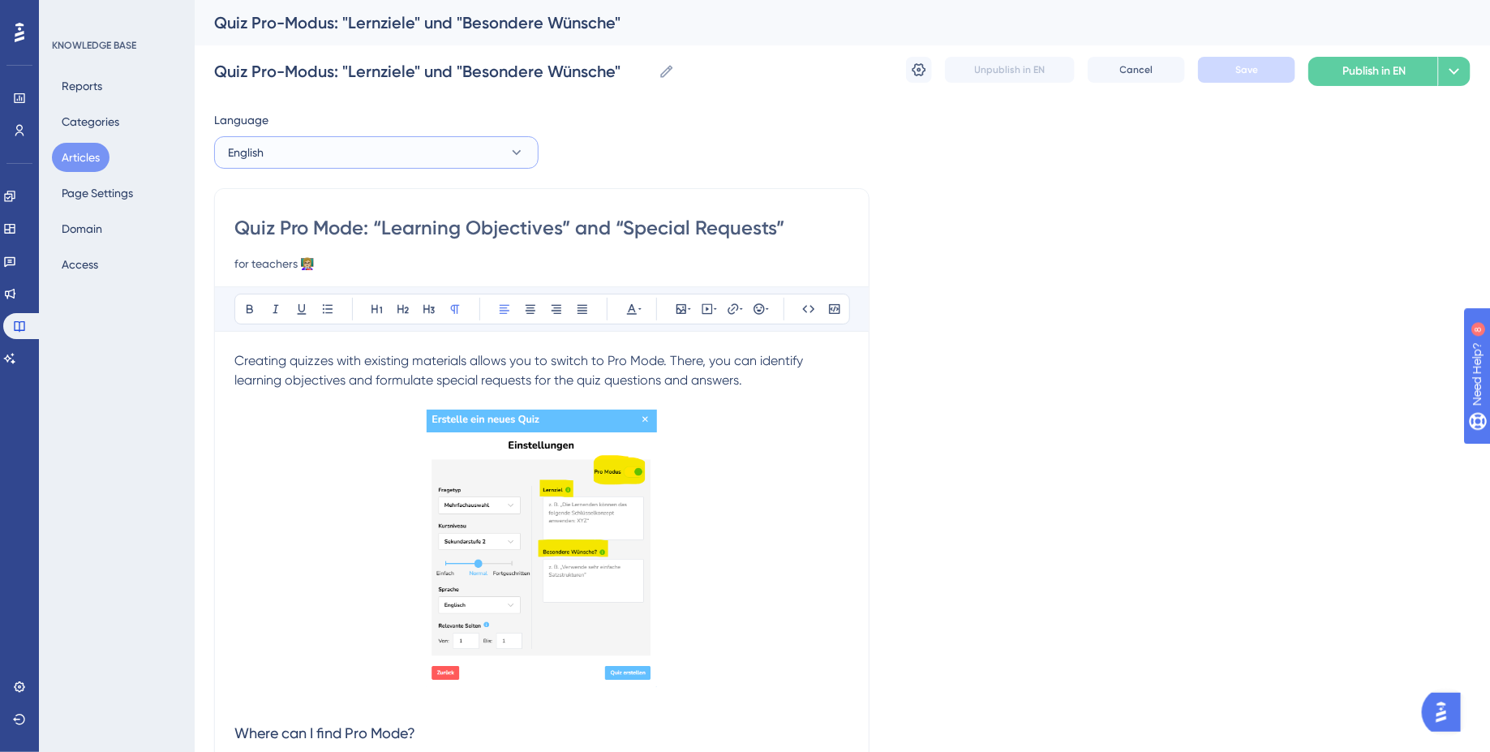
click at [377, 161] on button "English" at bounding box center [376, 152] width 324 height 32
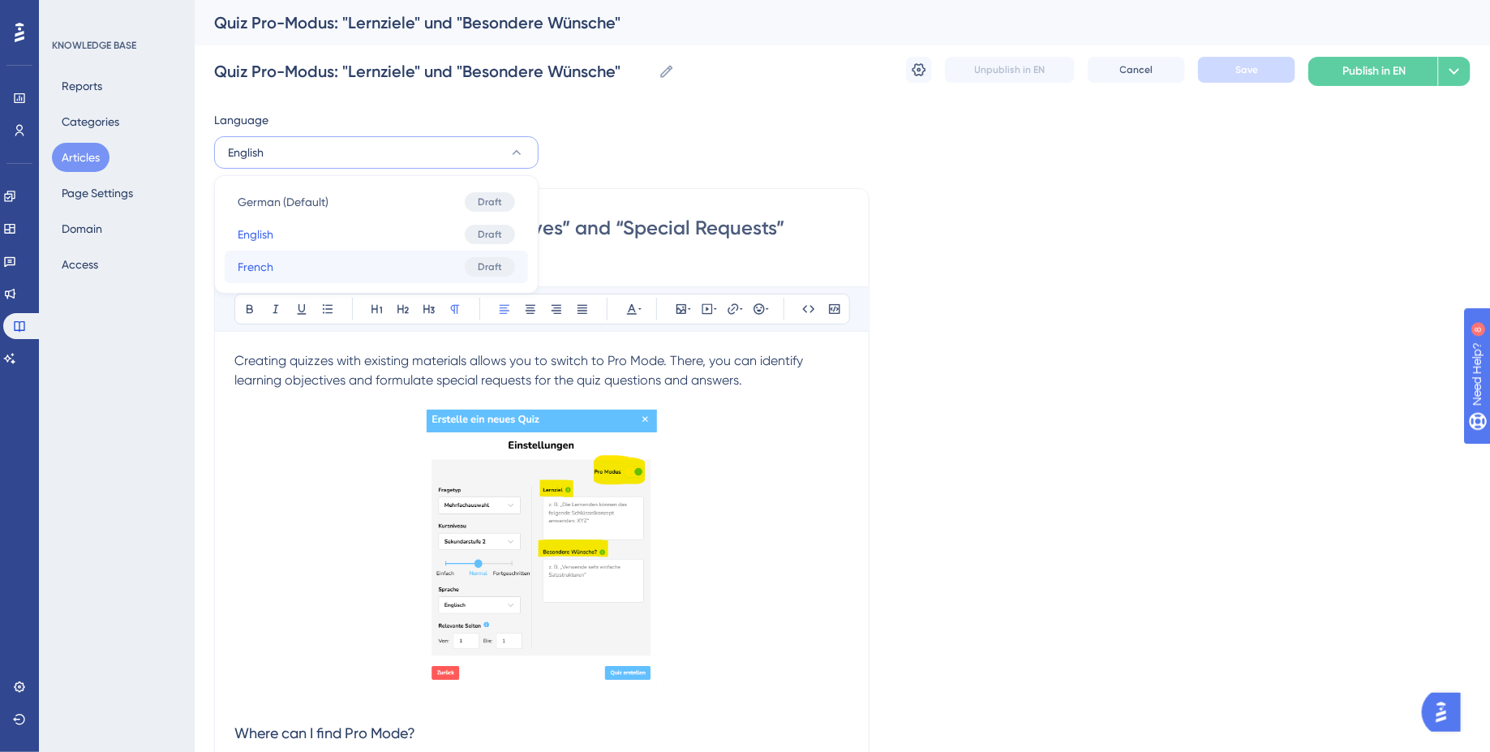
click at [333, 271] on button "French French Draft" at bounding box center [376, 267] width 303 height 32
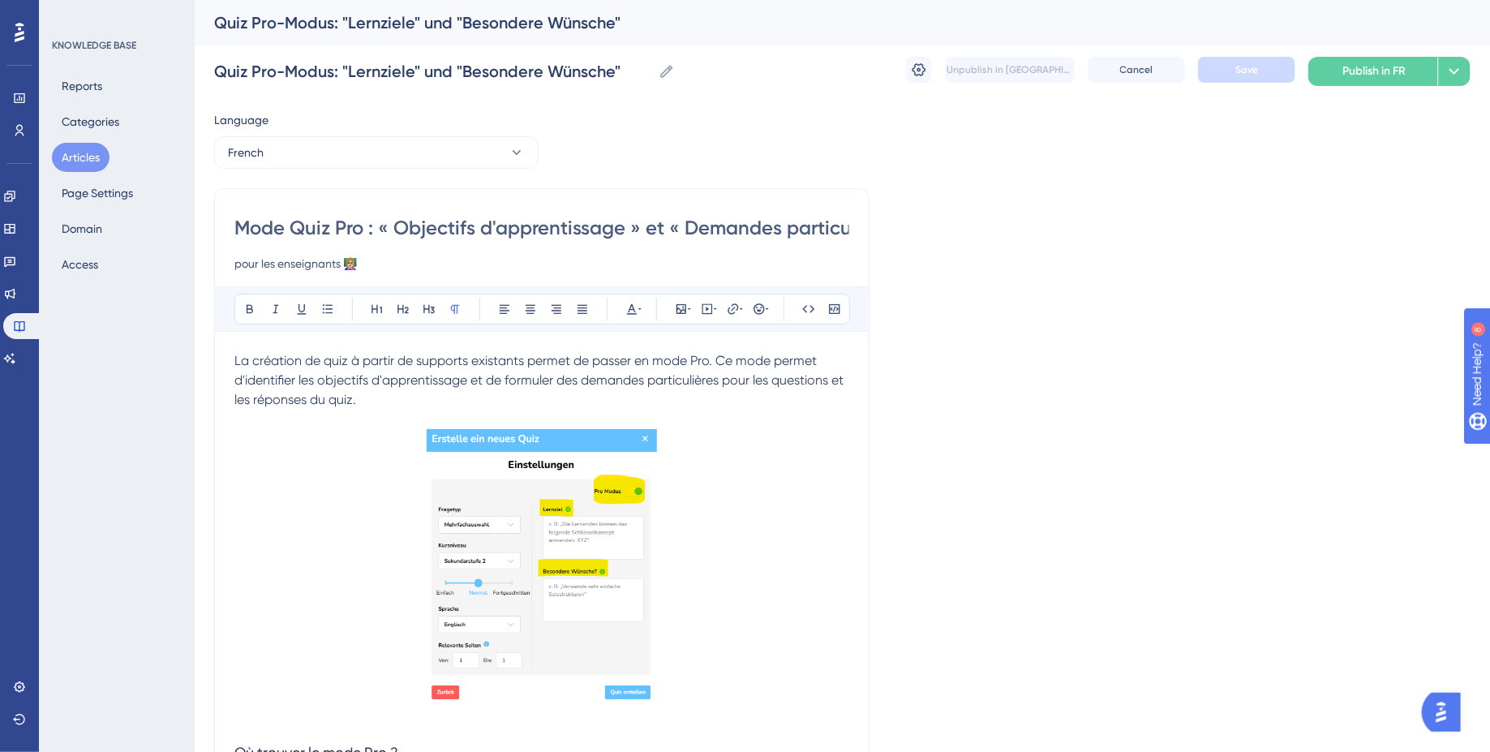
scroll to position [900, 0]
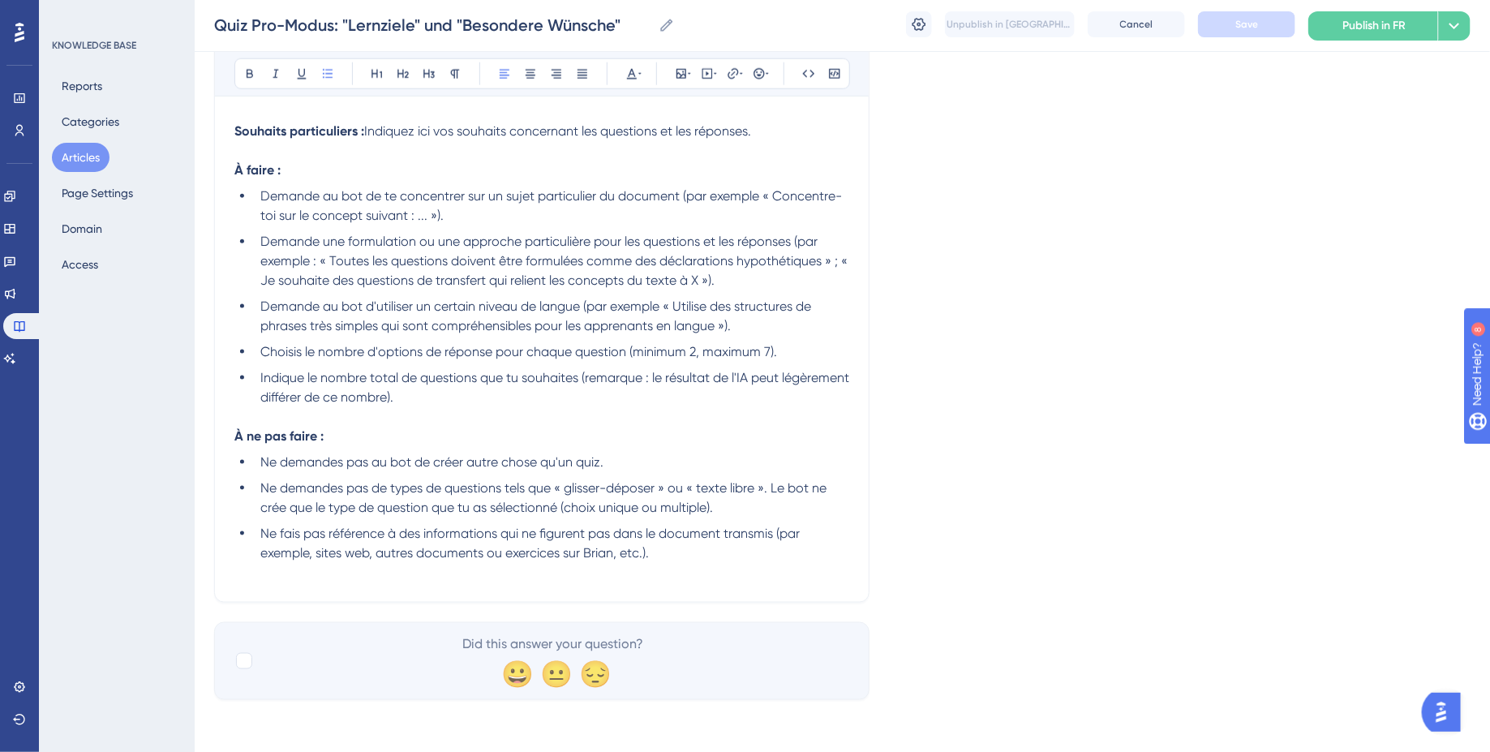
click at [325, 462] on span "Ne demandes pas au bot de créer autre chose qu'un quiz." at bounding box center [431, 461] width 343 height 15
click at [0, 0] on lt-em "demande" at bounding box center [0, 0] width 0 height 0
click at [329, 497] on li "Ne demandes pas de types de questions tels que « glisser-déposer » ou « texte l…" at bounding box center [551, 498] width 595 height 39
click at [322, 492] on span "Ne demandes pas de types de questions tels que « glisser-déposer » ou « texte l…" at bounding box center [544, 497] width 569 height 35
click at [0, 0] on lt-span "demande" at bounding box center [0, 0] width 0 height 0
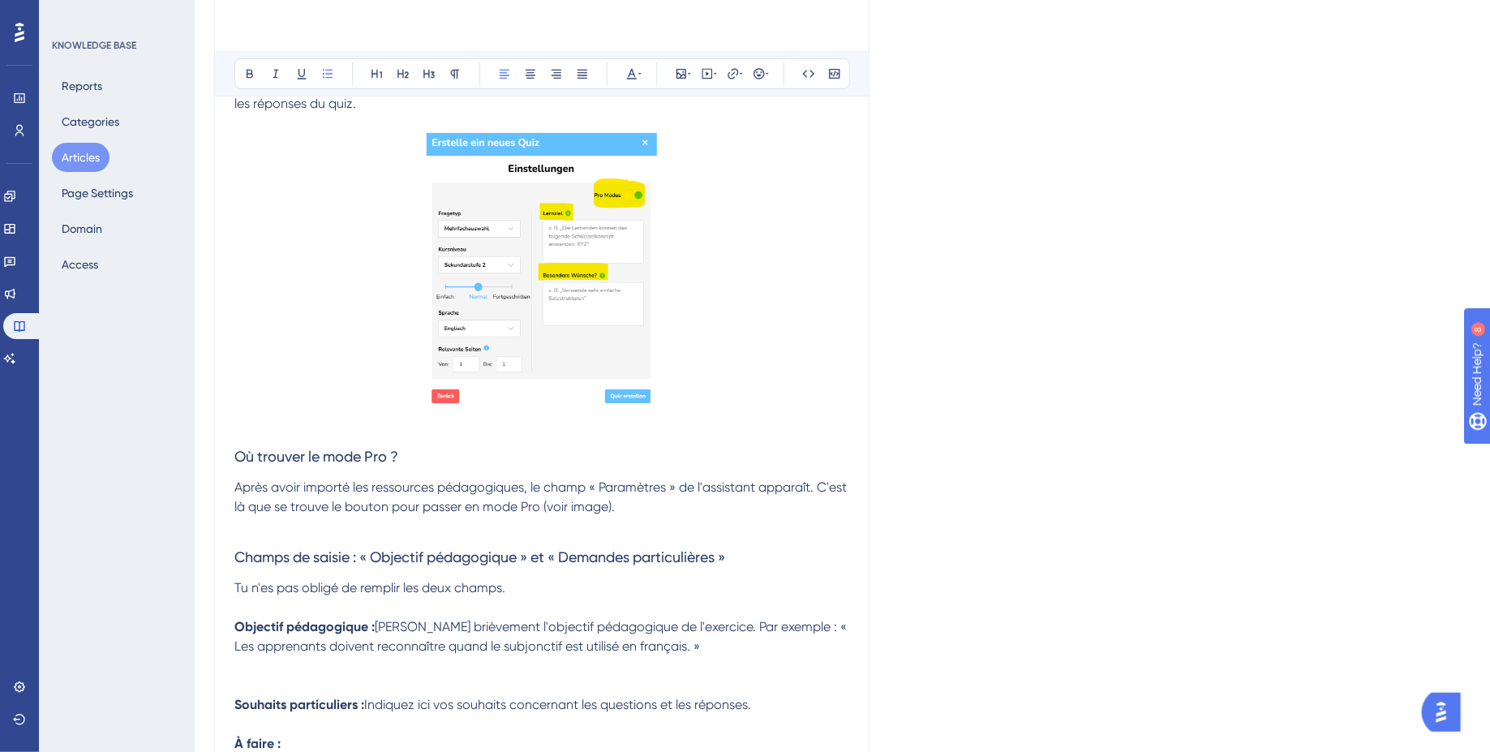
scroll to position [0, 0]
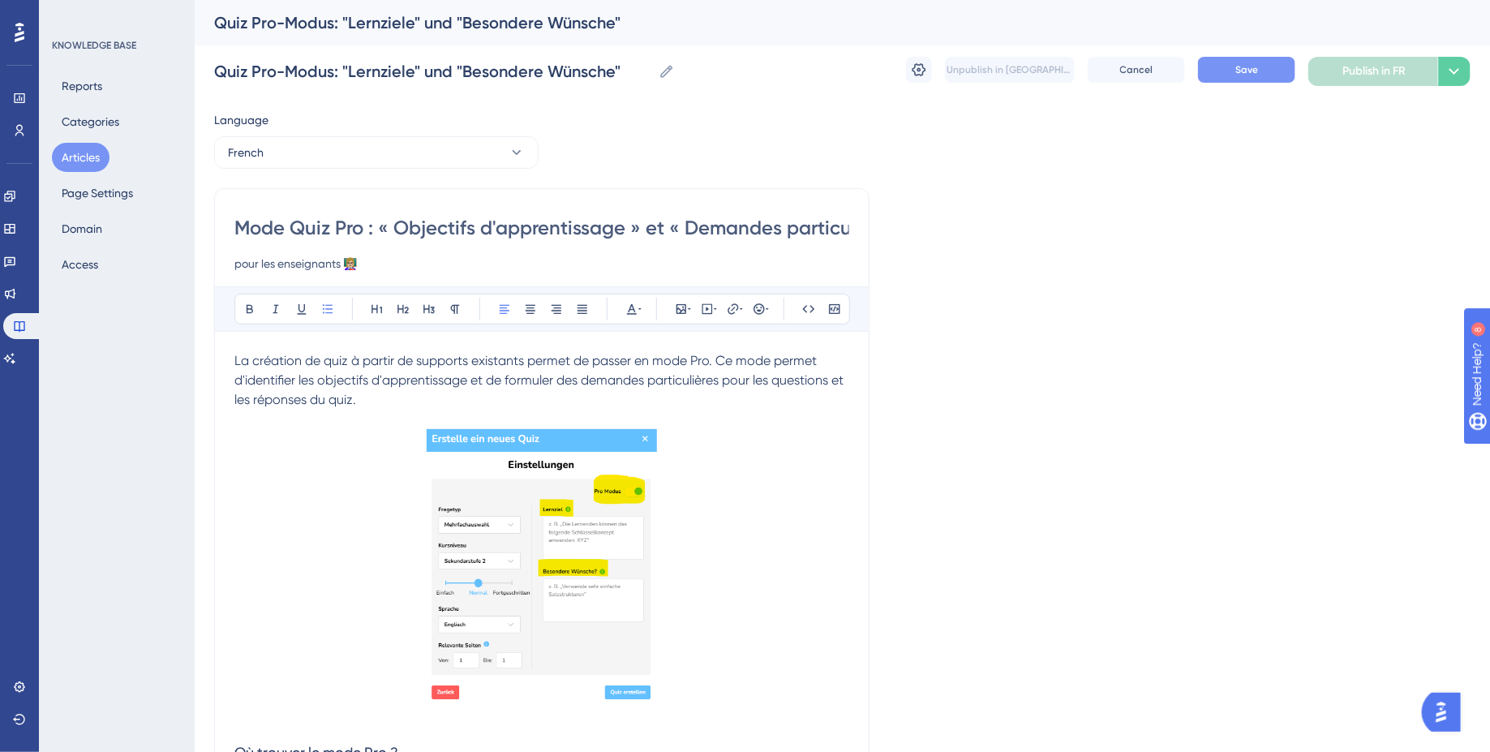
click at [1235, 75] on button "Save" at bounding box center [1246, 70] width 97 height 26
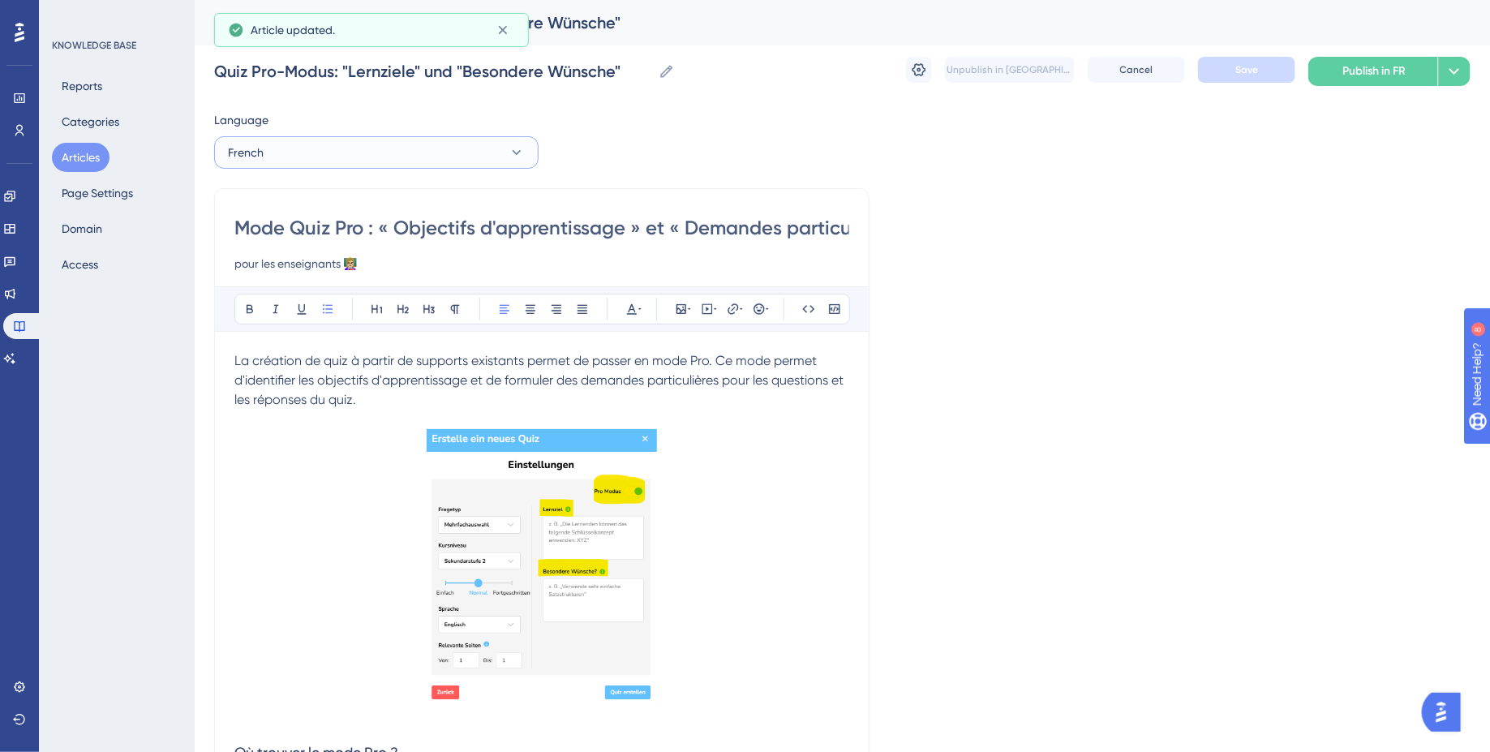
click at [403, 156] on button "French" at bounding box center [376, 152] width 324 height 32
click at [97, 156] on button "Articles" at bounding box center [81, 157] width 58 height 29
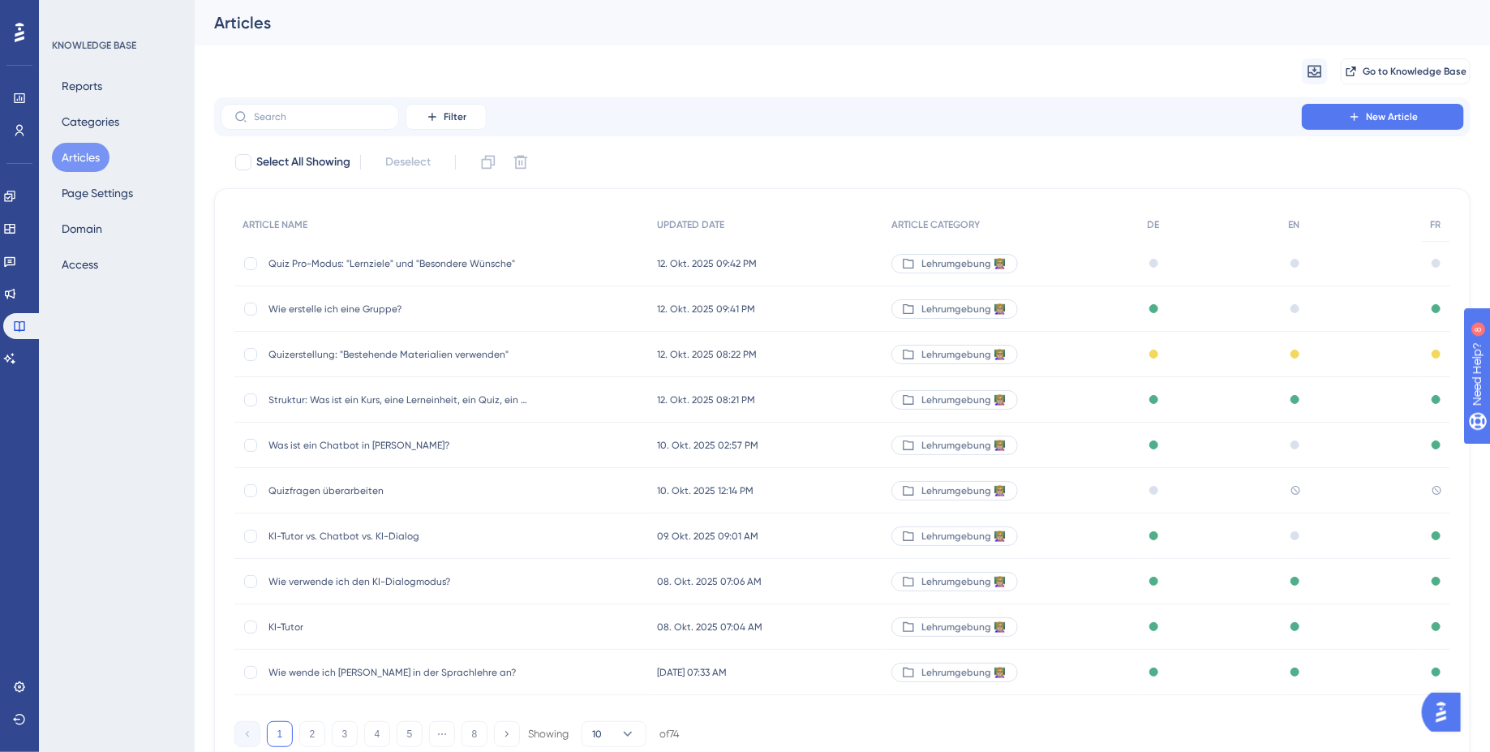
click at [404, 352] on span "Quizerstellung: "Bestehende Materialien verwenden"" at bounding box center [398, 354] width 260 height 13
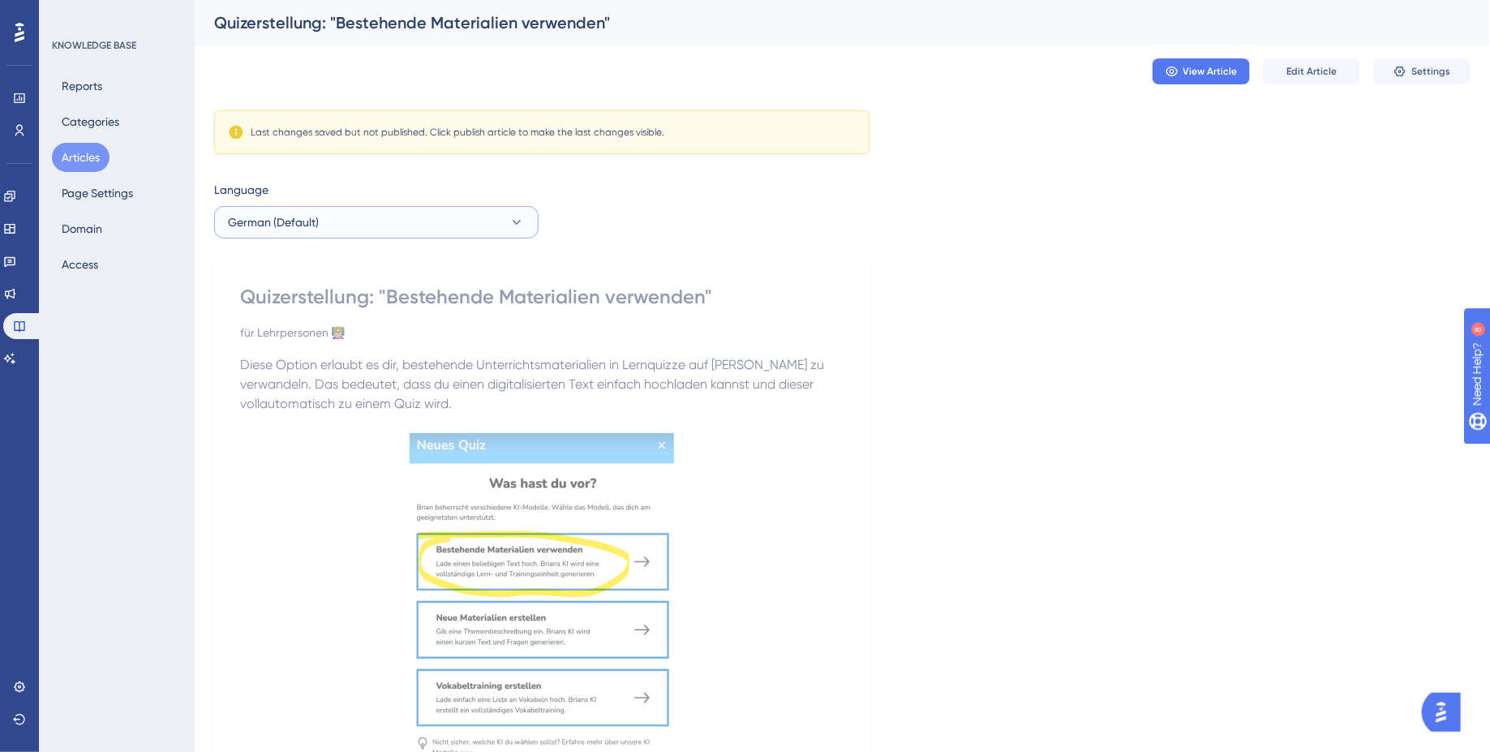
click at [415, 234] on button "German (Default)" at bounding box center [376, 222] width 324 height 32
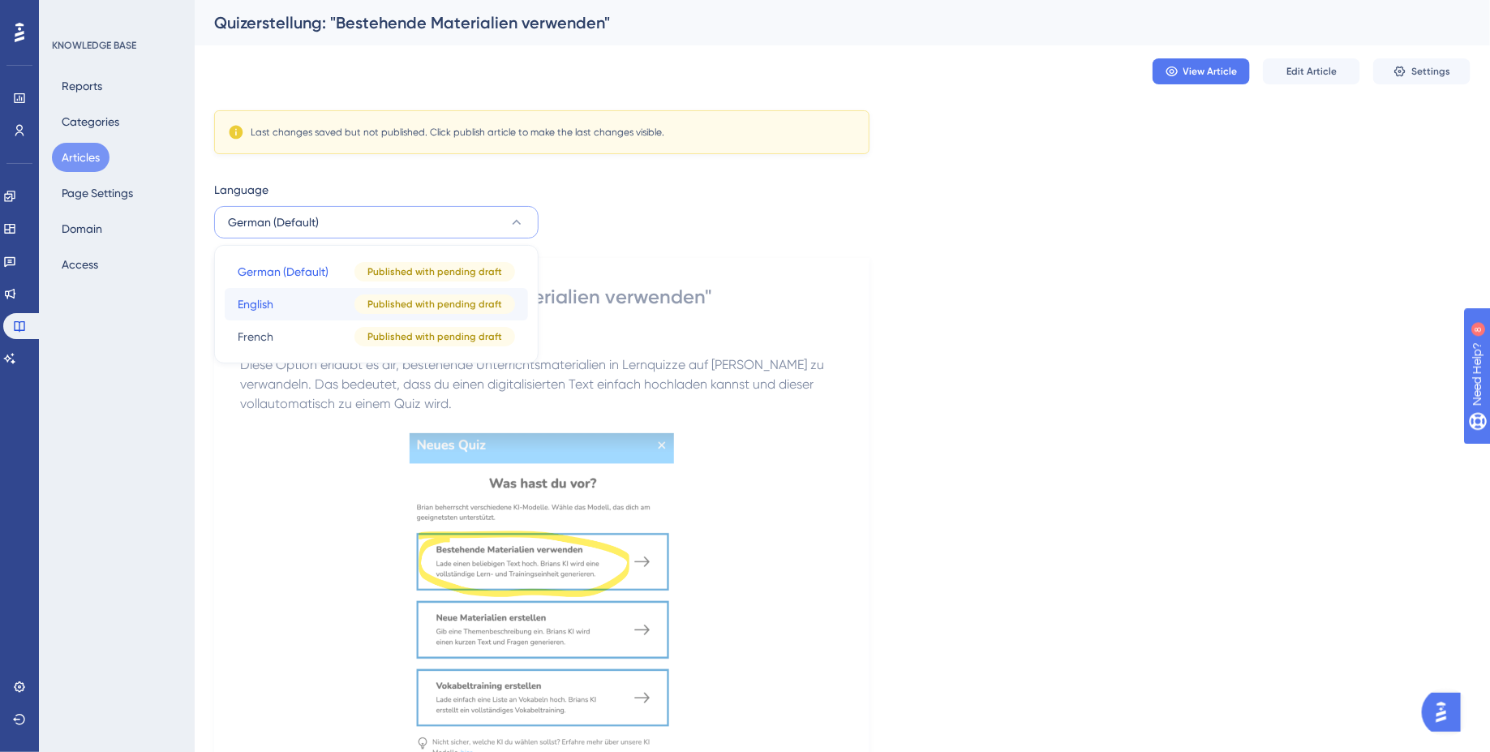
click at [319, 313] on button "English English Published with pending draft" at bounding box center [376, 304] width 303 height 32
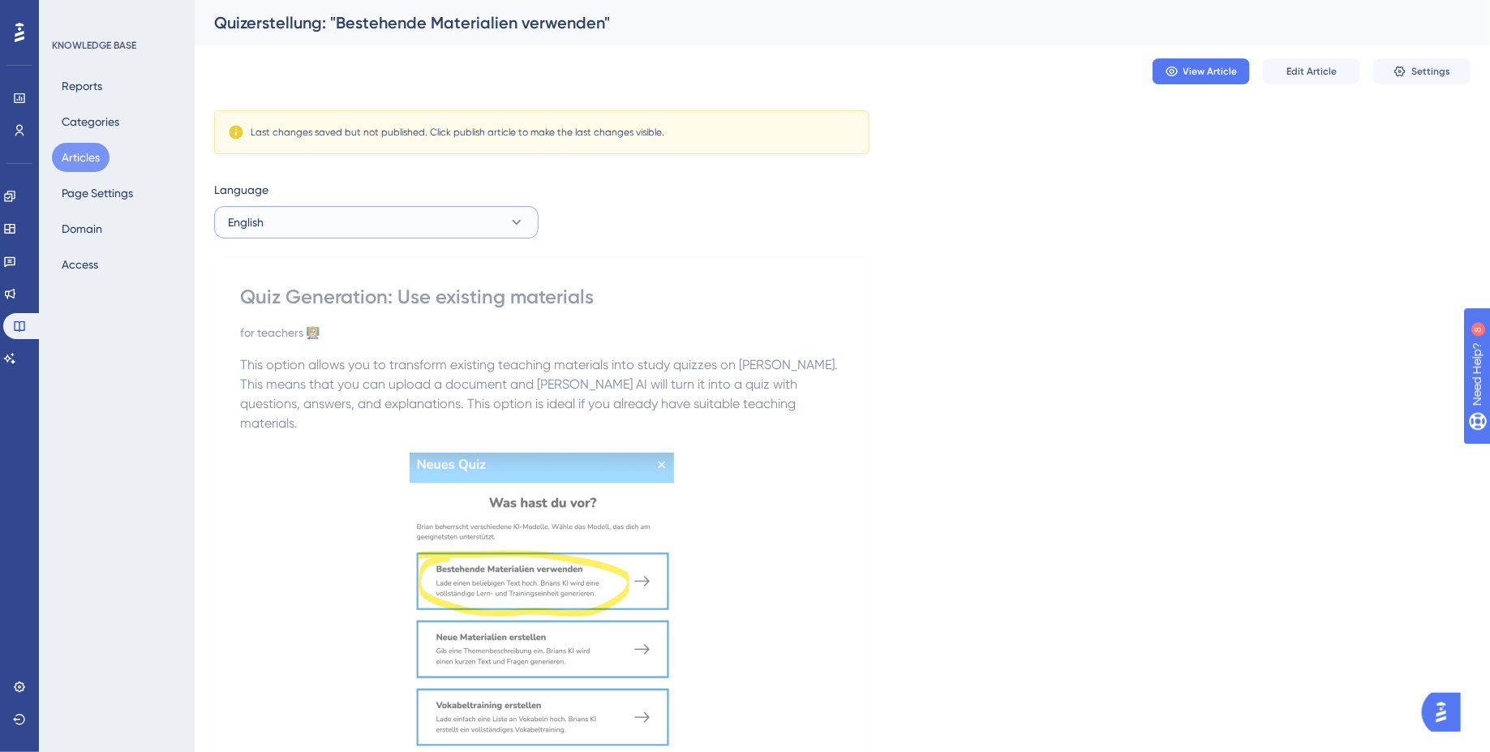
click at [346, 215] on button "English" at bounding box center [376, 222] width 324 height 32
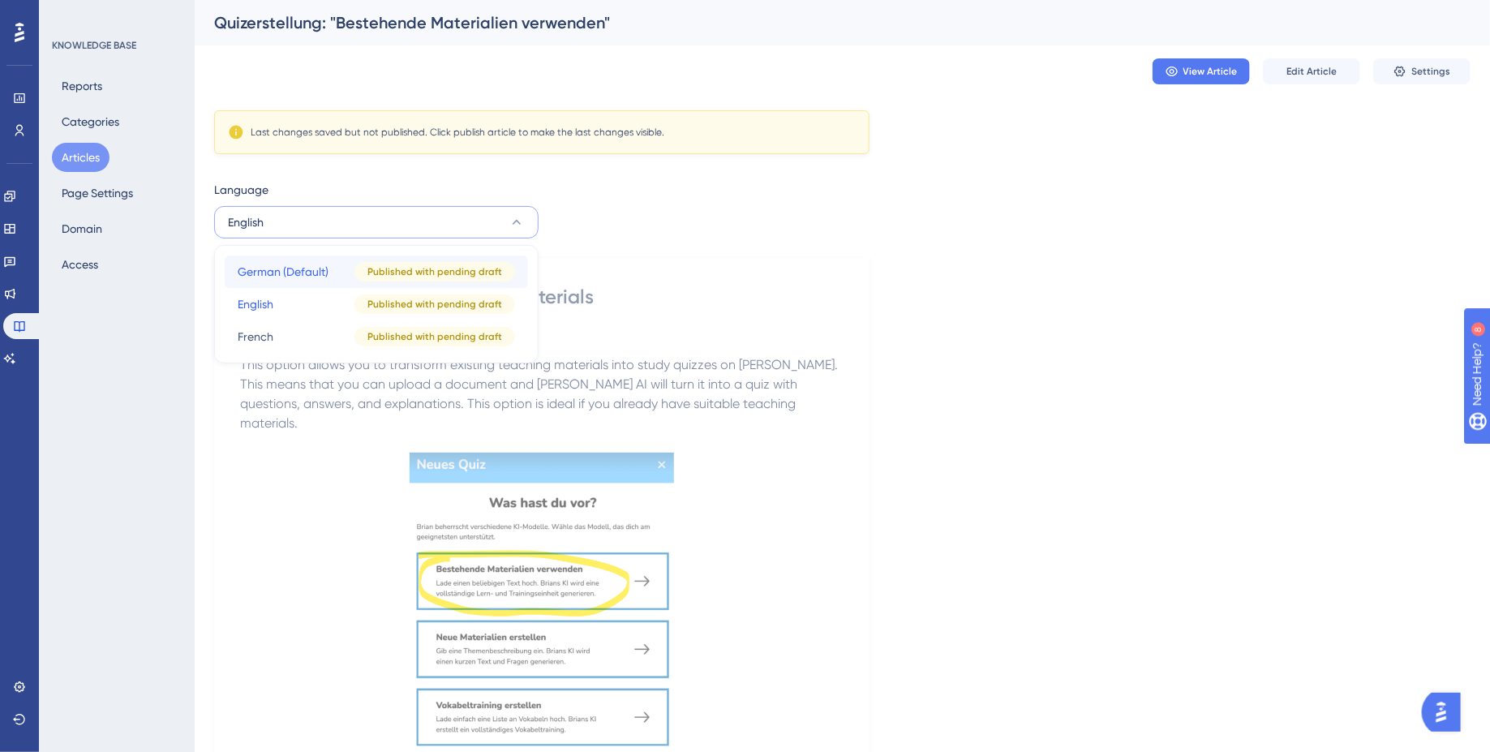
click at [318, 269] on span "German (Default)" at bounding box center [283, 271] width 91 height 19
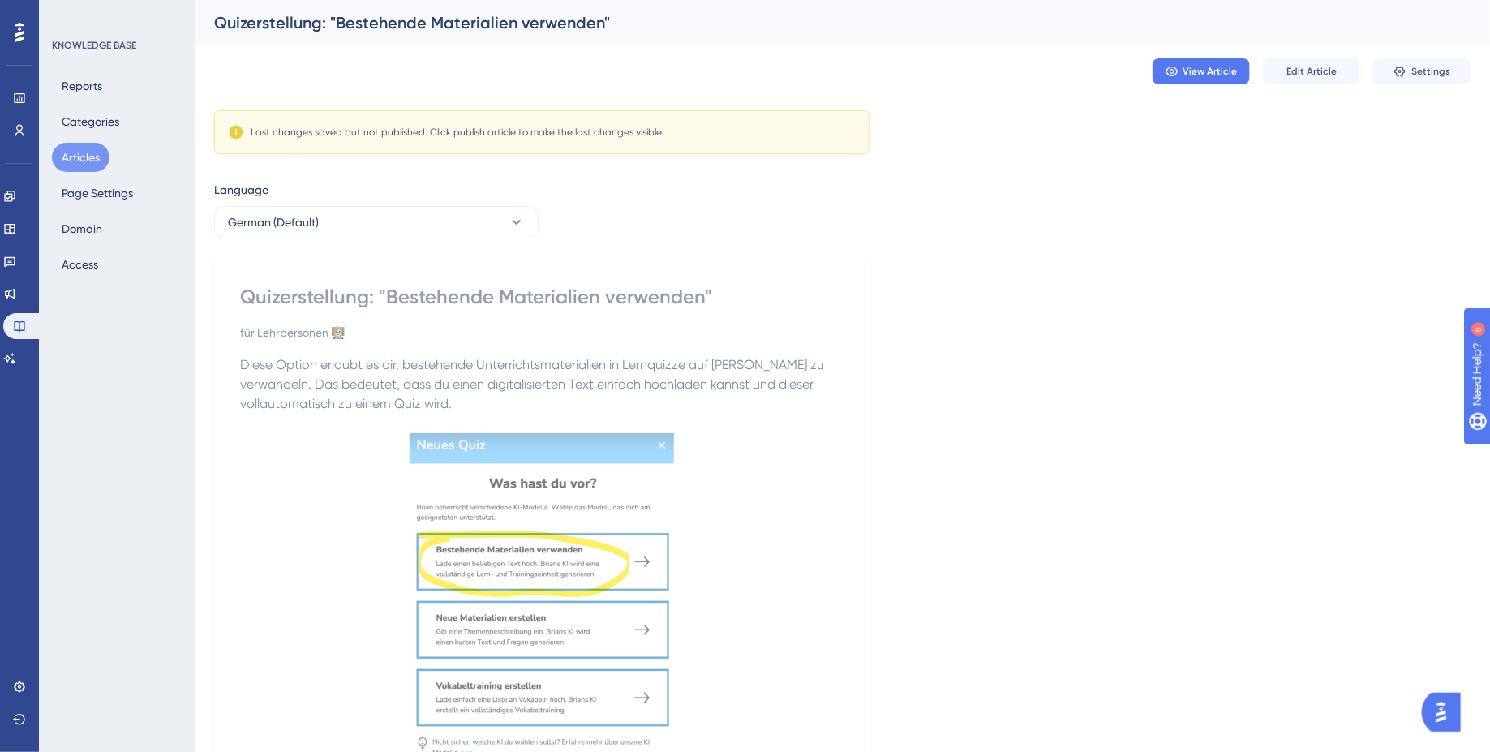
click at [86, 136] on div "Reports Categories Articles Page Settings Domain Access" at bounding box center [117, 175] width 131 height 208
click at [86, 159] on button "Articles" at bounding box center [81, 157] width 58 height 29
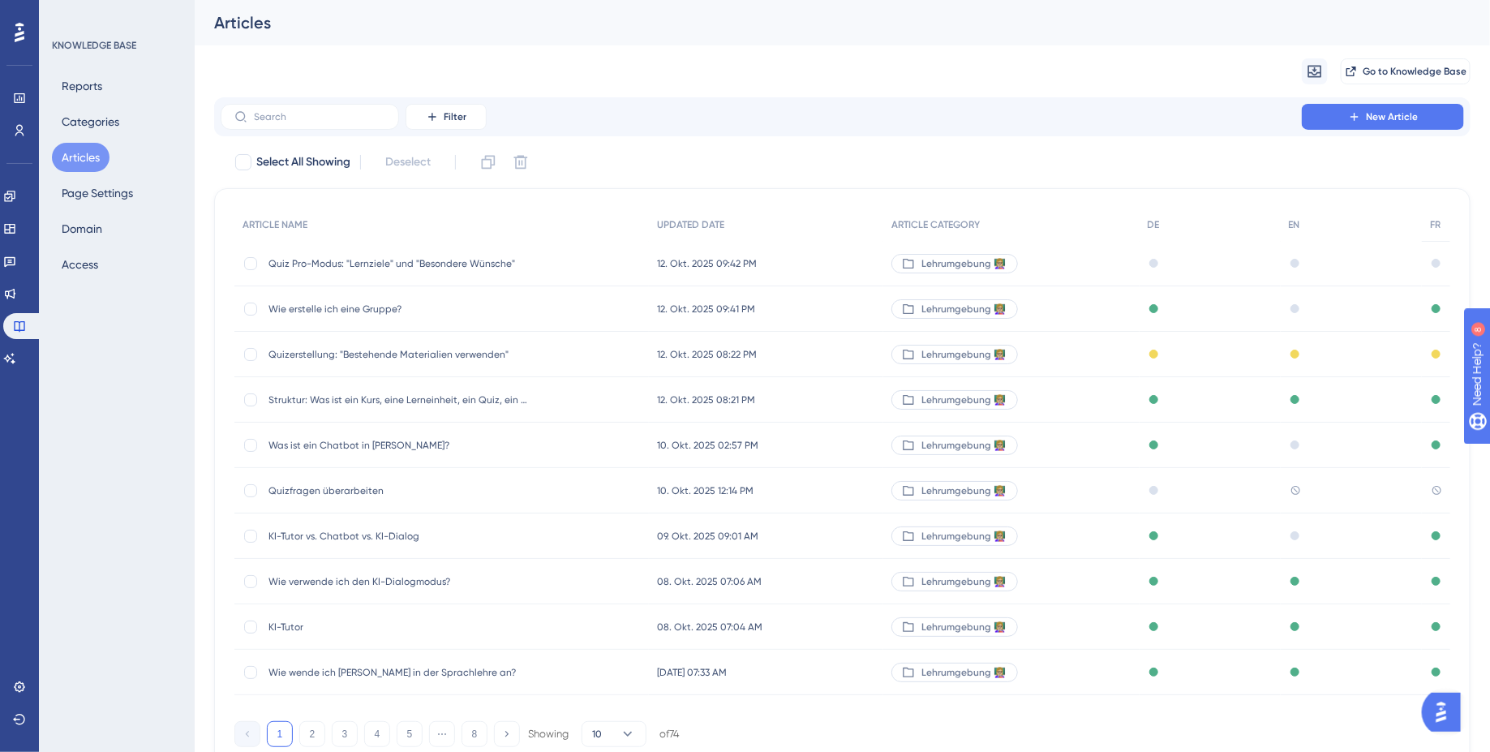
click at [375, 264] on span "Quiz Pro-Modus: "Lernziele" und "Besondere Wünsche"" at bounding box center [398, 263] width 260 height 13
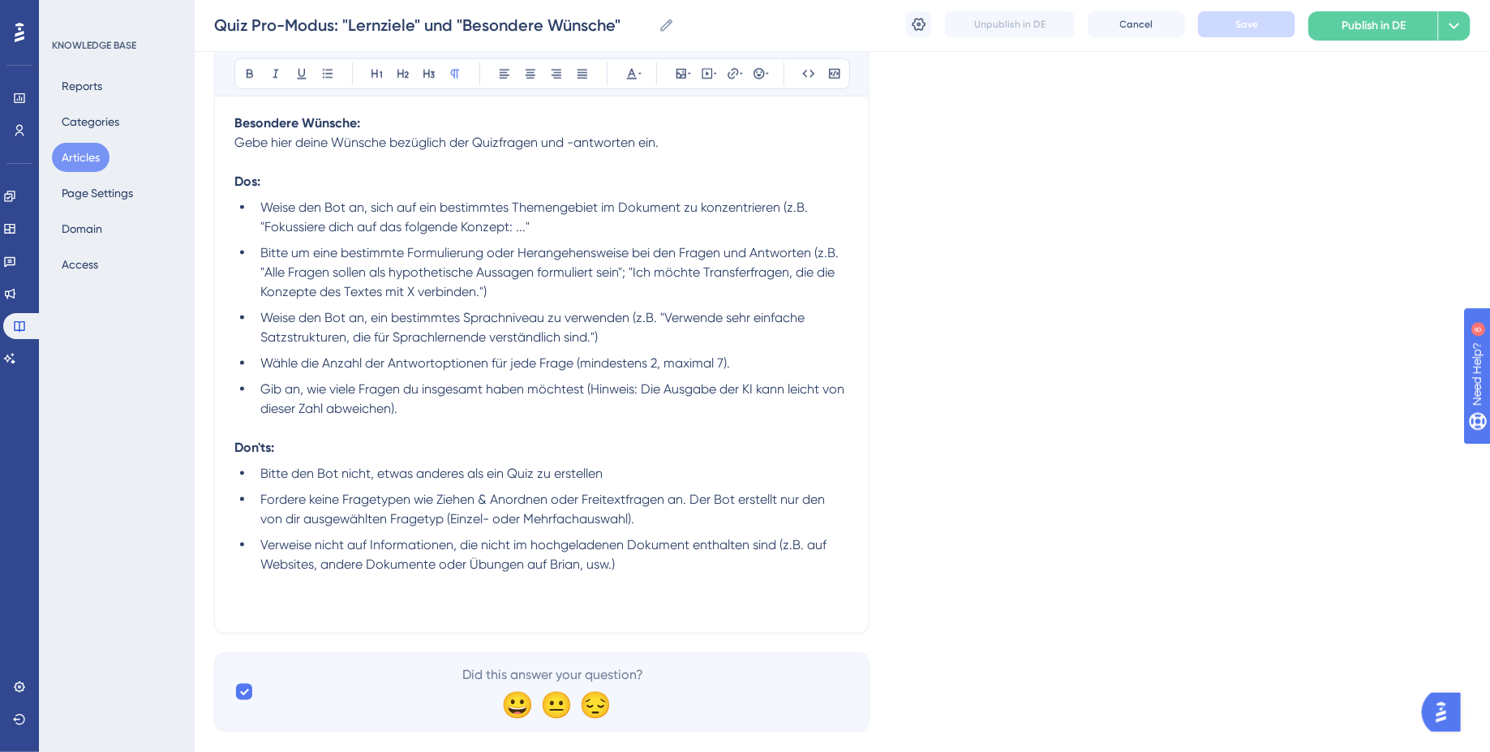
scroll to position [942, 0]
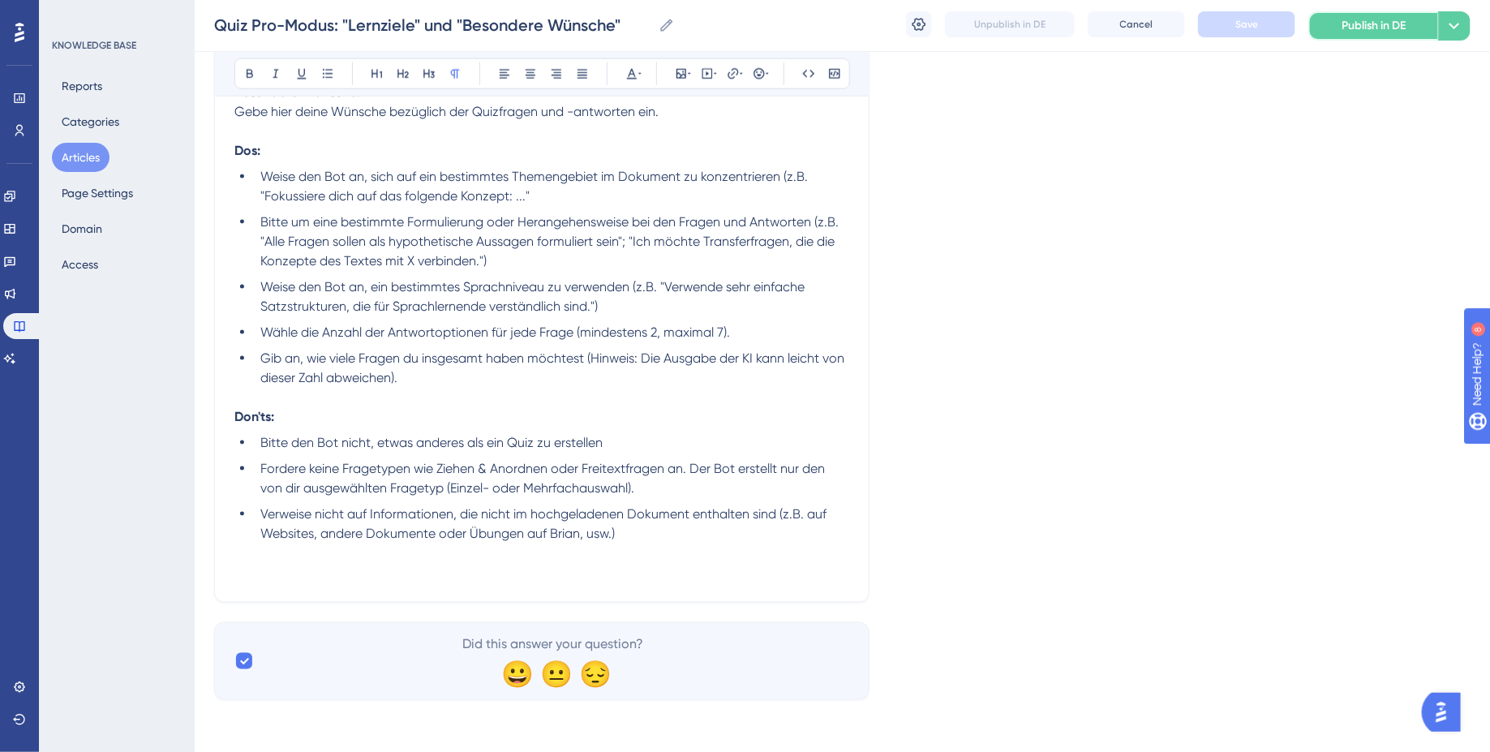
click at [1419, 25] on button "Publish in DE" at bounding box center [1373, 25] width 130 height 29
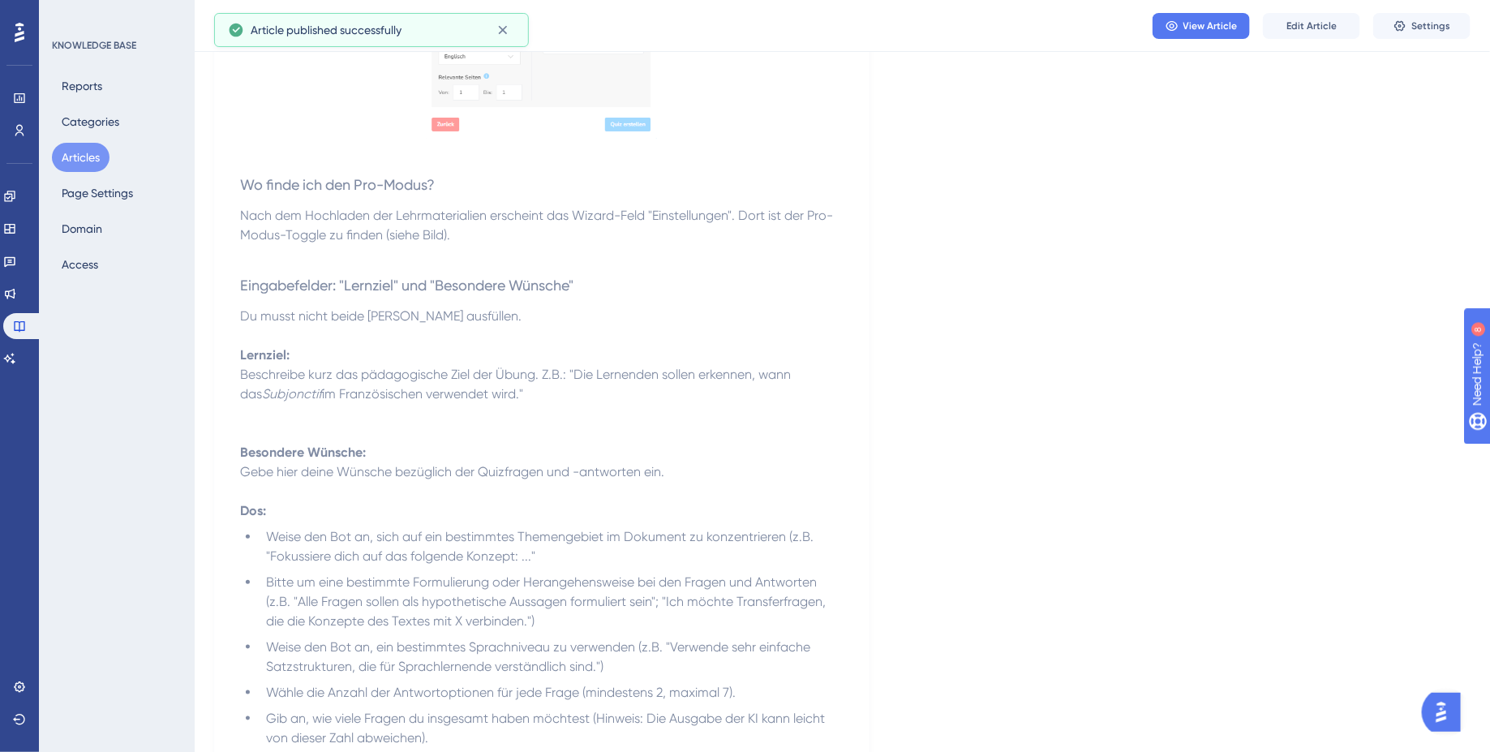
scroll to position [0, 0]
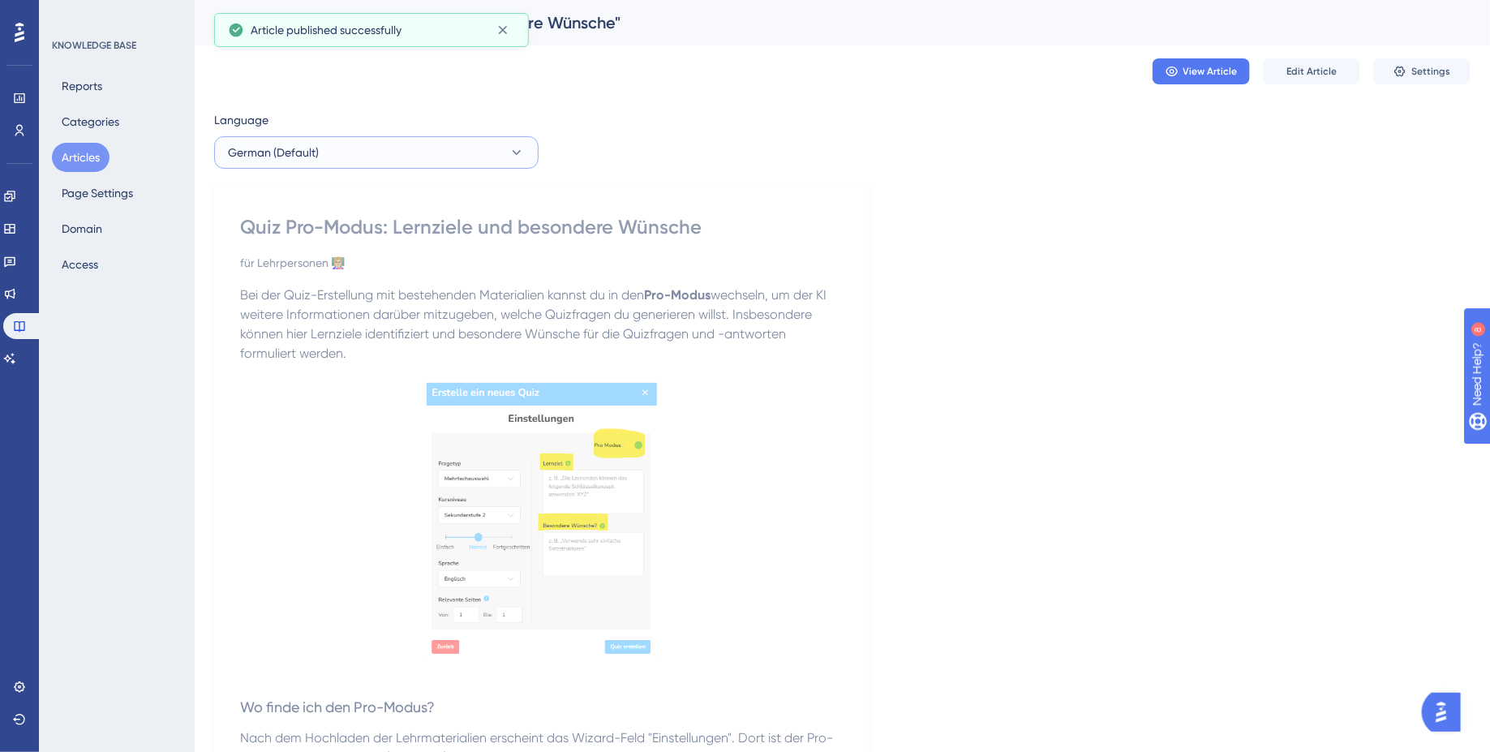
click at [391, 144] on button "German (Default)" at bounding box center [376, 152] width 324 height 32
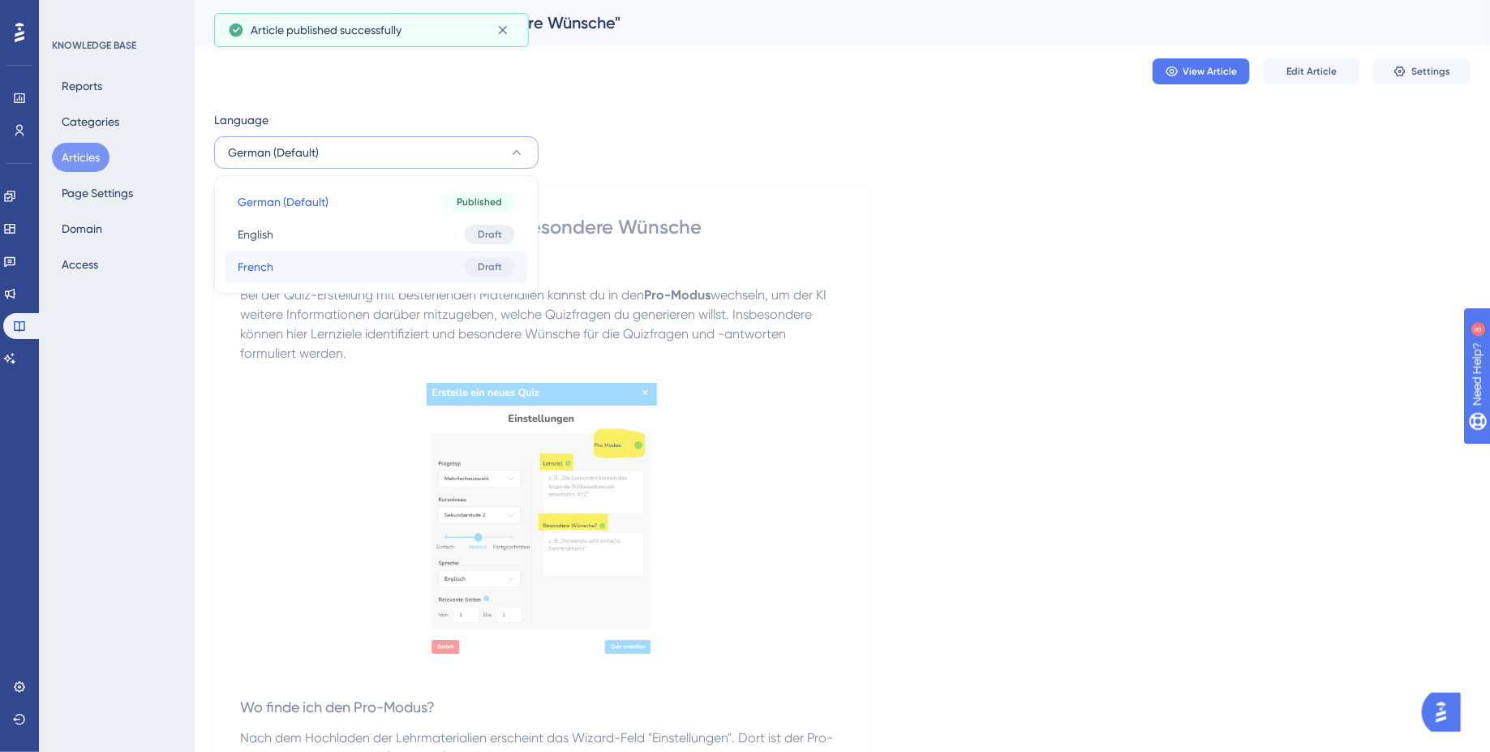
click at [352, 270] on button "French French Draft" at bounding box center [376, 267] width 303 height 32
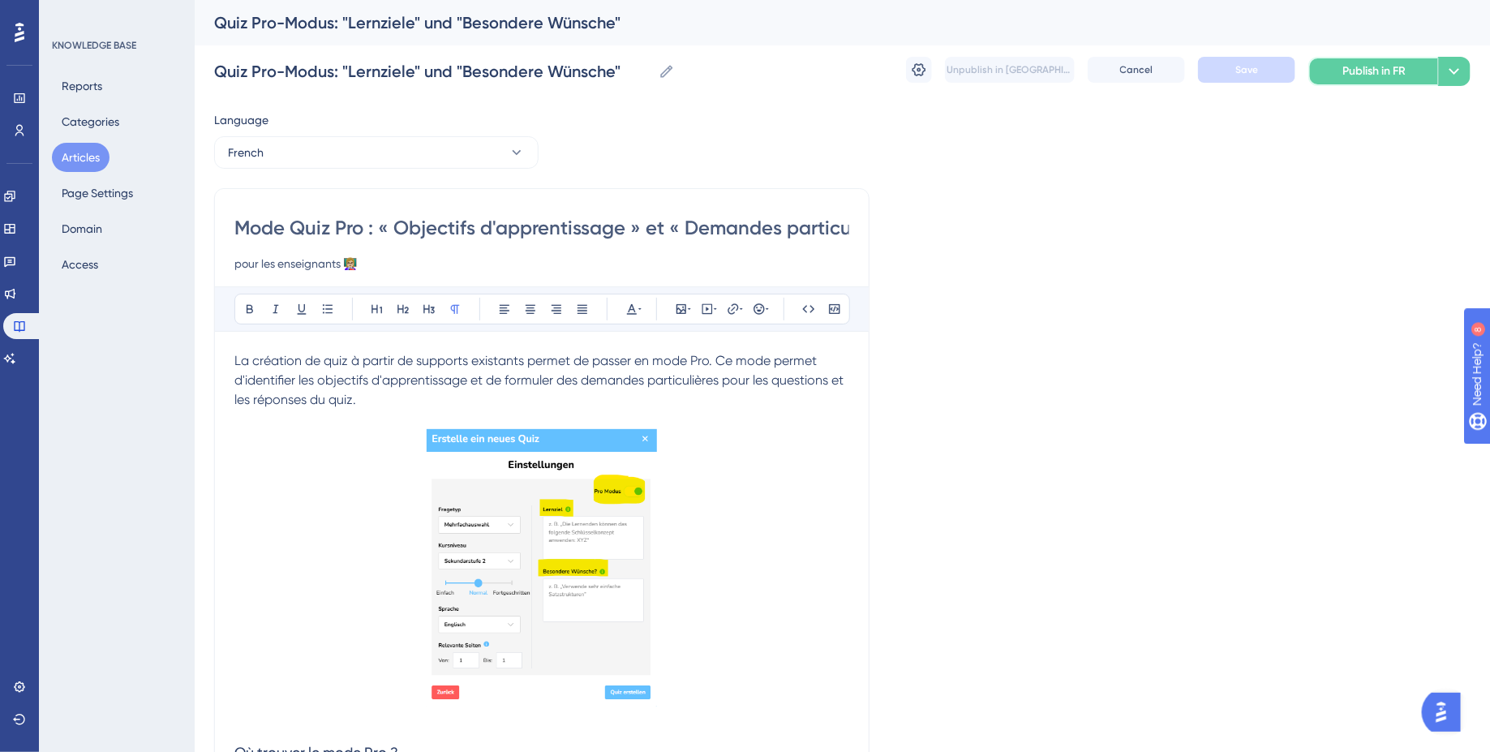
click at [1342, 78] on span "Publish in FR" at bounding box center [1373, 71] width 63 height 19
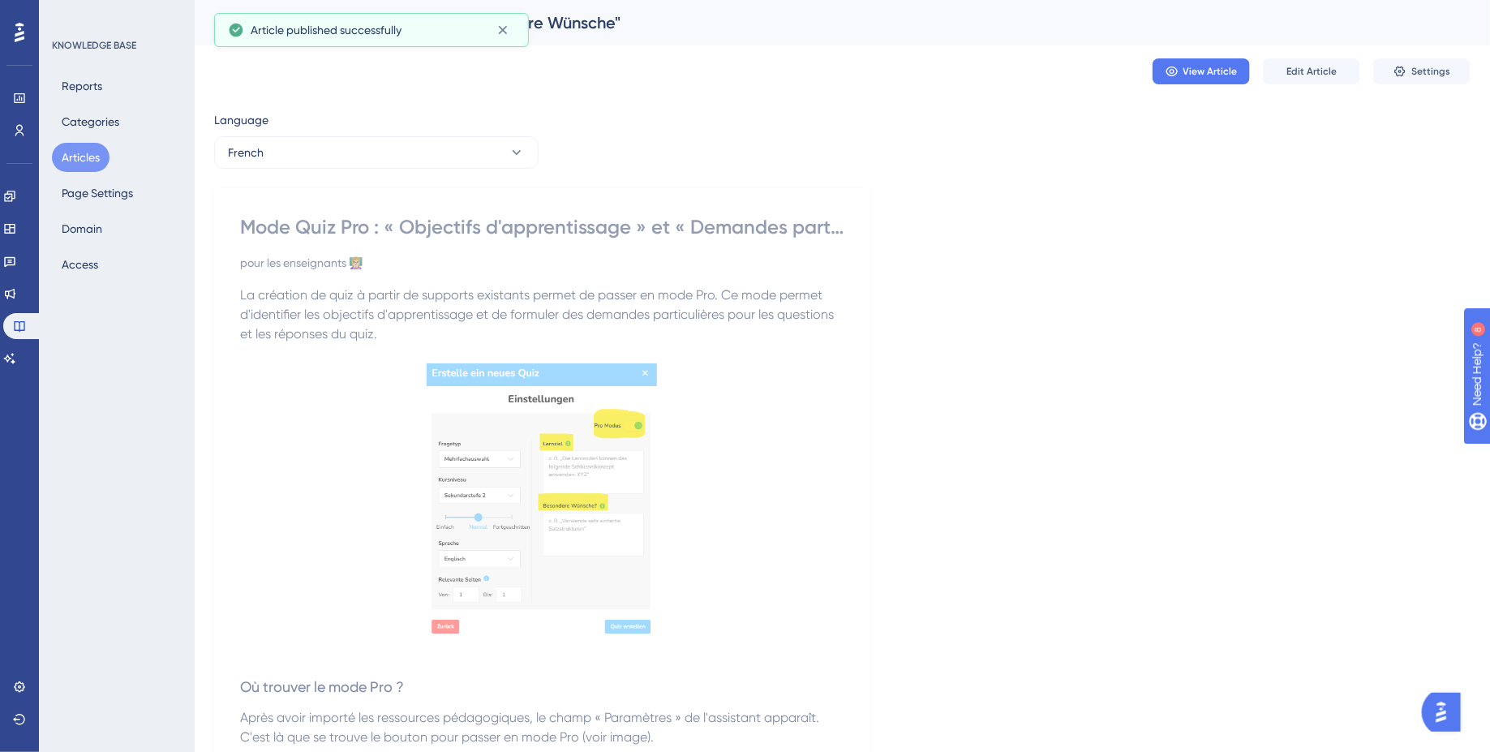
click at [85, 160] on button "Articles" at bounding box center [81, 157] width 58 height 29
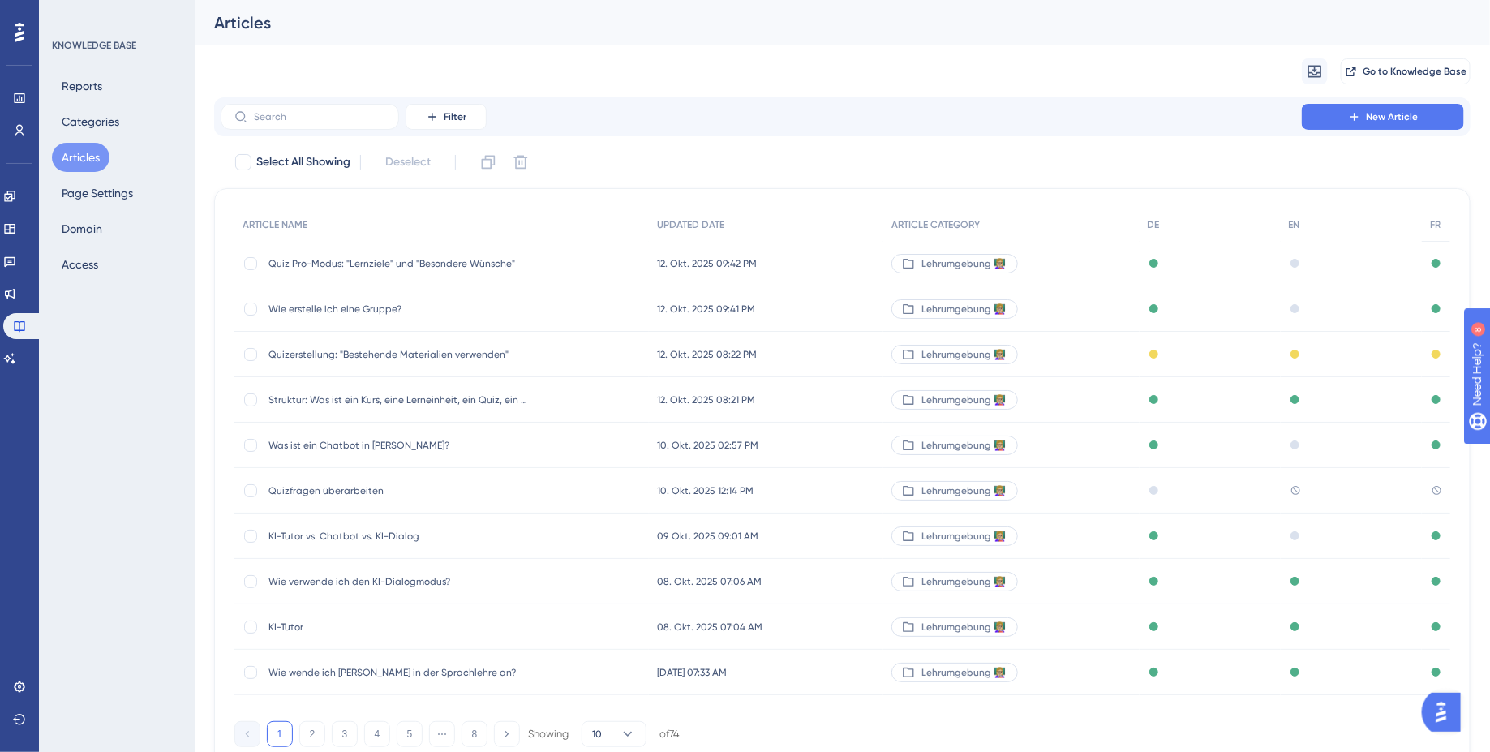
click at [466, 270] on div "Quiz Pro-Modus: "Lernziele" und "Besondere Wünsche" Quiz Pro-Modus: "Lernziele"…" at bounding box center [398, 263] width 260 height 45
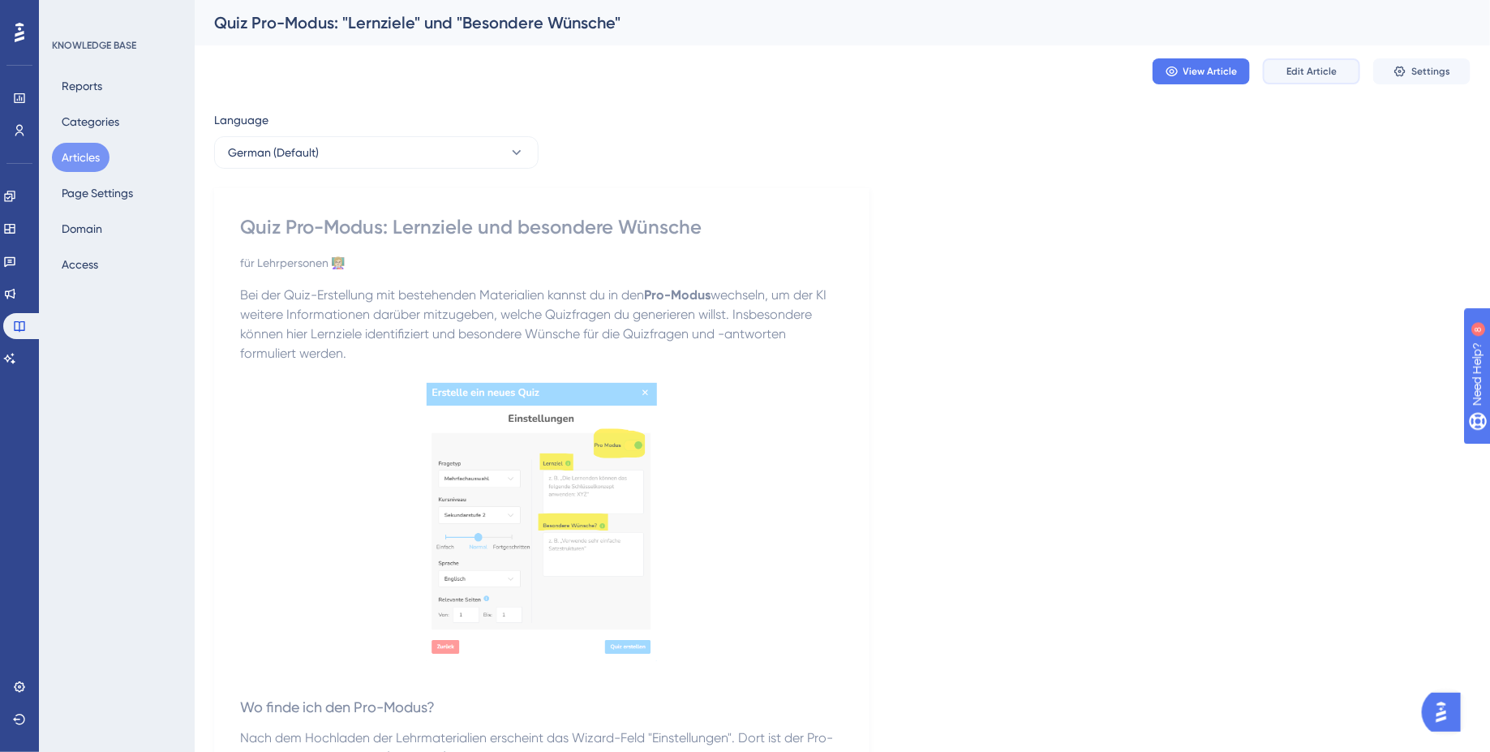
click at [1317, 66] on span "Edit Article" at bounding box center [1311, 71] width 50 height 13
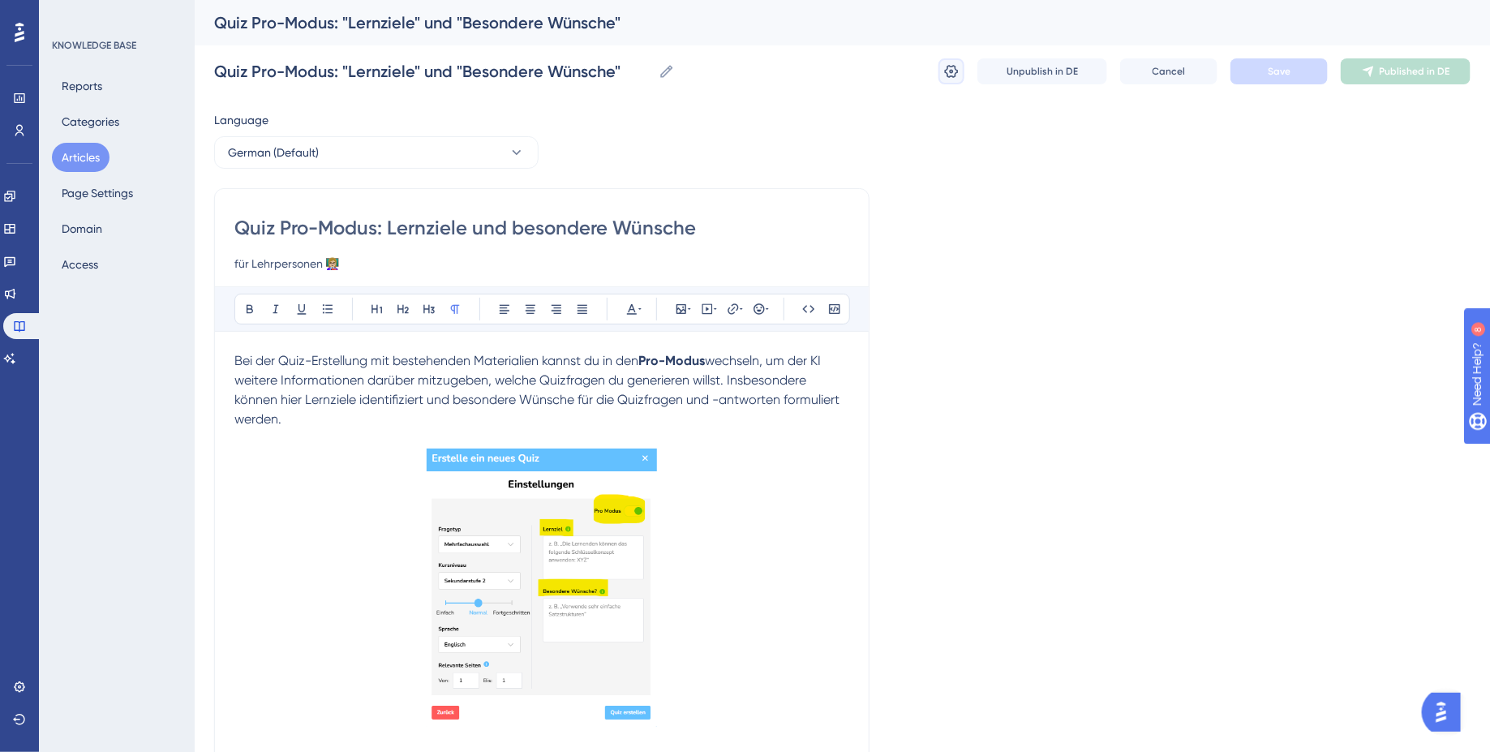
click at [959, 71] on icon at bounding box center [951, 71] width 16 height 16
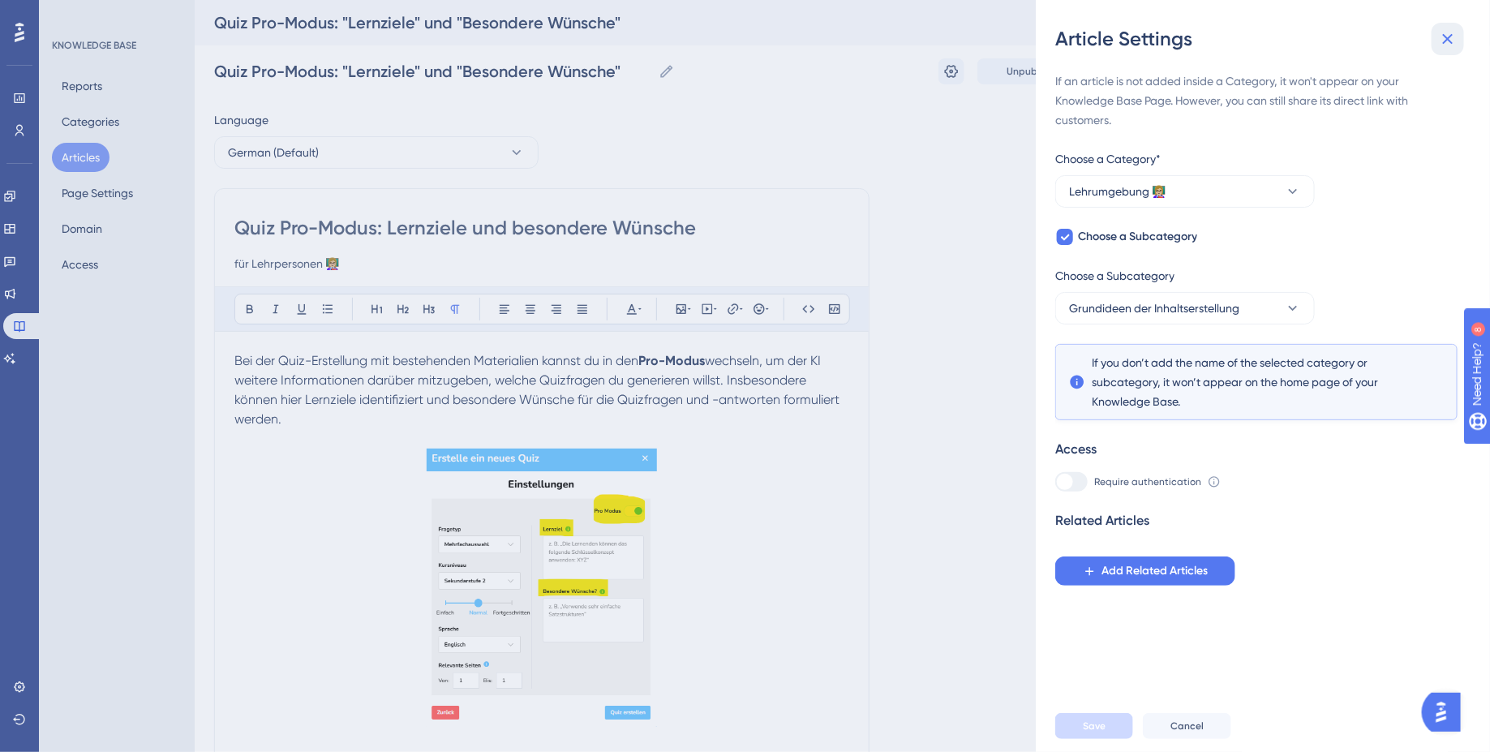
click at [1457, 31] on icon at bounding box center [1447, 38] width 19 height 19
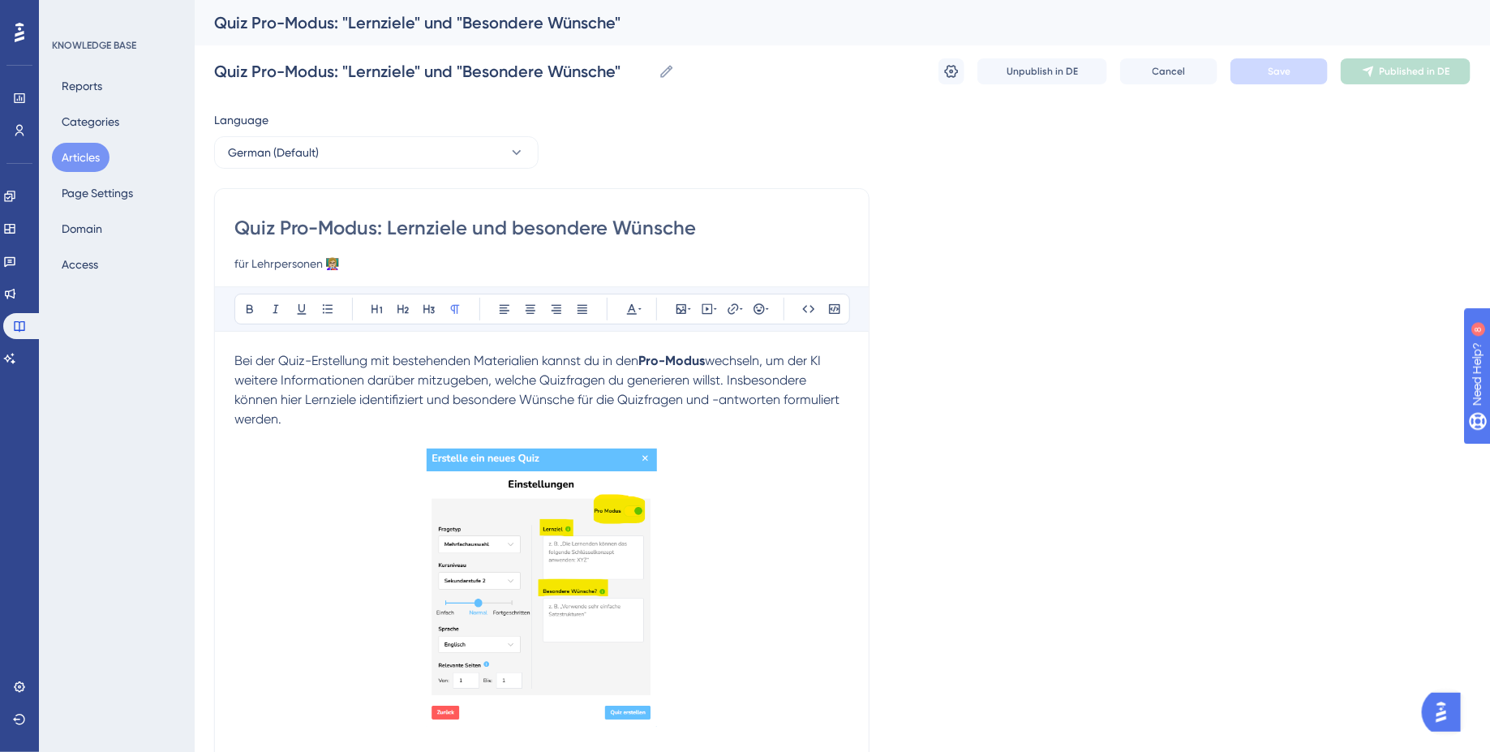
click at [89, 160] on button "Articles" at bounding box center [81, 157] width 58 height 29
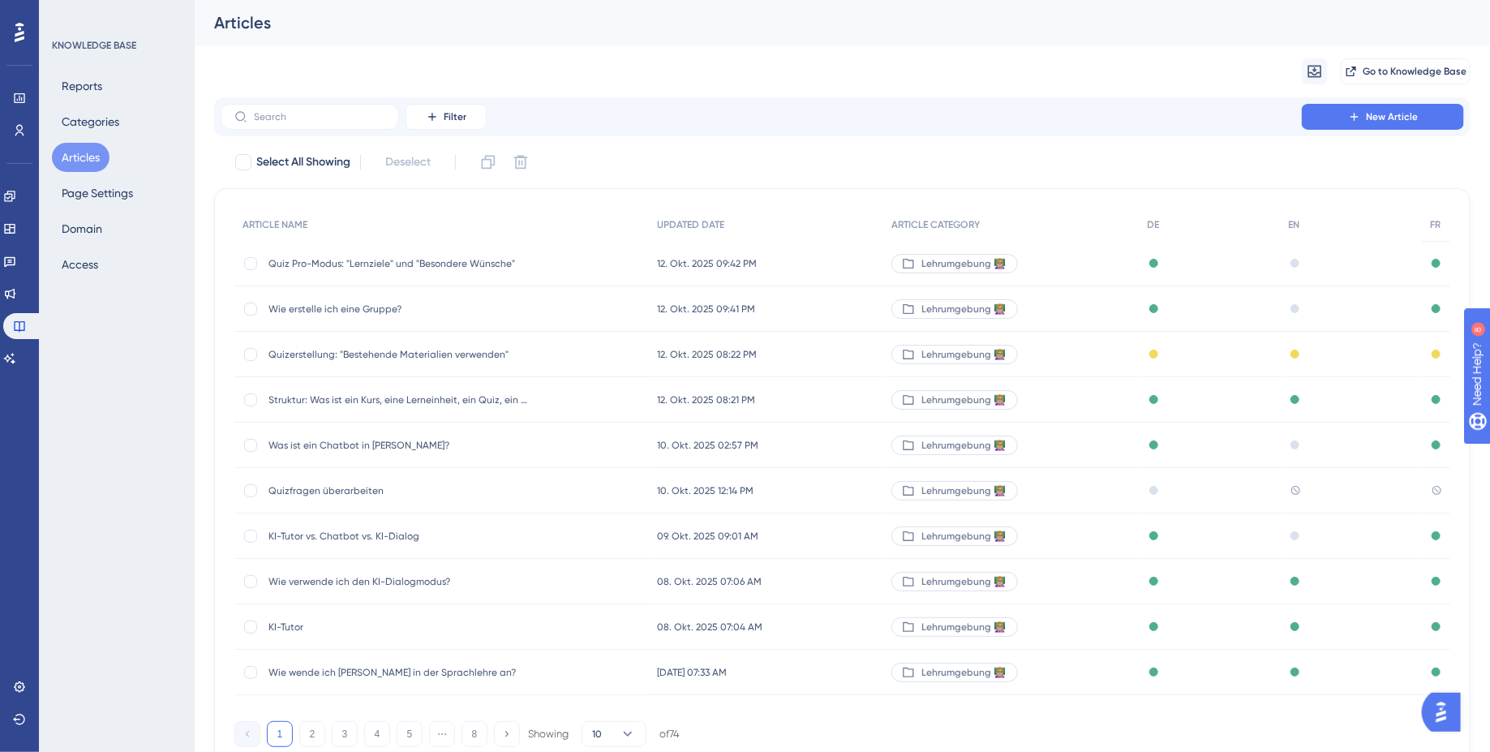
click at [423, 350] on span "Quizerstellung: "Bestehende Materialien verwenden"" at bounding box center [398, 354] width 260 height 13
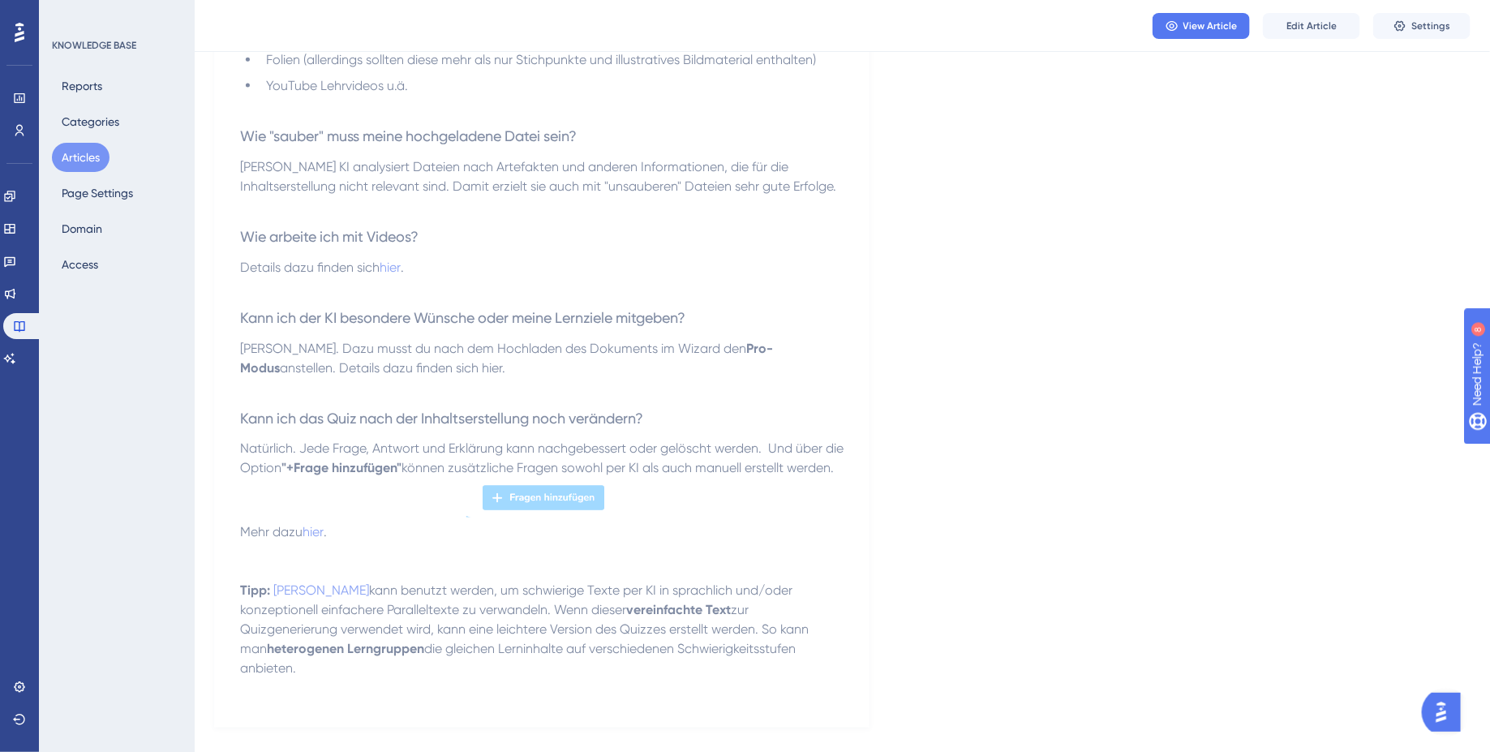
scroll to position [1076, 0]
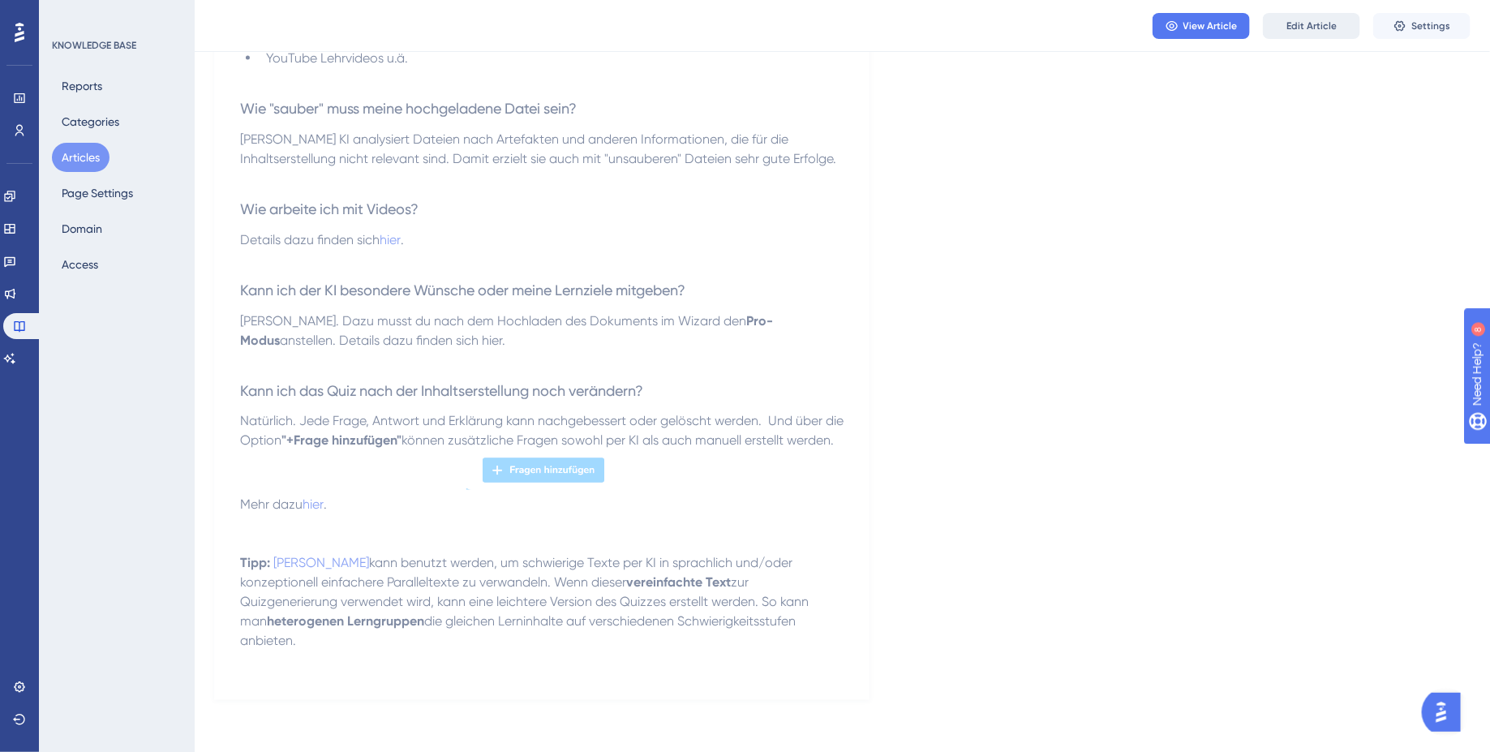
click at [1311, 32] on span "Edit Article" at bounding box center [1311, 25] width 50 height 13
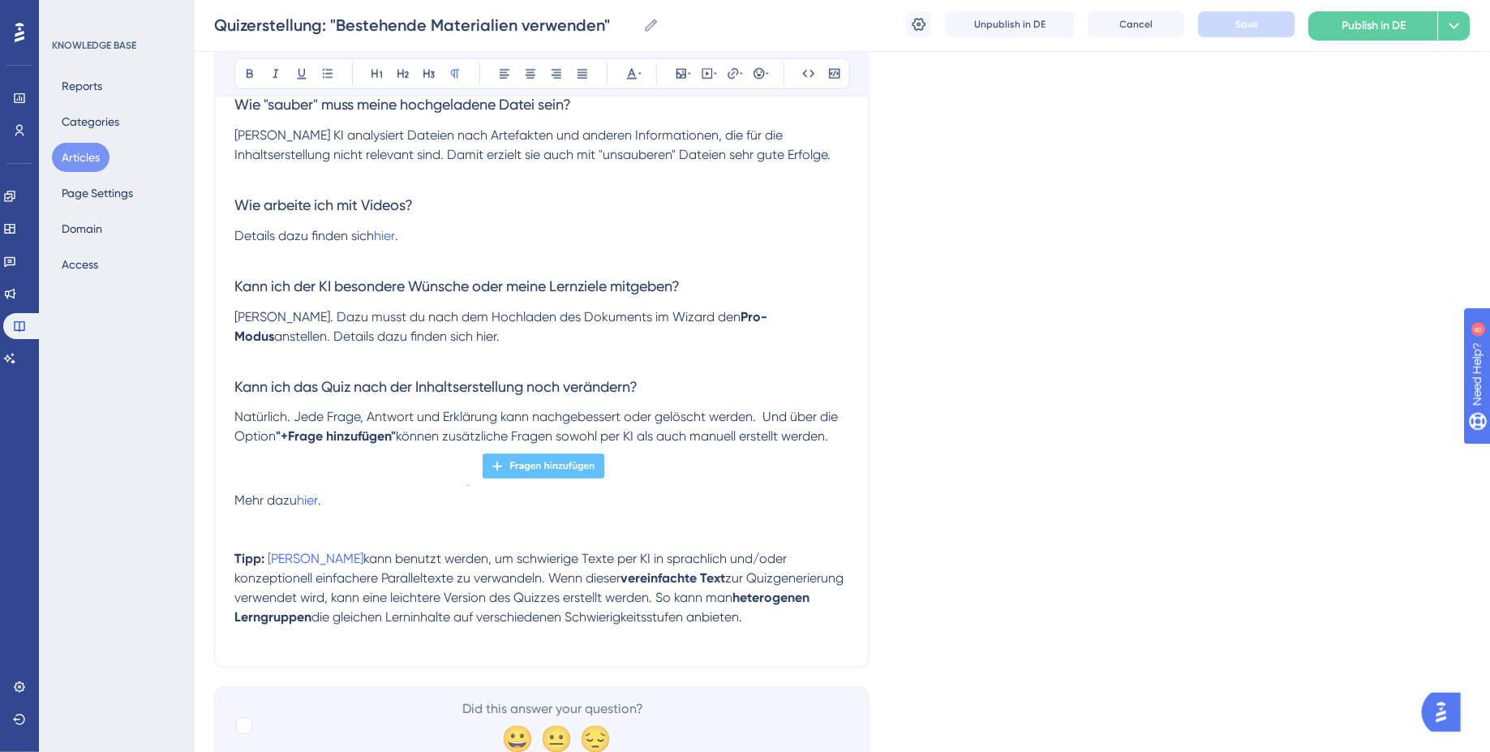
scroll to position [1115, 0]
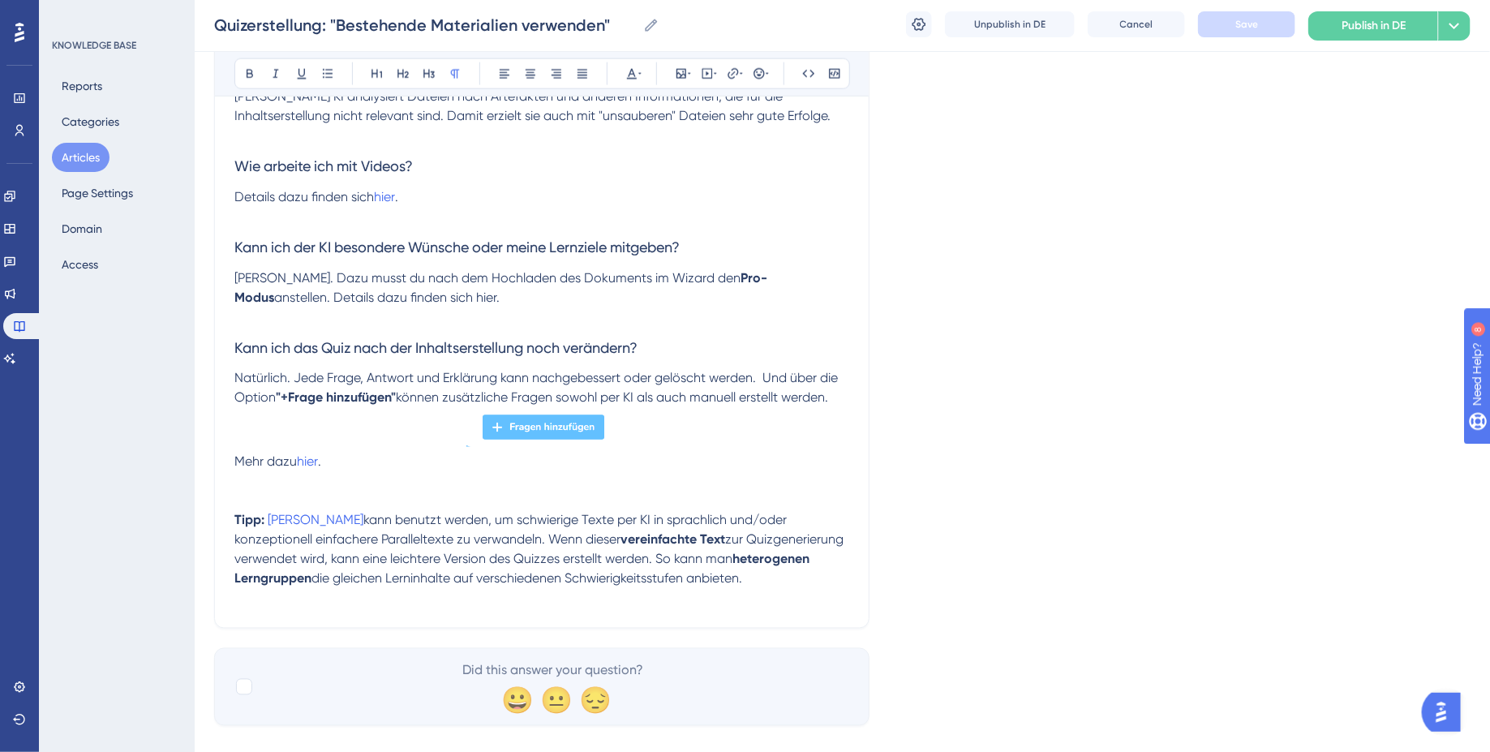
click at [344, 301] on span "anstellen. Details dazu finden sich hier." at bounding box center [386, 297] width 225 height 15
click at [728, 76] on icon at bounding box center [733, 73] width 11 height 11
click at [663, 179] on input "https://" at bounding box center [733, 179] width 151 height 18
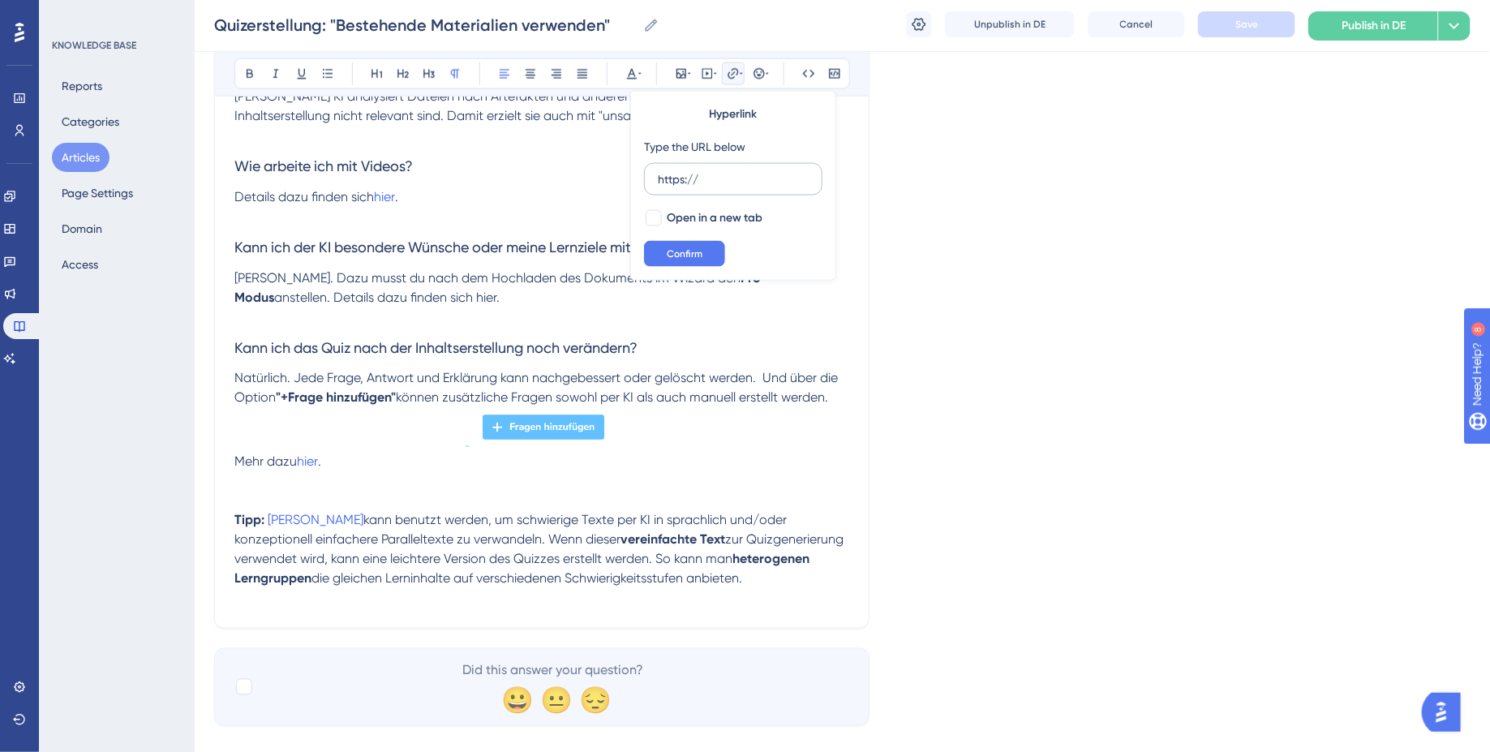
click at [663, 179] on input "https://" at bounding box center [733, 179] width 151 height 18
click at [728, 183] on input "https://help.brian.study/de/articles/16653-quiz-promodus-lernziele-und-besonder…" at bounding box center [733, 179] width 151 height 18
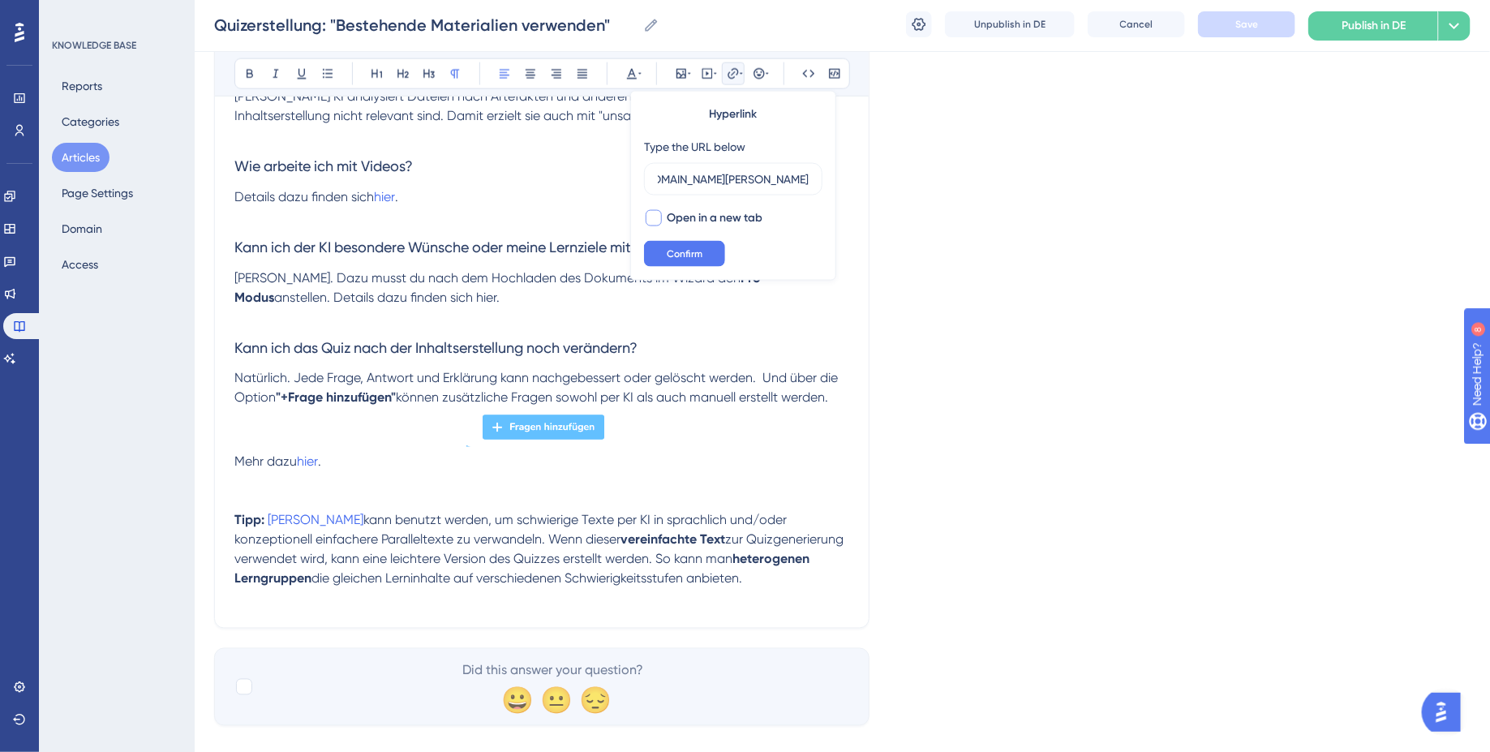
type input "https://help.brian.study/de/articles/16653-quiz-promodus-lernziele-und-besonder…"
click at [659, 217] on div at bounding box center [654, 218] width 16 height 16
checkbox input "true"
click at [698, 256] on span "Confirm" at bounding box center [685, 253] width 36 height 13
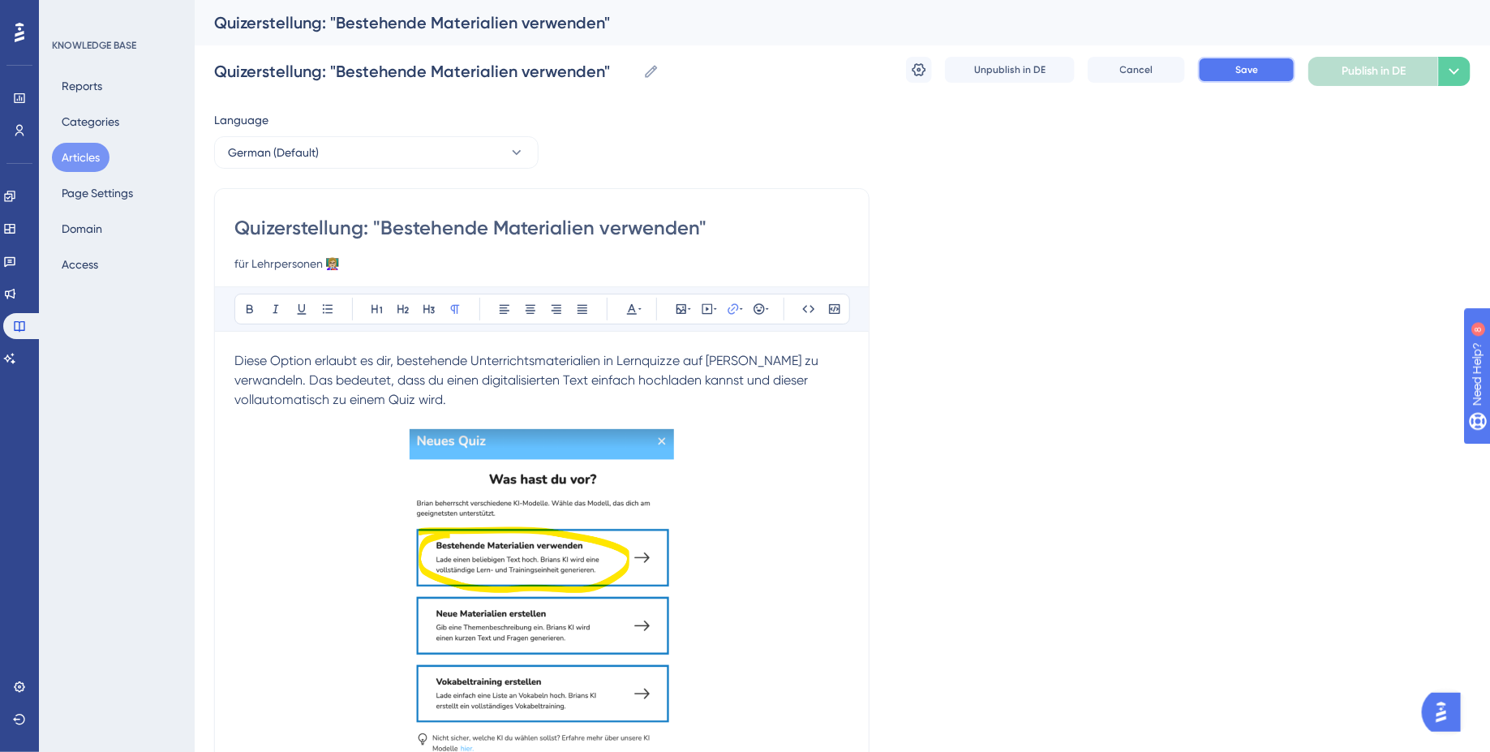
click at [1267, 71] on button "Save" at bounding box center [1246, 70] width 97 height 26
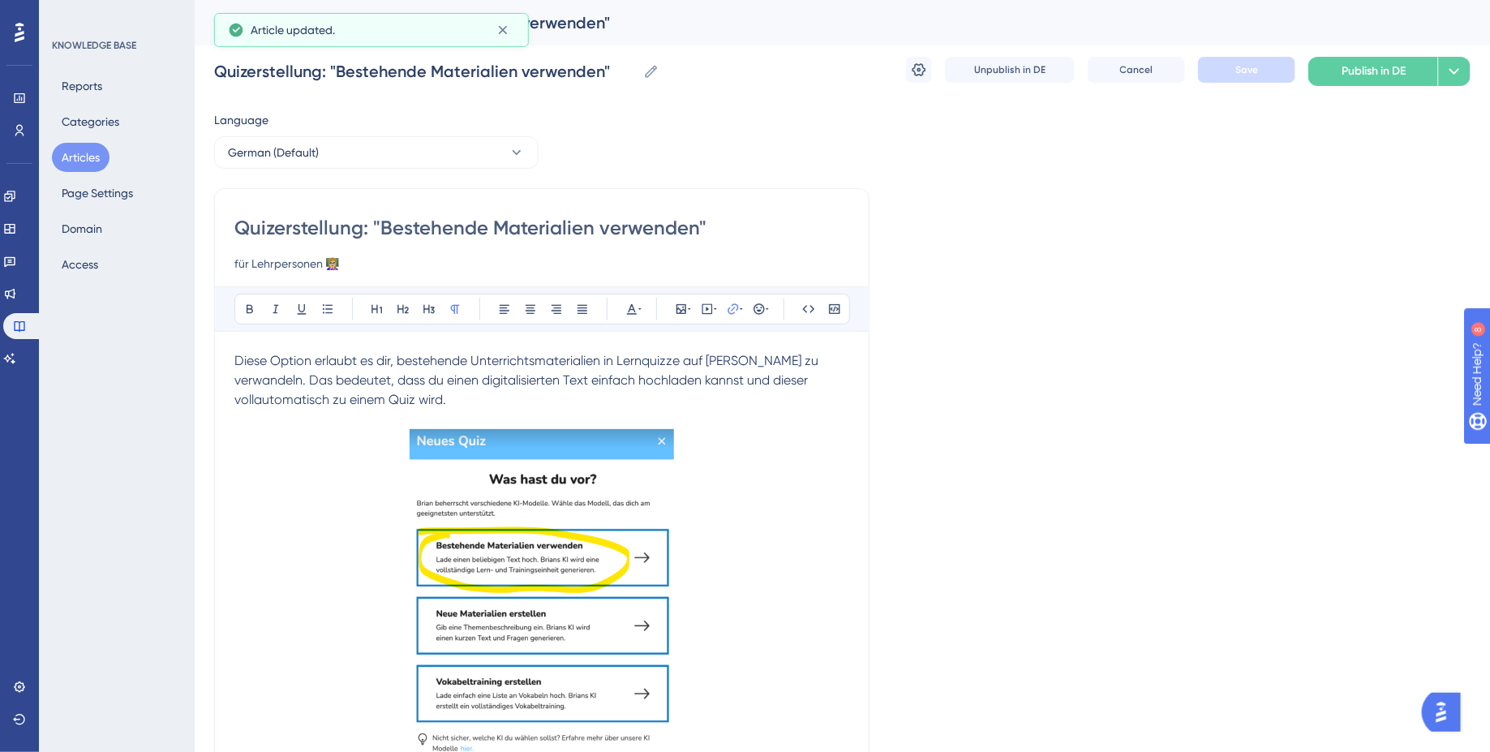
click at [403, 130] on div "Language" at bounding box center [376, 123] width 324 height 26
click at [395, 144] on button "German (Default)" at bounding box center [376, 152] width 324 height 32
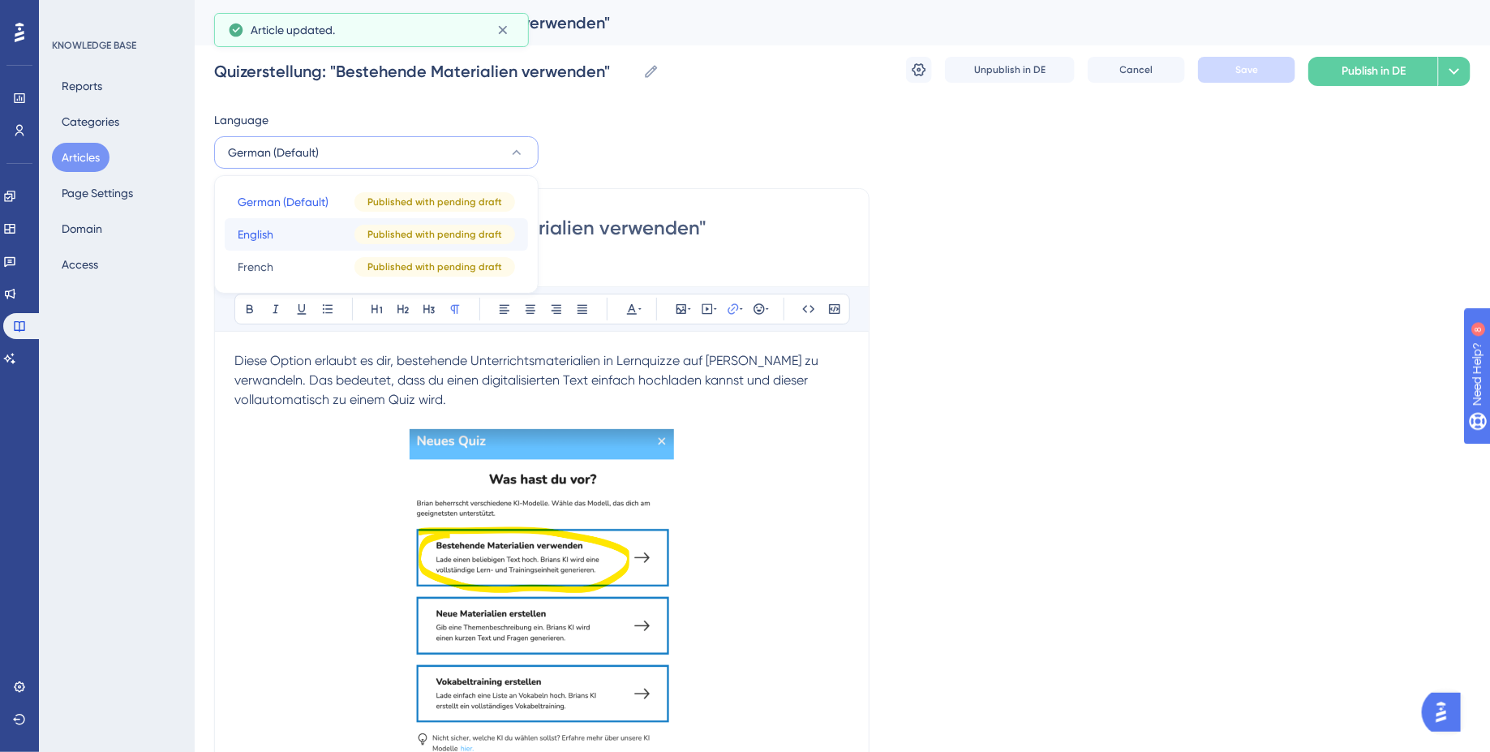
click at [359, 236] on div "Published with pending draft" at bounding box center [434, 234] width 161 height 19
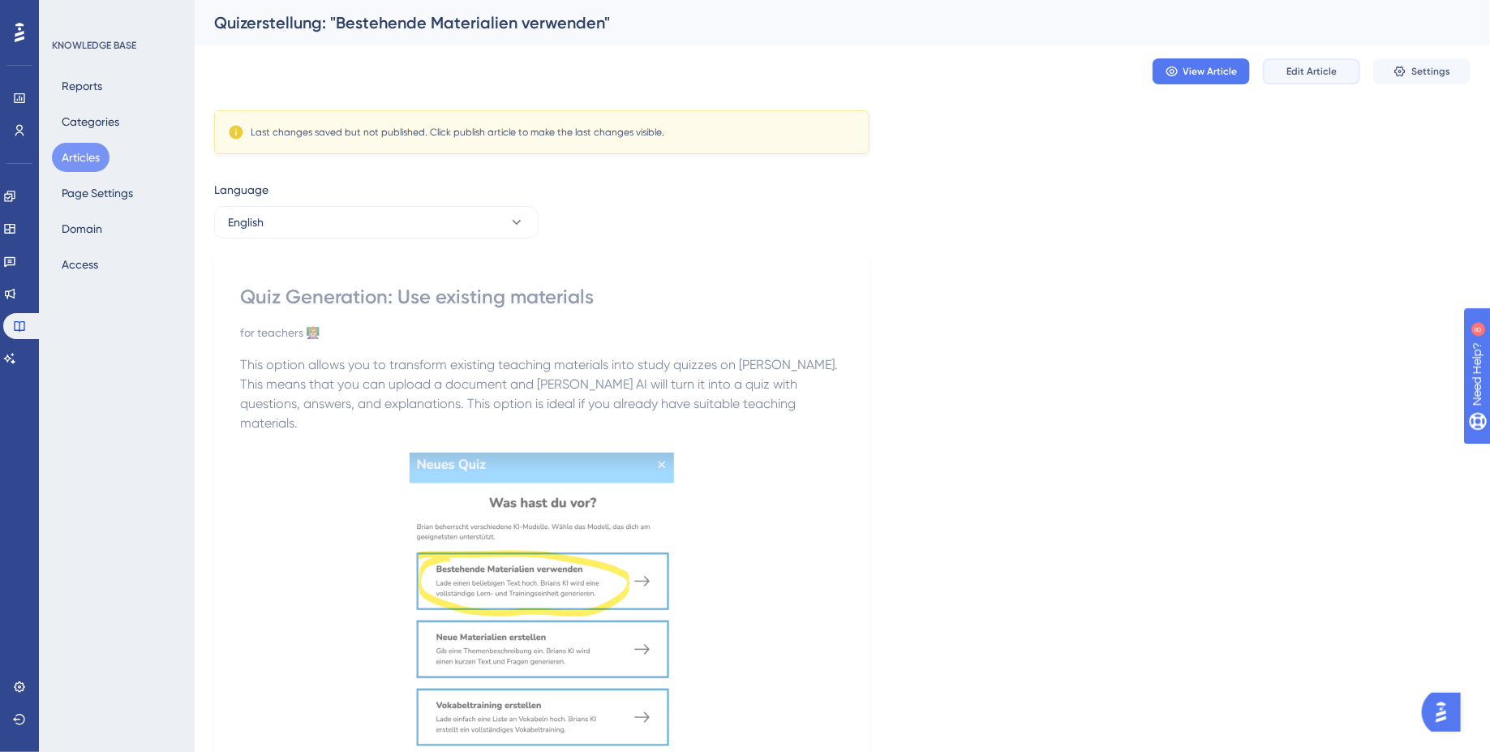
click at [1322, 71] on span "Edit Article" at bounding box center [1311, 71] width 50 height 13
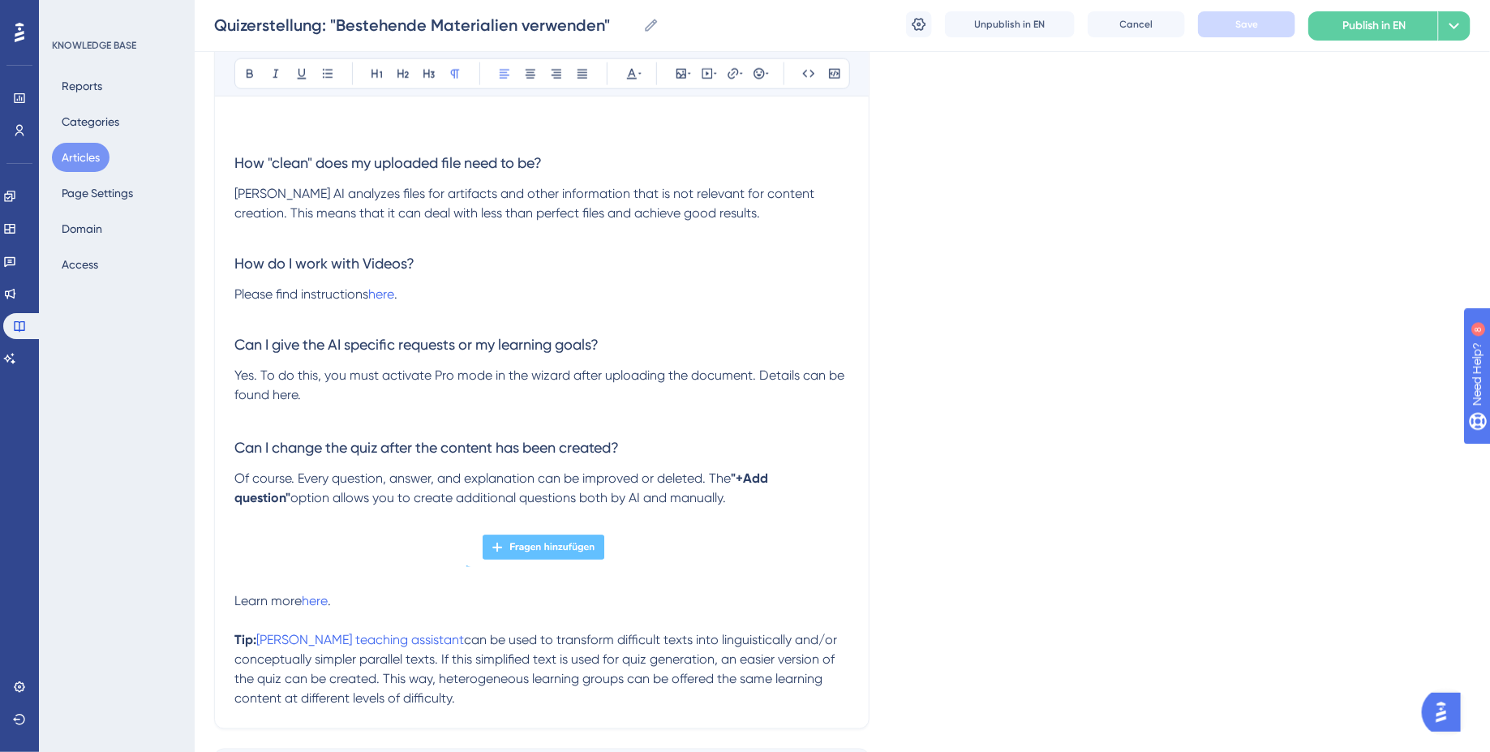
scroll to position [1036, 0]
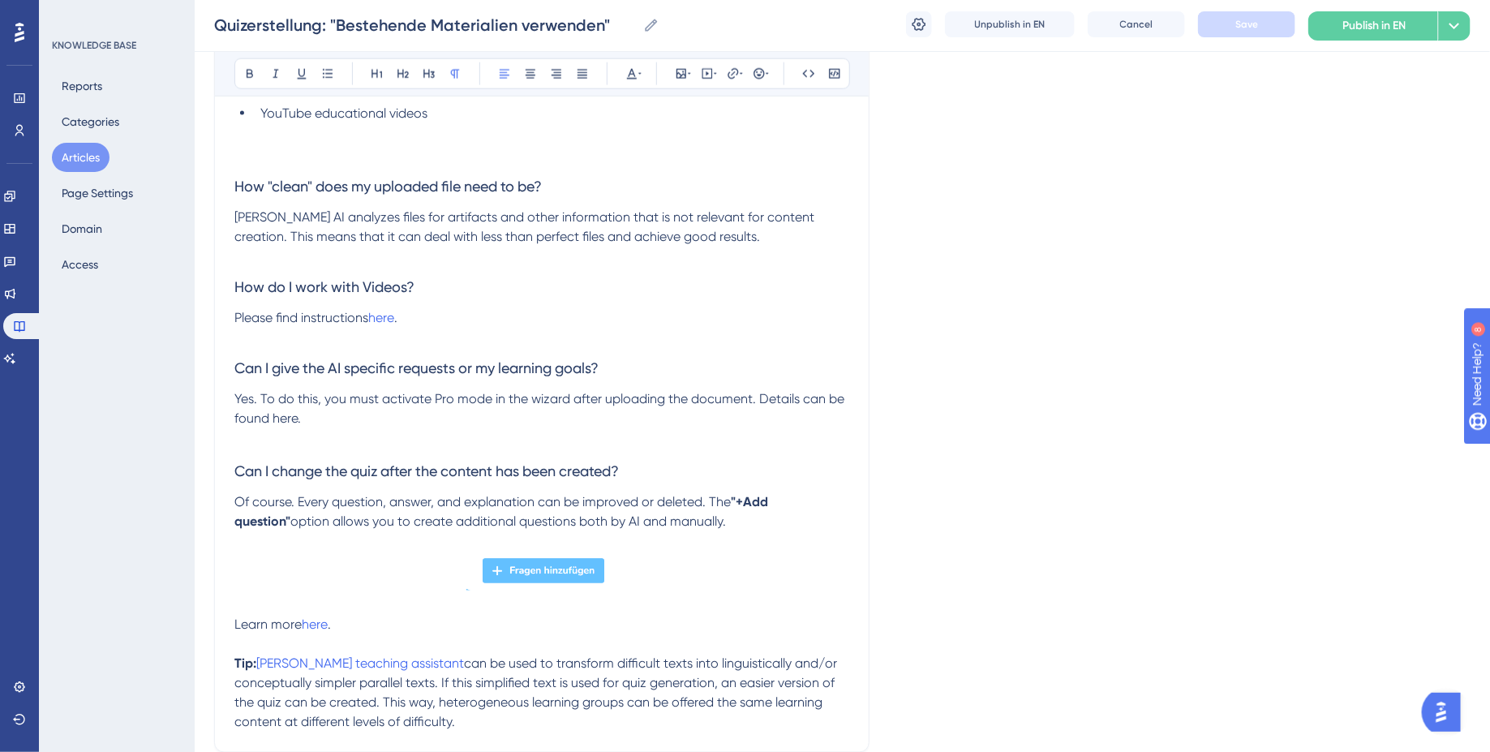
click at [287, 405] on p "Yes. To do this, you must activate Pro mode in the wizard after uploading the d…" at bounding box center [541, 408] width 615 height 39
click at [733, 75] on icon at bounding box center [733, 73] width 13 height 13
click at [678, 181] on input "https://" at bounding box center [733, 179] width 151 height 18
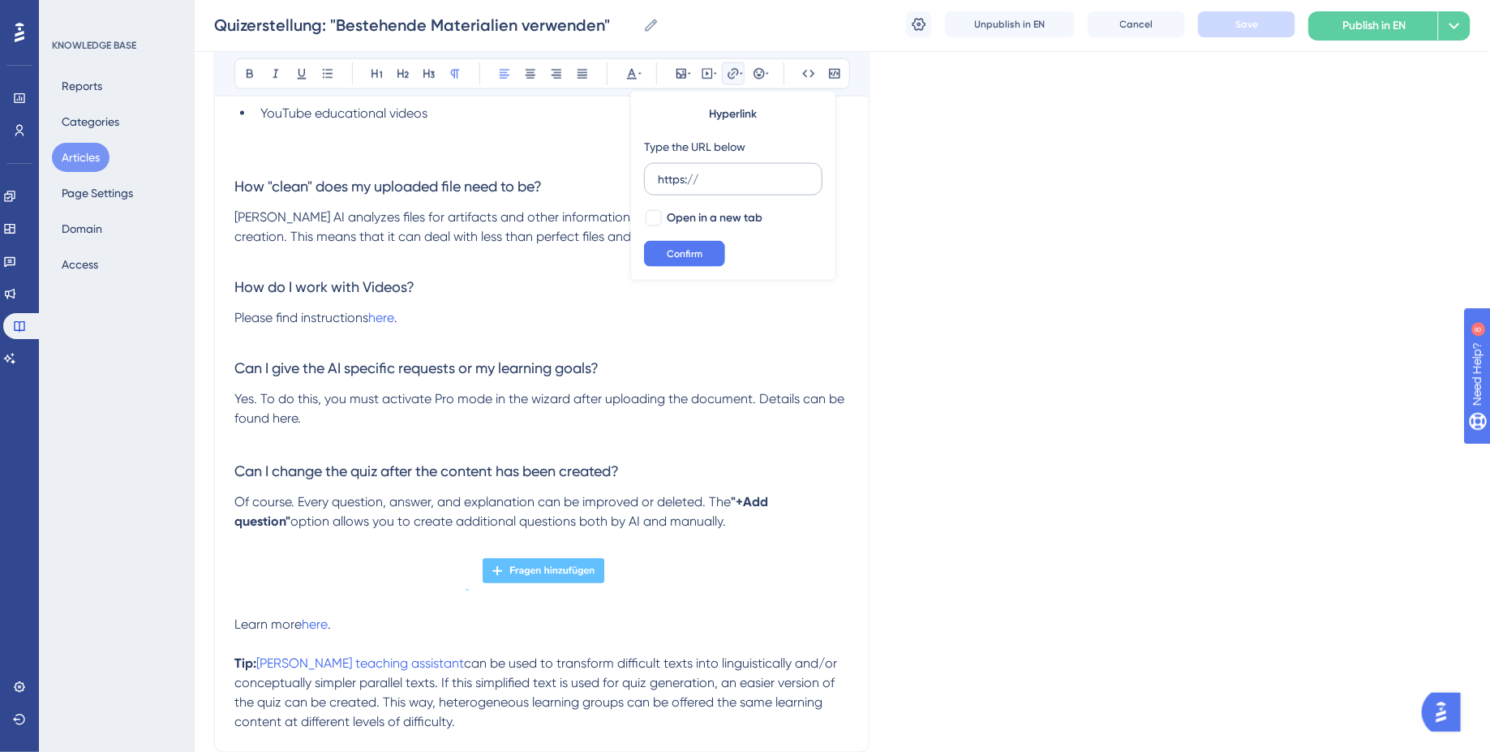
click at [678, 181] on input "https://" at bounding box center [733, 179] width 151 height 18
type input "https://help.brian.study/de/articles/16653-quiz-promodus-lernziele-und-besonder…"
click at [650, 222] on div at bounding box center [654, 218] width 16 height 16
checkbox input "true"
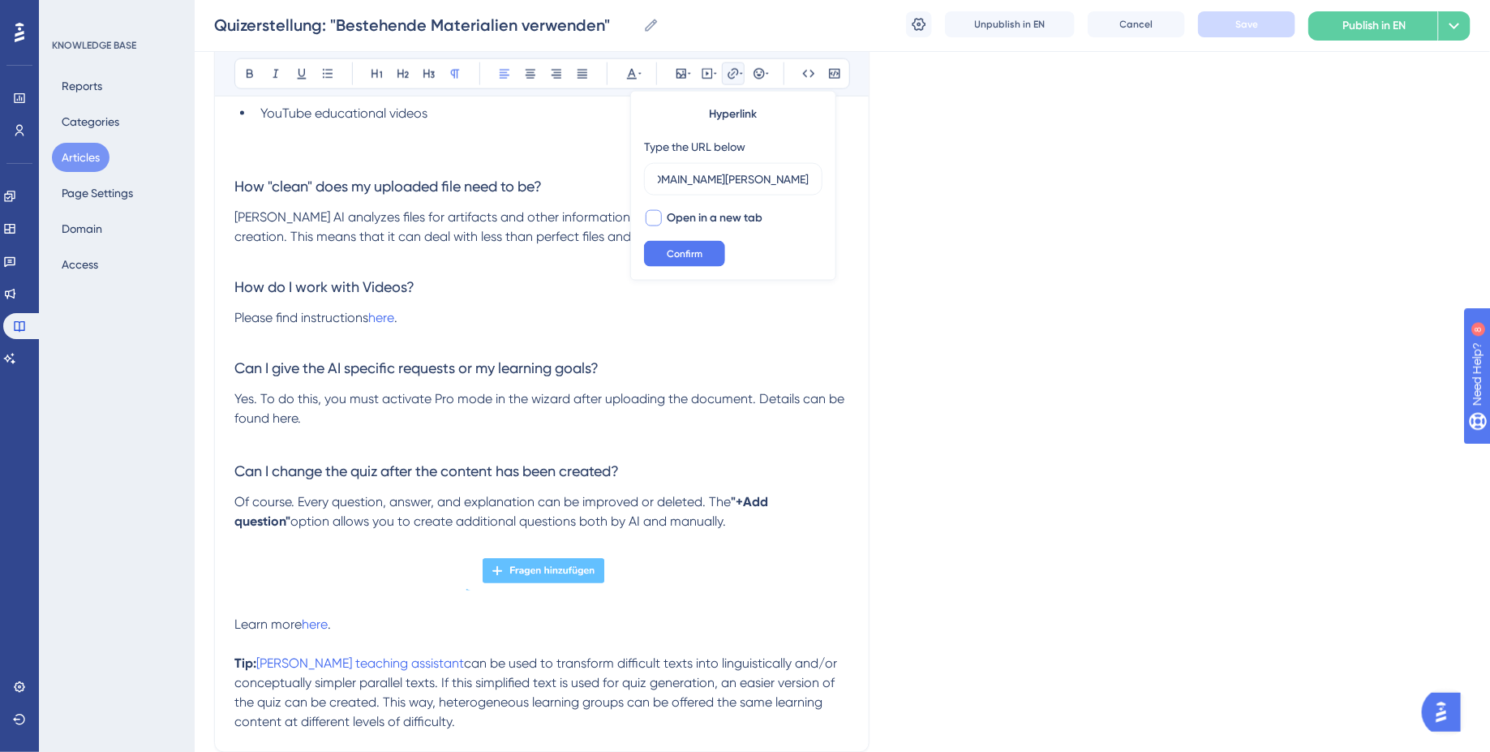
scroll to position [0, 0]
click at [797, 178] on input "https://help.brian.study/de/articles/16653-quiz-promodus-lernziele-und-besonder…" at bounding box center [733, 179] width 151 height 18
type input "https://help.brian.study/en/articles/16653-quiz-promodus-lernziele-und-besonder…"
click at [706, 241] on button "Confirm" at bounding box center [684, 254] width 81 height 26
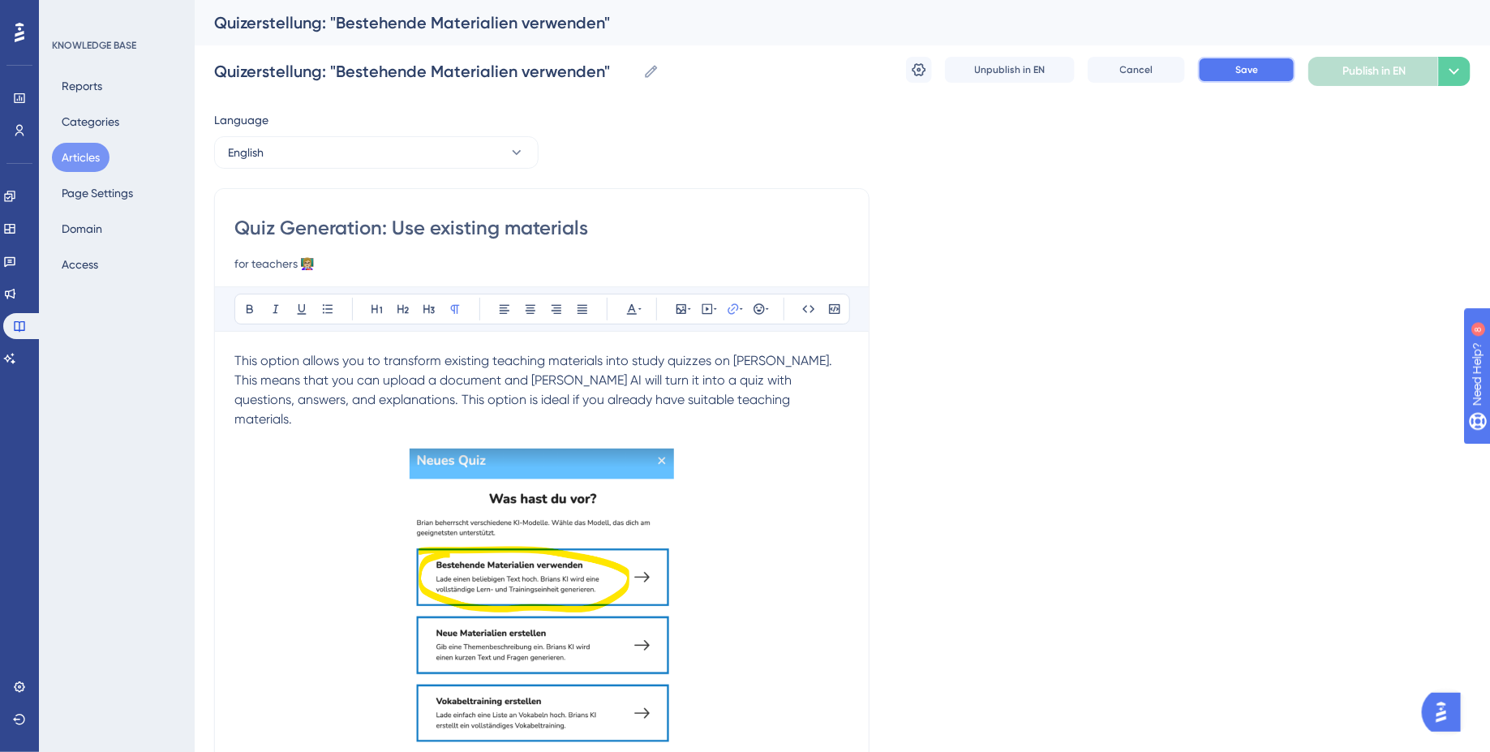
click at [1242, 64] on span "Save" at bounding box center [1246, 69] width 23 height 13
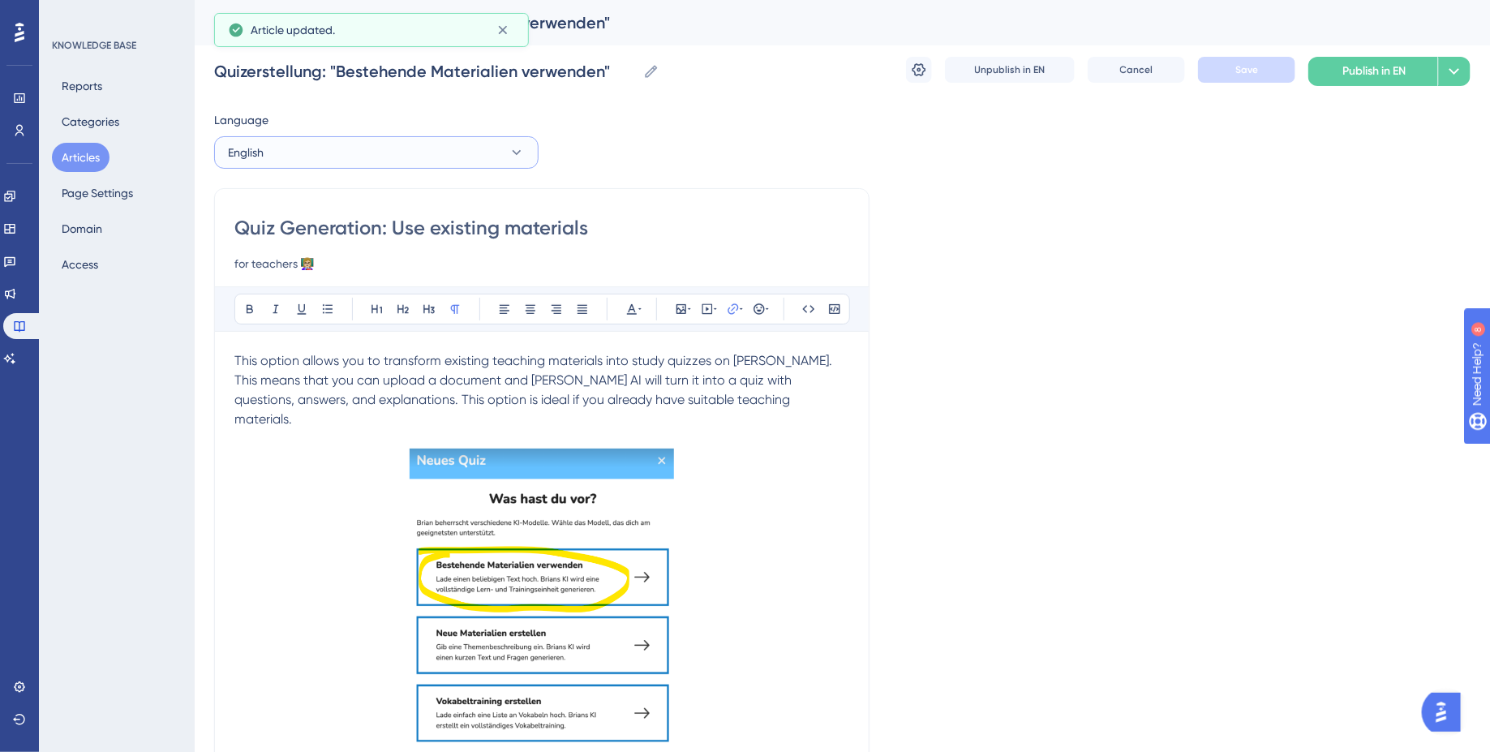
click at [426, 141] on button "English" at bounding box center [376, 152] width 324 height 32
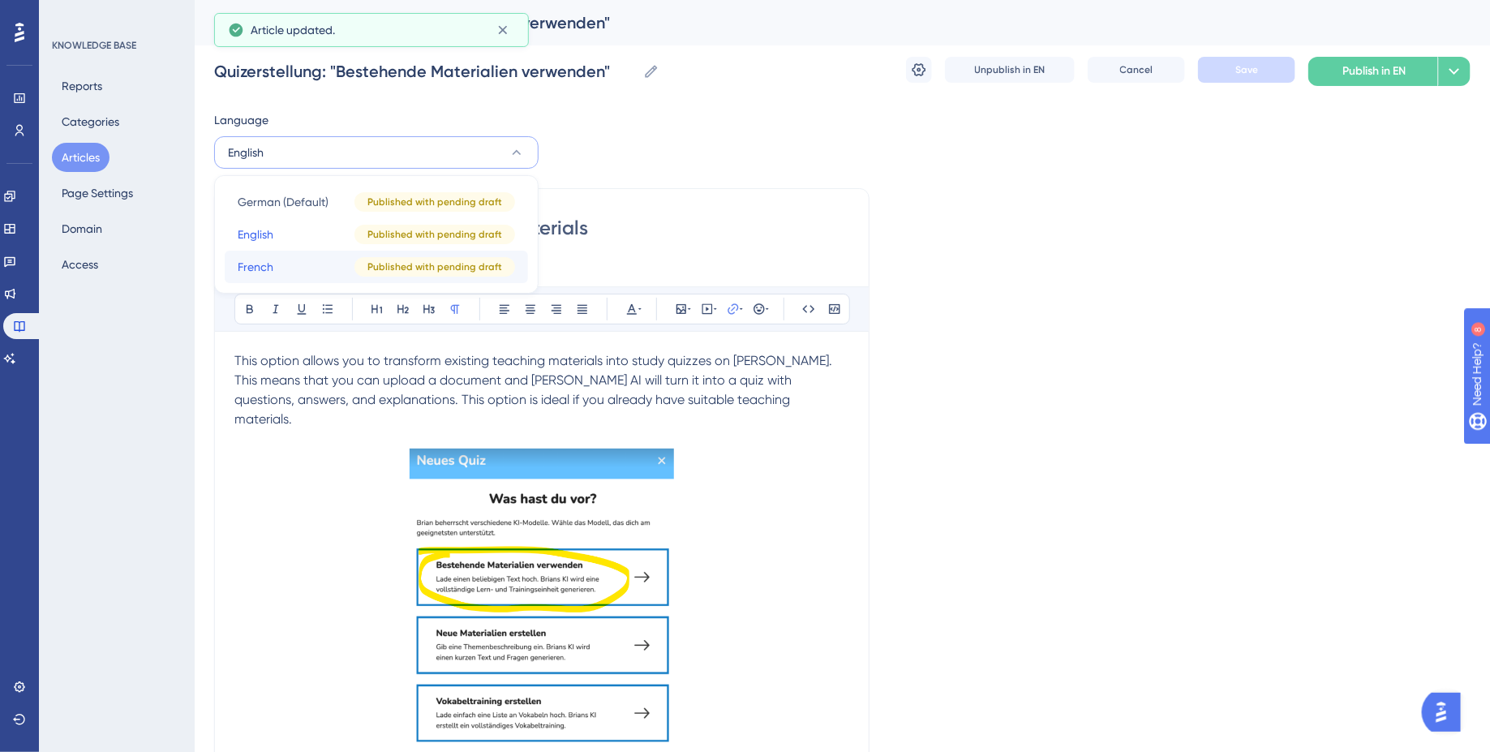
click at [347, 274] on button "French French Published with pending draft" at bounding box center [376, 267] width 303 height 32
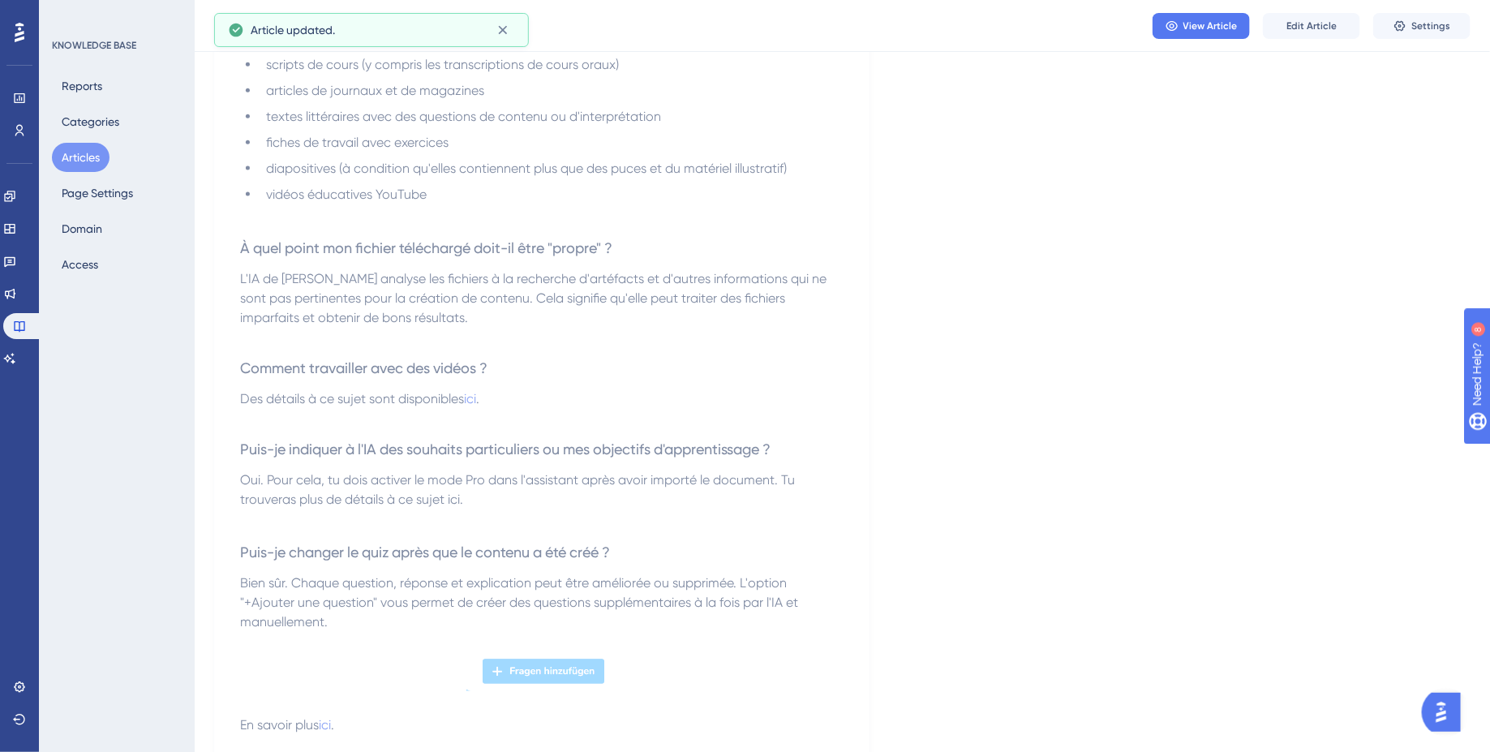
scroll to position [971, 0]
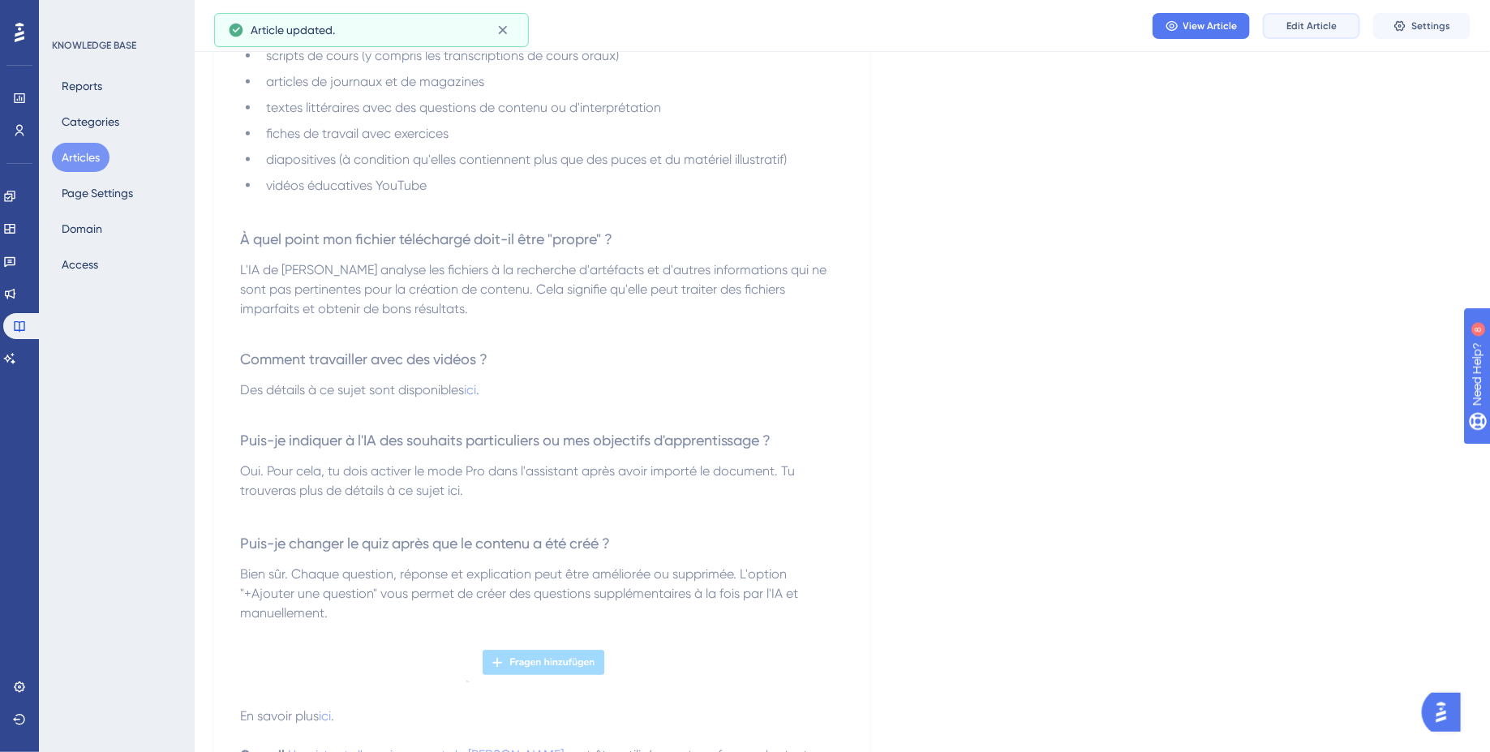
click at [1312, 24] on span "Edit Article" at bounding box center [1311, 25] width 50 height 13
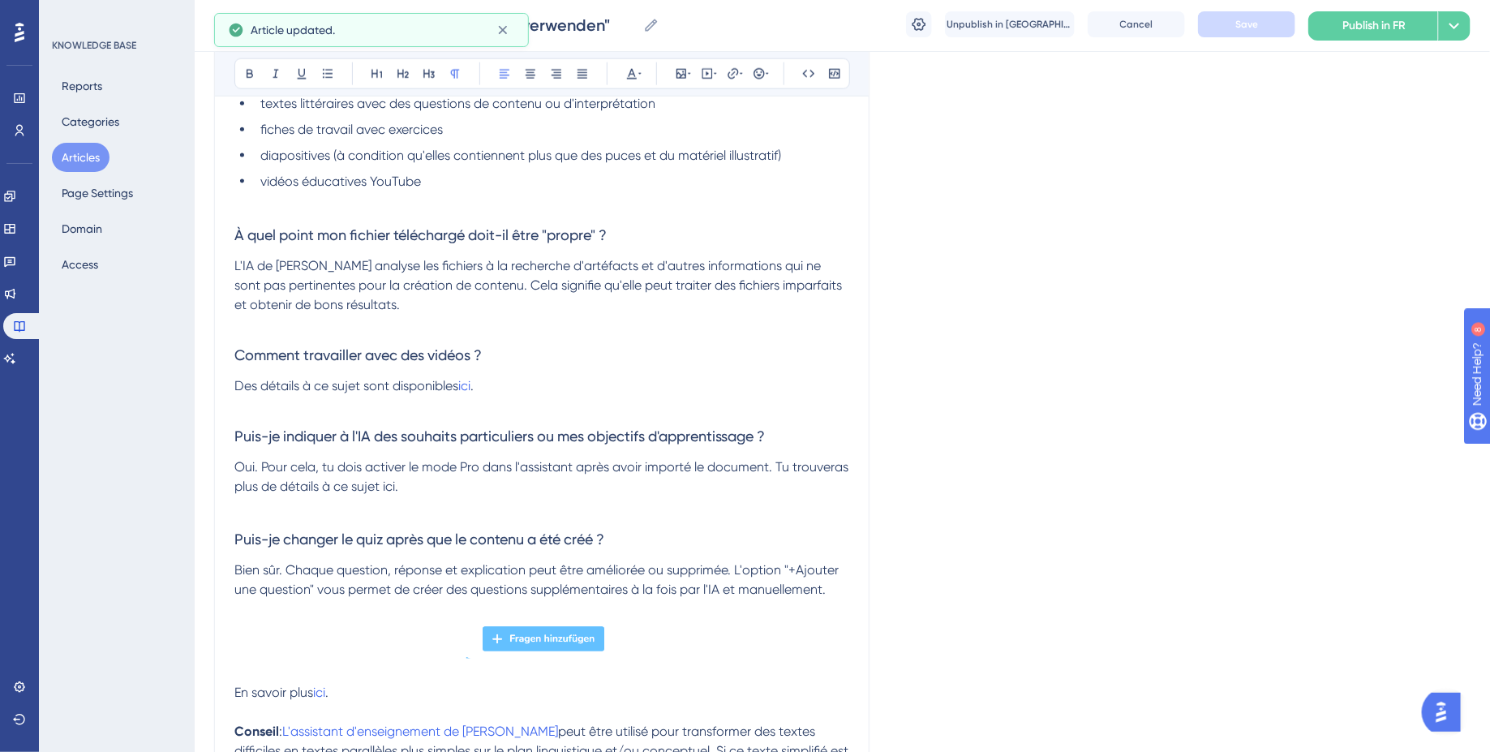
scroll to position [1180, 0]
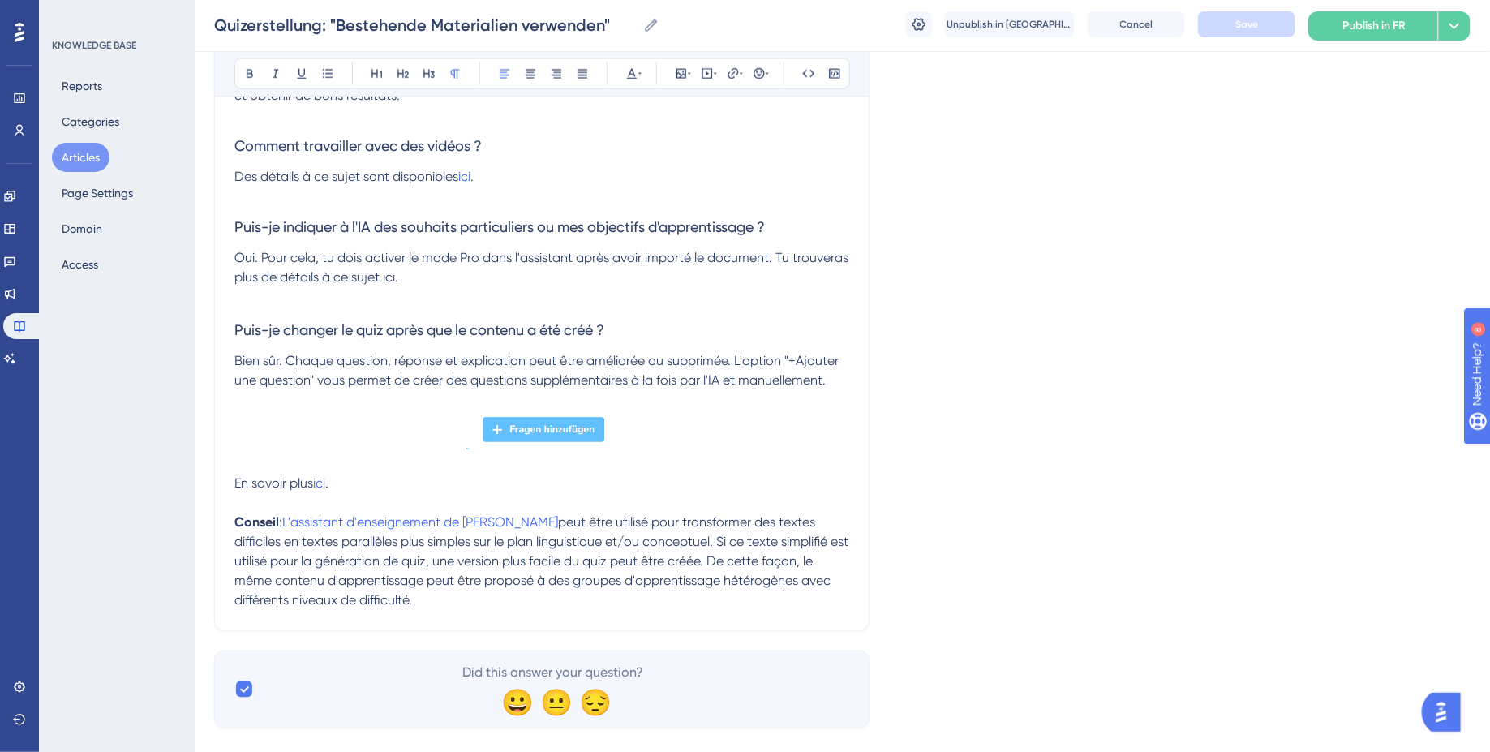
click at [393, 279] on span "Oui. Pour cela, tu dois activer le mode Pro dans l'assistant après avoir import…" at bounding box center [542, 267] width 617 height 35
click at [722, 79] on button at bounding box center [733, 73] width 23 height 23
click at [680, 182] on input "https://" at bounding box center [733, 179] width 151 height 18
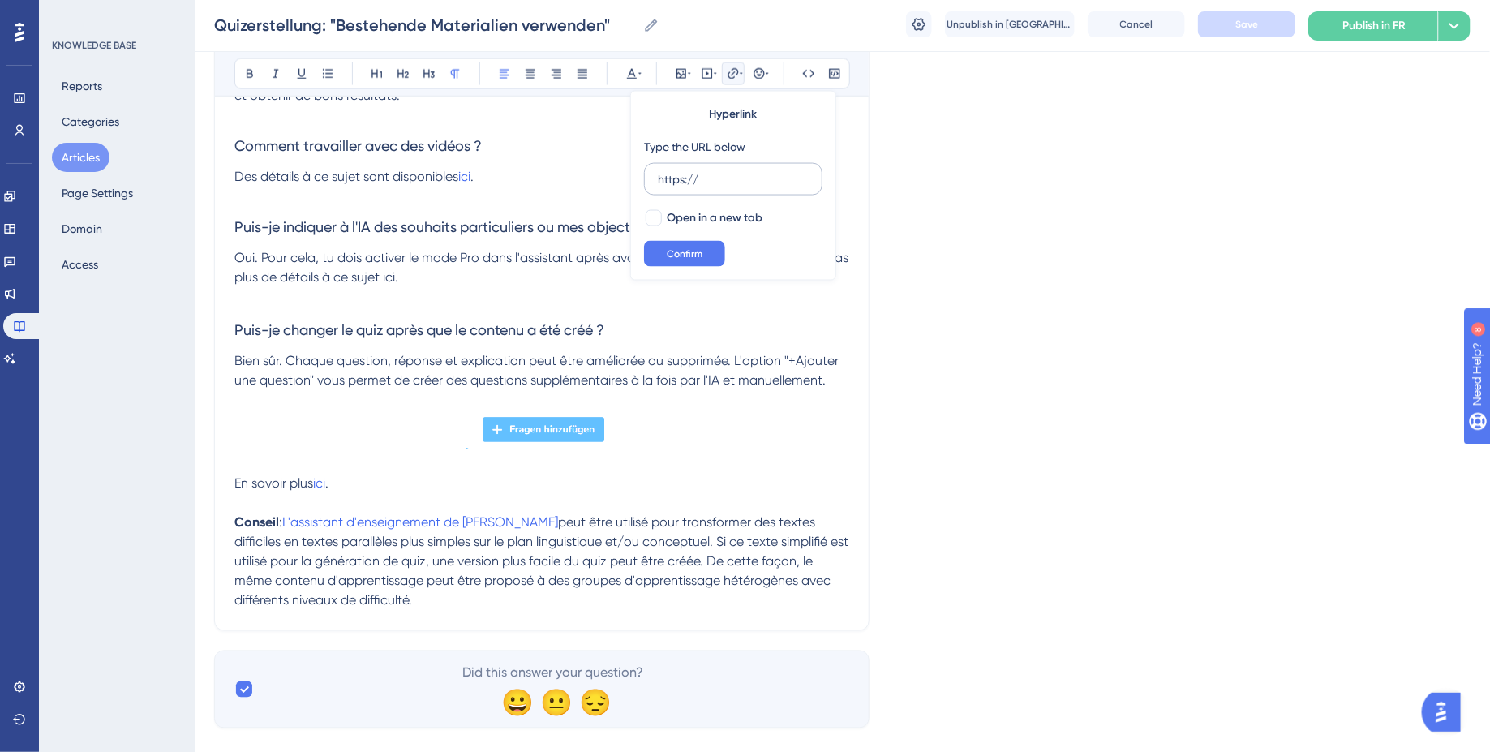
click at [680, 182] on input "https://" at bounding box center [733, 179] width 151 height 18
type input "https://help.brian.study/de/articles/16653-quiz-promodus-lernziele-und-besonder…"
click at [661, 217] on div at bounding box center [653, 217] width 19 height 19
checkbox input "true"
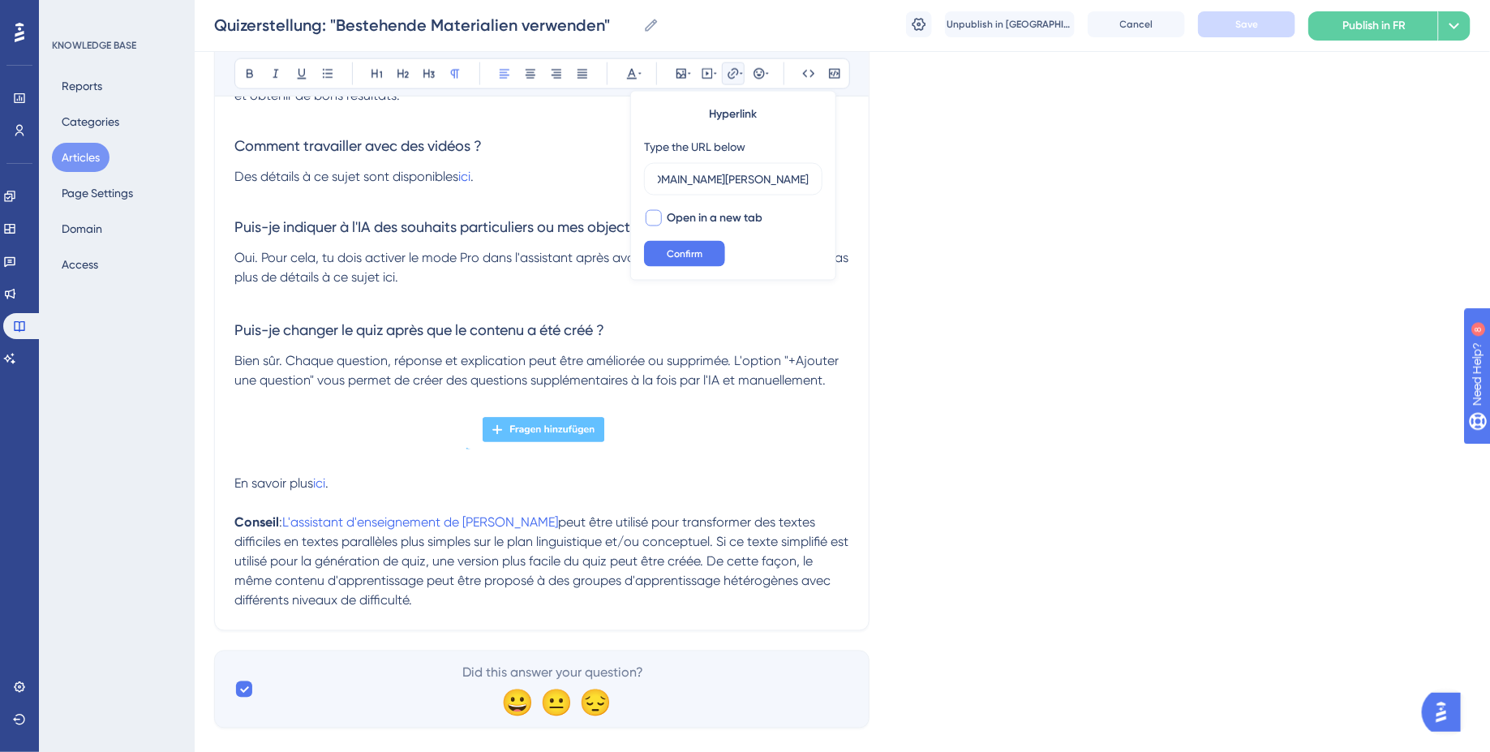
scroll to position [0, 0]
click at [798, 178] on input "https://help.brian.study/de/articles/16653-quiz-promodus-lernziele-und-besonder…" at bounding box center [733, 179] width 151 height 18
type input "https://help.brian.study/fr/articles/16653-quiz-promodus-lernziele-und-besonder…"
click at [705, 247] on button "Confirm" at bounding box center [684, 254] width 81 height 26
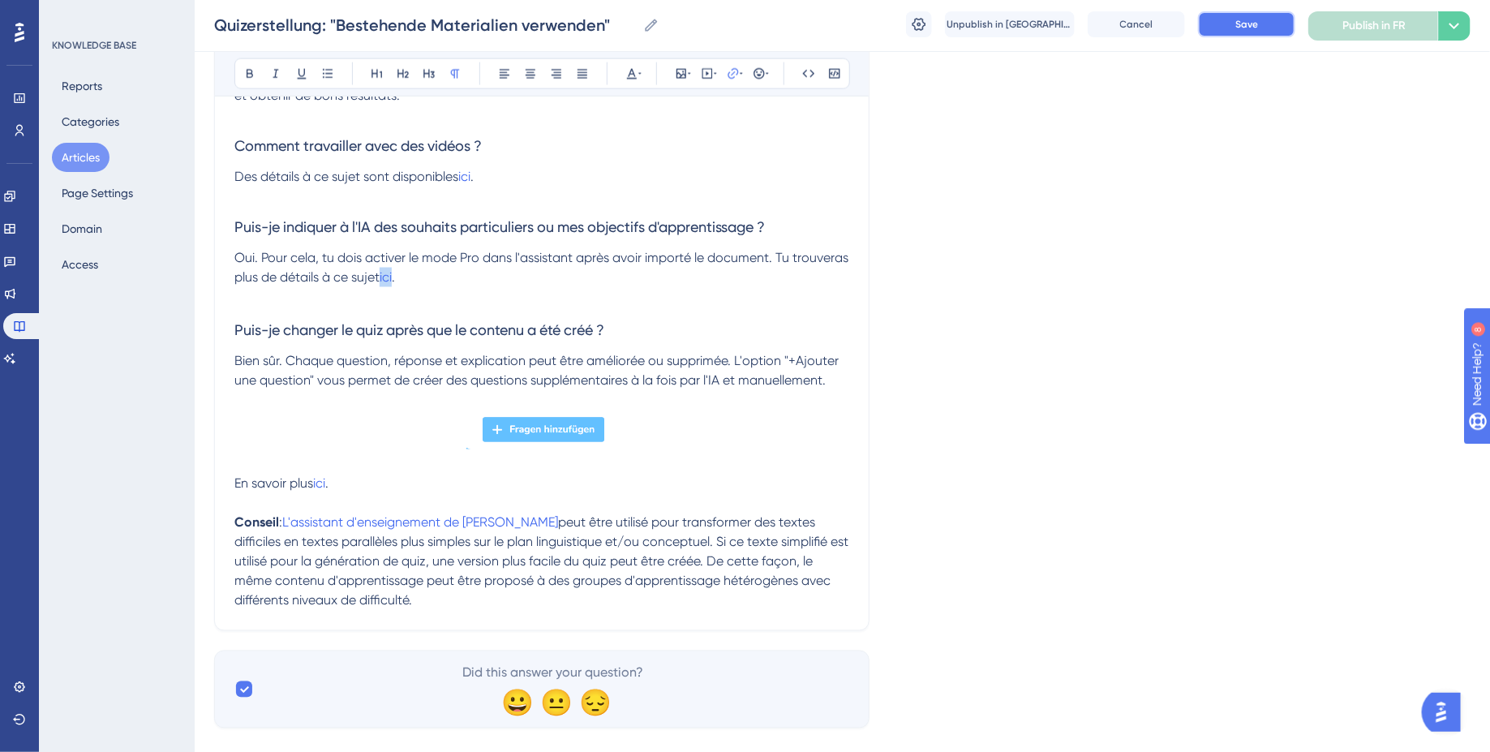
click at [1265, 20] on button "Save" at bounding box center [1246, 24] width 97 height 26
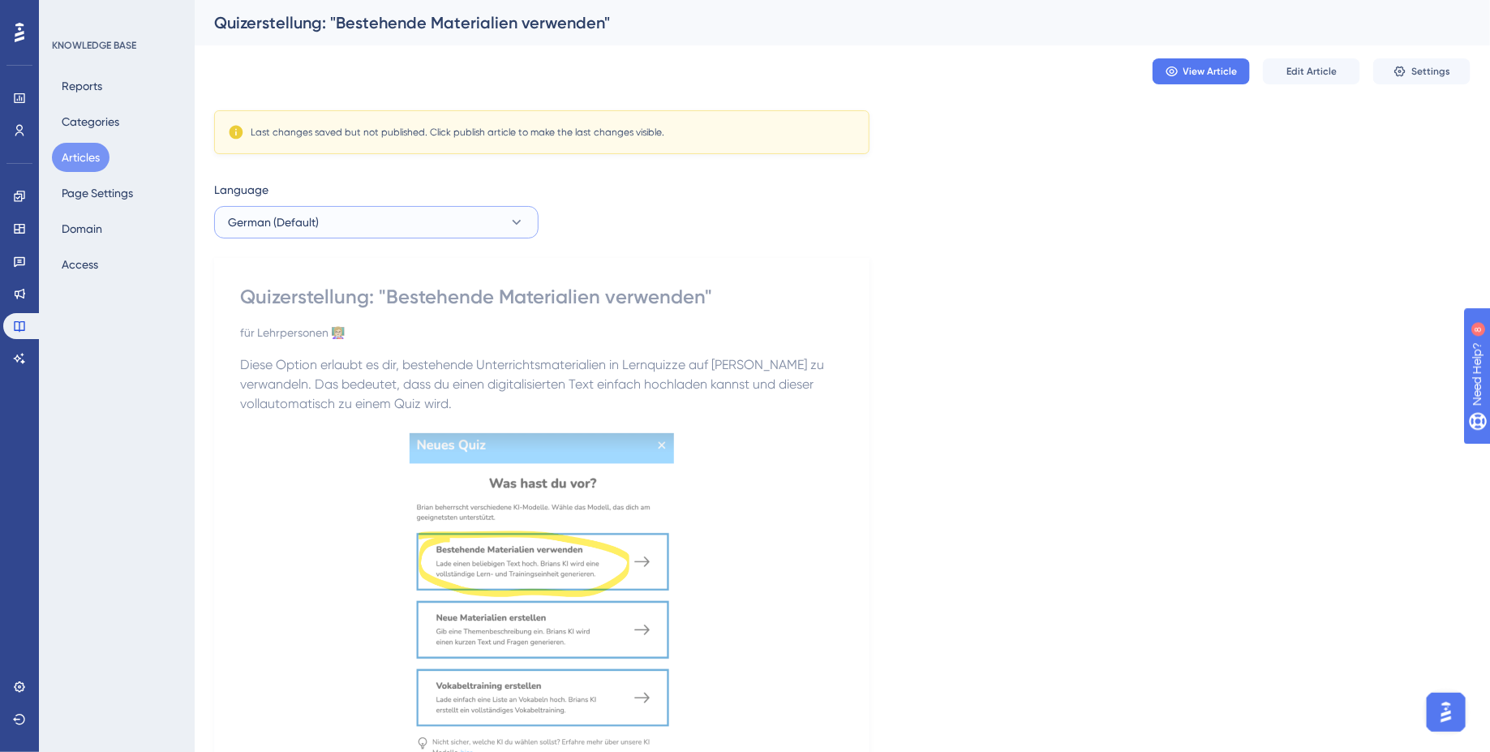
click at [341, 224] on button "German (Default)" at bounding box center [376, 222] width 324 height 32
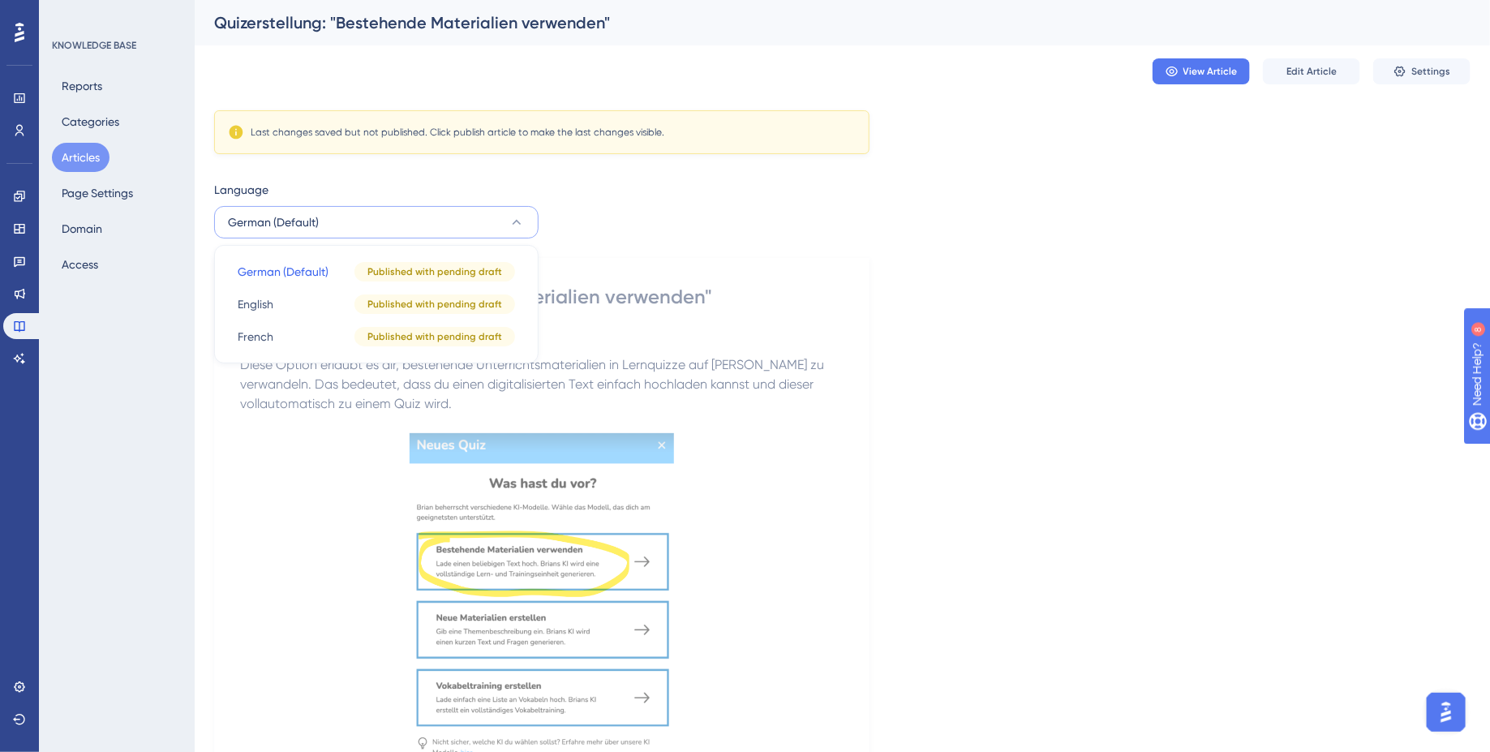
click at [605, 441] on img at bounding box center [542, 612] width 265 height 358
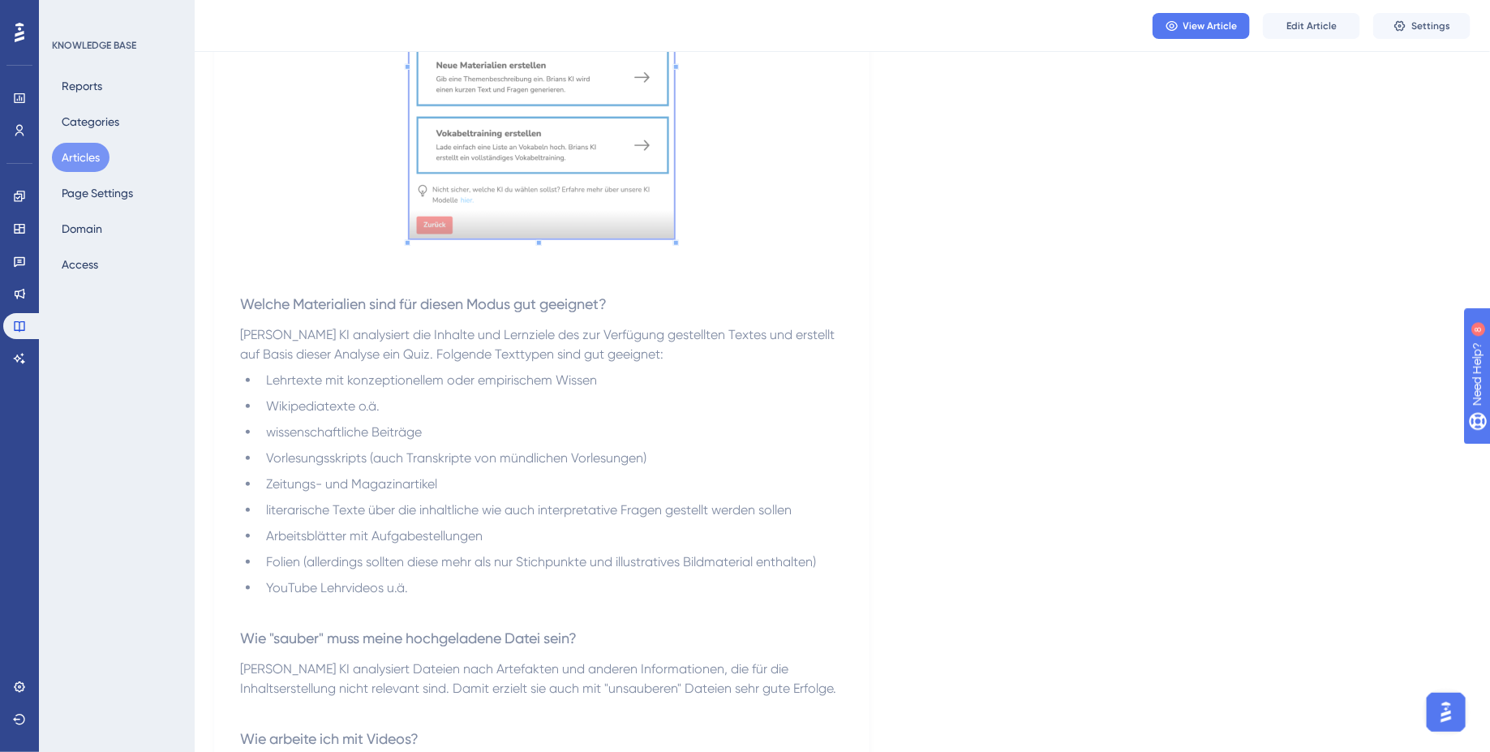
click at [457, 528] on span "Arbeitsblätter mit Aufgabestellungen" at bounding box center [374, 535] width 217 height 15
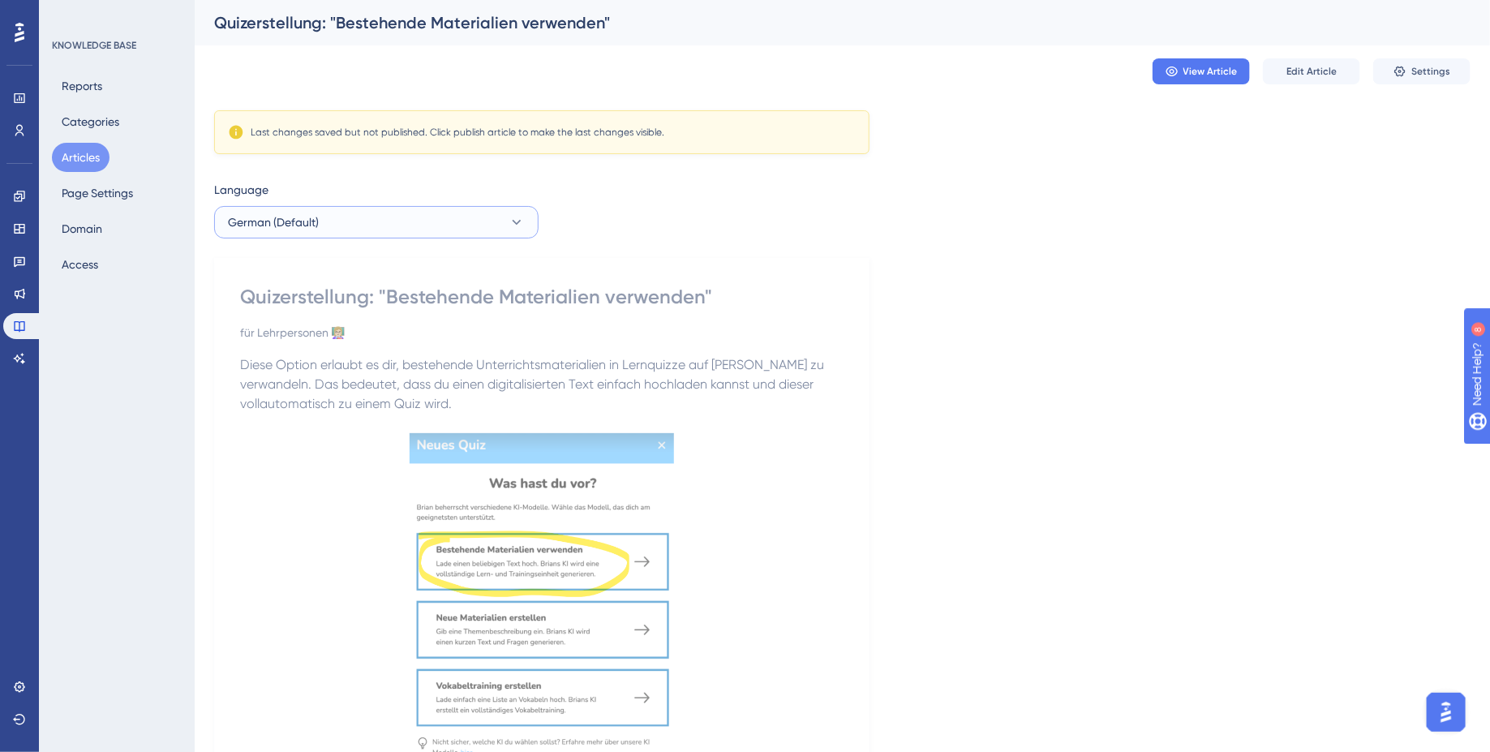
click at [502, 236] on button "German (Default)" at bounding box center [376, 222] width 324 height 32
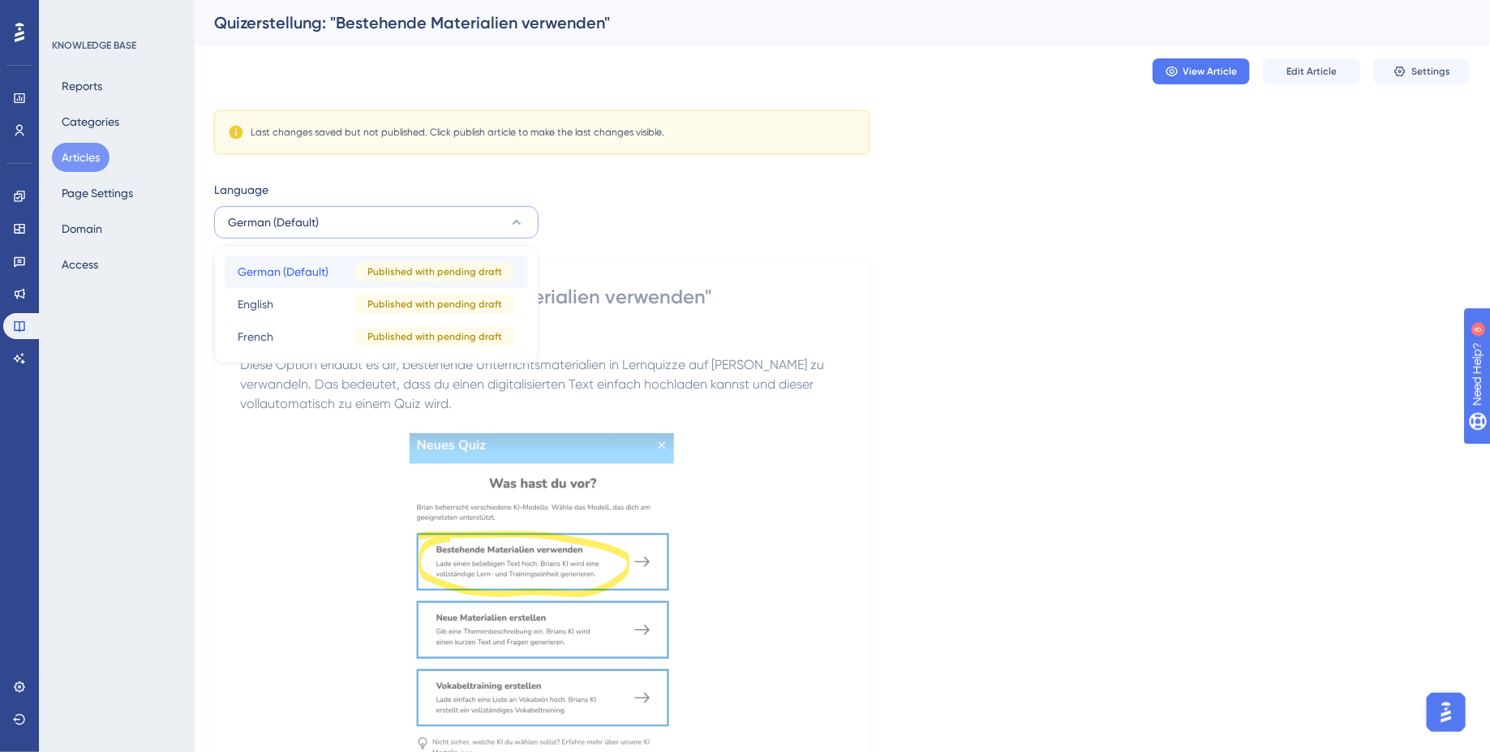
click at [479, 273] on span "Published with pending draft" at bounding box center [434, 271] width 135 height 13
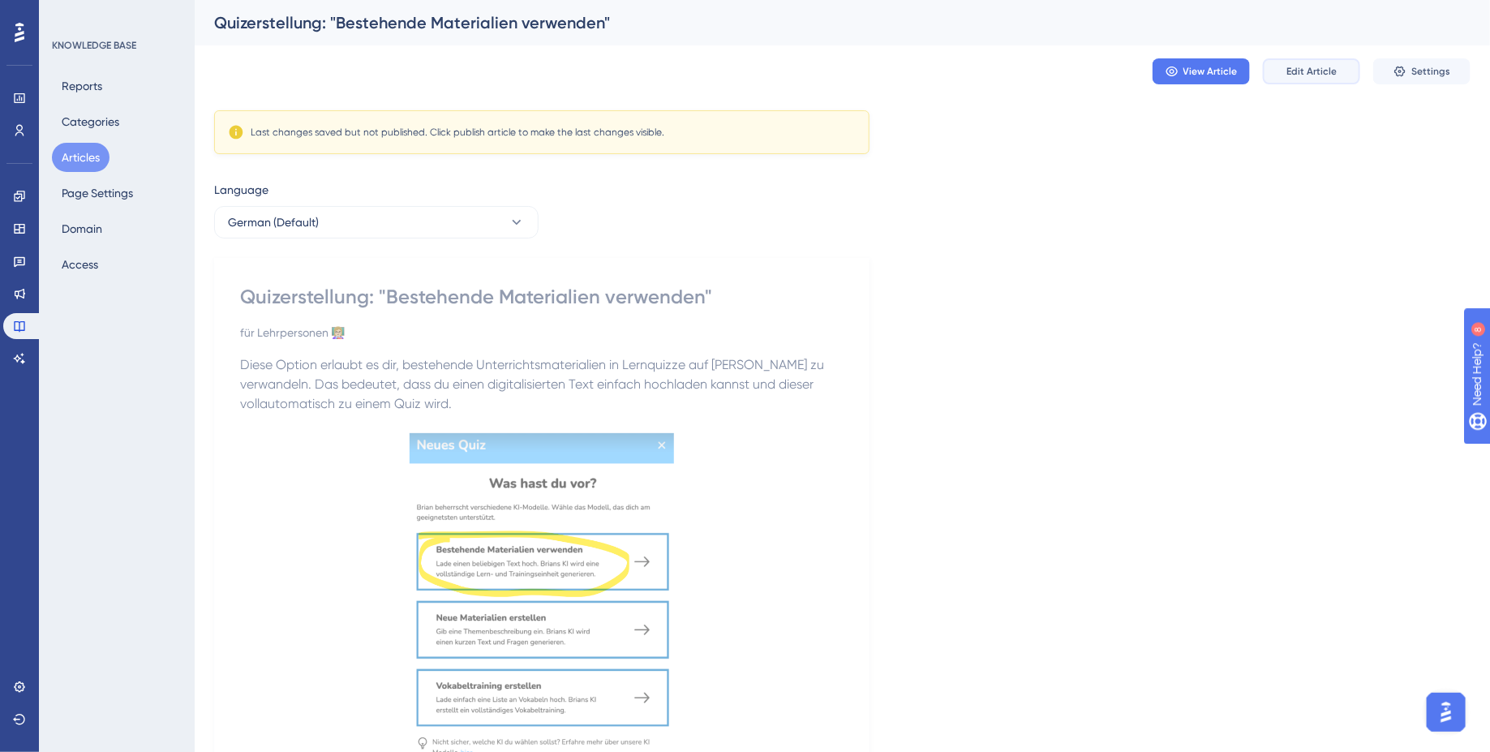
click at [1327, 73] on span "Edit Article" at bounding box center [1311, 71] width 50 height 13
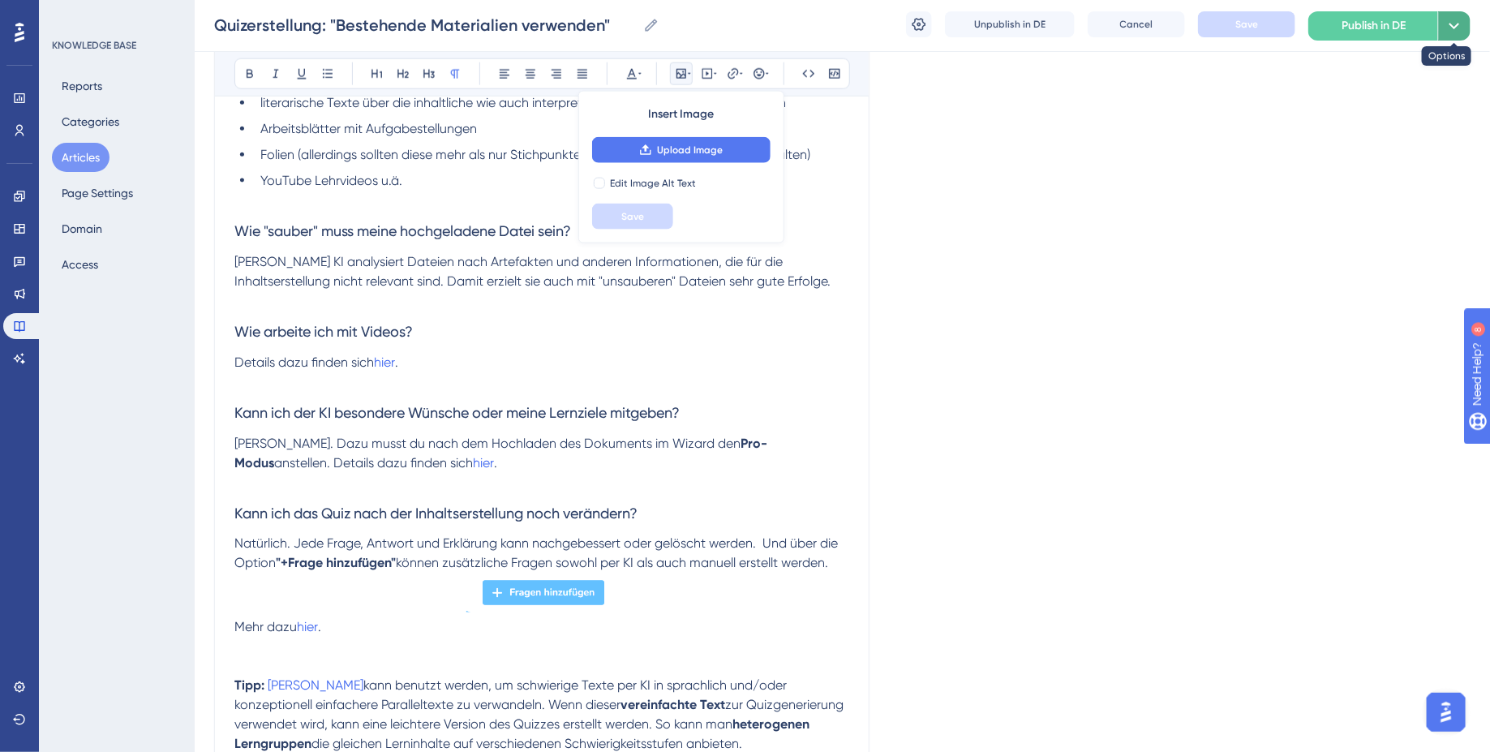
click at [1453, 32] on icon at bounding box center [1454, 25] width 19 height 19
click at [1410, 84] on div "Publish in all languages Publish in all languages" at bounding box center [1381, 74] width 131 height 32
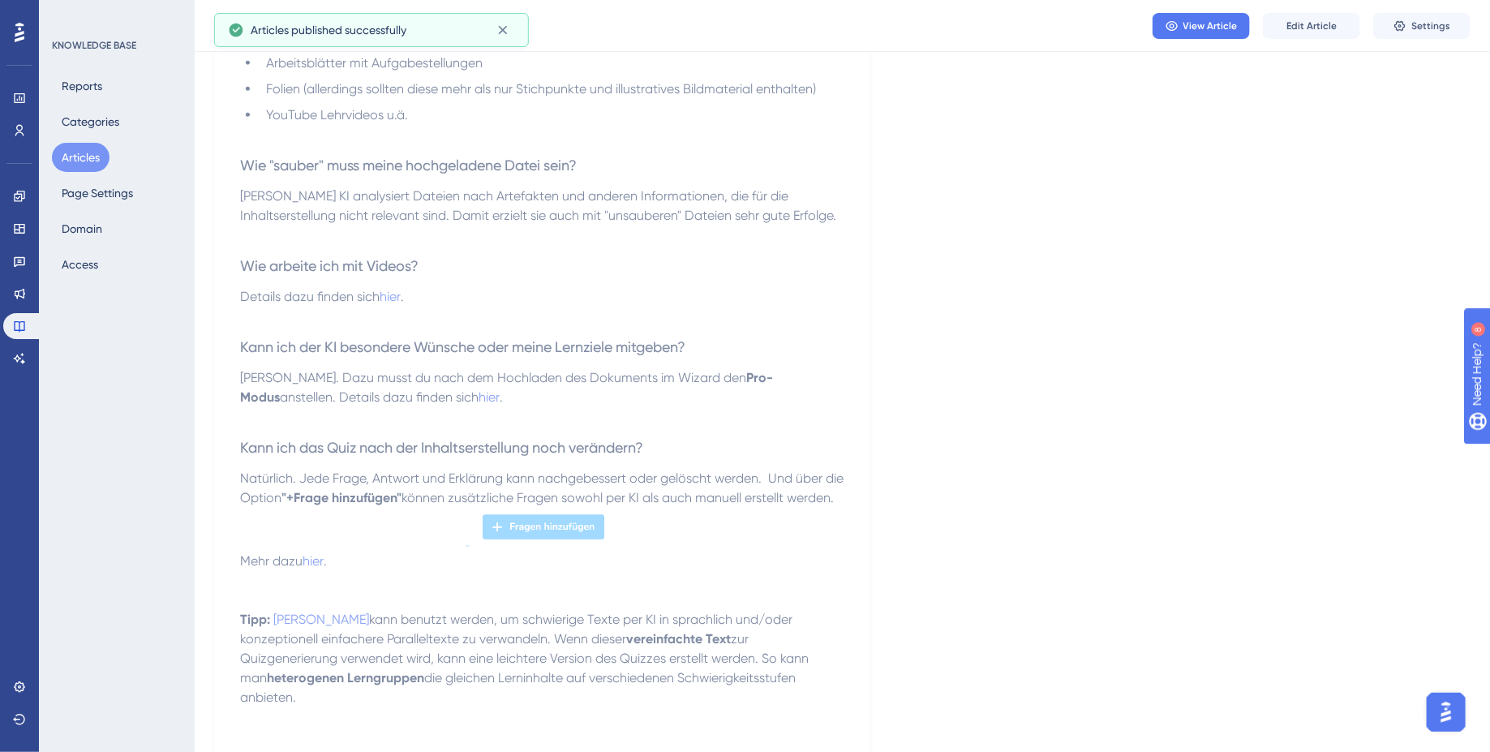
click at [76, 156] on button "Articles" at bounding box center [81, 157] width 58 height 29
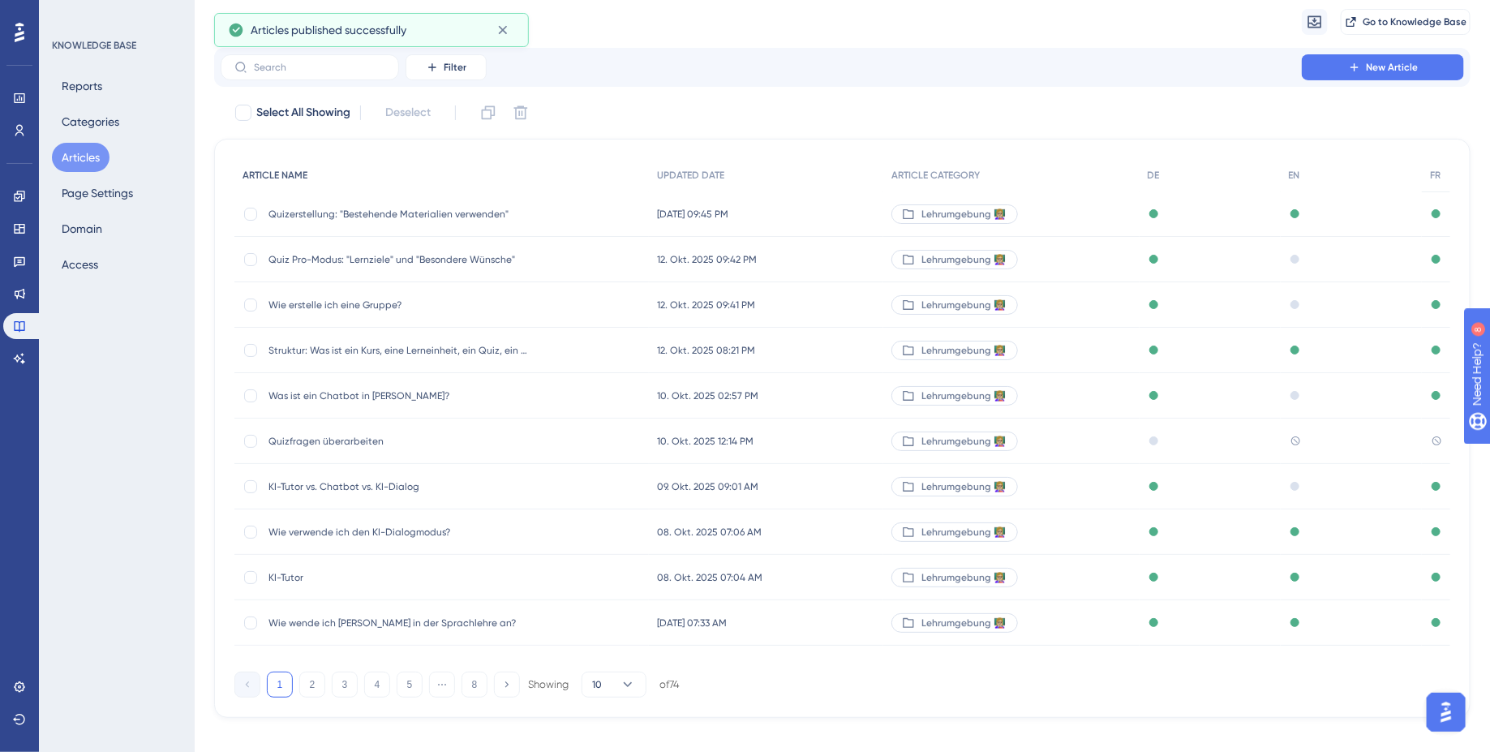
scroll to position [66, 0]
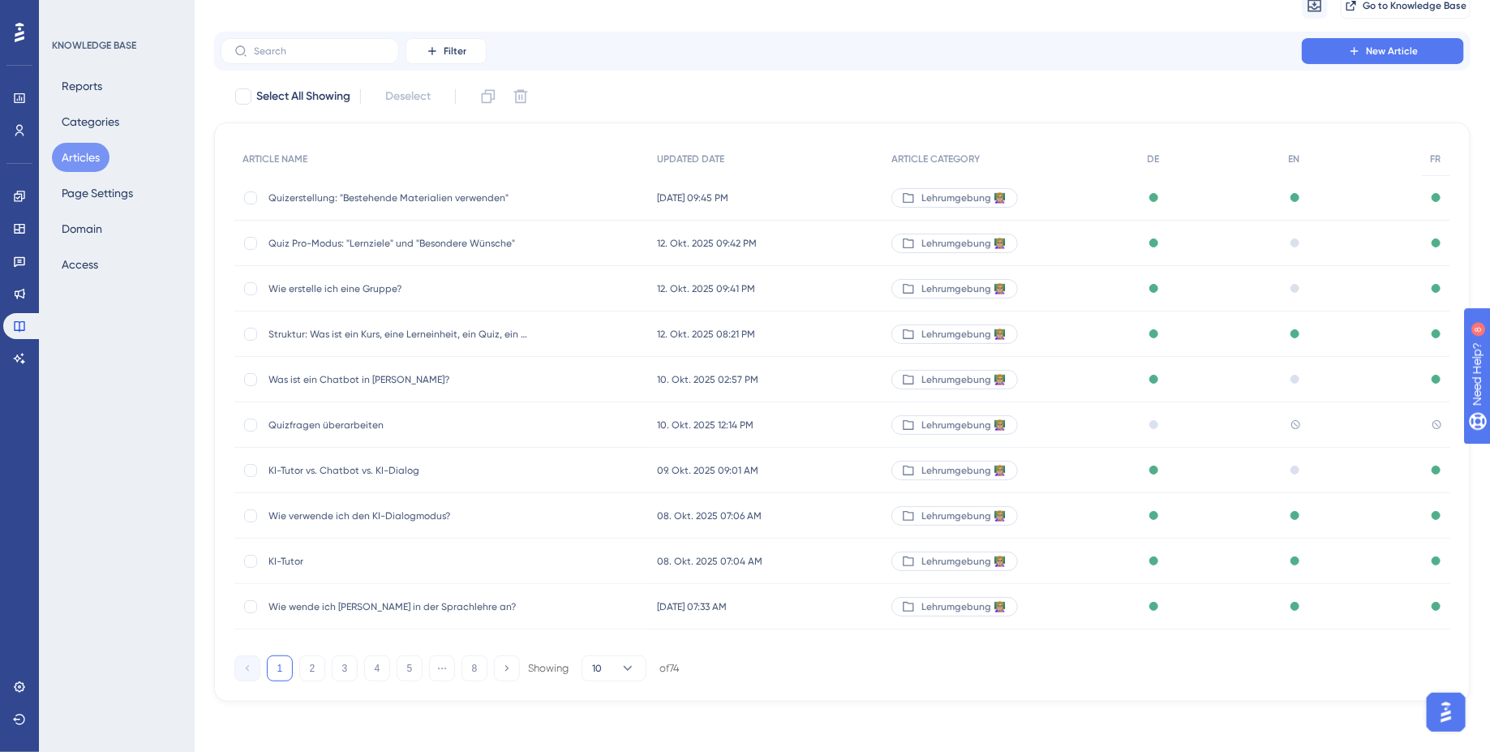
click at [364, 241] on span "Quiz Pro-Modus: "Lernziele" und "Besondere Wünsche"" at bounding box center [398, 243] width 260 height 13
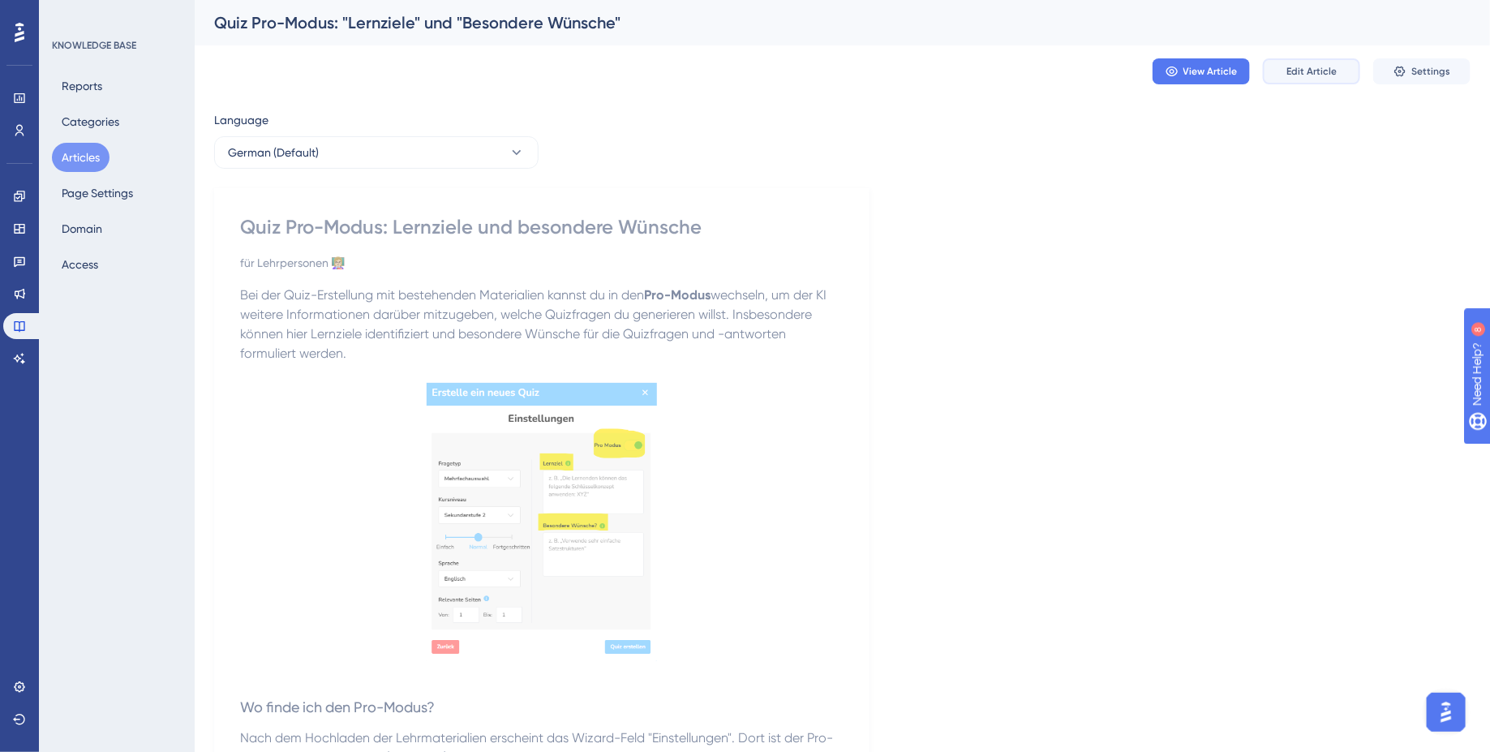
click at [1319, 62] on button "Edit Article" at bounding box center [1311, 71] width 97 height 26
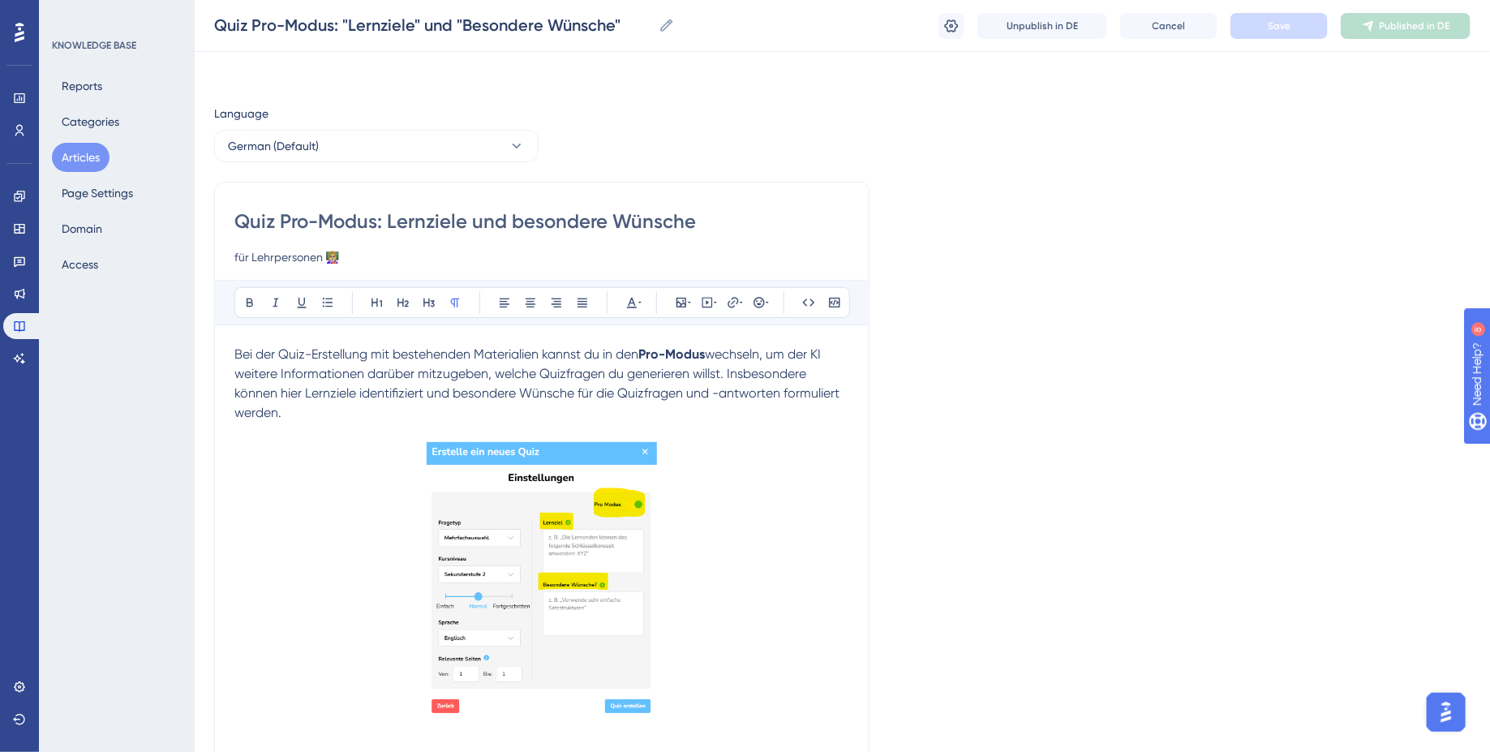
scroll to position [777, 0]
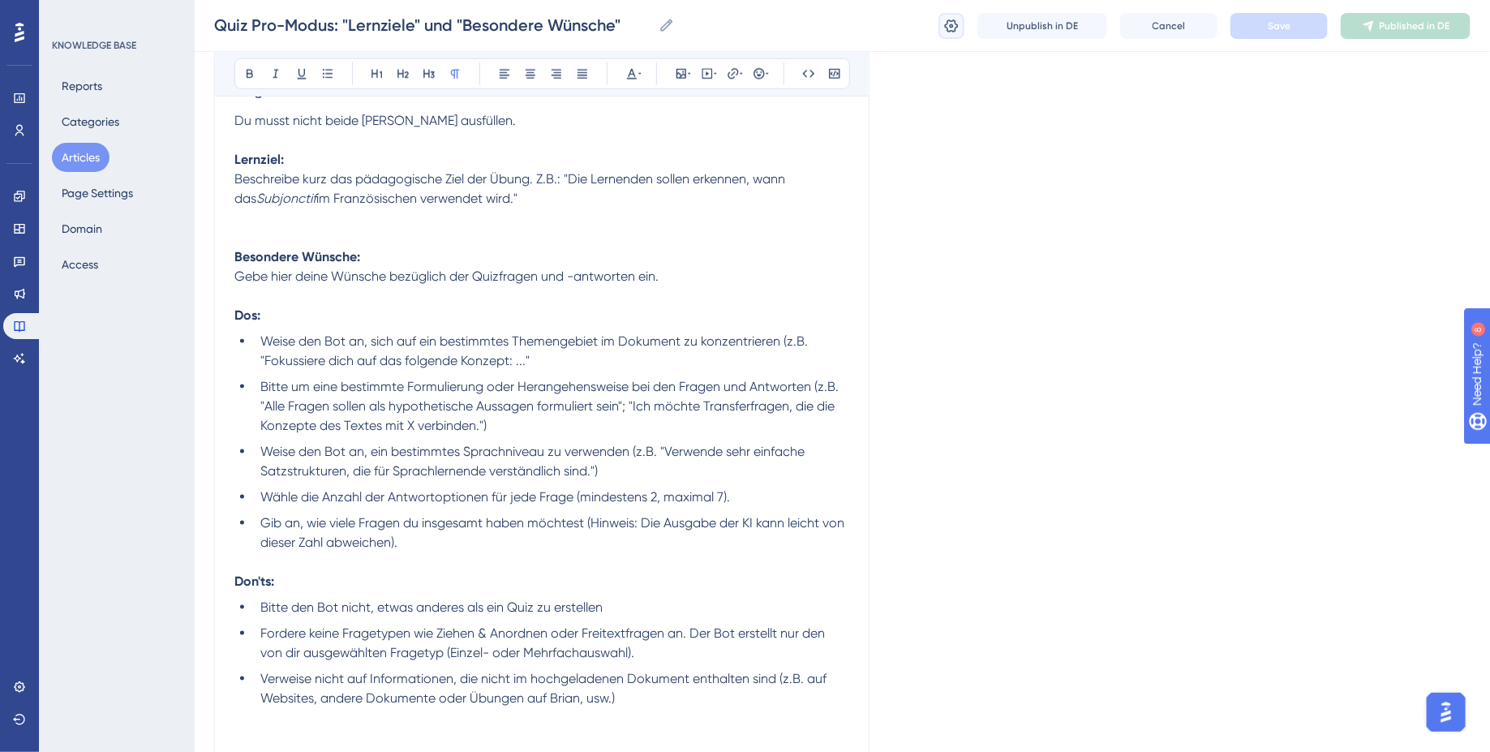
click at [945, 34] on button at bounding box center [951, 26] width 26 height 26
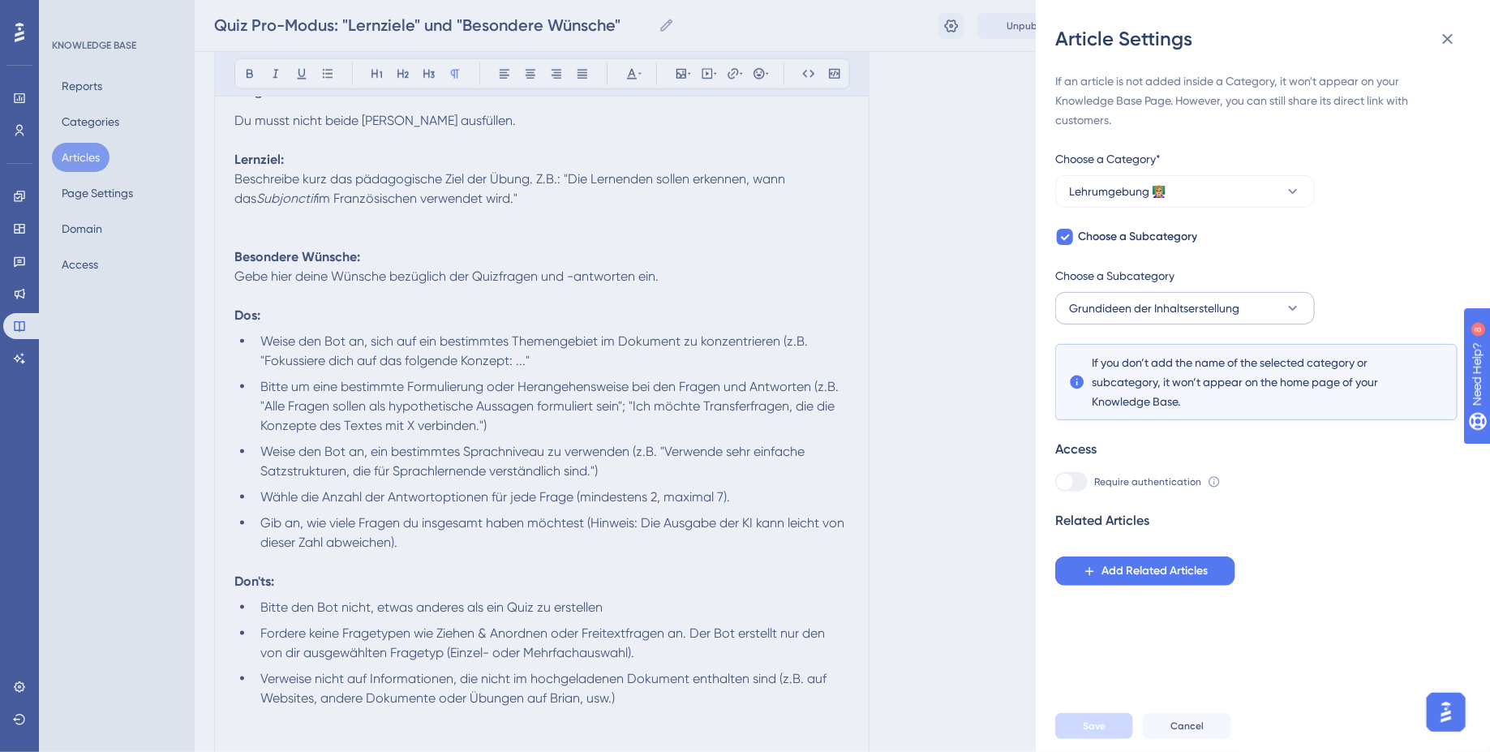
click at [1229, 320] on button "Grundideen der Inhaltserstellung" at bounding box center [1185, 308] width 260 height 32
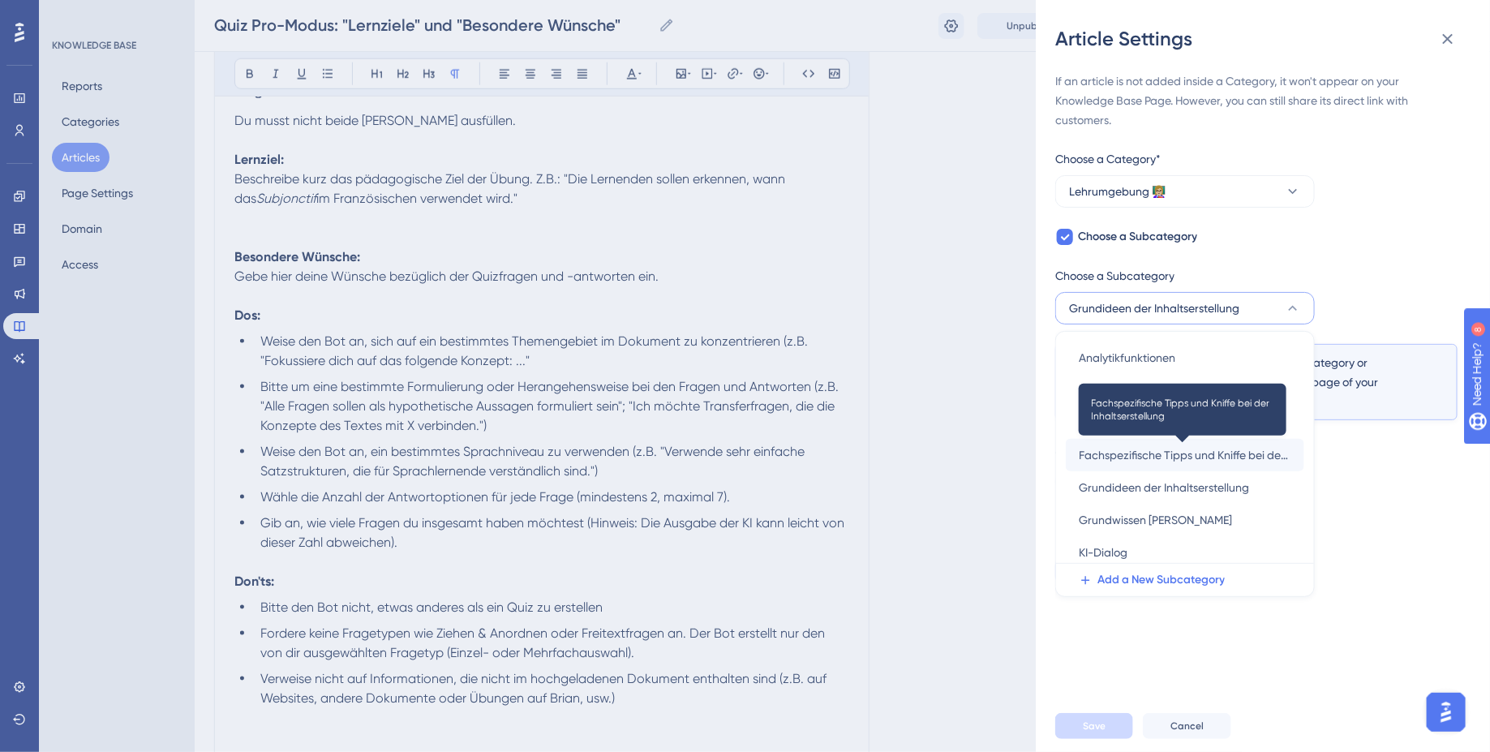
scroll to position [101, 0]
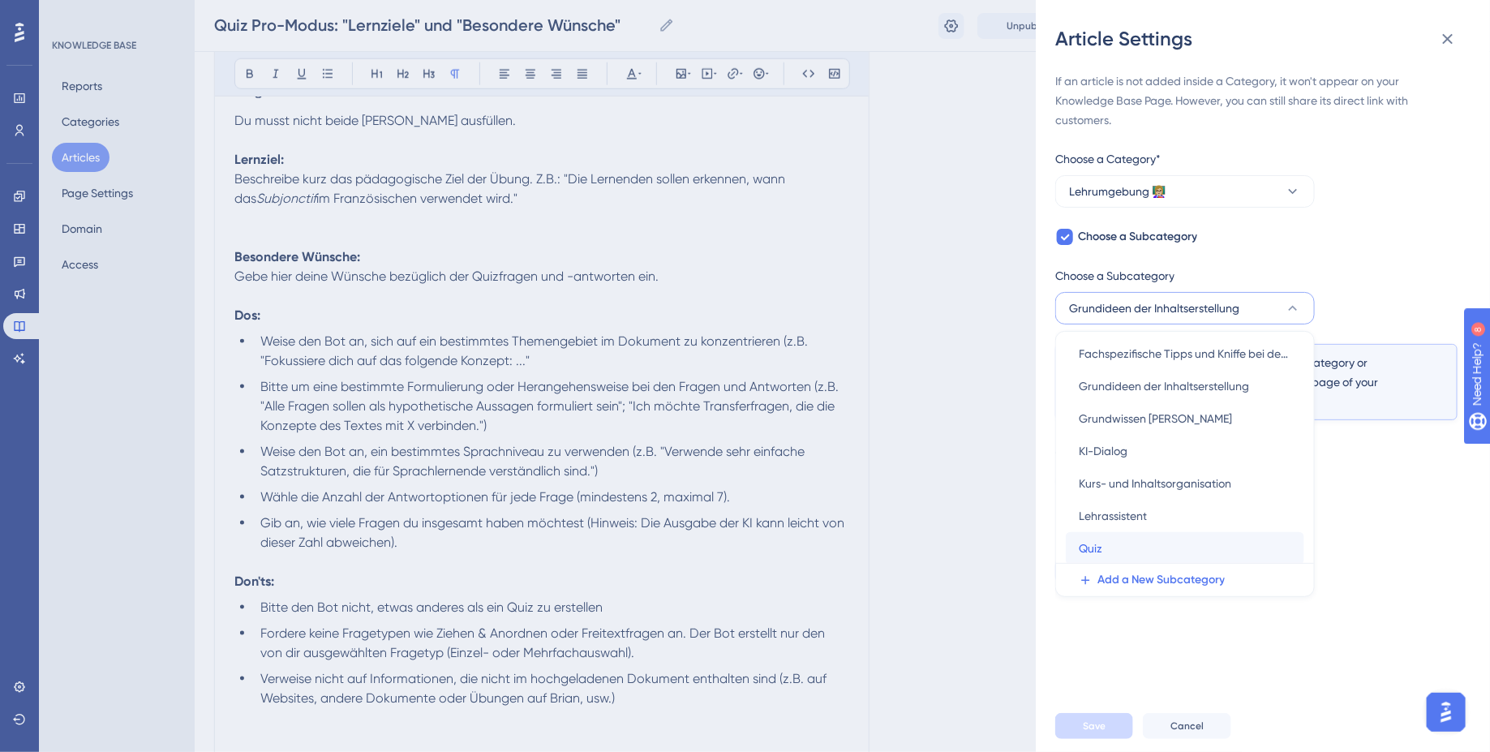
click at [1172, 548] on div "Quiz Quiz" at bounding box center [1185, 548] width 213 height 32
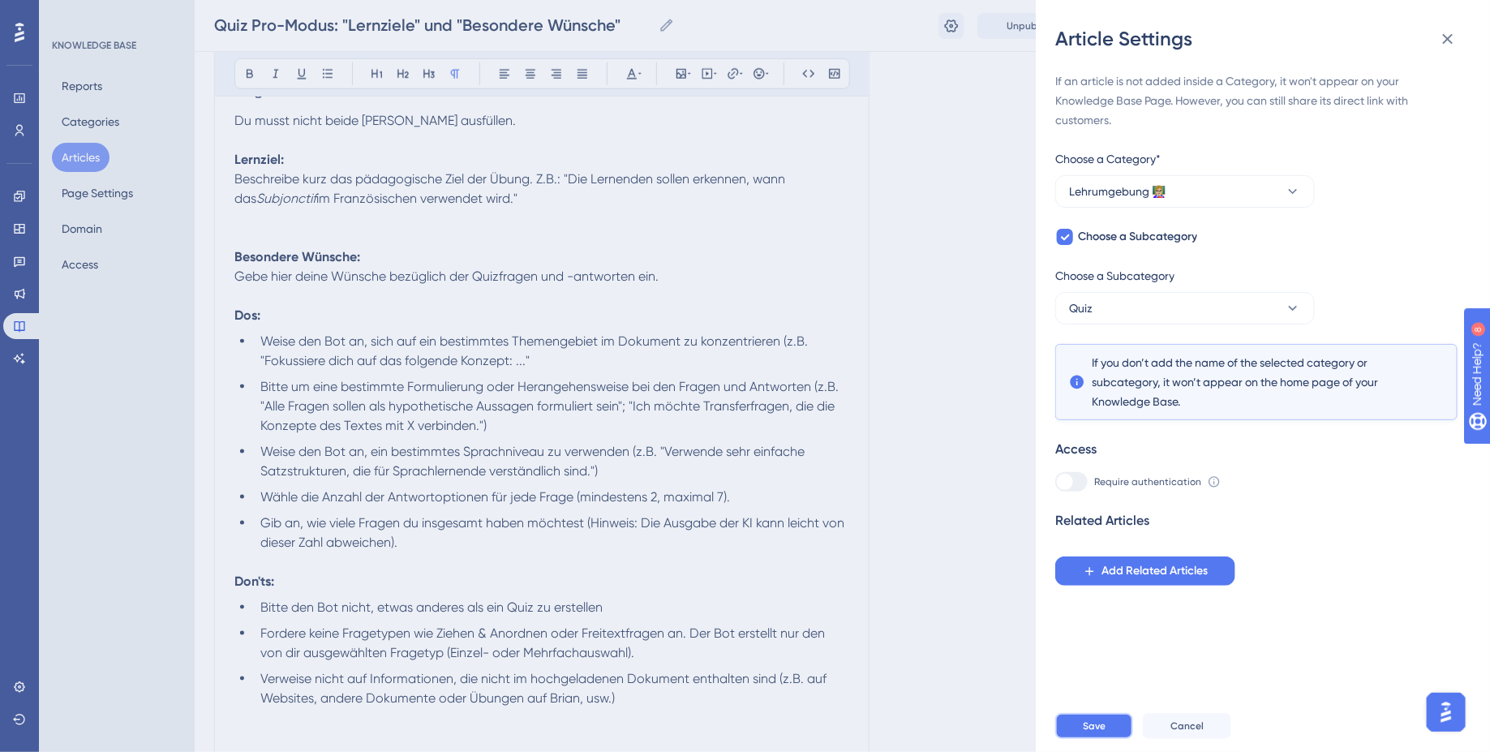
click at [1089, 728] on span "Save" at bounding box center [1094, 725] width 23 height 13
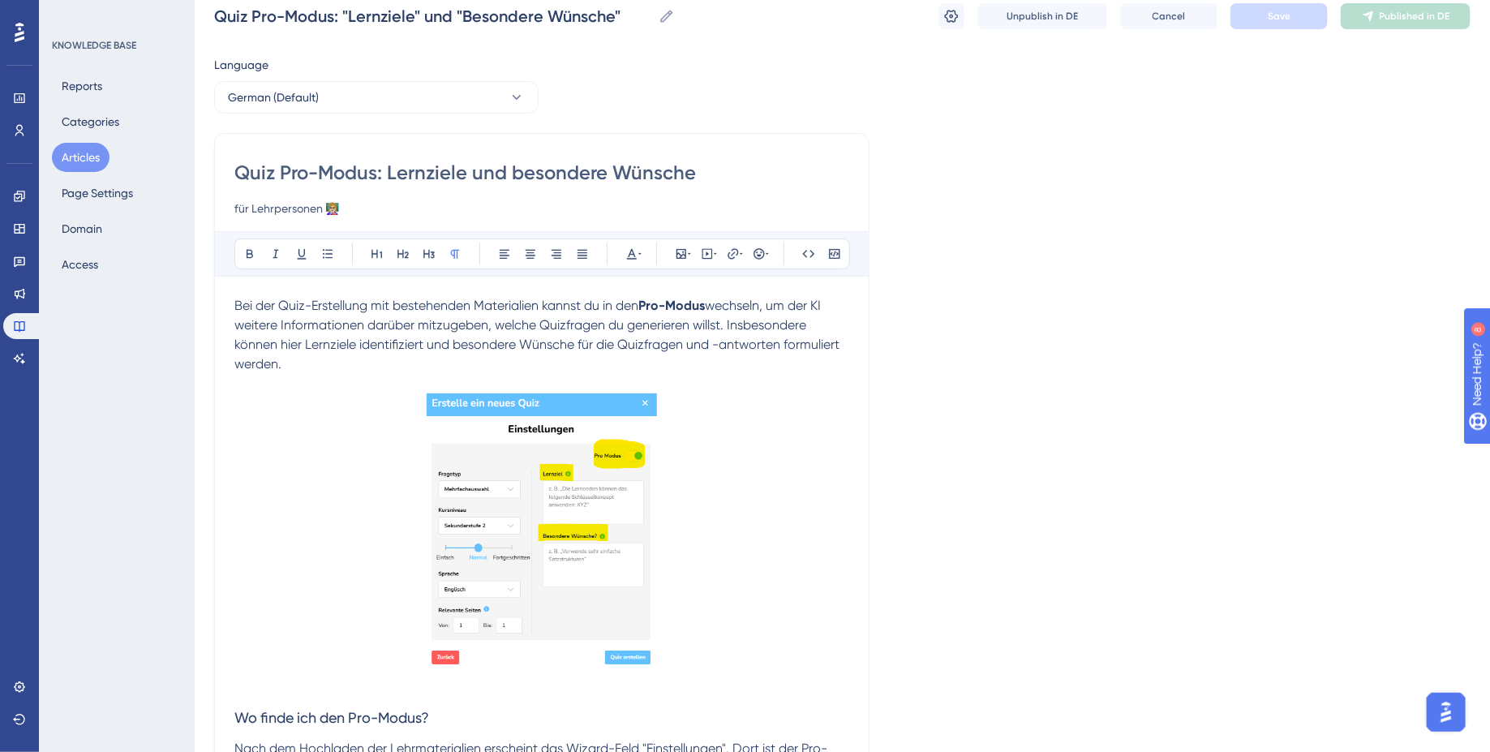
scroll to position [0, 0]
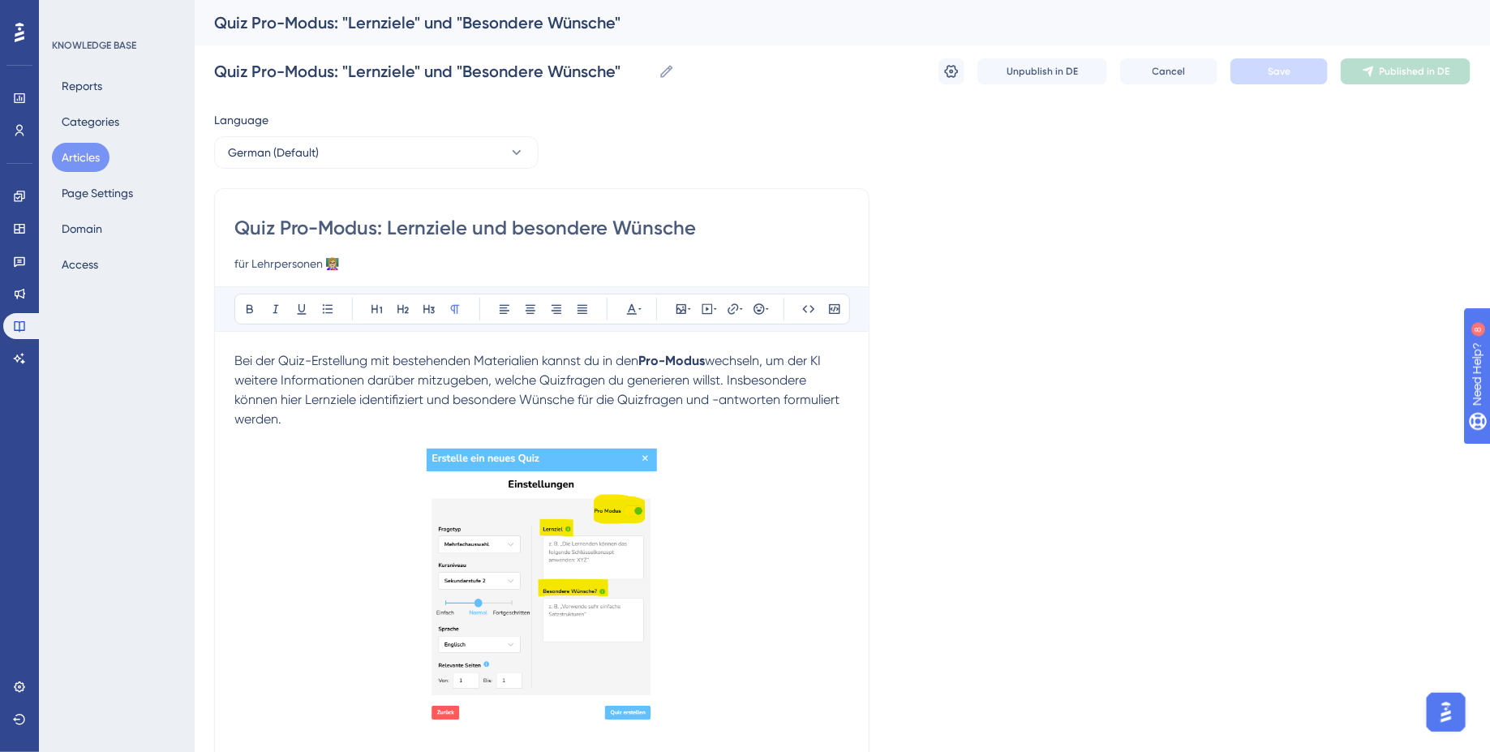
click at [82, 158] on button "Articles" at bounding box center [81, 157] width 58 height 29
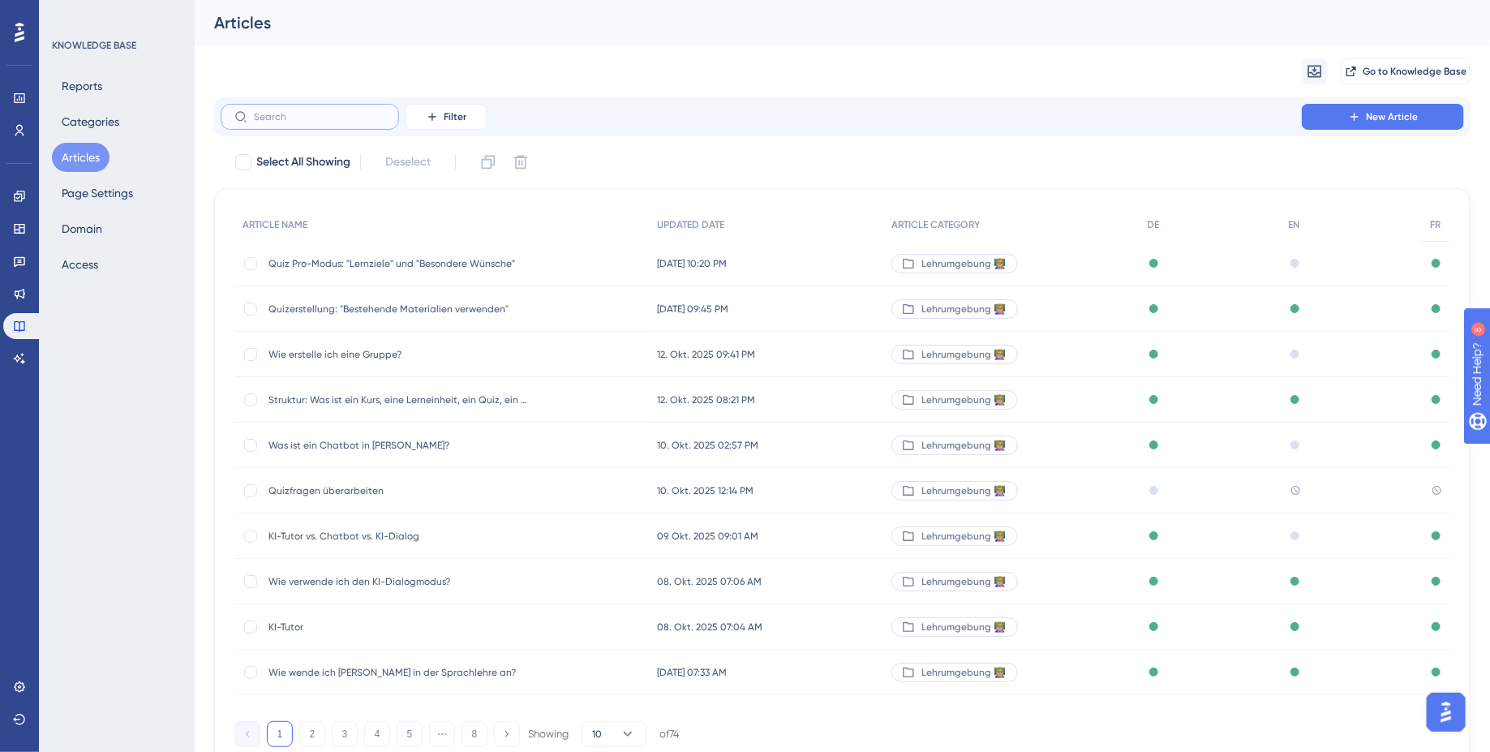
click at [268, 113] on input "text" at bounding box center [319, 116] width 131 height 11
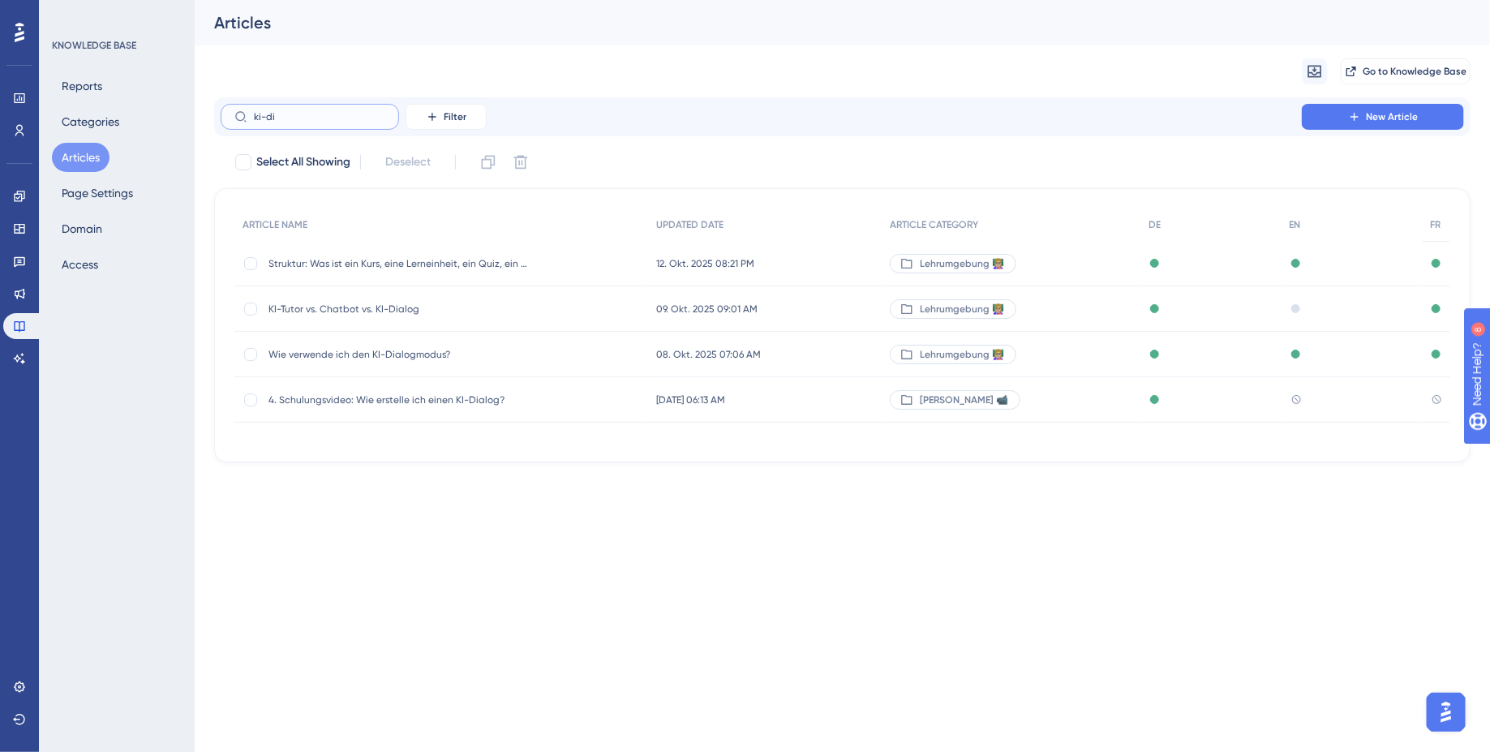
type input "ki-dil"
checkbox input "true"
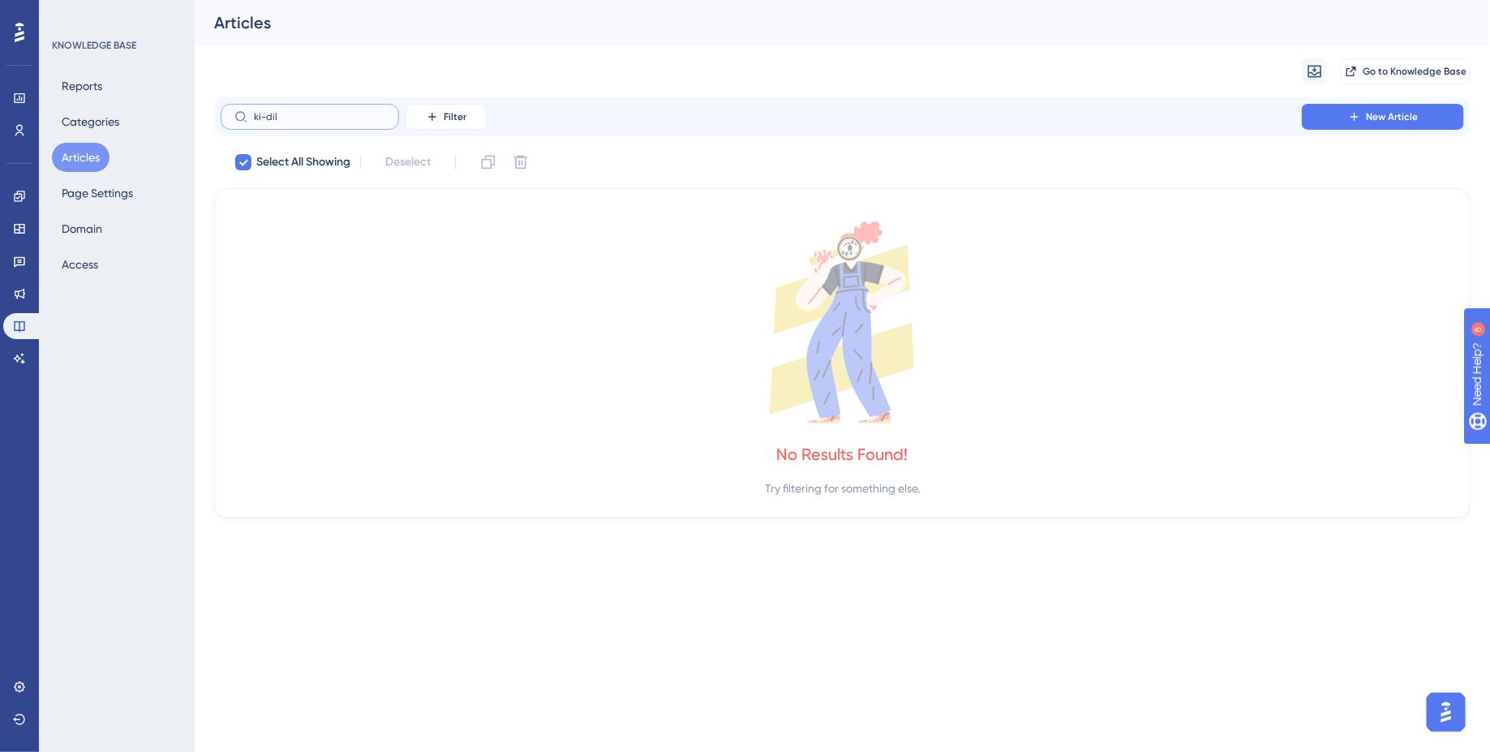
type input "ki-di"
checkbox input "false"
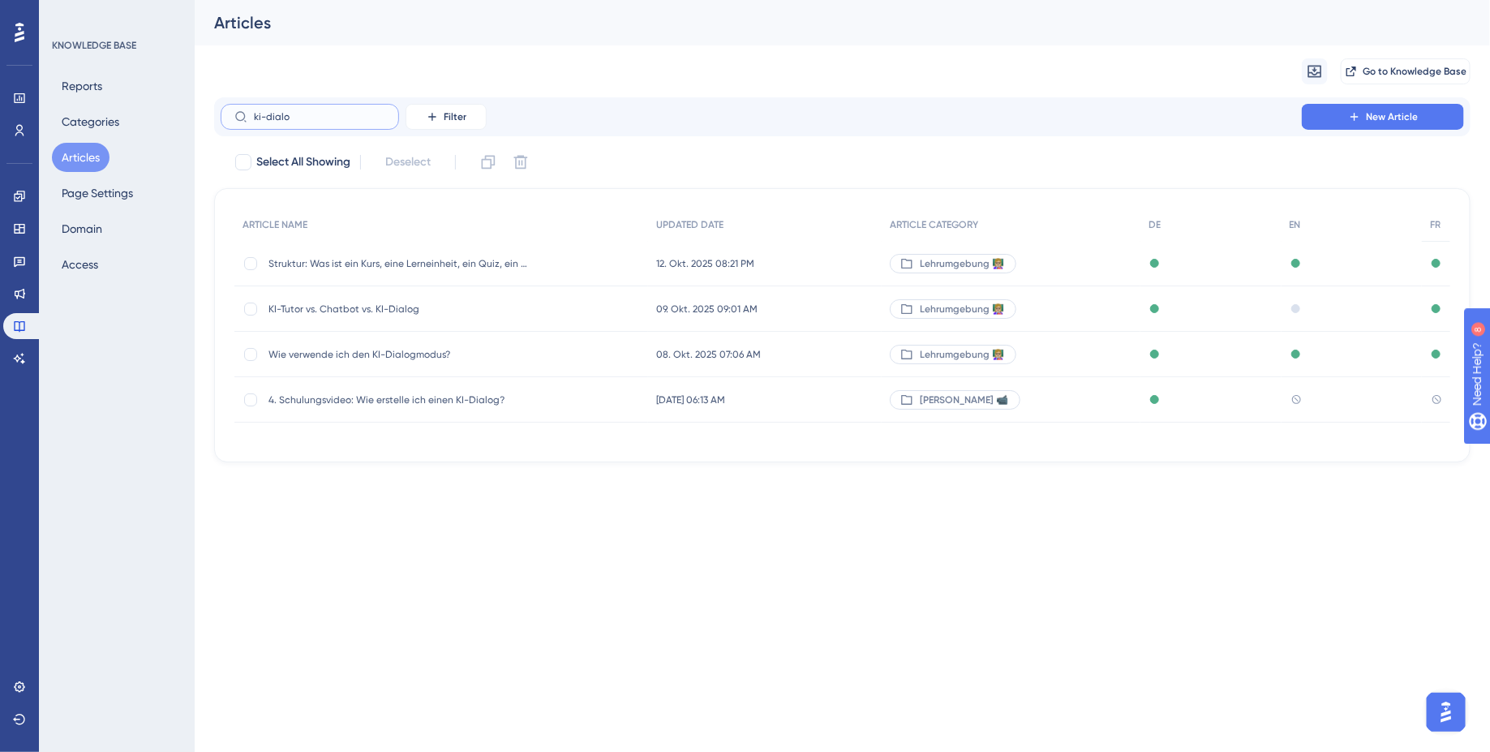
type input "ki-dialog"
click at [347, 372] on div "Wie verwende ich den KI-Dialogmodus? Wie verwende ich den KI-Dialogmodus?" at bounding box center [398, 354] width 260 height 45
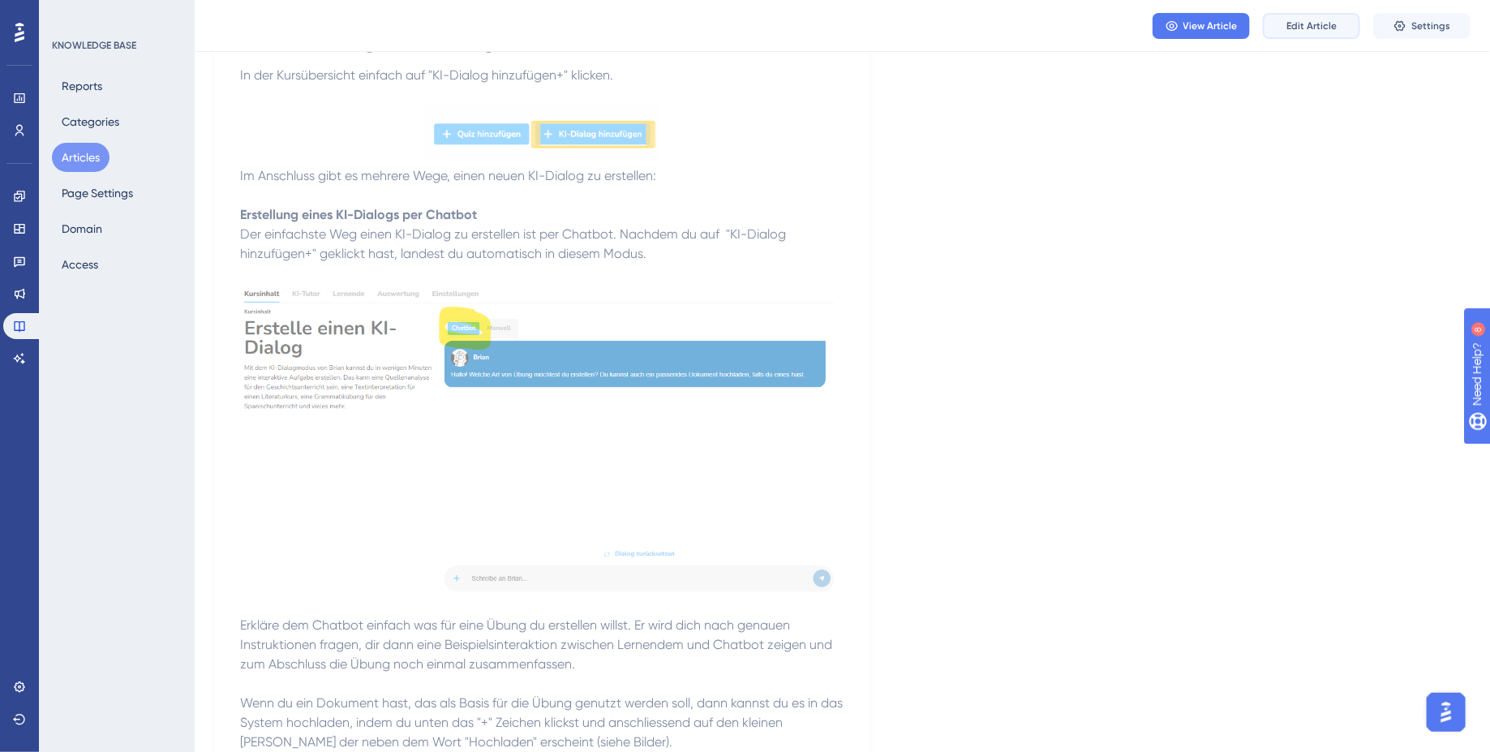
click at [1329, 29] on span "Edit Article" at bounding box center [1311, 25] width 50 height 13
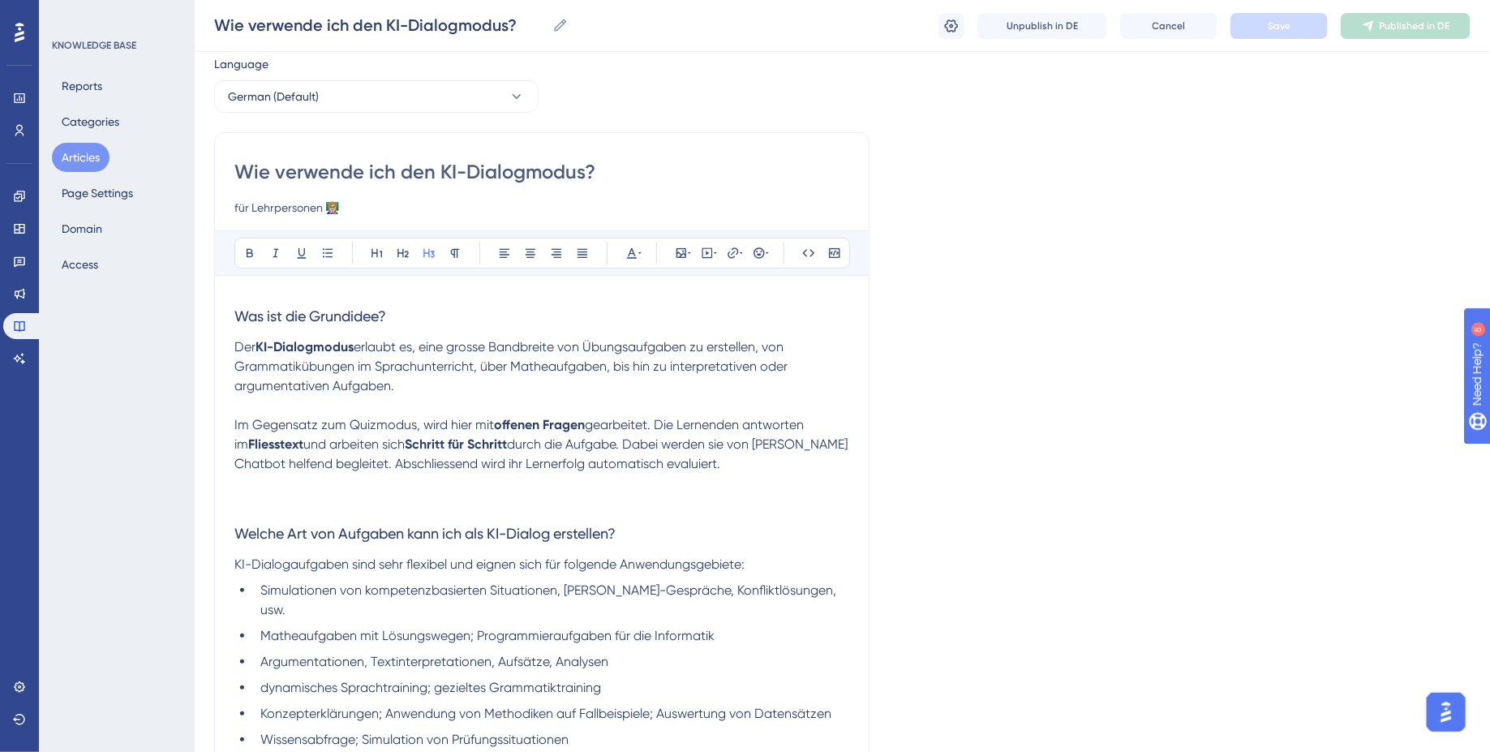
scroll to position [74, 0]
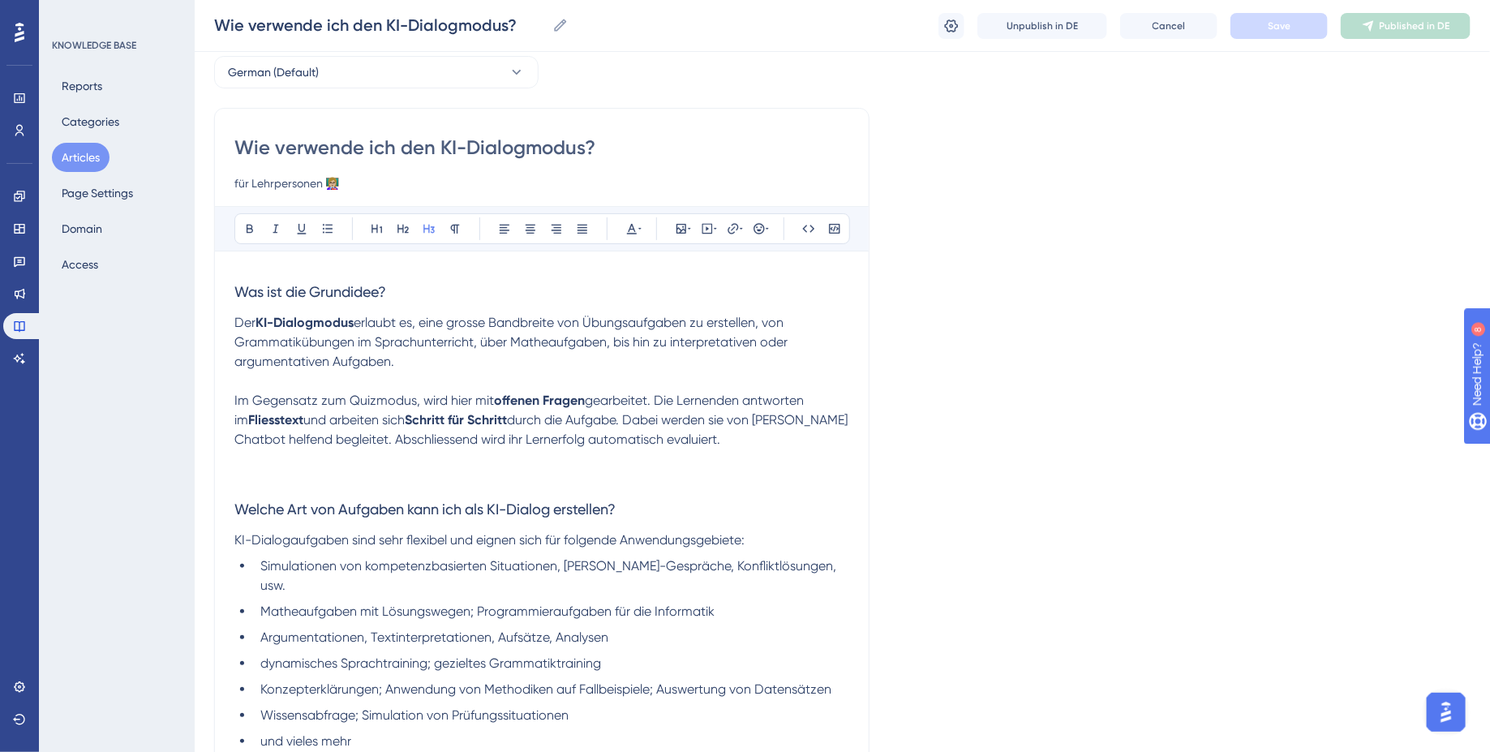
click at [333, 483] on p at bounding box center [541, 478] width 615 height 19
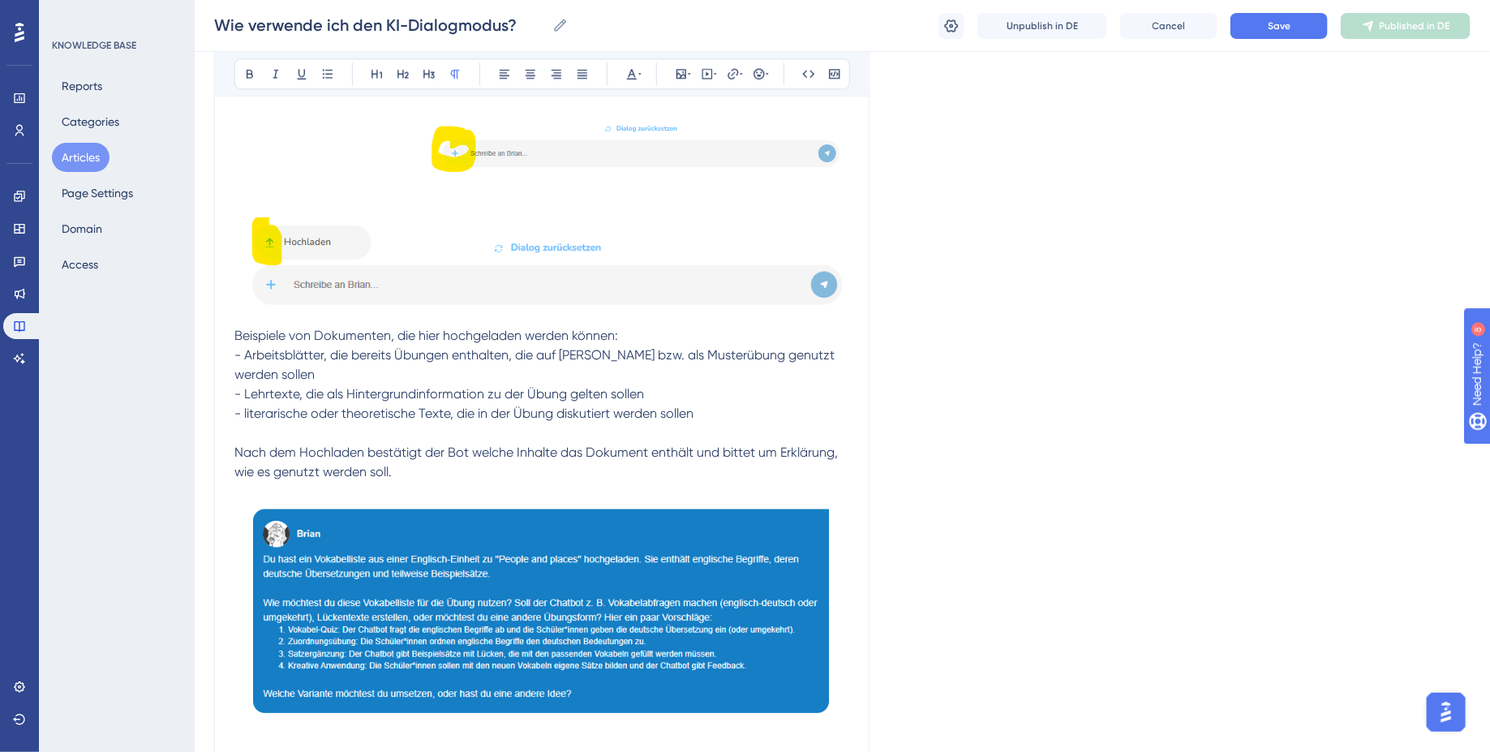
scroll to position [2107, 0]
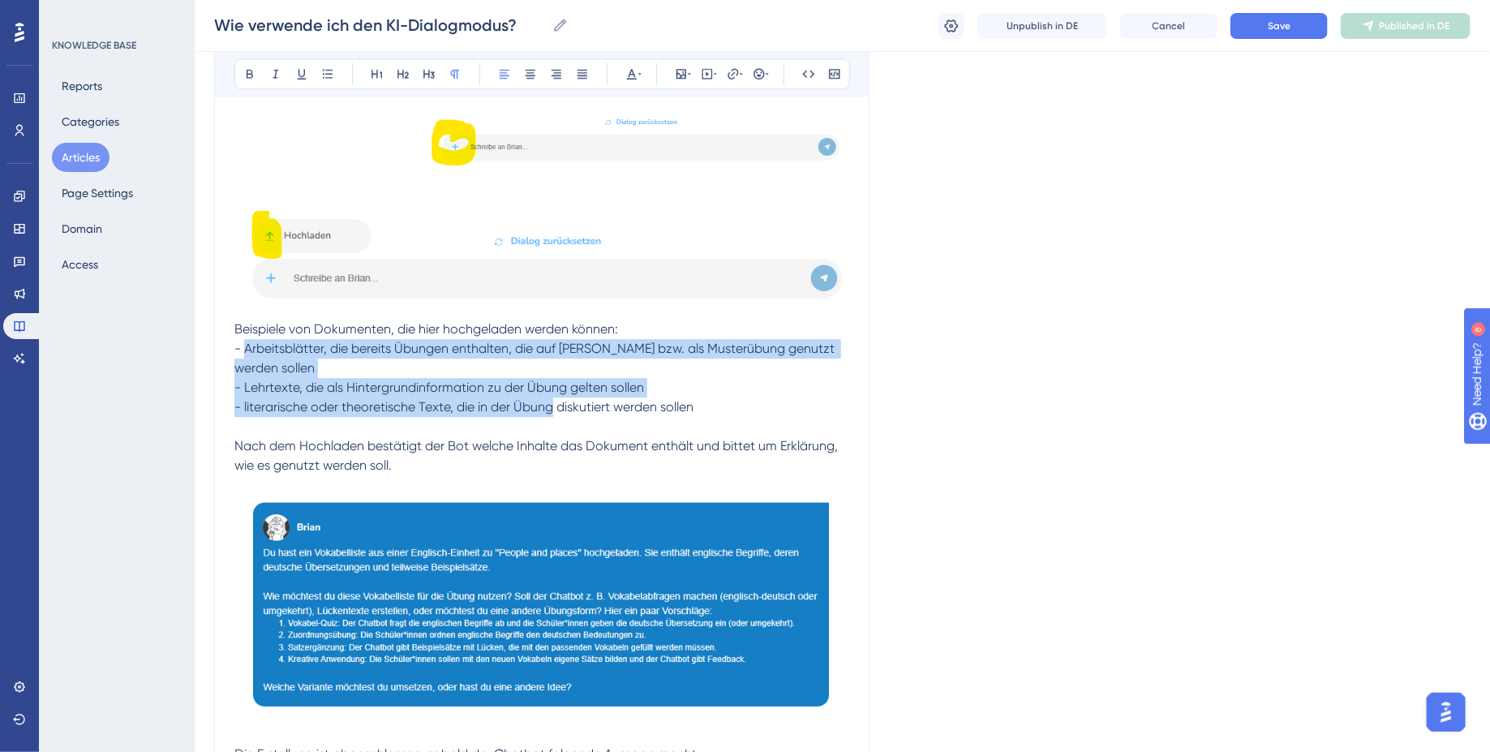
drag, startPoint x: 244, startPoint y: 330, endPoint x: 551, endPoint y: 387, distance: 311.8
click at [331, 74] on icon at bounding box center [327, 73] width 13 height 13
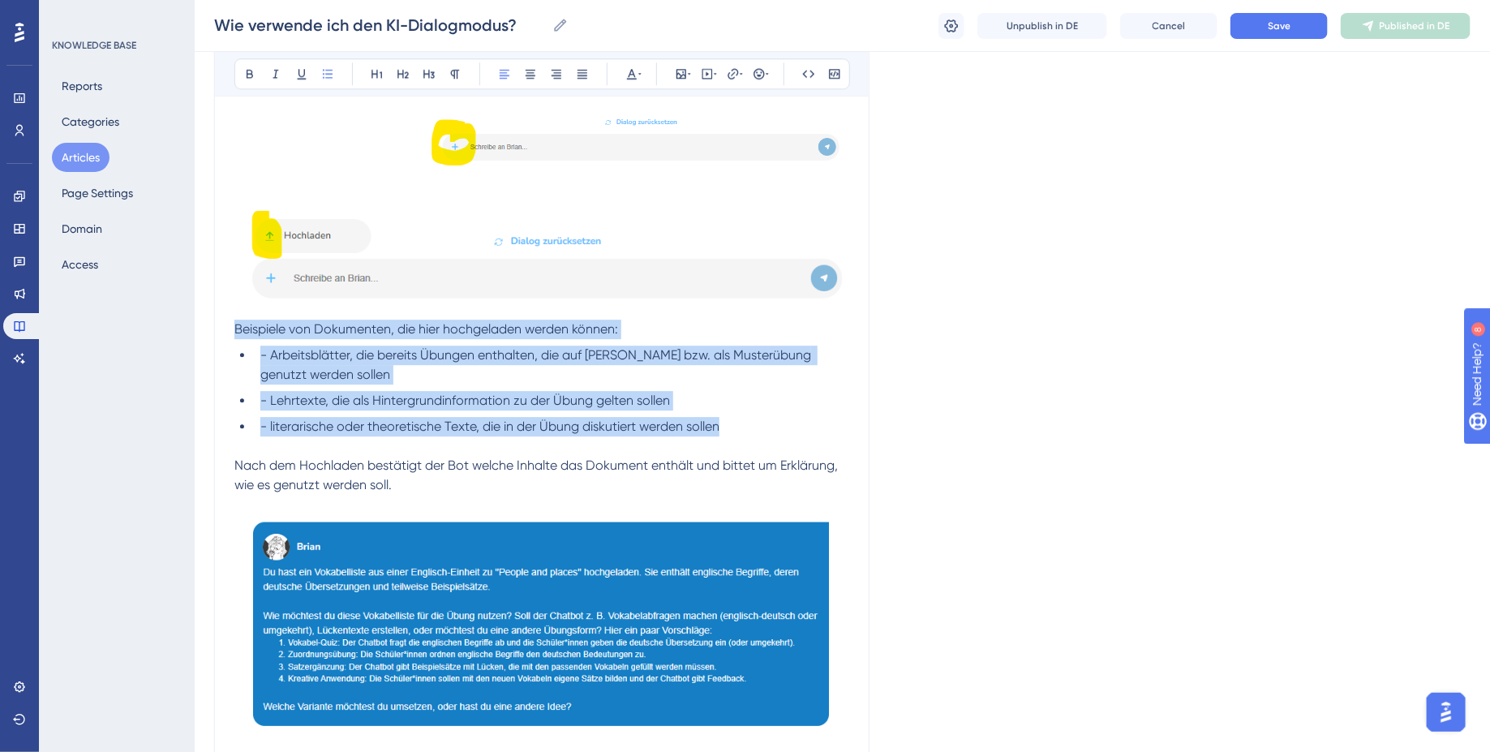
click at [266, 347] on span "- Arbeitsblätter, die bereits Übungen enthalten, die auf [PERSON_NAME] bzw. als…" at bounding box center [537, 364] width 554 height 35
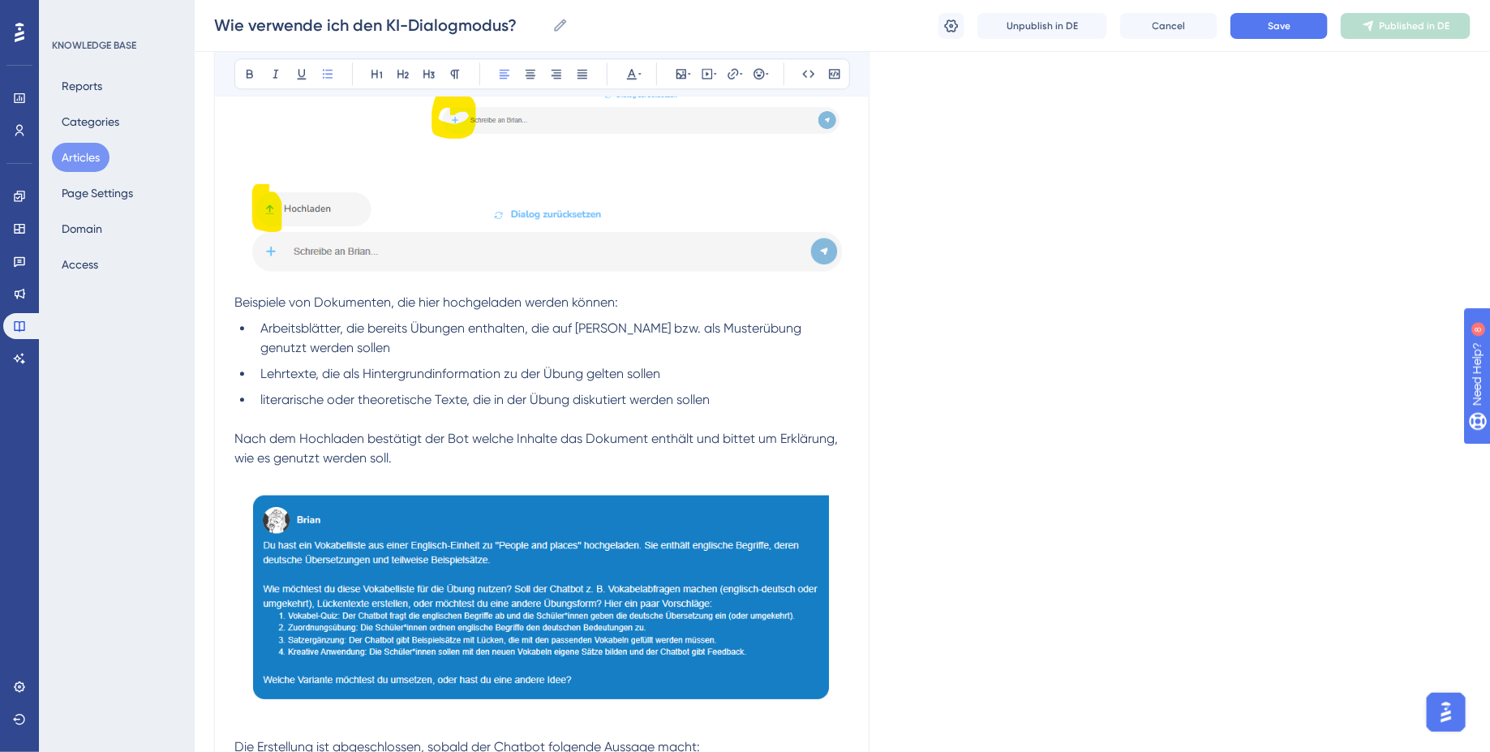
click at [436, 436] on p "Nach dem Hochladen bestätigt der Bot welche Inhalte das Dokument enthält und bi…" at bounding box center [541, 448] width 615 height 39
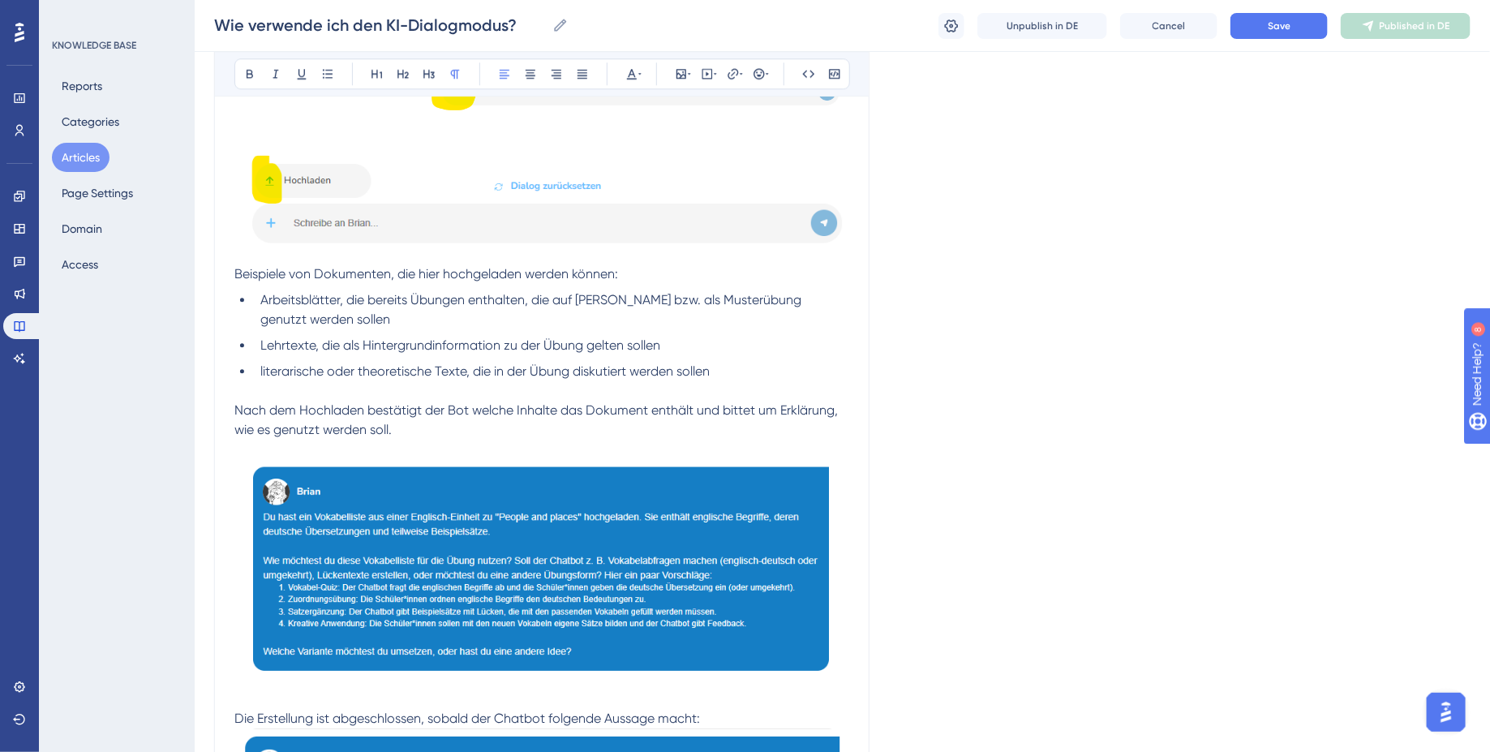
scroll to position [2168, 0]
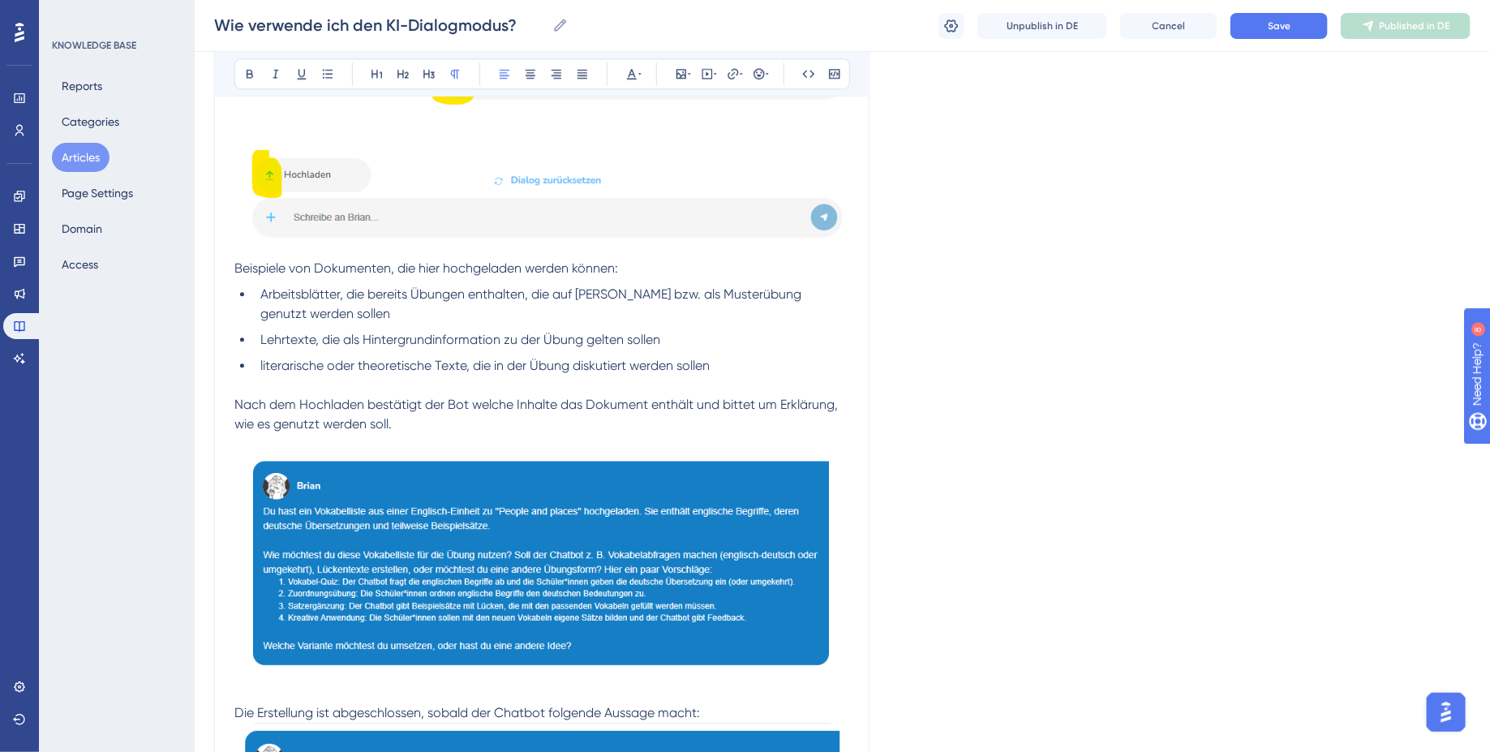
click at [458, 397] on span "Nach dem Hochladen bestätigt der Bot welche Inhalte das Dokument enthält und bi…" at bounding box center [537, 414] width 607 height 35
click at [746, 376] on p at bounding box center [541, 385] width 615 height 19
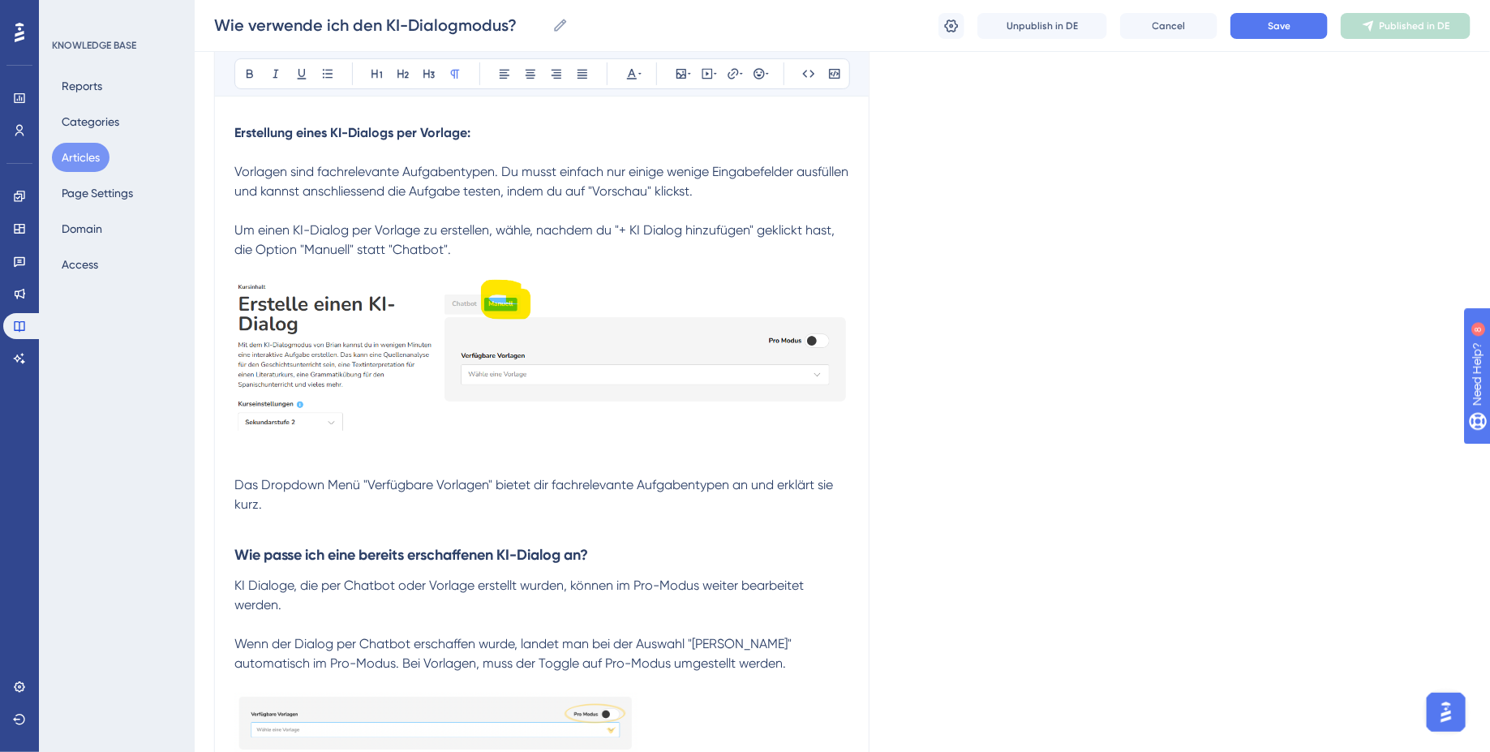
scroll to position [3222, 0]
click at [374, 161] on span "Vorlagen sind fachrelevante Aufgabentypen. Du musst einfach nur einige wenige E…" at bounding box center [542, 178] width 617 height 35
click at [754, 226] on p "Um einen KI-Dialog per Vorlage zu erstellen, wähle, nachdem du "+ KI Dialog hin…" at bounding box center [541, 236] width 615 height 39
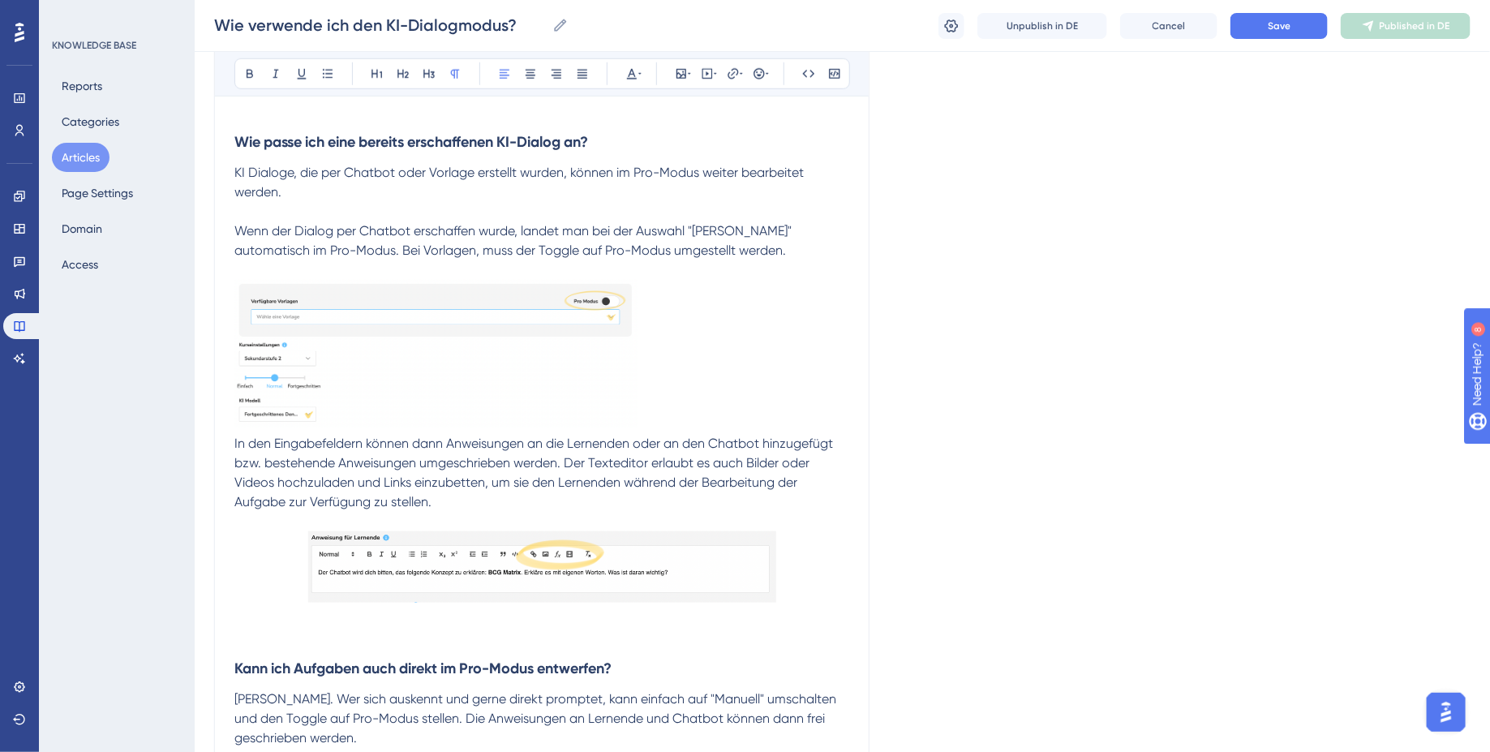
scroll to position [3632, 0]
click at [349, 312] on img at bounding box center [435, 353] width 403 height 148
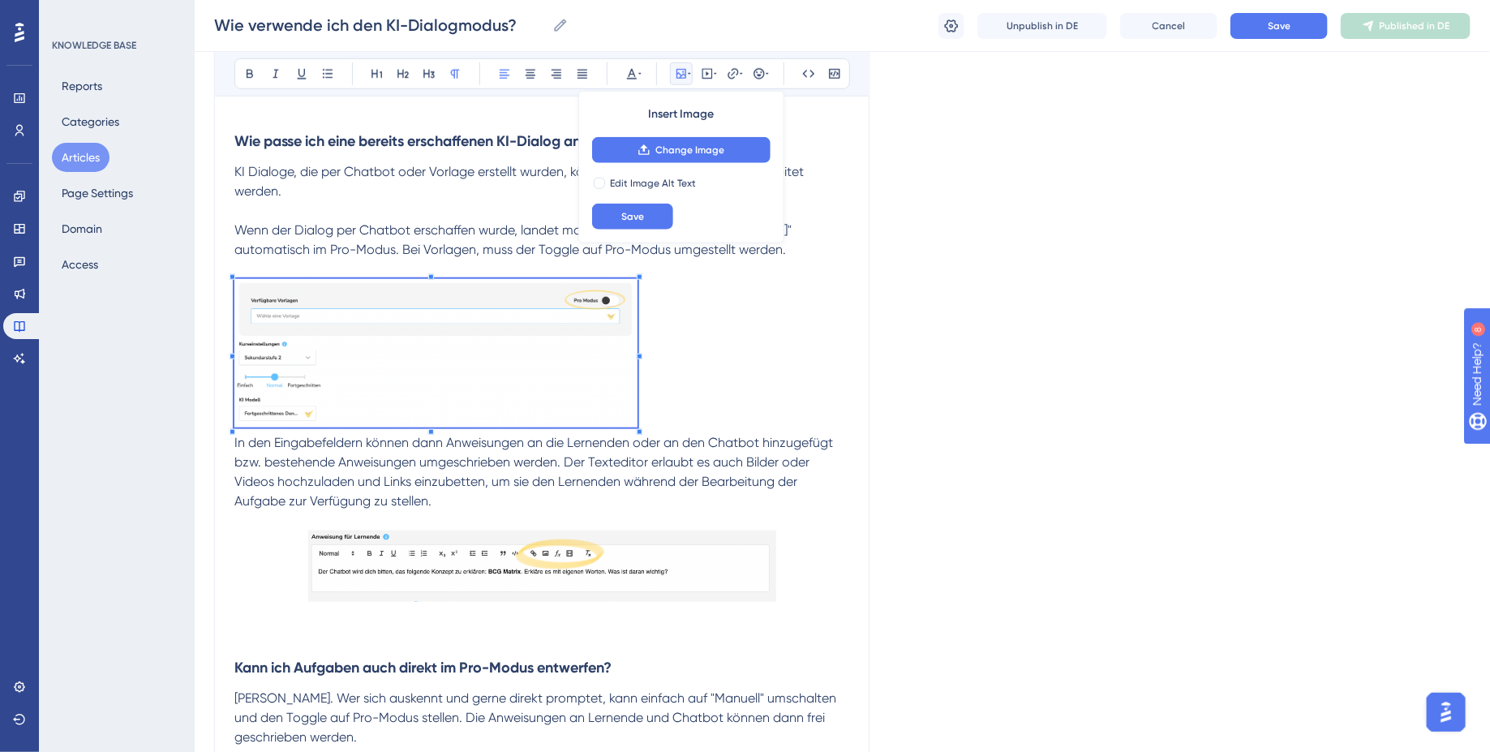
click at [541, 68] on div "Bold Italic Underline Bullet Point Heading 1 Heading 2 Heading 3 Normal Align L…" at bounding box center [542, 73] width 616 height 31
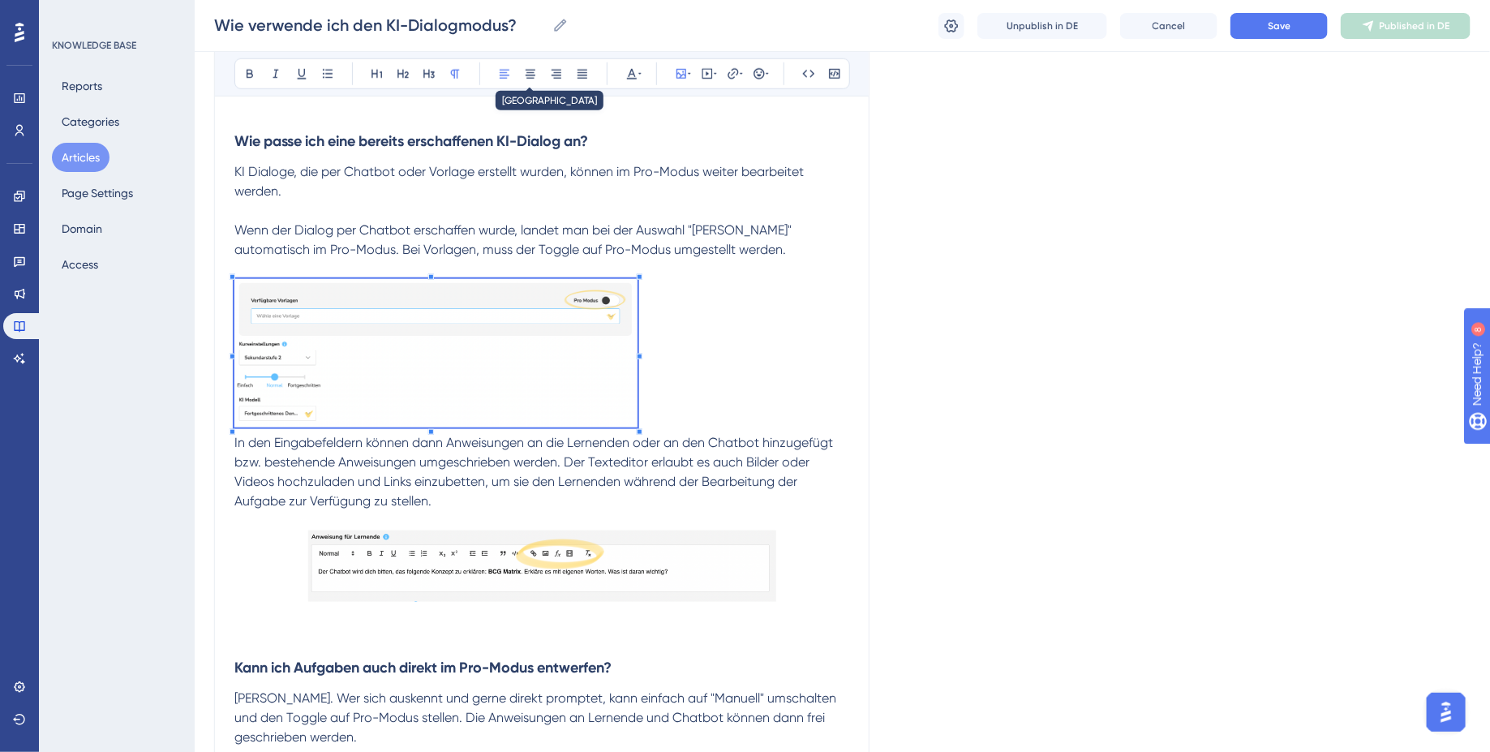
click at [542, 64] on div "Bold Italic Underline Bullet Point Heading 1 Heading 2 Heading 3 Normal Align L…" at bounding box center [542, 73] width 616 height 31
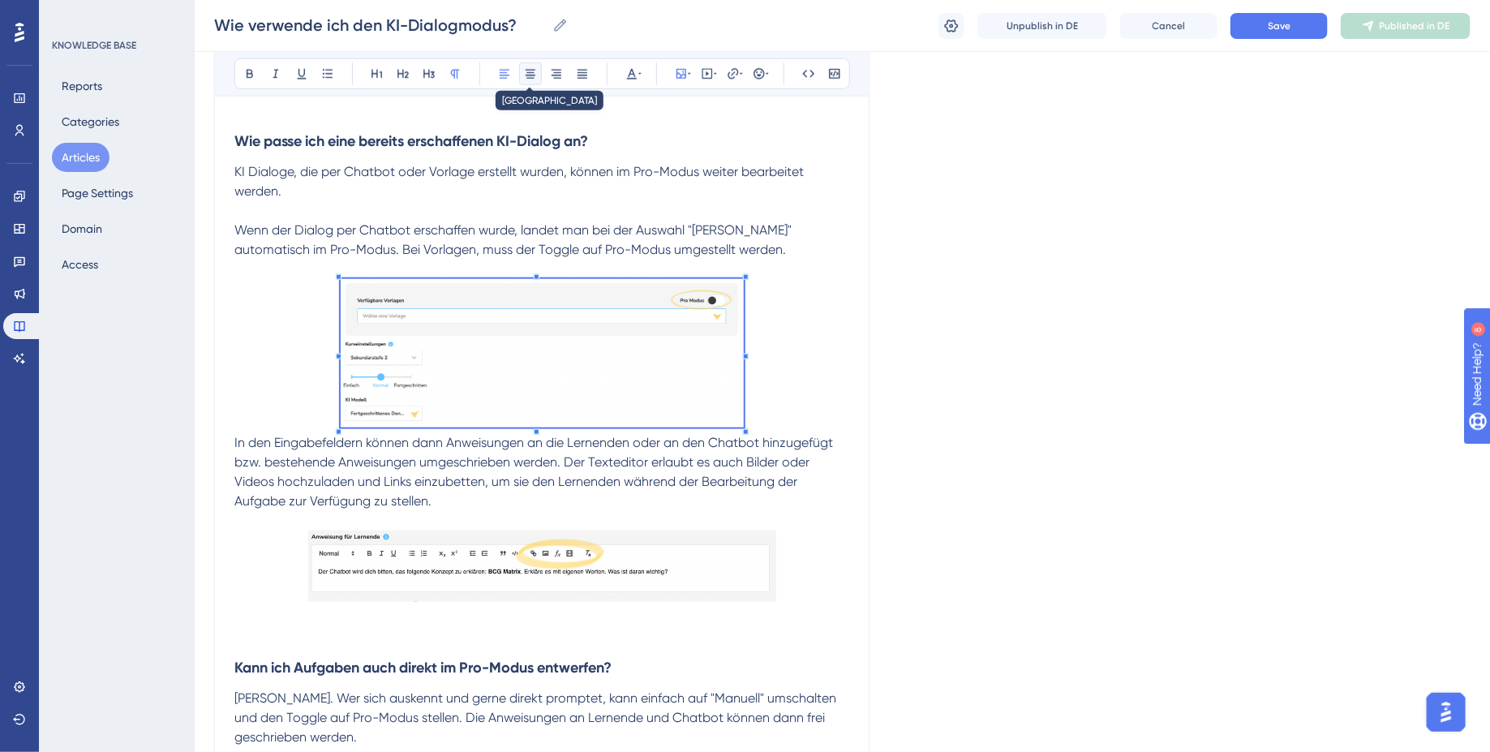
click at [528, 73] on icon at bounding box center [530, 73] width 13 height 13
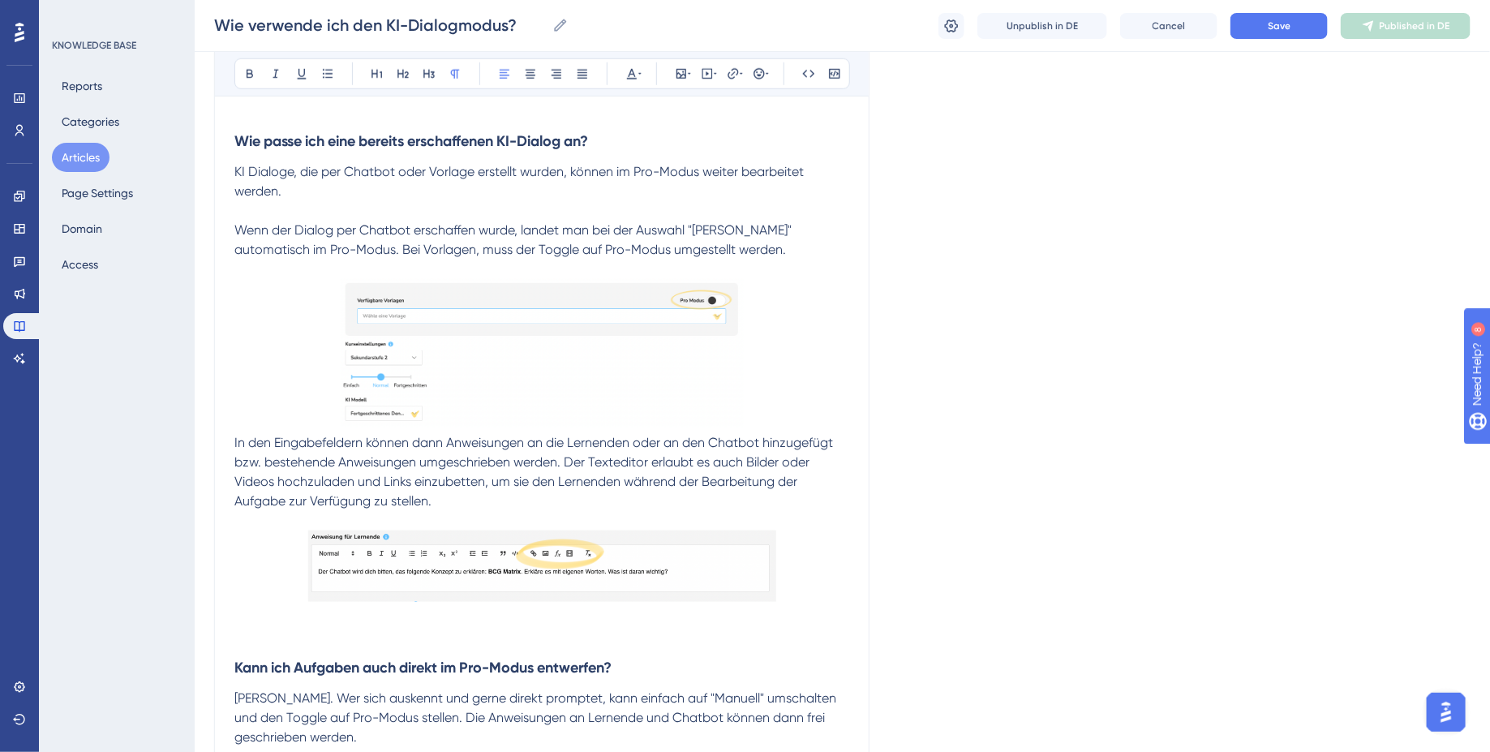
click at [234, 435] on span "In den Eingabefeldern können dann Anweisungen an die Lernenden oder an den Chat…" at bounding box center [535, 472] width 602 height 74
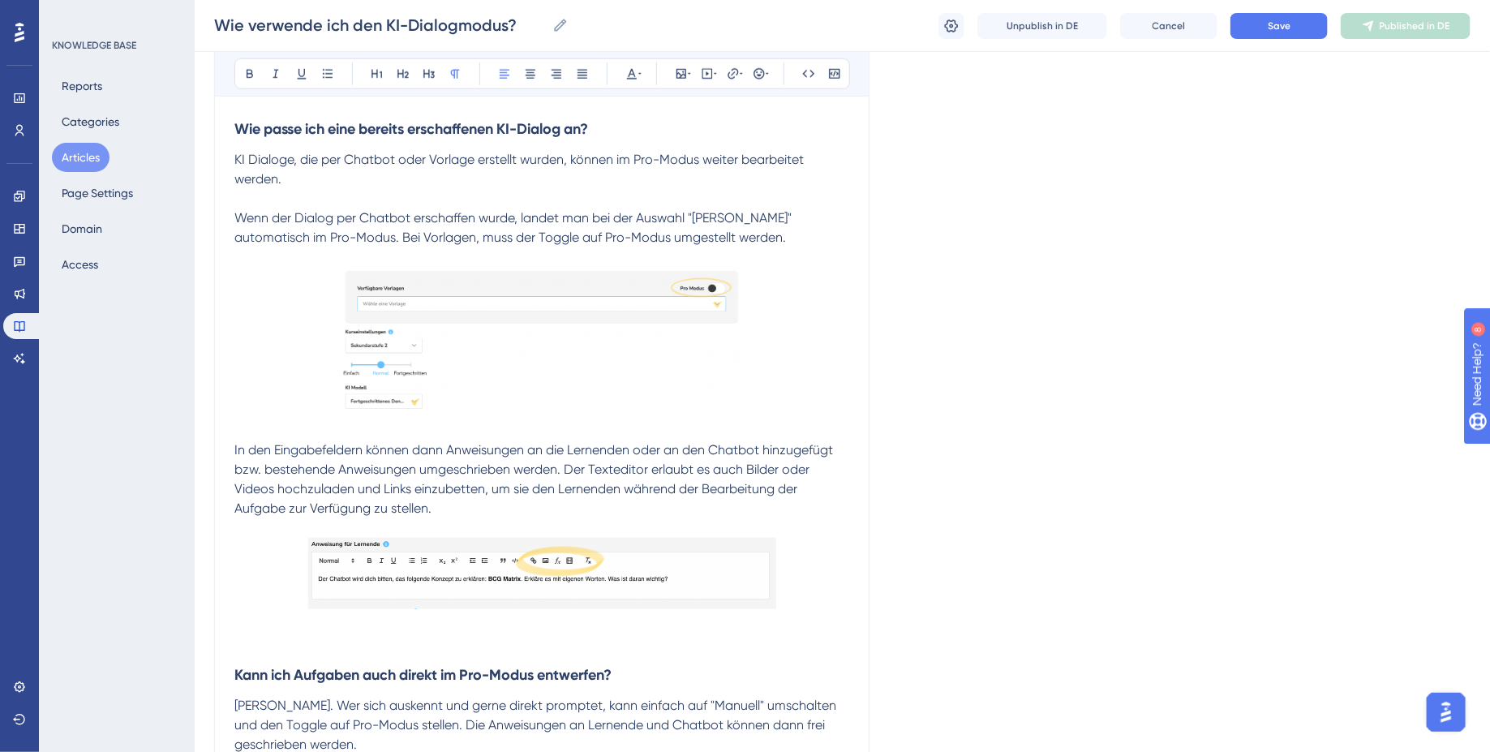
scroll to position [3648, 0]
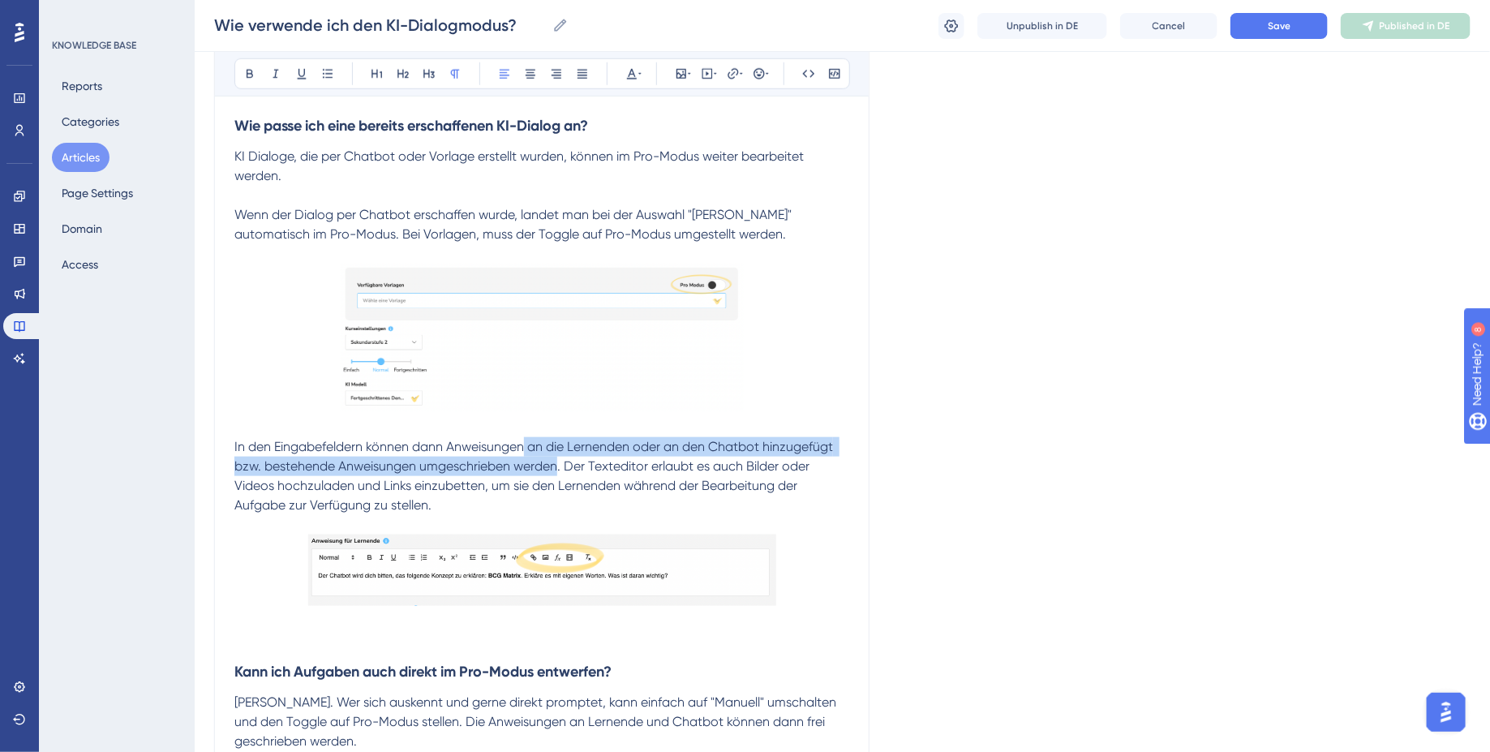
drag, startPoint x: 526, startPoint y: 426, endPoint x: 556, endPoint y: 446, distance: 35.6
click at [556, 446] on span "In den Eingabefeldern können dann Anweisungen an die Lernenden oder an den Chat…" at bounding box center [535, 476] width 602 height 74
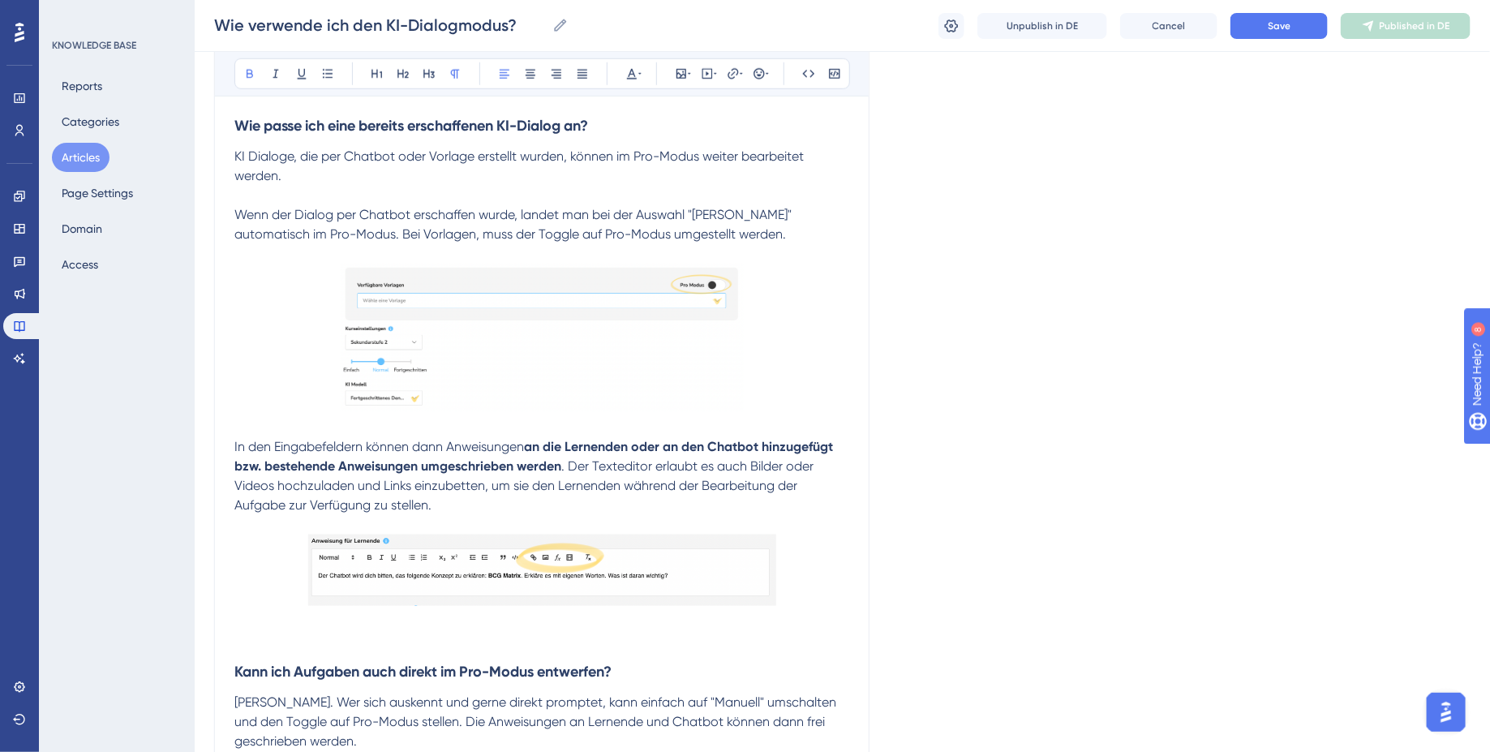
click at [621, 459] on span ". Der Texteditor erlaubt es auch Bilder oder Videos hochzuladen und Links einzu…" at bounding box center [525, 485] width 582 height 54
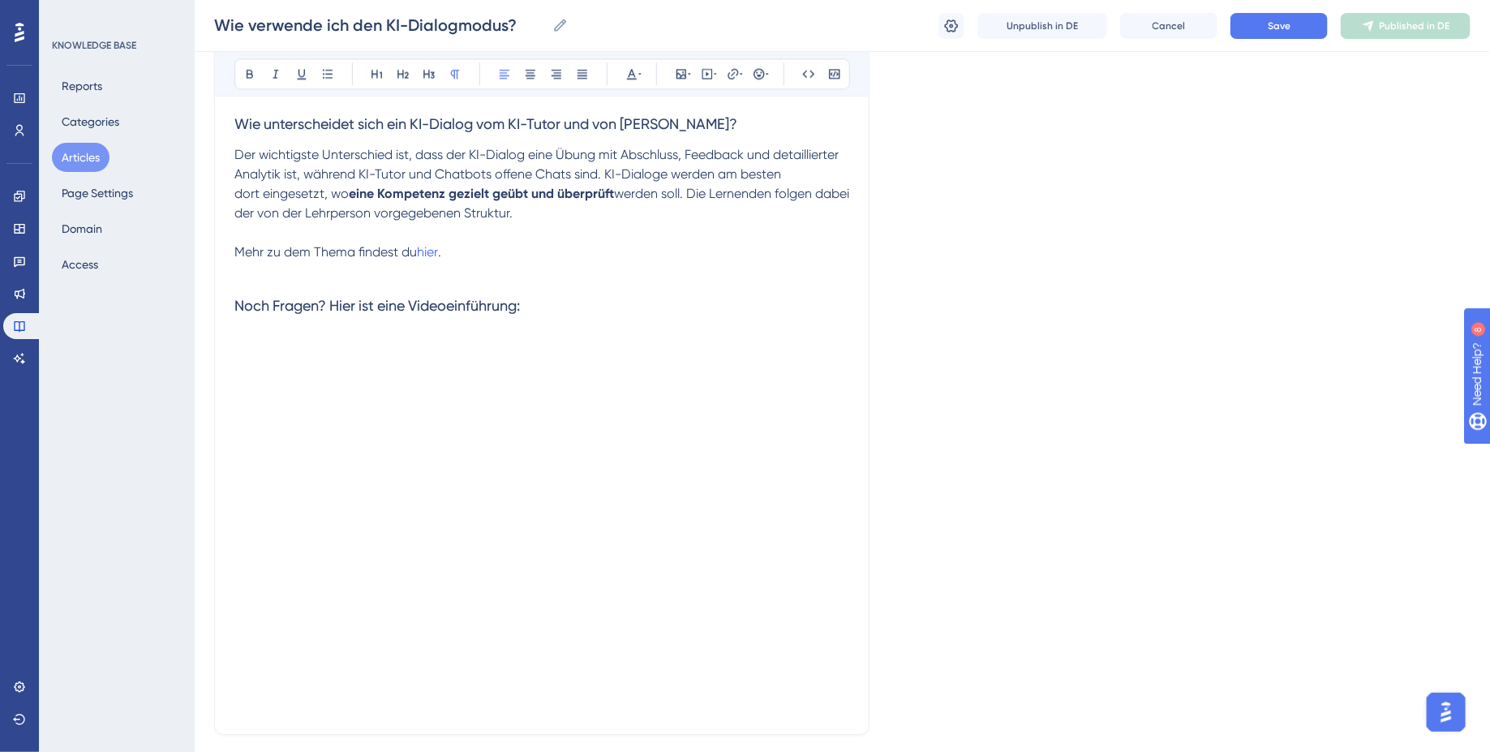
scroll to position [4933, 0]
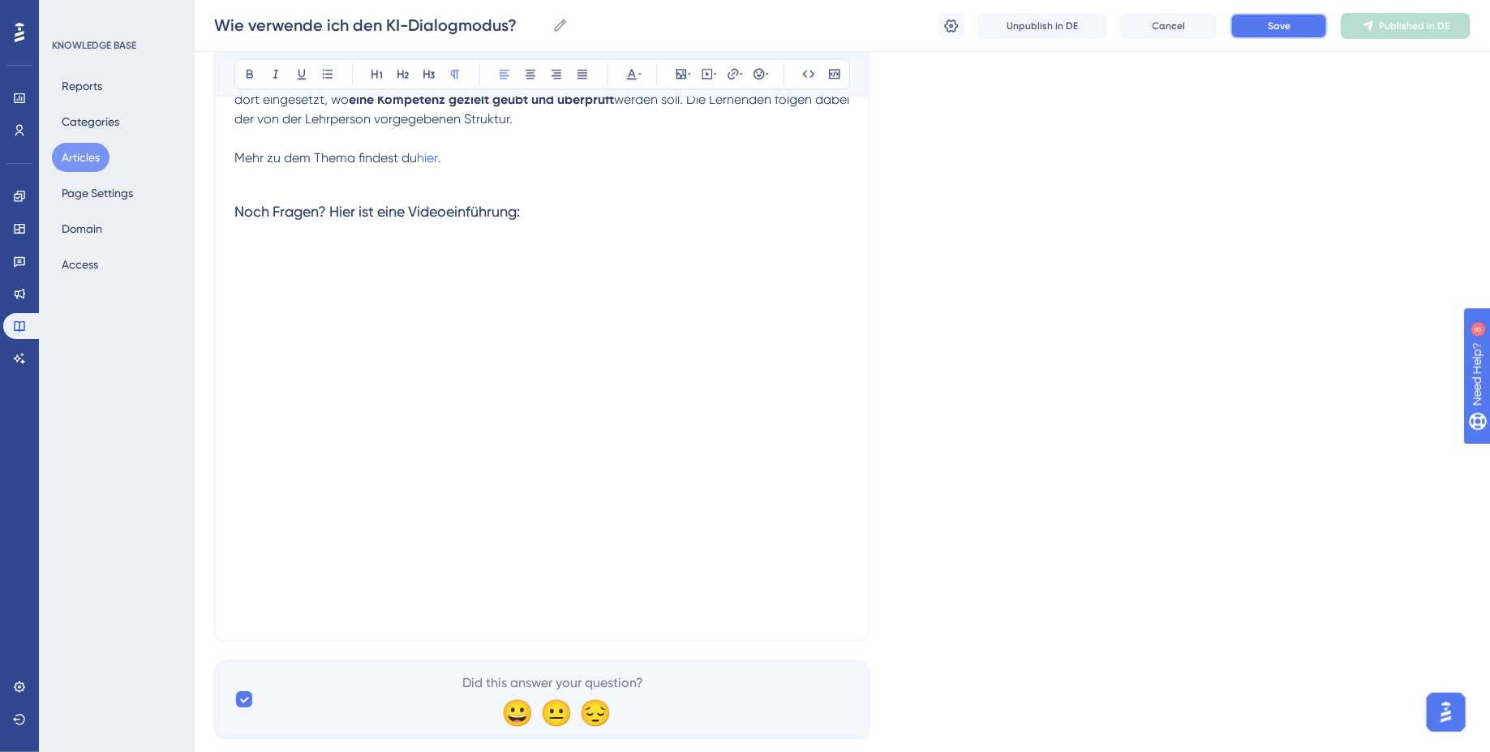
click at [1271, 34] on button "Save" at bounding box center [1278, 26] width 97 height 26
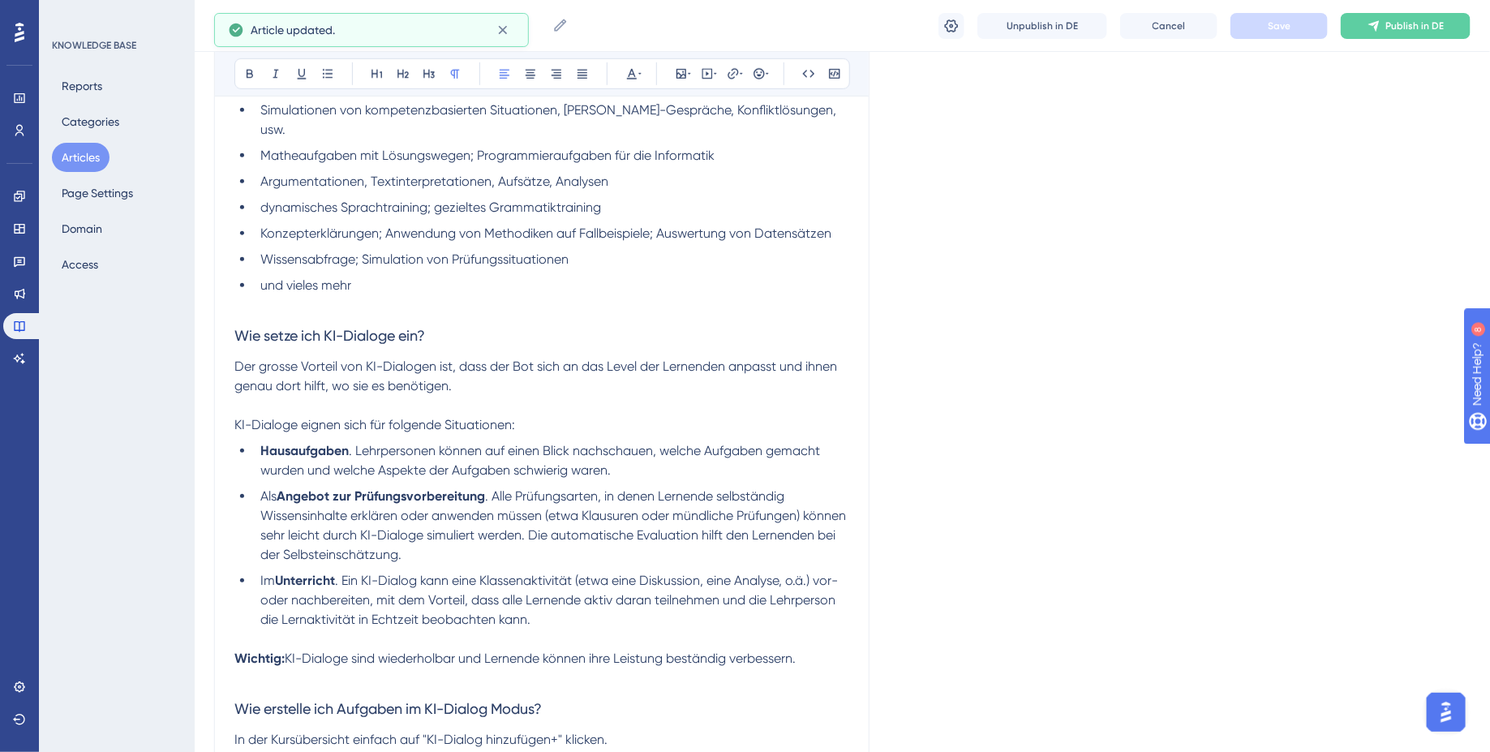
scroll to position [0, 0]
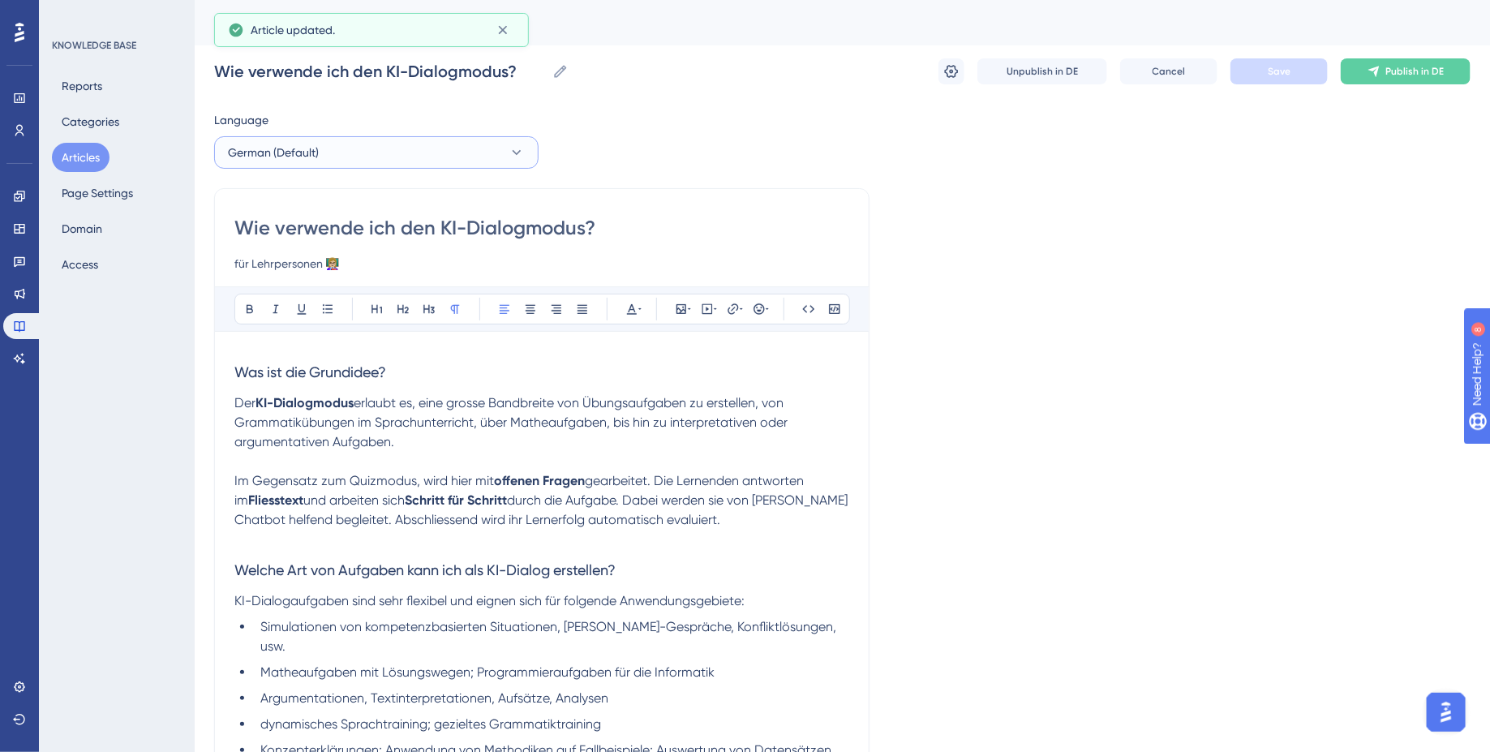
click at [384, 145] on button "German (Default)" at bounding box center [376, 152] width 324 height 32
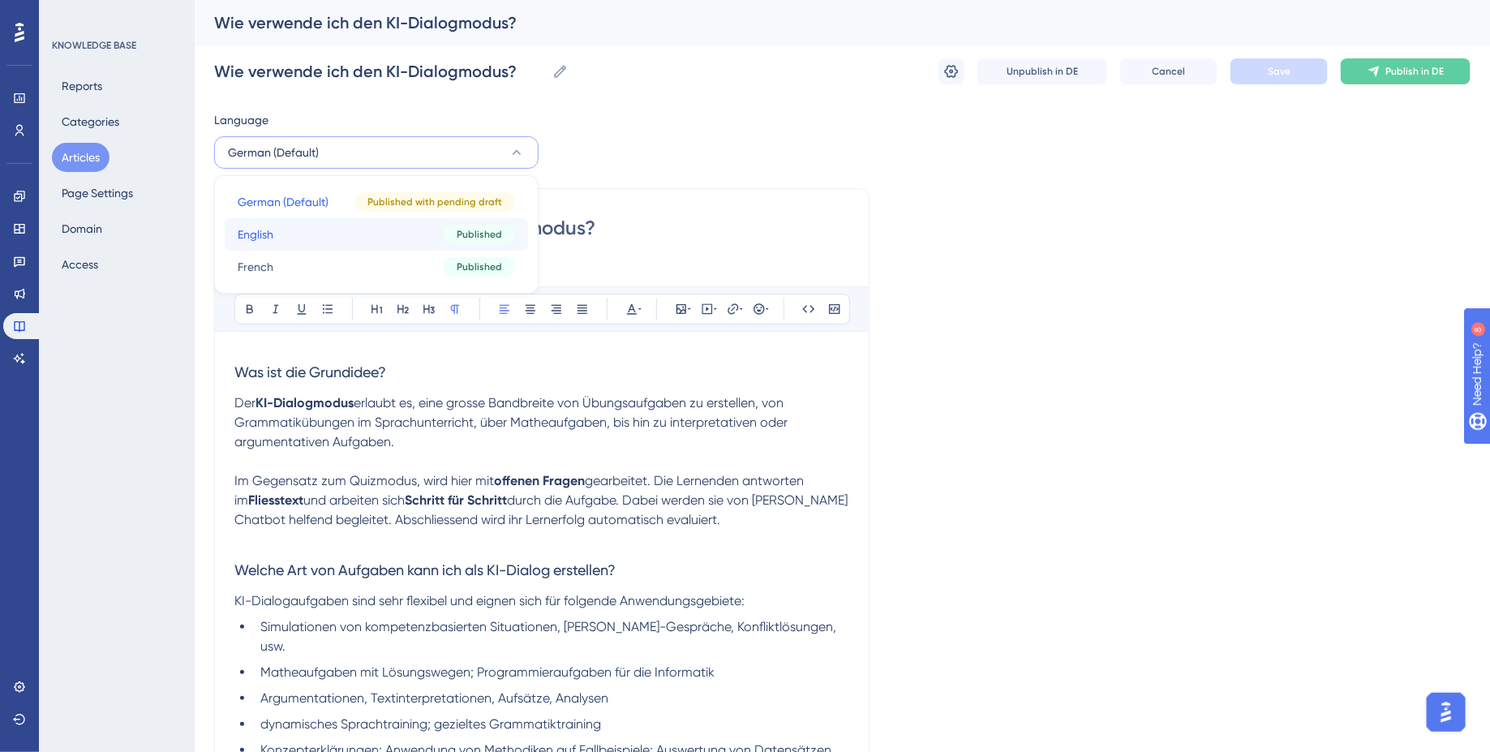
click at [353, 222] on button "English English Published" at bounding box center [376, 234] width 303 height 32
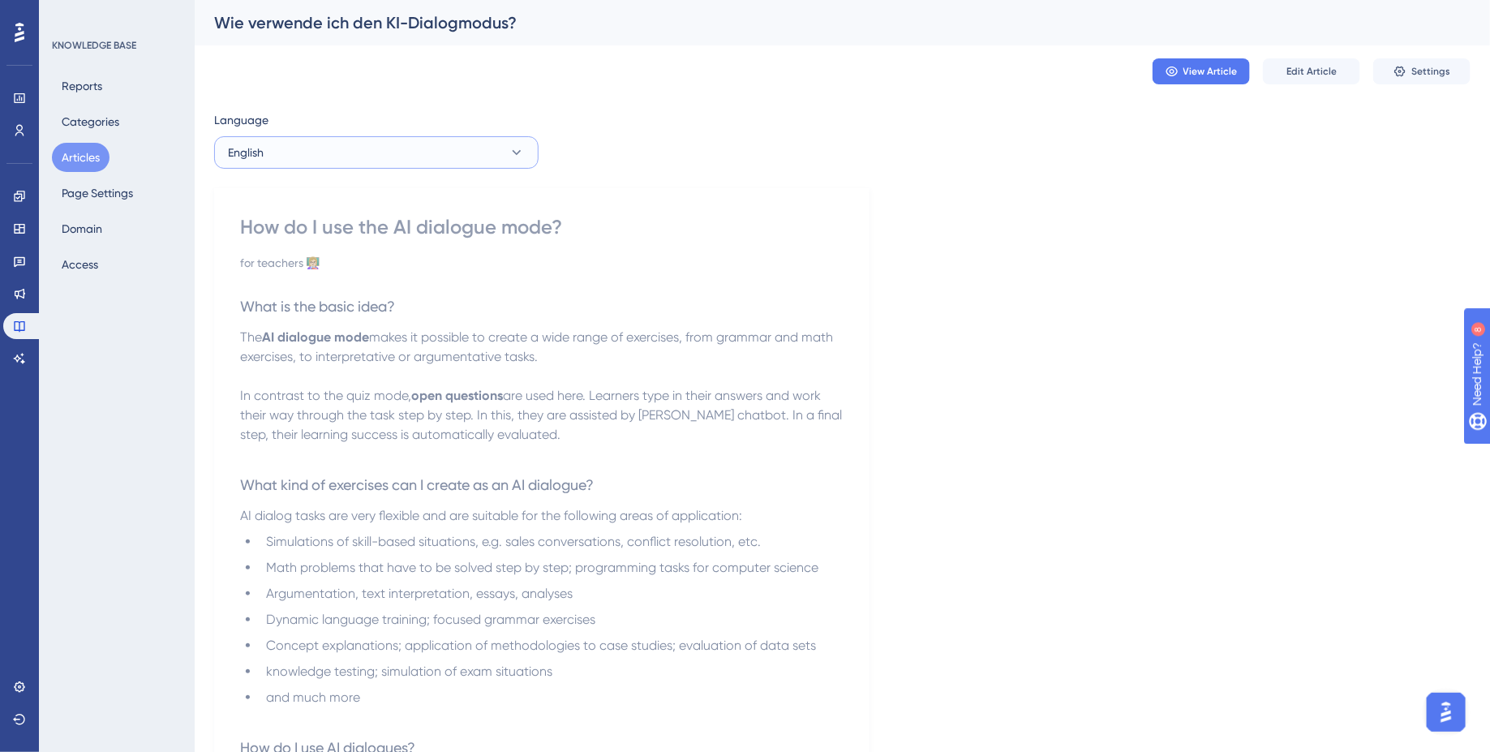
click at [433, 157] on button "English" at bounding box center [376, 152] width 324 height 32
click at [439, 395] on strong "open questions" at bounding box center [457, 395] width 92 height 15
click at [453, 159] on button "English" at bounding box center [376, 152] width 324 height 32
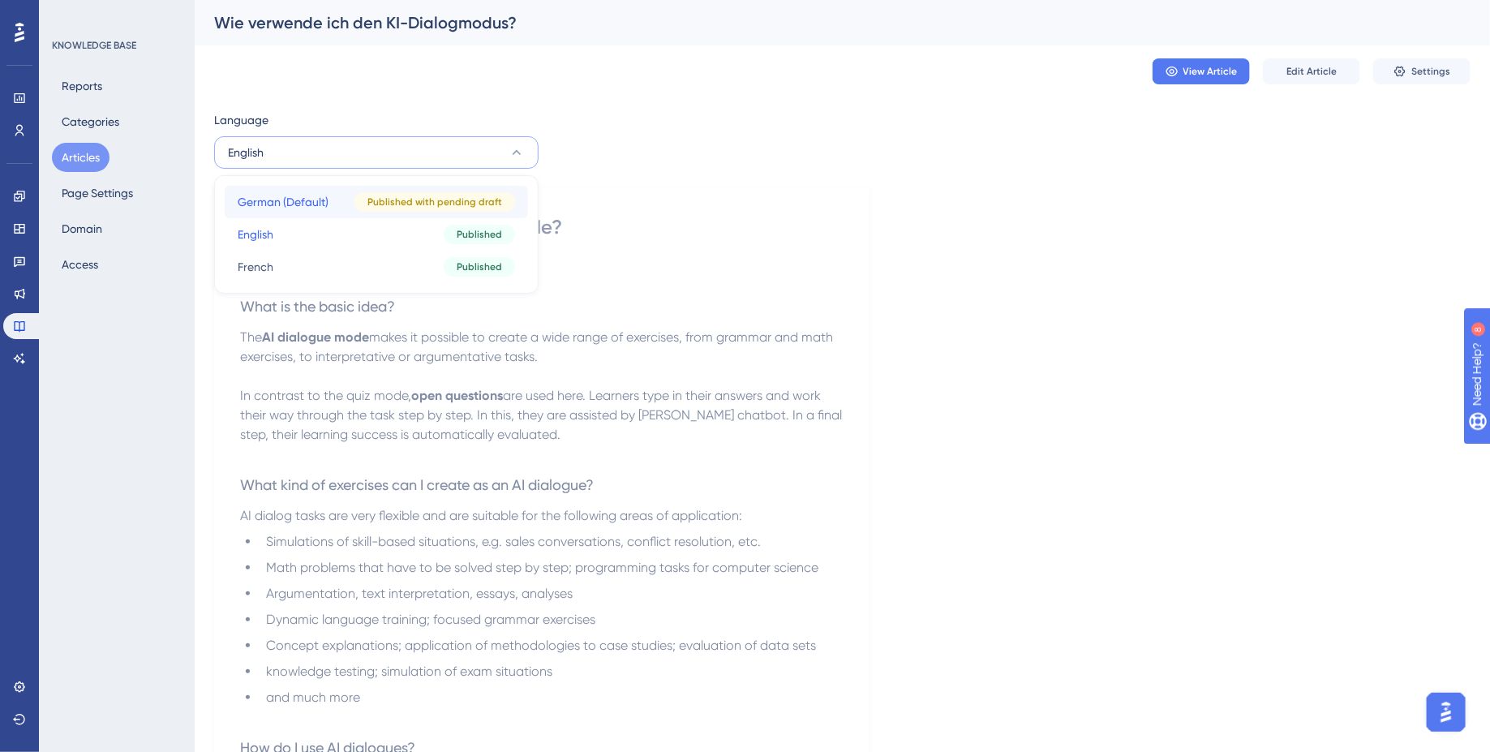
click at [303, 207] on span "German (Default)" at bounding box center [283, 201] width 91 height 19
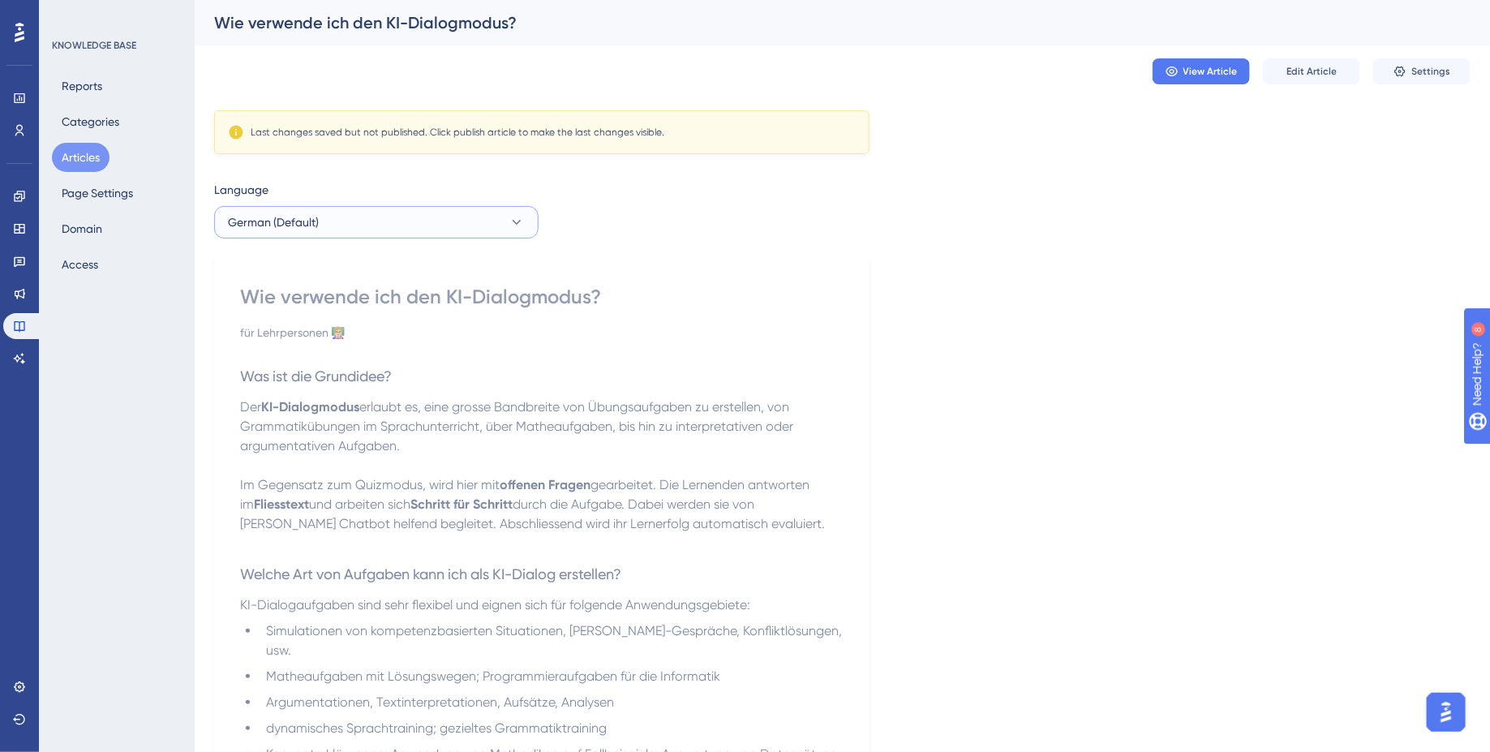
click at [375, 208] on button "German (Default)" at bounding box center [376, 222] width 324 height 32
click at [533, 437] on p "Der KI-Dialogmodus erlaubt es, eine grosse Bandbreite von Übungsaufgaben zu ers…" at bounding box center [541, 426] width 603 height 58
click at [1305, 63] on button "Edit Article" at bounding box center [1311, 71] width 97 height 26
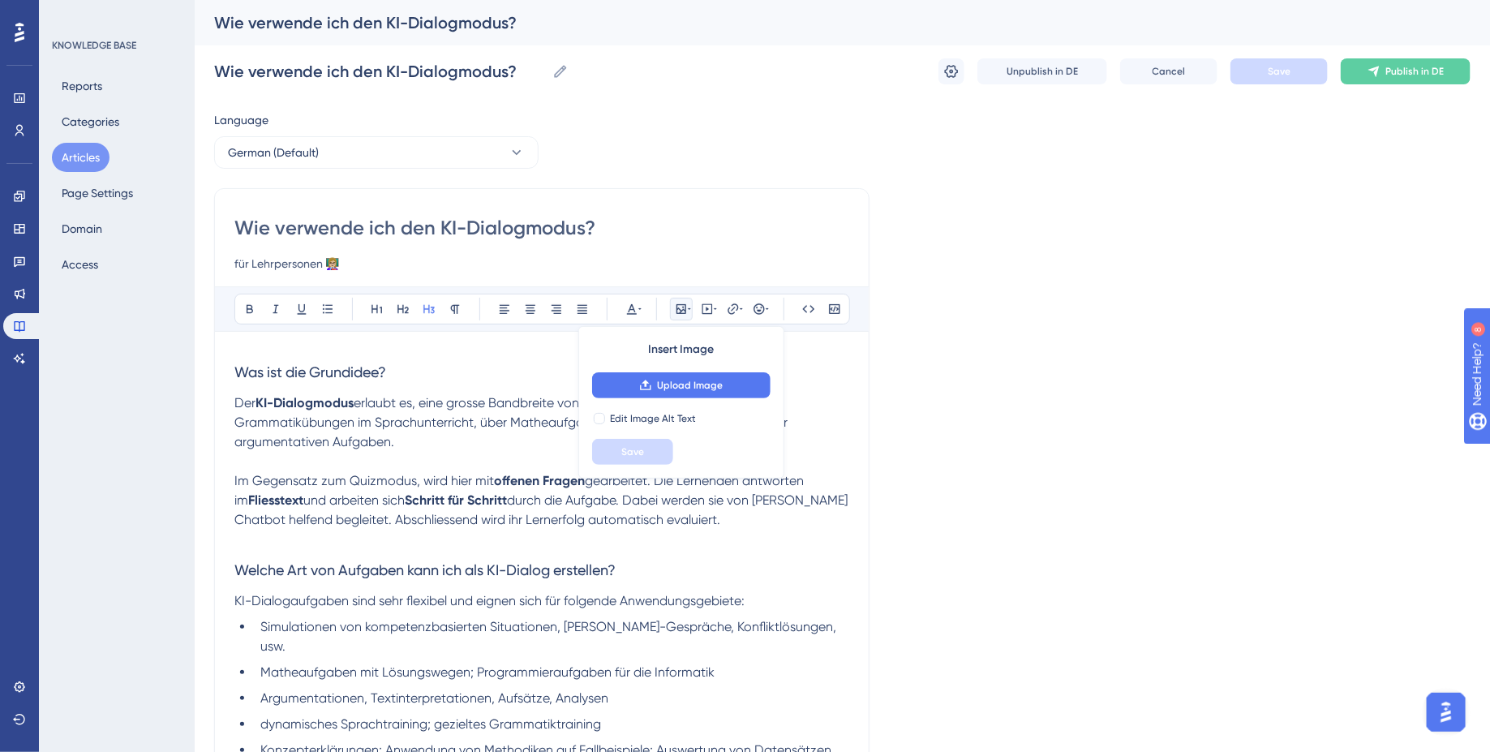
click at [282, 540] on p at bounding box center [541, 539] width 615 height 19
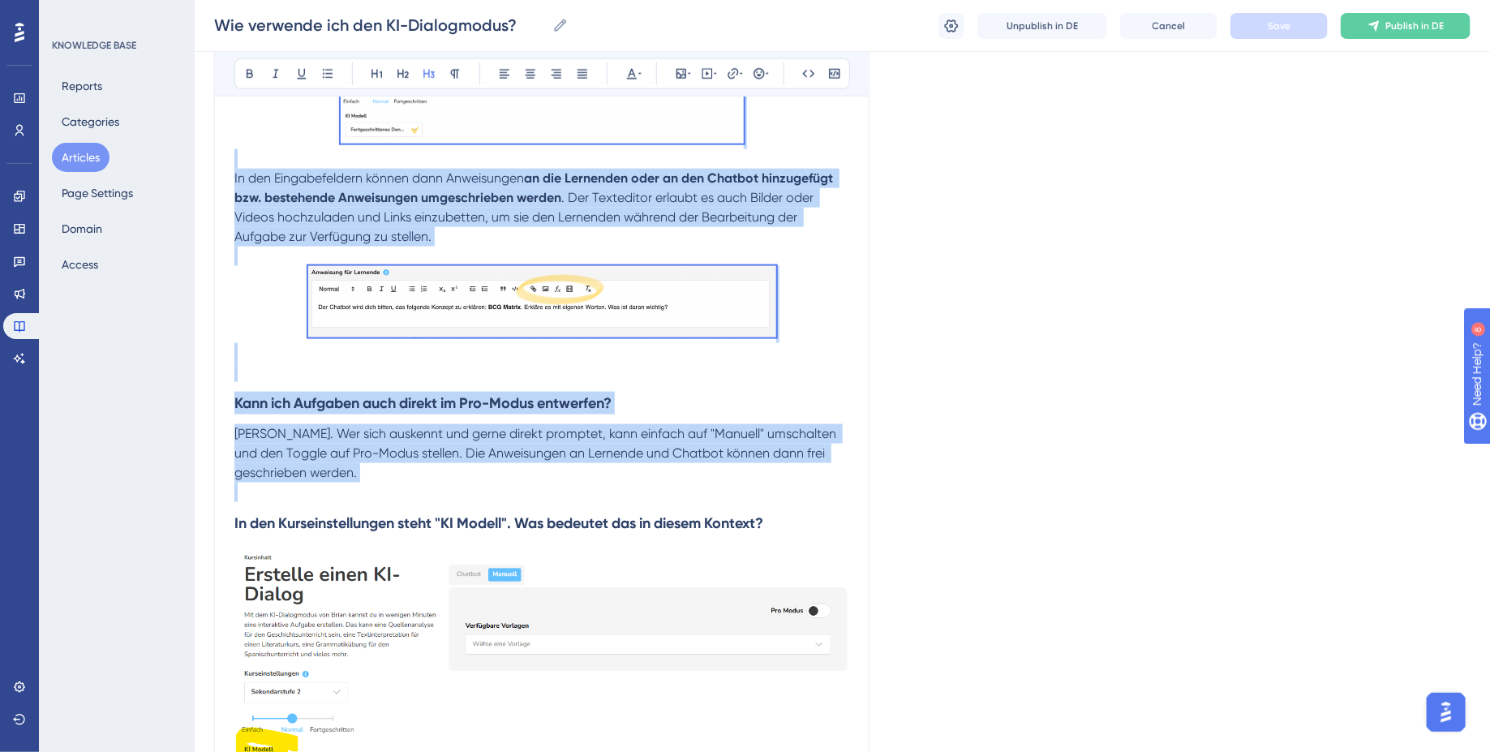
scroll to position [4587, 0]
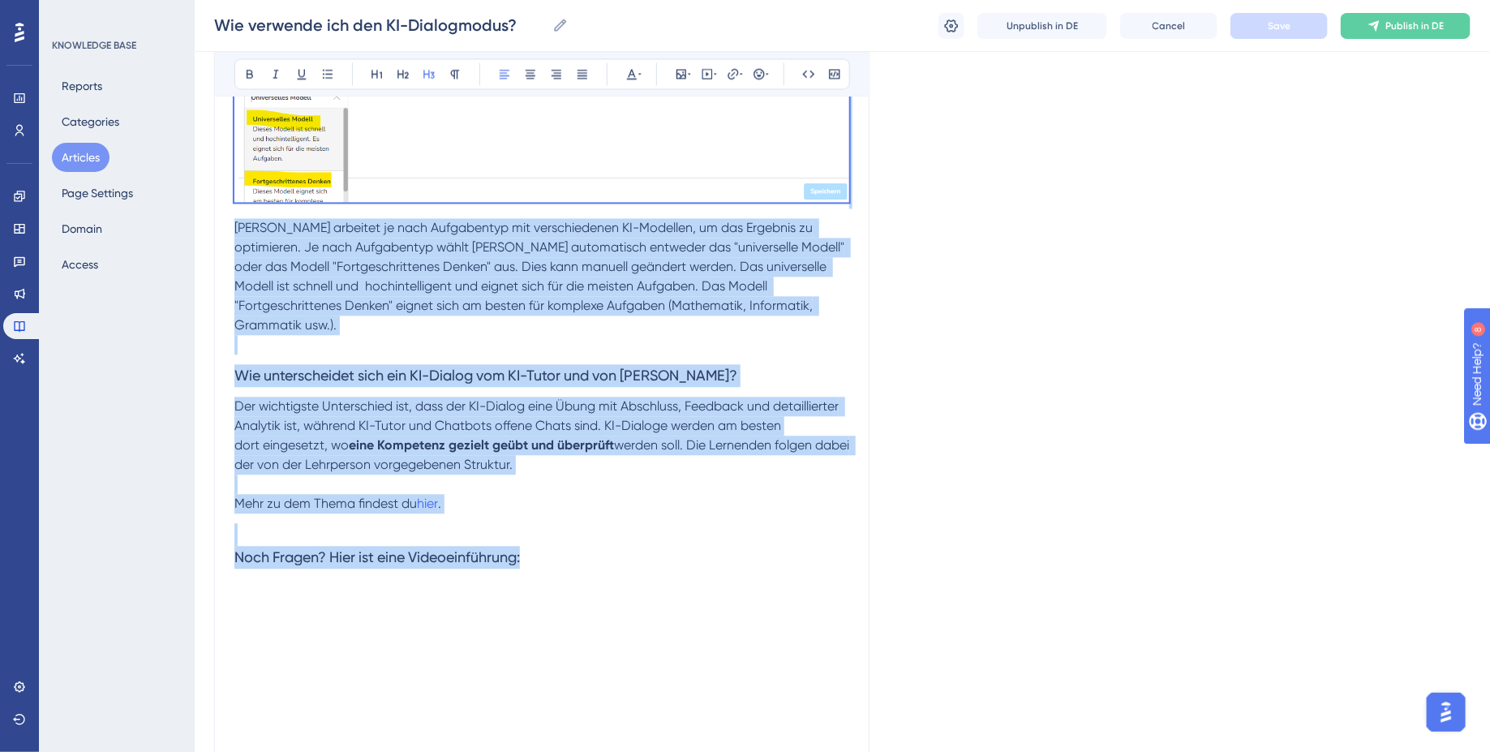
drag, startPoint x: 235, startPoint y: 371, endPoint x: 552, endPoint y: 534, distance: 355.9
copy div "Lor ips dol Sitametco? Adi EL-Seddoeiusmo tempori ut, labo etdolo Magnaaliqu en…"
click at [557, 513] on h3 "Noch Fragen? Hier ist eine Videoeinführung:" at bounding box center [541, 545] width 615 height 65
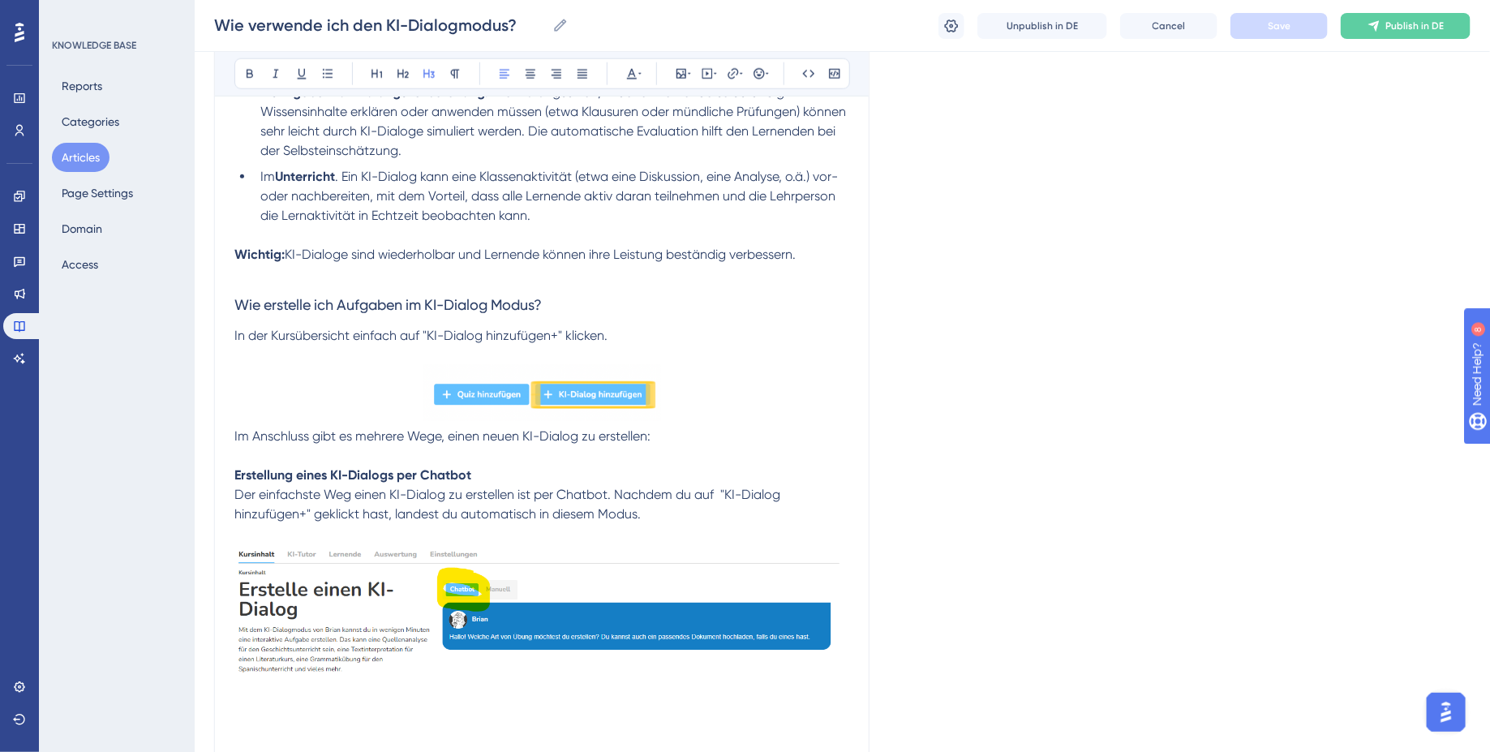
scroll to position [917, 0]
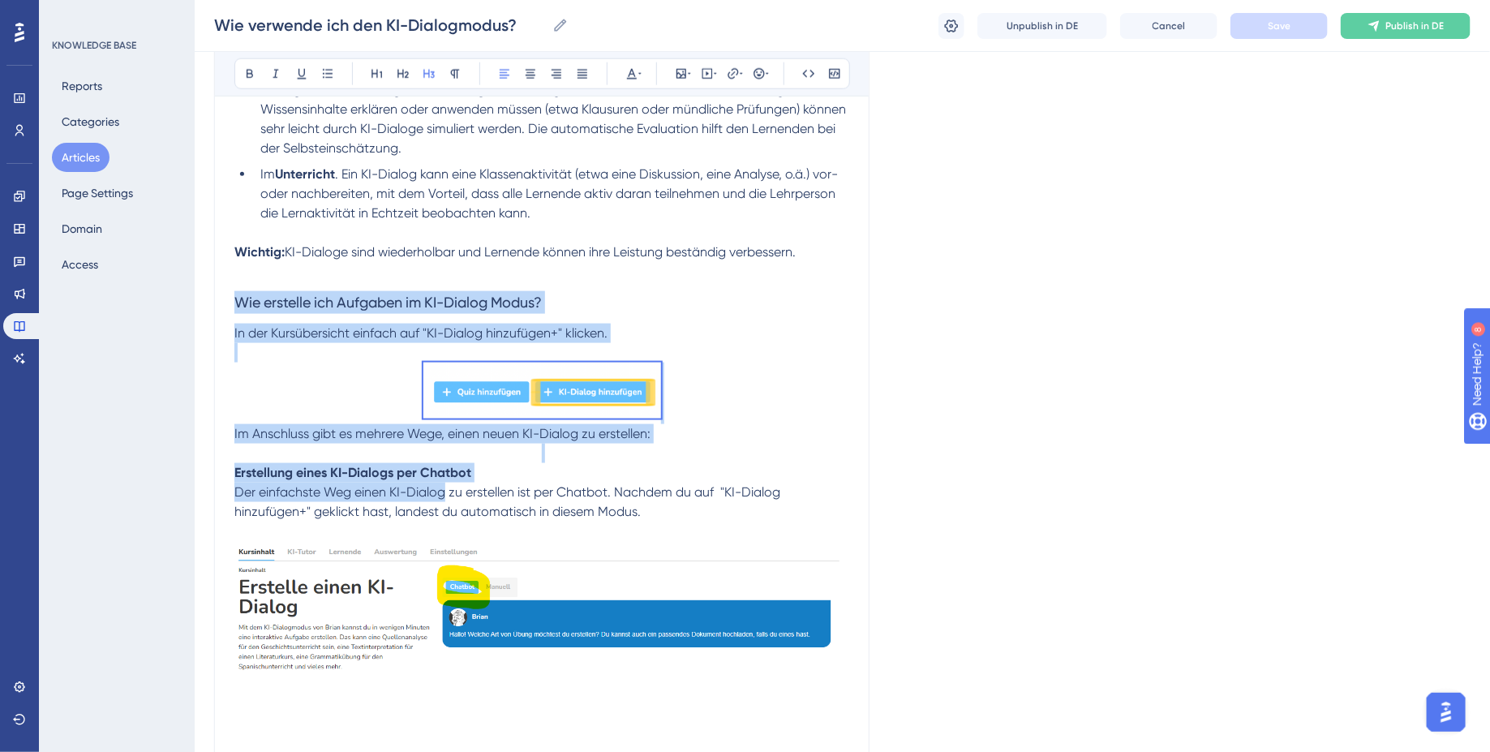
drag, startPoint x: 234, startPoint y: 285, endPoint x: 633, endPoint y: 676, distance: 558.7
click at [614, 544] on img at bounding box center [541, 708] width 615 height 334
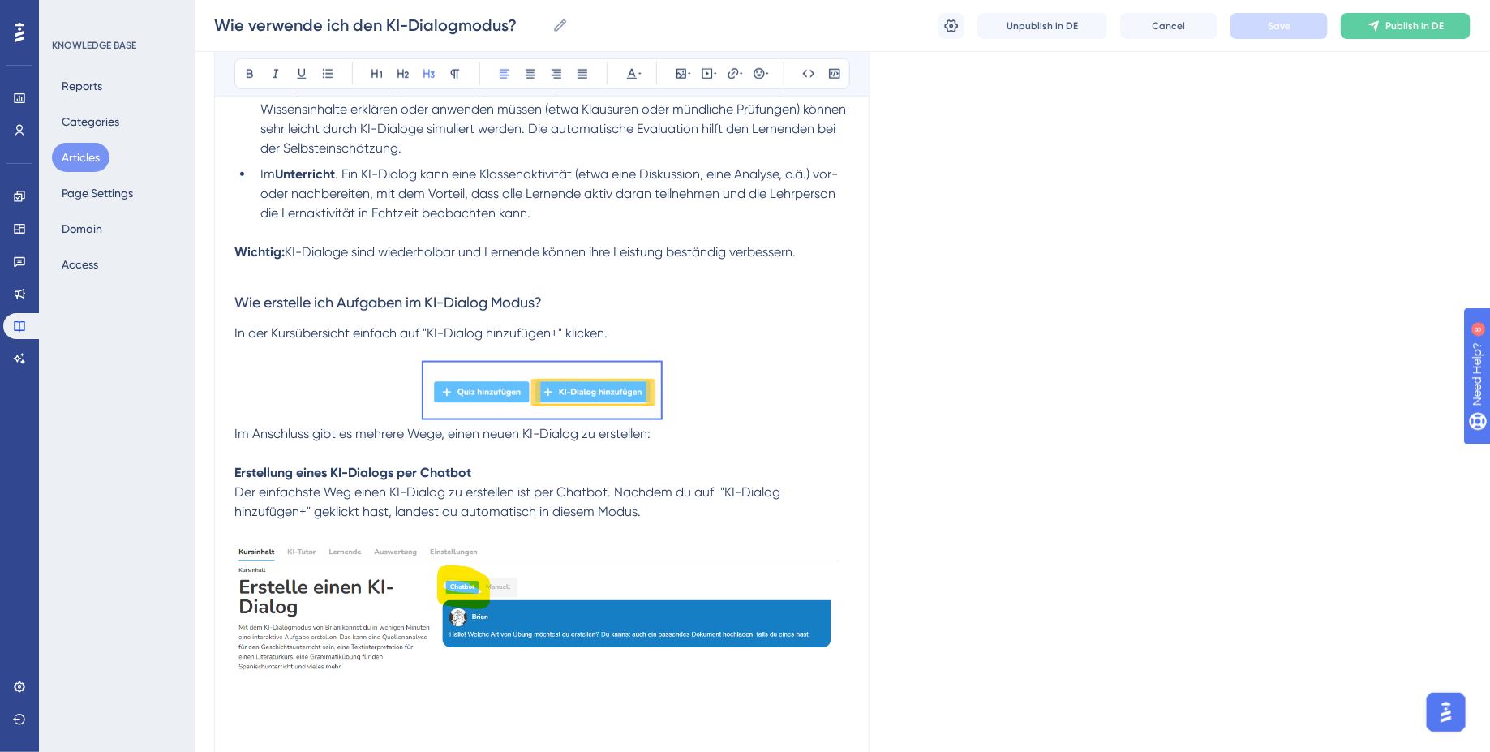
click at [553, 484] on span "Der einfachste Weg einen KI-Dialog zu erstellen ist per Chatbot. Nachdem du auf…" at bounding box center [508, 501] width 549 height 35
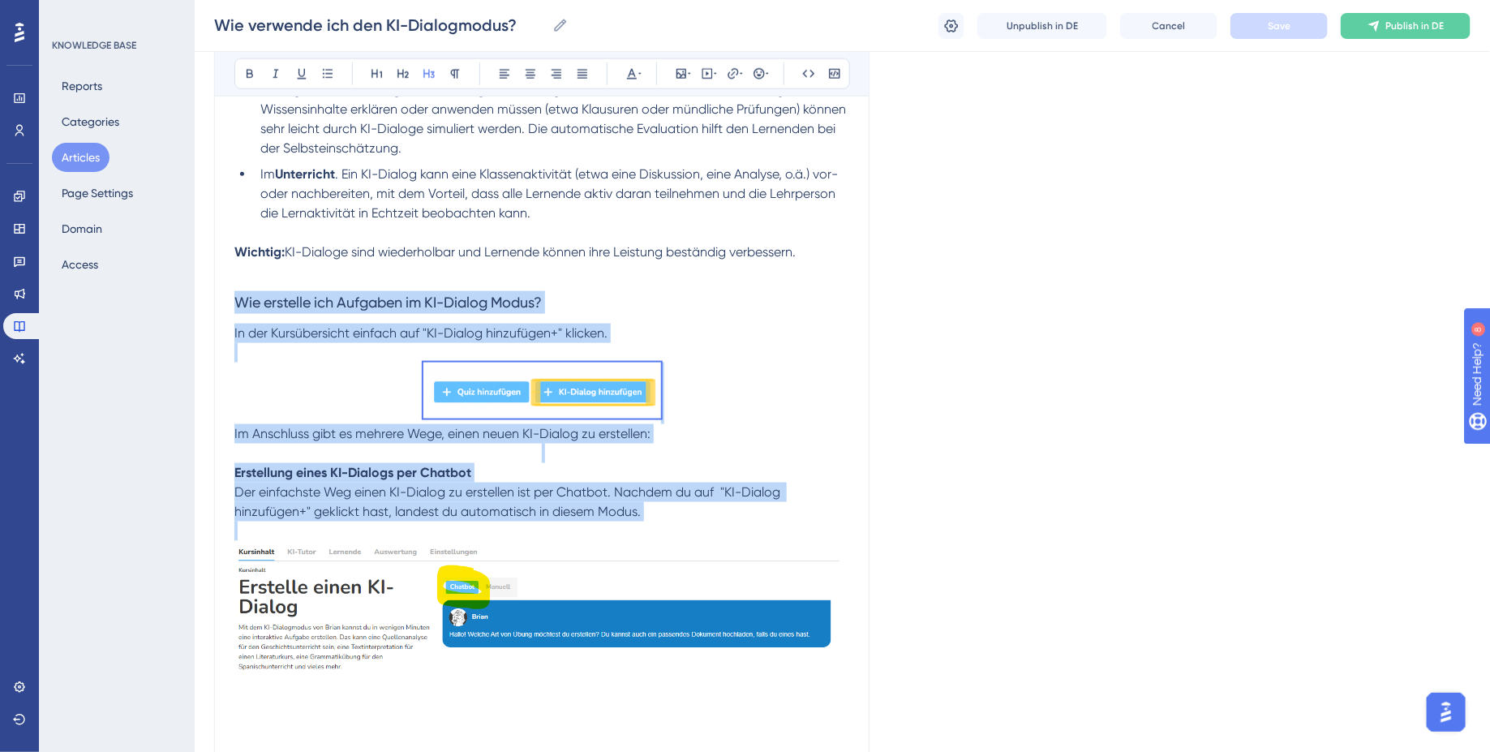
drag, startPoint x: 238, startPoint y: 285, endPoint x: 526, endPoint y: 703, distance: 508.5
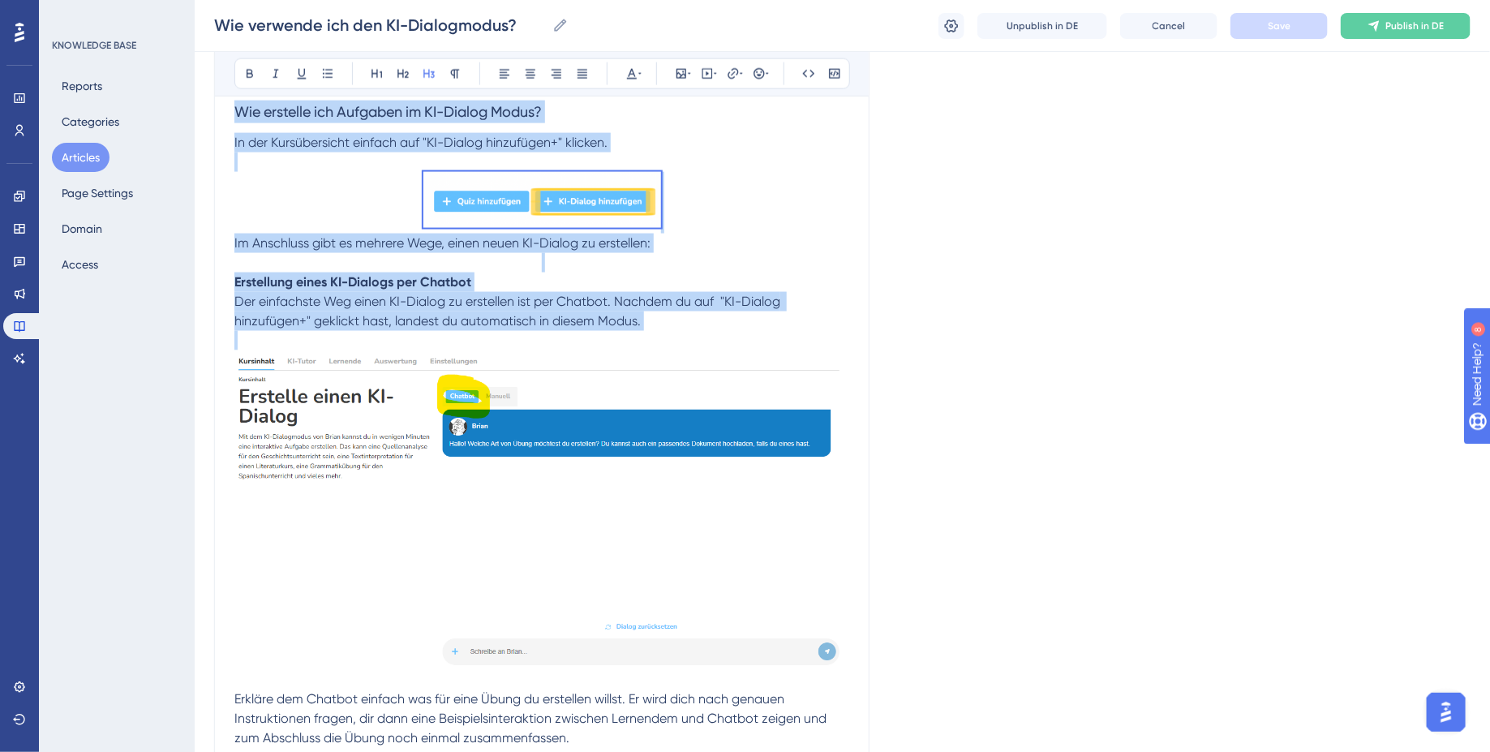
click at [535, 503] on img at bounding box center [541, 517] width 615 height 334
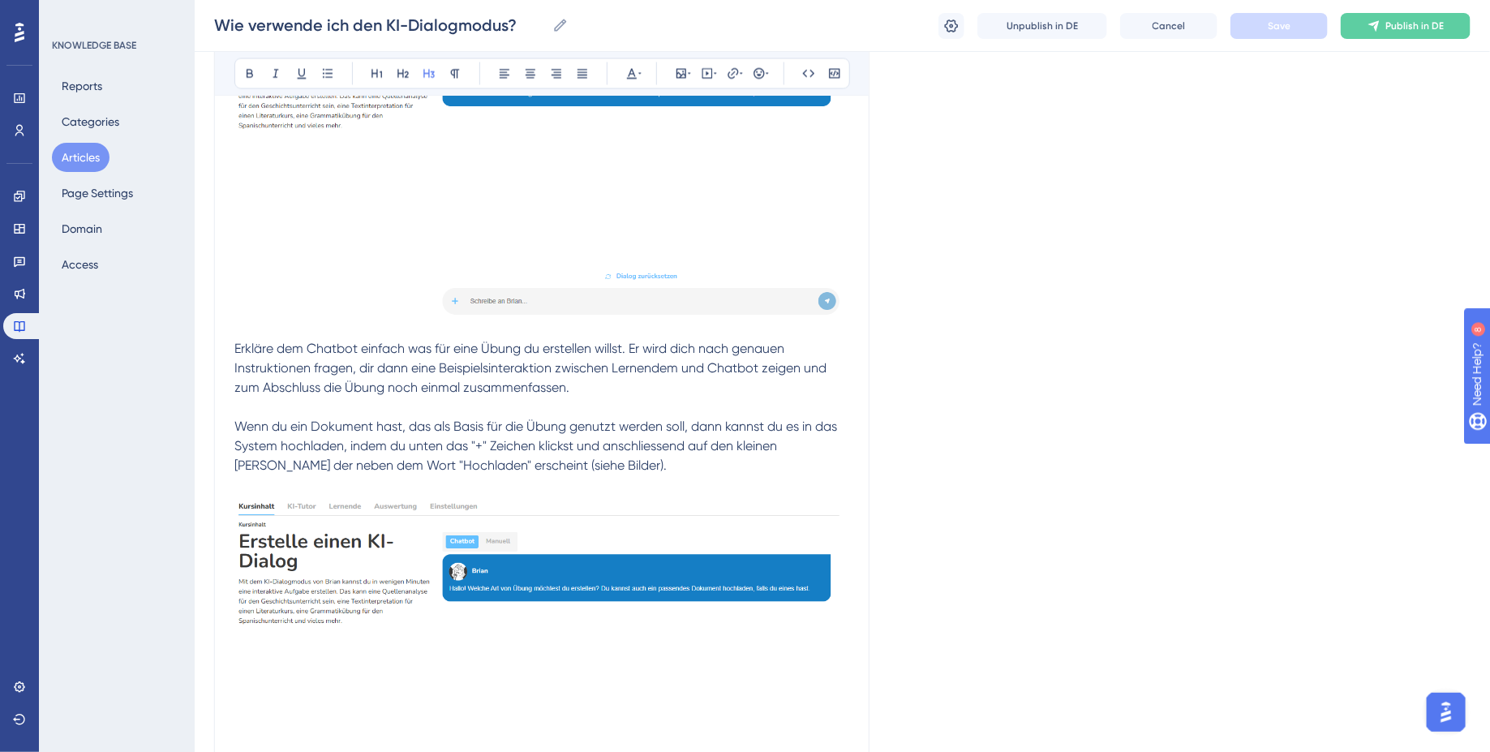
click at [575, 398] on p at bounding box center [541, 407] width 615 height 19
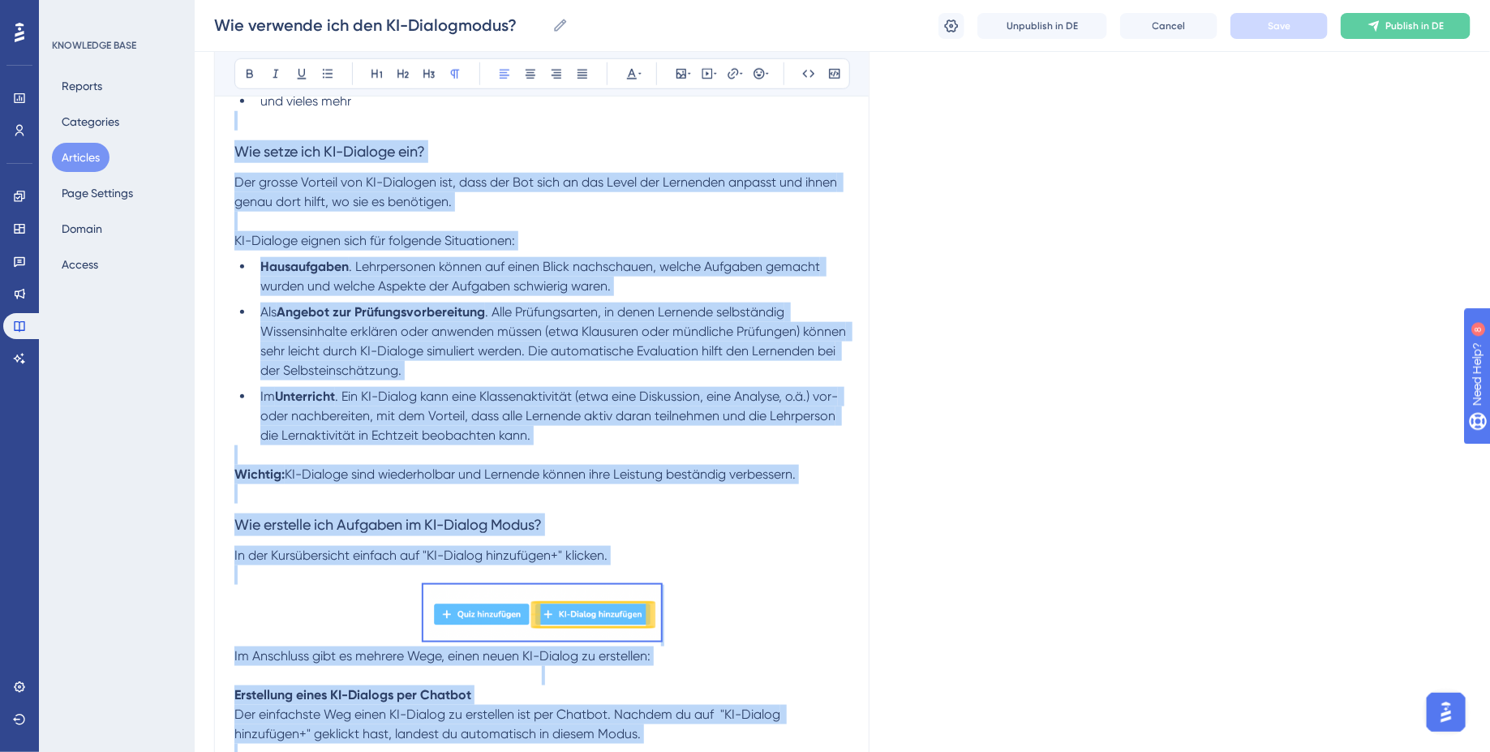
scroll to position [692, 0]
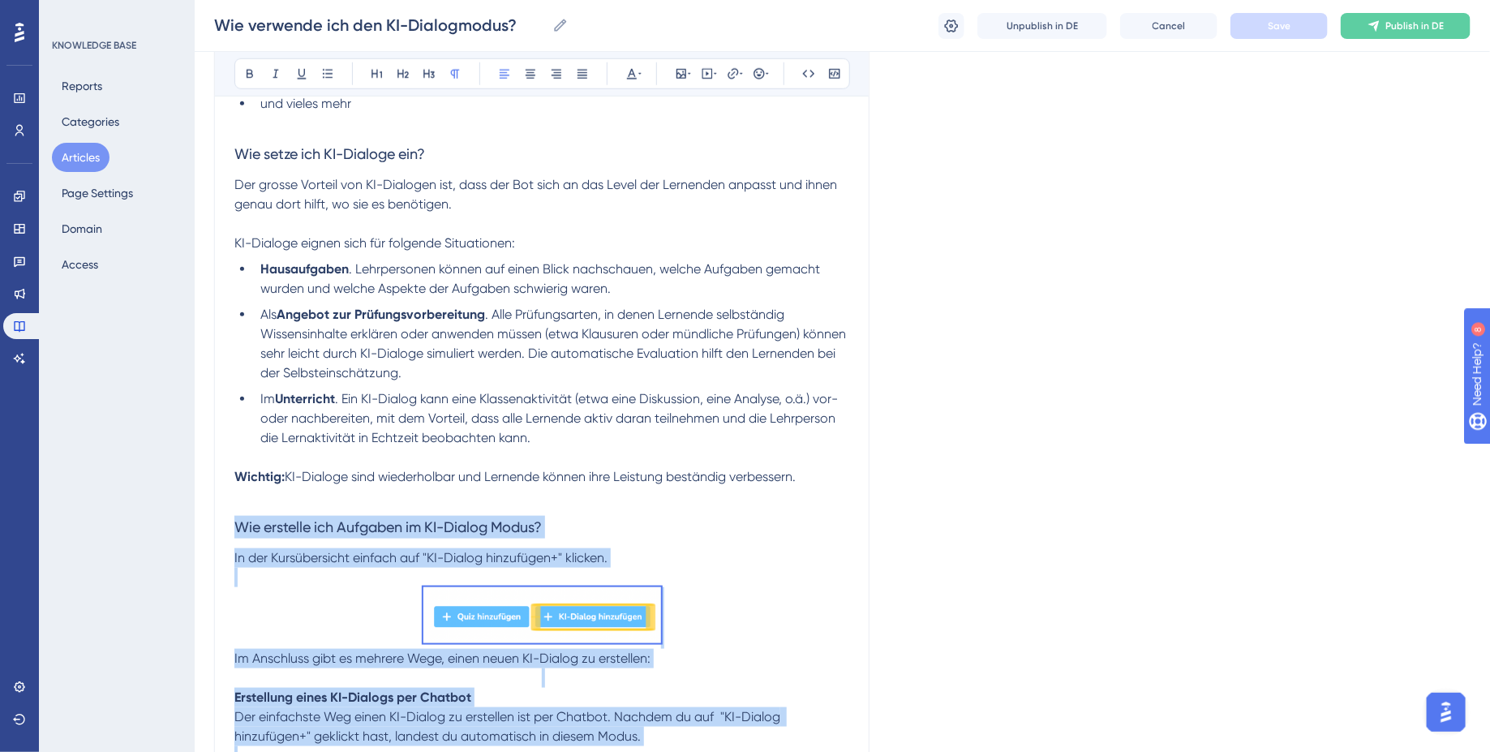
drag, startPoint x: 763, startPoint y: 602, endPoint x: 236, endPoint y: 507, distance: 535.7
copy div "Lor ipsumdol sit Ametcons ad EL-Seddoe Tempo? In utl Etdoloremagna aliquae adm …"
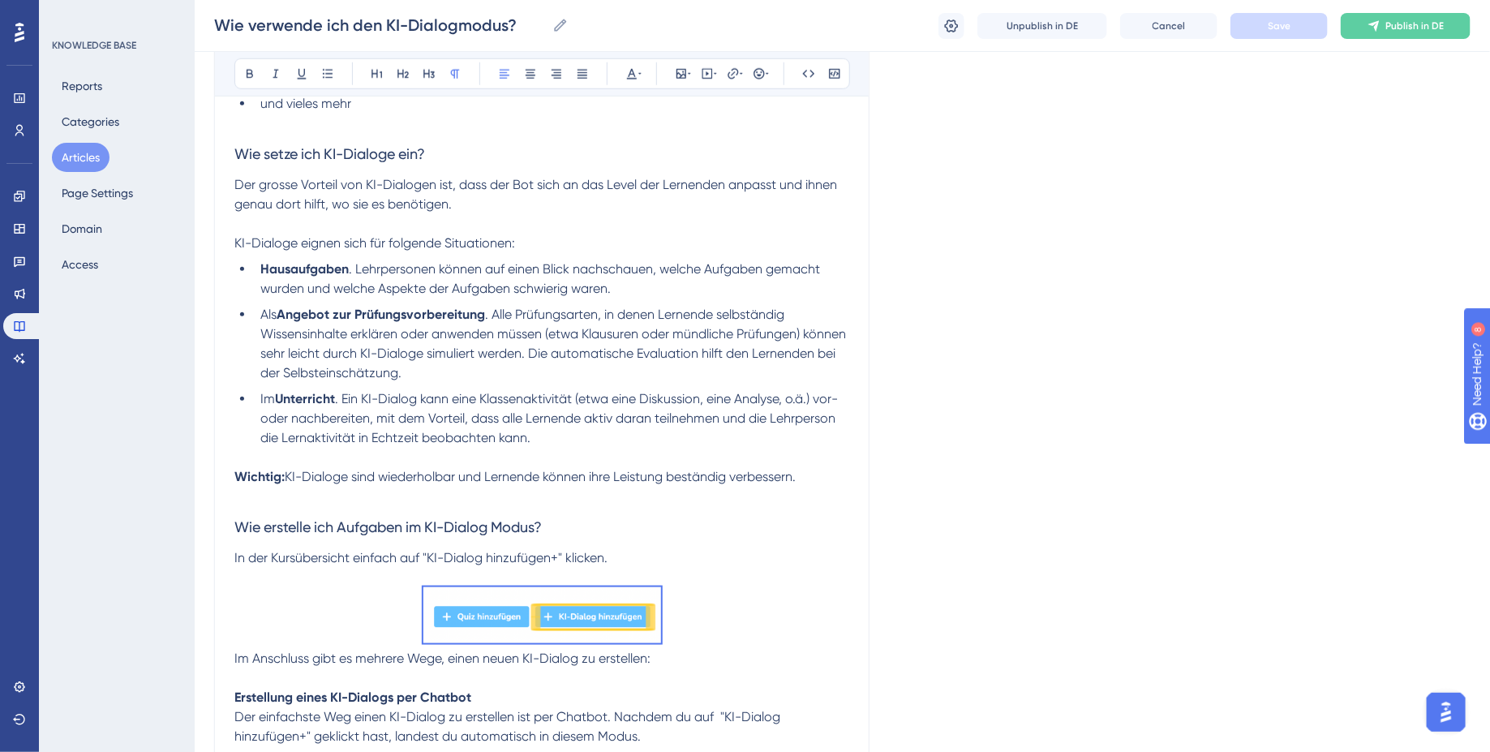
click at [655, 487] on p at bounding box center [541, 496] width 615 height 19
click at [72, 159] on button "Articles" at bounding box center [81, 157] width 58 height 29
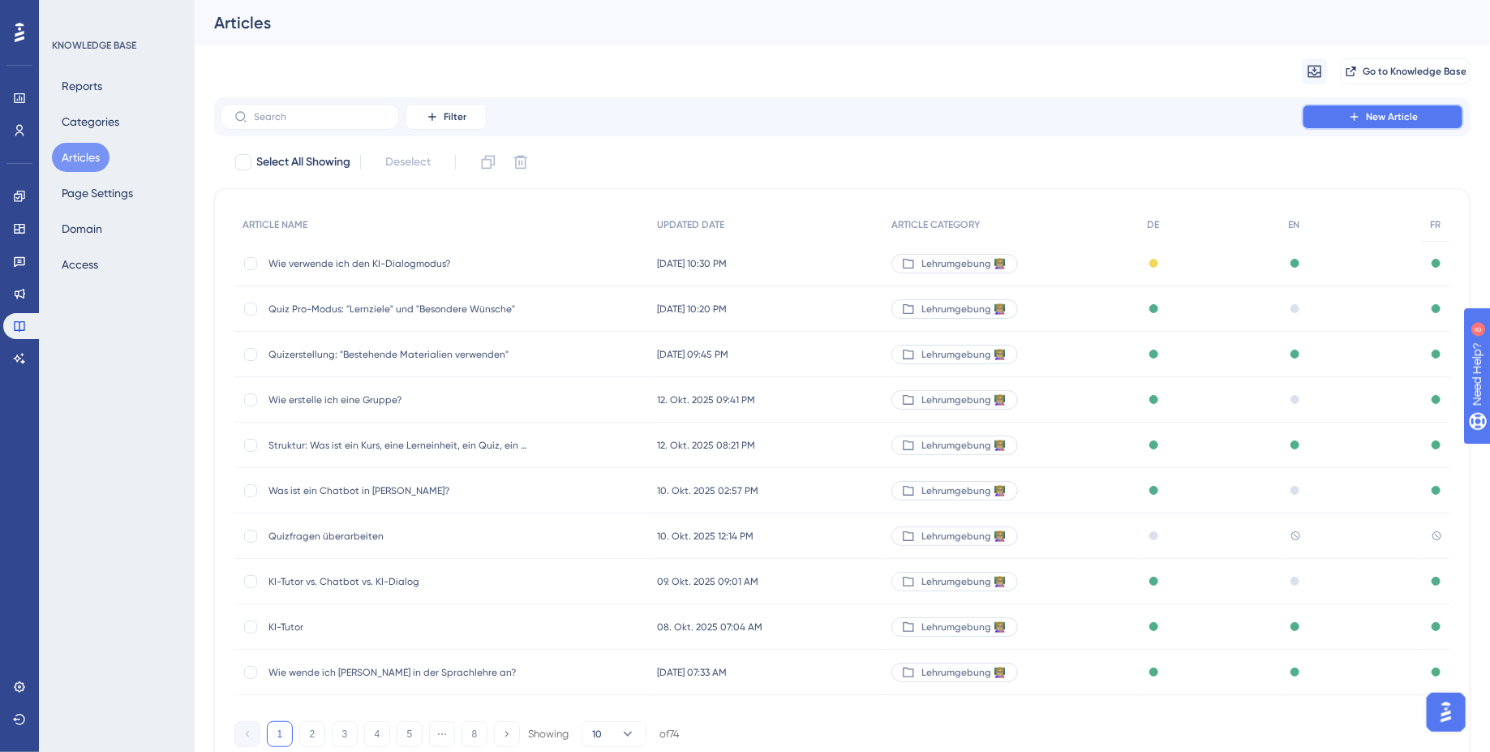
click at [1383, 108] on button "New Article" at bounding box center [1383, 117] width 162 height 26
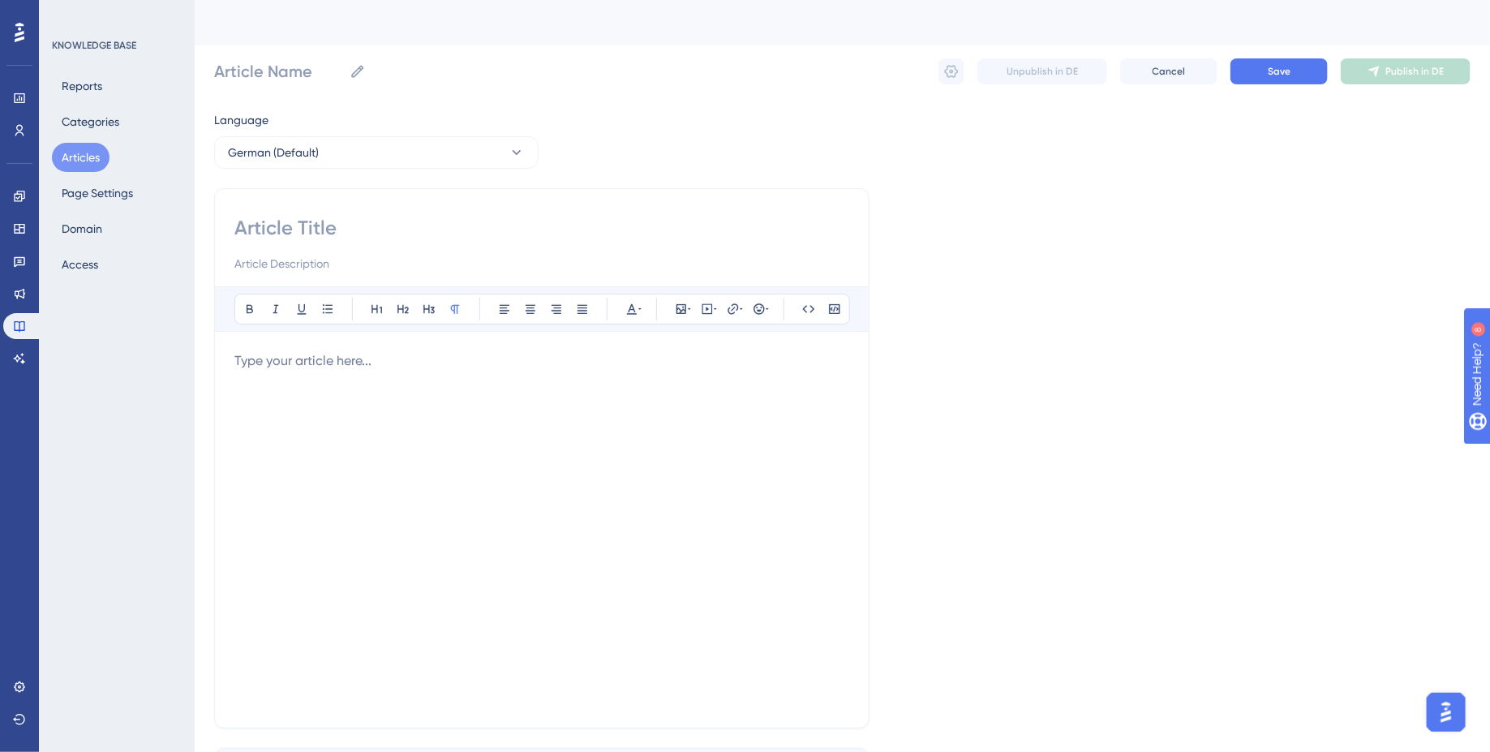
click at [466, 436] on div at bounding box center [541, 529] width 615 height 357
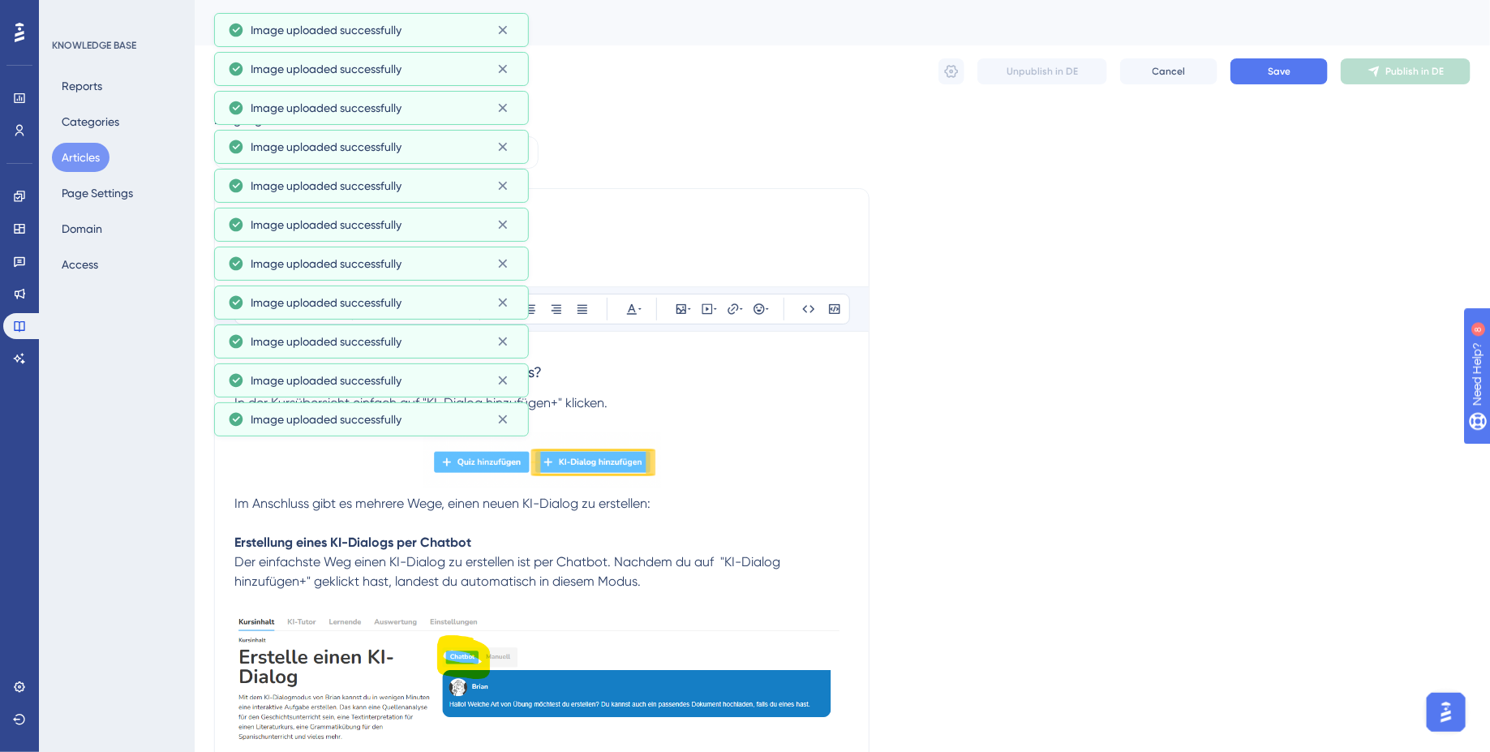
click at [724, 389] on h3 "Wie erstelle ich Aufgaben im KI-Dialog Modus?" at bounding box center [541, 372] width 615 height 42
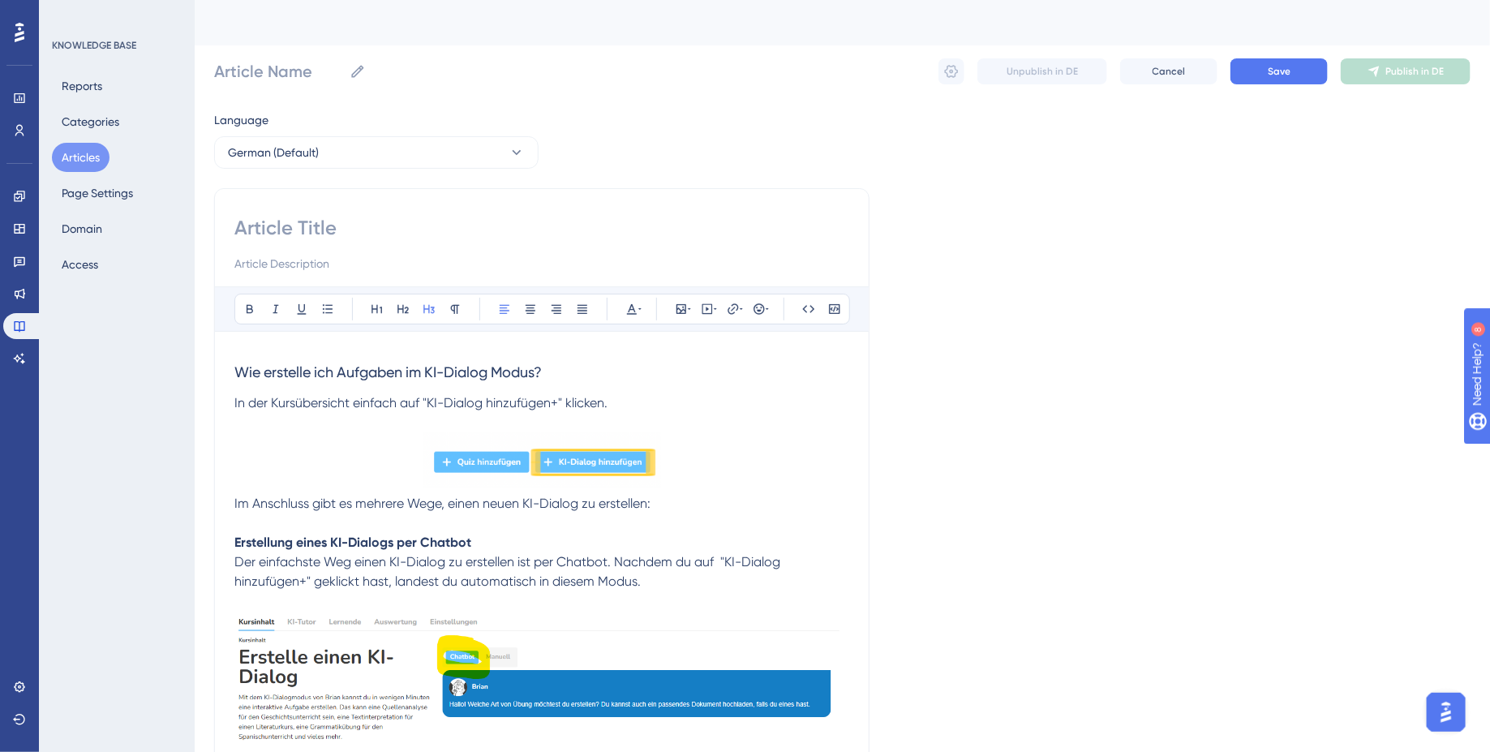
click at [333, 227] on input at bounding box center [541, 228] width 615 height 26
type input "Wie erstelle ich einen KI"
type input "Wie erstelle ich einen KI-Dialog"
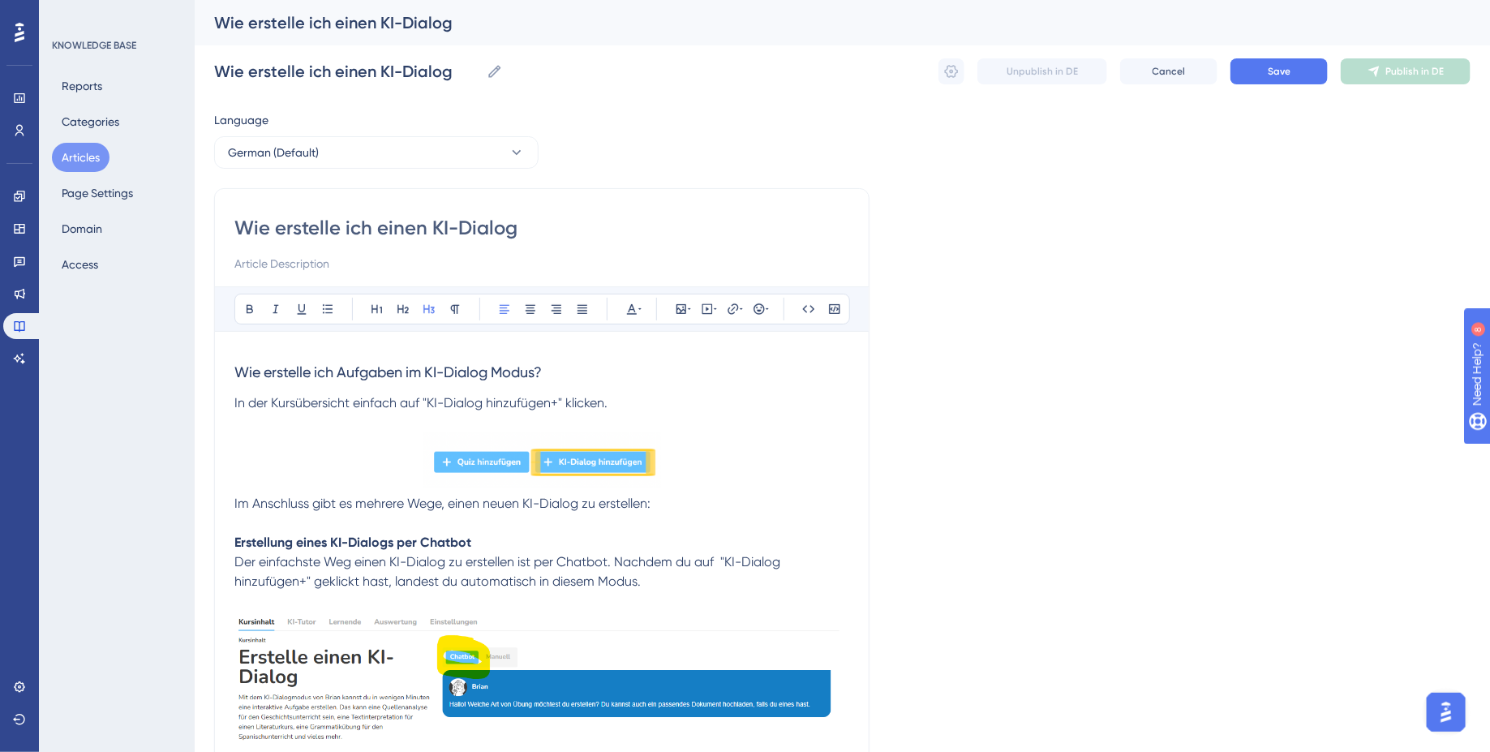
type input "Wie erstelle ich einen KI-Dialog?"
click at [266, 268] on input at bounding box center [541, 263] width 615 height 19
paste input "für Lehrpersonen 👩🏼‍🏫"
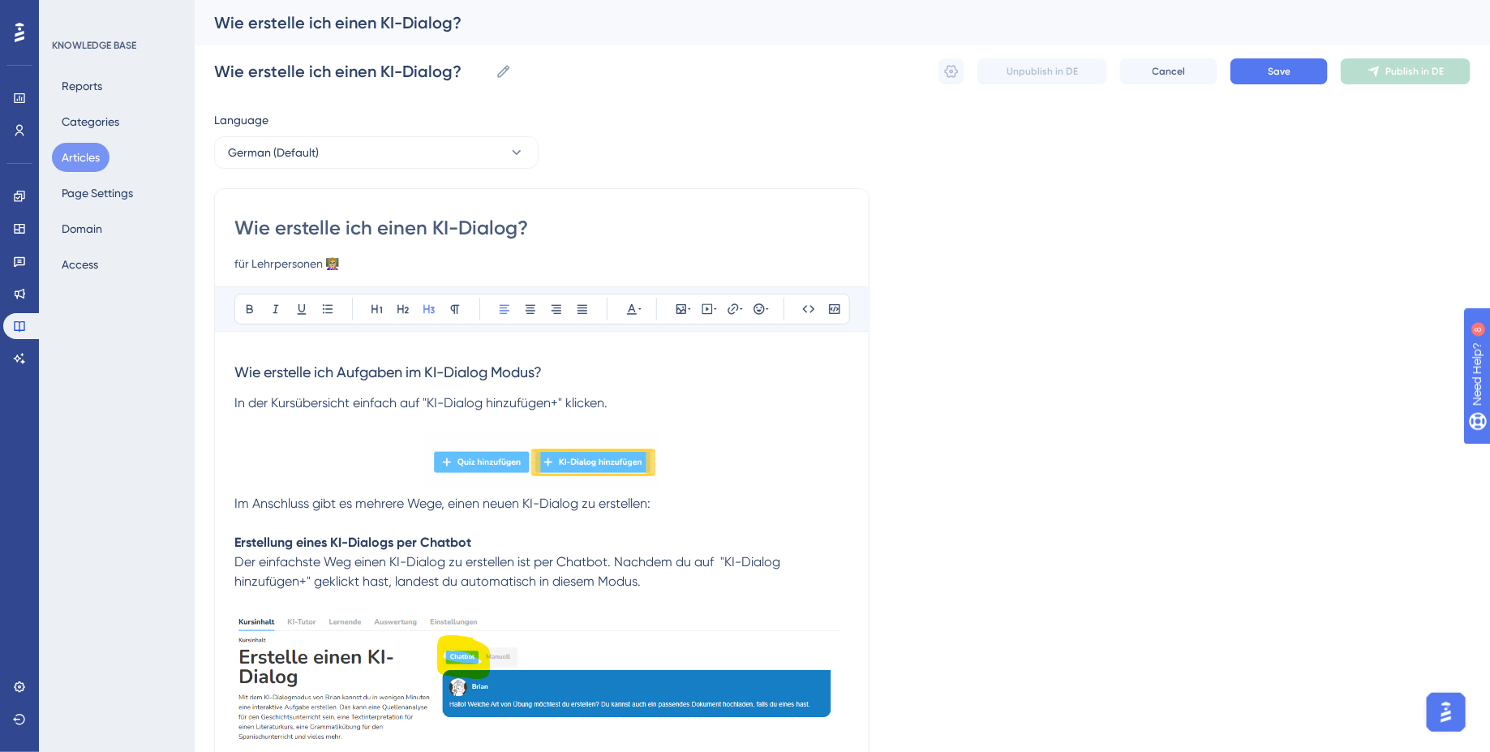
type input "für Lehrpersonen 👩🏼‍🏫"
click at [453, 400] on span "In der Kursübersicht einfach auf "KI-Dialog hinzufügen+" klicken." at bounding box center [420, 402] width 373 height 15
click at [373, 539] on strong "Erstellung eines KI-Dialogs per Chatbot" at bounding box center [352, 542] width 237 height 15
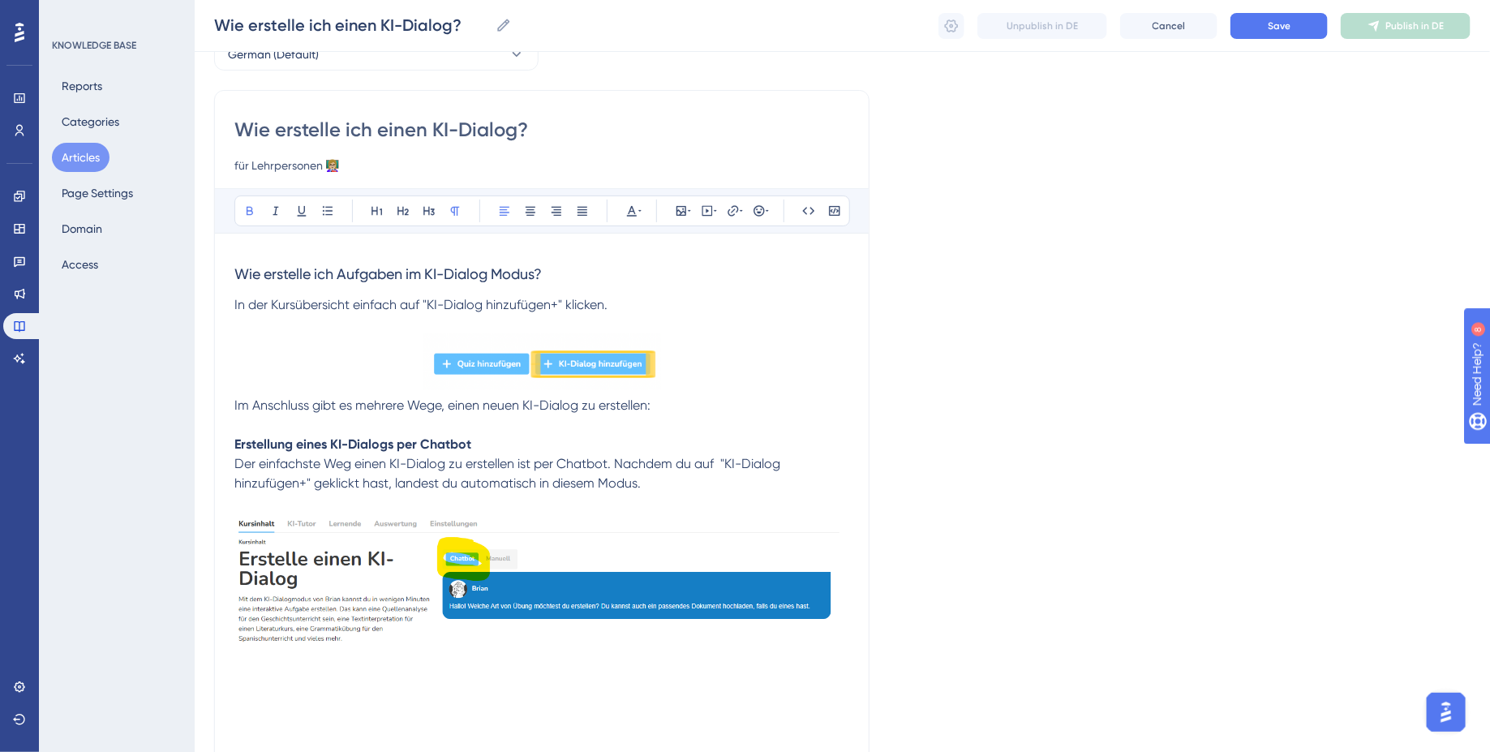
scroll to position [31, 0]
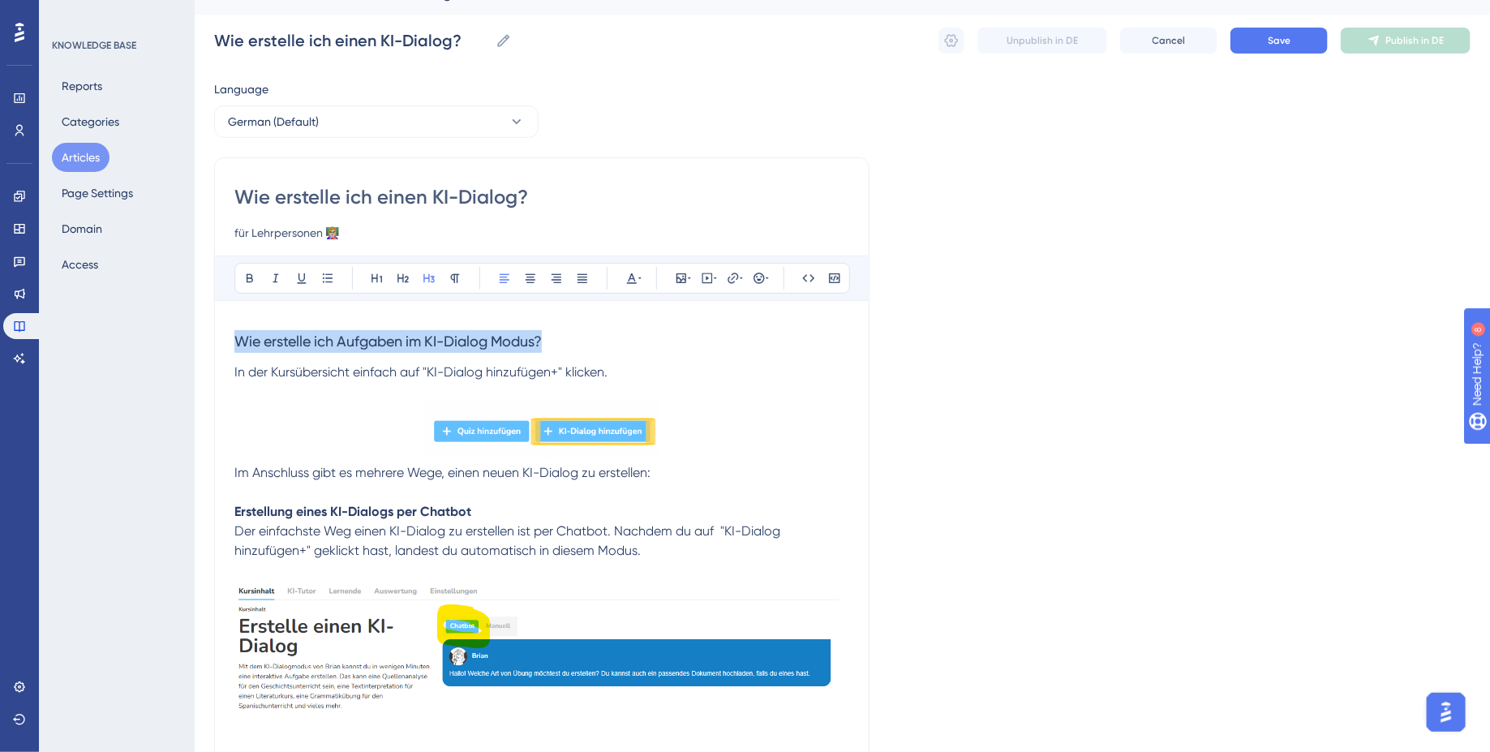
drag, startPoint x: 572, startPoint y: 336, endPoint x: 216, endPoint y: 336, distance: 356.1
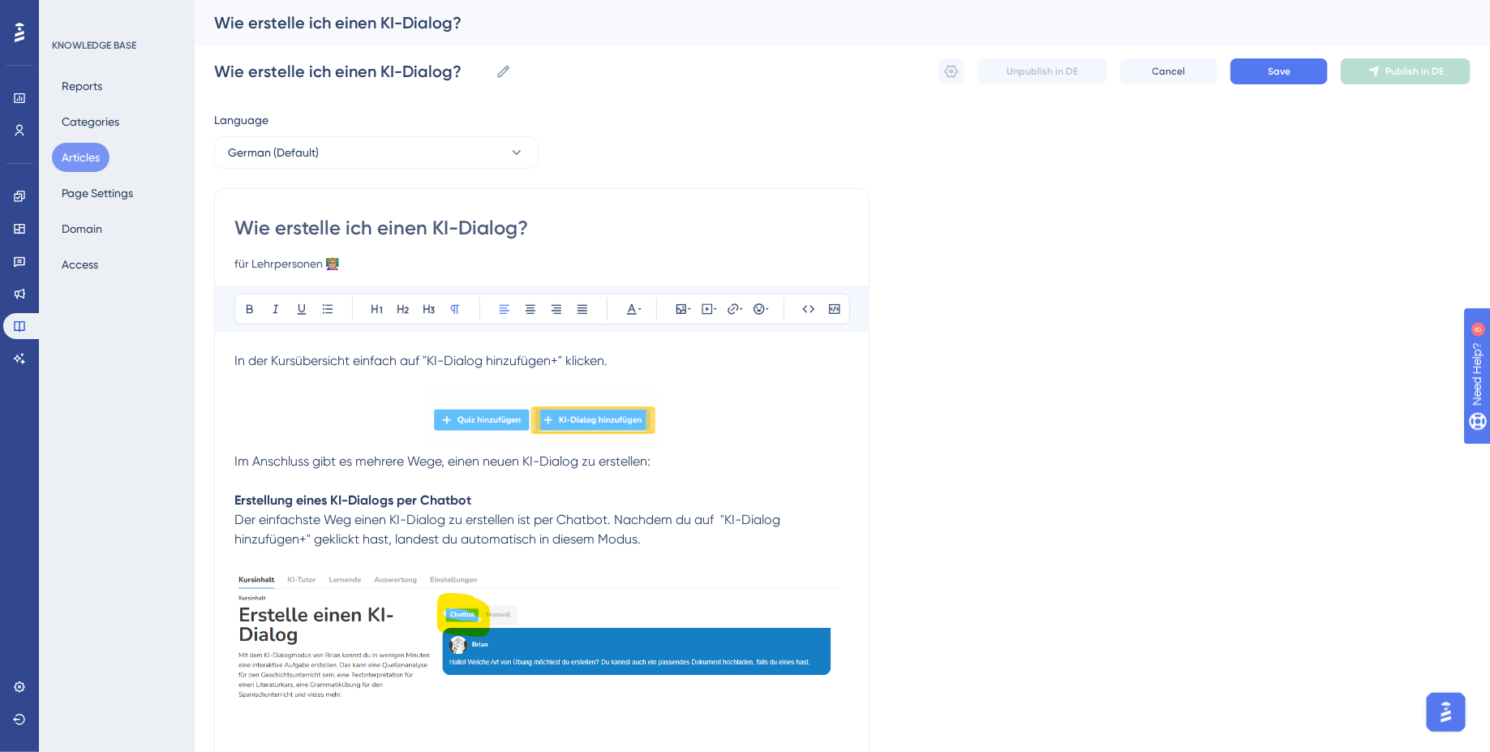
scroll to position [28, 0]
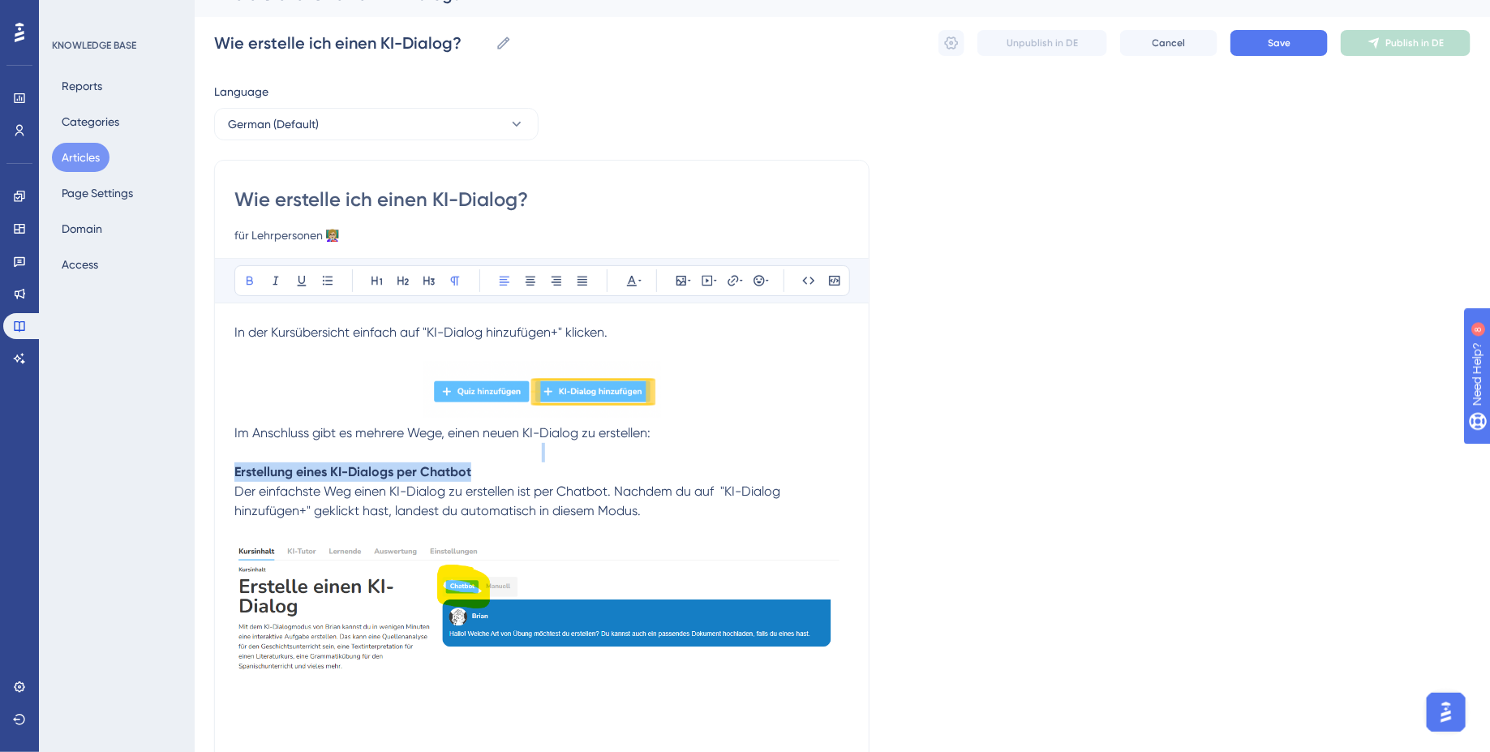
drag, startPoint x: 479, startPoint y: 468, endPoint x: 196, endPoint y: 457, distance: 282.5
click at [425, 277] on icon at bounding box center [429, 280] width 13 height 13
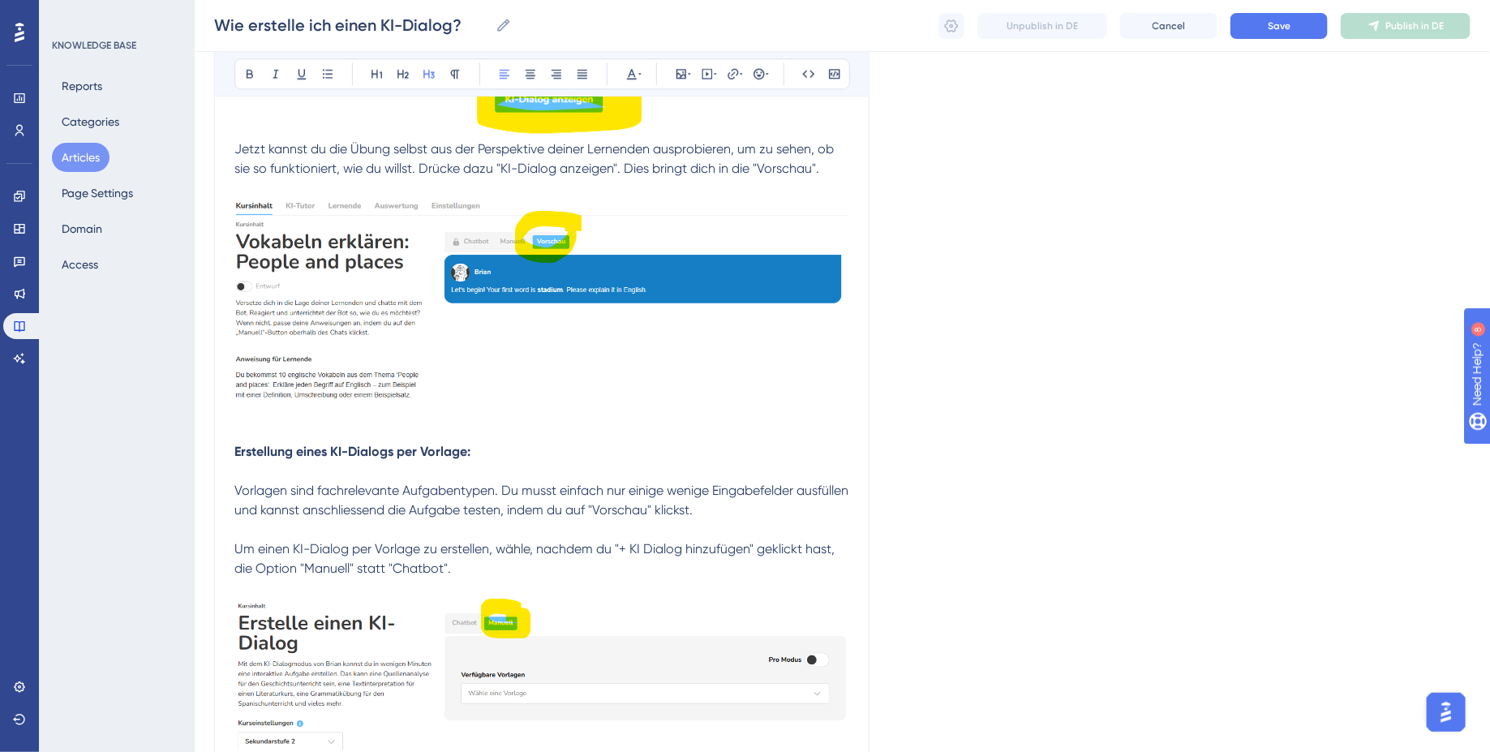
scroll to position [2073, 0]
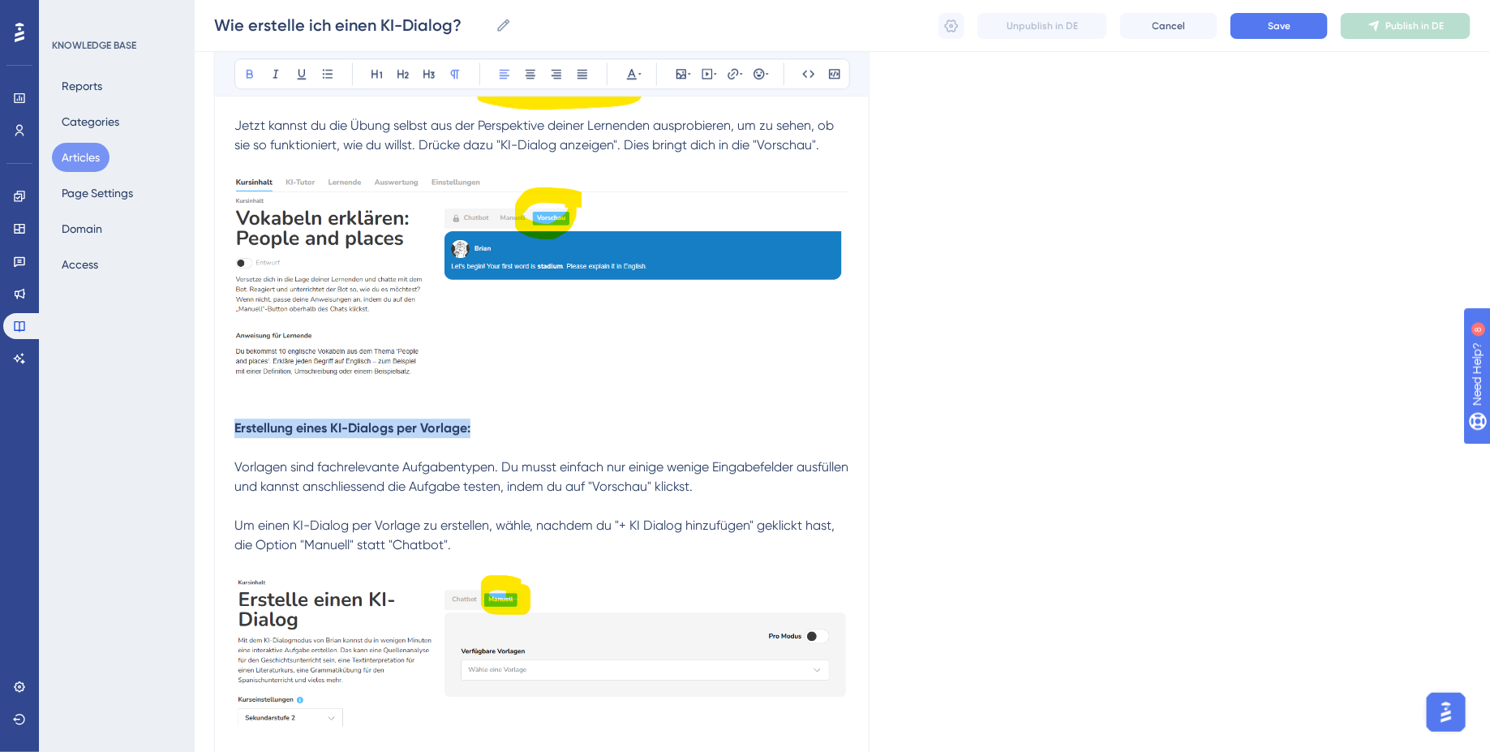
drag, startPoint x: 481, startPoint y: 418, endPoint x: 108, endPoint y: 418, distance: 373.1
click at [195, 418] on div "Performance Users Engagement Widgets Feedback Product Updates Knowledge Base AI…" at bounding box center [842, 34] width 1295 height 4215
click at [439, 67] on div at bounding box center [429, 73] width 23 height 23
click at [432, 69] on icon at bounding box center [429, 73] width 13 height 13
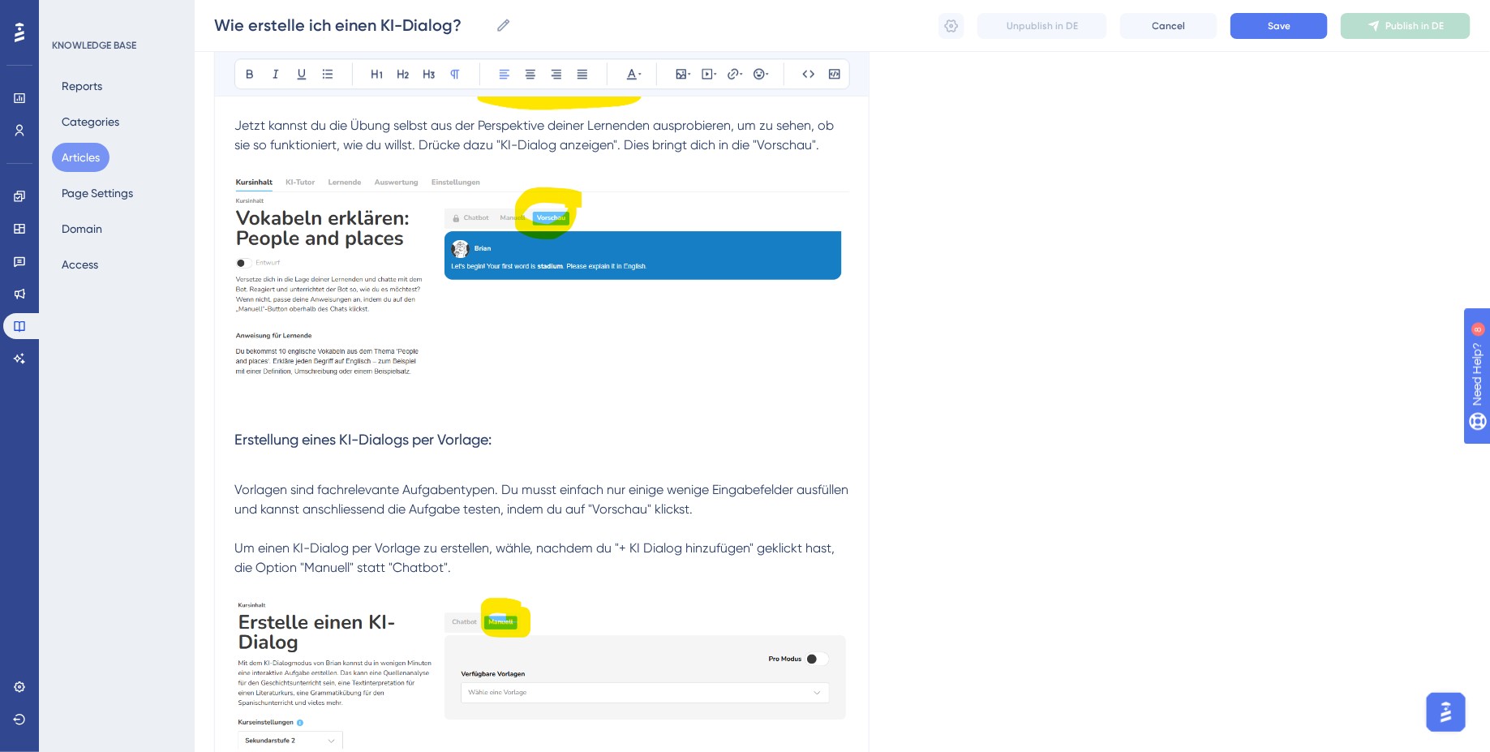
click at [459, 498] on span "Vorlagen sind fachrelevante Aufgabentypen. Du musst einfach nur einige wenige E…" at bounding box center [542, 499] width 617 height 35
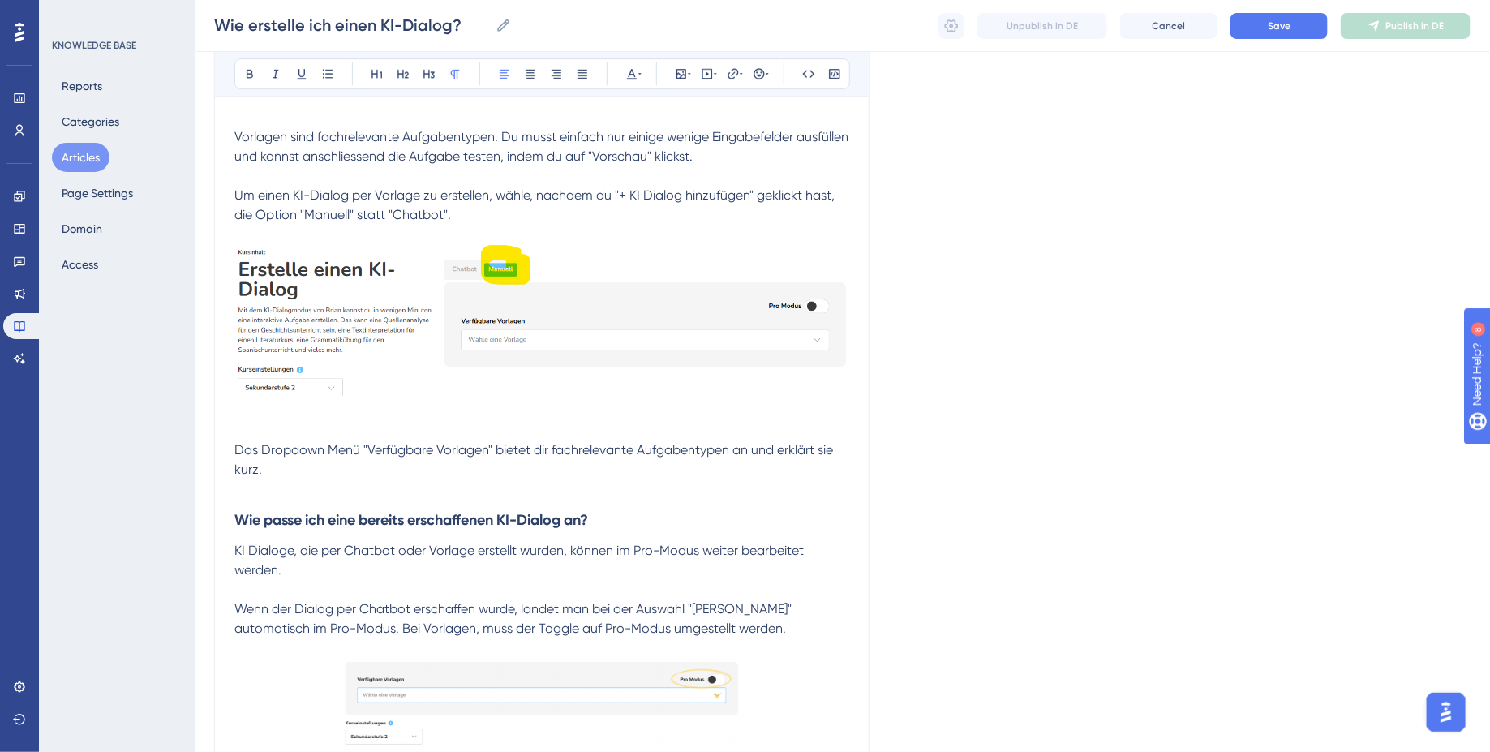
scroll to position [2443, 0]
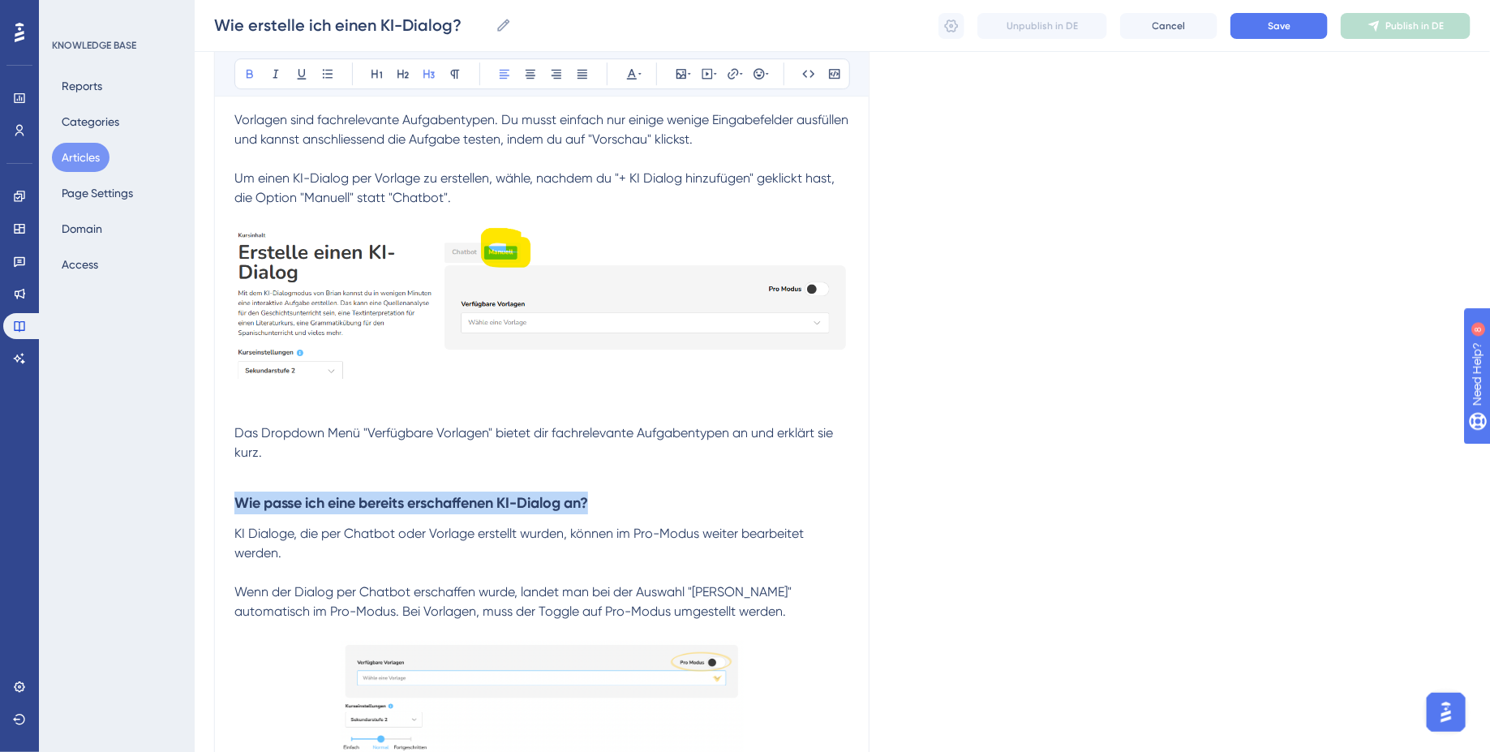
drag, startPoint x: 612, startPoint y: 498, endPoint x: 212, endPoint y: 498, distance: 400.7
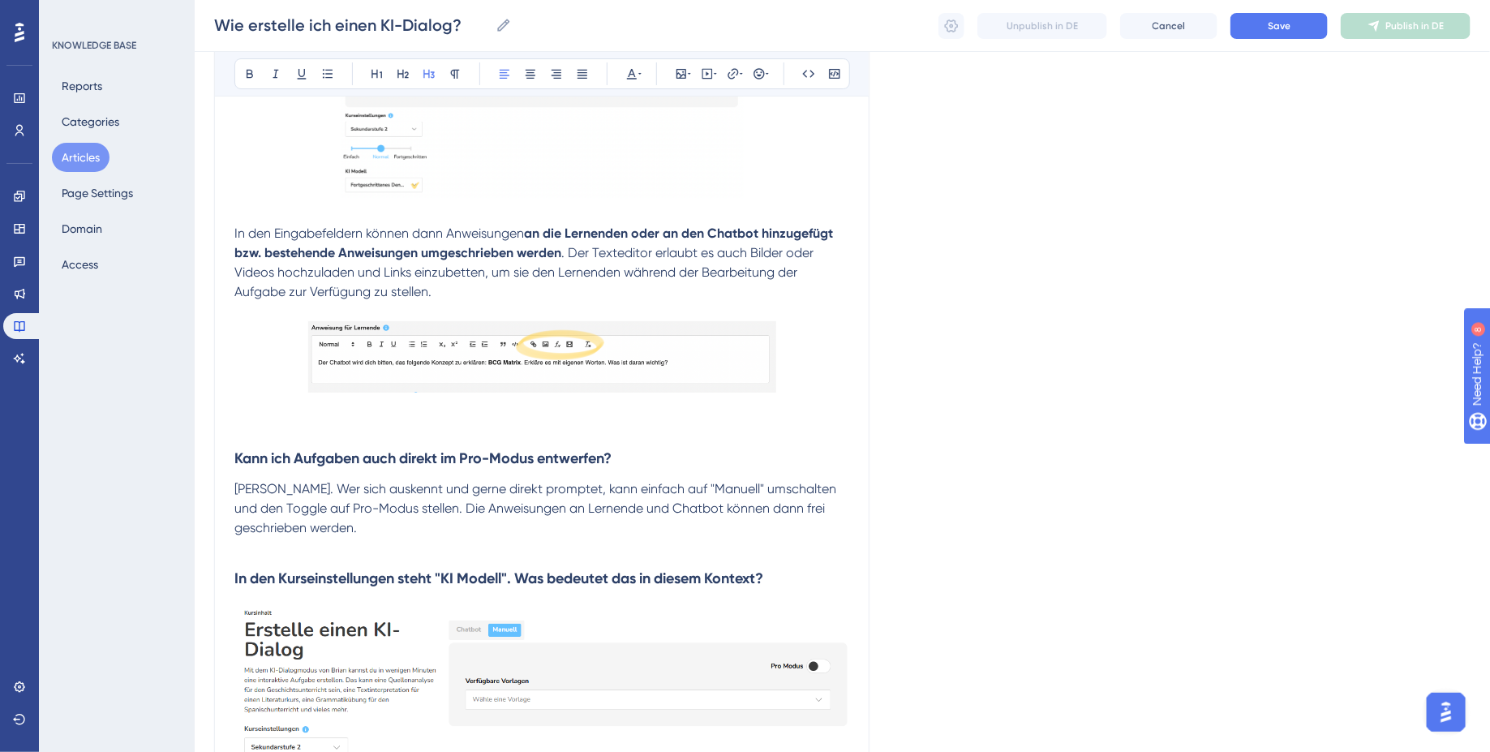
scroll to position [3043, 0]
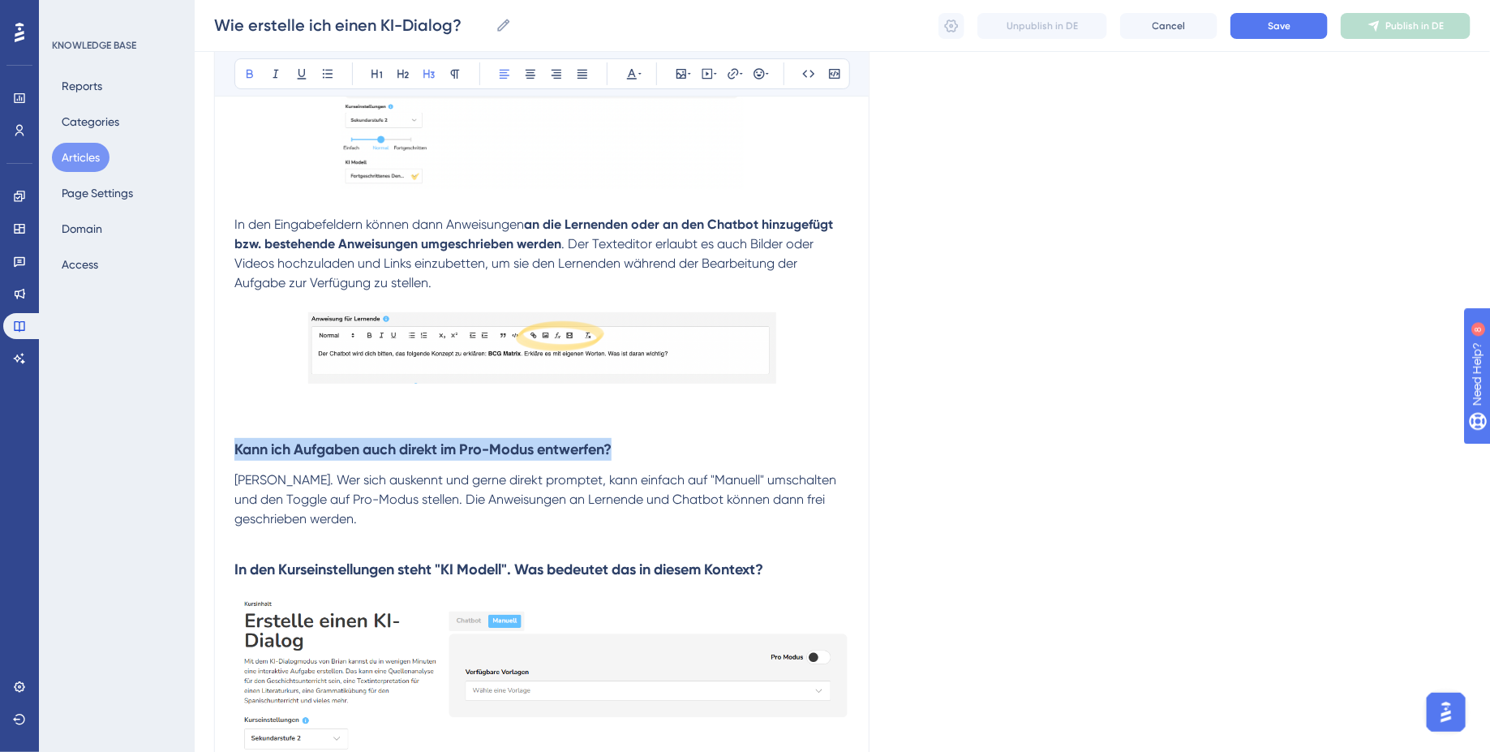
drag, startPoint x: 644, startPoint y: 440, endPoint x: 133, endPoint y: 435, distance: 511.0
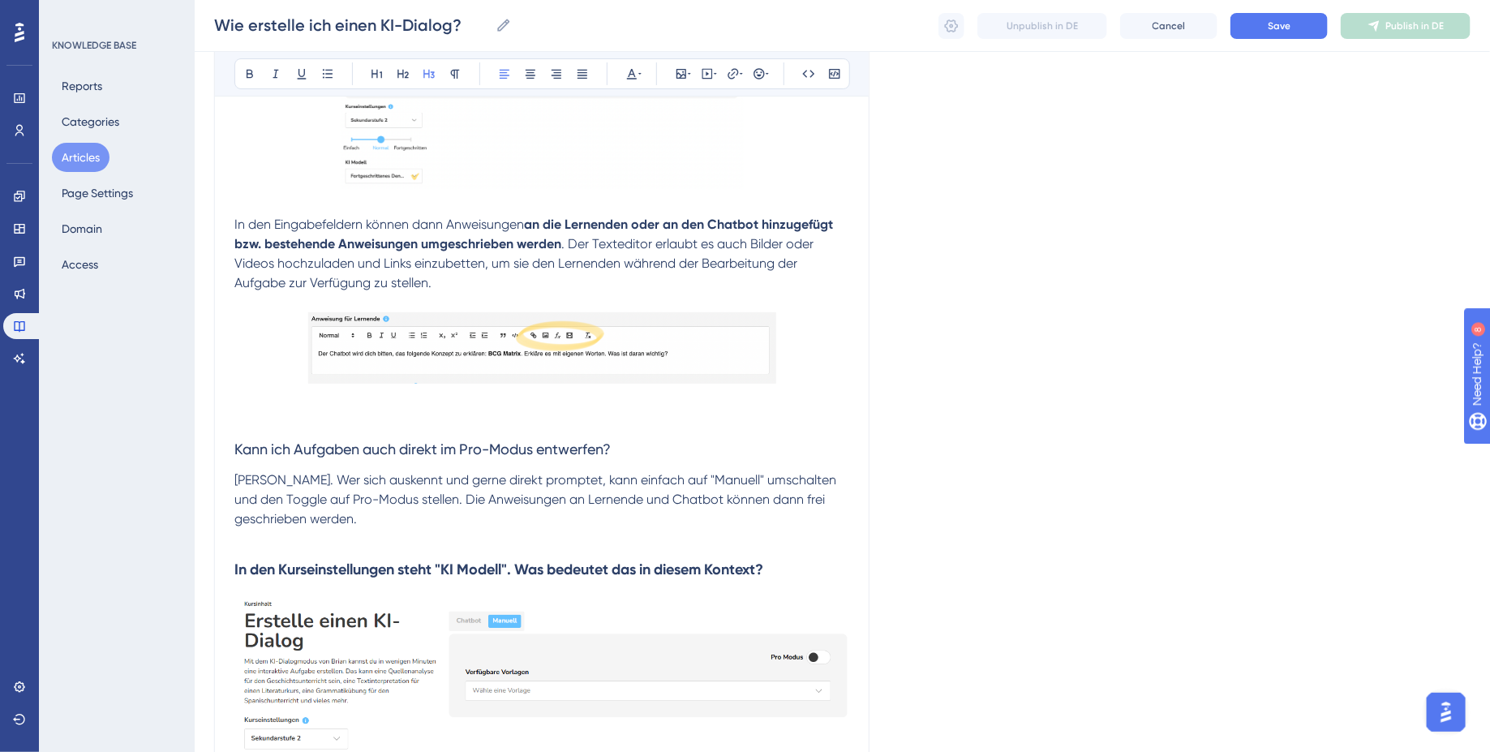
scroll to position [3127, 0]
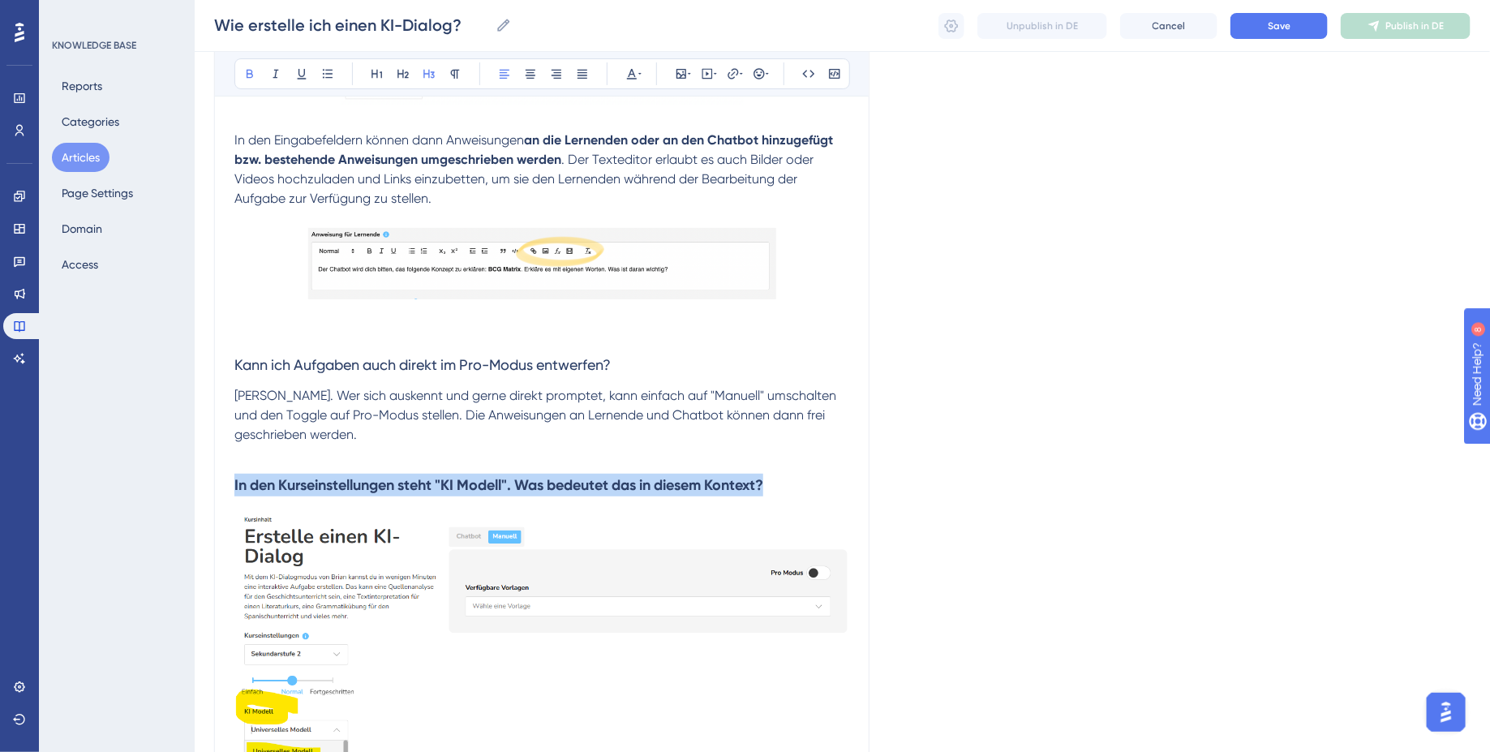
drag, startPoint x: 785, startPoint y: 483, endPoint x: 173, endPoint y: 478, distance: 612.4
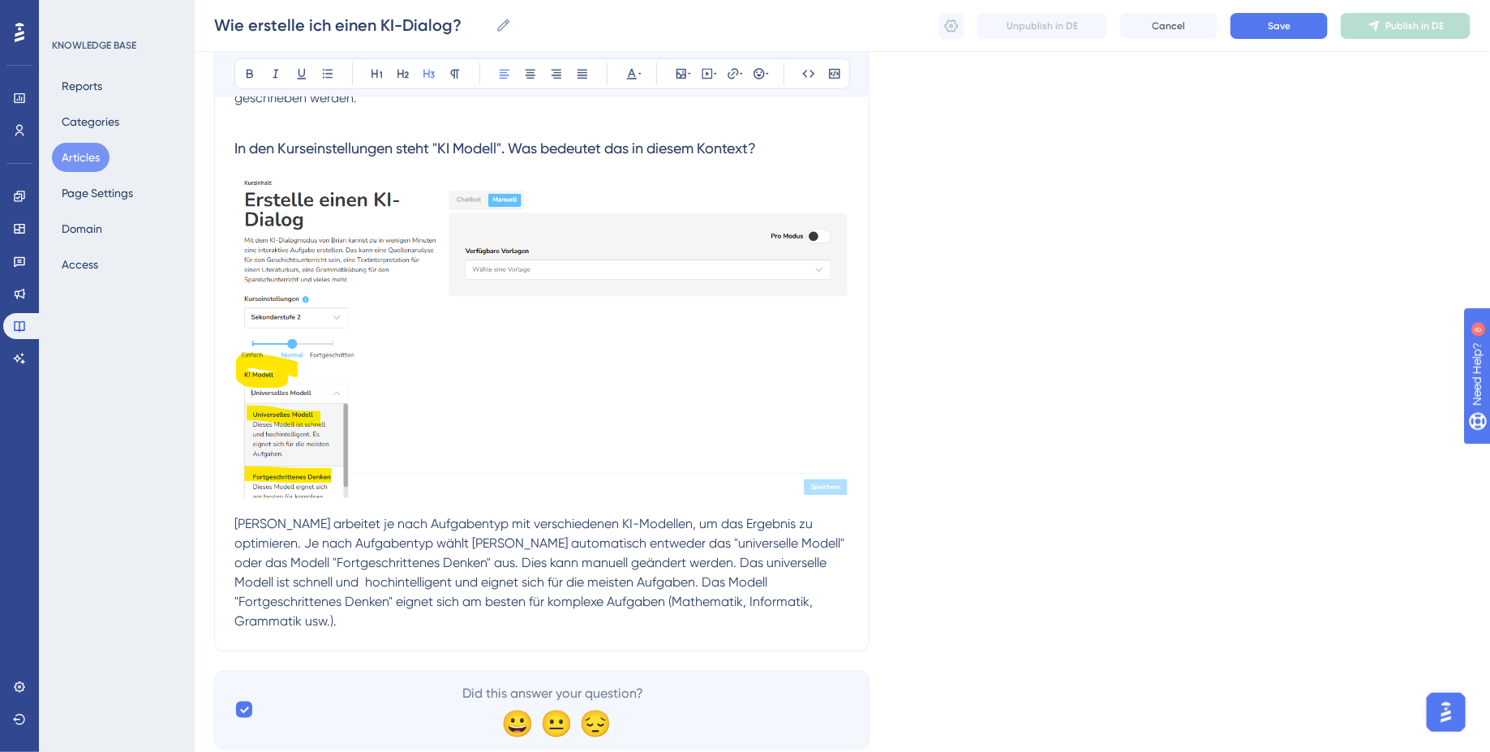
scroll to position [3466, 0]
click at [236, 513] on span "[PERSON_NAME] arbeitet je nach Aufgabentyp mit verschiedenen KI-Modellen, um da…" at bounding box center [540, 569] width 613 height 113
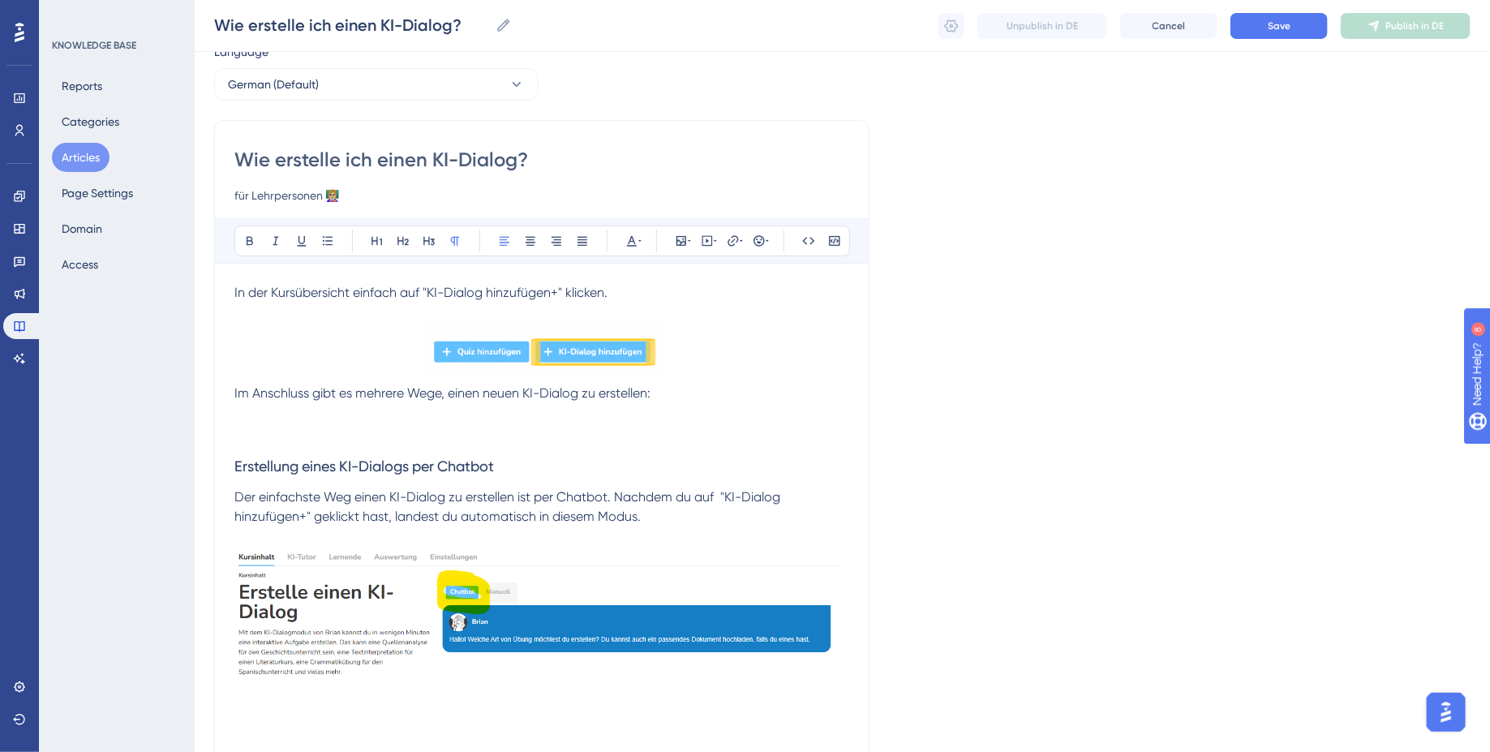
scroll to position [0, 0]
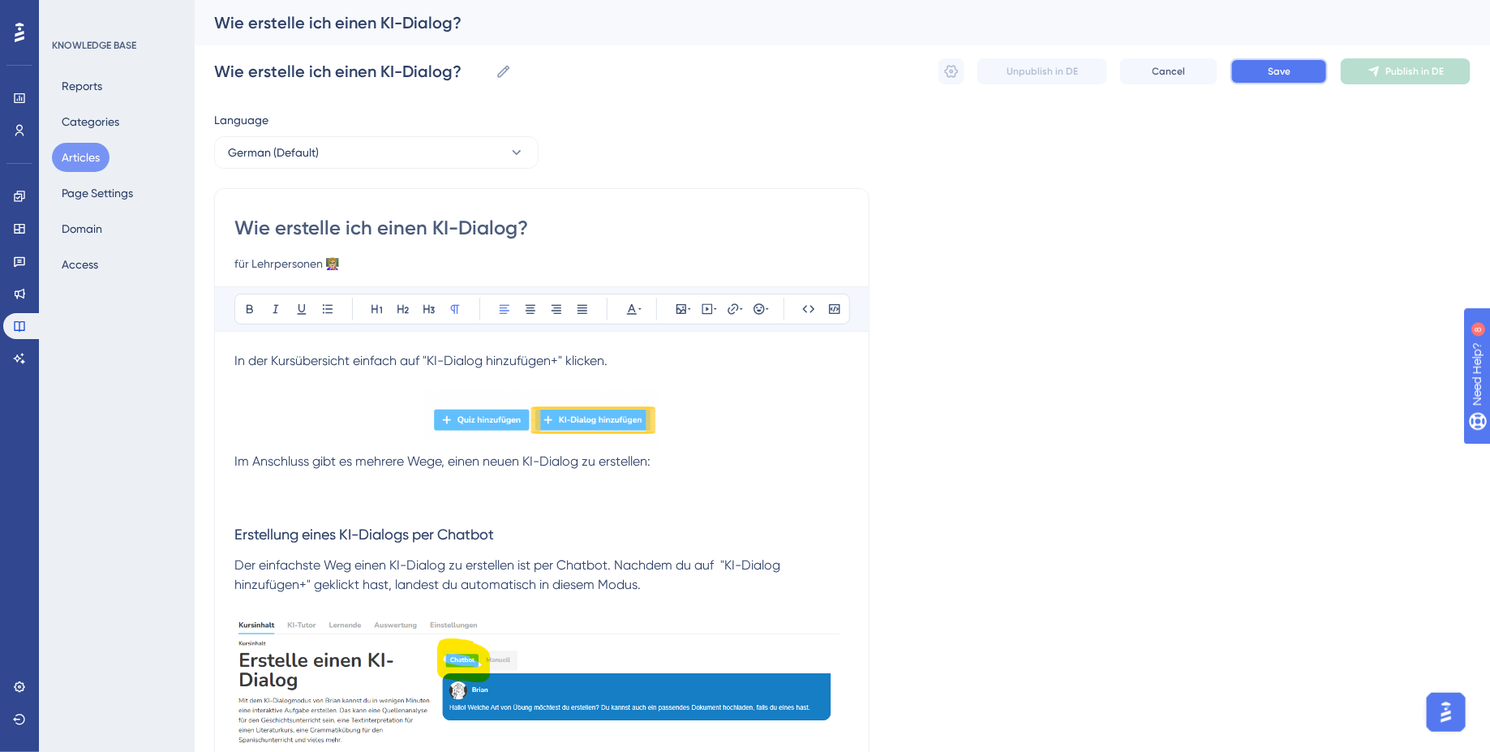
click at [1281, 77] on span "Save" at bounding box center [1279, 71] width 23 height 13
click at [949, 70] on icon at bounding box center [951, 71] width 16 height 16
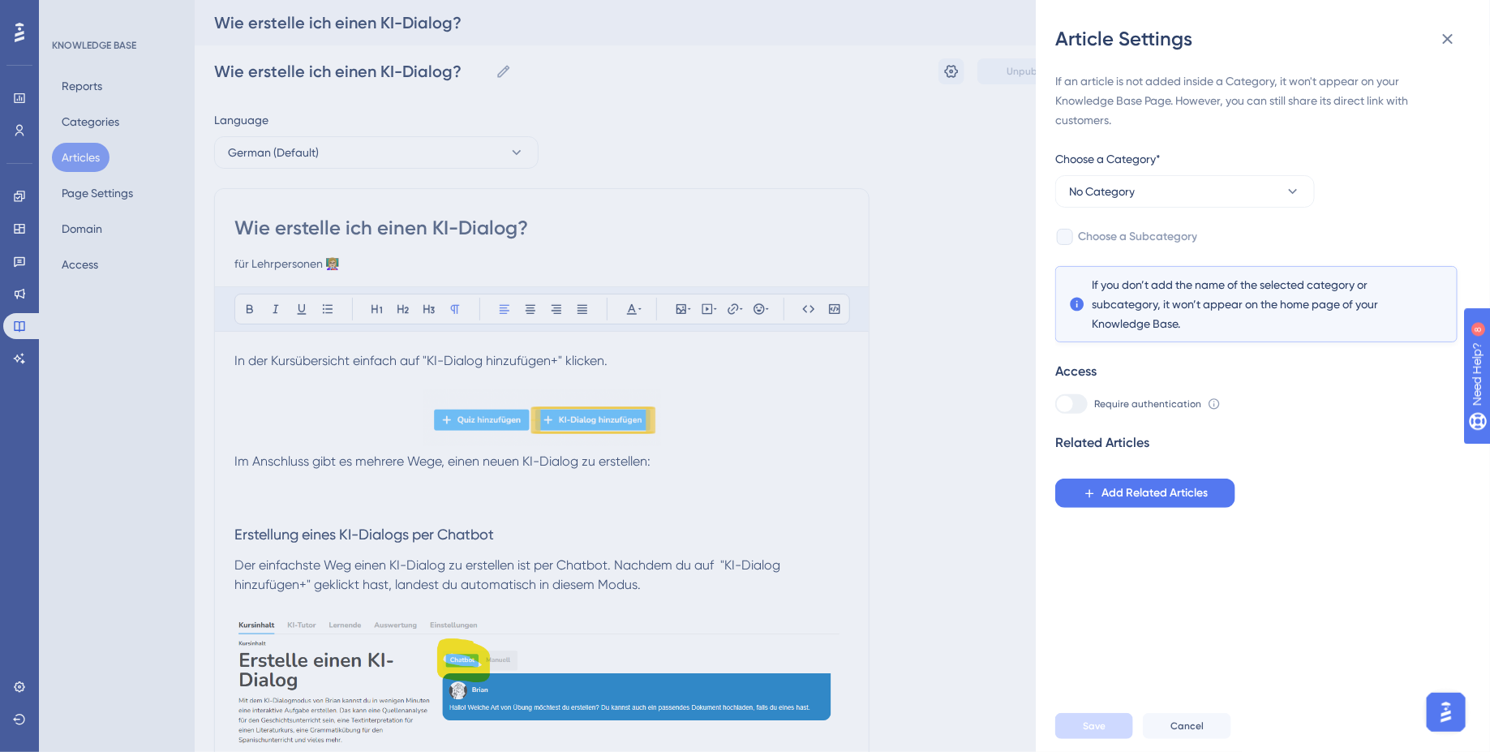
click at [947, 281] on div "Article Settings If an article is not added inside a Category, it won't appear …" at bounding box center [745, 376] width 1490 height 752
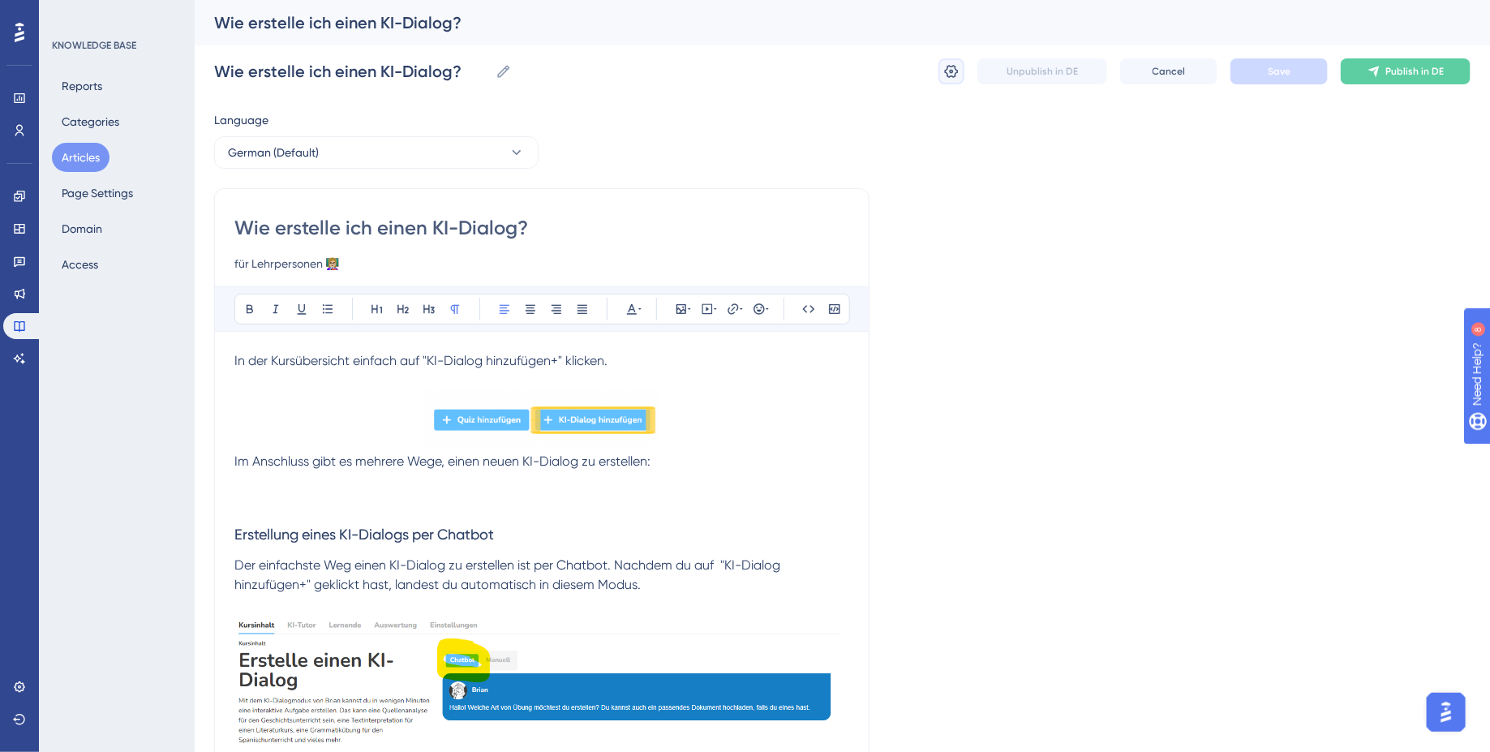
click at [963, 69] on button at bounding box center [951, 71] width 26 height 26
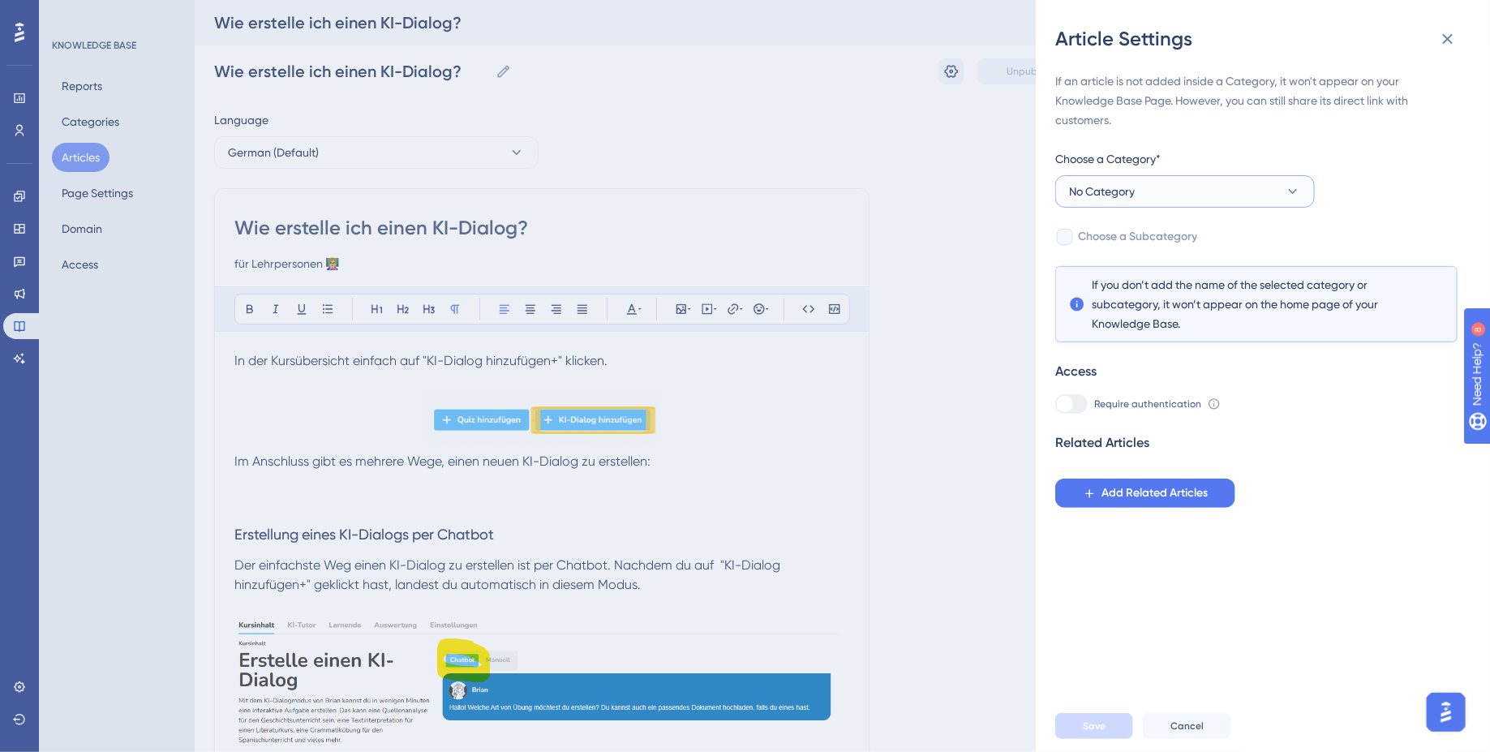
click at [1267, 195] on button "No Category" at bounding box center [1185, 191] width 260 height 32
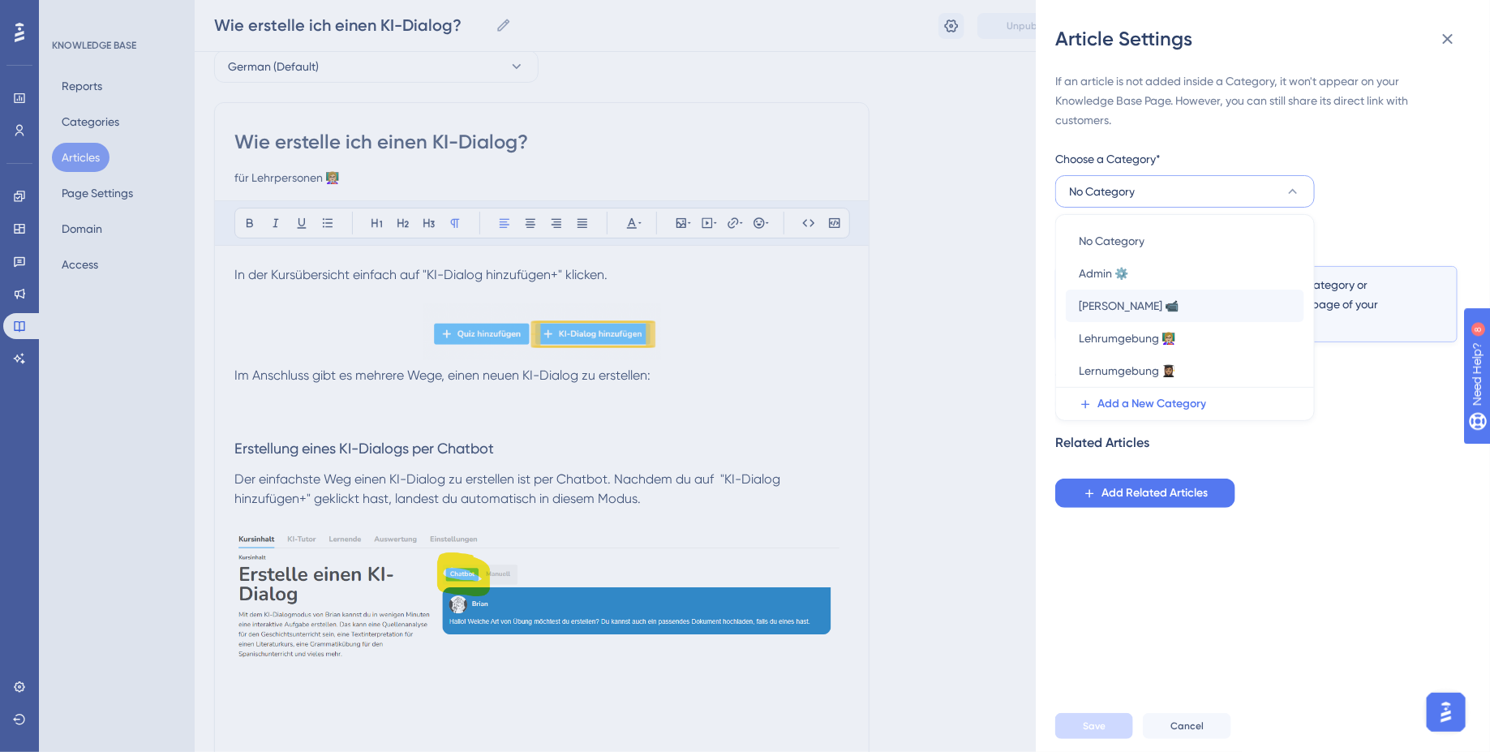
scroll to position [85, 0]
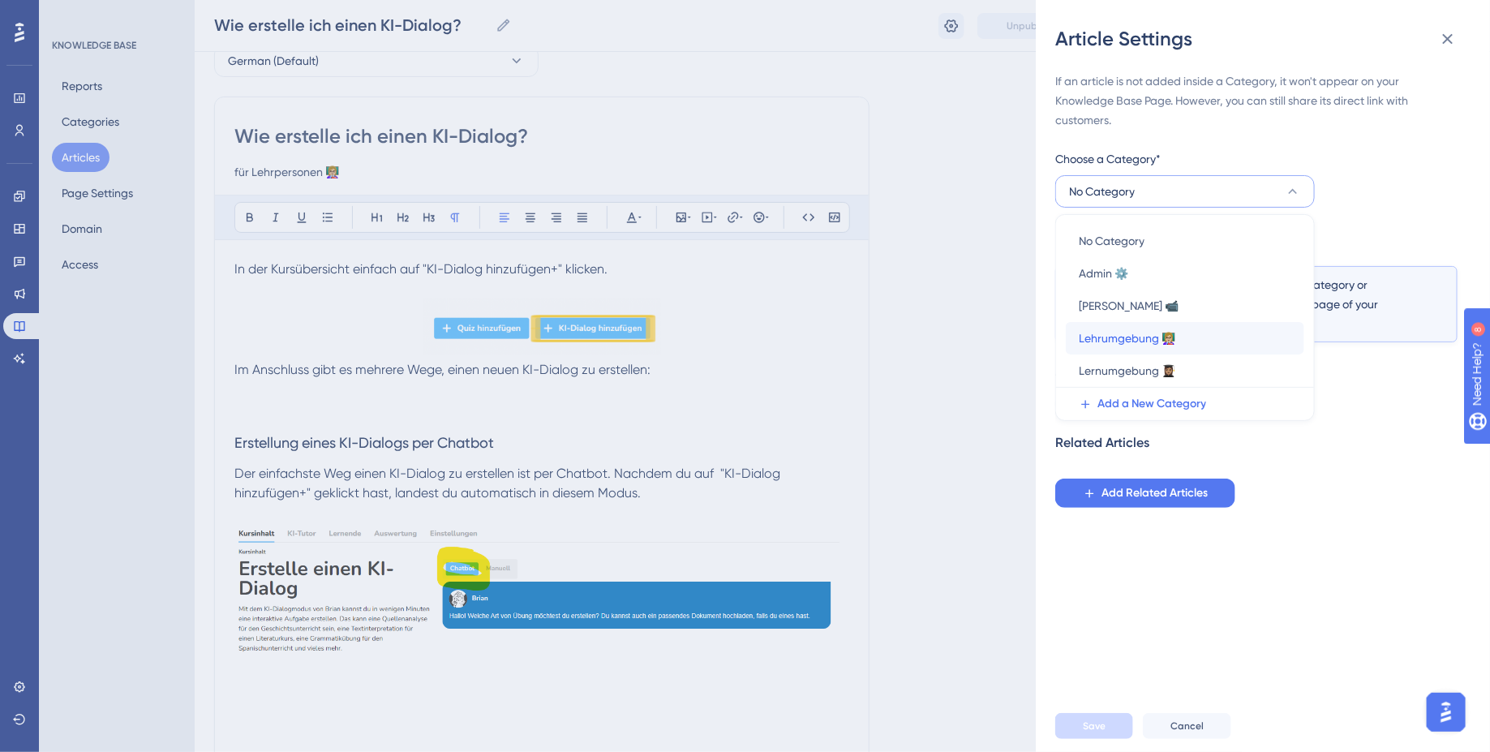
click at [1206, 336] on div "Lehrumgebung 👩🏼‍🏫 Lehrumgebung 👩🏼‍🏫" at bounding box center [1185, 338] width 213 height 32
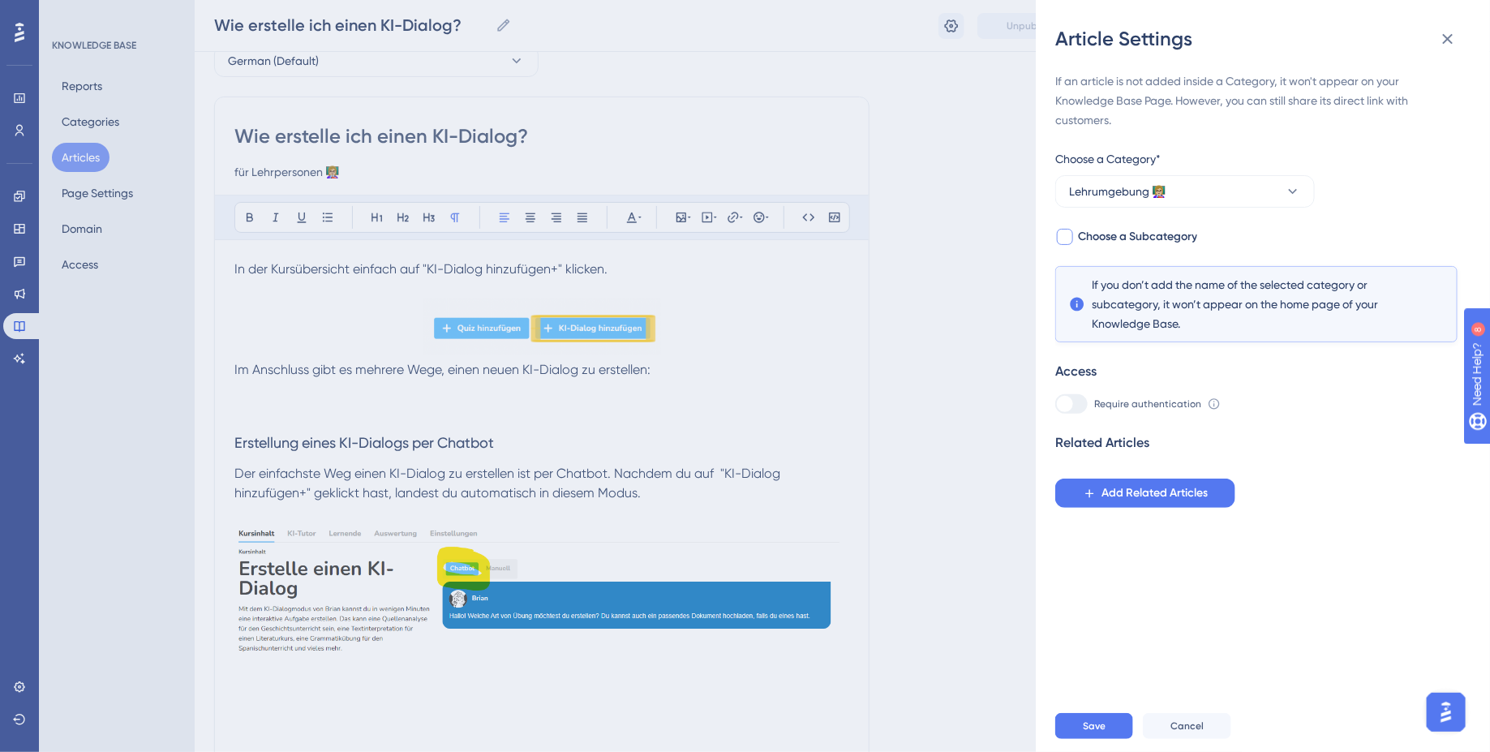
click at [1086, 241] on span "Choose a Subcategory" at bounding box center [1137, 236] width 119 height 19
checkbox input "true"
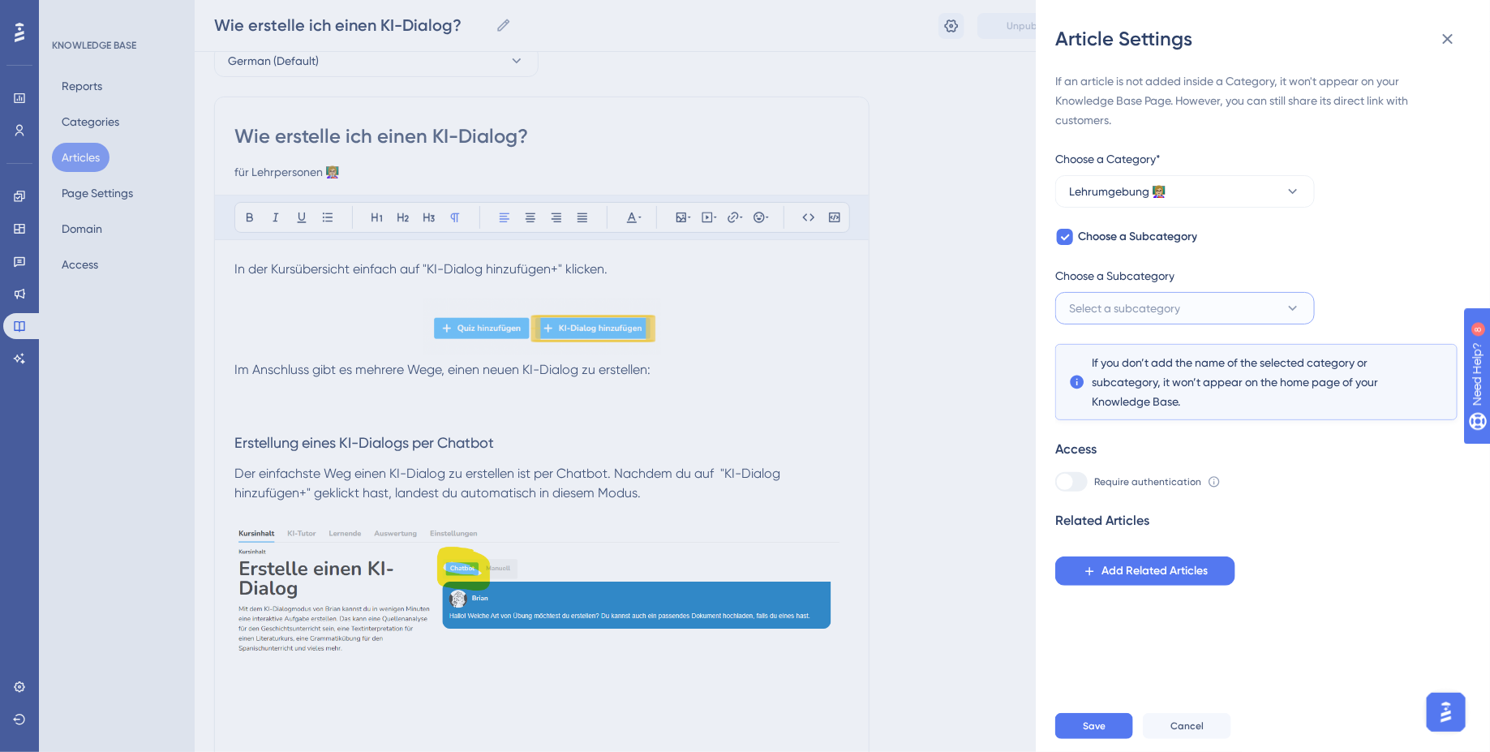
click at [1184, 307] on button "Select a subcategory" at bounding box center [1185, 308] width 260 height 32
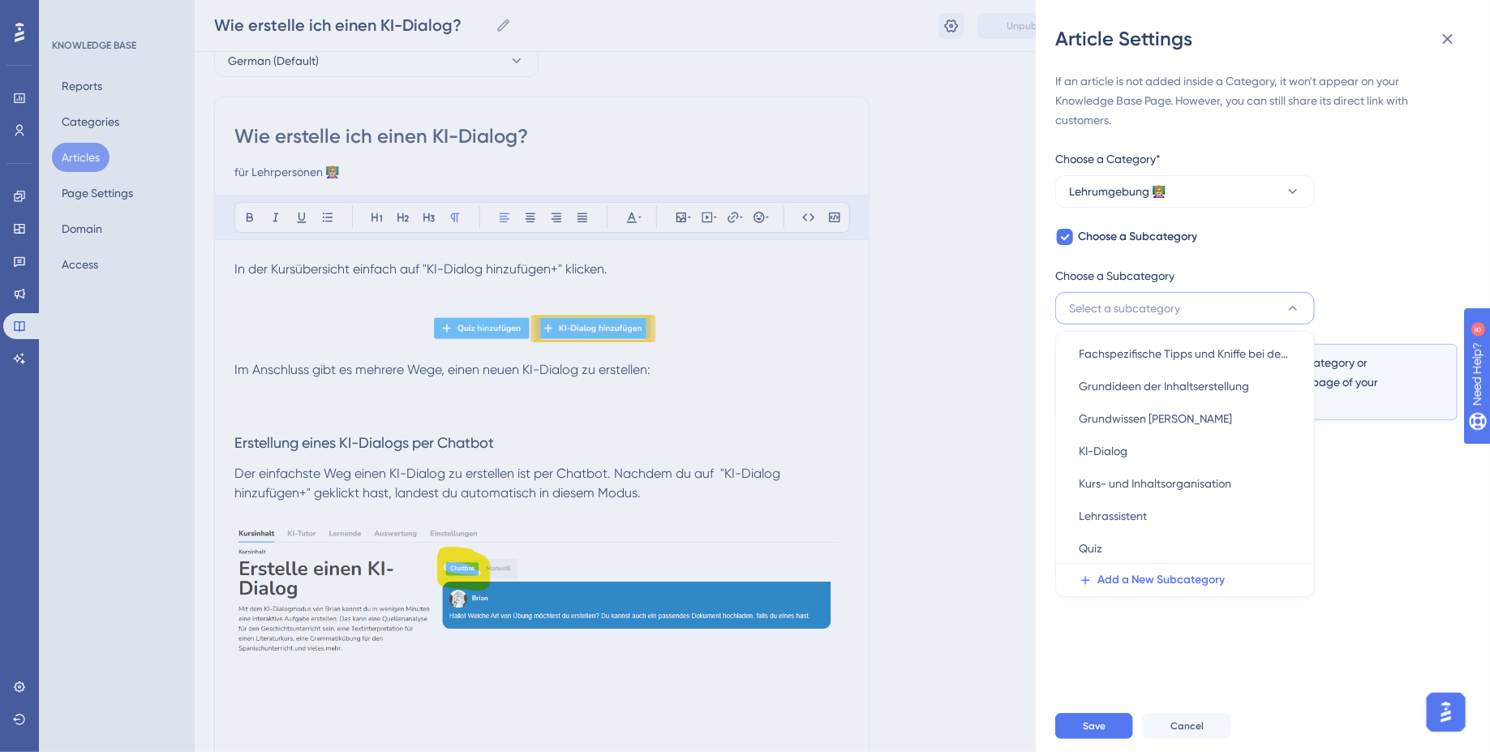
scroll to position [98, 0]
click at [1177, 453] on div "KI-Dialog KI-Dialog" at bounding box center [1185, 454] width 213 height 32
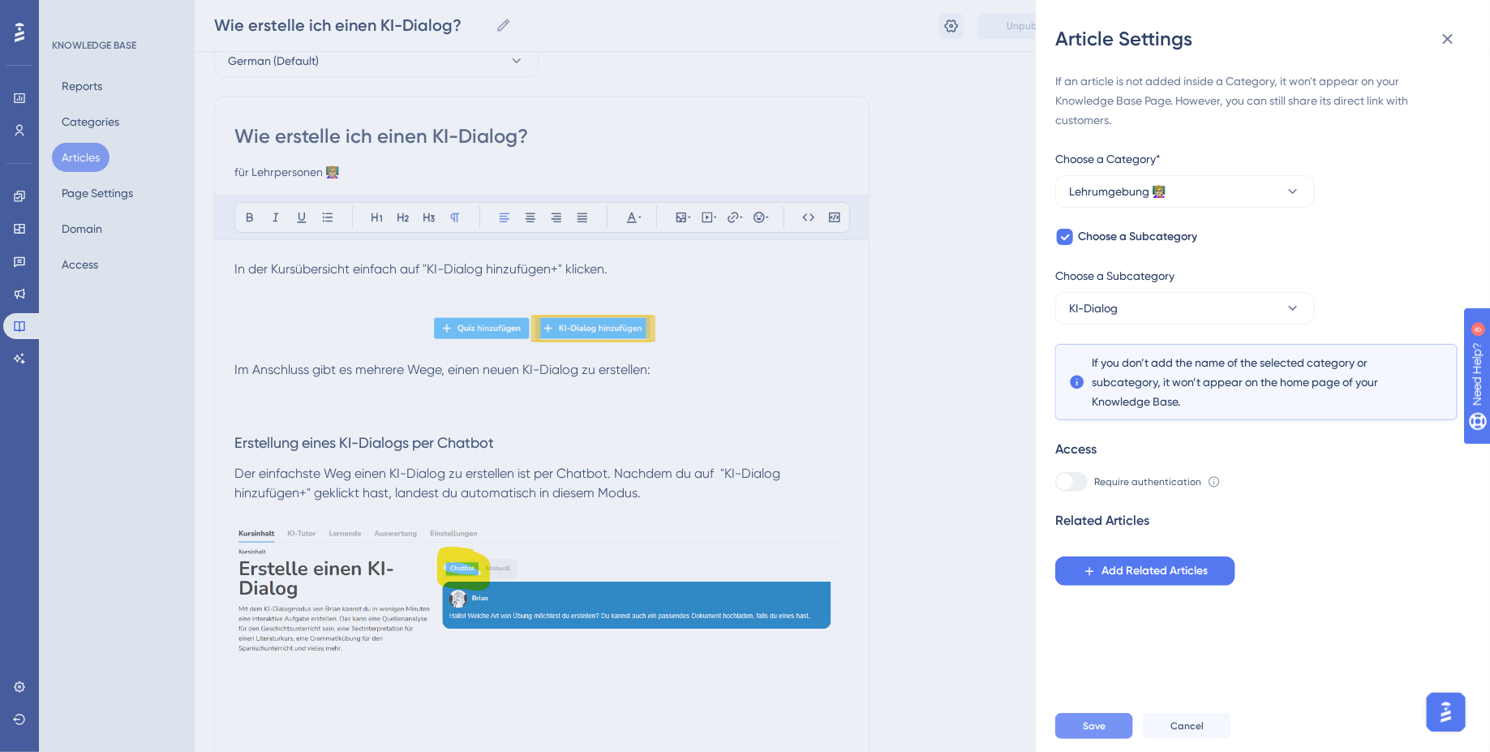
click at [1096, 732] on span "Save" at bounding box center [1094, 725] width 23 height 13
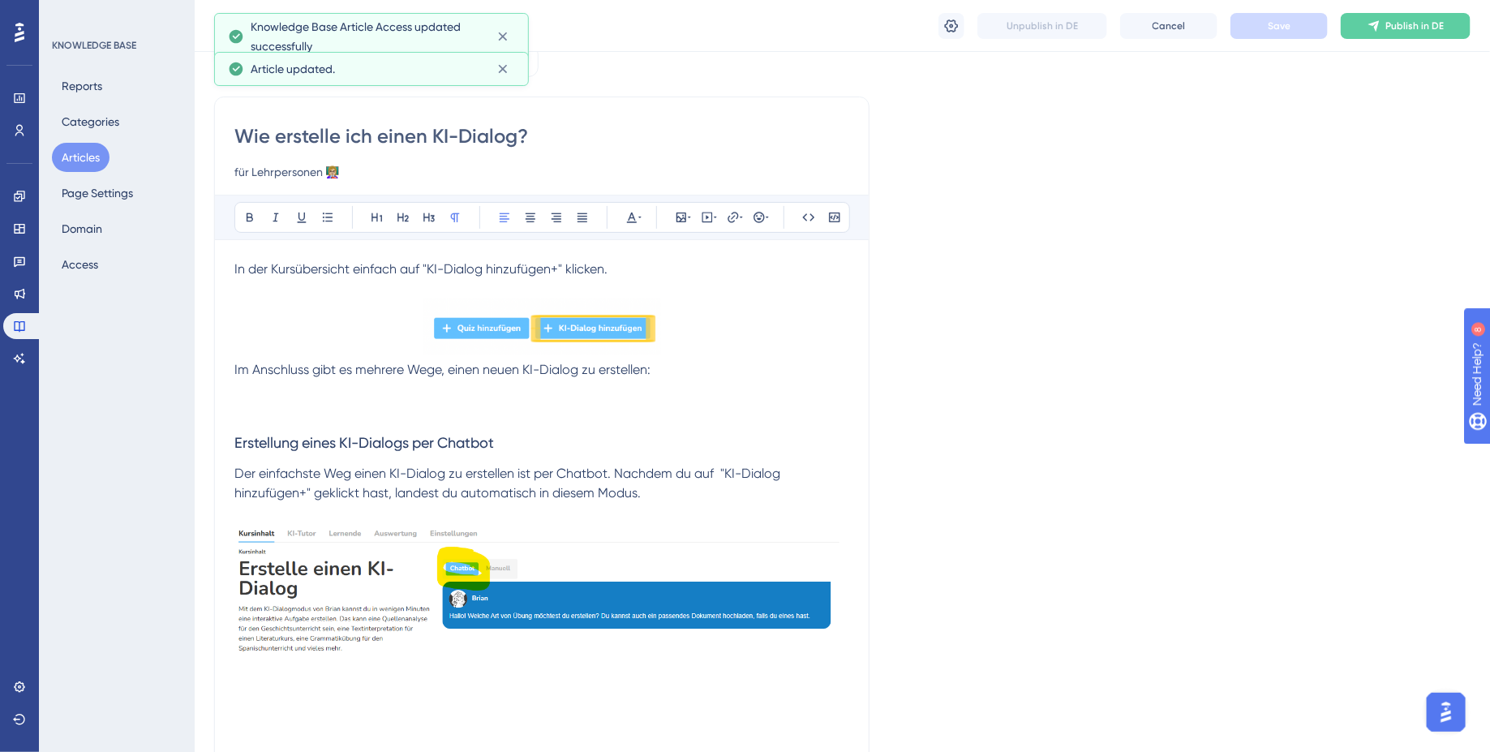
scroll to position [0, 0]
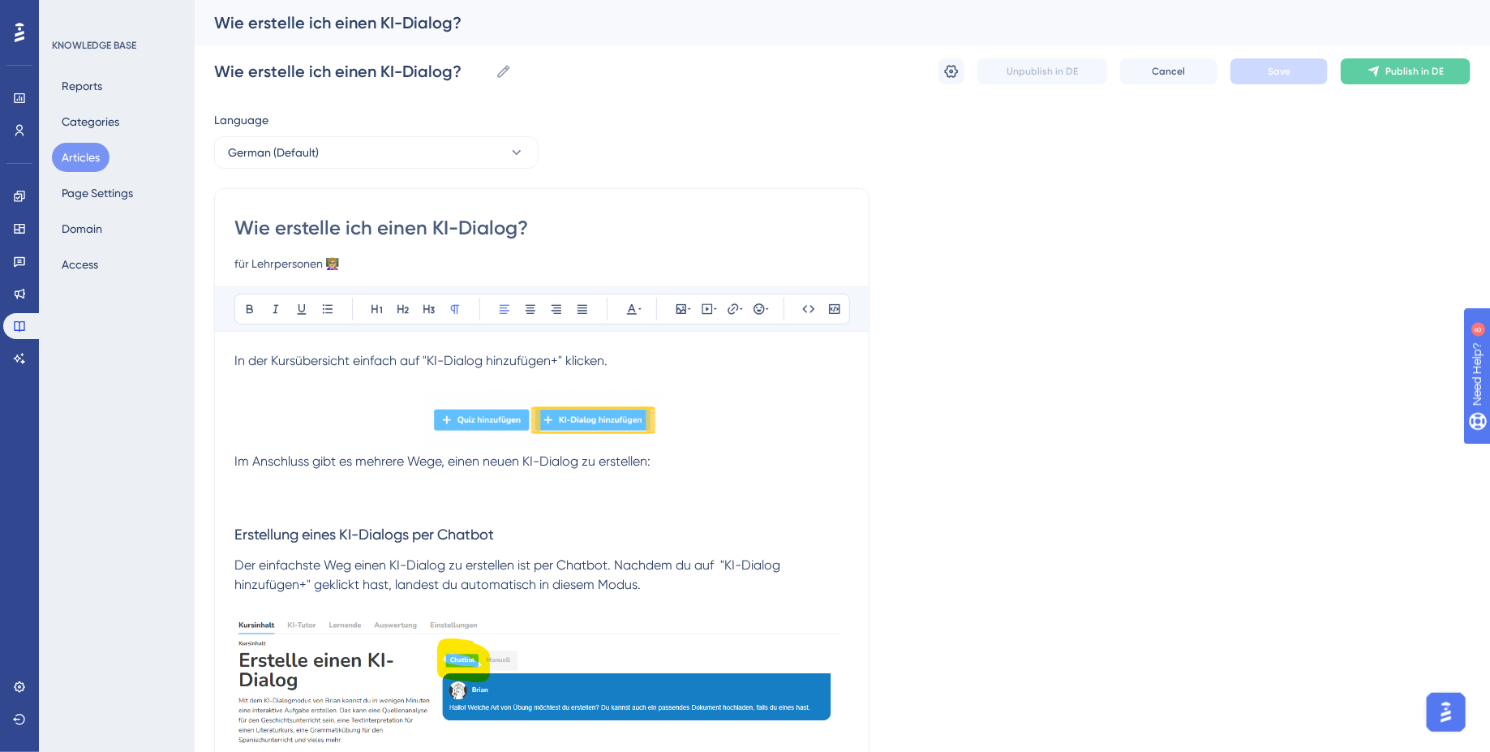
click at [85, 155] on button "Articles" at bounding box center [81, 157] width 58 height 29
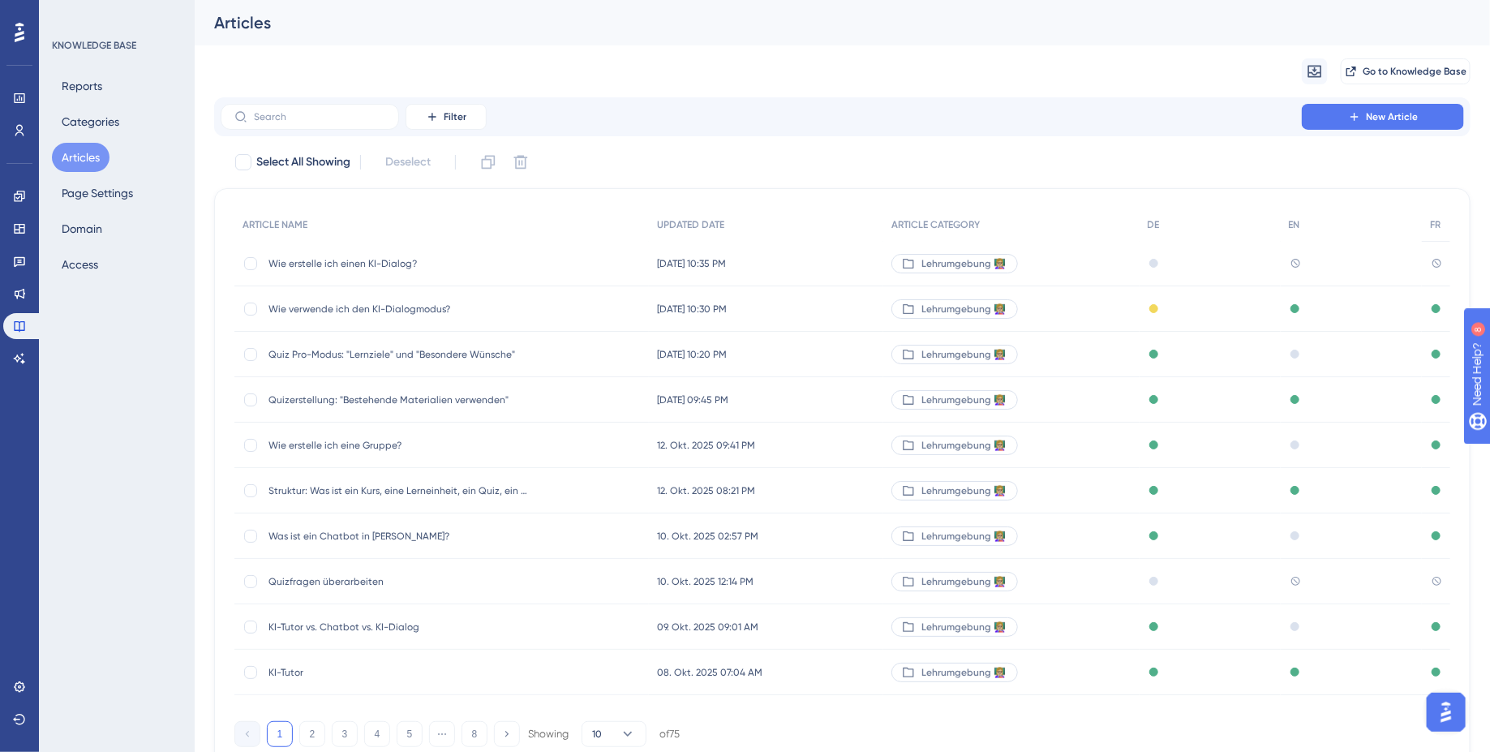
click at [458, 303] on span "Wie verwende ich den KI-Dialogmodus?" at bounding box center [398, 309] width 260 height 13
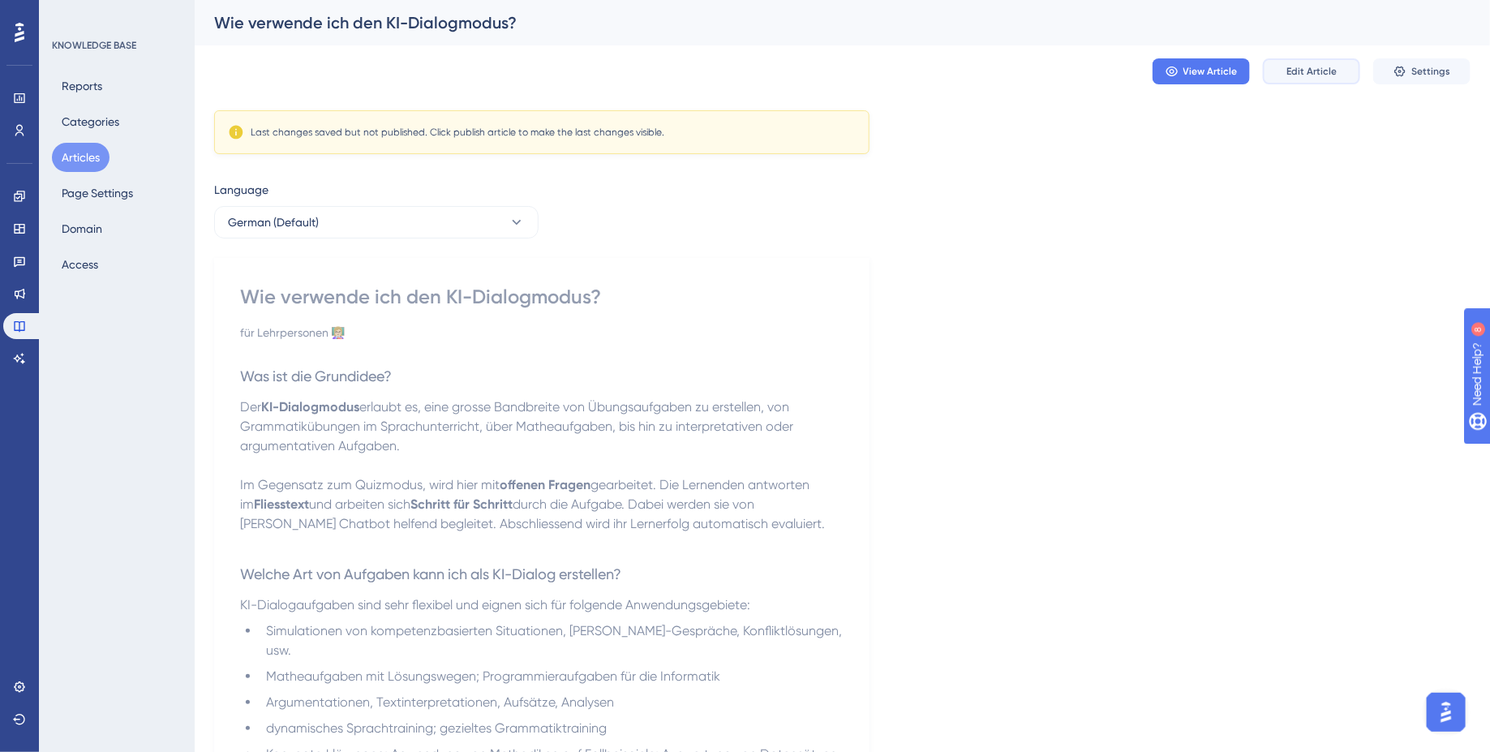
click at [1292, 78] on button "Edit Article" at bounding box center [1311, 71] width 97 height 26
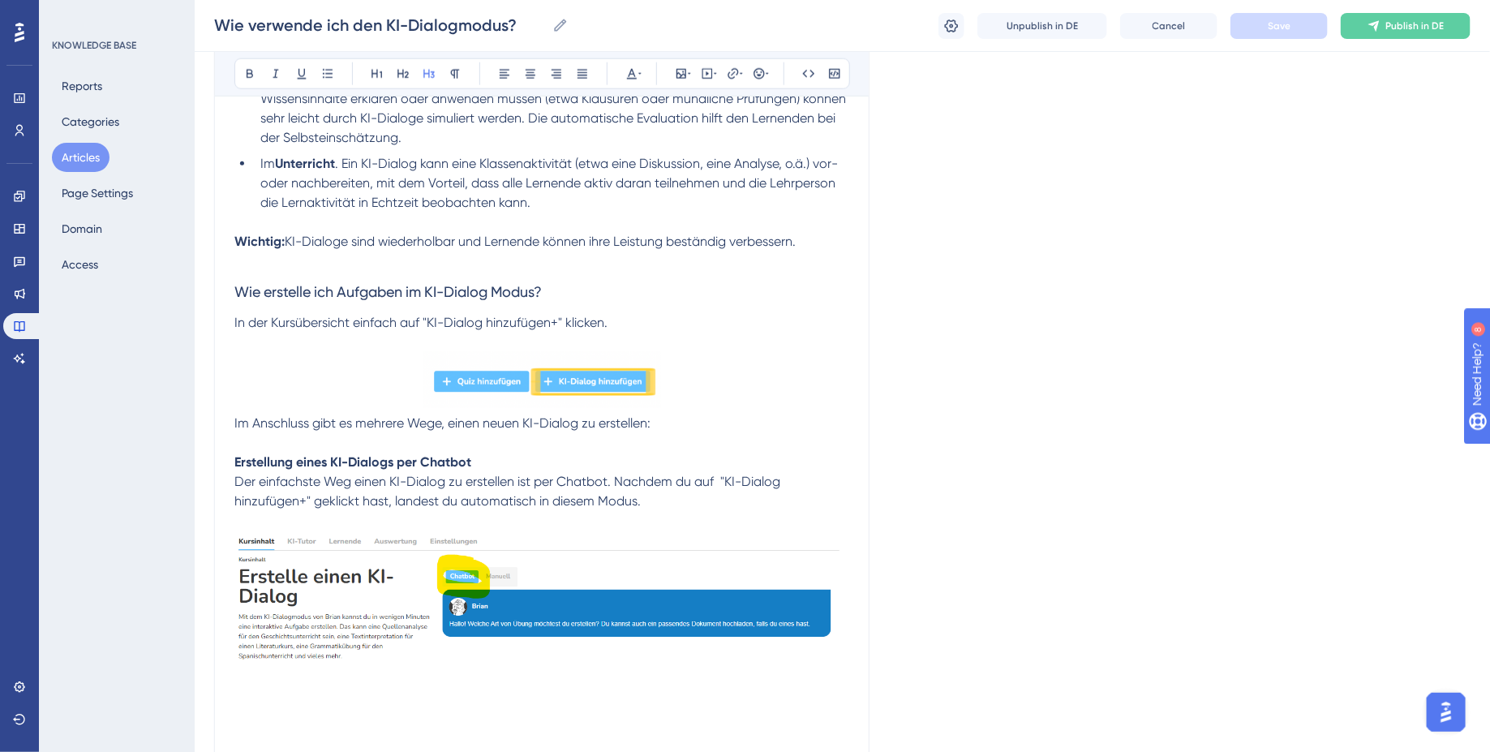
scroll to position [934, 0]
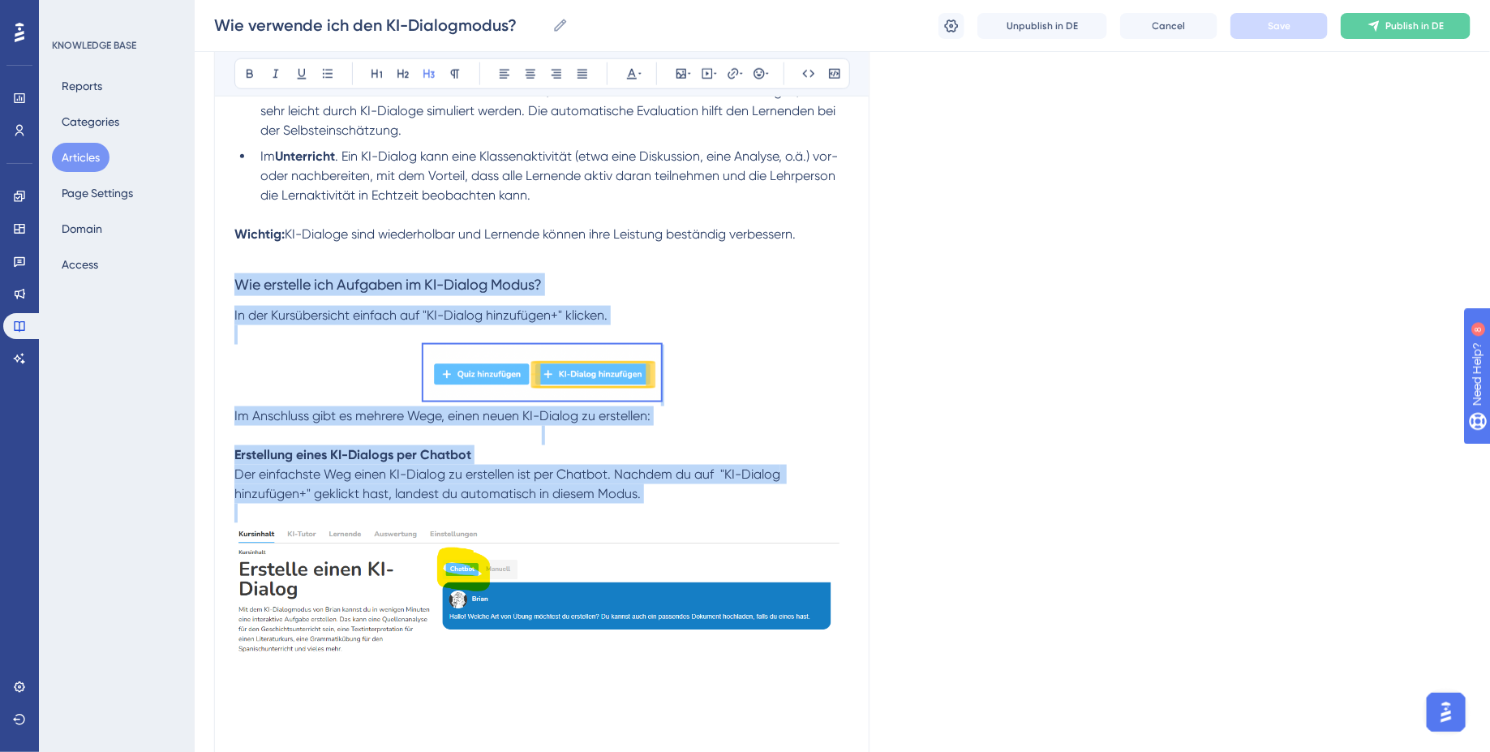
drag, startPoint x: 239, startPoint y: 262, endPoint x: 679, endPoint y: 638, distance: 578.2
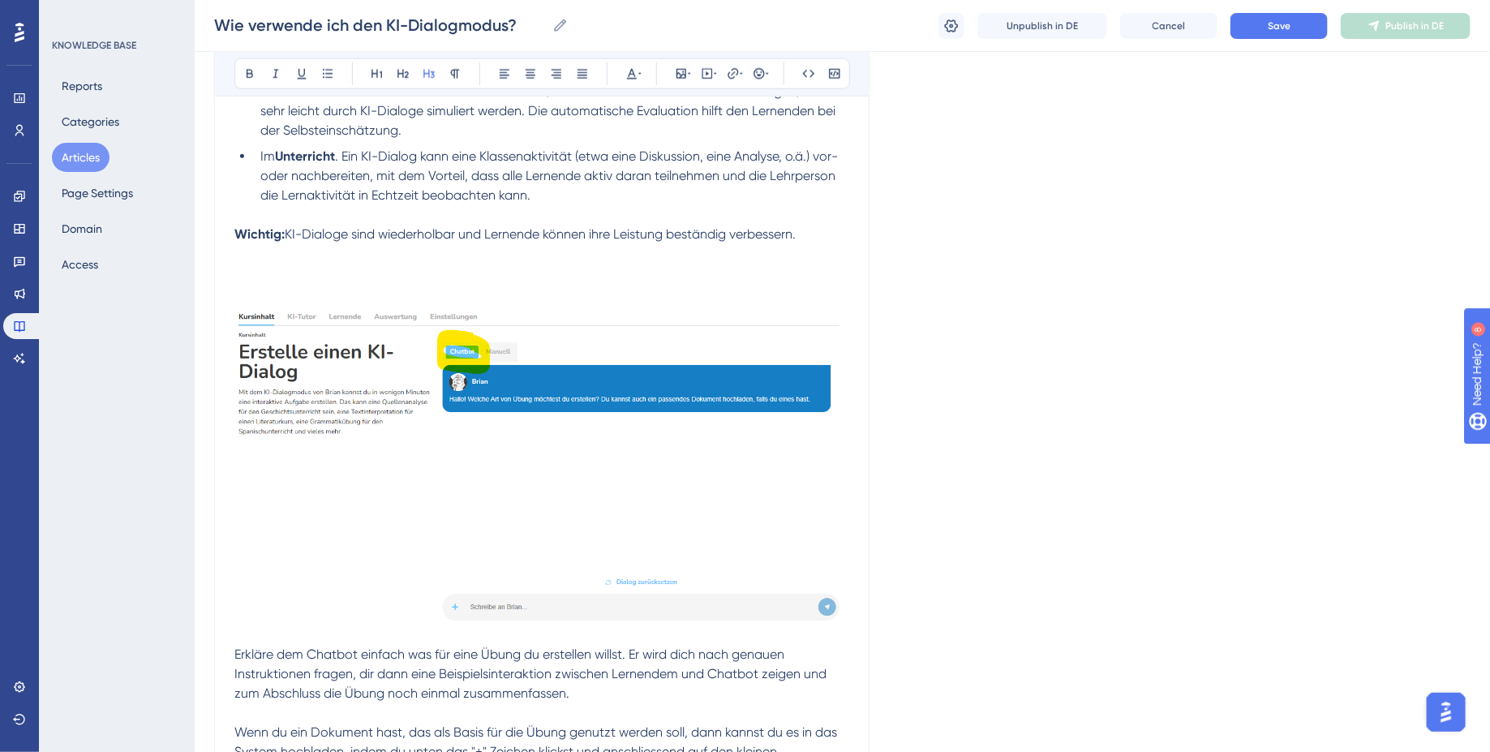
click at [595, 470] on img at bounding box center [541, 473] width 615 height 334
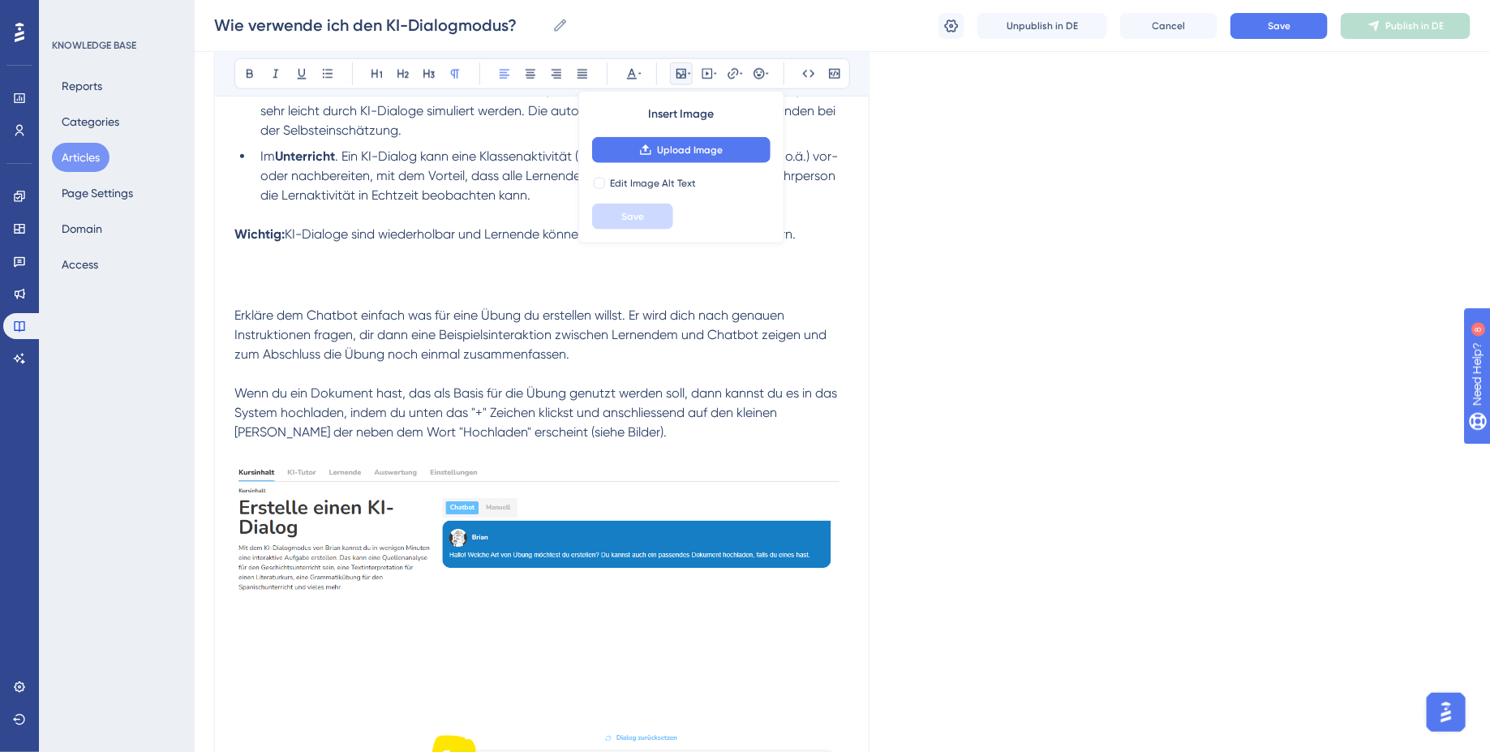
drag, startPoint x: 420, startPoint y: 445, endPoint x: 621, endPoint y: 582, distance: 243.4
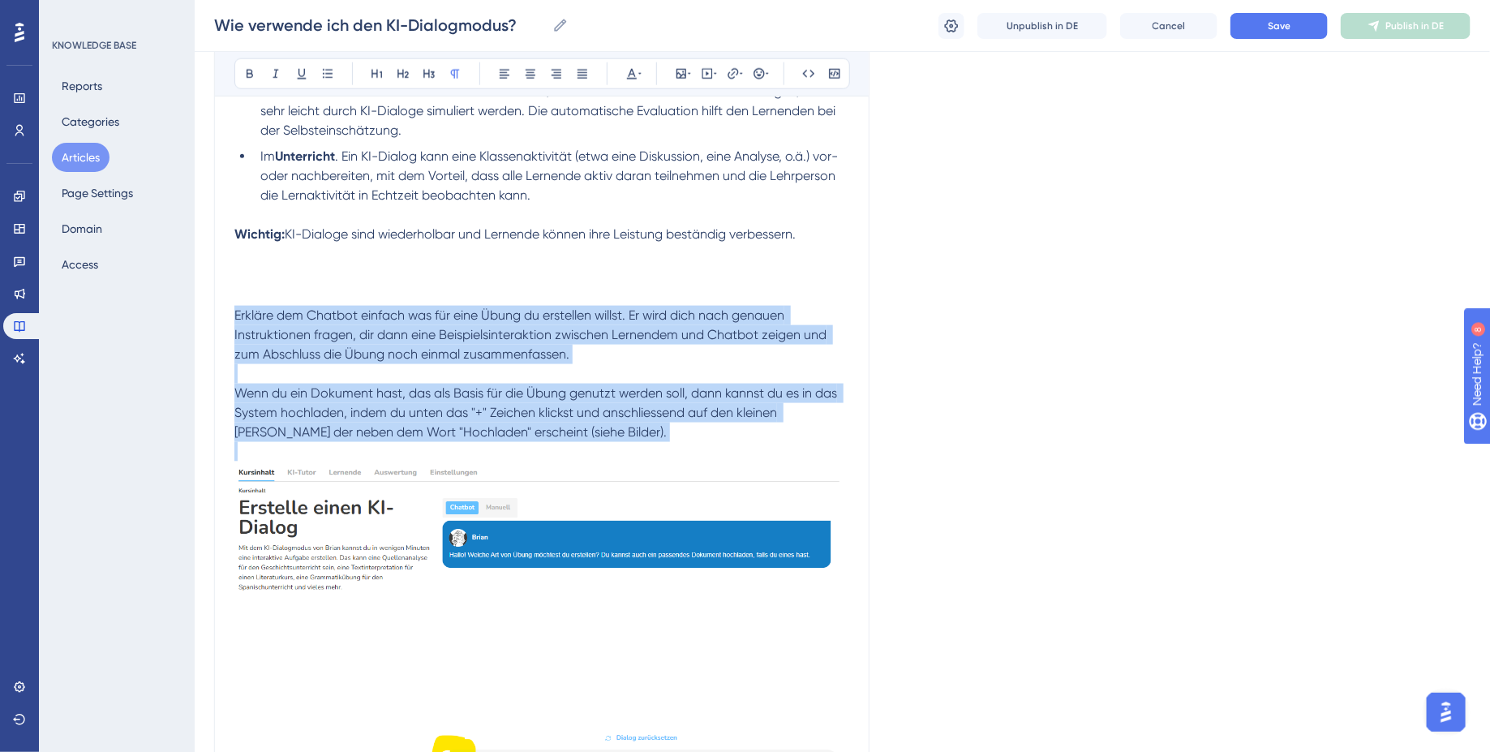
drag, startPoint x: 236, startPoint y: 299, endPoint x: 565, endPoint y: 436, distance: 356.7
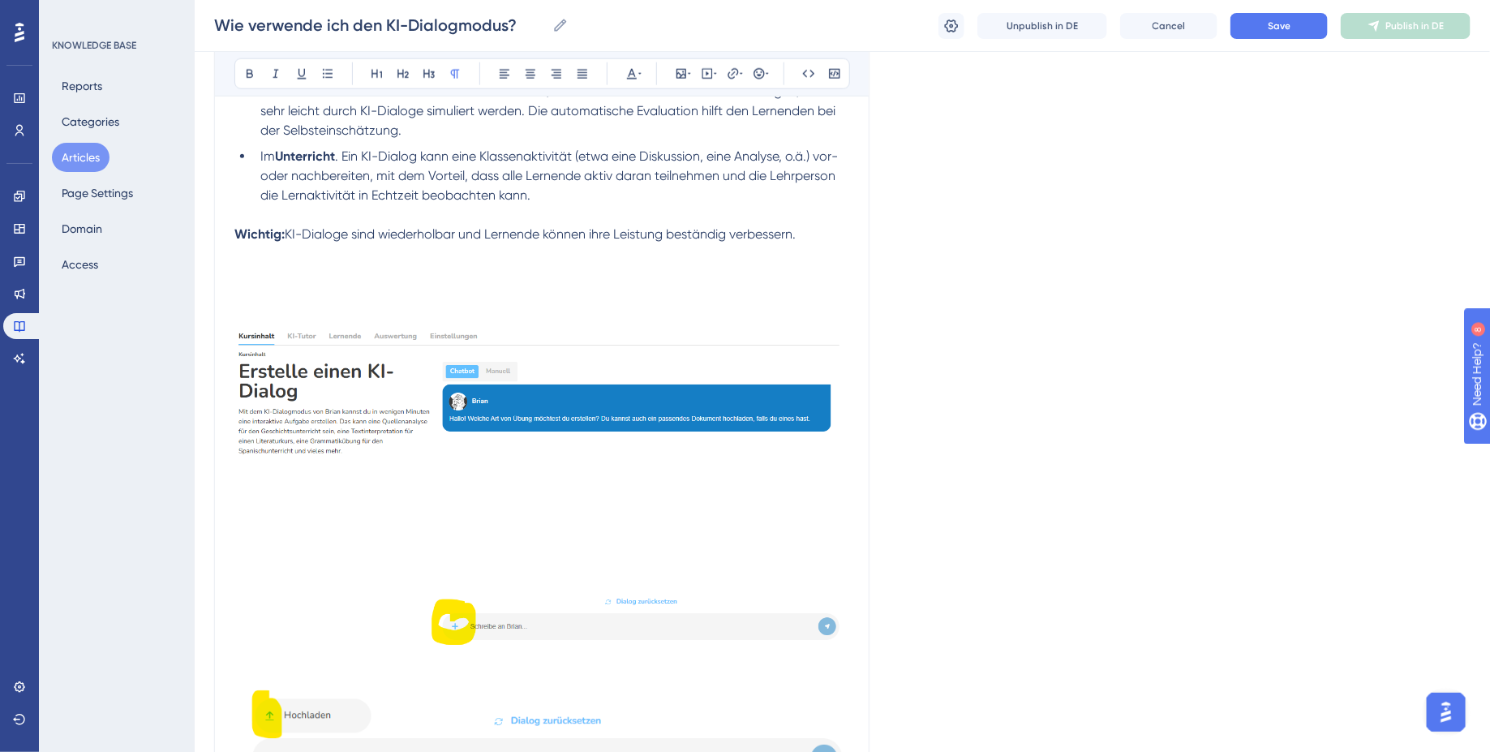
click at [496, 497] on img at bounding box center [541, 492] width 615 height 334
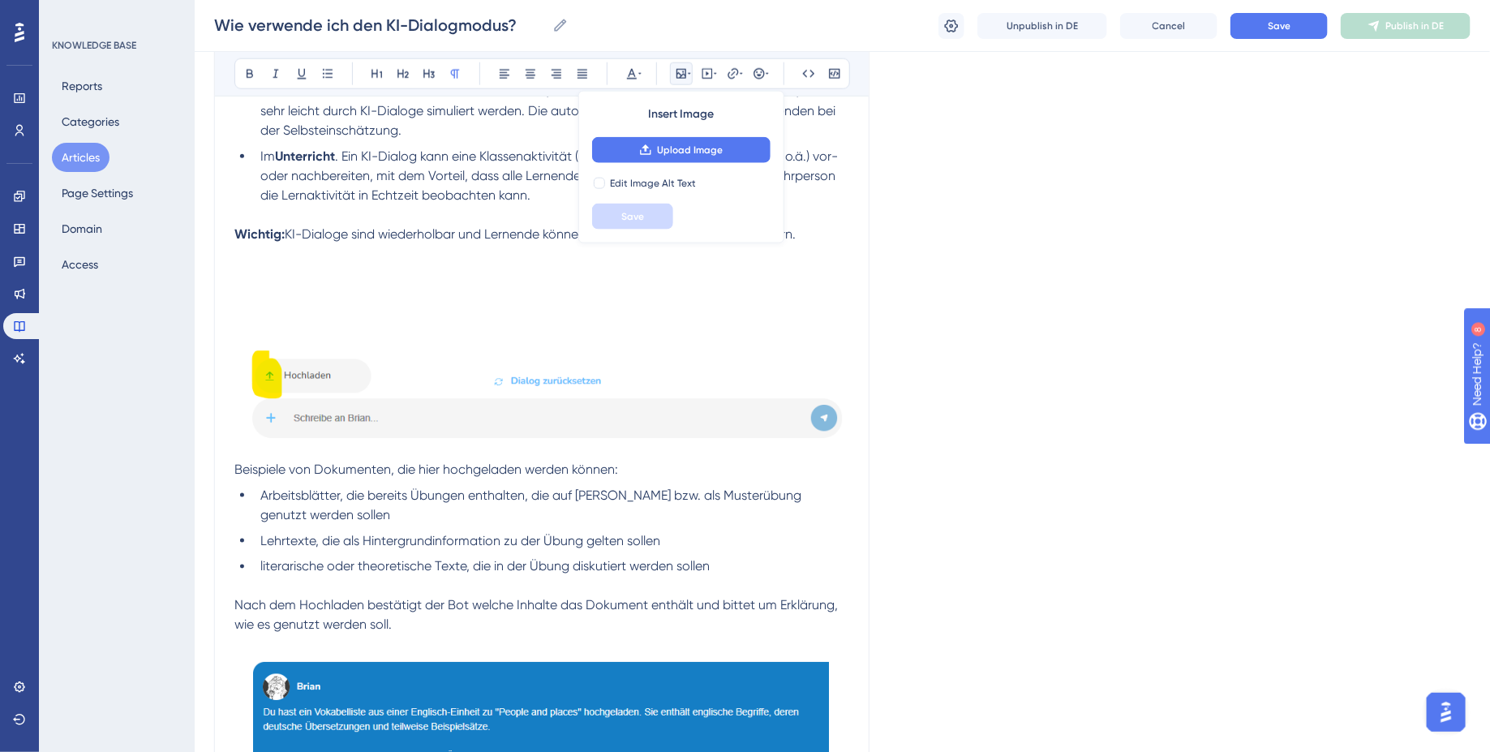
scroll to position [1047, 0]
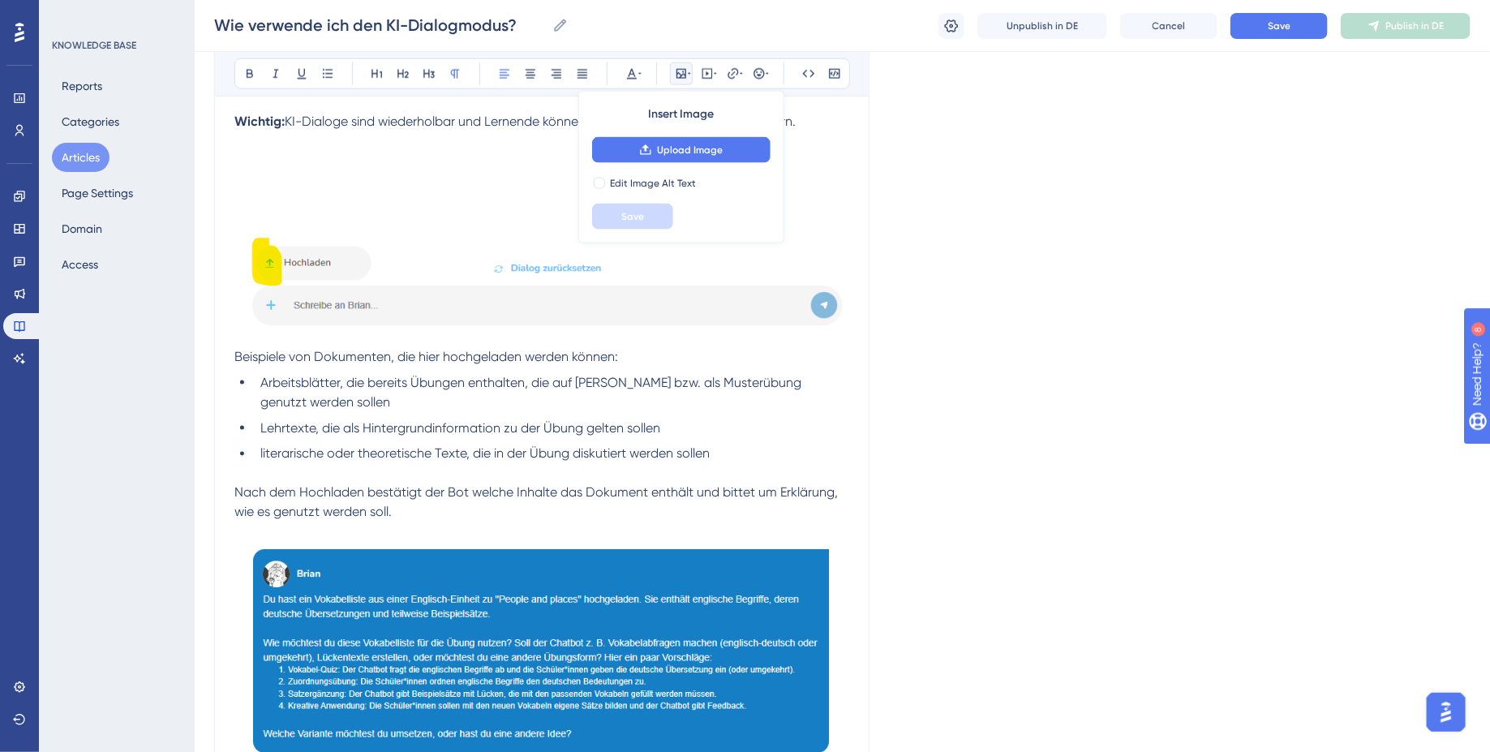
click at [530, 349] on span "Beispiele von Dokumenten, die hier hochgeladen werden können:" at bounding box center [426, 356] width 384 height 15
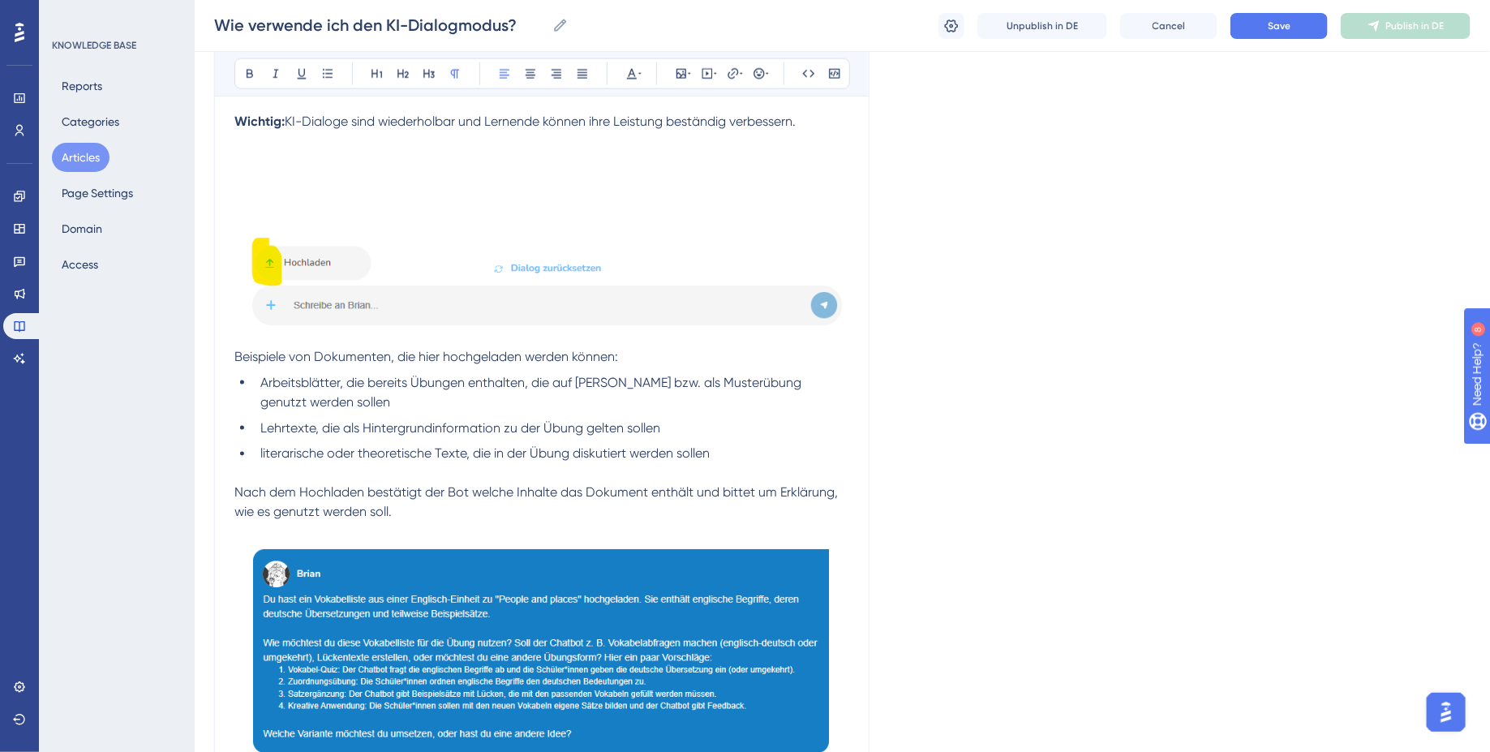
click at [504, 248] on img at bounding box center [541, 287] width 615 height 110
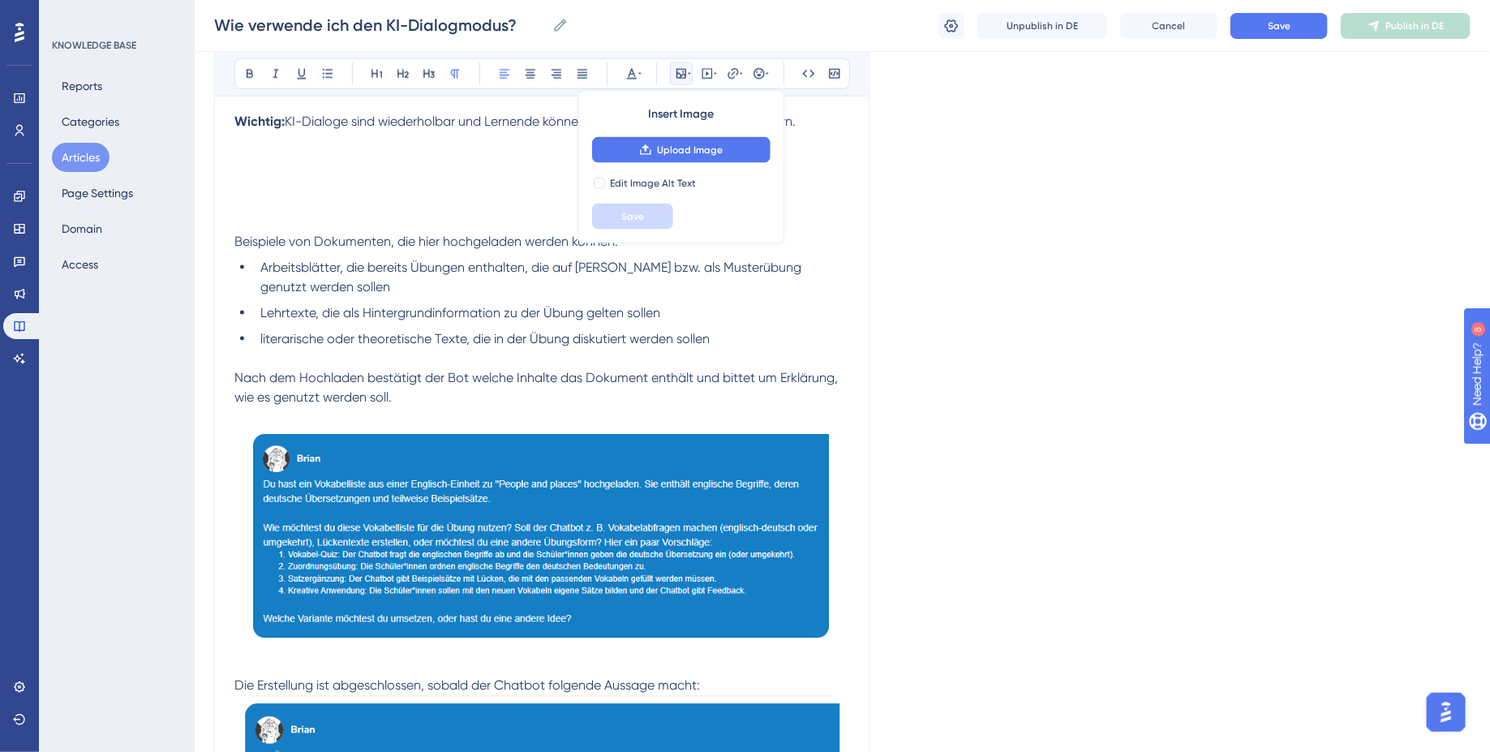
drag, startPoint x: 225, startPoint y: 229, endPoint x: 363, endPoint y: 316, distance: 162.2
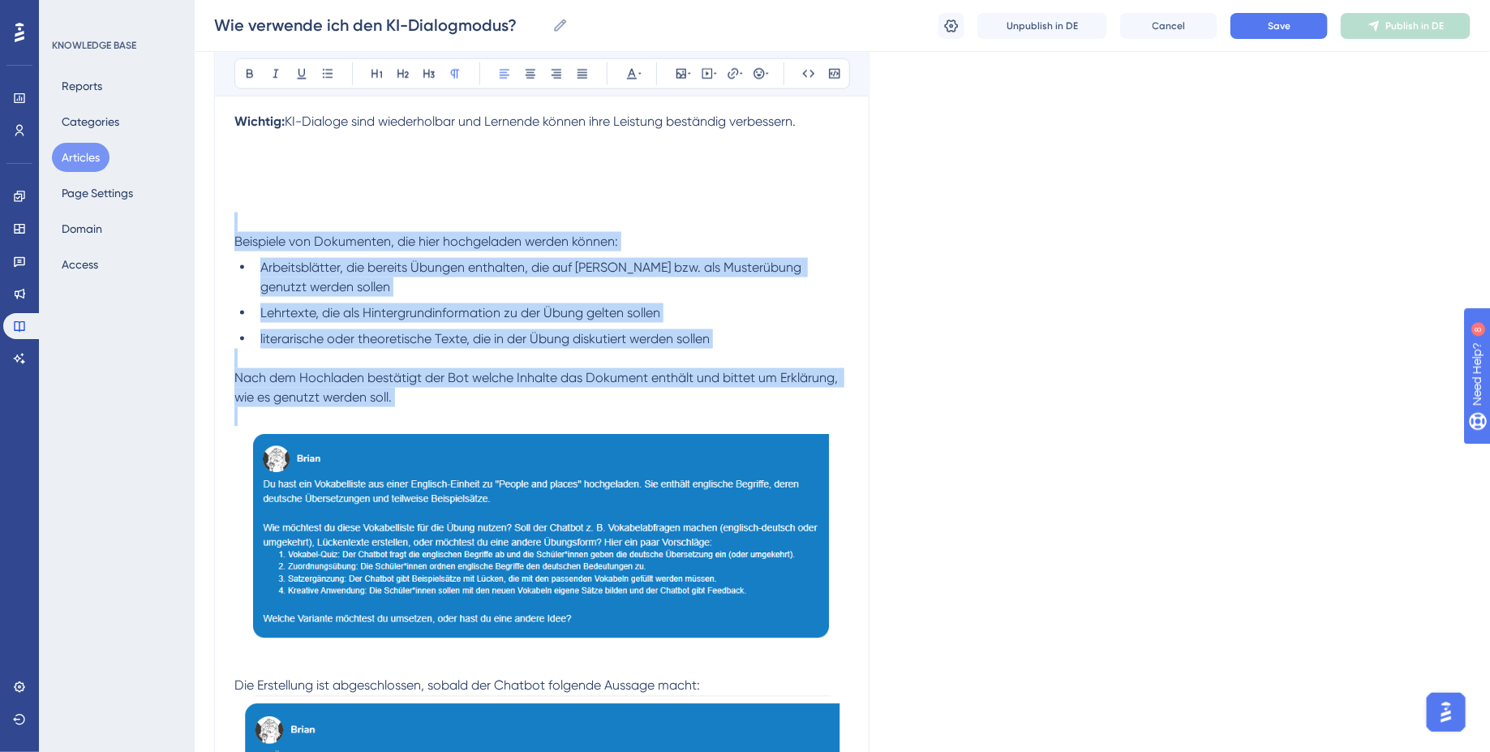
drag, startPoint x: 419, startPoint y: 401, endPoint x: 221, endPoint y: 201, distance: 280.5
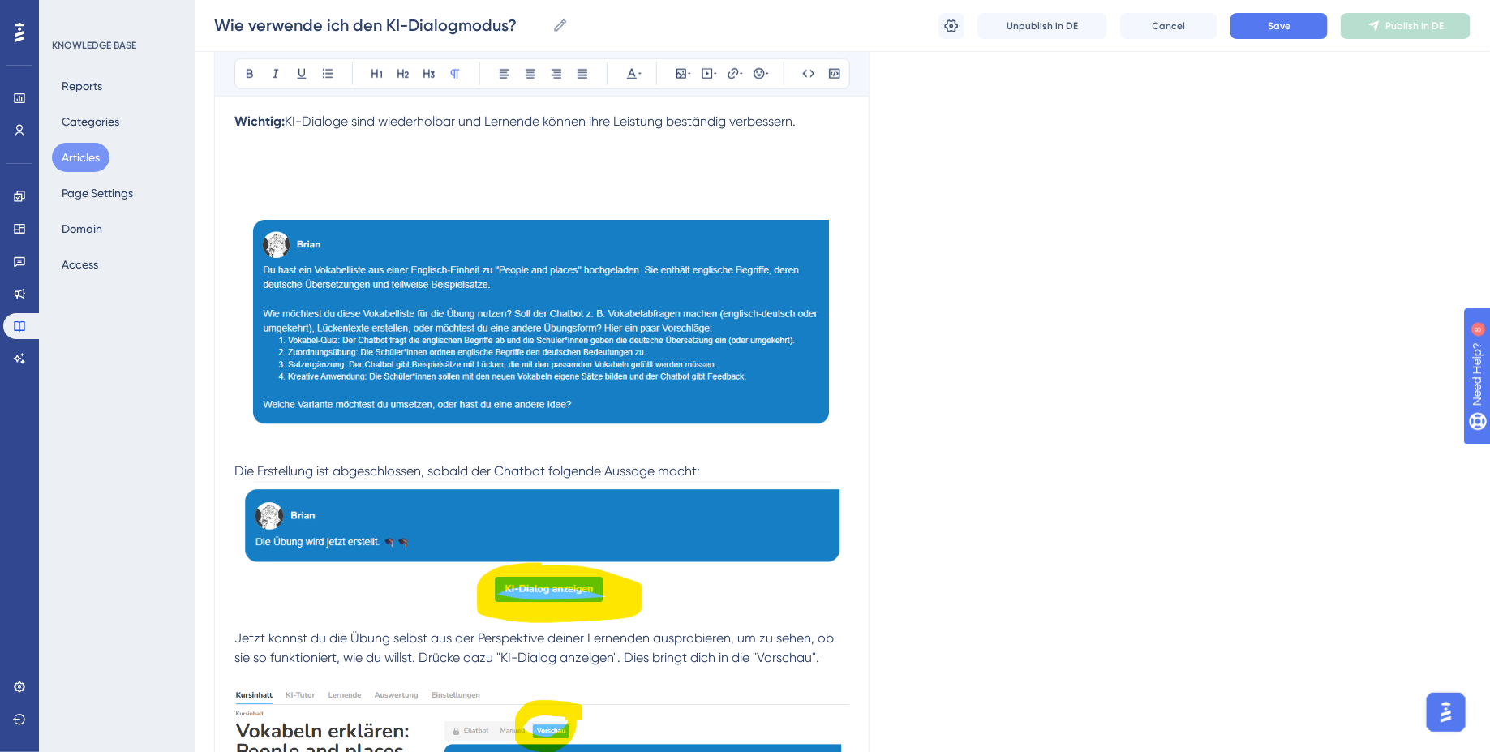
click at [389, 292] on img at bounding box center [541, 325] width 615 height 225
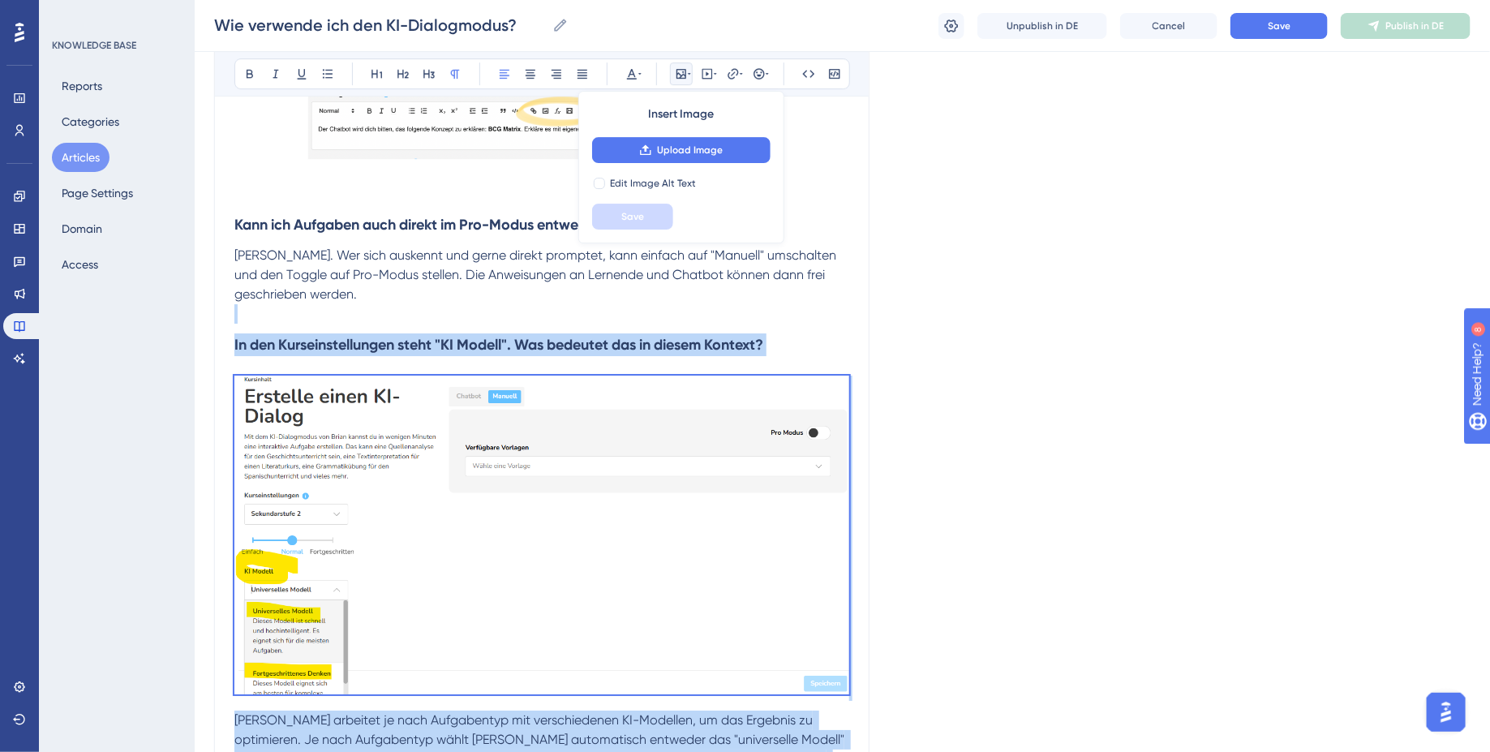
scroll to position [2438, 0]
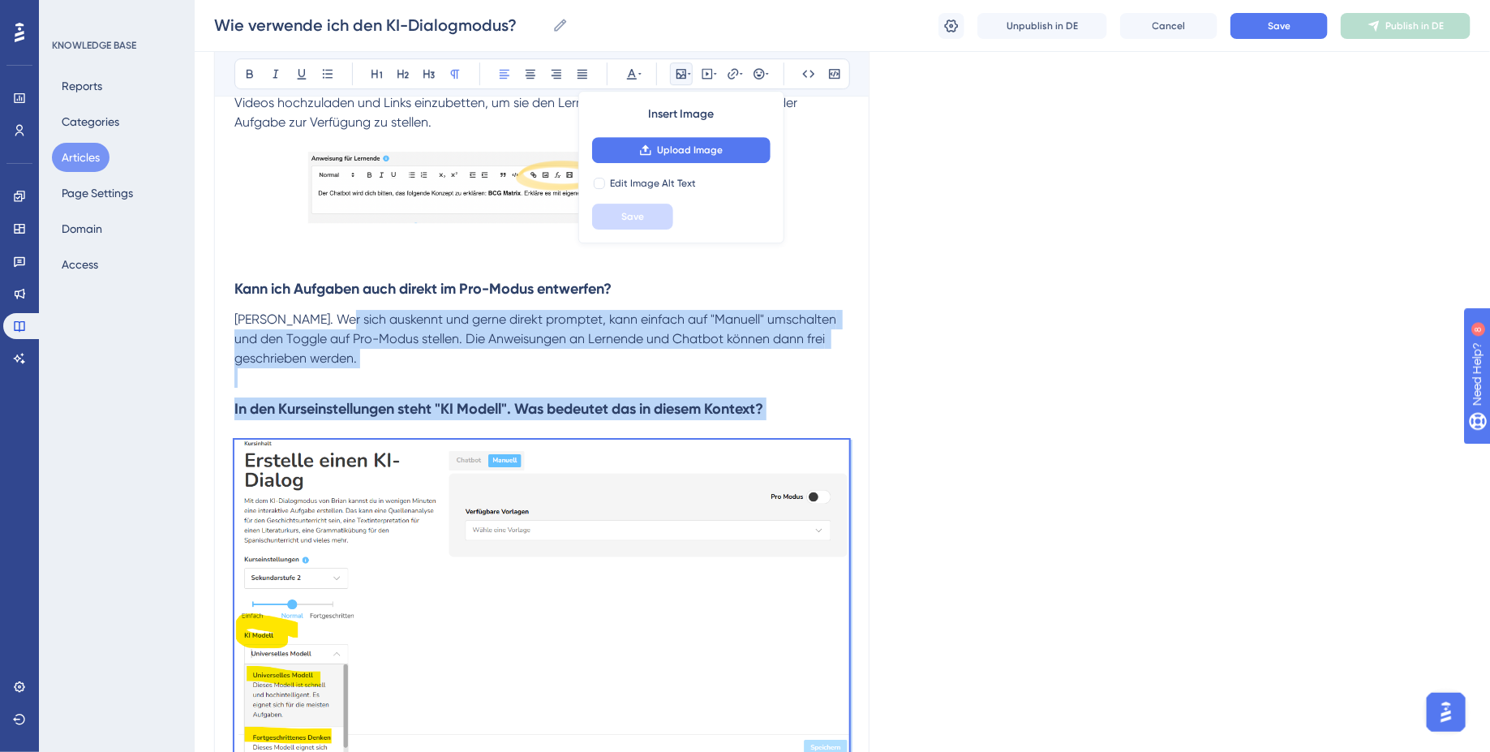
drag, startPoint x: 776, startPoint y: 445, endPoint x: 337, endPoint y: 302, distance: 461.5
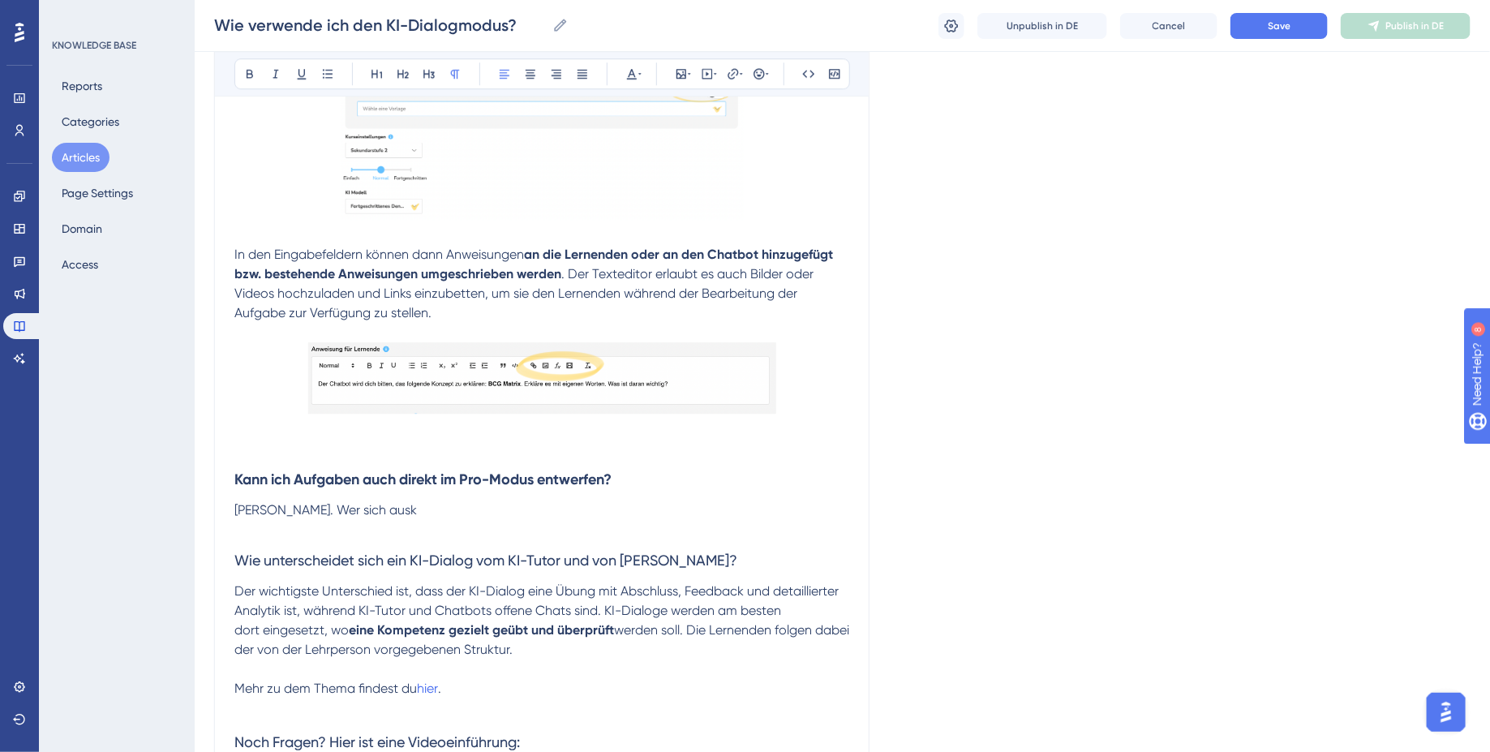
scroll to position [2209, 0]
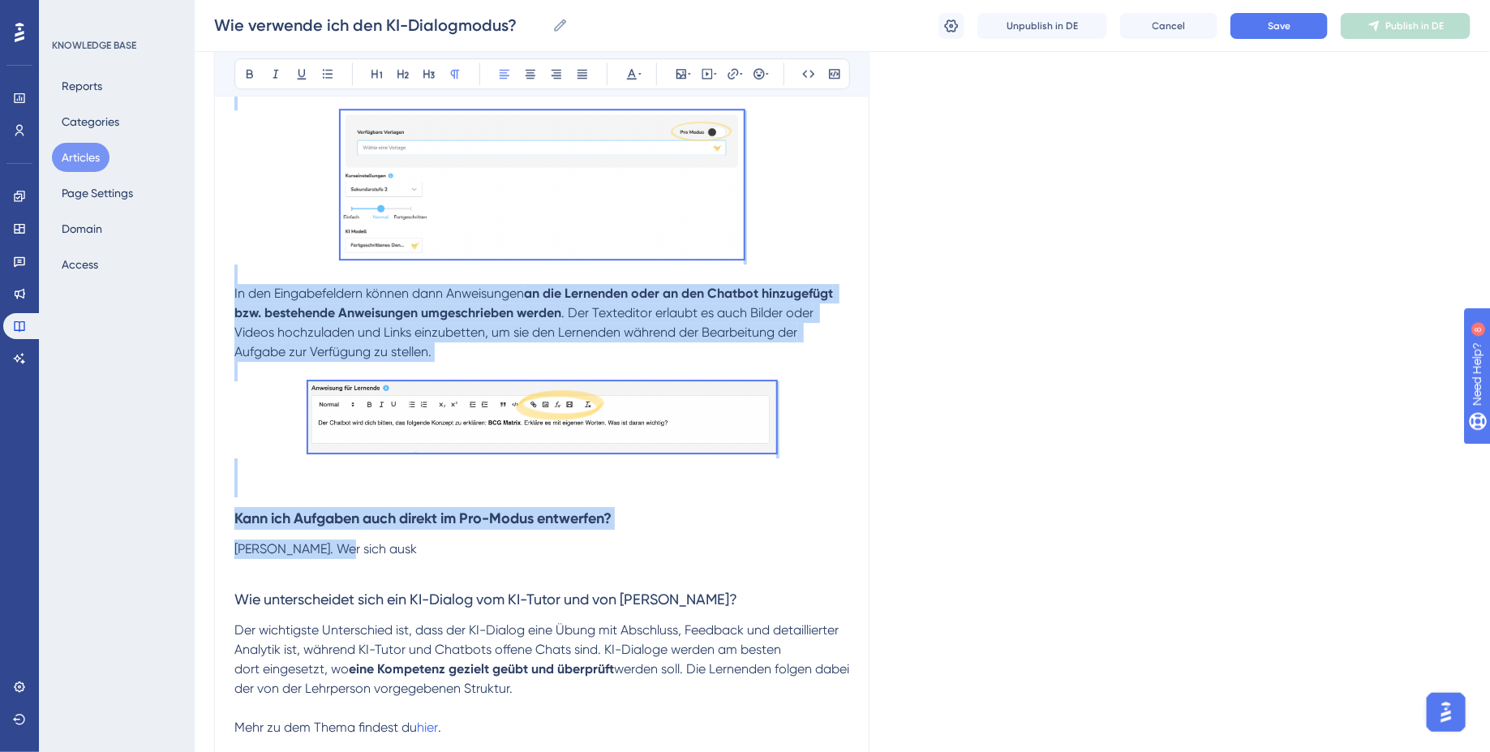
drag, startPoint x: 346, startPoint y: 531, endPoint x: 273, endPoint y: 90, distance: 447.3
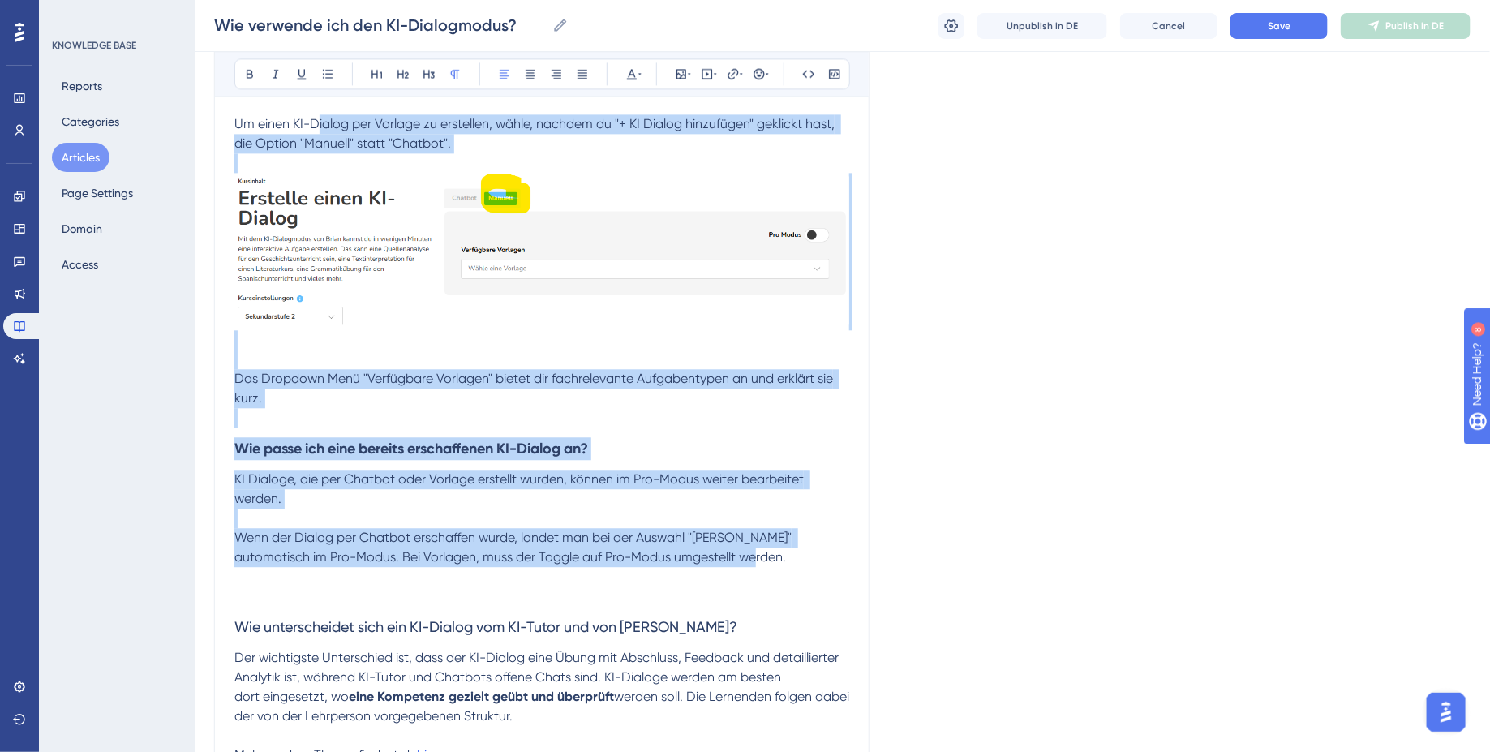
scroll to position [1643, 0]
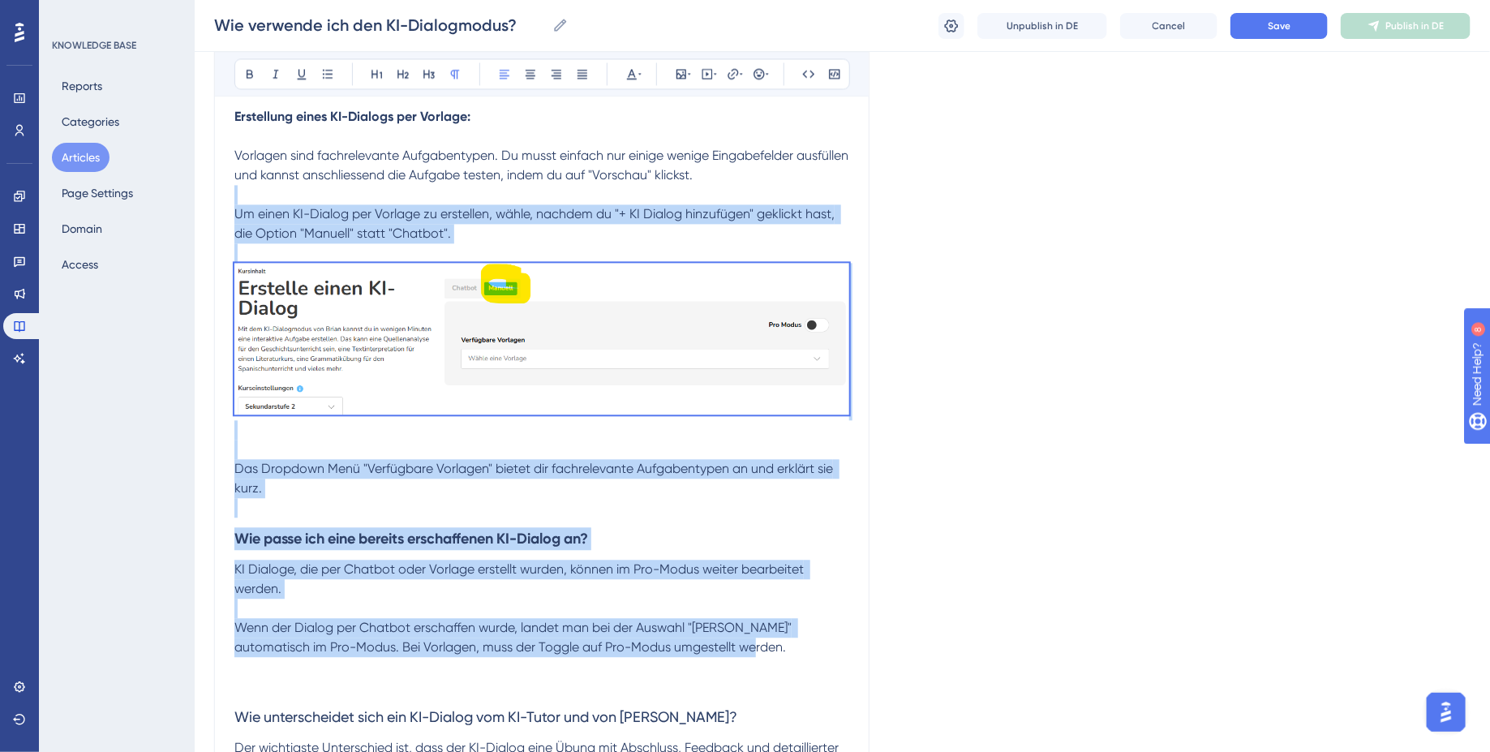
drag, startPoint x: 711, startPoint y: 354, endPoint x: 319, endPoint y: 177, distance: 430.2
click at [319, 177] on div "Was ist die Grundidee? Der KI-Dialogmodus erlaubt es, eine grosse Bandbreite vo…" at bounding box center [541, 4] width 615 height 2605
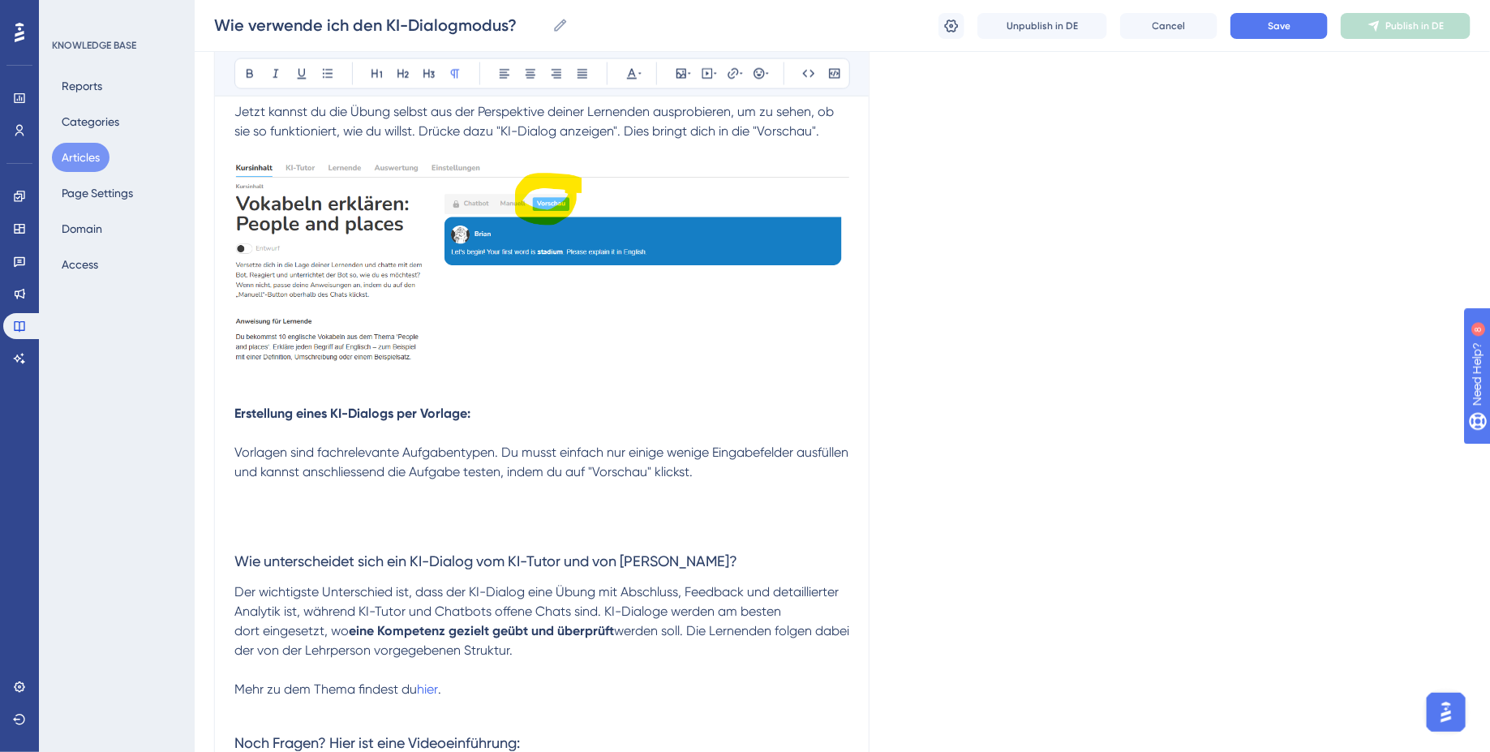
scroll to position [1320, 0]
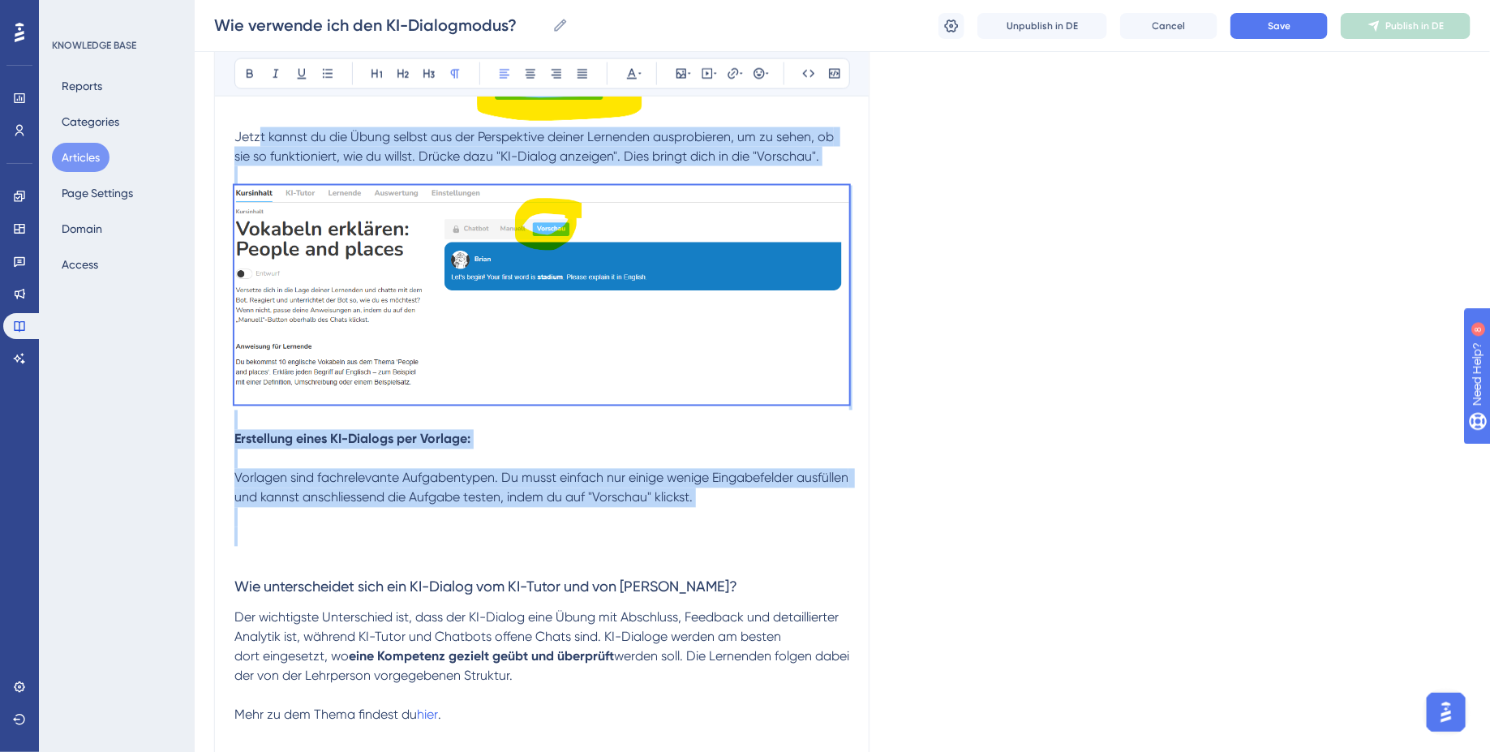
drag, startPoint x: 307, startPoint y: 514, endPoint x: 259, endPoint y: 121, distance: 396.4
click at [259, 121] on div "Was ist die Grundidee? Der KI-Dialogmodus erlaubt es, eine grosse Bandbreite vo…" at bounding box center [541, 101] width 615 height 2153
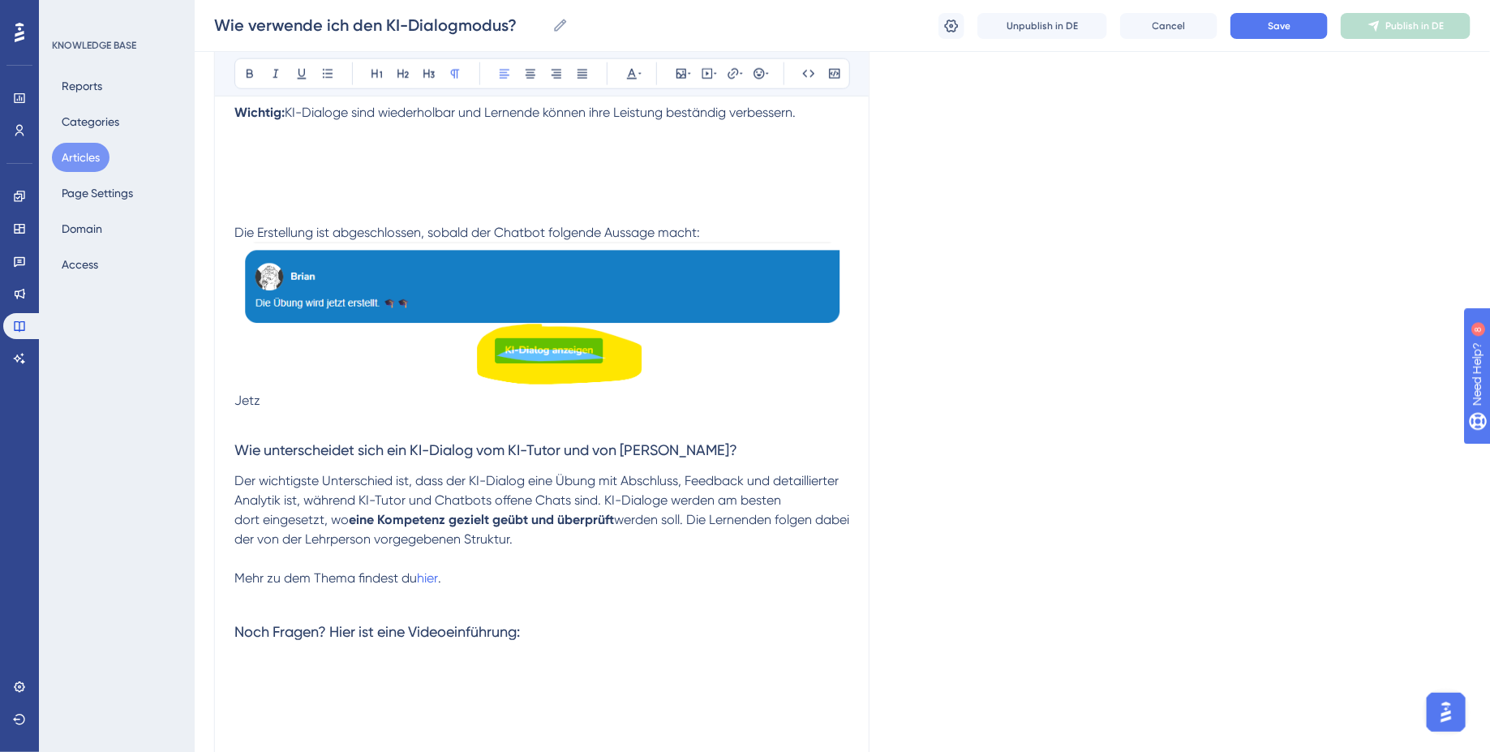
scroll to position [971, 0]
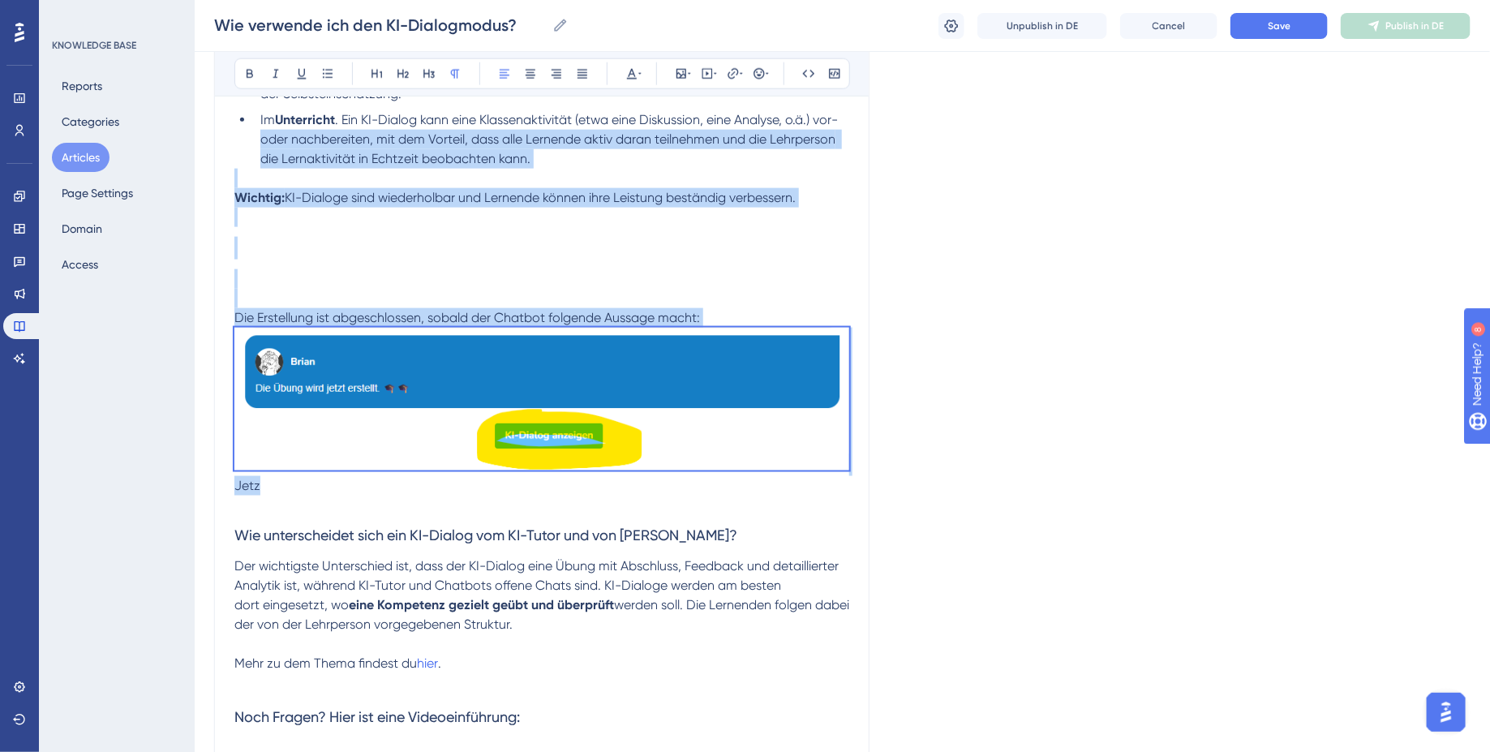
drag, startPoint x: 282, startPoint y: 469, endPoint x: 243, endPoint y: 114, distance: 356.6
click at [243, 114] on div "Was ist die Grundidee? Der KI-Dialogmodus erlaubt es, eine grosse Bandbreite vo…" at bounding box center [541, 250] width 615 height 1753
click at [324, 372] on img at bounding box center [541, 399] width 615 height 143
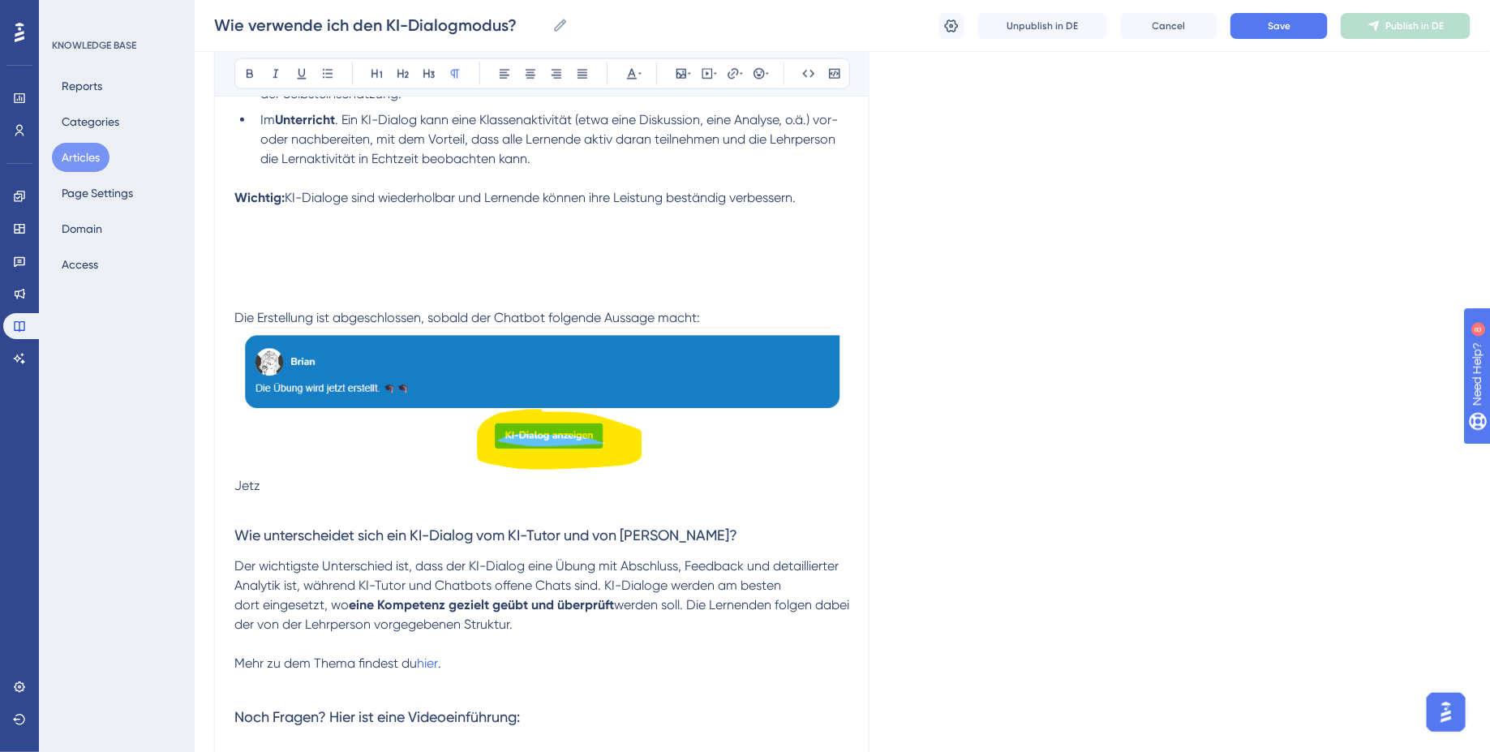
click at [281, 496] on p at bounding box center [541, 505] width 615 height 19
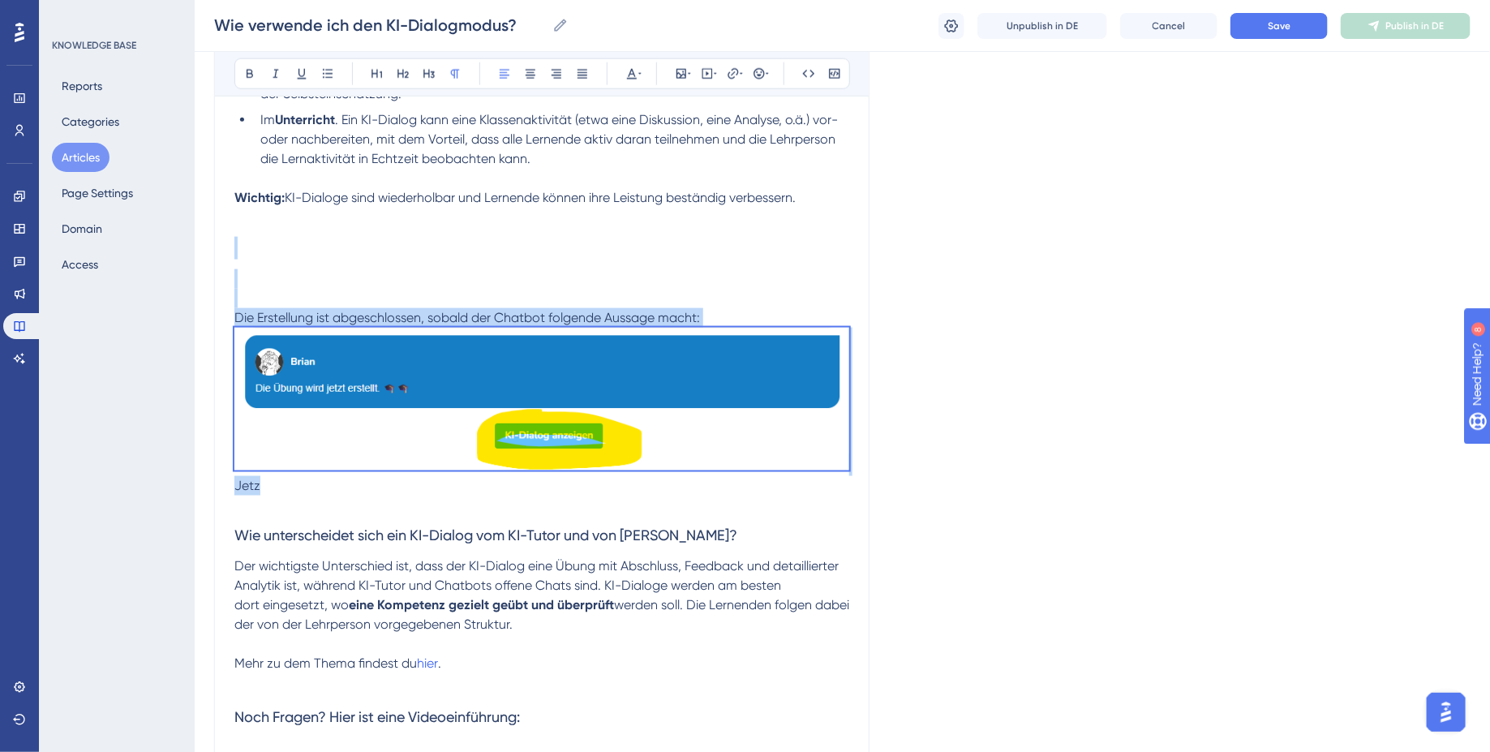
drag, startPoint x: 283, startPoint y: 469, endPoint x: 214, endPoint y: 233, distance: 245.9
click at [214, 233] on div "Wie verwende ich den KI-Dialogmodus? für Lehrpersonen 👩🏼‍🏫 Bold Italic Underlin…" at bounding box center [541, 179] width 655 height 1936
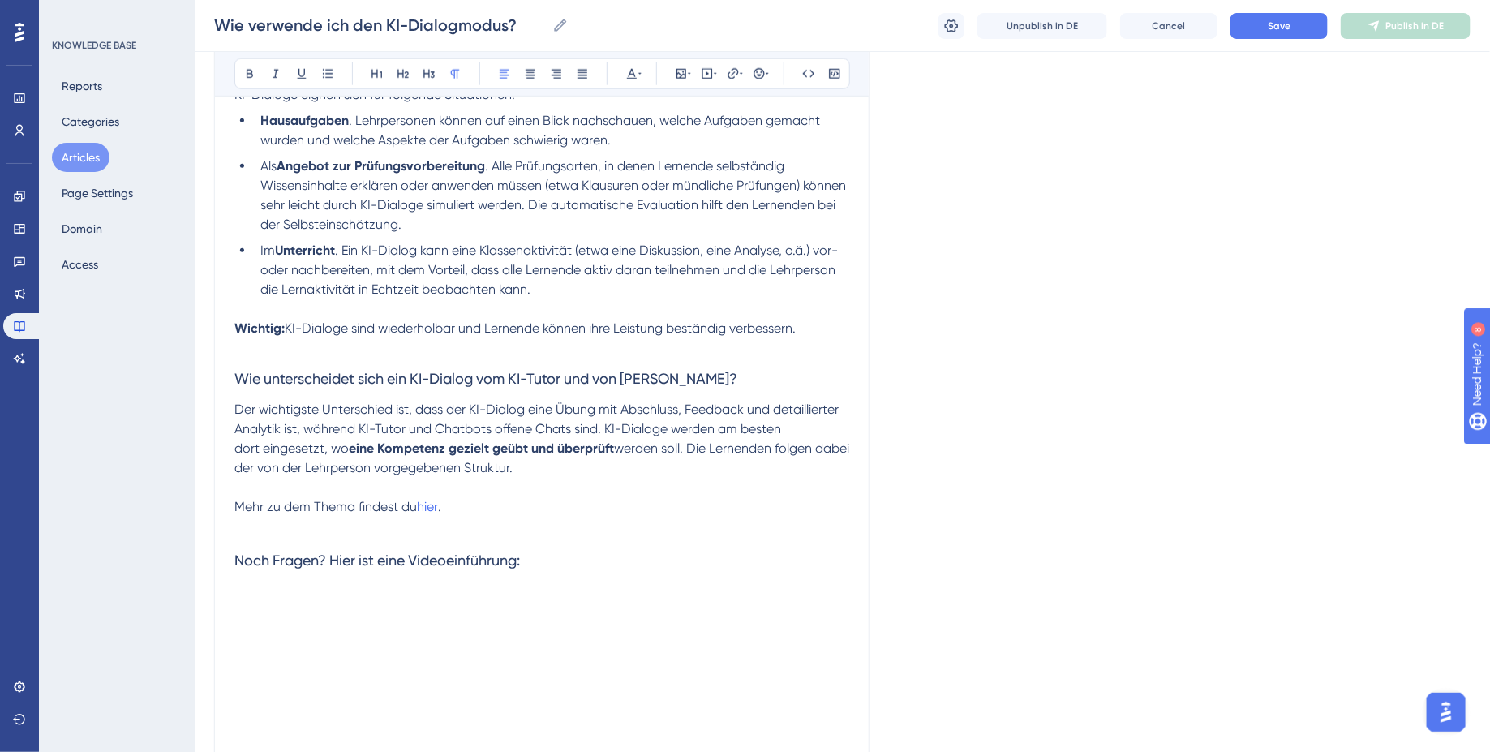
scroll to position [849, 0]
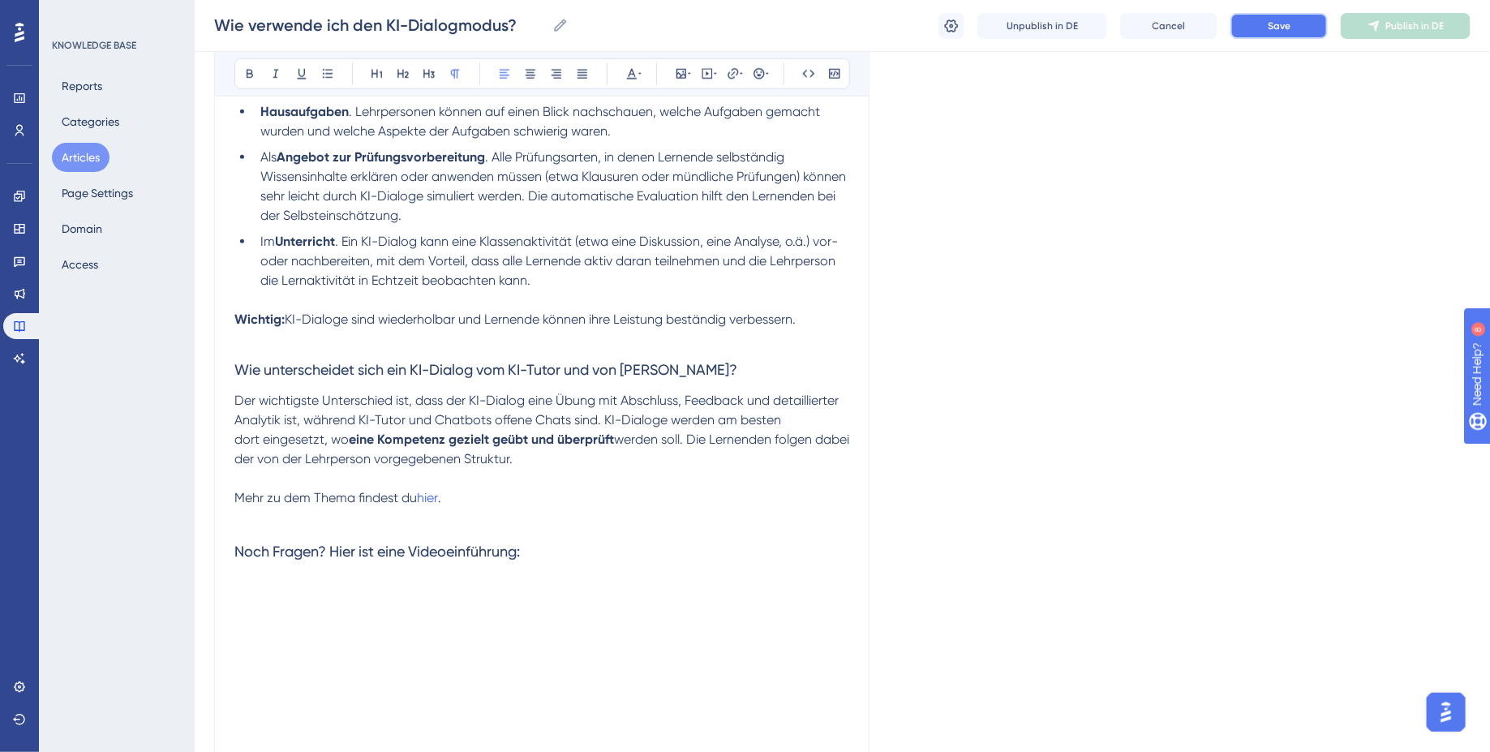
click at [1276, 26] on span "Save" at bounding box center [1279, 25] width 23 height 13
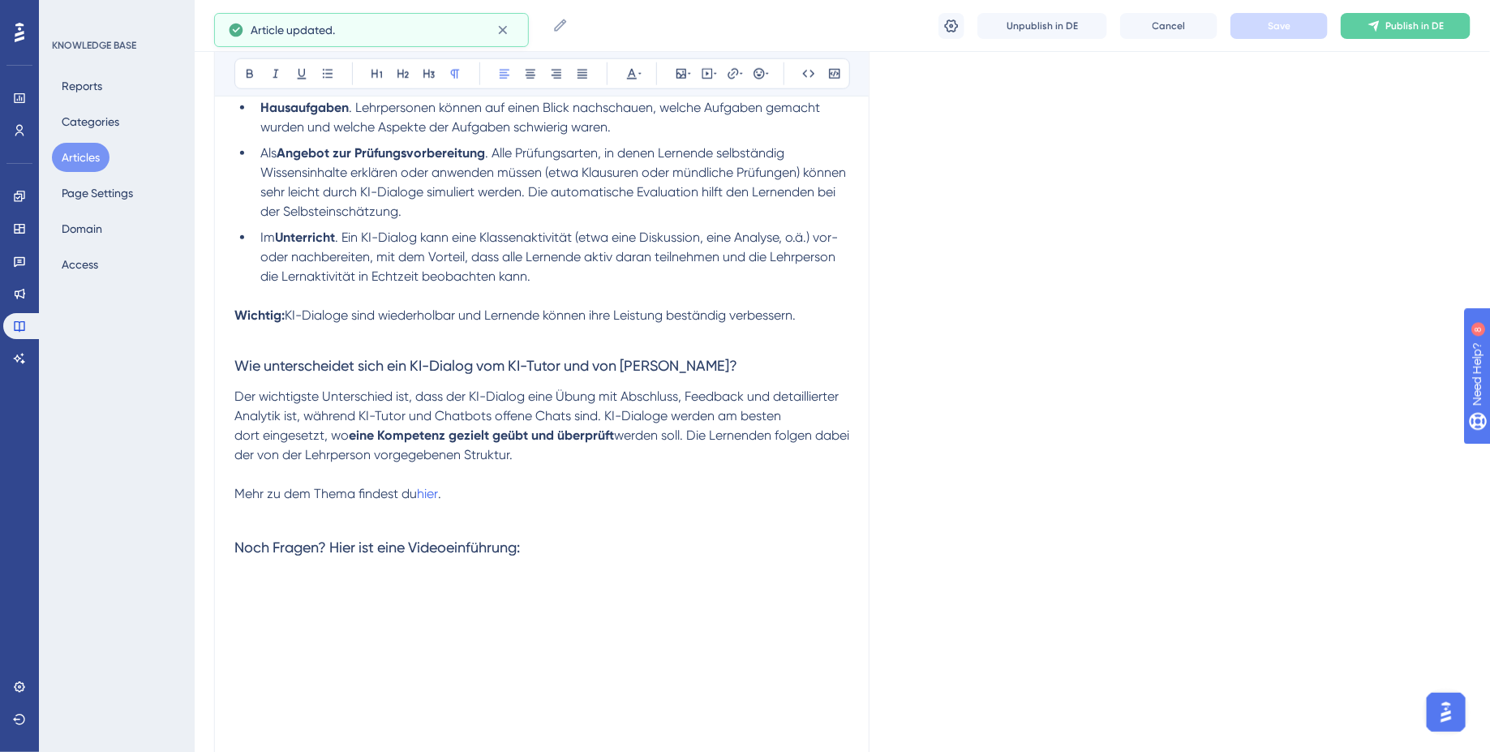
scroll to position [830, 0]
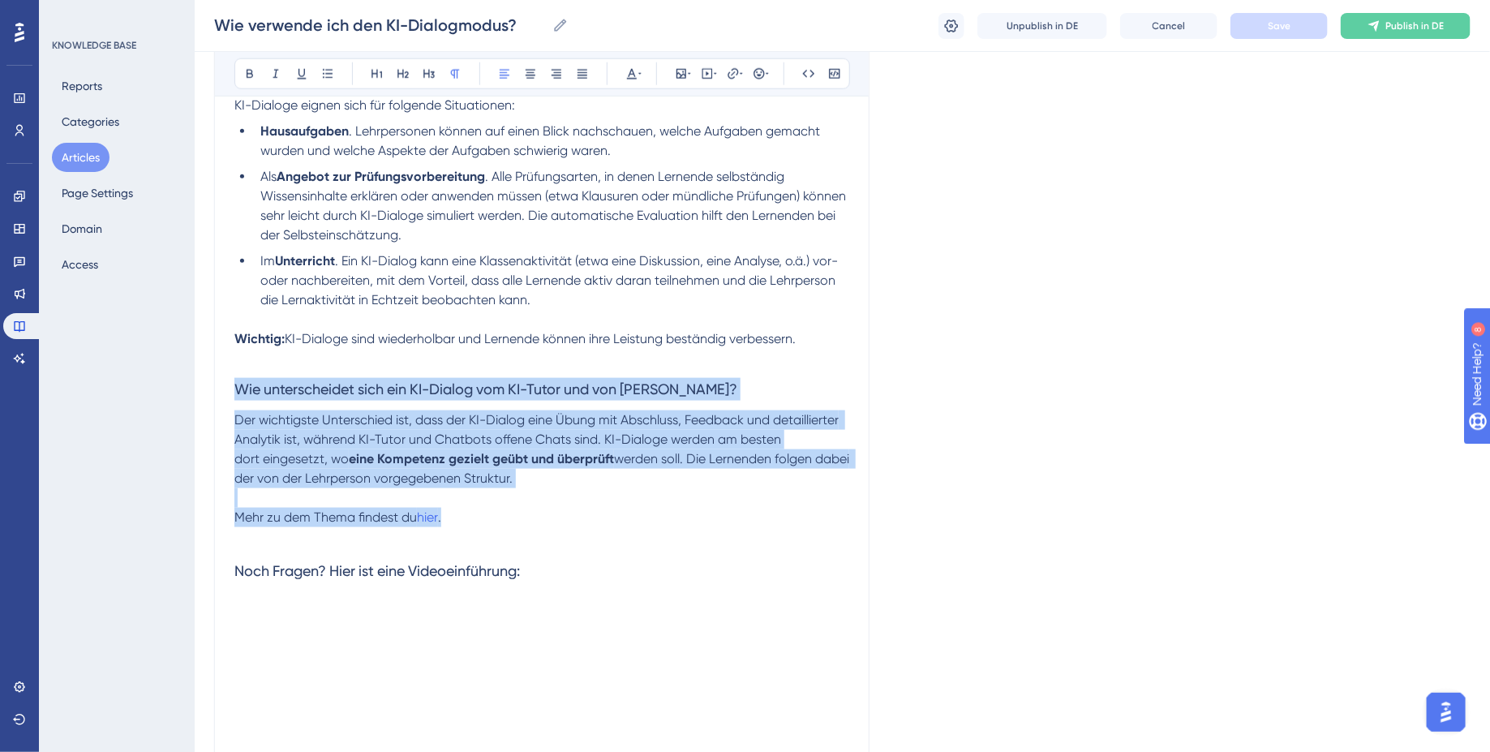
drag, startPoint x: 460, startPoint y: 504, endPoint x: 213, endPoint y: 354, distance: 288.9
click at [213, 354] on div "Performance Users Engagement Widgets Feedback Product Updates Knowledge Base AI…" at bounding box center [842, 146] width 1295 height 1953
copy div "Wie unterscheidet sich ein KI-Dialog vom KI-Tutor und von [PERSON_NAME]? Der wi…"
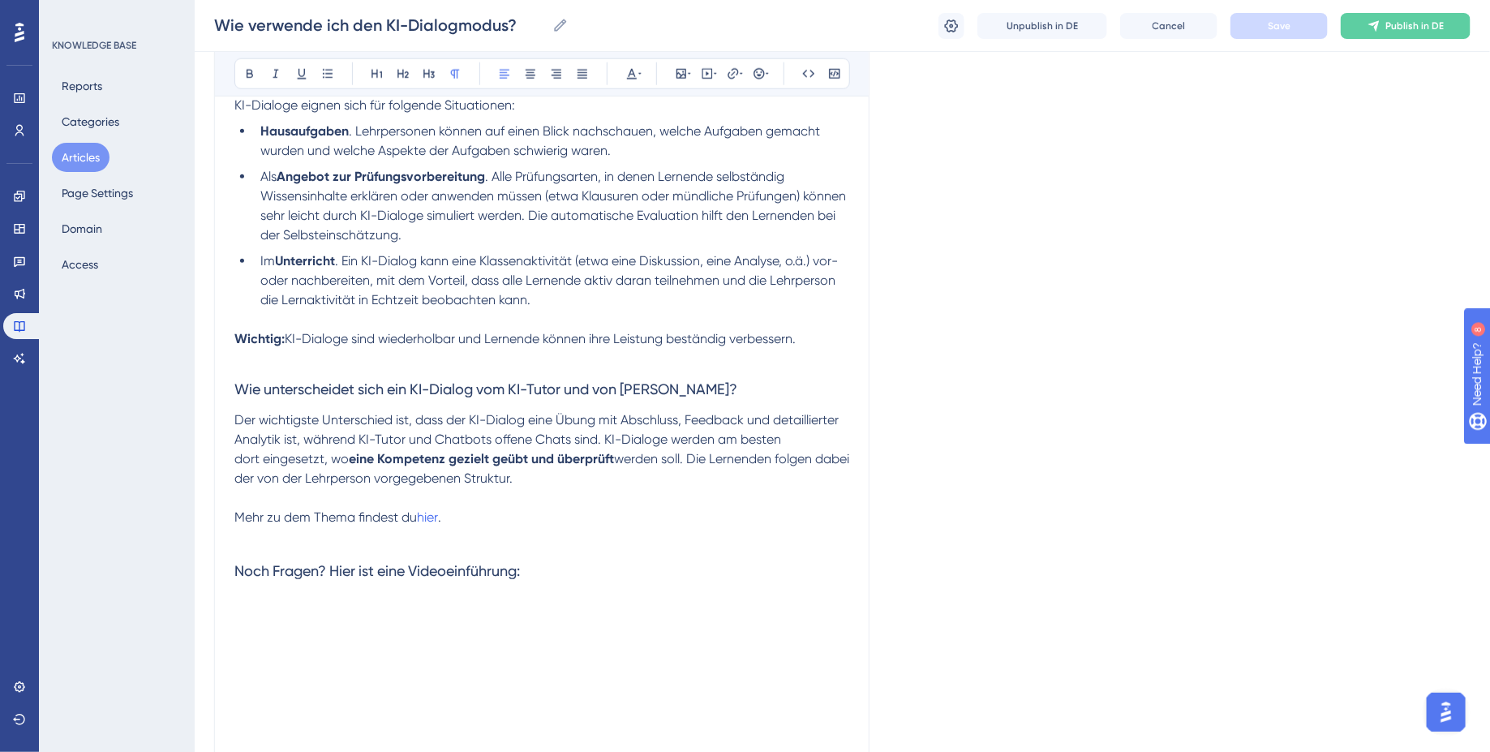
click at [574, 508] on p "Mehr zu dem Thema findest du hier ." at bounding box center [541, 517] width 615 height 19
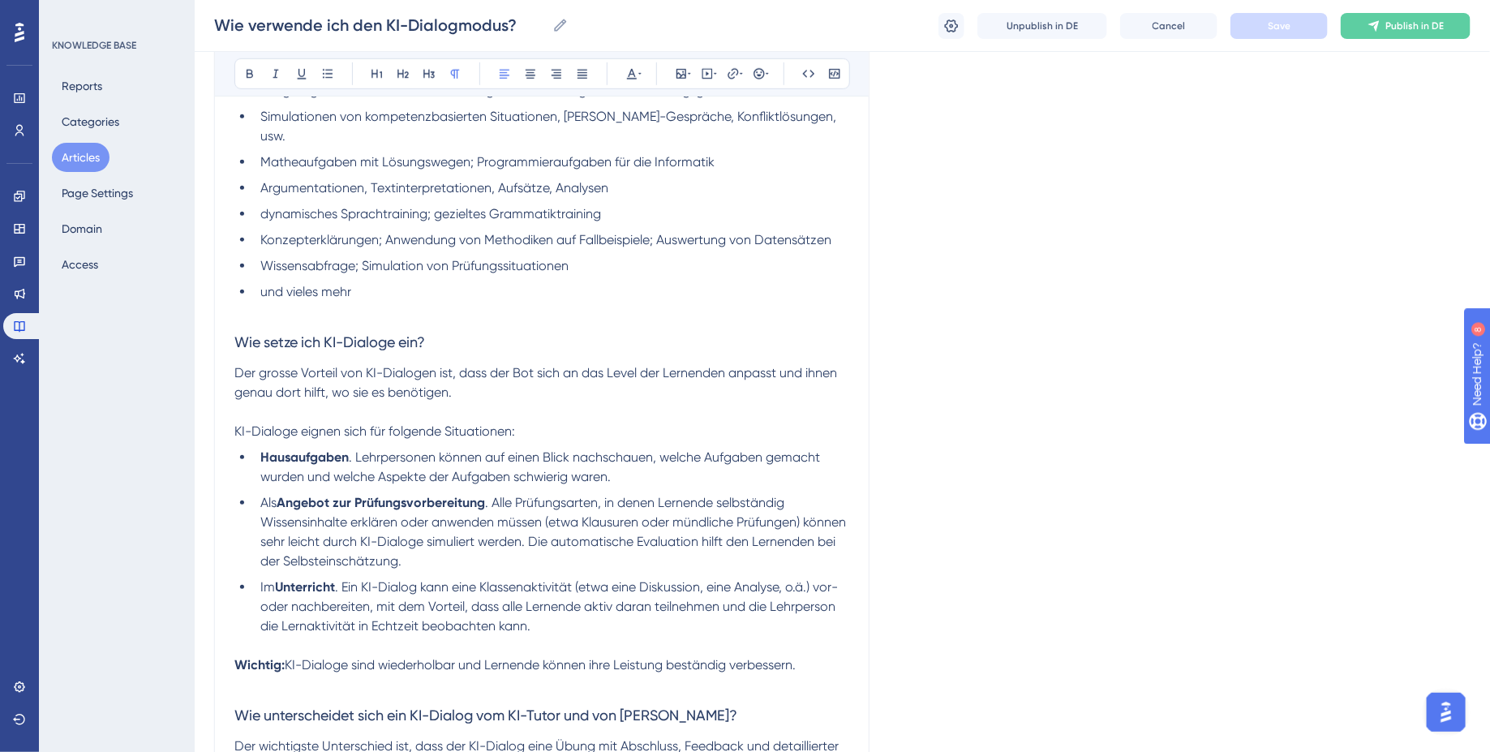
scroll to position [0, 0]
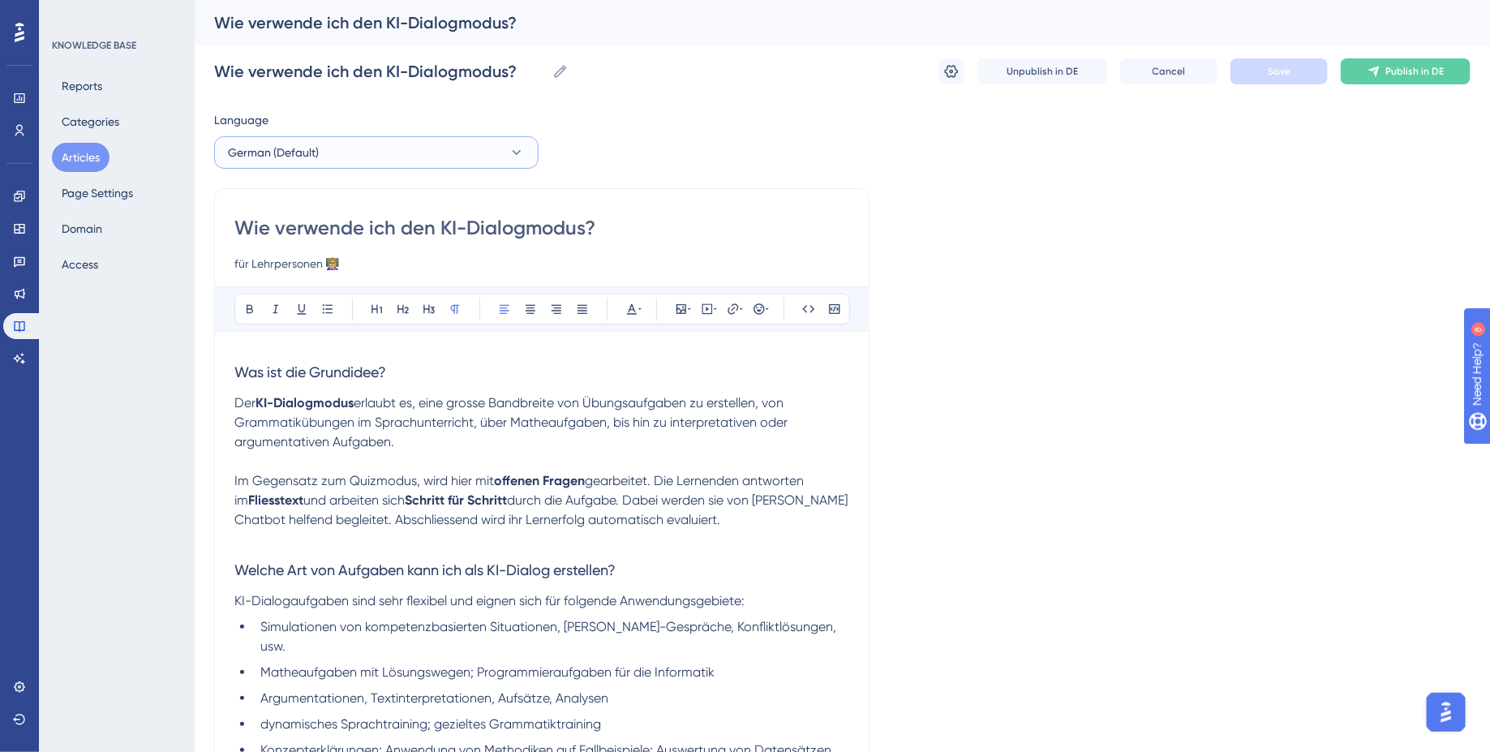
click at [403, 154] on button "German (Default)" at bounding box center [376, 152] width 324 height 32
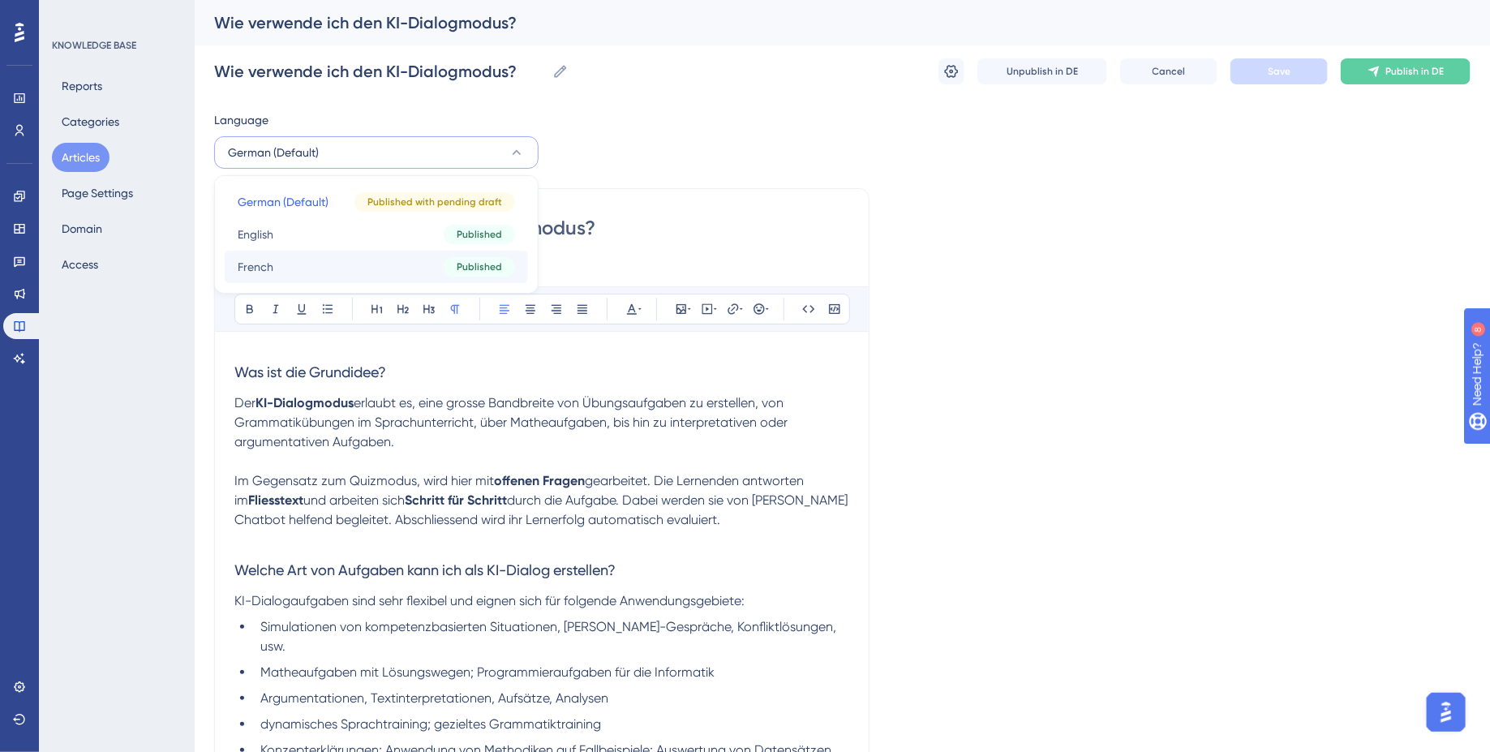
click at [382, 251] on button "French French Published" at bounding box center [376, 267] width 303 height 32
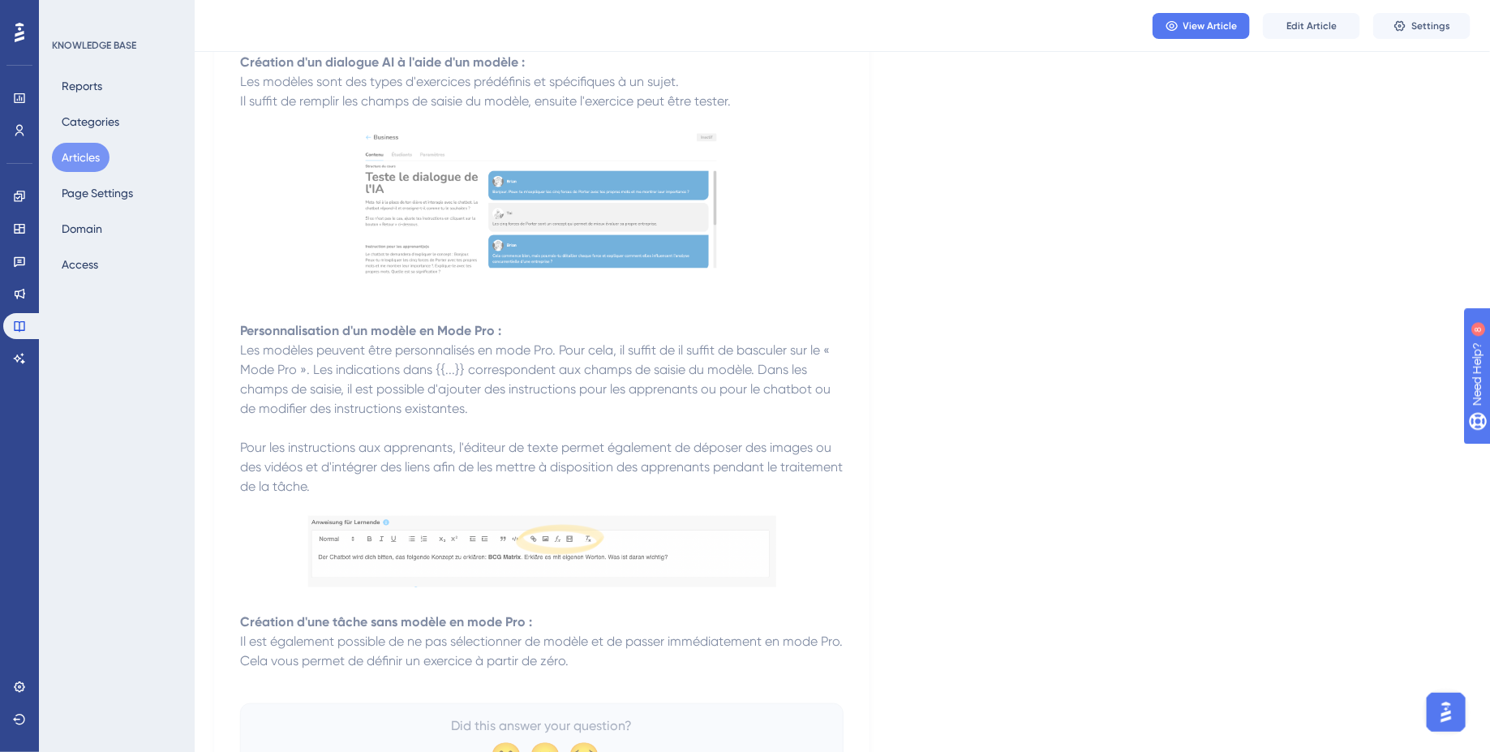
scroll to position [3443, 0]
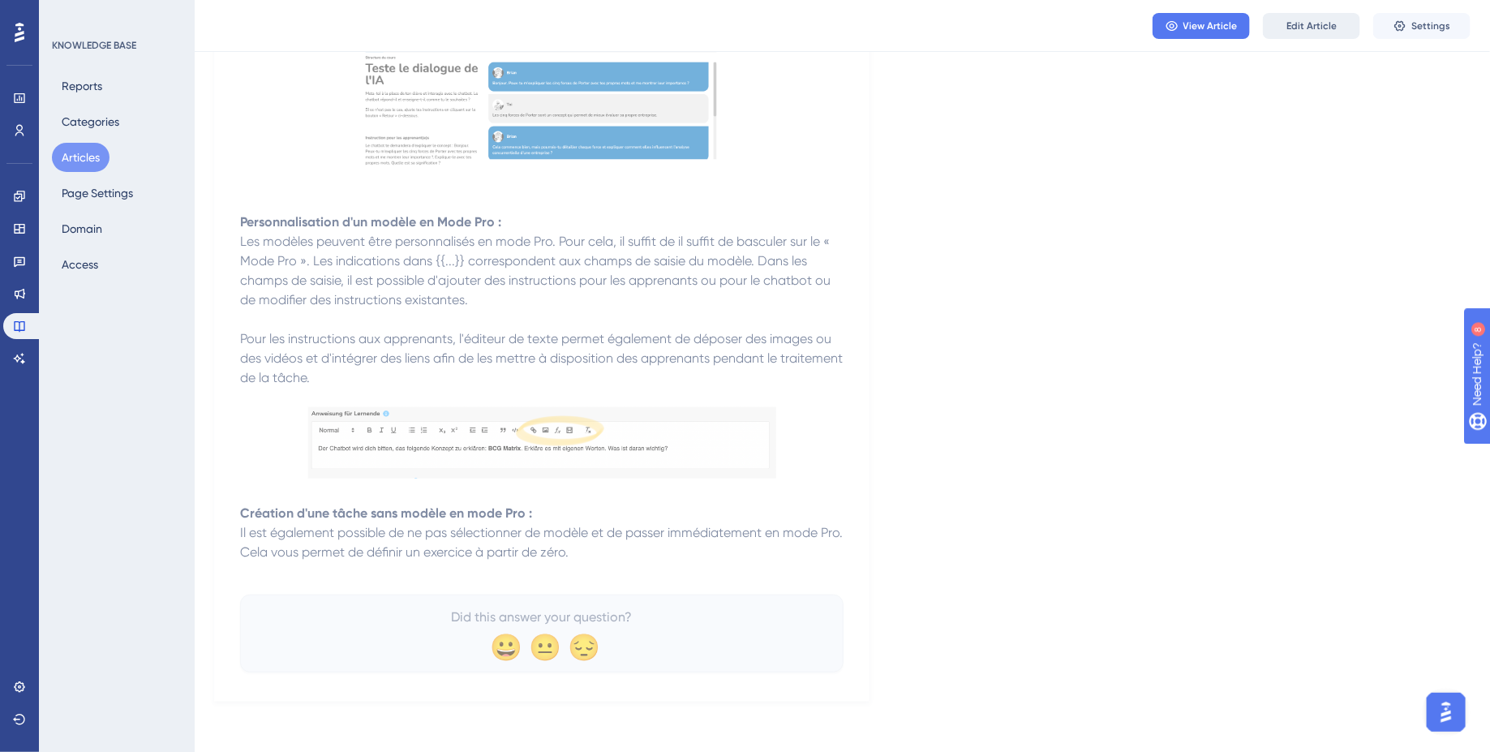
click at [1321, 19] on span "Edit Article" at bounding box center [1311, 25] width 50 height 13
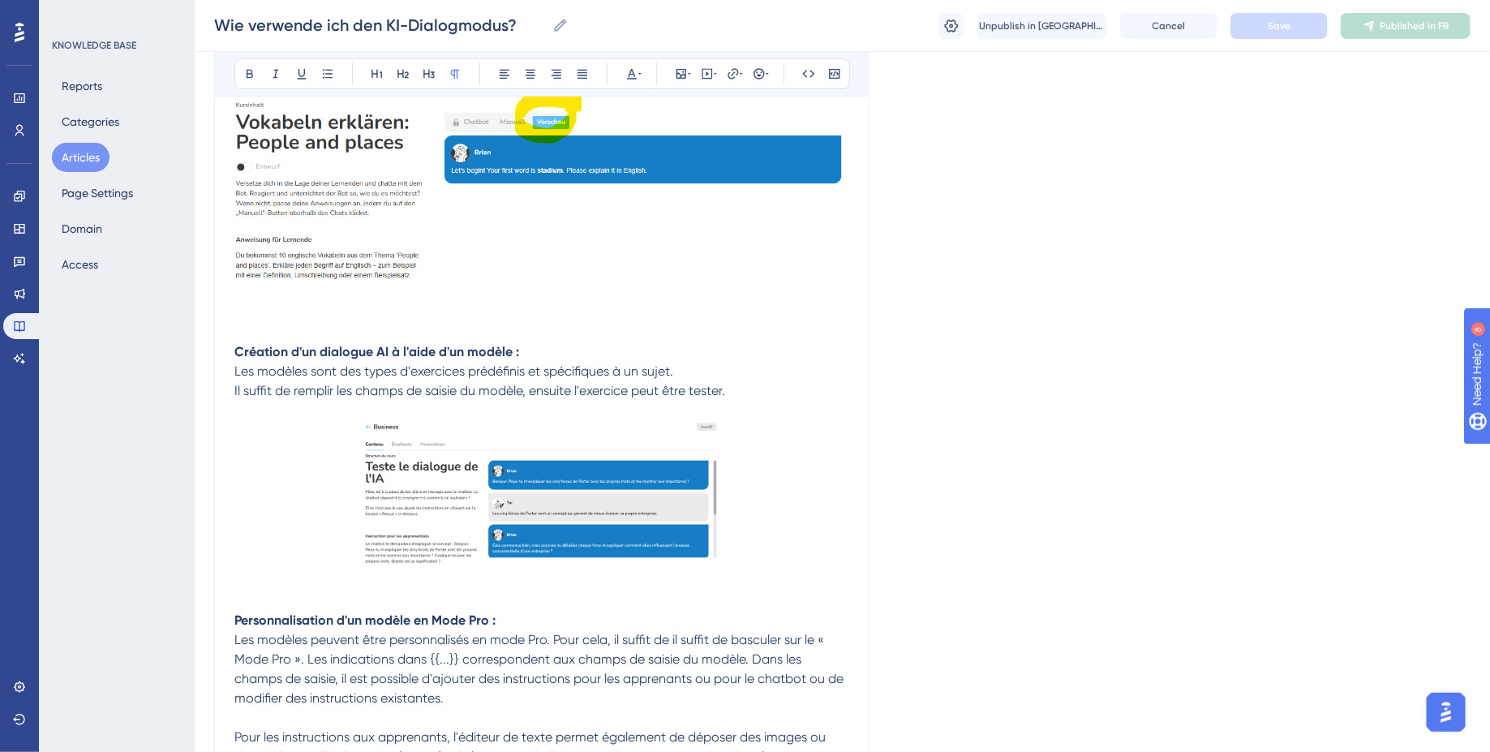
scroll to position [3529, 0]
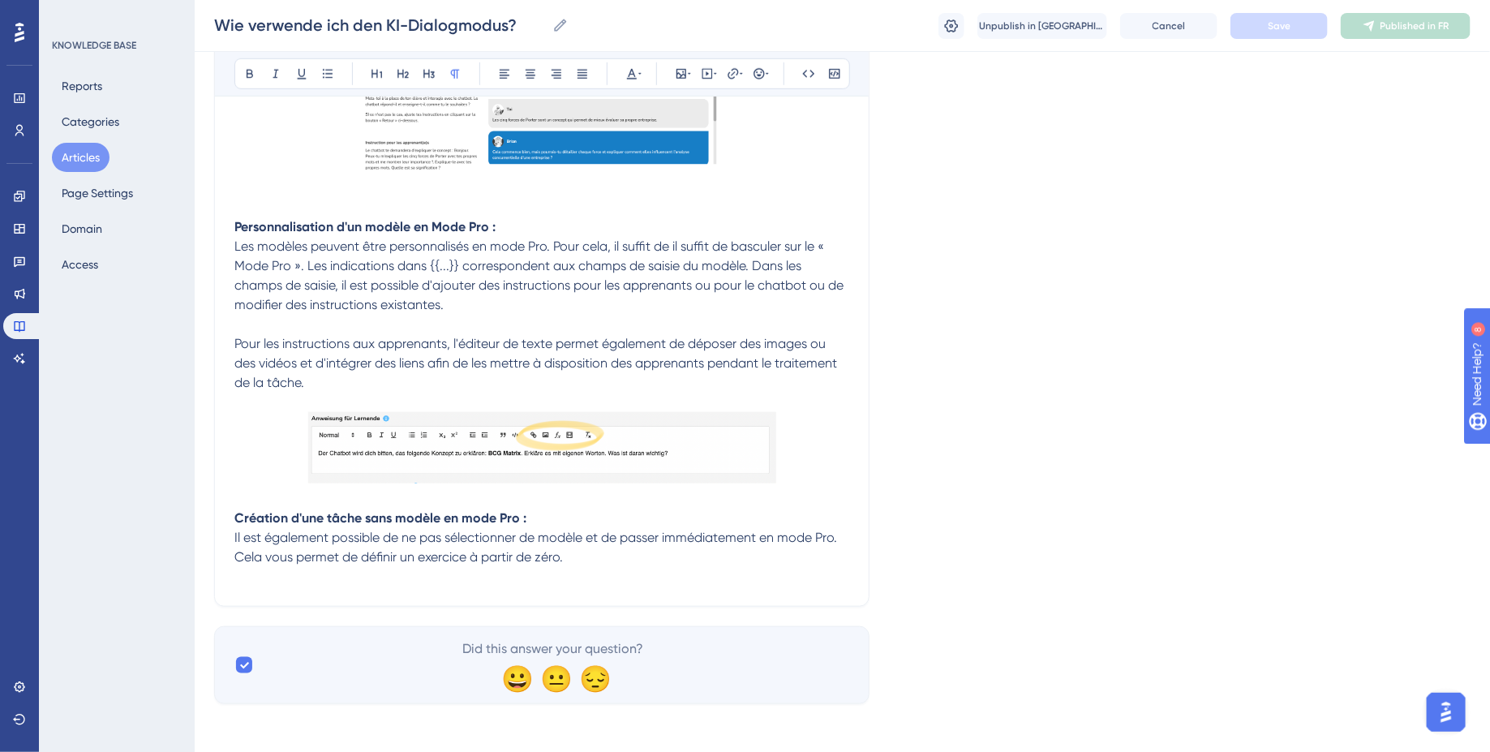
click at [611, 554] on p "Il est également possible de ne pas sélectionner de modèle et de passer immédia…" at bounding box center [541, 547] width 615 height 39
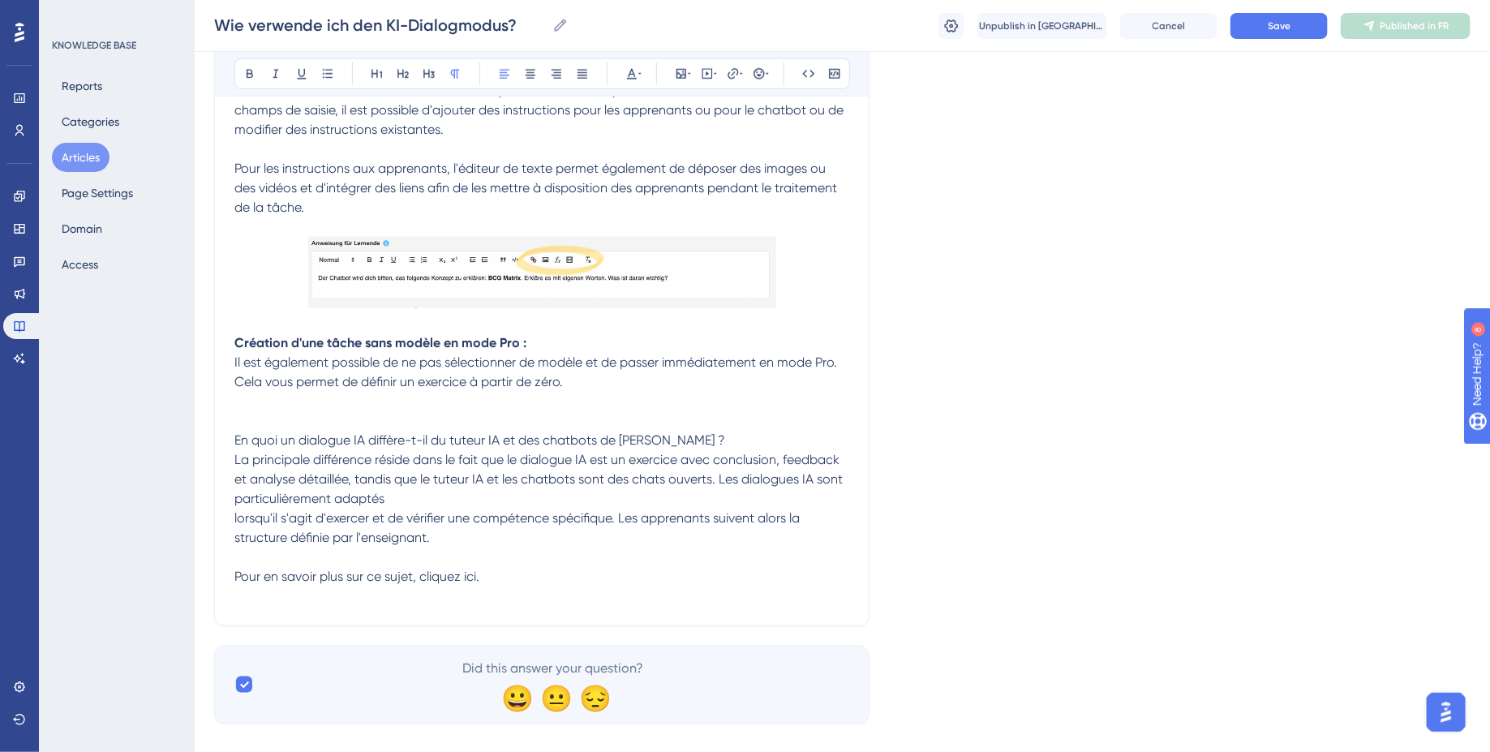
scroll to position [3723, 0]
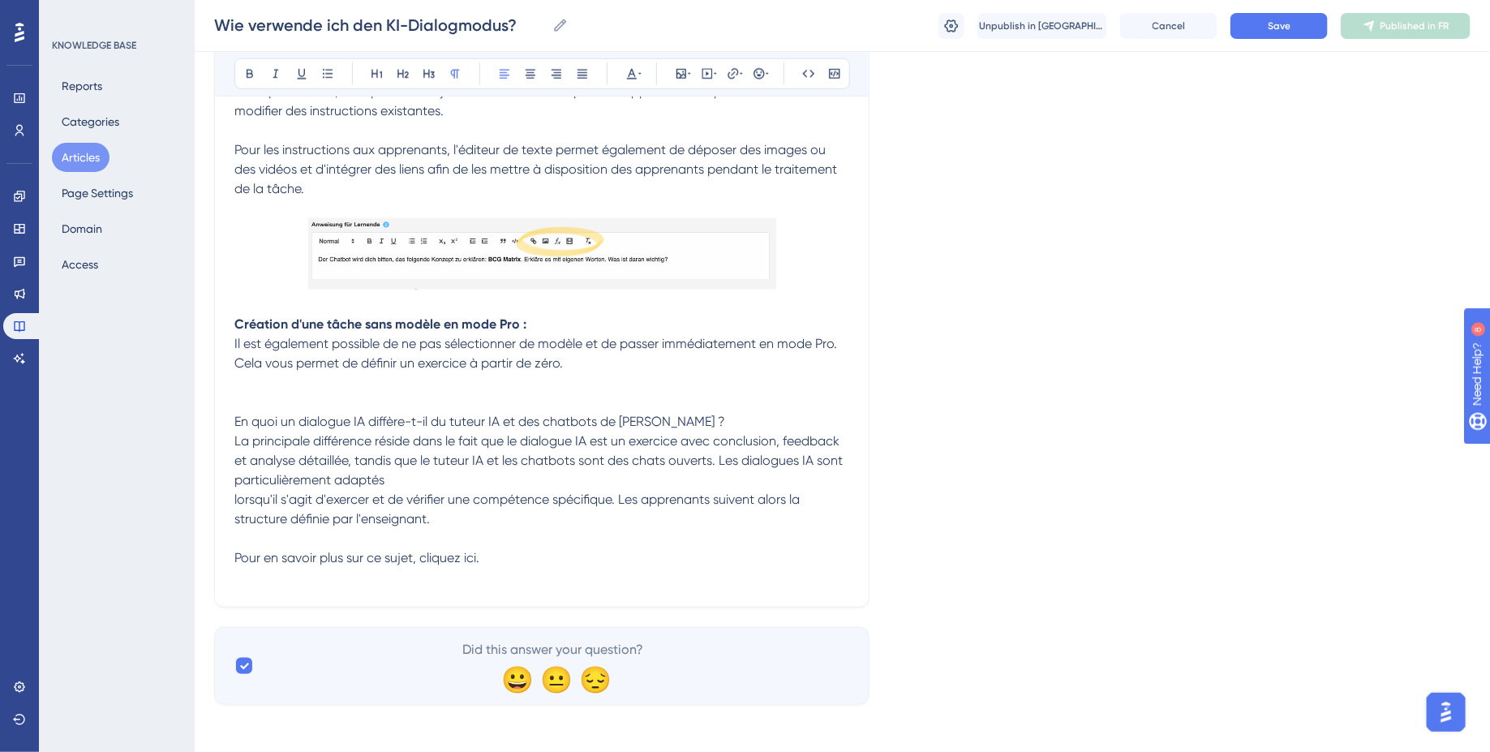
click at [514, 424] on span "En quoi un dialogue IA diffère-t-il du tuteur IA et des chatbots de [PERSON_NAM…" at bounding box center [540, 490] width 612 height 152
click at [432, 76] on icon at bounding box center [429, 73] width 13 height 13
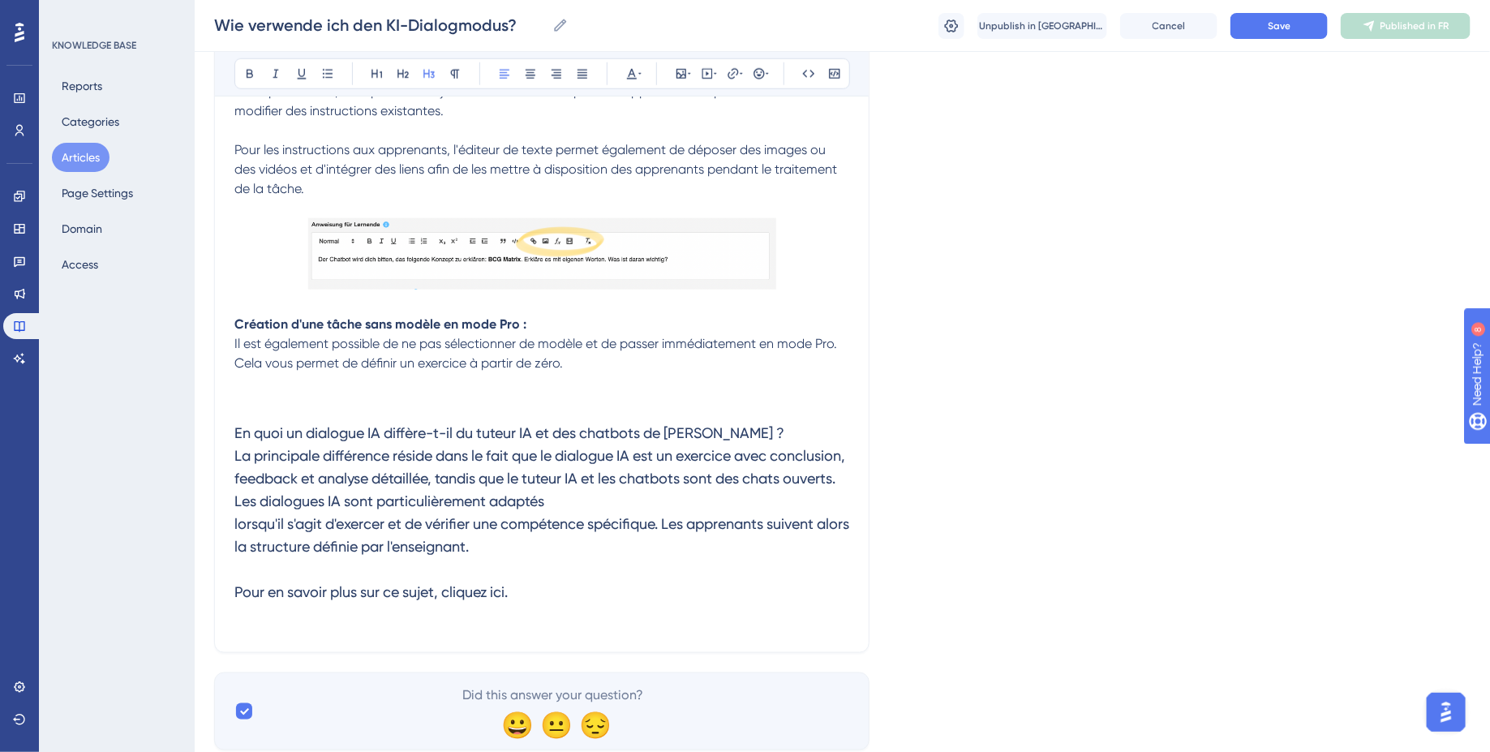
click at [234, 457] on span "En quoi un dialogue IA diffère-t-il du tuteur IA et des chatbots de [PERSON_NAM…" at bounding box center [543, 512] width 618 height 176
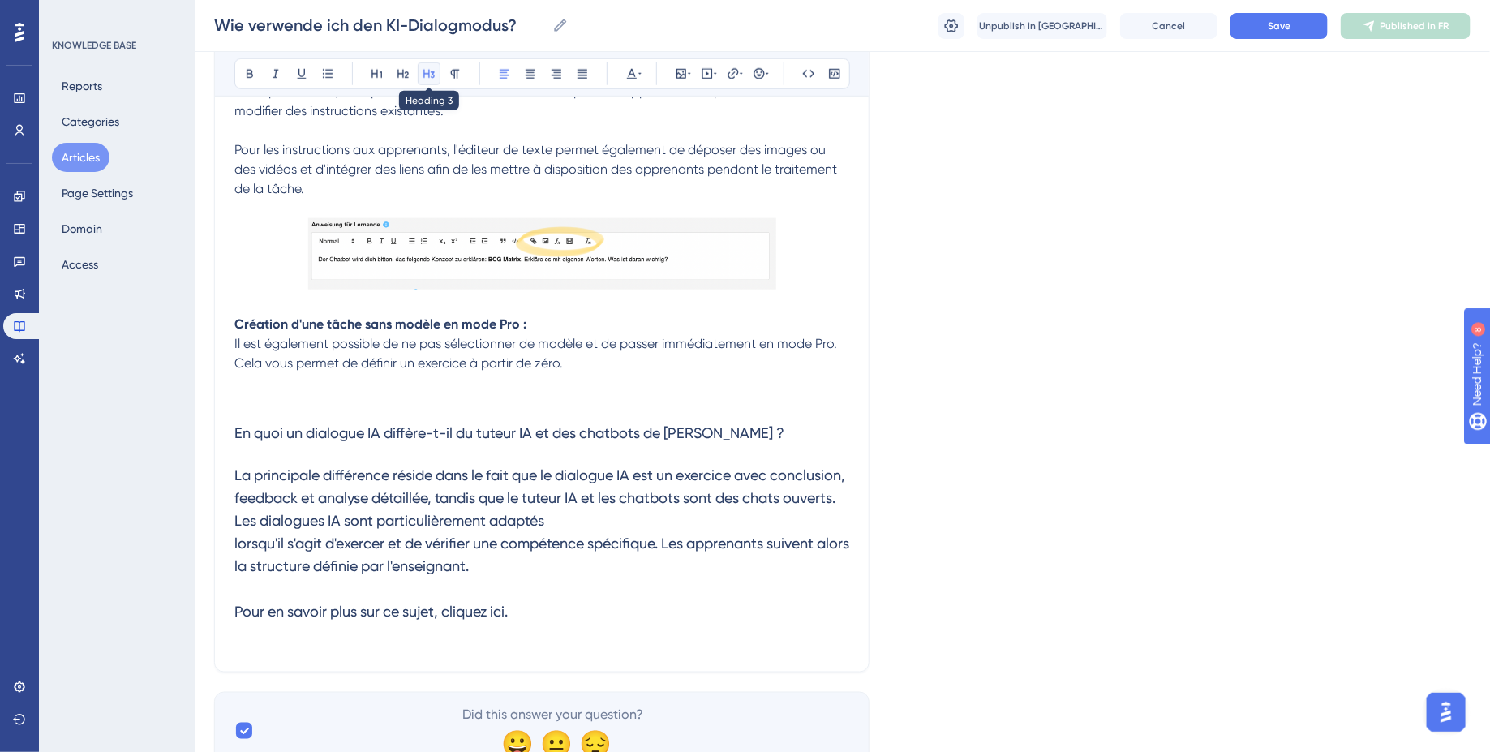
click at [427, 80] on button at bounding box center [429, 73] width 23 height 23
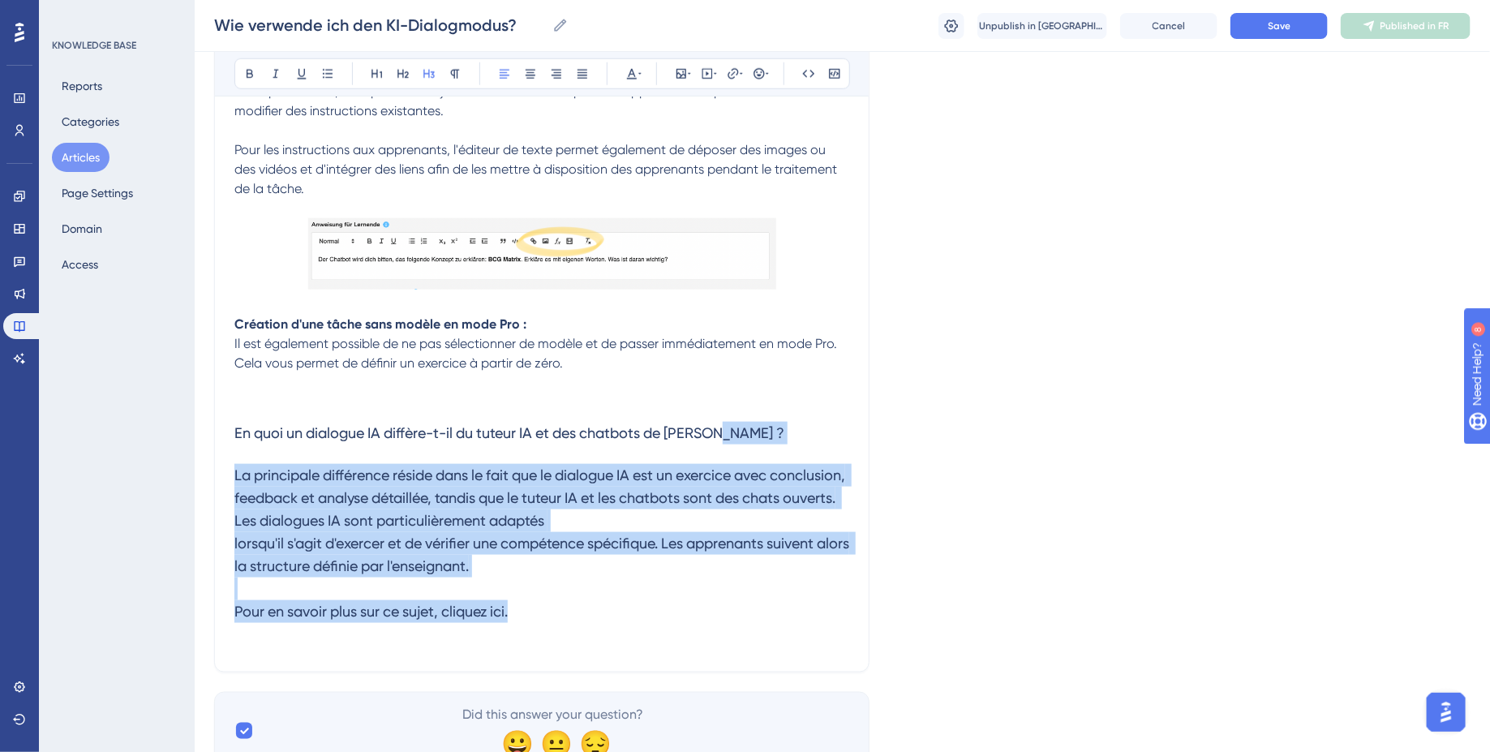
drag, startPoint x: 526, startPoint y: 617, endPoint x: 201, endPoint y: 445, distance: 368.3
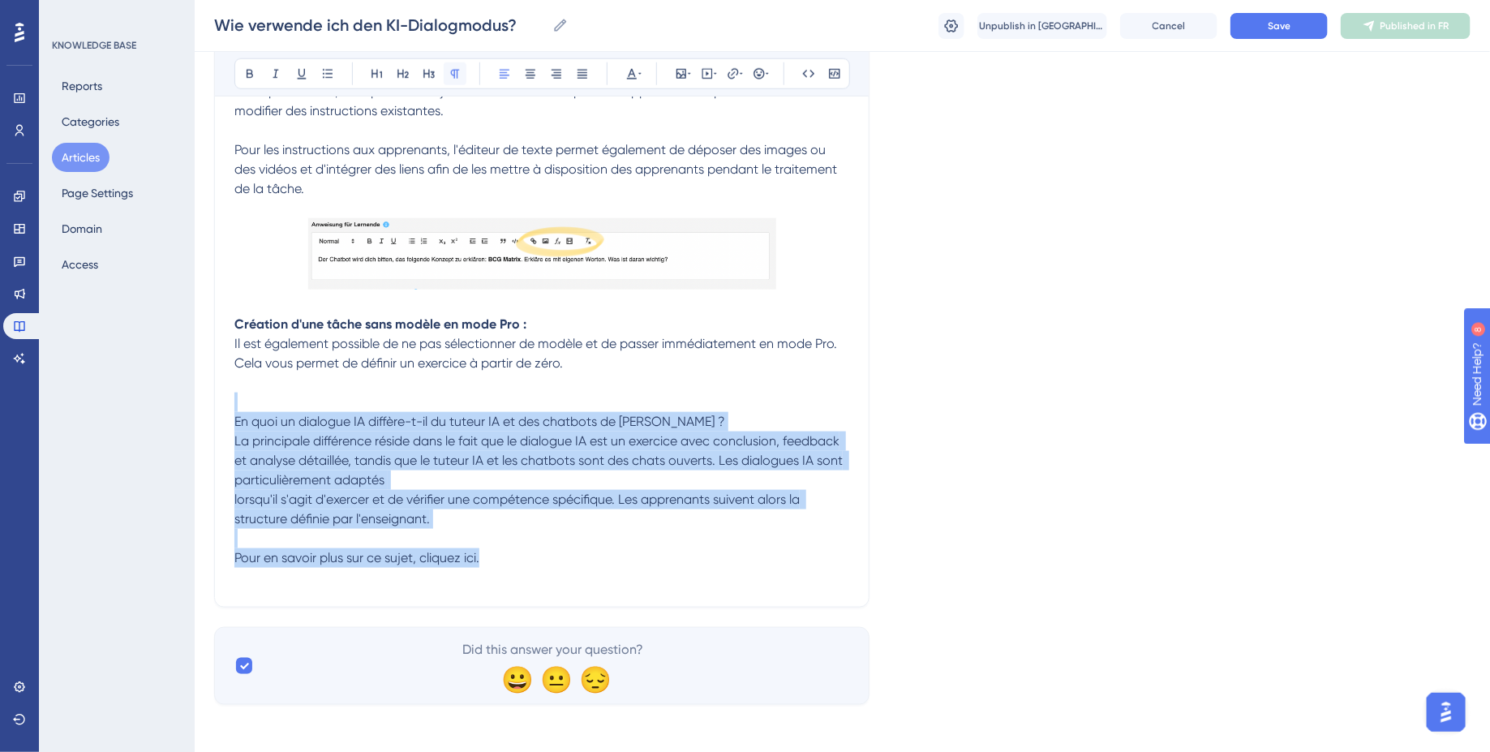
click at [452, 79] on icon at bounding box center [455, 73] width 13 height 13
click at [466, 547] on span "La principale différence réside dans le fait que le dialogue IA est un exercice…" at bounding box center [540, 499] width 612 height 132
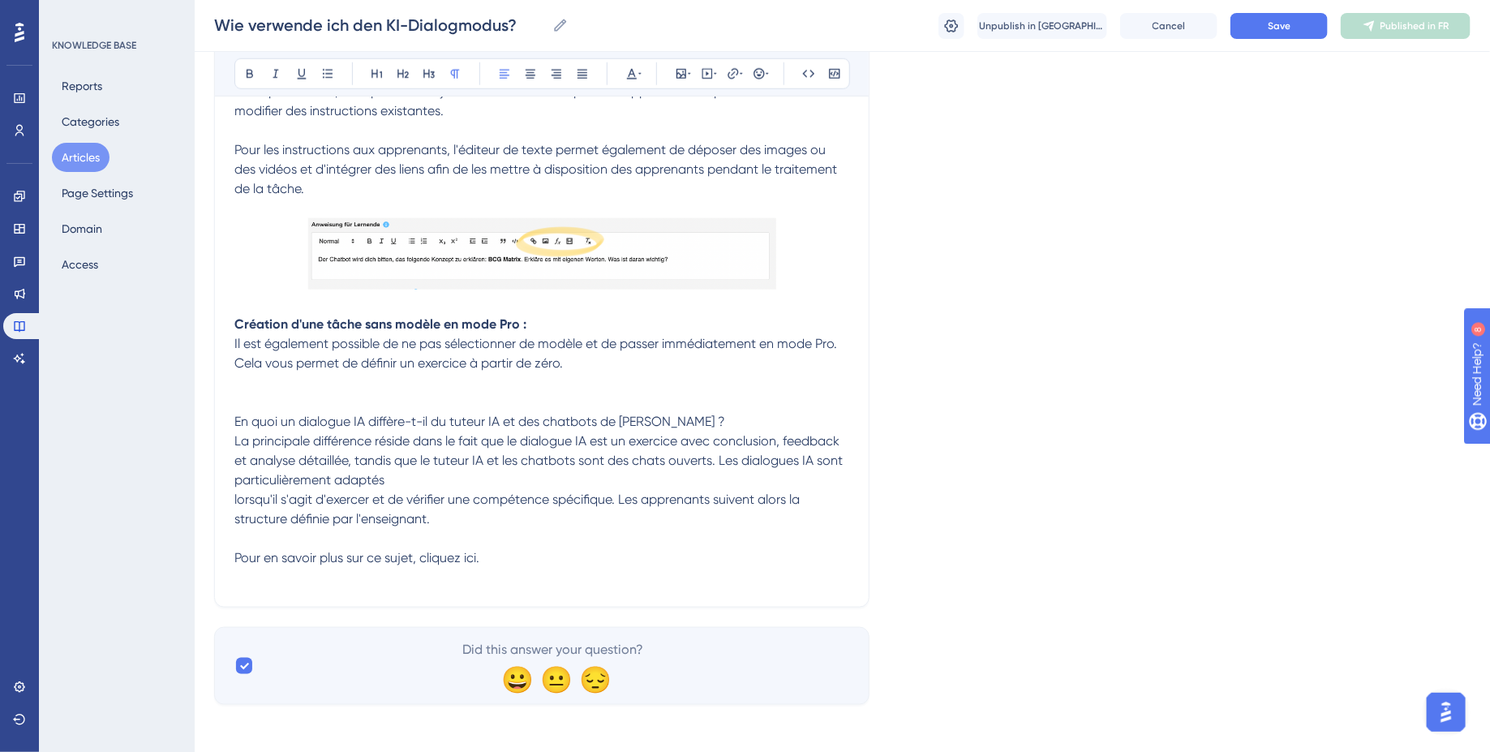
click at [238, 435] on span "La principale différence réside dans le fait que le dialogue IA est un exercice…" at bounding box center [540, 499] width 612 height 132
click at [248, 399] on p at bounding box center [541, 402] width 615 height 19
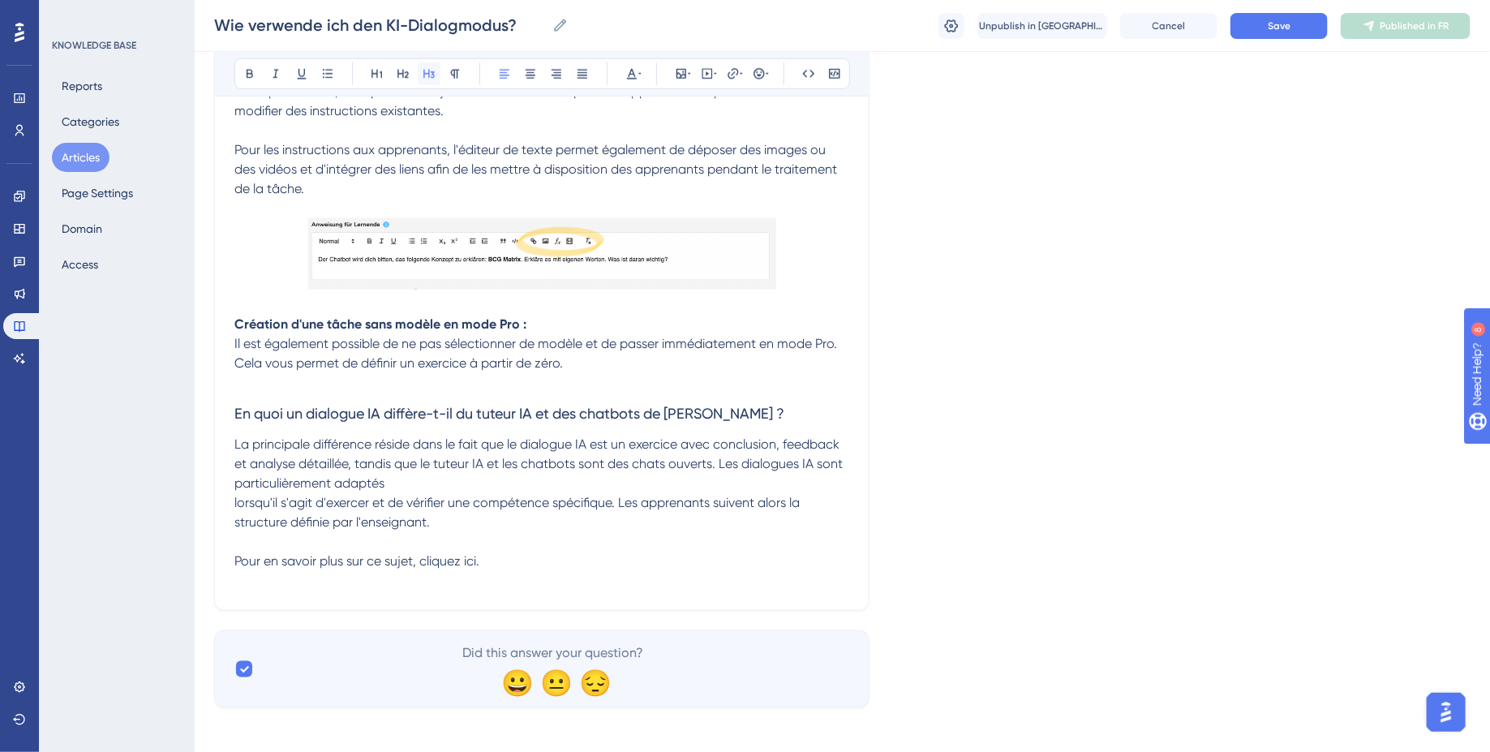
click at [432, 76] on icon at bounding box center [428, 74] width 11 height 9
click at [375, 419] on h3 "En quoi un dialogue IA diffère-t-il du tuteur IA et des chatbots de [PERSON_NAM…" at bounding box center [541, 414] width 615 height 42
click at [236, 504] on span "La principale différence réside dans le fait que le dialogue IA est un exercice…" at bounding box center [540, 502] width 612 height 132
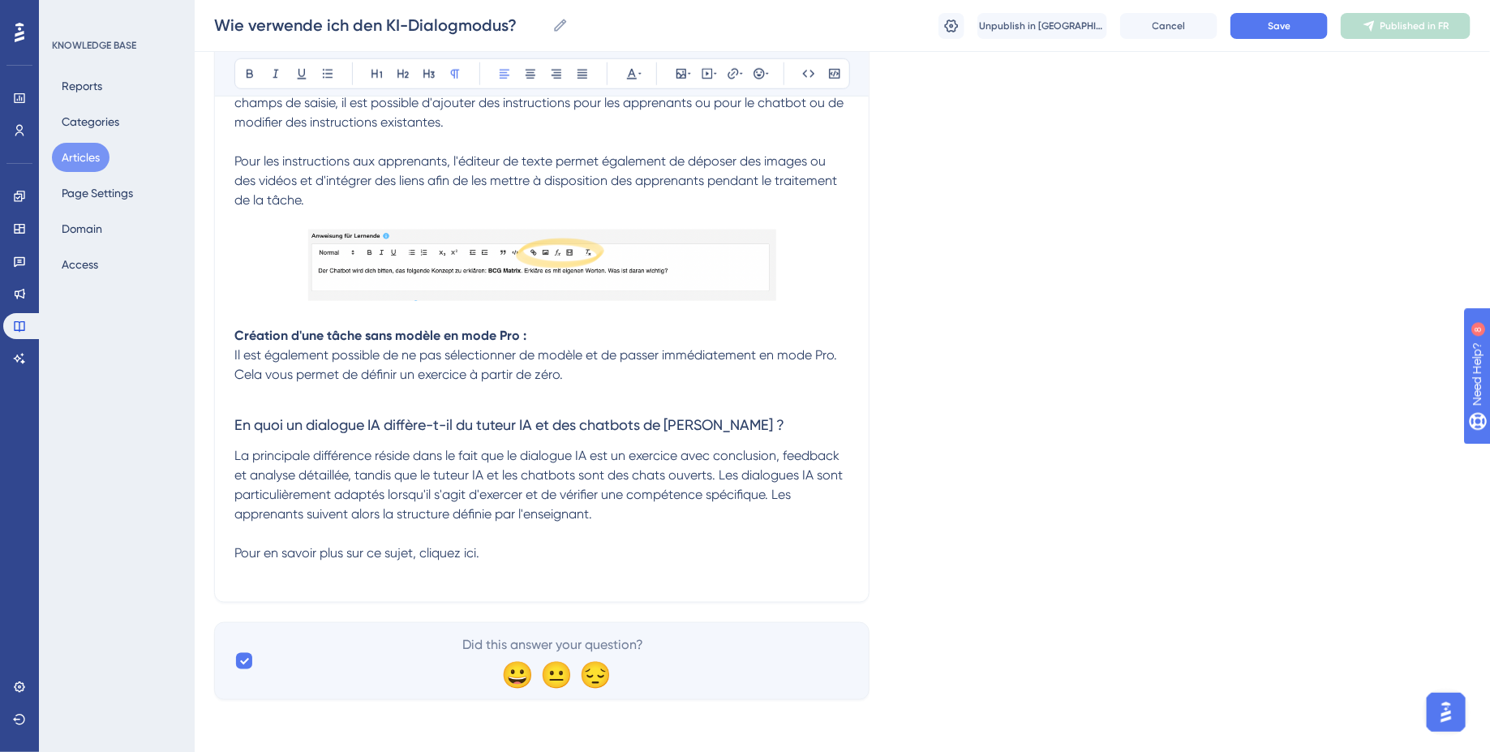
scroll to position [3708, 0]
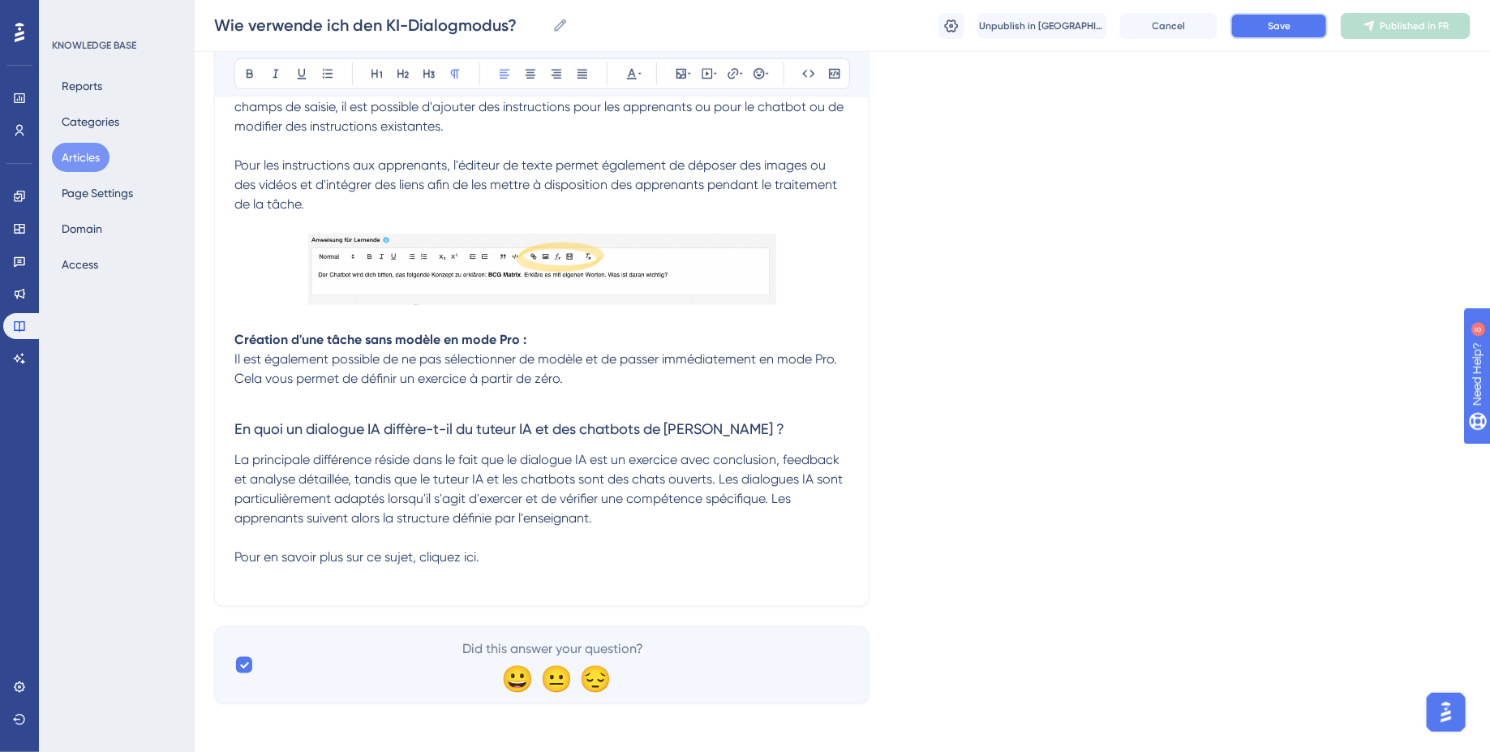
click at [1287, 37] on button "Save" at bounding box center [1278, 26] width 97 height 26
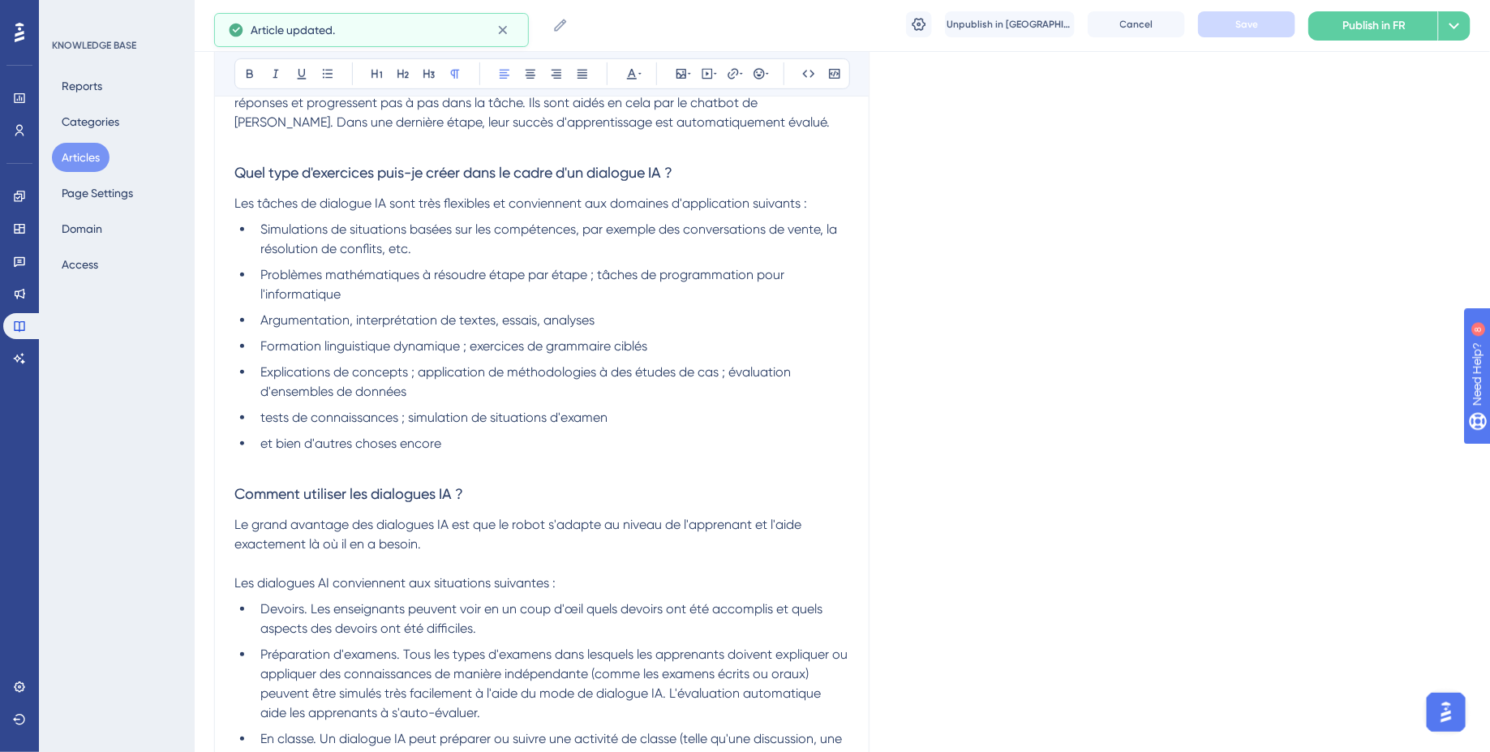
scroll to position [0, 0]
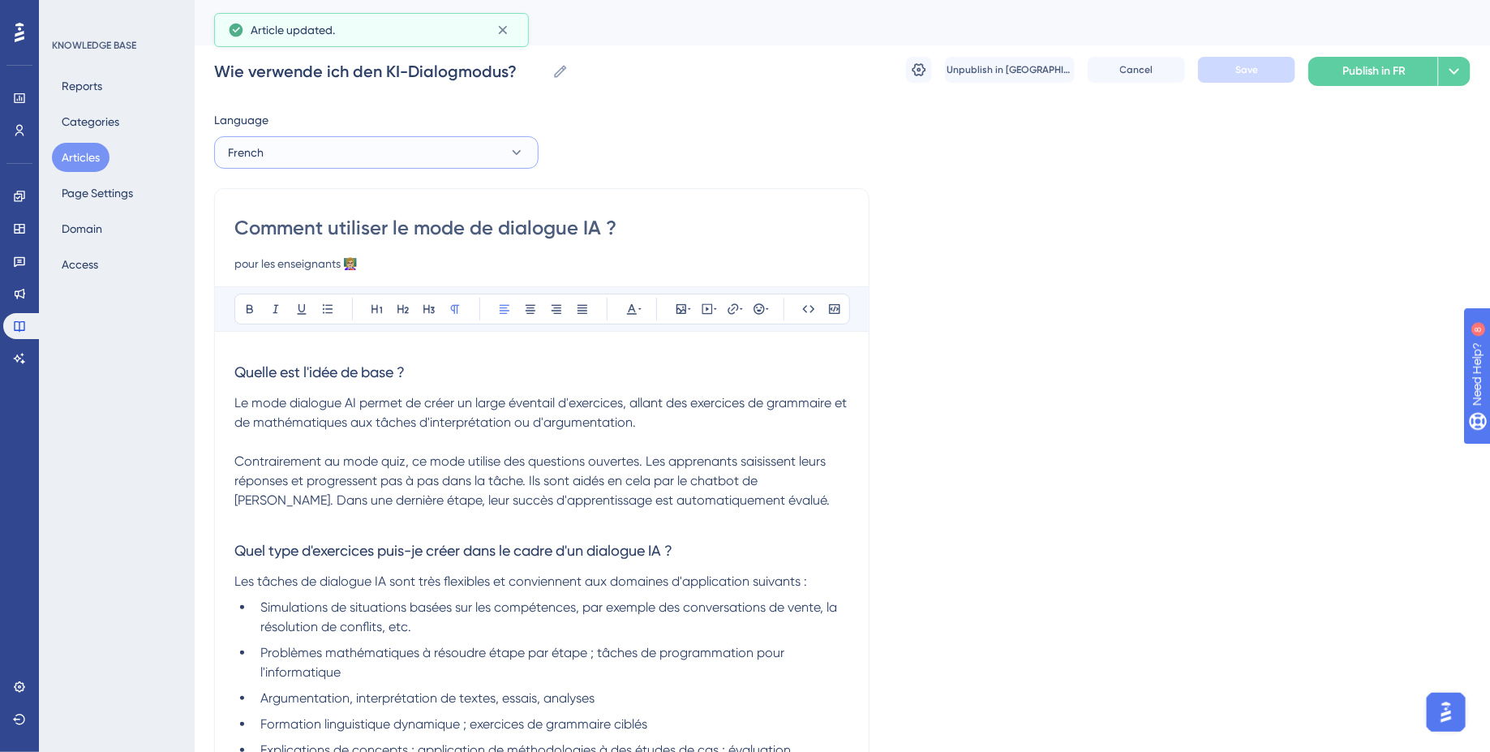
click at [478, 157] on button "French" at bounding box center [376, 152] width 324 height 32
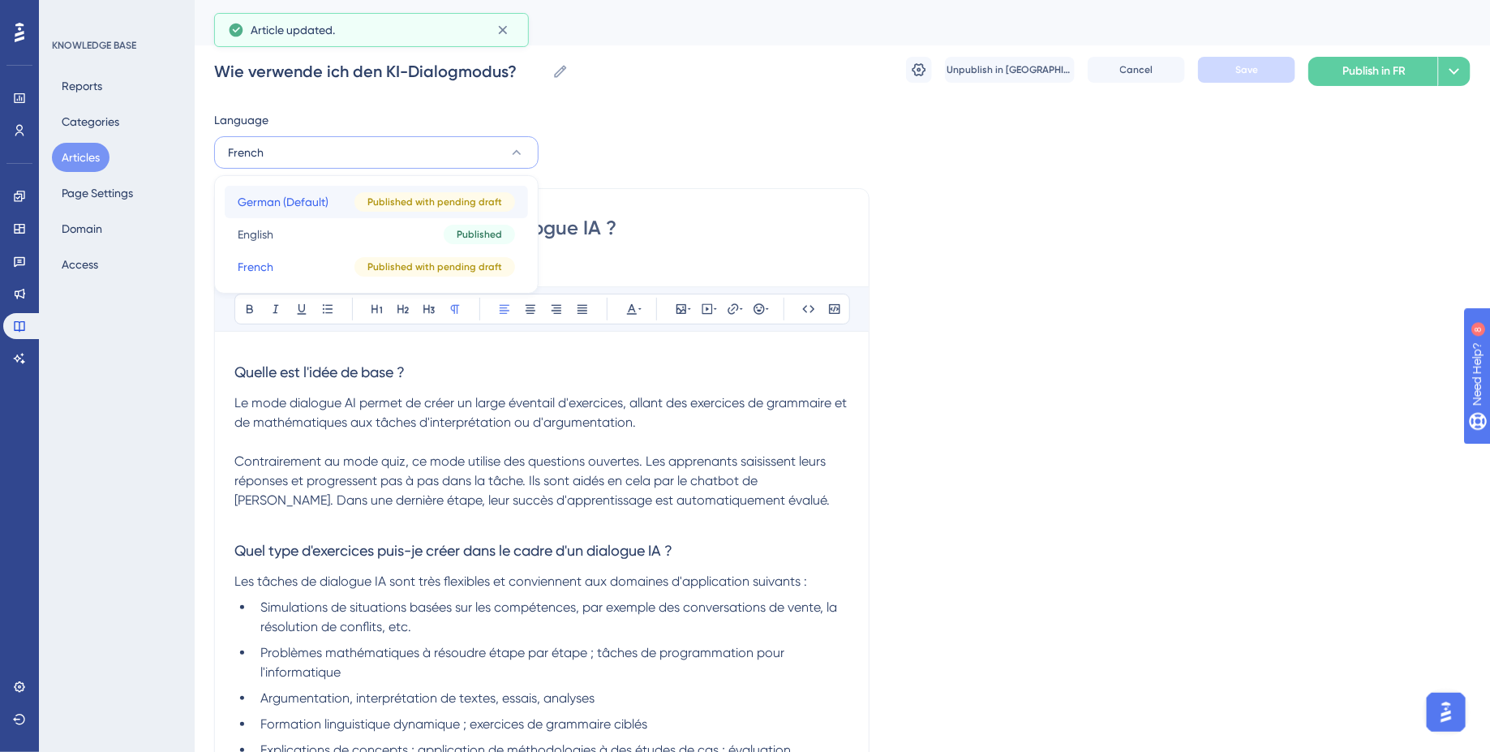
click at [329, 189] on button "German (Default) German (Default) Published with pending draft" at bounding box center [376, 202] width 303 height 32
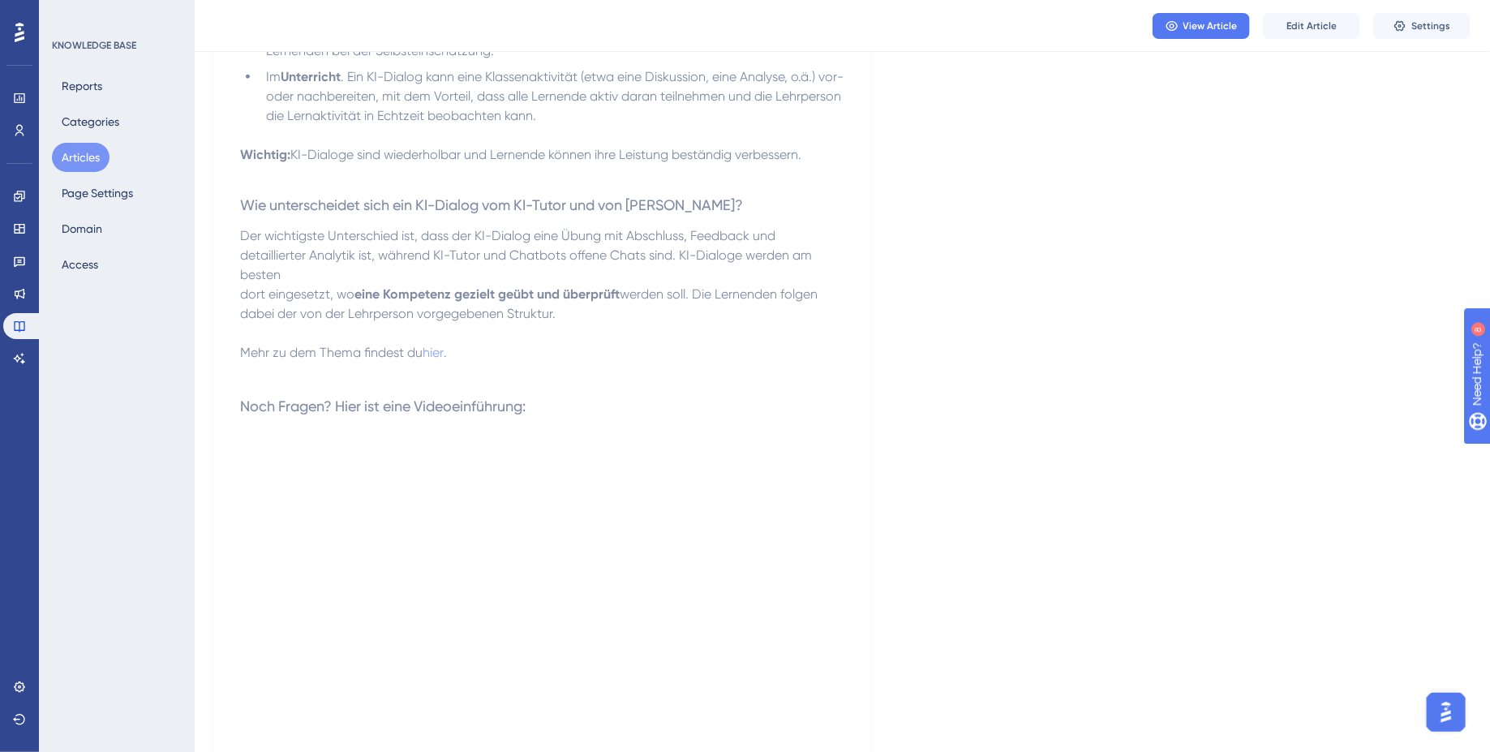
scroll to position [974, 0]
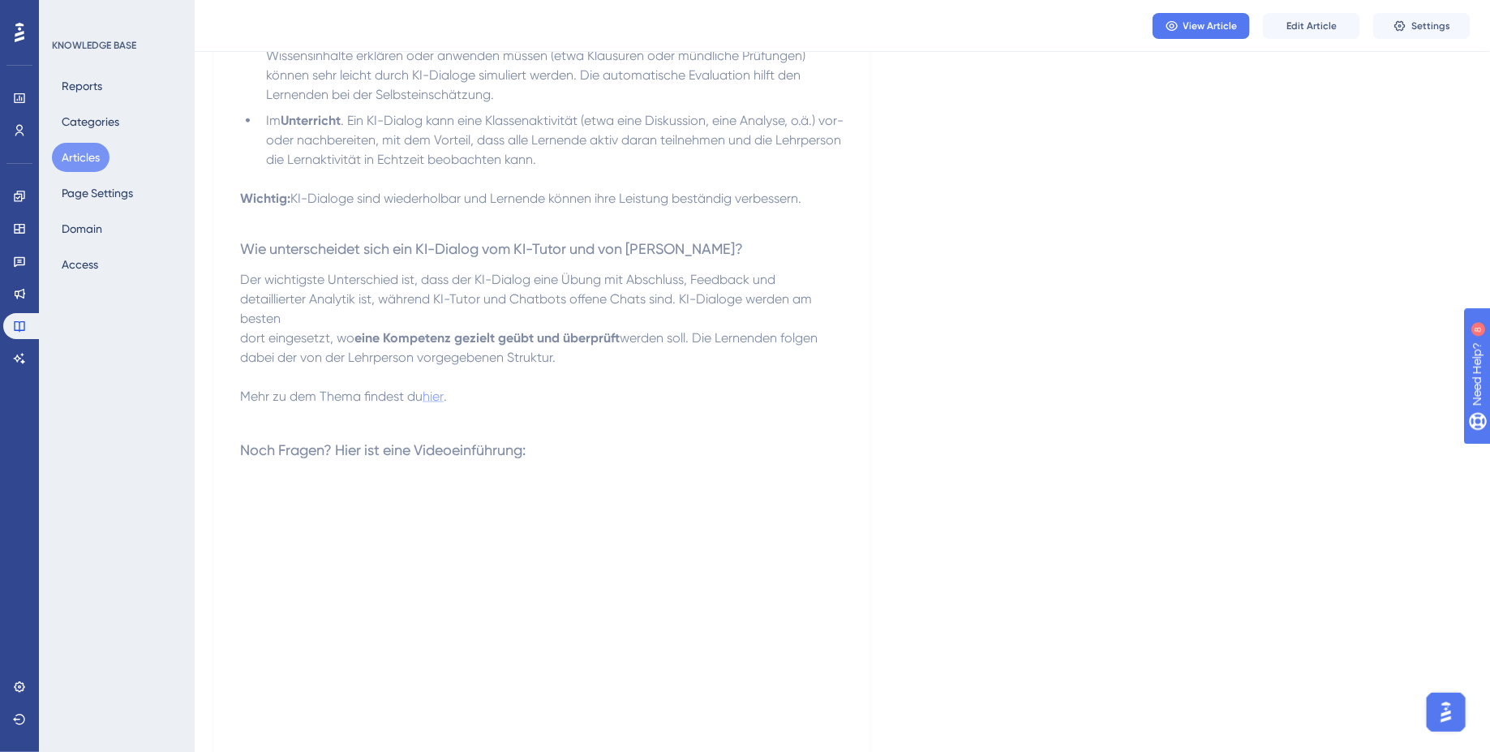
click at [437, 389] on span "hier" at bounding box center [433, 396] width 21 height 15
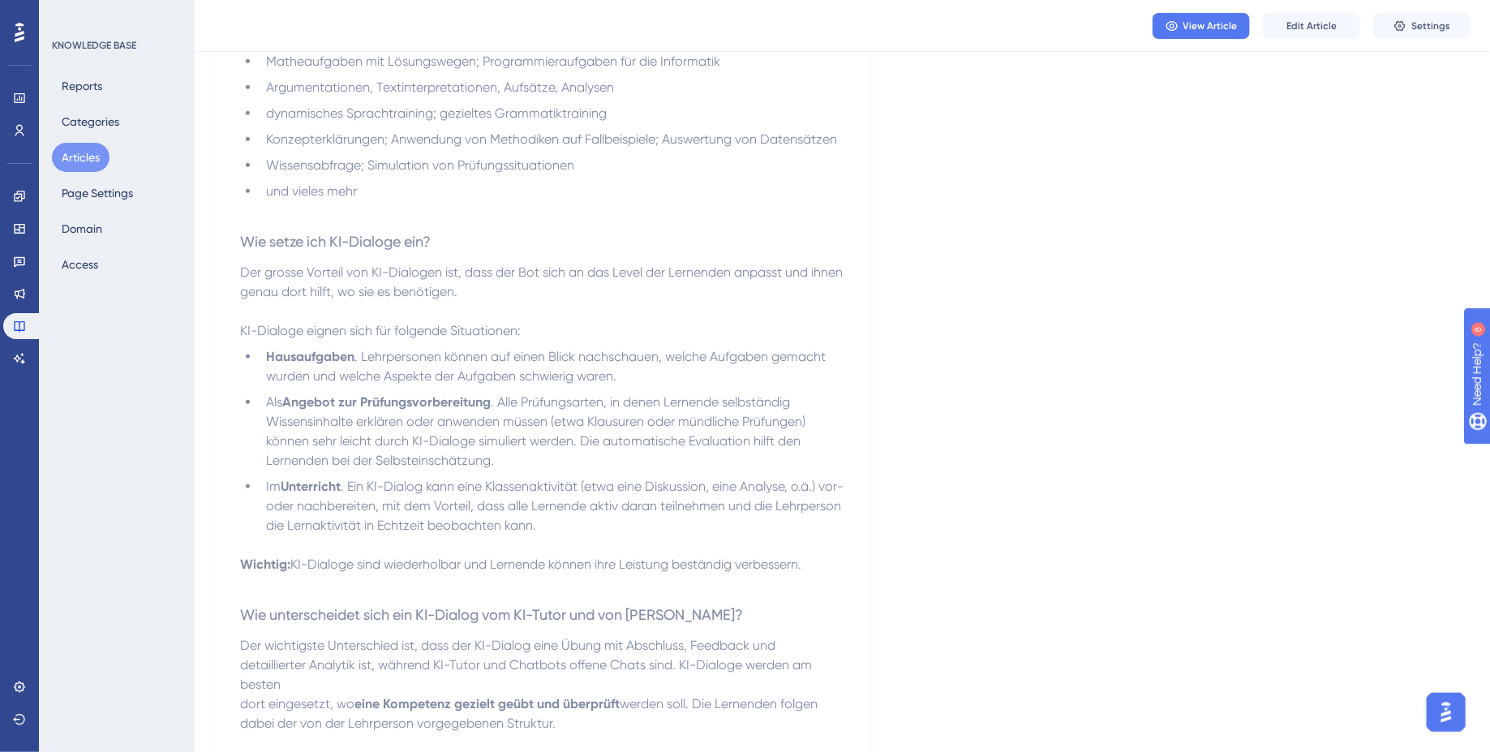
scroll to position [0, 0]
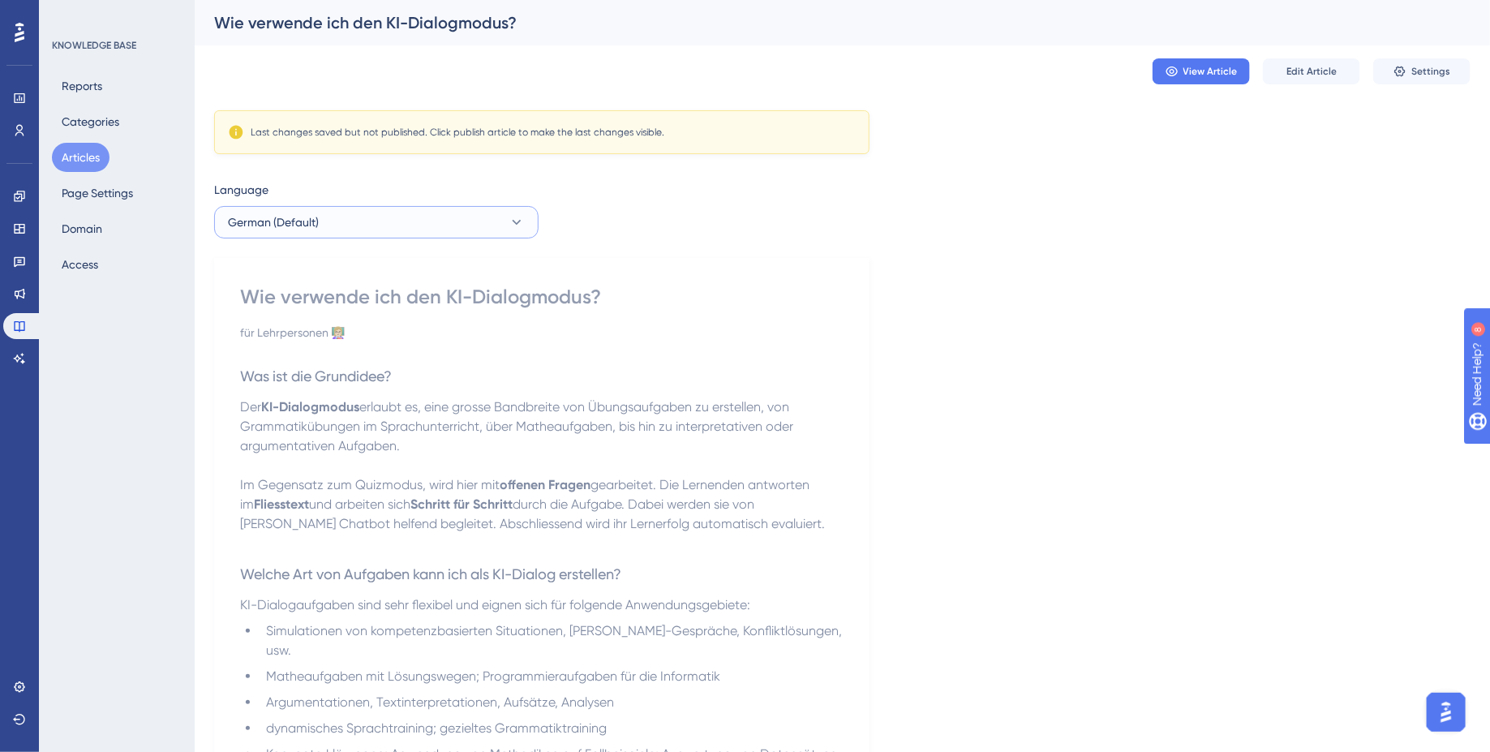
click at [378, 213] on button "German (Default)" at bounding box center [376, 222] width 324 height 32
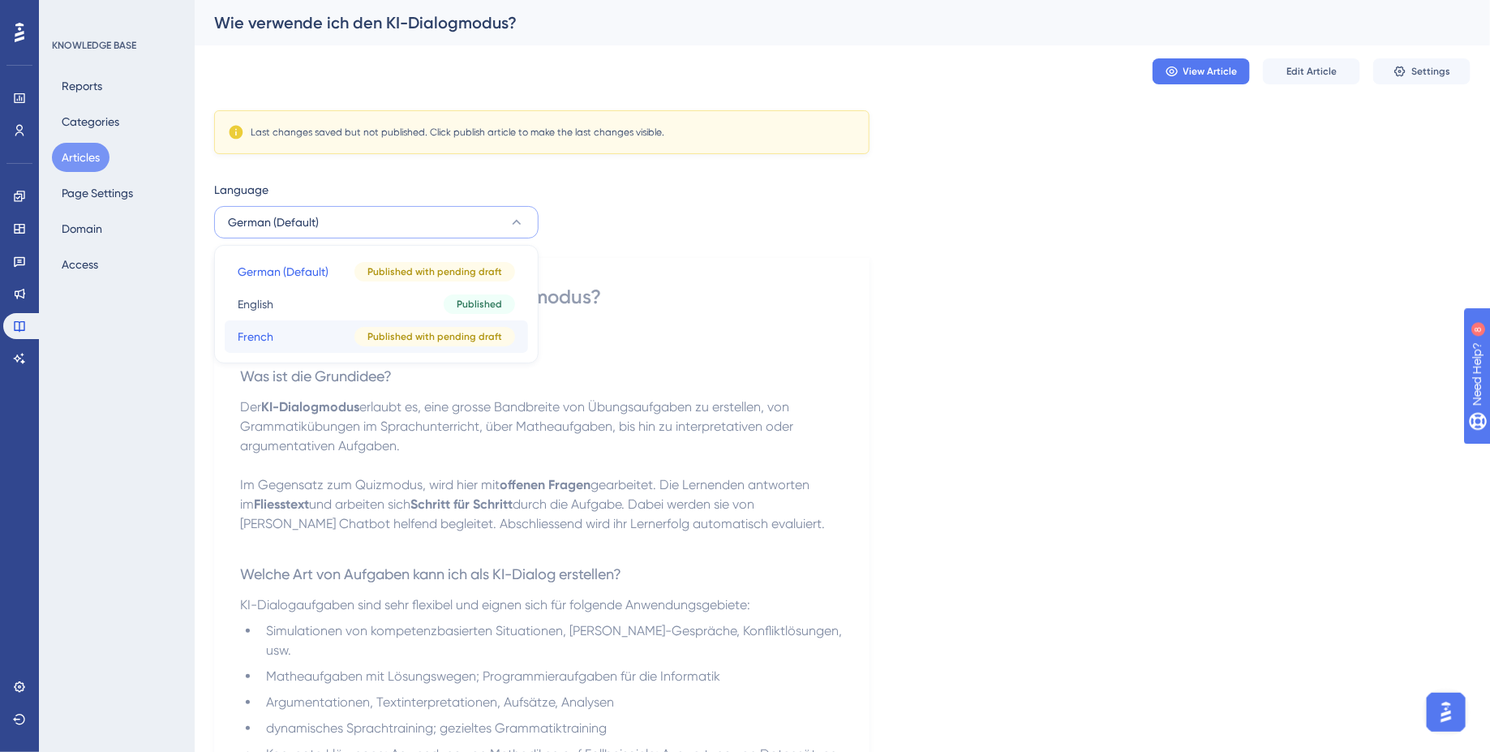
click at [330, 338] on button "French French Published with pending draft" at bounding box center [376, 336] width 303 height 32
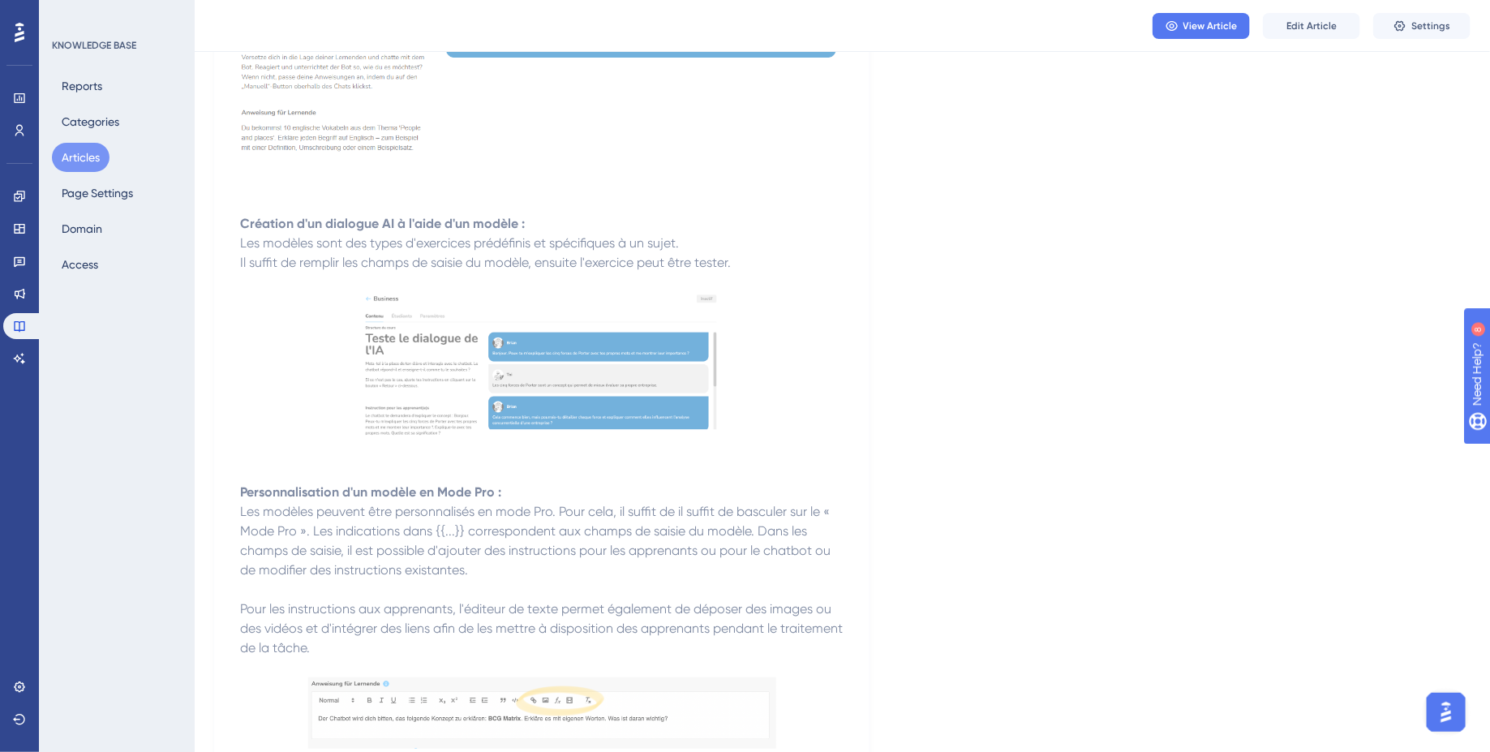
scroll to position [3691, 0]
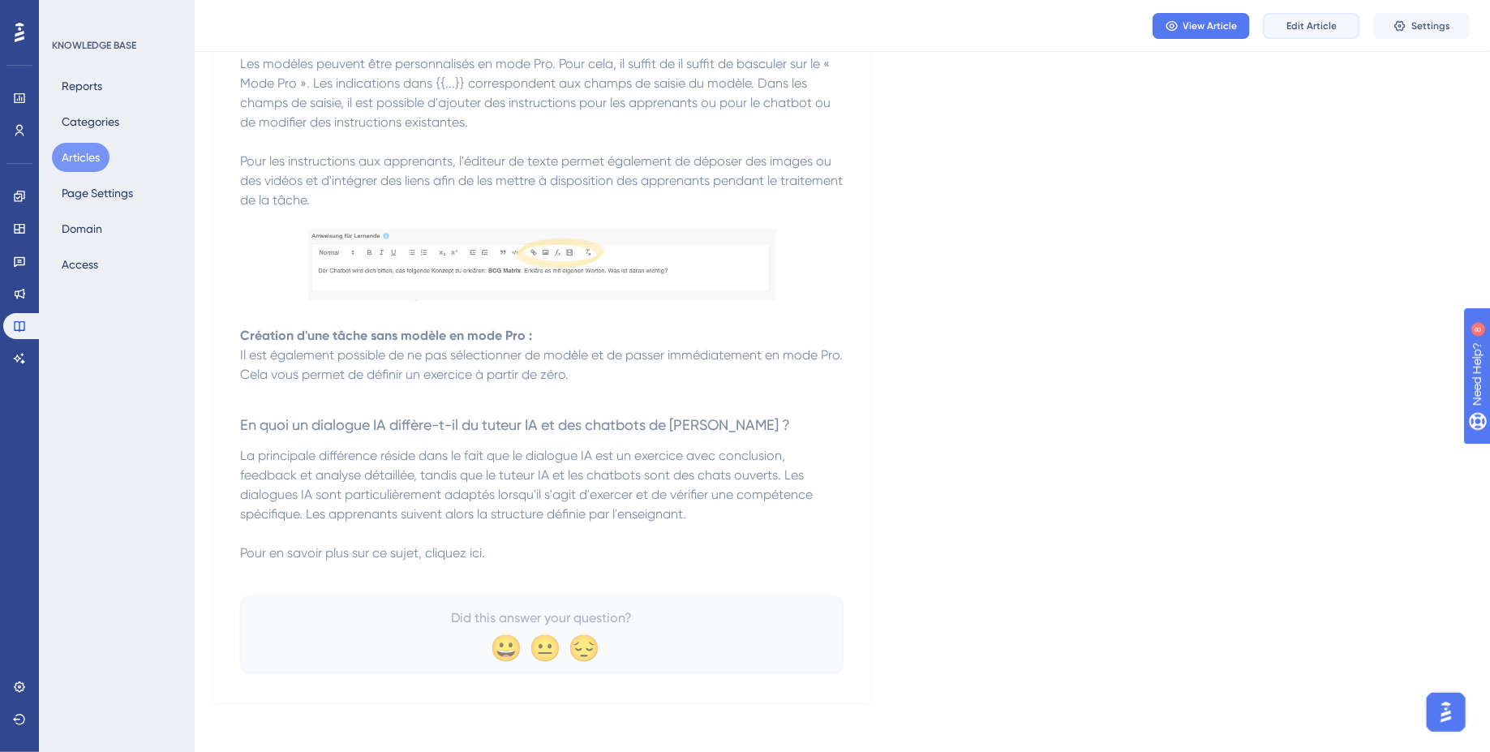
click at [1316, 25] on span "Edit Article" at bounding box center [1311, 25] width 50 height 13
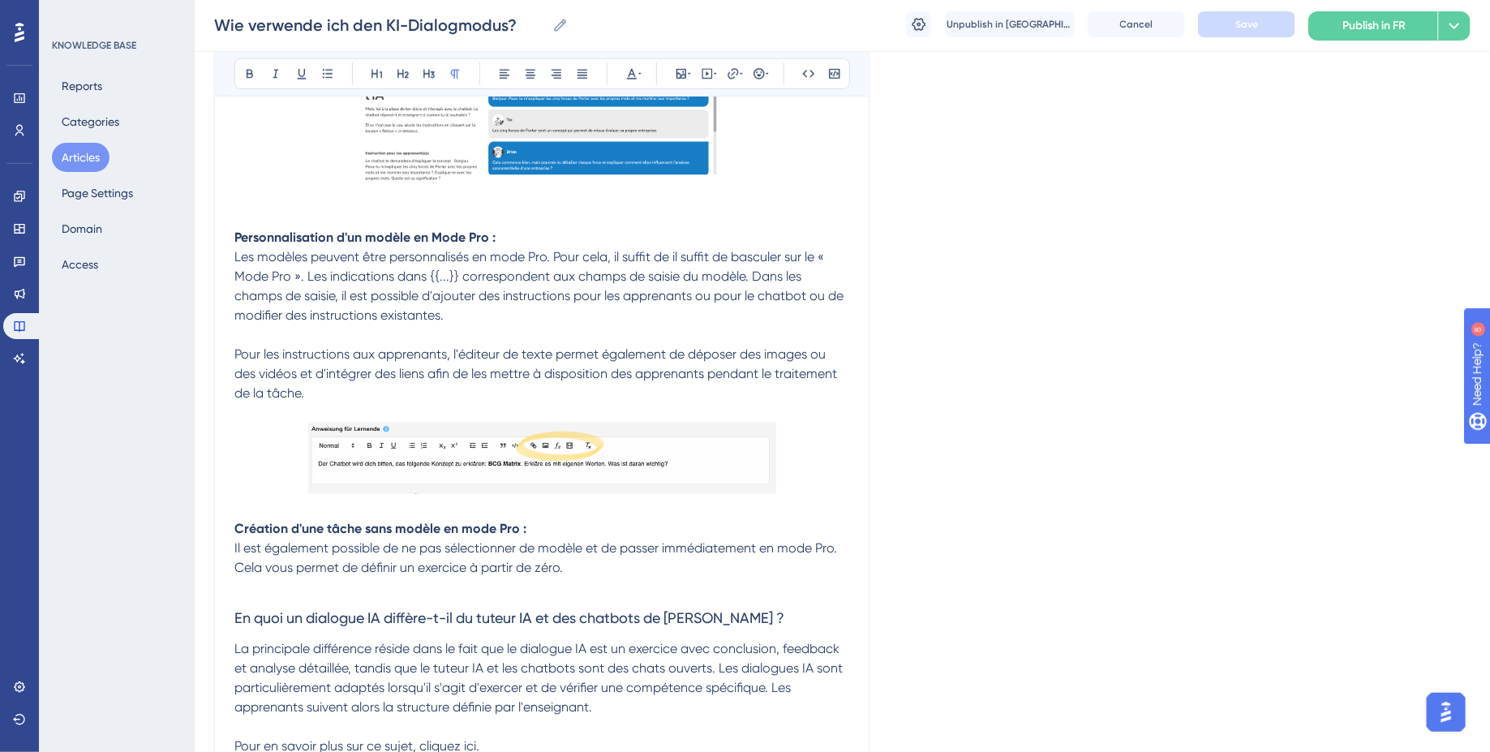
scroll to position [3708, 0]
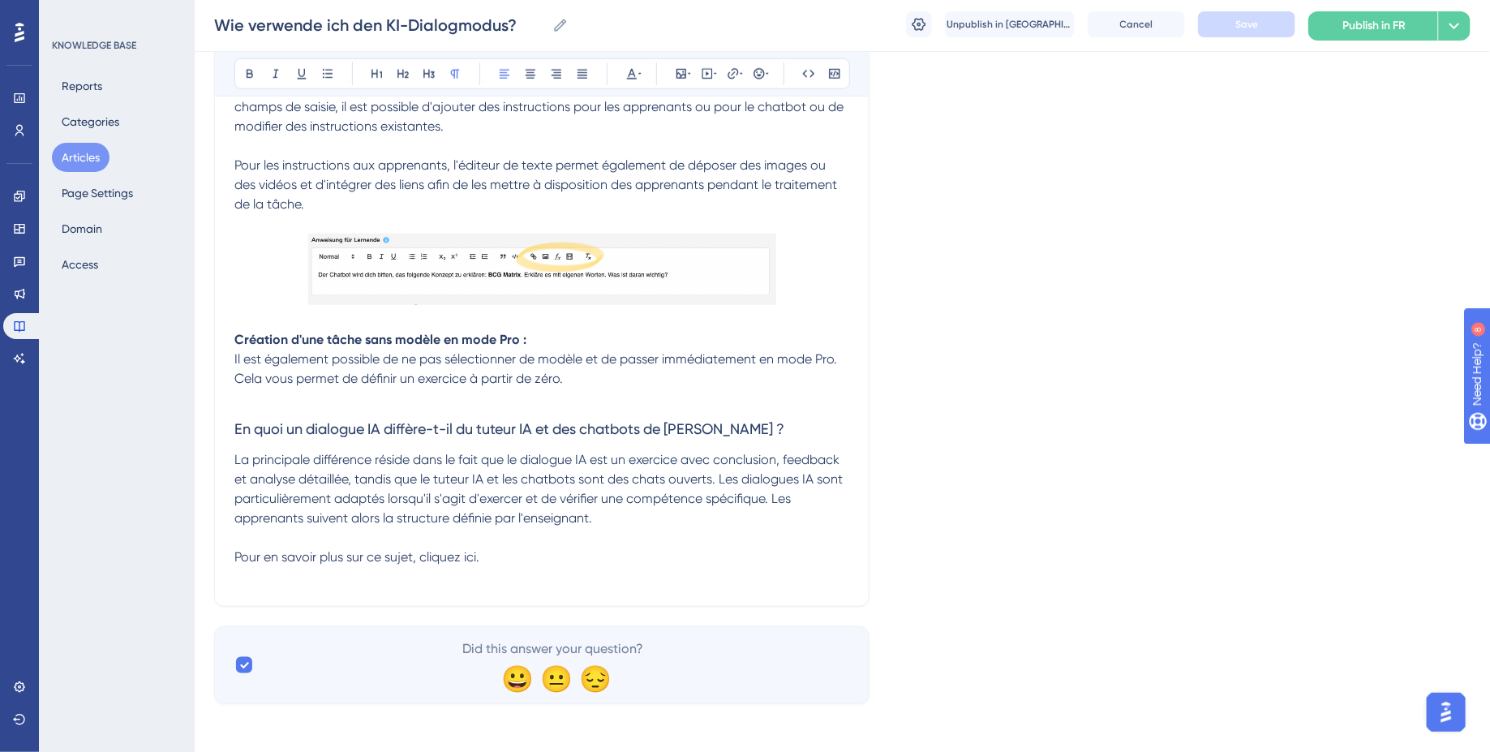
click at [470, 556] on span "La principale différence réside dans le fait que le dialogue IA est un exercice…" at bounding box center [540, 508] width 612 height 113
click at [735, 70] on icon at bounding box center [733, 73] width 13 height 13
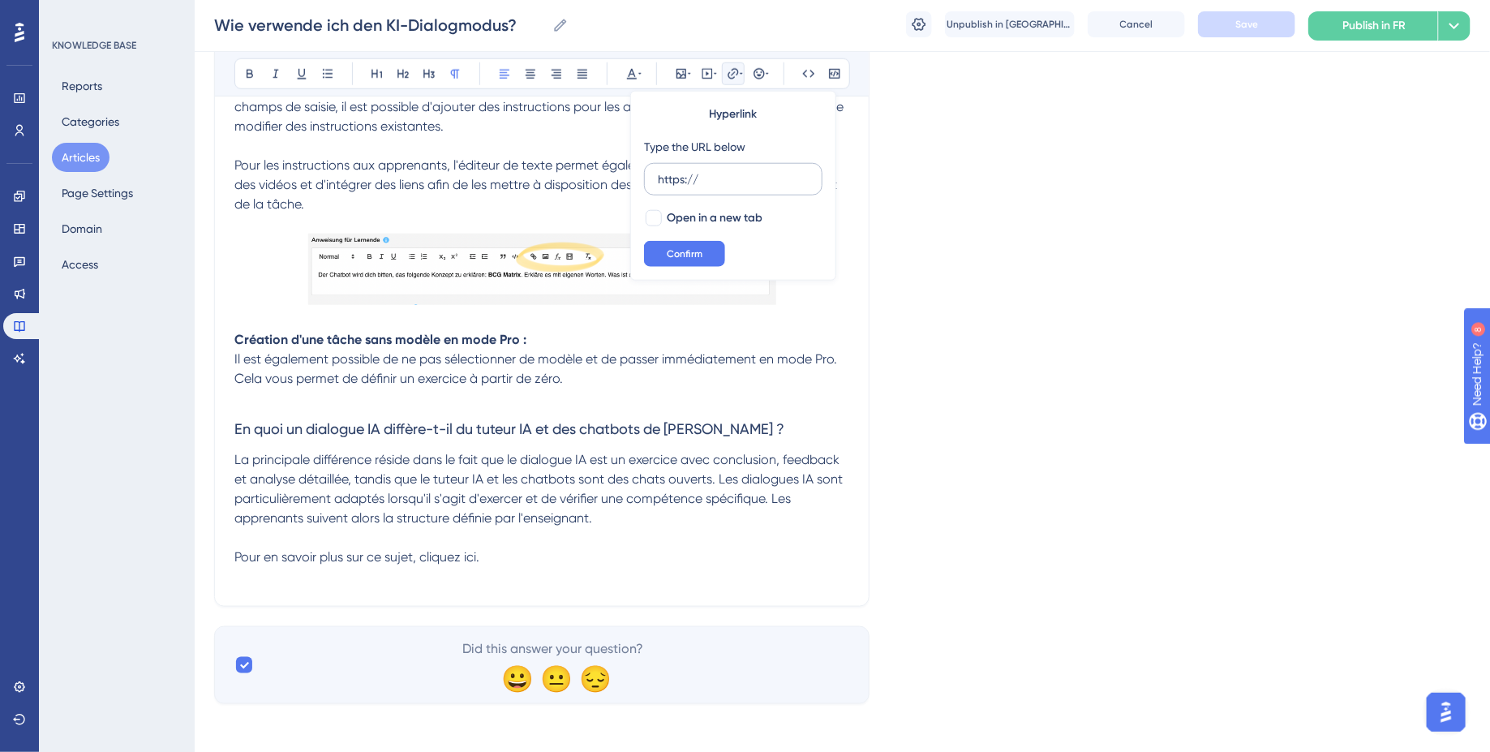
click at [684, 177] on input "https://" at bounding box center [733, 179] width 151 height 18
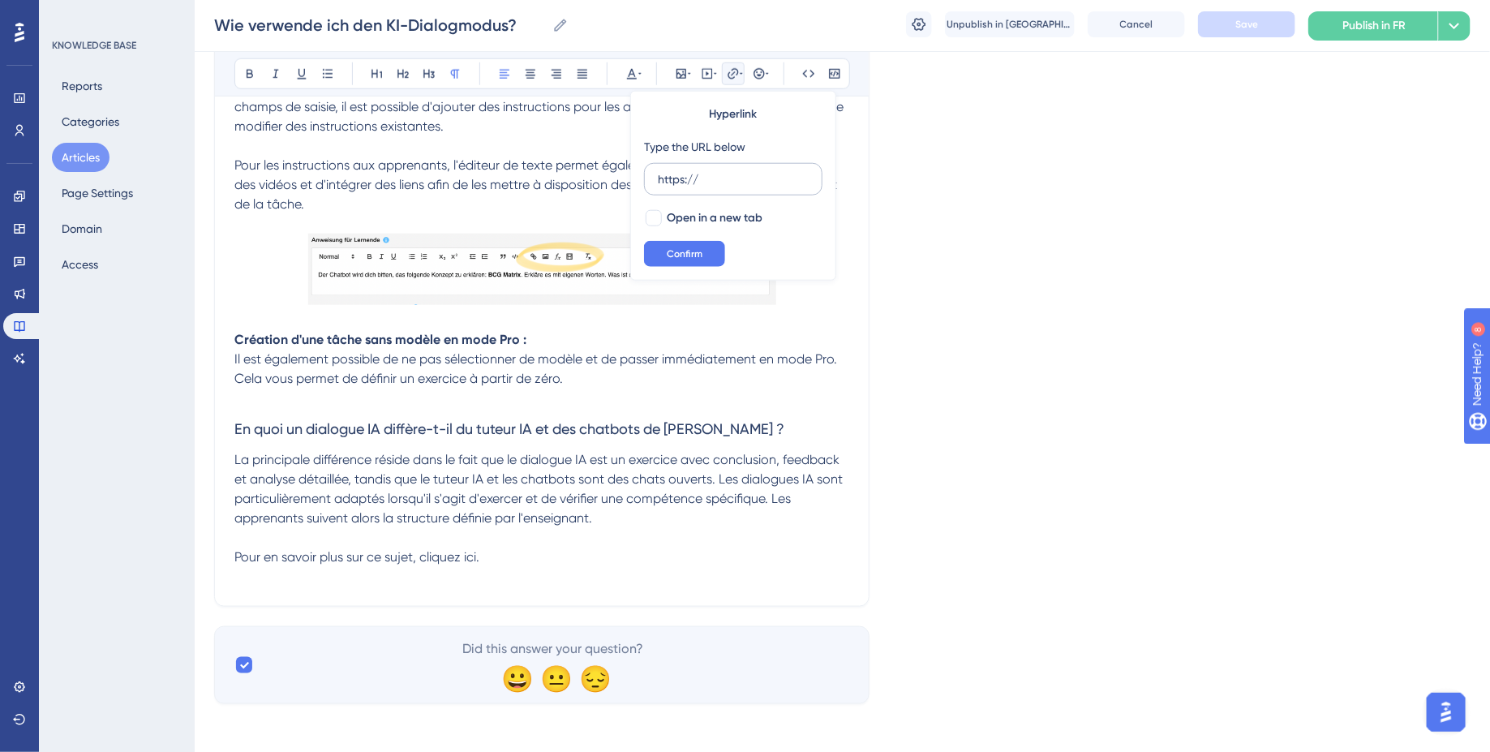
click at [652, 184] on label "https://" at bounding box center [733, 179] width 178 height 32
click at [658, 184] on input "https://" at bounding box center [733, 179] width 151 height 18
click at [652, 184] on label "https://" at bounding box center [733, 179] width 178 height 32
click at [658, 184] on input "https://" at bounding box center [733, 179] width 151 height 18
click at [671, 184] on input "https://" at bounding box center [733, 179] width 151 height 18
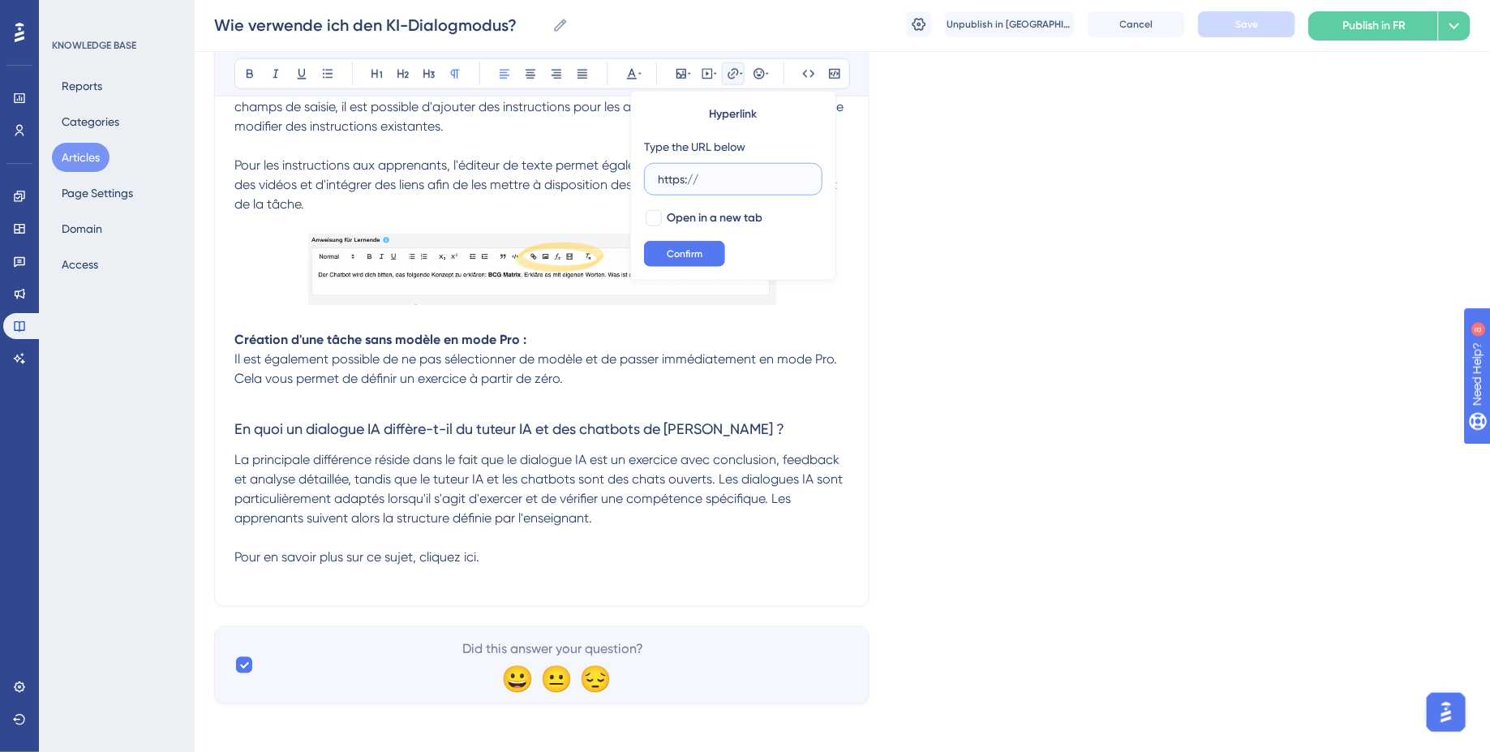
click at [671, 184] on input "https://" at bounding box center [733, 179] width 151 height 18
paste input "[DOMAIN_NAME][PERSON_NAME]/de/articles/16570-kitutor-vs-chatbot-vs-kidialog?_gl…"
type input "[URL][DOMAIN_NAME].."
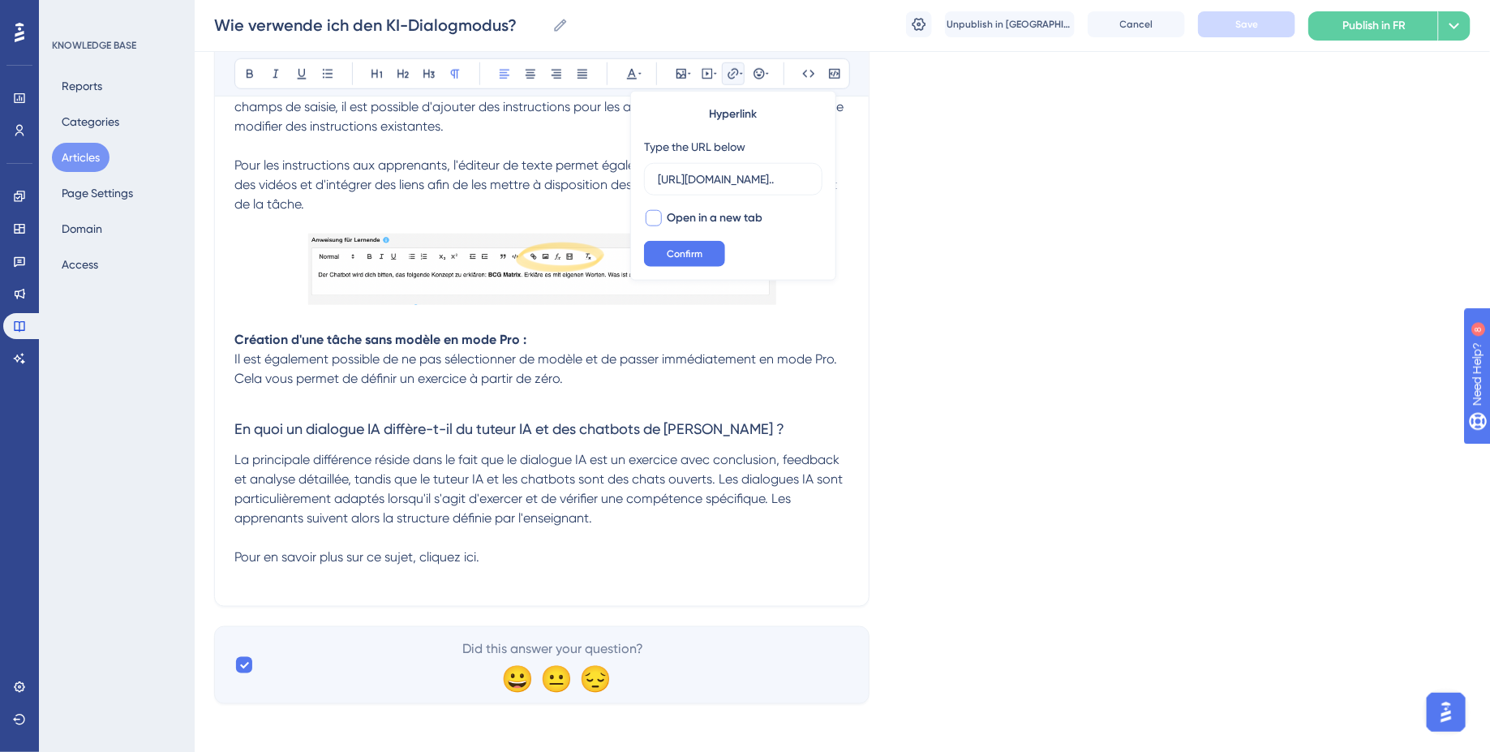
click at [655, 210] on div at bounding box center [654, 218] width 16 height 16
checkbox input "true"
click at [801, 180] on input "[URL][DOMAIN_NAME].." at bounding box center [733, 179] width 151 height 18
type input "[URL][DOMAIN_NAME].."
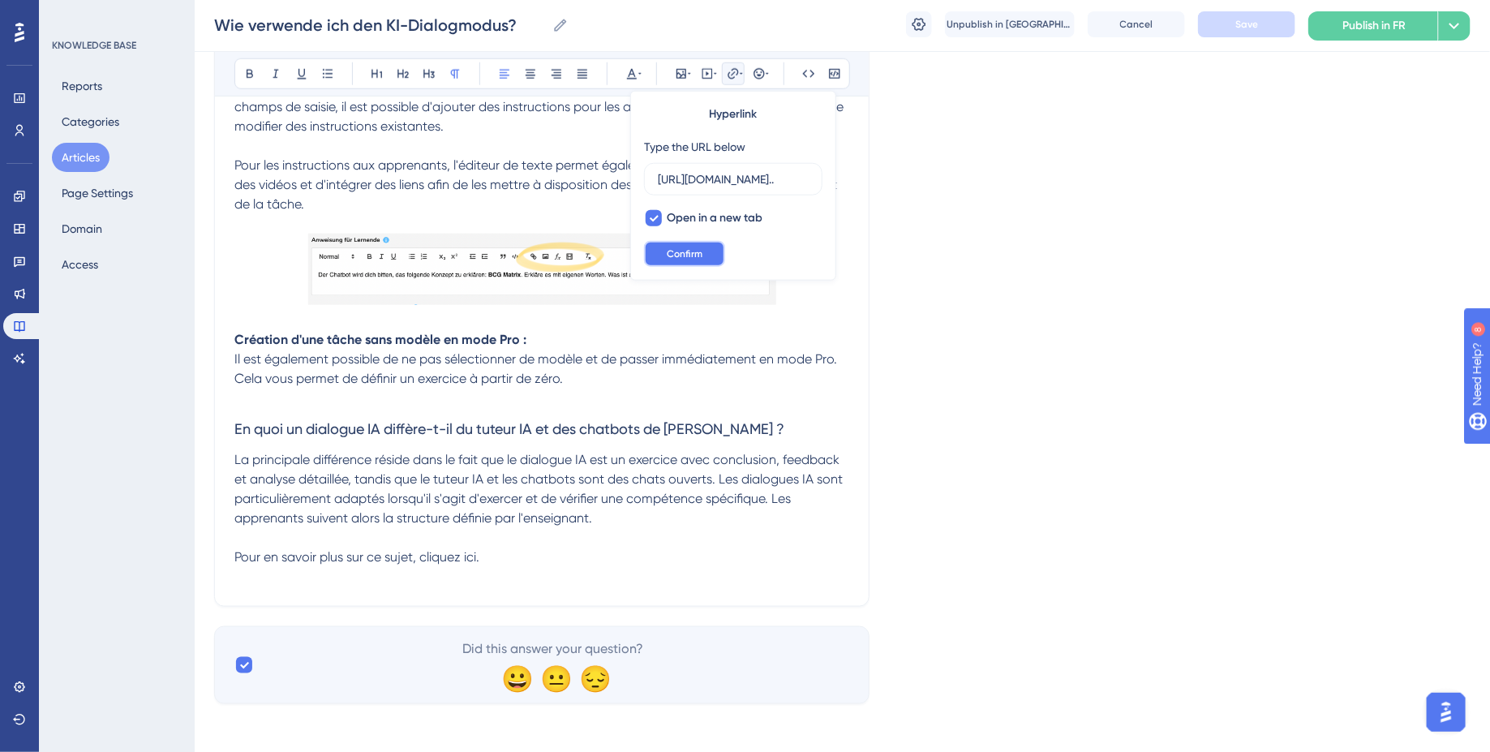
click at [677, 243] on button "Confirm" at bounding box center [684, 254] width 81 height 26
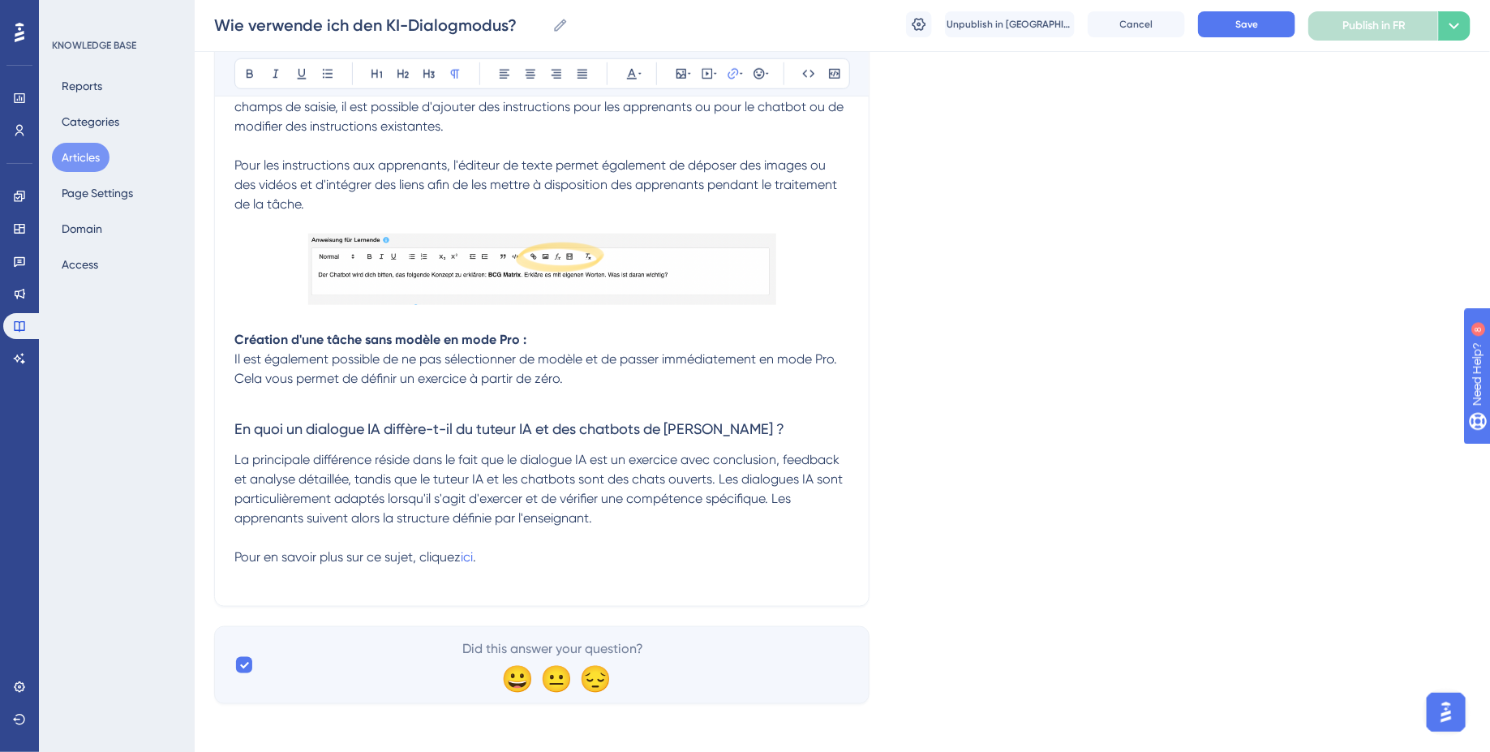
click at [552, 578] on p at bounding box center [541, 576] width 615 height 19
click at [1256, 22] on span "Save" at bounding box center [1246, 24] width 23 height 13
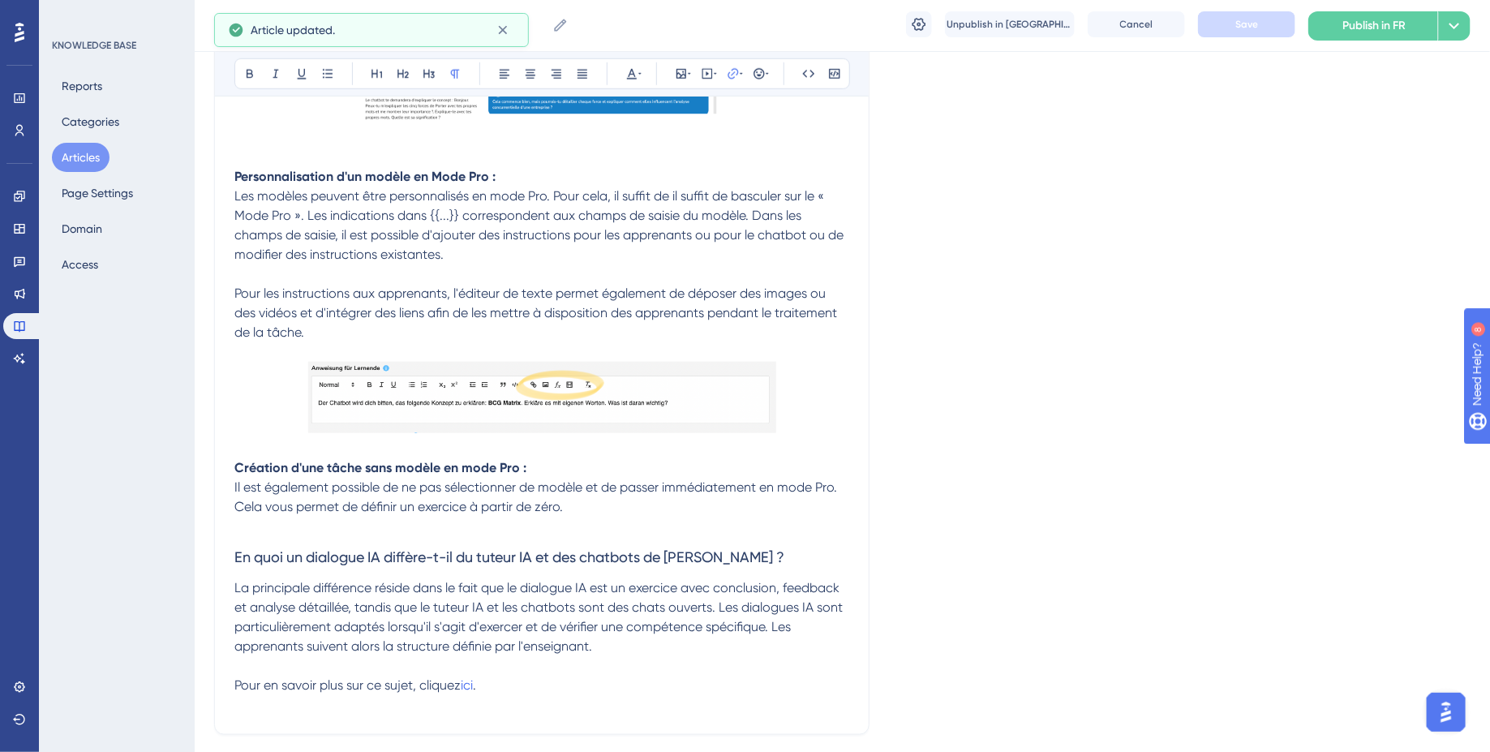
scroll to position [3571, 0]
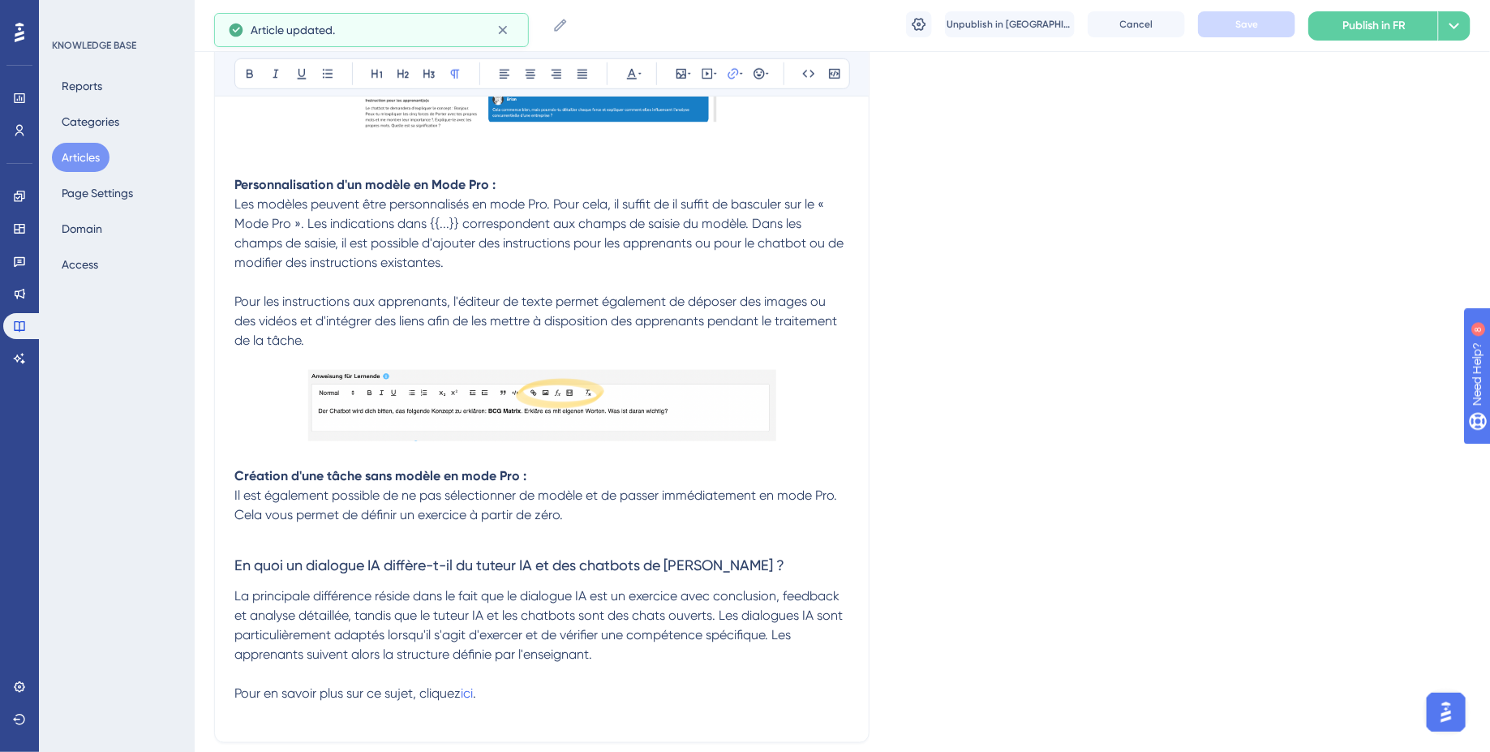
click at [560, 537] on p at bounding box center [541, 534] width 615 height 19
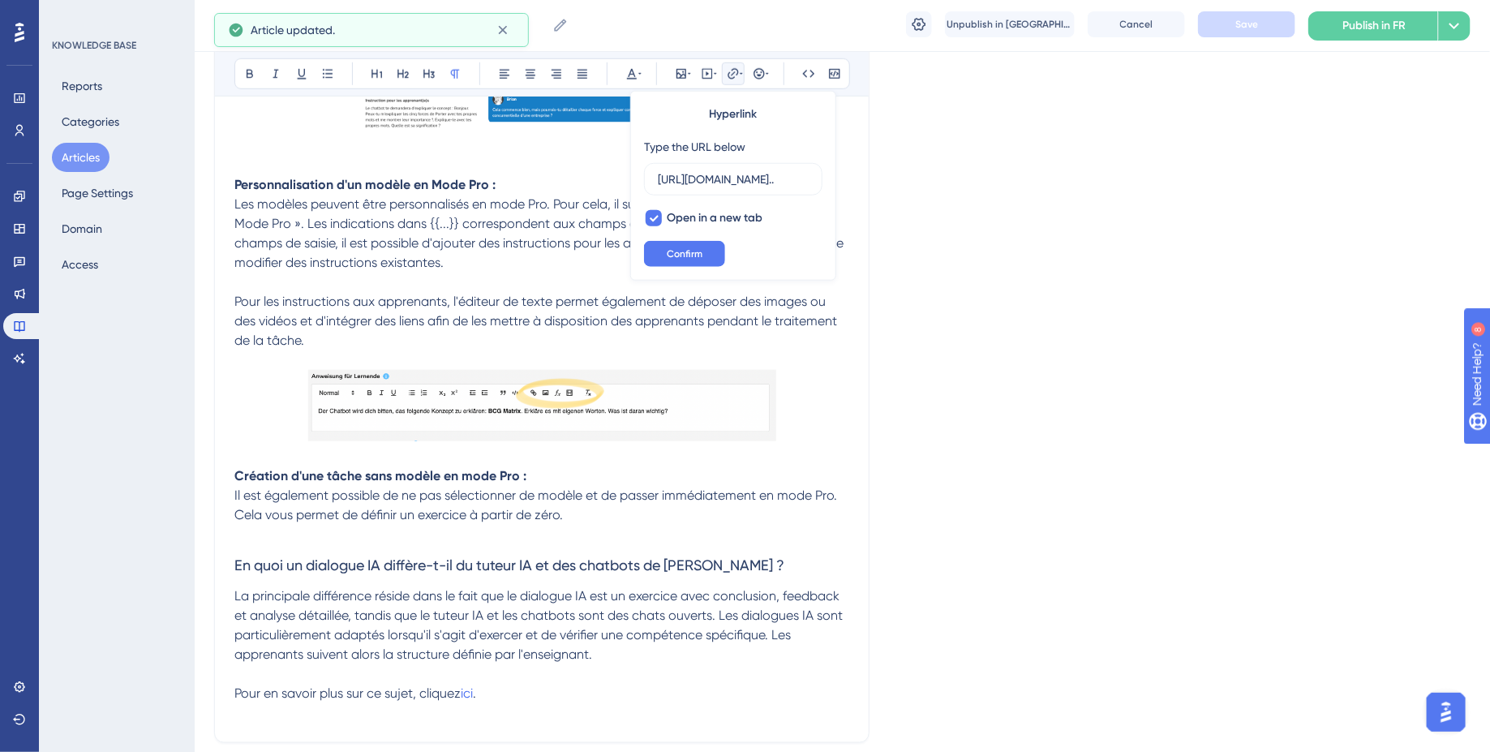
scroll to position [0, 1219]
click at [587, 513] on p "Il est également possible de ne pas sélectionner de modèle et de passer immédia…" at bounding box center [541, 505] width 615 height 39
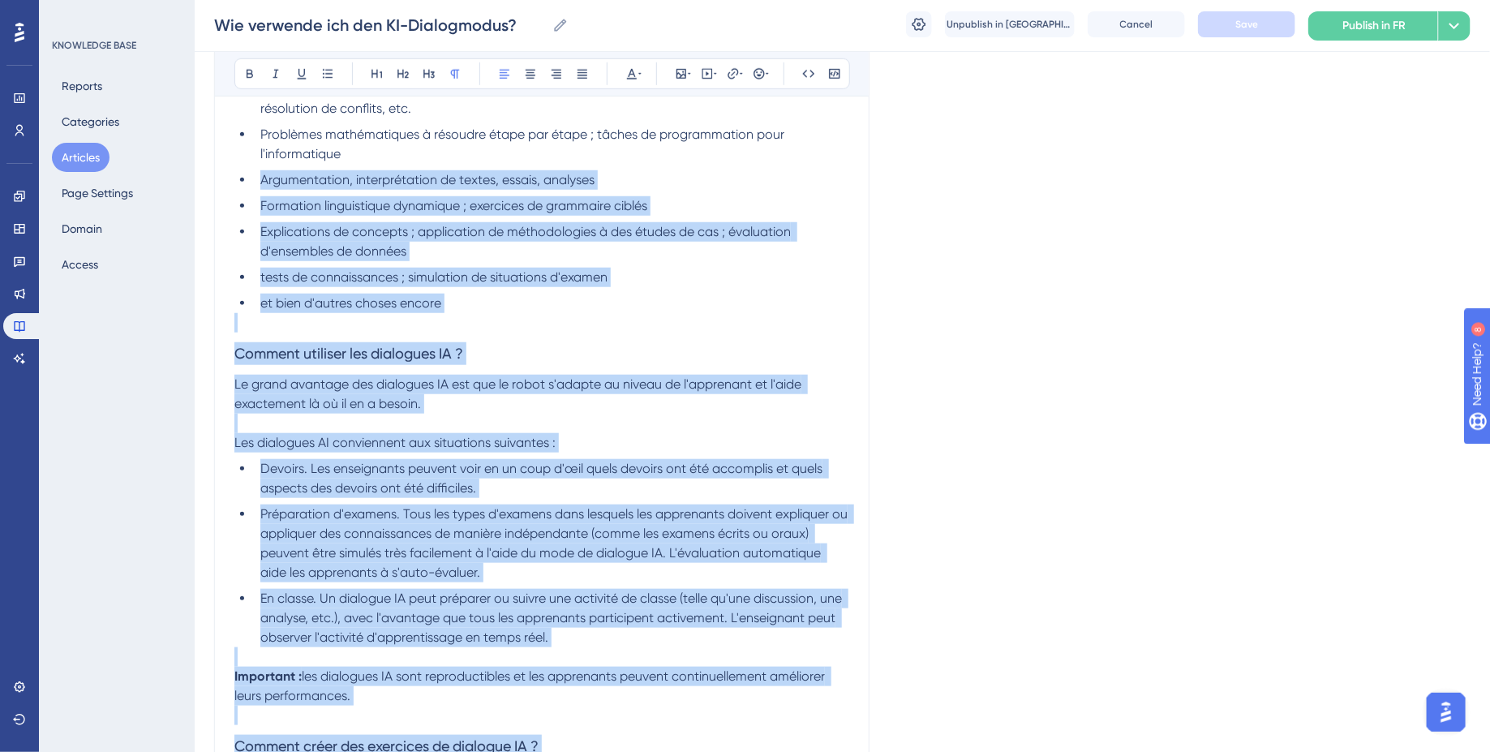
scroll to position [503, 0]
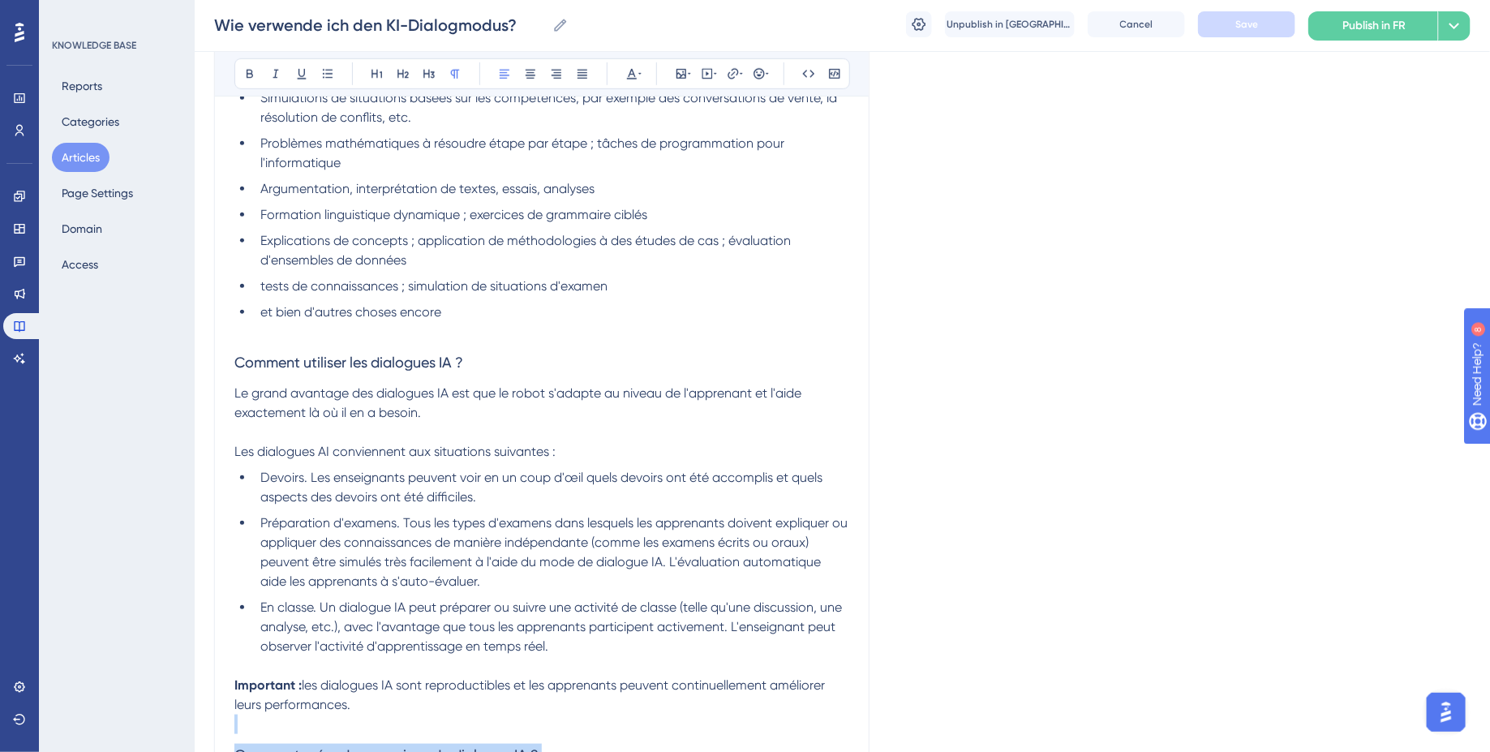
drag, startPoint x: 597, startPoint y: 513, endPoint x: 230, endPoint y: 730, distance: 426.9
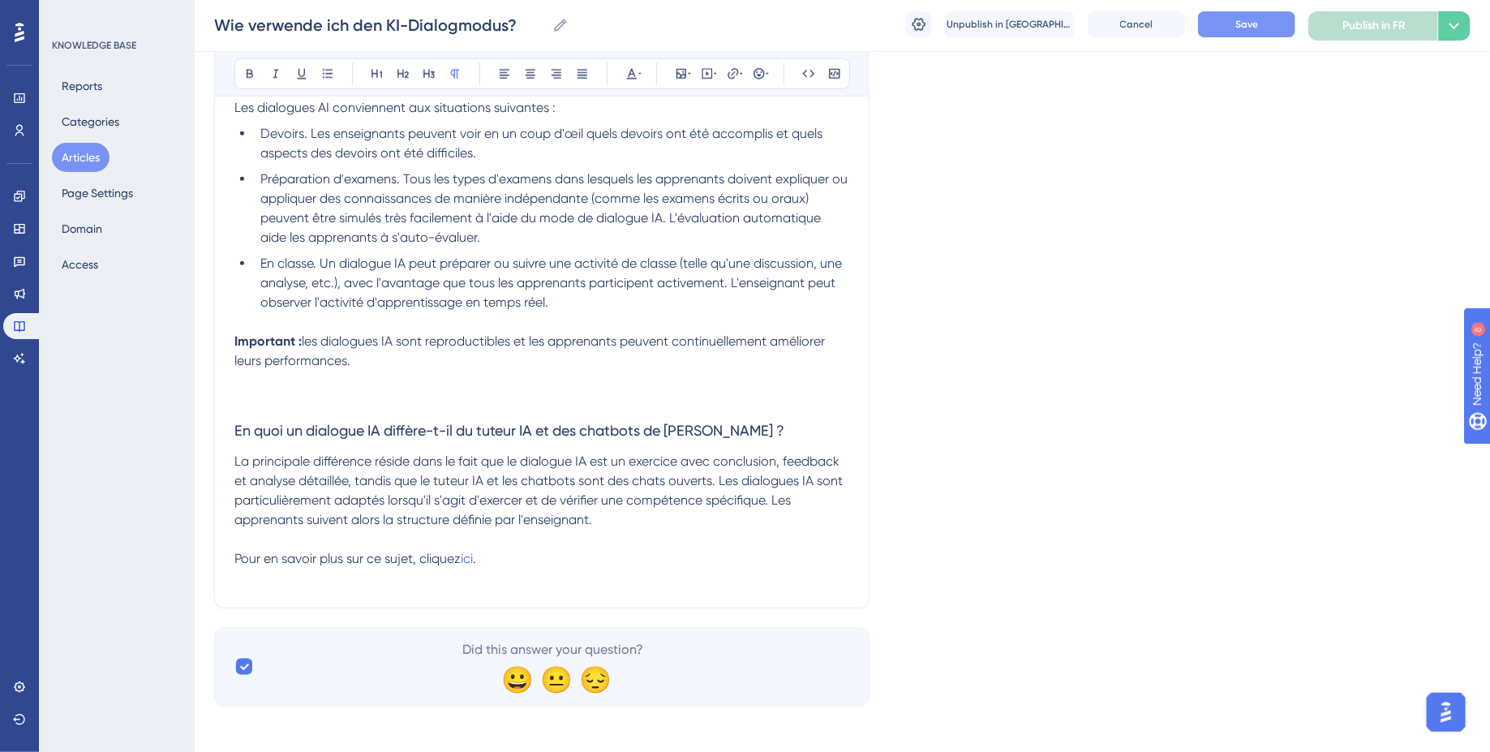
scroll to position [831, 0]
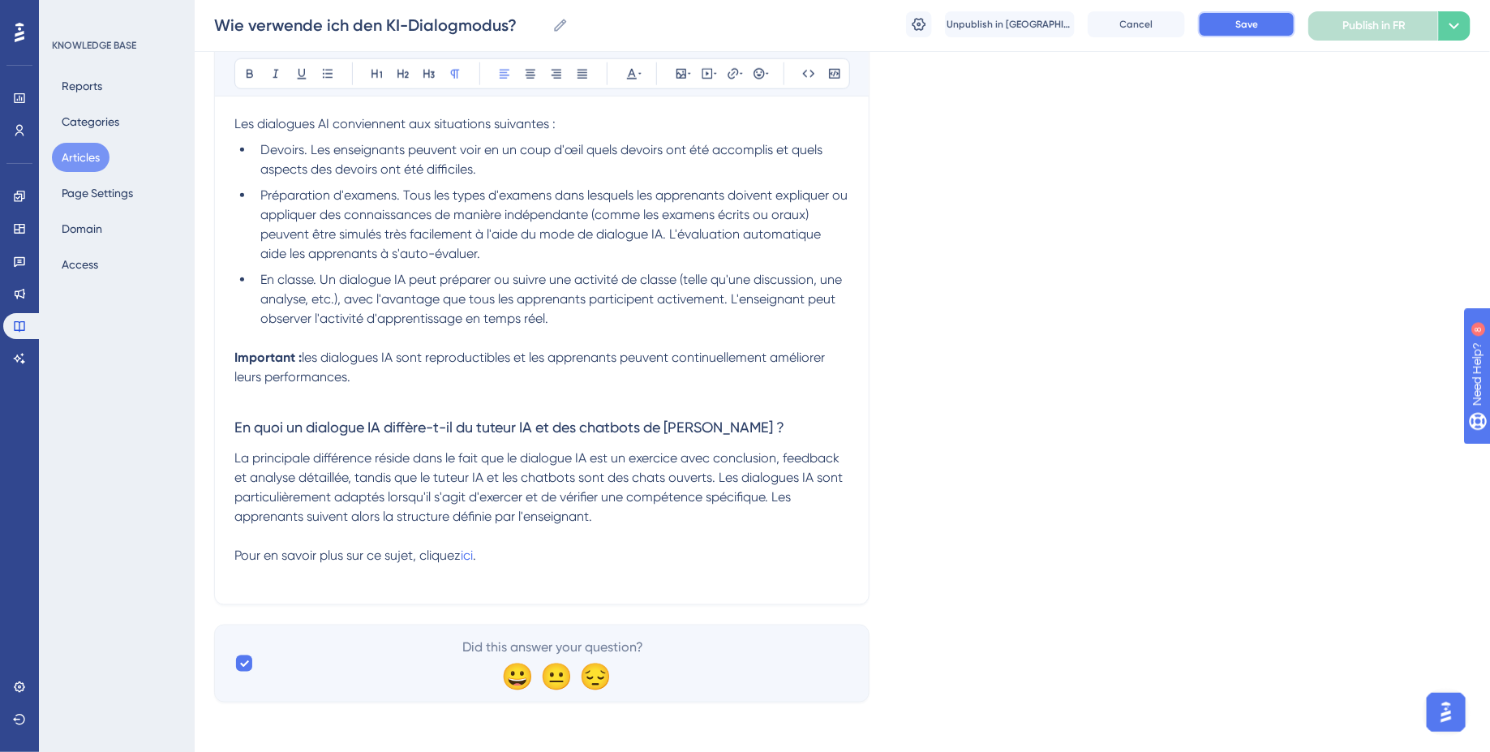
click at [1246, 31] on button "Save" at bounding box center [1246, 24] width 97 height 26
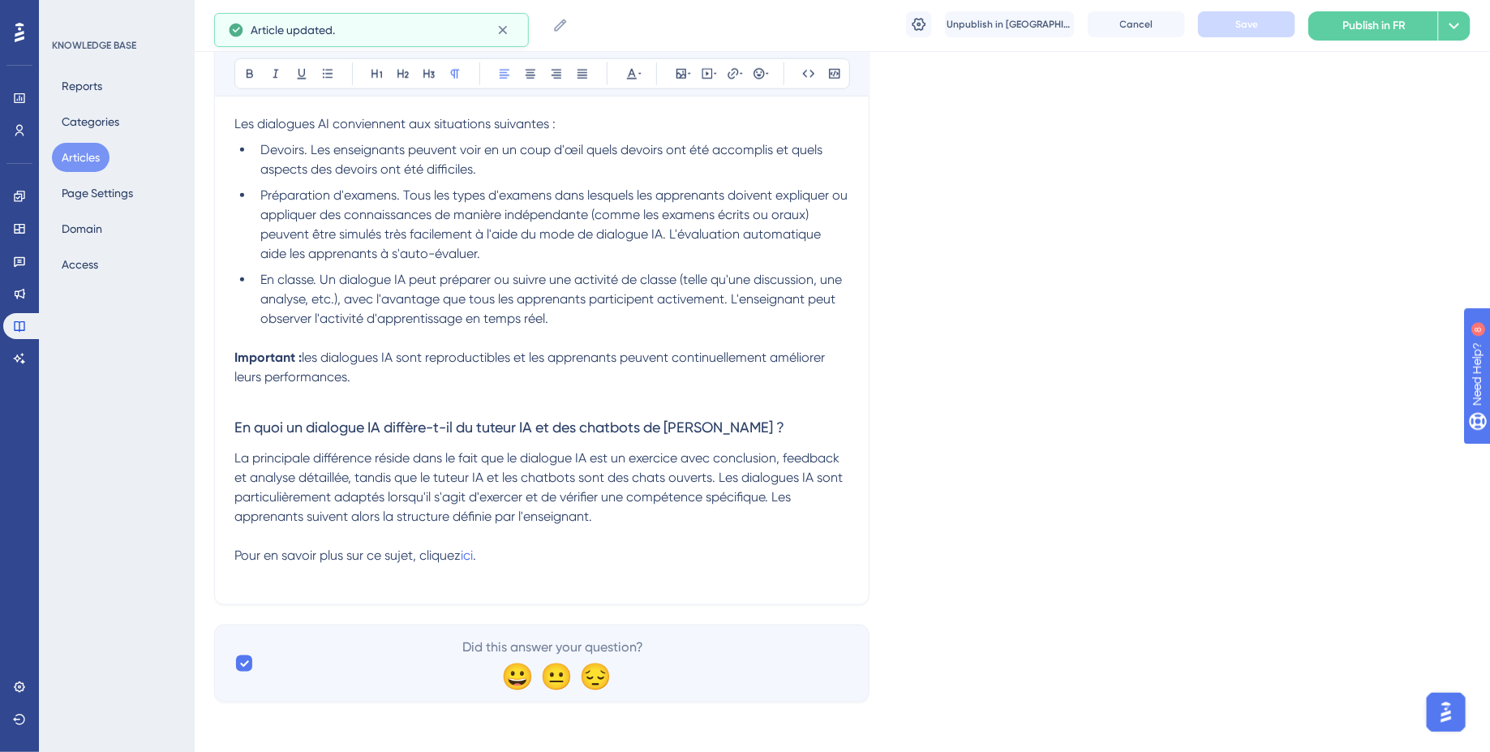
click at [77, 158] on button "Articles" at bounding box center [81, 157] width 58 height 29
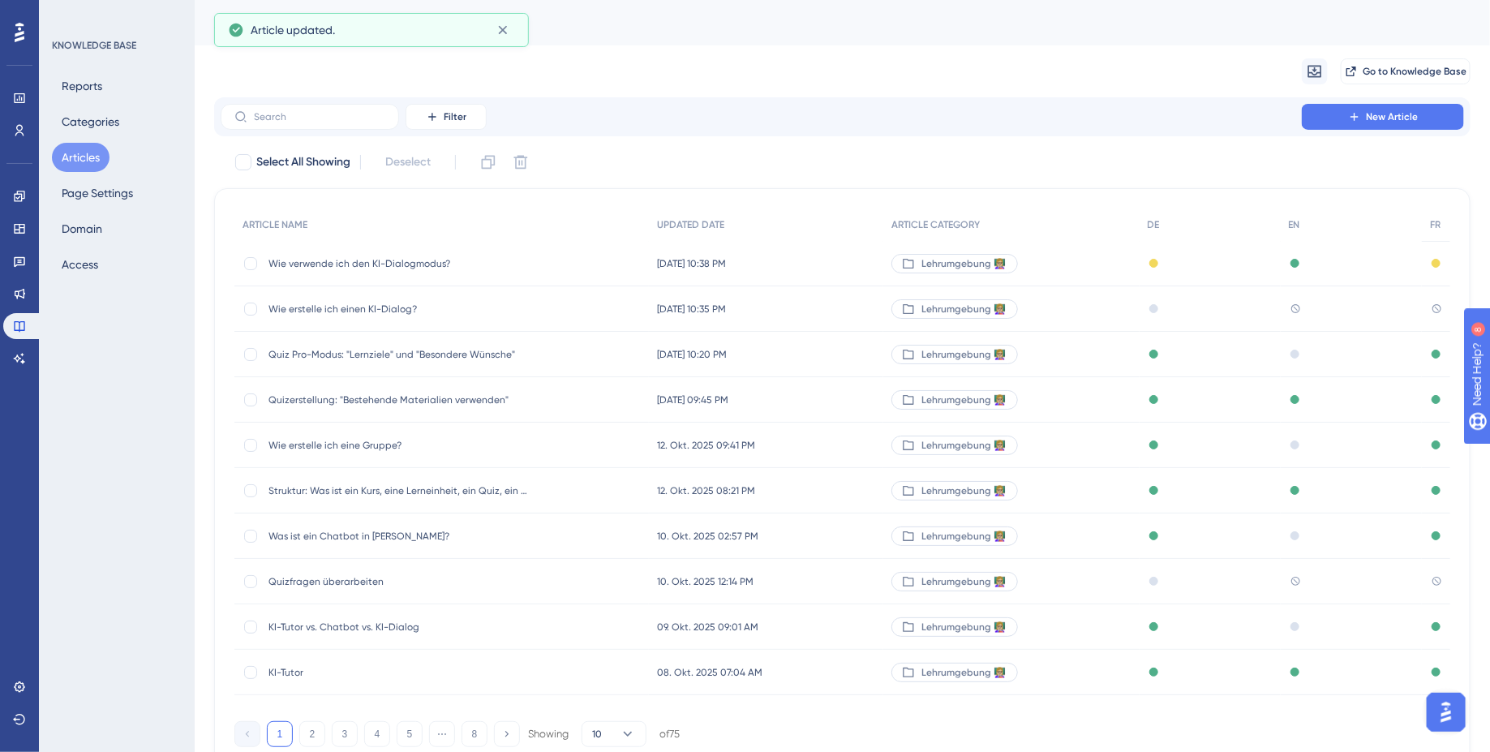
click at [453, 300] on div "Wie erstelle ich einen KI-Dialog? Wie erstelle ich einen KI-Dialog?" at bounding box center [398, 308] width 260 height 45
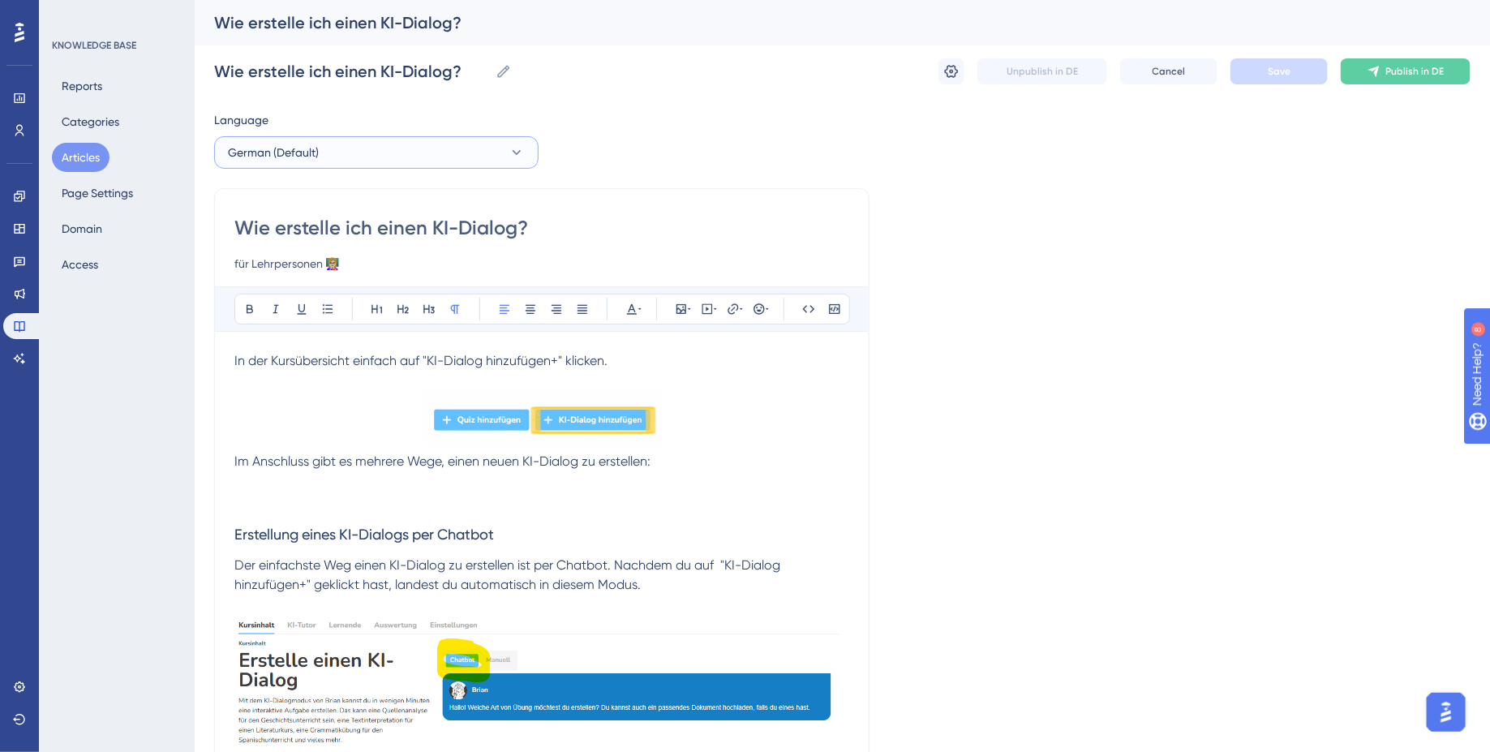
click at [414, 148] on button "German (Default)" at bounding box center [376, 152] width 324 height 32
click at [353, 267] on button "French French No translation" at bounding box center [376, 267] width 303 height 32
checkbox input "false"
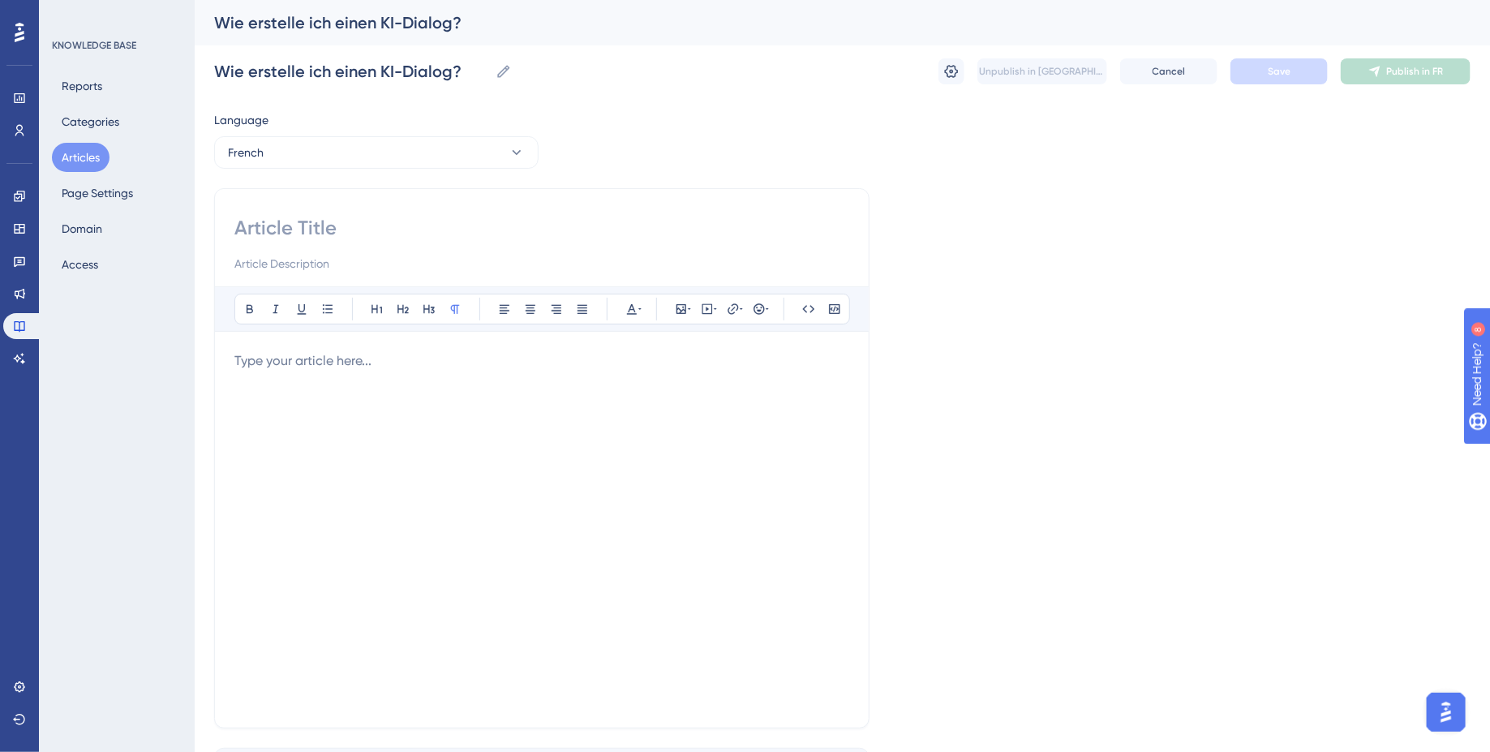
click at [345, 436] on div at bounding box center [541, 529] width 615 height 357
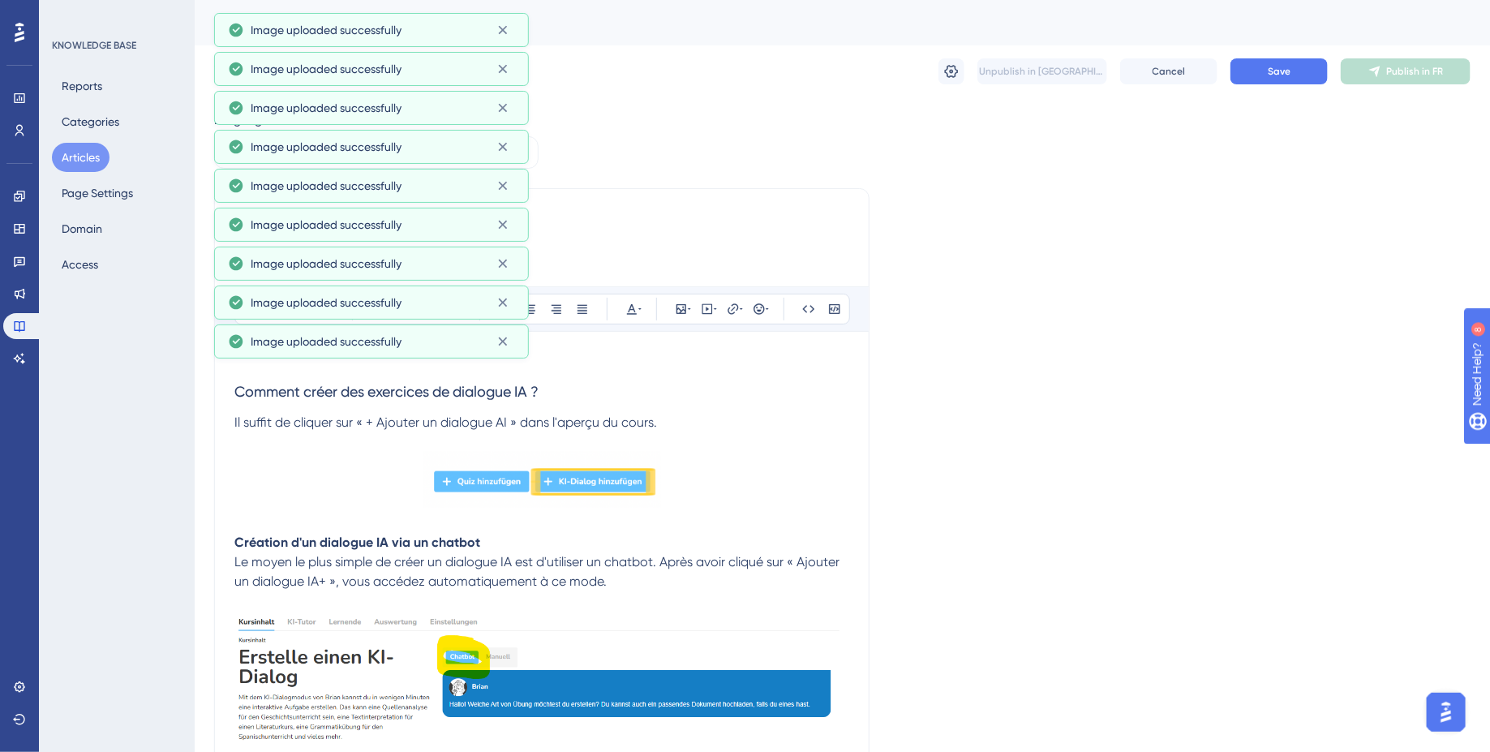
click at [354, 436] on p at bounding box center [541, 441] width 615 height 19
click at [580, 384] on h3 "Comment créer des exercices de dialogue IA ?" at bounding box center [541, 392] width 615 height 42
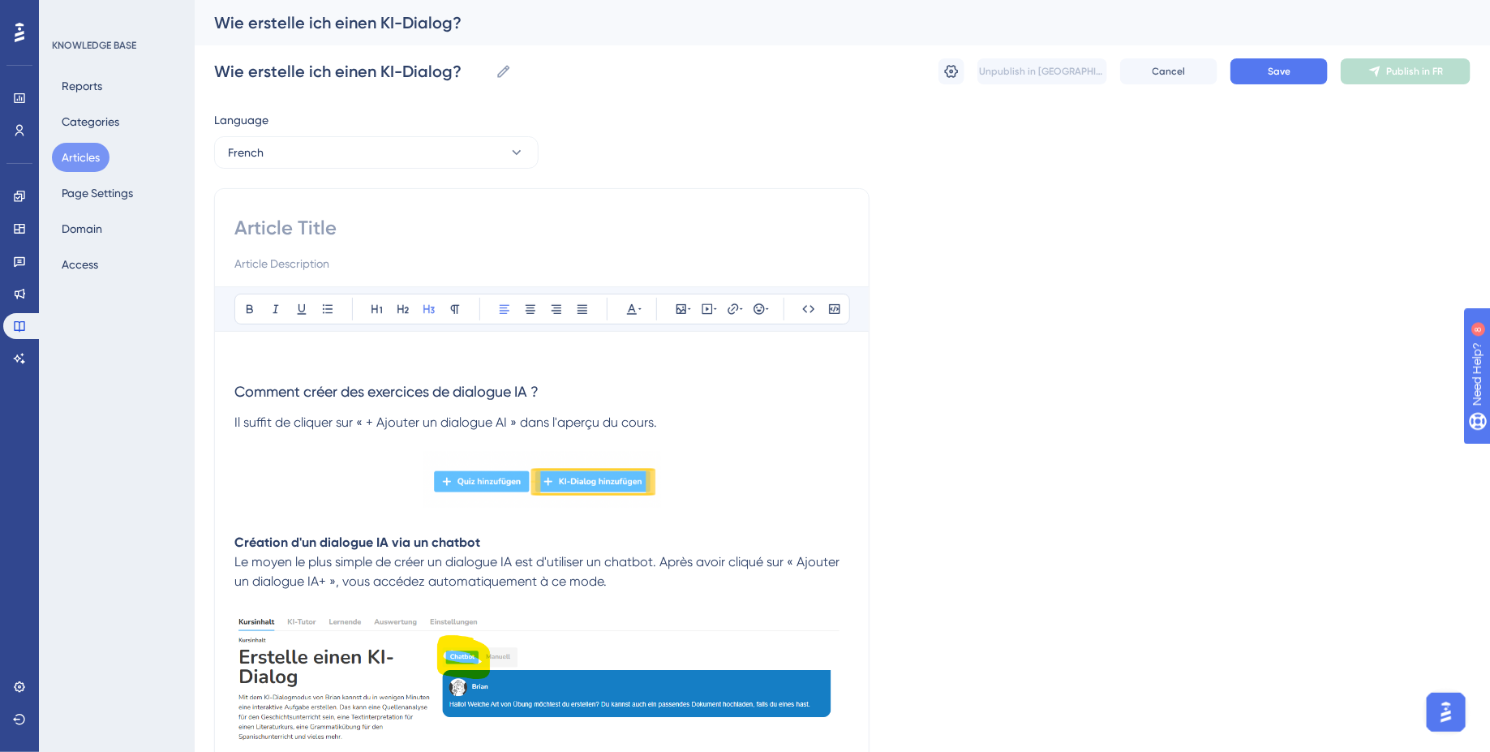
click at [235, 417] on span "Il suffit de cliquer sur « + Ajouter un dialogue AI » dans l'aperçu du cours." at bounding box center [445, 421] width 423 height 15
click at [234, 406] on h3 "Comment créer des exercices de dialogue IA ?" at bounding box center [541, 392] width 615 height 42
drag, startPoint x: 234, startPoint y: 390, endPoint x: 642, endPoint y: 389, distance: 408.8
click at [642, 389] on h3 "Comment créer des exercices de dialogue IA ?" at bounding box center [541, 392] width 615 height 42
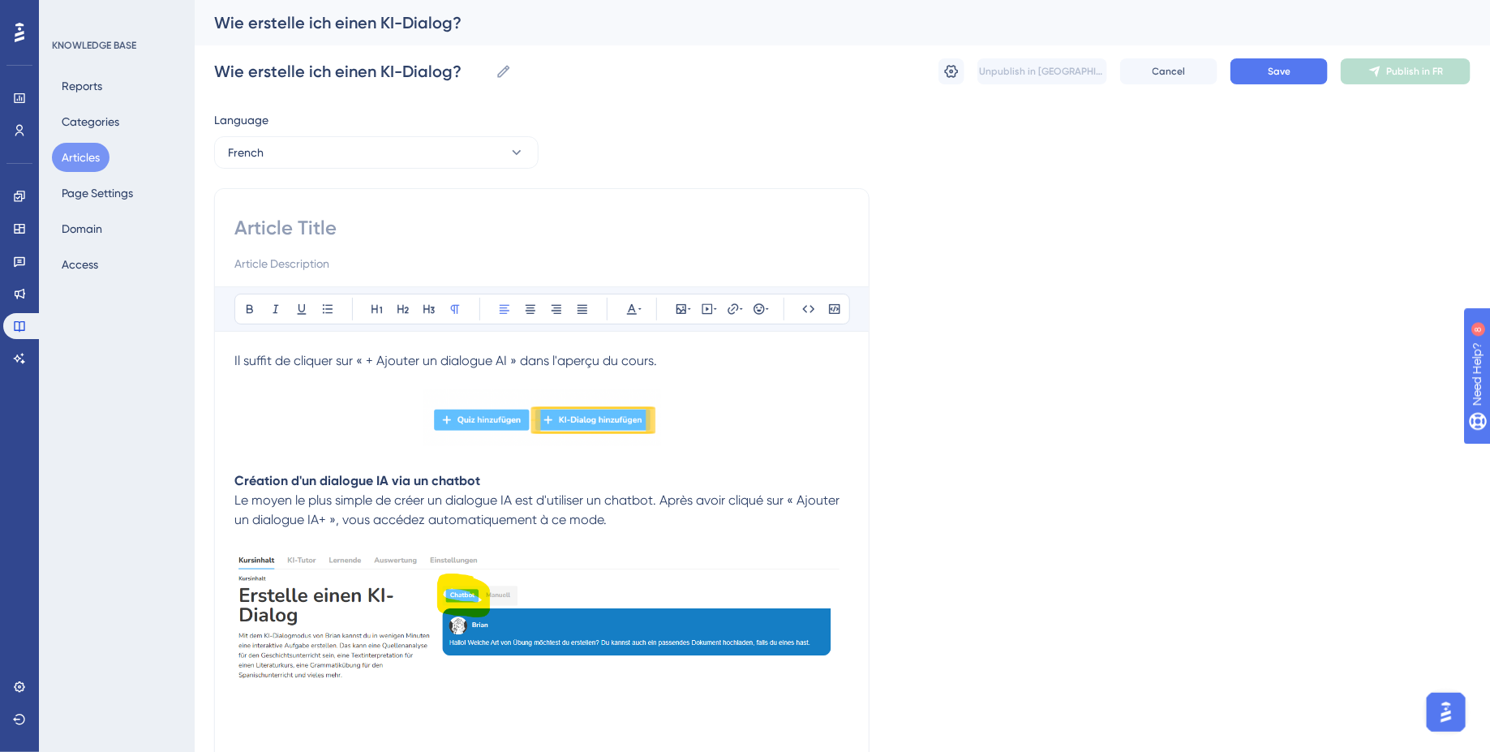
click at [436, 221] on input at bounding box center [541, 228] width 615 height 26
type input "Comment créer un dialogue IA?"
click at [487, 264] on input at bounding box center [541, 263] width 615 height 19
click at [1271, 77] on span "Save" at bounding box center [1279, 71] width 23 height 13
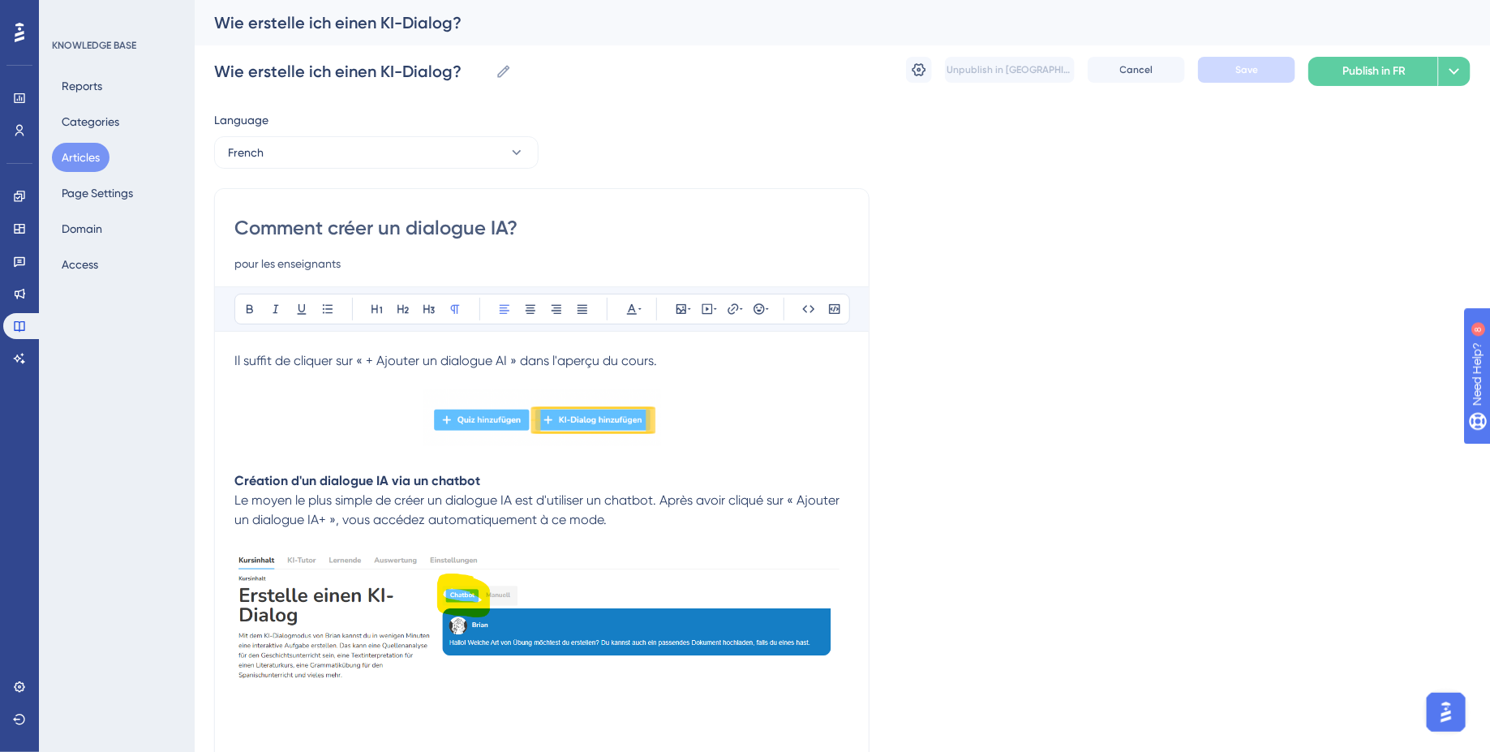
click at [286, 266] on input "pour les enseignants" at bounding box center [541, 263] width 615 height 19
paste input "👩🏼‍🏫"
type input "pour les enseignants 👩🏼‍🏫"
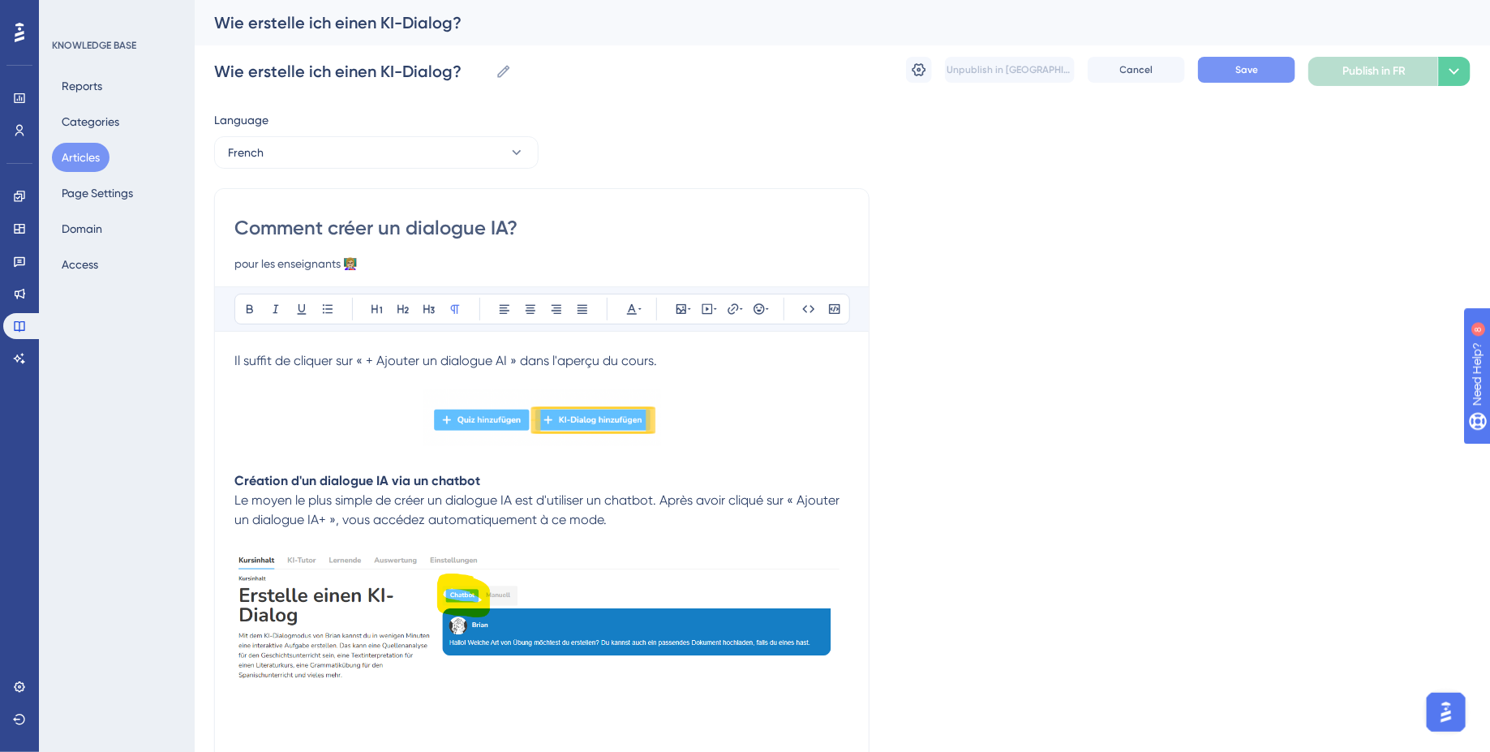
click at [351, 386] on p at bounding box center [541, 380] width 615 height 19
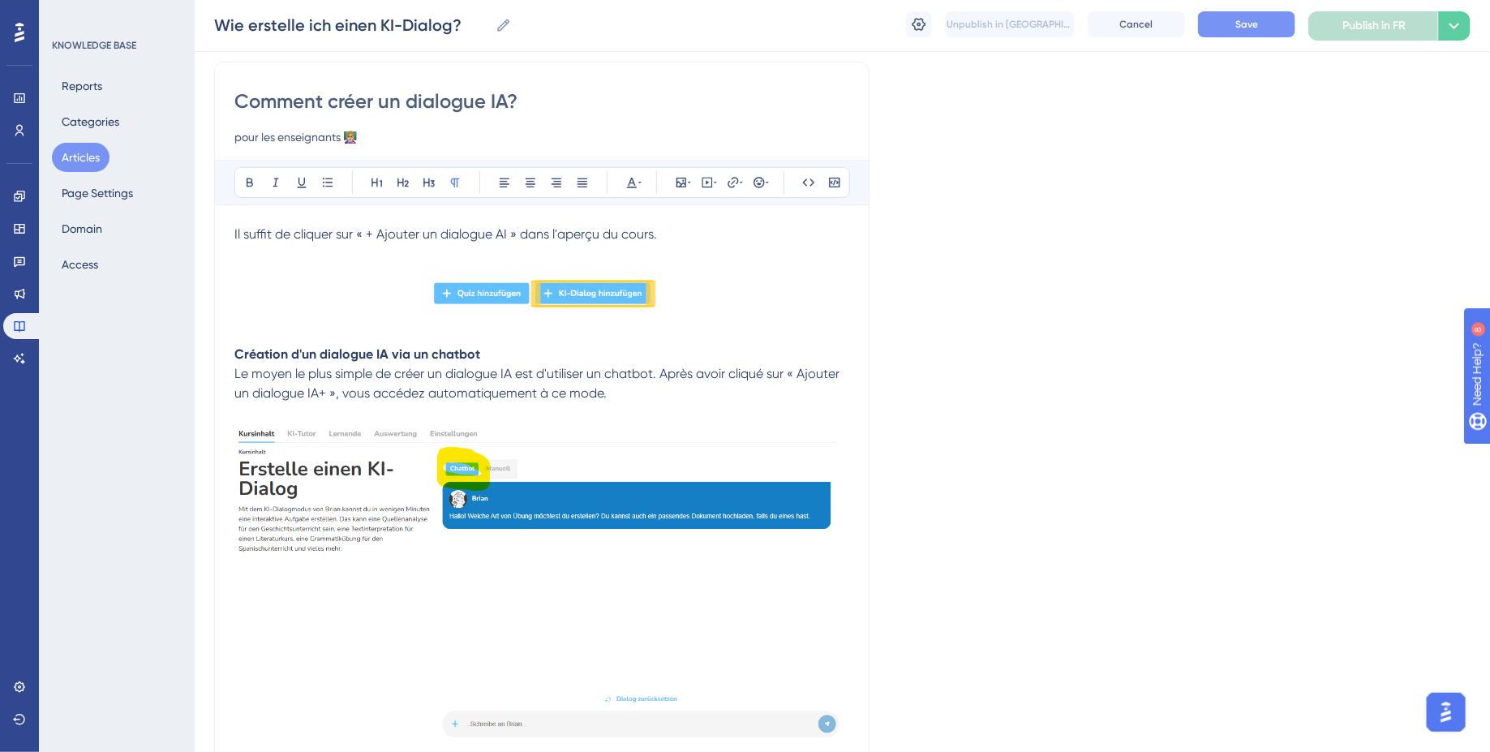
scroll to position [88, 0]
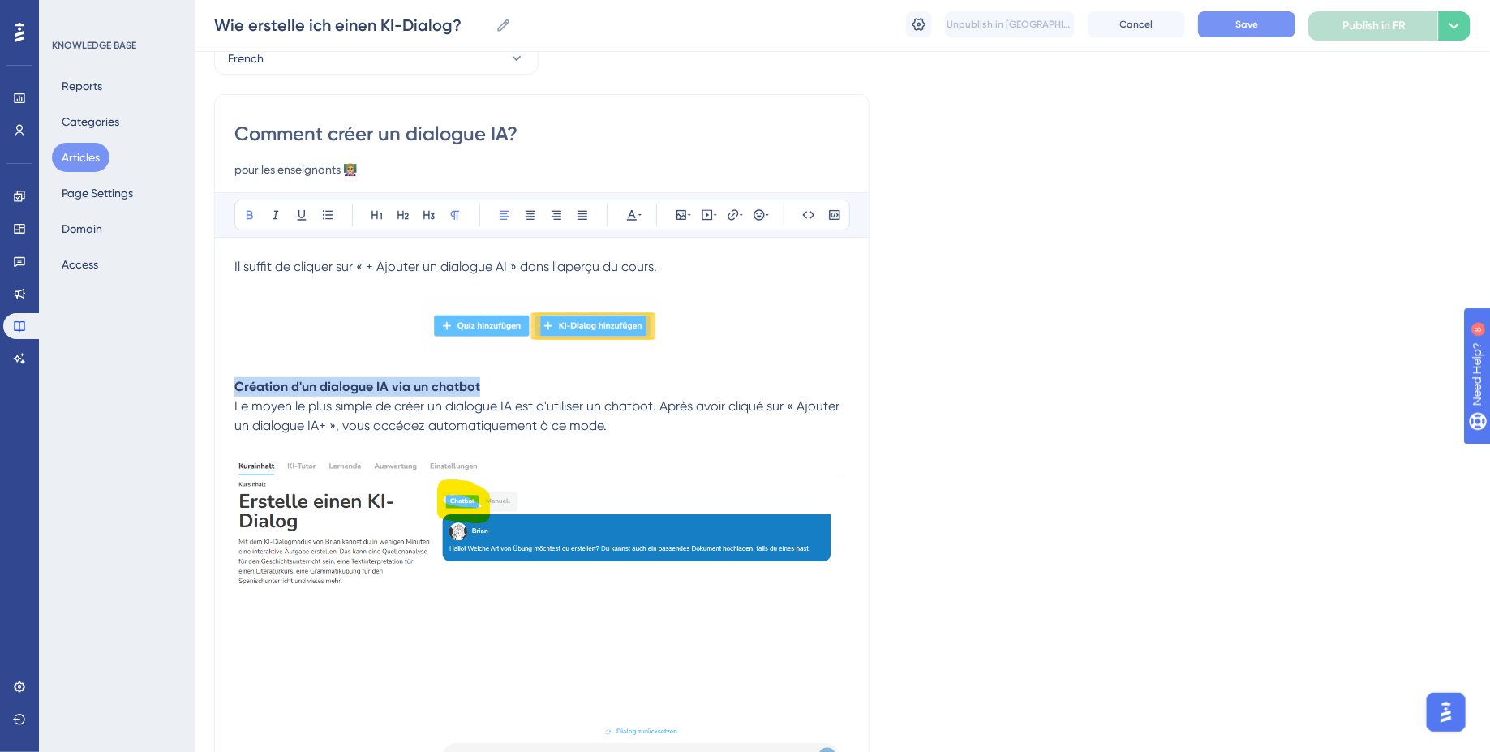
drag, startPoint x: 432, startPoint y: 383, endPoint x: 127, endPoint y: 383, distance: 305.0
click at [425, 208] on icon at bounding box center [429, 214] width 13 height 13
click at [460, 213] on icon at bounding box center [455, 214] width 13 height 13
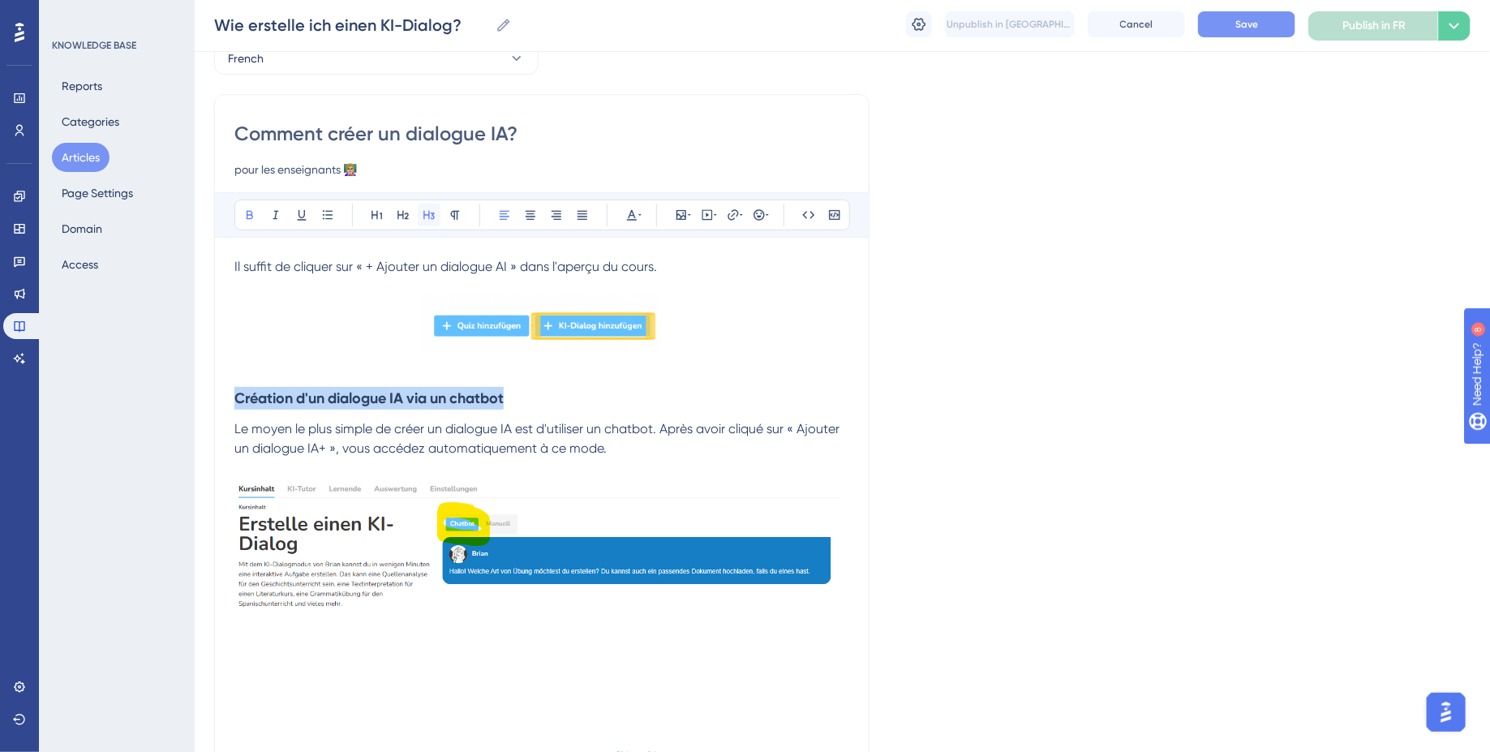
click at [434, 213] on icon at bounding box center [429, 214] width 13 height 13
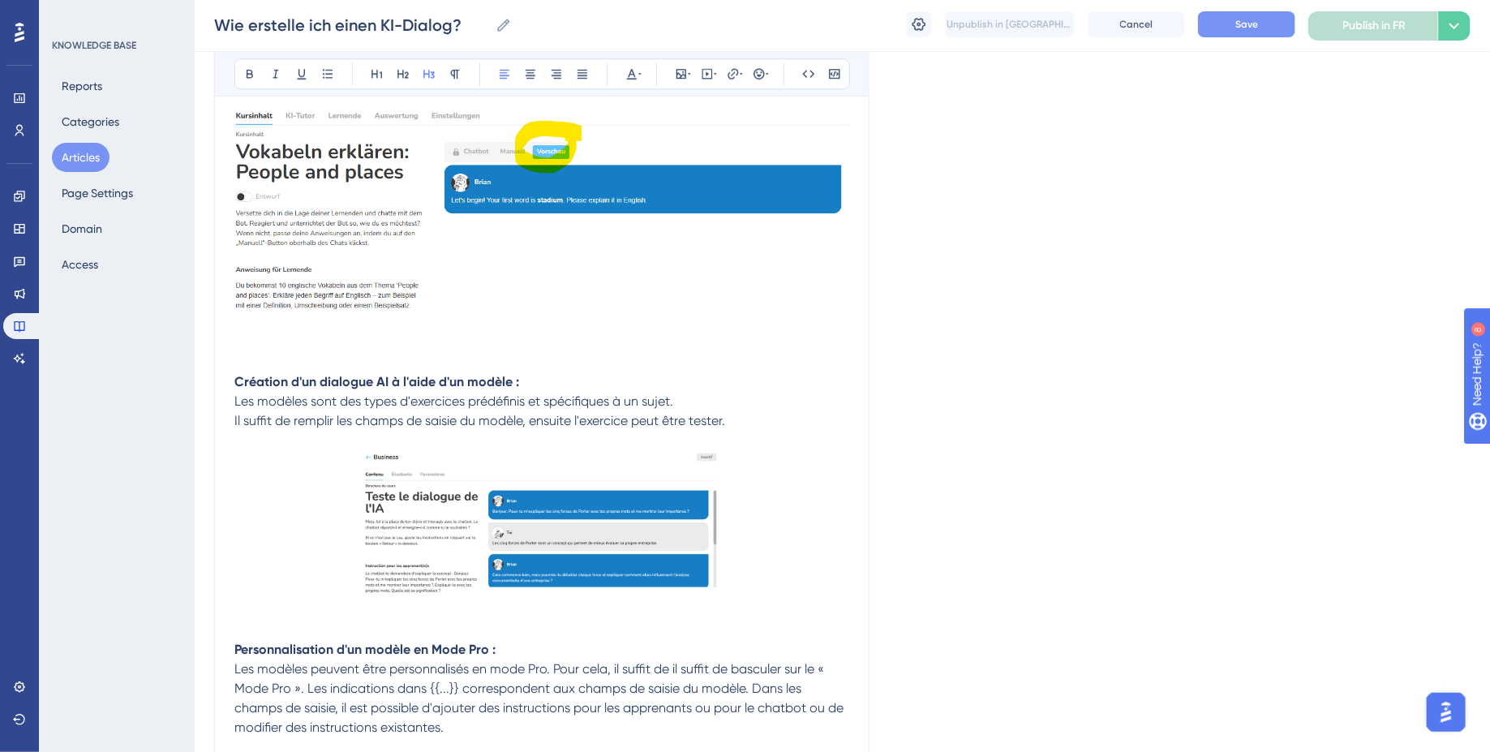
scroll to position [2417, 0]
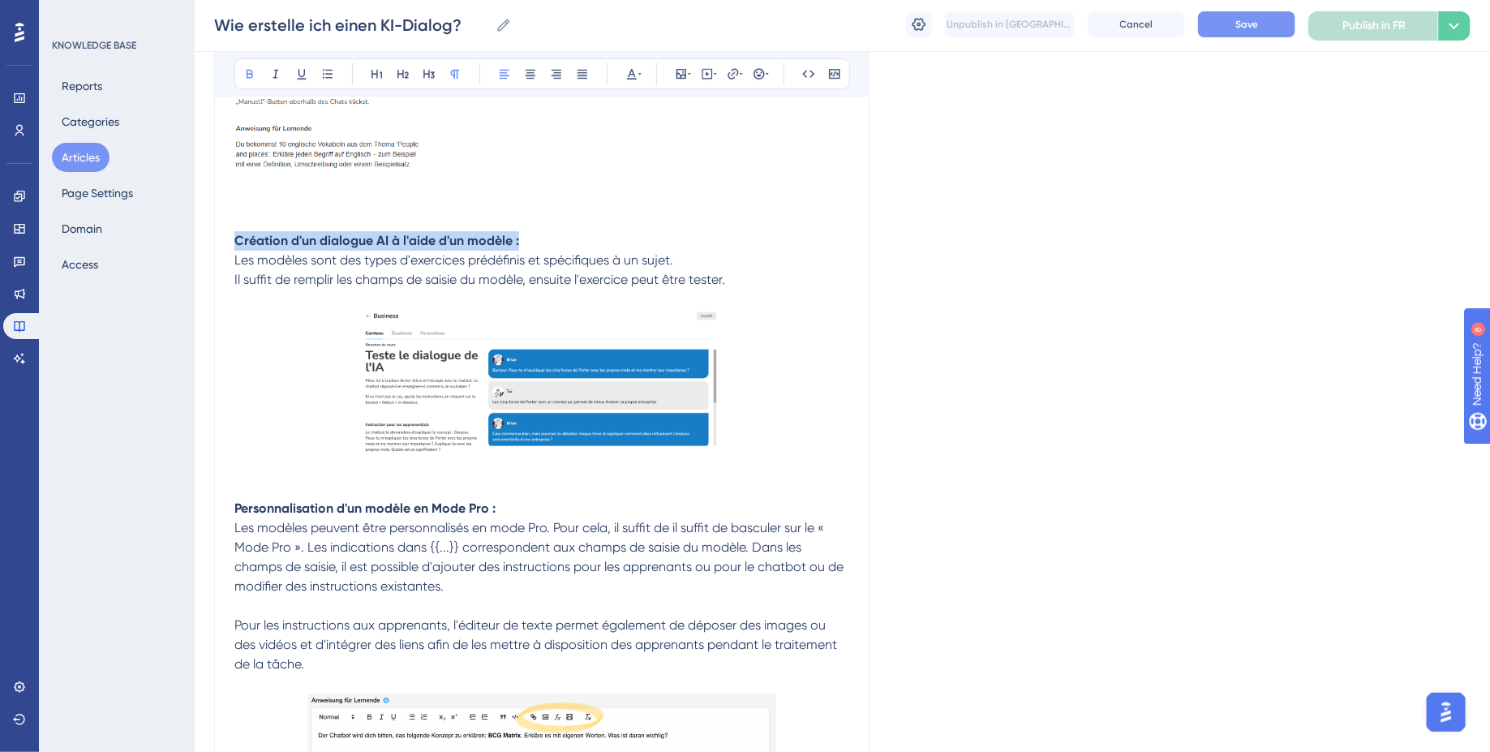
drag, startPoint x: 541, startPoint y: 231, endPoint x: 126, endPoint y: 230, distance: 415.3
click at [432, 67] on icon at bounding box center [429, 73] width 13 height 13
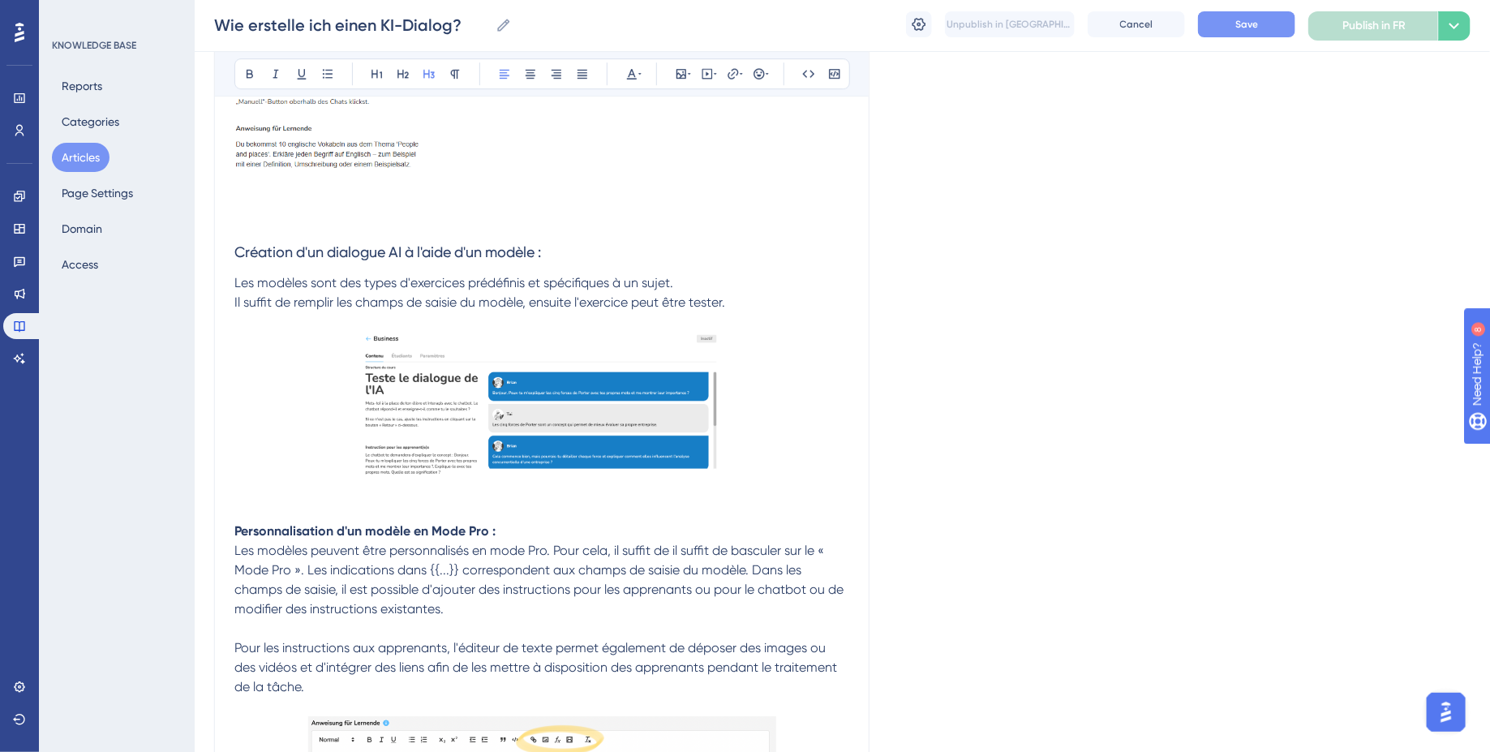
click at [572, 242] on h3 "Création d'un dialogue AI à l'aide d'un modèle :" at bounding box center [541, 252] width 615 height 42
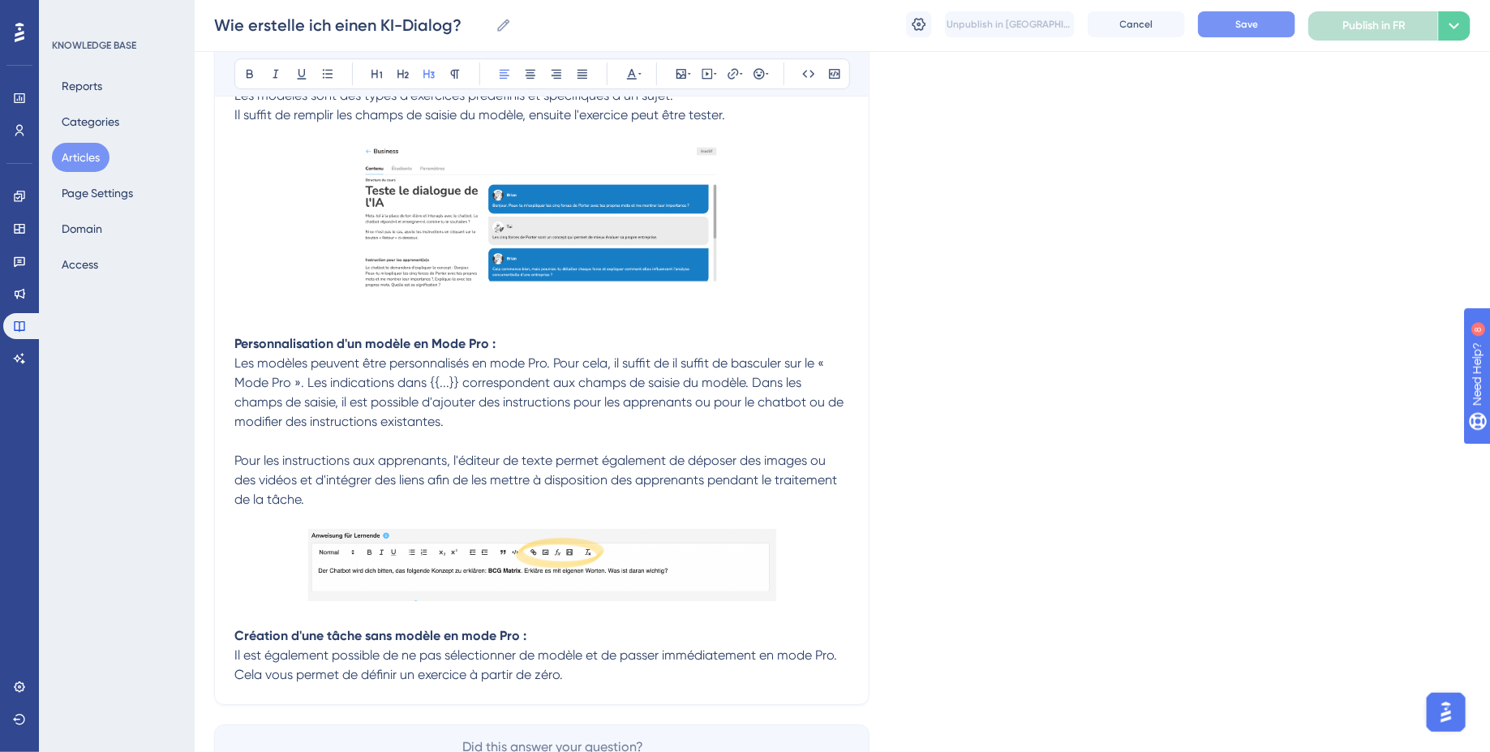
scroll to position [2629, 0]
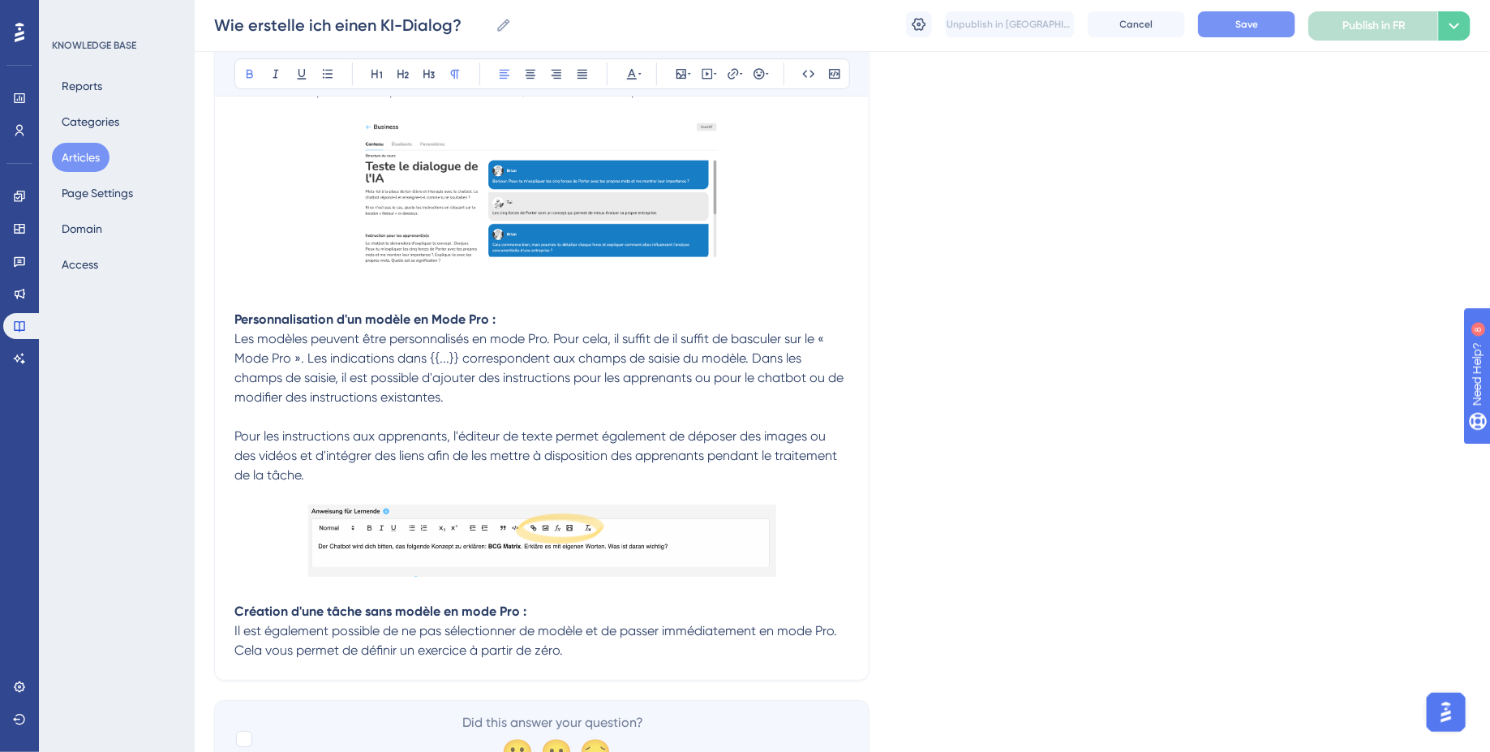
click at [440, 316] on strong "Personnalisation d'un modèle en Mode Pro :" at bounding box center [364, 318] width 261 height 15
drag, startPoint x: 505, startPoint y: 319, endPoint x: 20, endPoint y: 319, distance: 484.2
click at [427, 79] on icon at bounding box center [429, 73] width 13 height 13
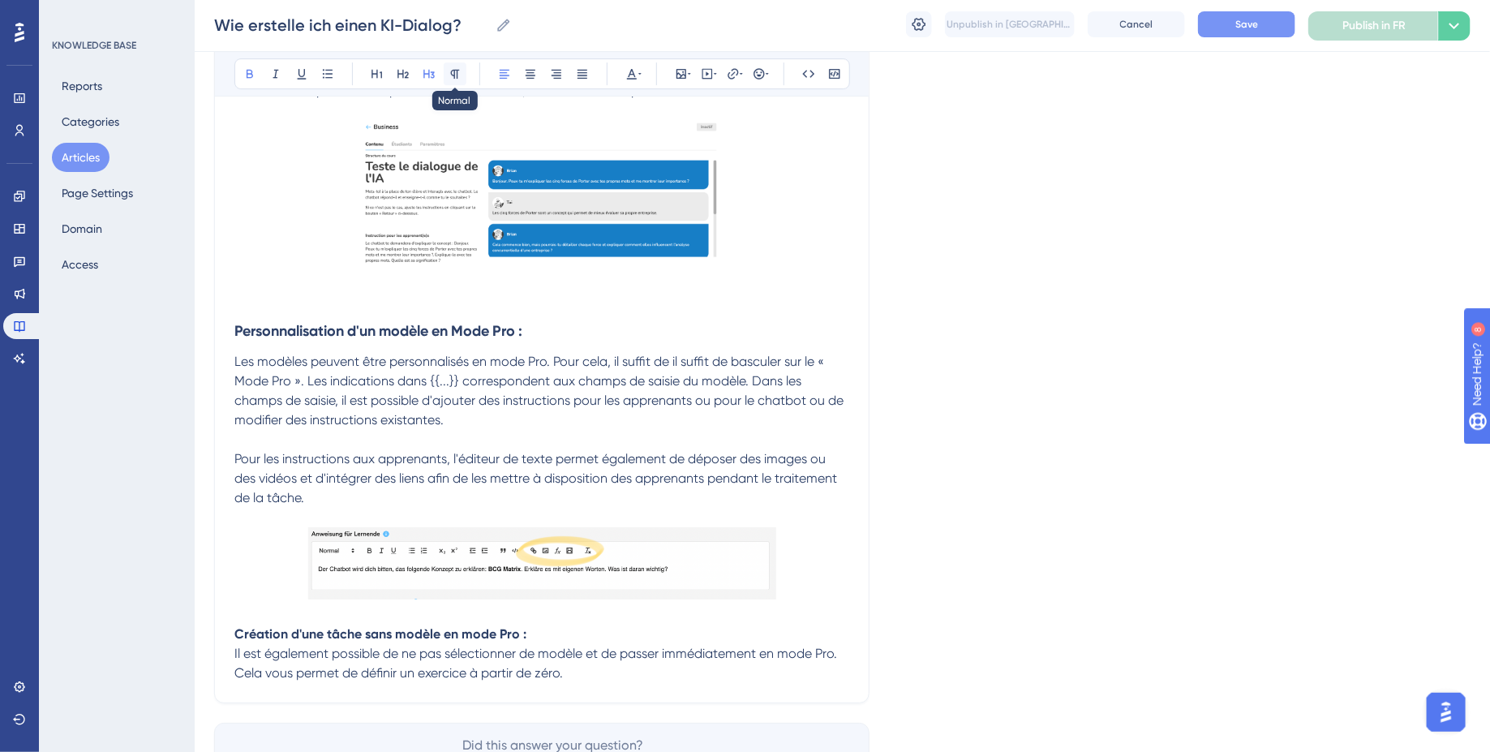
click at [463, 74] on button at bounding box center [455, 73] width 23 height 23
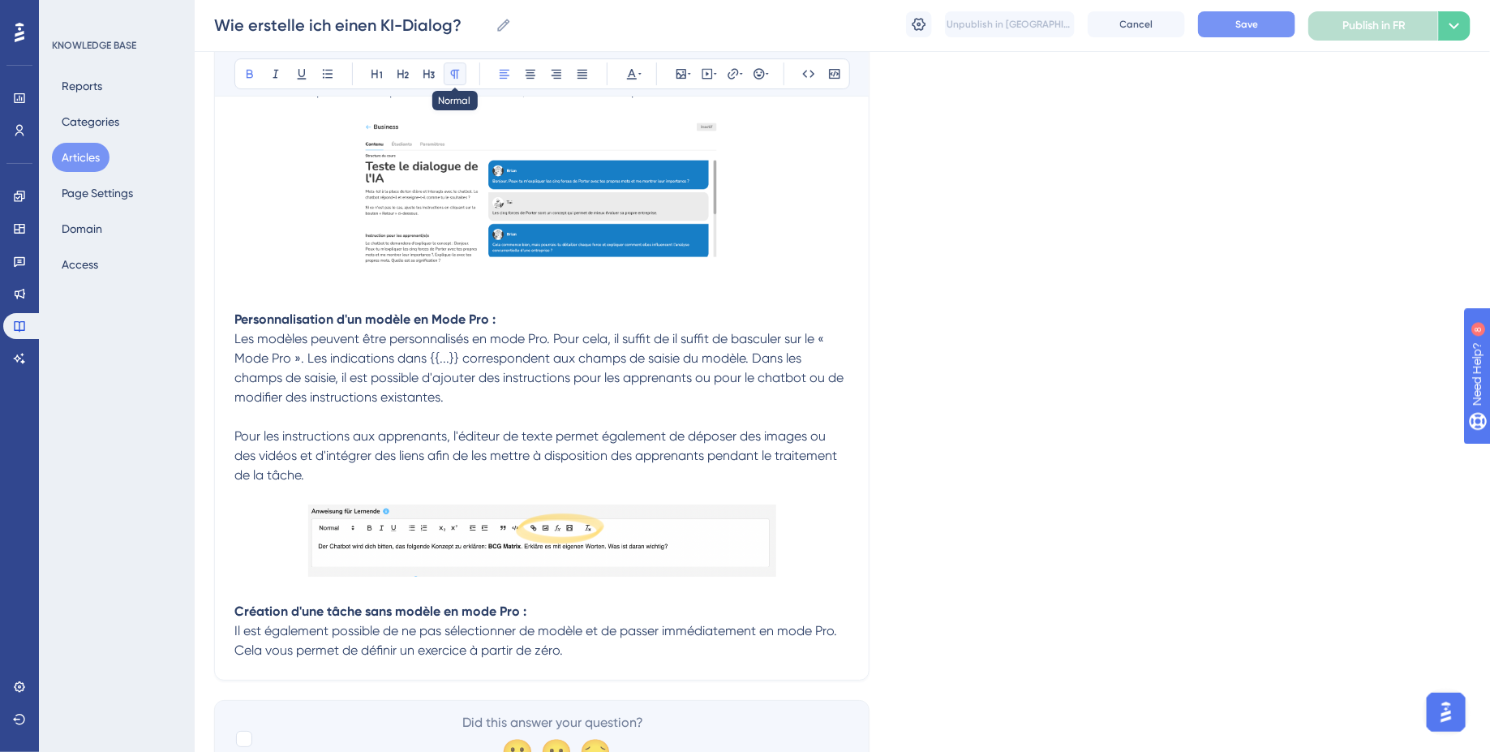
click at [462, 74] on button at bounding box center [455, 73] width 23 height 23
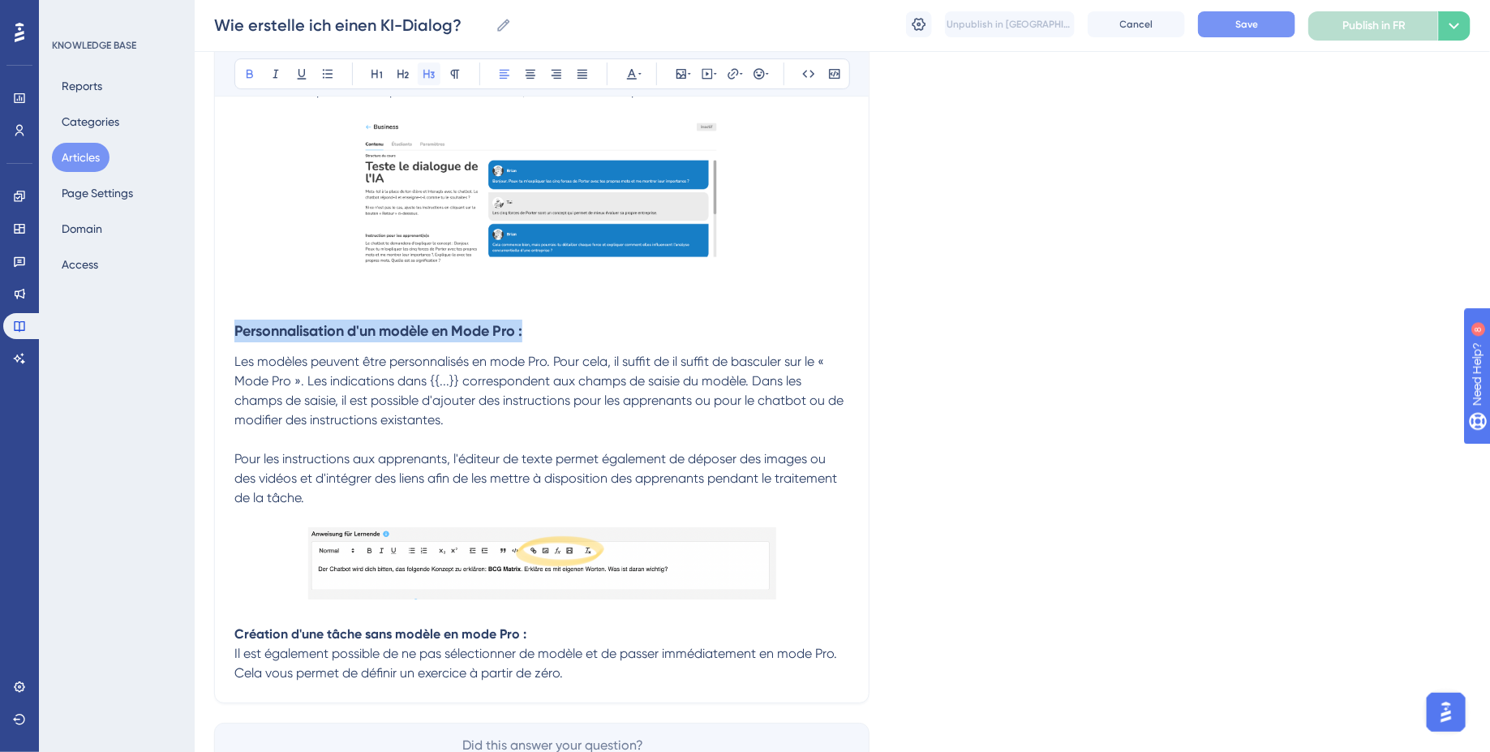
click at [432, 78] on icon at bounding box center [429, 73] width 13 height 13
click at [539, 330] on h3 "Personnalisation d'un modèle en Mode Pro :" at bounding box center [541, 331] width 615 height 42
drag, startPoint x: 539, startPoint y: 330, endPoint x: 96, endPoint y: 326, distance: 443.7
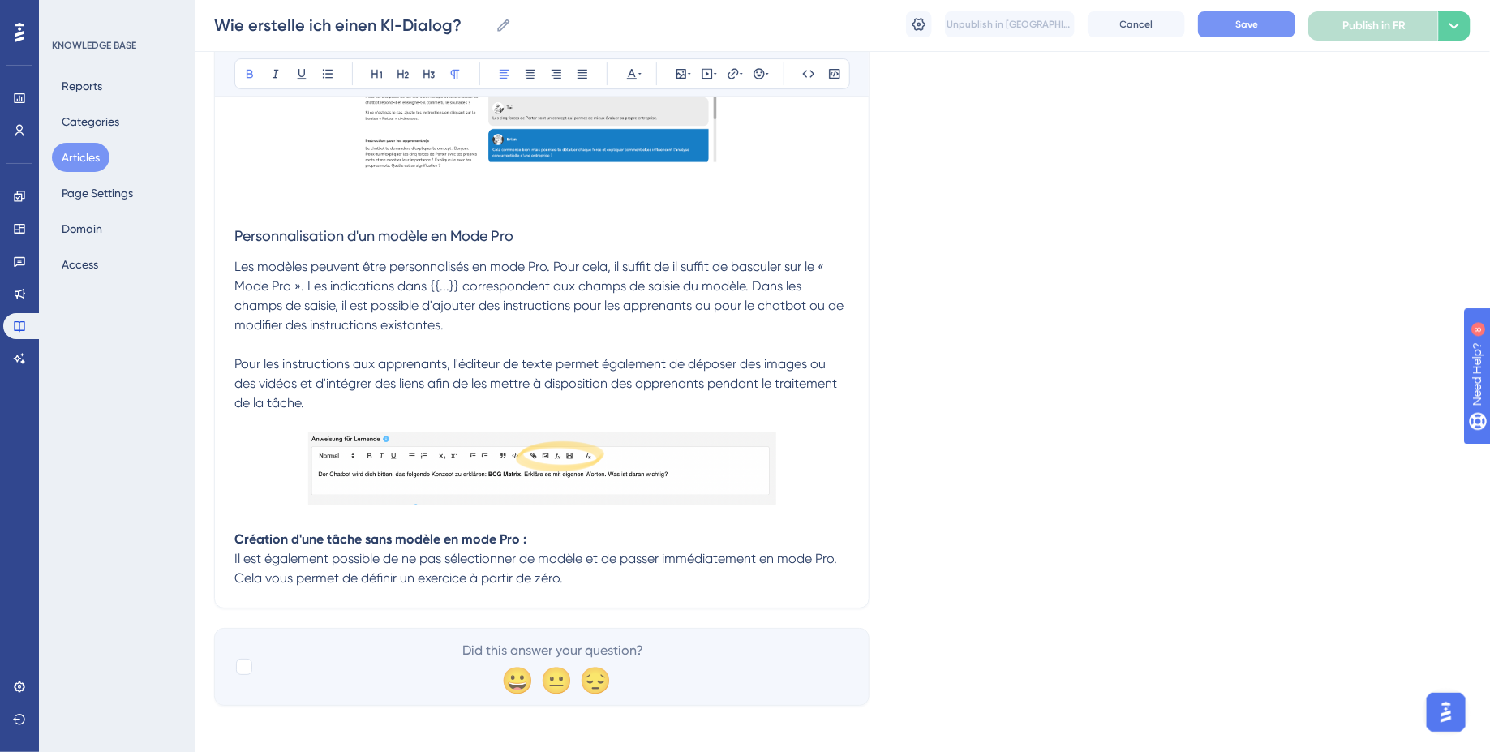
click at [475, 530] on p "Création d'une tâche sans modèle en mode Pro :" at bounding box center [541, 539] width 615 height 19
drag, startPoint x: 573, startPoint y: 530, endPoint x: 234, endPoint y: 530, distance: 339.1
click at [234, 530] on p "Création d'une tâche sans modèle en mode Pro :" at bounding box center [541, 539] width 615 height 19
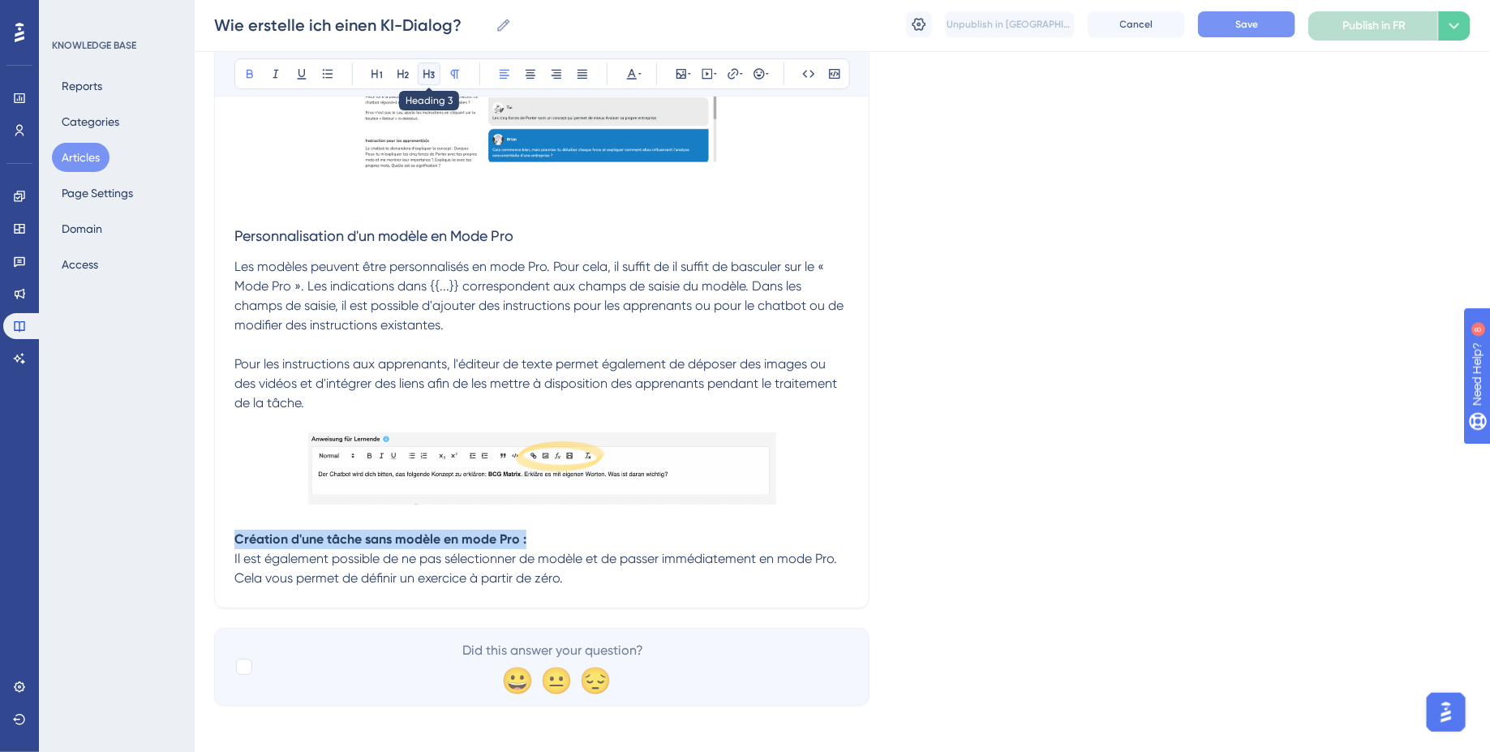
click at [431, 72] on icon at bounding box center [429, 73] width 13 height 13
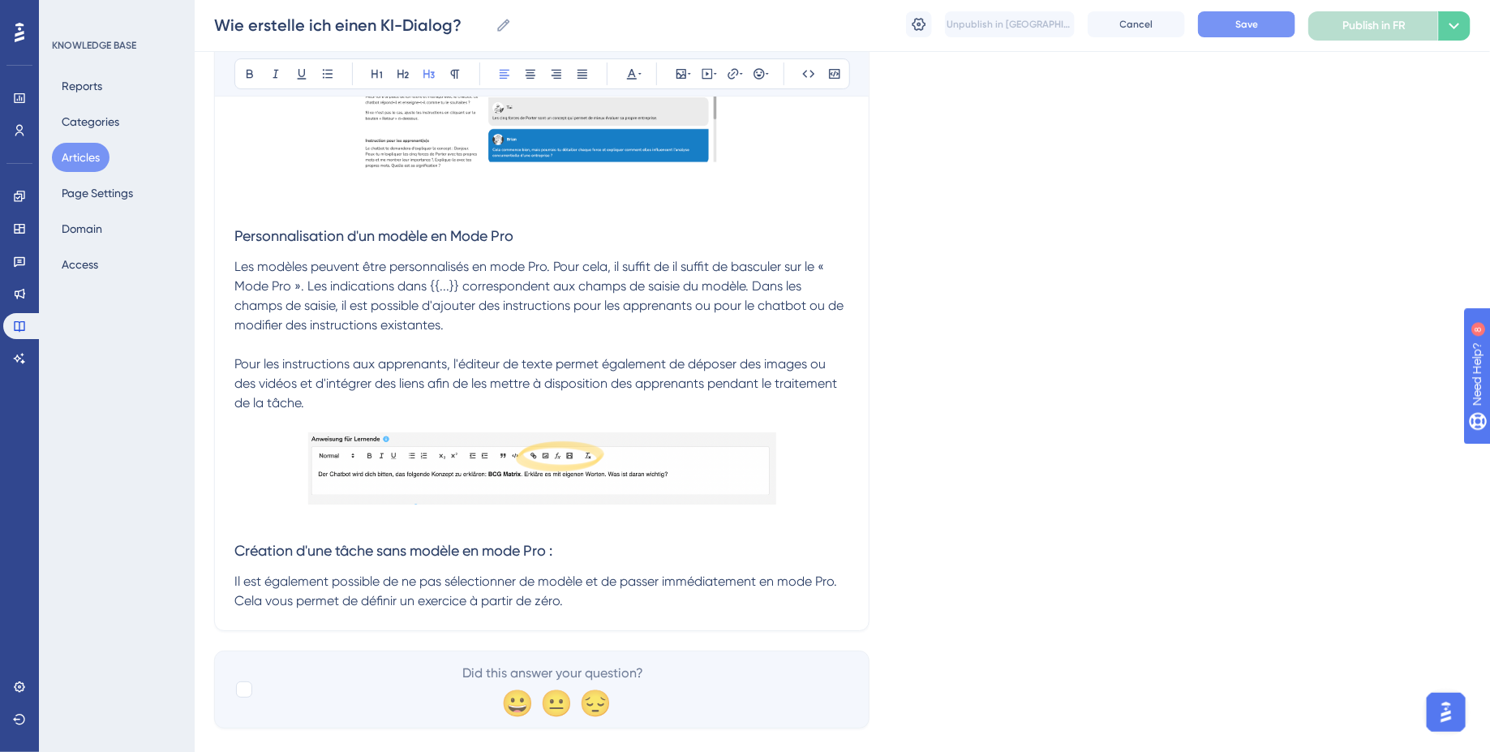
click at [706, 501] on div at bounding box center [542, 470] width 468 height 77
click at [579, 589] on p "Il est également possible de ne pas sélectionner de modèle et de passer immédia…" at bounding box center [541, 591] width 615 height 39
click at [573, 549] on h3 "Création d'une tâche sans modèle en mode Pro :" at bounding box center [541, 551] width 615 height 42
click at [1259, 31] on button "Save" at bounding box center [1246, 24] width 97 height 26
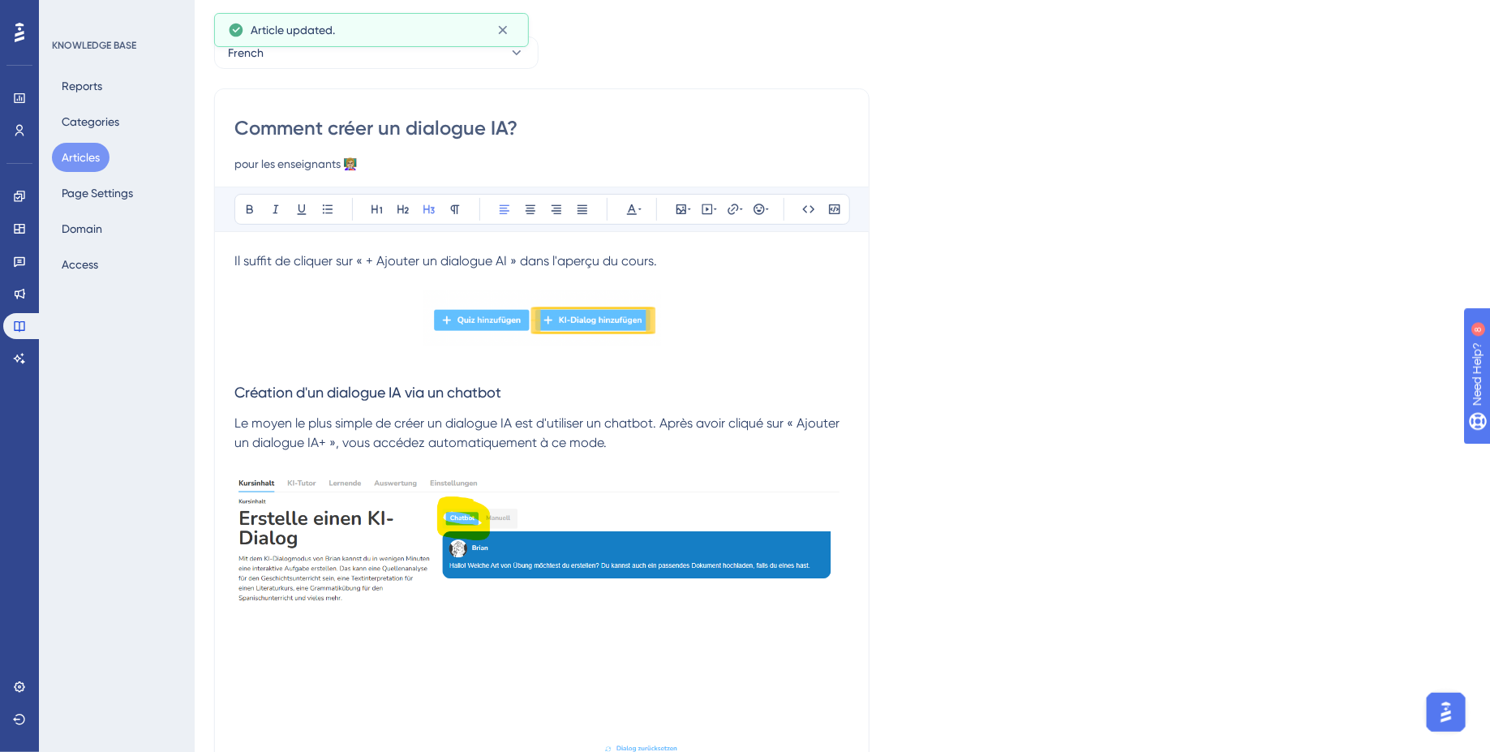
scroll to position [0, 0]
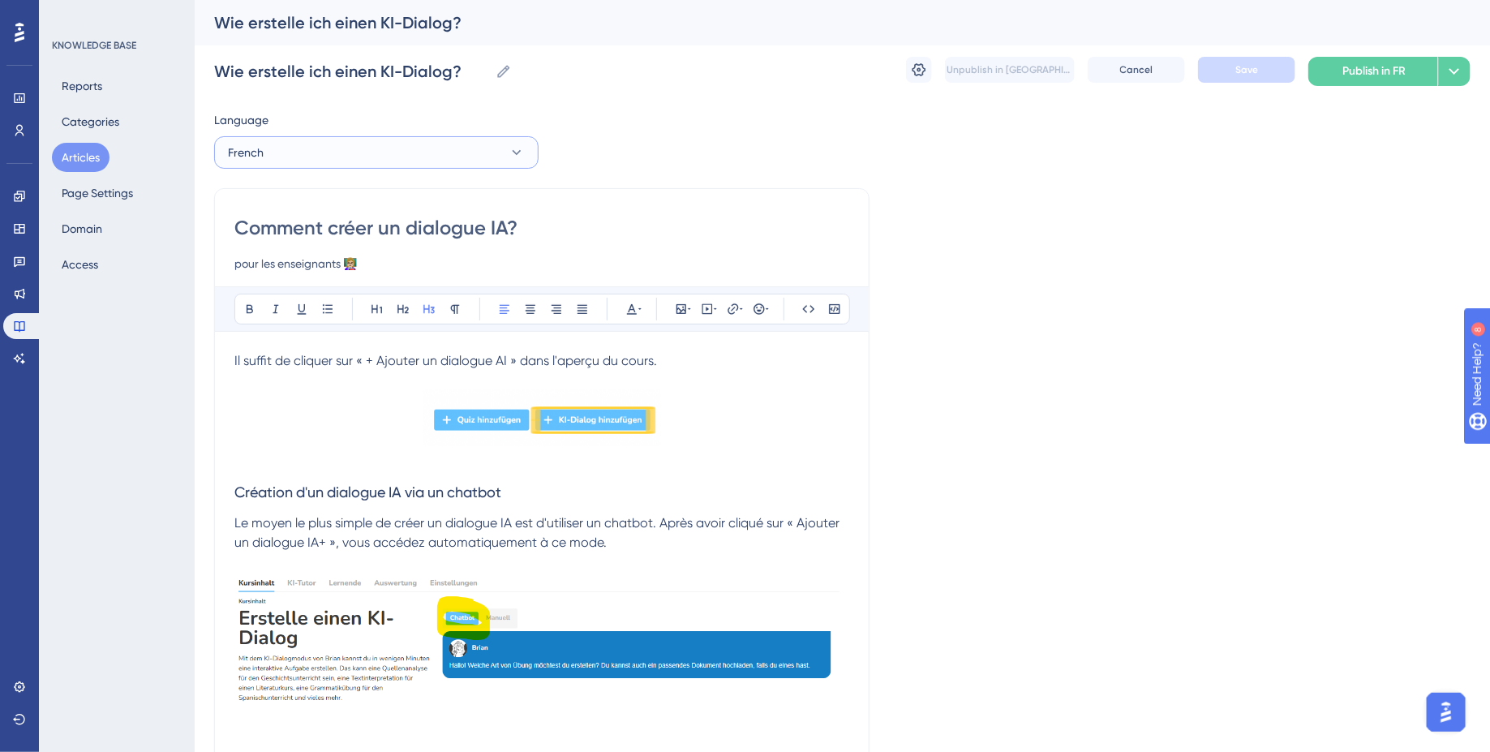
click at [438, 161] on button "French" at bounding box center [376, 152] width 324 height 32
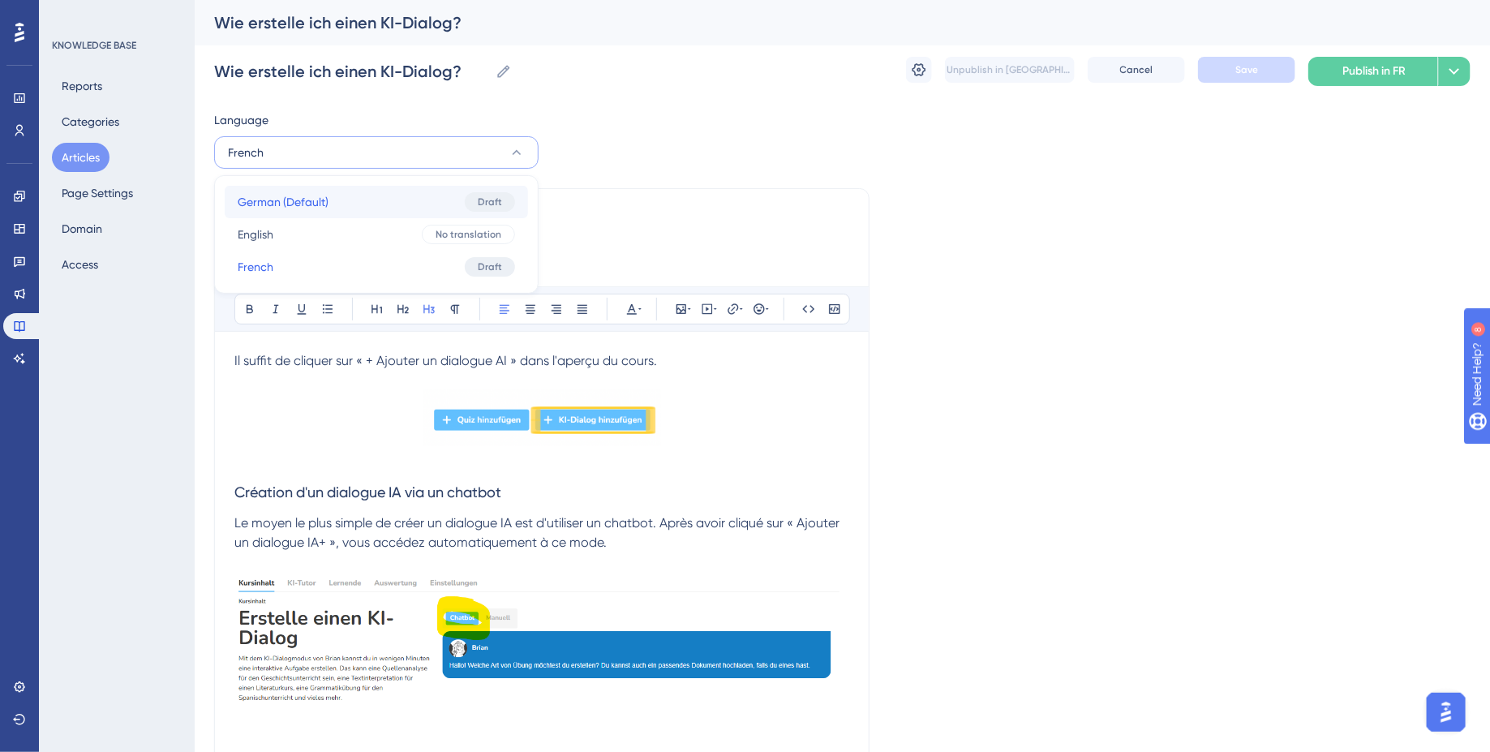
click at [397, 201] on button "German (Default) German (Default) Draft" at bounding box center [376, 202] width 303 height 32
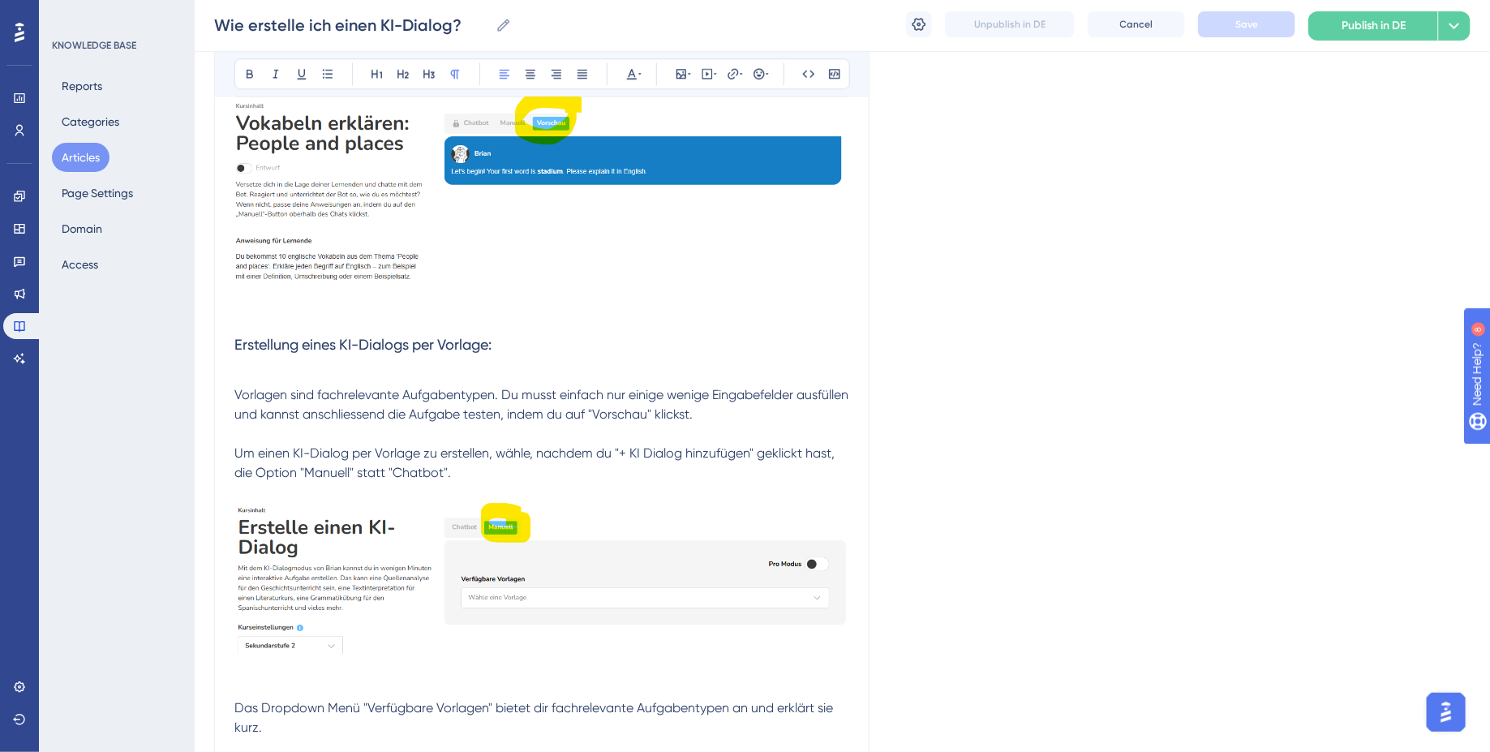
scroll to position [2193, 0]
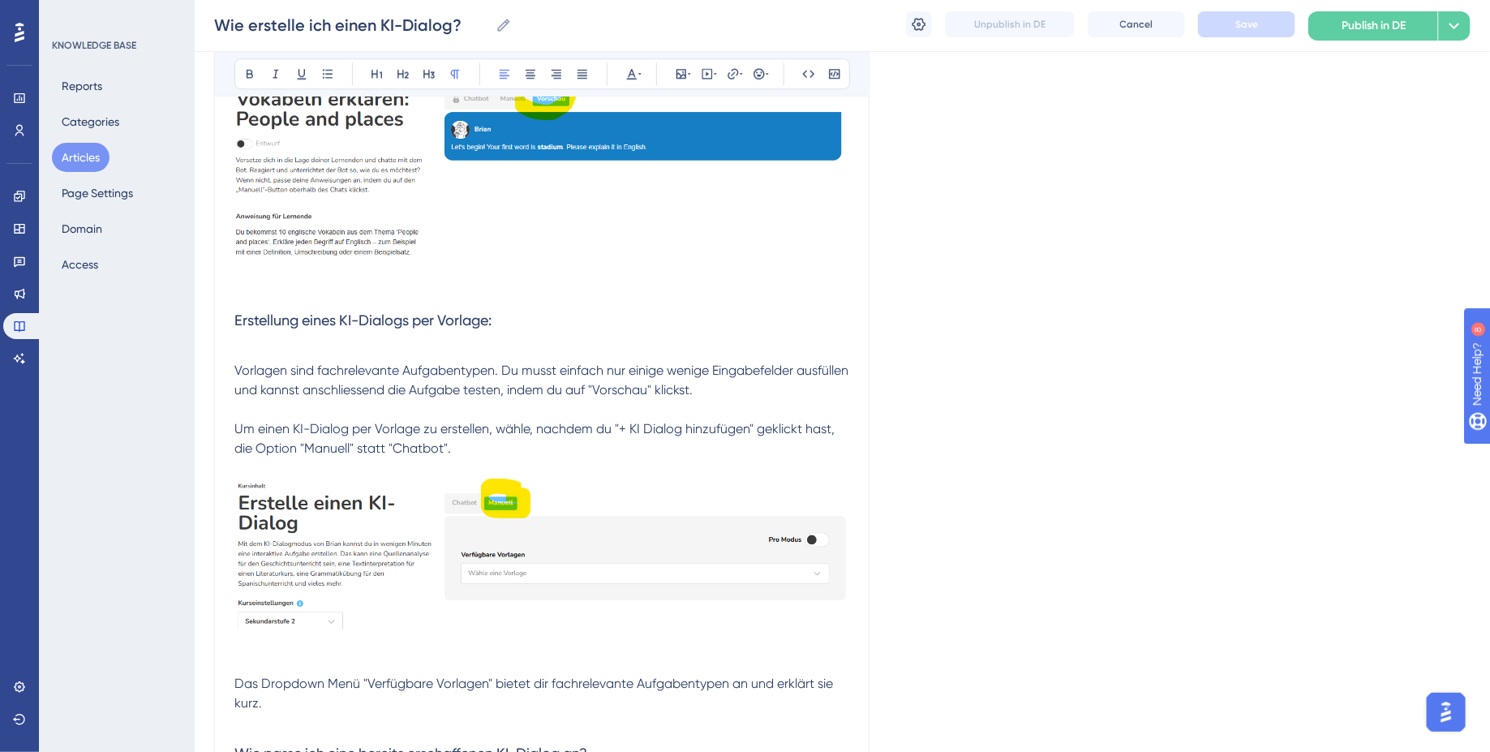
click at [398, 341] on p at bounding box center [541, 350] width 615 height 19
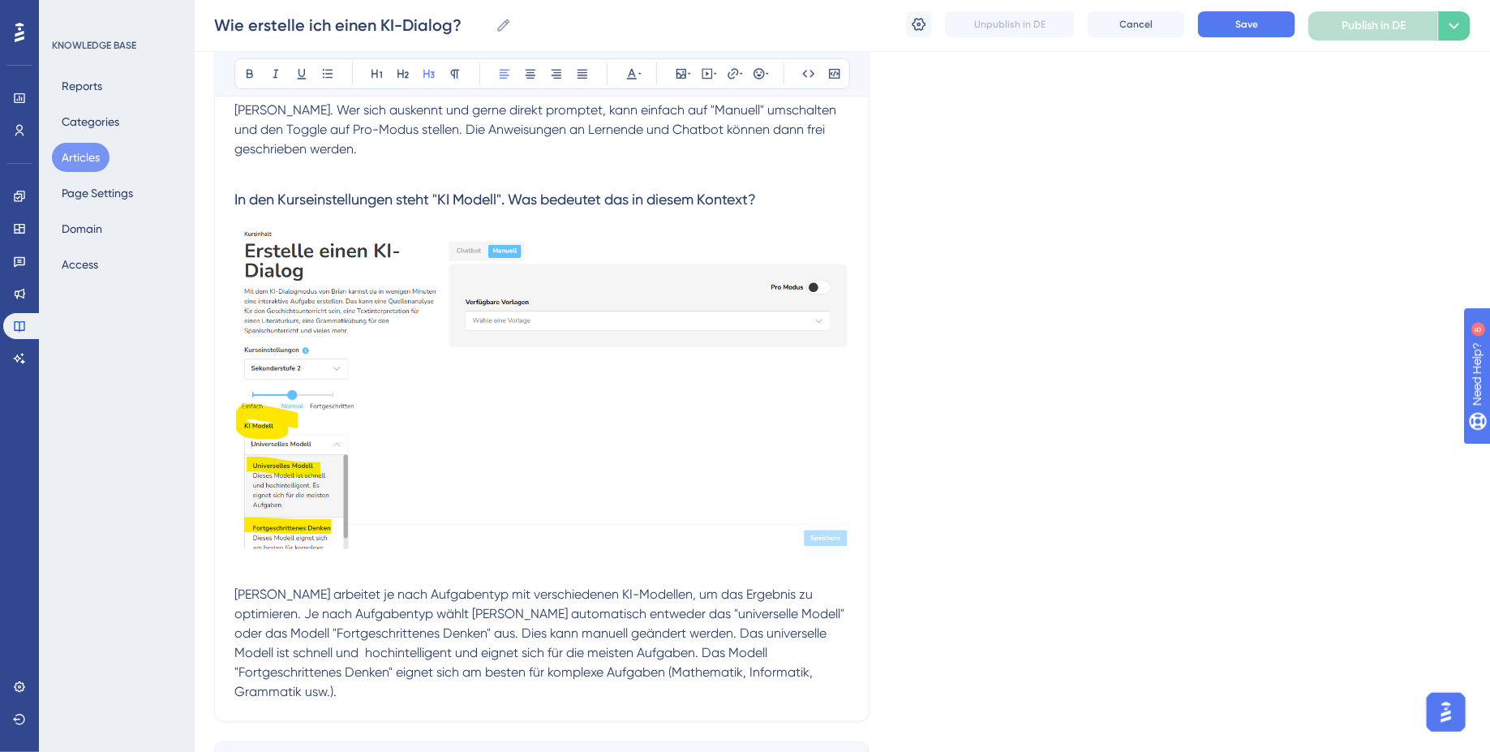
scroll to position [3391, 0]
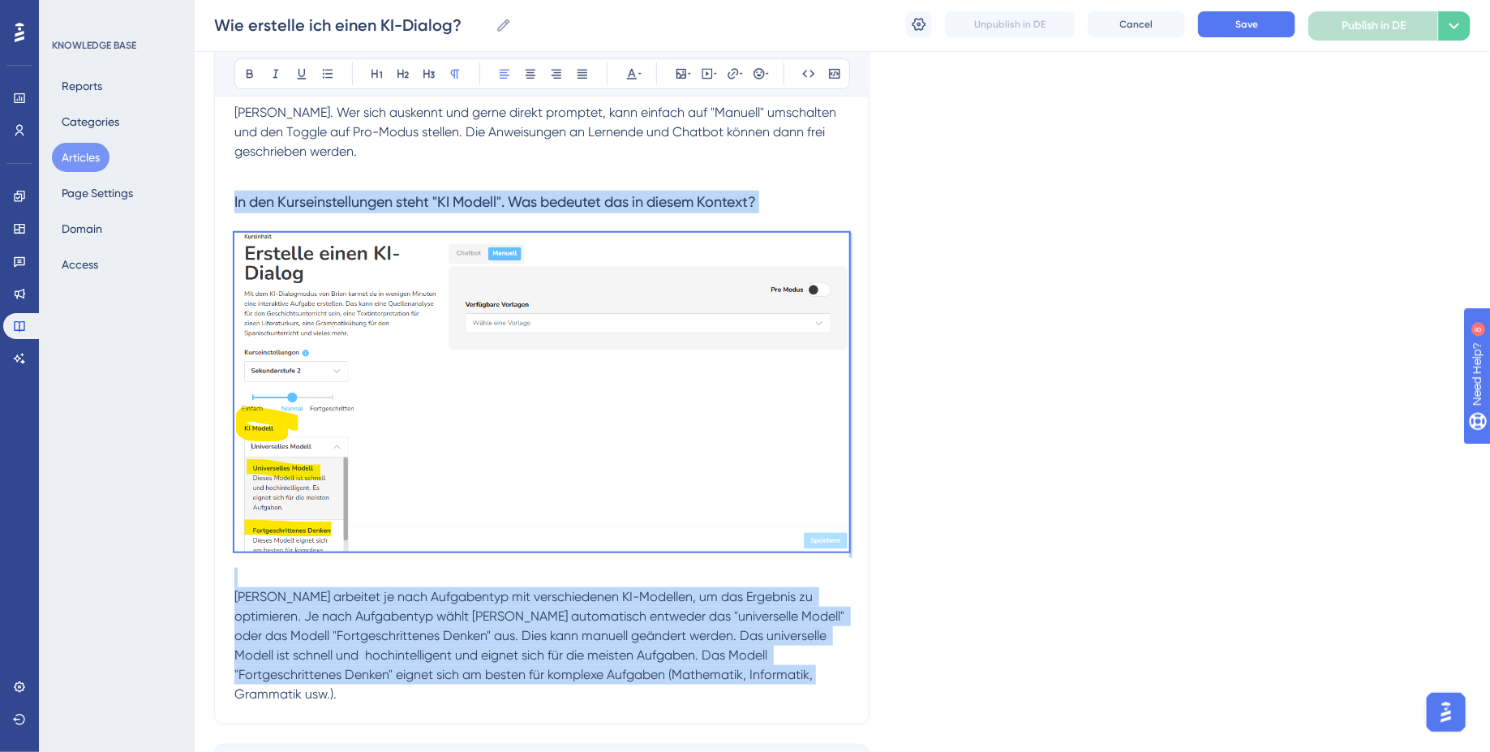
drag, startPoint x: 762, startPoint y: 671, endPoint x: 221, endPoint y: 197, distance: 719.1
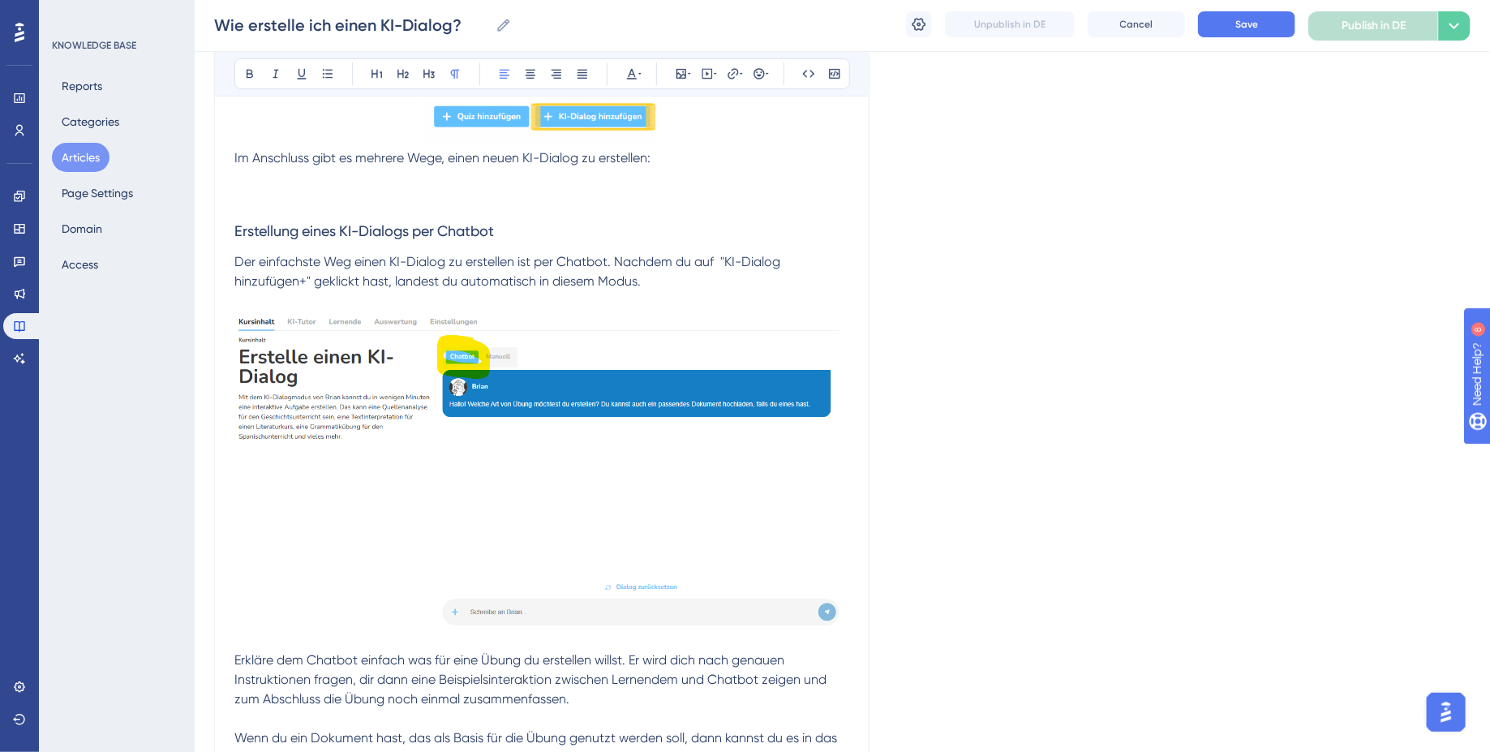
scroll to position [0, 0]
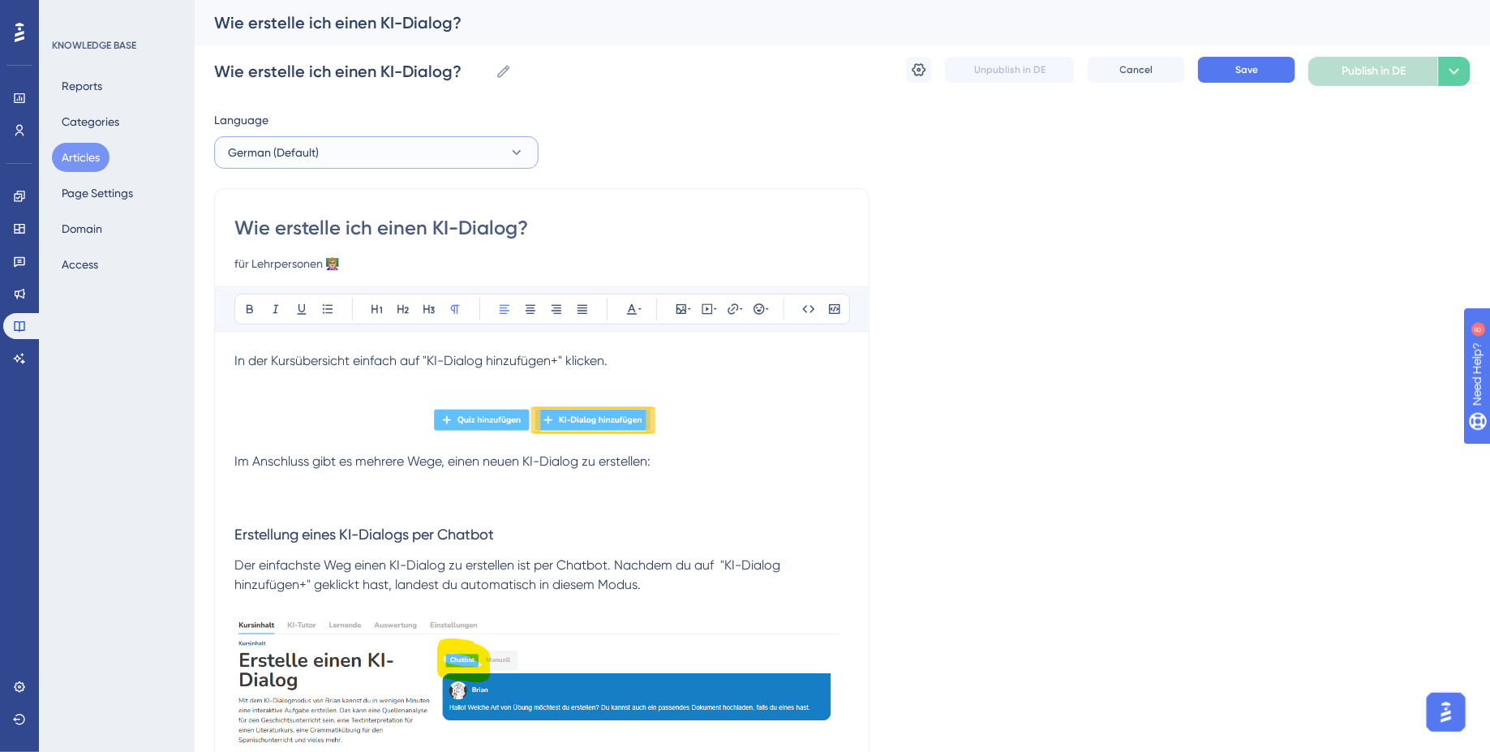
click at [414, 136] on button "German (Default)" at bounding box center [376, 152] width 324 height 32
click at [345, 256] on button "French French Draft" at bounding box center [376, 267] width 303 height 32
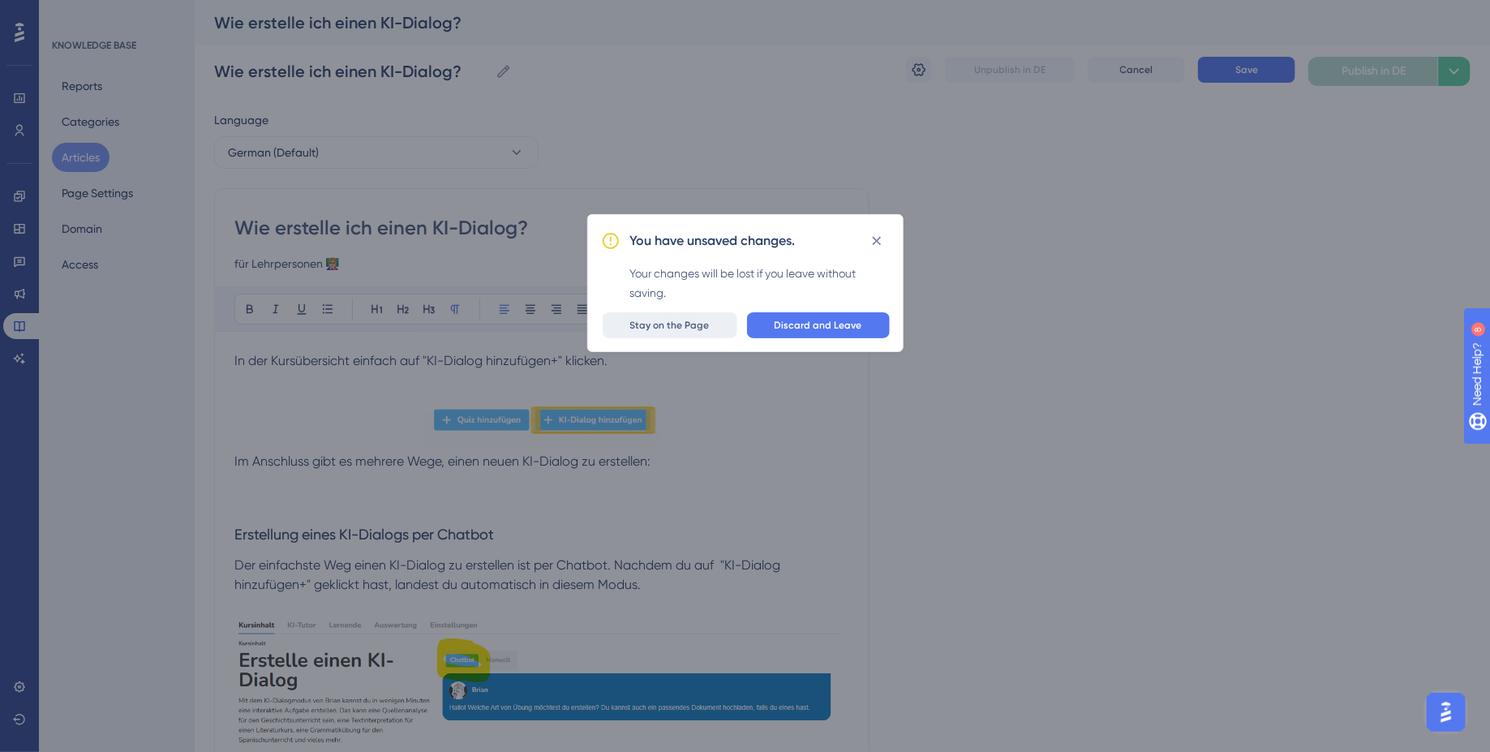
click at [693, 329] on span "Stay on the Page" at bounding box center [669, 325] width 79 height 13
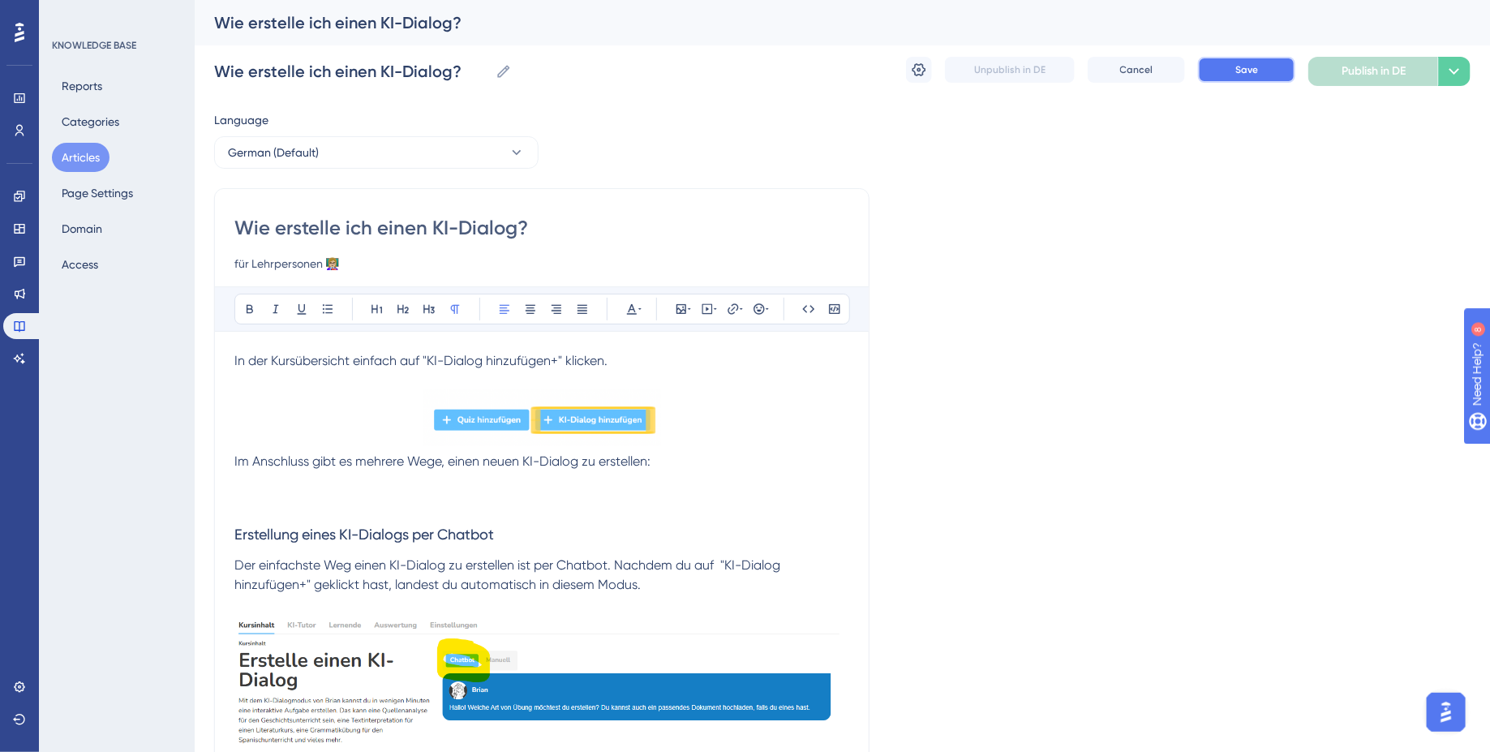
click at [1242, 68] on span "Save" at bounding box center [1246, 69] width 23 height 13
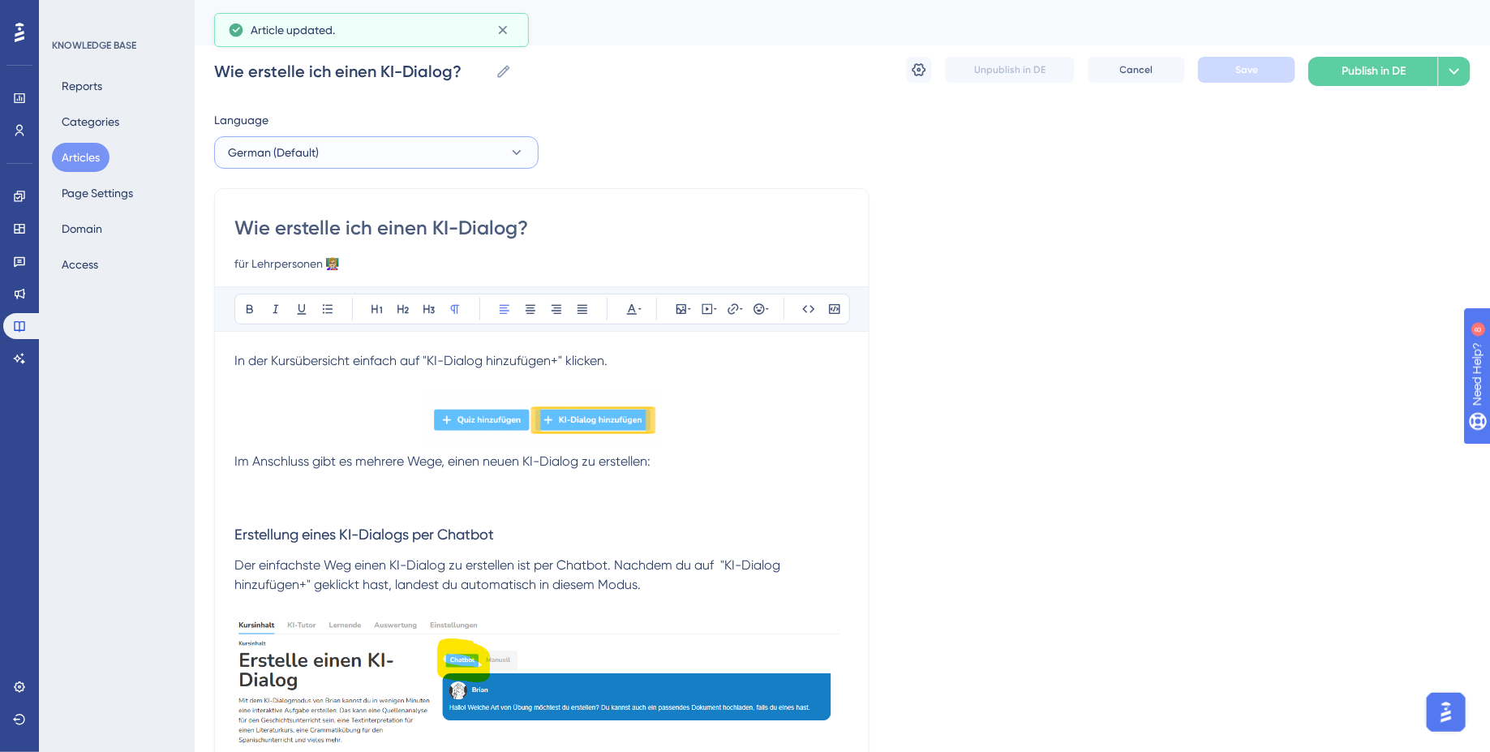
click at [358, 154] on button "German (Default)" at bounding box center [376, 152] width 324 height 32
click at [285, 235] on button "English English No translation" at bounding box center [376, 234] width 303 height 32
checkbox input "false"
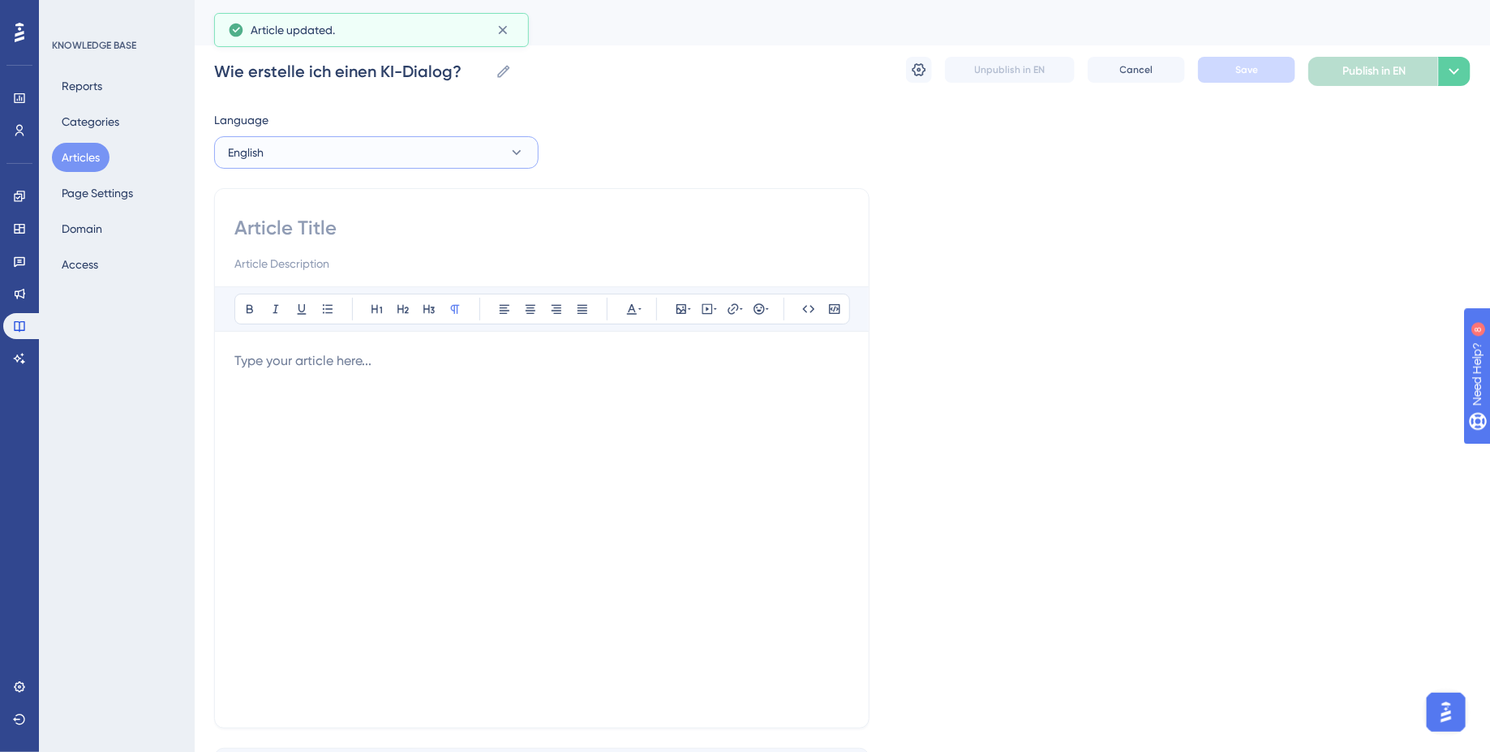
click at [393, 152] on button "English" at bounding box center [376, 152] width 324 height 32
click at [323, 274] on button "French French Draft" at bounding box center [376, 267] width 303 height 32
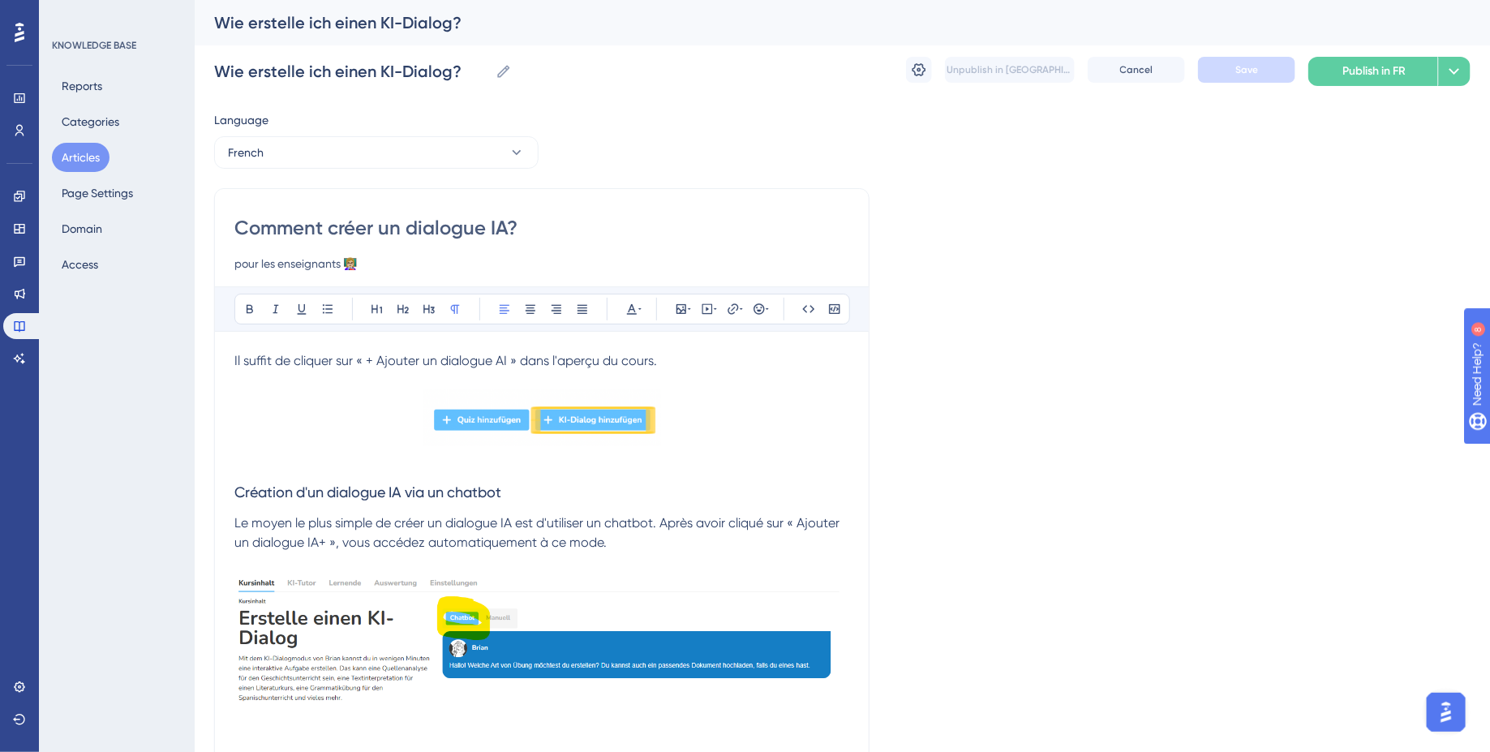
click at [98, 160] on button "Articles" at bounding box center [81, 157] width 58 height 29
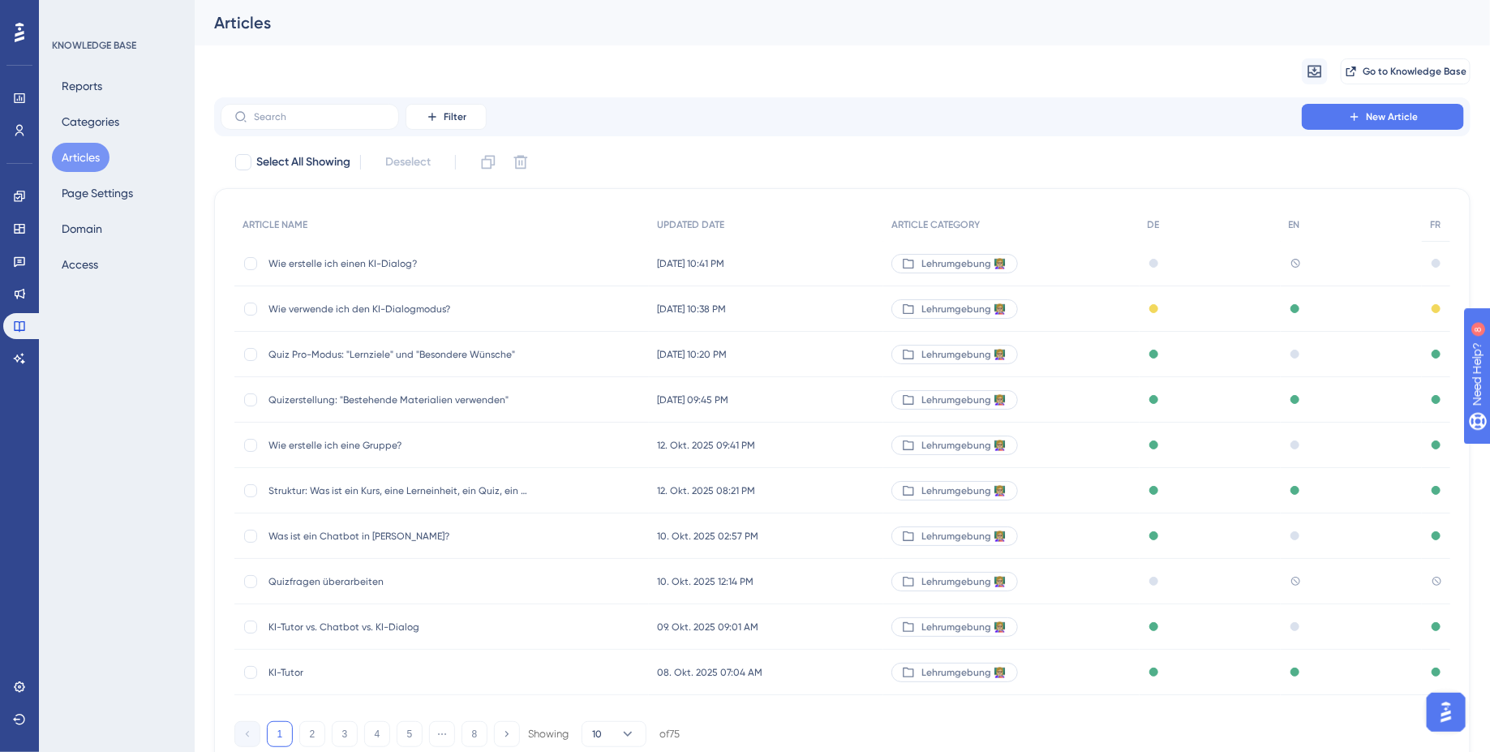
click at [447, 303] on span "Wie verwende ich den KI-Dialogmodus?" at bounding box center [398, 309] width 260 height 13
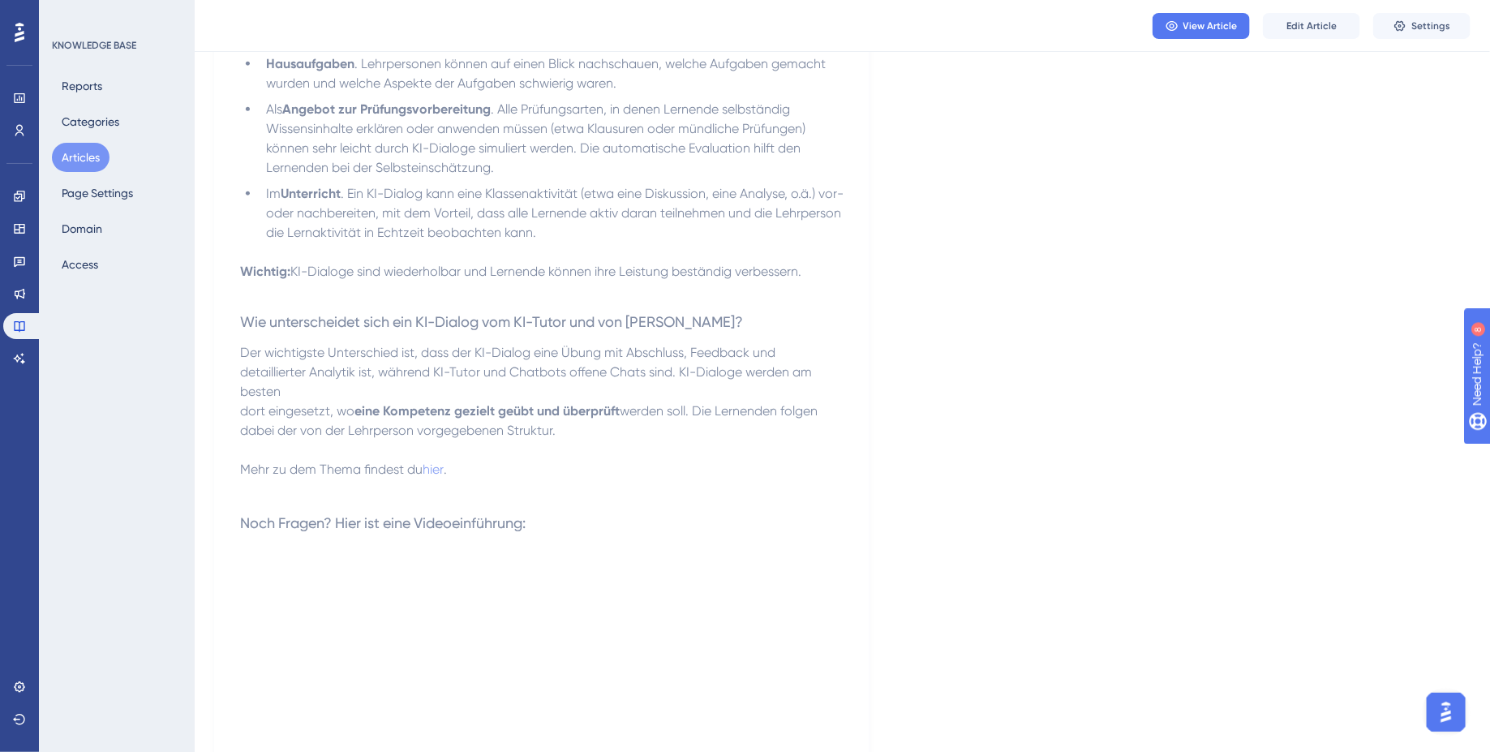
scroll to position [898, 0]
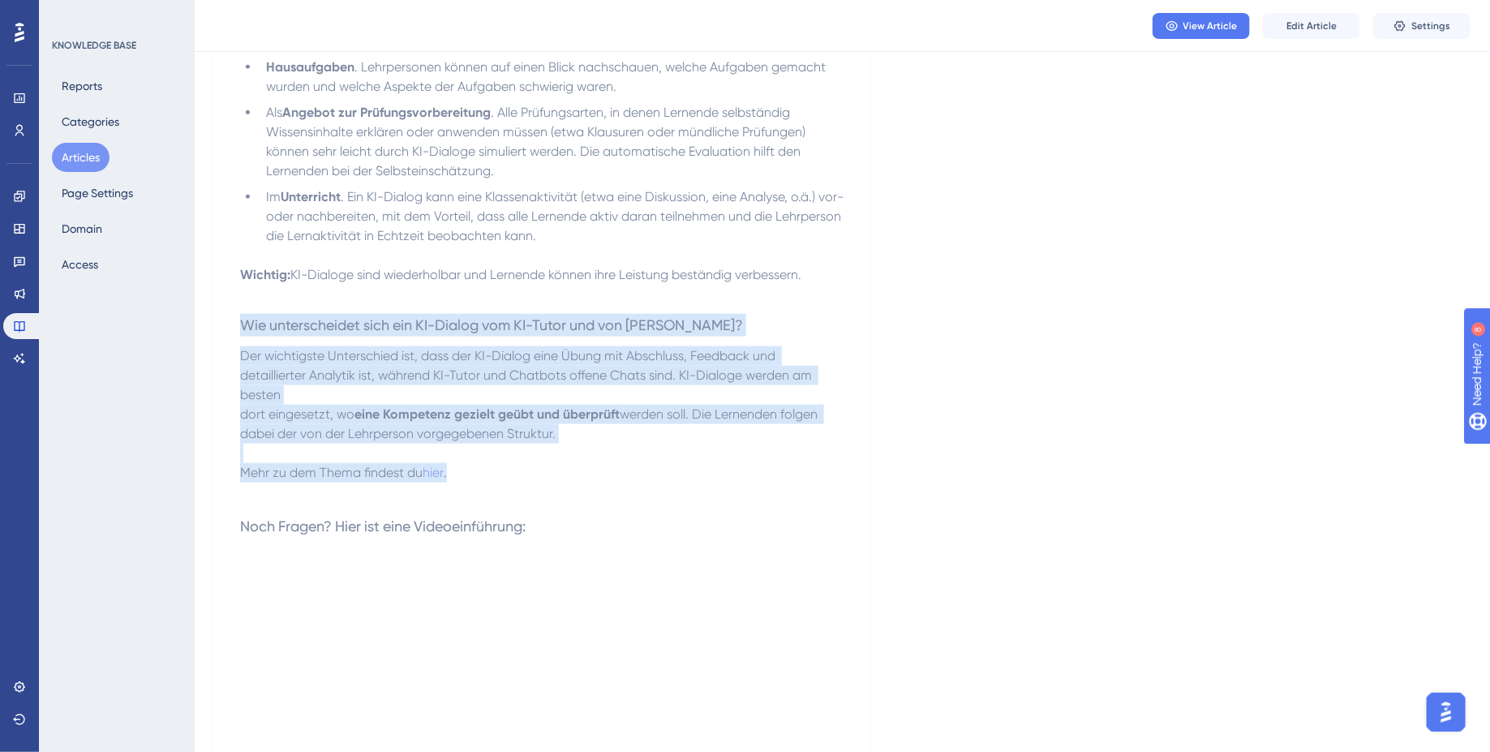
drag, startPoint x: 475, startPoint y: 454, endPoint x: 217, endPoint y: 310, distance: 296.3
click at [217, 311] on div "Wie verwende ich den KI-Dialogmodus? für Lehrpersonen 👩🏼‍🏫 Was ist die Grundide…" at bounding box center [541, 202] width 655 height 1696
copy div "Wie unterscheidet sich ein KI-Dialog vom KI-Tutor und von [PERSON_NAME]? Der wi…"
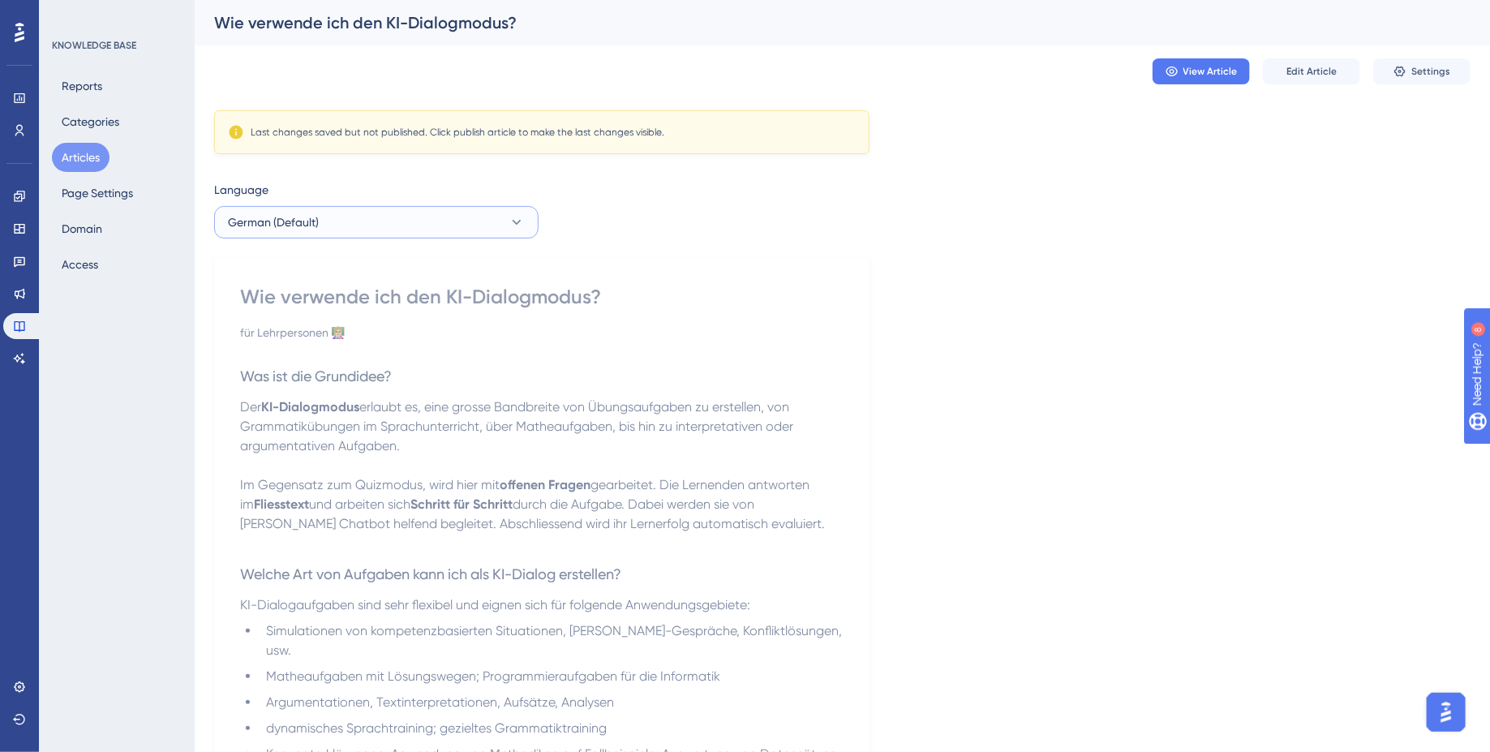
click at [424, 216] on button "German (Default)" at bounding box center [376, 222] width 324 height 32
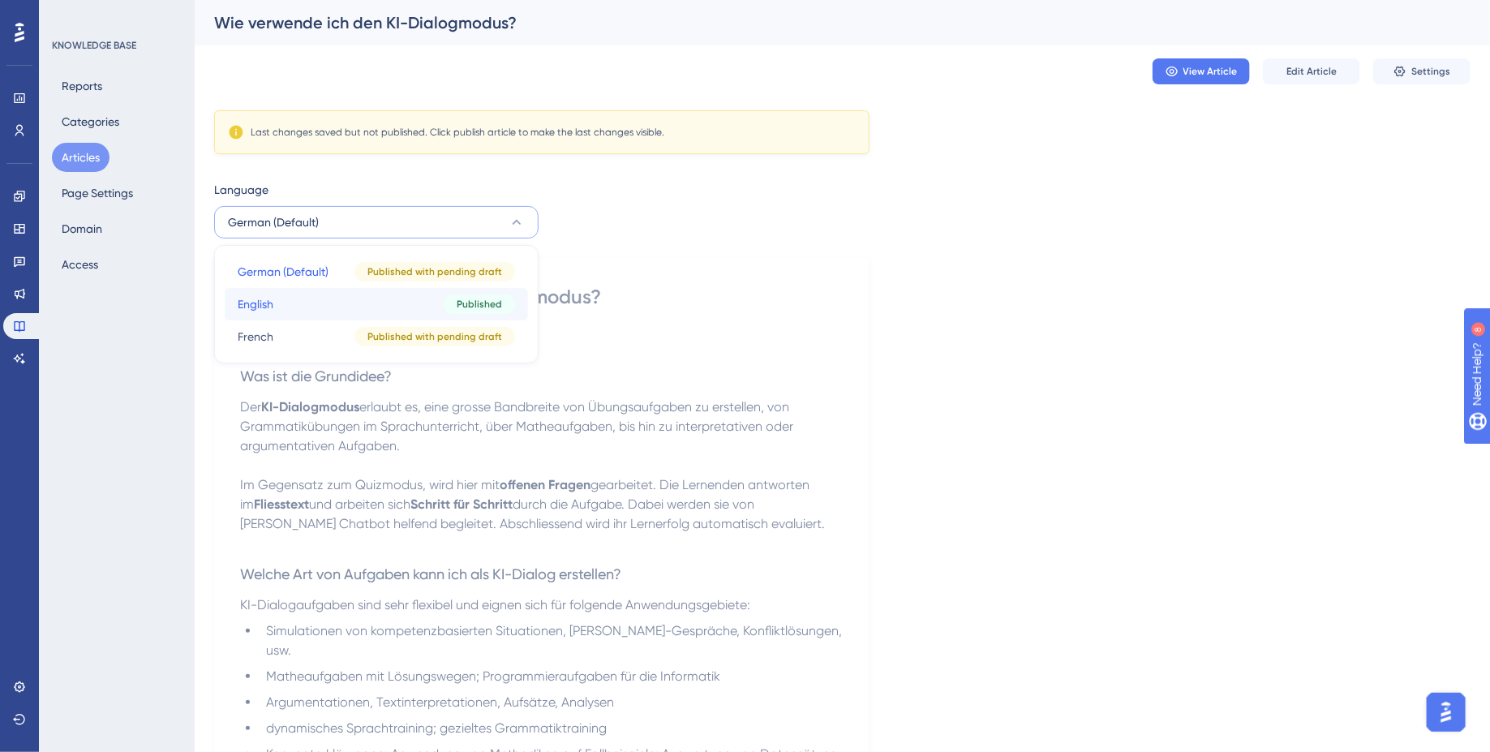
click at [342, 310] on button "English English Published" at bounding box center [376, 304] width 303 height 32
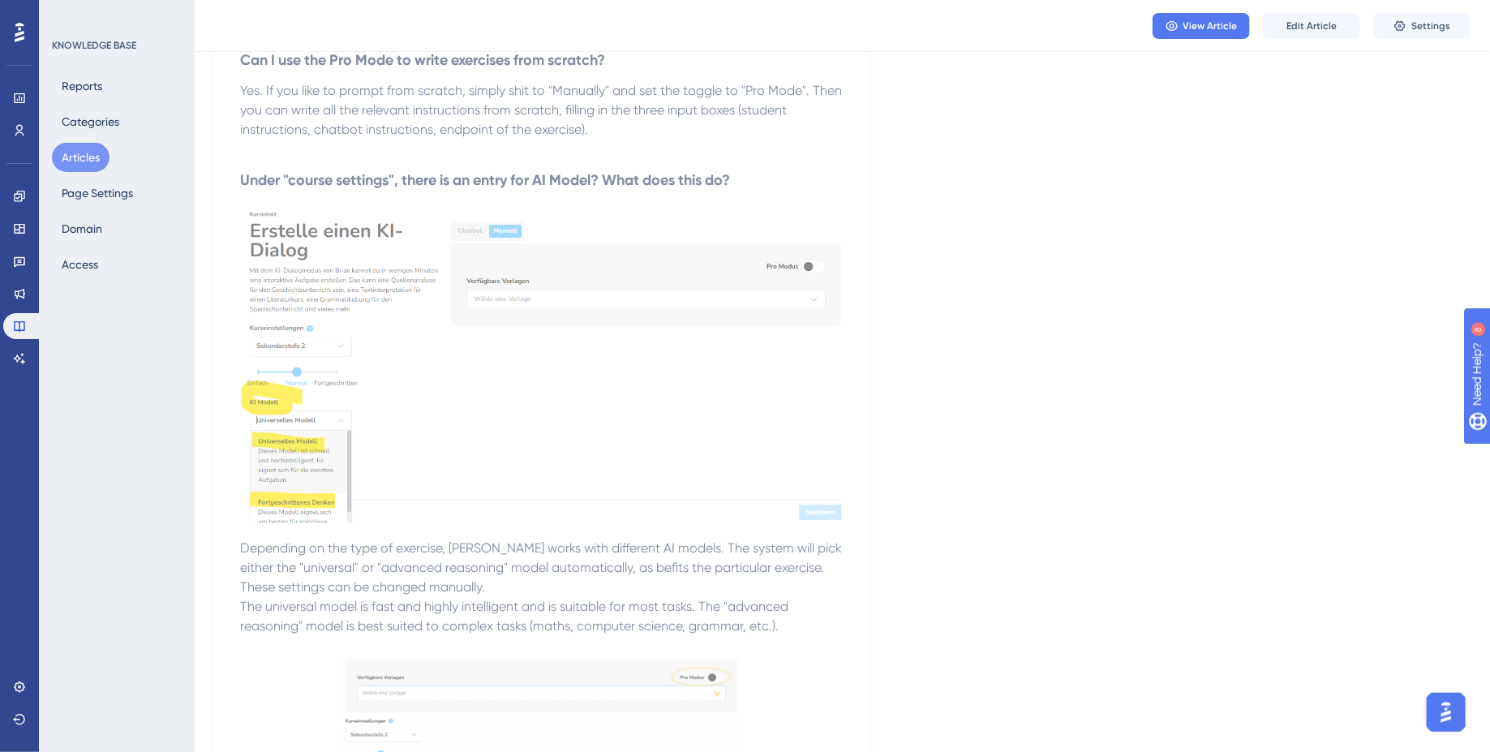
scroll to position [4139, 0]
click at [1338, 27] on button "Edit Article" at bounding box center [1311, 26] width 97 height 26
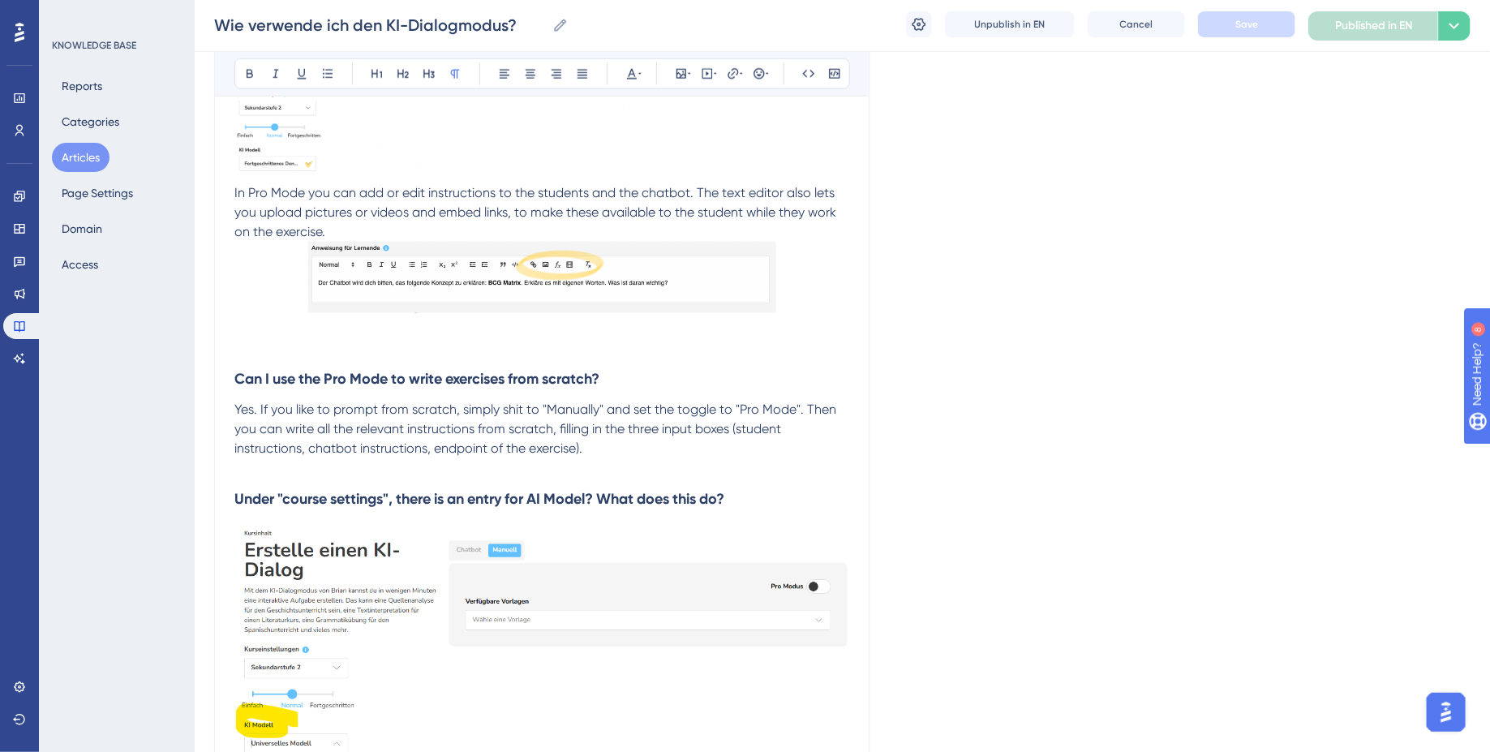
scroll to position [4506, 0]
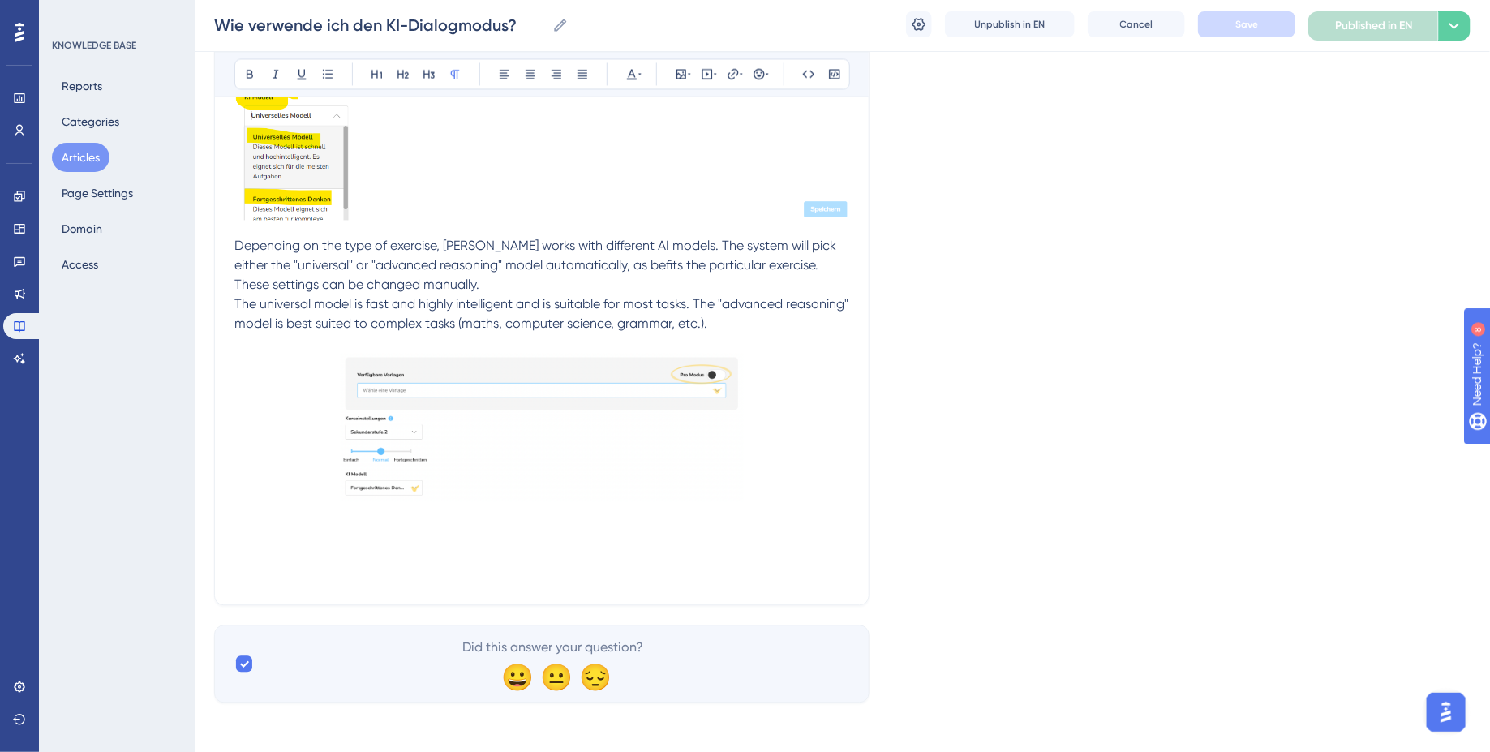
click at [618, 559] on p at bounding box center [541, 555] width 615 height 19
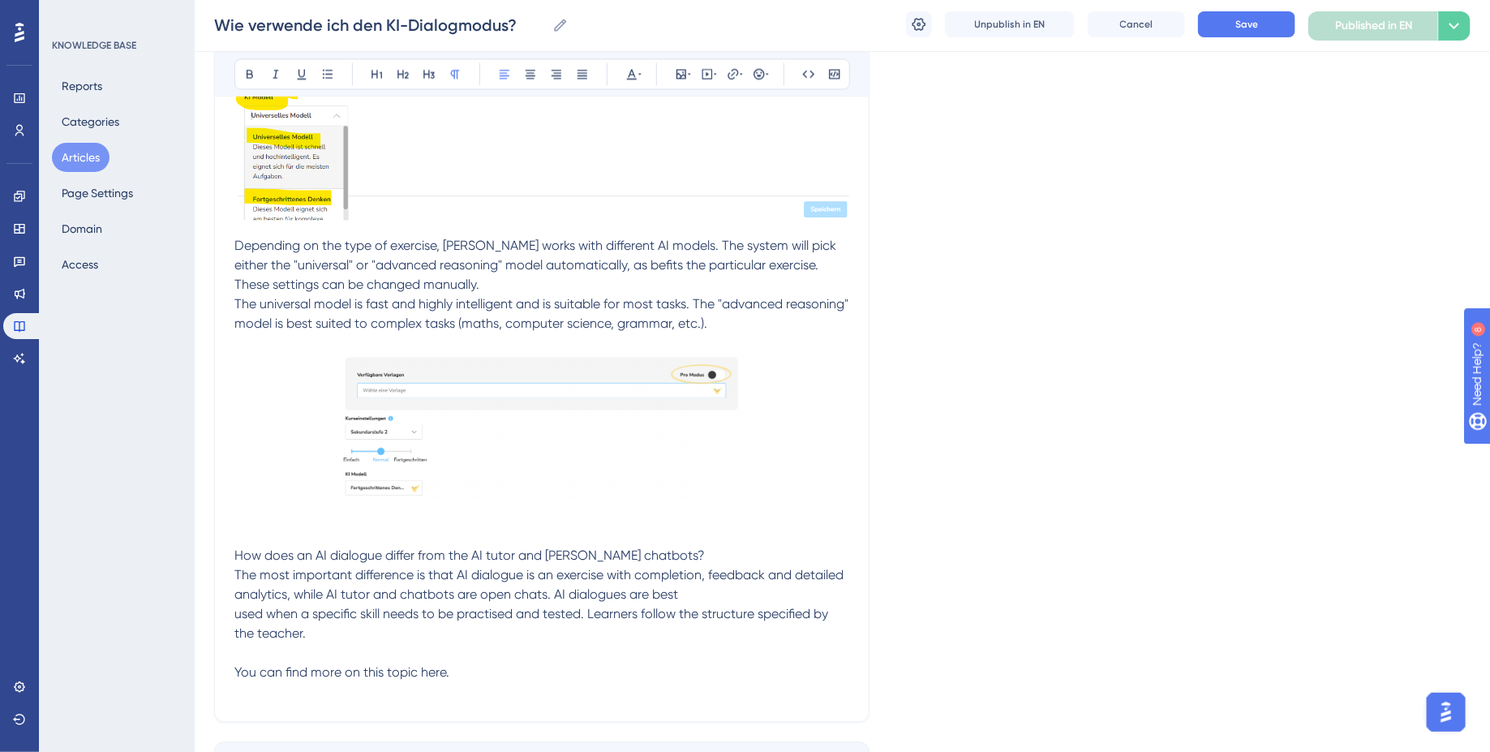
click at [238, 577] on span "How does an AI dialogue differ from the AI tutor and [PERSON_NAME] chatbots? Th…" at bounding box center [540, 614] width 612 height 132
click at [298, 548] on span "How does an AI dialogue differ from the AI tutor and [PERSON_NAME] chatbots?" at bounding box center [469, 555] width 470 height 15
click at [423, 75] on icon at bounding box center [428, 74] width 11 height 9
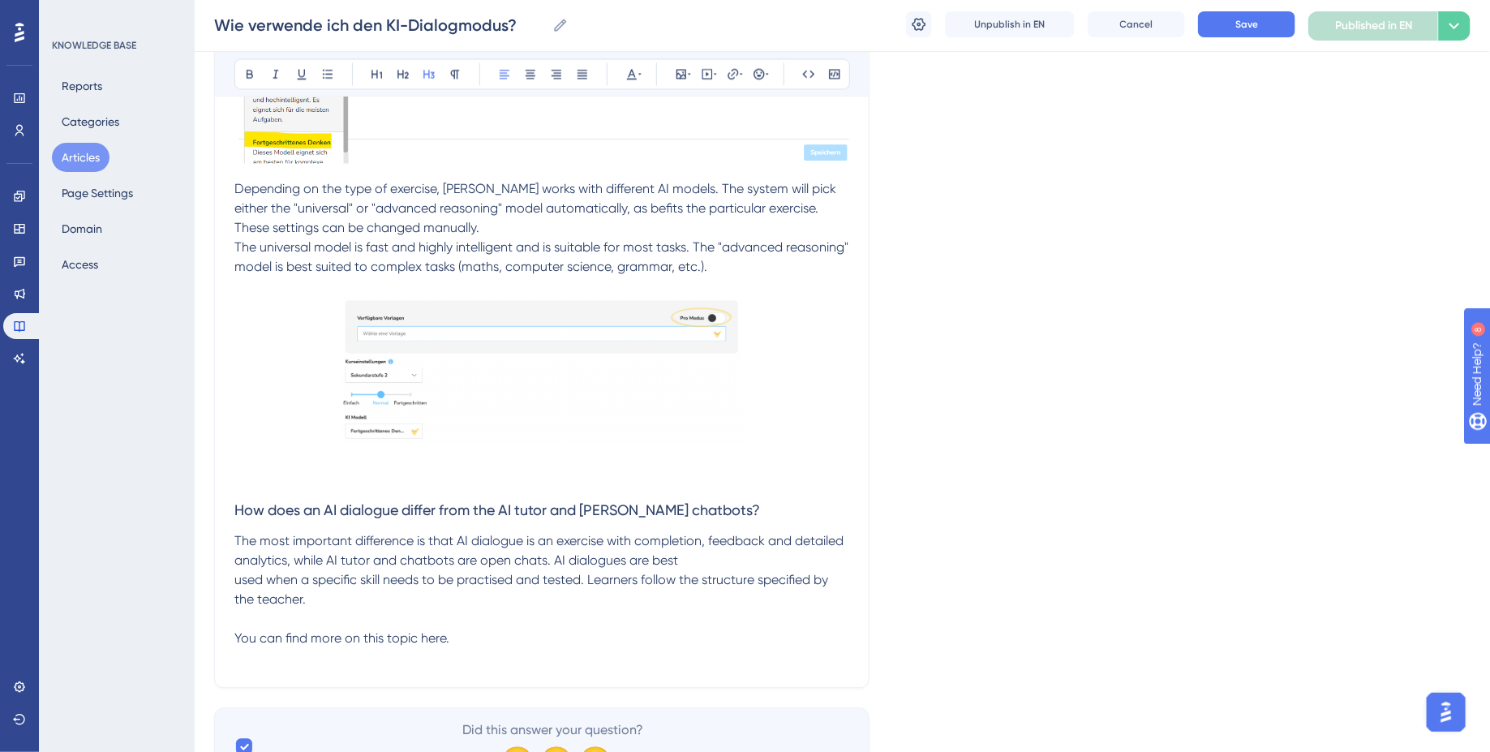
scroll to position [4584, 0]
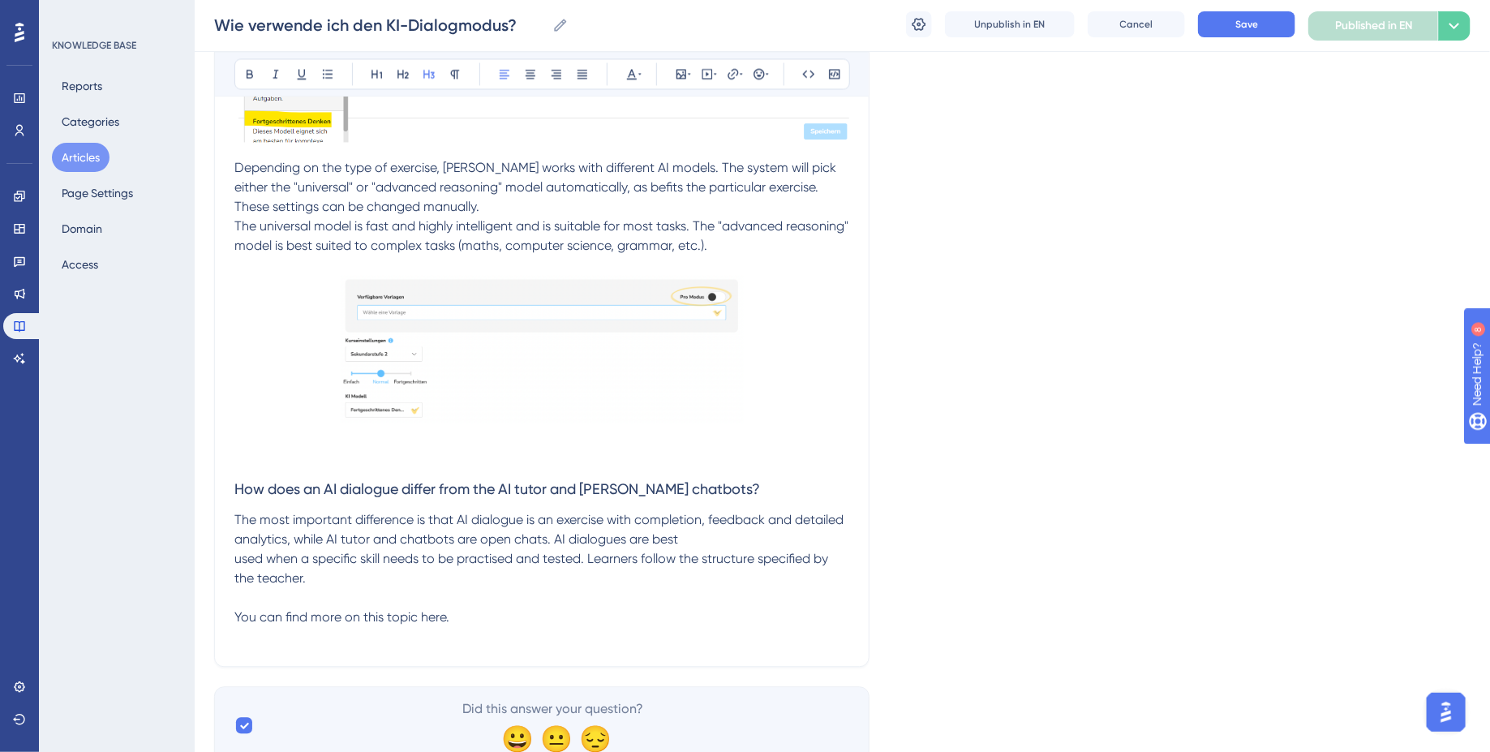
click at [234, 557] on span "The most important difference is that AI dialogue is an exercise with completio…" at bounding box center [540, 568] width 612 height 113
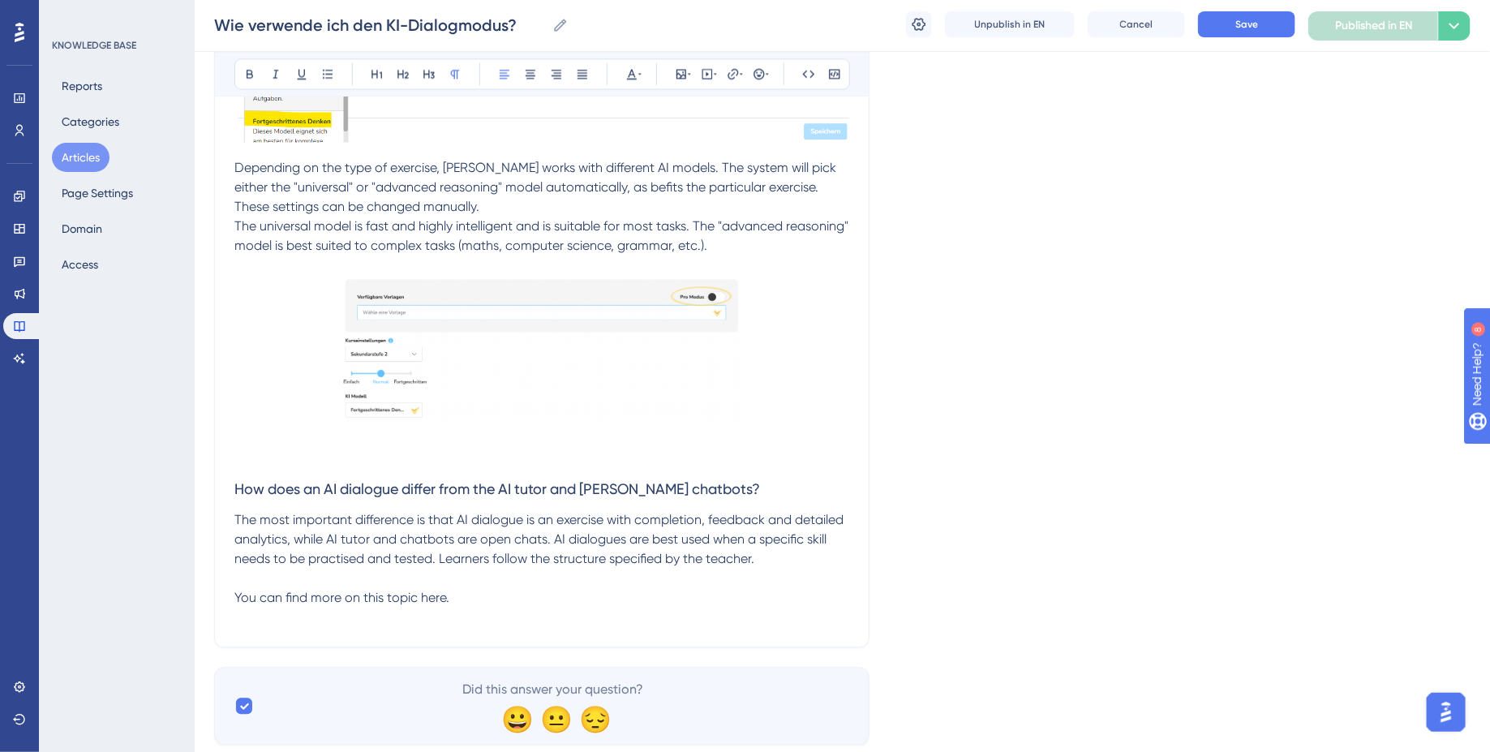
click at [423, 603] on span "The most important difference is that AI dialogue is an exercise with completio…" at bounding box center [540, 558] width 612 height 93
click at [740, 70] on icon at bounding box center [741, 73] width 3 height 13
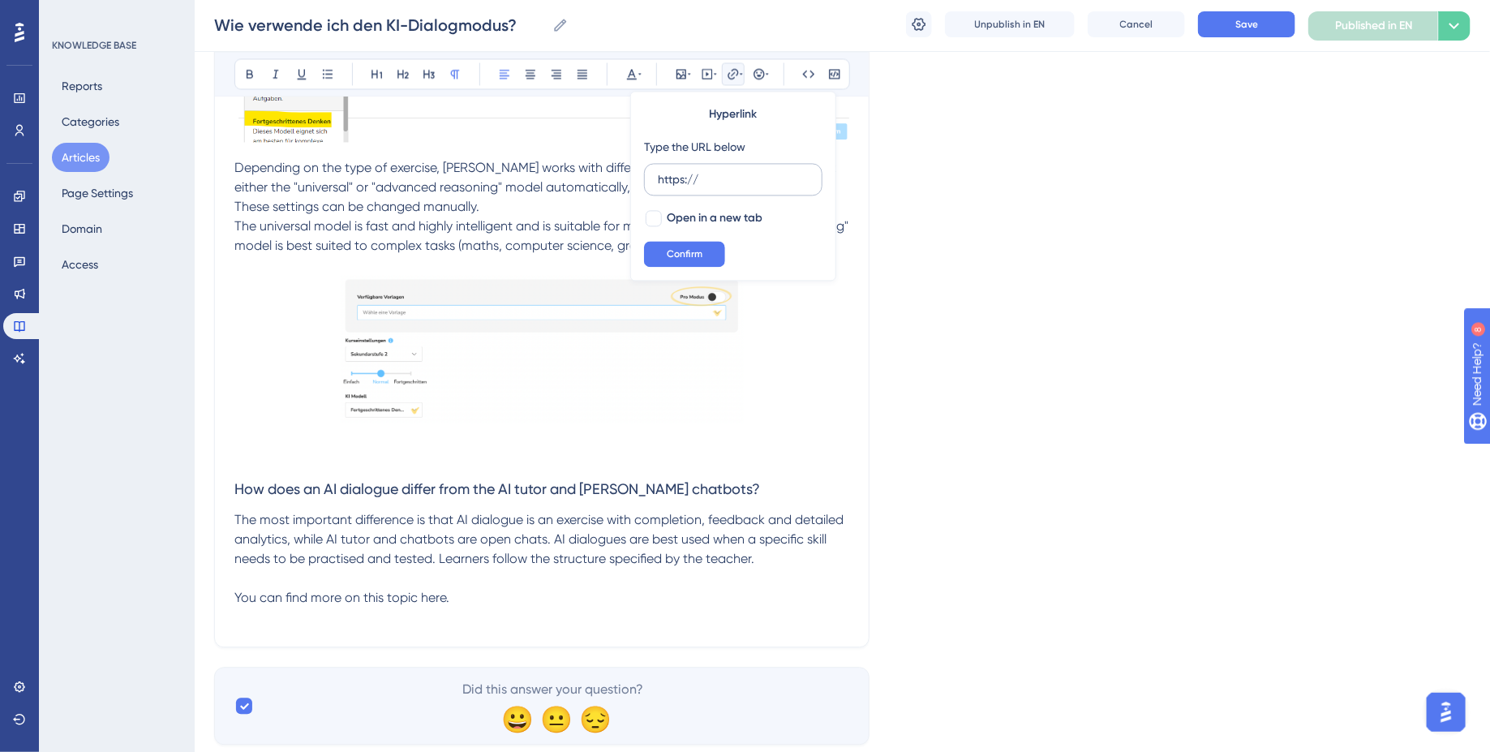
click at [671, 179] on input "https://" at bounding box center [733, 179] width 151 height 18
type input "[URL][DOMAIN_NAME]"
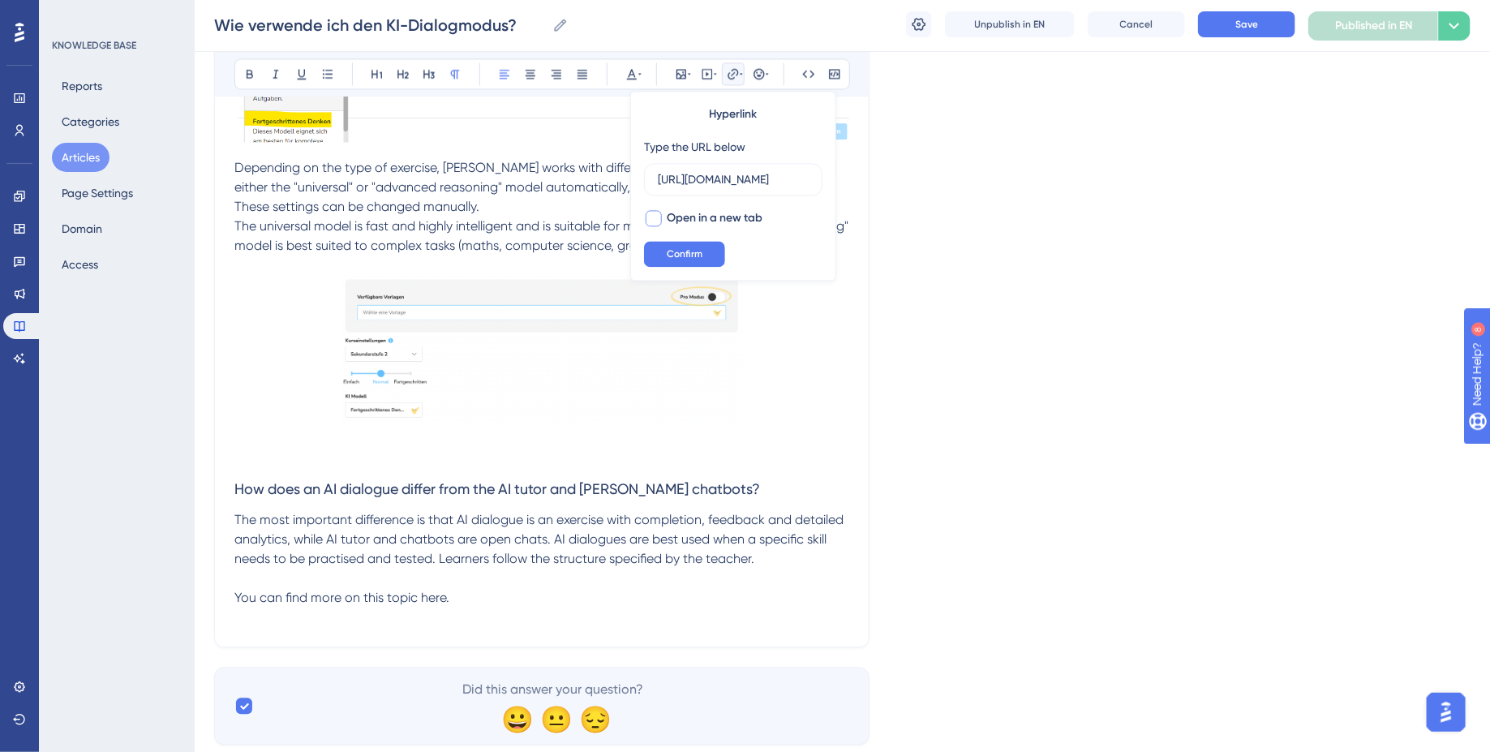
click at [648, 214] on div at bounding box center [654, 218] width 16 height 16
checkbox input "true"
click at [797, 181] on input "[URL][DOMAIN_NAME]" at bounding box center [733, 179] width 151 height 18
type input "[URL][DOMAIN_NAME]"
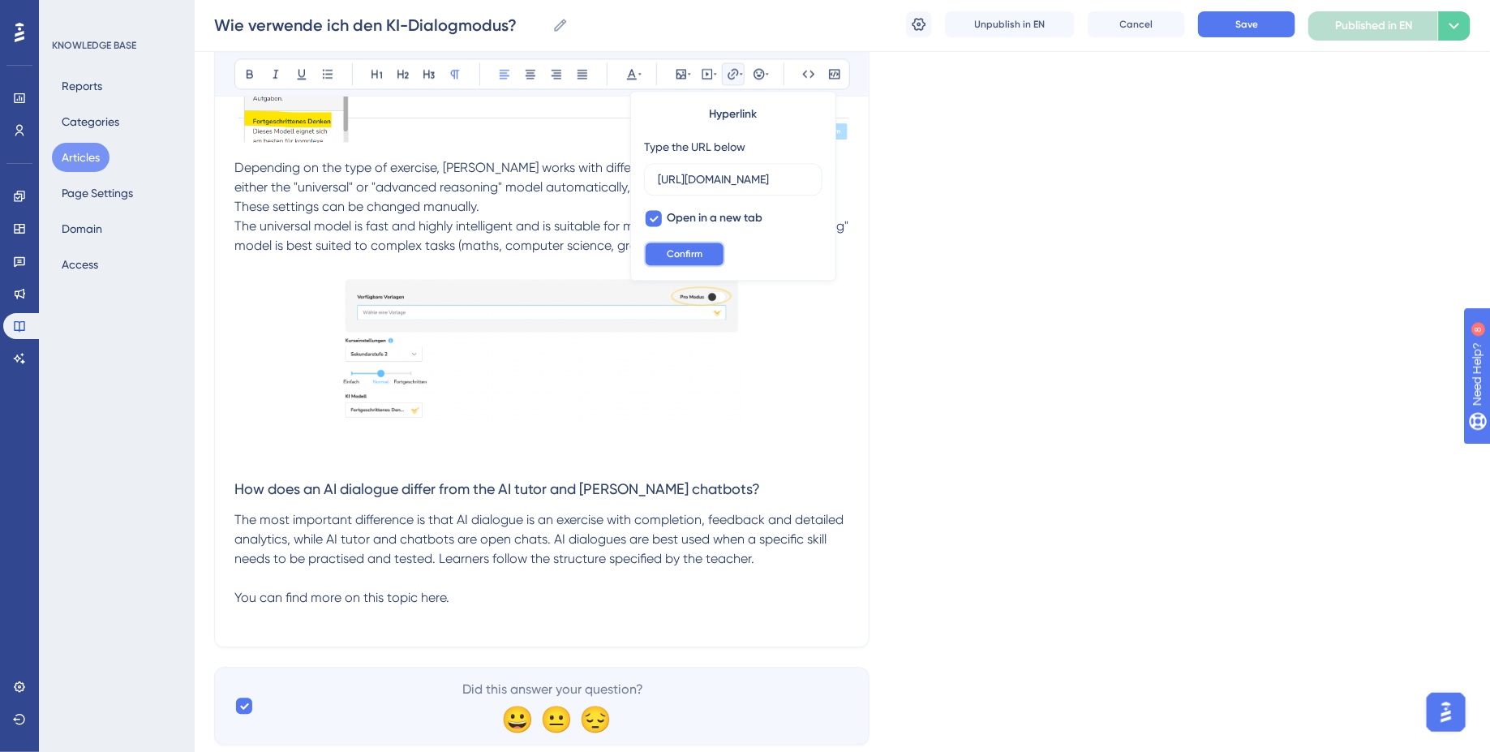
click at [702, 247] on button "Confirm" at bounding box center [684, 254] width 81 height 26
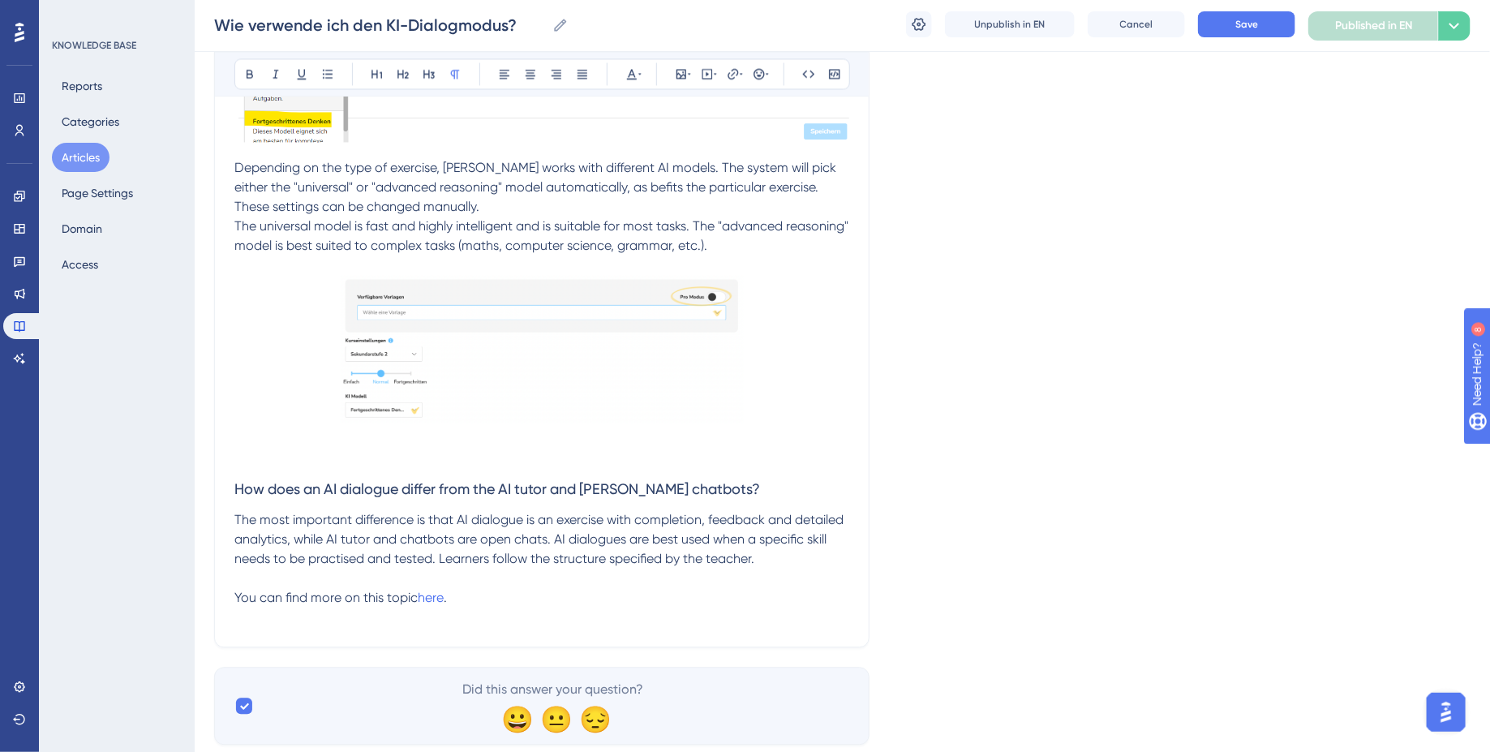
click at [479, 436] on p at bounding box center [541, 438] width 615 height 19
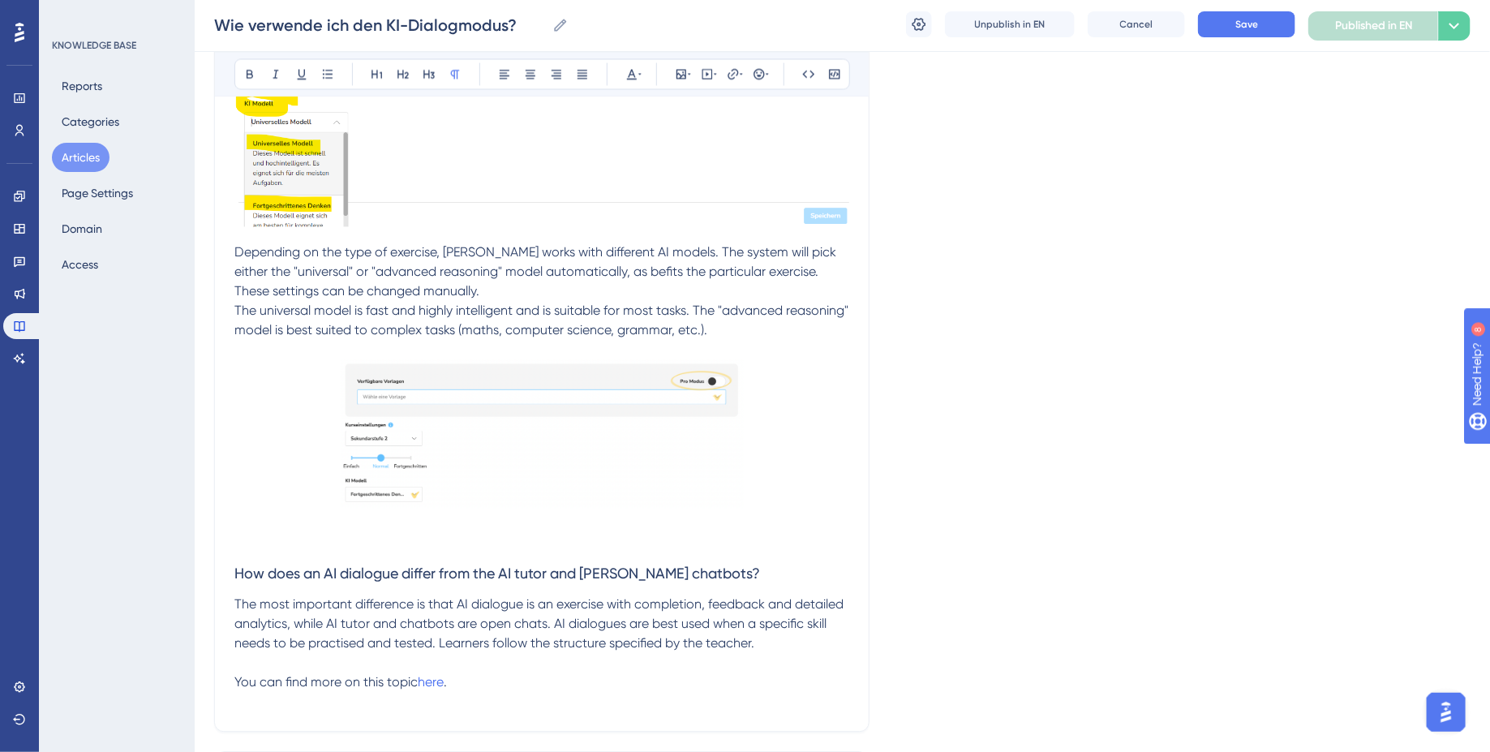
scroll to position [4478, 0]
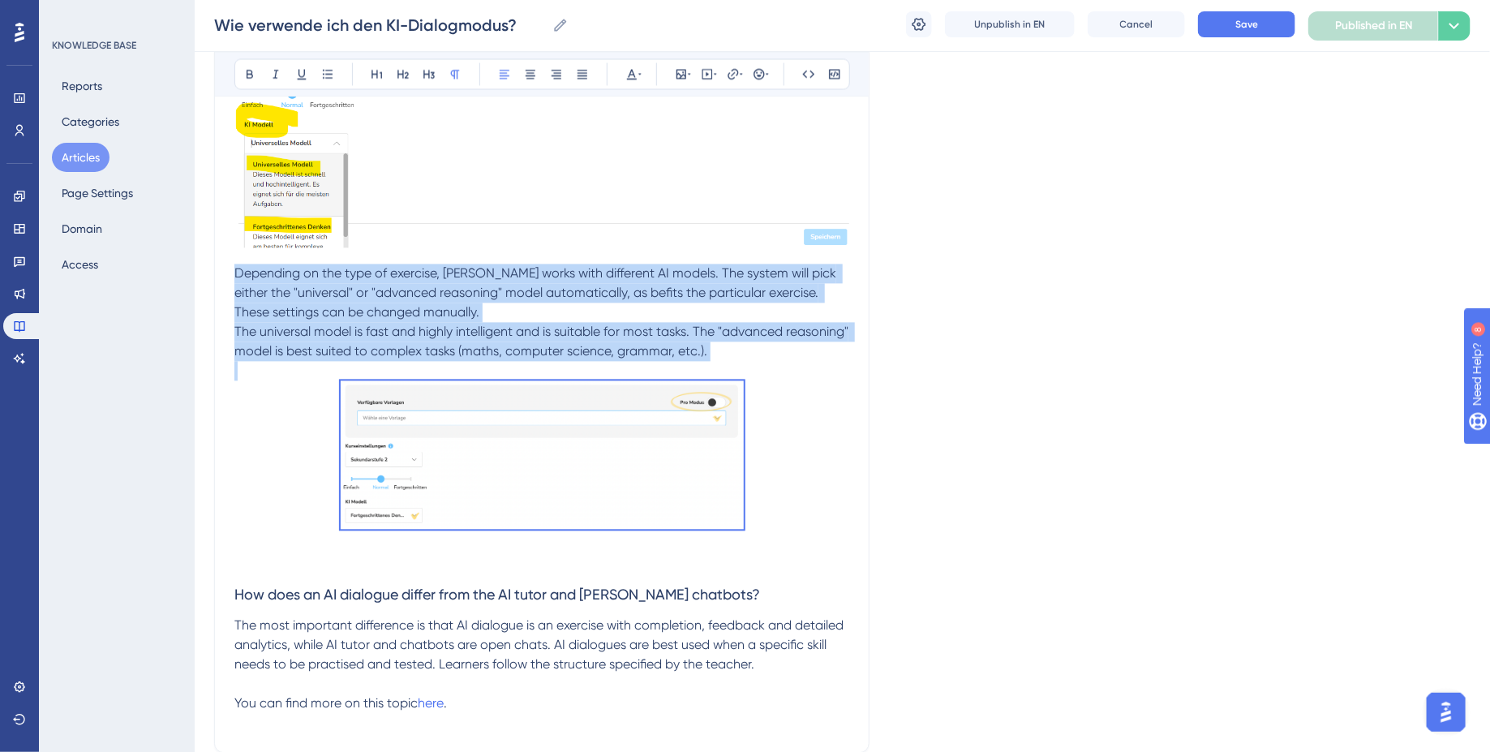
drag, startPoint x: 811, startPoint y: 463, endPoint x: 258, endPoint y: 125, distance: 648.4
click at [694, 312] on p "Depending on the type of exercise, [PERSON_NAME] works with different AI models…" at bounding box center [541, 293] width 615 height 58
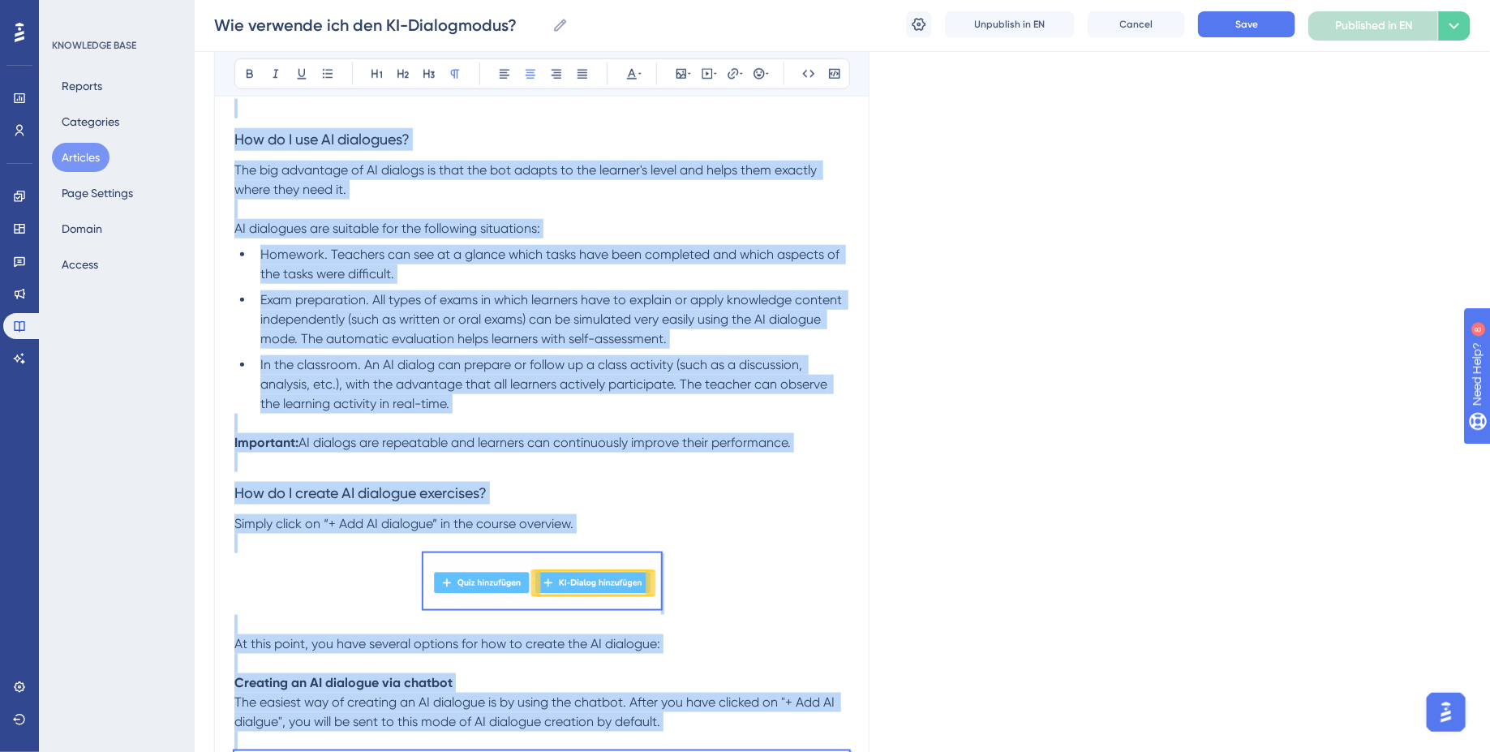
scroll to position [667, 0]
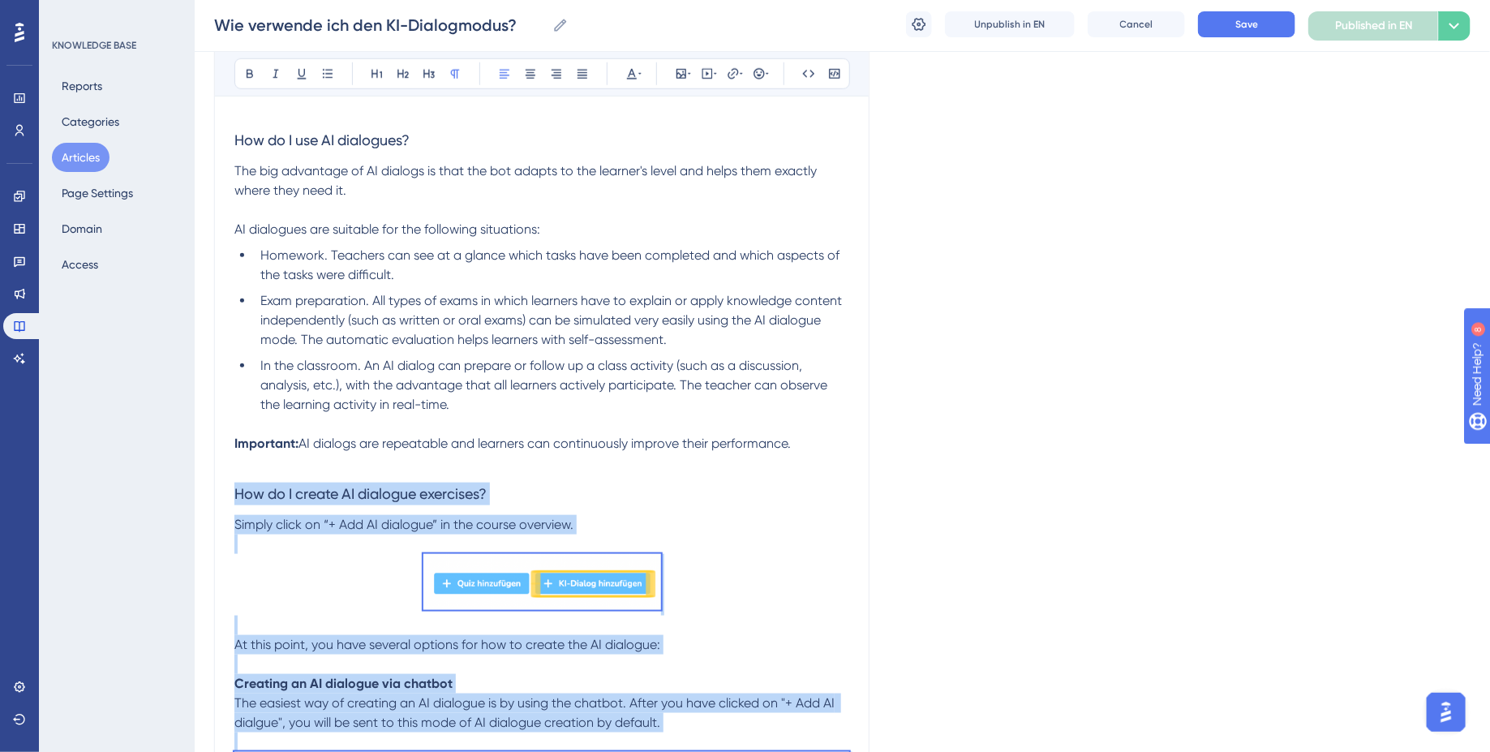
drag, startPoint x: 831, startPoint y: 512, endPoint x: 235, endPoint y: 481, distance: 596.2
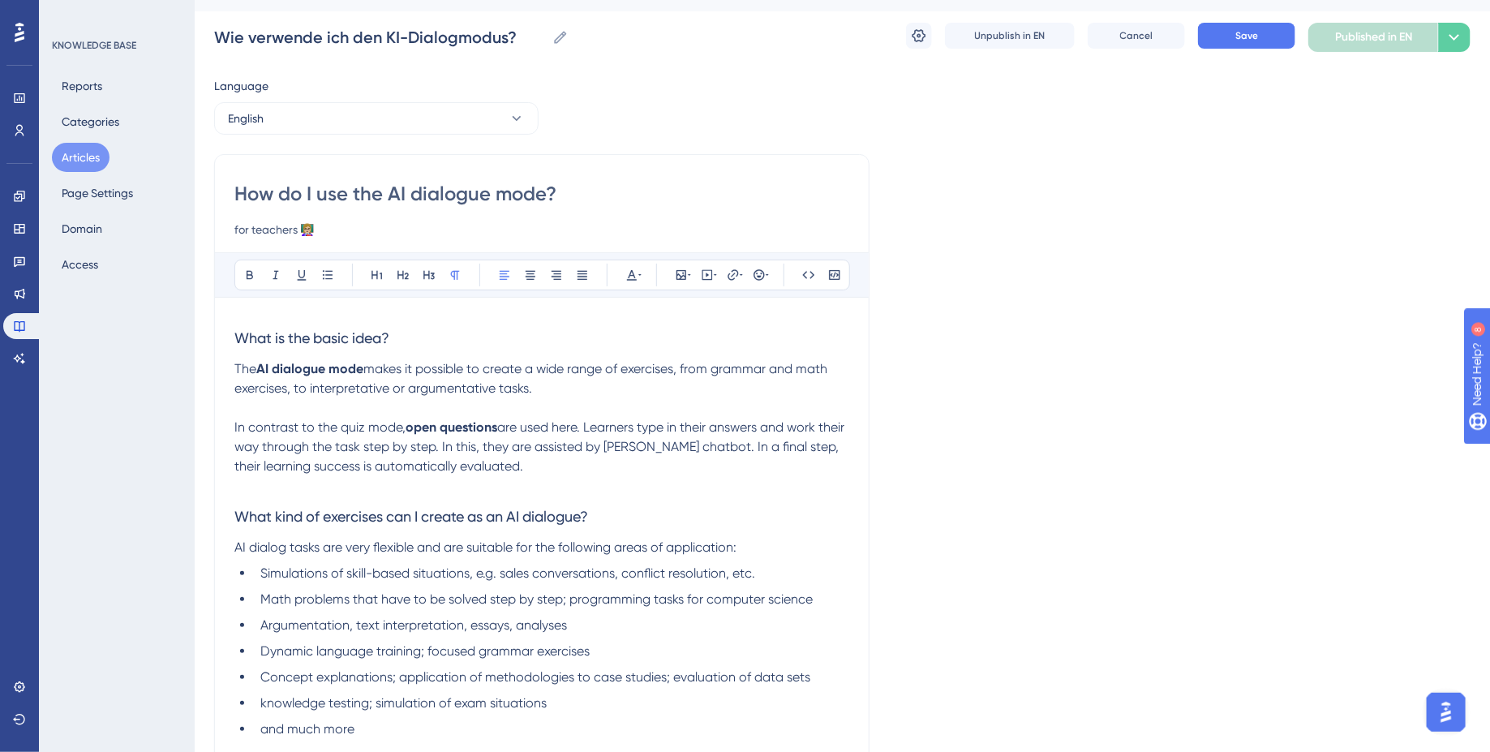
scroll to position [32, 0]
click at [1251, 32] on span "Save" at bounding box center [1246, 37] width 23 height 13
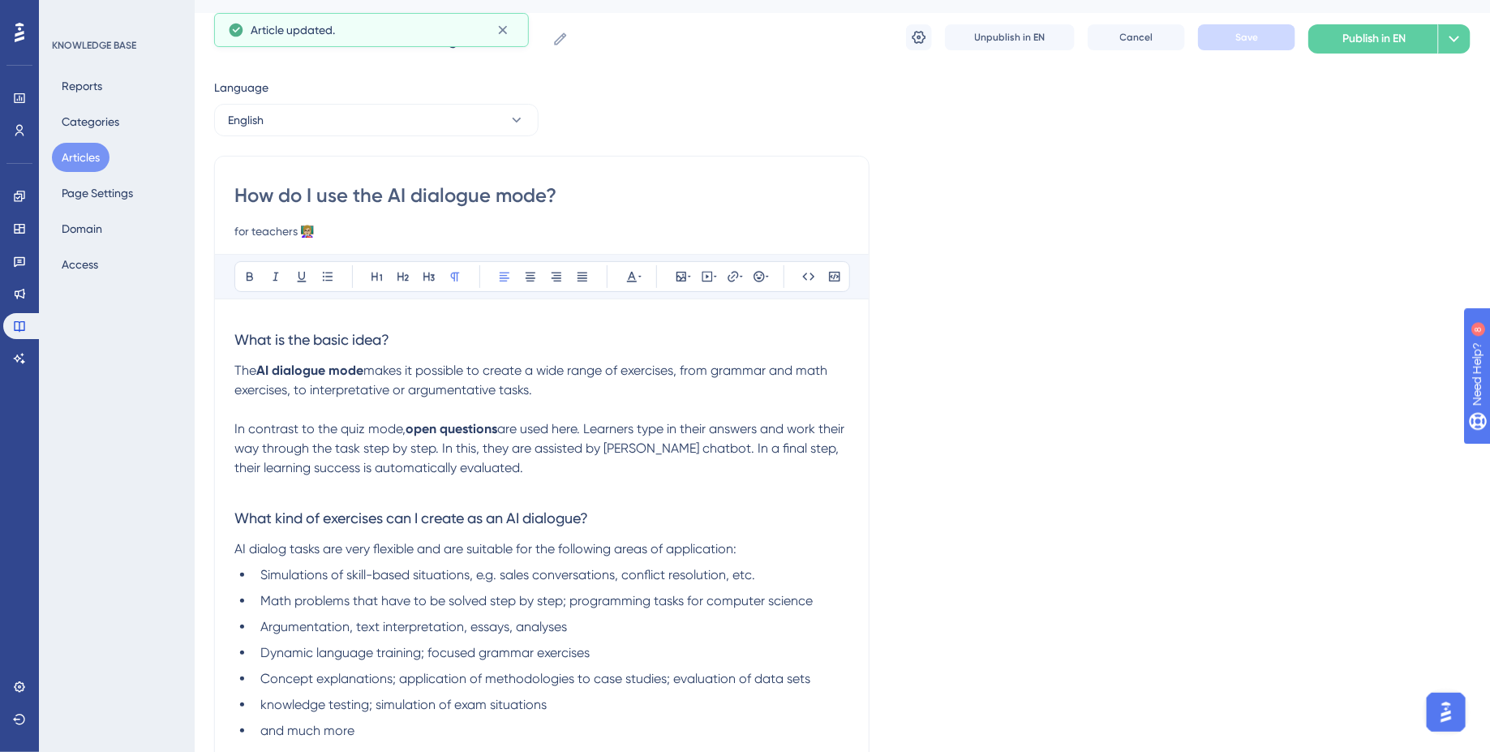
click at [85, 145] on button "Articles" at bounding box center [81, 157] width 58 height 29
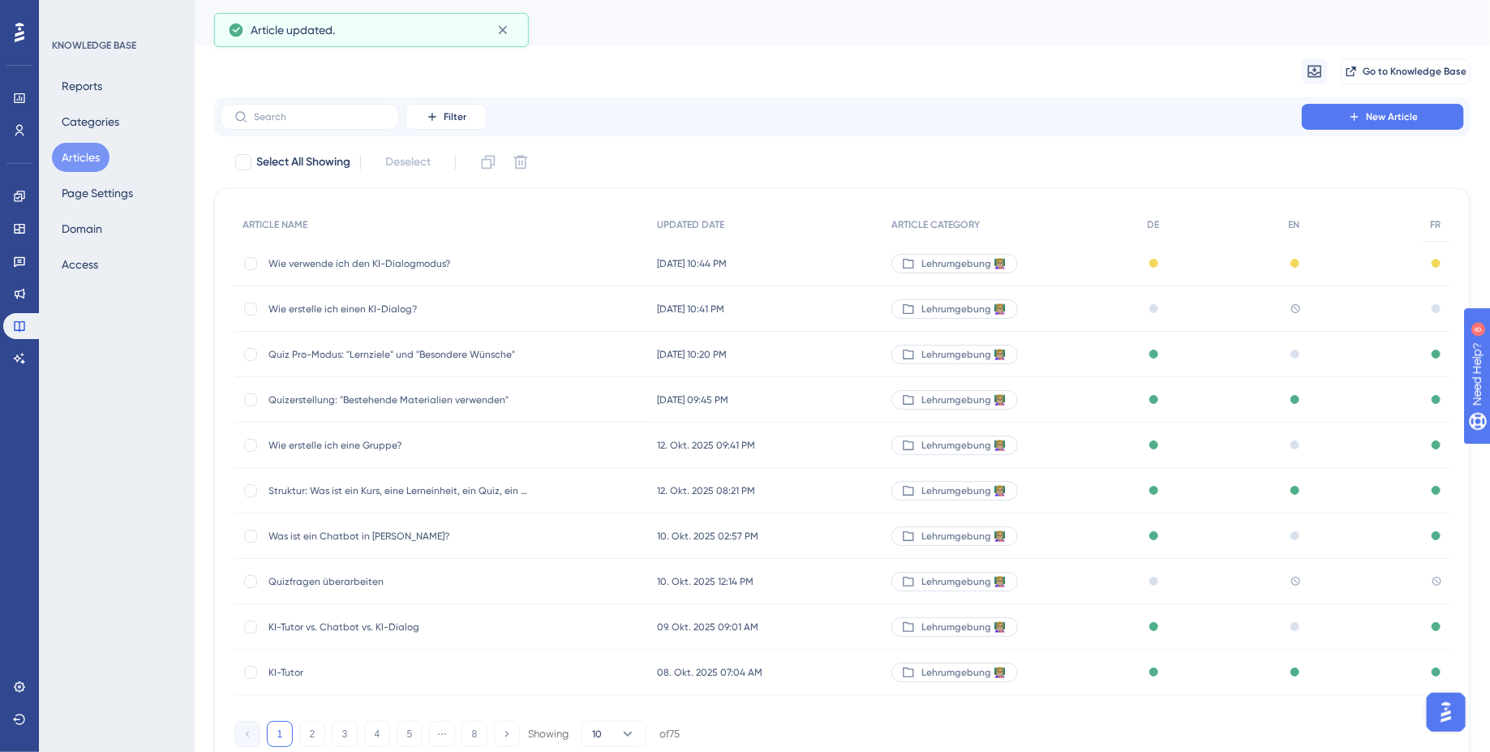
click at [363, 309] on span "Wie erstelle ich einen KI-Dialog?" at bounding box center [398, 309] width 260 height 13
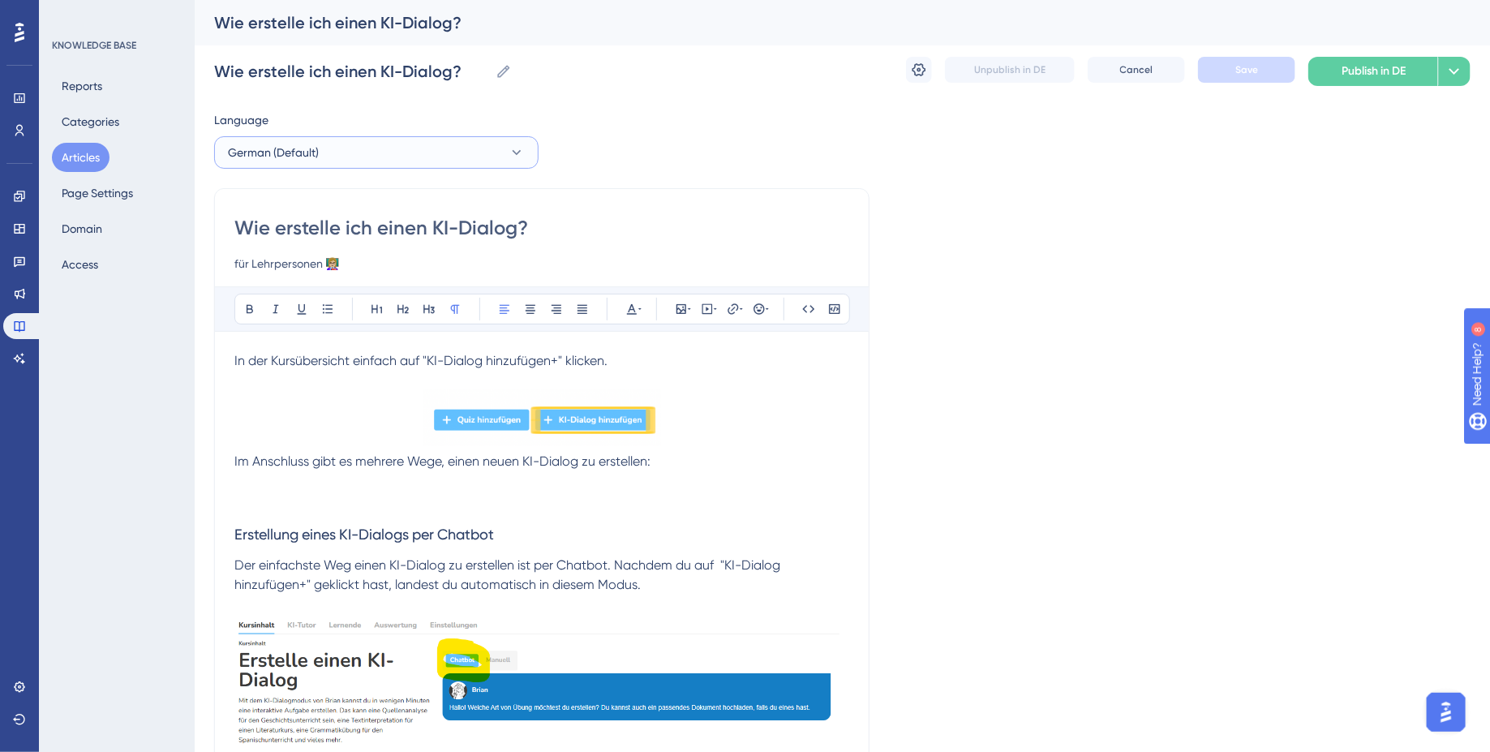
click at [398, 151] on button "German (Default)" at bounding box center [376, 152] width 324 height 32
click at [368, 228] on button "English English No translation" at bounding box center [376, 234] width 303 height 32
checkbox input "false"
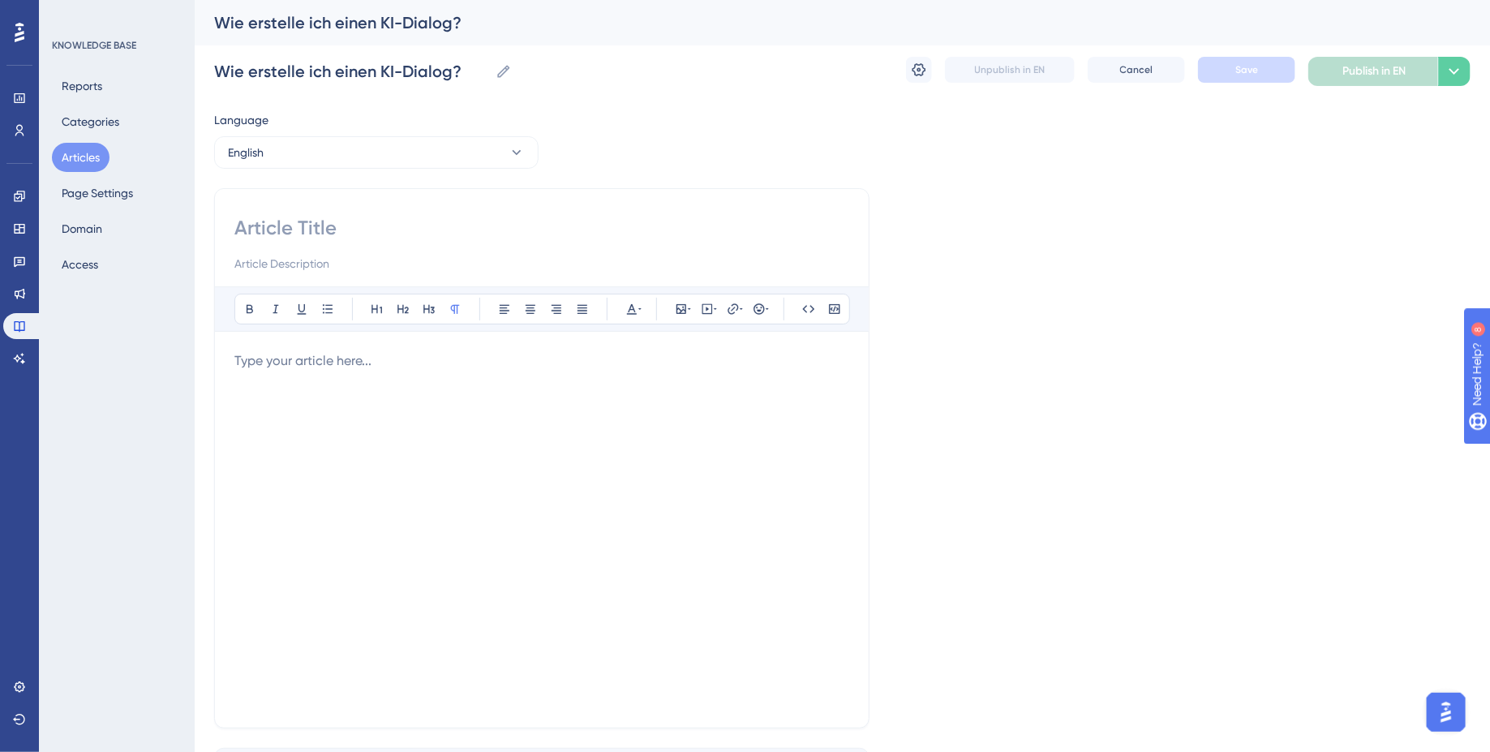
click at [354, 421] on div at bounding box center [541, 529] width 615 height 357
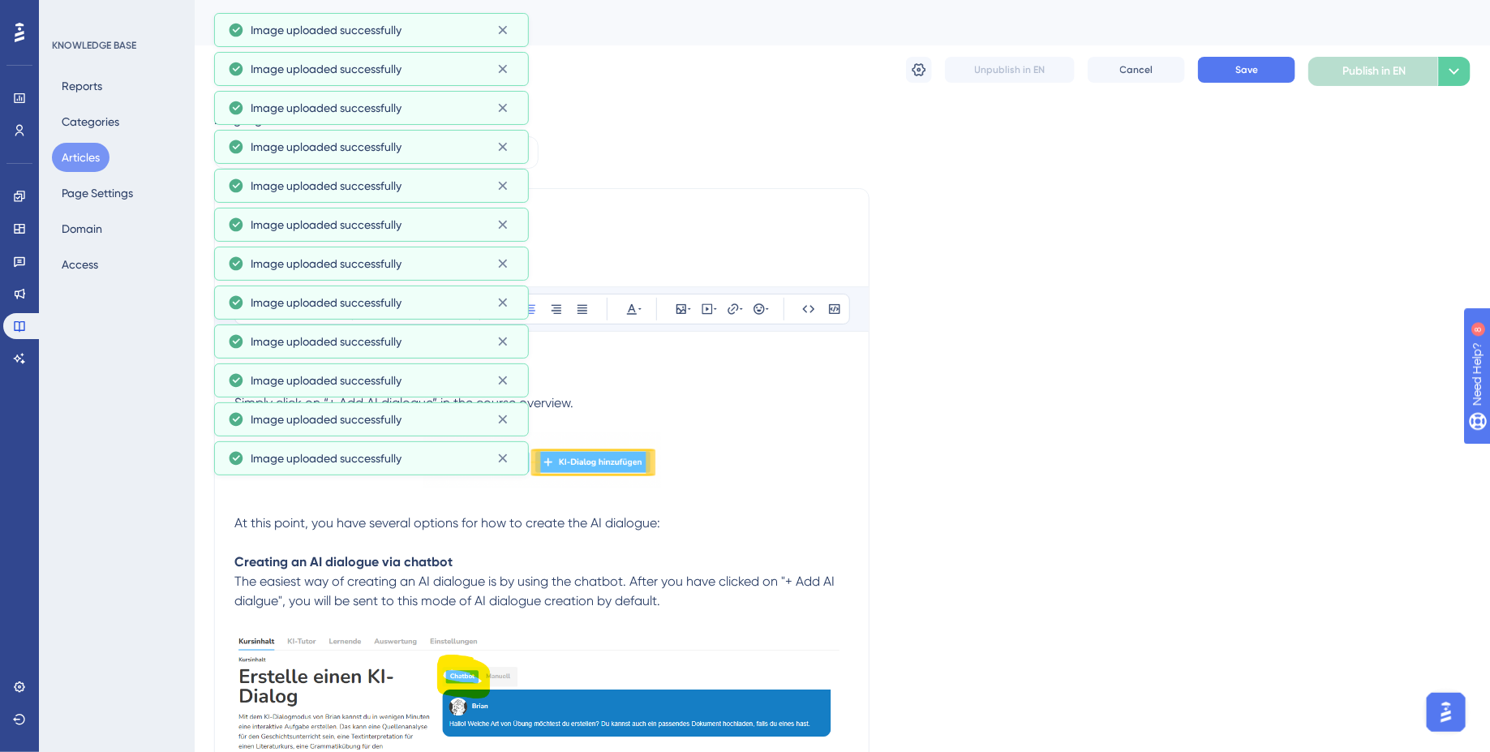
click at [649, 470] on img at bounding box center [542, 460] width 238 height 56
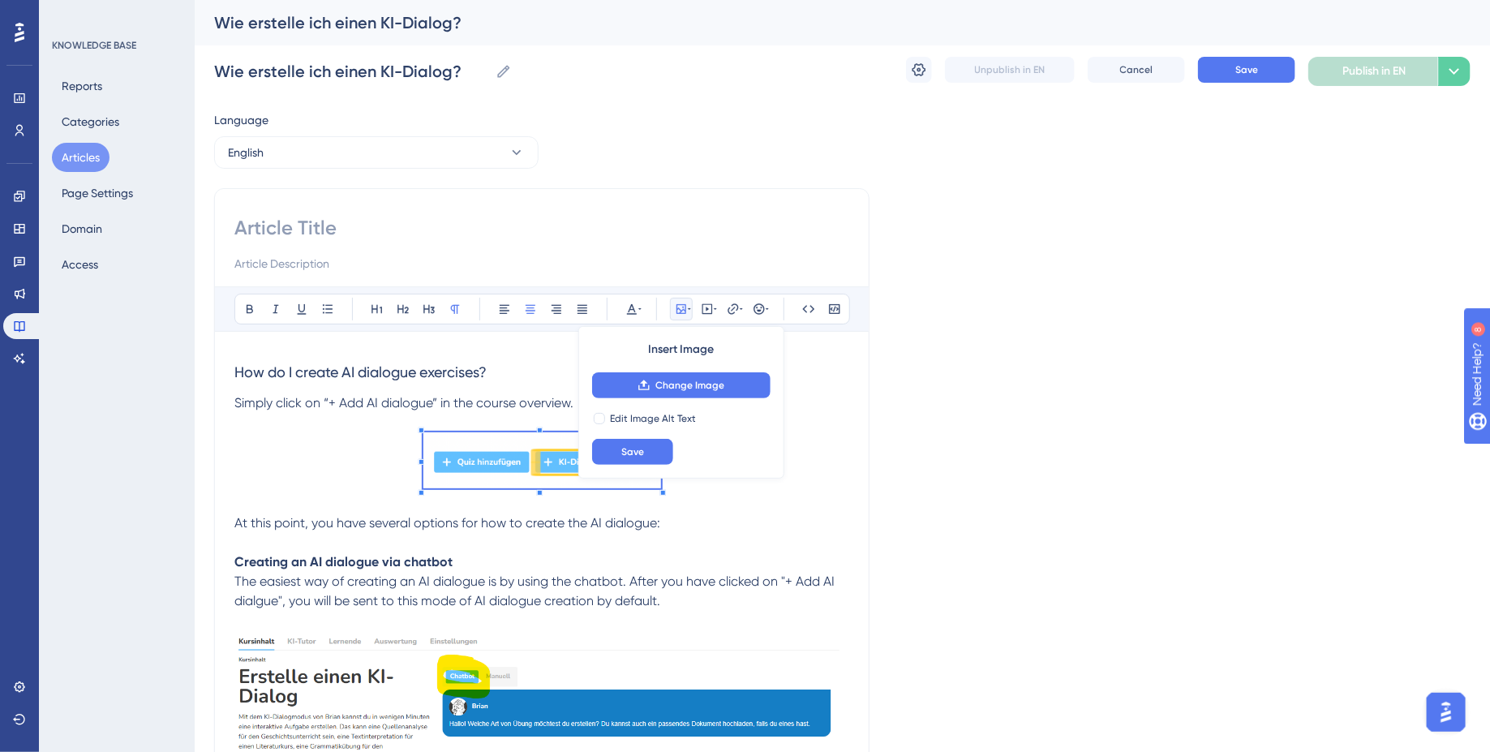
click at [446, 372] on span "How do I create AI dialogue exercises?" at bounding box center [360, 371] width 252 height 17
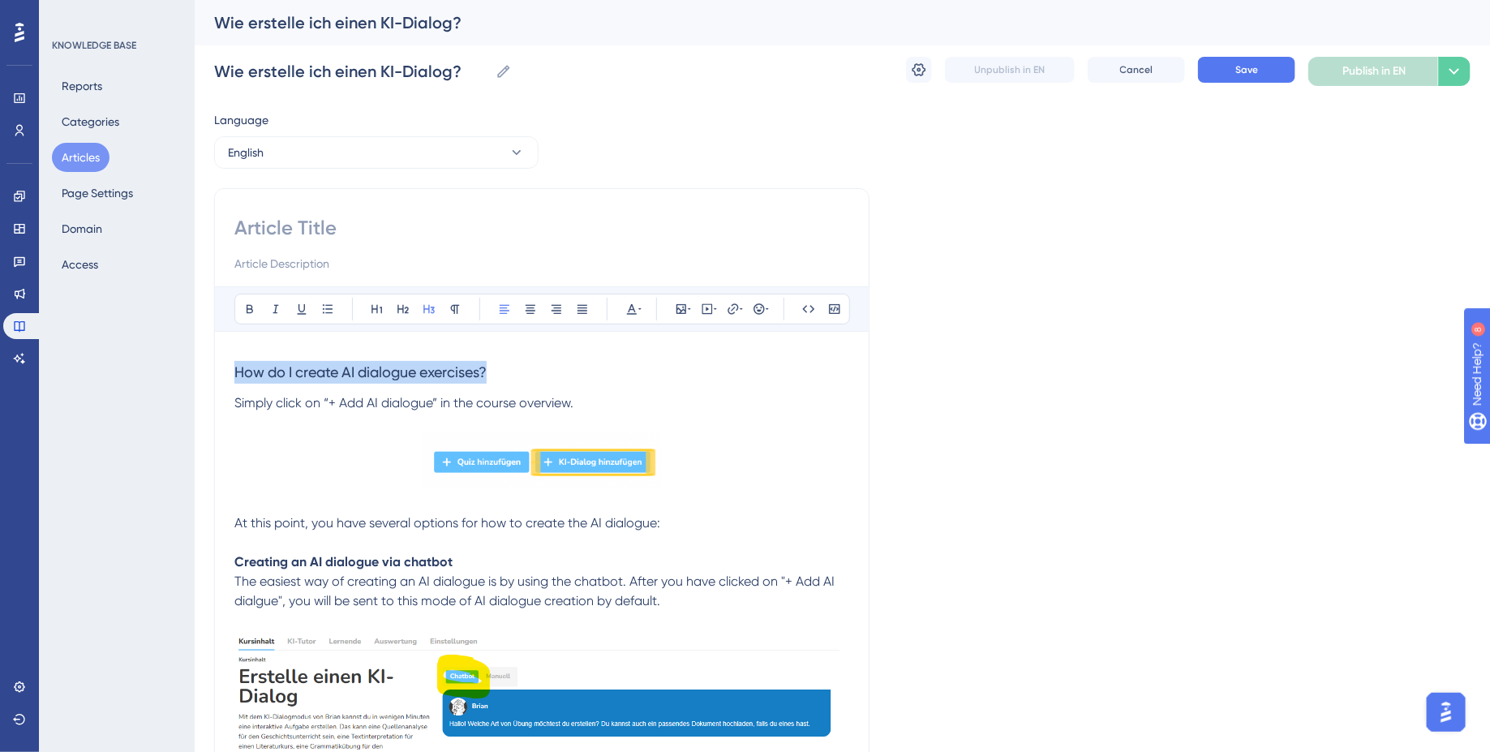
drag, startPoint x: 508, startPoint y: 371, endPoint x: 171, endPoint y: 367, distance: 336.6
copy span "How do I create AI dialogue exercises?"
click at [294, 225] on input at bounding box center [541, 228] width 615 height 26
paste input "How do I create AI dialogue exercises?"
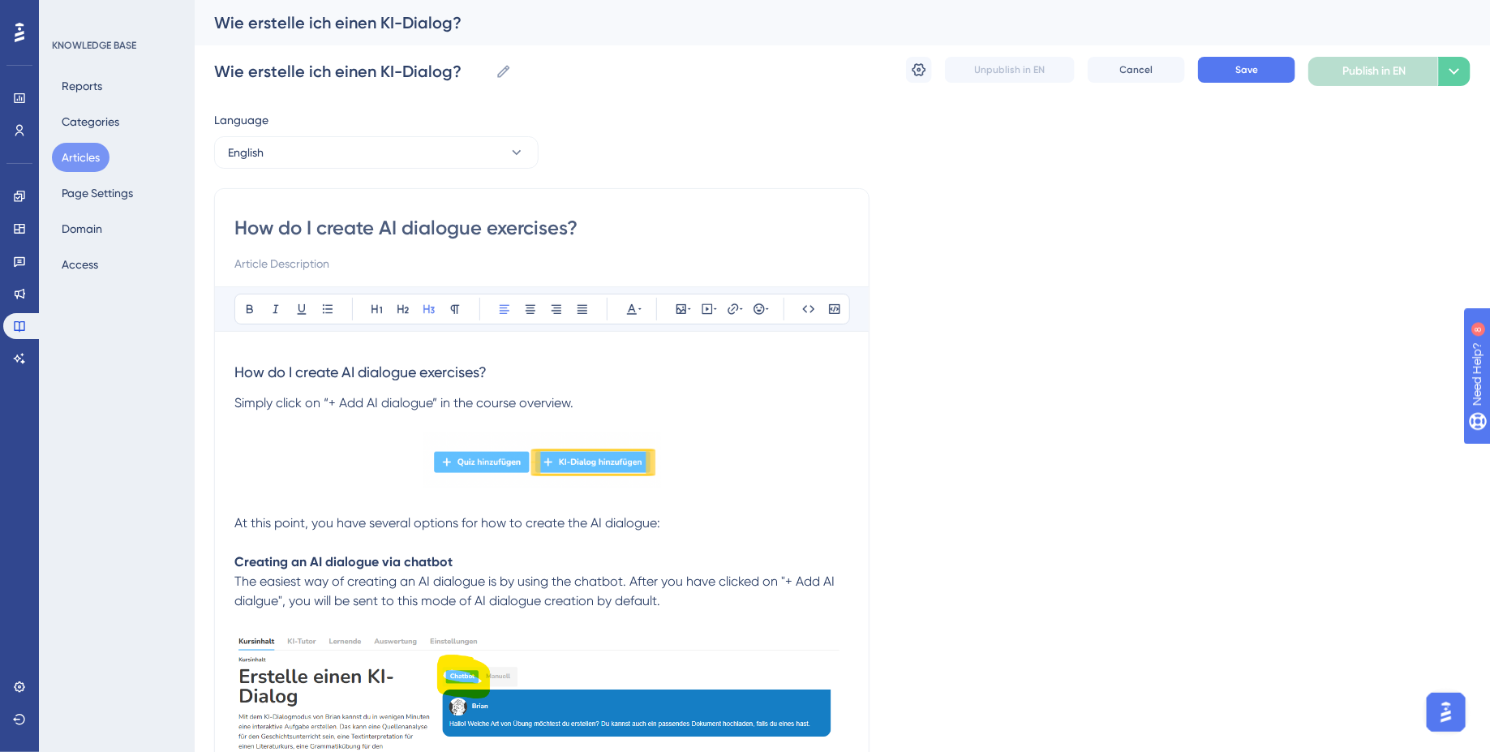
click at [385, 228] on input "How do I create AI dialogue exercises?" at bounding box center [541, 228] width 615 height 26
click at [543, 235] on input "How do I create an AI dialogue exercises?" at bounding box center [541, 228] width 615 height 26
type input "How do I create an AI dialogue?"
click at [386, 259] on input at bounding box center [541, 263] width 615 height 19
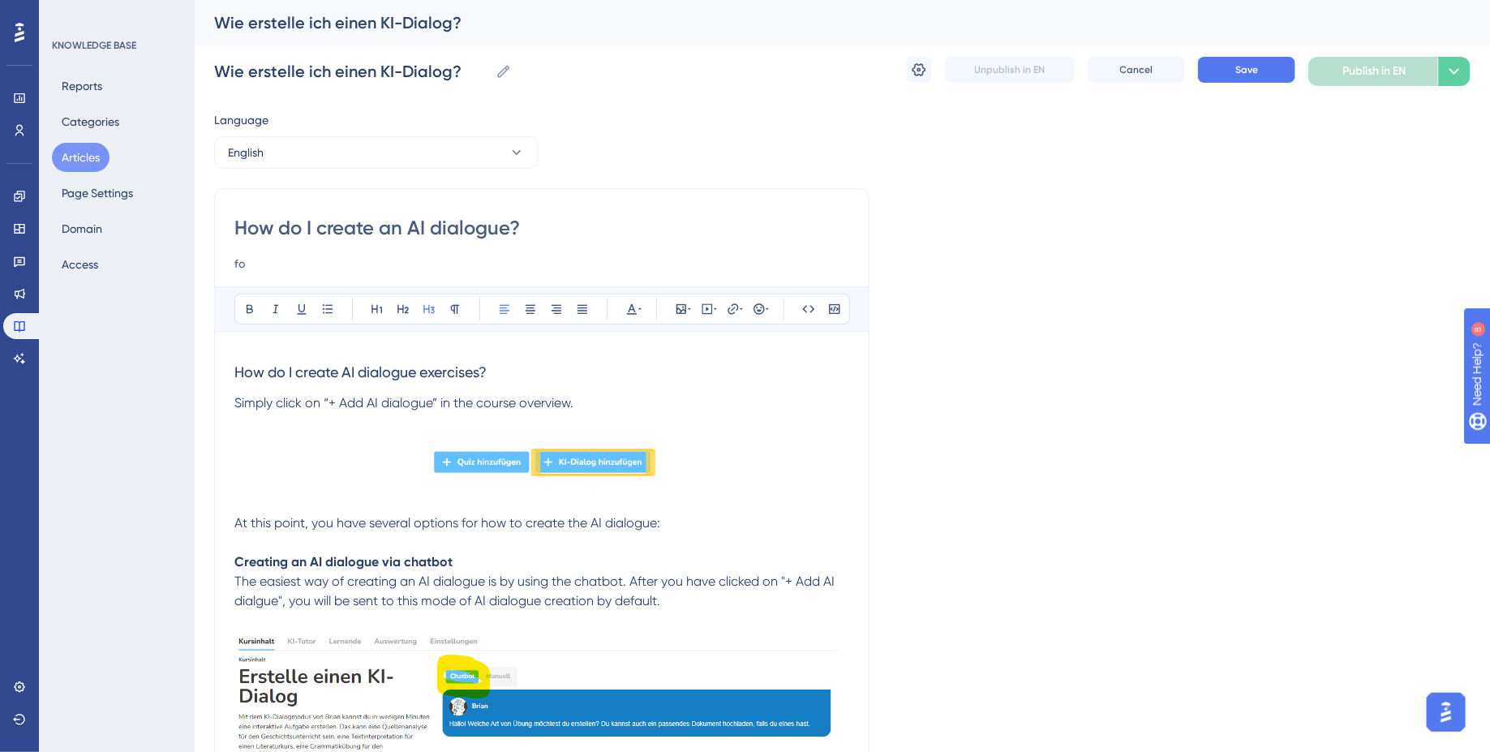
click at [261, 263] on input "fo" at bounding box center [541, 263] width 615 height 19
type input "f"
paste input "for teachers 👩🏼‍🏫"
type input "for teachers 👩🏼‍🏫"
click at [1210, 59] on button "Save" at bounding box center [1246, 70] width 97 height 26
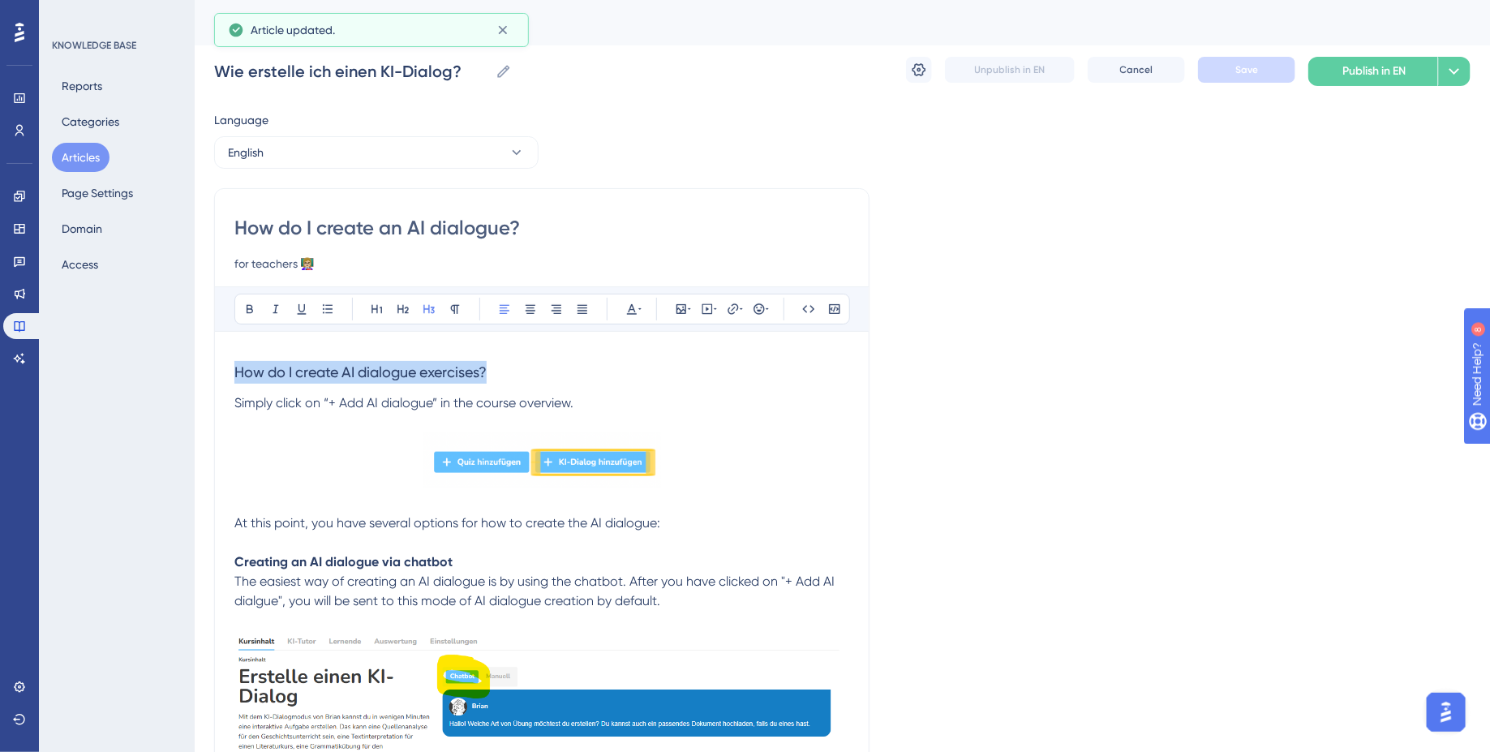
drag, startPoint x: 456, startPoint y: 371, endPoint x: 156, endPoint y: 371, distance: 300.1
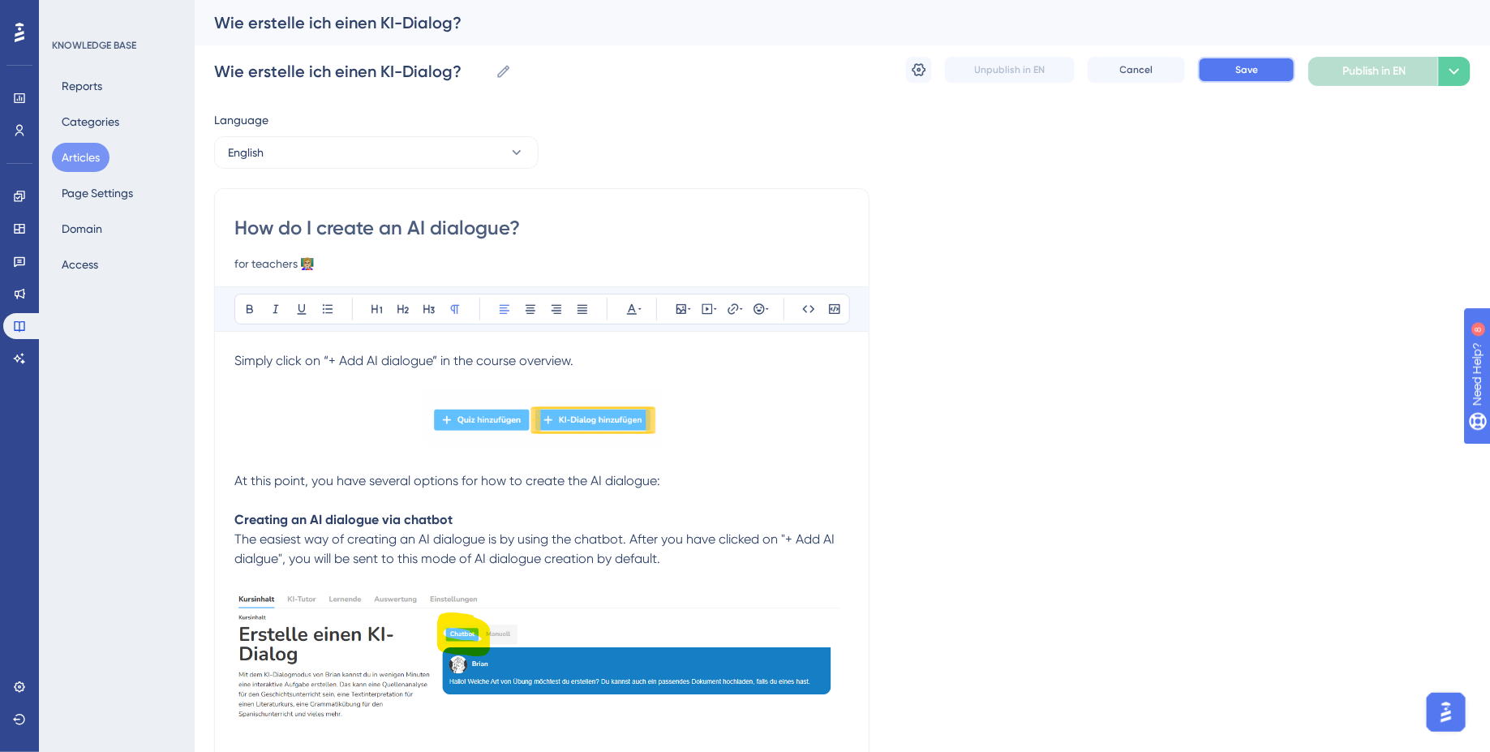
click at [1261, 71] on button "Save" at bounding box center [1246, 70] width 97 height 26
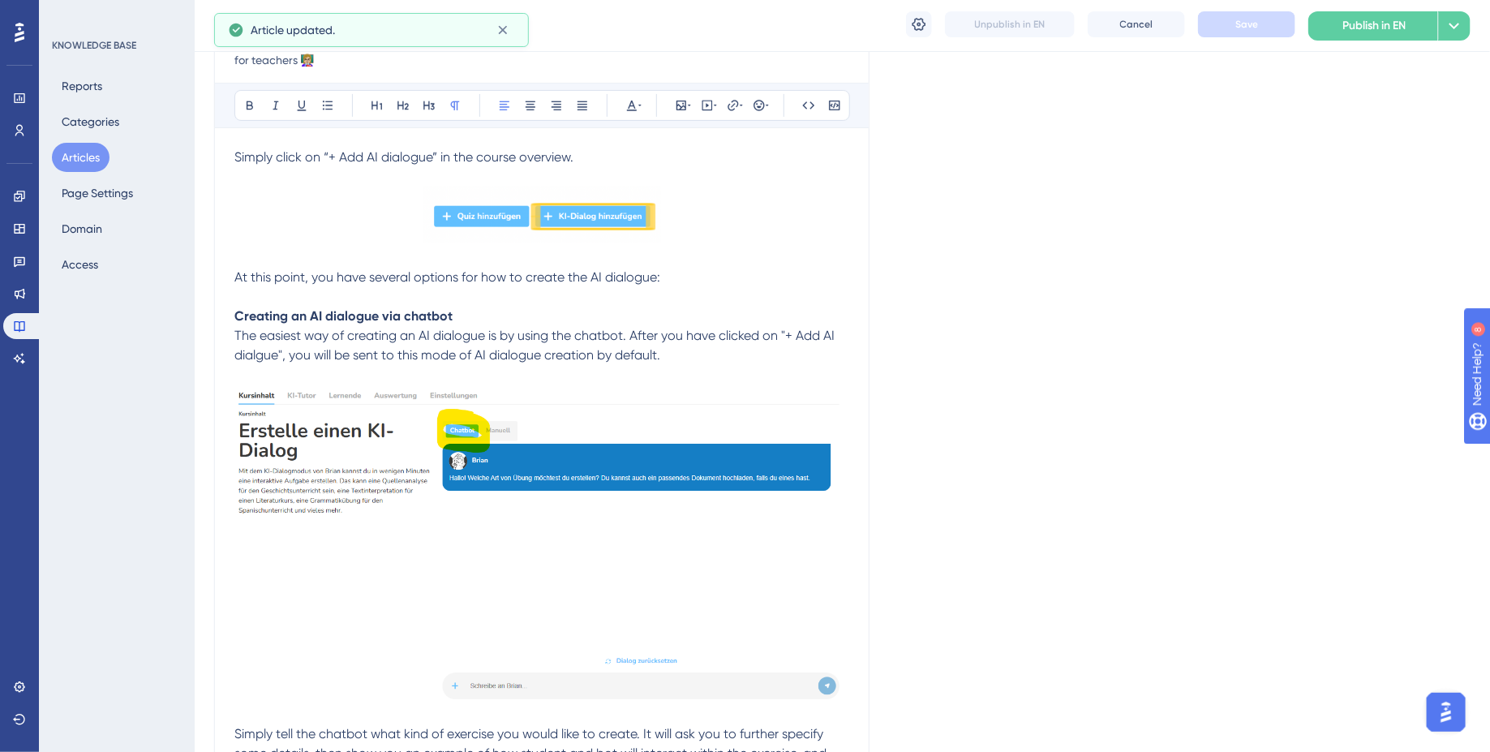
scroll to position [200, 0]
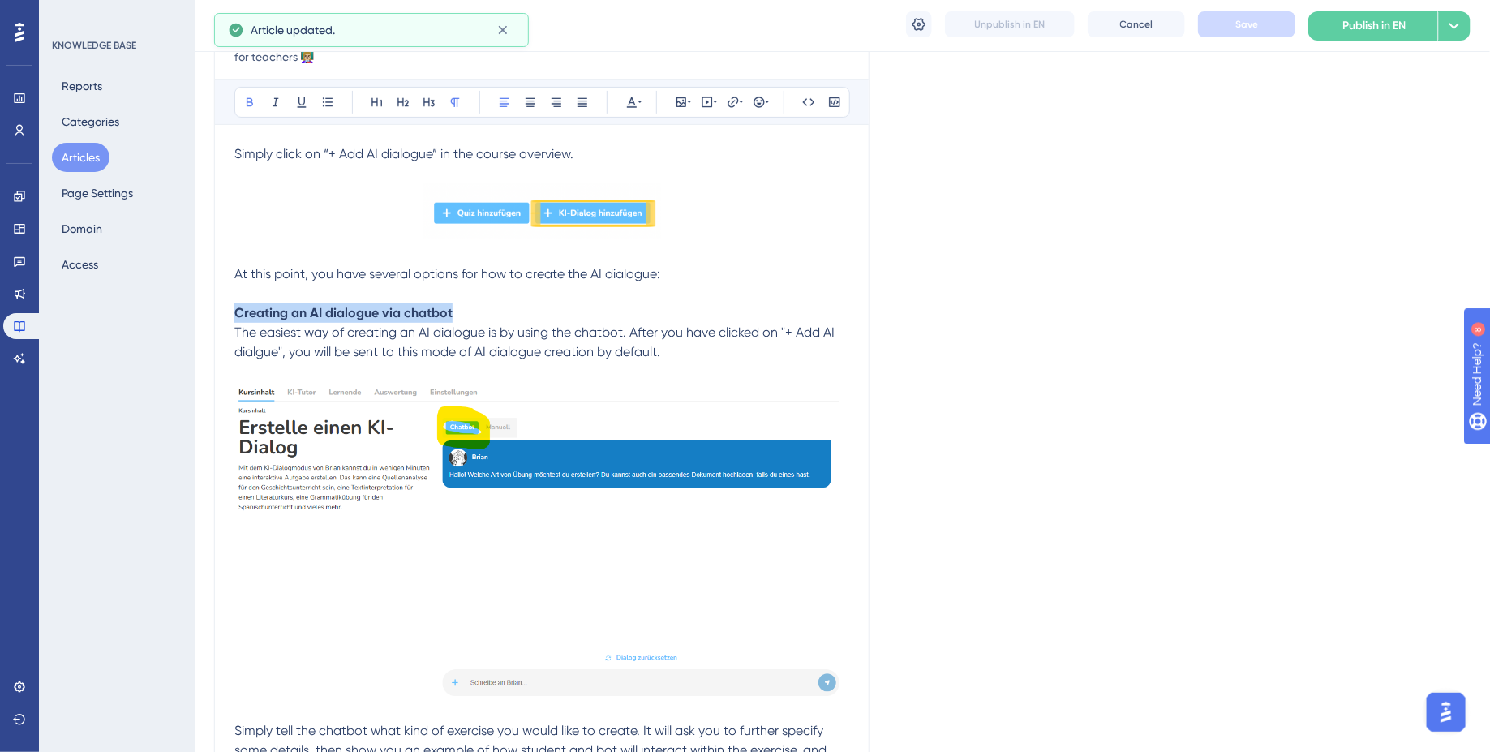
drag, startPoint x: 433, startPoint y: 308, endPoint x: 226, endPoint y: 308, distance: 206.8
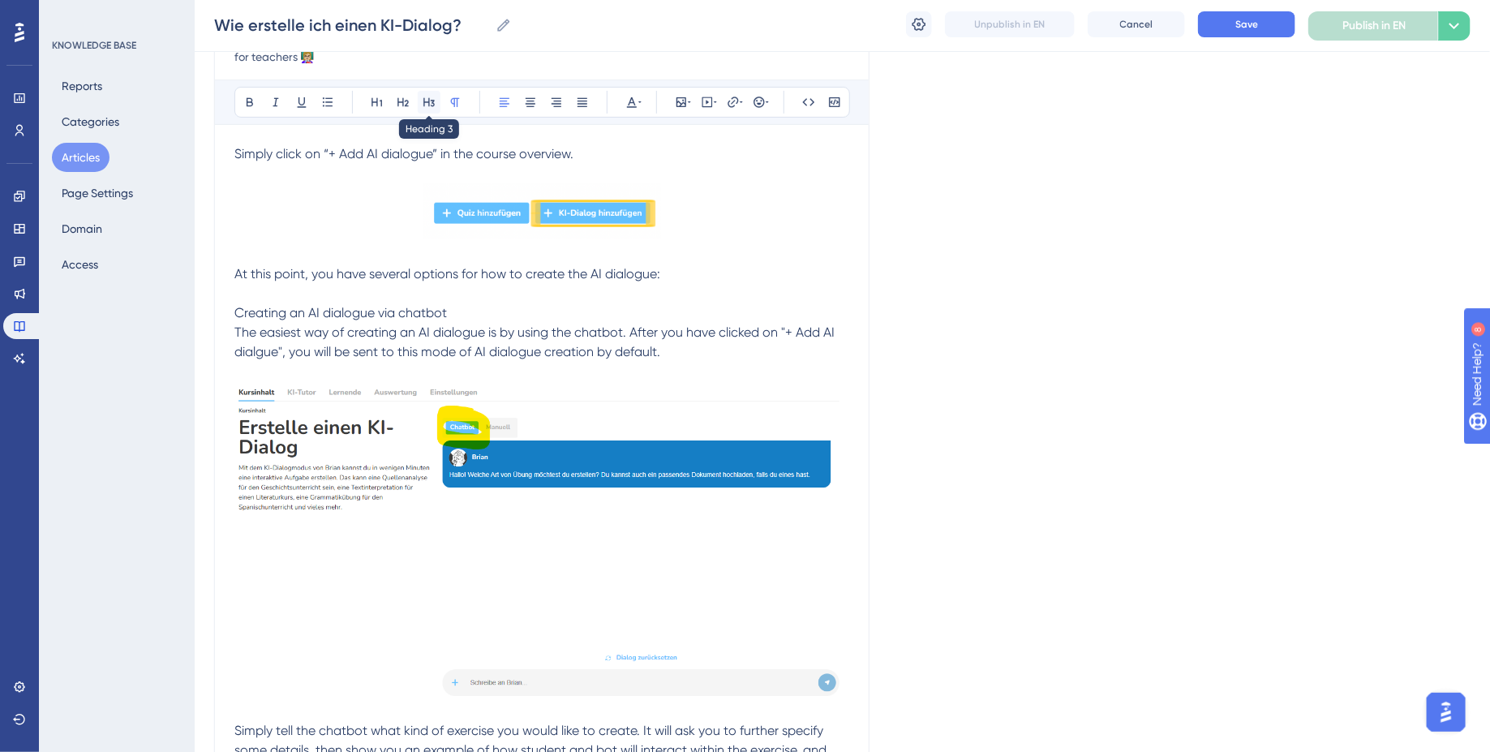
click at [436, 98] on button at bounding box center [429, 102] width 23 height 23
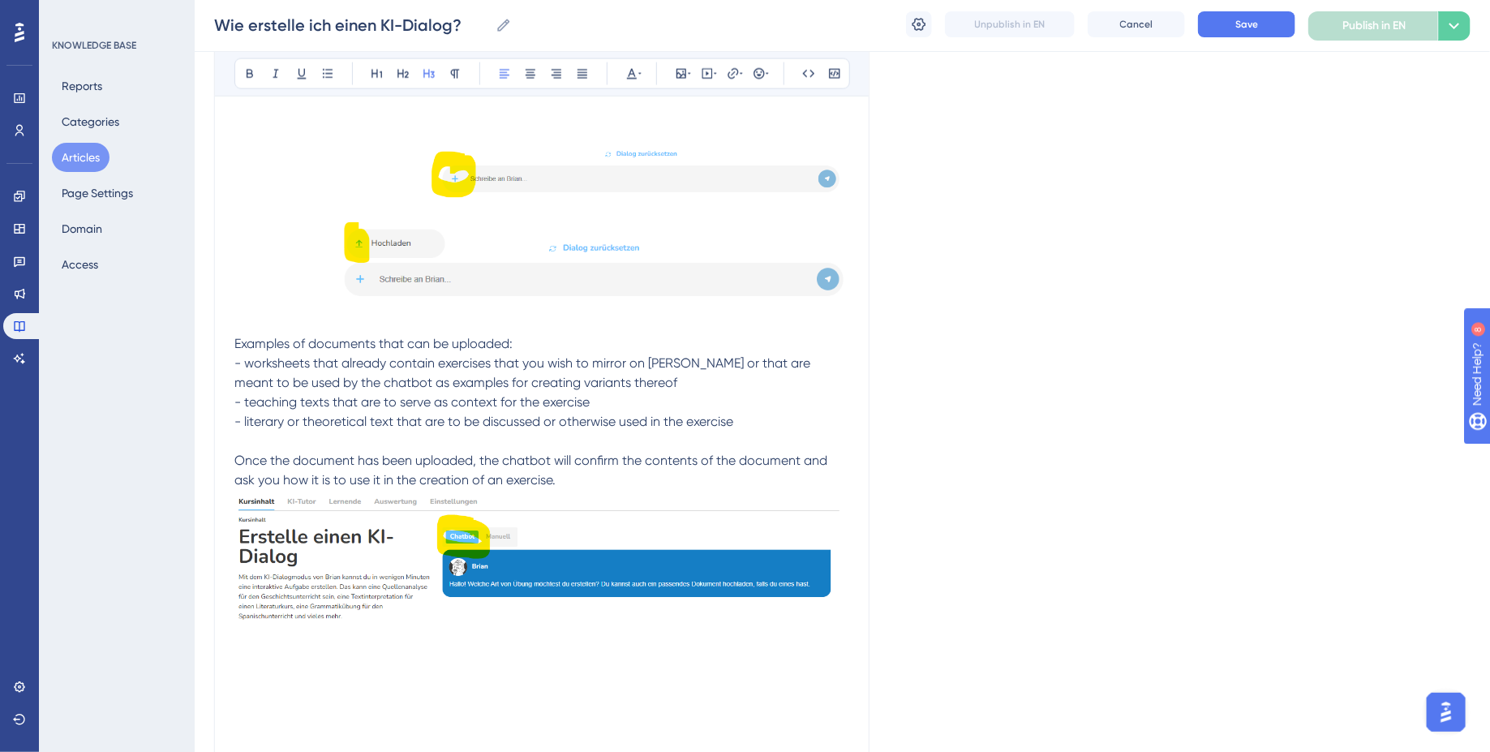
scroll to position [1238, 0]
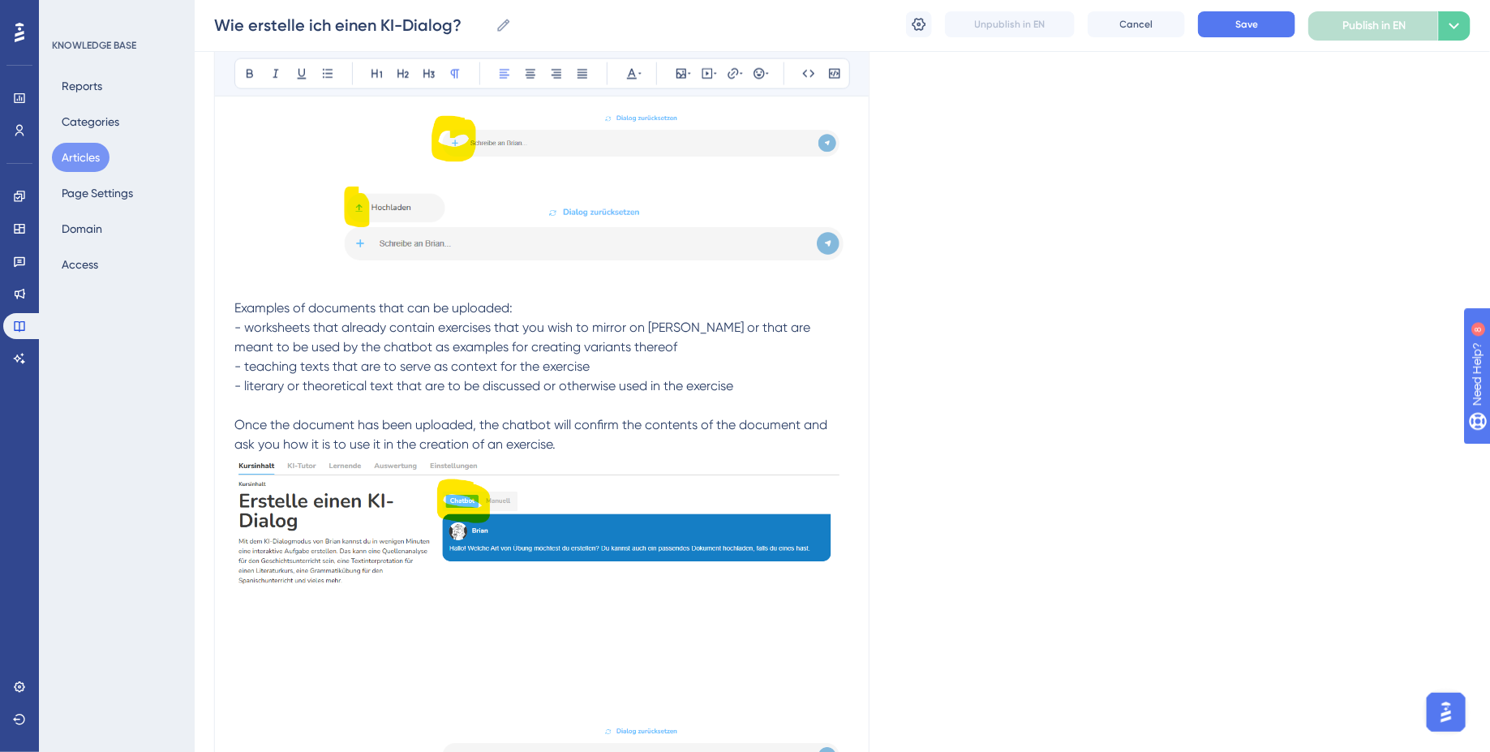
drag, startPoint x: 769, startPoint y: 380, endPoint x: 205, endPoint y: 328, distance: 566.1
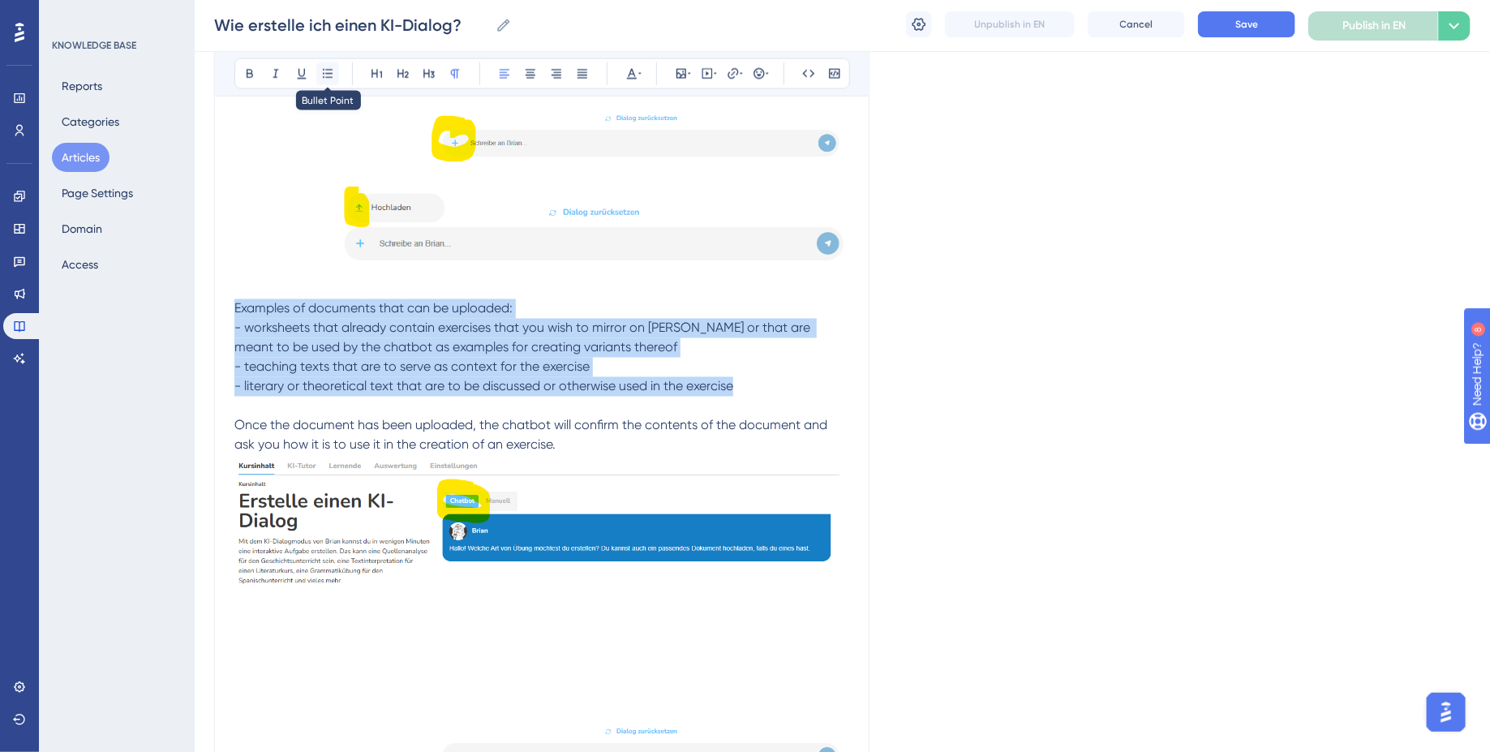
click at [325, 72] on icon at bounding box center [327, 73] width 13 height 13
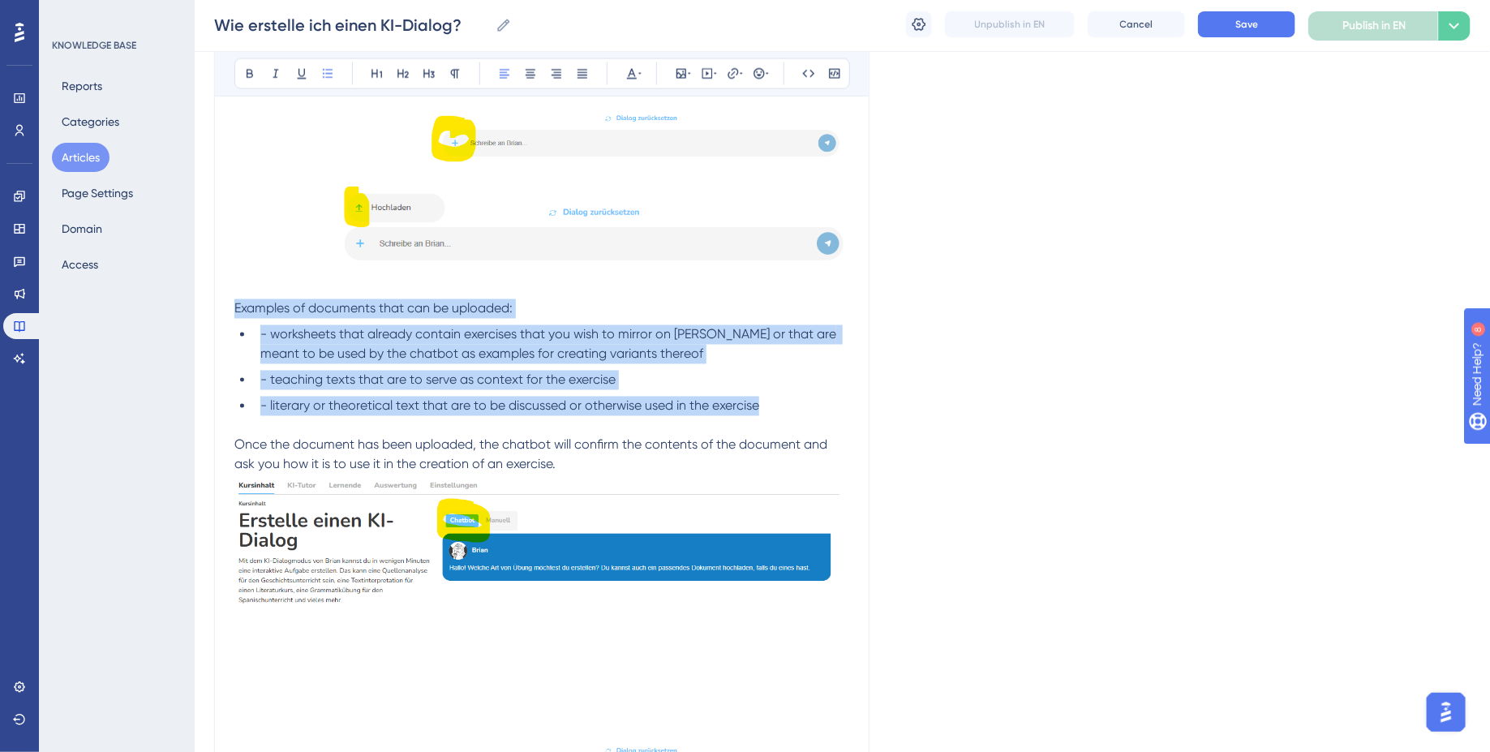
click at [268, 330] on span "- worksheets that already contain exercises that you wish to mirror on [PERSON_…" at bounding box center [549, 344] width 579 height 35
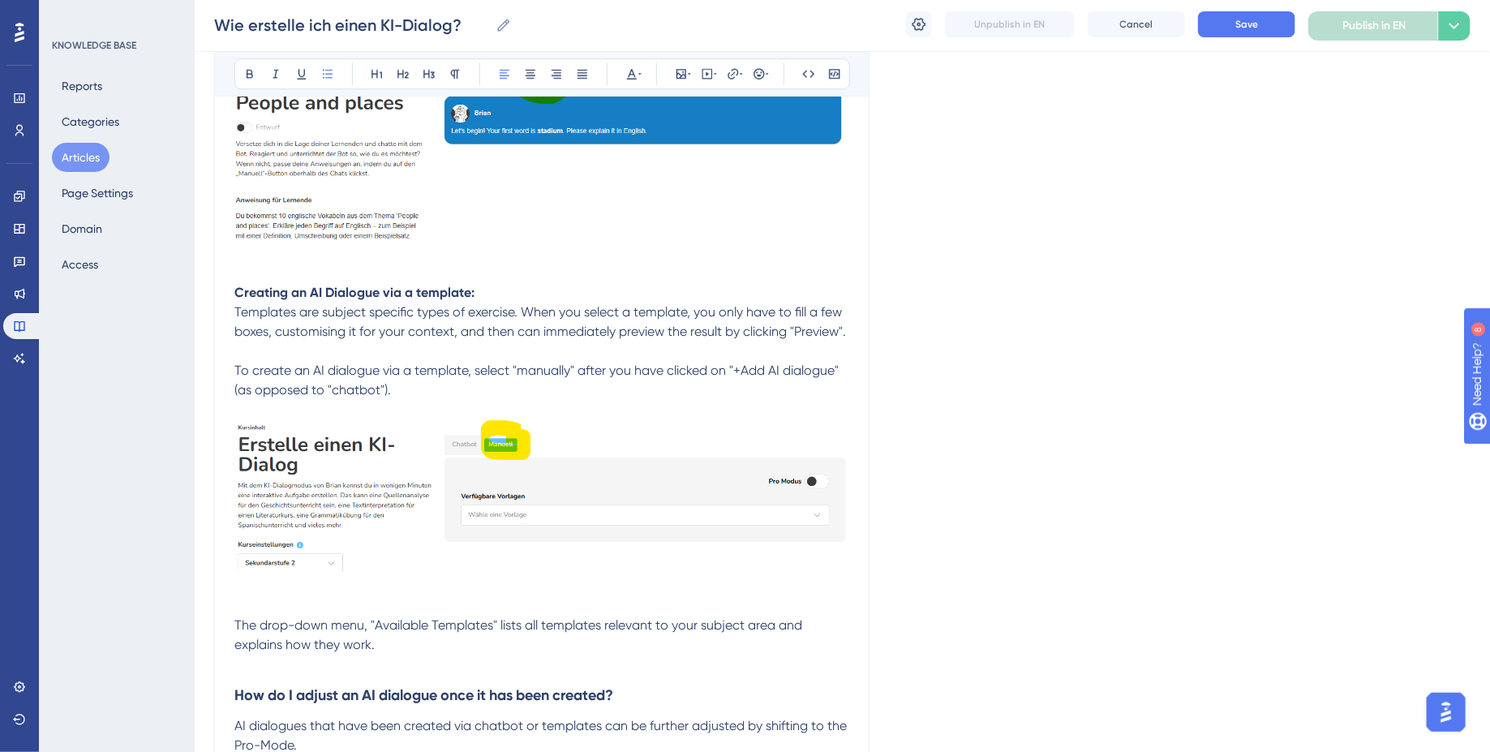
scroll to position [2260, 0]
click at [492, 292] on p "Creating an AI Dialogue via a template:" at bounding box center [541, 291] width 615 height 19
drag, startPoint x: 492, startPoint y: 291, endPoint x: 152, endPoint y: 290, distance: 339.1
click at [435, 73] on icon at bounding box center [429, 73] width 13 height 13
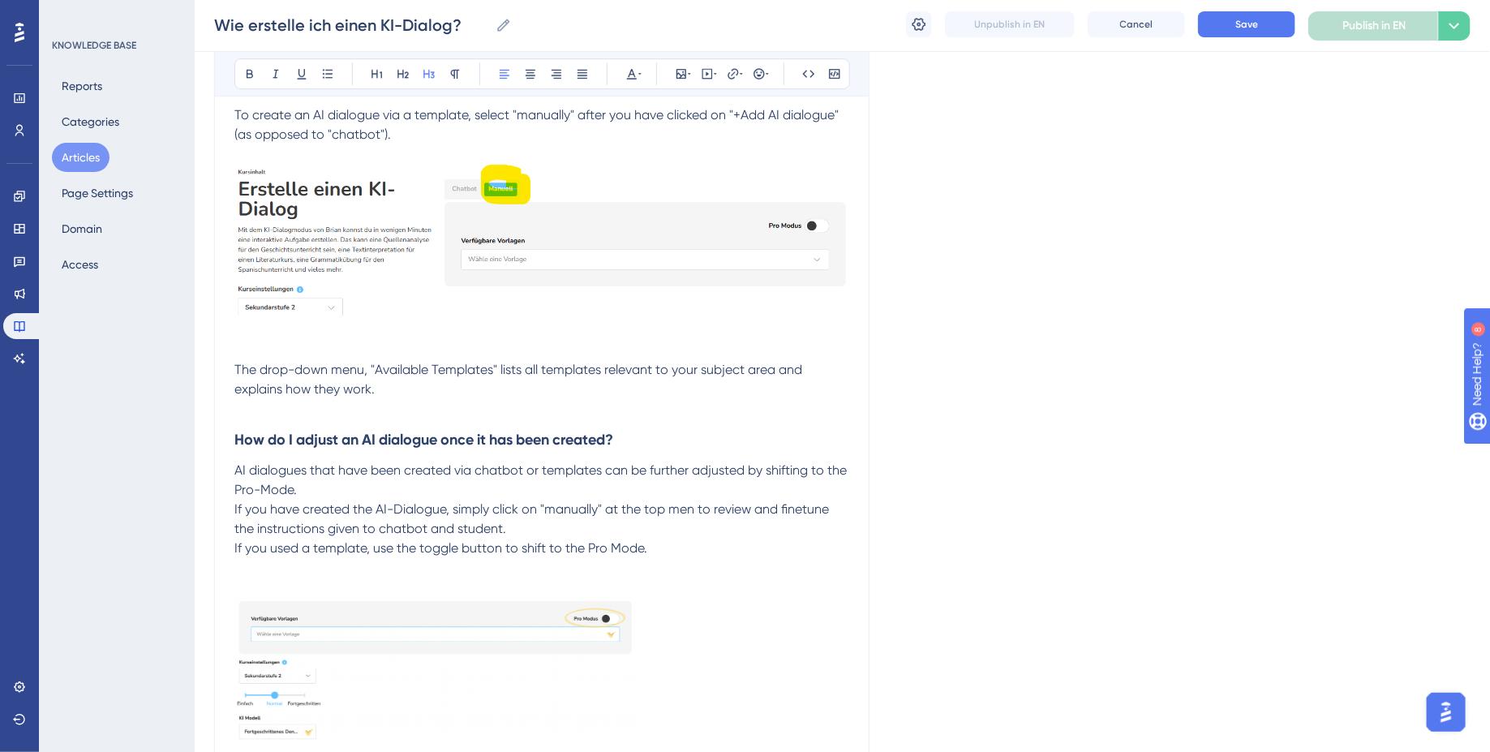
scroll to position [2540, 0]
drag, startPoint x: 650, startPoint y: 430, endPoint x: 126, endPoint y: 427, distance: 524.0
click at [433, 67] on icon at bounding box center [429, 73] width 13 height 13
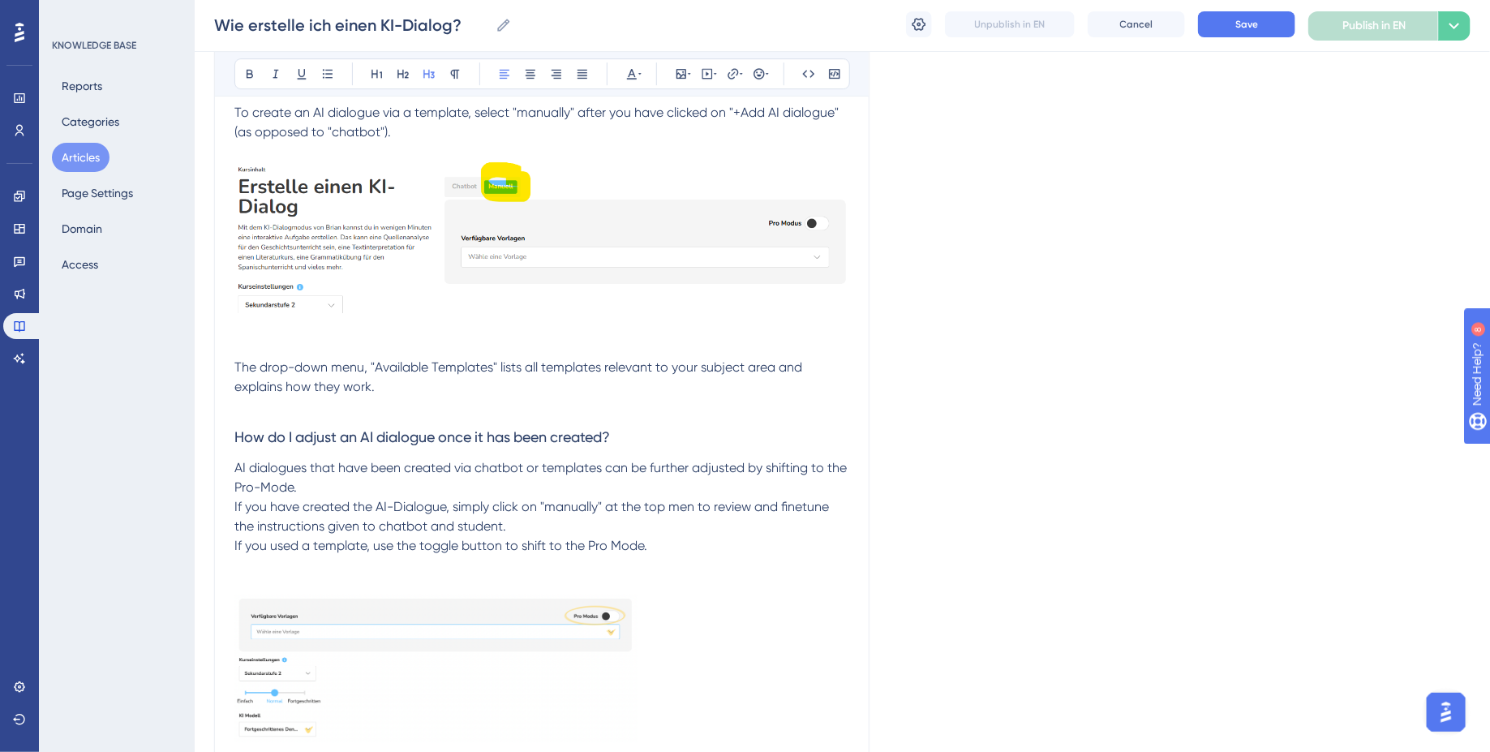
click at [237, 505] on span "If you have created the AI-Dialogue, simply click on "manually" at the top men …" at bounding box center [533, 516] width 598 height 35
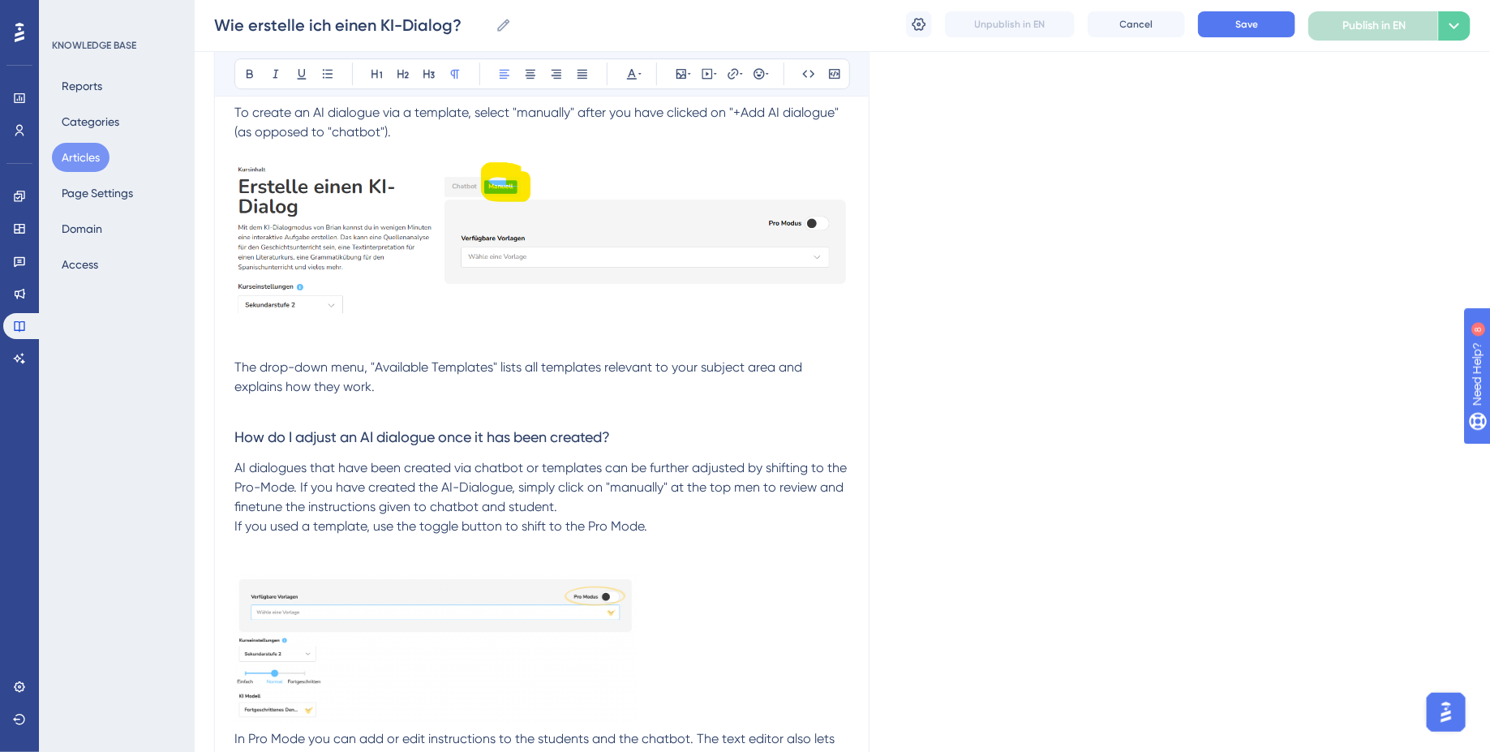
click at [234, 522] on span "If you used a template, use the toggle button to shift to the Pro Mode." at bounding box center [440, 525] width 413 height 15
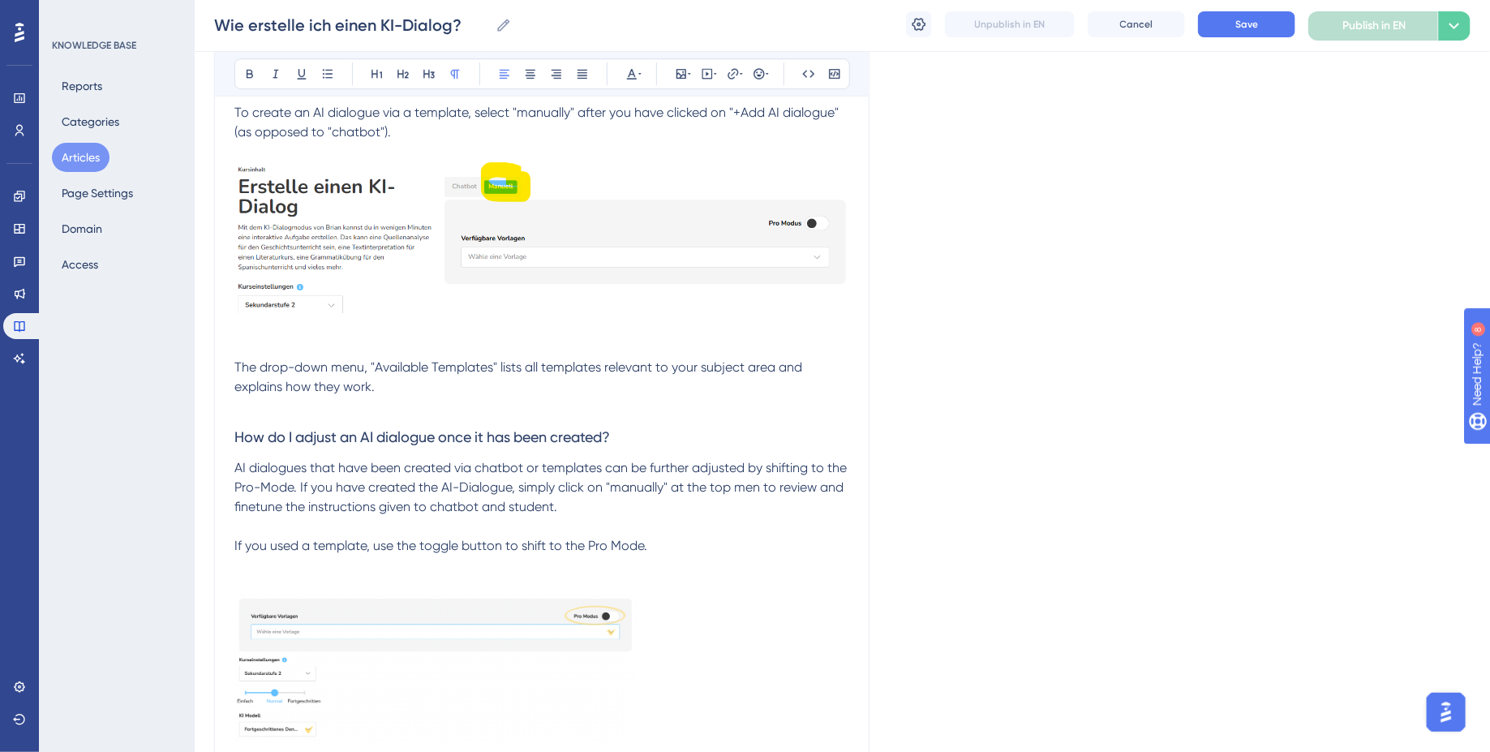
click at [300, 482] on span "AI dialogues that have been created via chatbot or templates can be further adj…" at bounding box center [542, 487] width 616 height 54
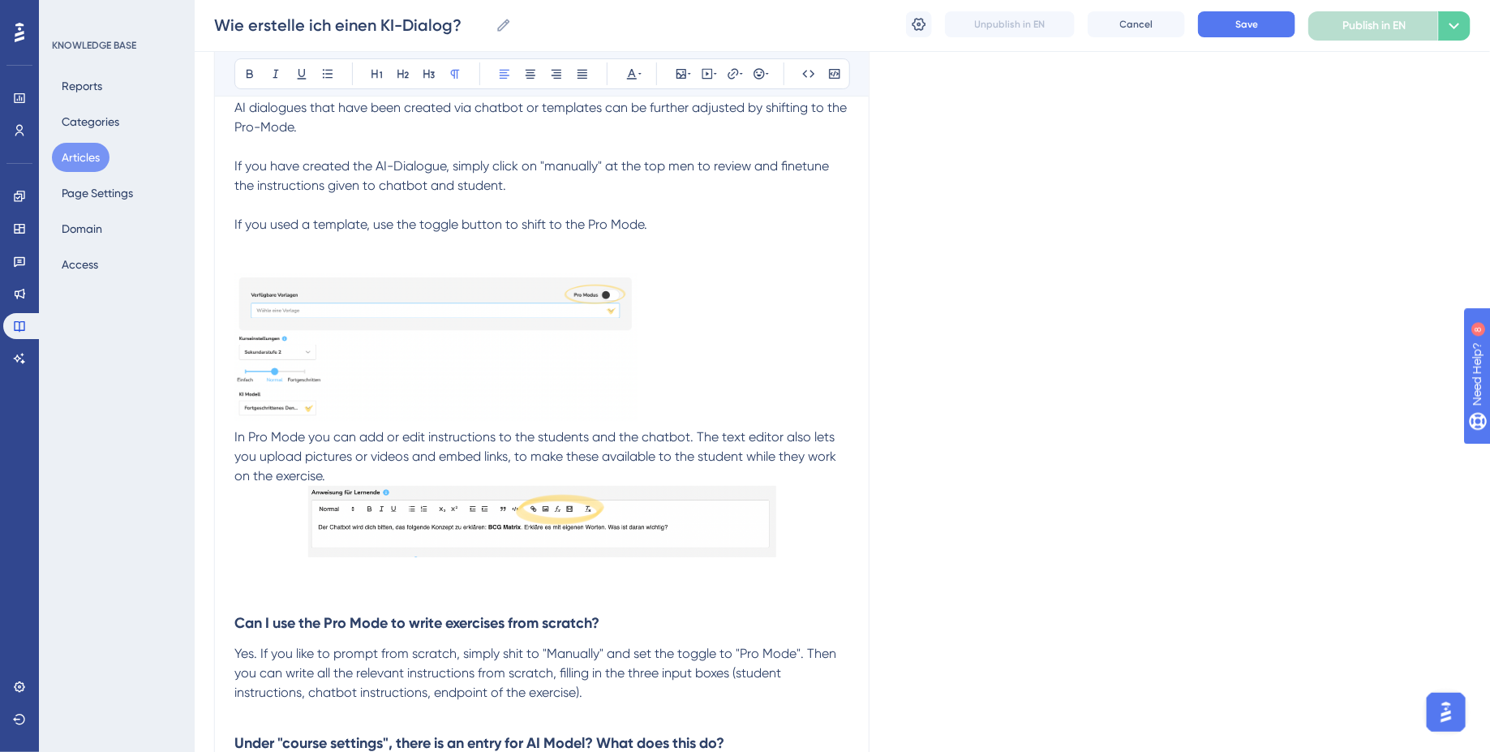
scroll to position [2909, 0]
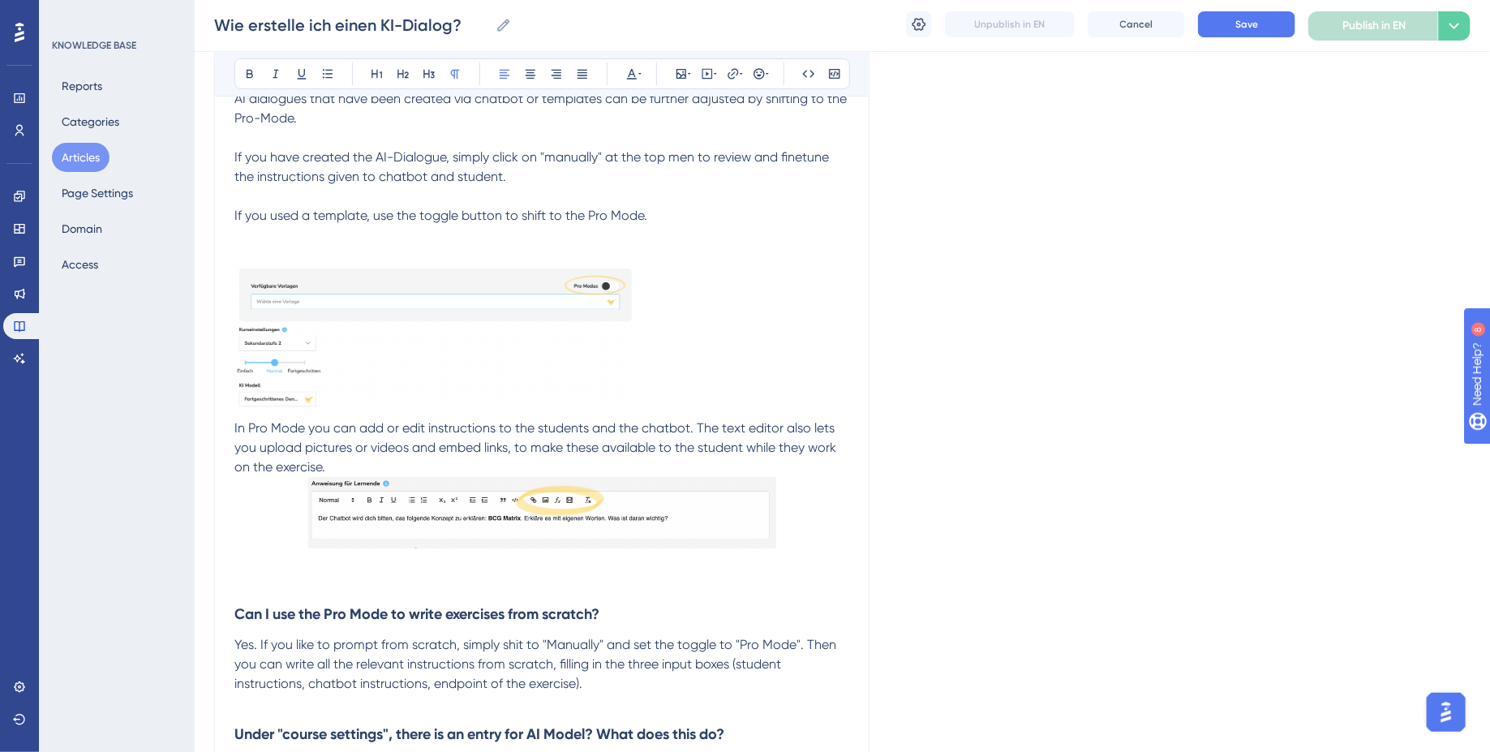
click at [539, 245] on p at bounding box center [541, 254] width 615 height 19
click at [500, 324] on img at bounding box center [435, 338] width 403 height 148
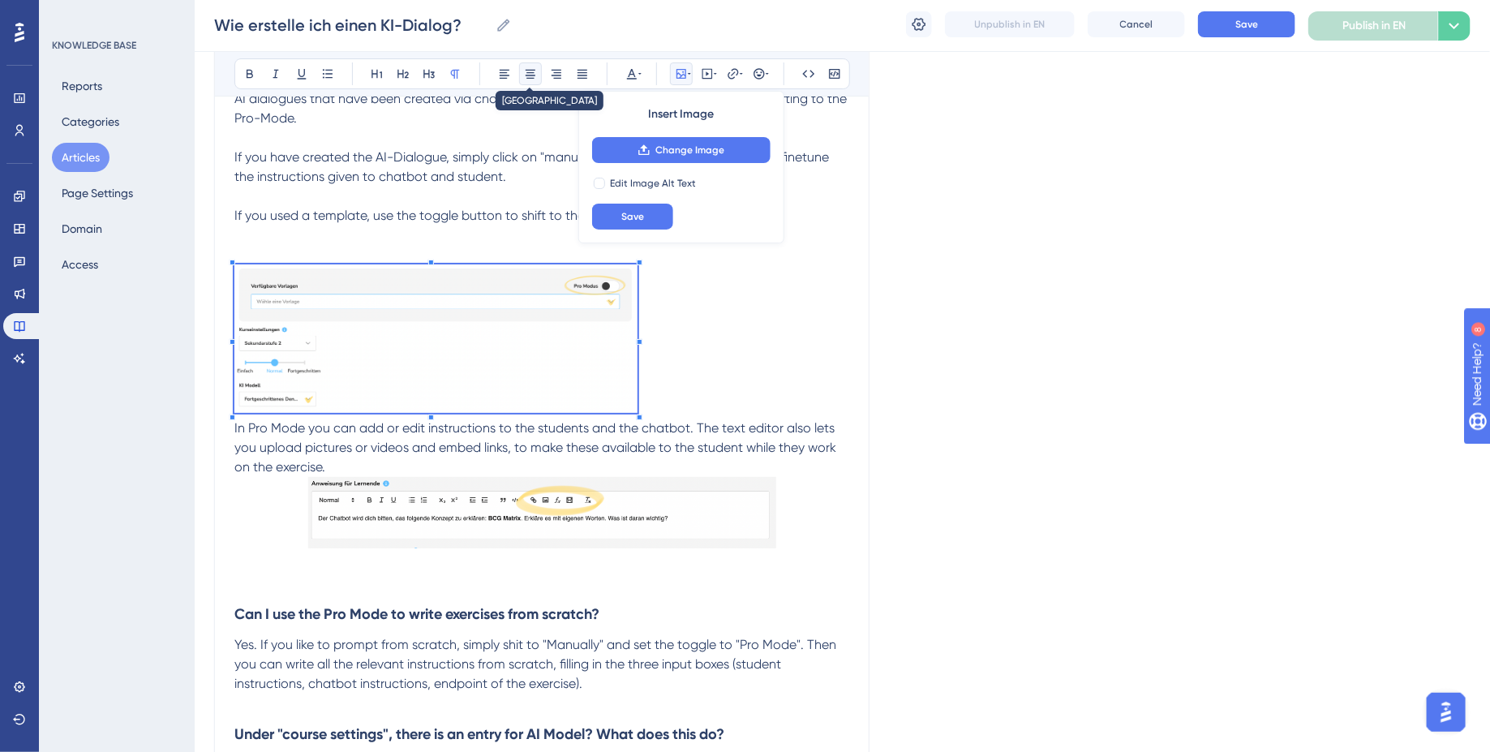
click at [527, 72] on icon at bounding box center [530, 73] width 13 height 13
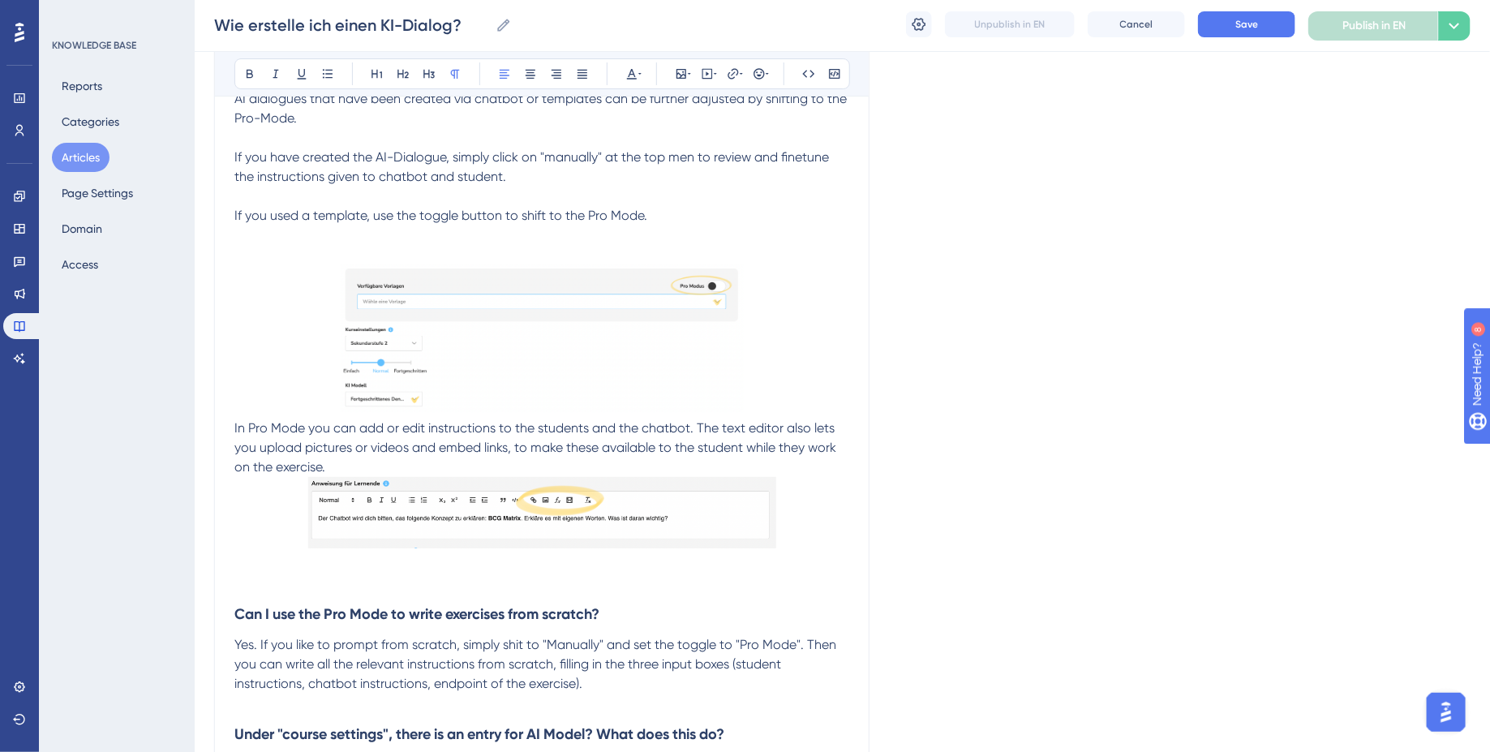
click at [234, 424] on span "In Pro Mode you can add or edit instructions to the students and the chatbot. T…" at bounding box center [536, 447] width 605 height 54
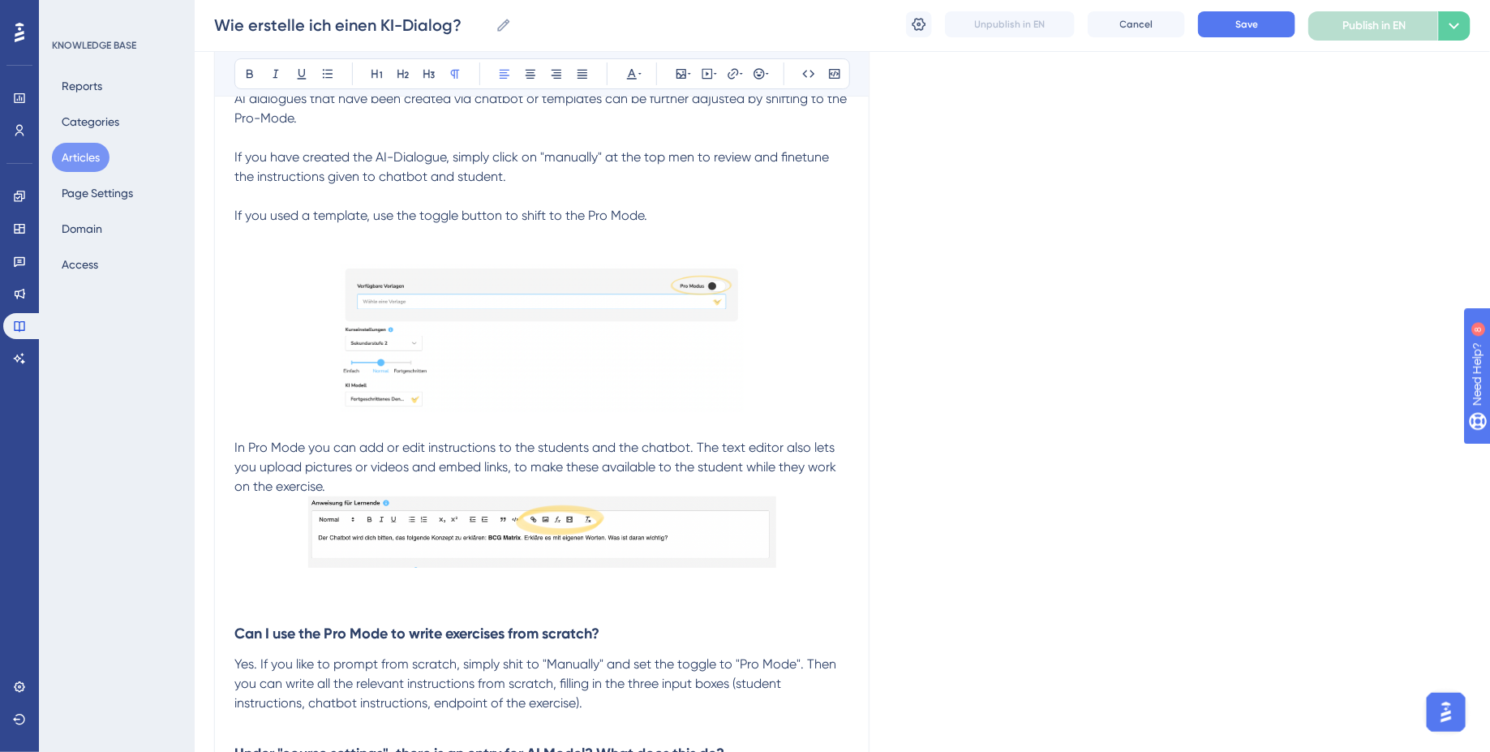
click at [392, 479] on p "In Pro Mode you can add or edit instructions to the students and the chatbot. T…" at bounding box center [541, 467] width 615 height 58
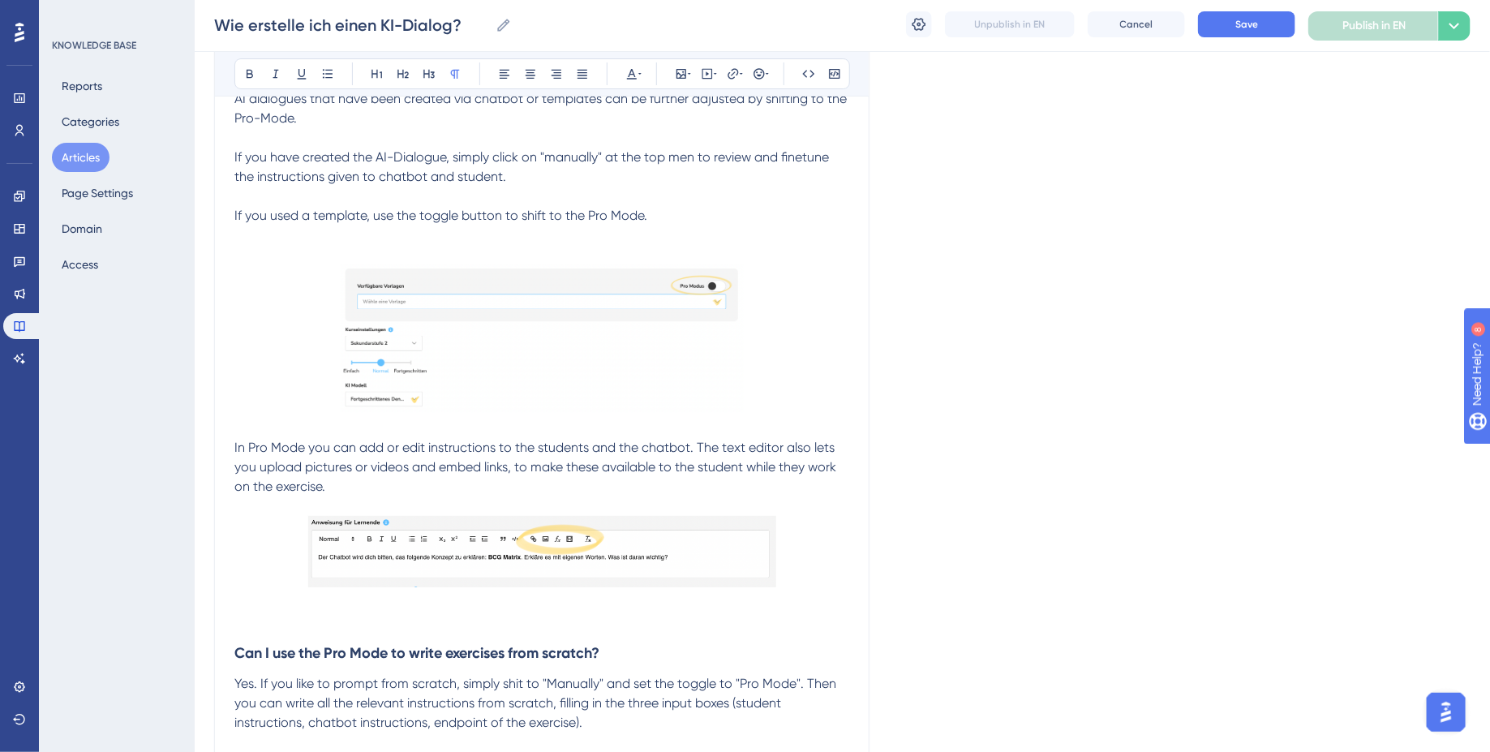
click at [352, 612] on p at bounding box center [541, 621] width 615 height 19
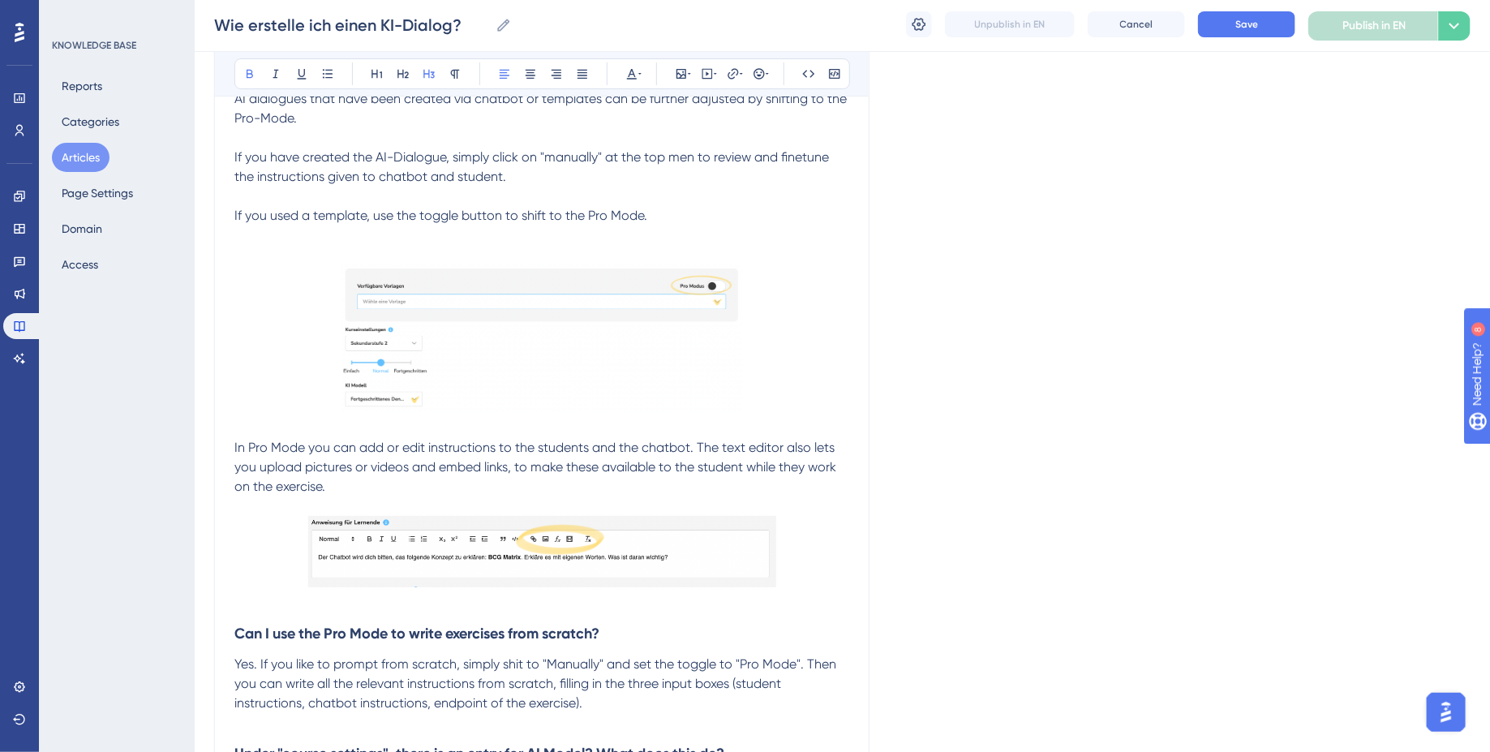
drag, startPoint x: 673, startPoint y: 633, endPoint x: 166, endPoint y: 633, distance: 507.0
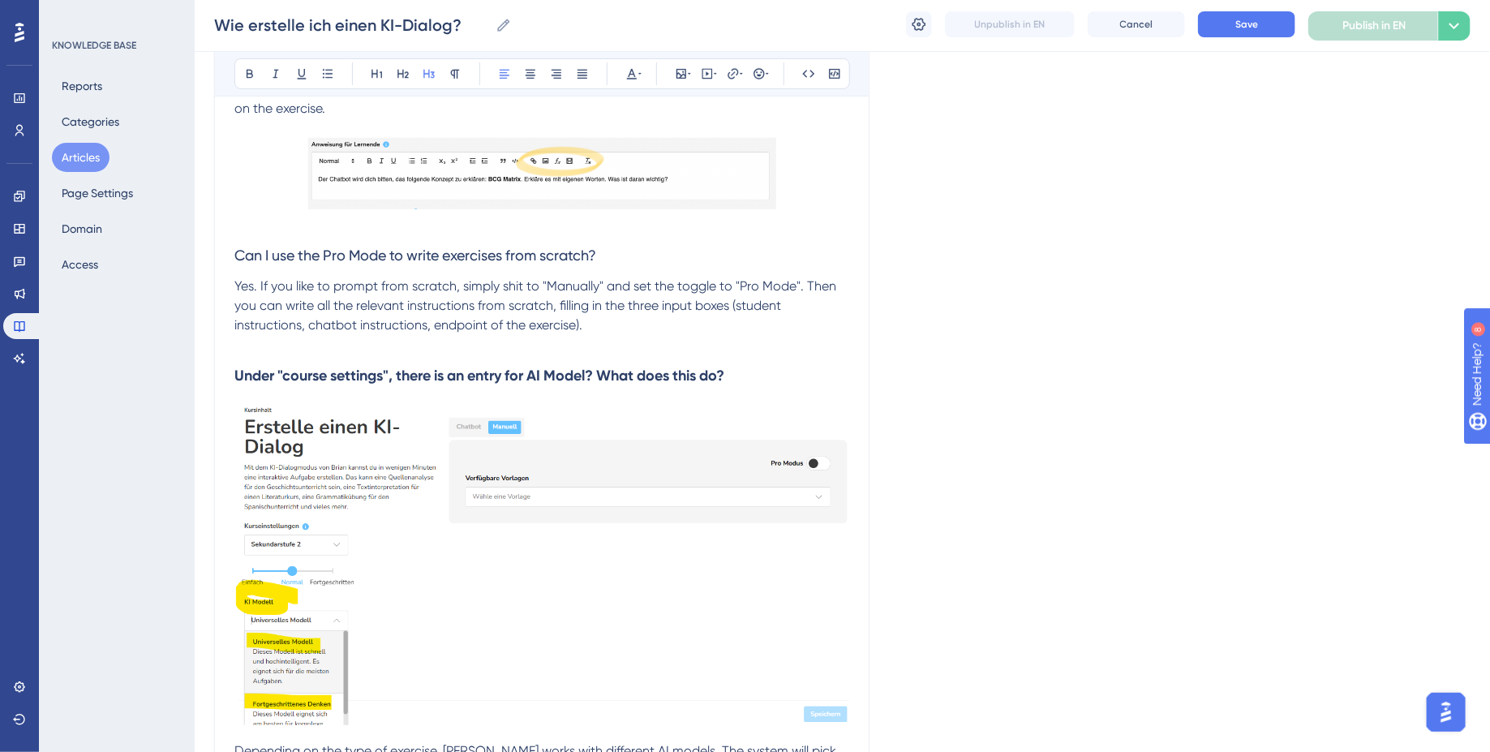
scroll to position [3293, 0]
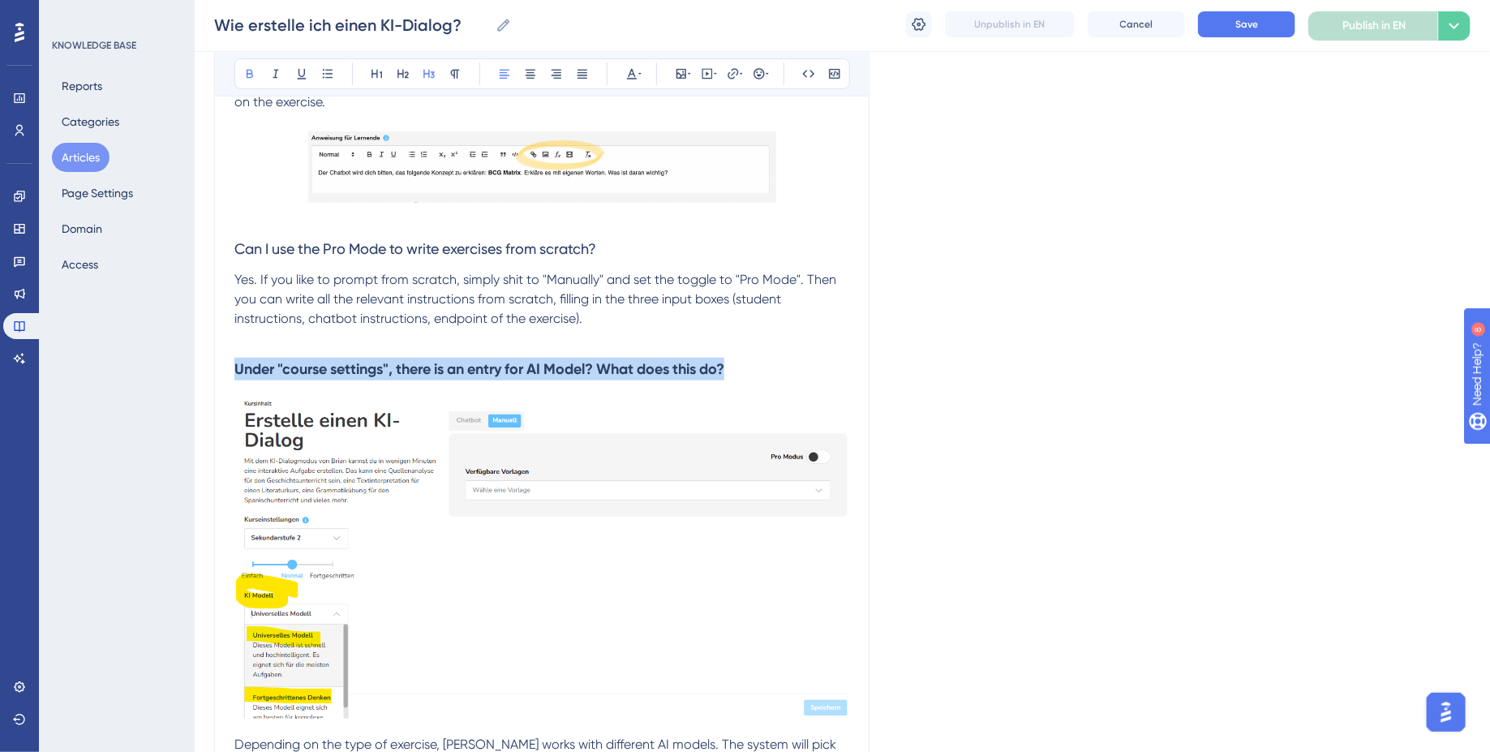
drag, startPoint x: 758, startPoint y: 367, endPoint x: 189, endPoint y: 367, distance: 569.4
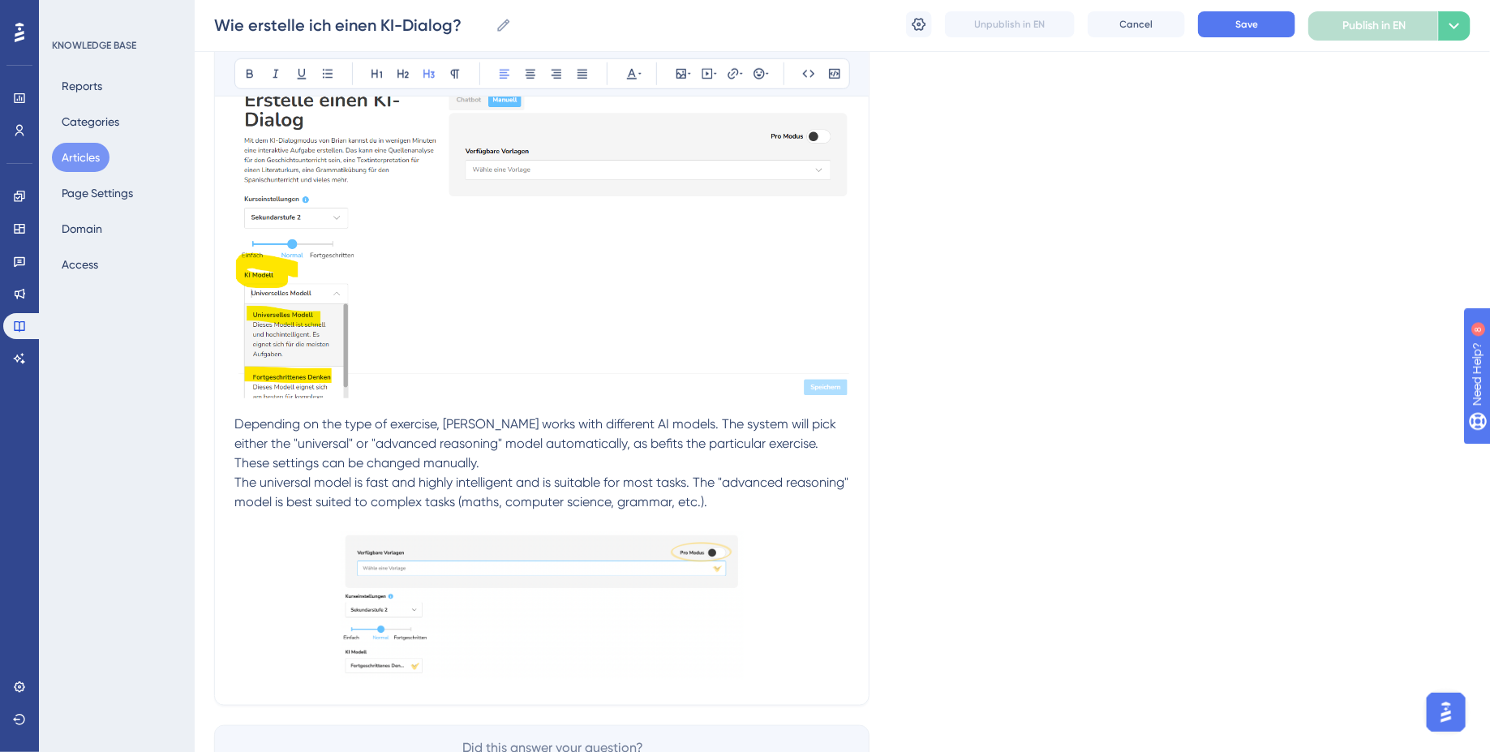
scroll to position [3691, 0]
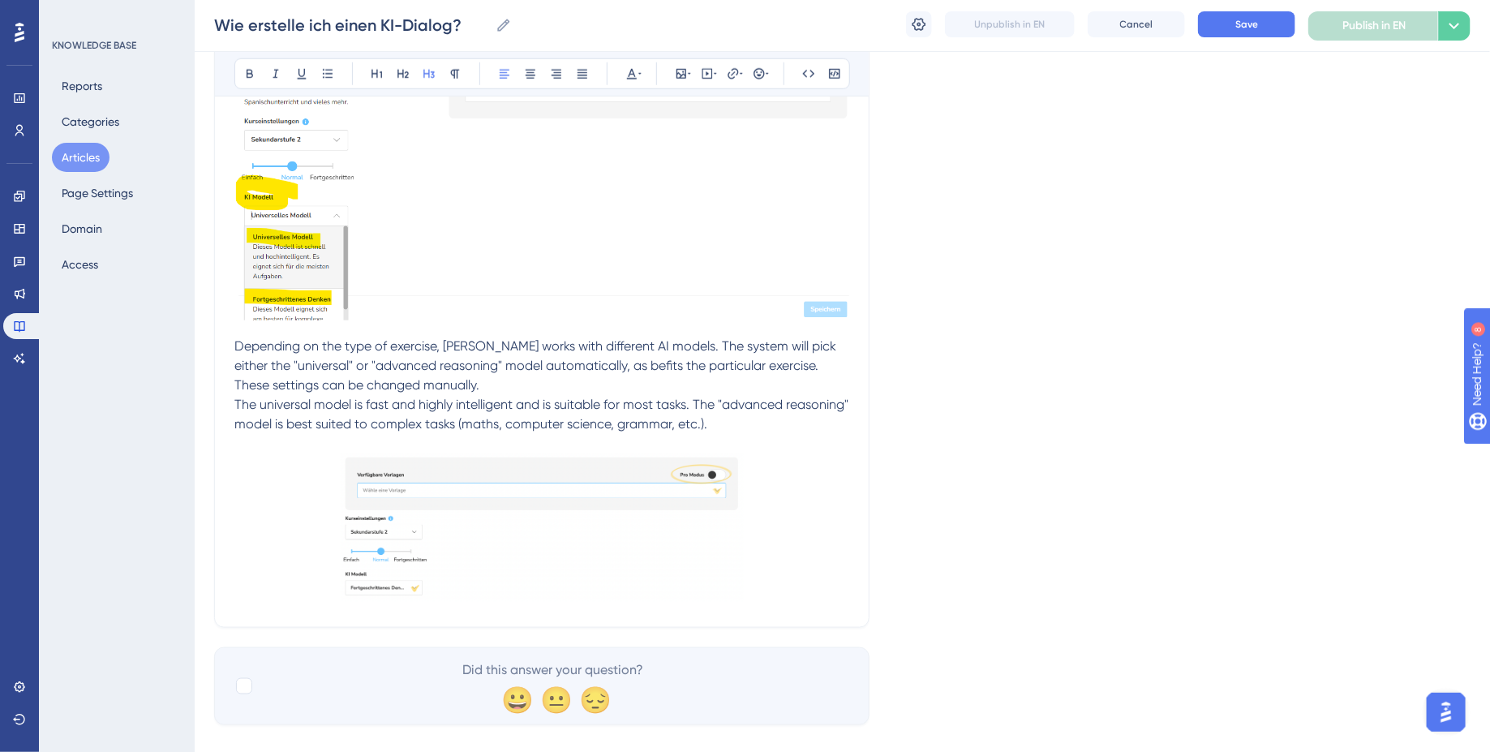
click at [238, 346] on span "Depending on the type of exercise, [PERSON_NAME] works with different AI models…" at bounding box center [536, 365] width 605 height 54
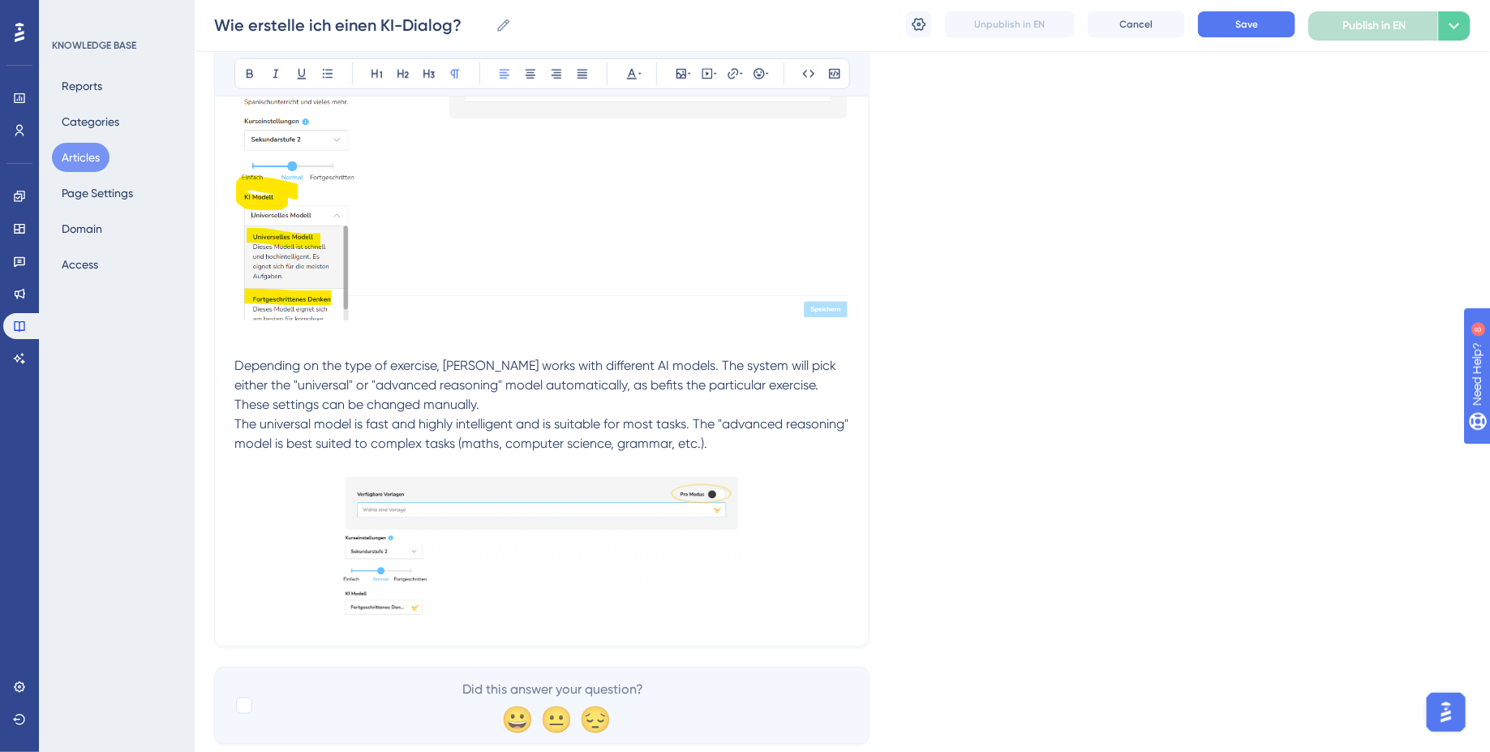
click at [235, 419] on span "The universal model is fast and highly intelligent and is suitable for most tas…" at bounding box center [542, 433] width 617 height 35
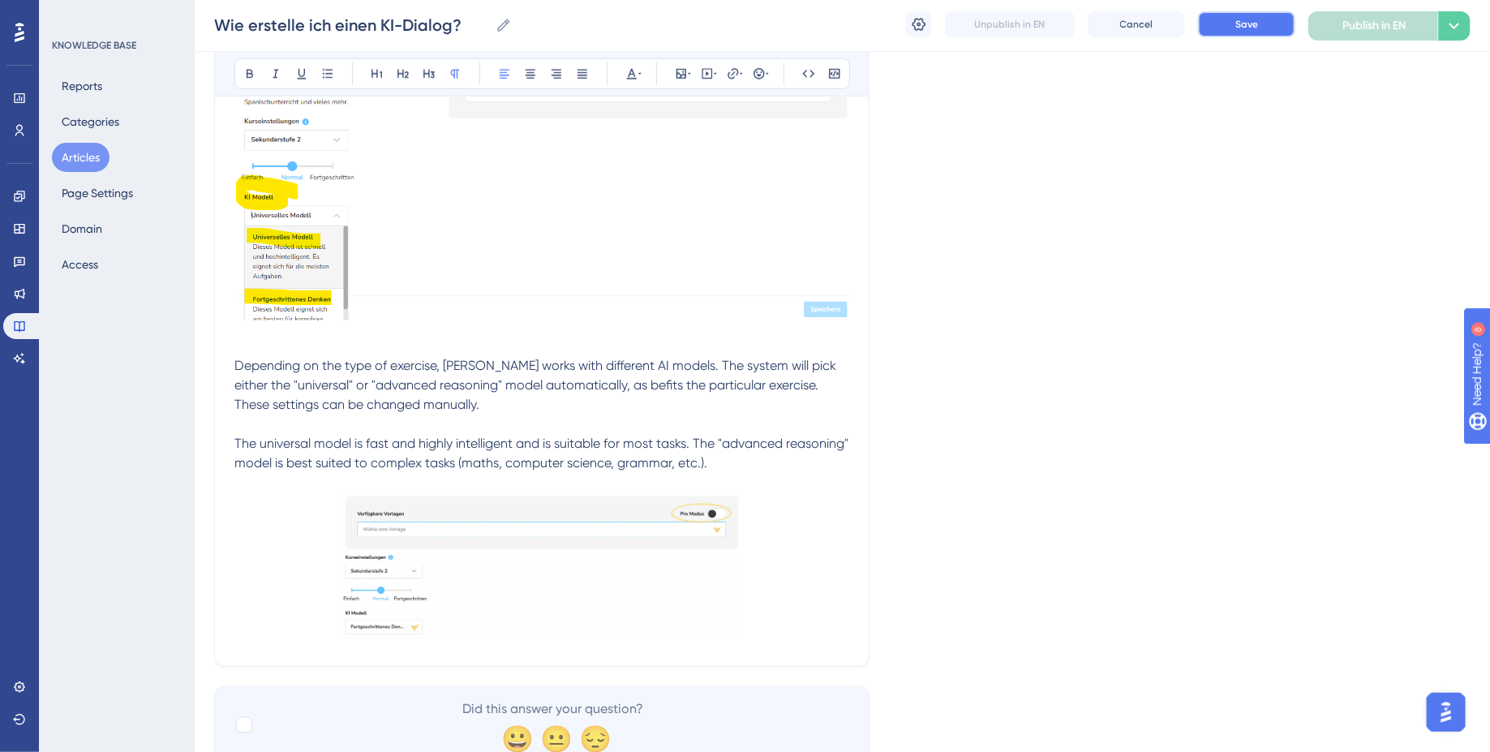
click at [1280, 23] on button "Save" at bounding box center [1246, 24] width 97 height 26
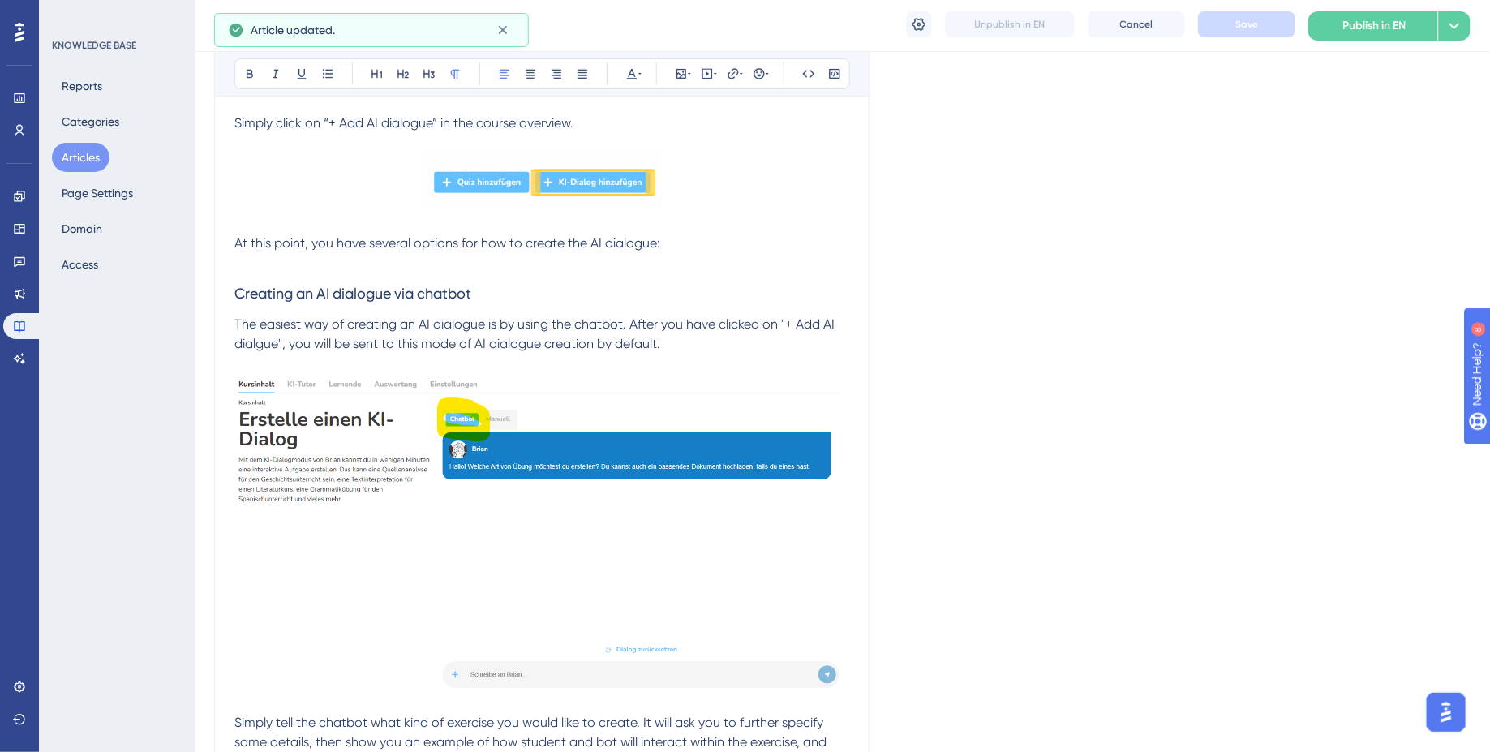
scroll to position [0, 0]
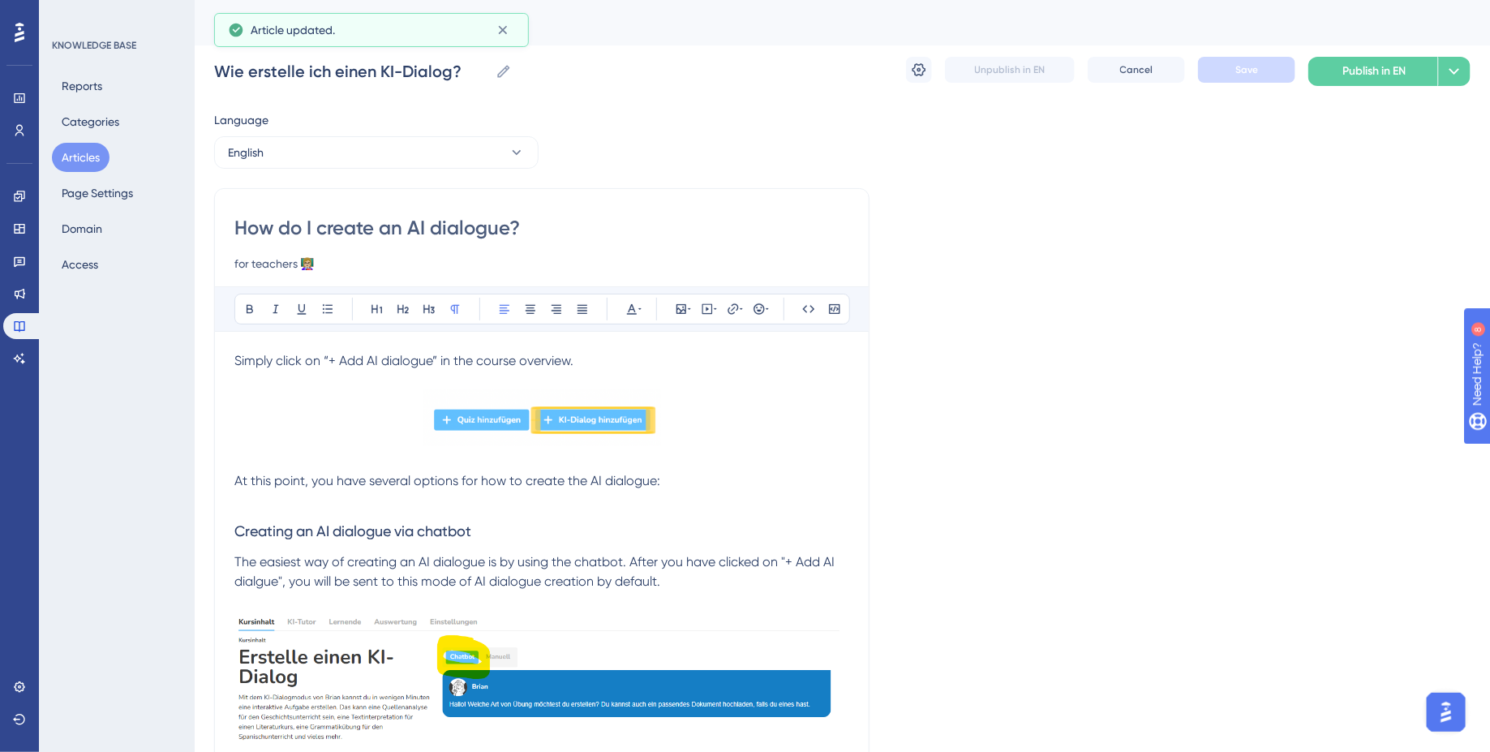
click at [74, 162] on button "Articles" at bounding box center [81, 157] width 58 height 29
